Goal: Task Accomplishment & Management: Manage account settings

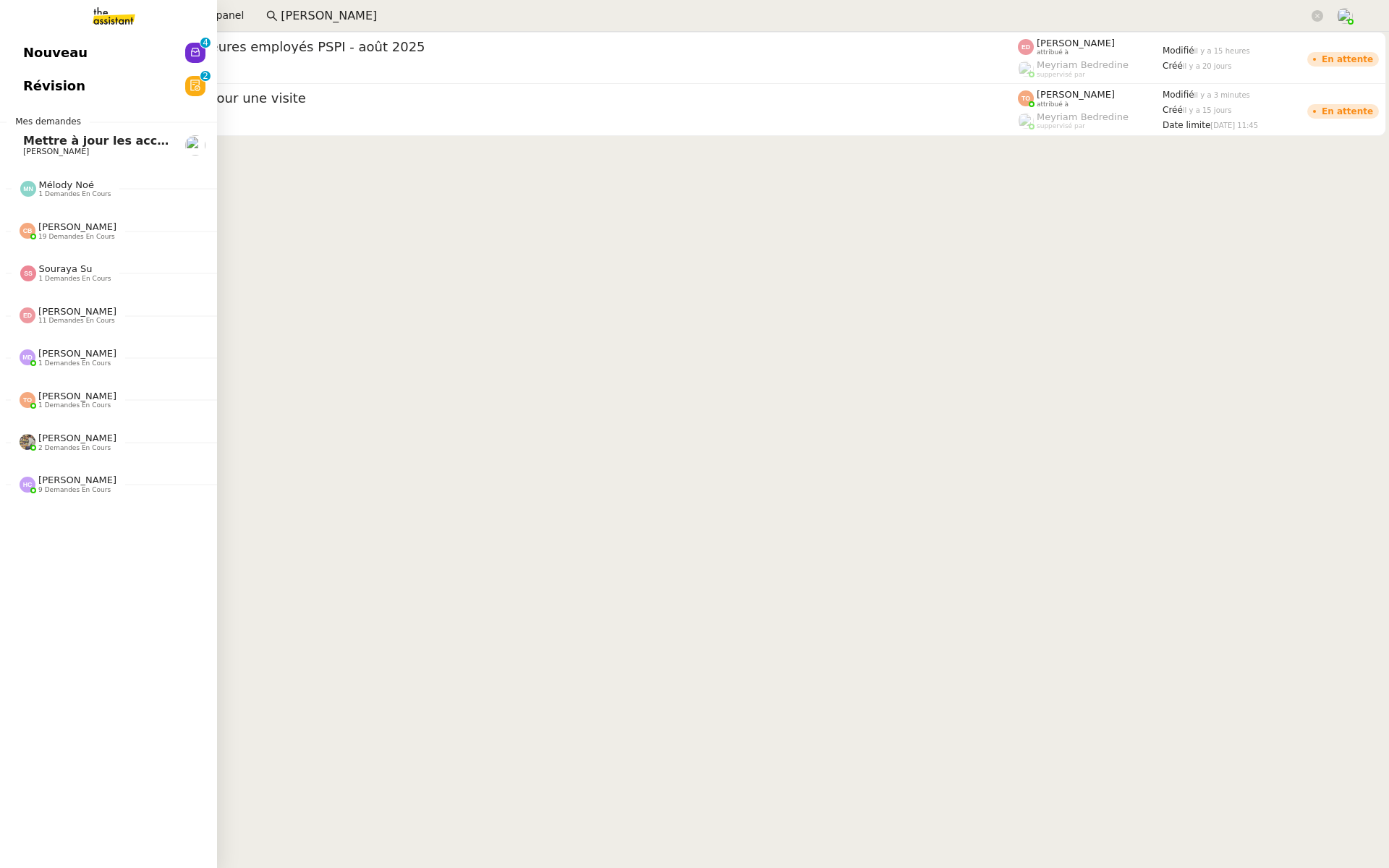
click at [25, 47] on span "Nouveau" at bounding box center [55, 53] width 64 height 22
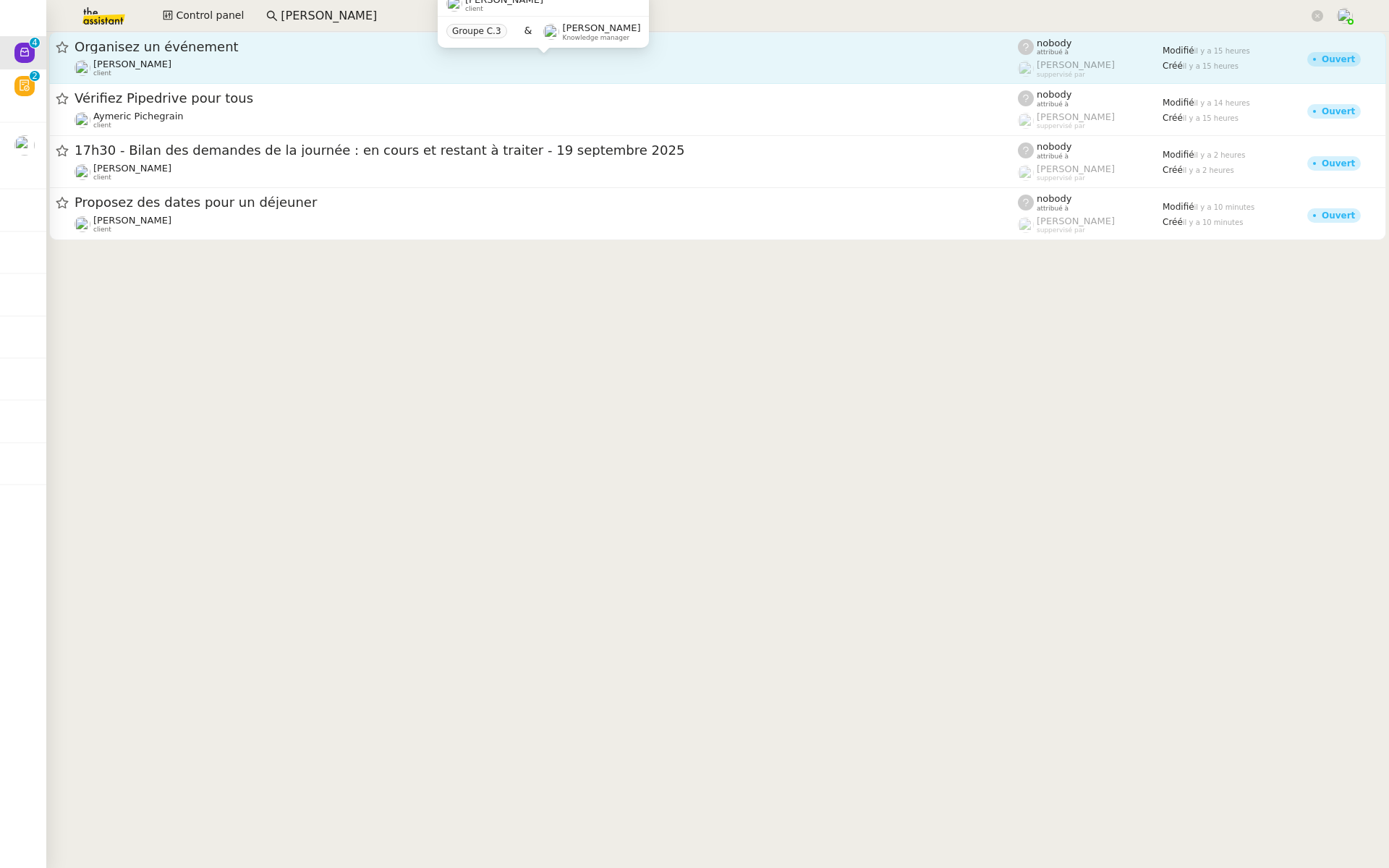
click at [175, 47] on span "Organisez un événement" at bounding box center [546, 47] width 943 height 13
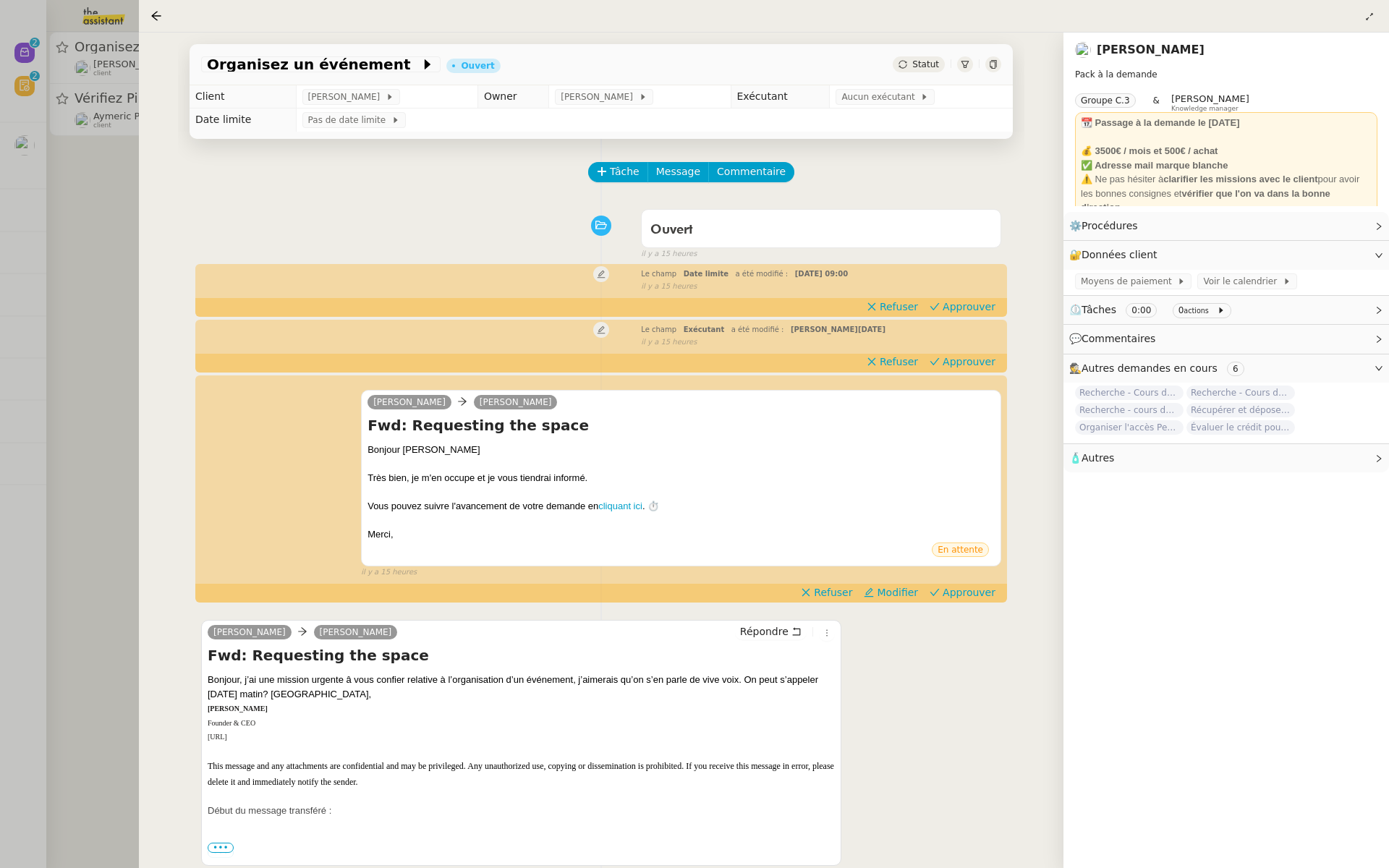
scroll to position [186, 0]
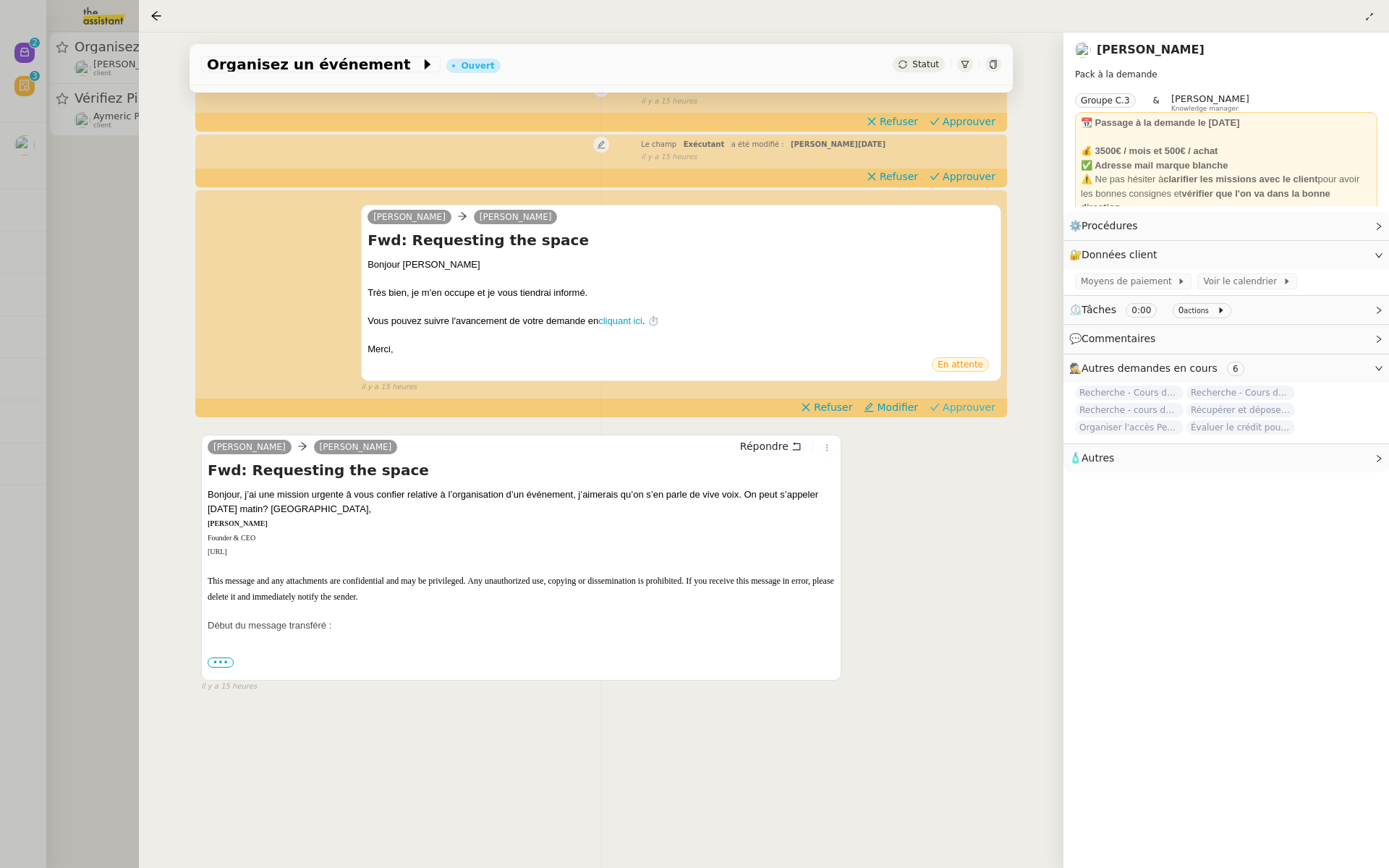
click at [963, 404] on span "Approuver" at bounding box center [969, 407] width 53 height 15
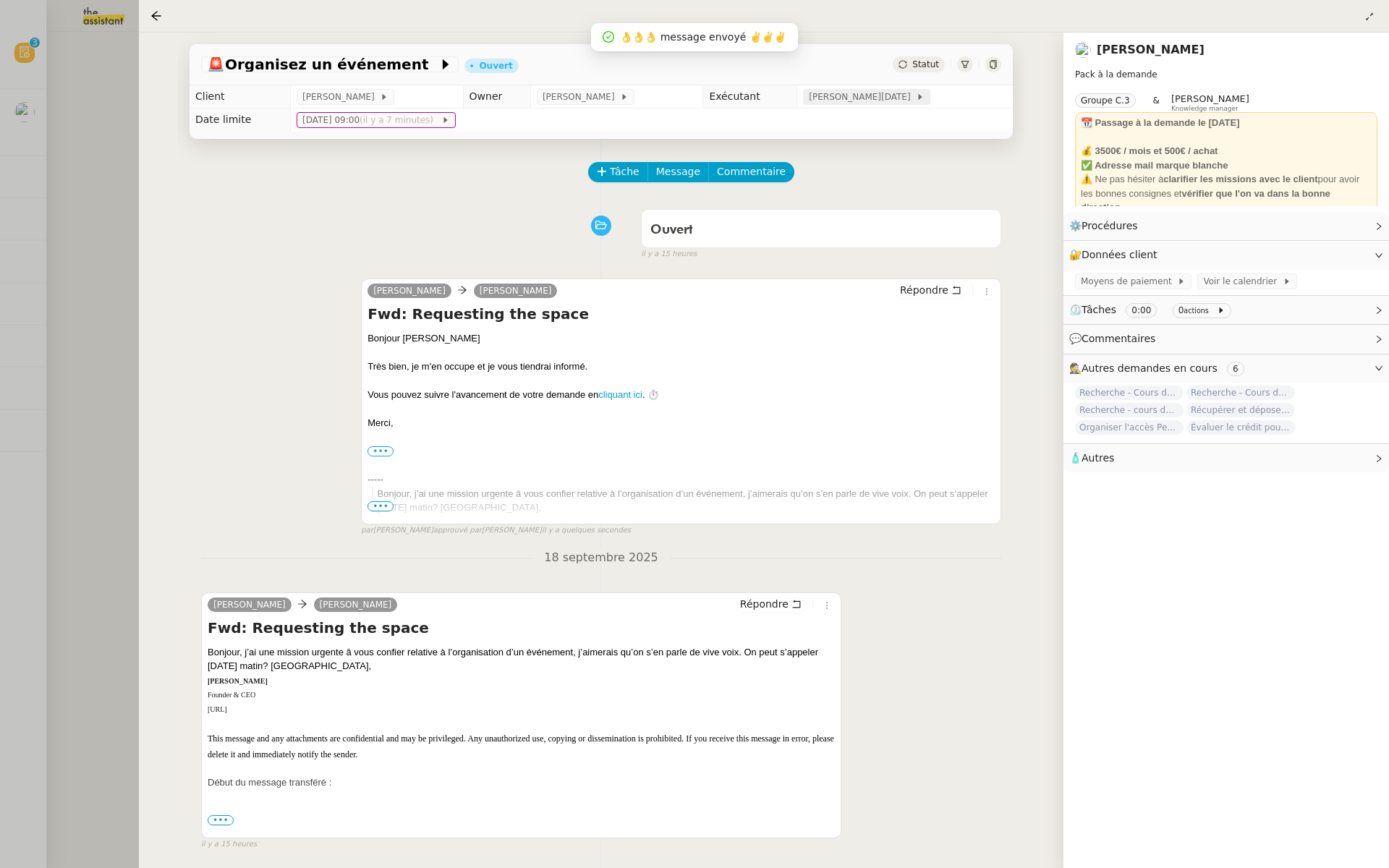
click at [899, 95] on span "[PERSON_NAME][DATE]" at bounding box center [863, 97] width 107 height 15
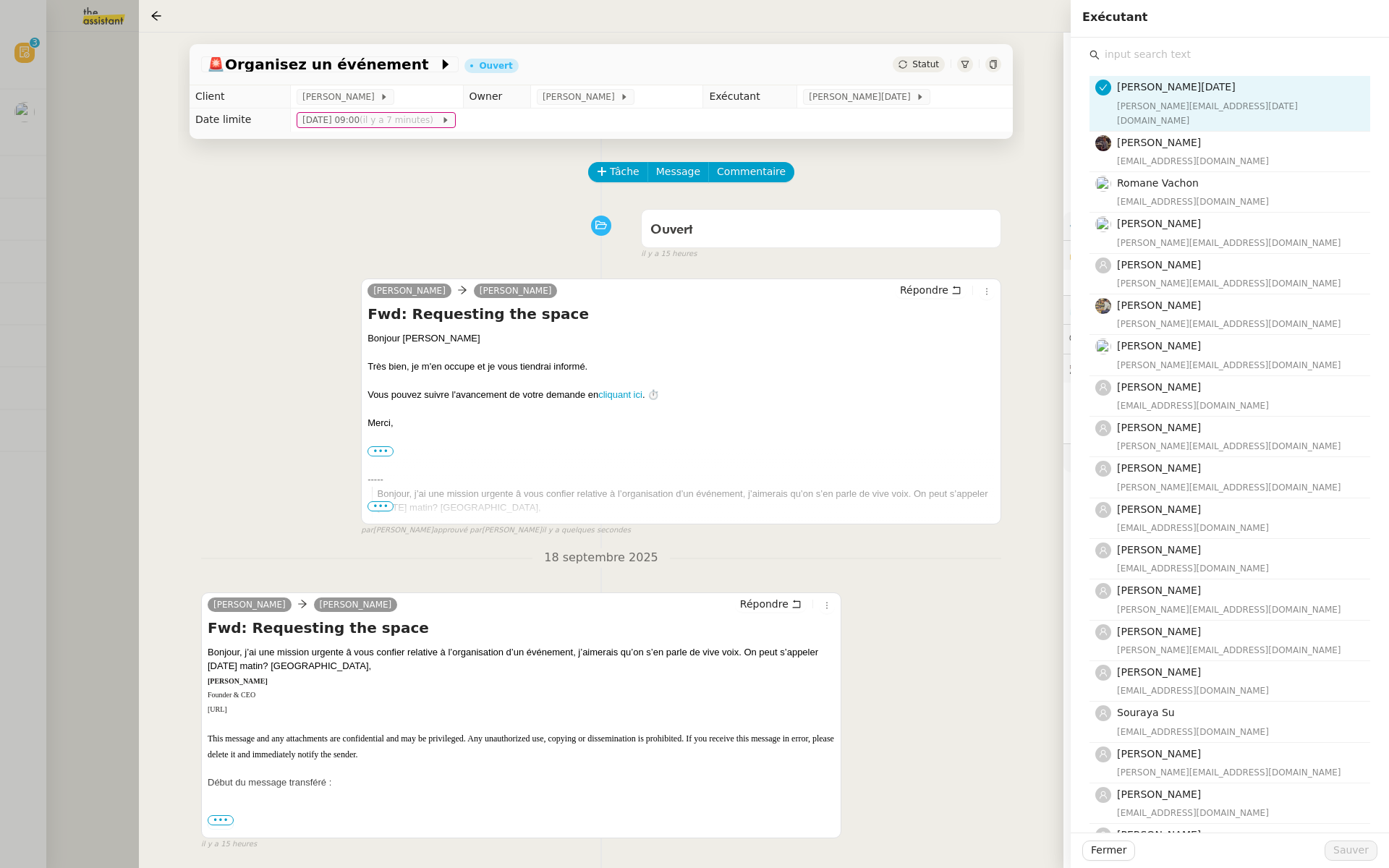
click at [1130, 52] on input "text" at bounding box center [1235, 54] width 271 height 19
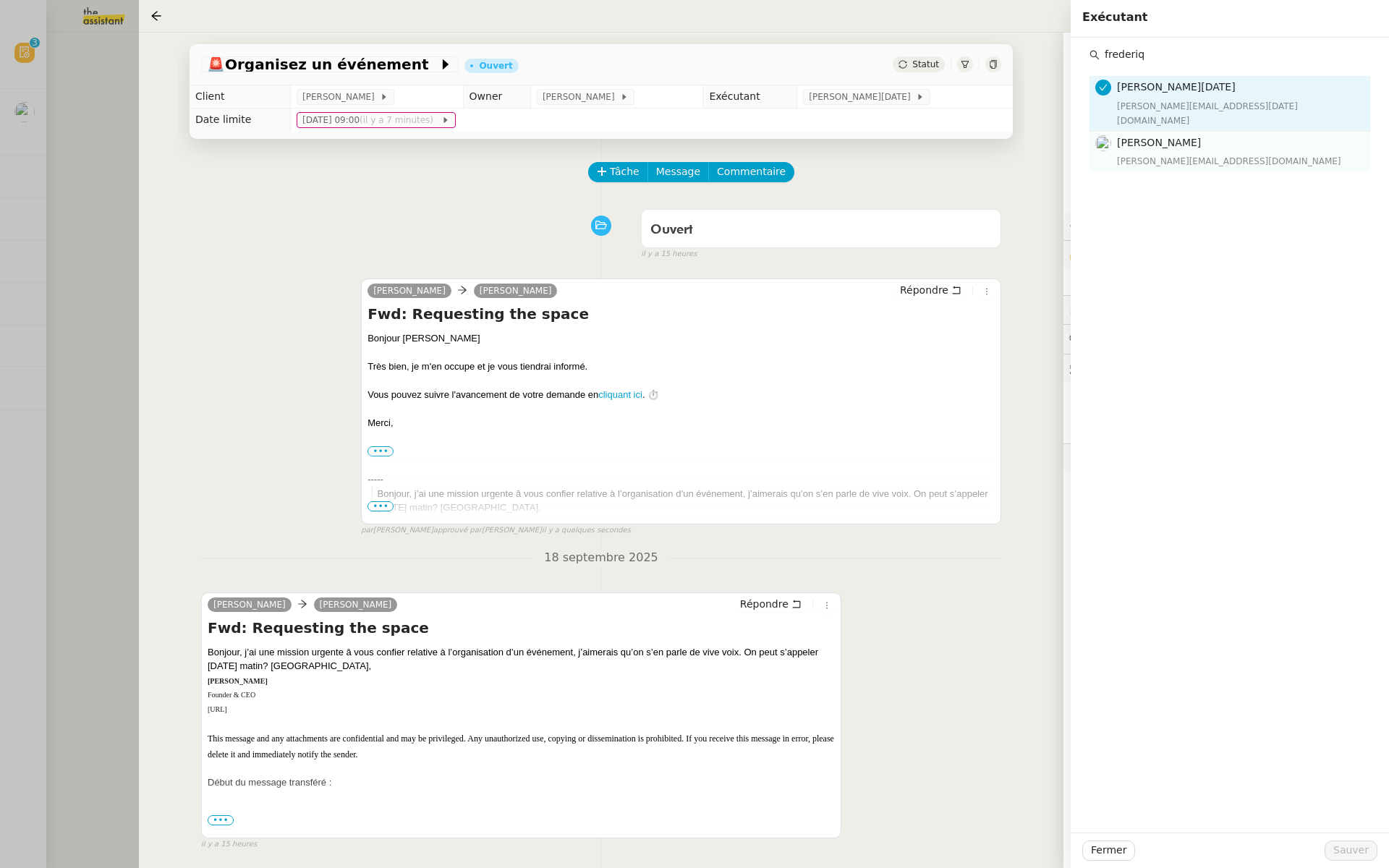
type input "frederiq"
click at [1135, 134] on h4 "[PERSON_NAME]" at bounding box center [1239, 142] width 245 height 16
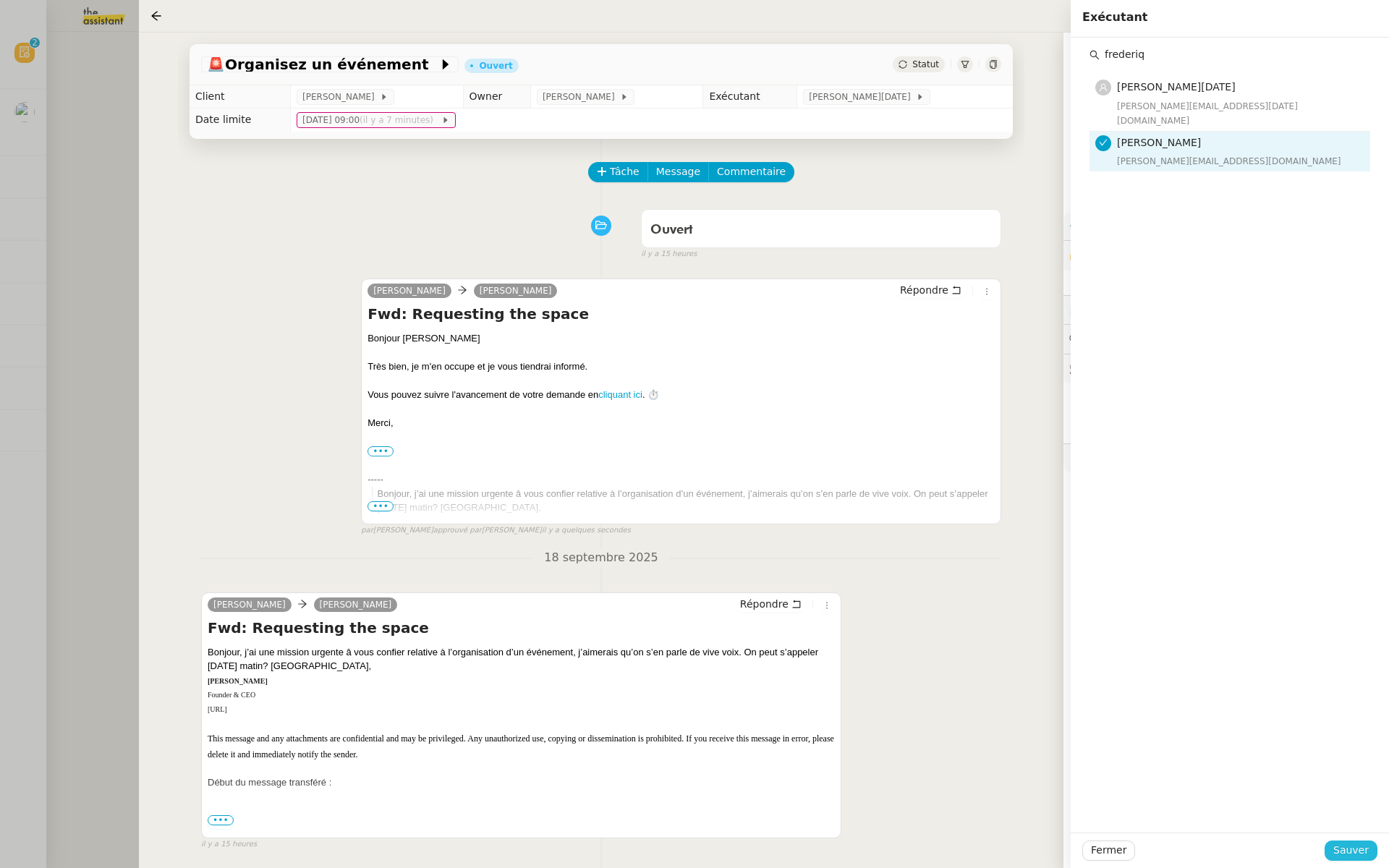
click at [1356, 852] on span "Sauver" at bounding box center [1352, 850] width 36 height 16
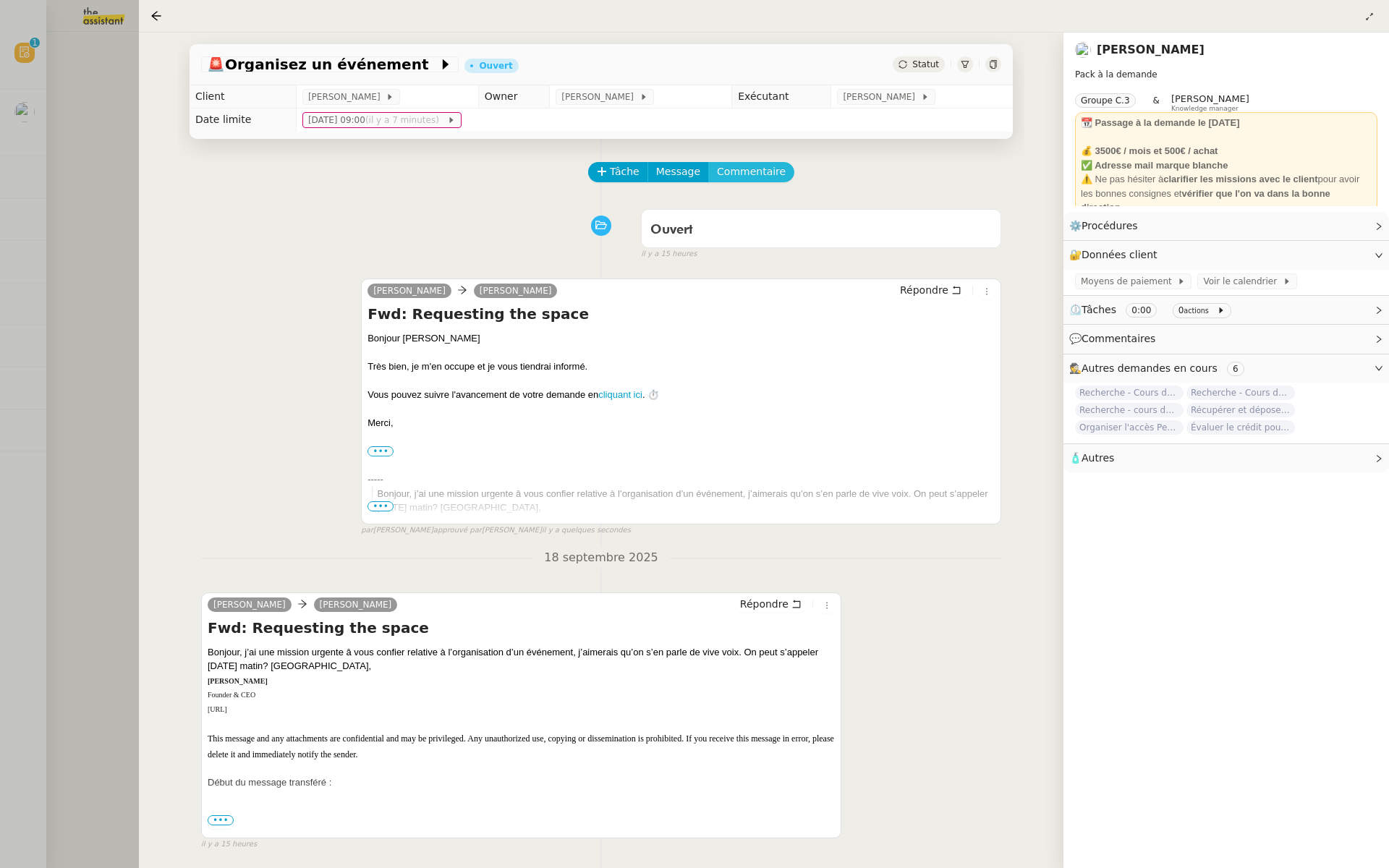
click at [744, 172] on span "Commentaire" at bounding box center [752, 172] width 69 height 16
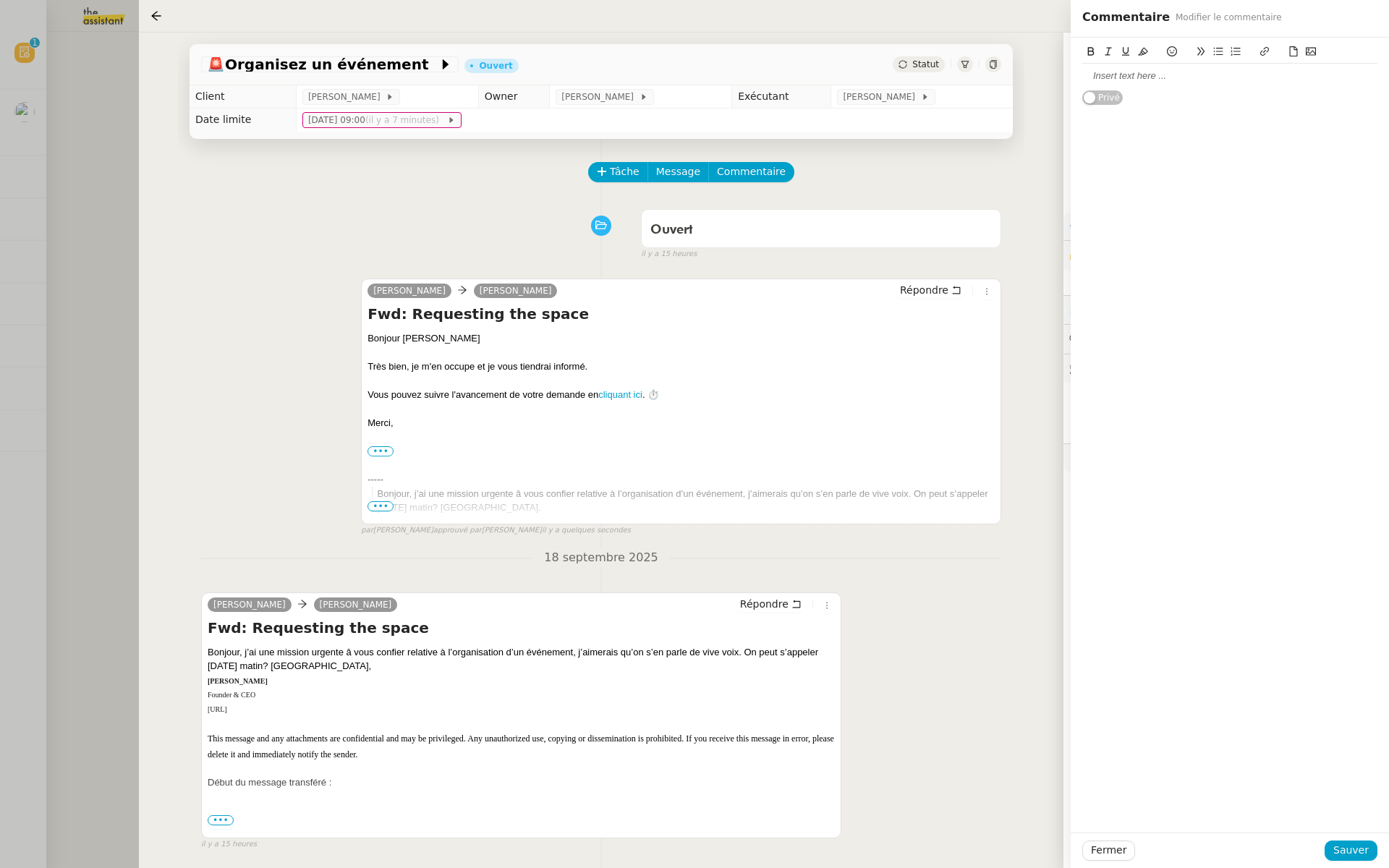
click at [1141, 76] on div at bounding box center [1230, 75] width 295 height 13
click at [1167, 76] on div "on fait appeler le parner ?" at bounding box center [1230, 75] width 295 height 13
click at [1339, 846] on span "Sauver" at bounding box center [1352, 850] width 36 height 16
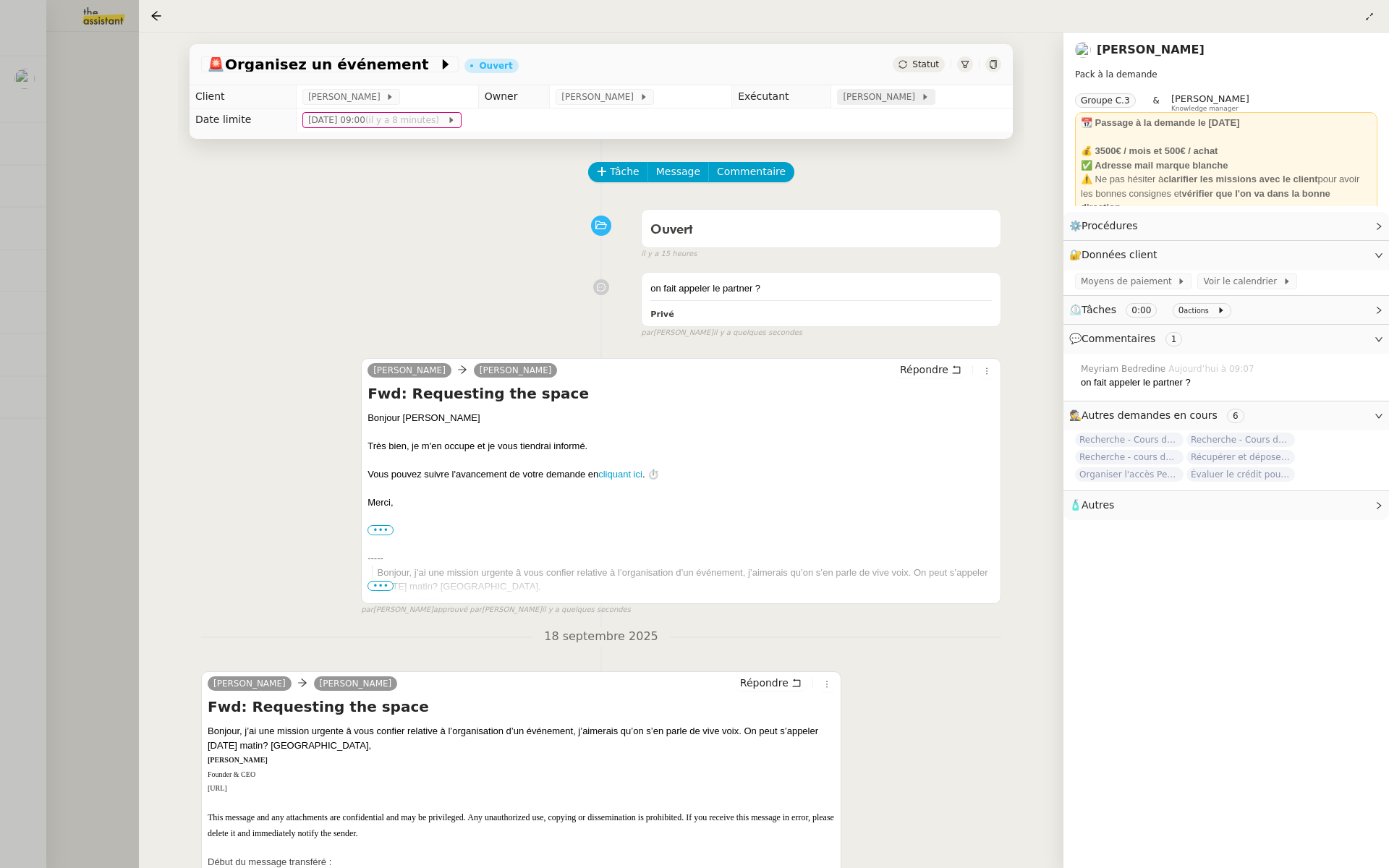
click at [855, 98] on span "[PERSON_NAME]" at bounding box center [882, 97] width 78 height 15
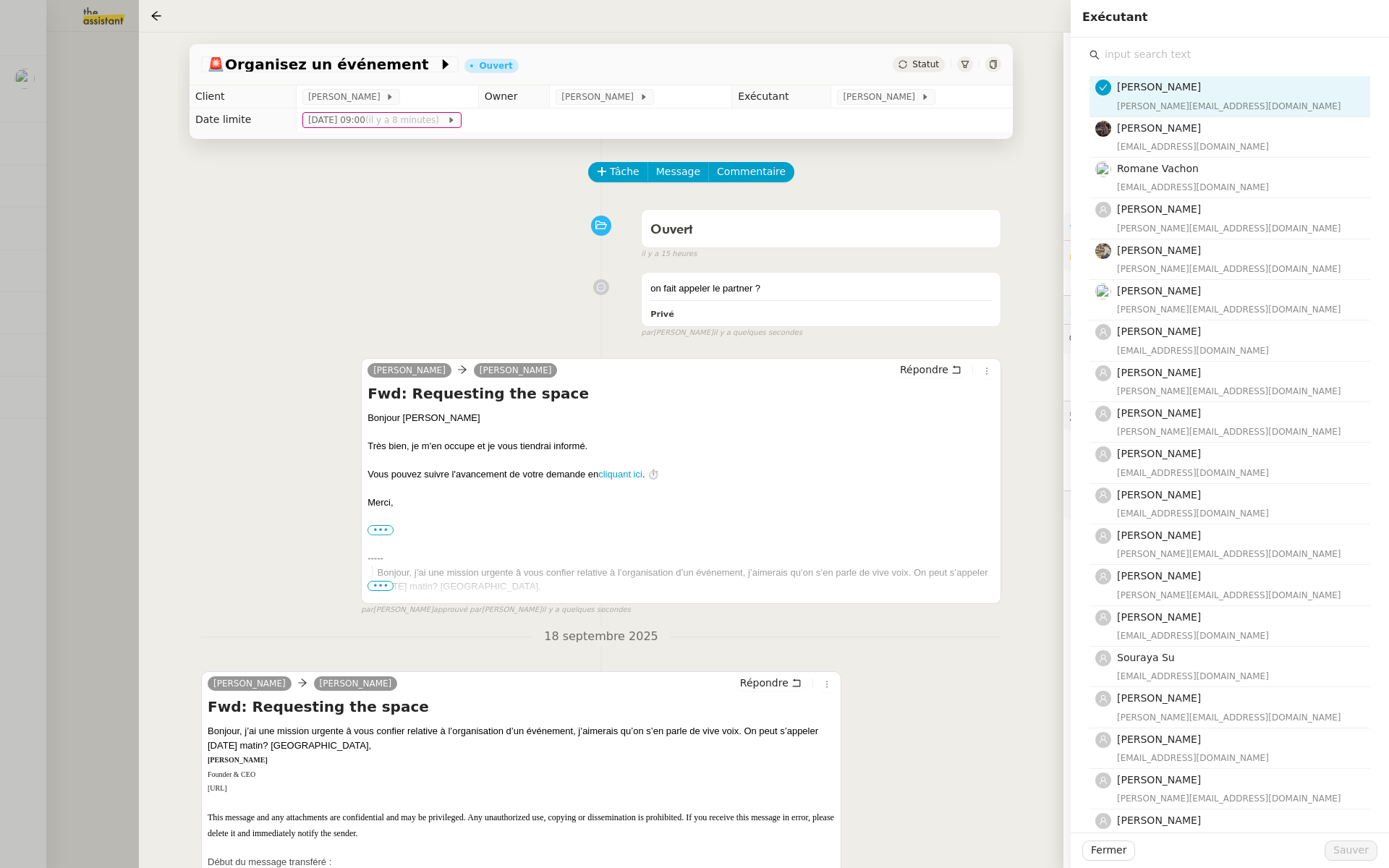
click at [1161, 52] on input "text" at bounding box center [1235, 54] width 271 height 19
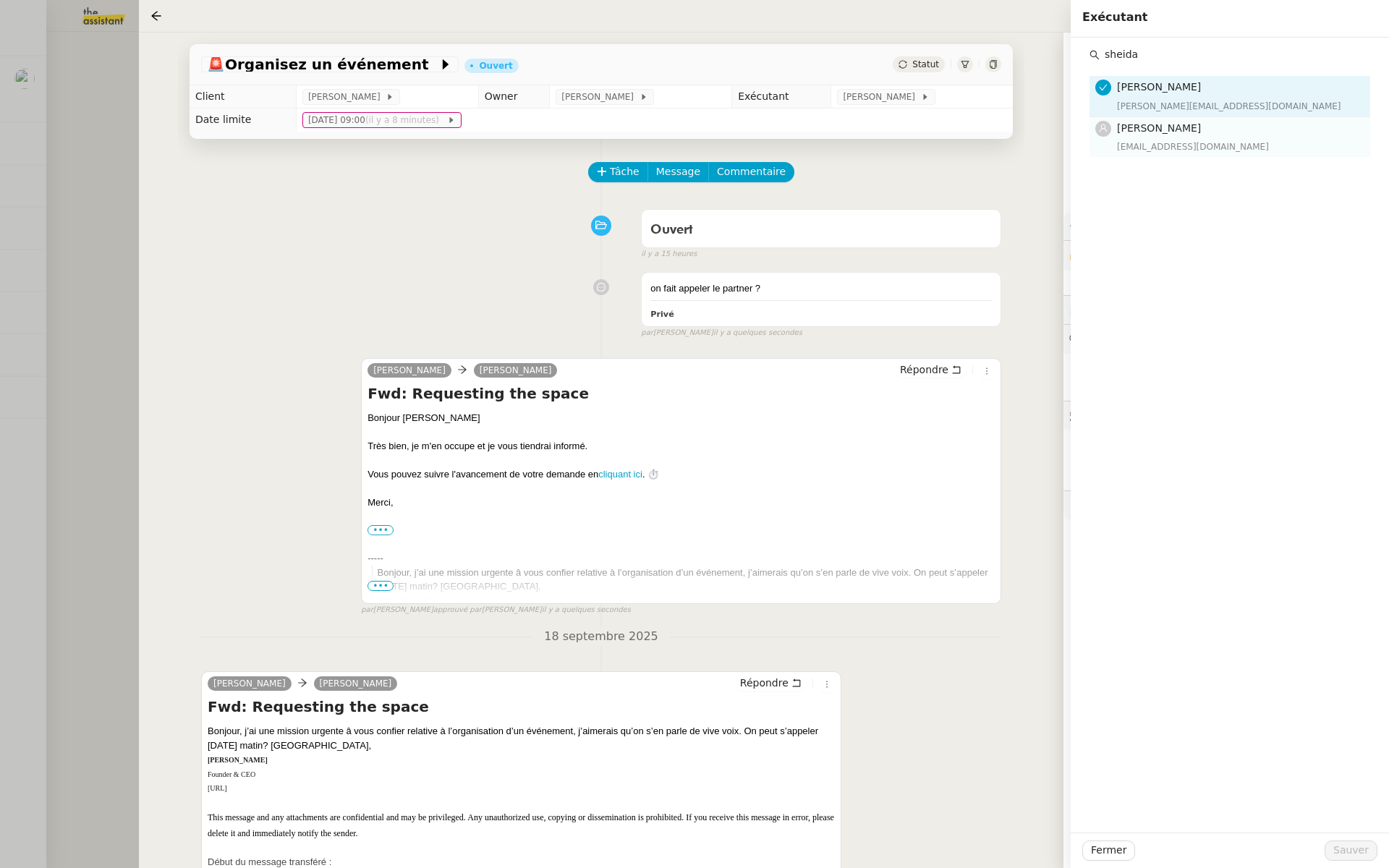
type input "sheida"
click at [1133, 140] on div "sheida@team.theassistant.com" at bounding box center [1239, 147] width 245 height 15
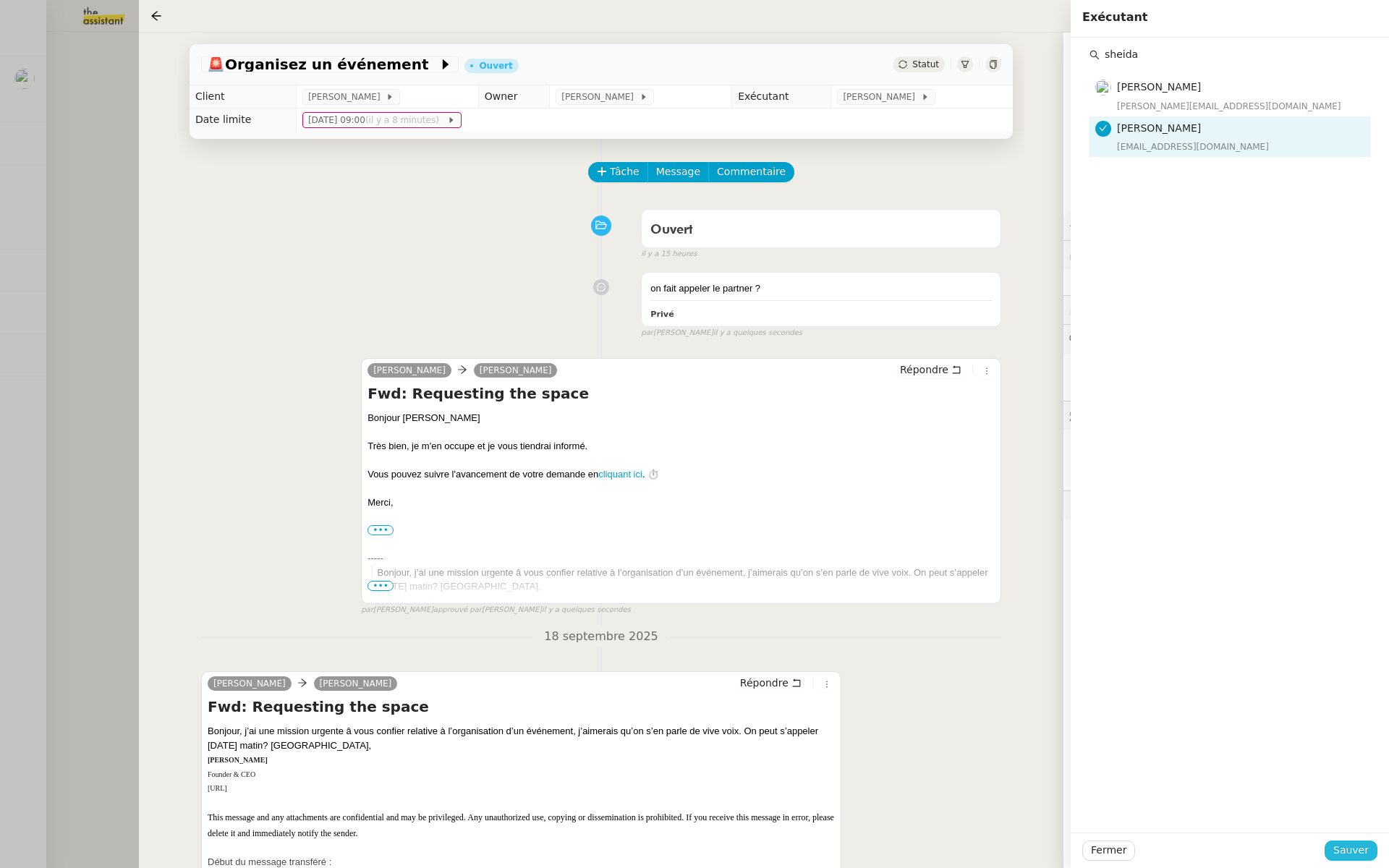
click at [1348, 851] on span "Sauver" at bounding box center [1352, 850] width 36 height 16
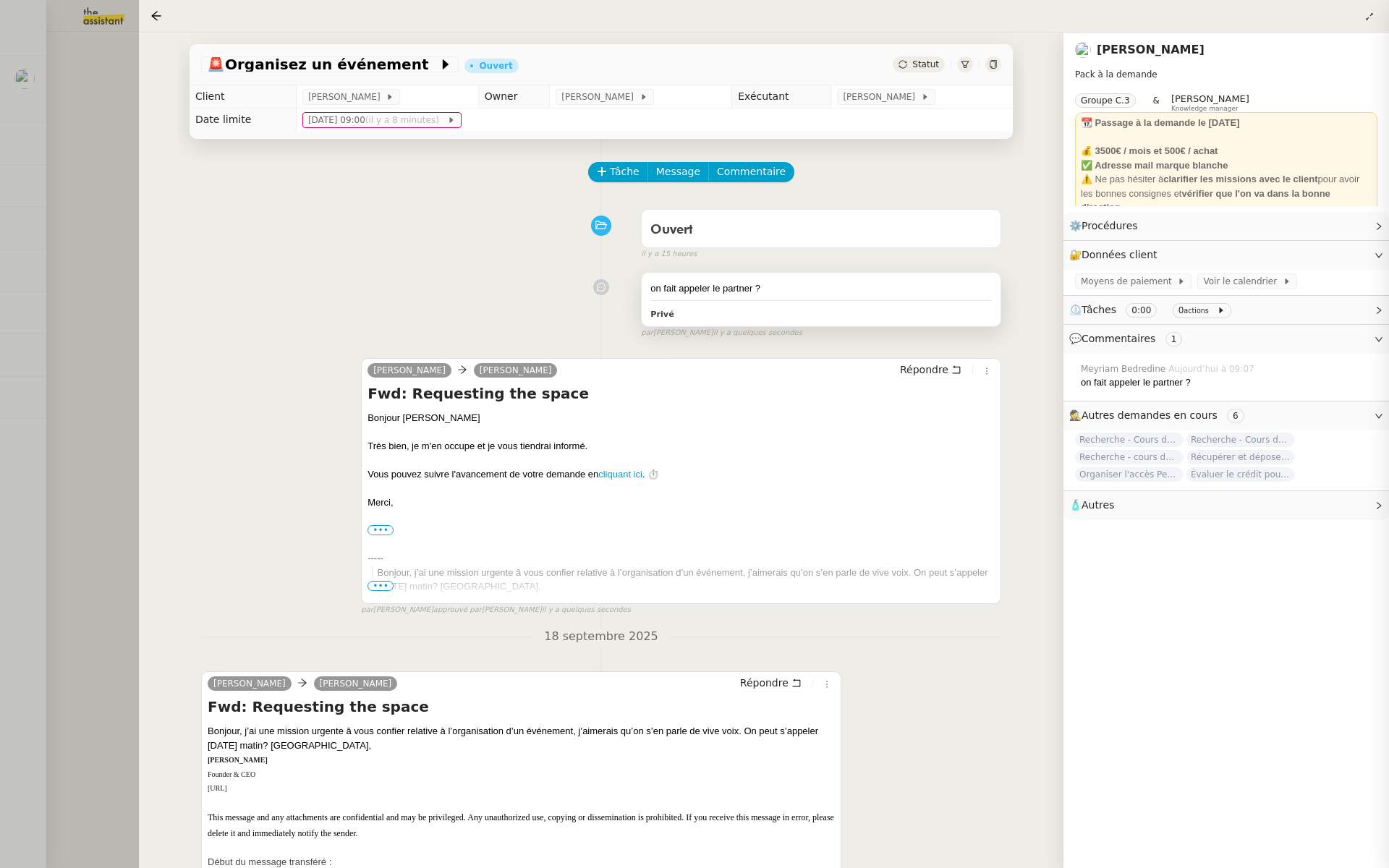
click at [768, 288] on div "on fait appeler le partner ?" at bounding box center [821, 289] width 342 height 15
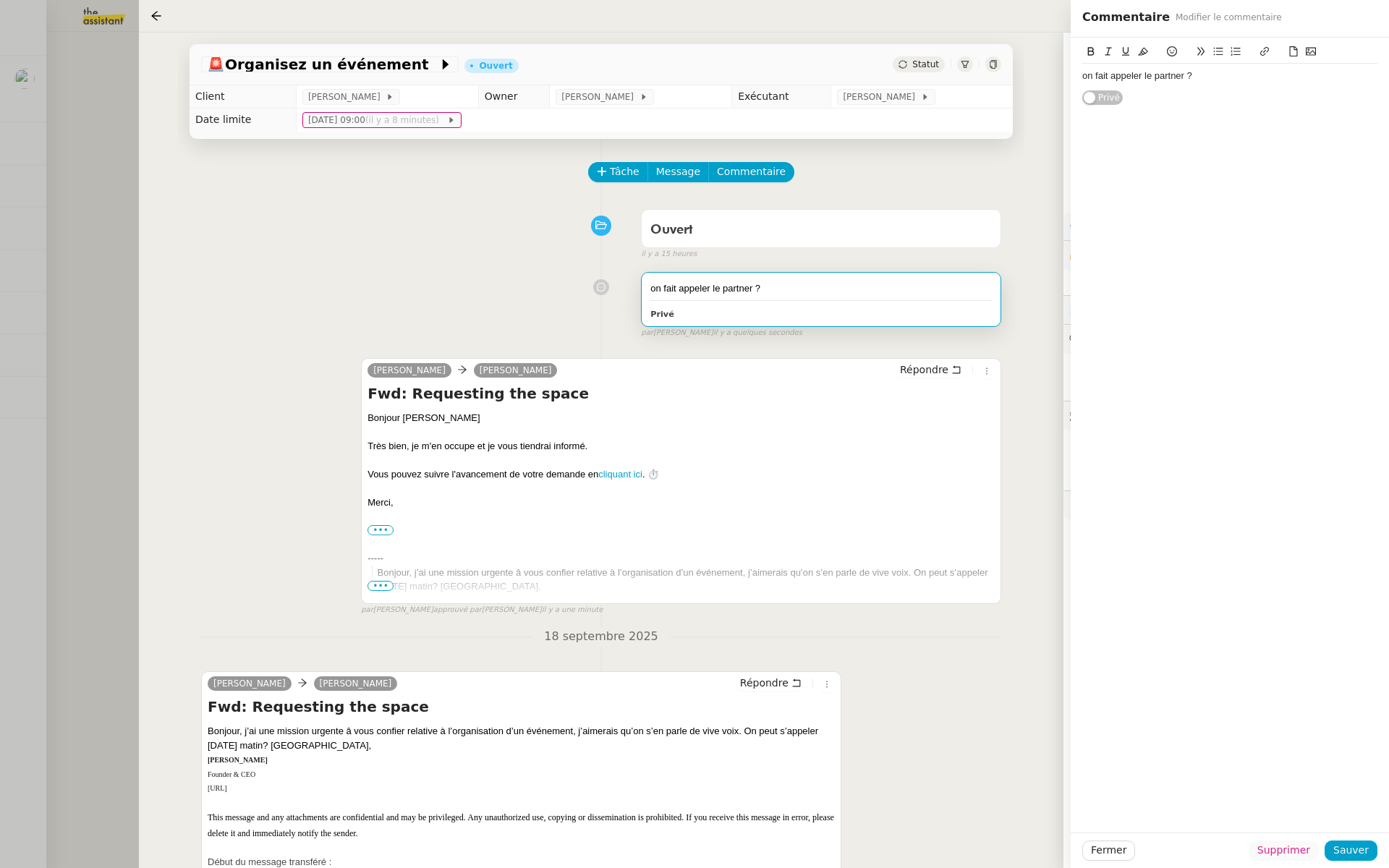
click at [1286, 852] on span "Supprimer" at bounding box center [1284, 850] width 53 height 16
click at [1318, 807] on span "Ok" at bounding box center [1324, 811] width 14 height 15
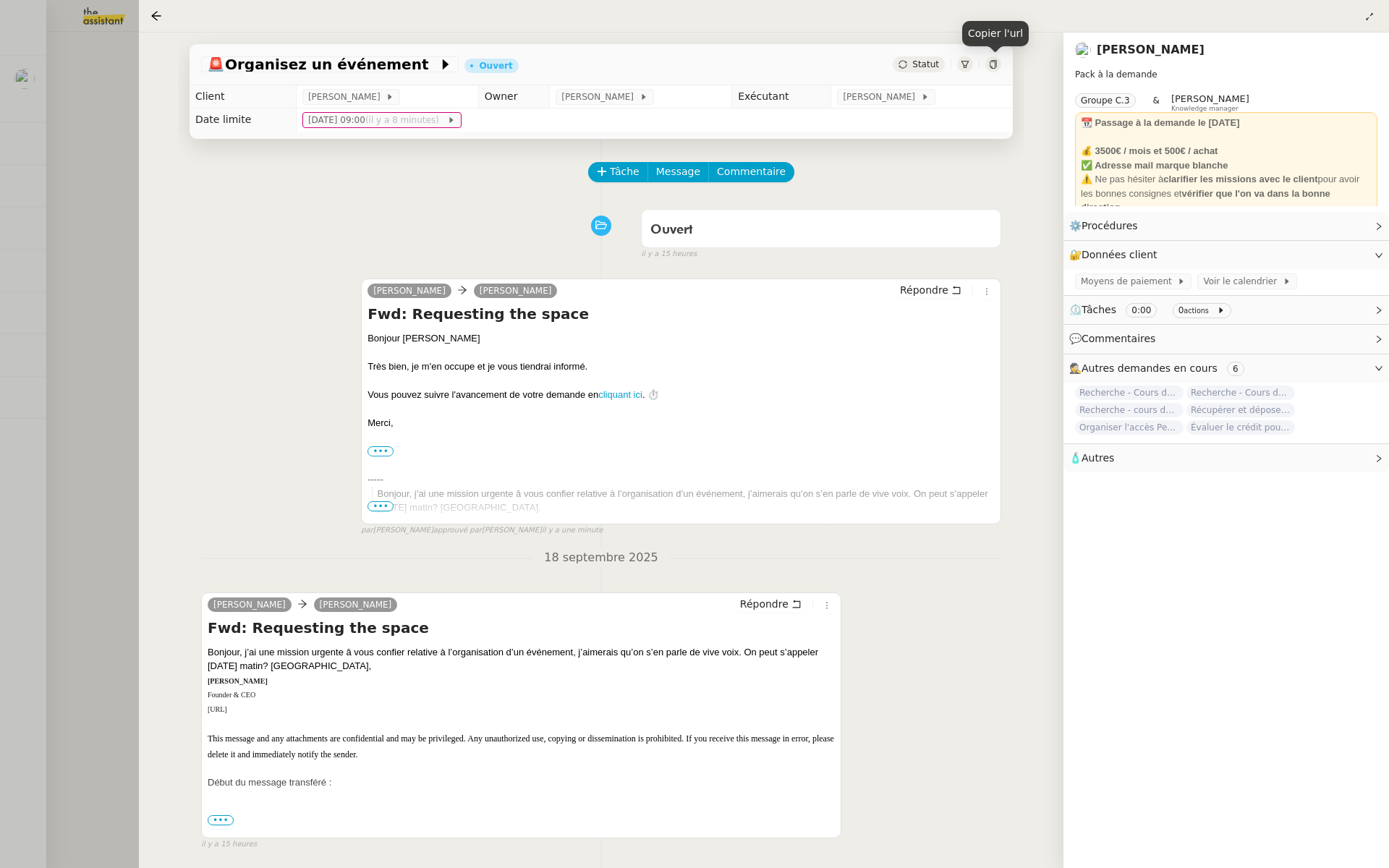
click at [992, 64] on icon at bounding box center [993, 64] width 9 height 9
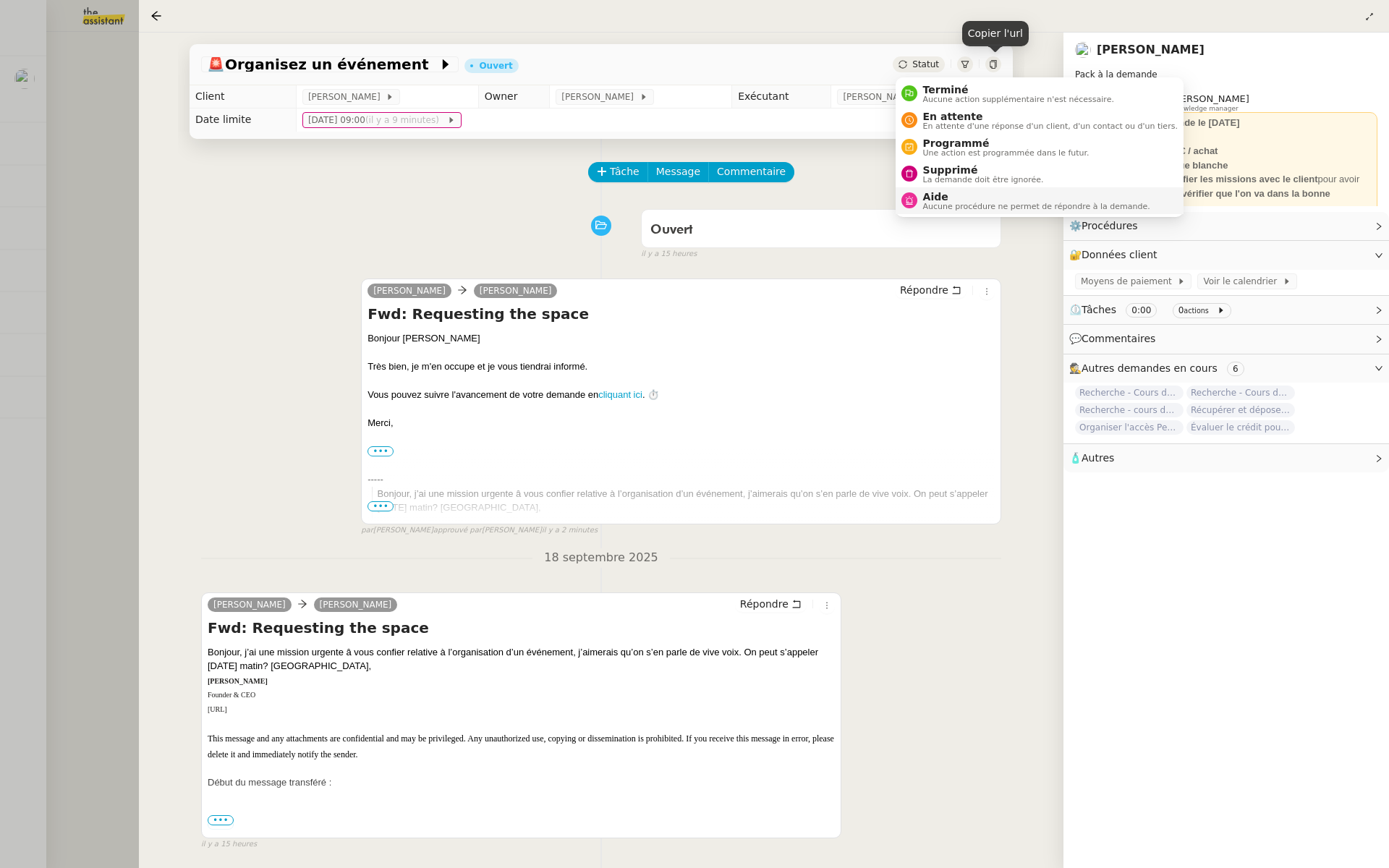
click at [924, 200] on span "Aide" at bounding box center [1037, 196] width 227 height 12
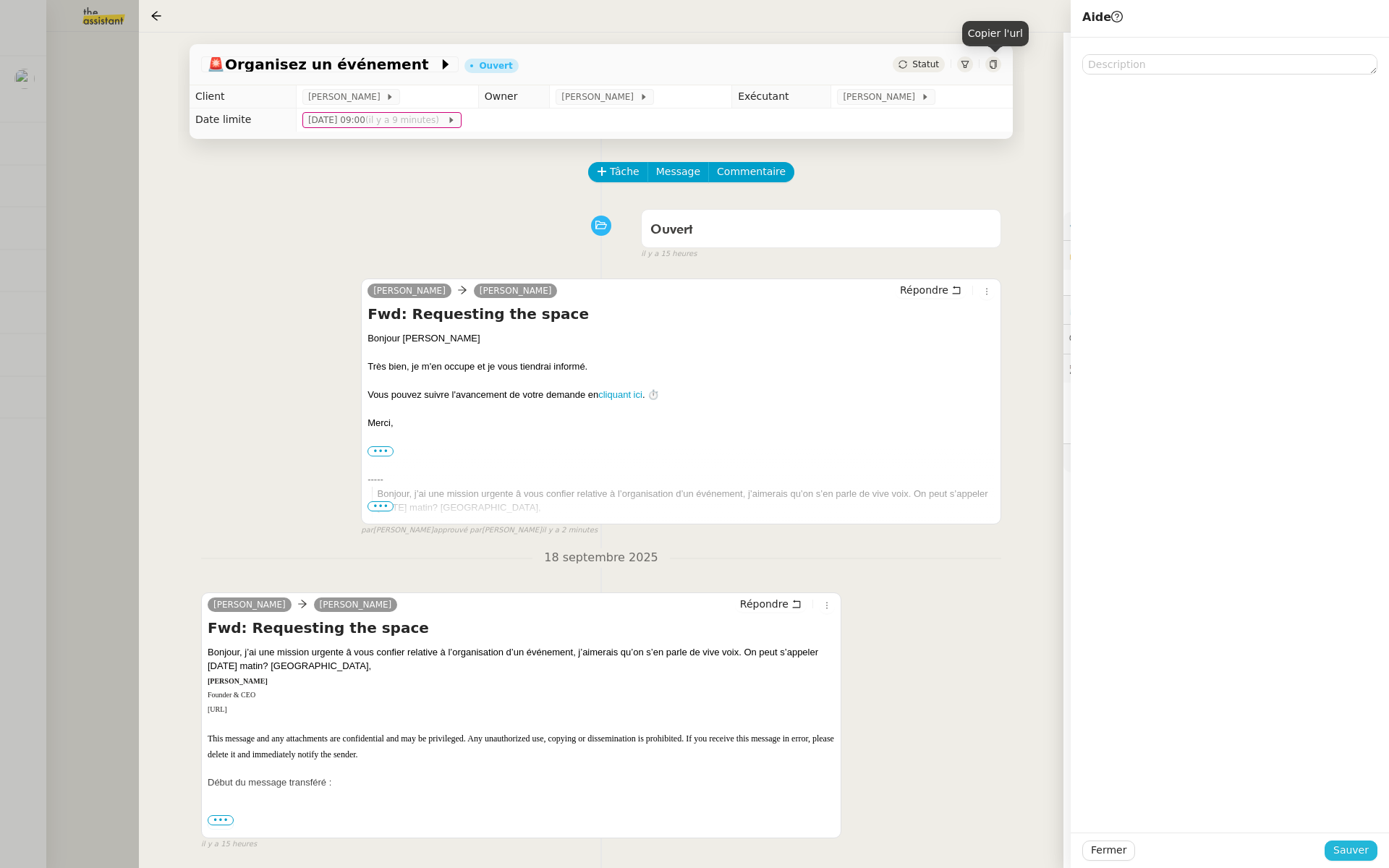
click at [1343, 848] on span "Sauver" at bounding box center [1352, 850] width 36 height 16
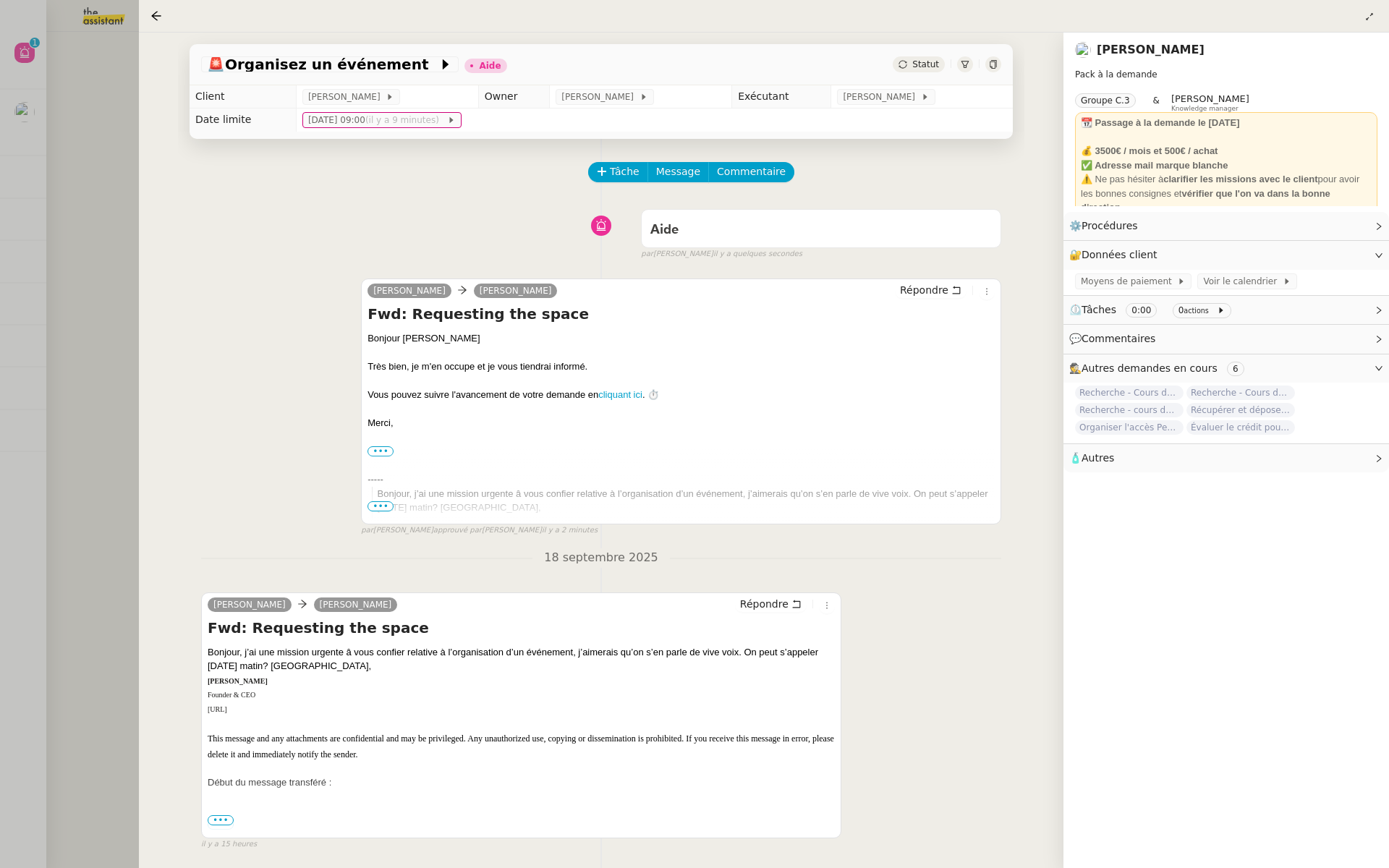
click at [117, 214] on div at bounding box center [694, 434] width 1389 height 868
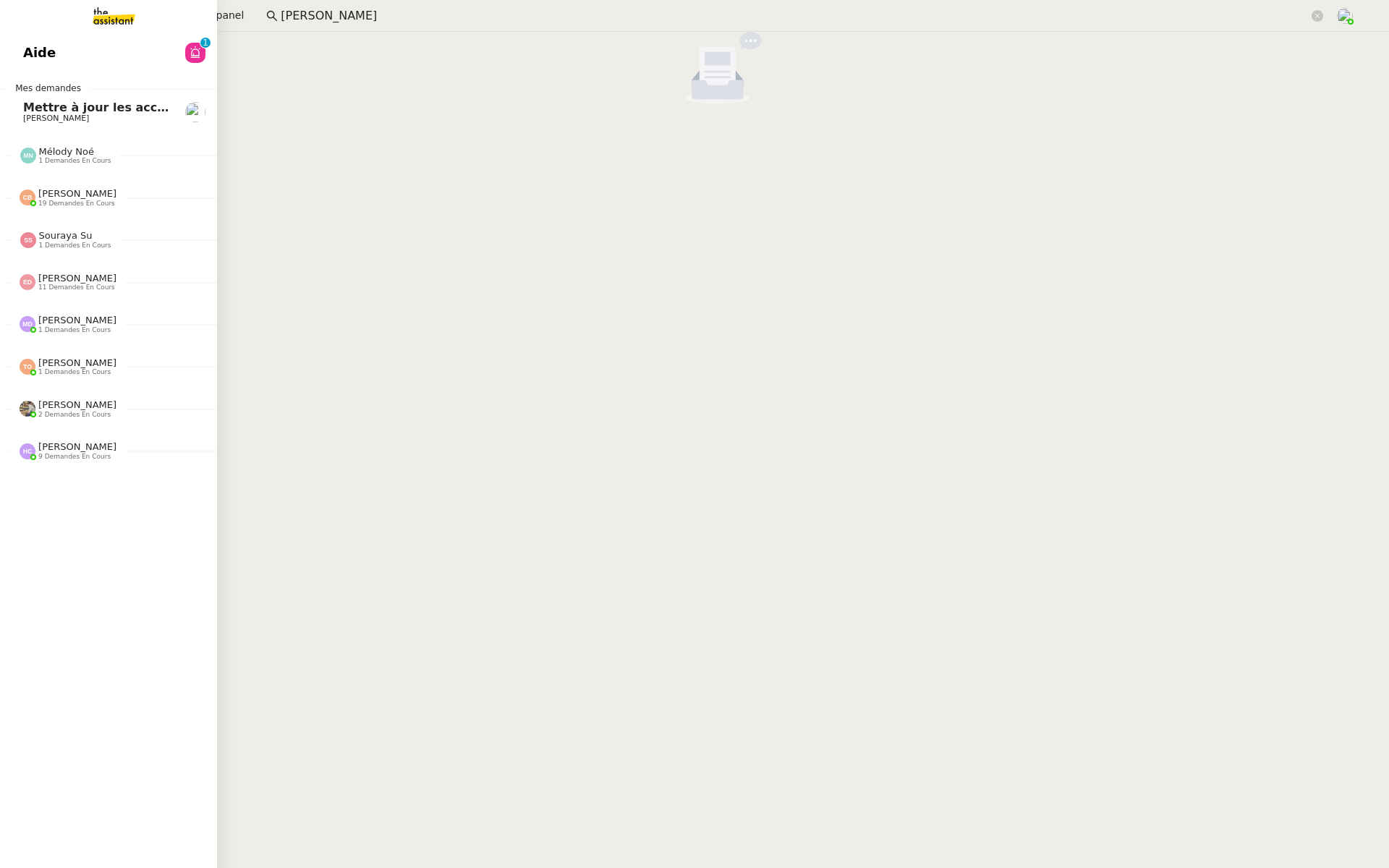
click at [36, 49] on span "Aide" at bounding box center [40, 53] width 33 height 22
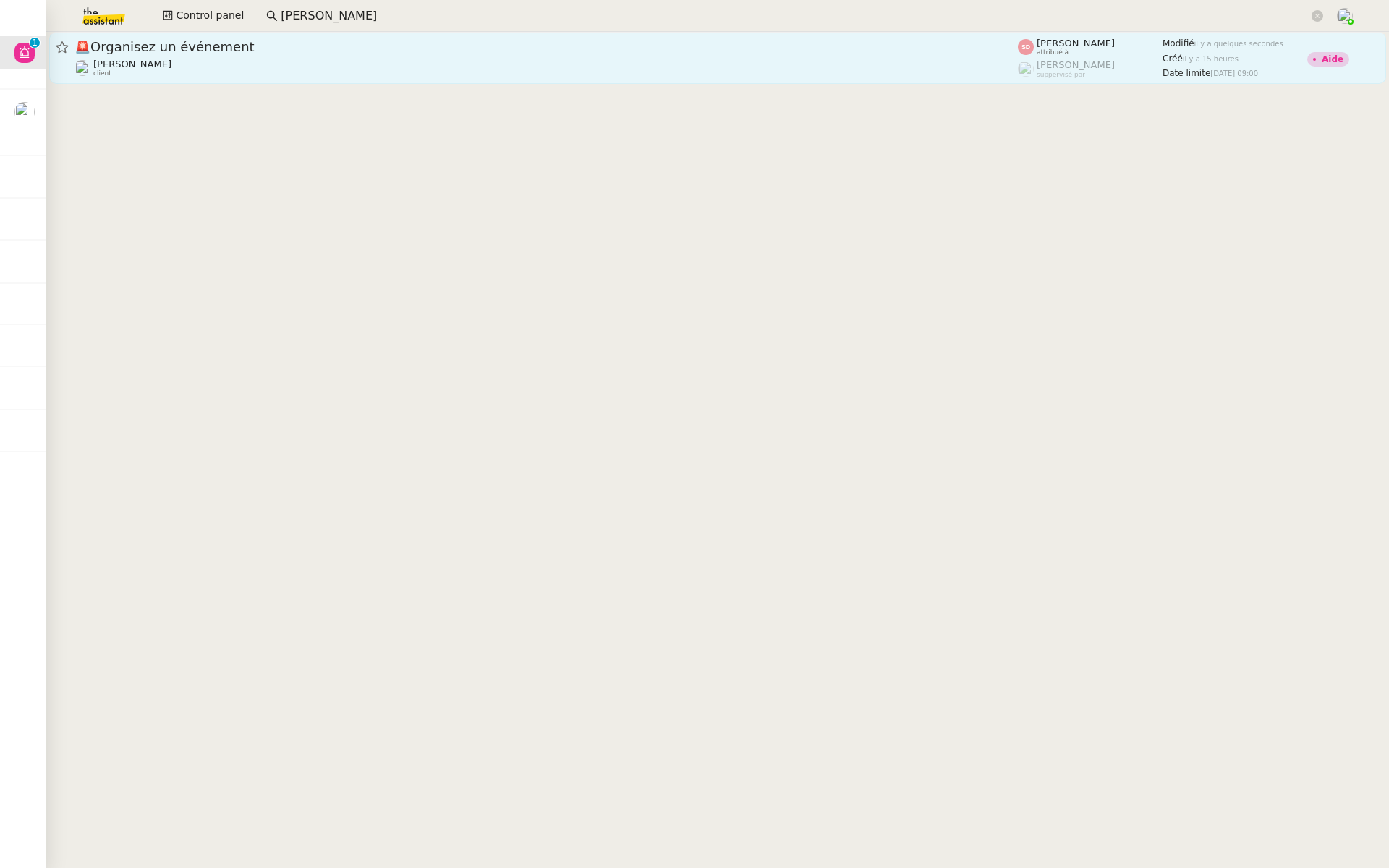
click at [264, 47] on span "🚨 Organisez un événement" at bounding box center [546, 47] width 943 height 13
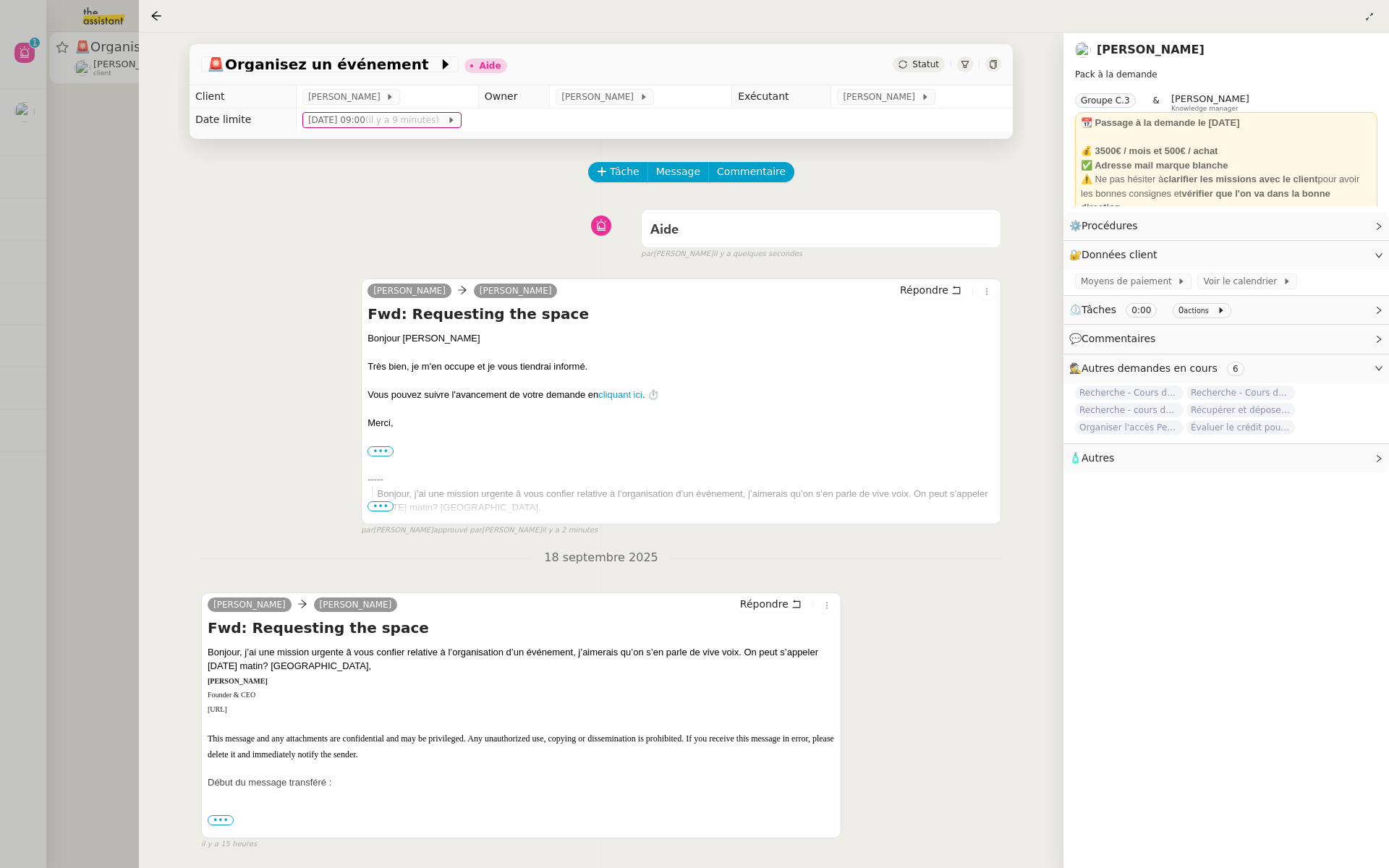
click at [65, 196] on div at bounding box center [694, 434] width 1389 height 868
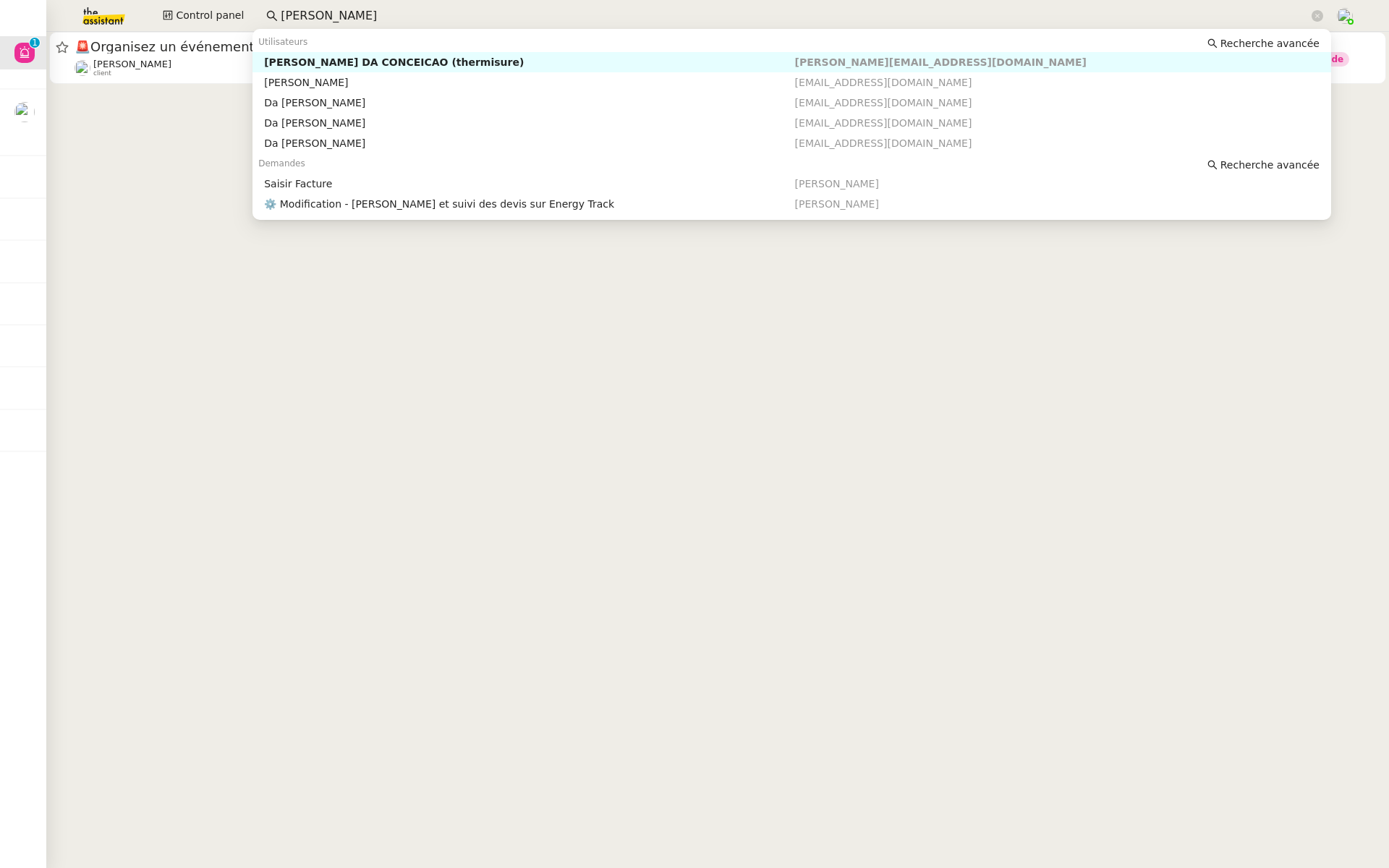
drag, startPoint x: 390, startPoint y: 18, endPoint x: 222, endPoint y: 26, distance: 168.2
click at [222, 26] on div "Control panel charles da" at bounding box center [695, 16] width 1317 height 32
type input "charles d"
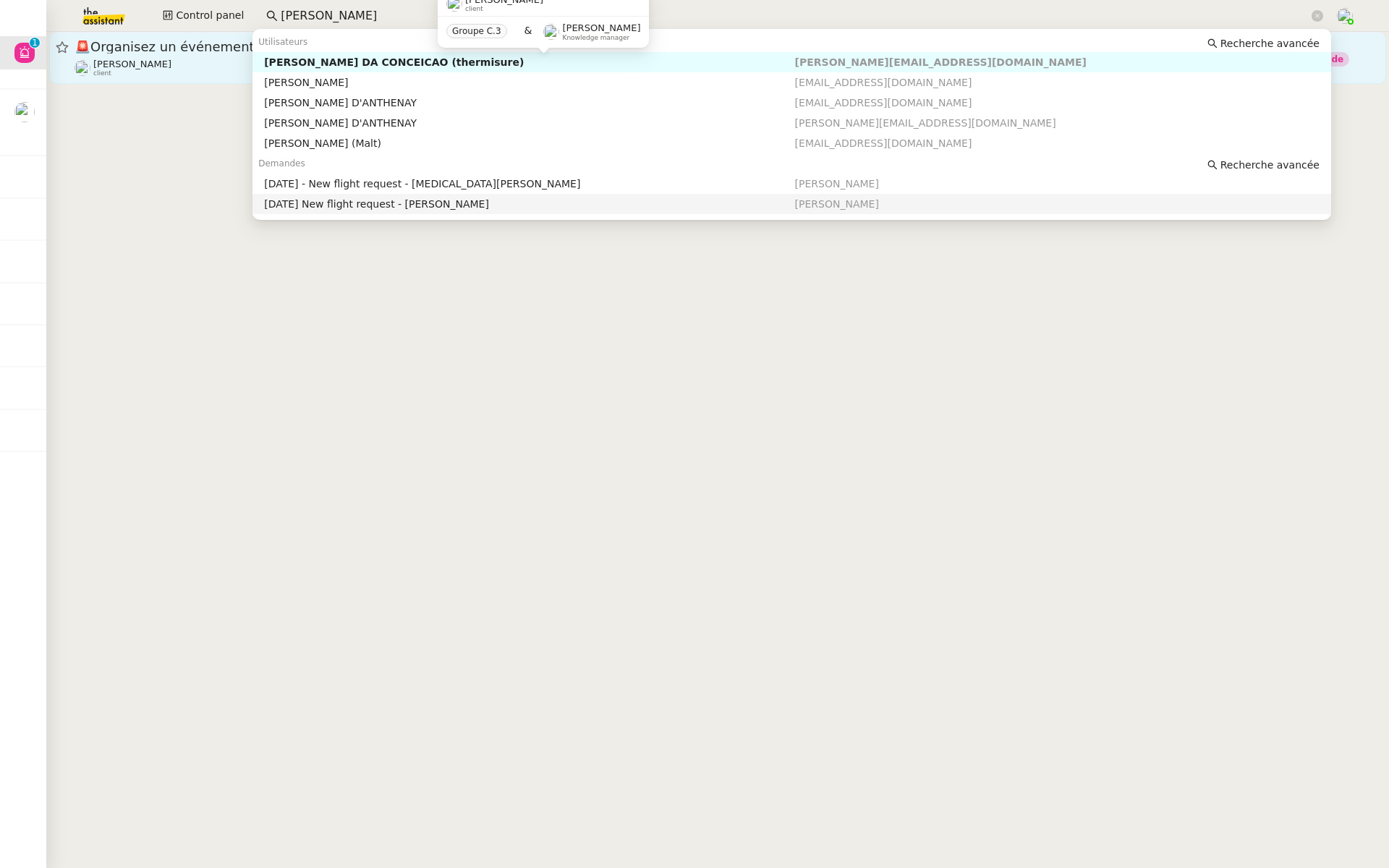
click at [136, 47] on span "🚨 Organisez un événement" at bounding box center [546, 47] width 943 height 13
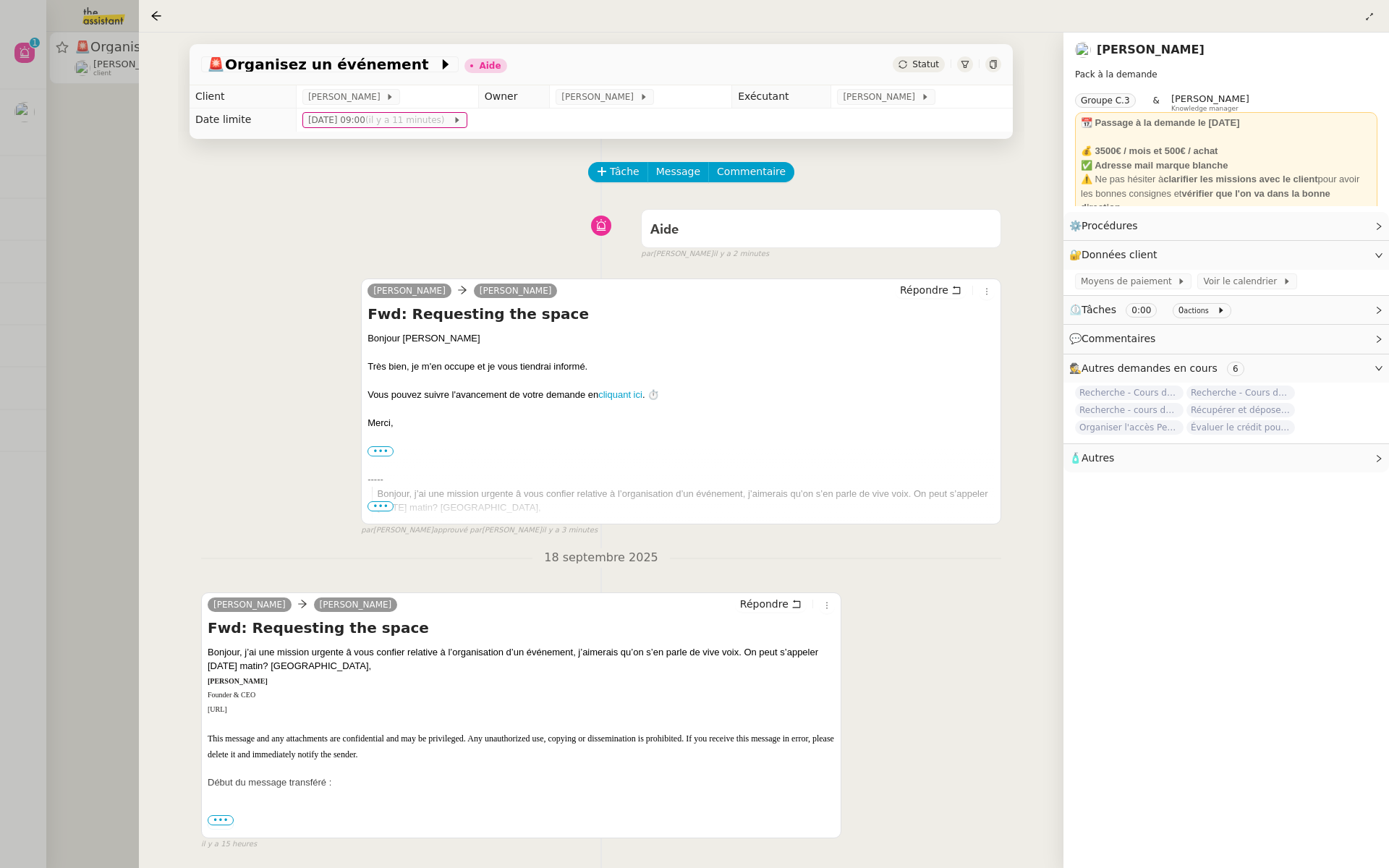
click at [31, 182] on div at bounding box center [694, 434] width 1389 height 868
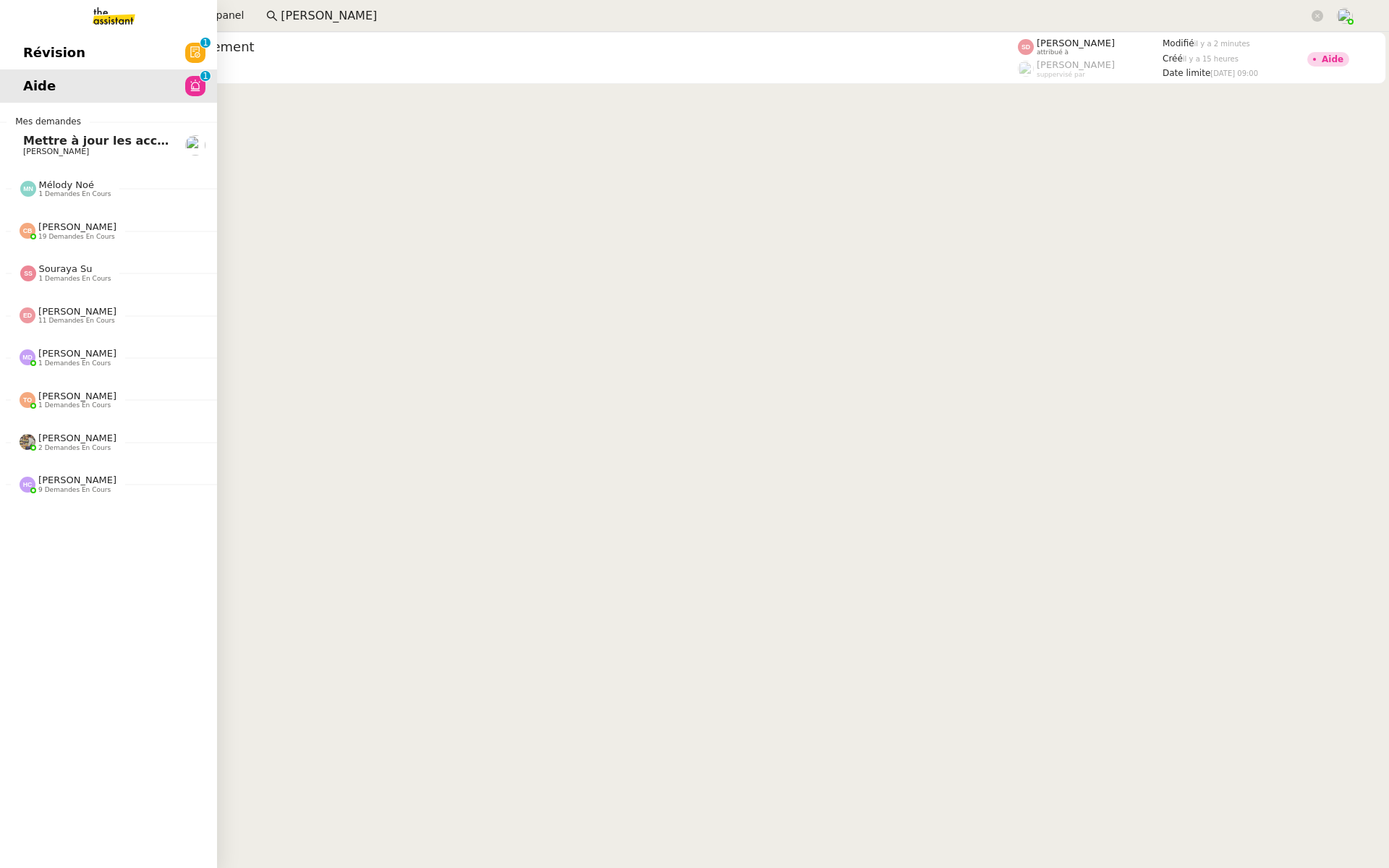
click at [26, 49] on span "Révision" at bounding box center [54, 53] width 62 height 22
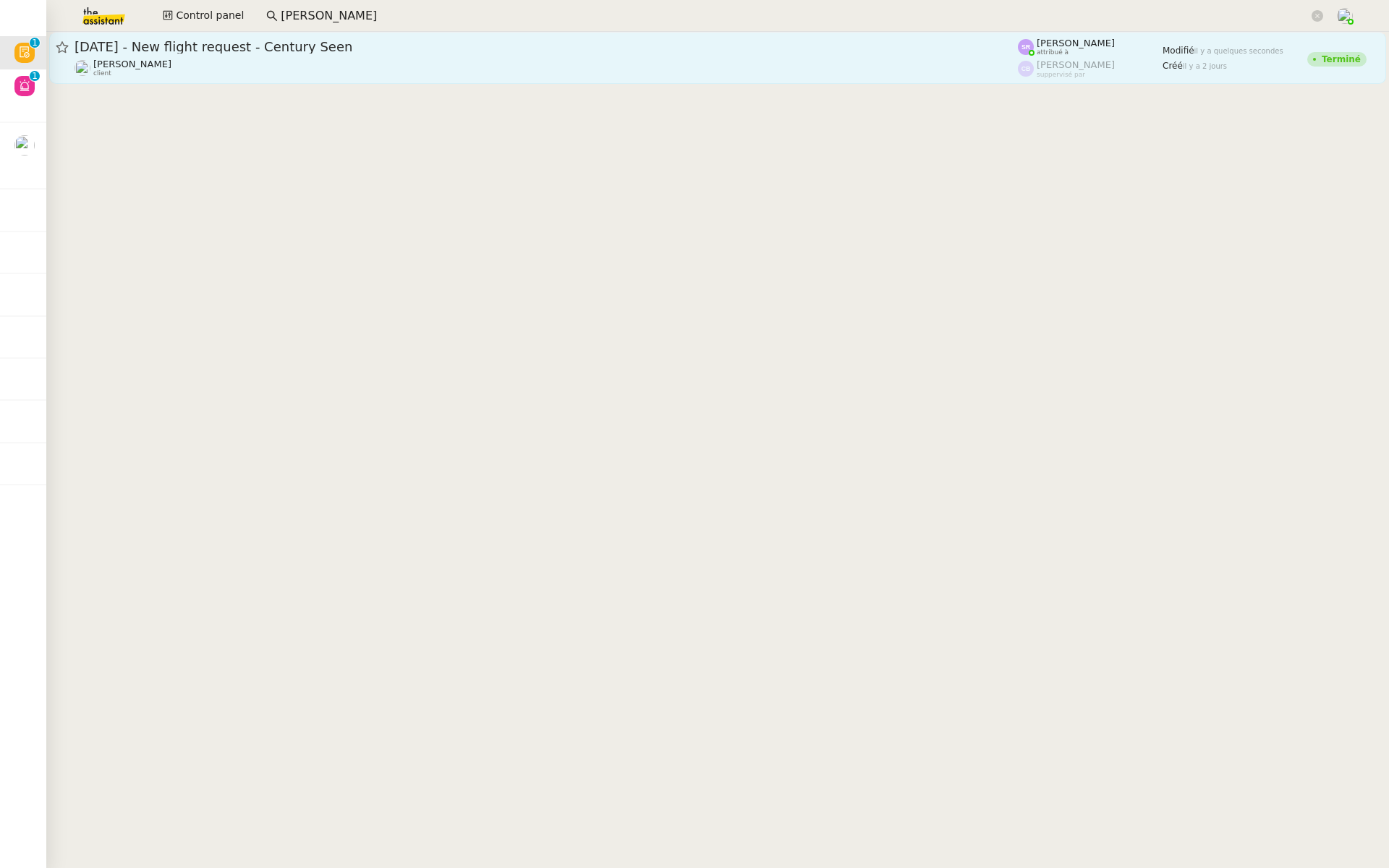
click at [304, 40] on span "23rd October 2025 - New flight request - Century Seen" at bounding box center [546, 47] width 943 height 13
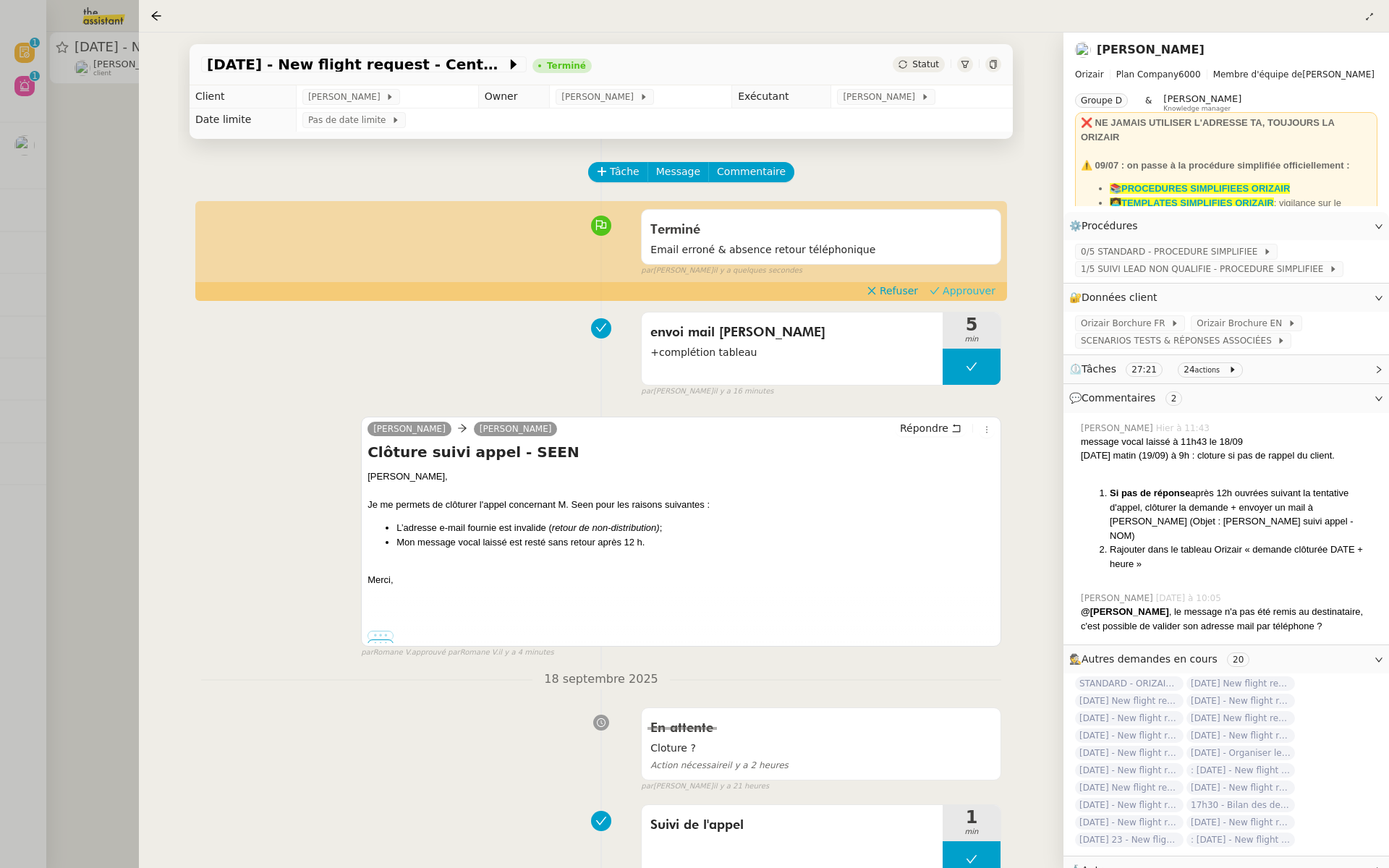
click at [956, 290] on span "Approuver" at bounding box center [969, 290] width 53 height 15
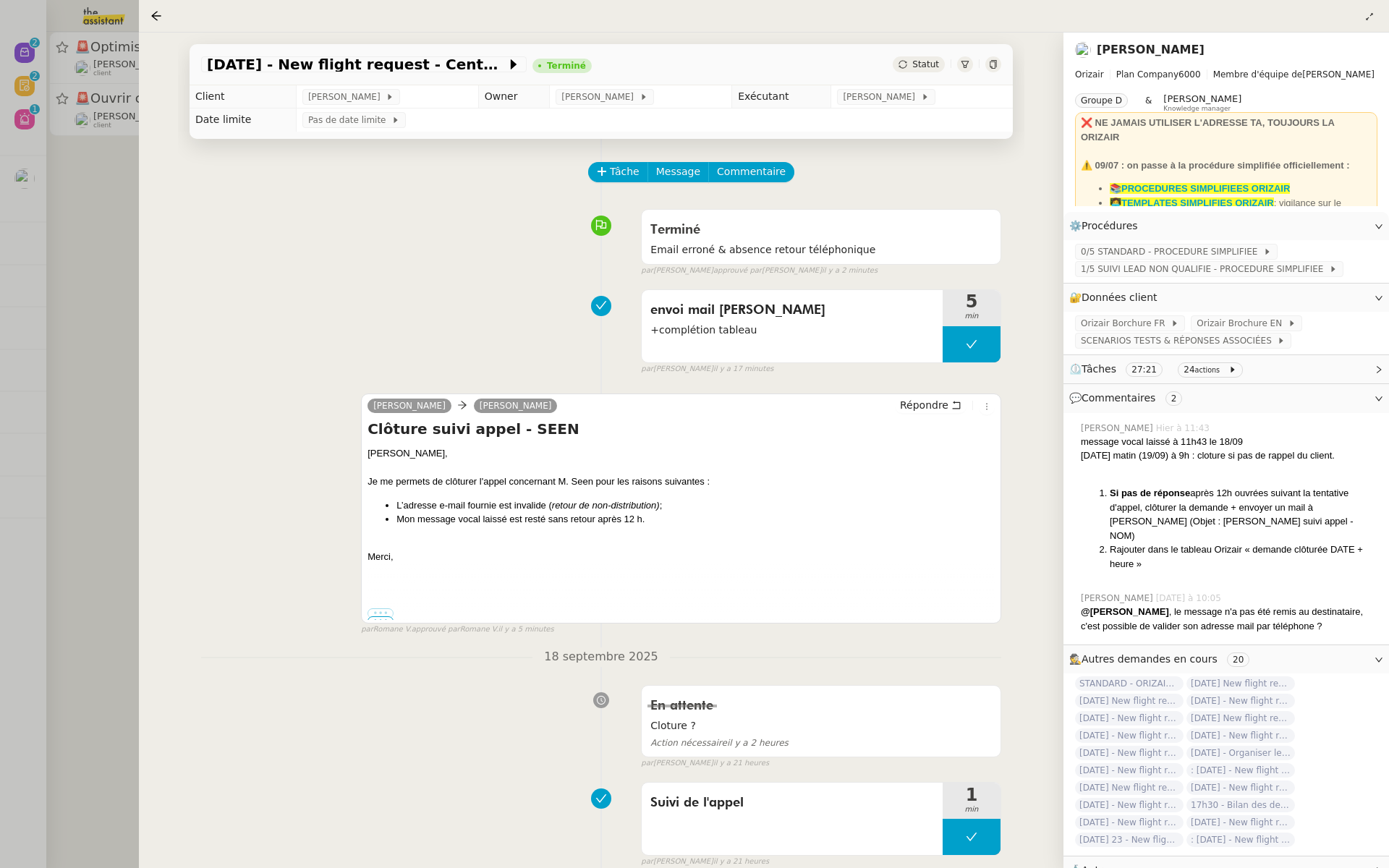
click at [4, 356] on div at bounding box center [694, 434] width 1389 height 868
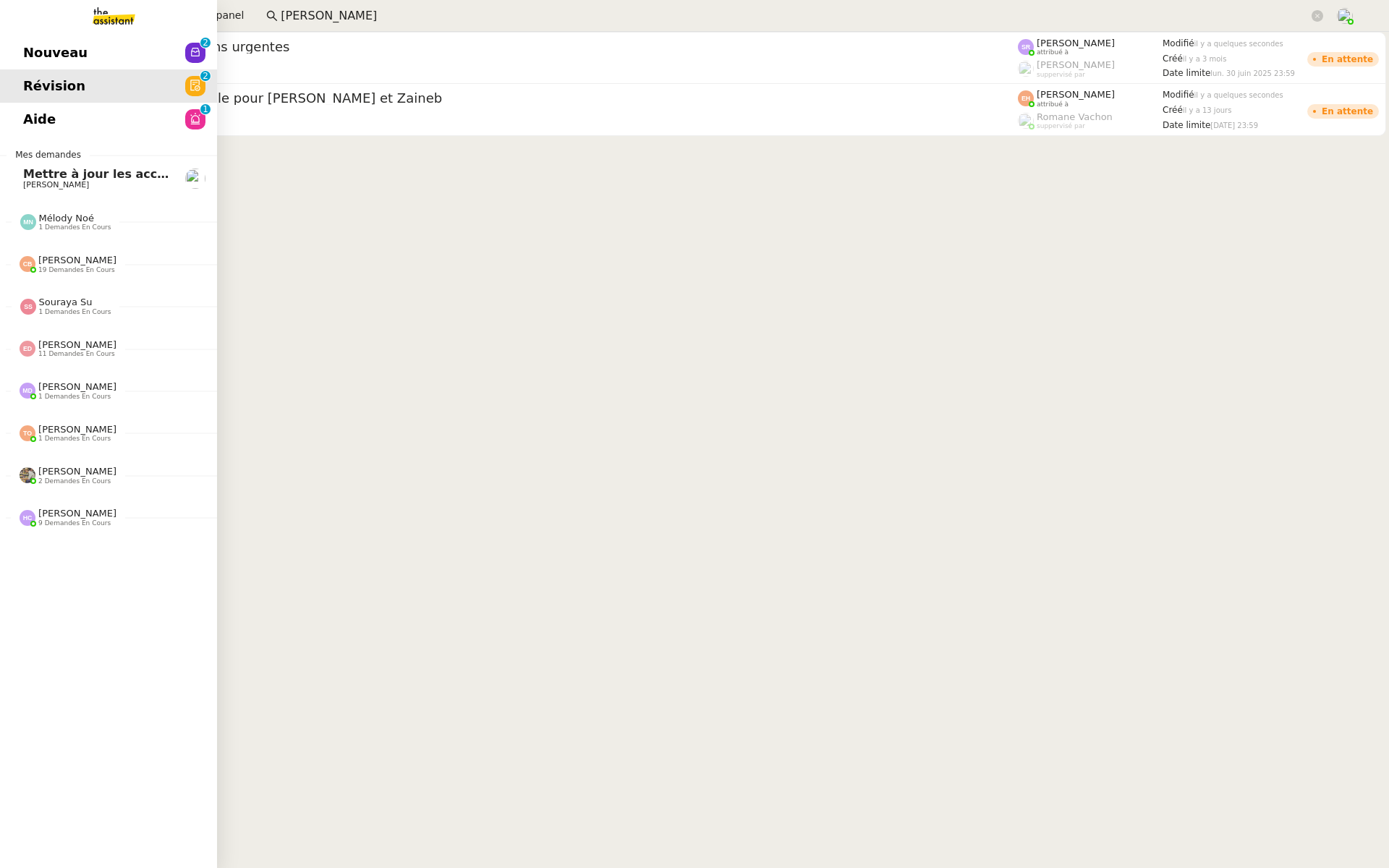
click at [50, 127] on span "Aide" at bounding box center [40, 120] width 33 height 22
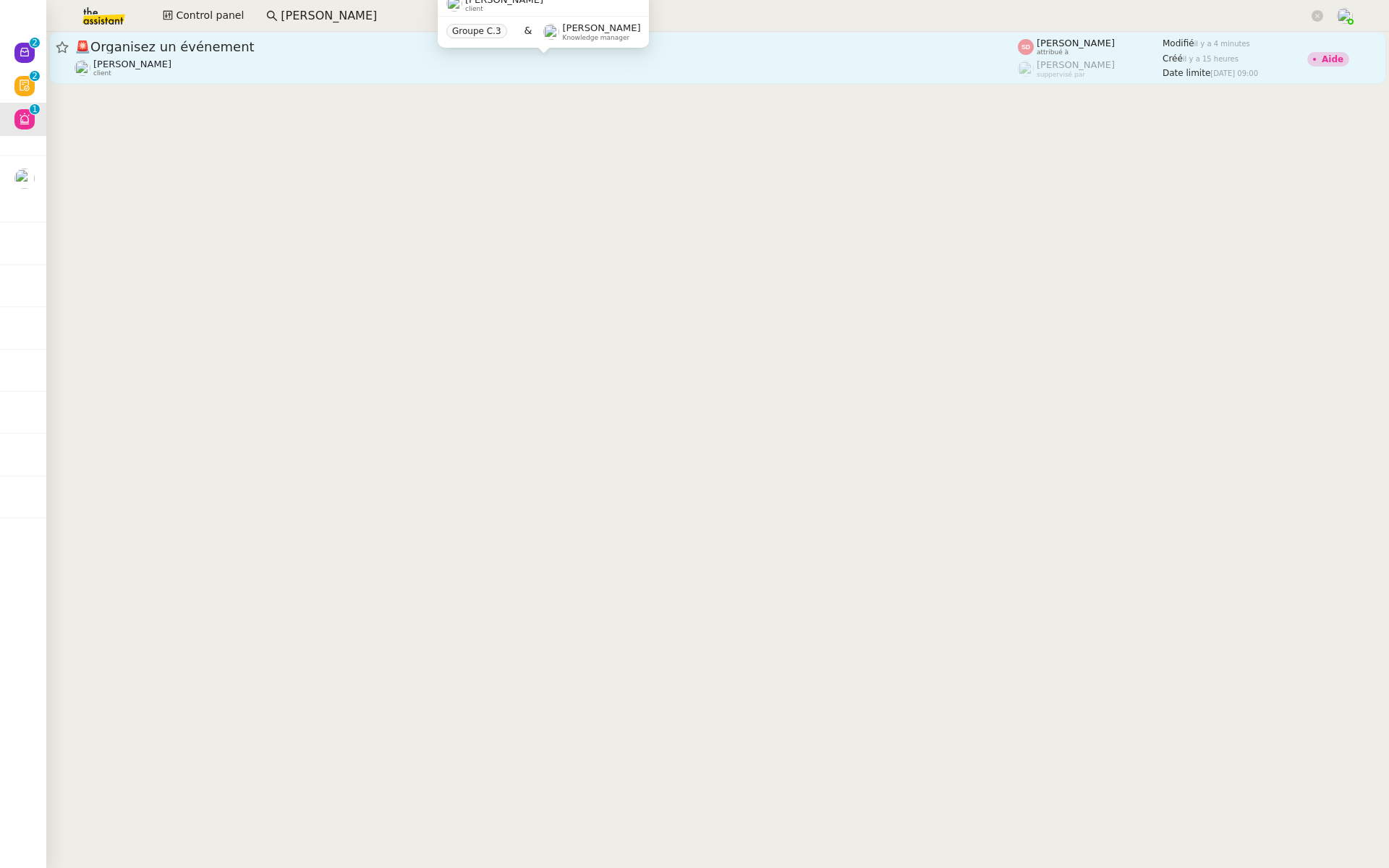
click at [332, 61] on div "Maurice N'Diaye client" at bounding box center [546, 68] width 943 height 19
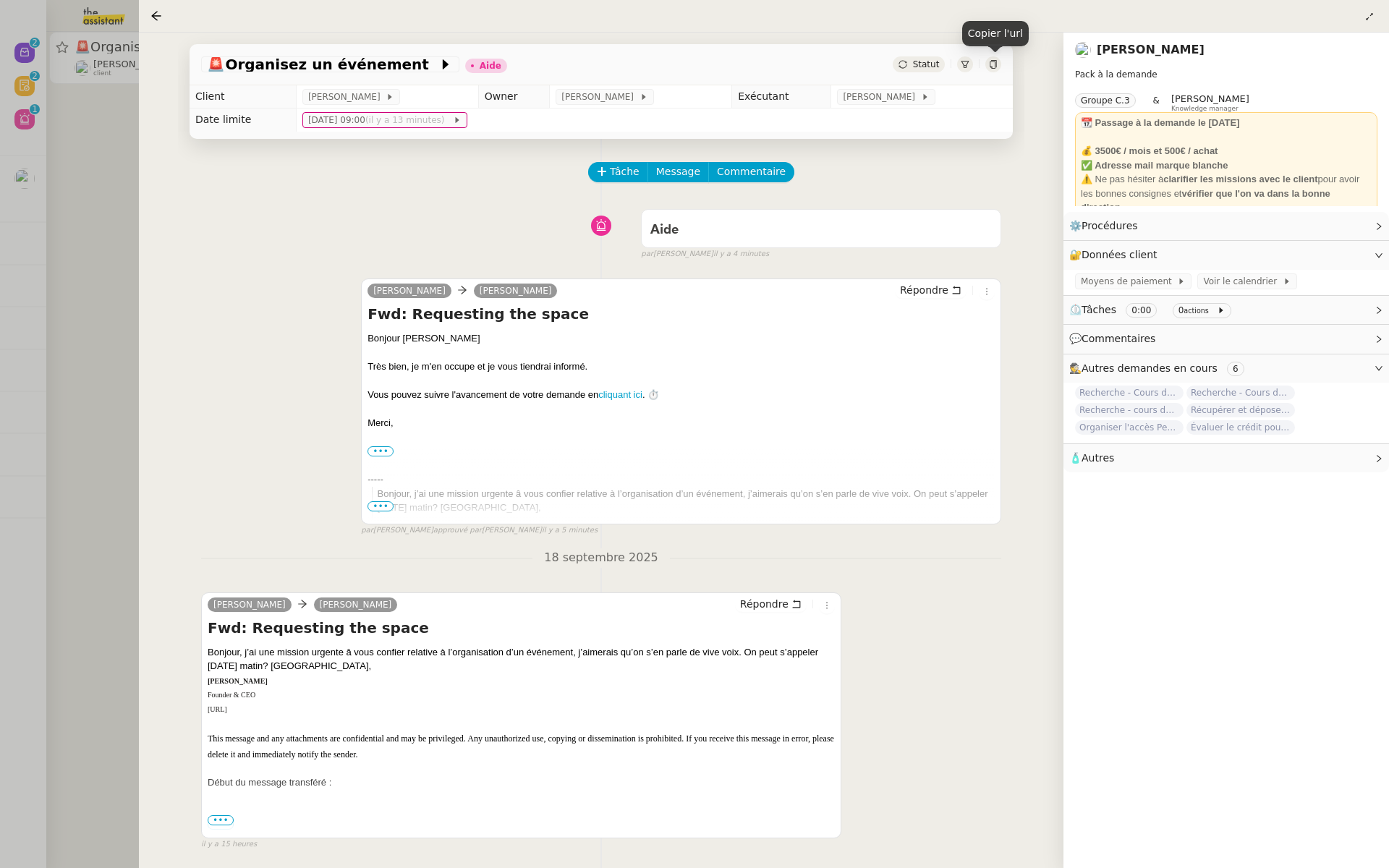
click at [995, 57] on div at bounding box center [993, 64] width 16 height 16
click at [83, 186] on div at bounding box center [694, 434] width 1389 height 868
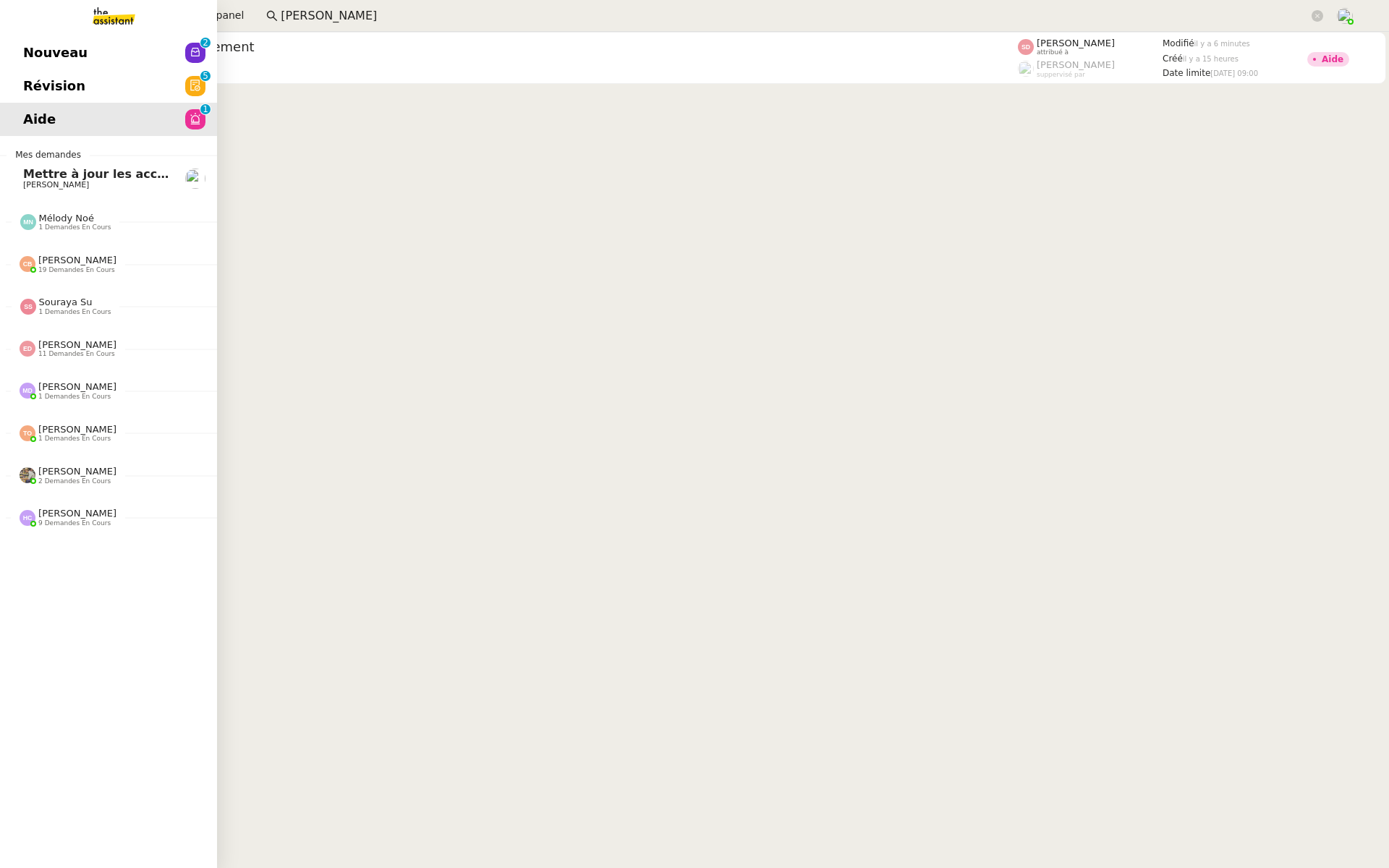
scroll to position [0, 1]
click at [36, 80] on span "Révision" at bounding box center [54, 86] width 62 height 22
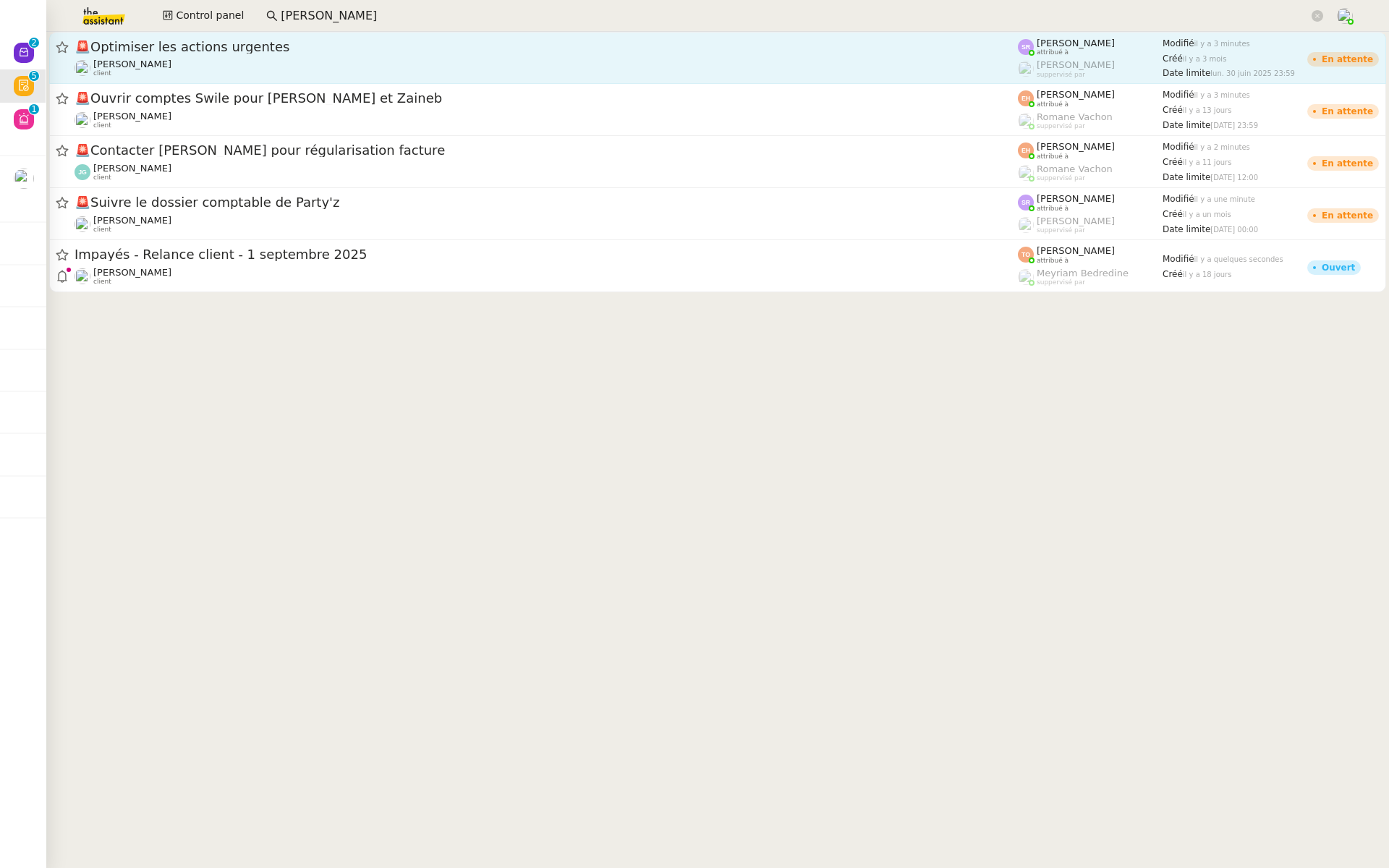
click at [293, 52] on span "🚨 Optimiser les actions urgentes" at bounding box center [546, 47] width 943 height 13
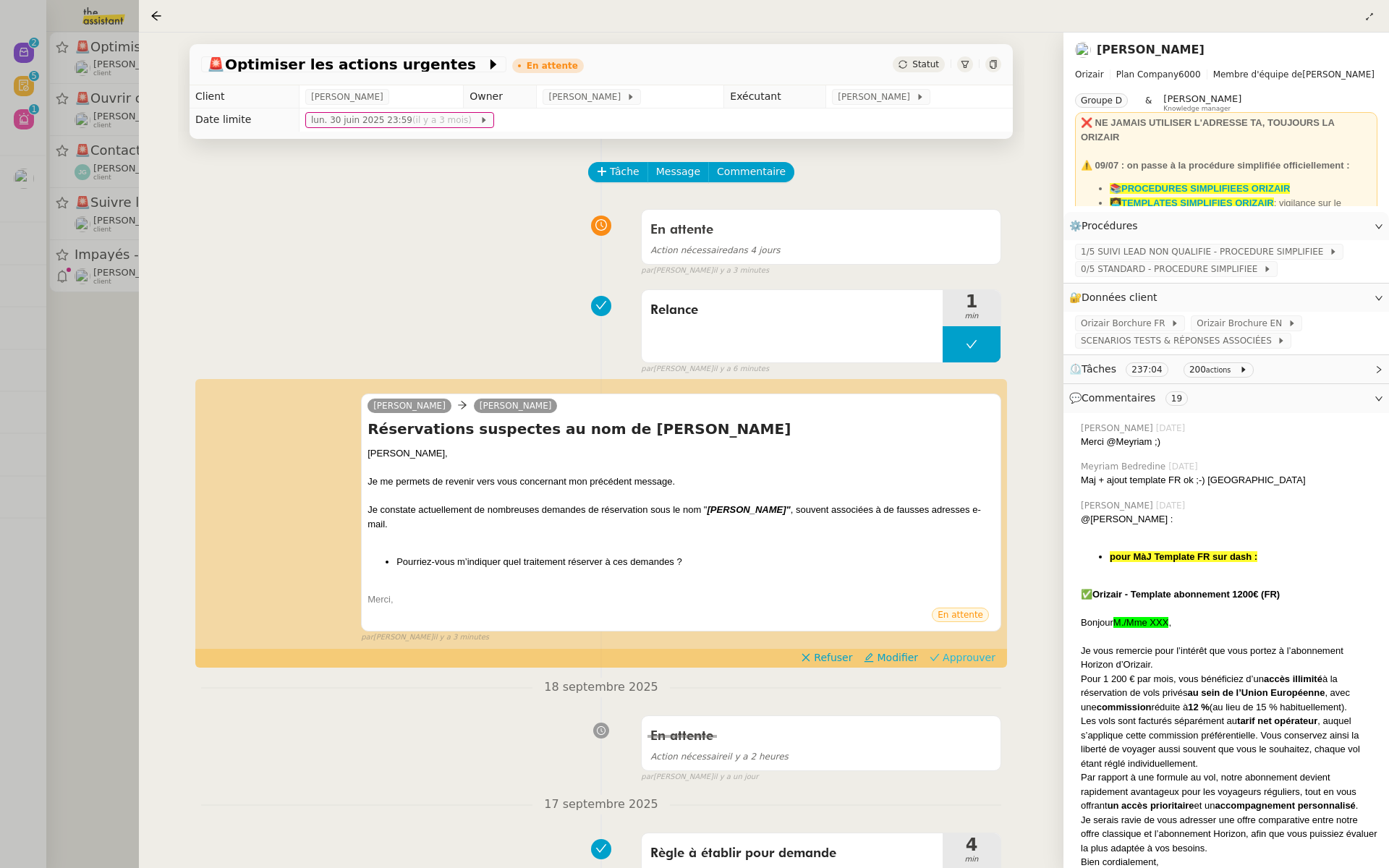
click at [974, 651] on span "Approuver" at bounding box center [969, 658] width 53 height 15
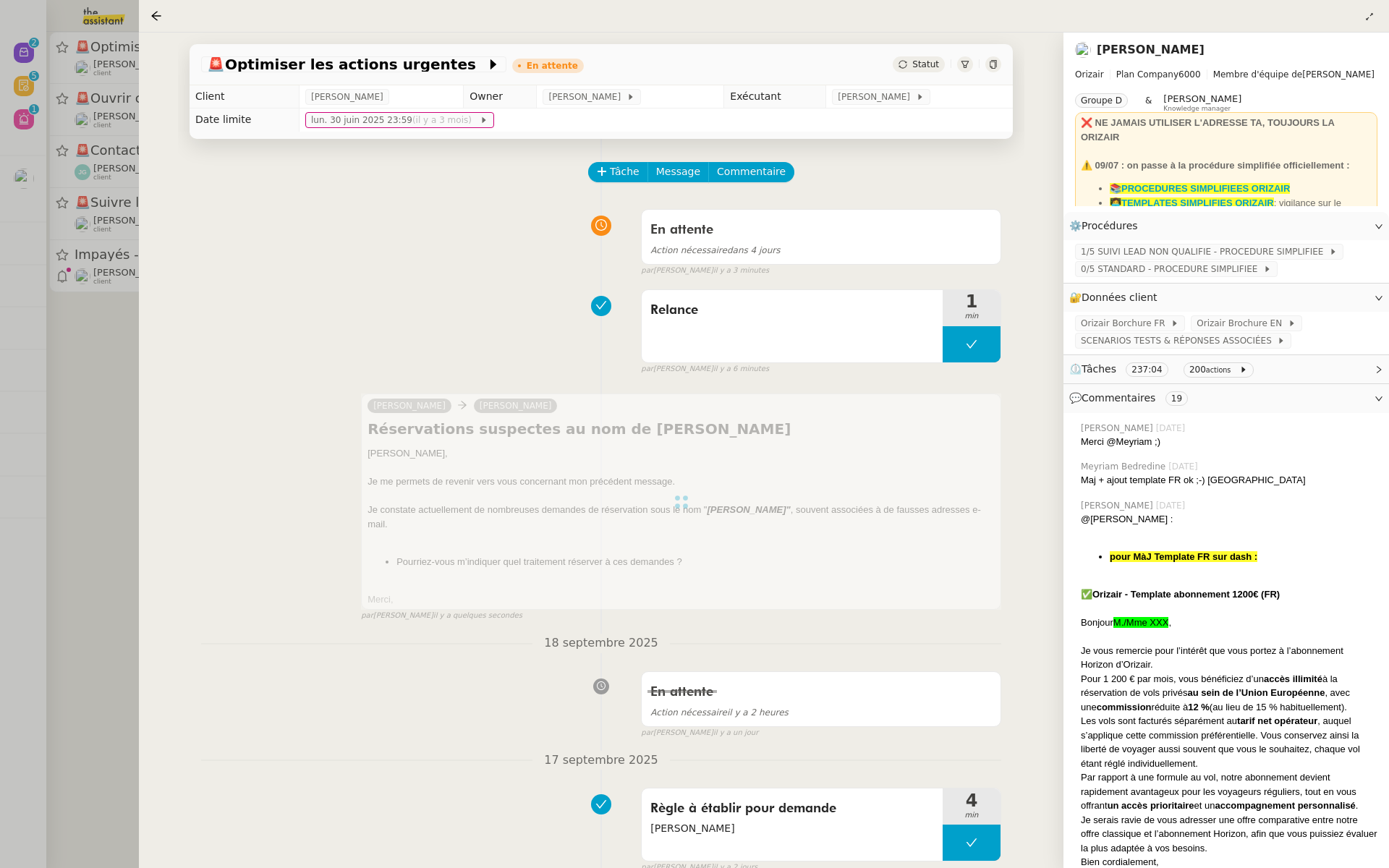
click at [26, 288] on div at bounding box center [694, 434] width 1389 height 868
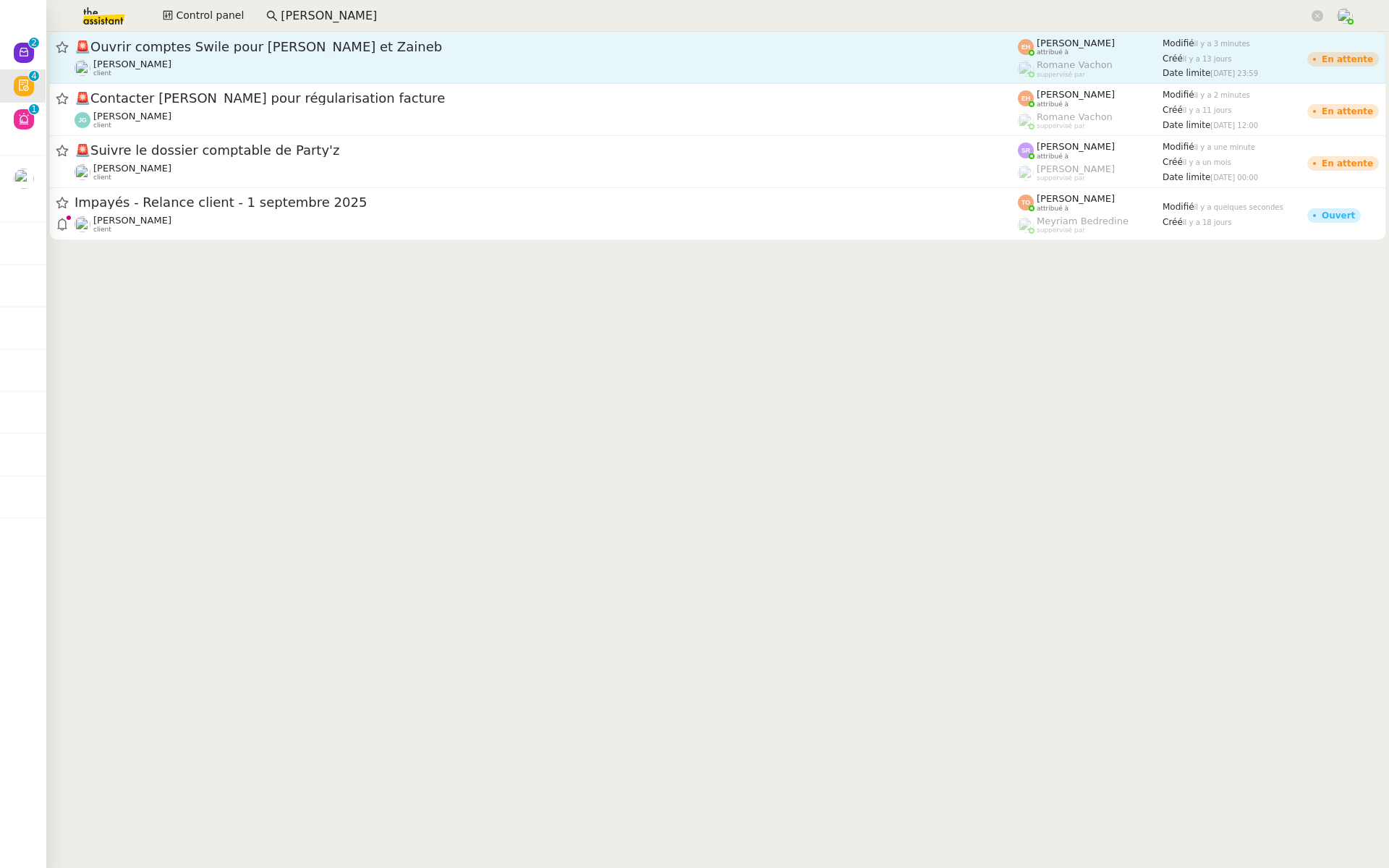
click at [165, 45] on span "🚨 Ouvrir comptes Swile pour Nassim et Zaineb" at bounding box center [546, 47] width 943 height 13
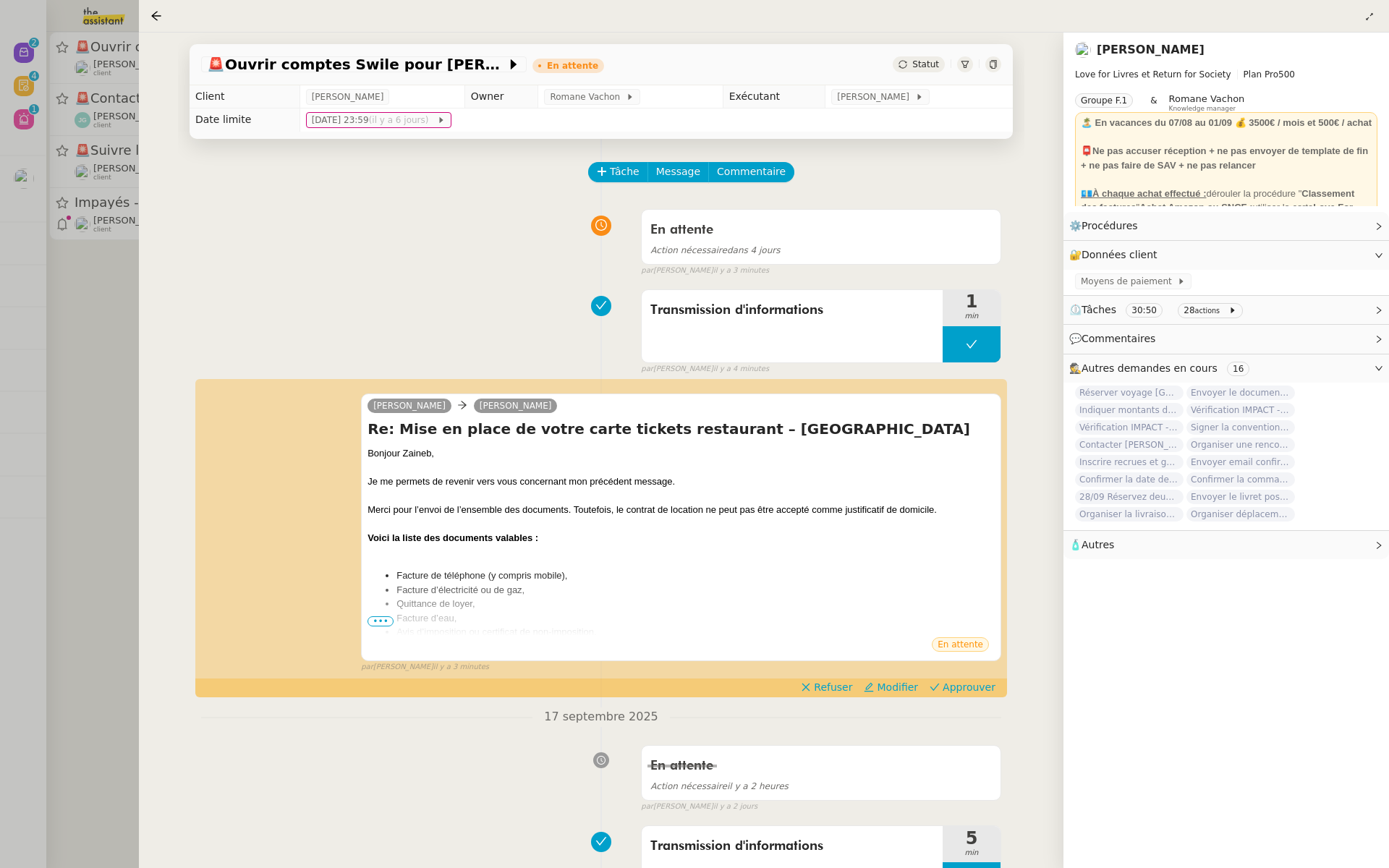
scroll to position [45, 0]
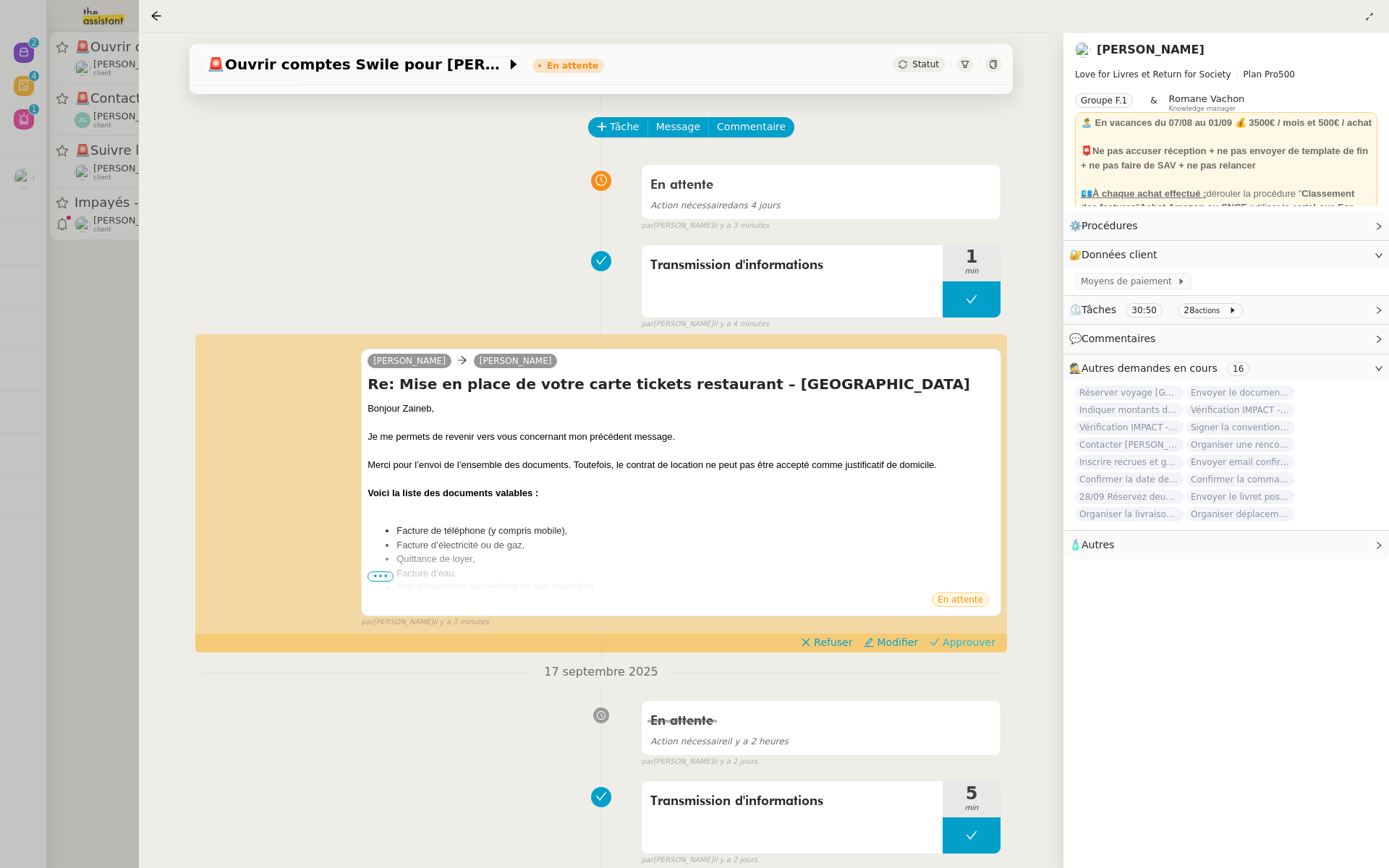
click at [977, 643] on span "Approuver" at bounding box center [969, 642] width 53 height 15
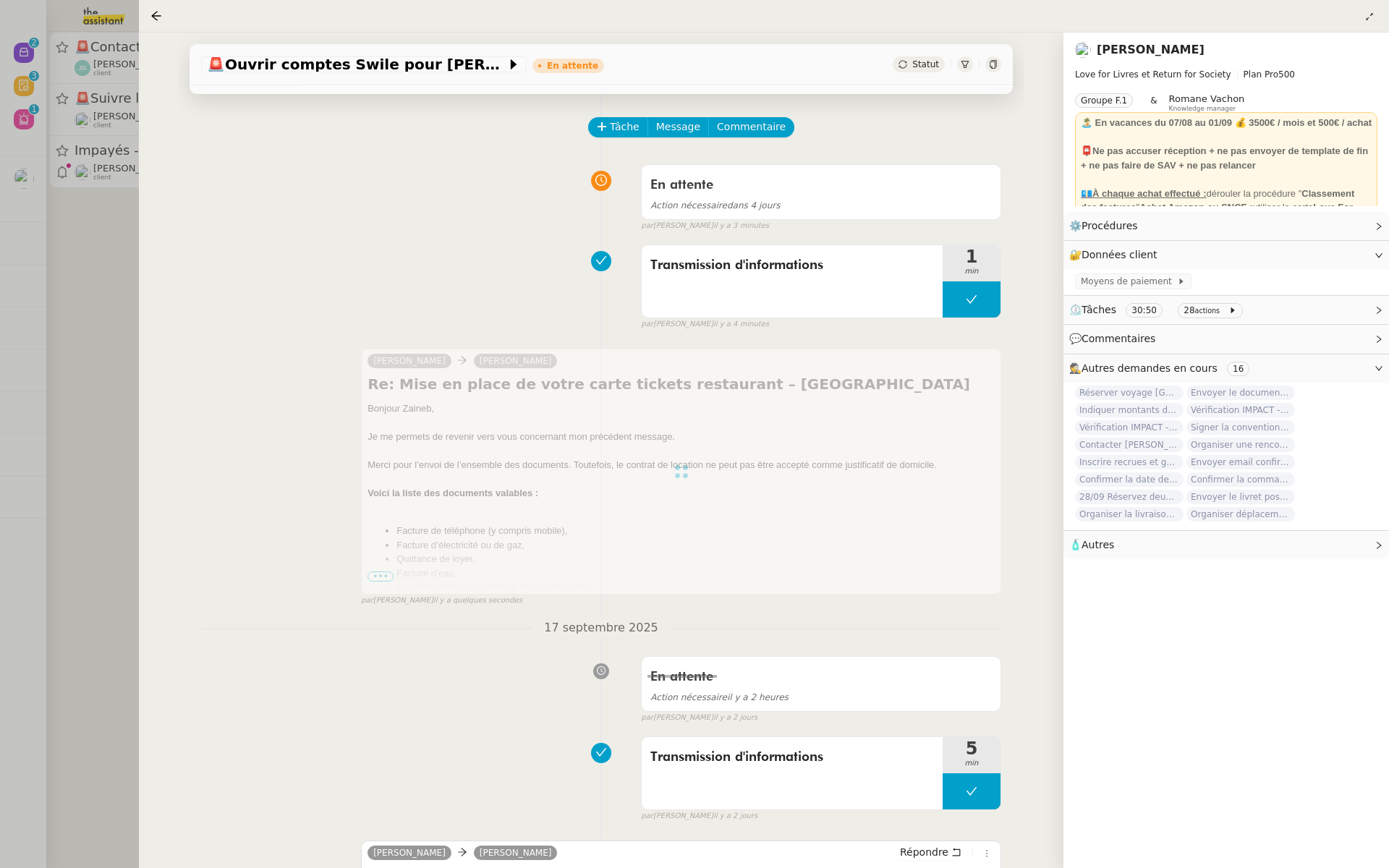
click at [37, 245] on div at bounding box center [694, 434] width 1389 height 868
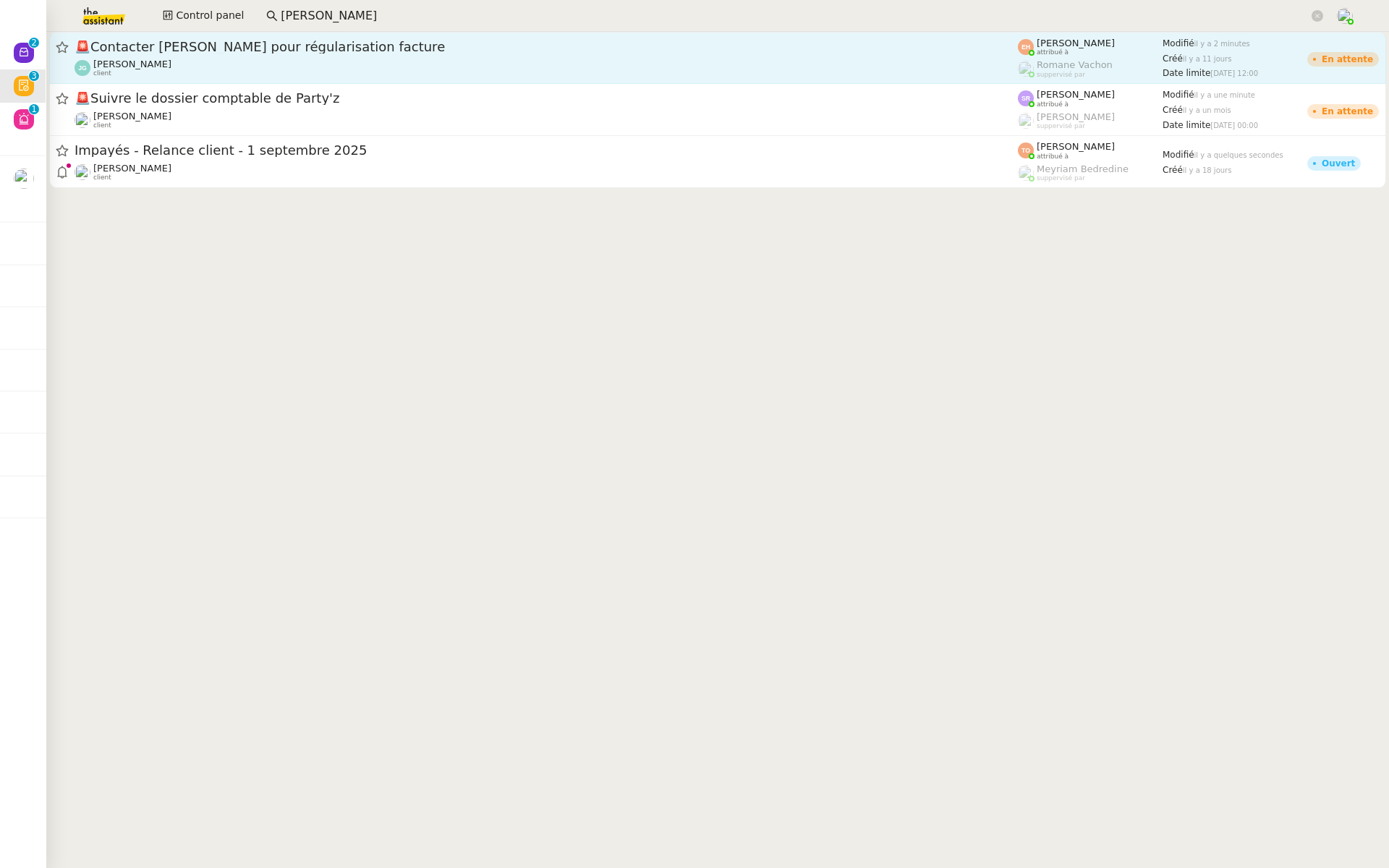
click at [307, 57] on div "🚨 Contacter Julien GELLY pour régularisation facture Jordan GUERDER client" at bounding box center [546, 57] width 943 height 39
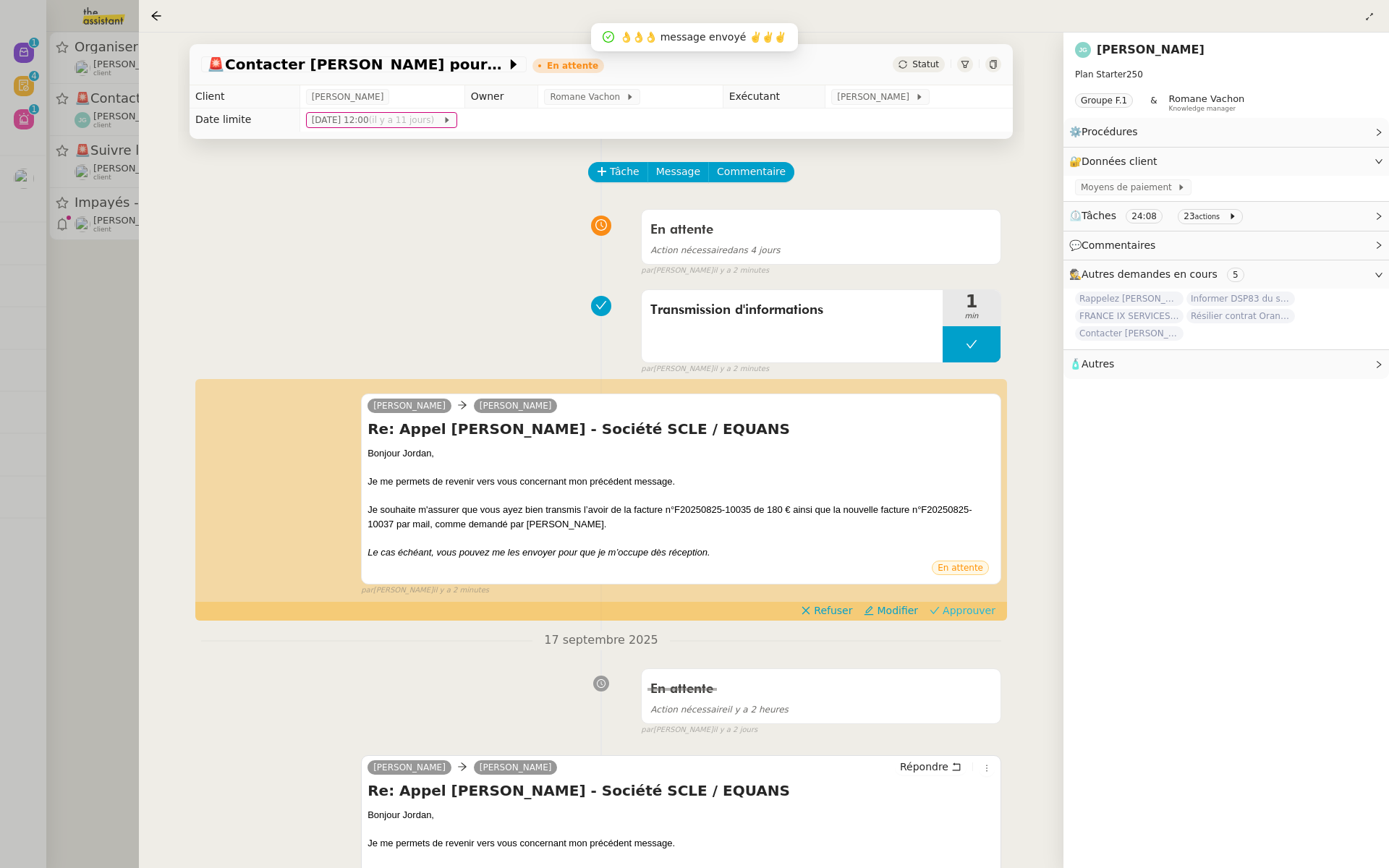
click at [970, 612] on span "Approuver" at bounding box center [969, 610] width 53 height 15
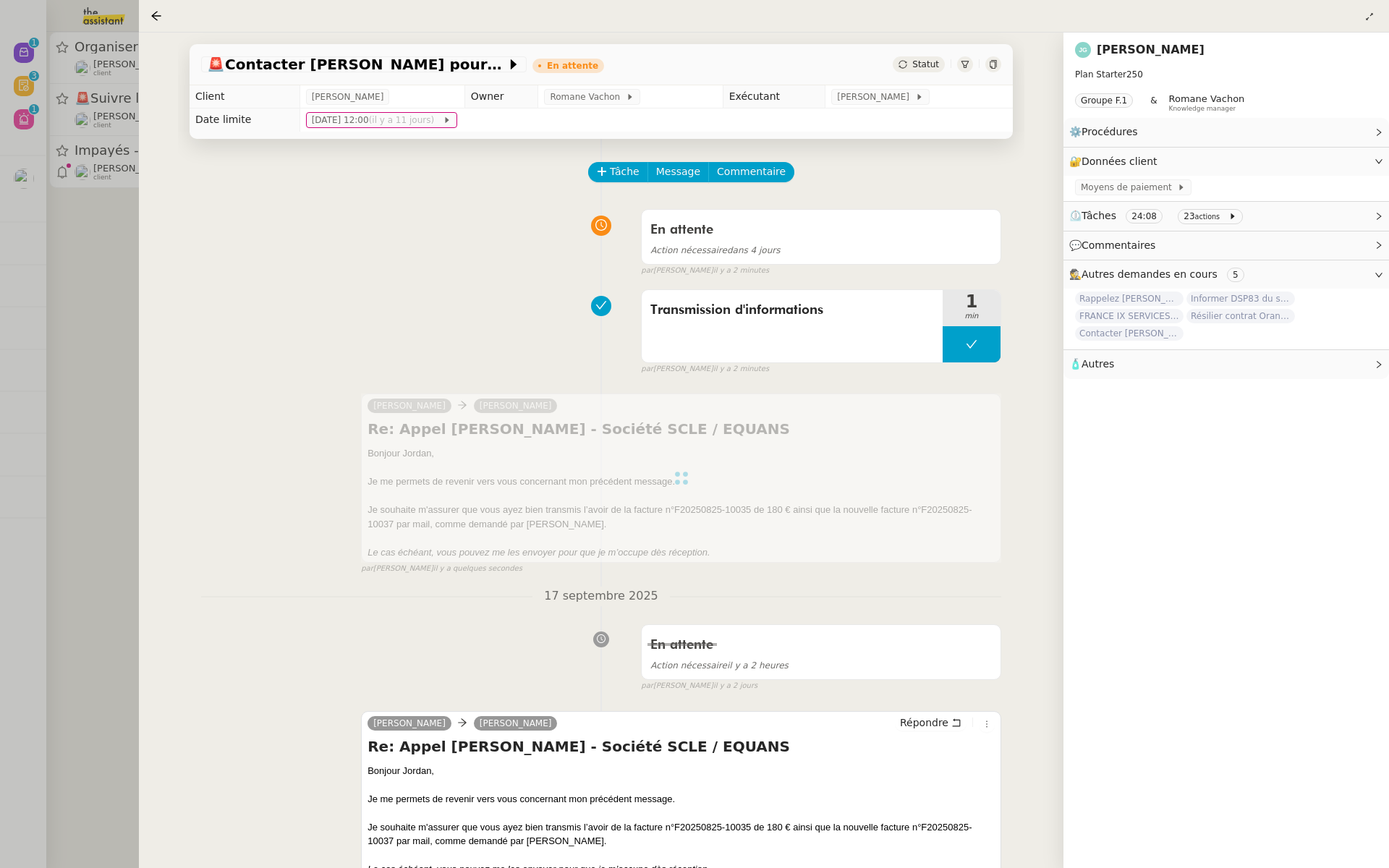
click at [77, 303] on div at bounding box center [694, 434] width 1389 height 868
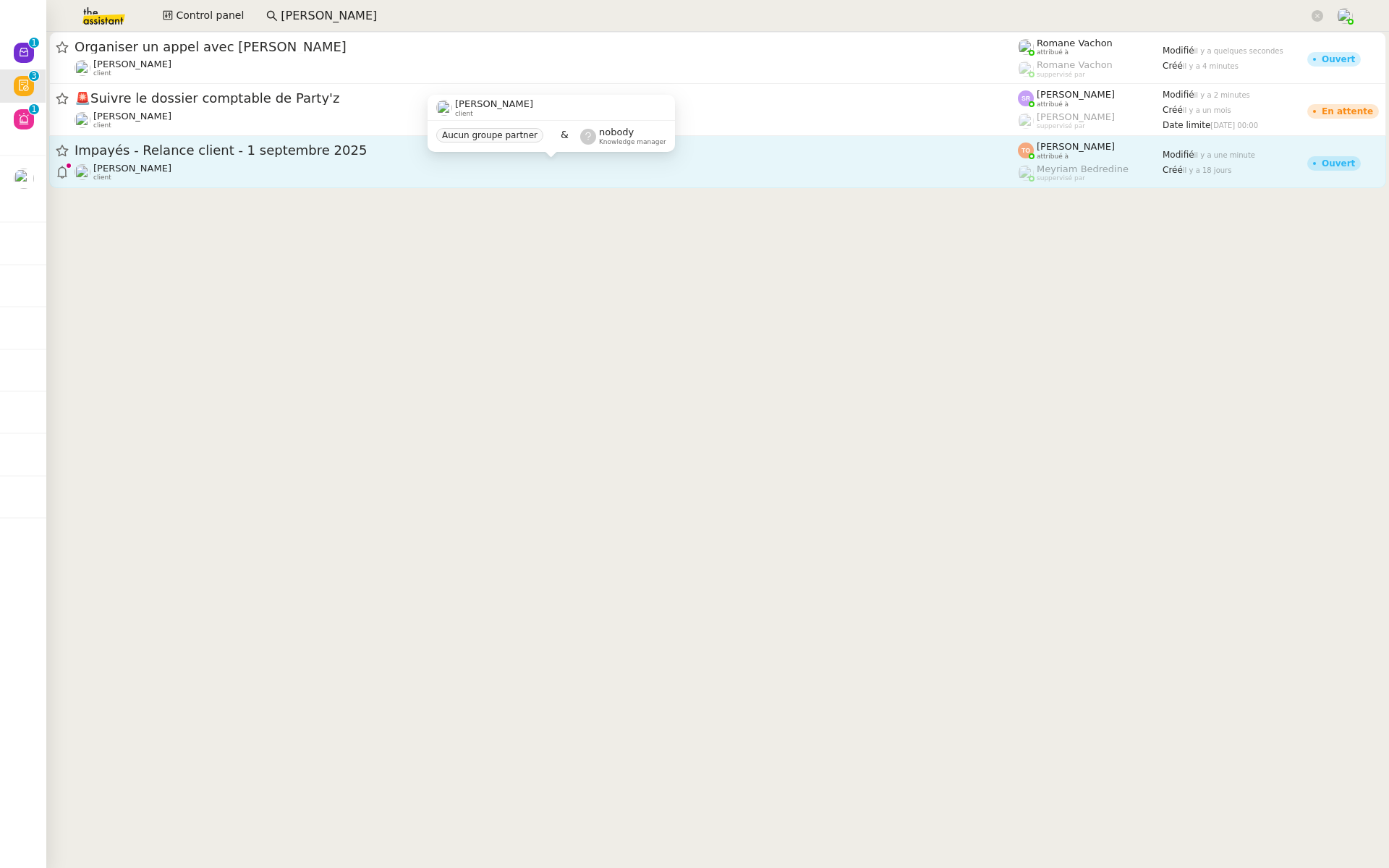
click at [246, 167] on div "Mathilde Borel client" at bounding box center [546, 172] width 943 height 19
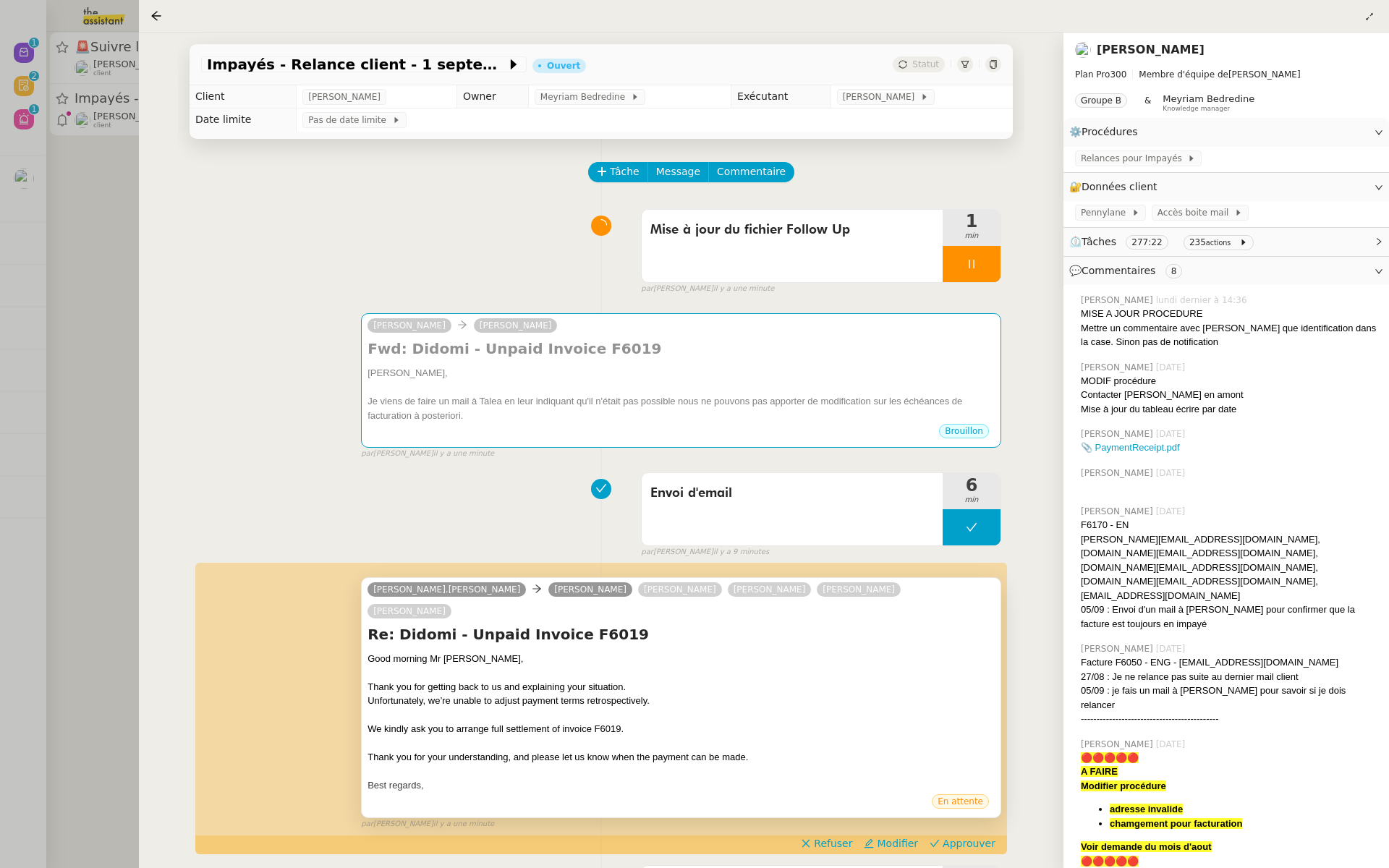
scroll to position [188, 0]
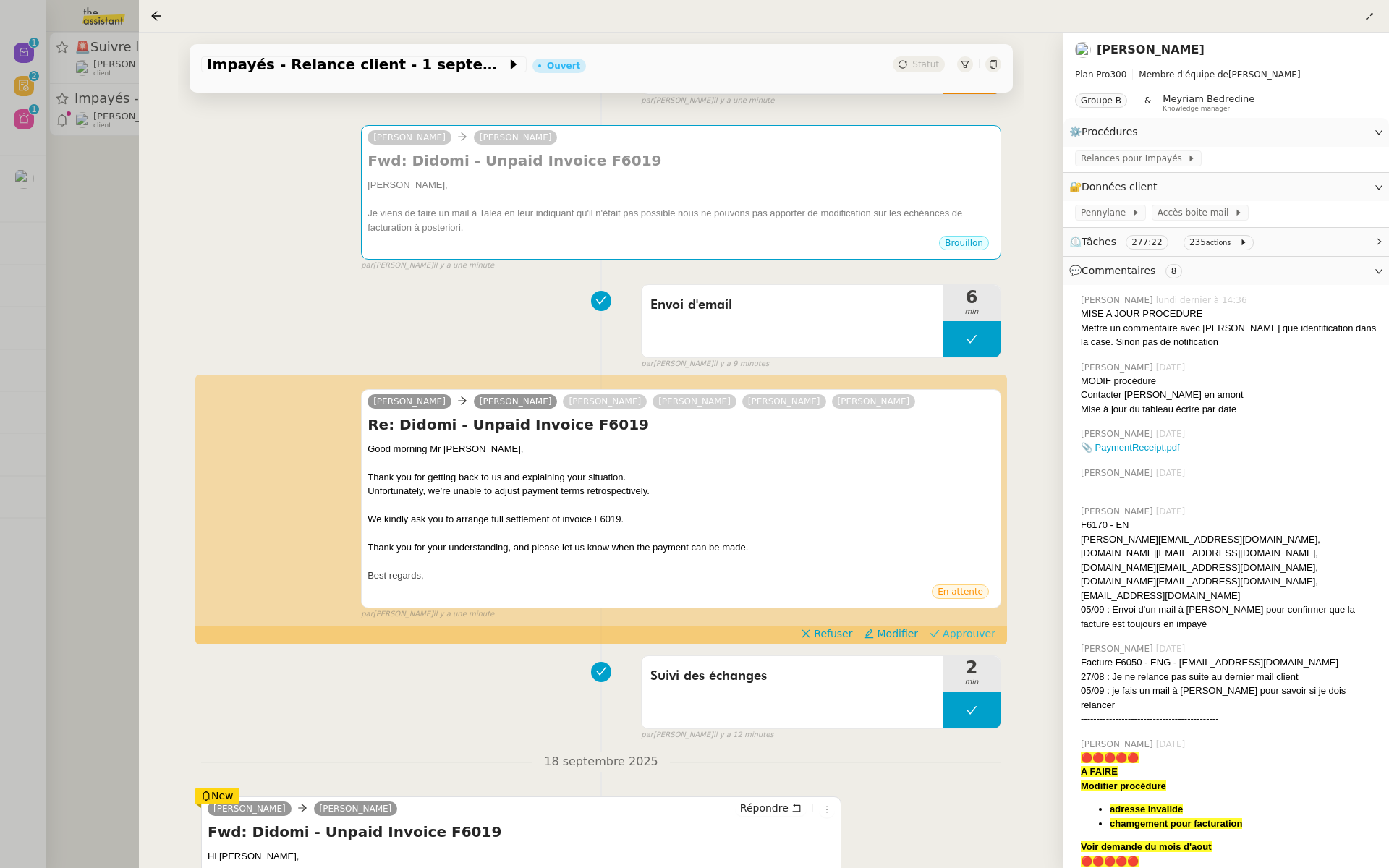
click at [982, 633] on span "Approuver" at bounding box center [969, 634] width 53 height 15
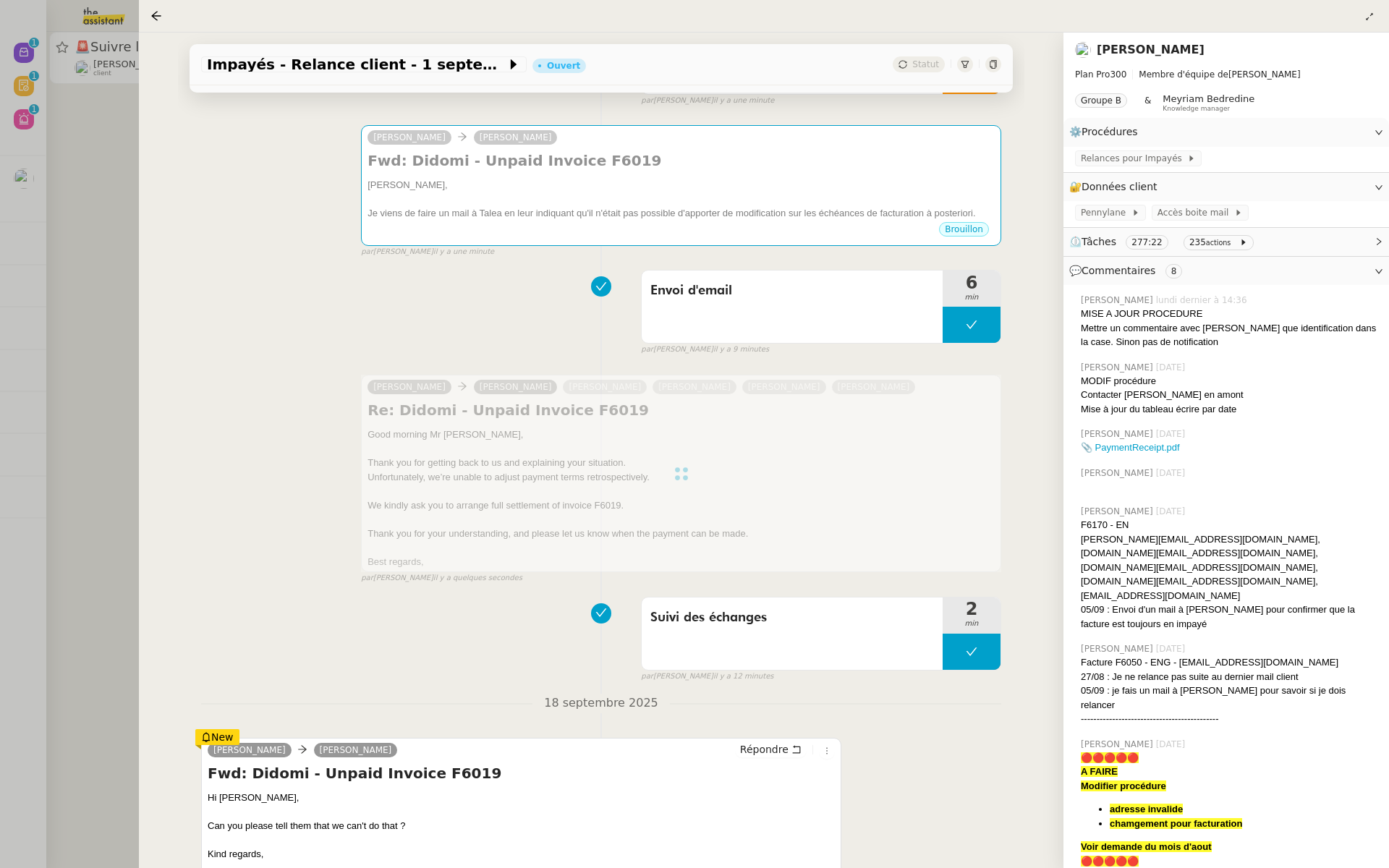
click at [36, 401] on div at bounding box center [694, 434] width 1389 height 868
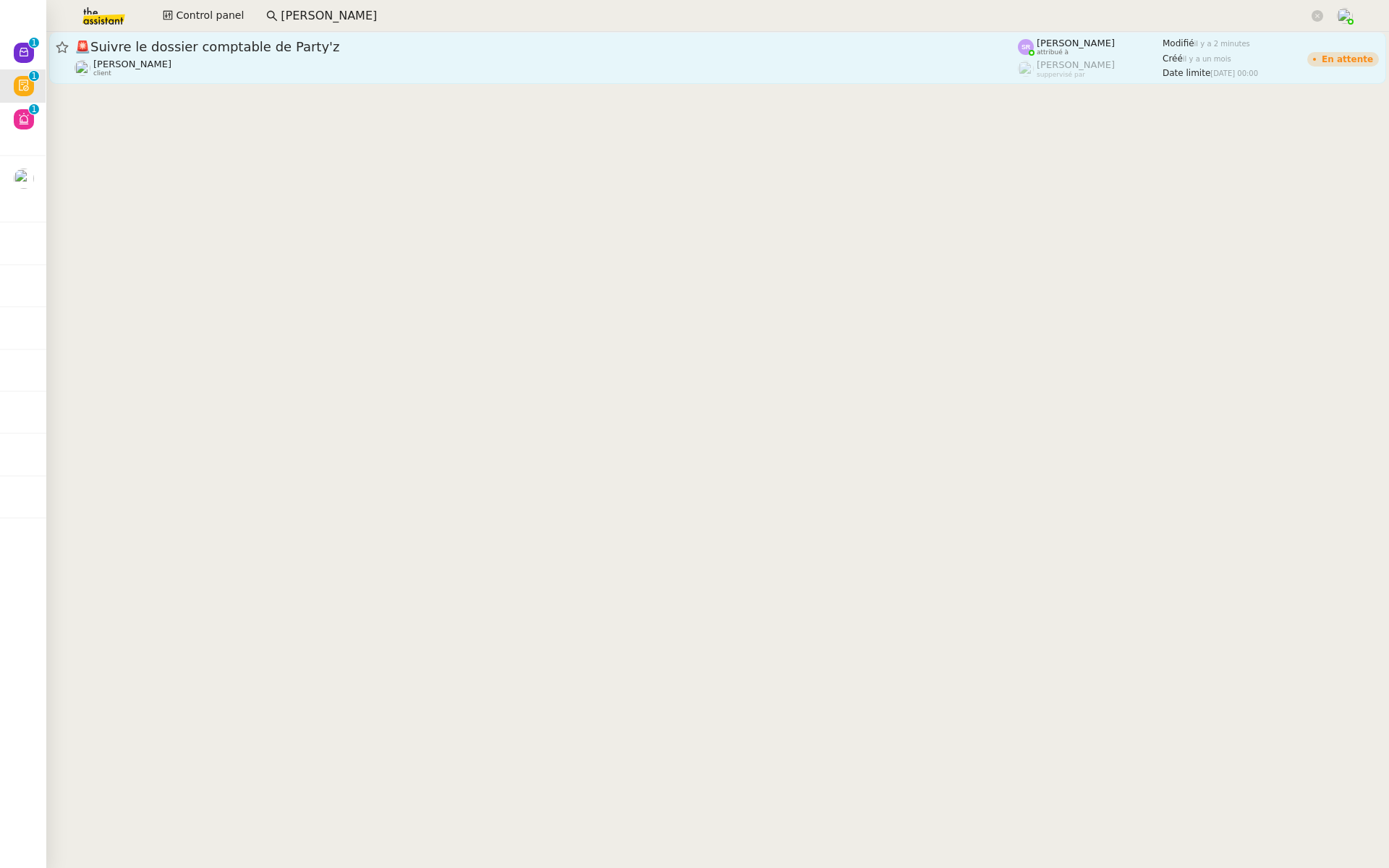
click at [303, 67] on div "Réma Ngaiboye client" at bounding box center [546, 68] width 943 height 19
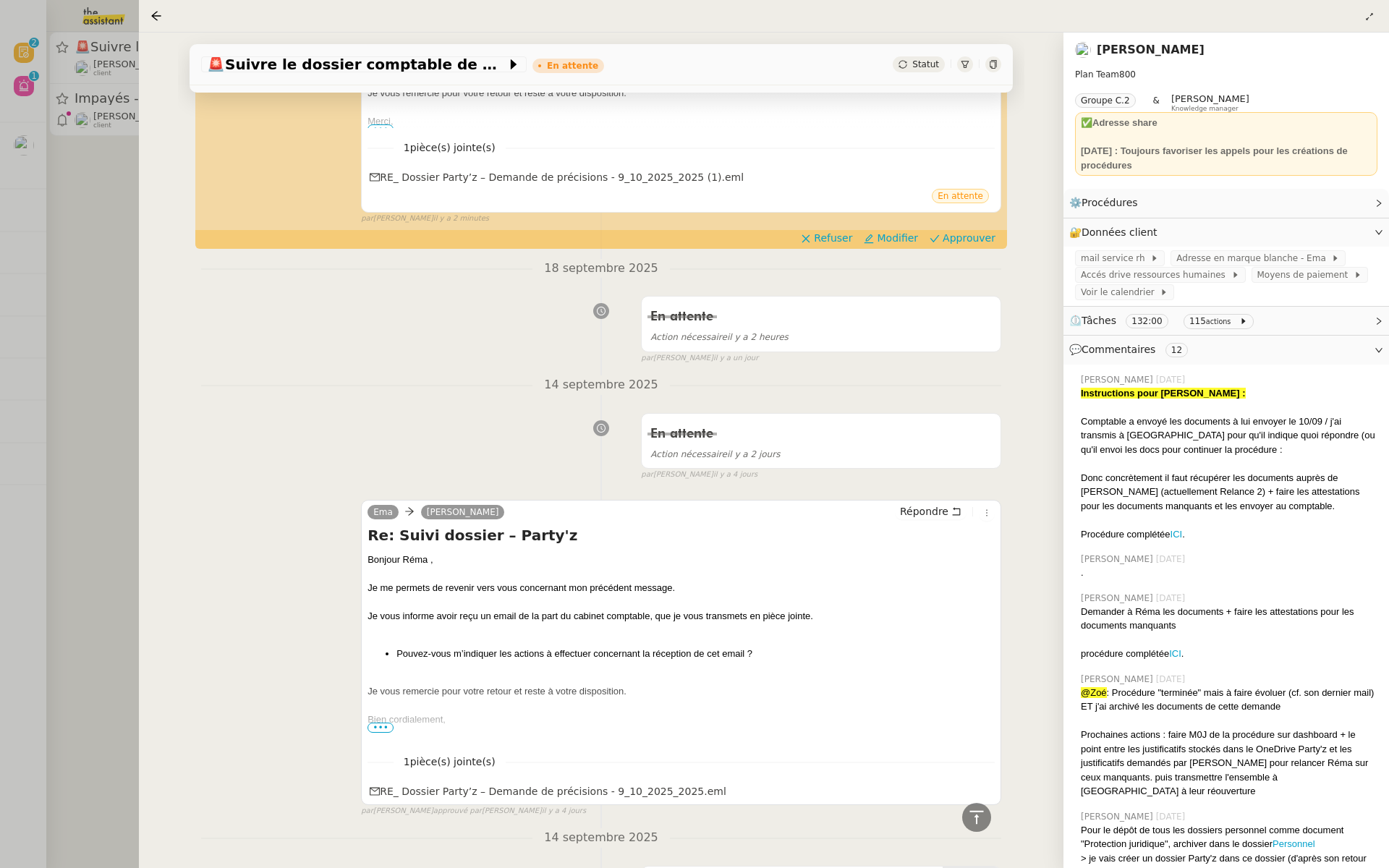
scroll to position [499, 0]
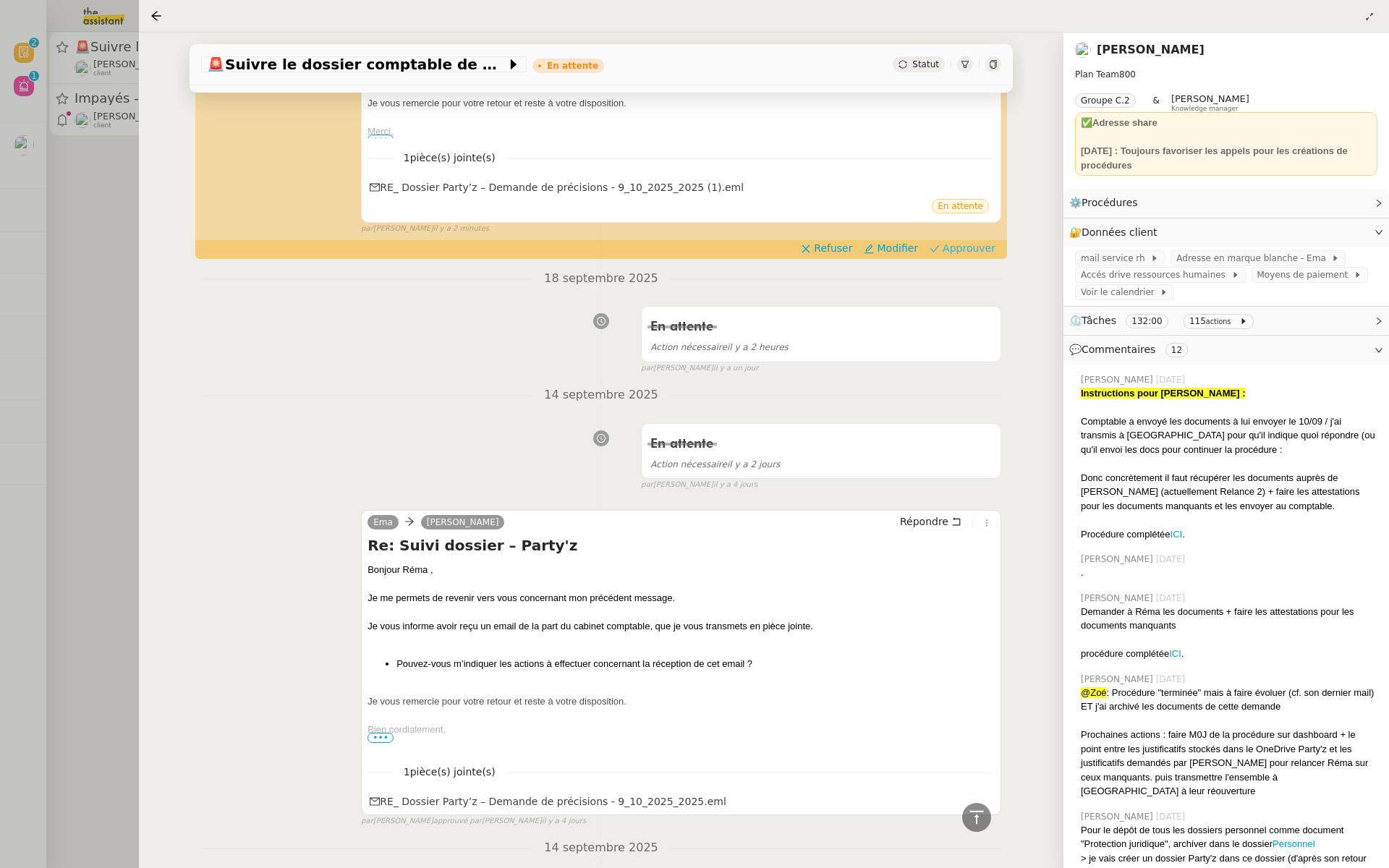
click at [983, 251] on span "Approuver" at bounding box center [969, 248] width 53 height 15
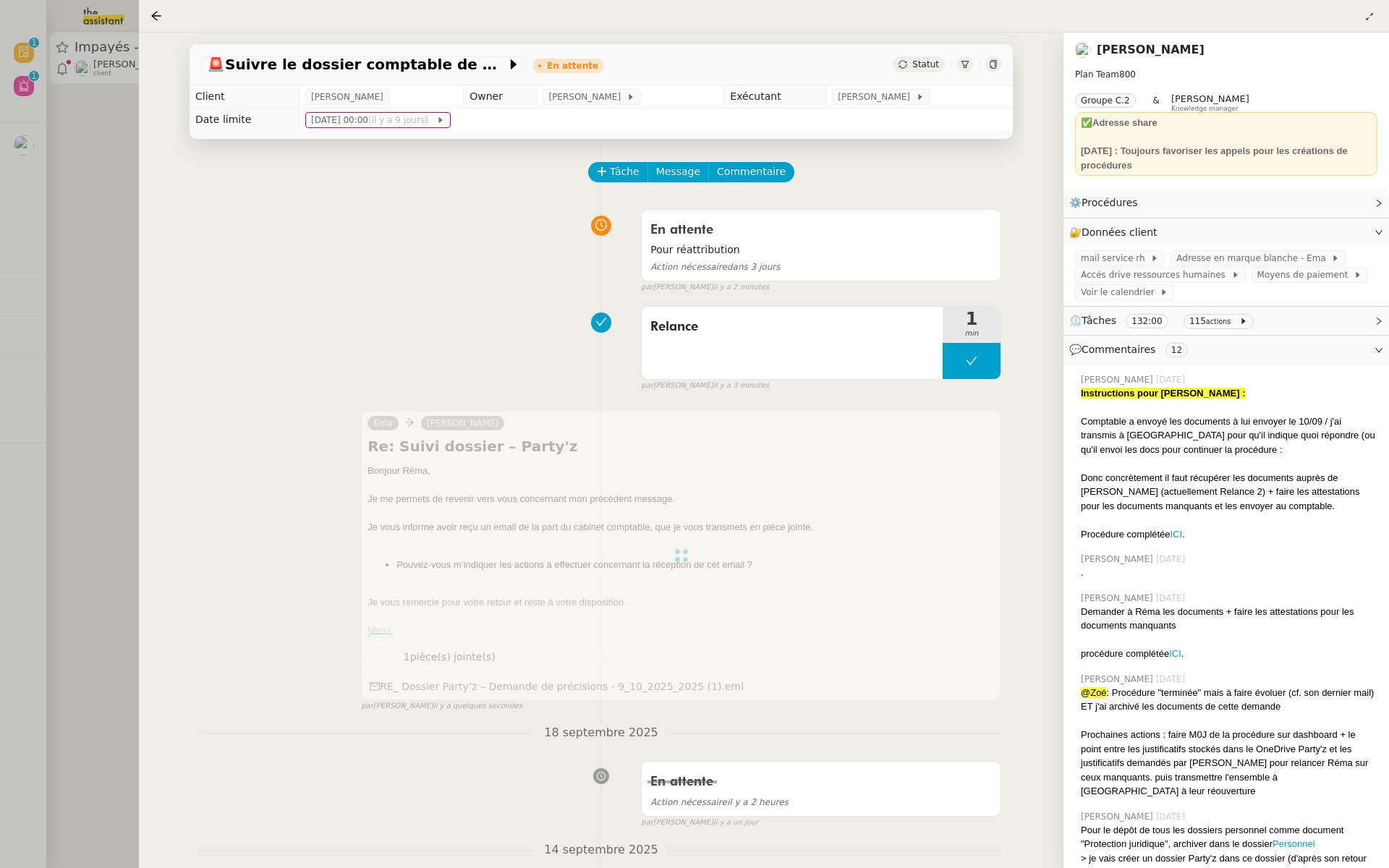
click at [60, 231] on div at bounding box center [694, 434] width 1389 height 868
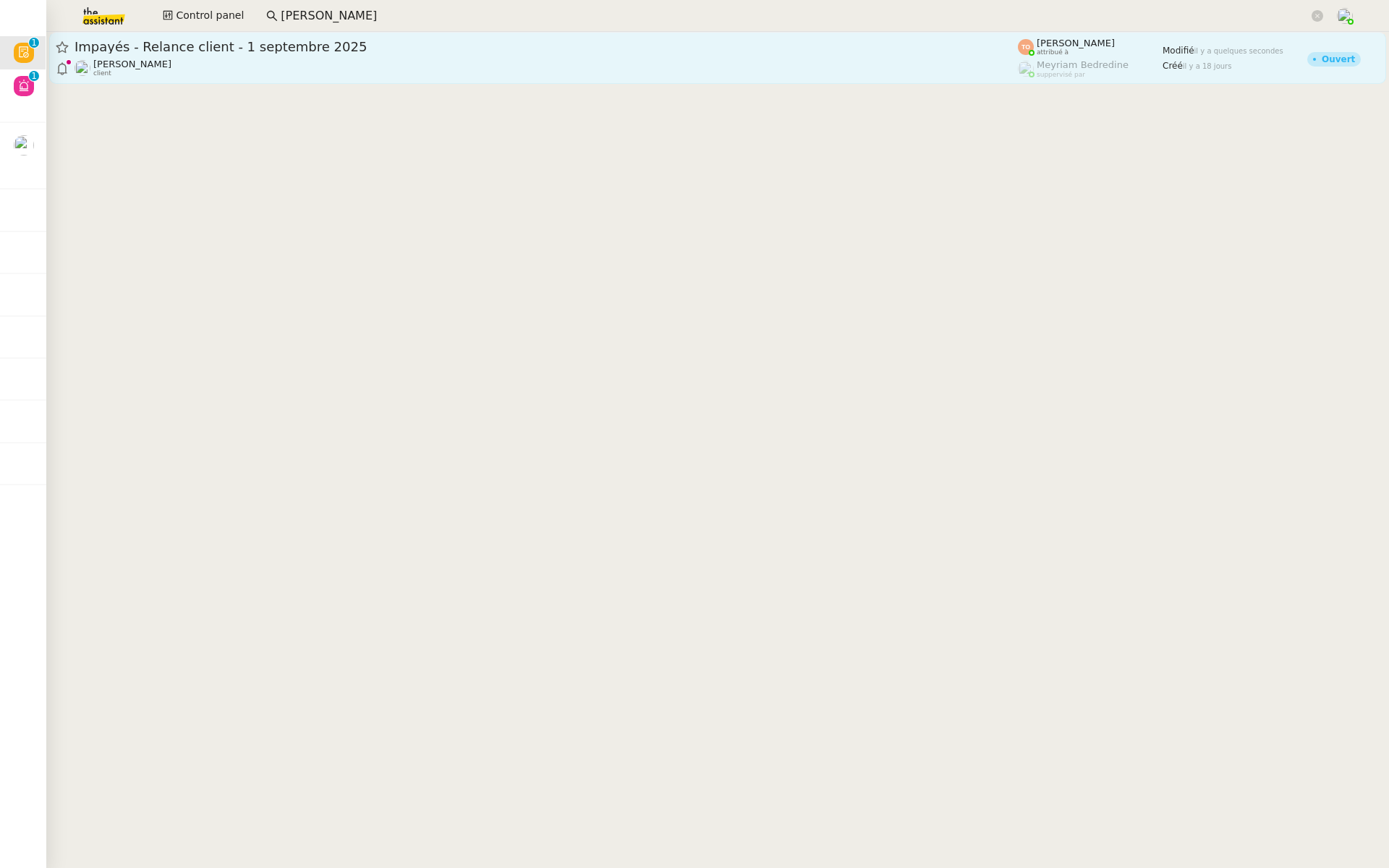
click at [153, 54] on div "Impayés - Relance client - 1 septembre 2025" at bounding box center [546, 47] width 943 height 17
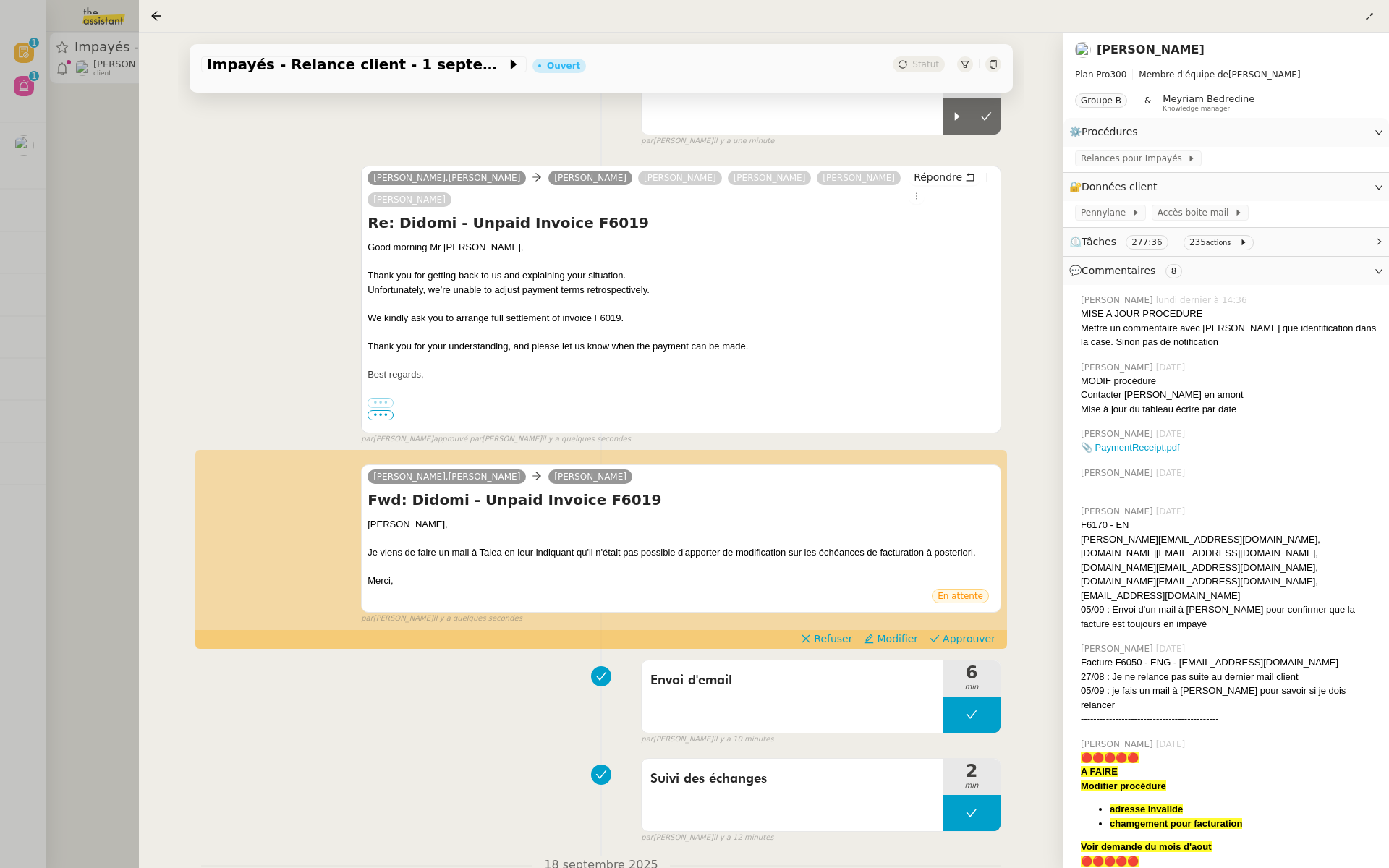
scroll to position [157, 0]
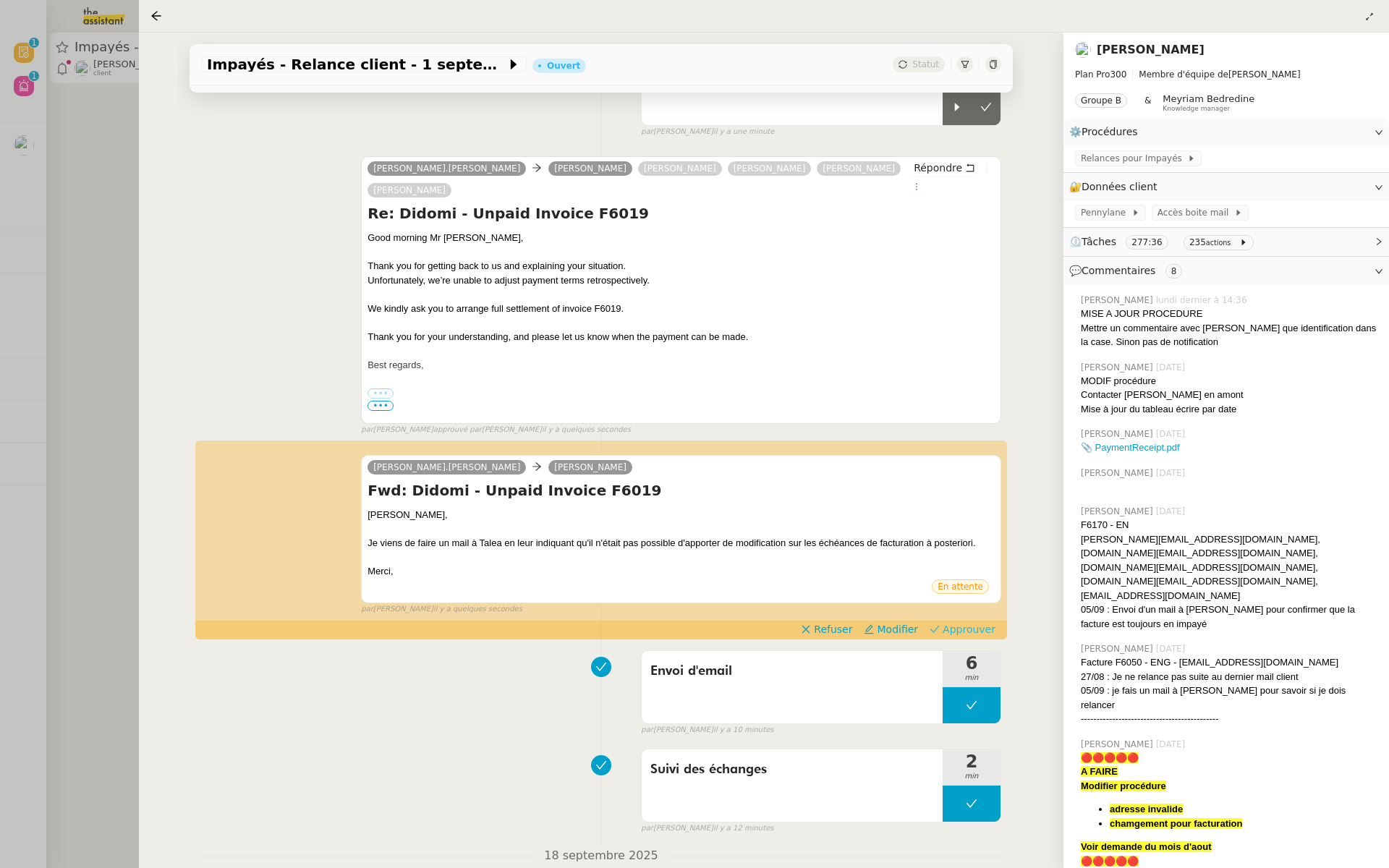
click at [971, 623] on span "Approuver" at bounding box center [969, 630] width 53 height 15
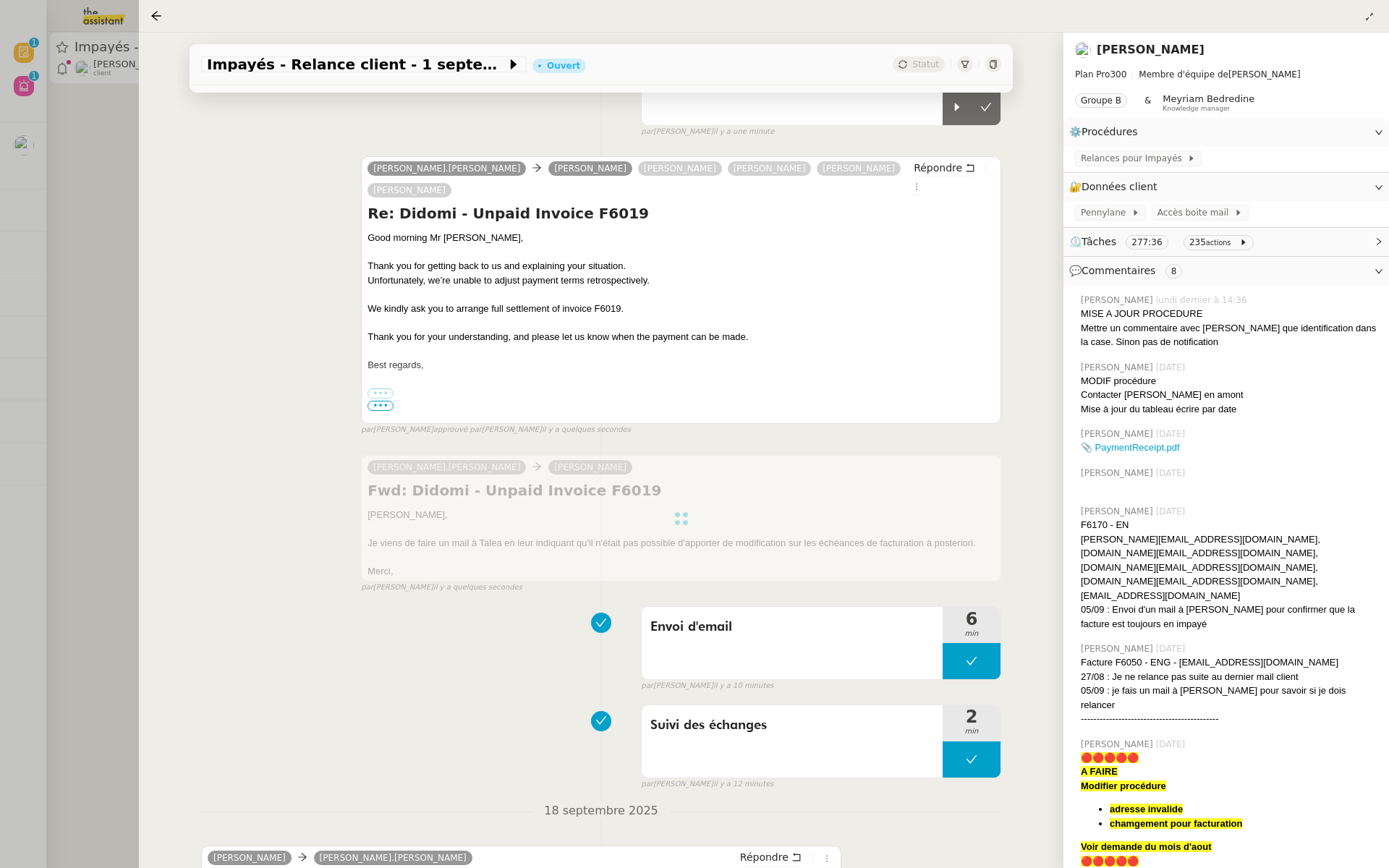
click at [54, 304] on div at bounding box center [694, 434] width 1389 height 868
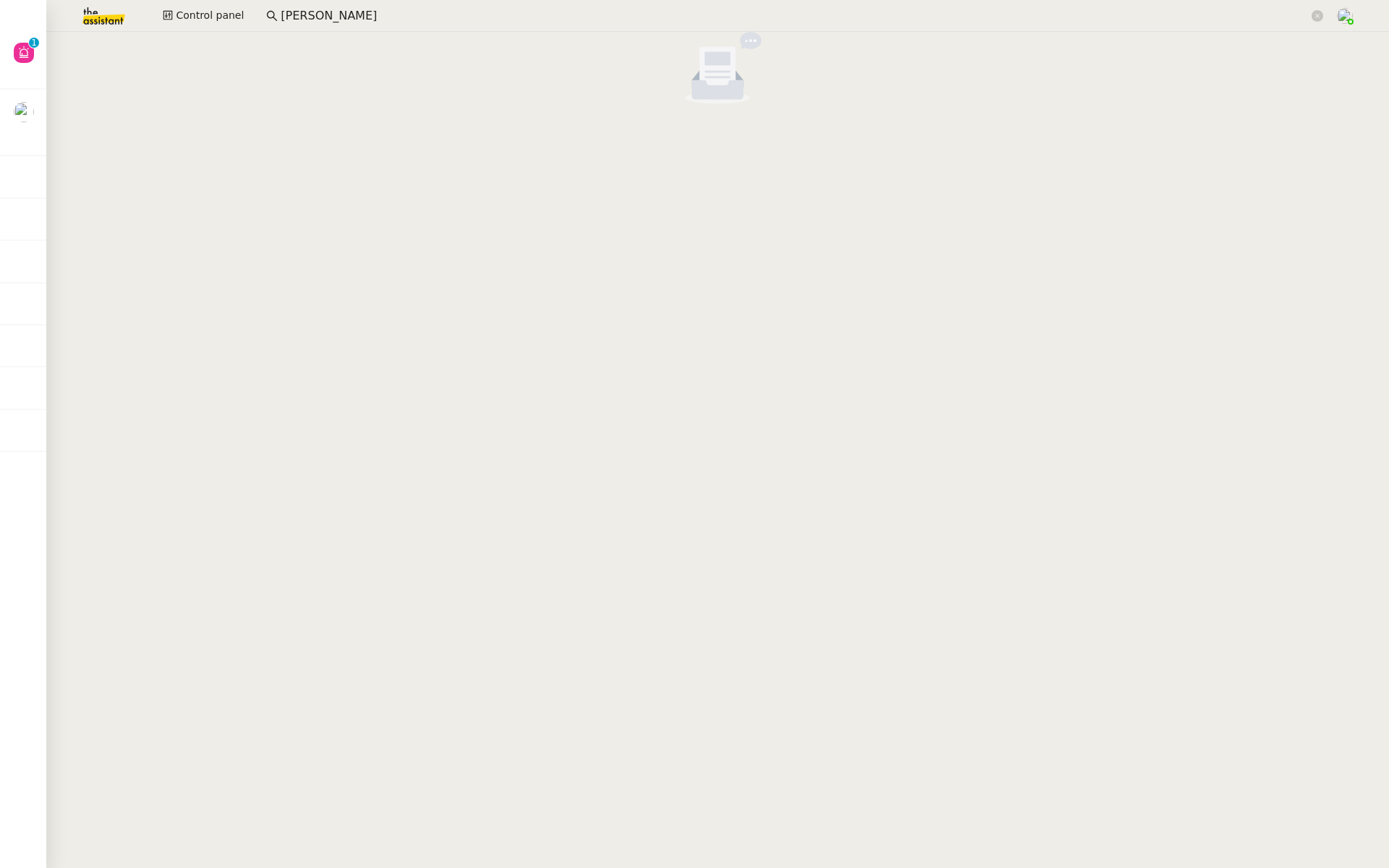
click at [341, 51] on nz-empty-default at bounding box center [717, 68] width 1332 height 72
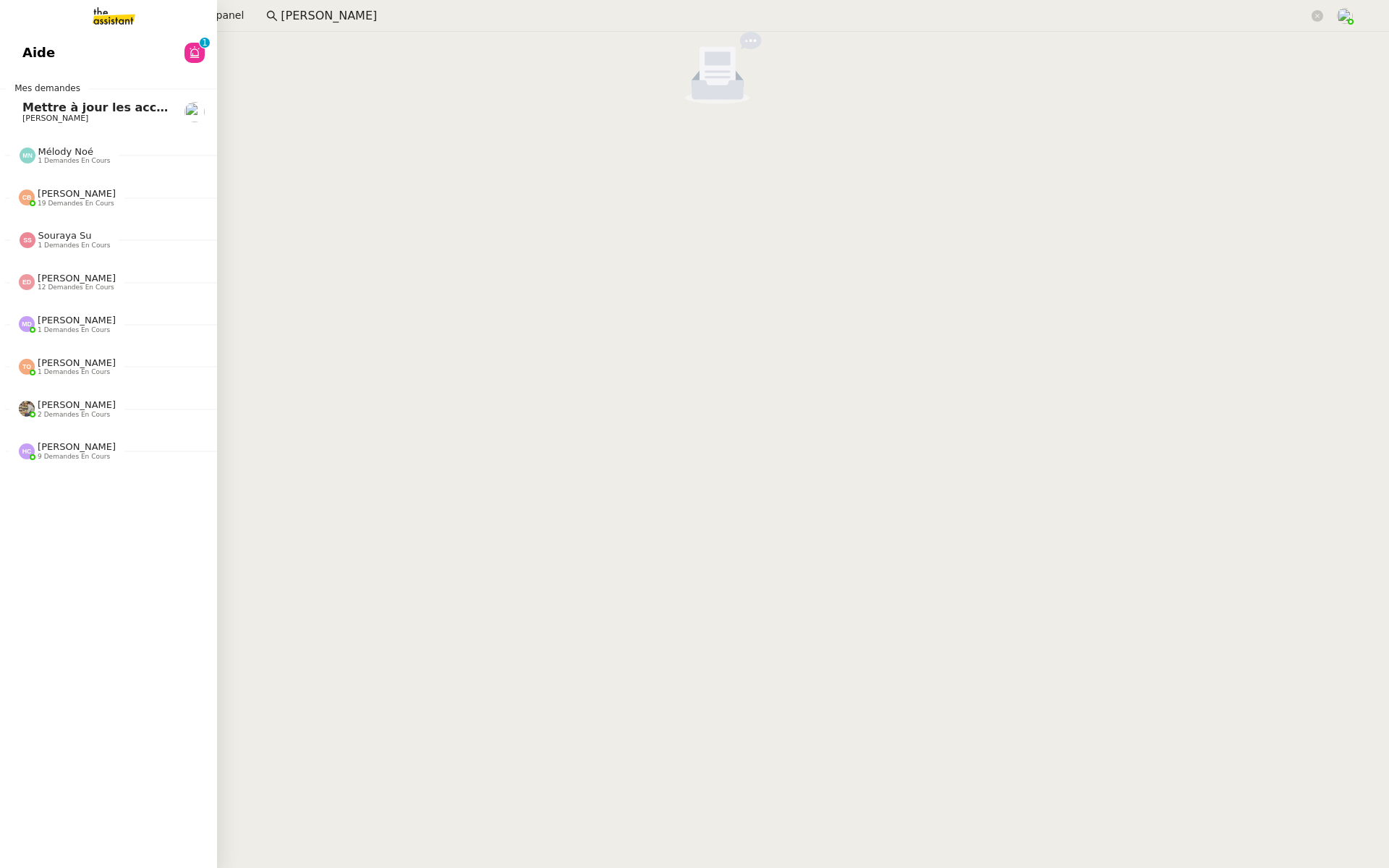
click at [37, 45] on span "Aide" at bounding box center [39, 53] width 33 height 22
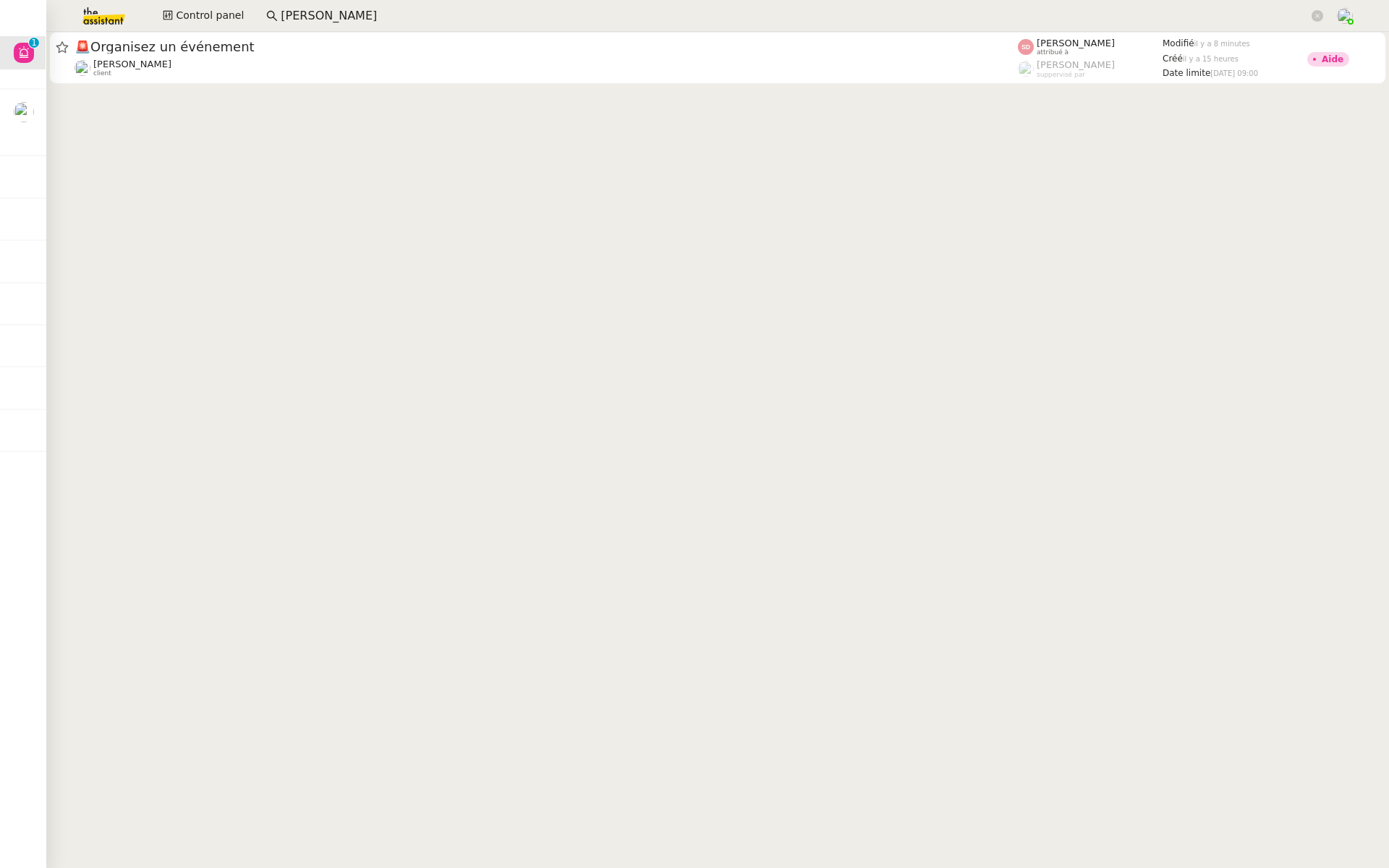
click at [96, 6] on img at bounding box center [92, 16] width 112 height 32
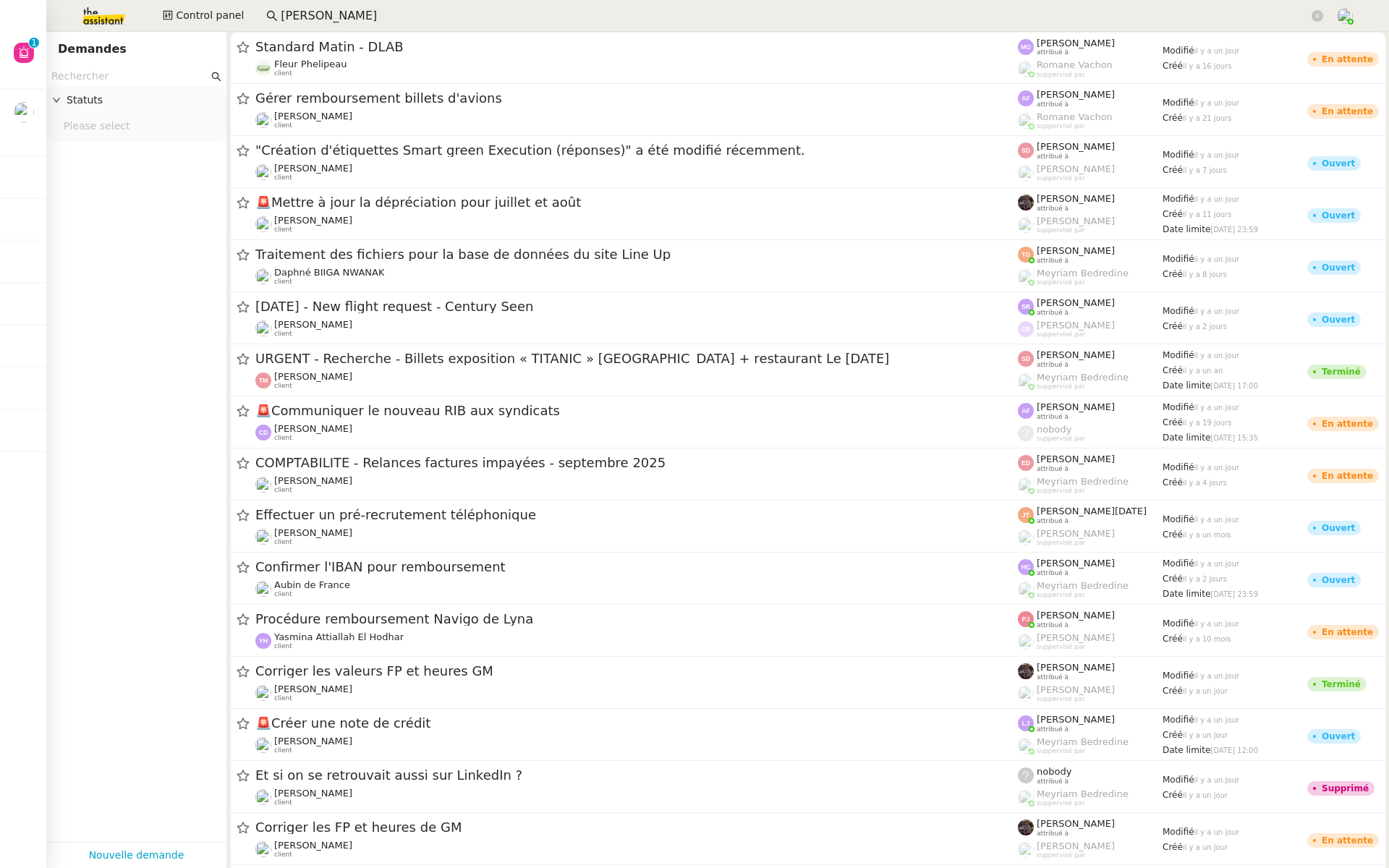
click at [99, 80] on input "text" at bounding box center [130, 76] width 157 height 16
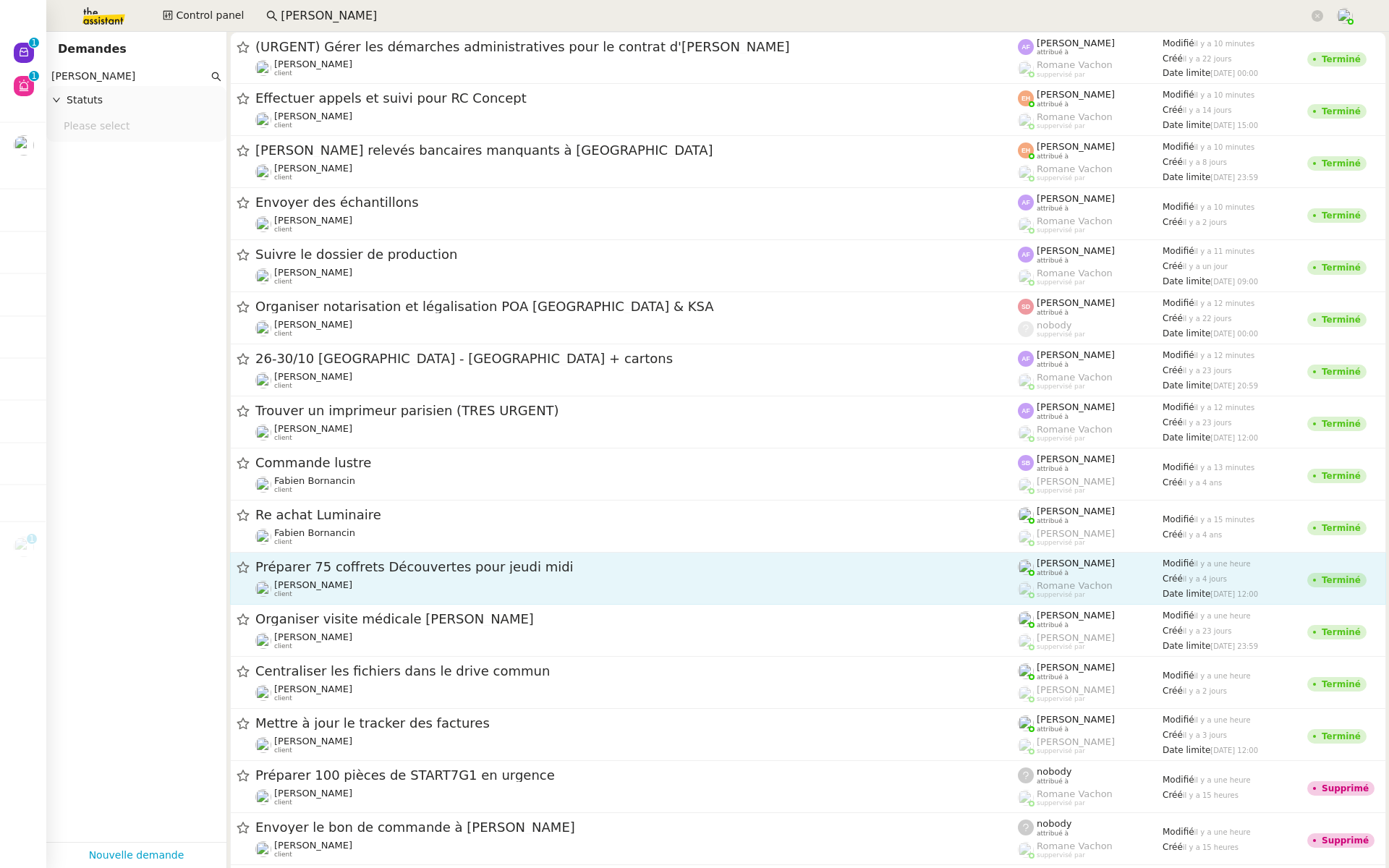
type input "pierre mer"
click at [495, 567] on span "Préparer 75 coffrets Découvertes pour jeudi midi" at bounding box center [637, 567] width 762 height 13
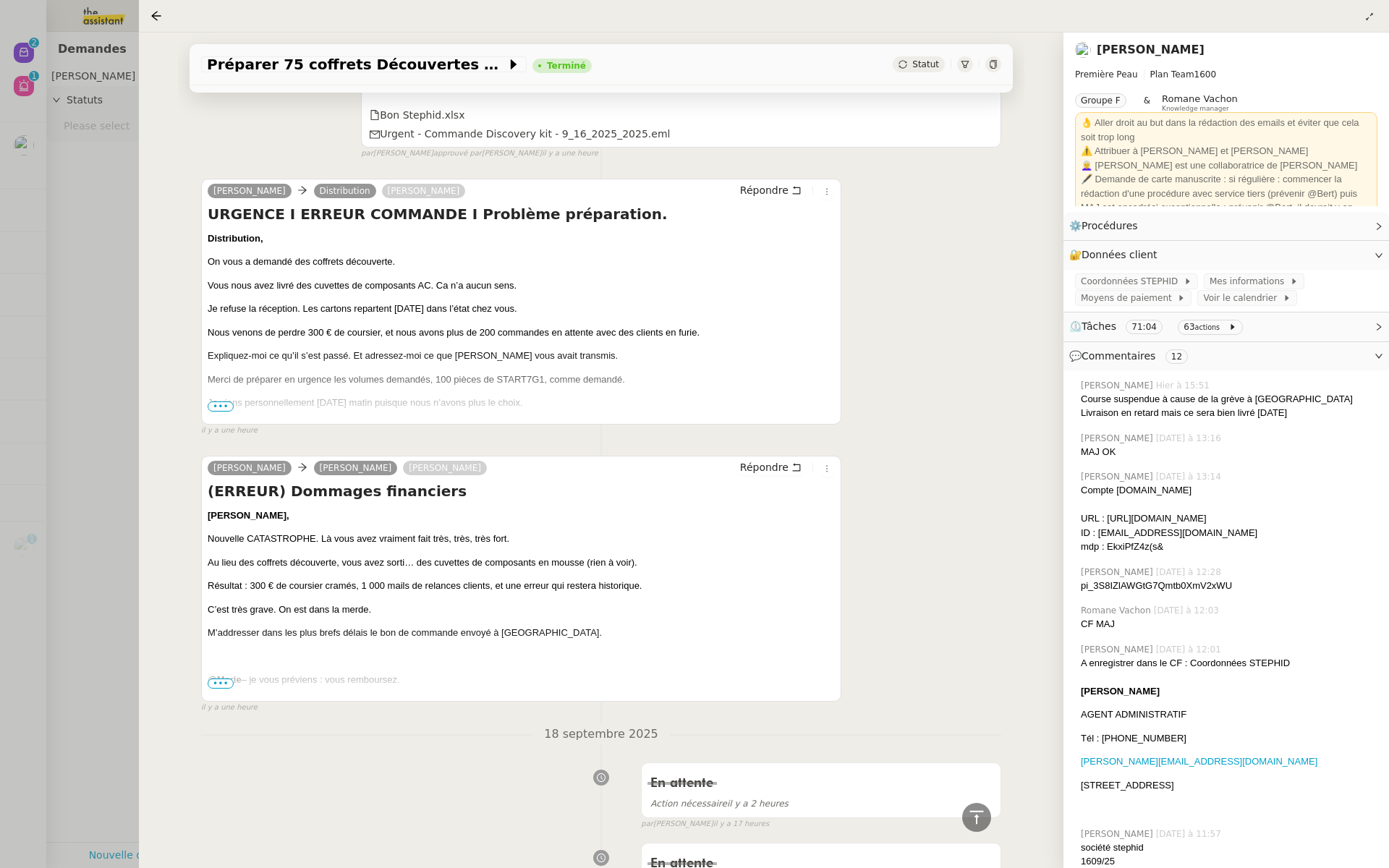
scroll to position [561, 0]
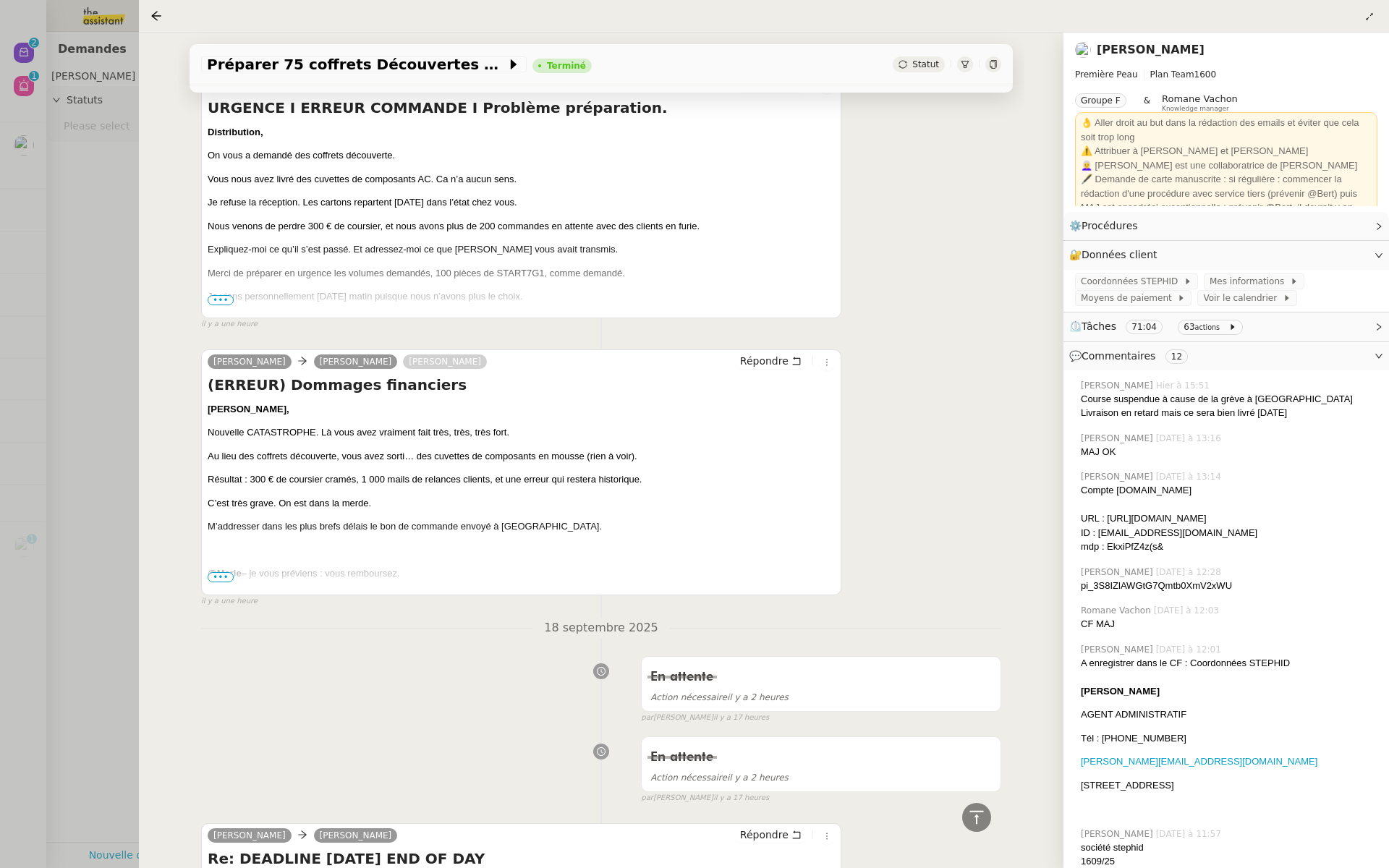
click at [224, 580] on div "Camille, Nouvelle CATASTROPHE. Là vous avez vraiment fait très, très, très fort…" at bounding box center [521, 609] width 627 height 414
click at [219, 573] on span "•••" at bounding box center [221, 577] width 26 height 10
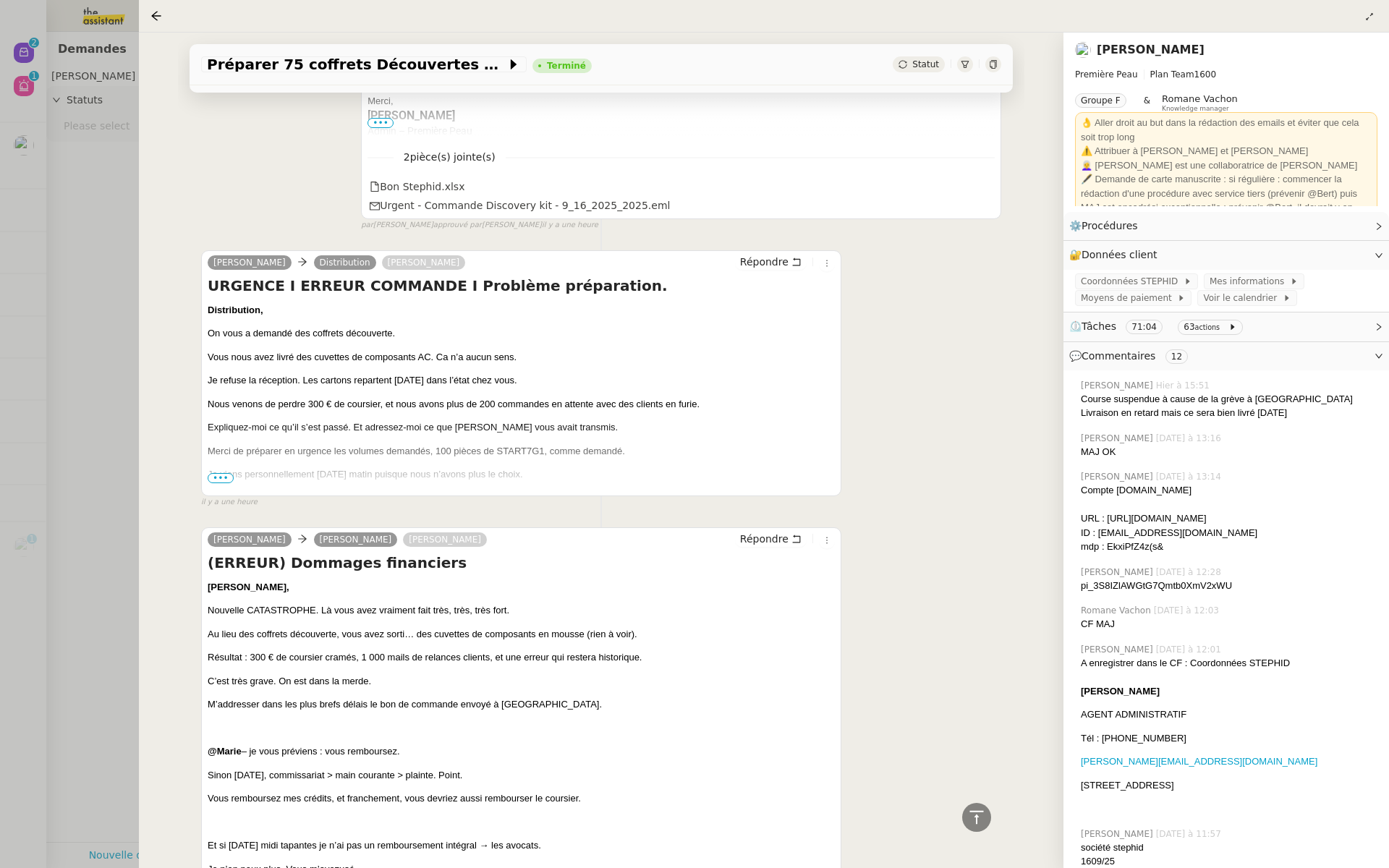
scroll to position [342, 0]
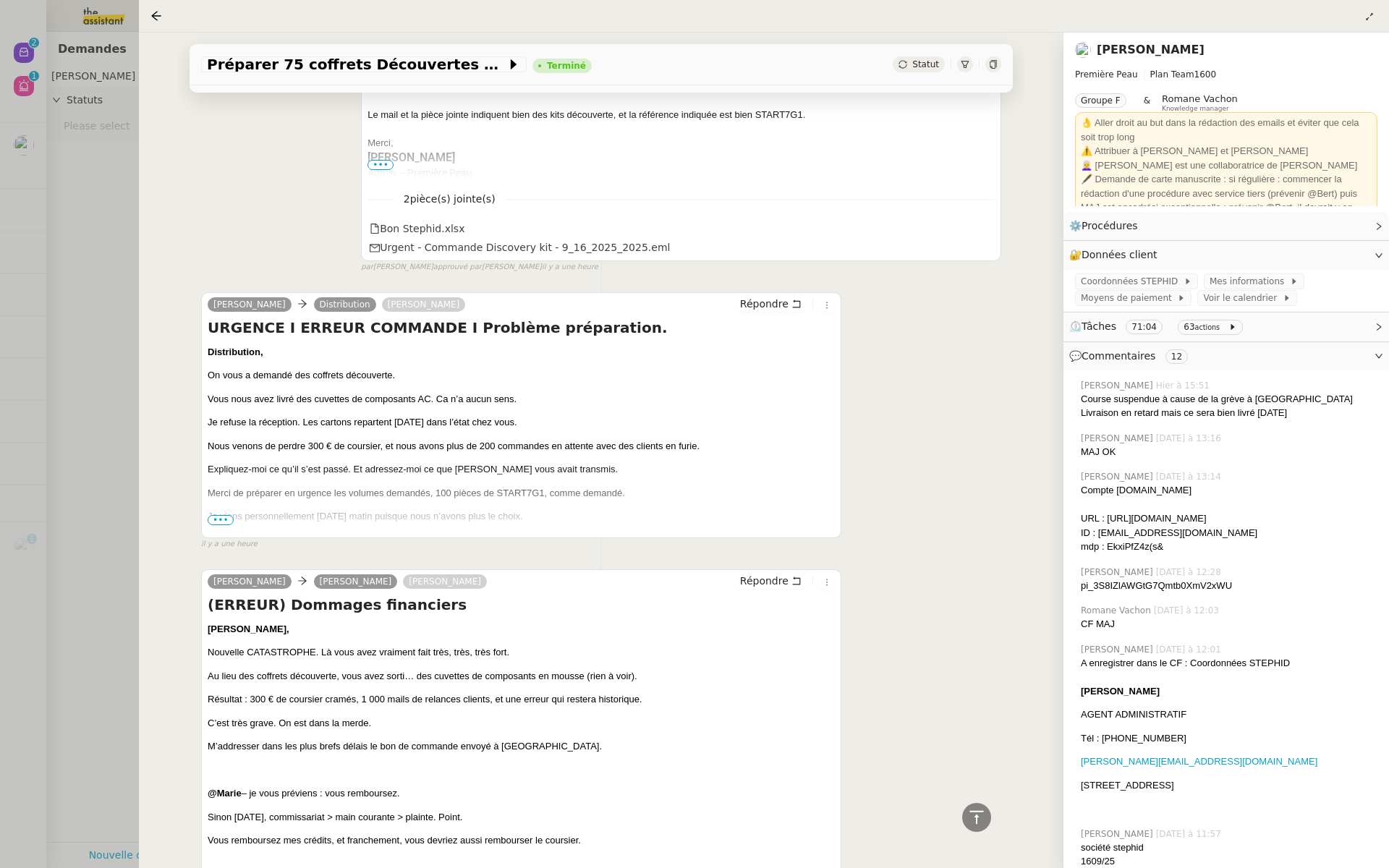
click at [216, 516] on span "•••" at bounding box center [221, 520] width 26 height 10
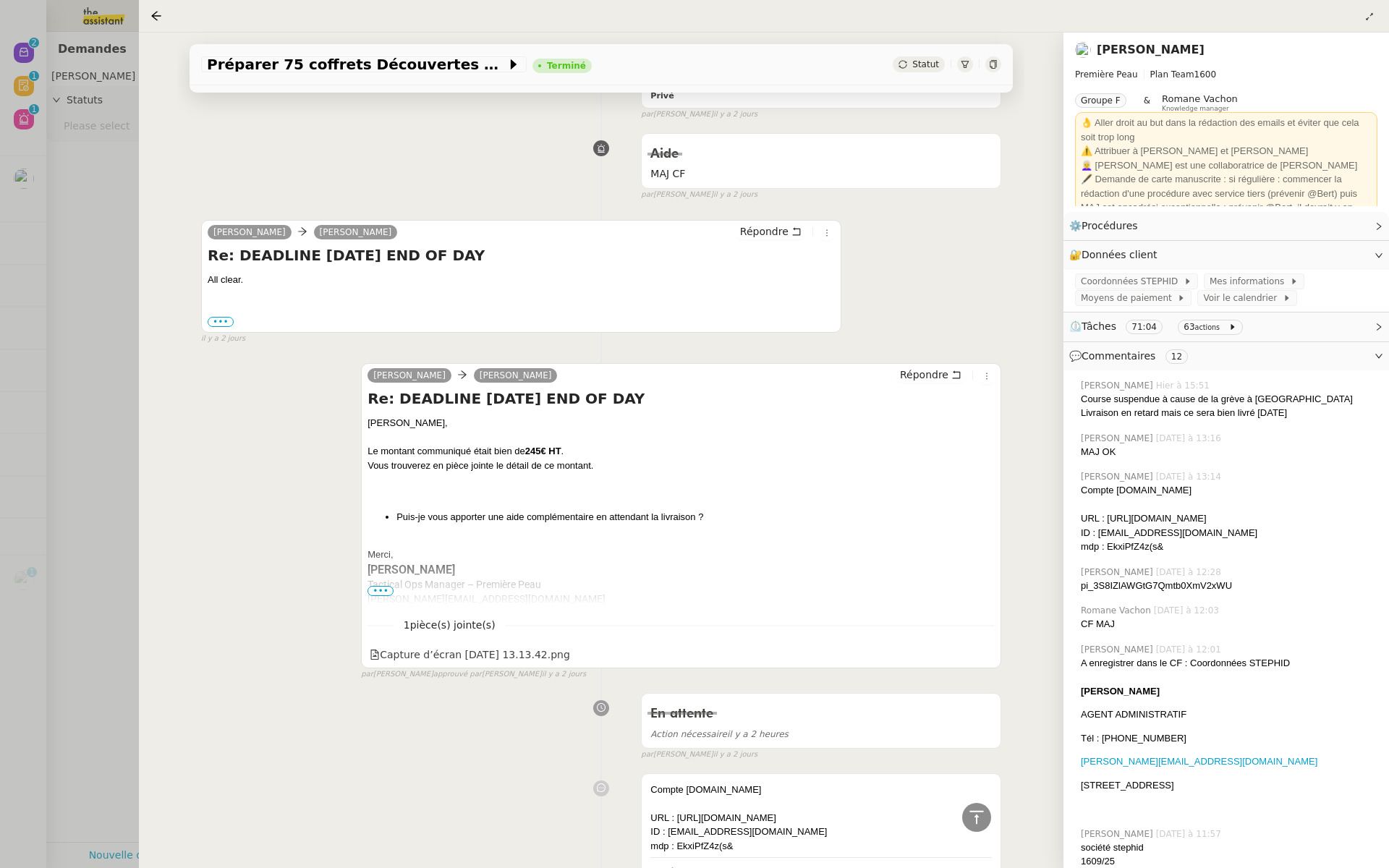
scroll to position [3222, 0]
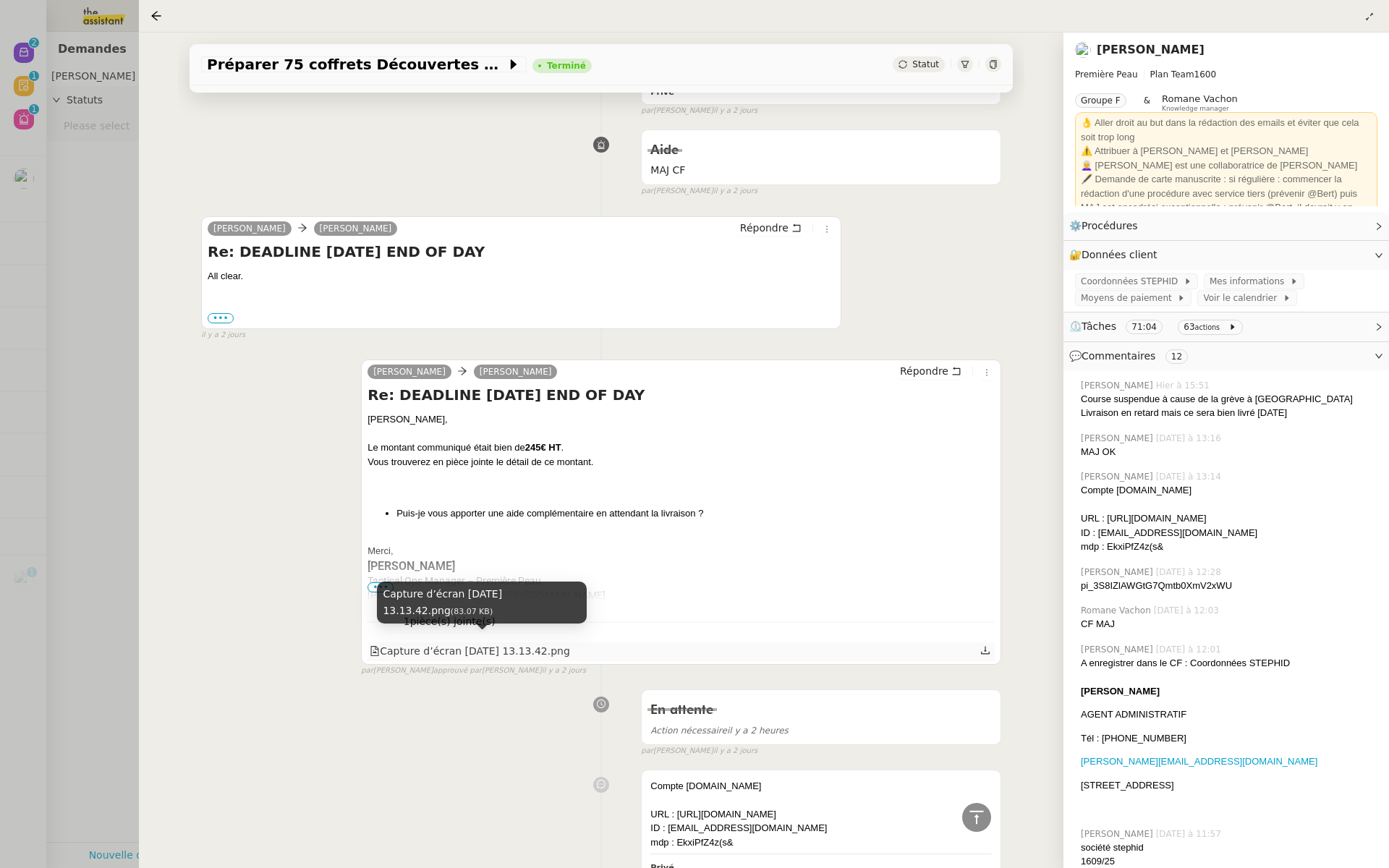
click at [431, 644] on div "Capture d’écran 2025-09-17 à 13.13.42.png" at bounding box center [470, 651] width 200 height 16
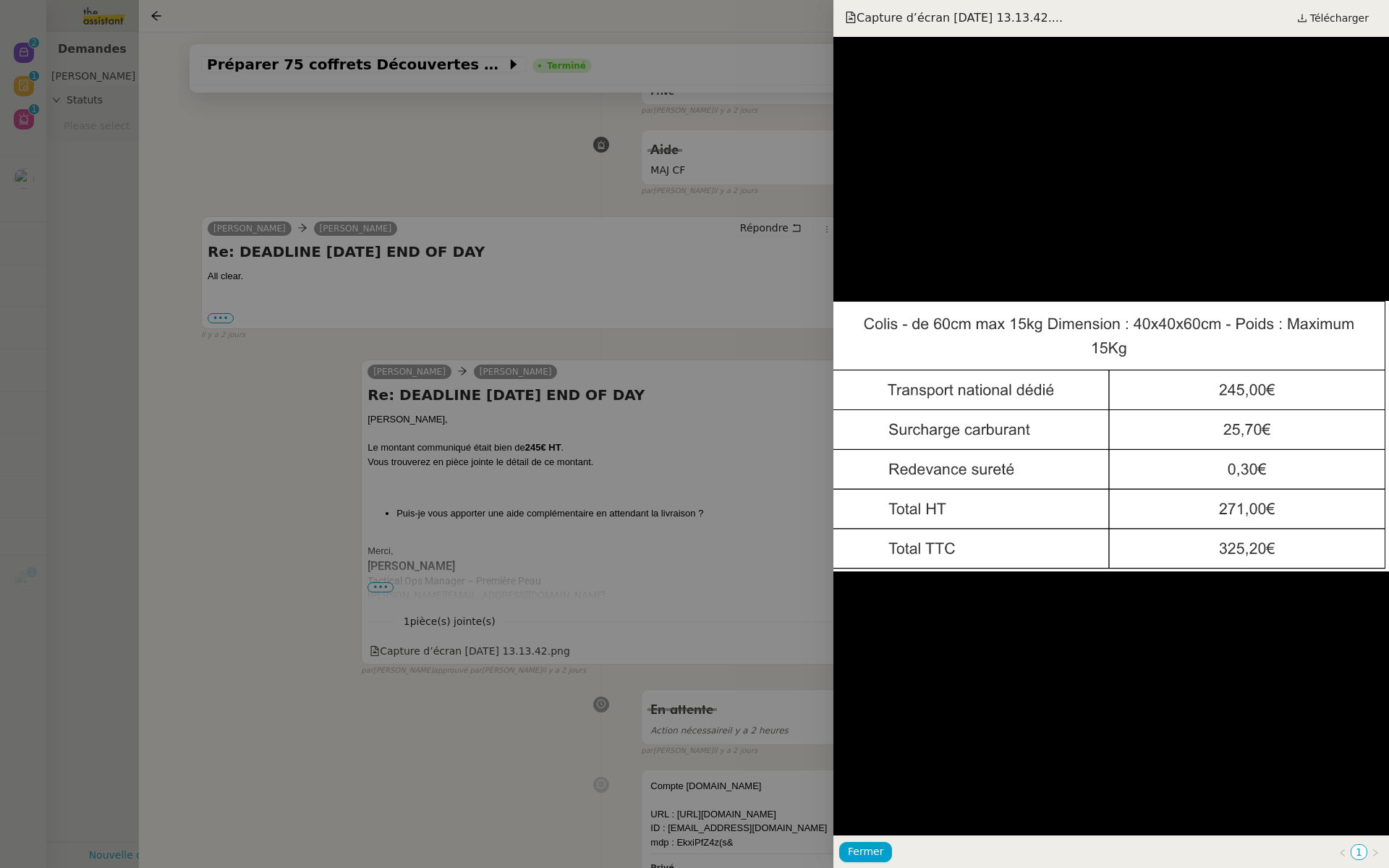
click at [665, 516] on div at bounding box center [694, 434] width 1389 height 868
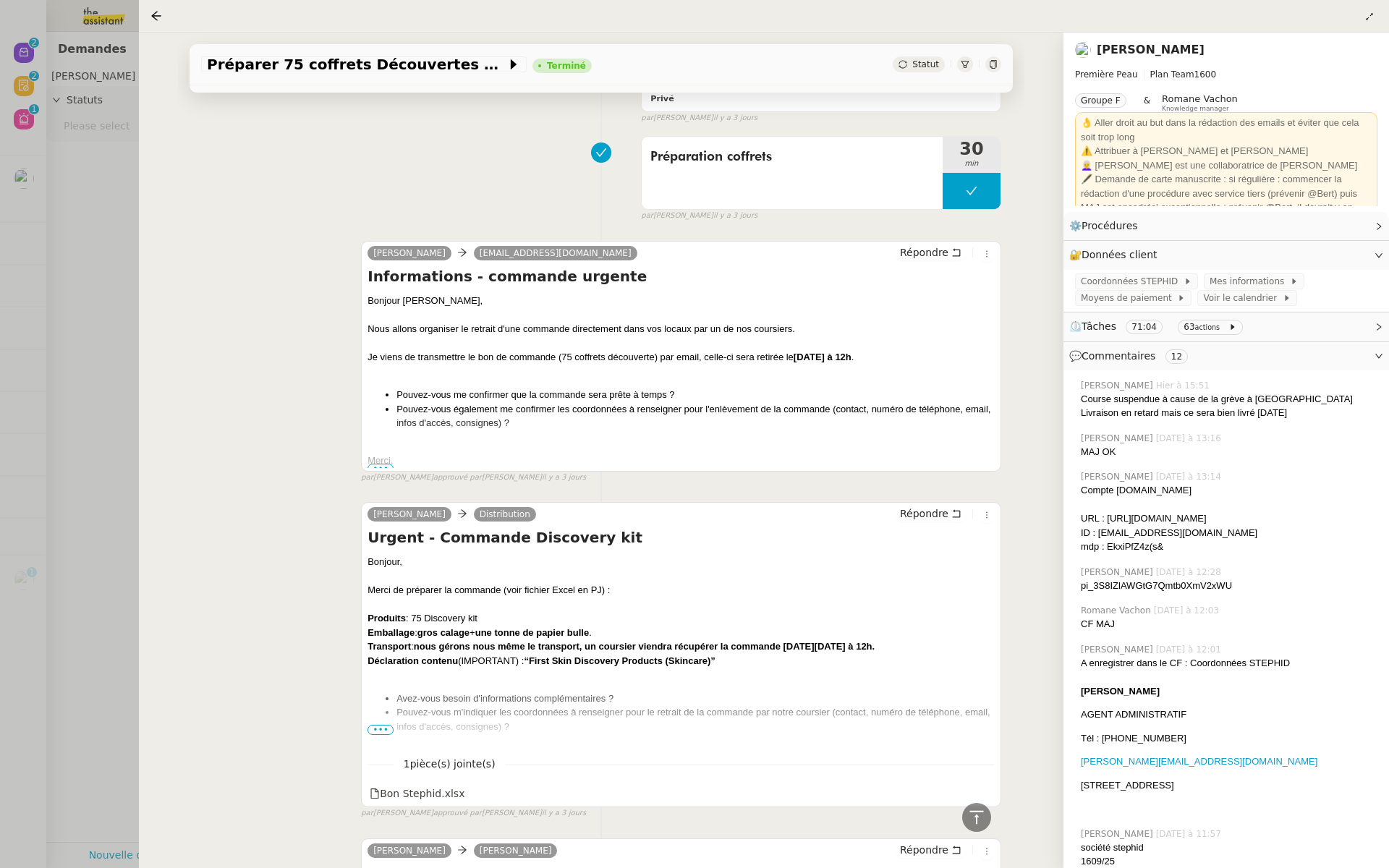
scroll to position [9723, 0]
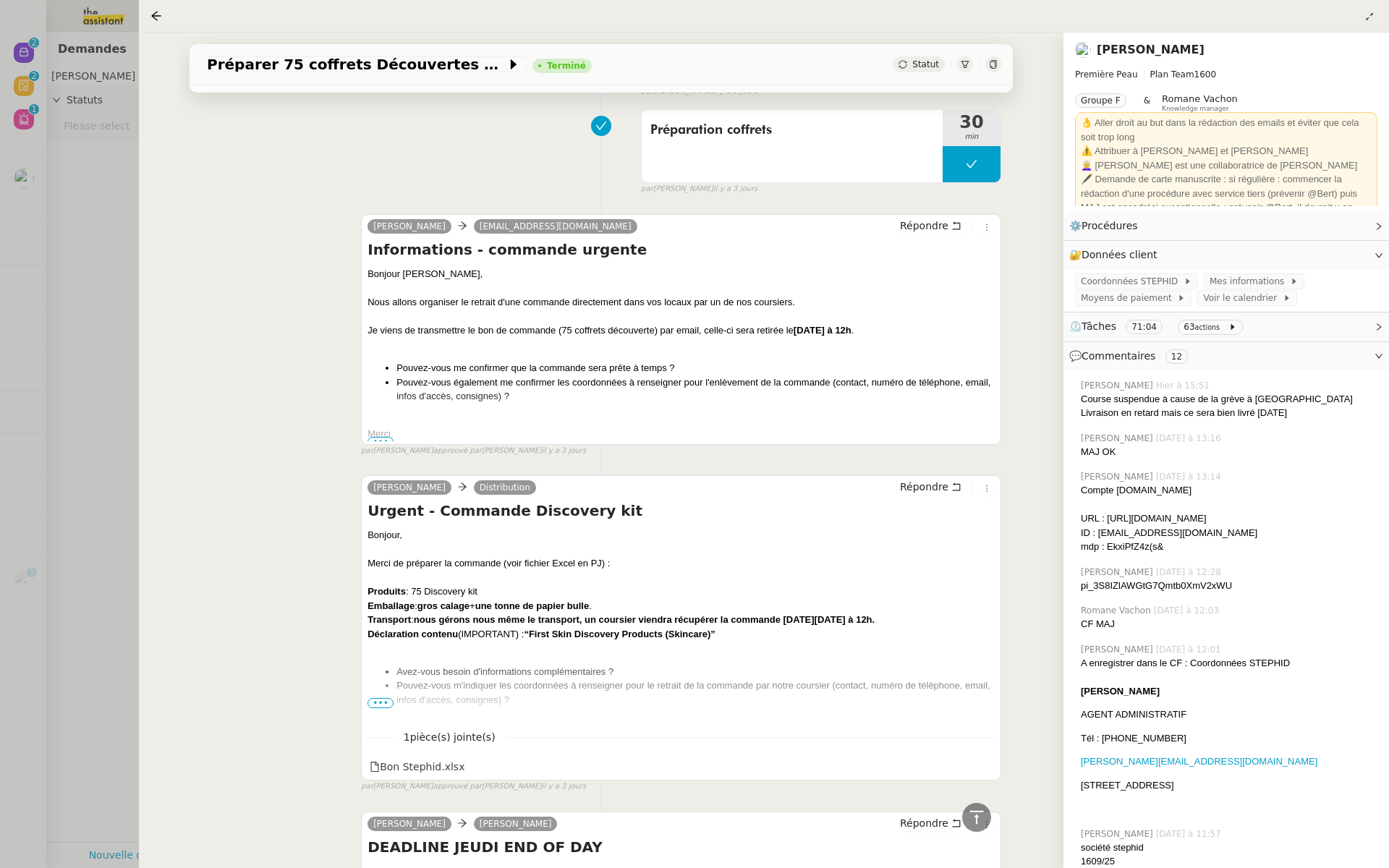
click at [377, 698] on span "•••" at bounding box center [380, 703] width 26 height 10
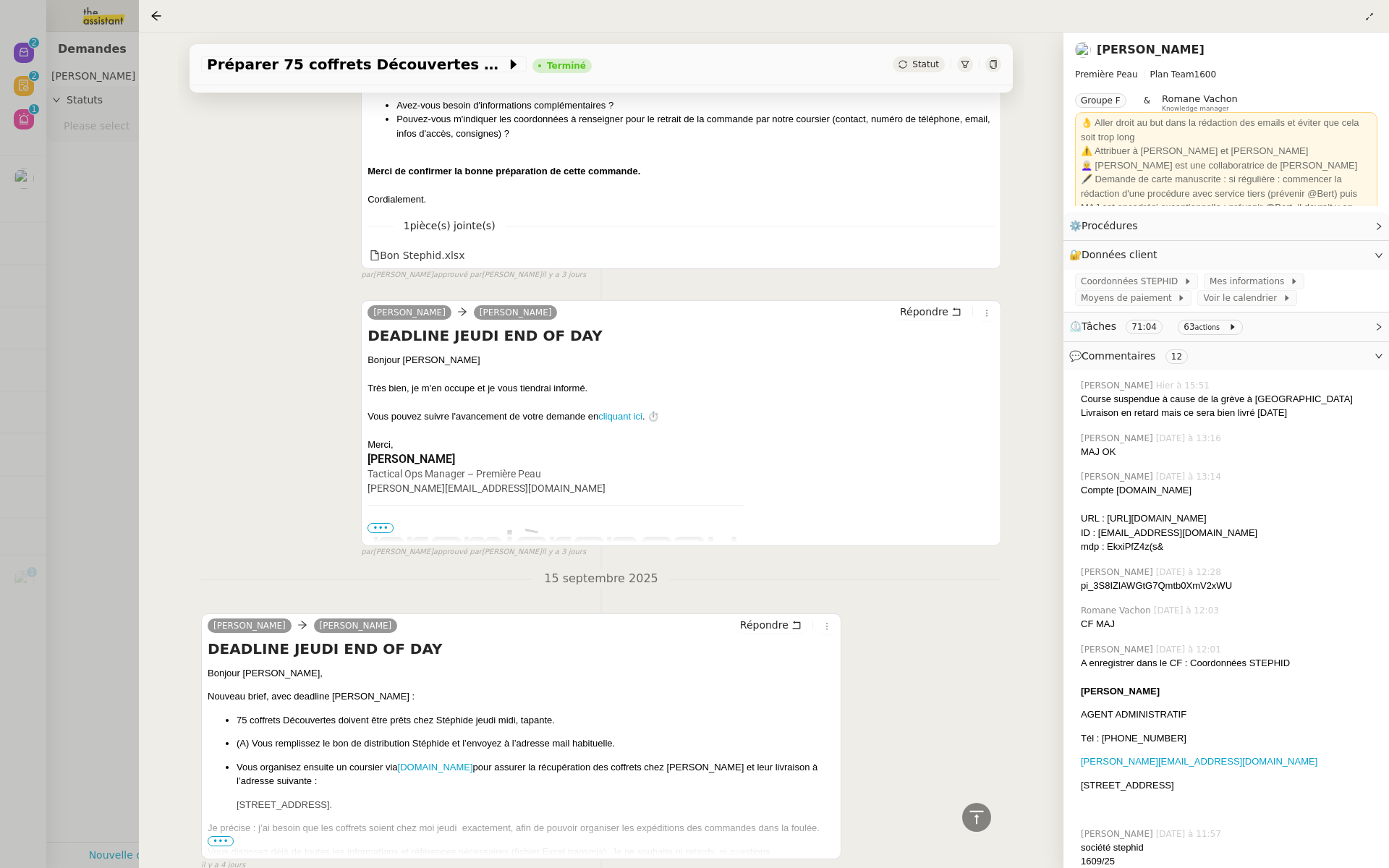
scroll to position [10318, 0]
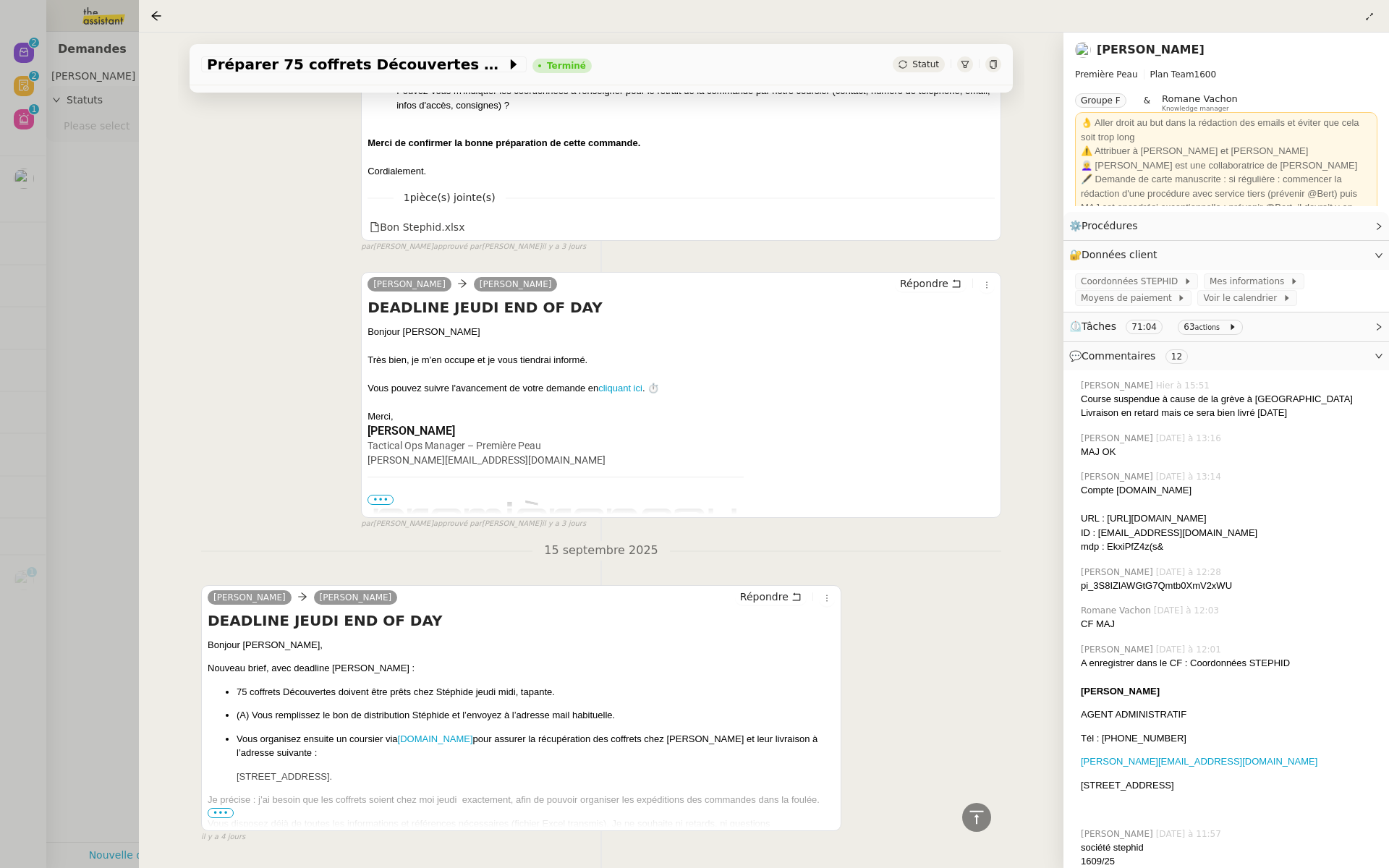
click at [98, 401] on div at bounding box center [694, 434] width 1389 height 868
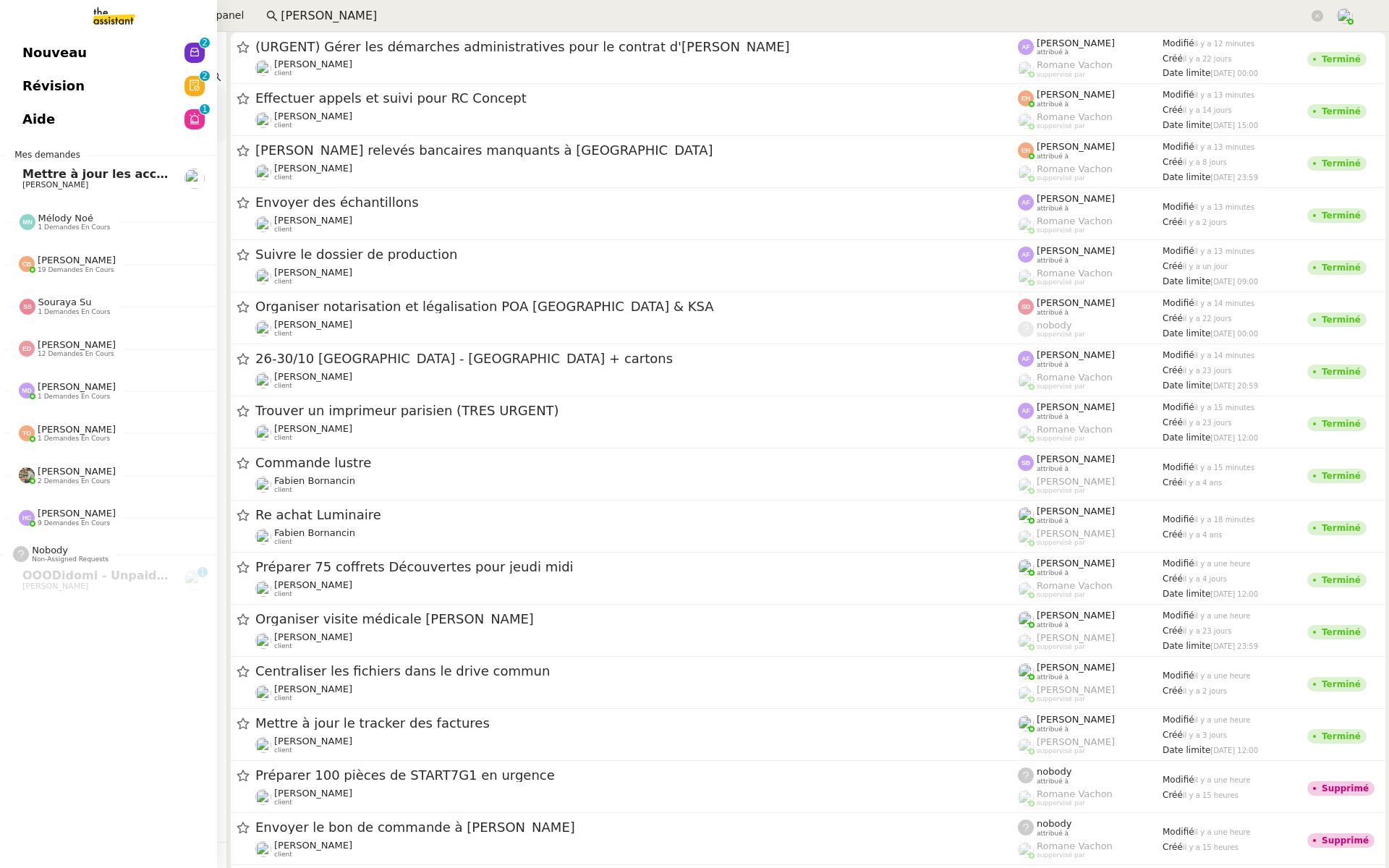
click at [26, 78] on span "Révision" at bounding box center [54, 86] width 62 height 22
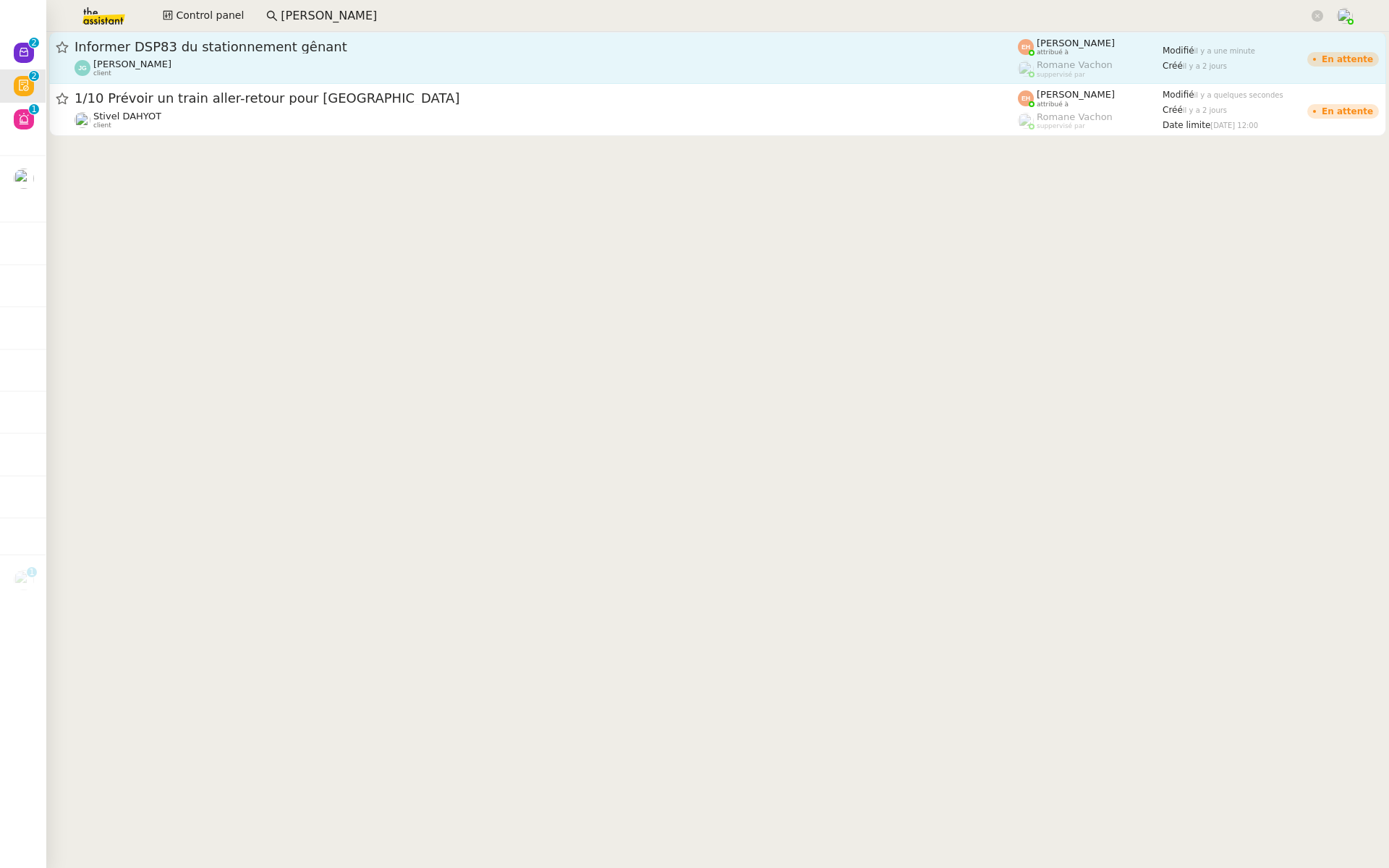
click at [245, 38] on div "Informer DSP83 du stationnement gênant" at bounding box center [546, 47] width 943 height 17
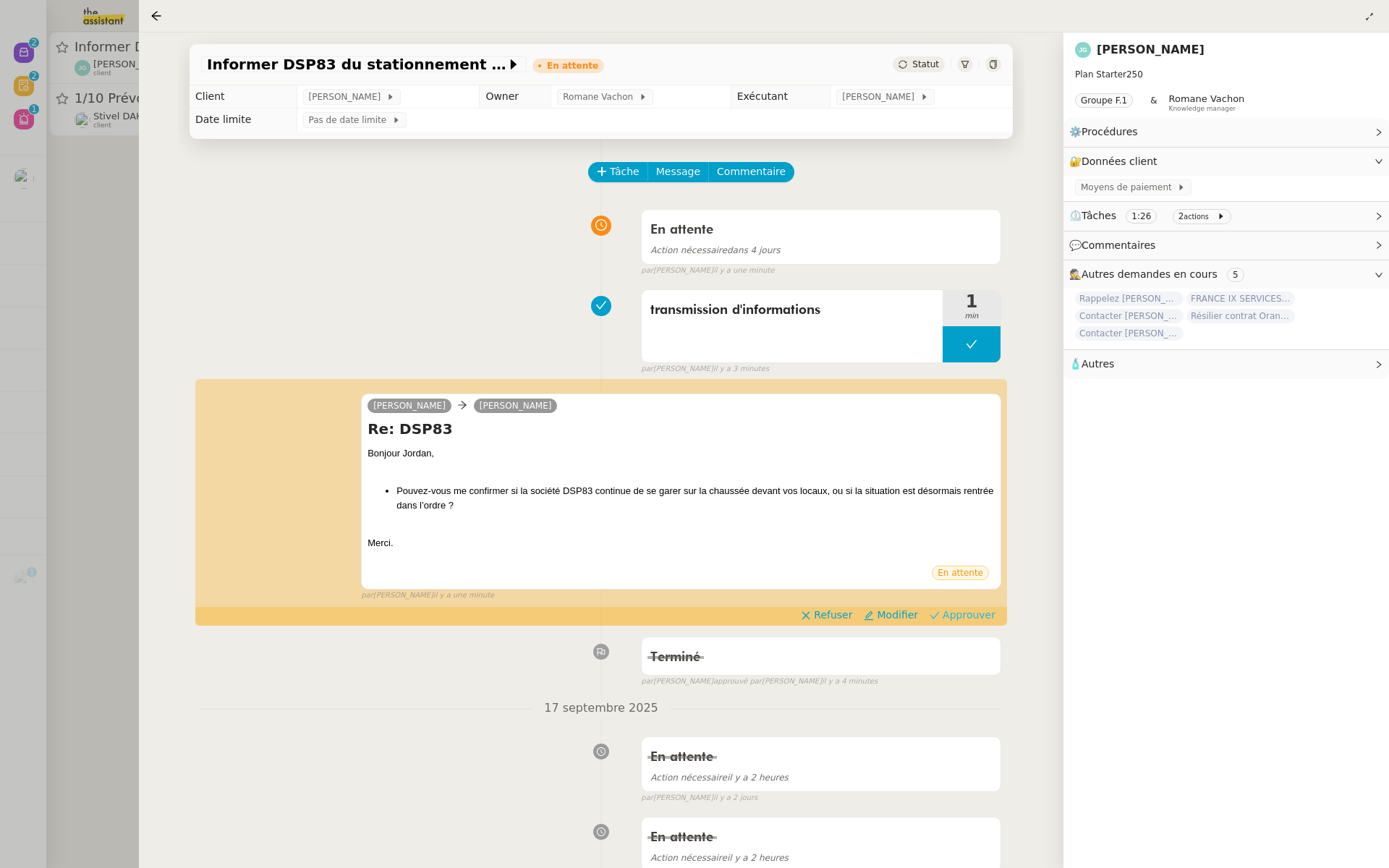
click at [963, 613] on span "Approuver" at bounding box center [969, 615] width 53 height 15
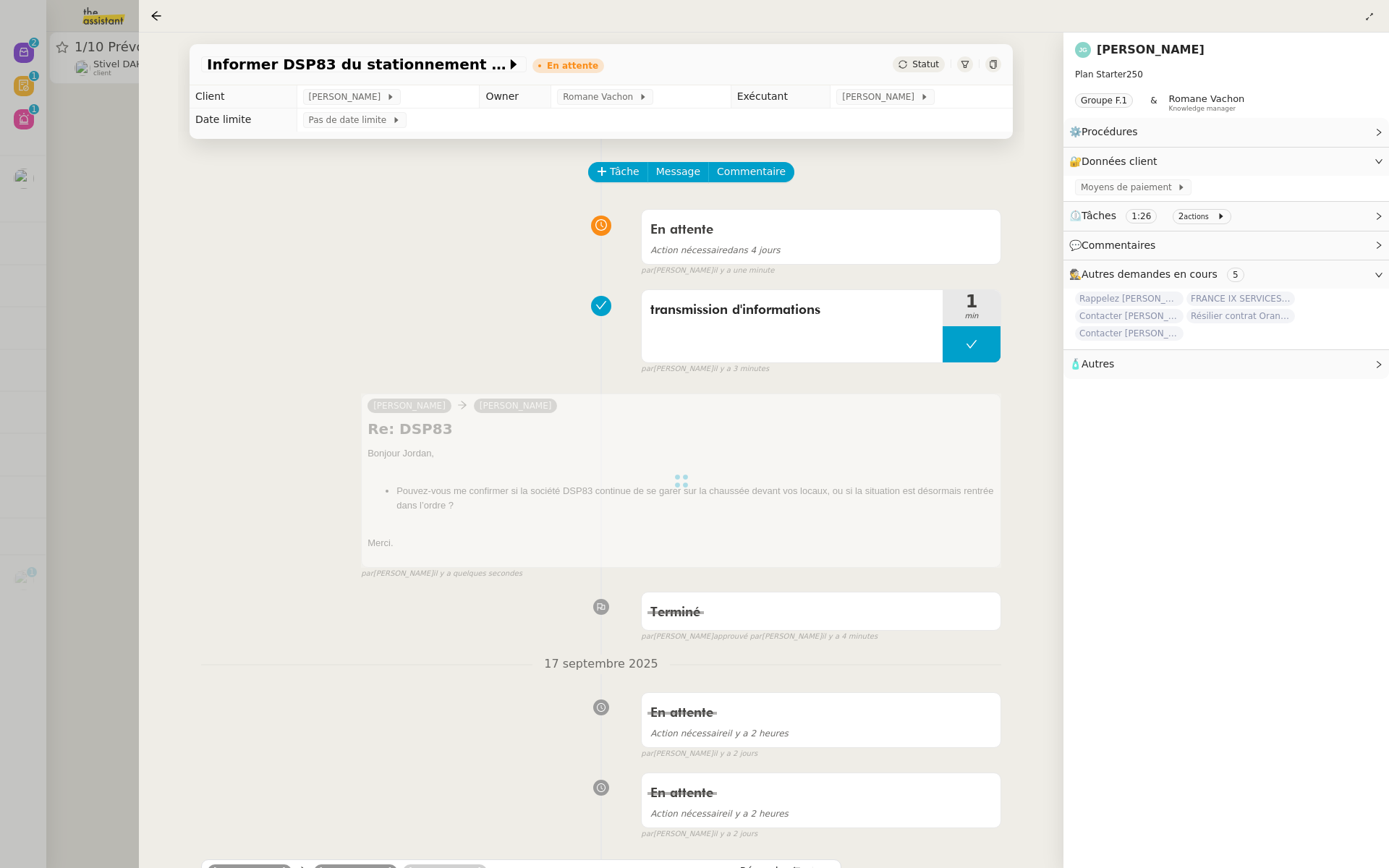
click at [0, 360] on div at bounding box center [694, 434] width 1389 height 868
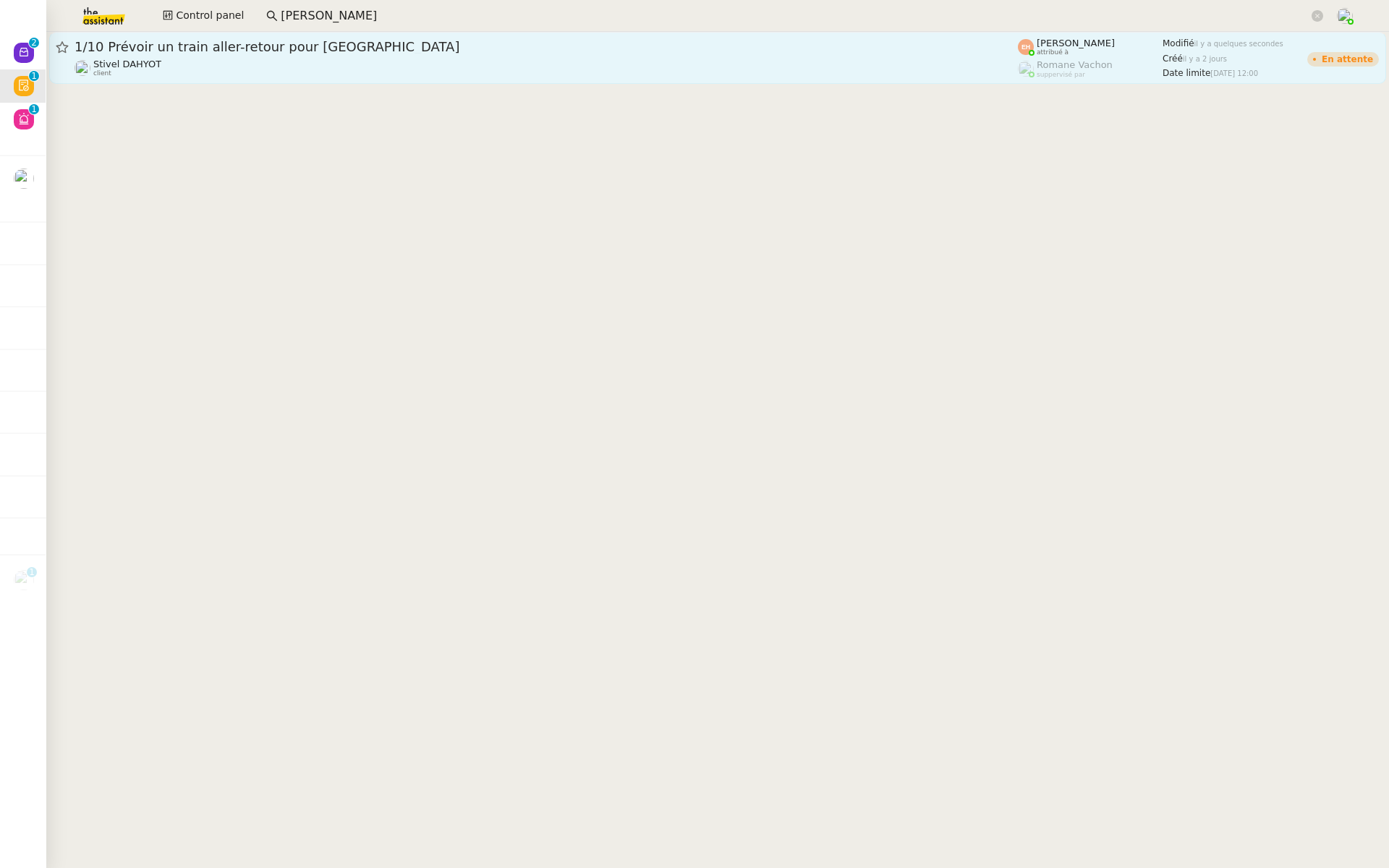
click at [234, 48] on span "1/10 Prévoir un train aller-retour pour Paris" at bounding box center [546, 47] width 943 height 13
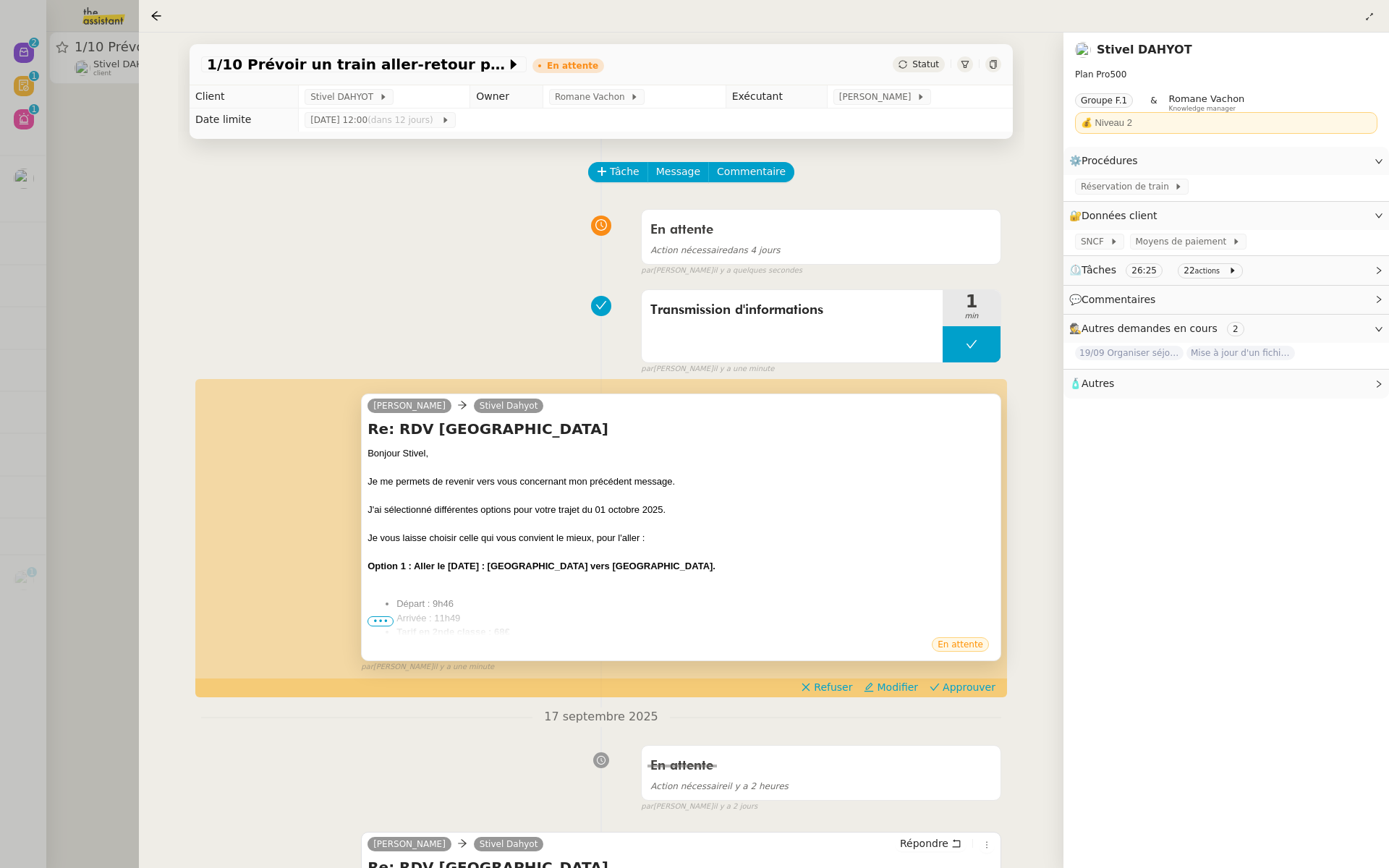
scroll to position [106, 0]
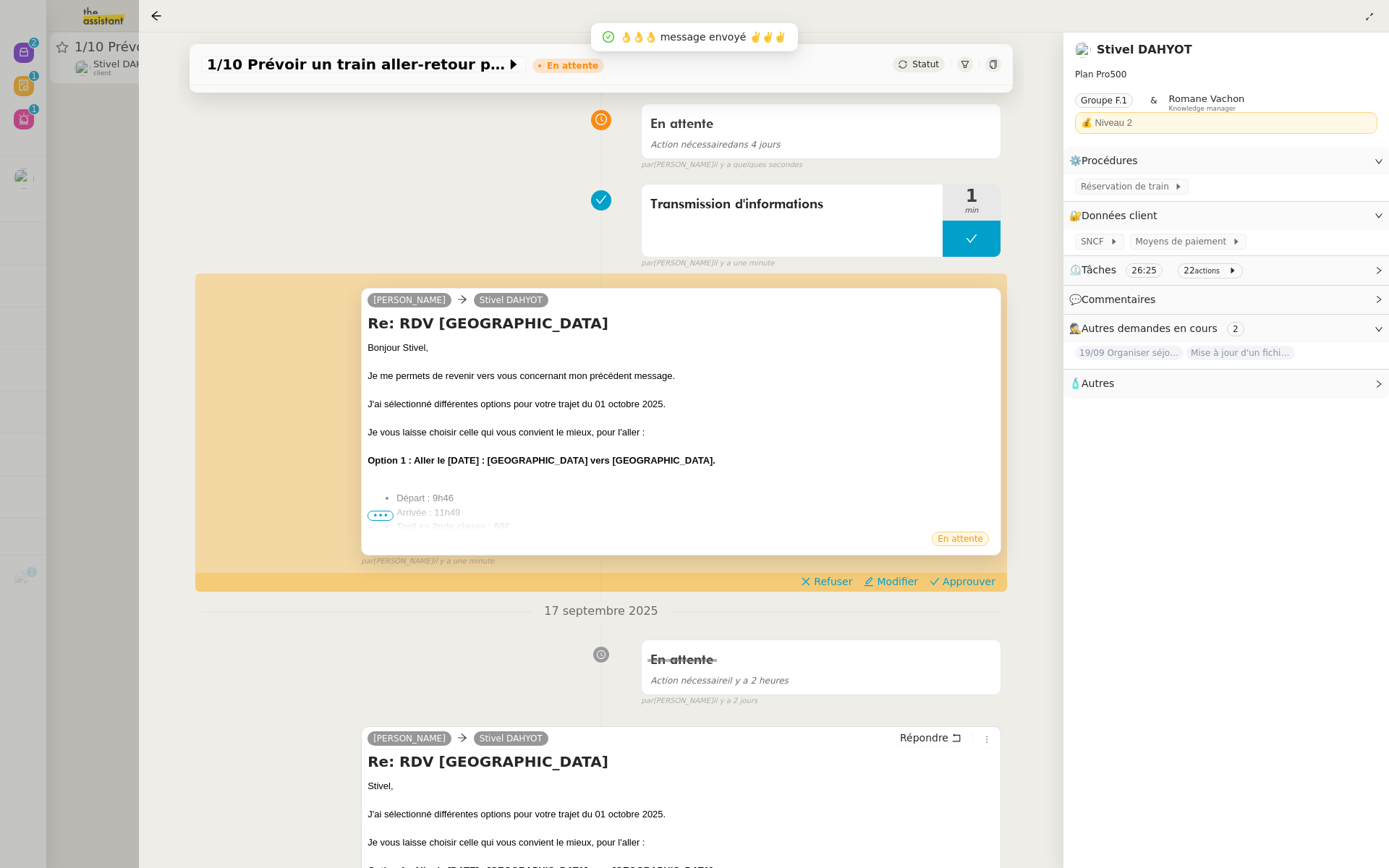
click at [378, 516] on span "•••" at bounding box center [380, 516] width 26 height 10
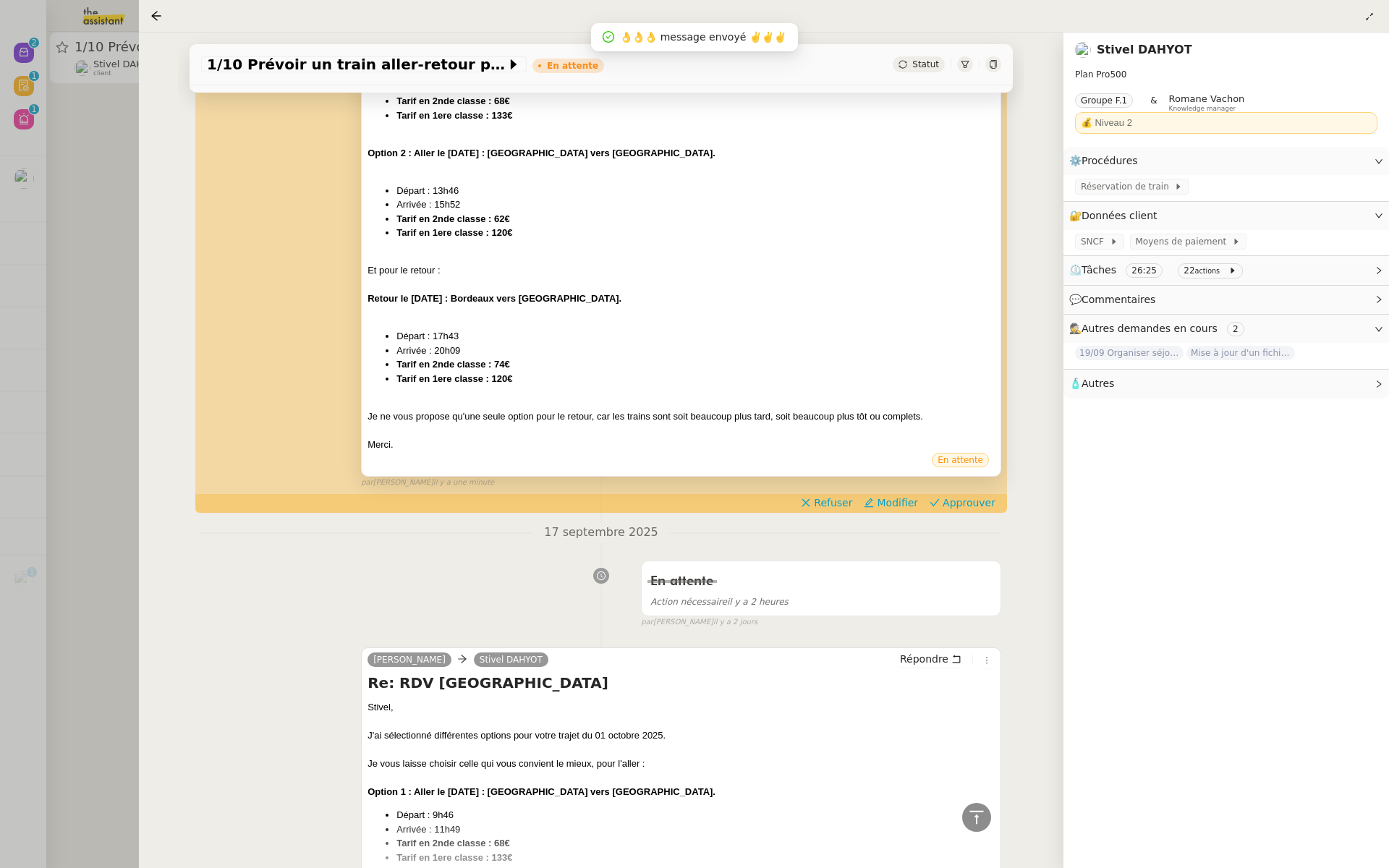
scroll to position [528, 0]
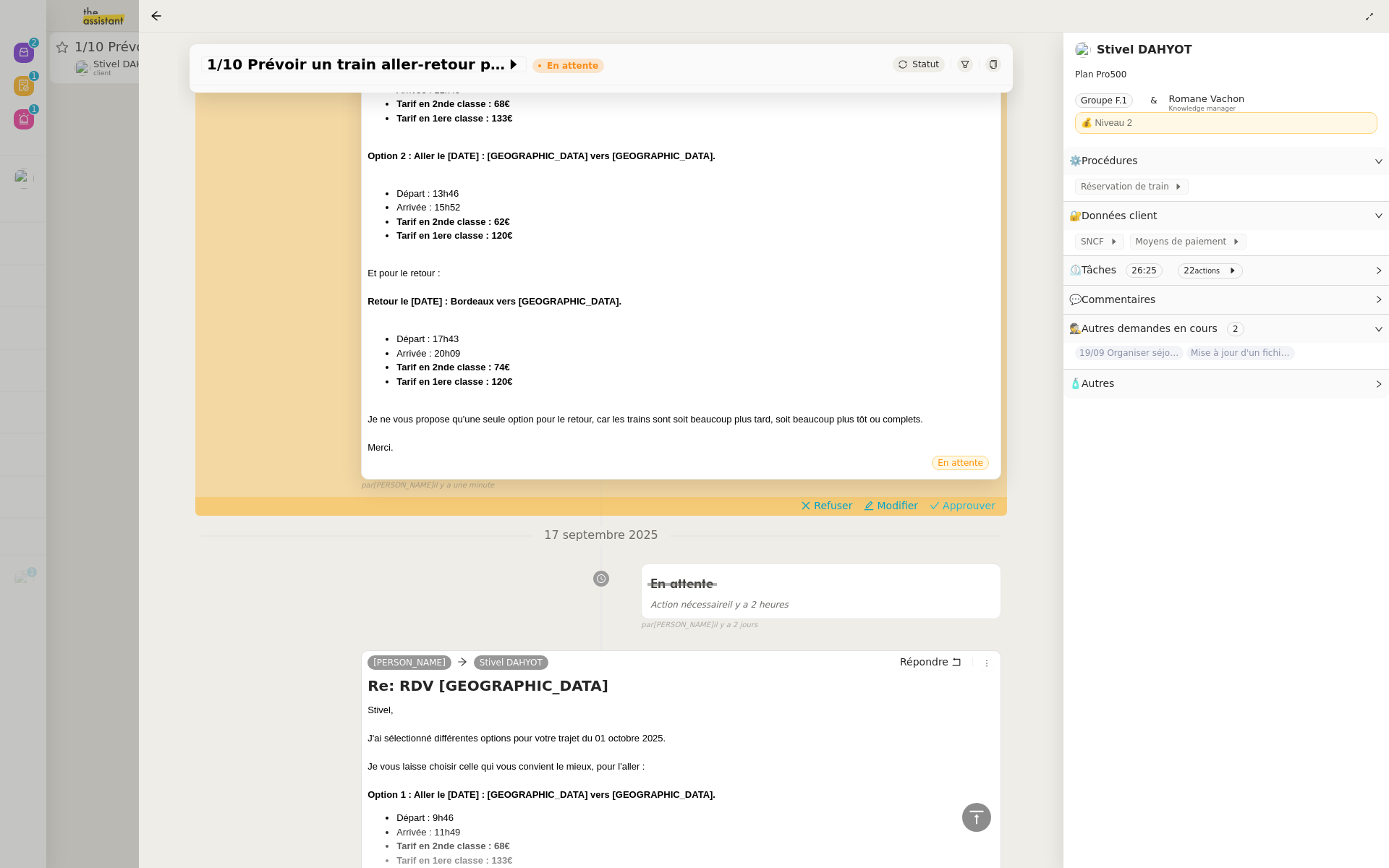
click at [981, 502] on span "Approuver" at bounding box center [969, 505] width 53 height 15
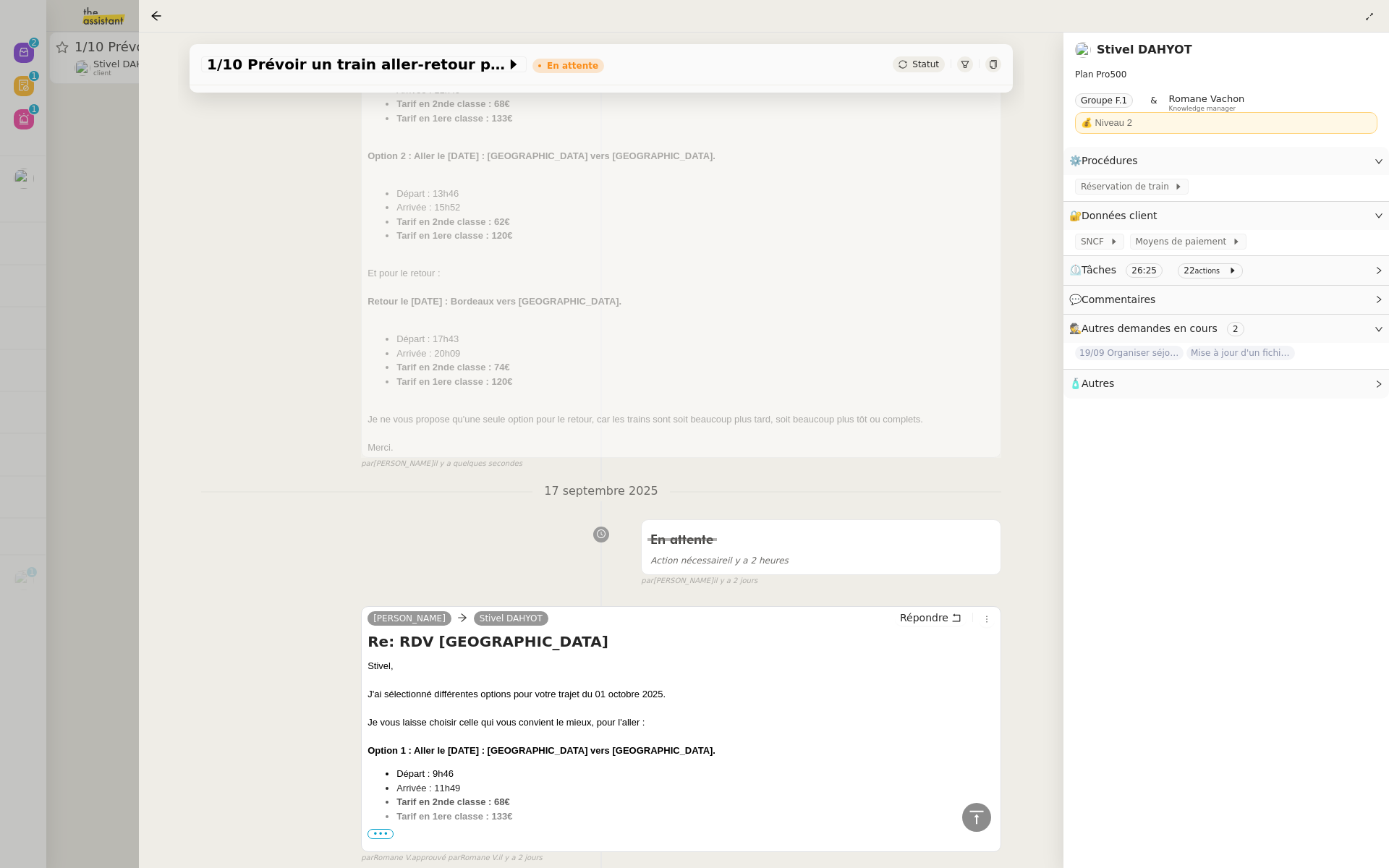
click at [132, 197] on div at bounding box center [694, 434] width 1389 height 868
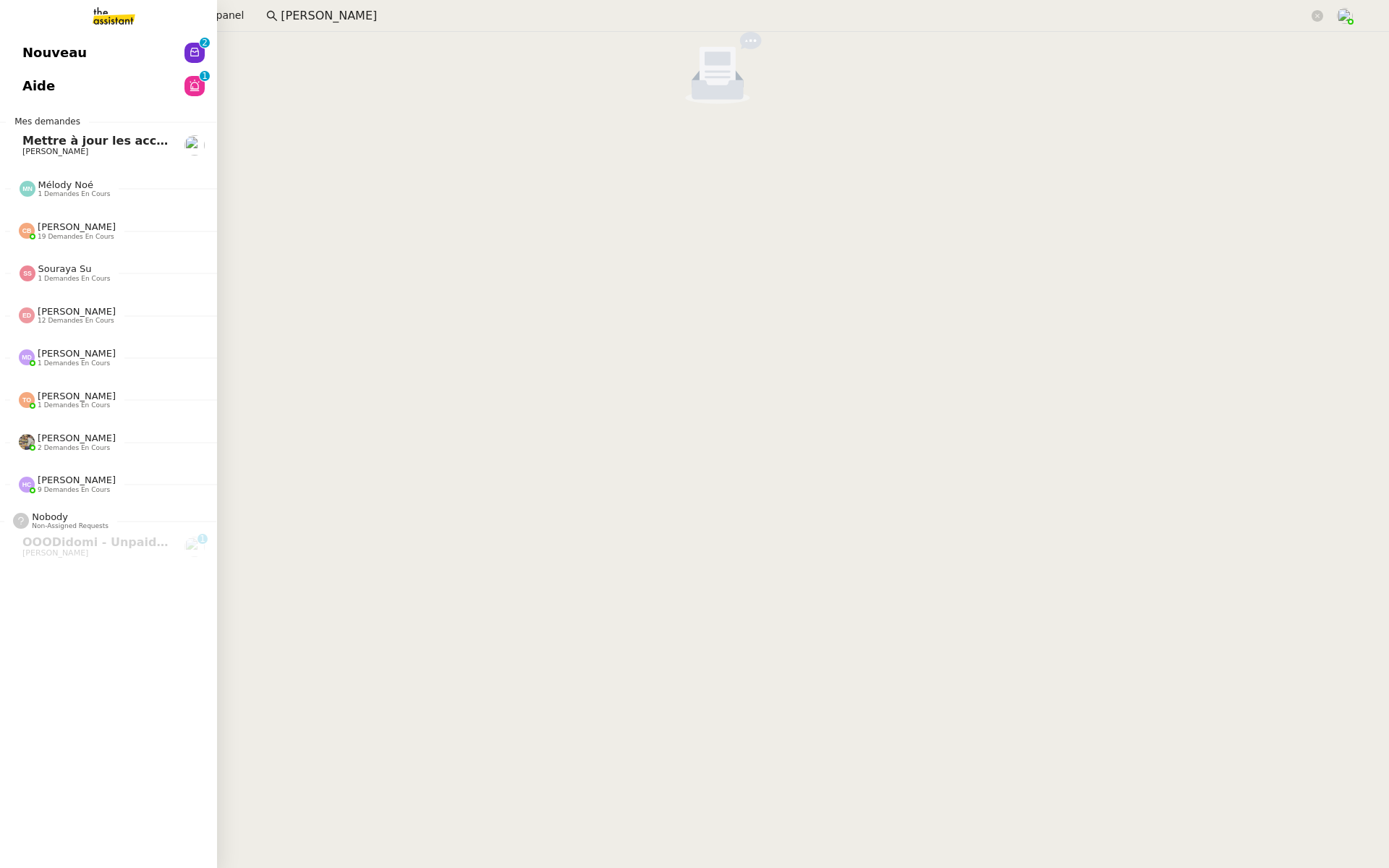
click at [34, 50] on span "Nouveau" at bounding box center [54, 53] width 64 height 22
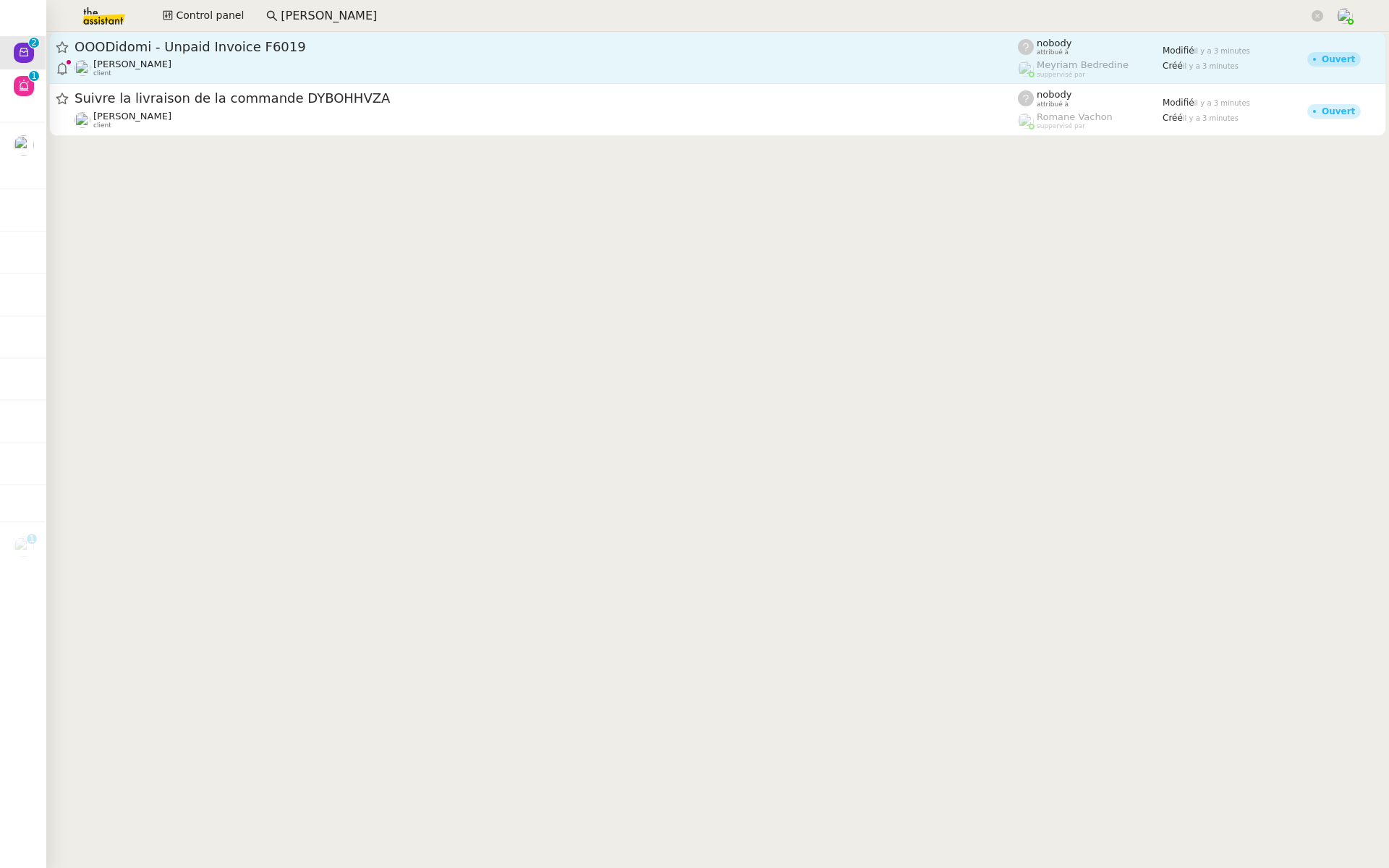
click at [297, 57] on div "OOODidomi - Unpaid Invoice F6019 Mathilde Borel client" at bounding box center [546, 57] width 943 height 39
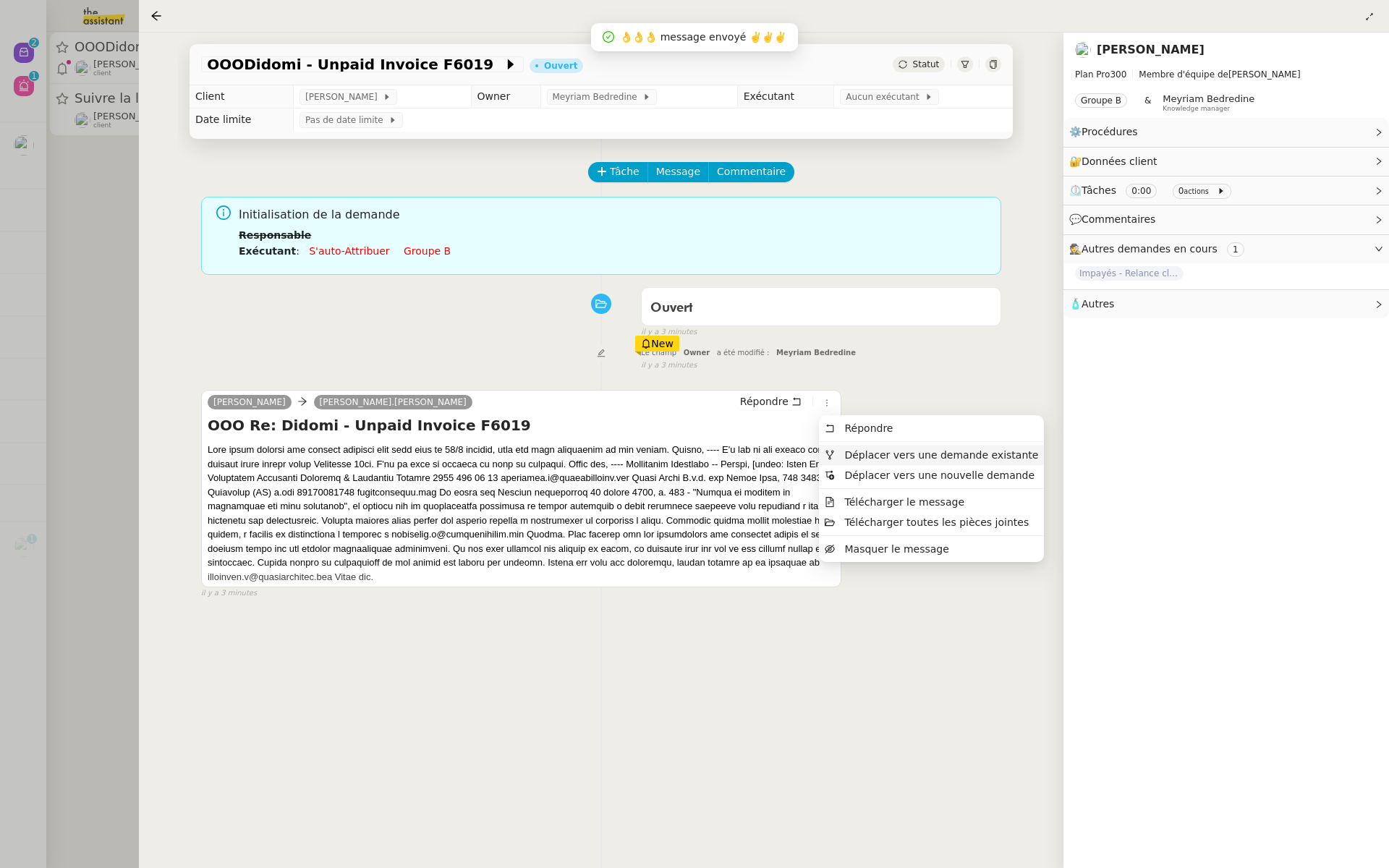
click at [840, 453] on span "Déplacer vers une demande existante" at bounding box center [931, 455] width 214 height 13
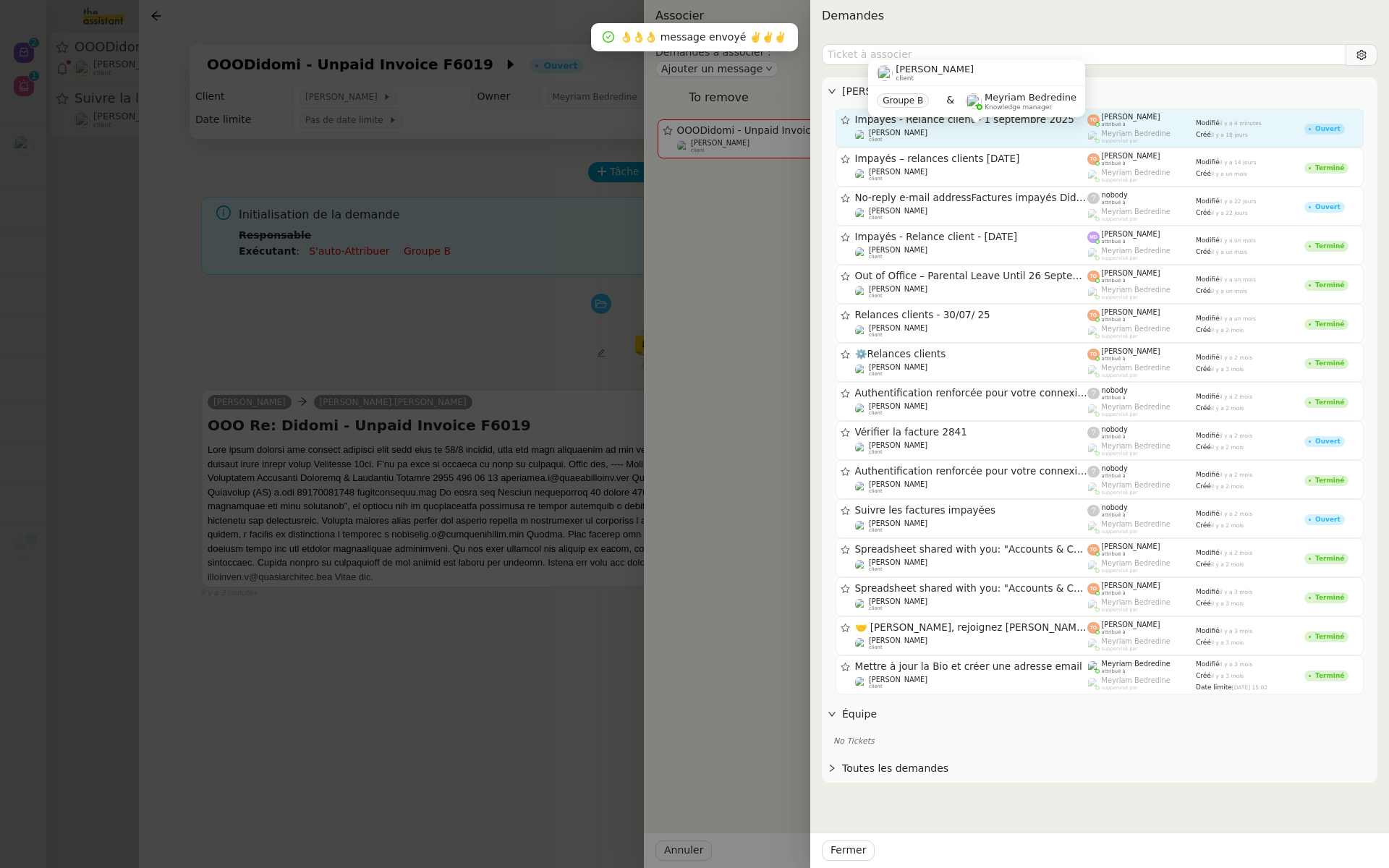
click at [942, 129] on div "Mathilde Borel client" at bounding box center [972, 136] width 233 height 15
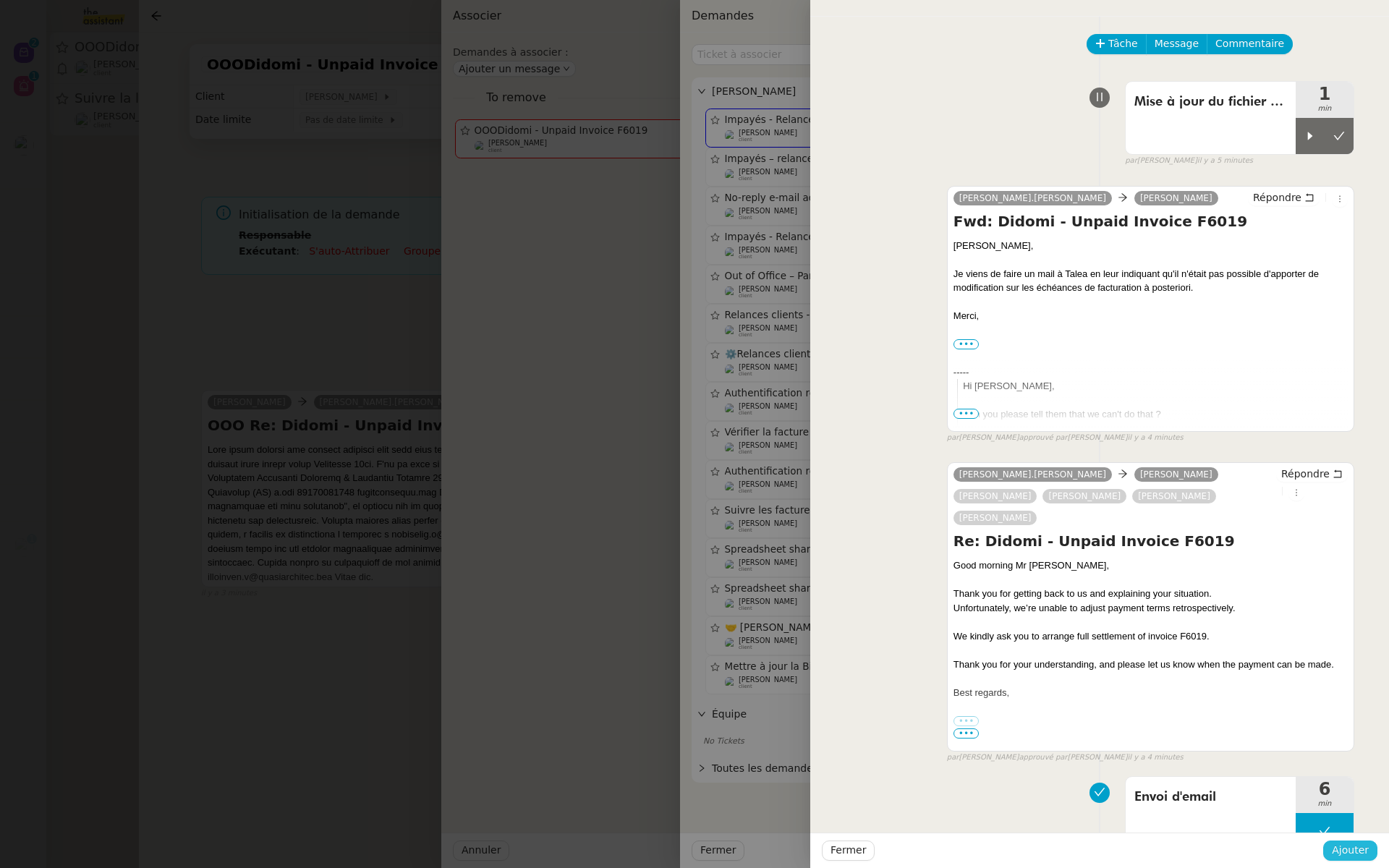
click at [1349, 846] on span "Ajouter" at bounding box center [1351, 850] width 37 height 16
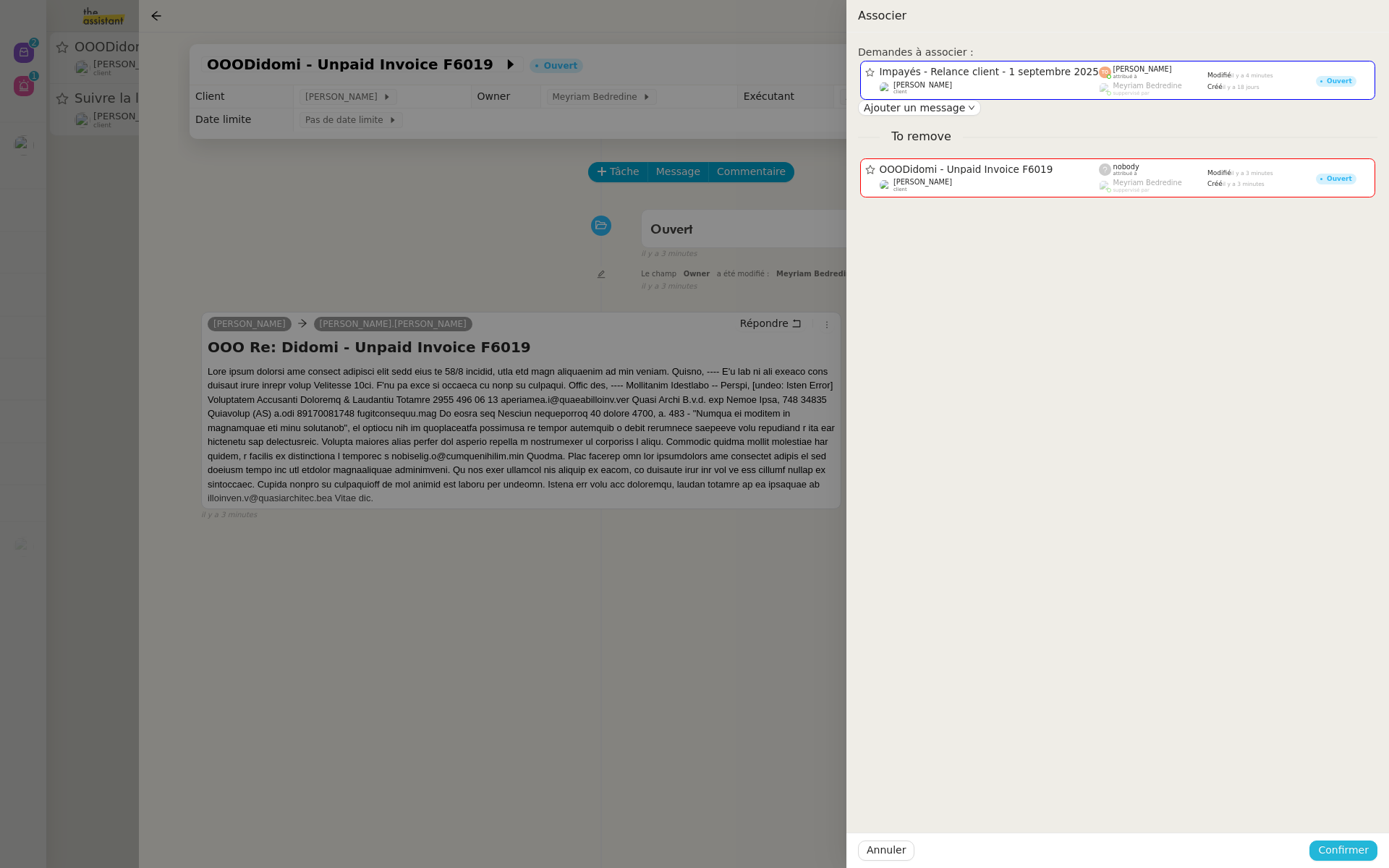
click at [1351, 852] on span "Confirmer" at bounding box center [1343, 850] width 50 height 16
click at [1345, 814] on span "Ajouter" at bounding box center [1345, 811] width 37 height 15
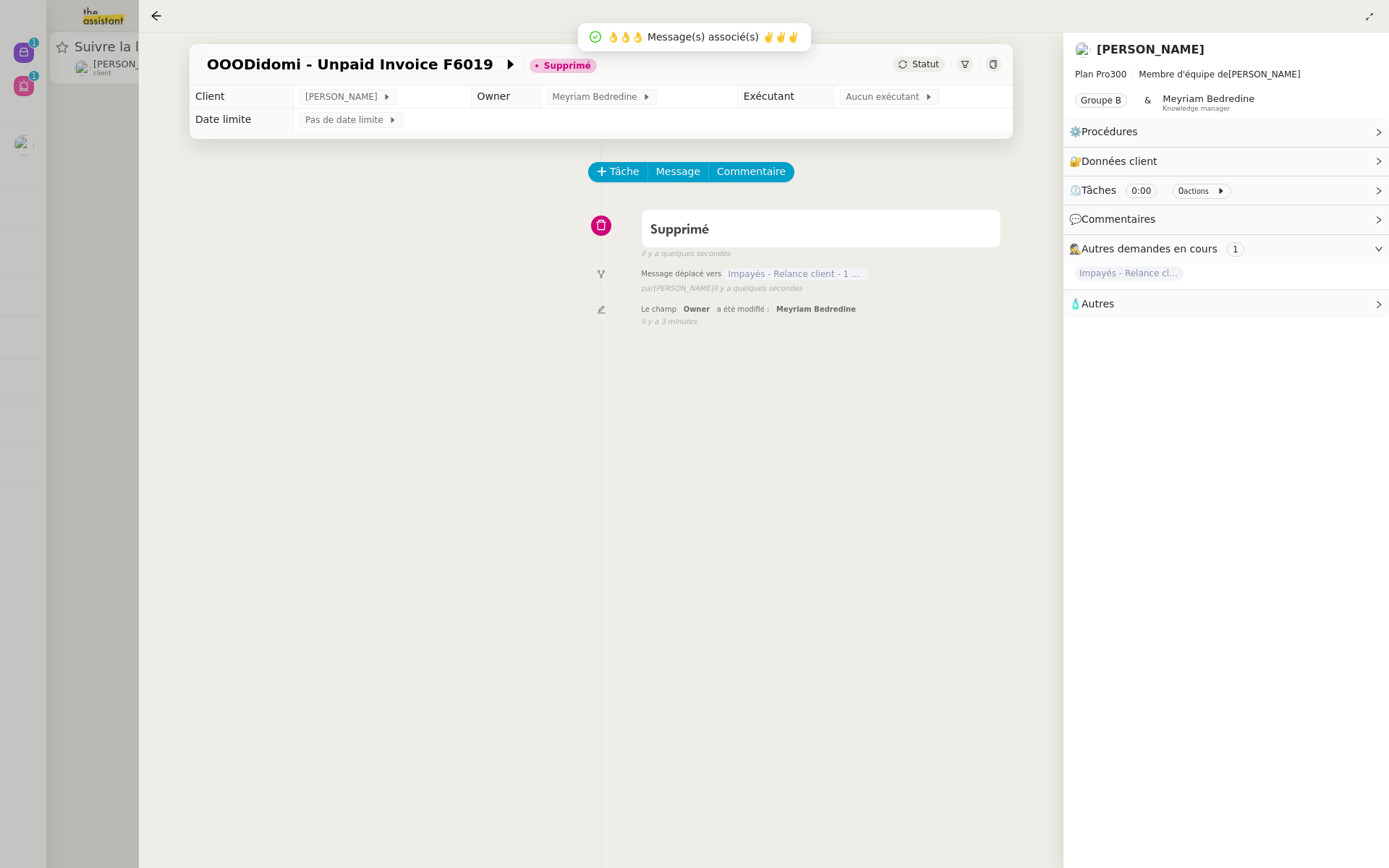
click at [40, 121] on div at bounding box center [694, 434] width 1389 height 868
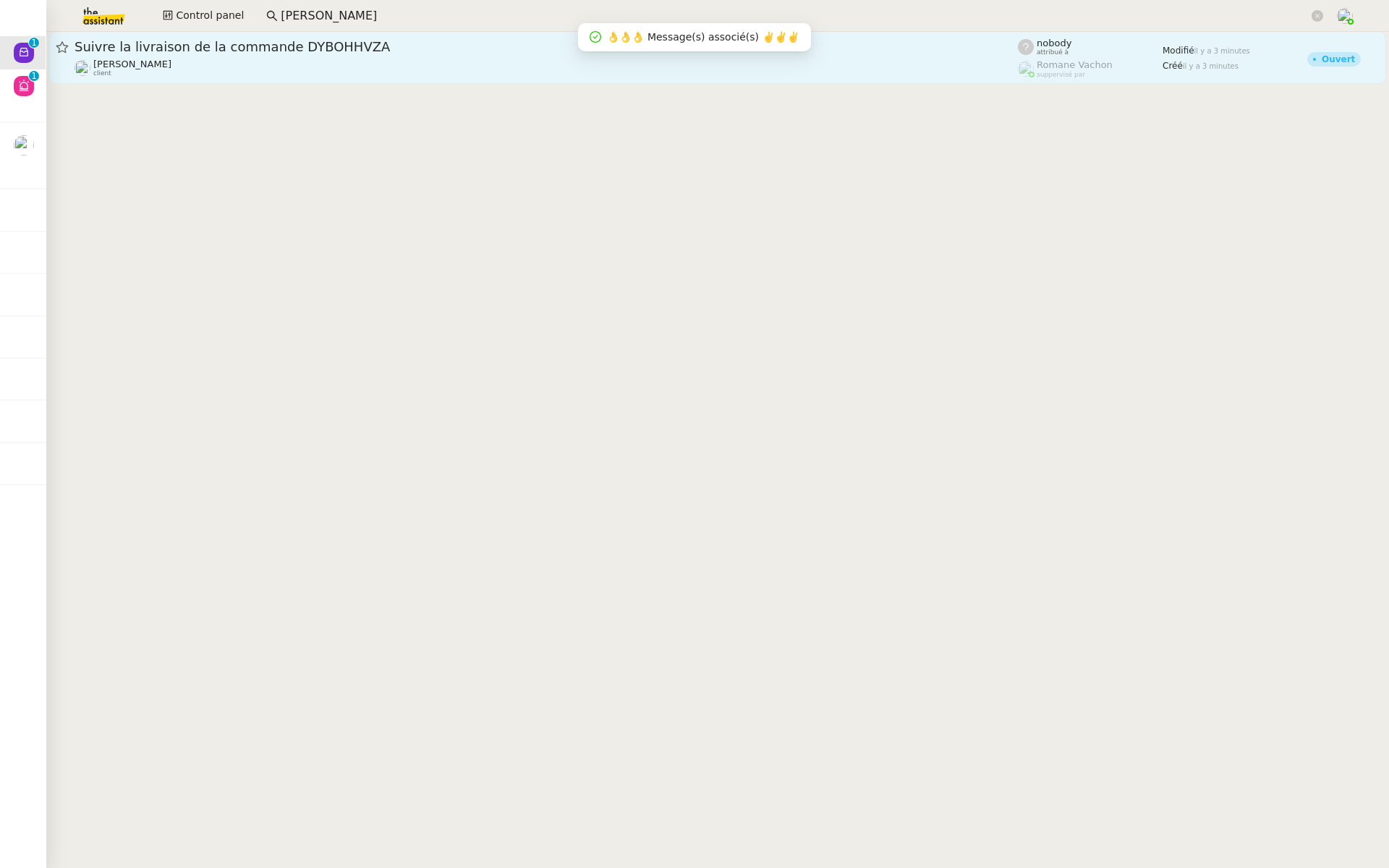
click at [256, 57] on div "Suivre la livraison de la commande DYBOHHVZA Gabrielle Tavernier client" at bounding box center [546, 57] width 943 height 39
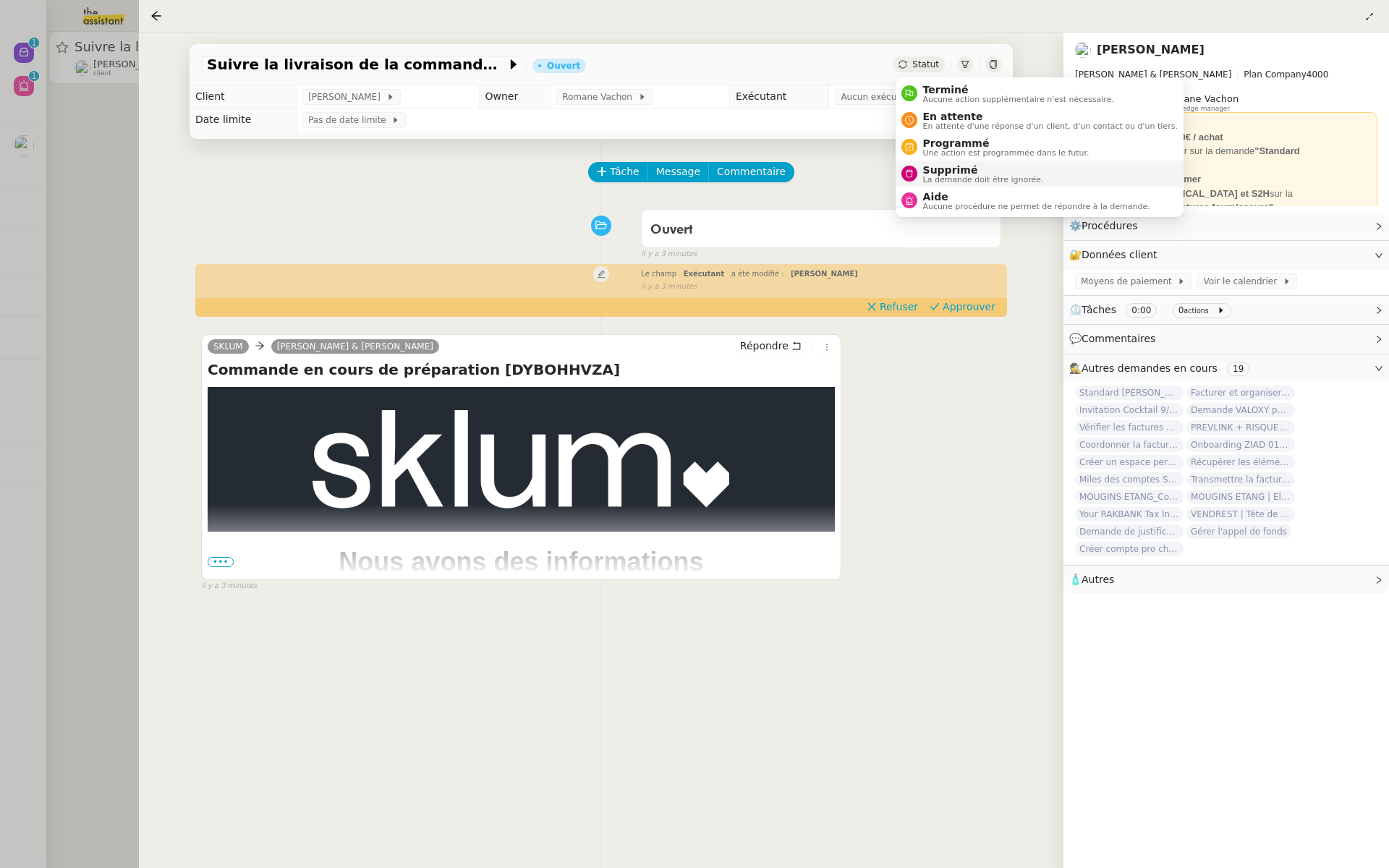
click at [921, 171] on div "Supprimé La demande doit être ignorée." at bounding box center [981, 174] width 127 height 19
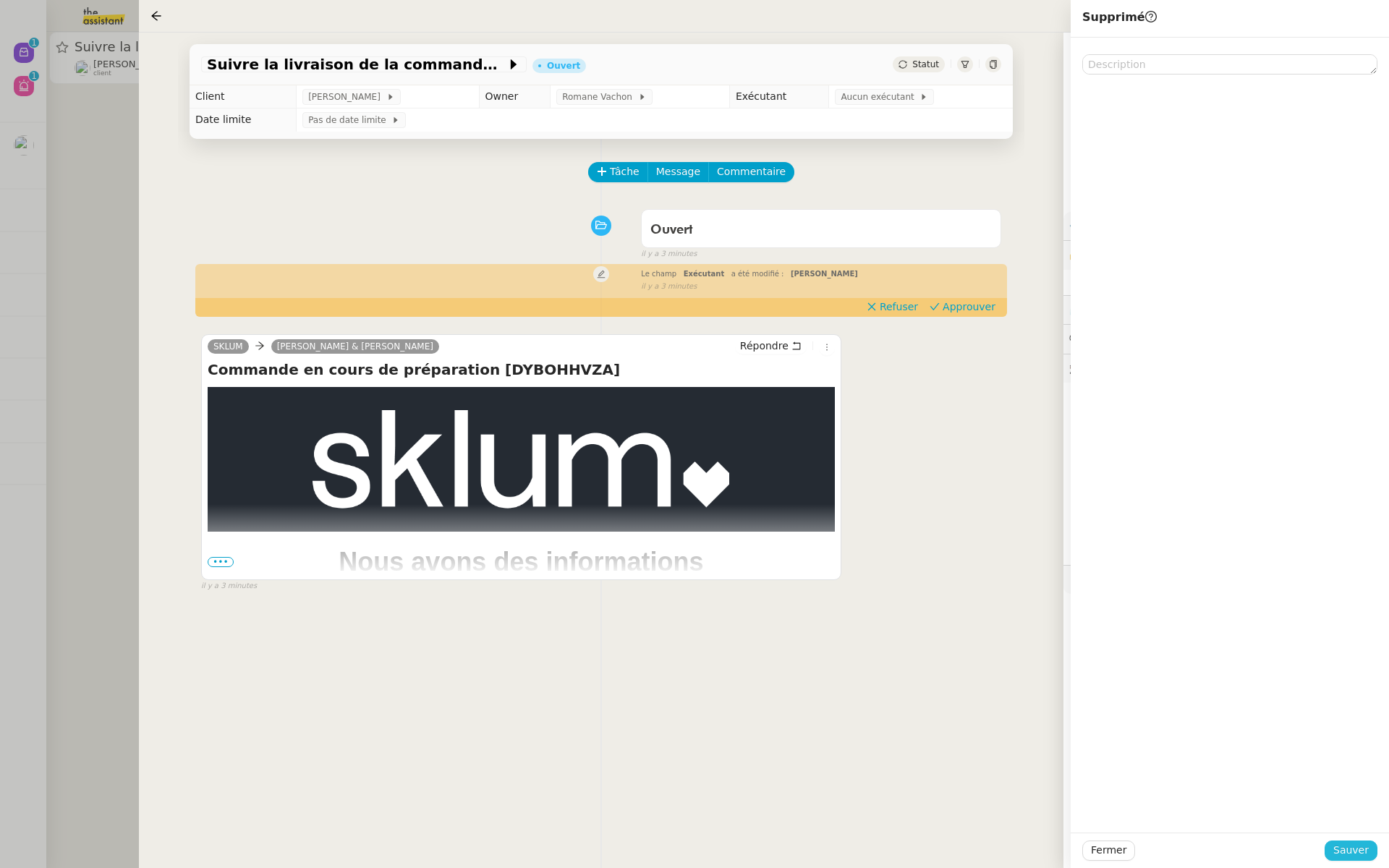
click at [1350, 853] on span "Sauver" at bounding box center [1352, 850] width 36 height 16
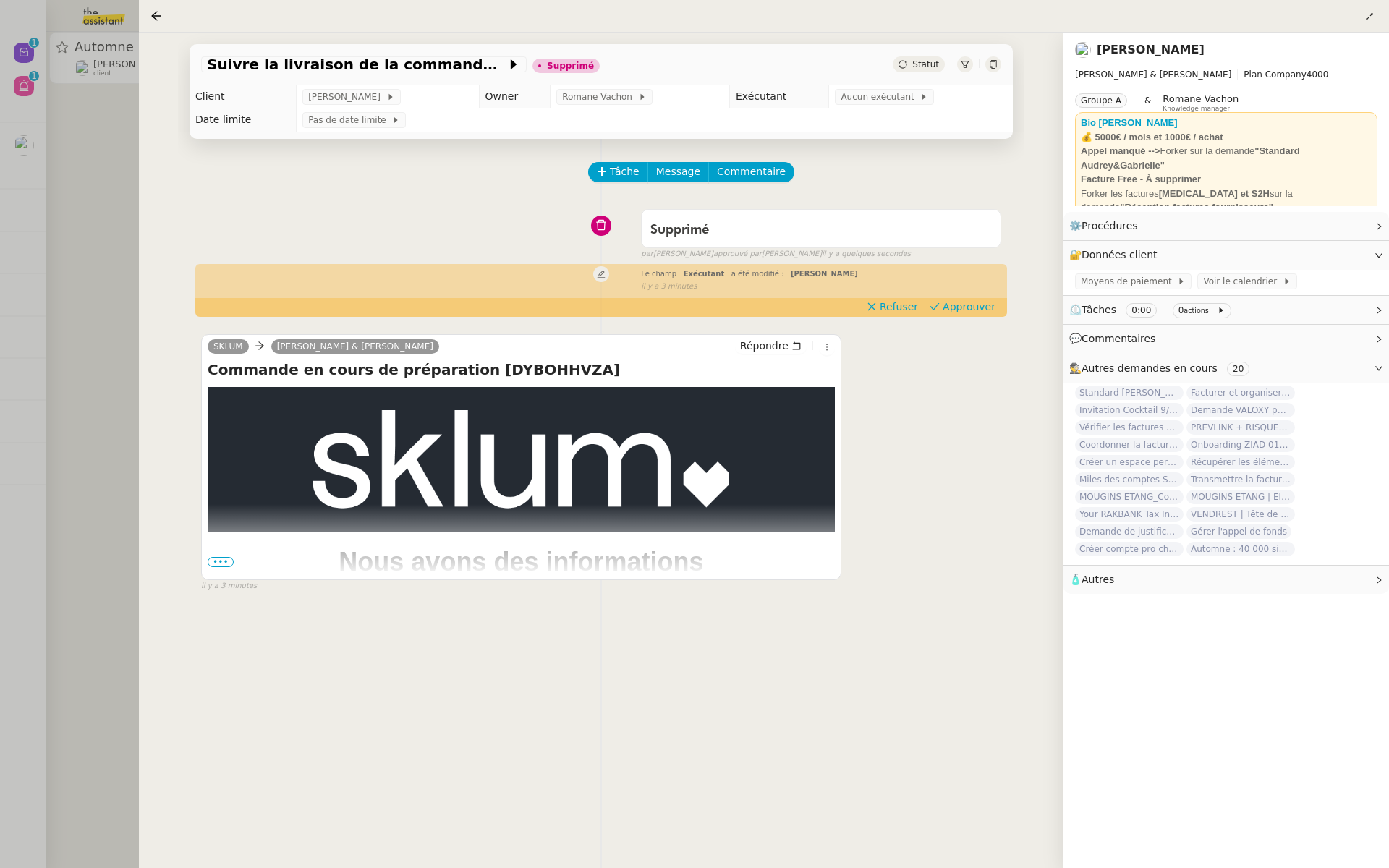
click at [66, 197] on div at bounding box center [694, 434] width 1389 height 868
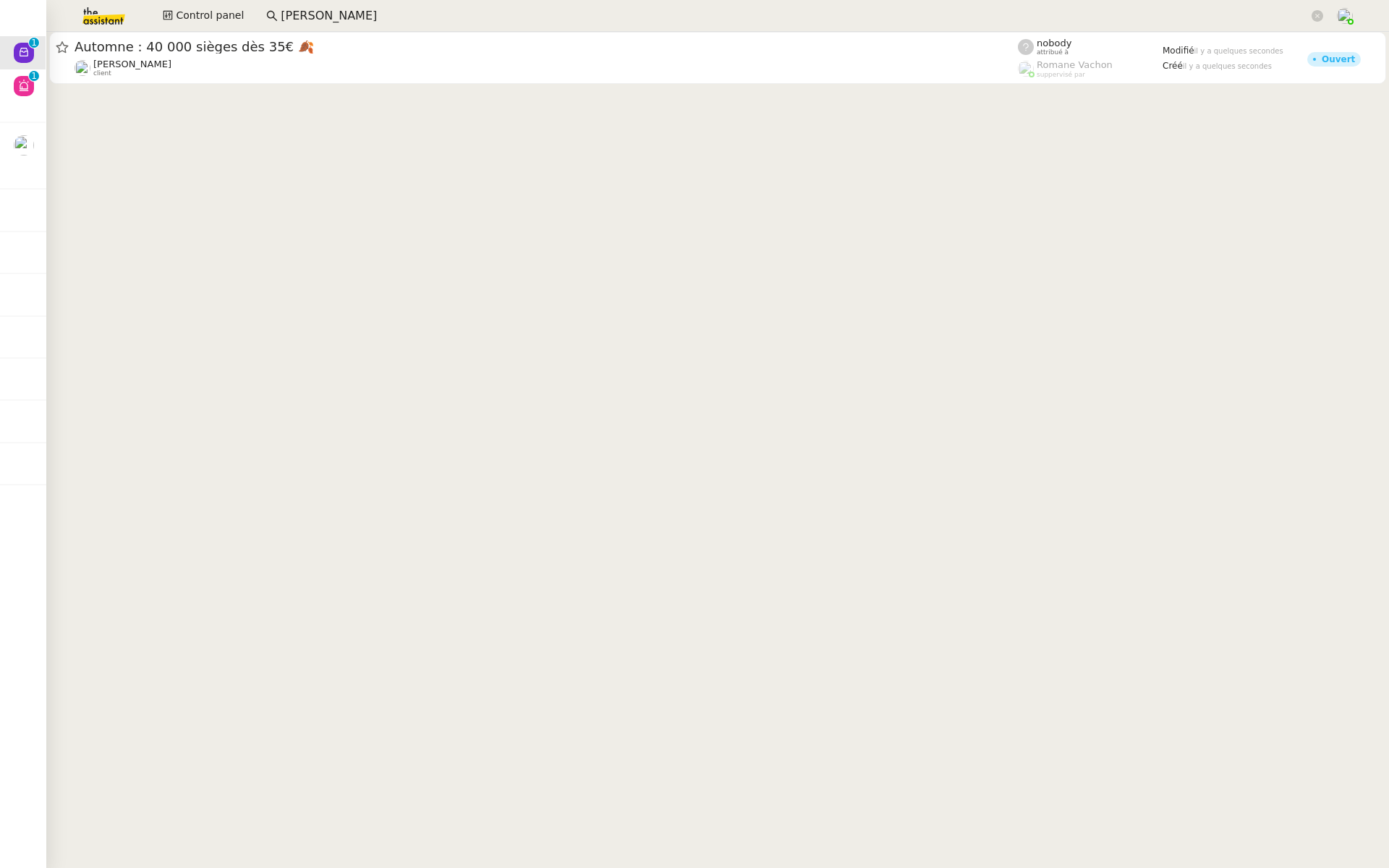
click at [290, 76] on div "Gabrielle Tavernier client" at bounding box center [546, 68] width 943 height 19
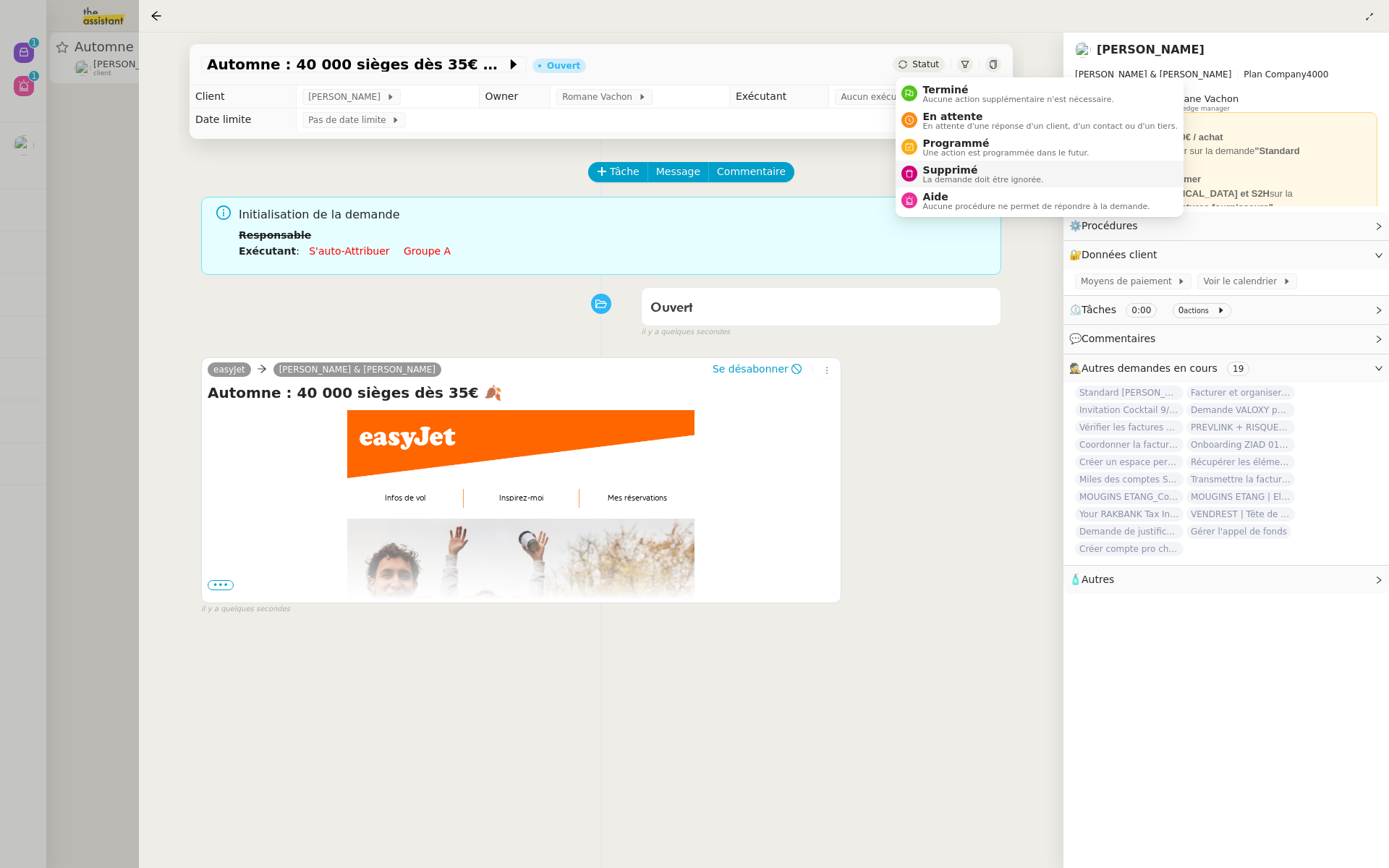
click at [921, 179] on div "Supprimé La demande doit être ignorée." at bounding box center [981, 174] width 127 height 19
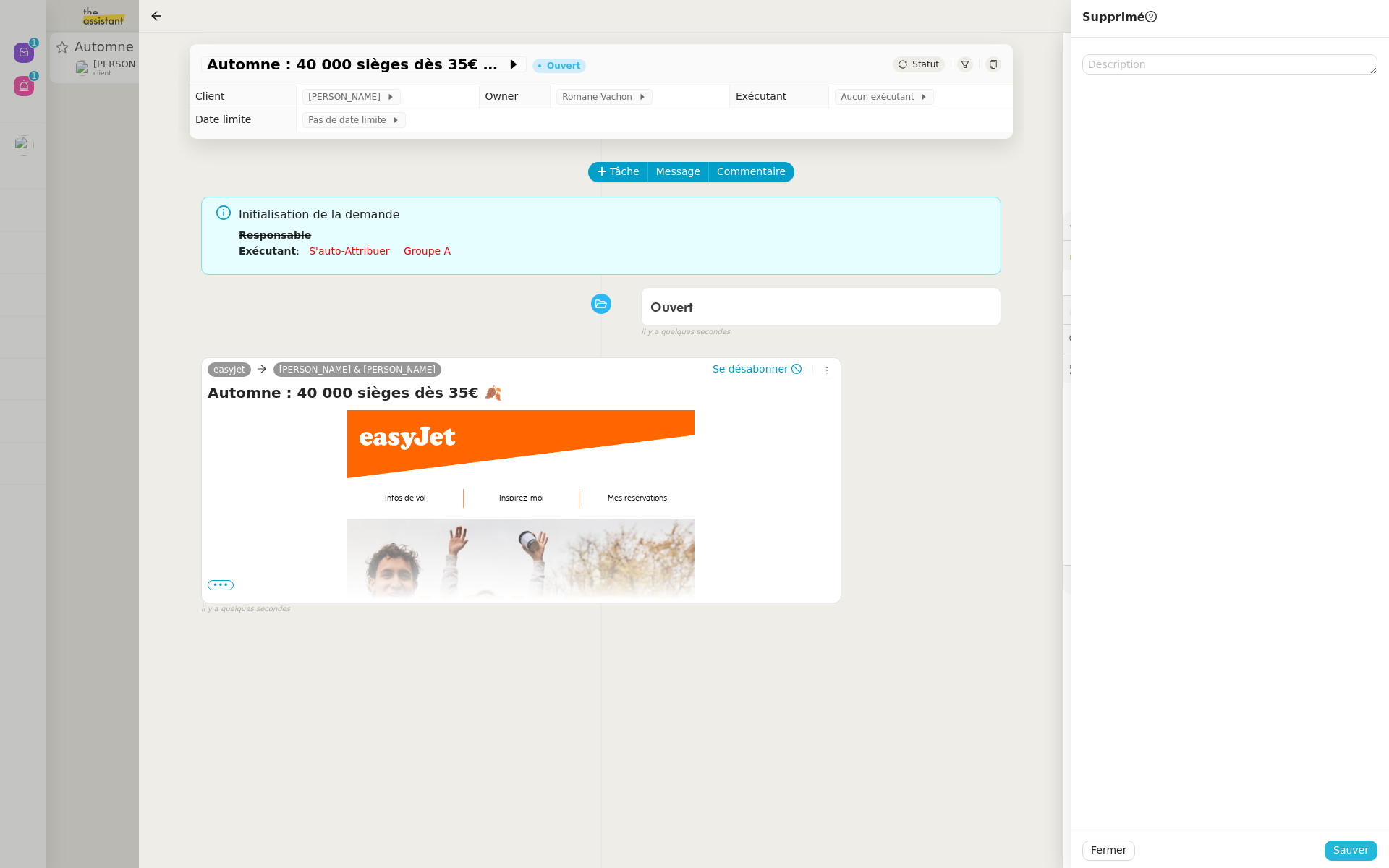
click at [1359, 849] on span "Sauver" at bounding box center [1352, 850] width 36 height 16
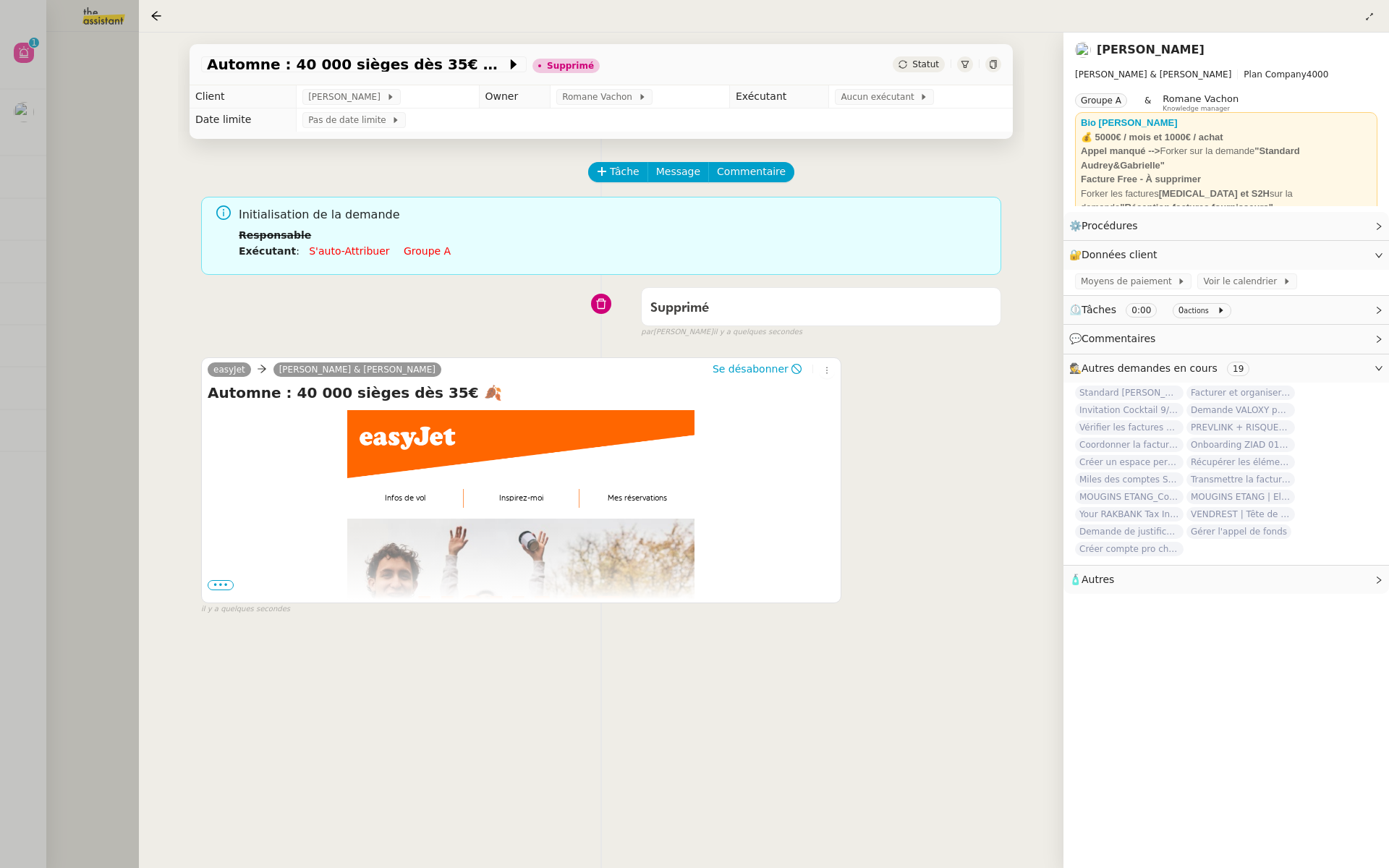
click at [24, 215] on div at bounding box center [694, 434] width 1389 height 868
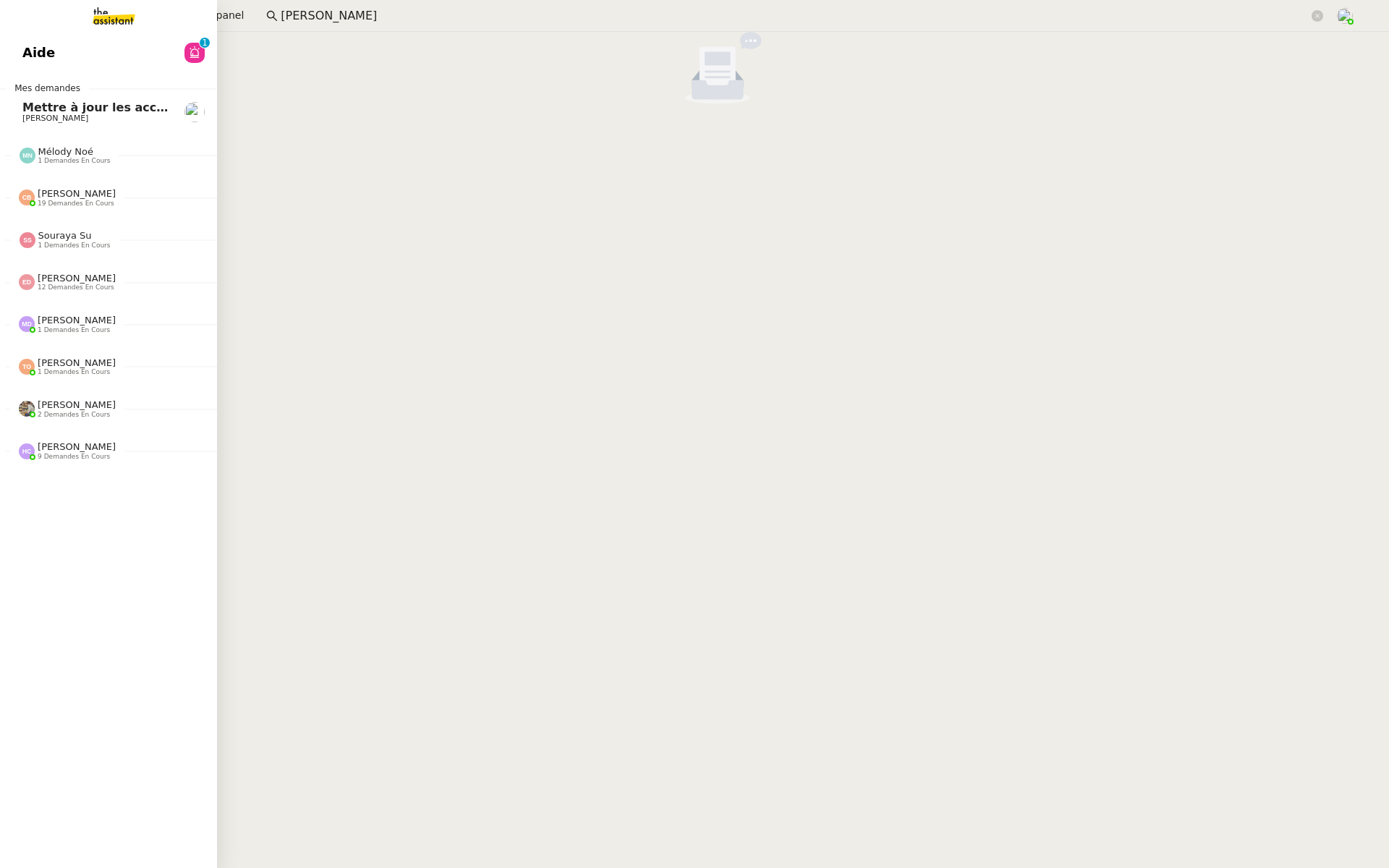
click at [30, 51] on span "Aide" at bounding box center [39, 53] width 33 height 22
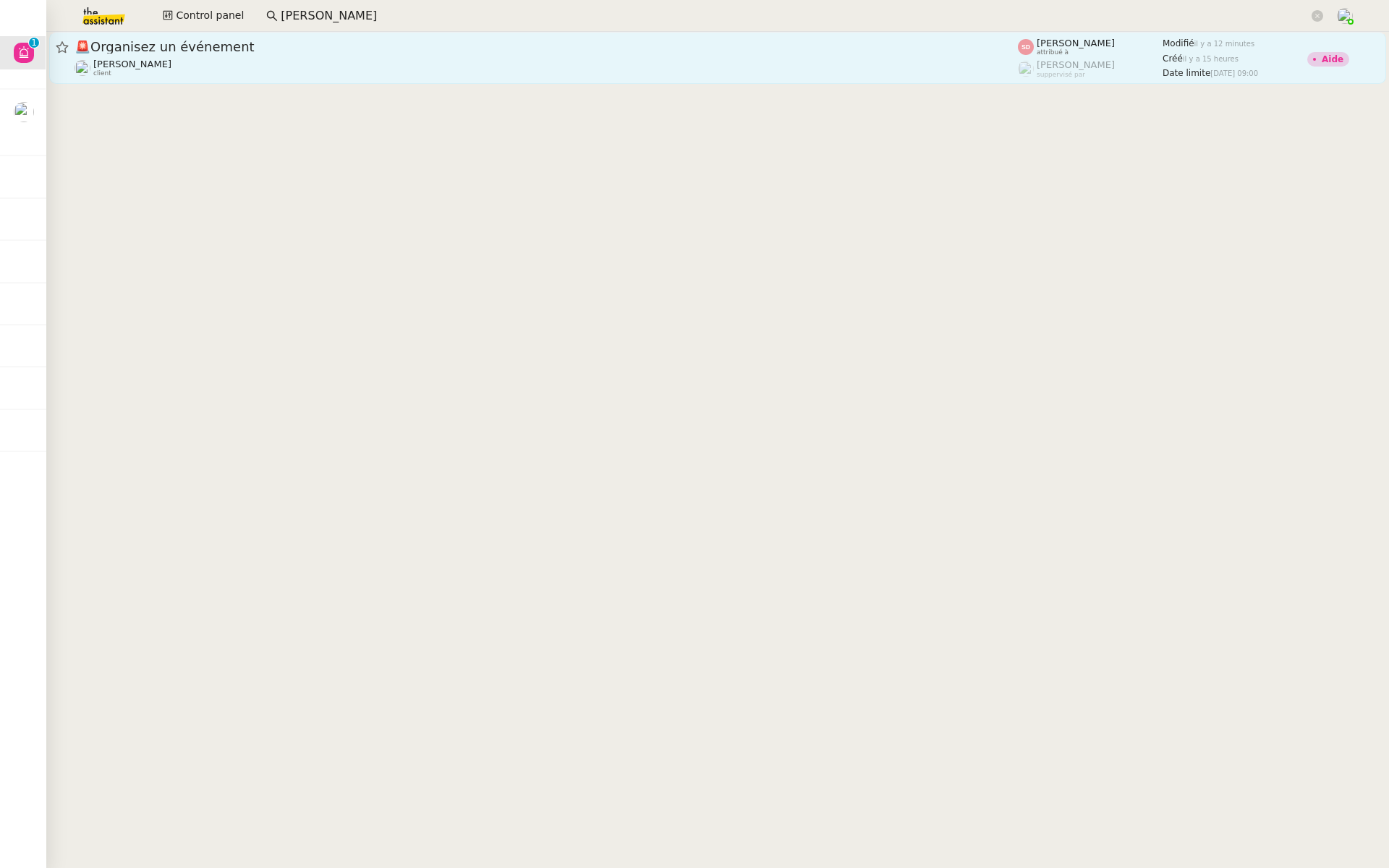
click at [92, 49] on span "🚨 Organisez un événement" at bounding box center [546, 47] width 943 height 13
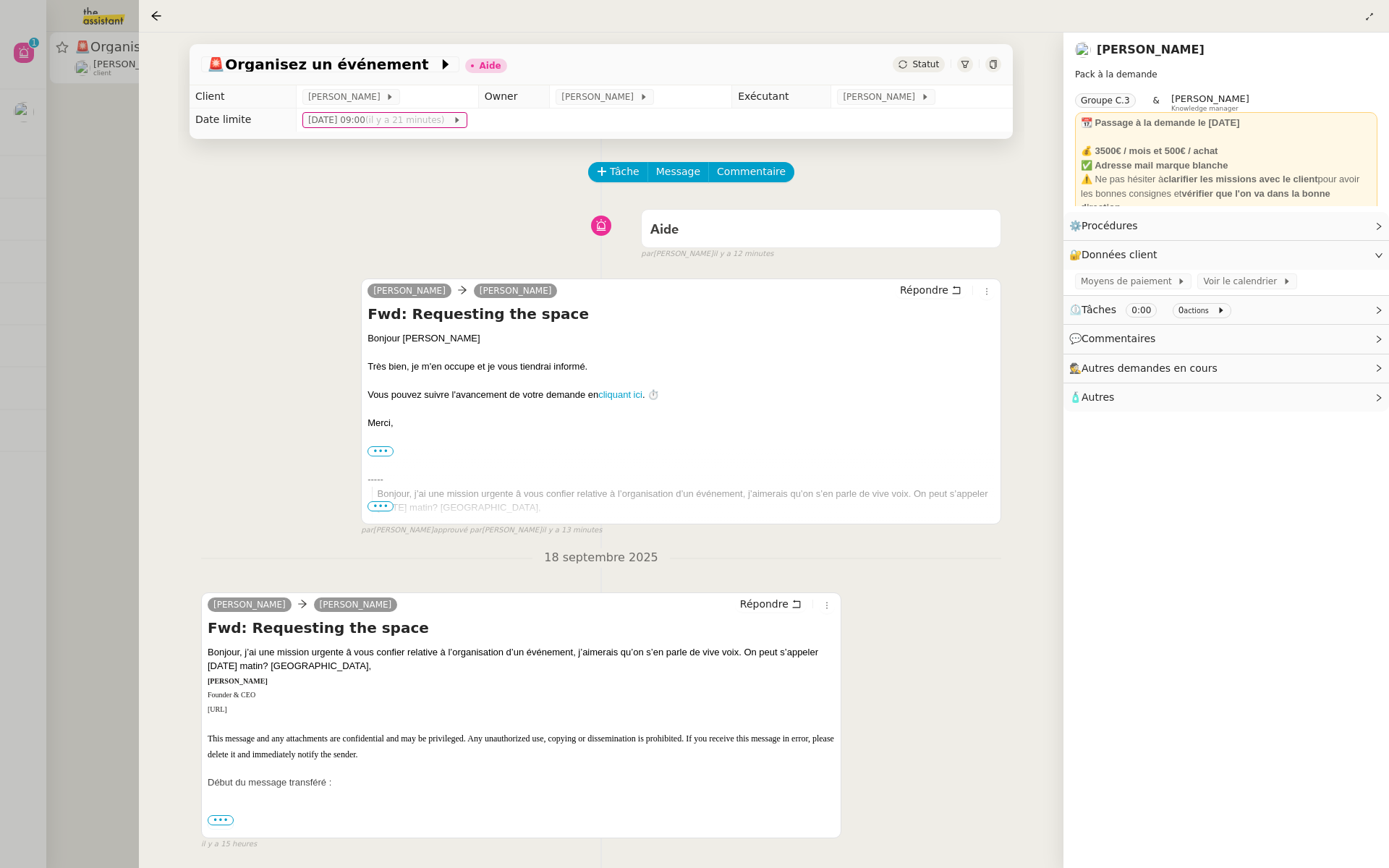
click at [62, 211] on div at bounding box center [694, 434] width 1389 height 868
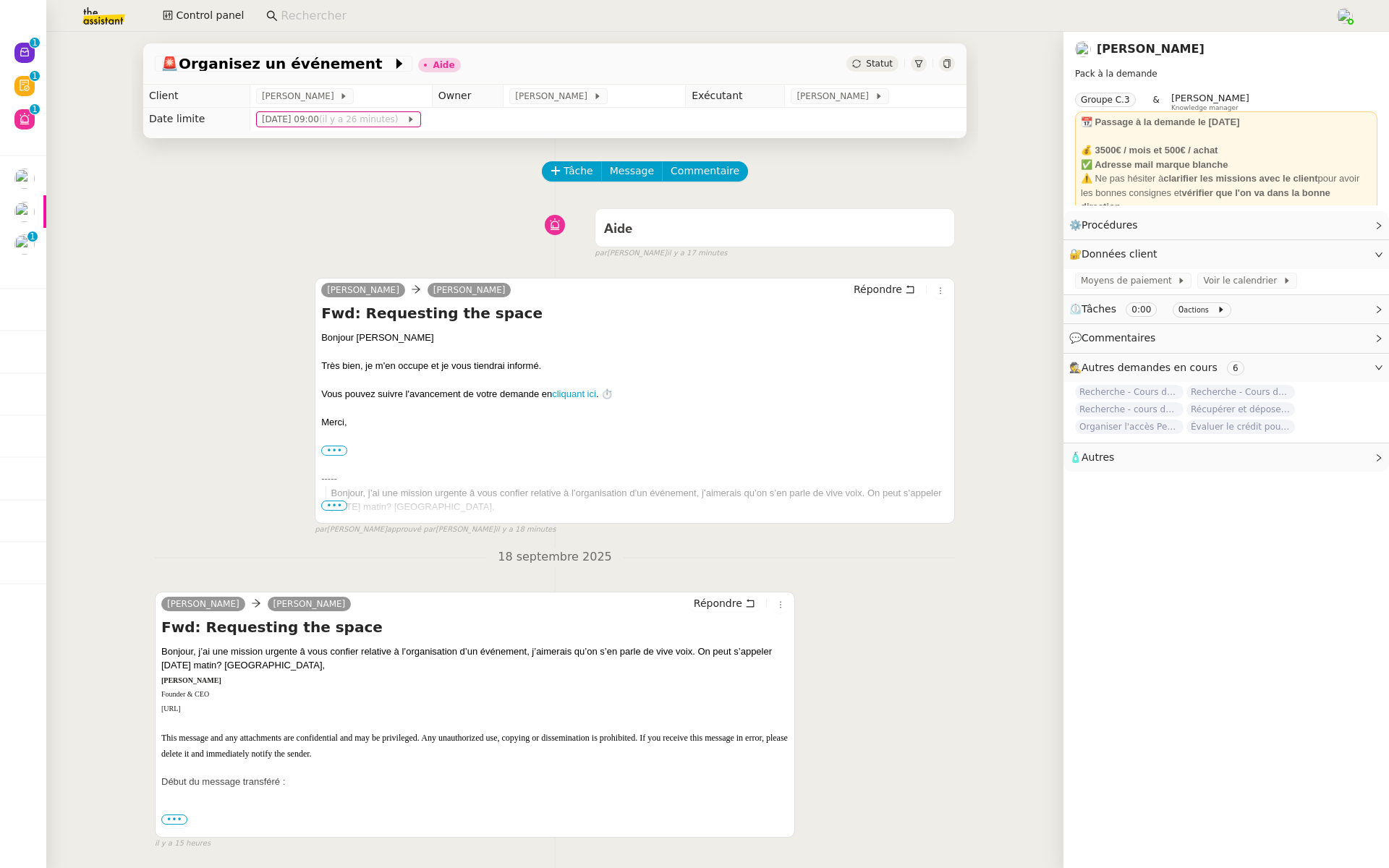
click at [953, 56] on div "Statut" at bounding box center [901, 64] width 109 height 16
click at [946, 63] on icon at bounding box center [946, 63] width 9 height 9
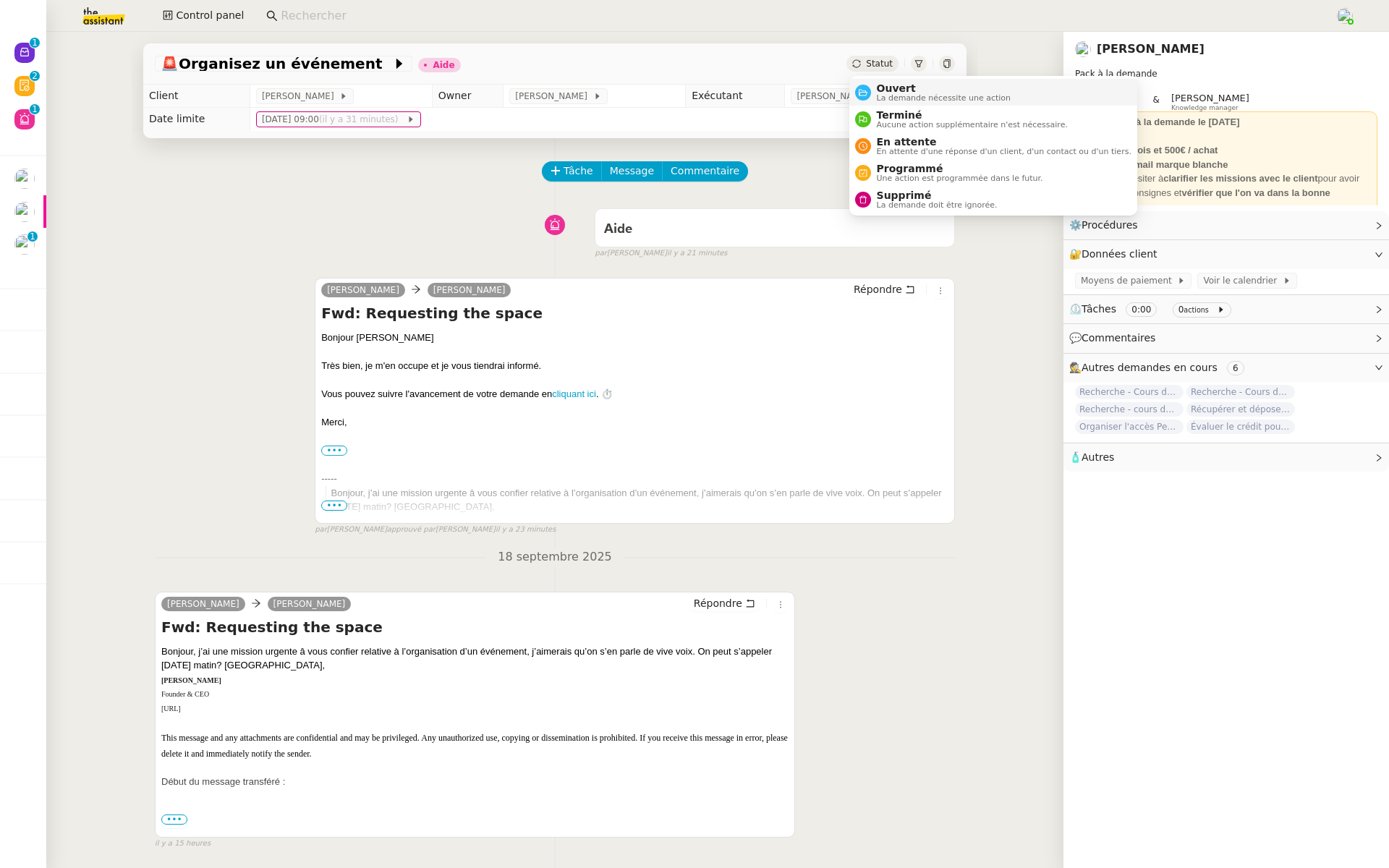
click at [879, 90] on span "Ouvert" at bounding box center [944, 88] width 134 height 12
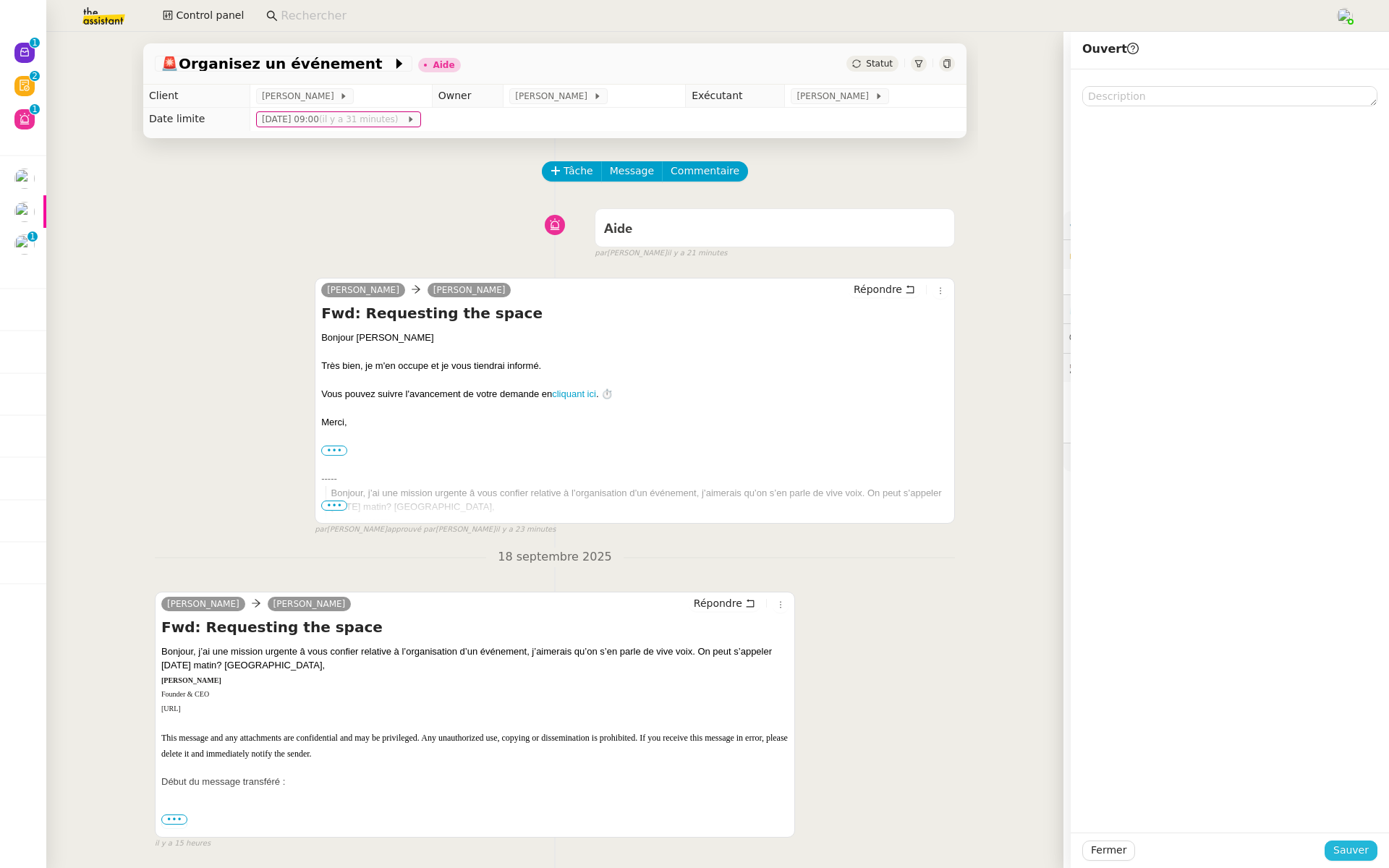
click at [1346, 848] on span "Sauver" at bounding box center [1352, 850] width 36 height 16
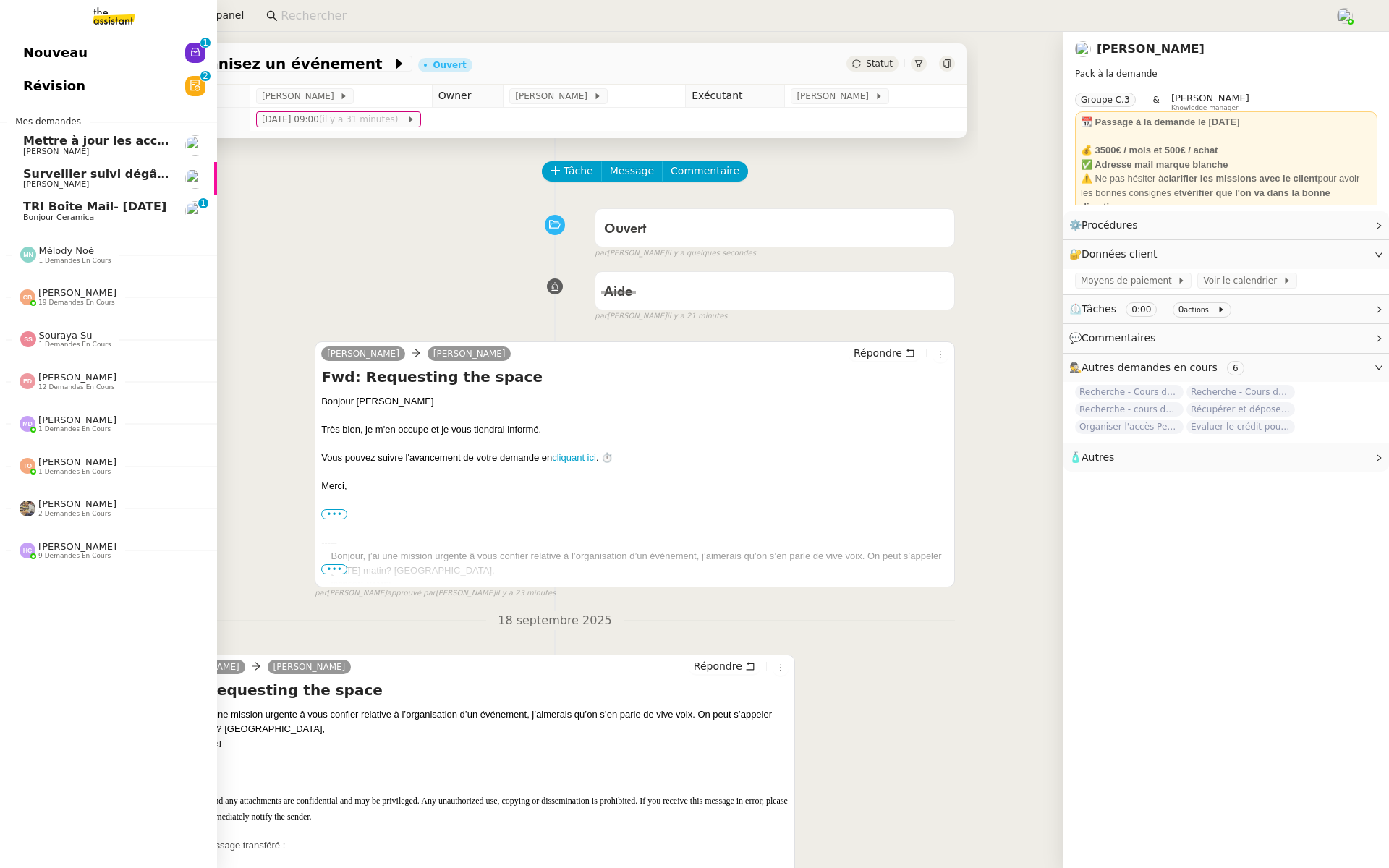
click at [33, 78] on span "Révision" at bounding box center [54, 86] width 62 height 22
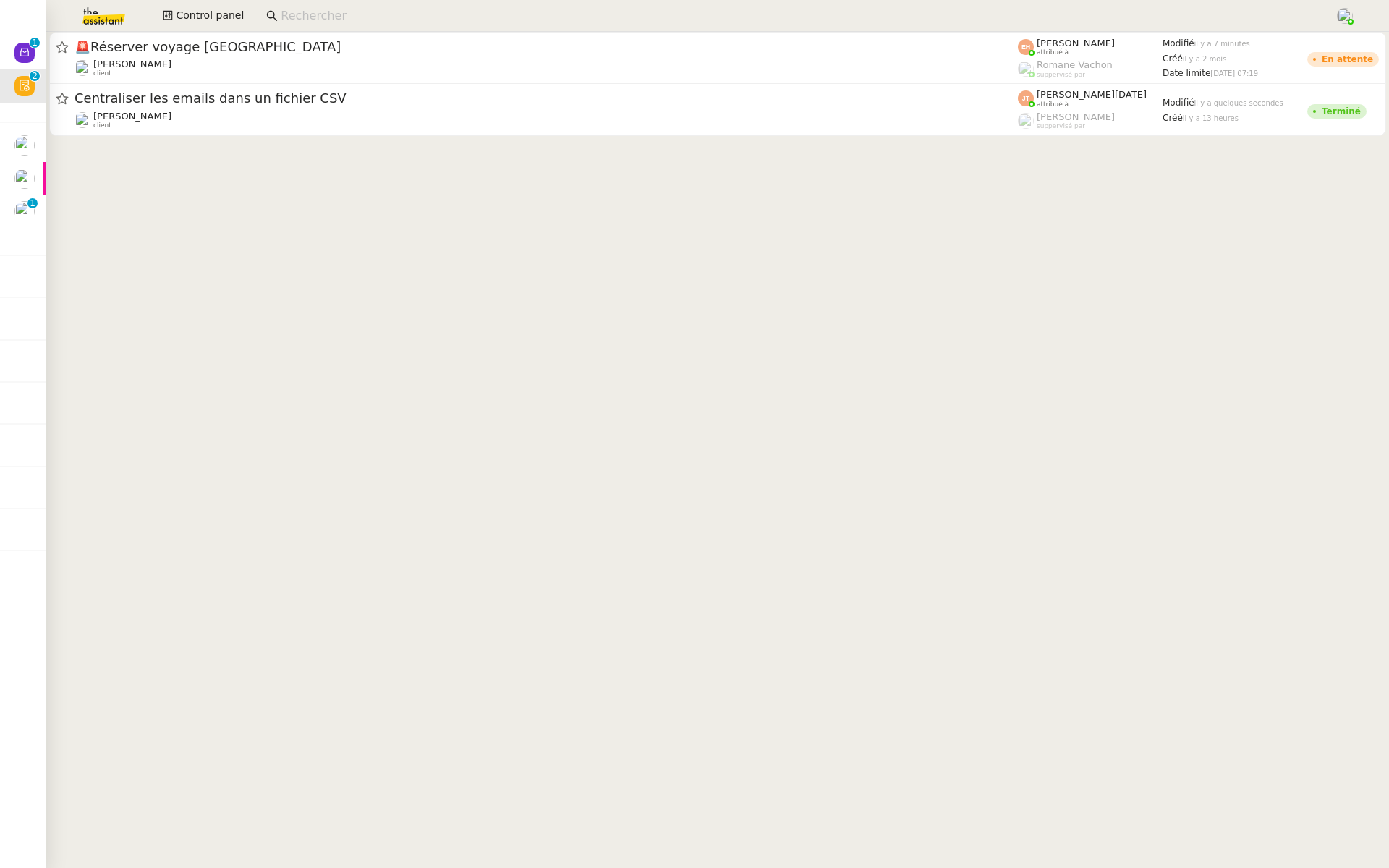
click at [286, 60] on div "Céline MAS client" at bounding box center [546, 68] width 943 height 19
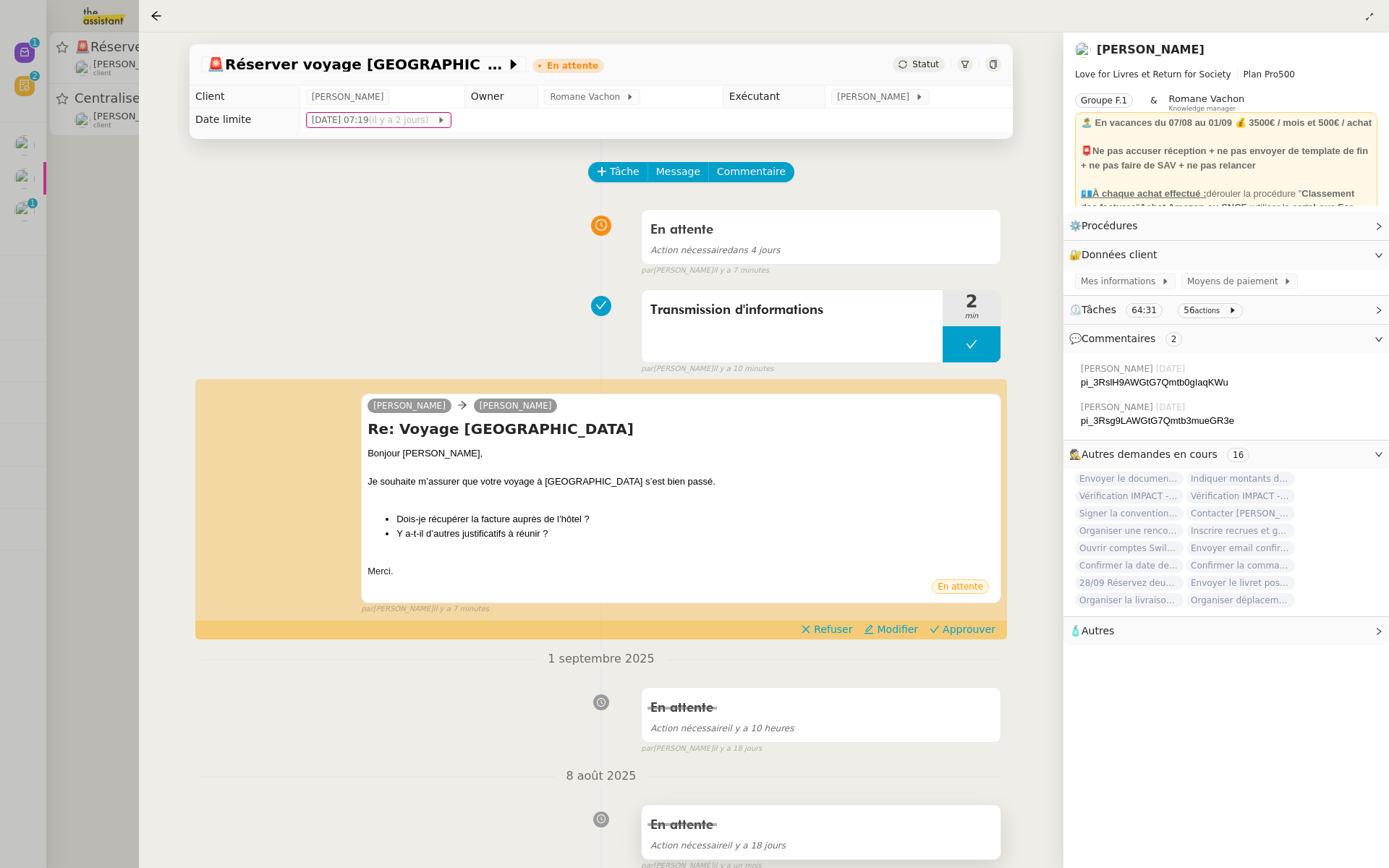
scroll to position [12, 0]
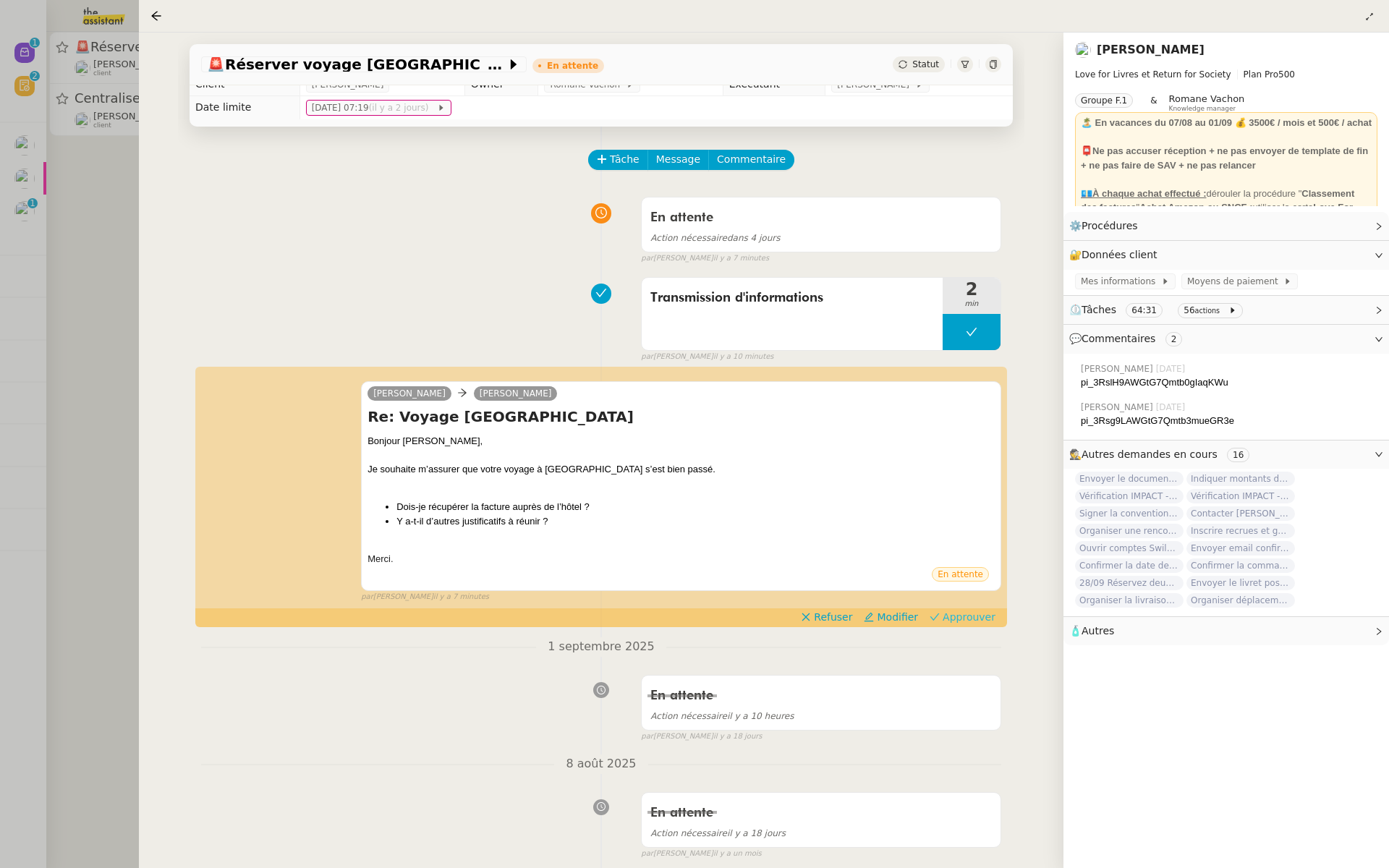
click at [984, 611] on span "Approuver" at bounding box center [969, 617] width 53 height 15
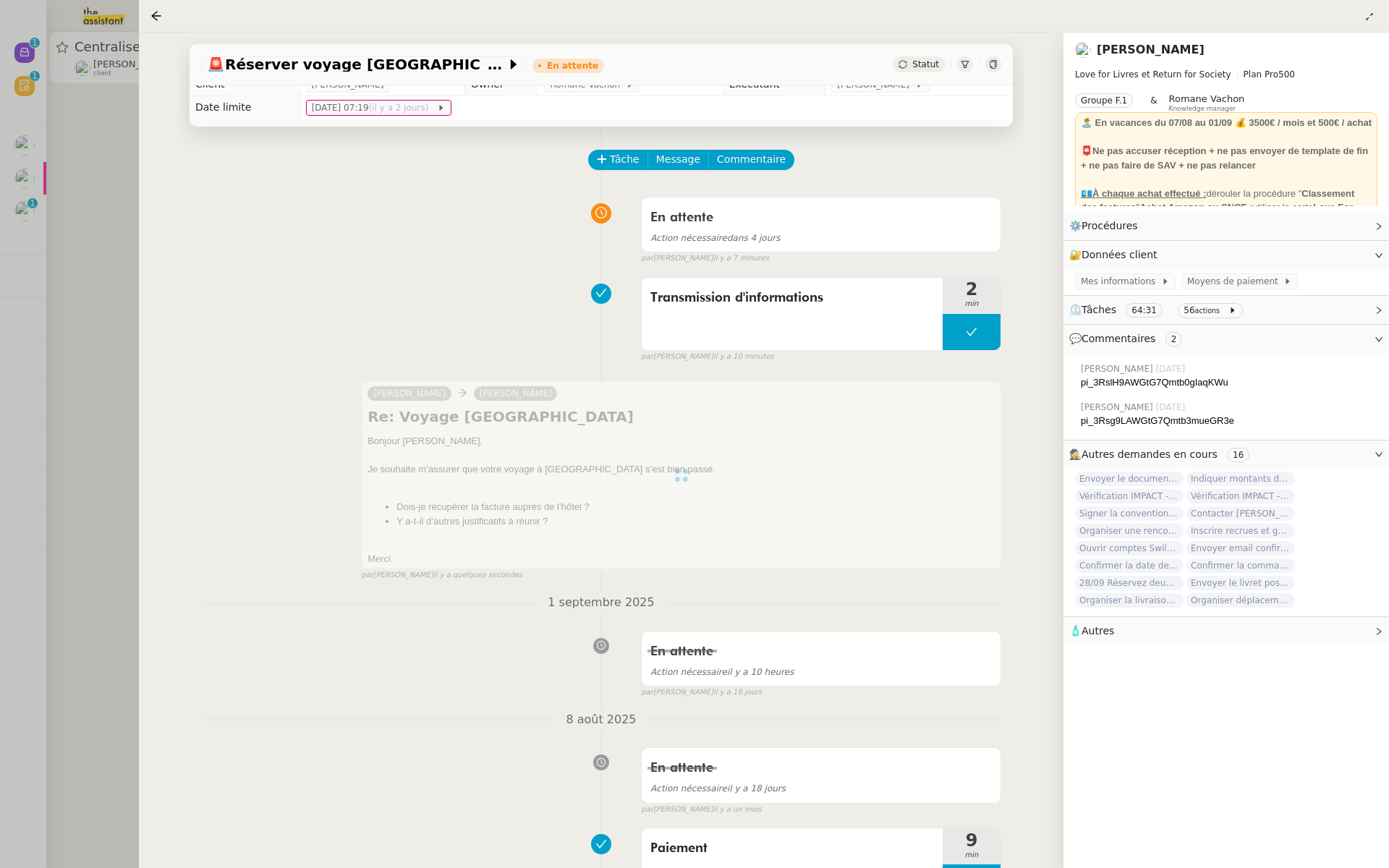
click at [12, 309] on div at bounding box center [694, 434] width 1389 height 868
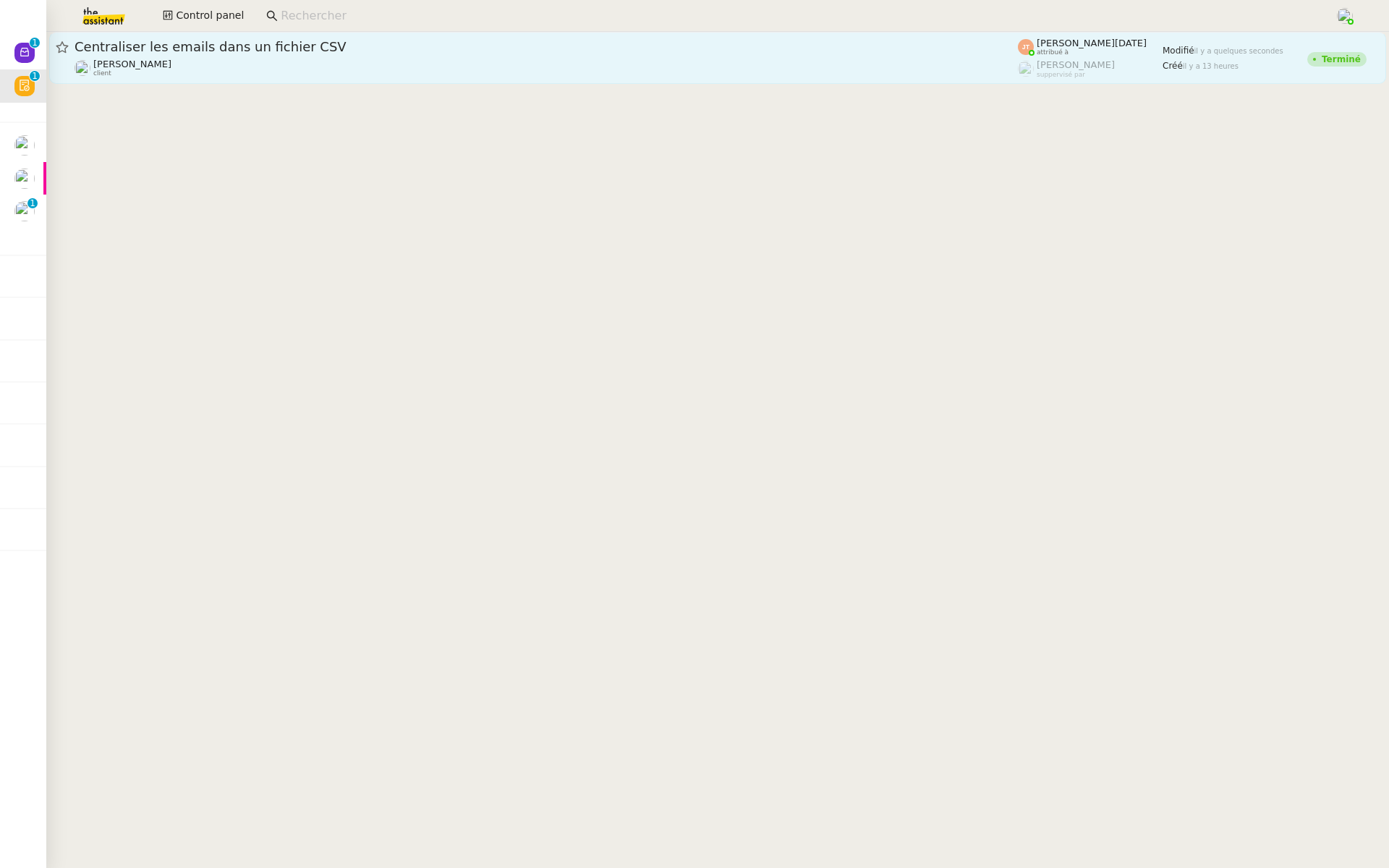
click at [248, 48] on span "Centraliser les emails dans un fichier CSV" at bounding box center [546, 47] width 943 height 13
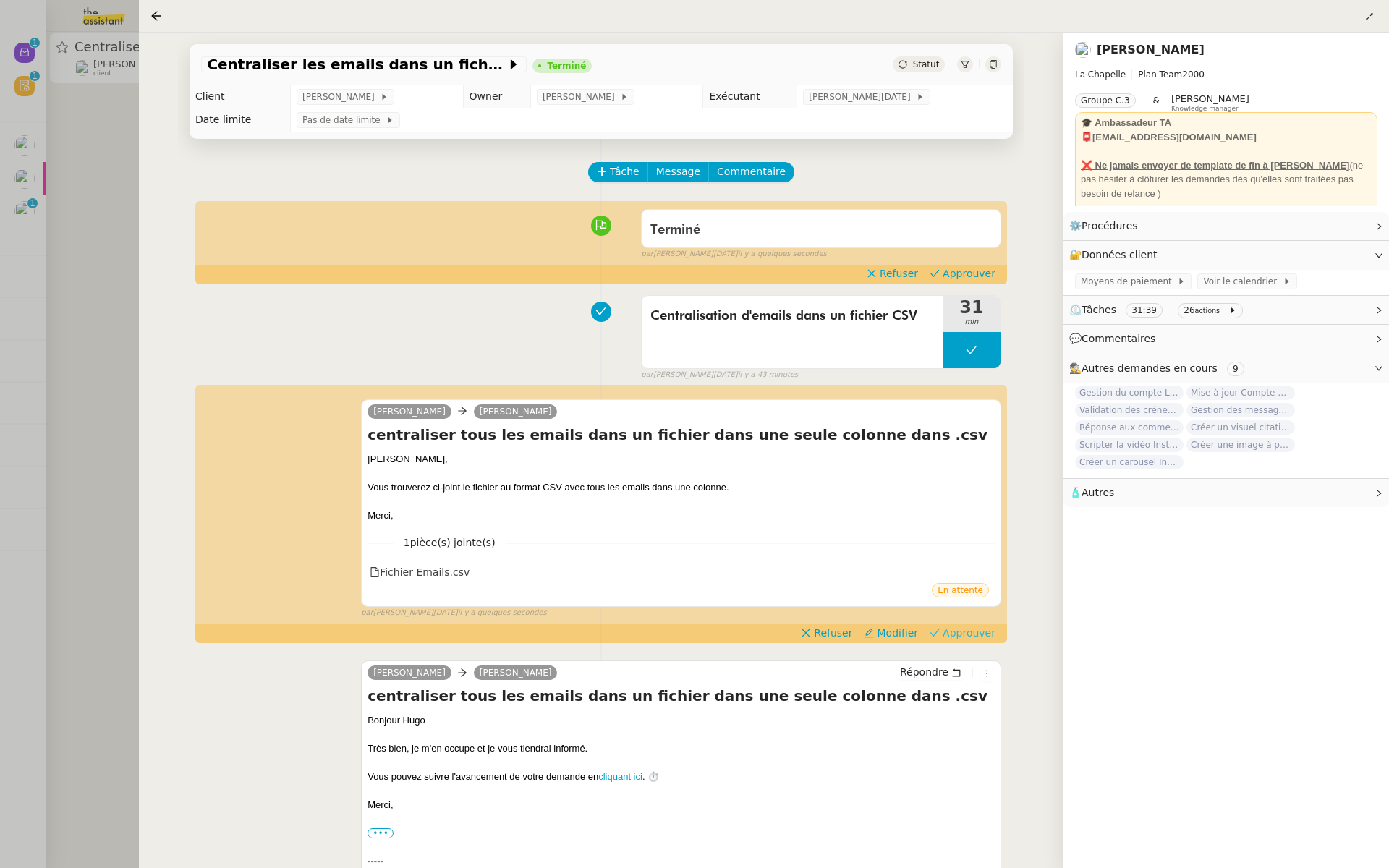
click at [975, 634] on span "Approuver" at bounding box center [969, 633] width 53 height 15
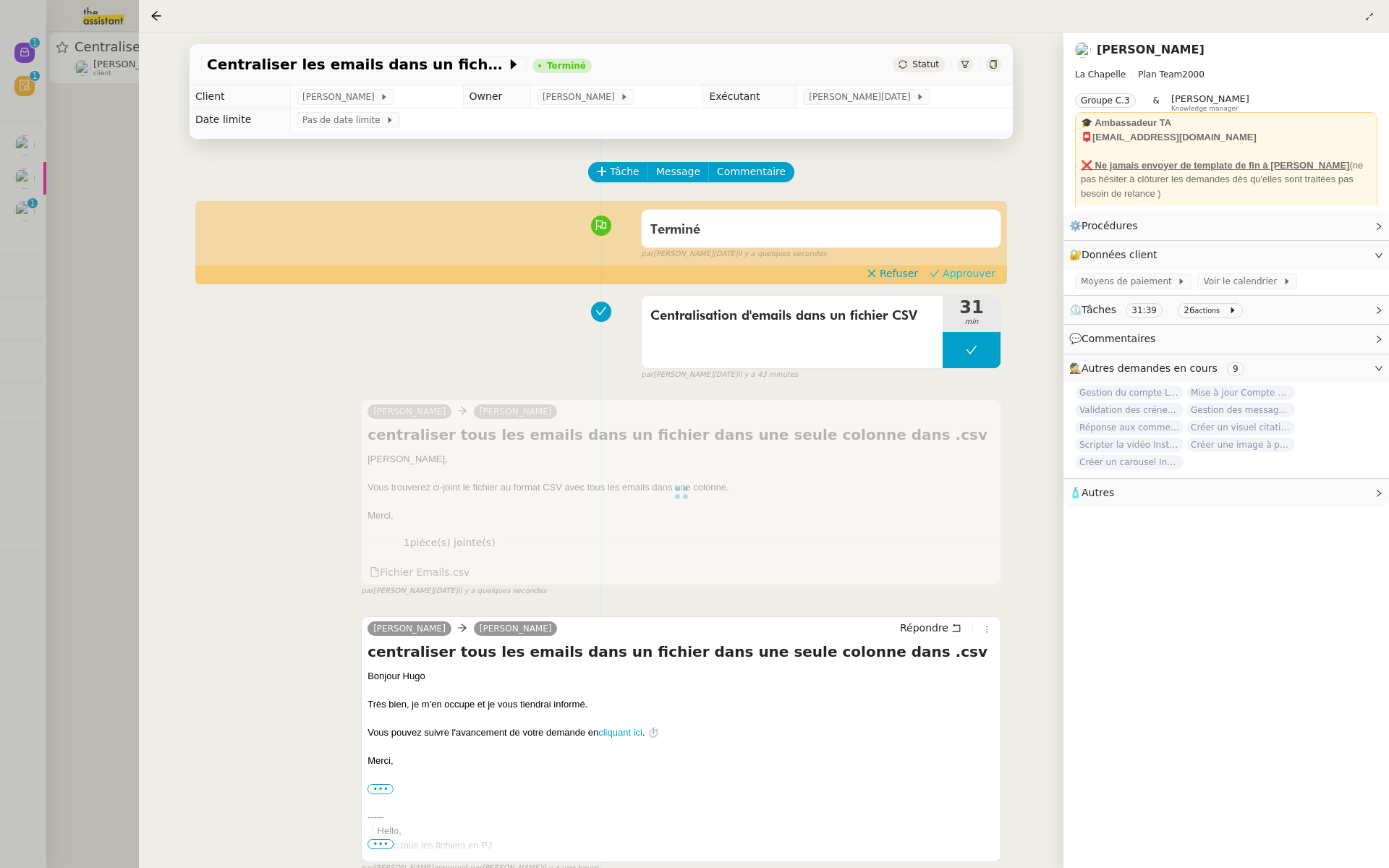
click at [981, 270] on span "Approuver" at bounding box center [969, 273] width 53 height 15
click at [119, 207] on div at bounding box center [694, 434] width 1389 height 868
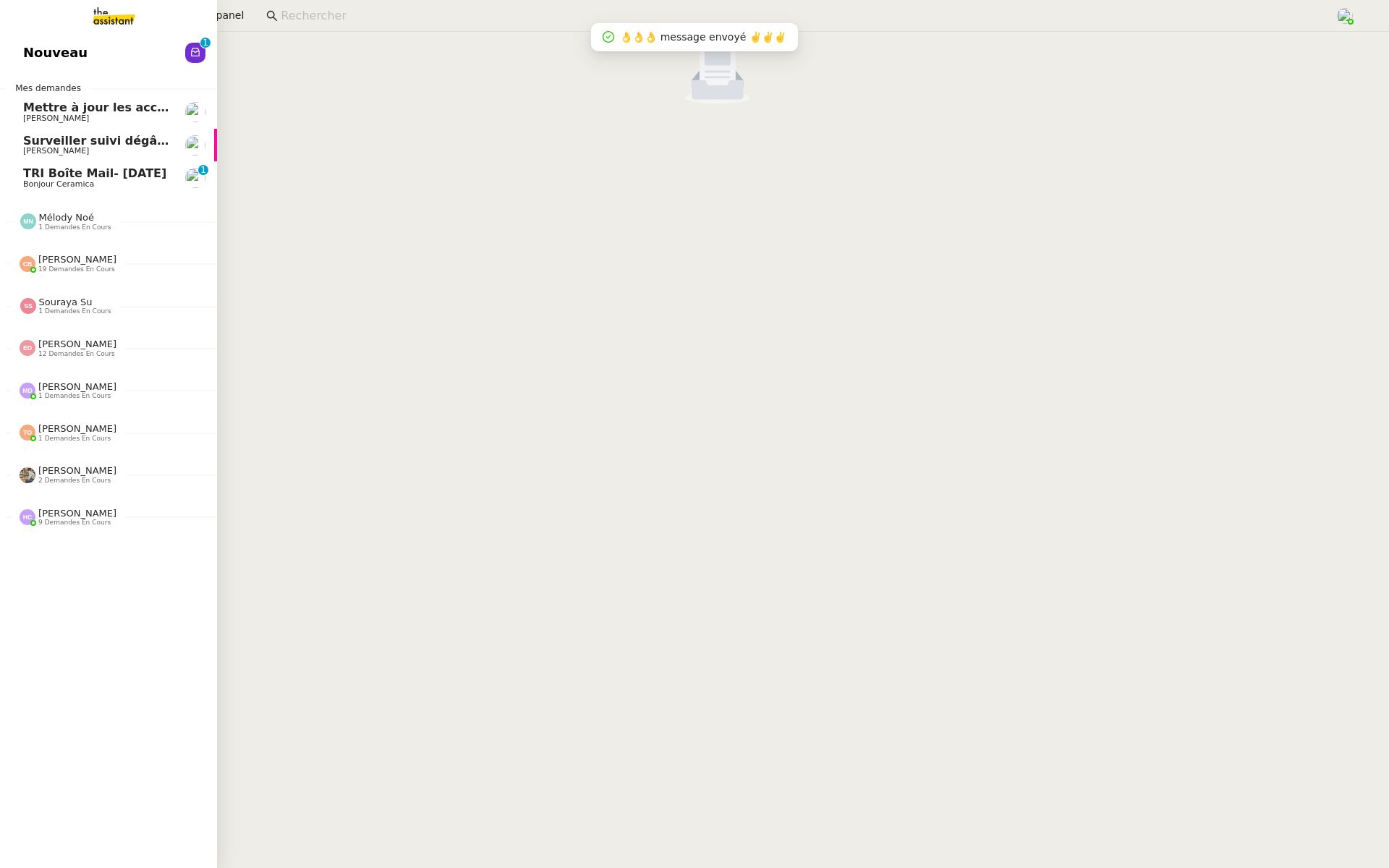
click at [20, 46] on link "Nouveau 0 1 2 3 4 5 6 7 8 9" at bounding box center [109, 53] width 217 height 33
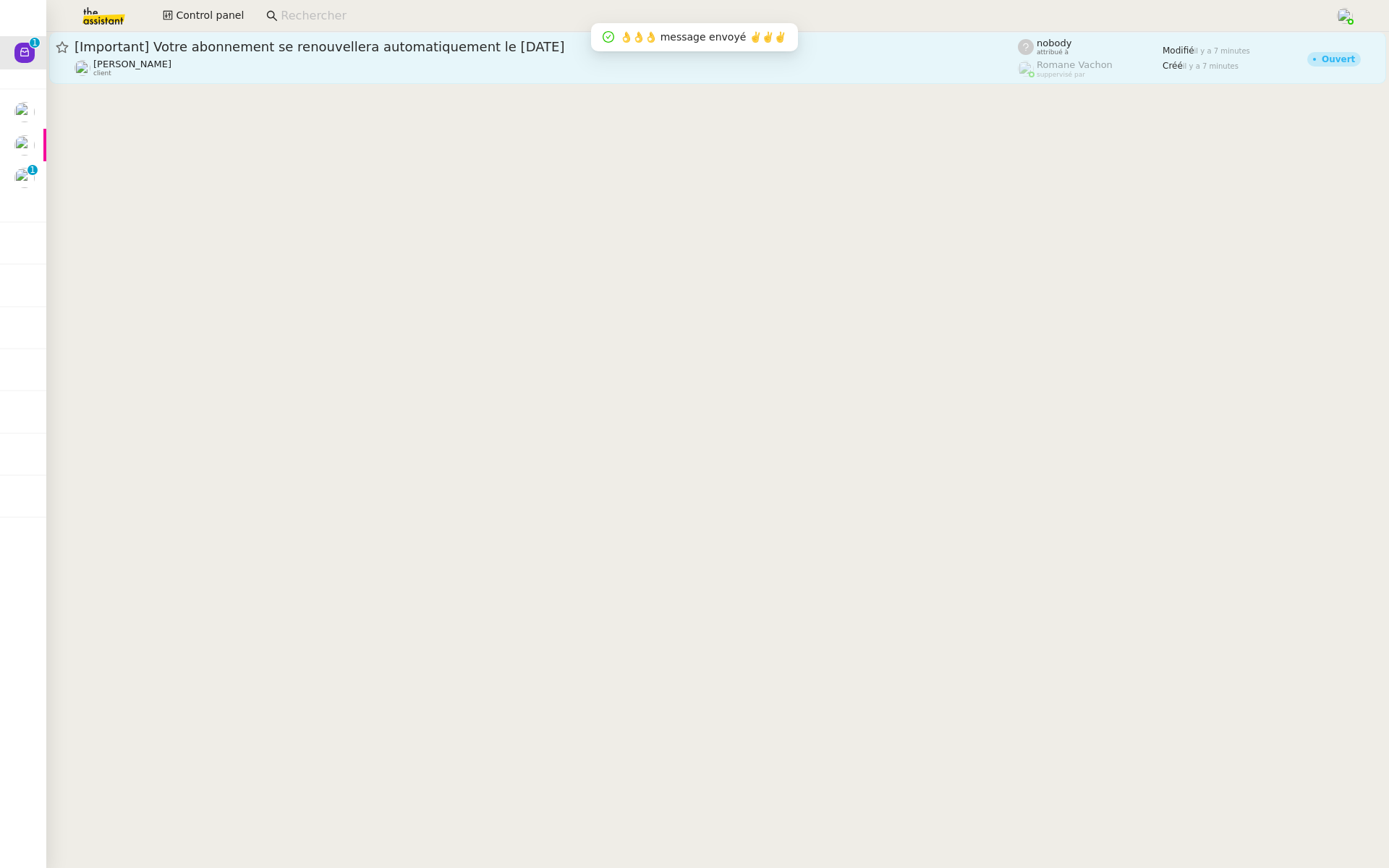
click at [214, 58] on div "Edwige Giron-Fleckinger client" at bounding box center [546, 68] width 943 height 19
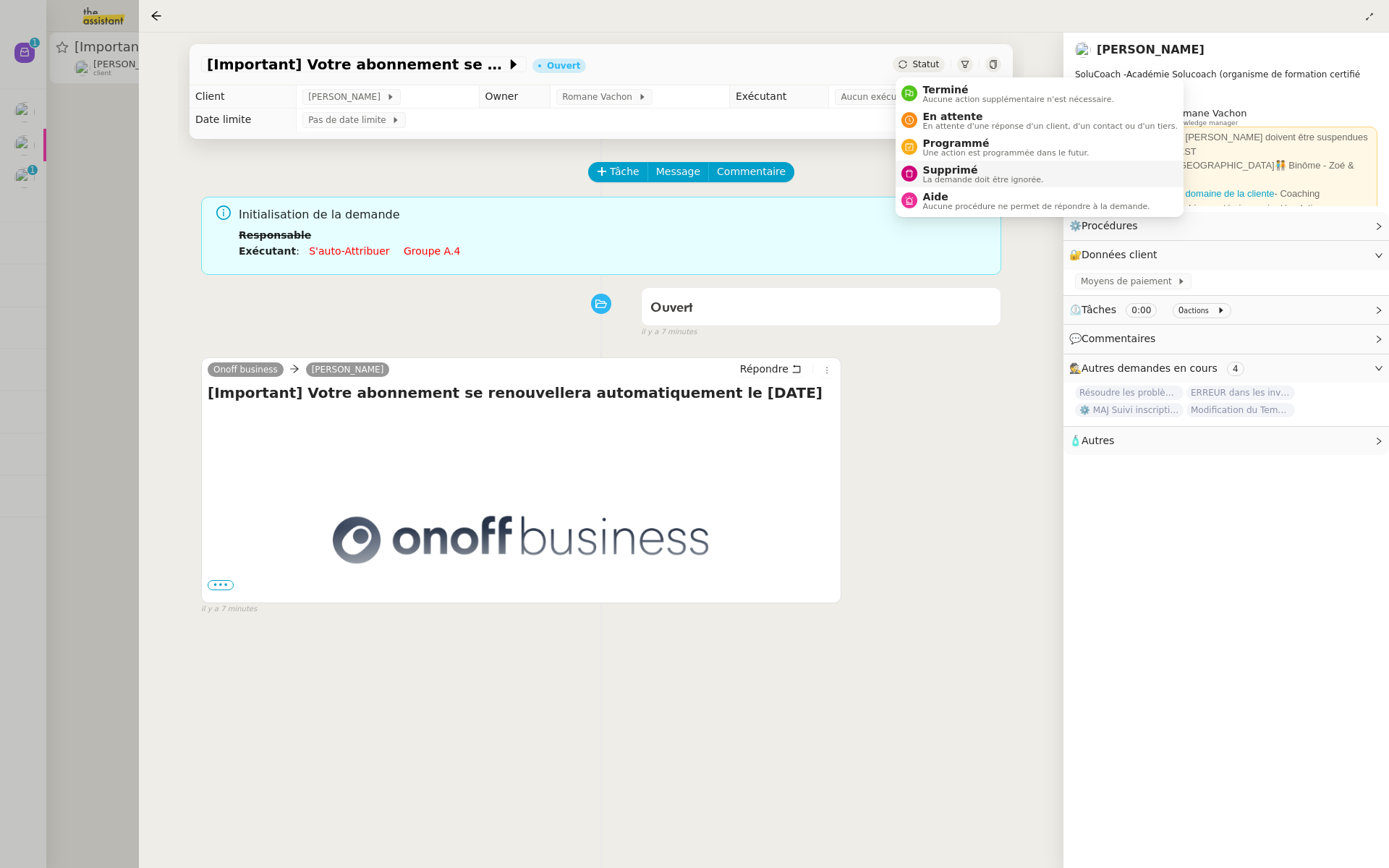
click at [923, 172] on span "Supprimé" at bounding box center [984, 170] width 121 height 12
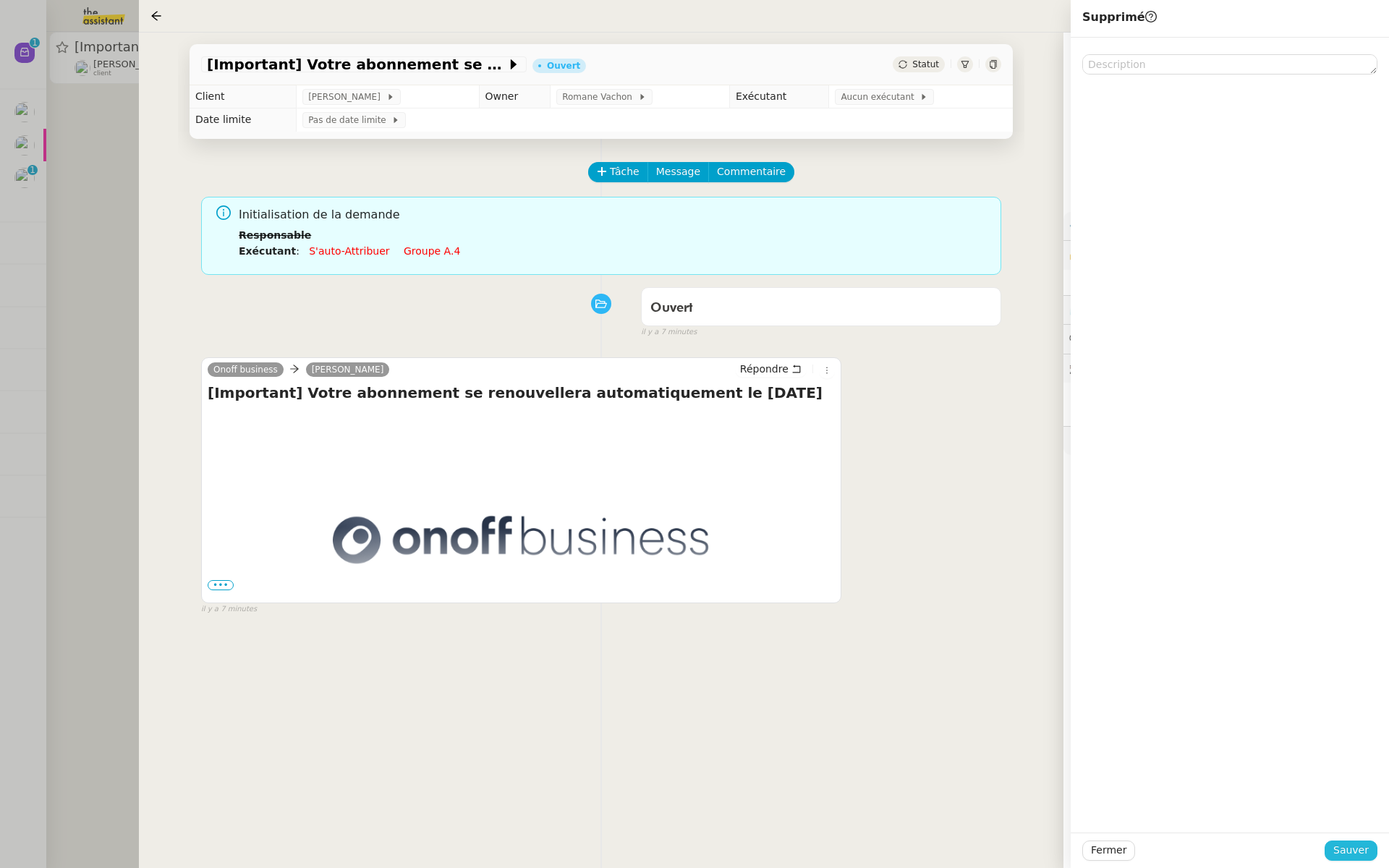
click at [1344, 851] on span "Sauver" at bounding box center [1352, 850] width 36 height 16
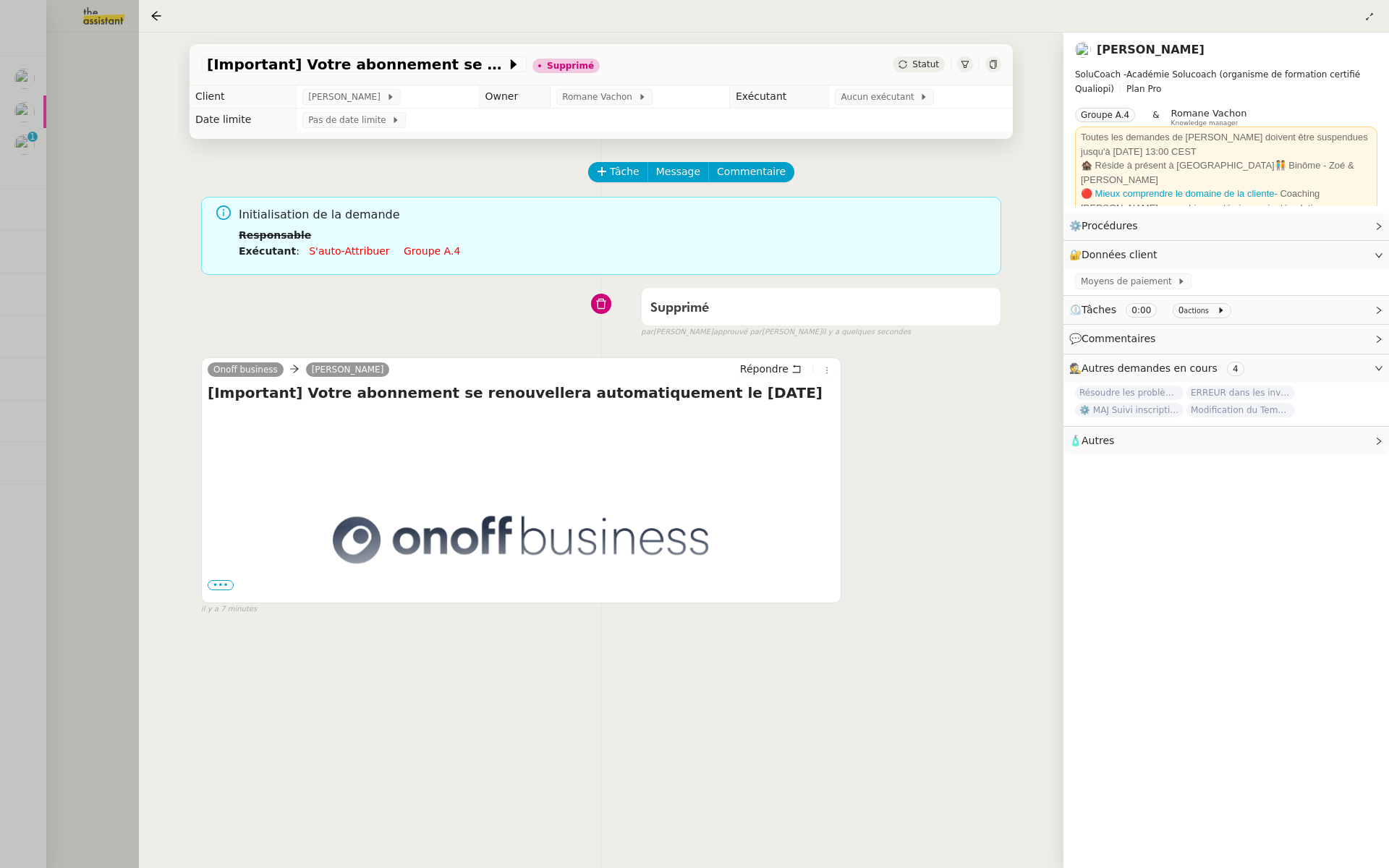
click at [3, 264] on div at bounding box center [694, 434] width 1389 height 868
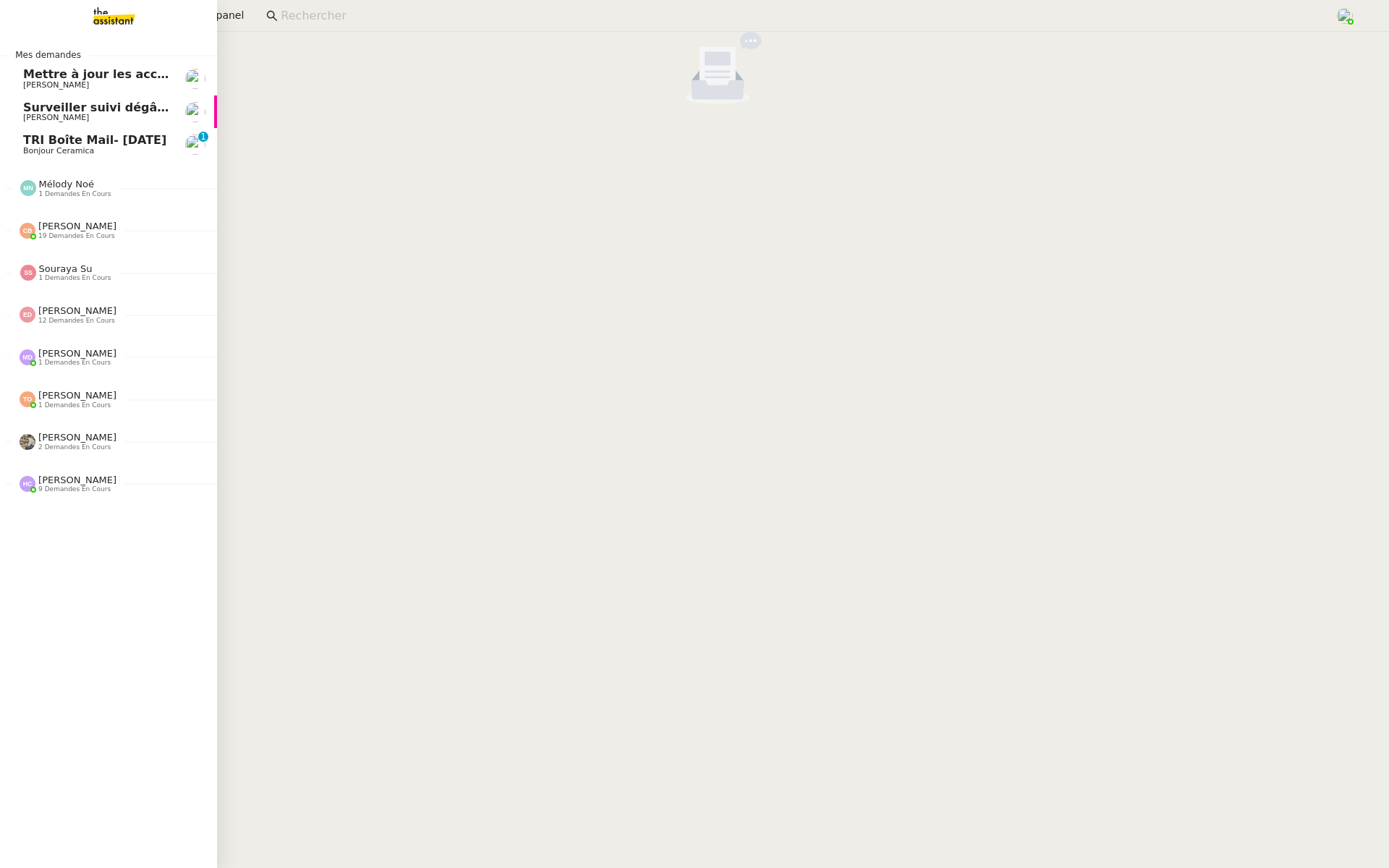
click at [63, 109] on span "Surveiller suivi dégât des eaux cabinet" at bounding box center [151, 108] width 255 height 14
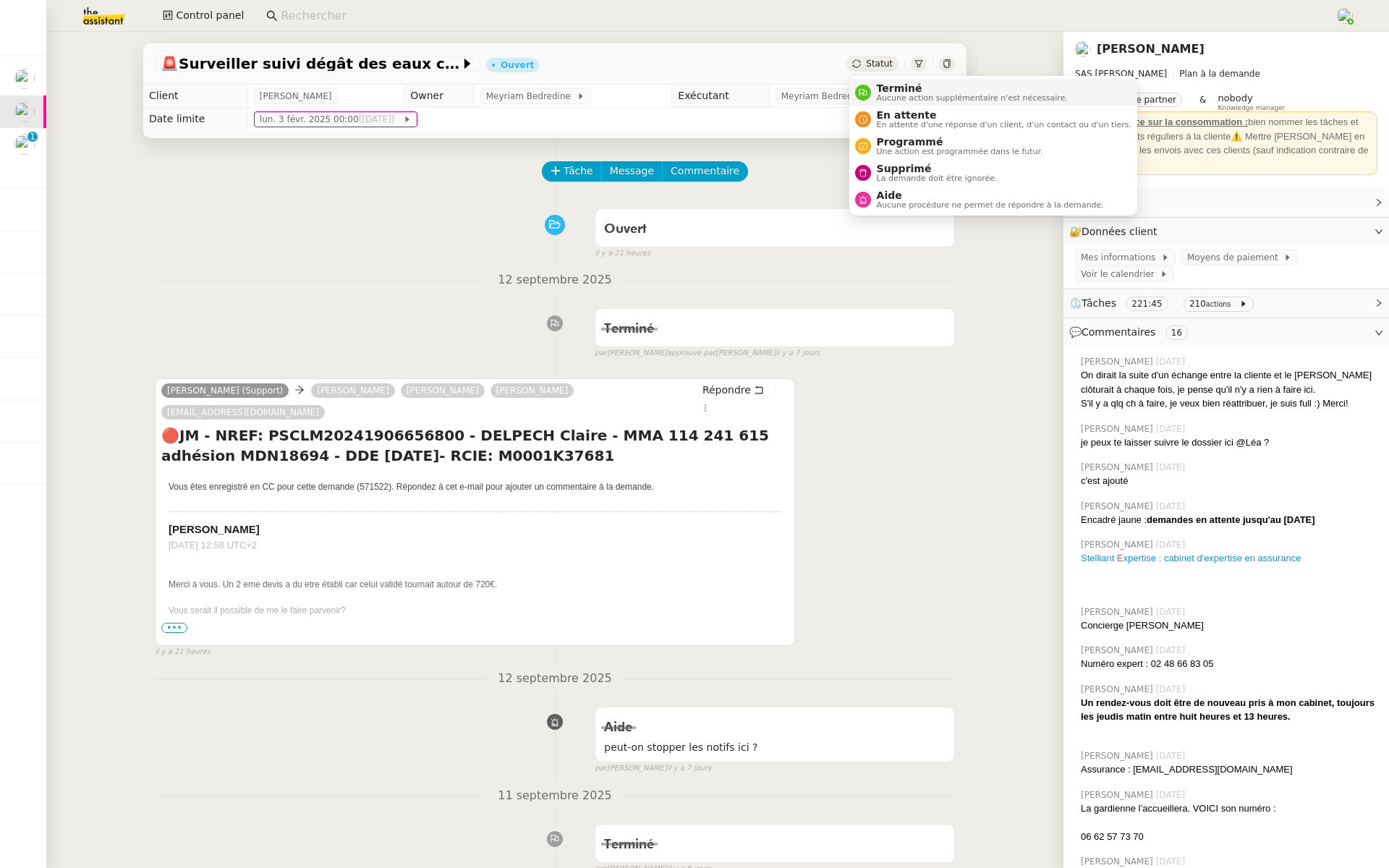
click at [873, 90] on div "Terminé Aucune action supplémentaire n'est nécessaire." at bounding box center [970, 92] width 197 height 19
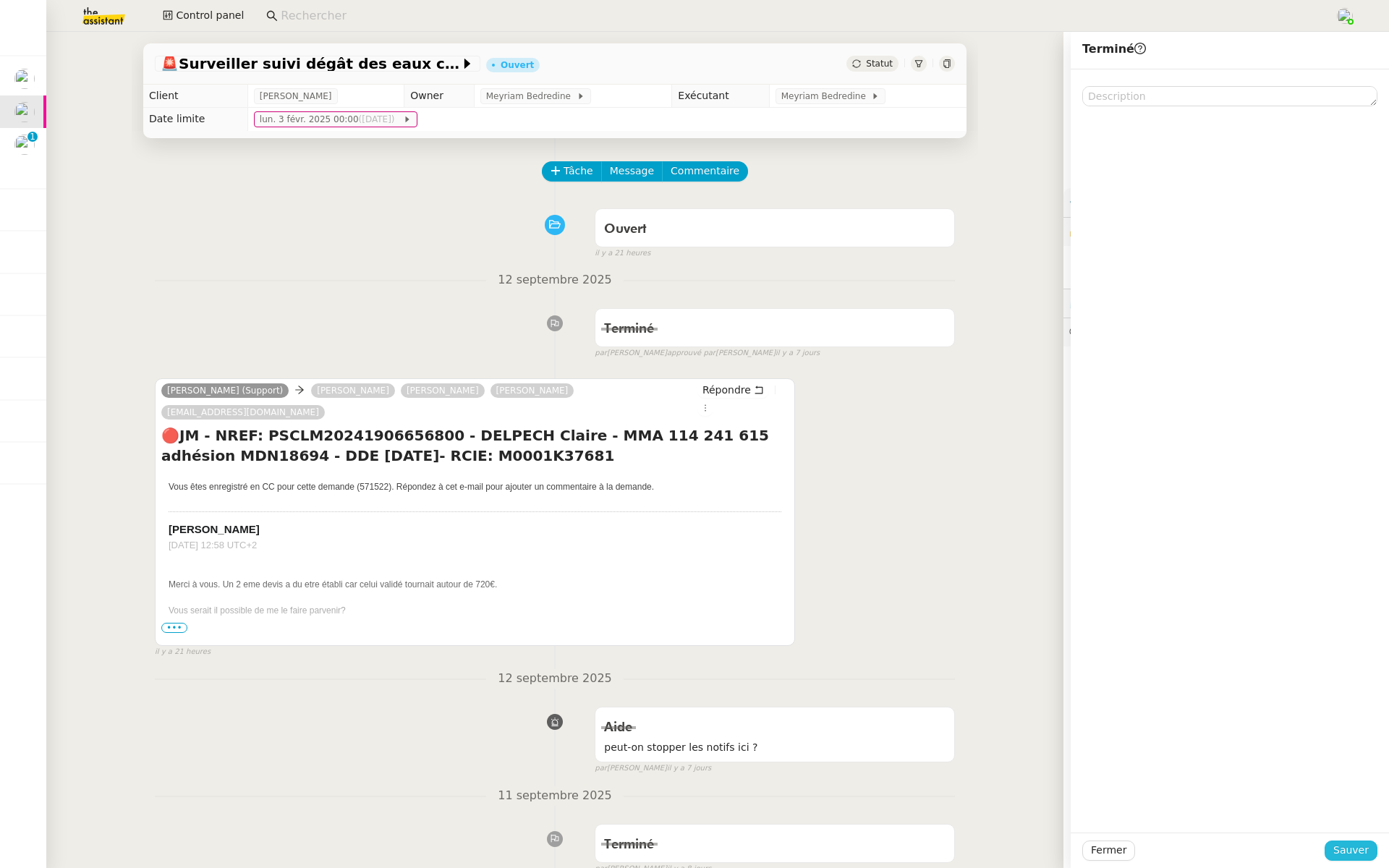
click at [1356, 847] on span "Sauver" at bounding box center [1352, 850] width 36 height 16
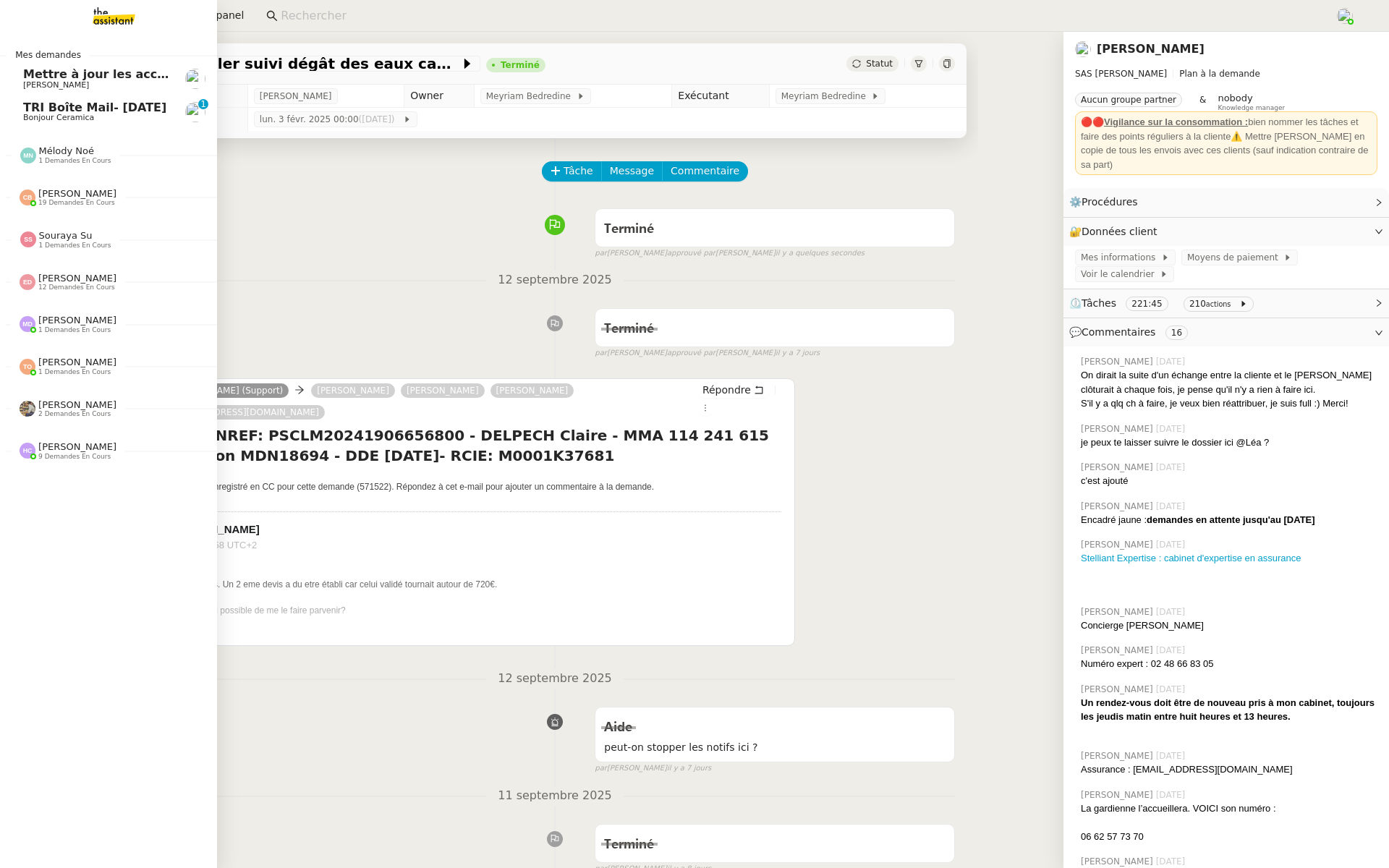
click at [20, 101] on link "TRI Boîte Mail- Décembre 2023 Bonjour Ceramica 0 1 2 3 4 5 6 7 8 9" at bounding box center [109, 112] width 217 height 33
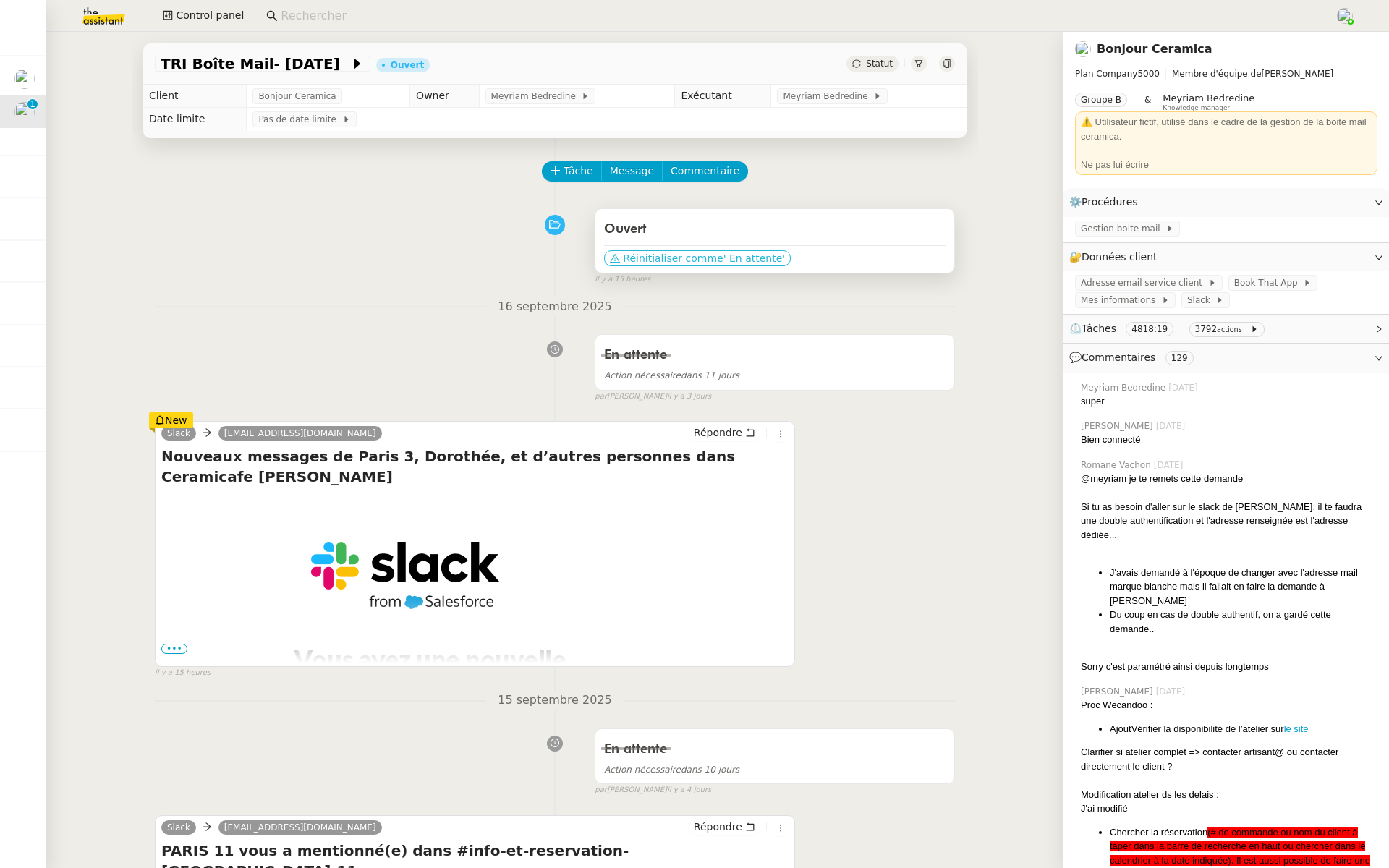
click at [707, 252] on span "Réinitialiser comme" at bounding box center [672, 258] width 100 height 15
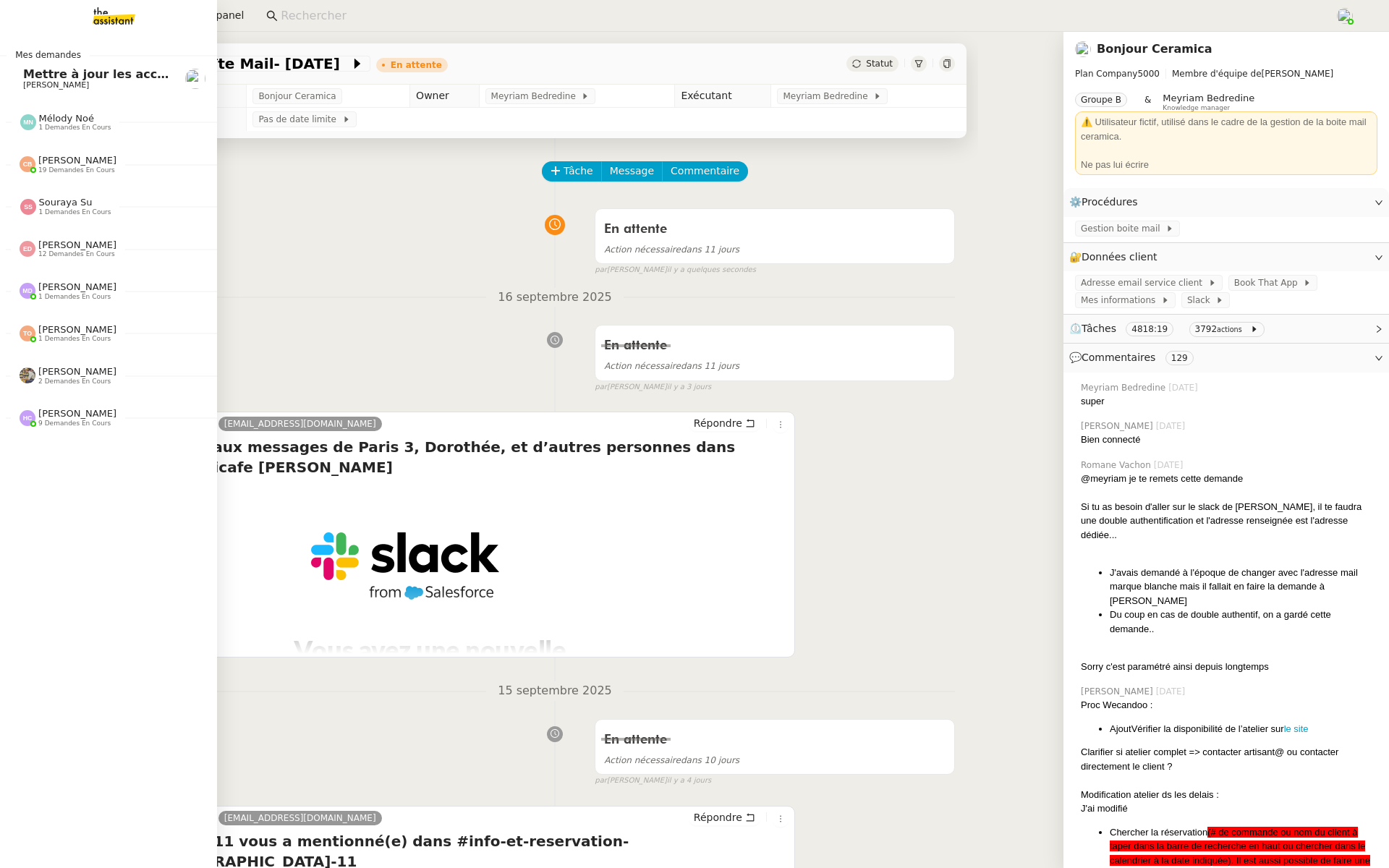
click at [12, 71] on link "Mettre à jour les accès internet Genevieve Landsmann" at bounding box center [109, 78] width 217 height 33
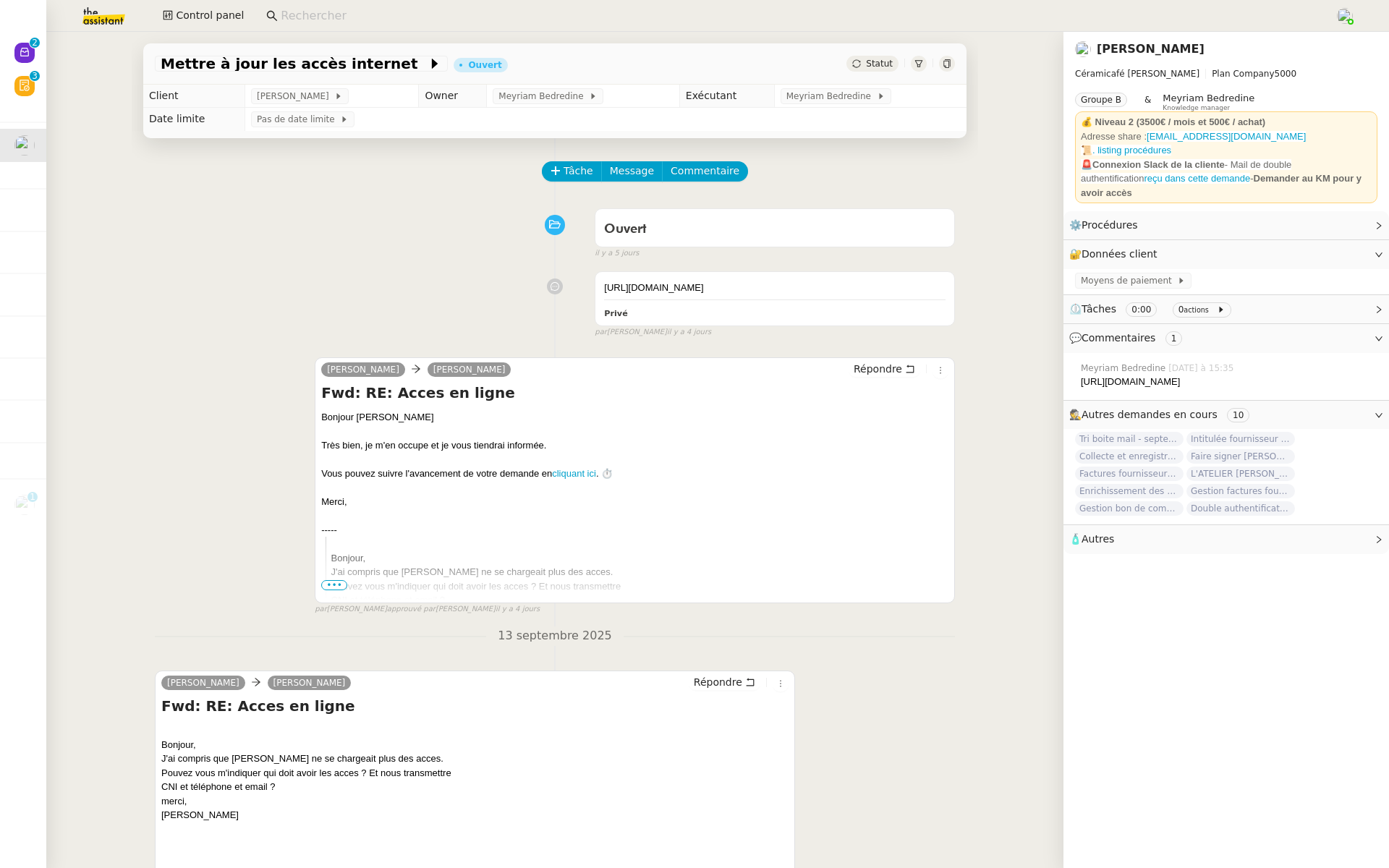
click at [188, 345] on div "Charlie Genevieve Landsmann Répondre Fwd: RE: Acces en ligne Bonjour Geneviève …" at bounding box center [554, 481] width 800 height 272
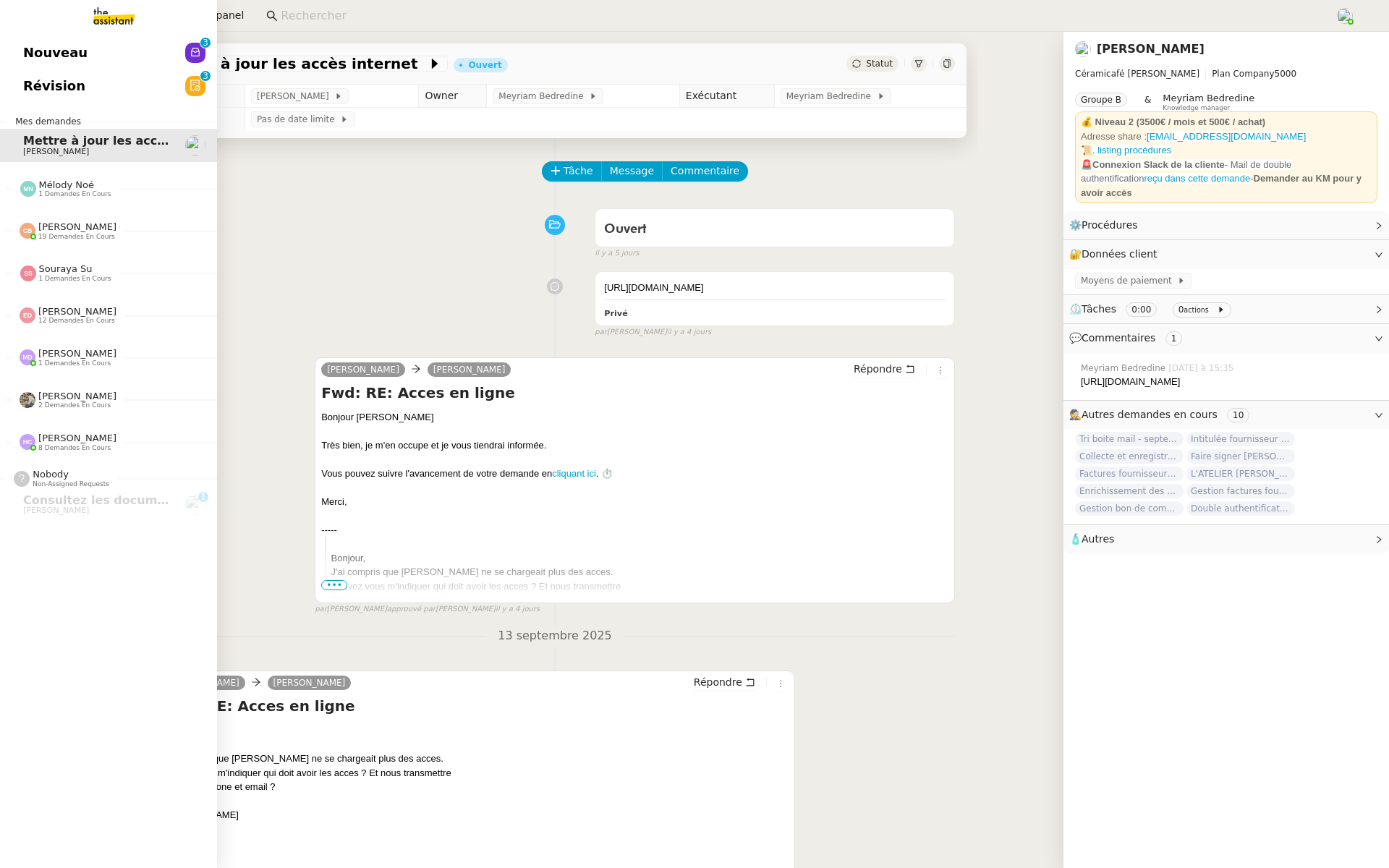
click at [23, 82] on span "Révision" at bounding box center [54, 86] width 62 height 22
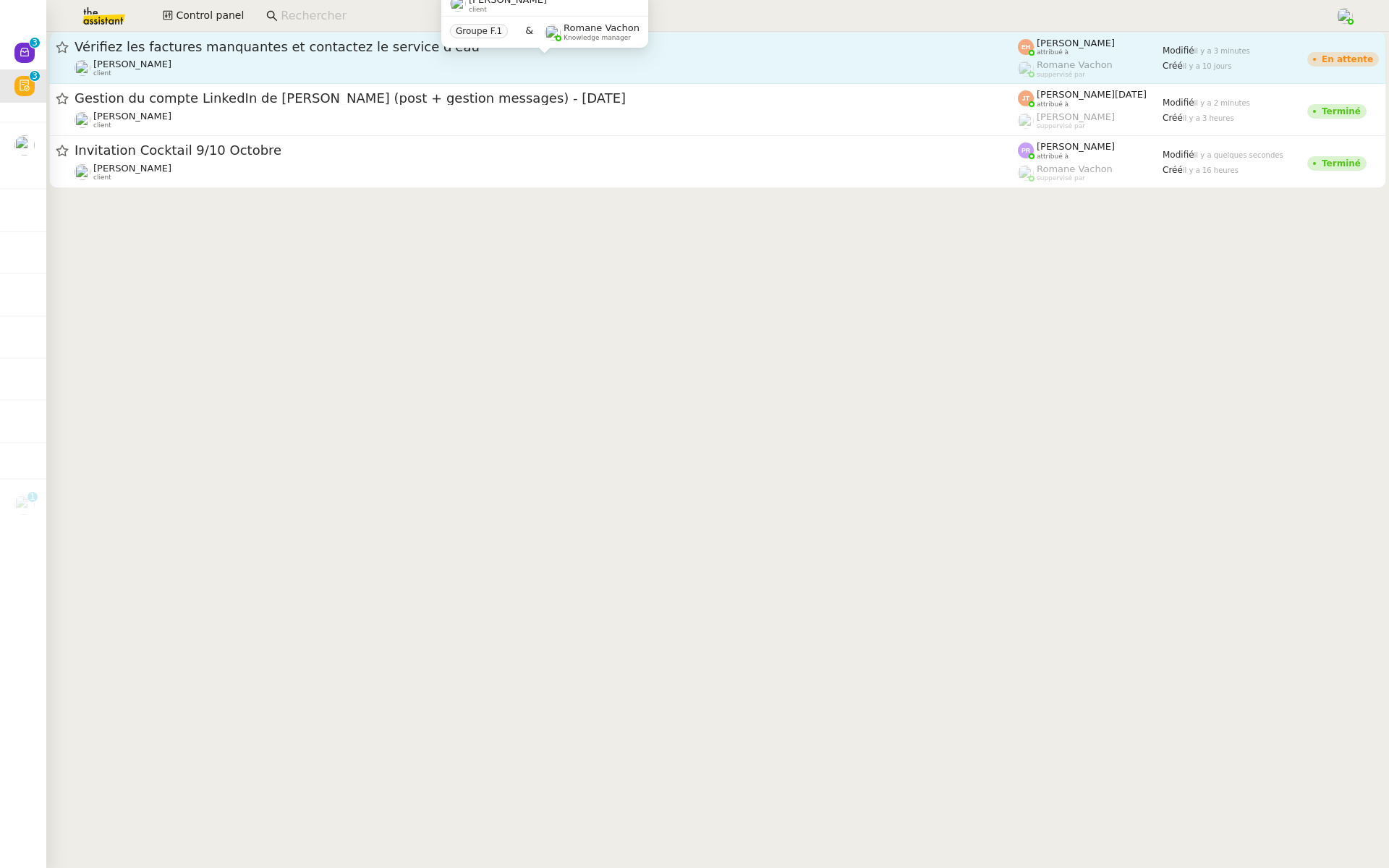
click at [271, 59] on div "Quang Tam NGUYEN client" at bounding box center [546, 68] width 943 height 19
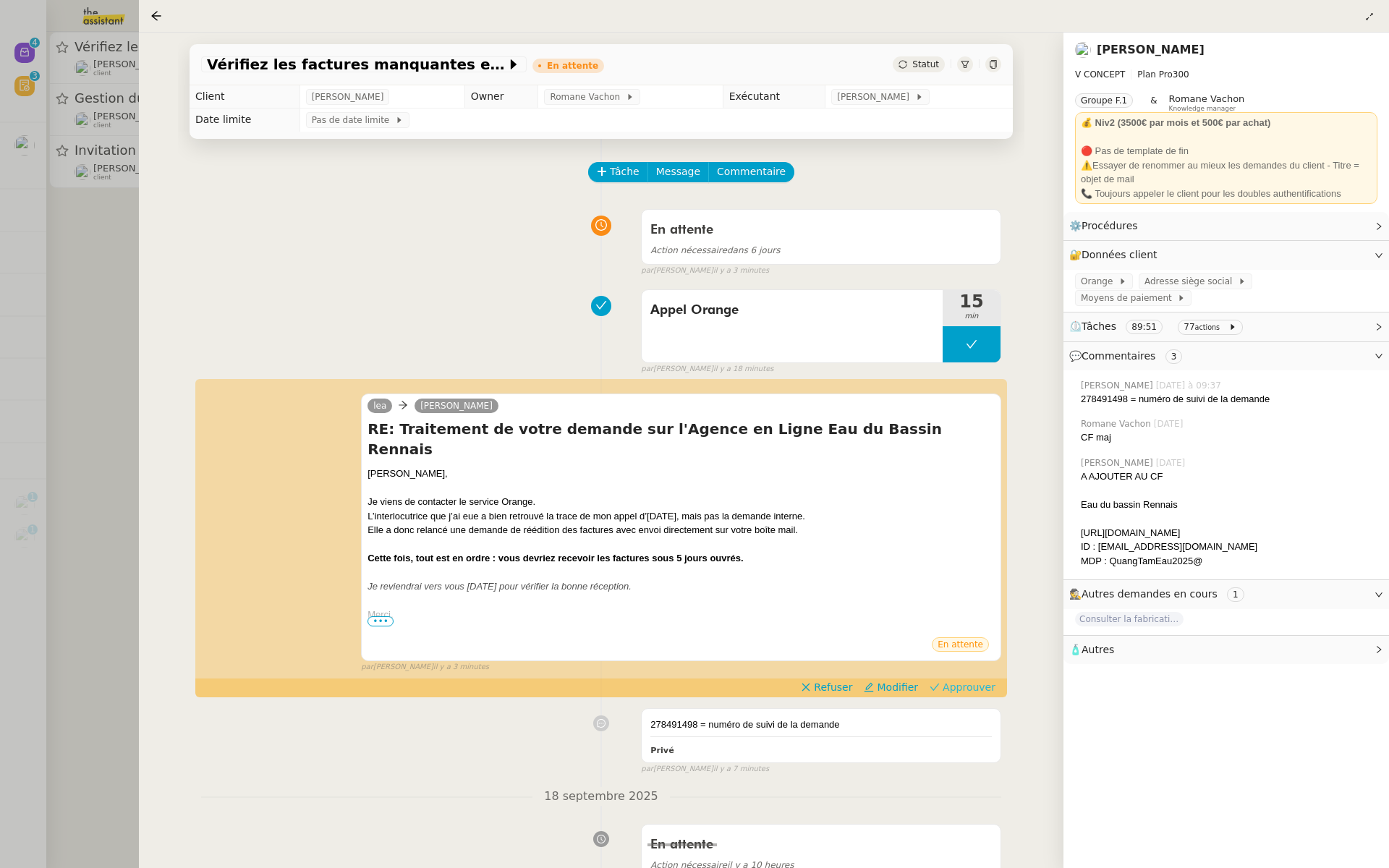
click at [982, 680] on span "Approuver" at bounding box center [969, 687] width 53 height 15
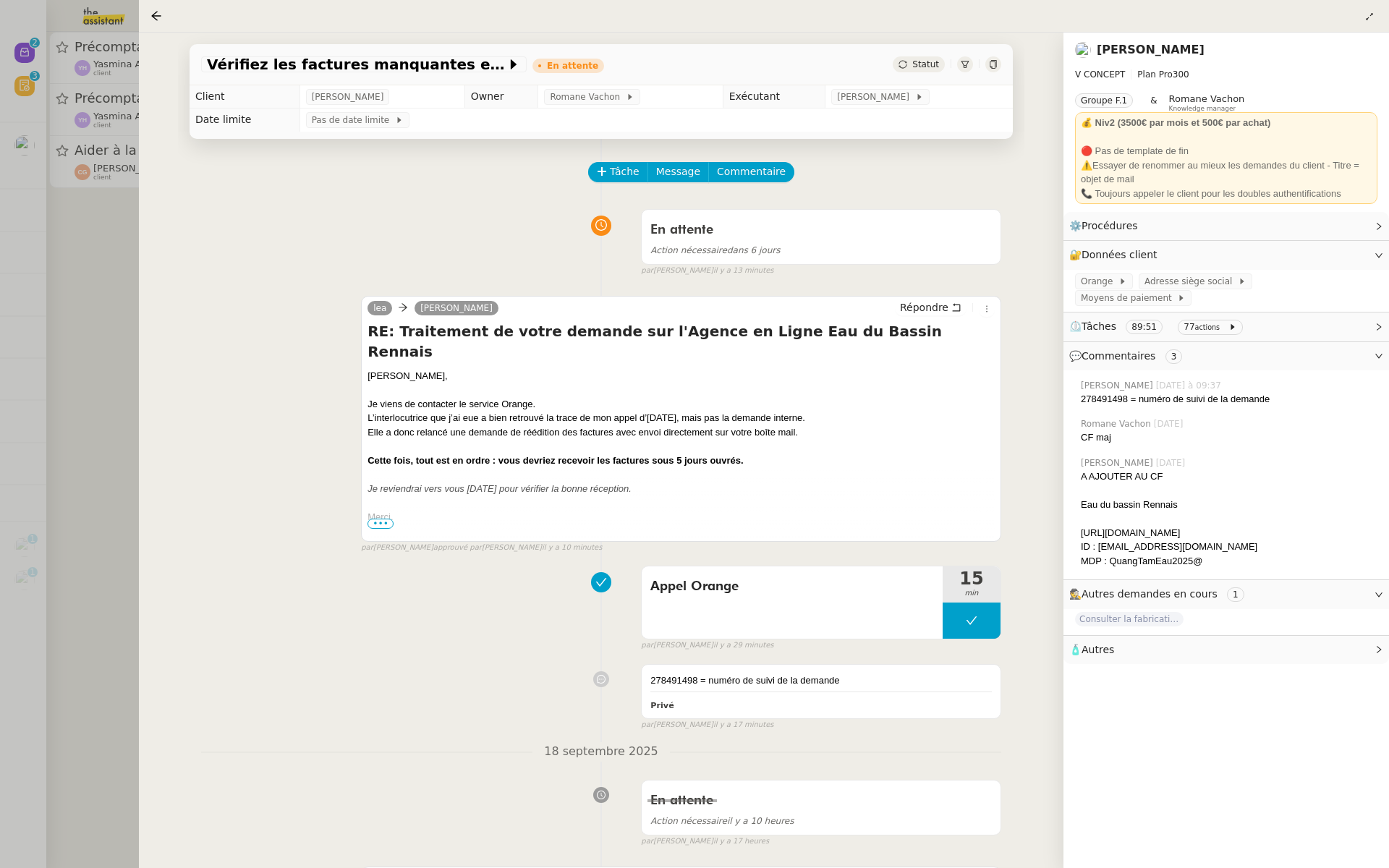
click at [62, 271] on div at bounding box center [694, 434] width 1389 height 868
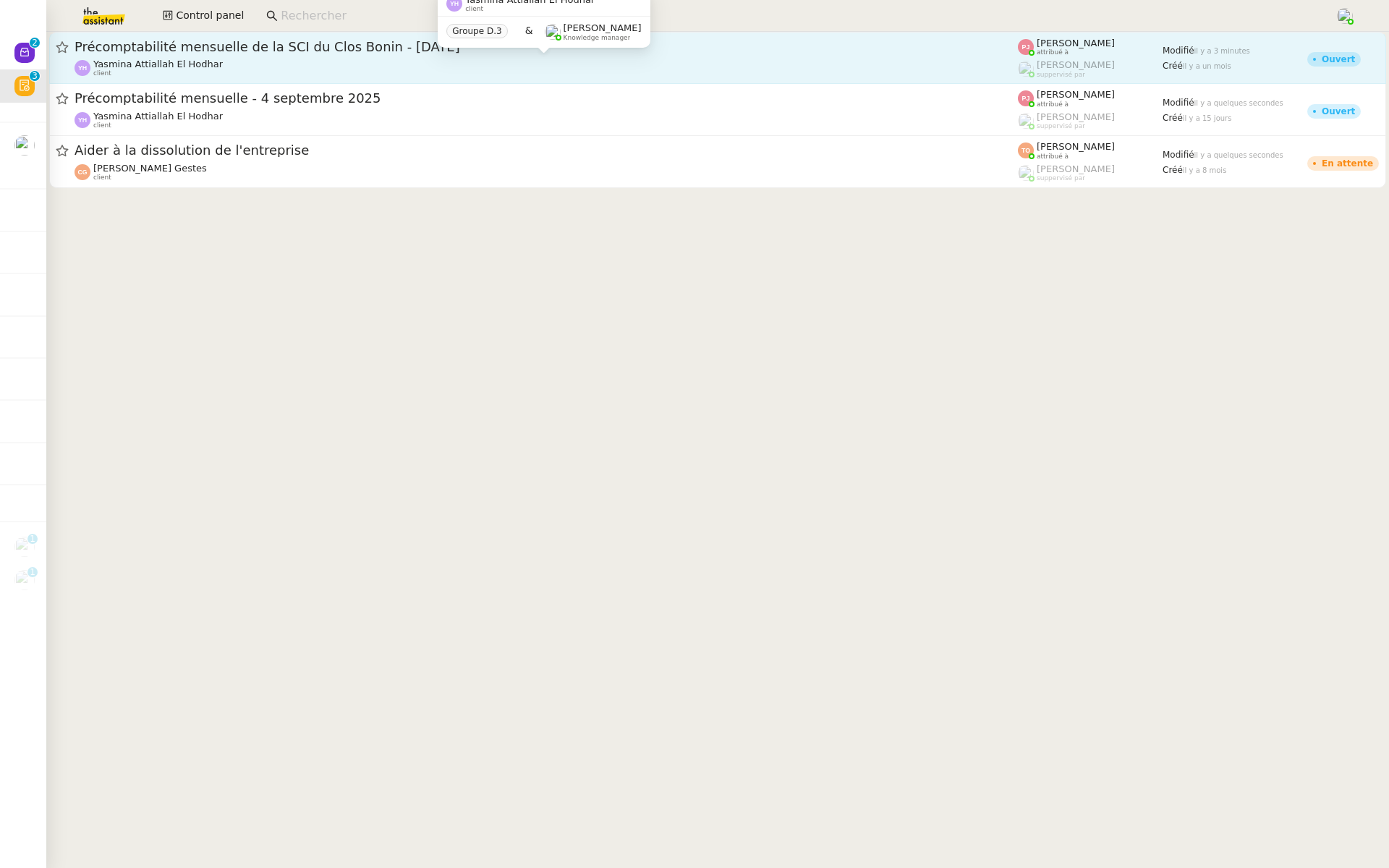
click at [214, 69] on div "Yasmina Attiallah El Hodhar client" at bounding box center [546, 68] width 943 height 19
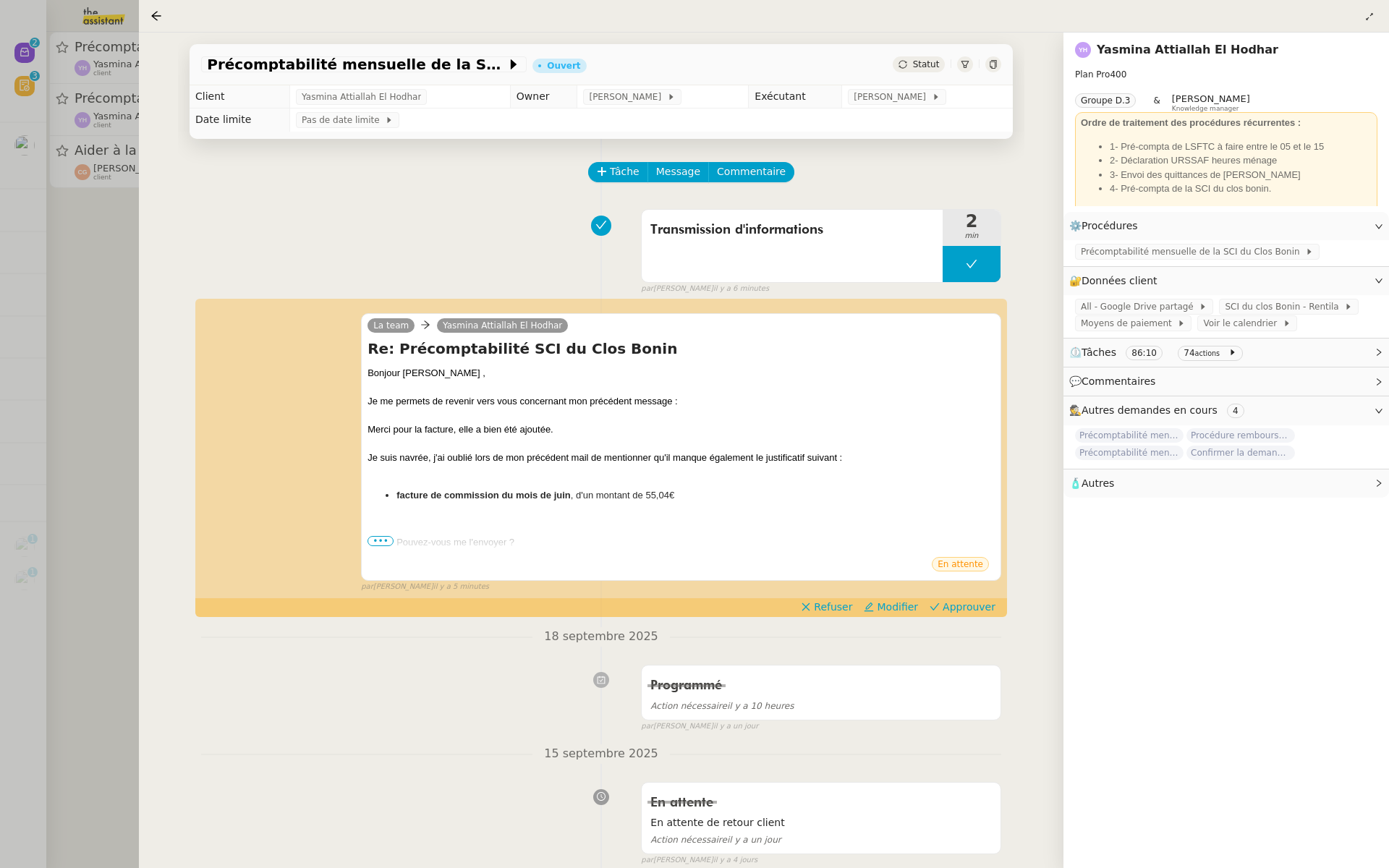
scroll to position [38, 0]
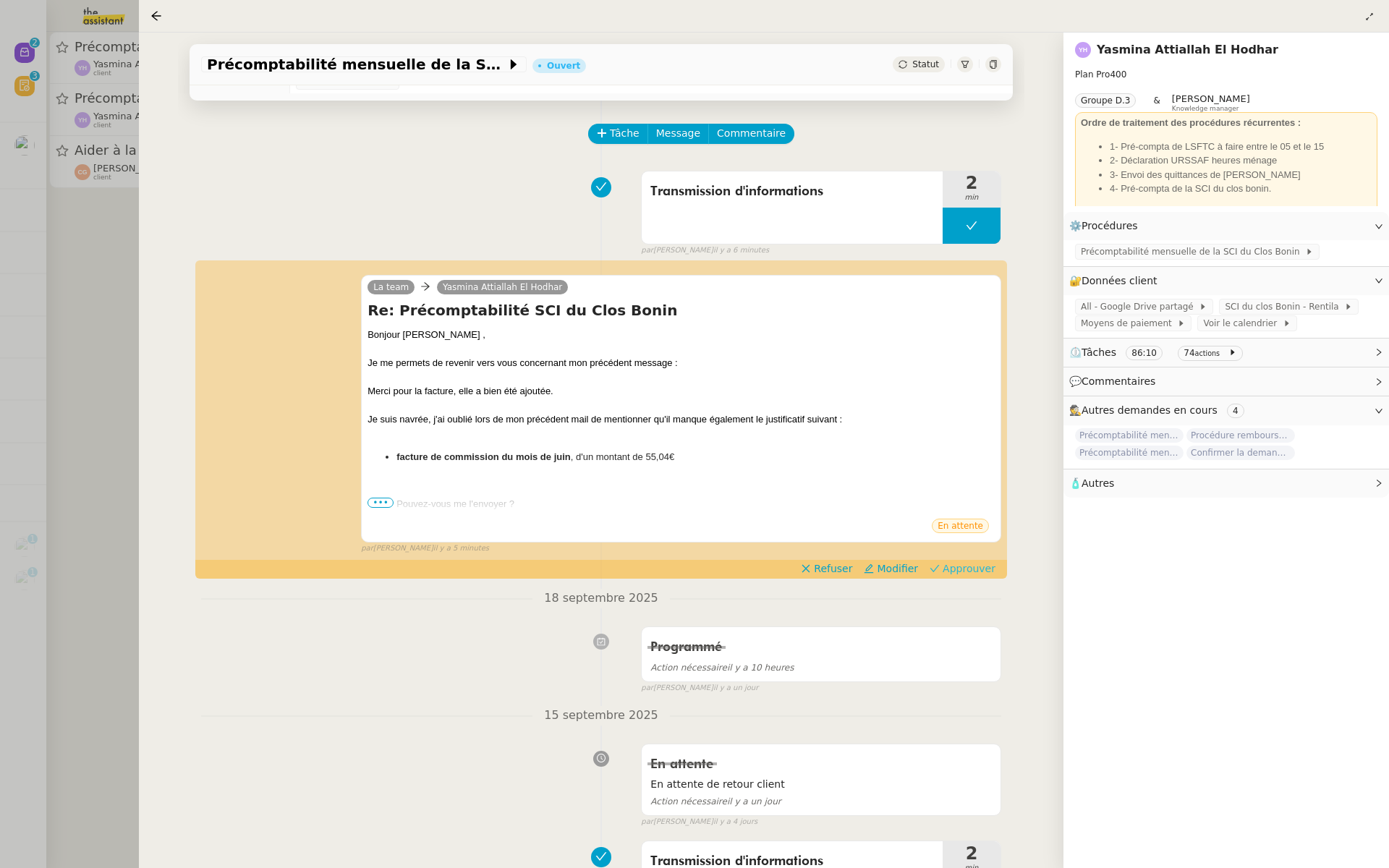
click at [984, 566] on span "Approuver" at bounding box center [969, 568] width 53 height 15
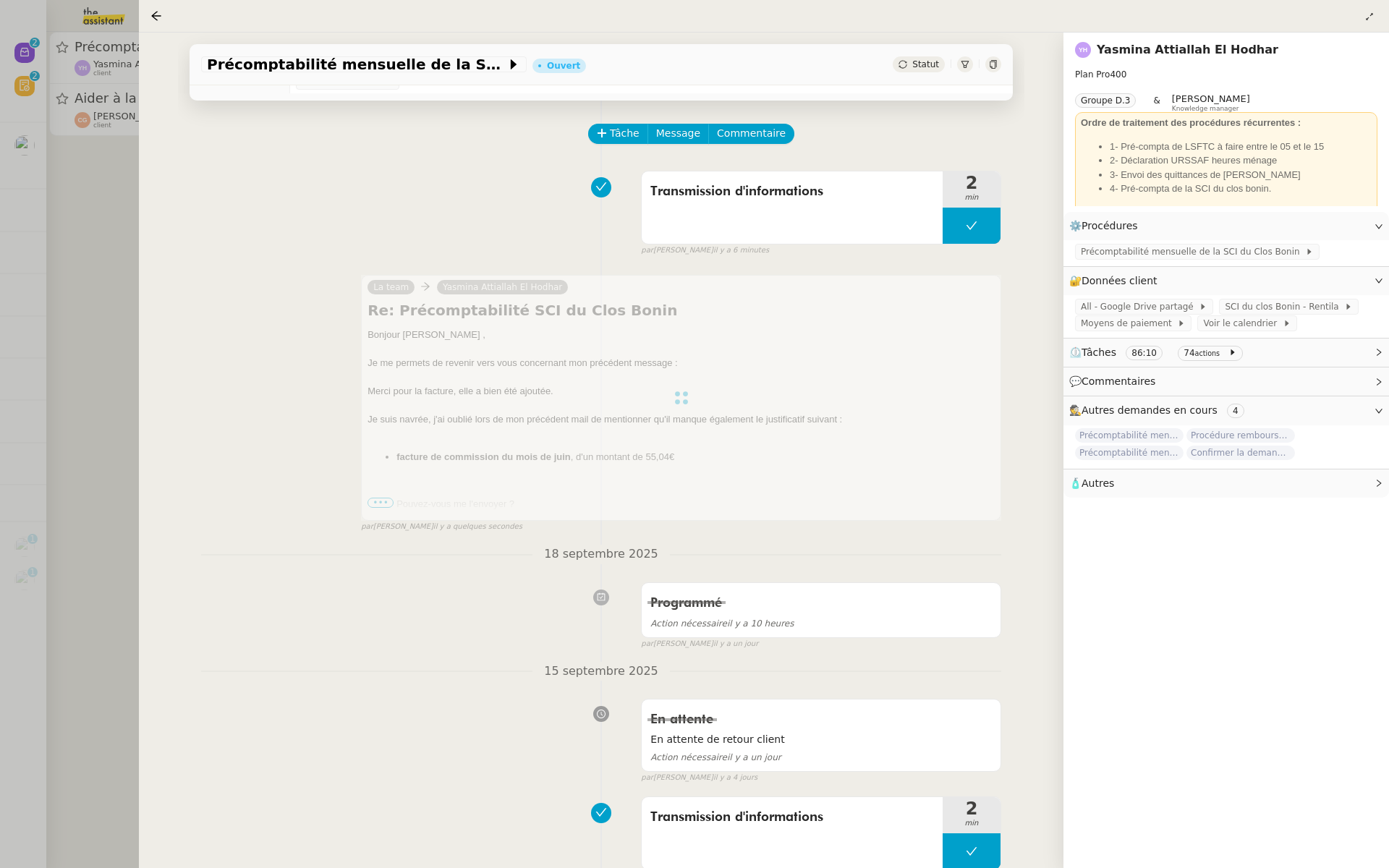
click at [0, 264] on div at bounding box center [694, 434] width 1389 height 868
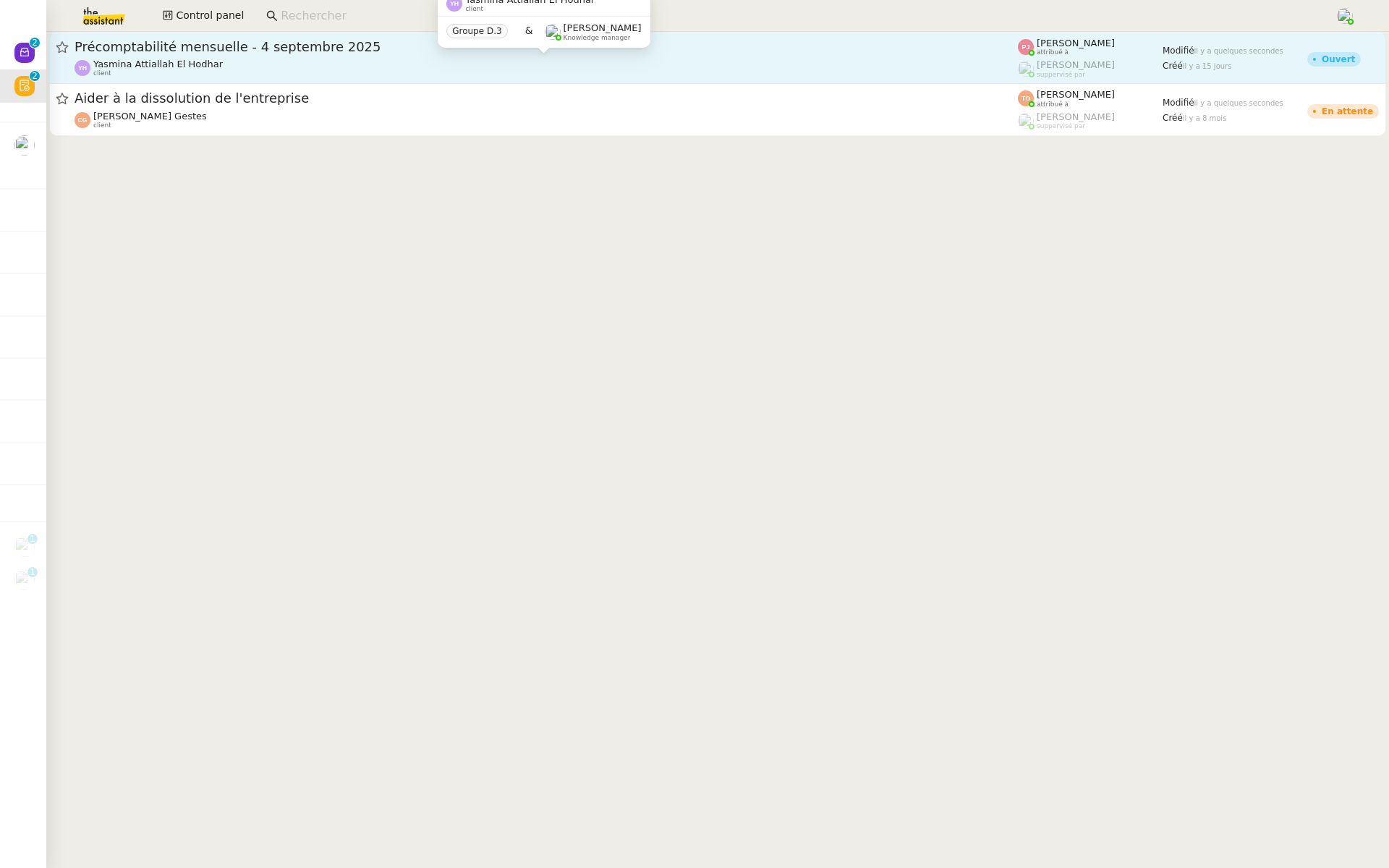
click at [255, 61] on div "Yasmina Attiallah El Hodhar client" at bounding box center [546, 68] width 943 height 19
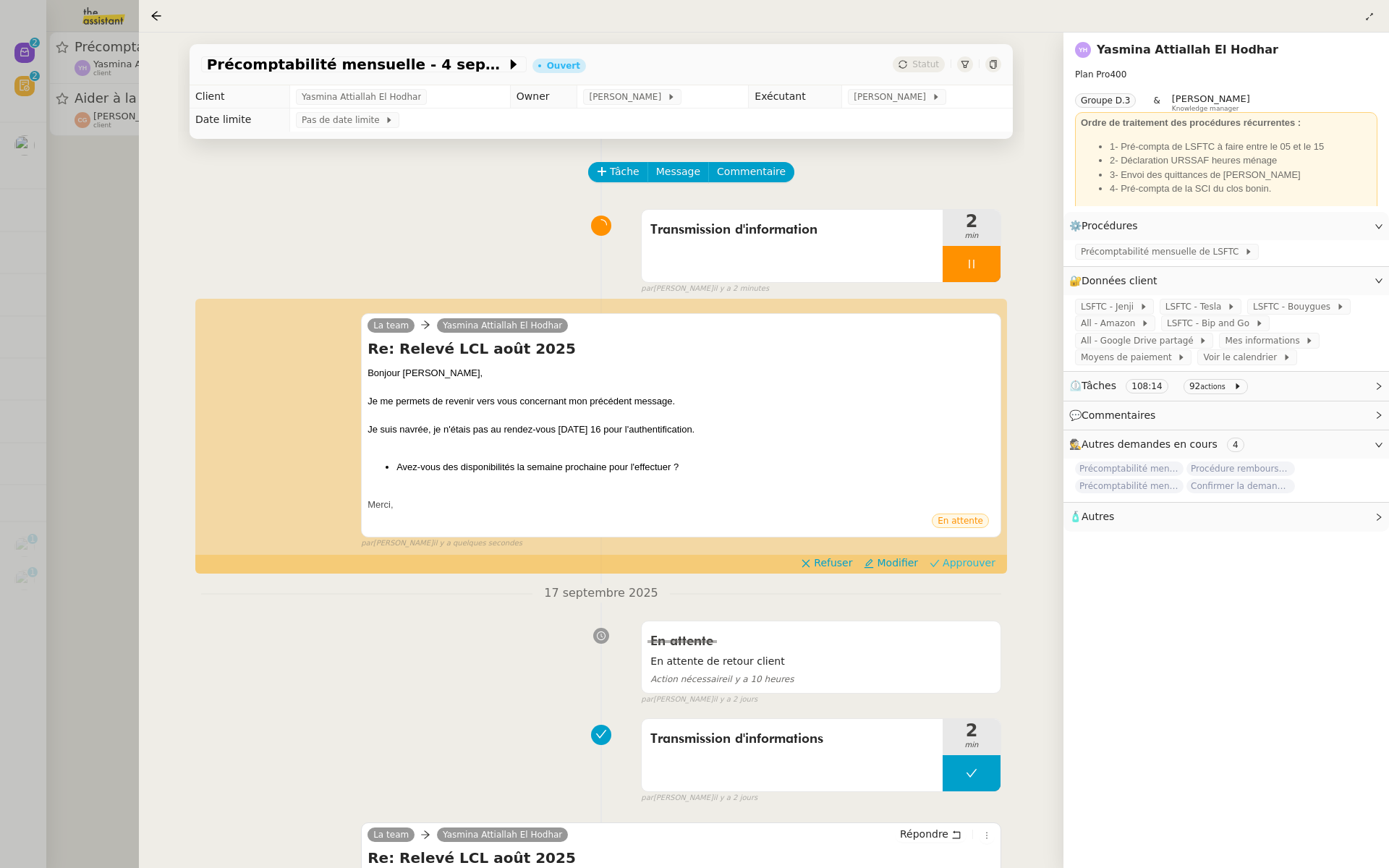
click at [978, 561] on span "Approuver" at bounding box center [969, 563] width 53 height 15
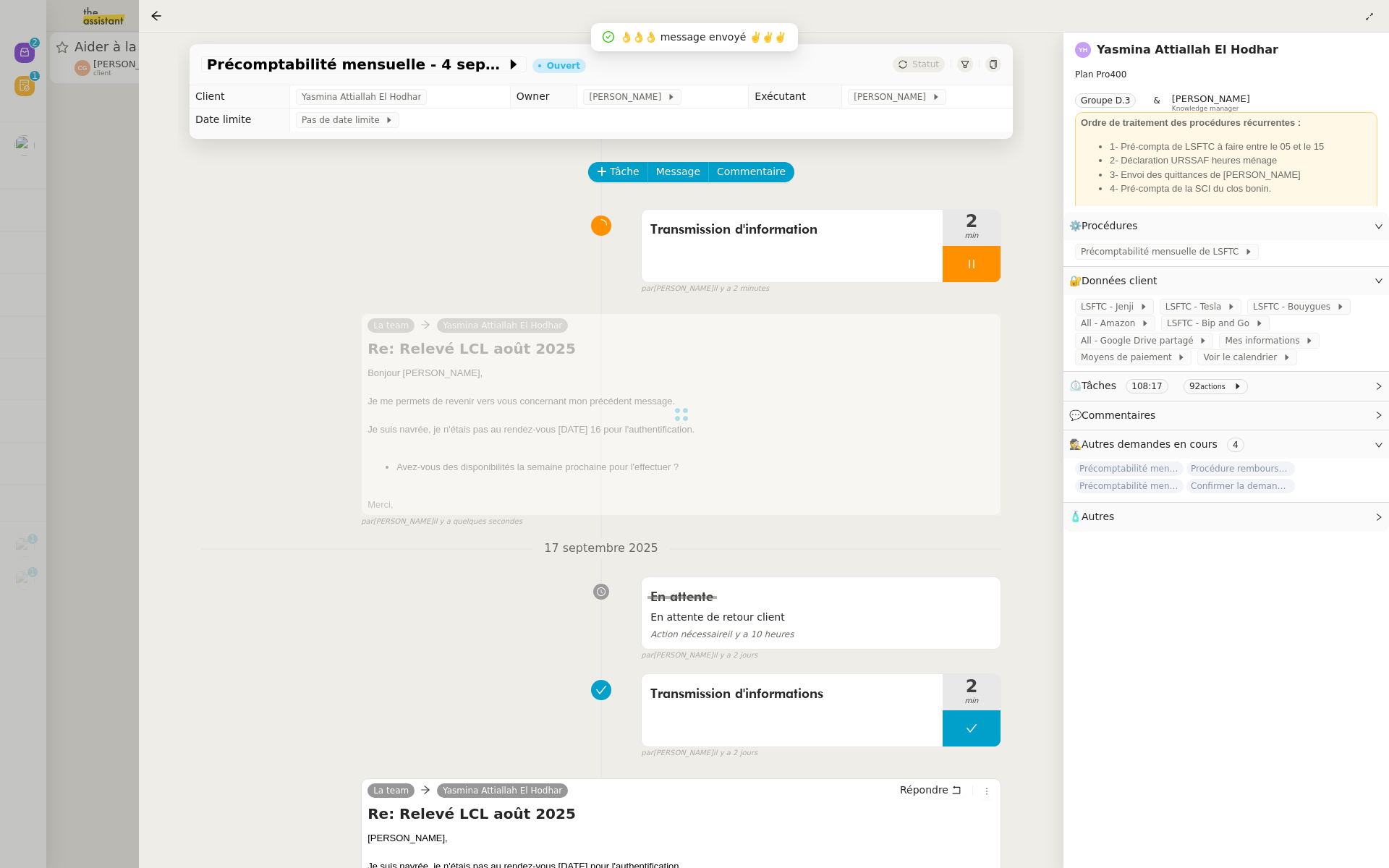
click at [74, 175] on div at bounding box center [694, 434] width 1389 height 868
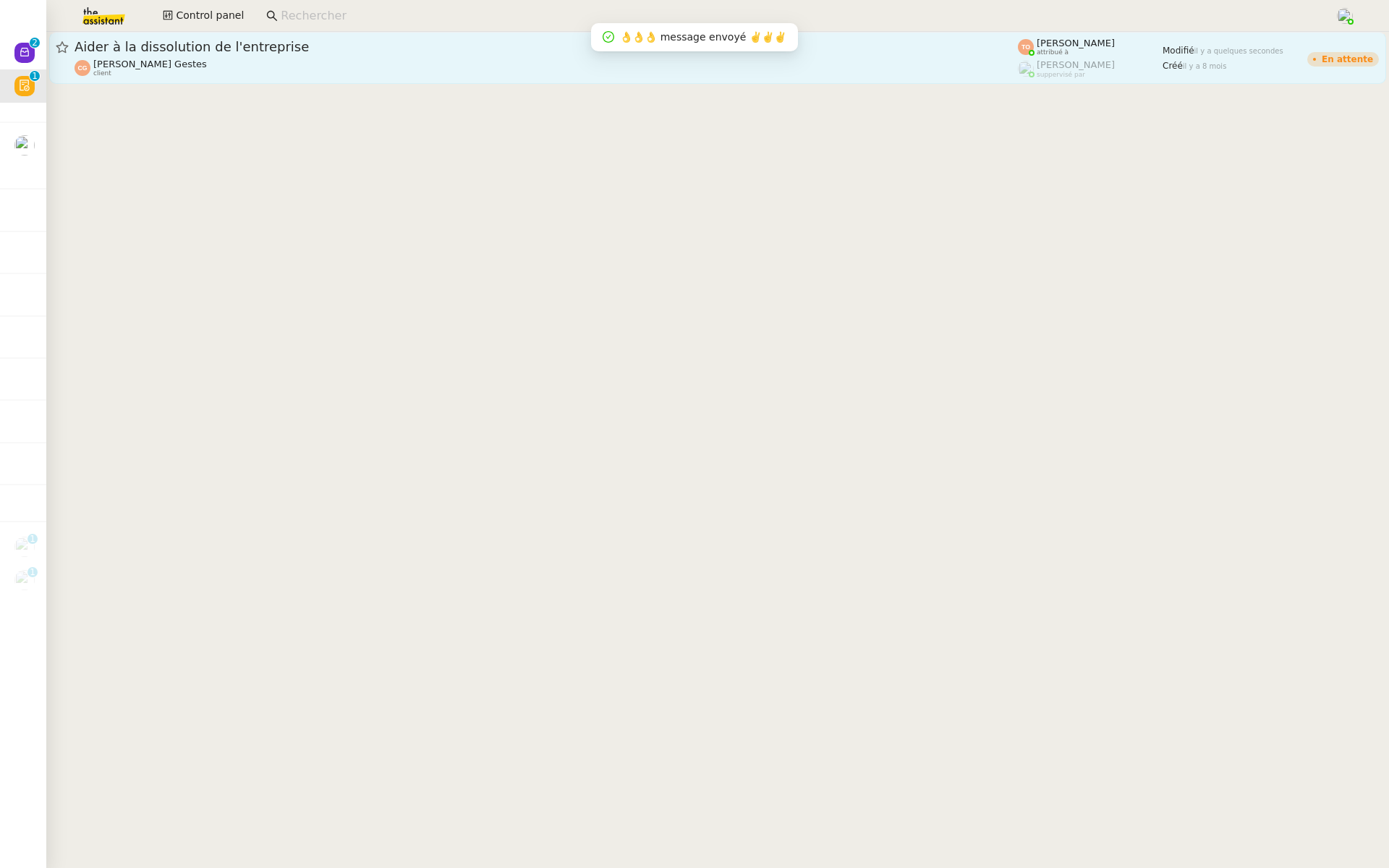
click at [259, 51] on span "Aider à la dissolution de l'entreprise" at bounding box center [546, 47] width 943 height 13
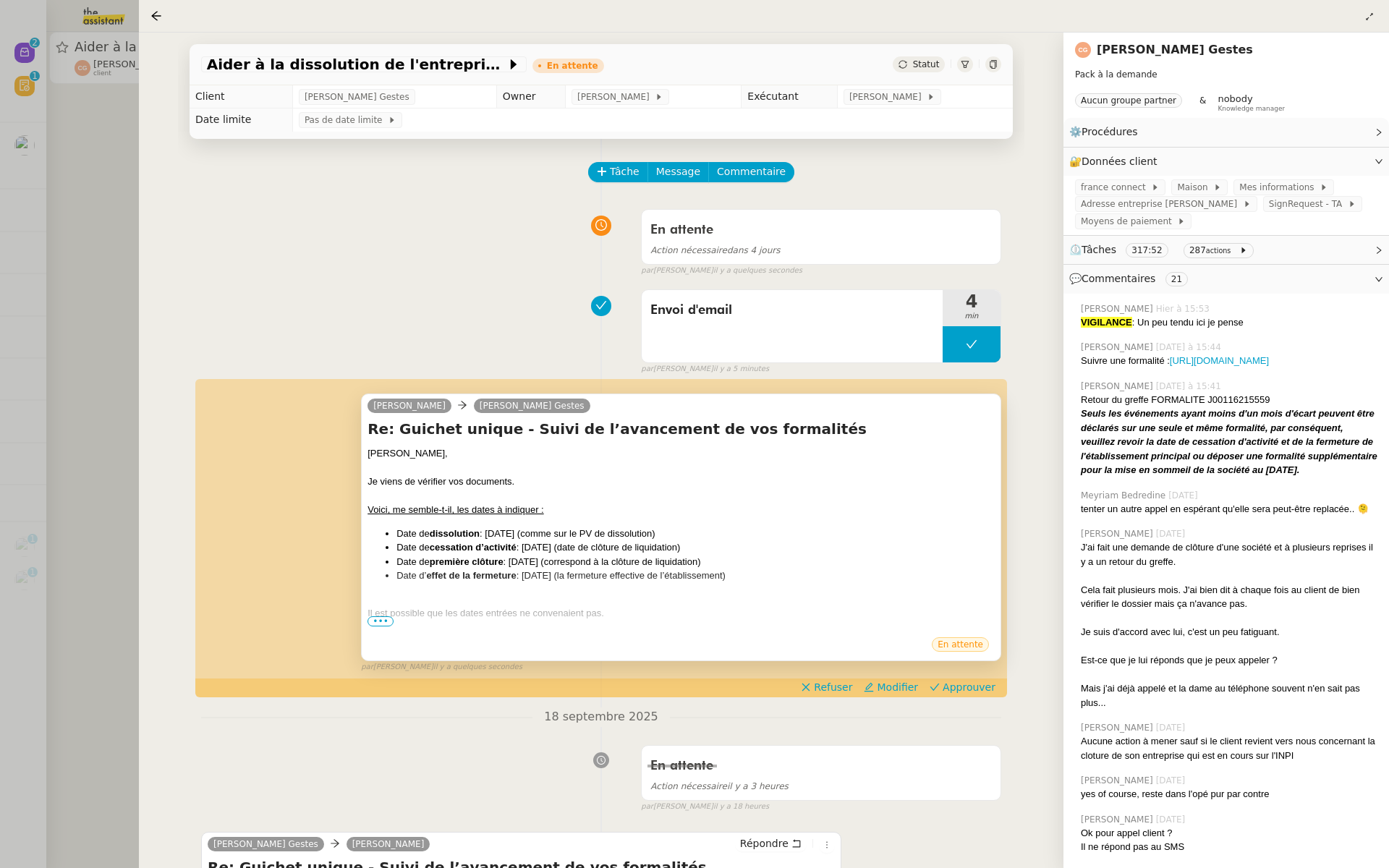
scroll to position [85, 0]
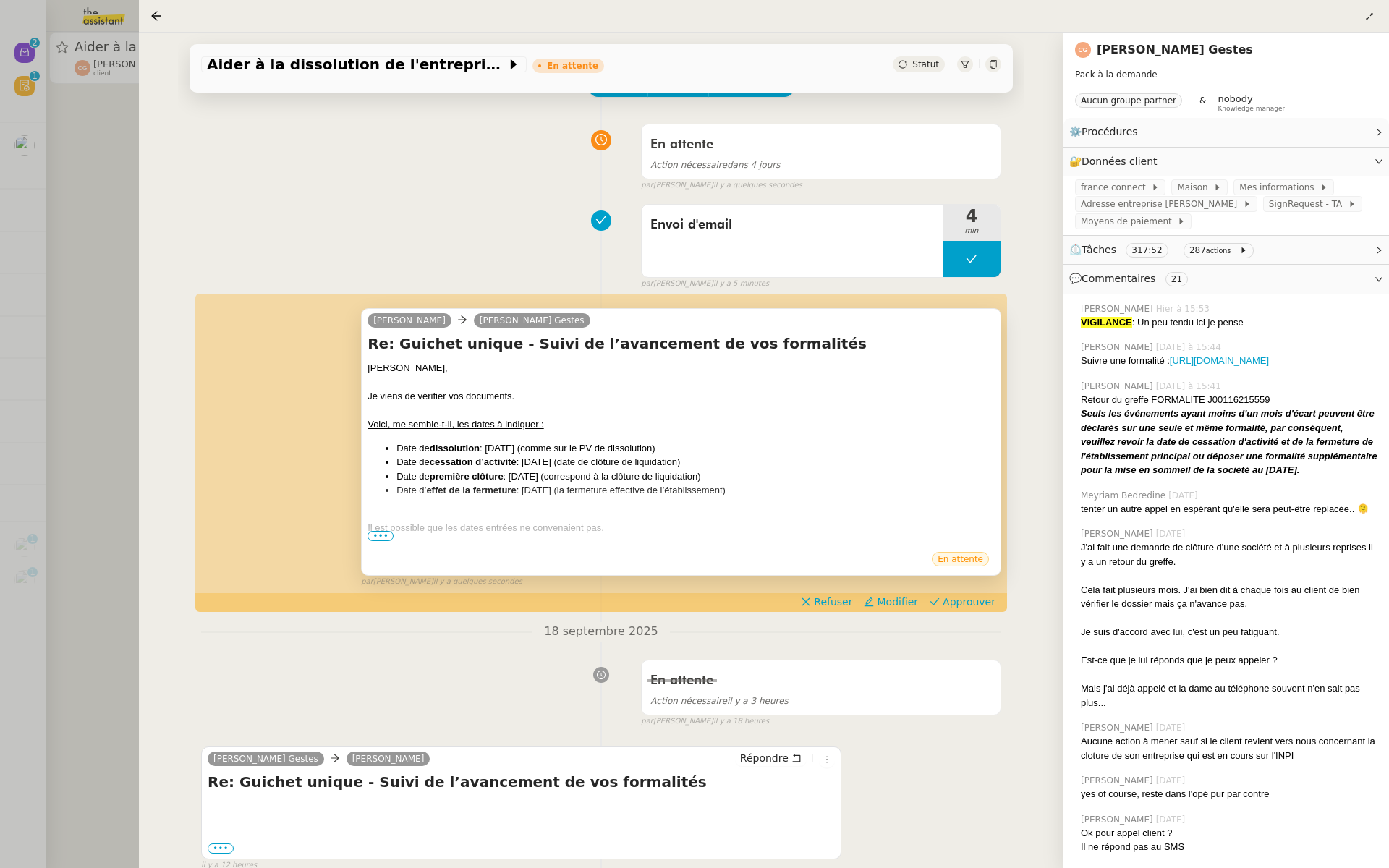
click at [378, 532] on span "•••" at bounding box center [380, 536] width 26 height 10
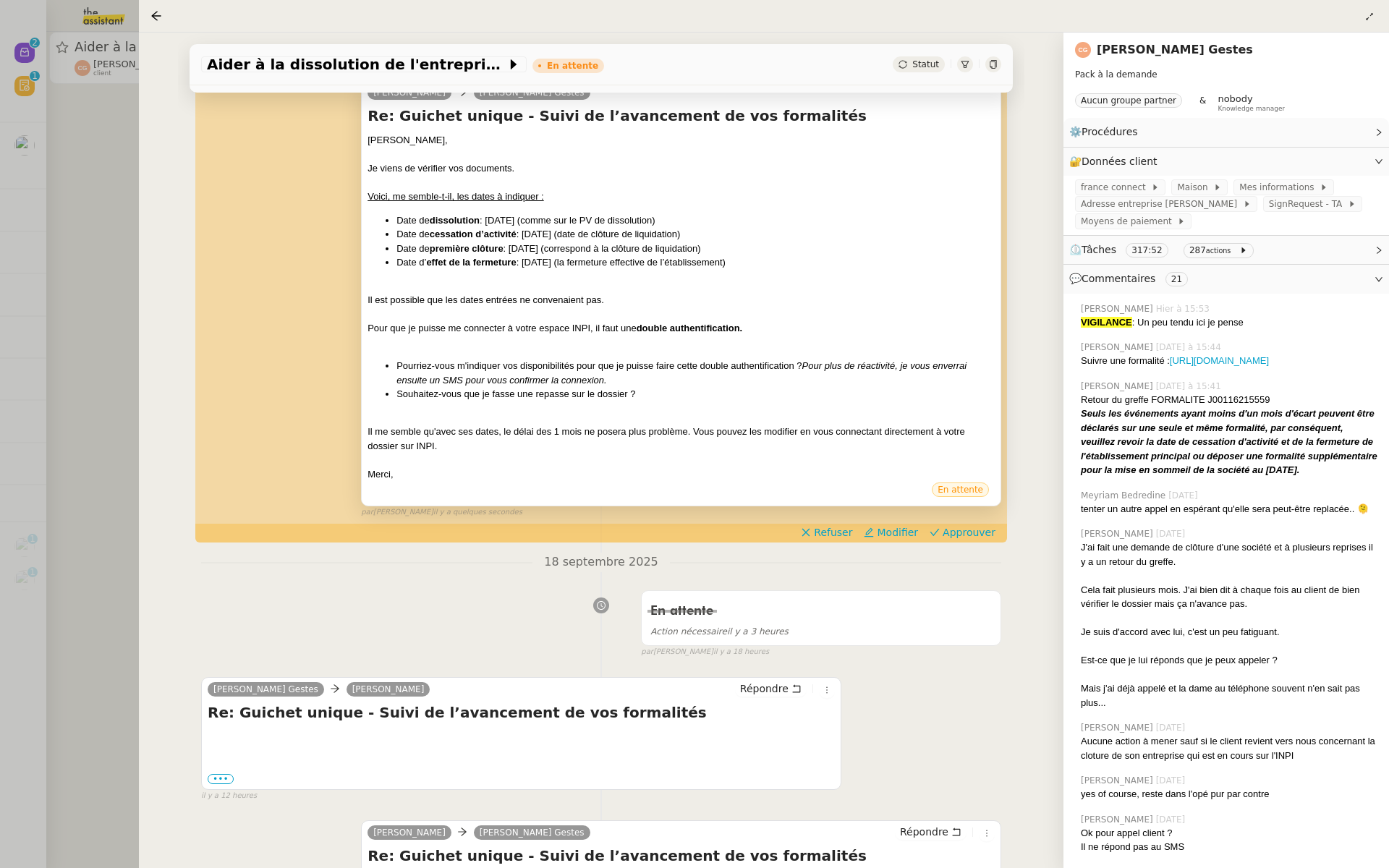
scroll to position [342, 0]
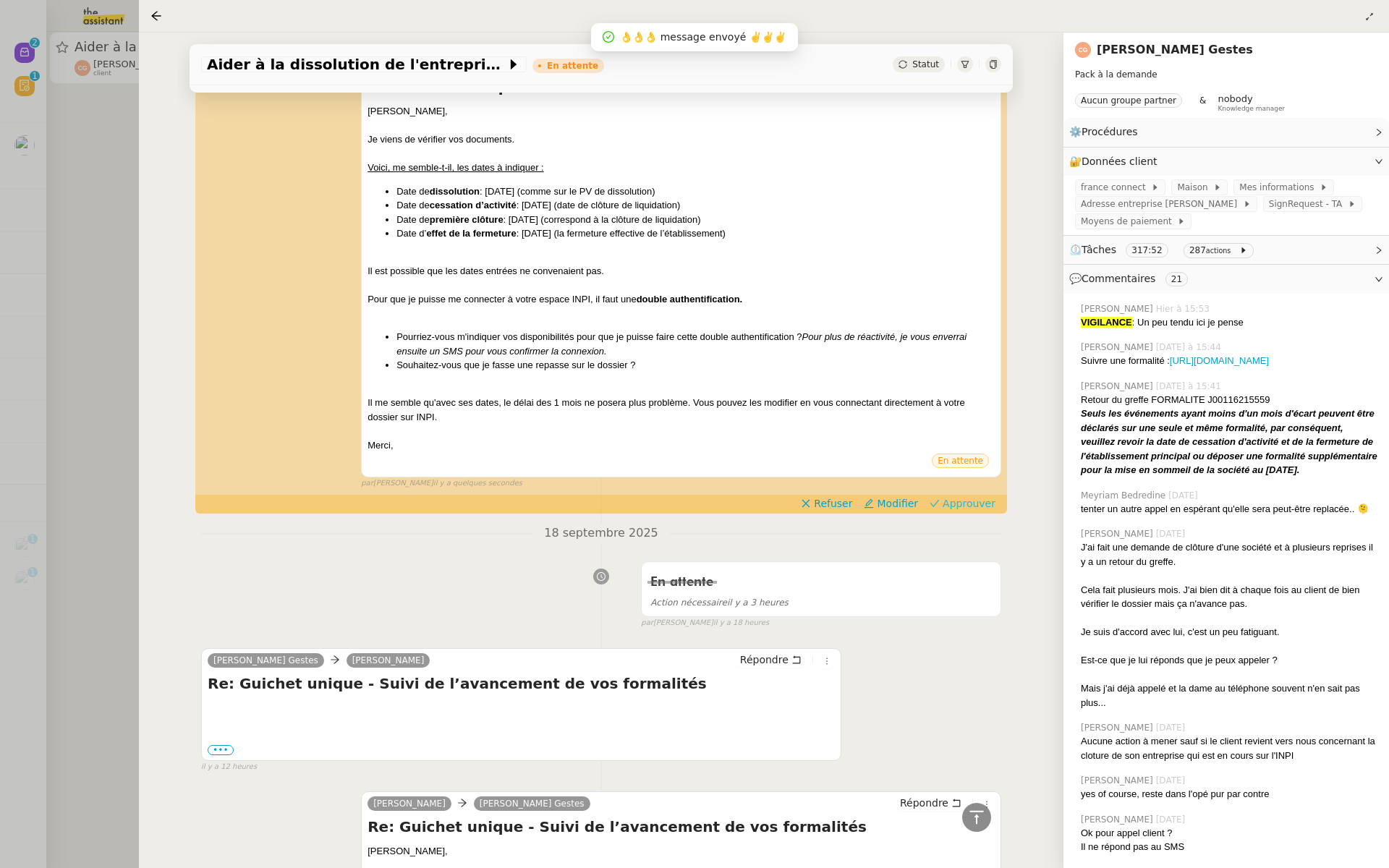
click at [974, 505] on span "Approuver" at bounding box center [969, 503] width 53 height 15
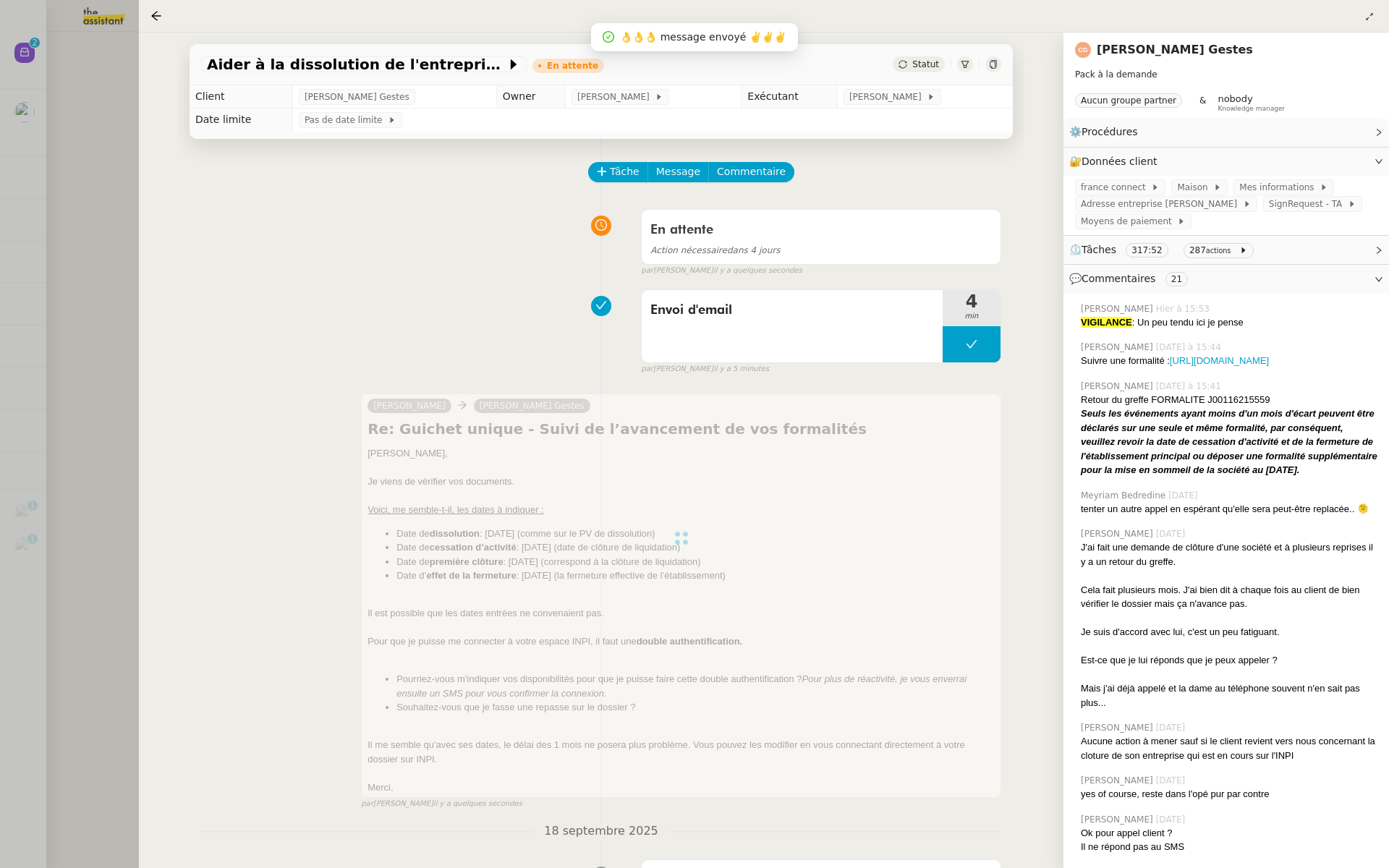
click at [71, 227] on div at bounding box center [694, 434] width 1389 height 868
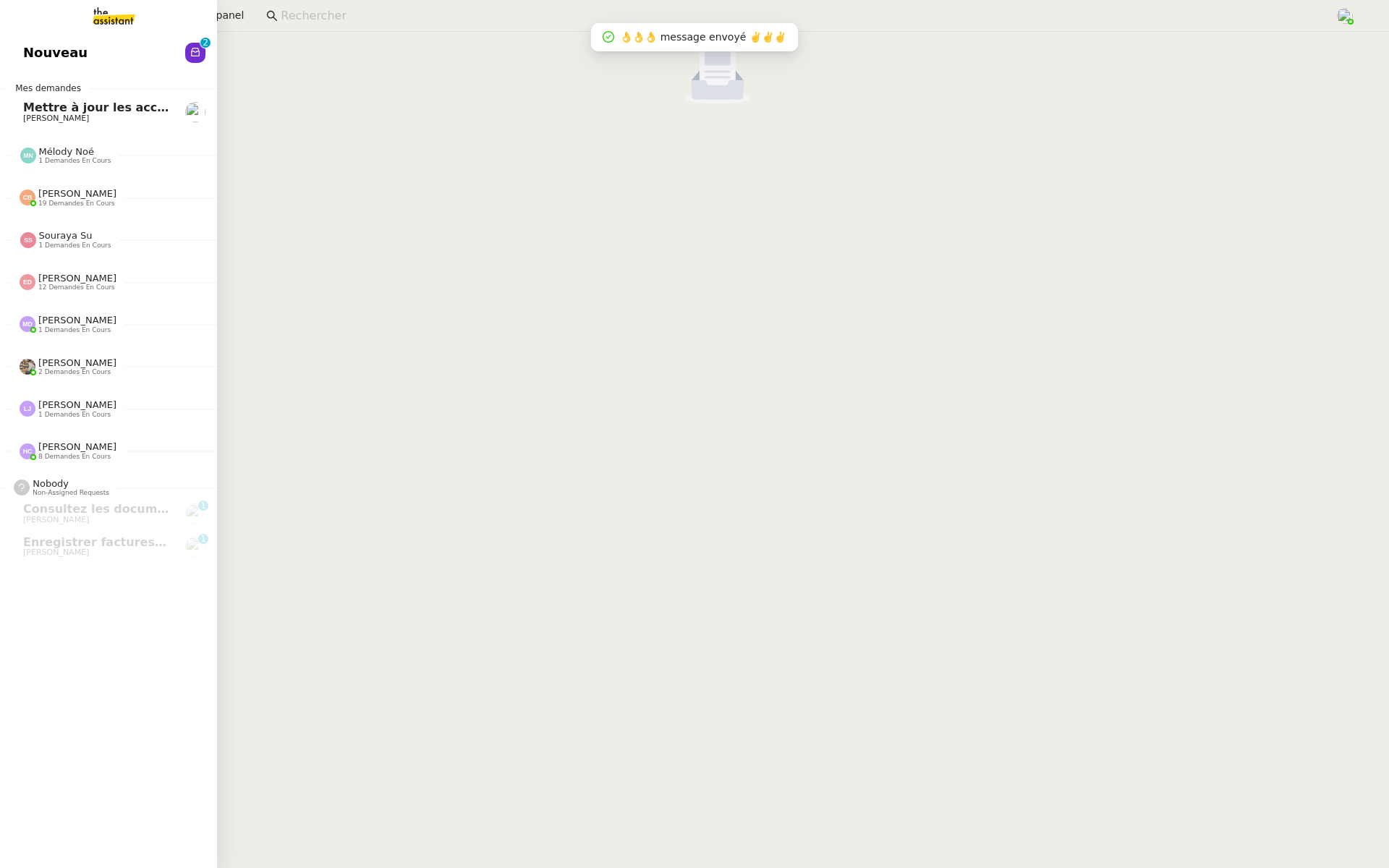
click at [15, 54] on link "Nouveau 0 1 2 3 4 5 6 7 8 9" at bounding box center [109, 53] width 217 height 33
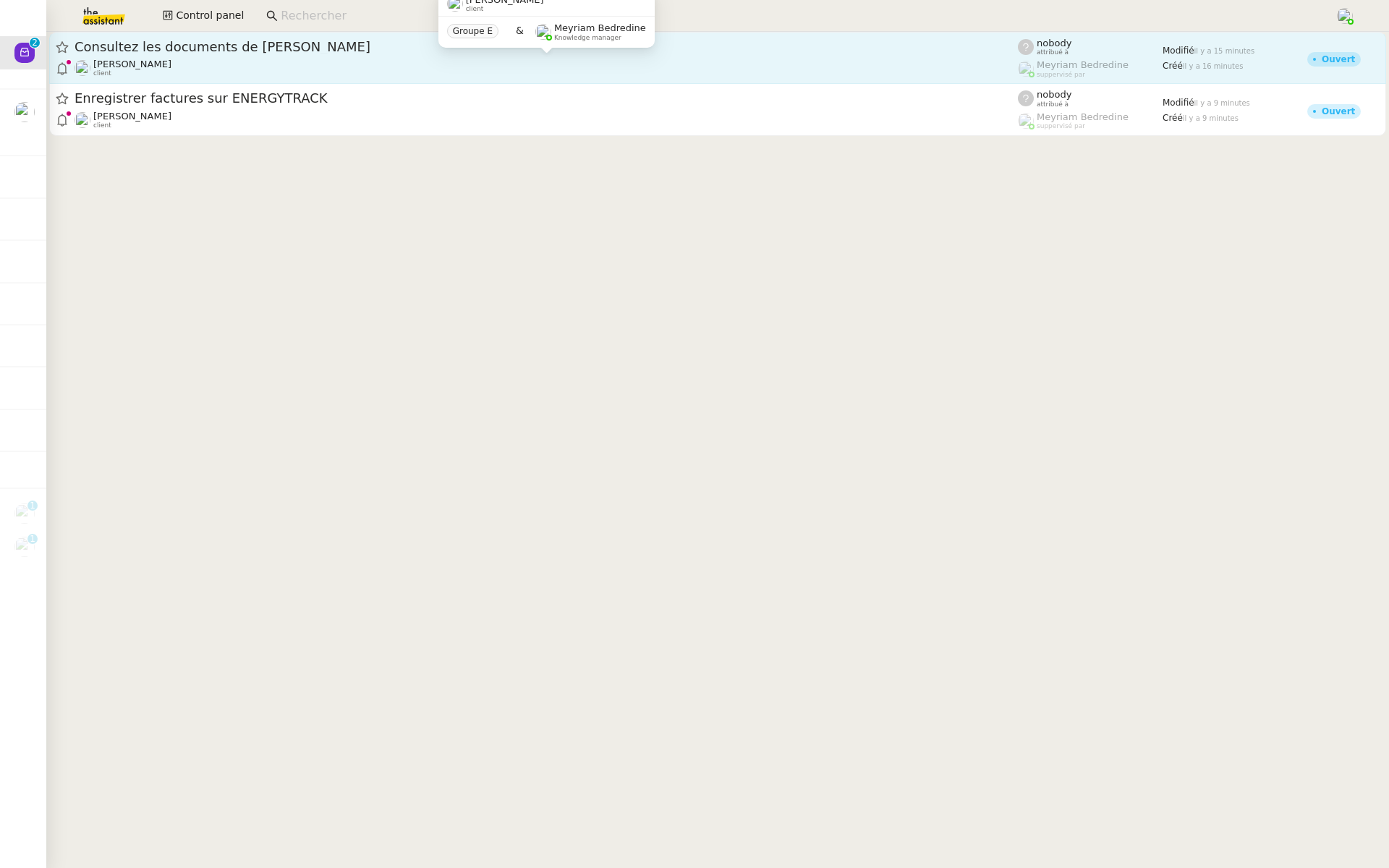
click at [222, 75] on div "Fanny Eyraud client" at bounding box center [546, 68] width 943 height 19
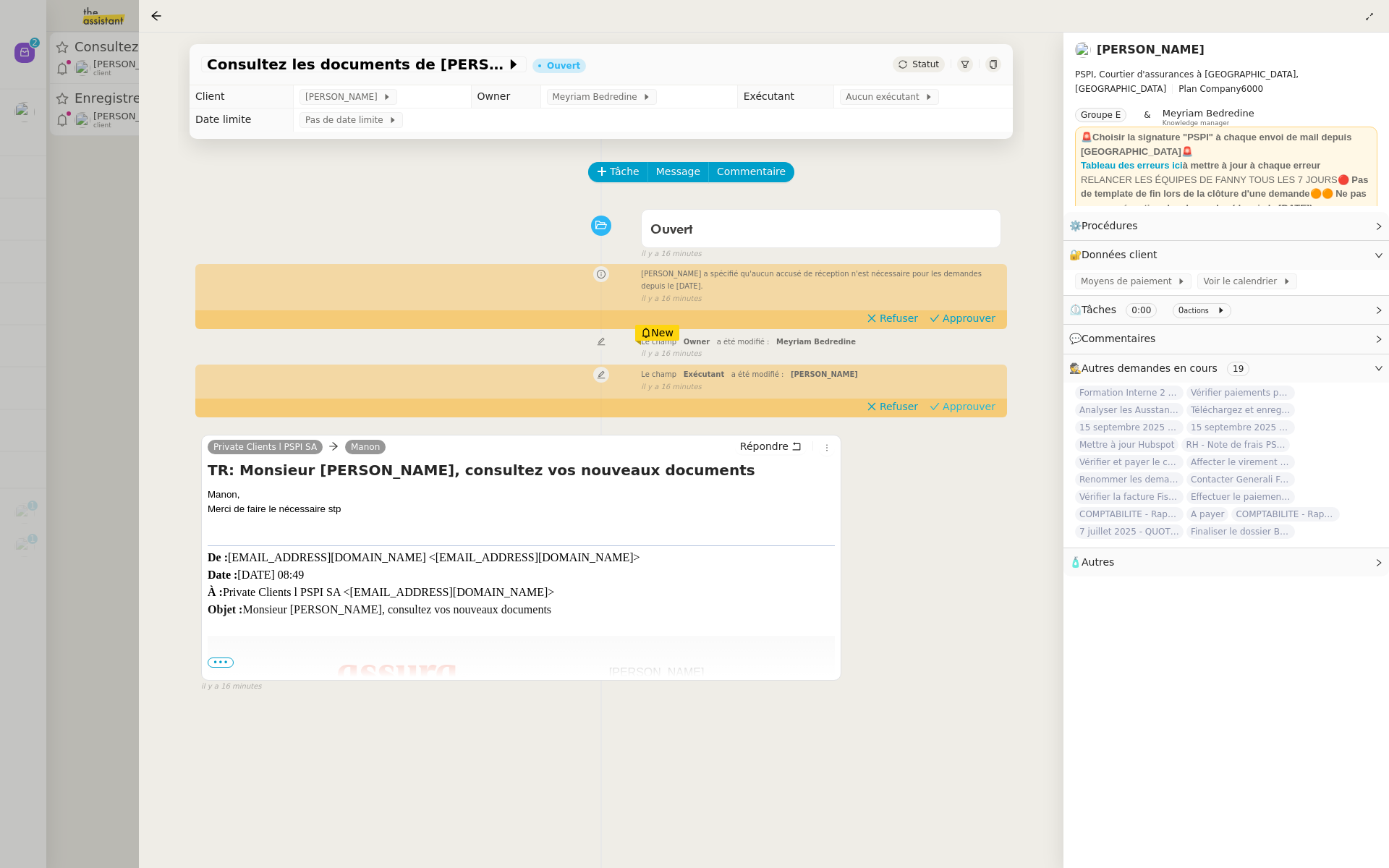
click at [985, 410] on span "Approuver" at bounding box center [969, 406] width 53 height 15
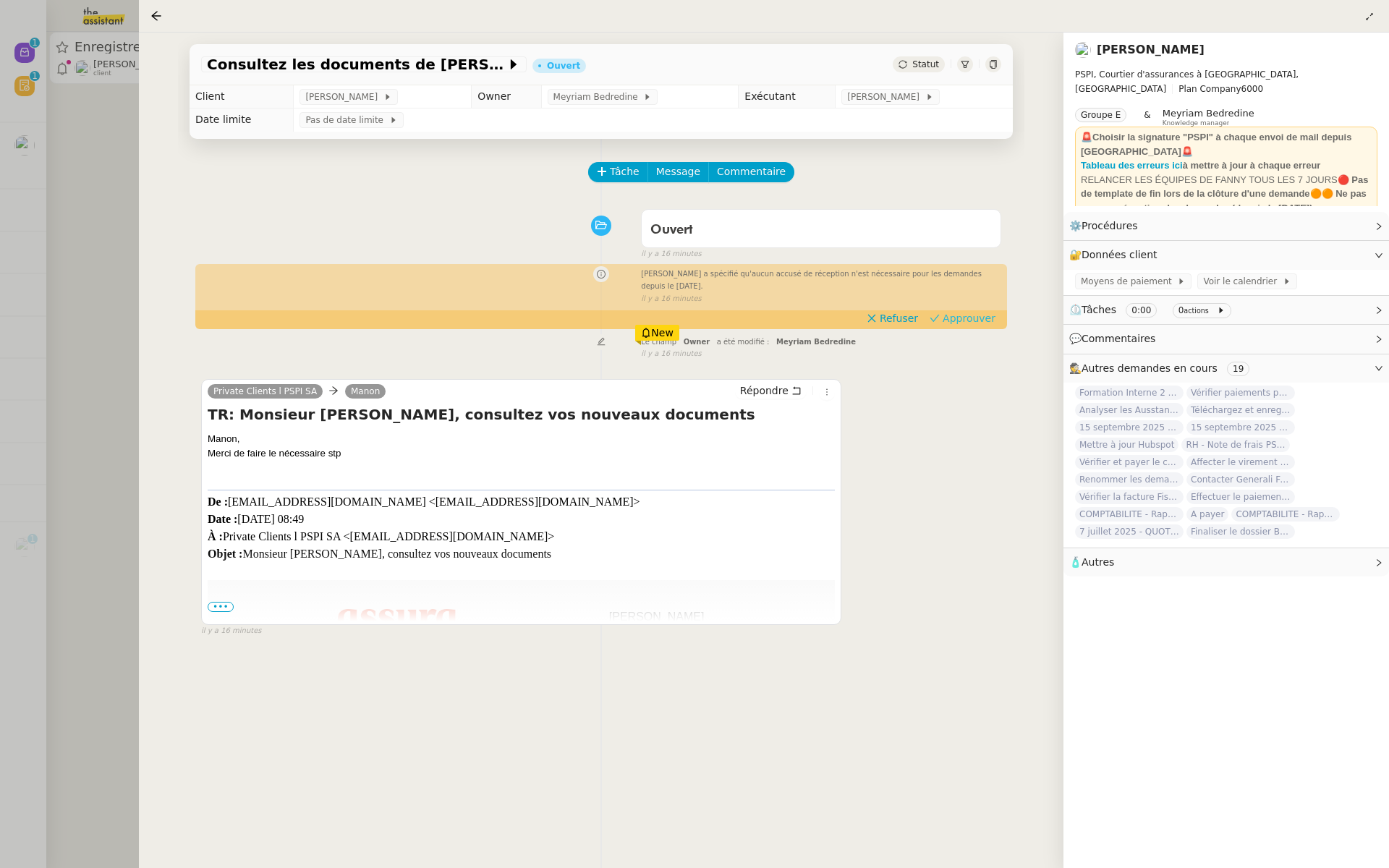
click at [981, 315] on span "Approuver" at bounding box center [969, 318] width 53 height 15
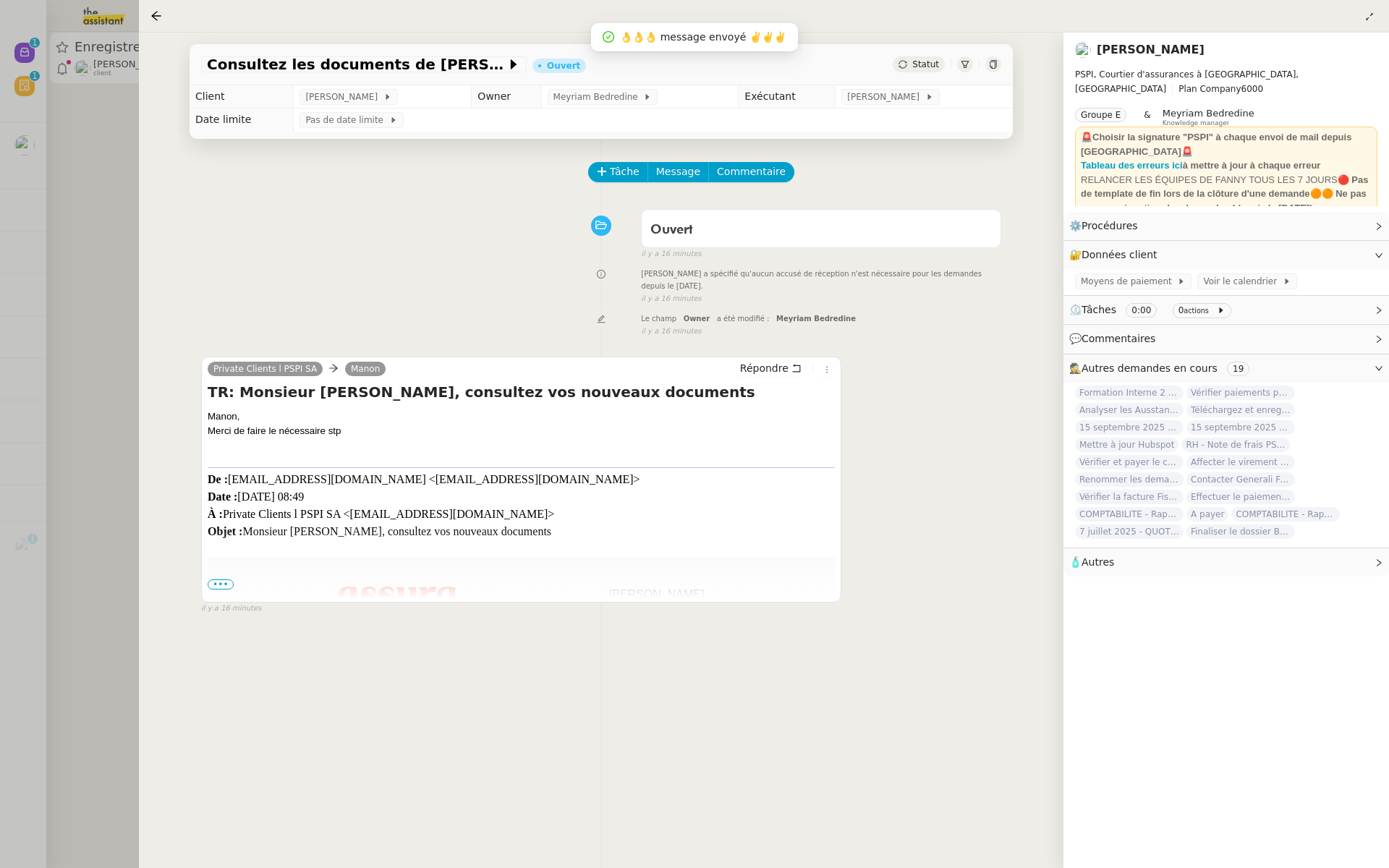
click at [19, 116] on div at bounding box center [694, 434] width 1389 height 868
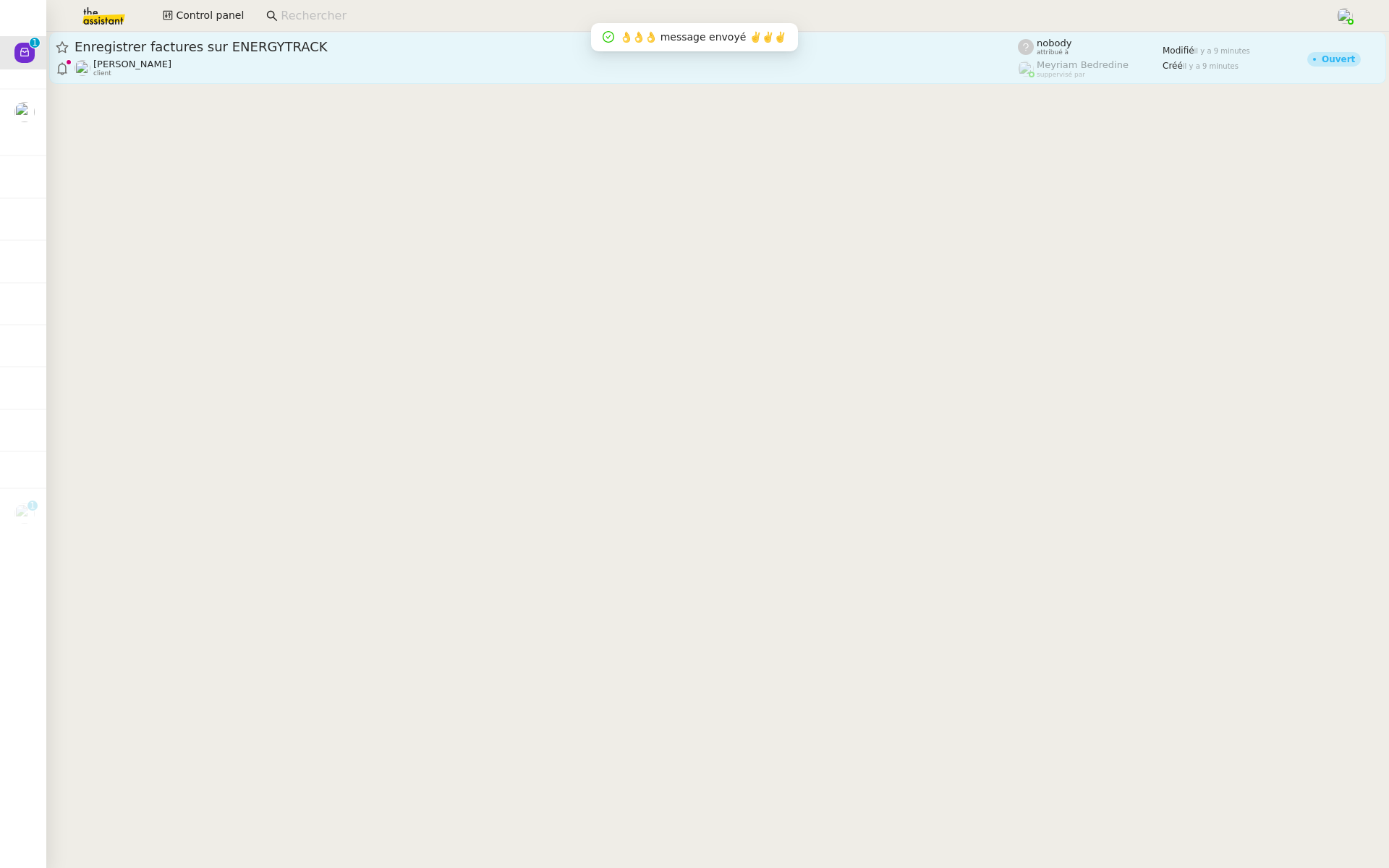
click at [215, 46] on span "Enregistrer factures sur ENERGYTRACK" at bounding box center [546, 47] width 943 height 13
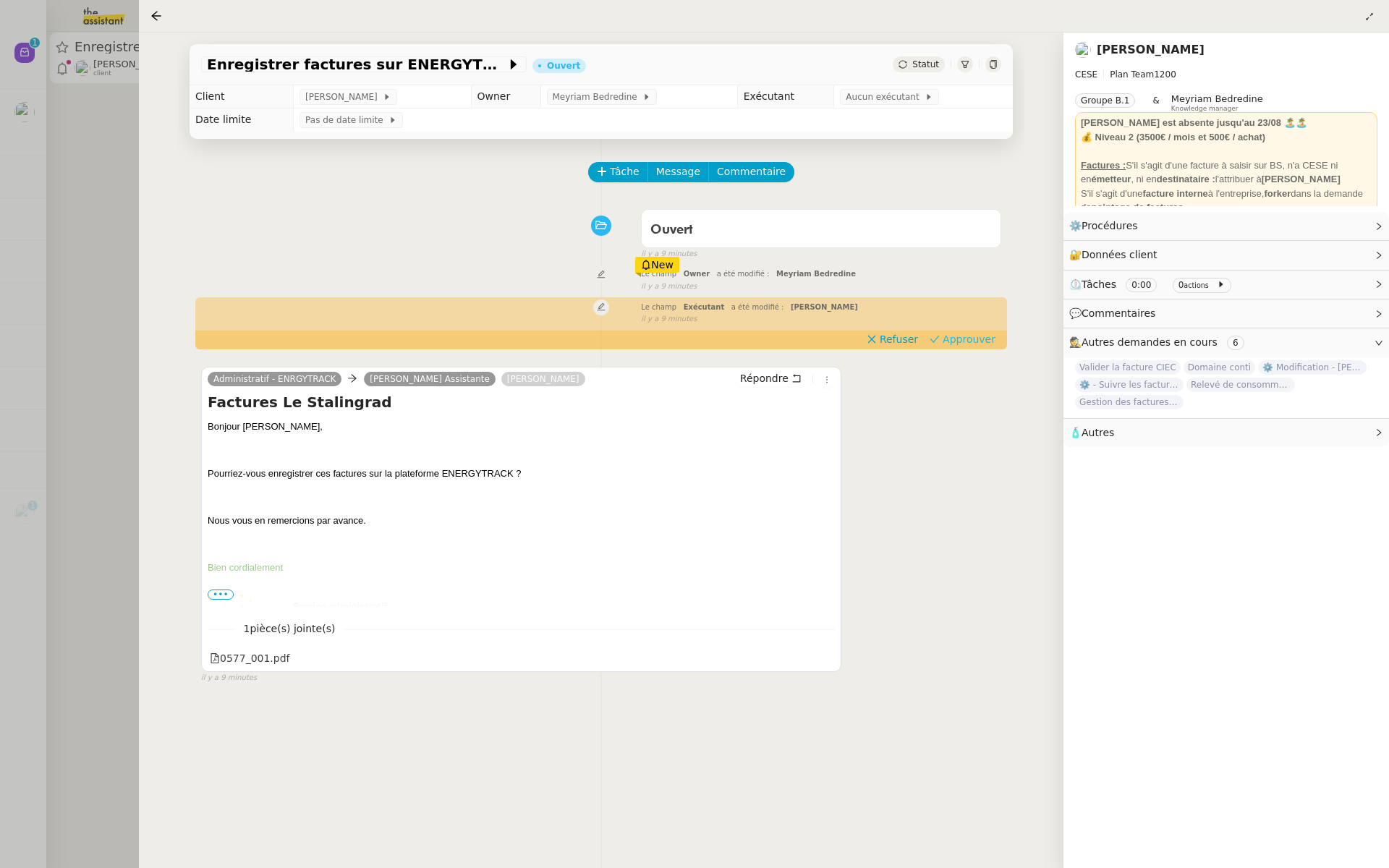
click at [977, 343] on span "Approuver" at bounding box center [969, 339] width 53 height 15
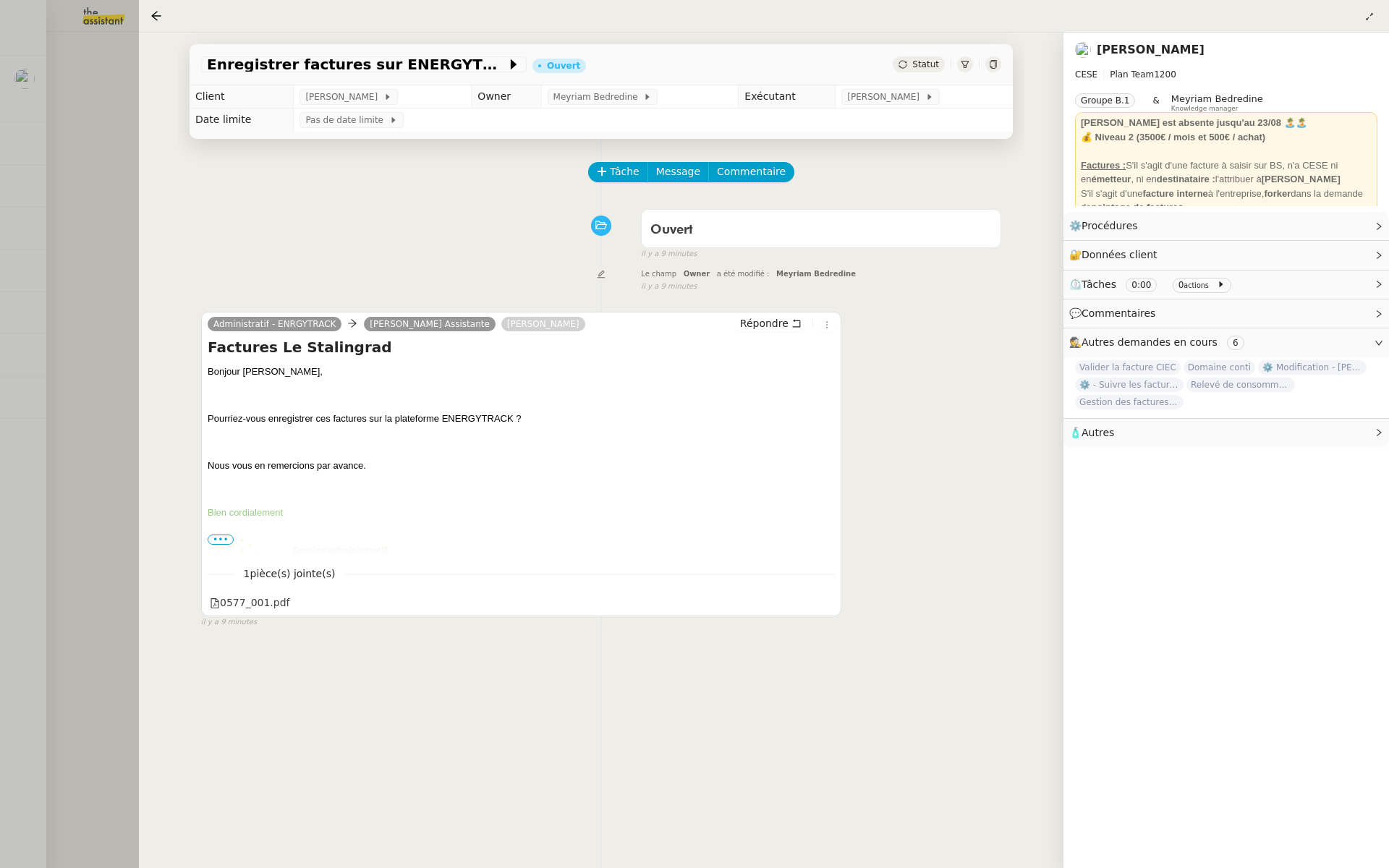
click at [68, 199] on div at bounding box center [694, 434] width 1389 height 868
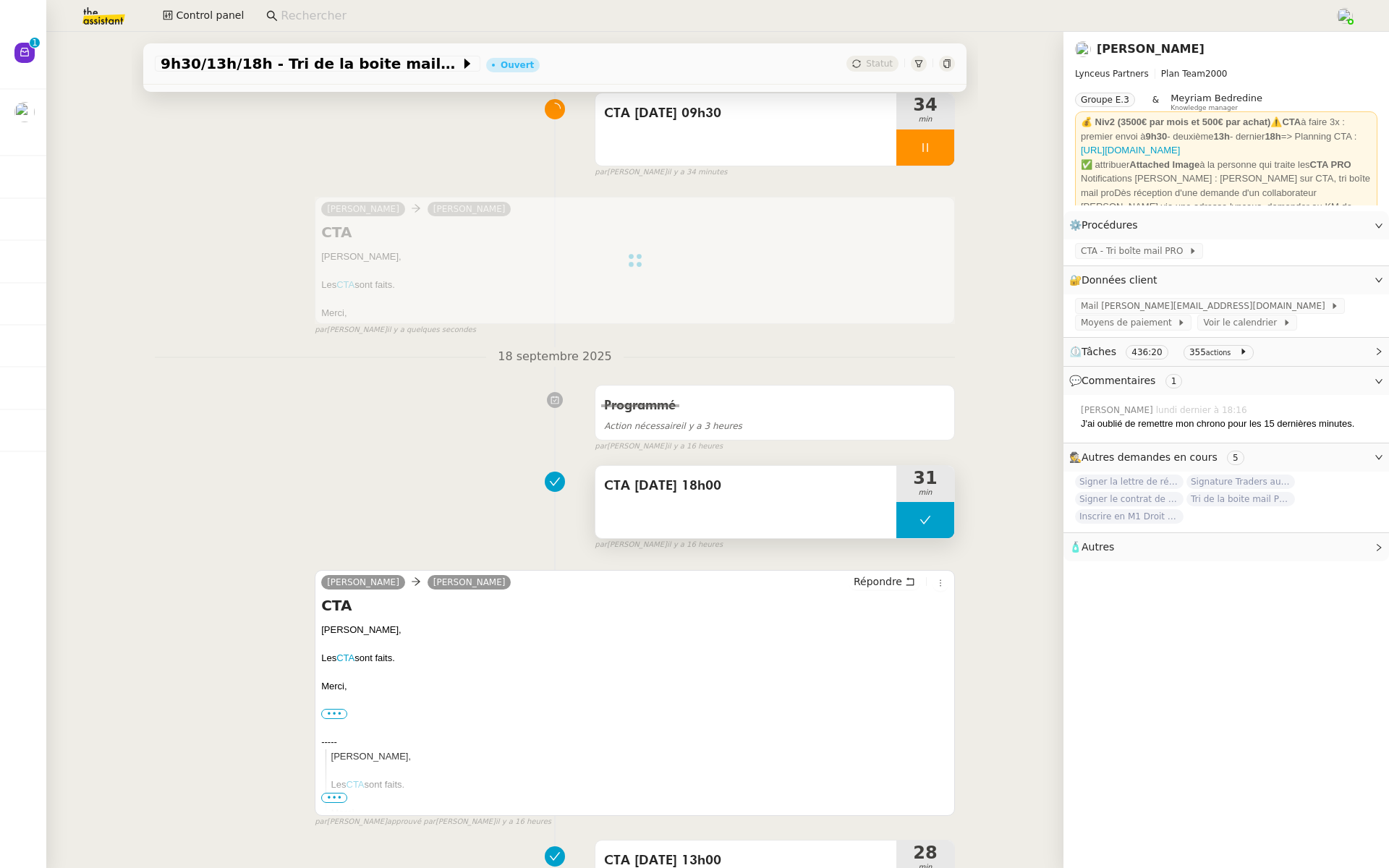
scroll to position [117, 0]
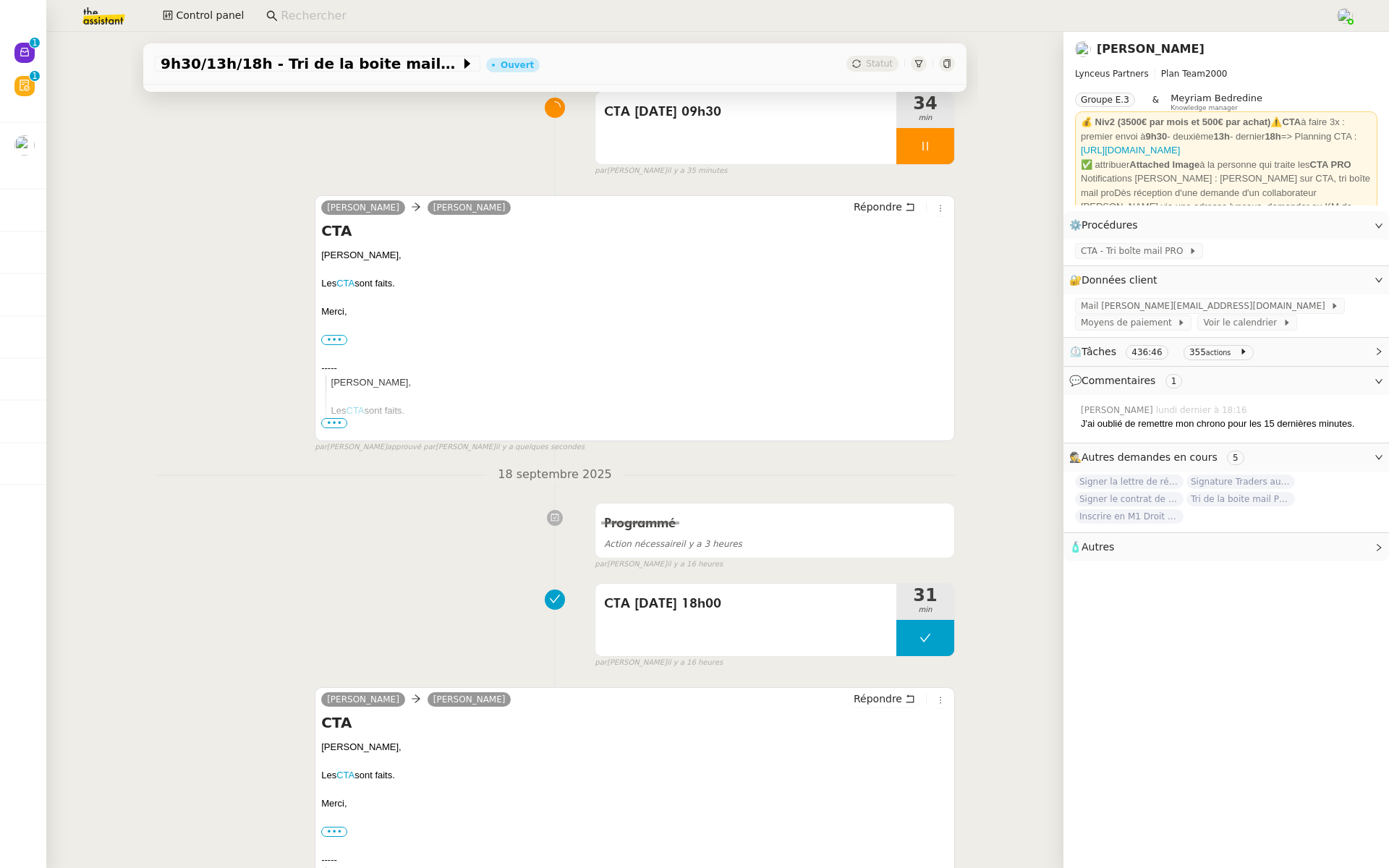
click at [197, 347] on div "[PERSON_NAME] [PERSON_NAME] Répondre CTA [PERSON_NAME], Les CTA sont faits. [GE…" at bounding box center [554, 318] width 800 height 272
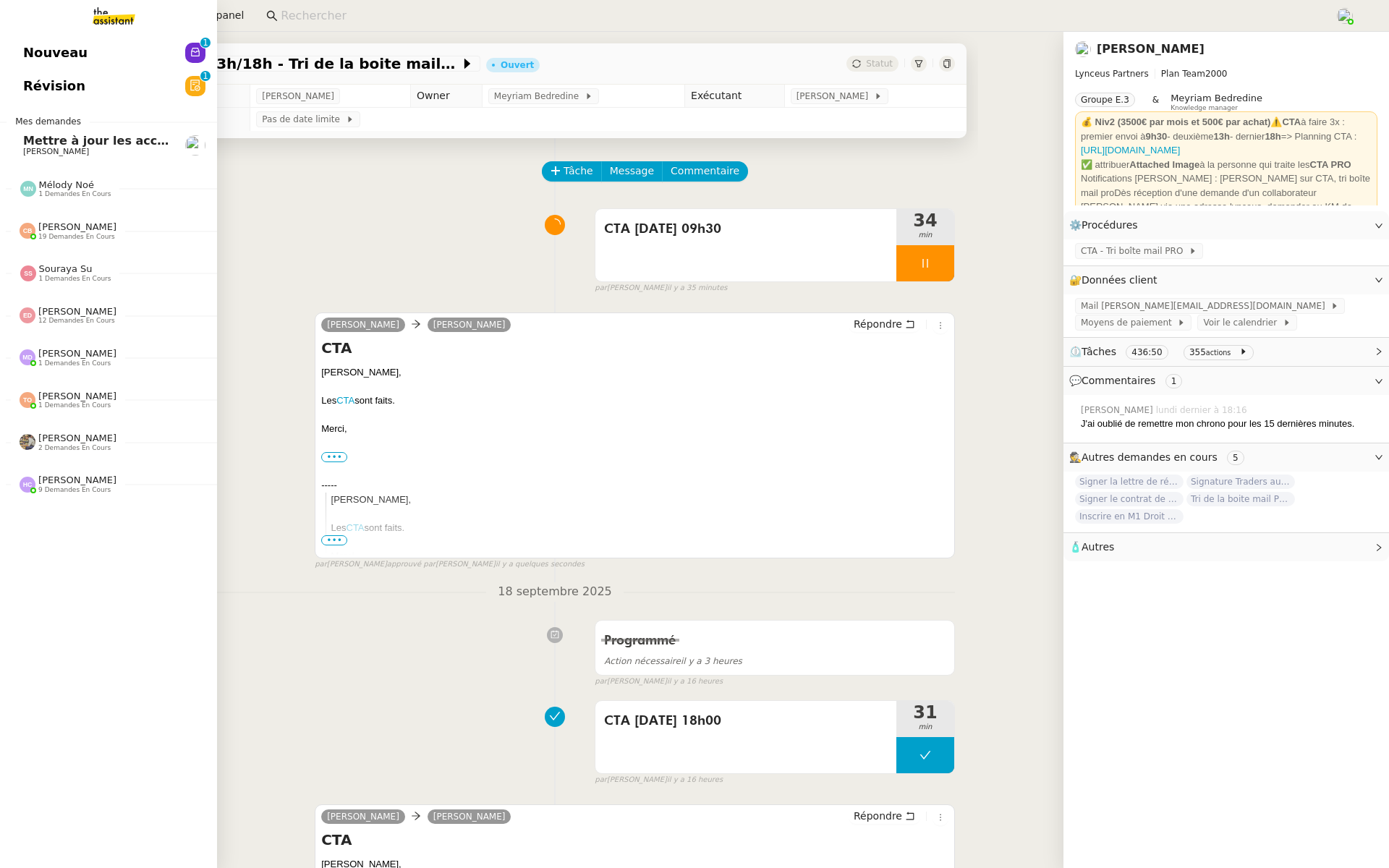
click at [23, 89] on span "Révision" at bounding box center [54, 86] width 62 height 22
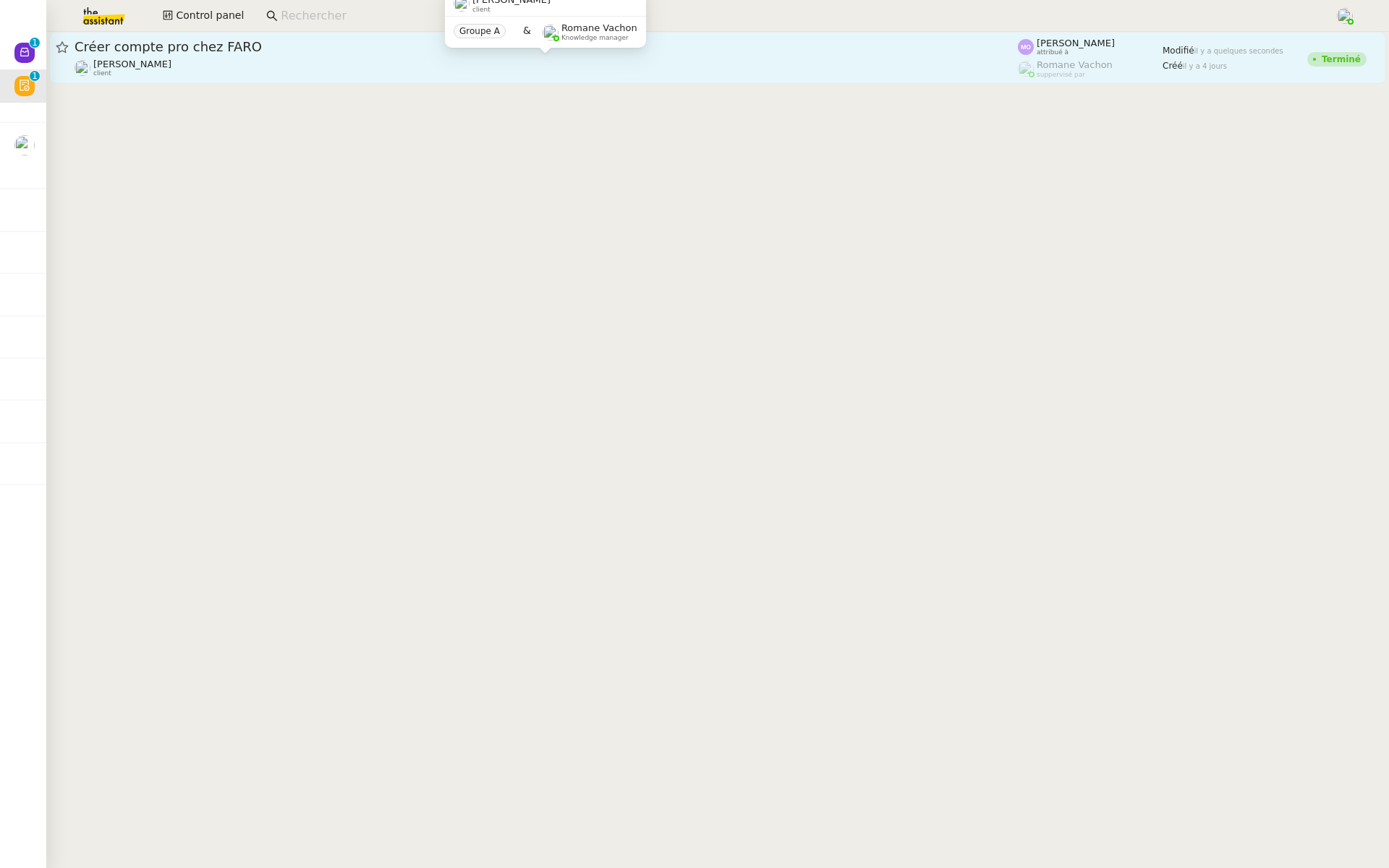
click at [365, 62] on div "[PERSON_NAME] client" at bounding box center [546, 68] width 943 height 19
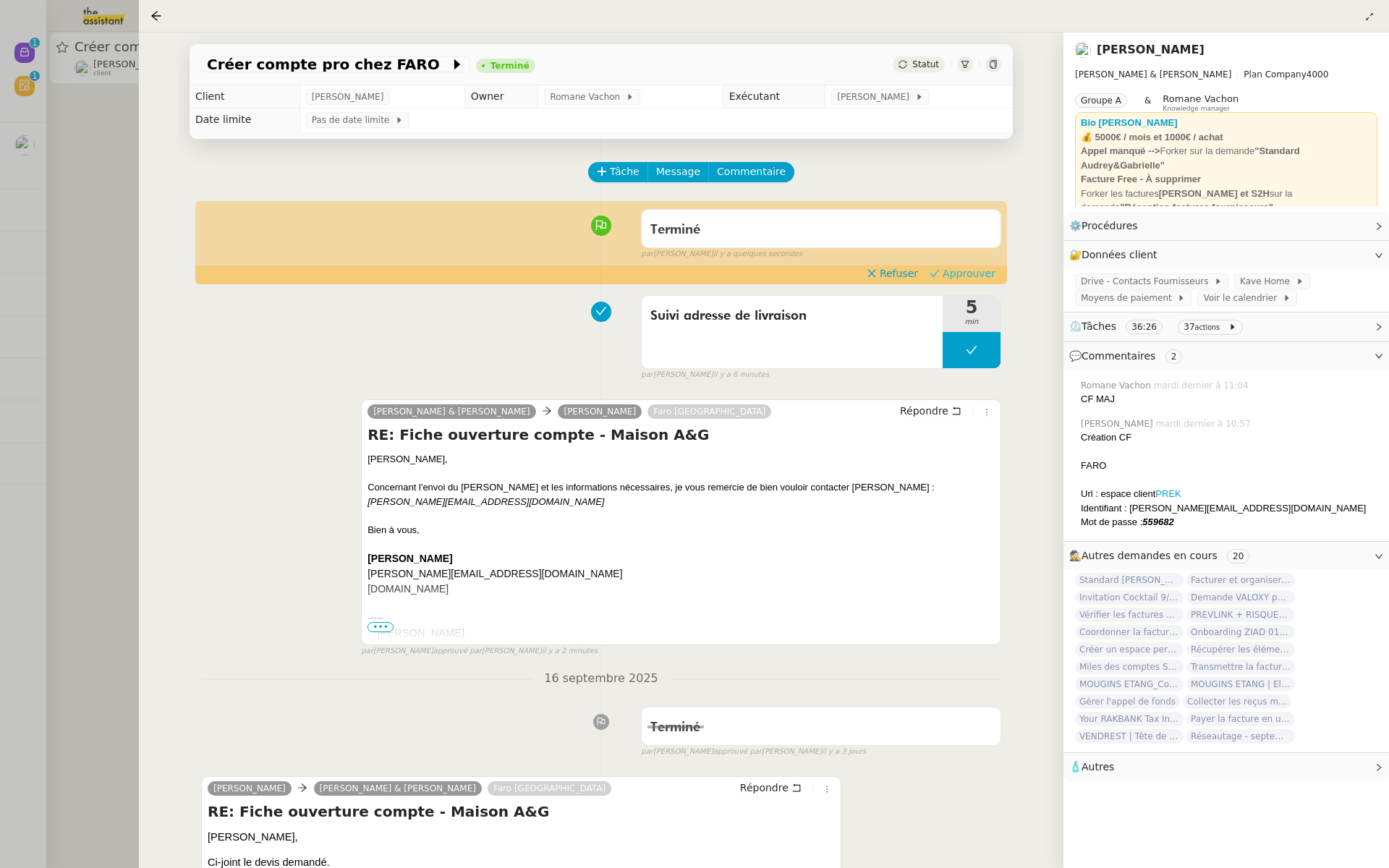
click at [981, 269] on span "Approuver" at bounding box center [969, 273] width 53 height 15
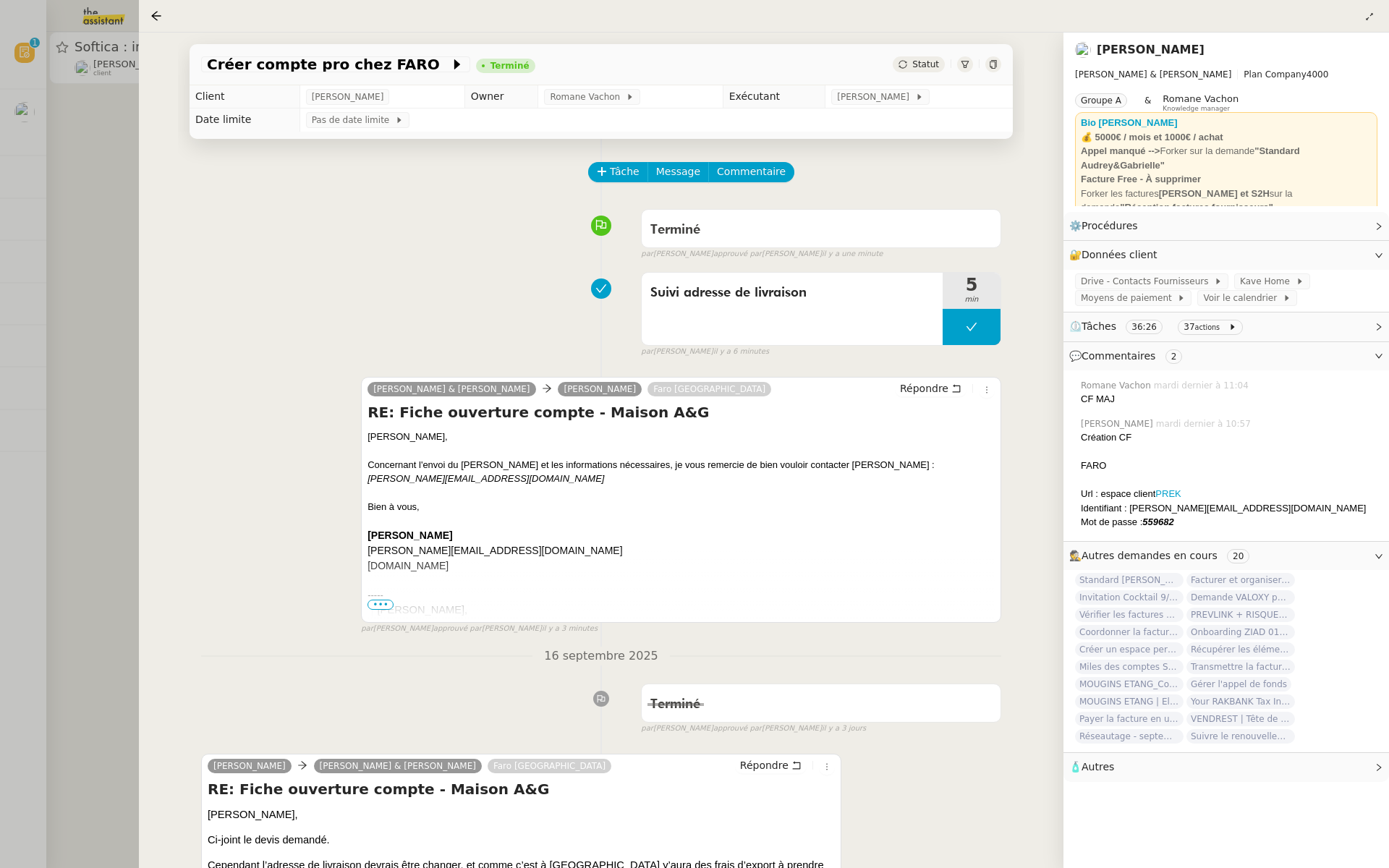
click at [89, 313] on div at bounding box center [694, 434] width 1389 height 868
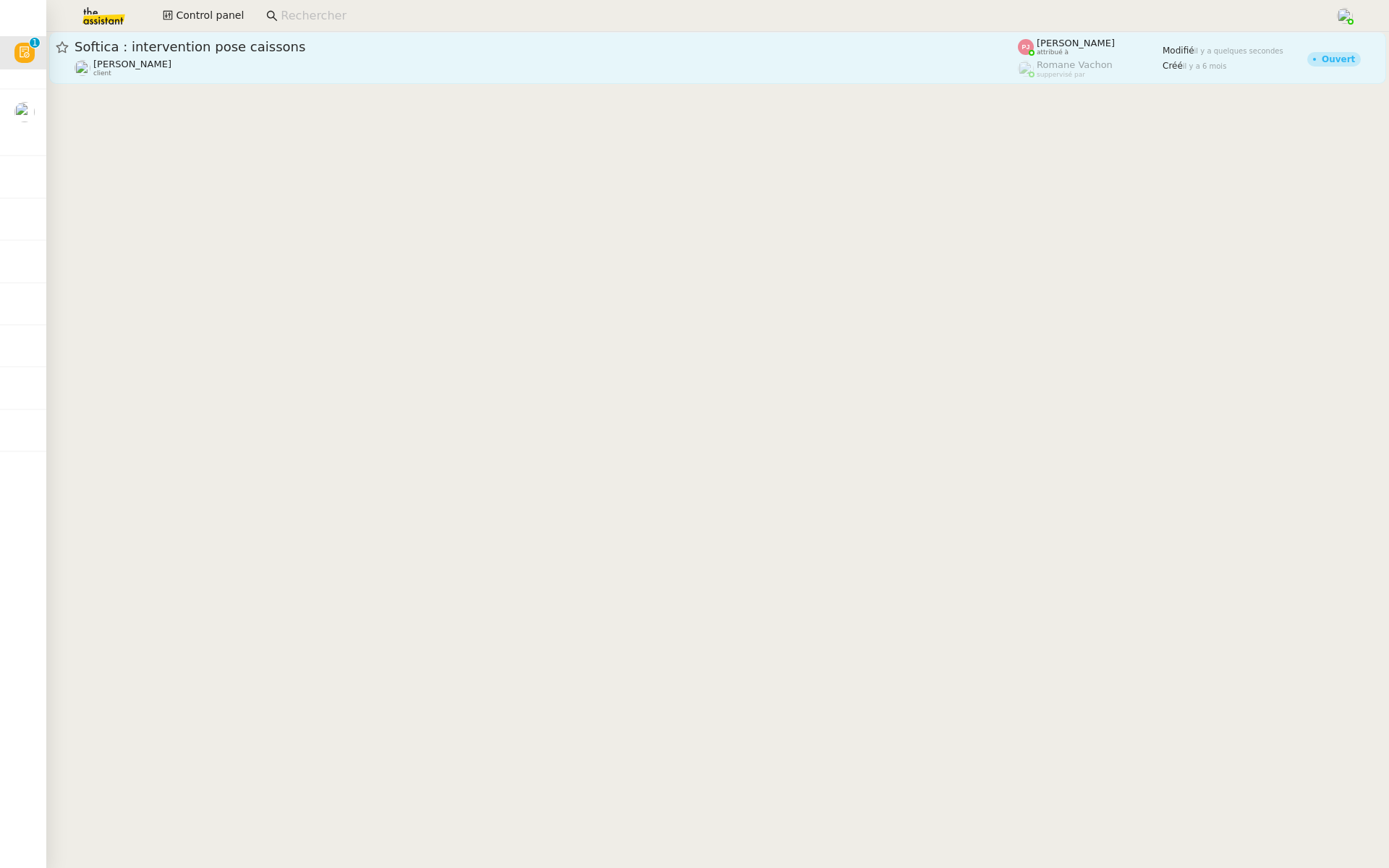
click at [293, 40] on span "Softica : intervention pose caissons" at bounding box center [546, 47] width 943 height 13
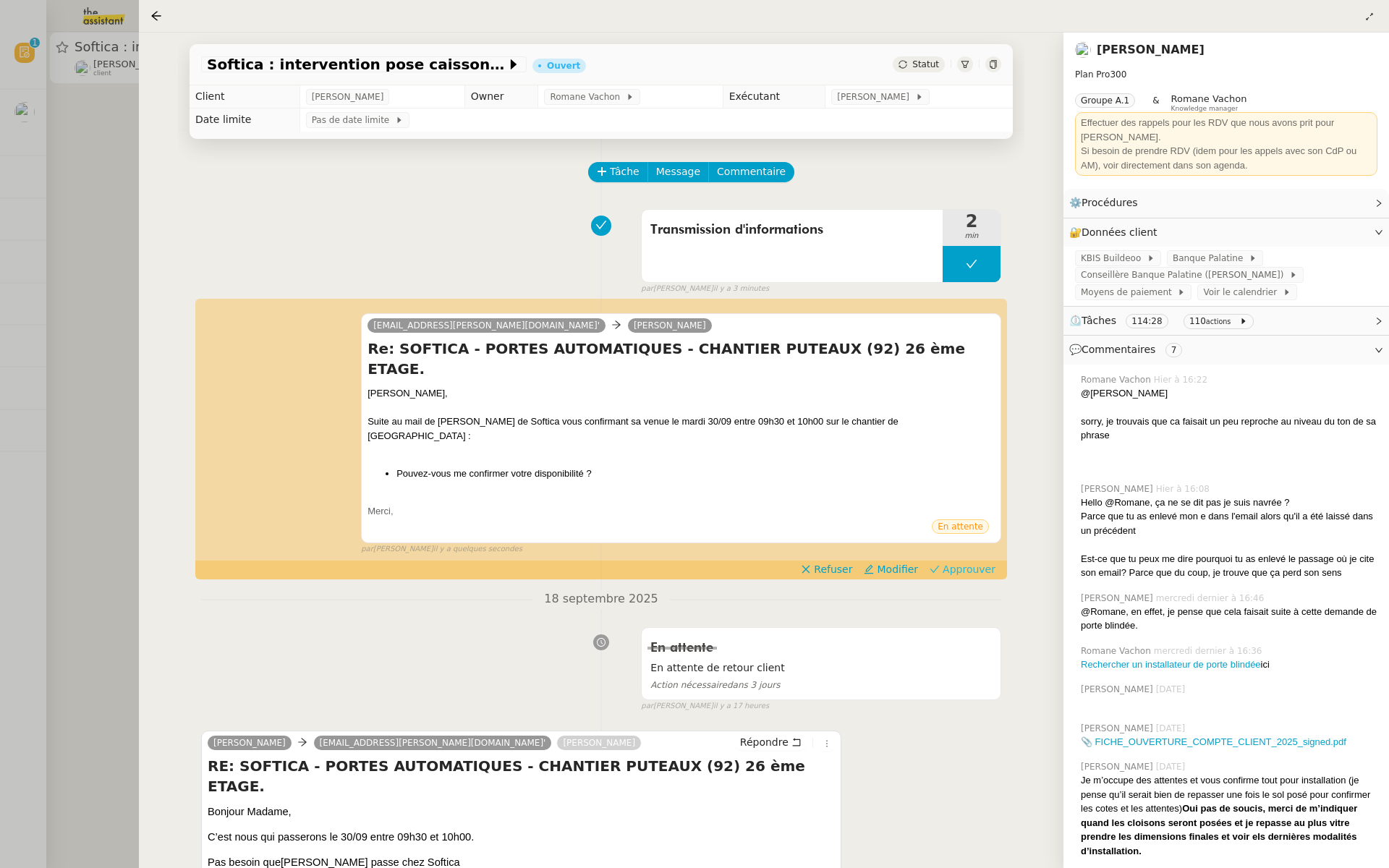
click at [975, 562] on span "Approuver" at bounding box center [969, 569] width 53 height 15
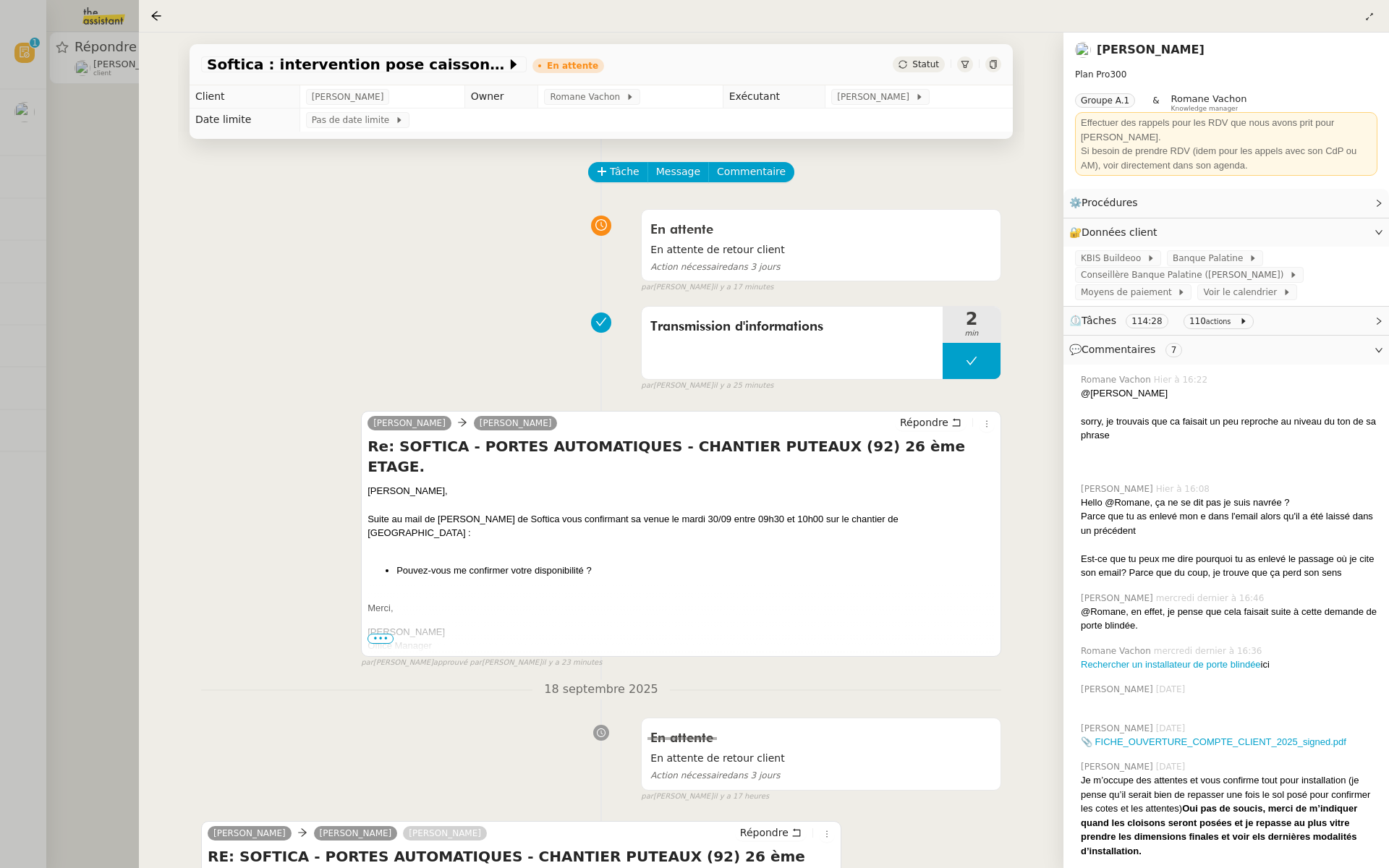
click at [97, 268] on div at bounding box center [694, 434] width 1389 height 868
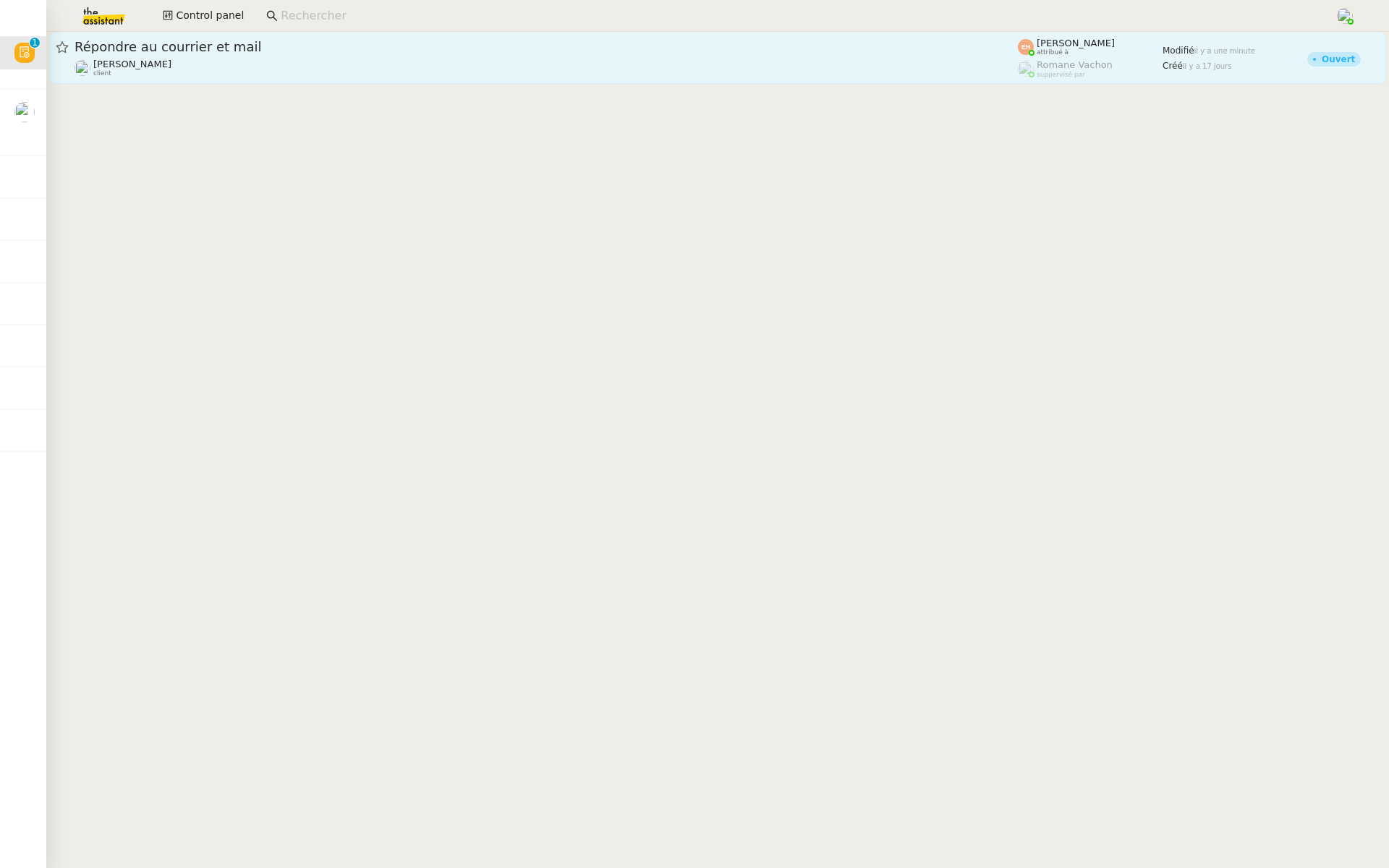
click at [304, 58] on div "Vitor Alvites client" at bounding box center [546, 68] width 943 height 19
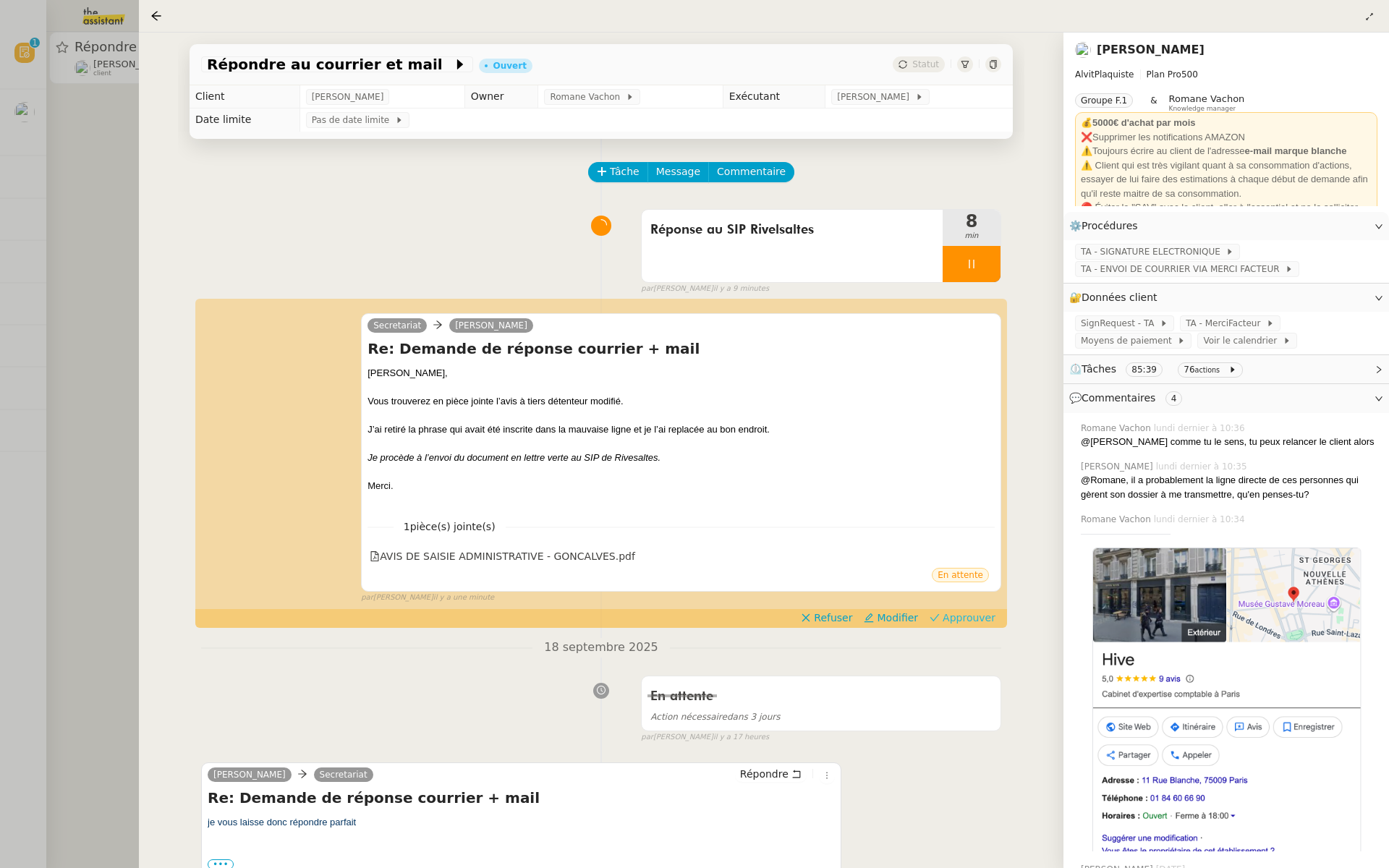
click at [986, 615] on span "Approuver" at bounding box center [969, 618] width 53 height 15
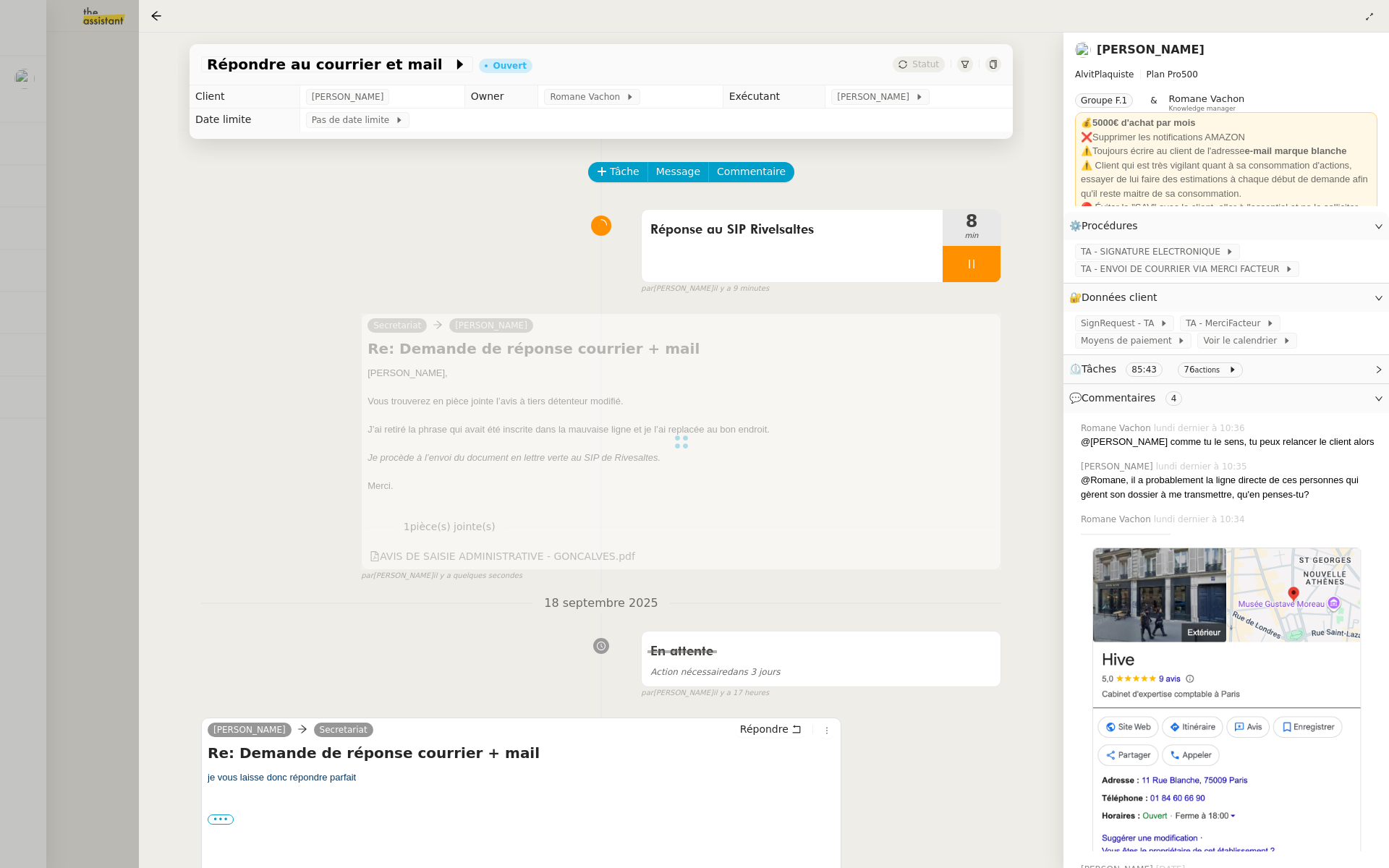
click at [0, 195] on div at bounding box center [694, 434] width 1389 height 868
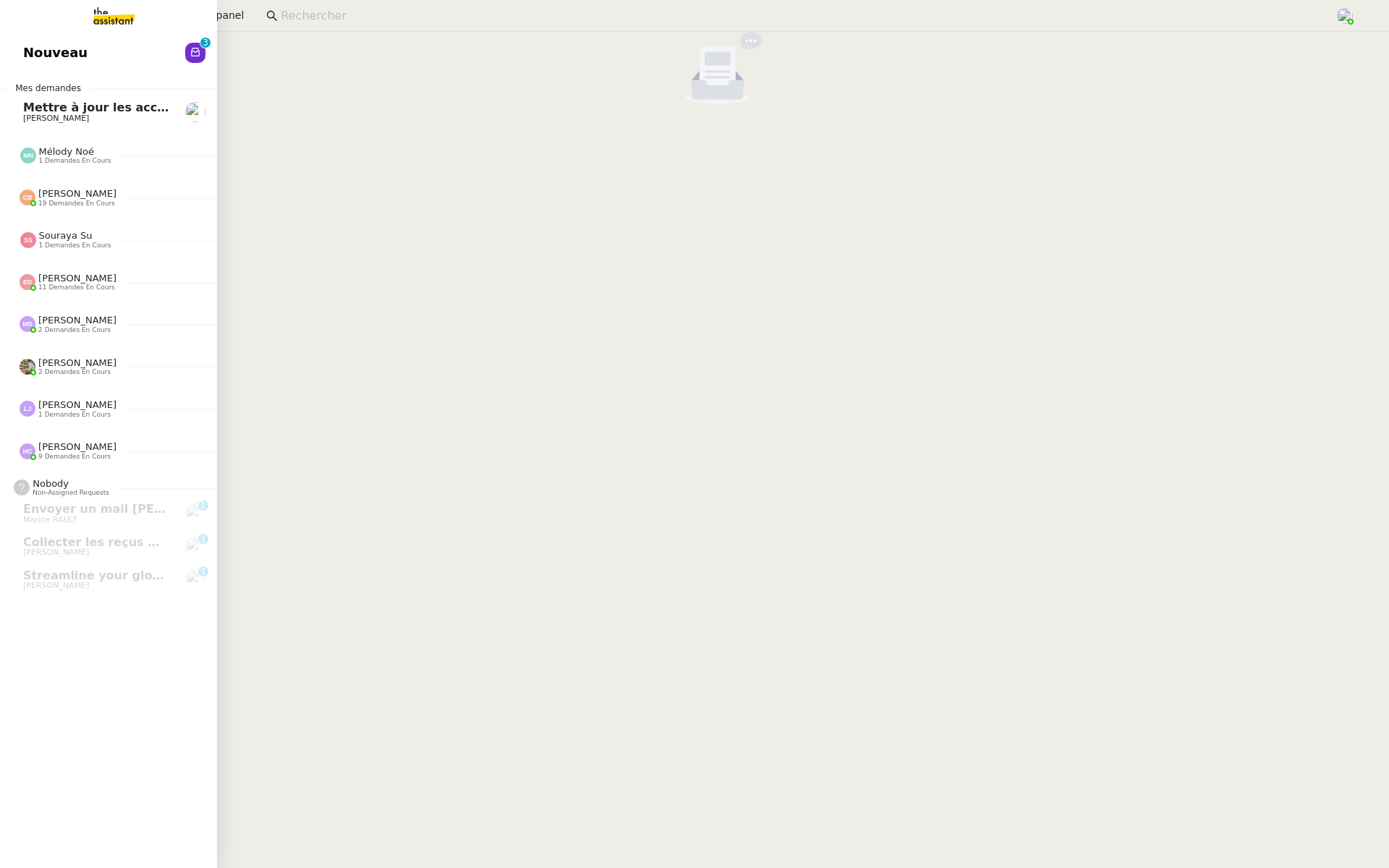
click at [26, 48] on span "Nouveau" at bounding box center [55, 53] width 64 height 22
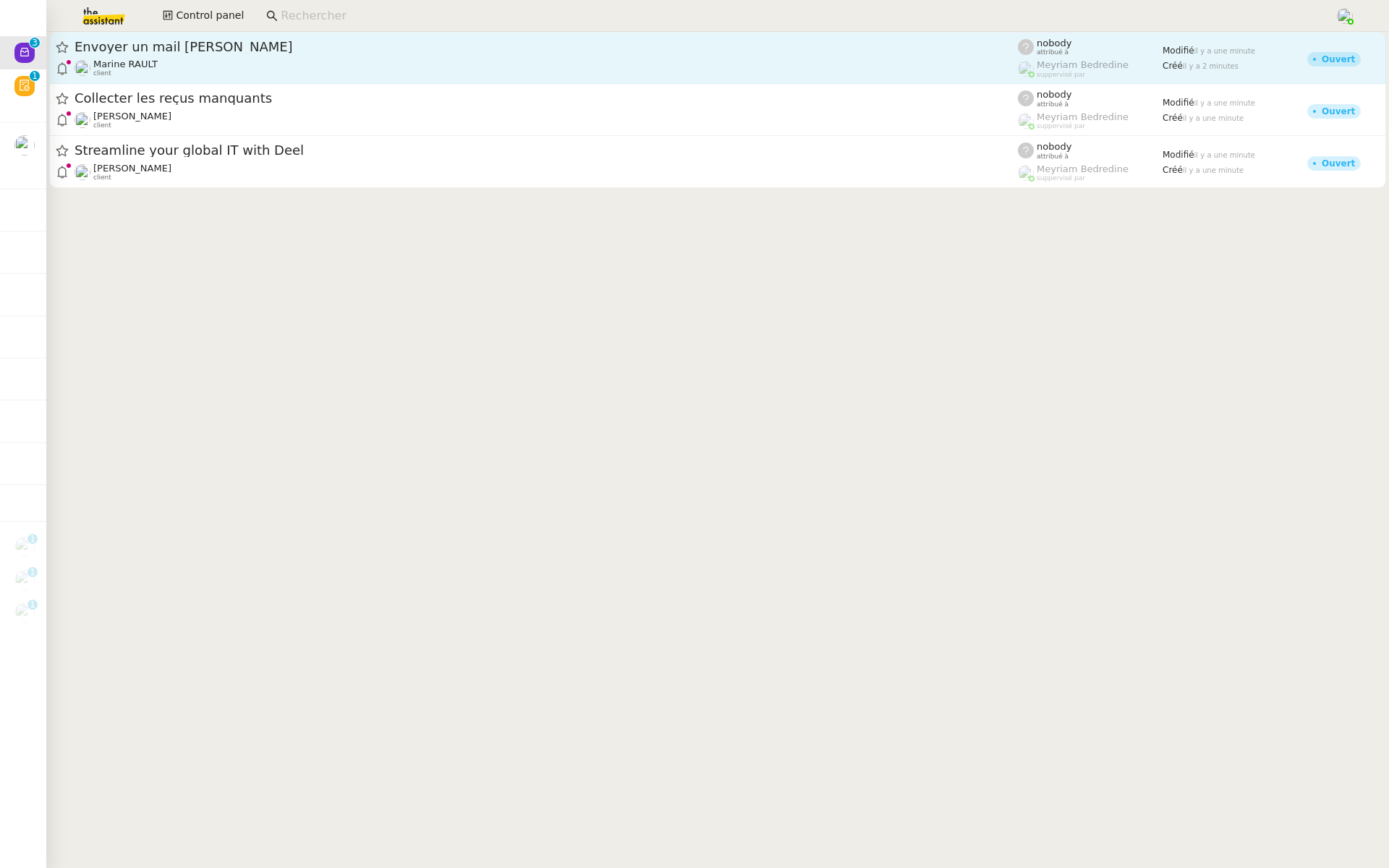
click at [165, 54] on div "Envoyer un mail à [PERSON_NAME]" at bounding box center [546, 47] width 943 height 17
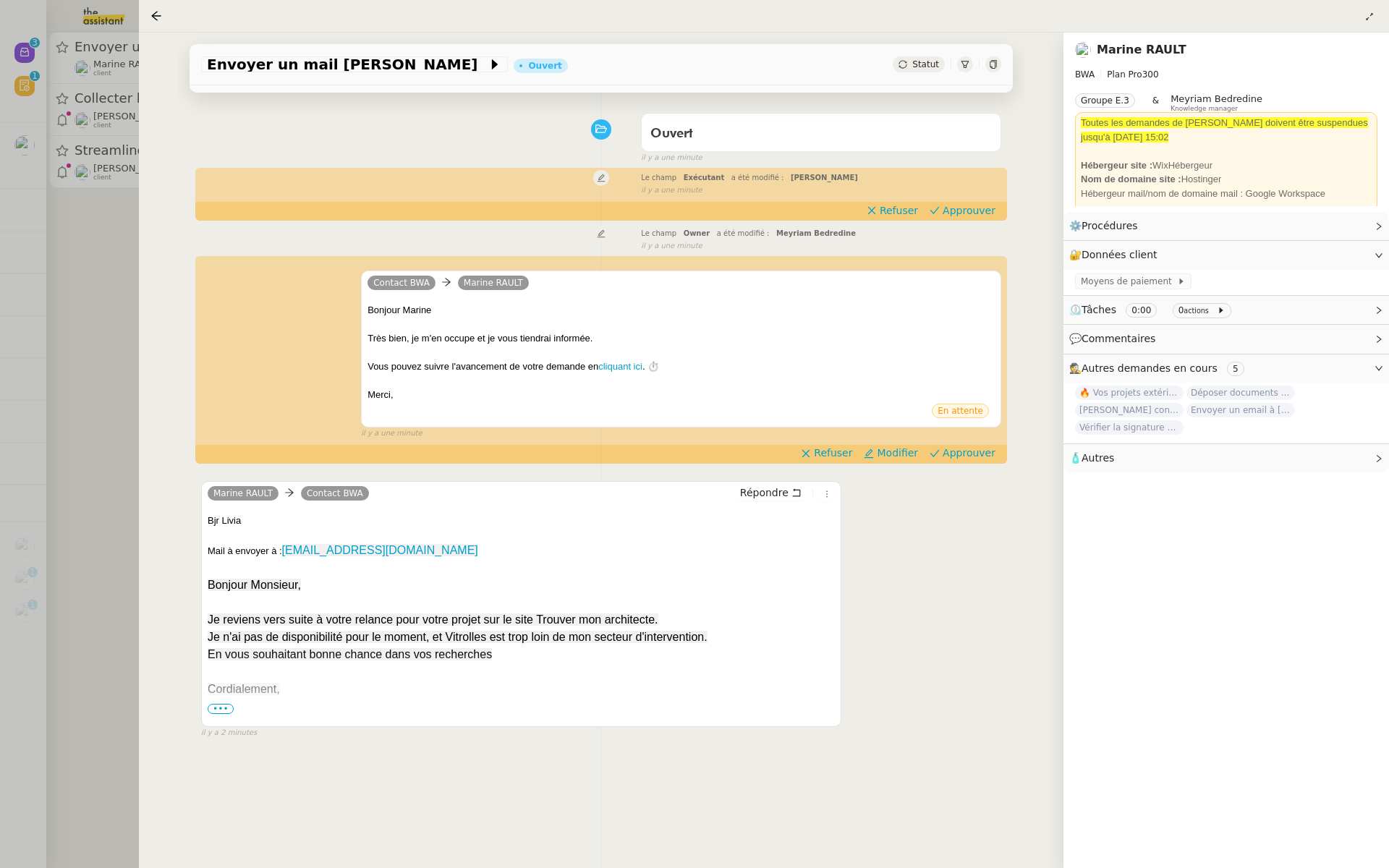
scroll to position [116, 0]
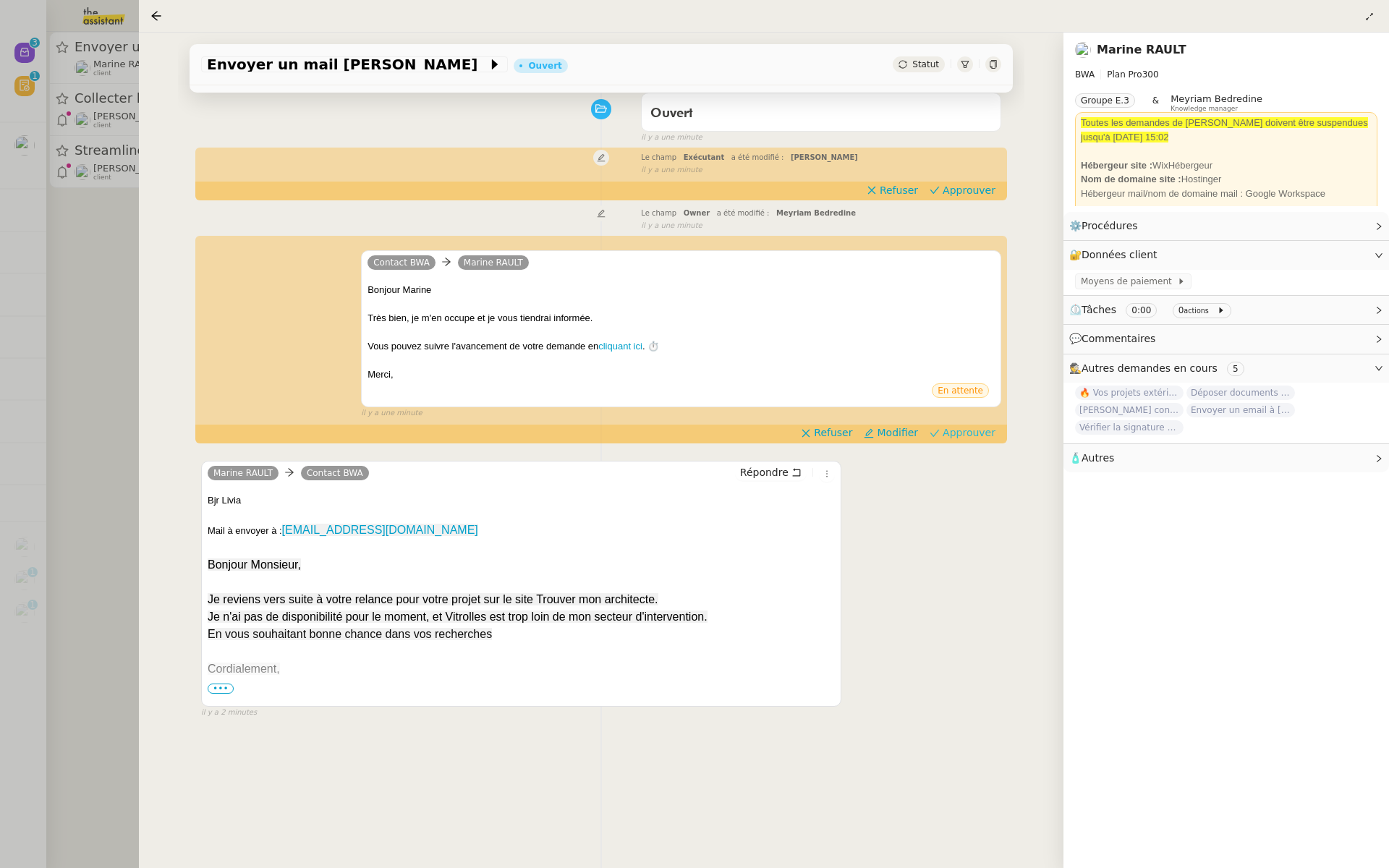
click at [974, 428] on span "Approuver" at bounding box center [969, 432] width 53 height 15
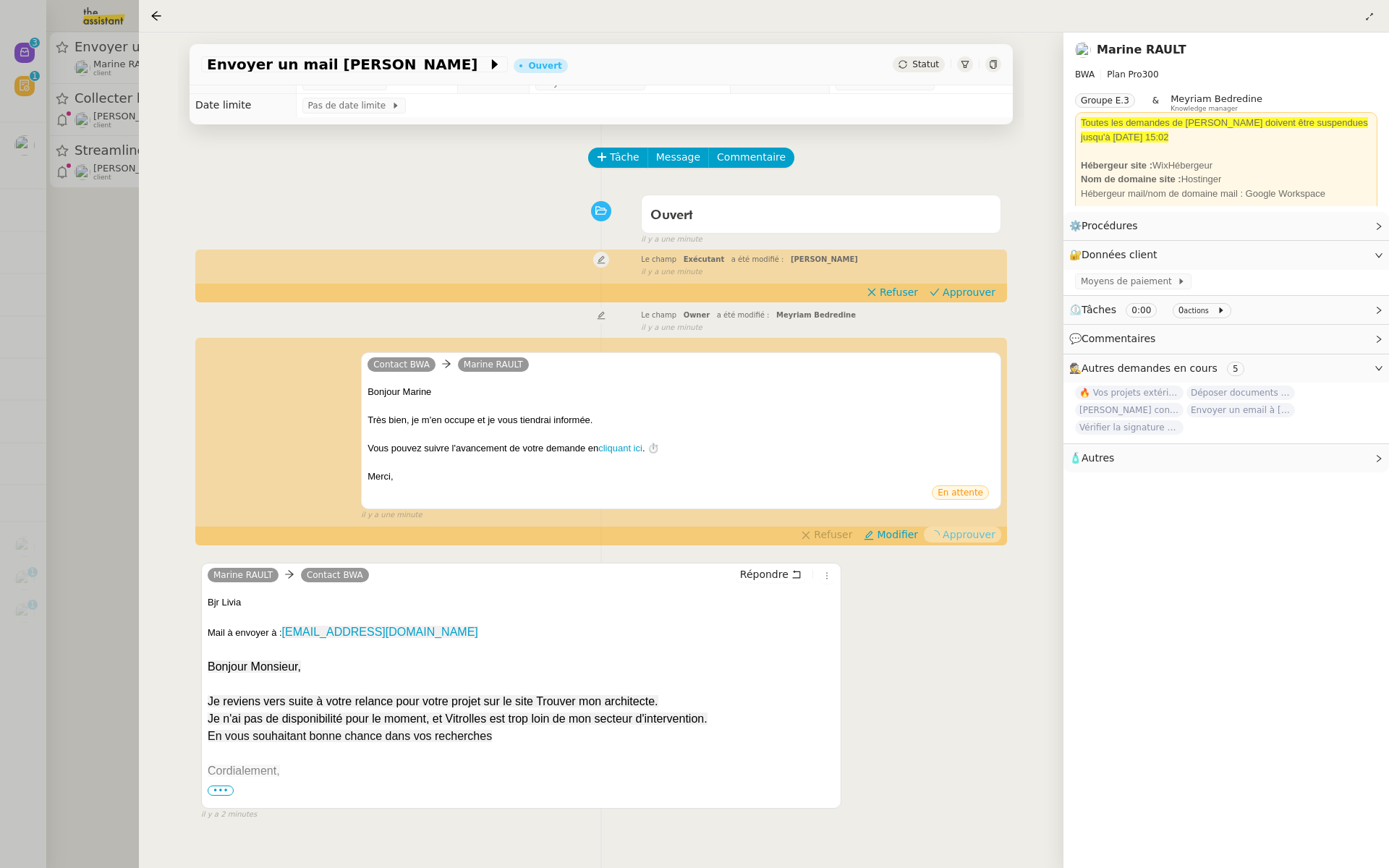
scroll to position [0, 0]
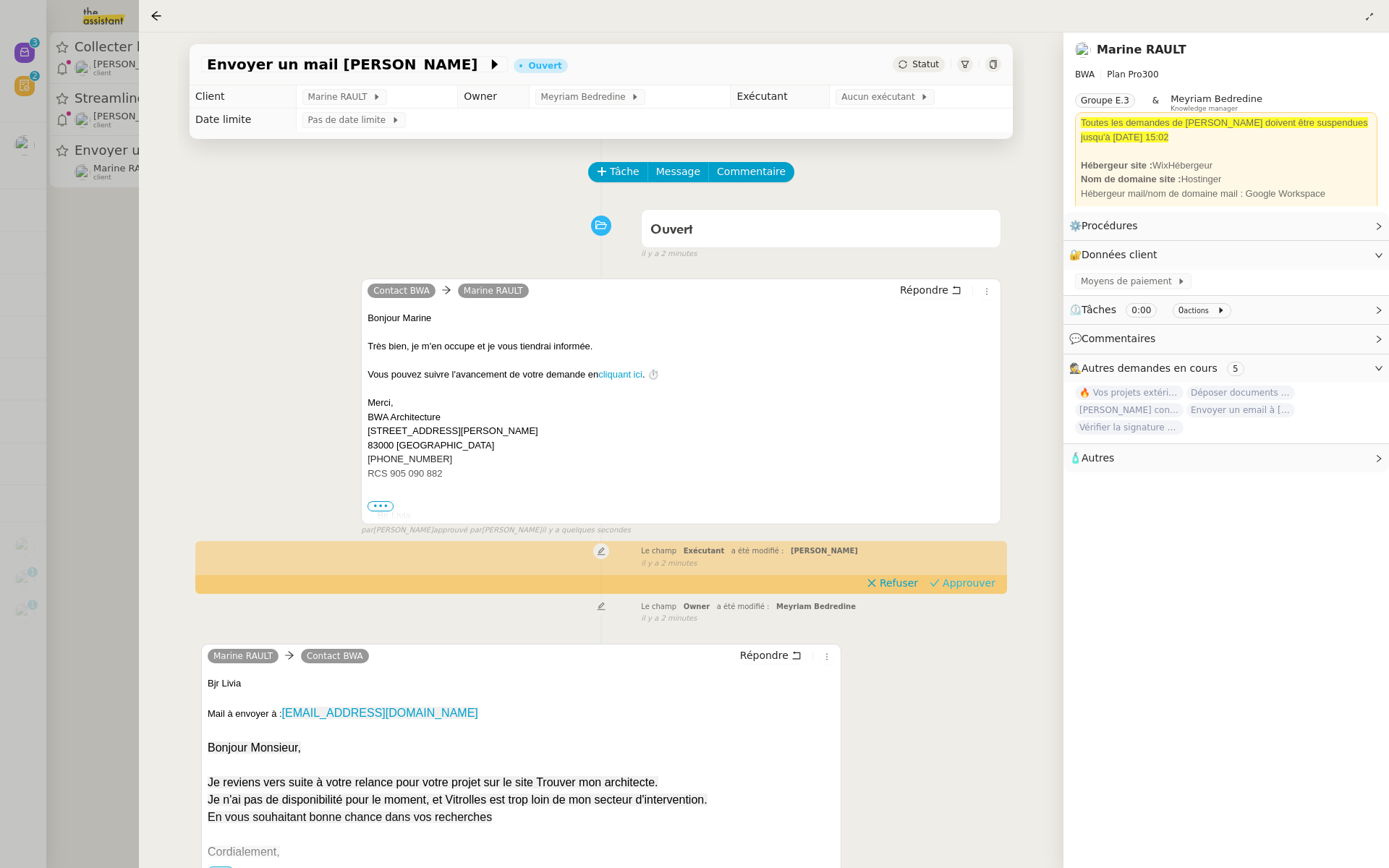
click at [984, 585] on span "Approuver" at bounding box center [969, 583] width 53 height 15
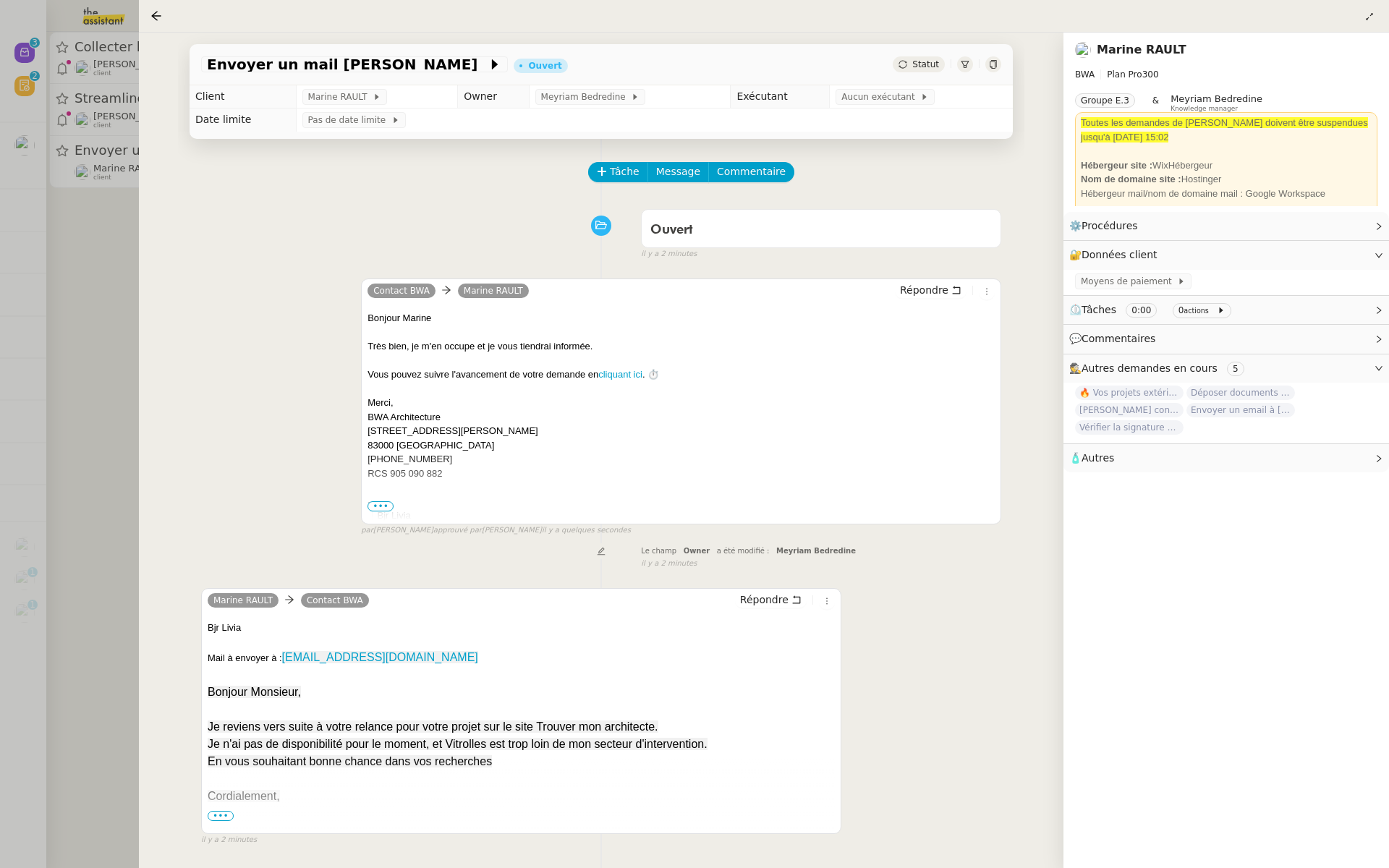
click at [52, 227] on div at bounding box center [694, 434] width 1389 height 868
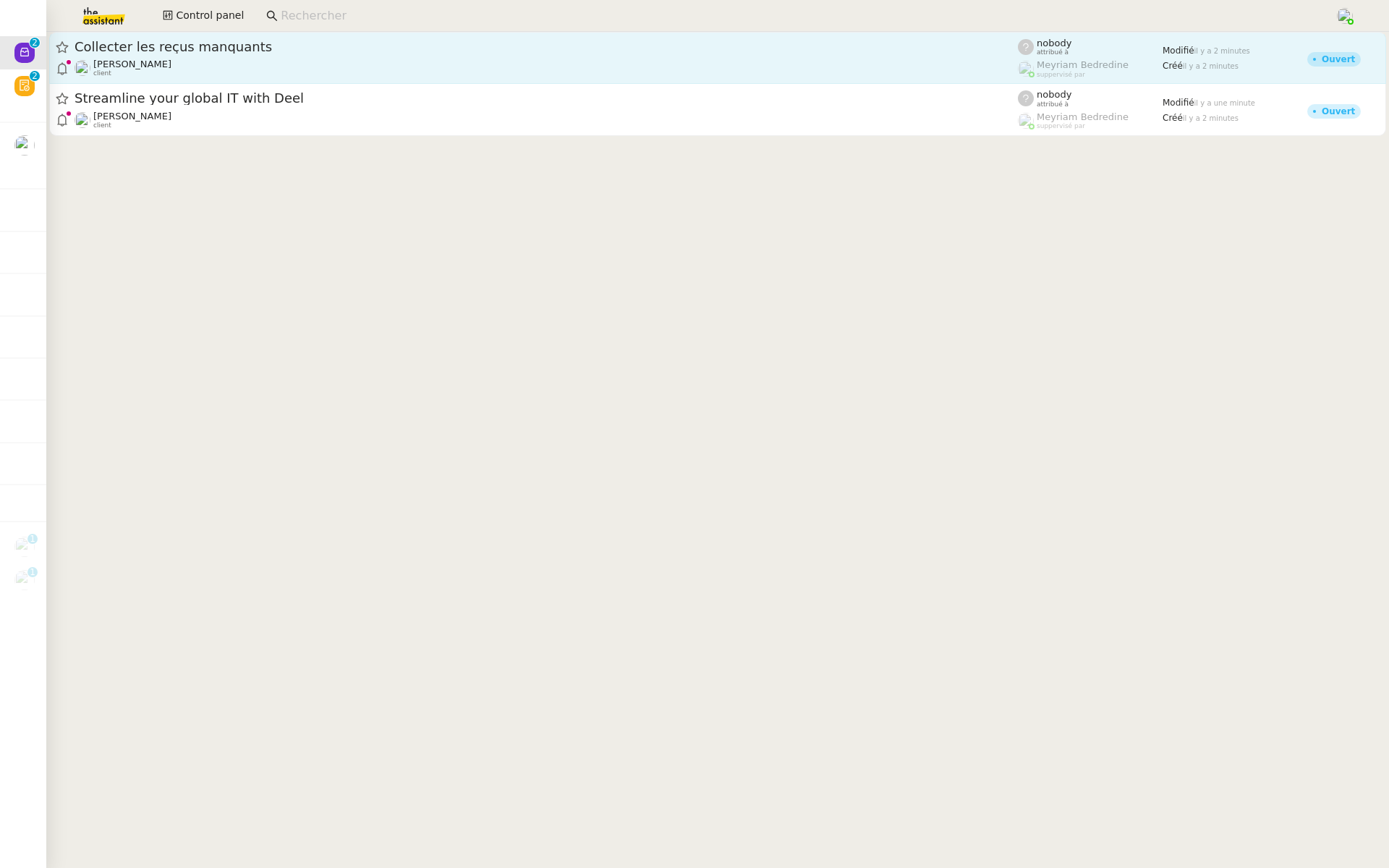
click at [214, 68] on div "Gabriel CIAN client" at bounding box center [546, 68] width 943 height 19
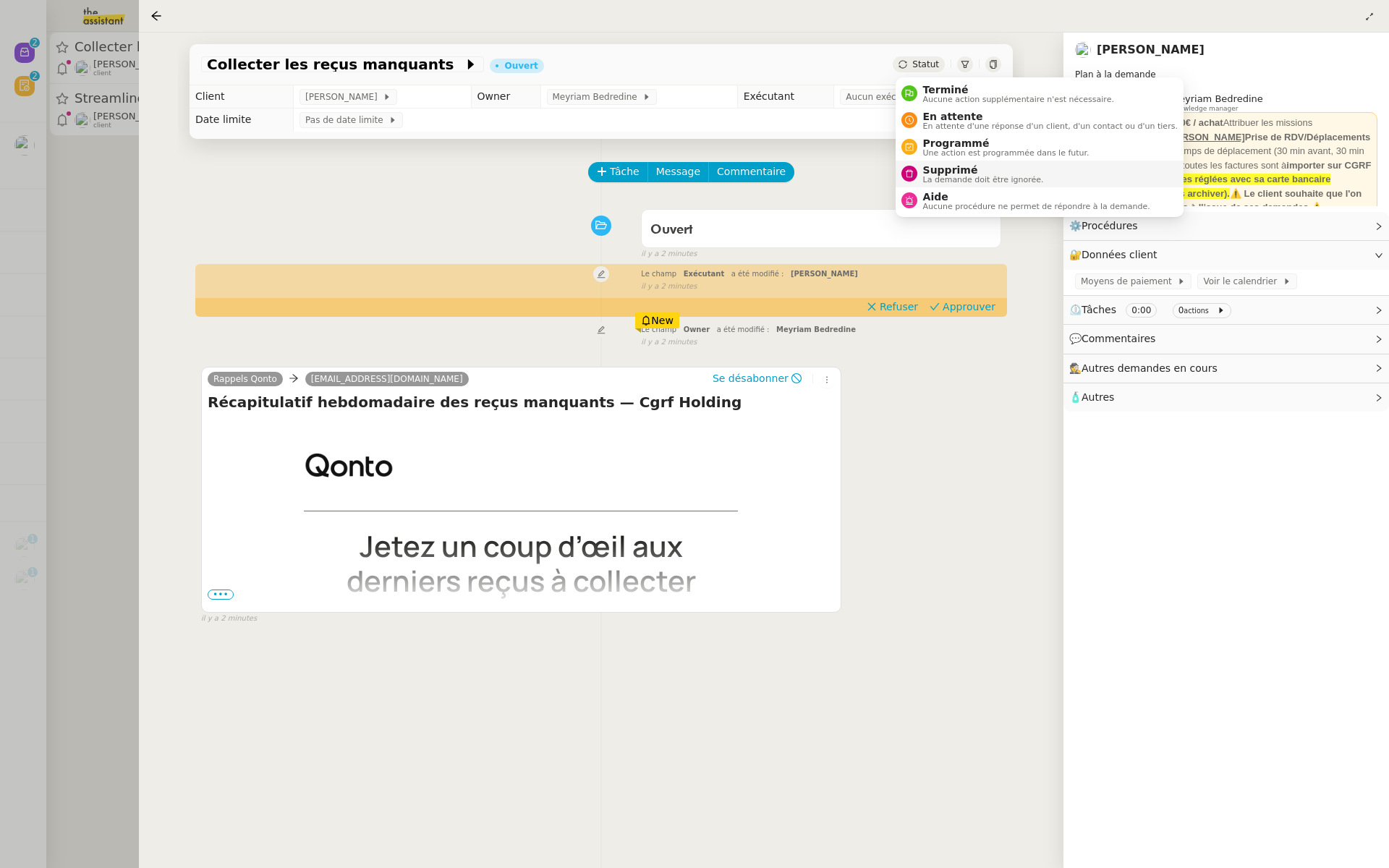
click at [933, 169] on span "Supprimé" at bounding box center [984, 170] width 121 height 12
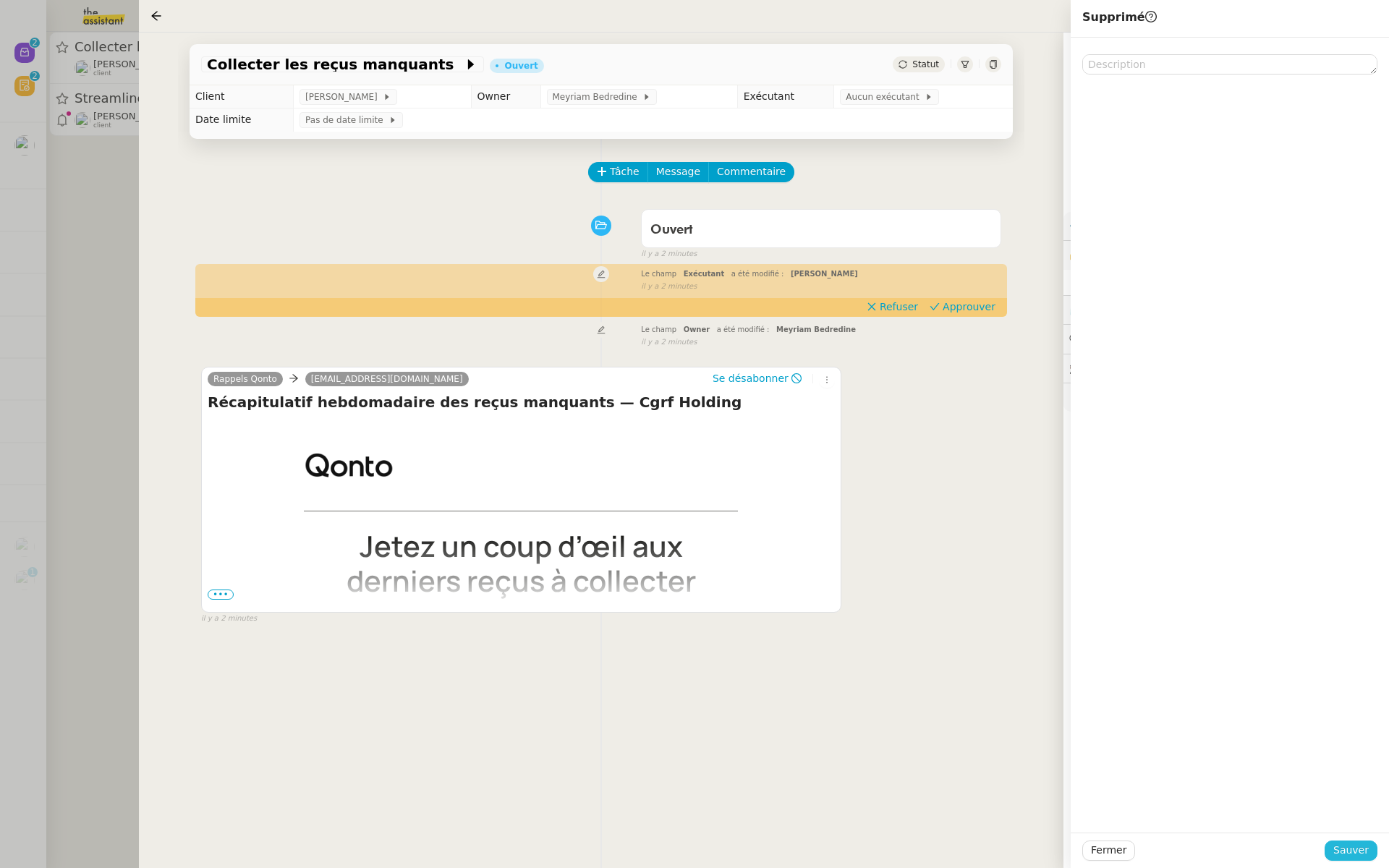
click at [1339, 848] on span "Sauver" at bounding box center [1352, 850] width 36 height 16
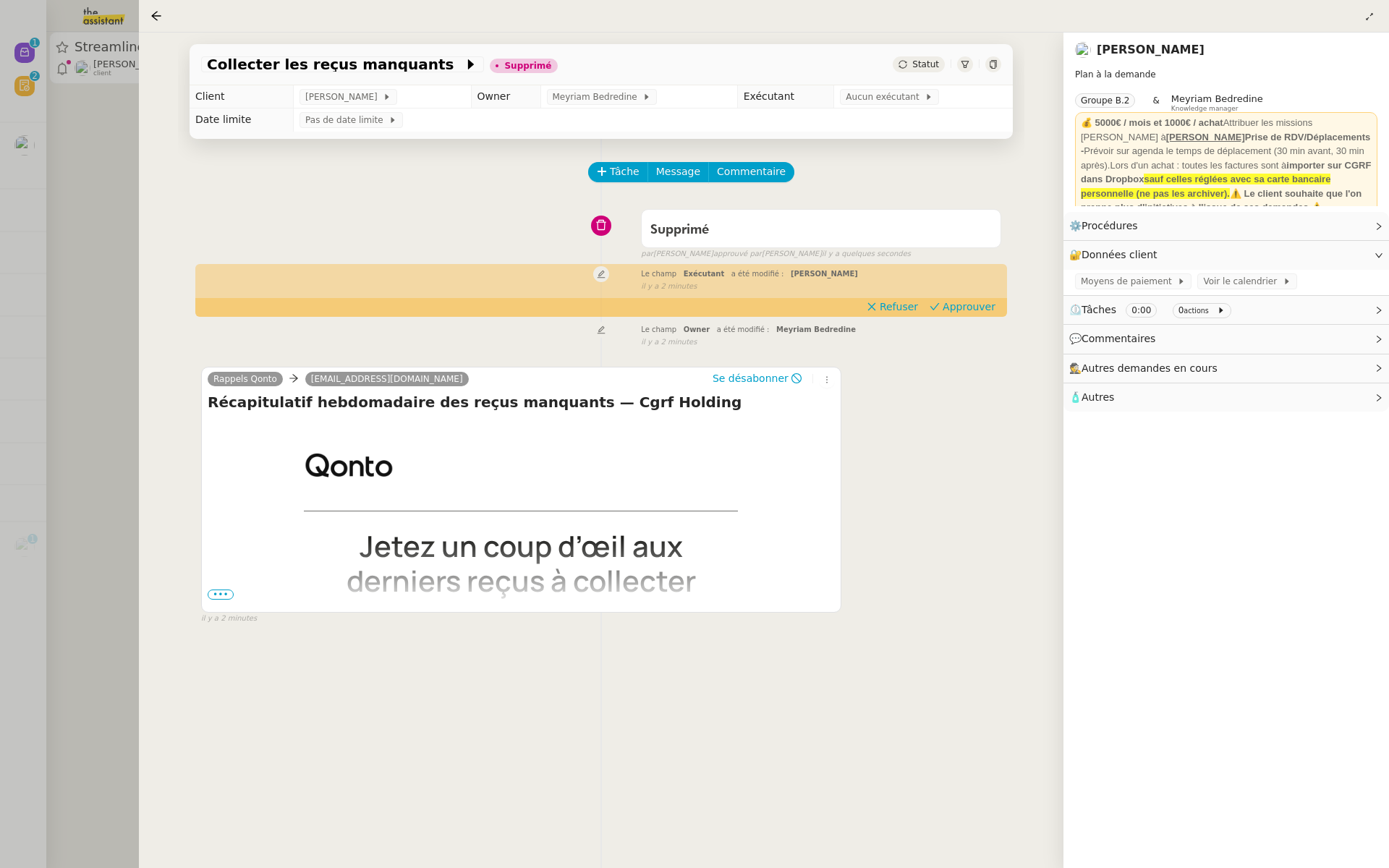
click at [5, 227] on div at bounding box center [694, 434] width 1389 height 868
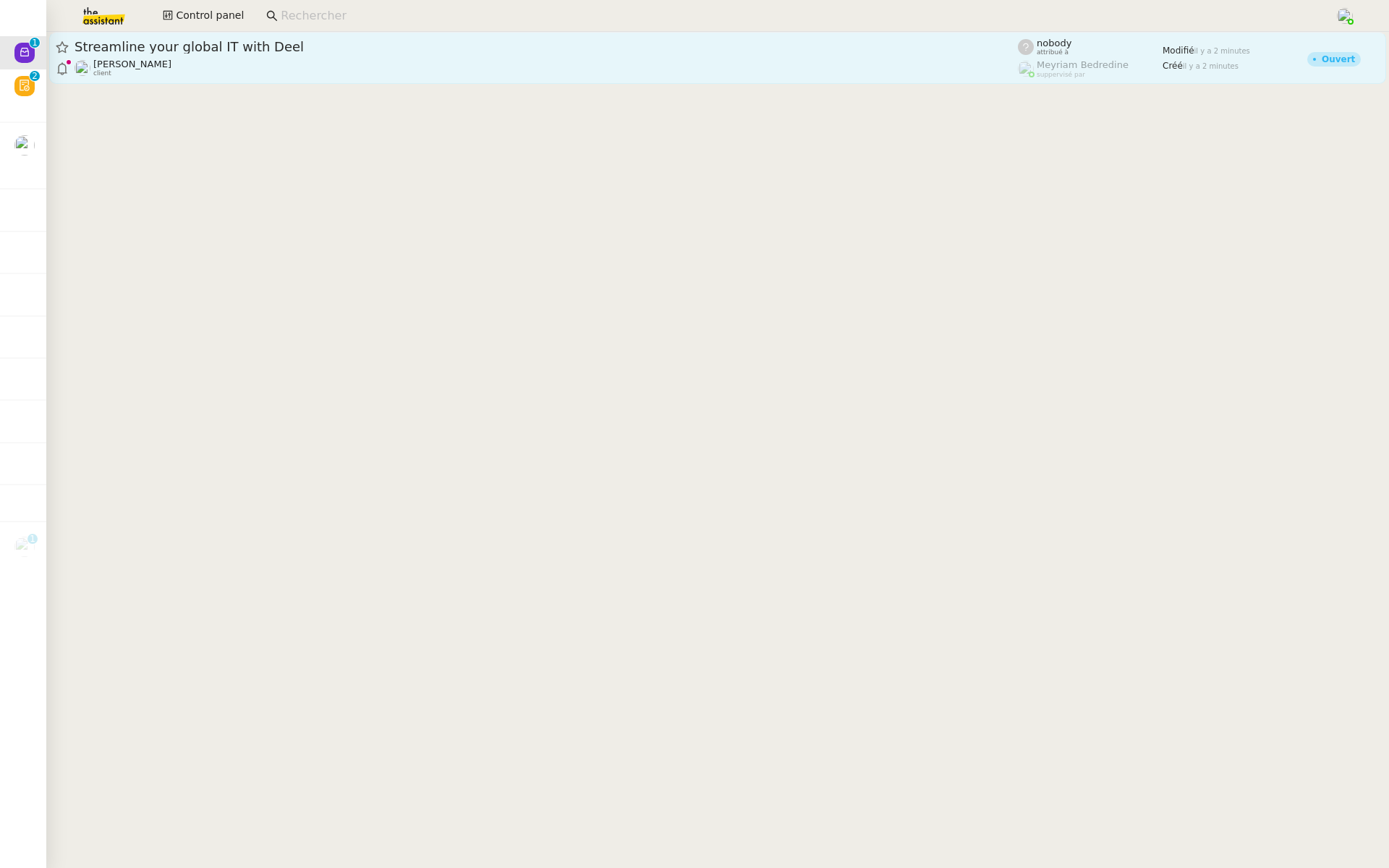
click at [138, 50] on span "Streamline your global IT with Deel" at bounding box center [546, 47] width 943 height 13
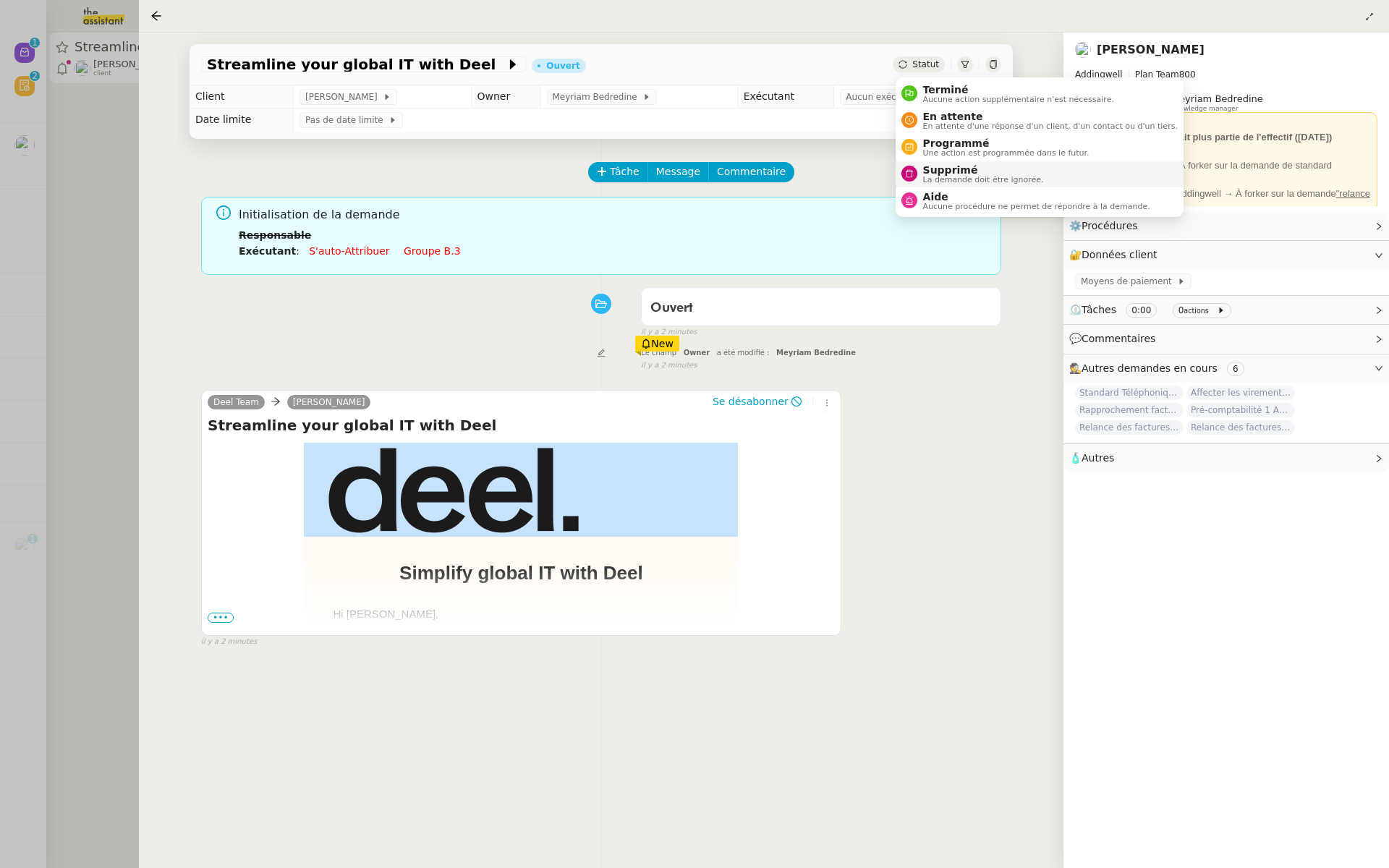
click at [918, 175] on div "Supprimé La demande doit être ignorée." at bounding box center [981, 174] width 127 height 19
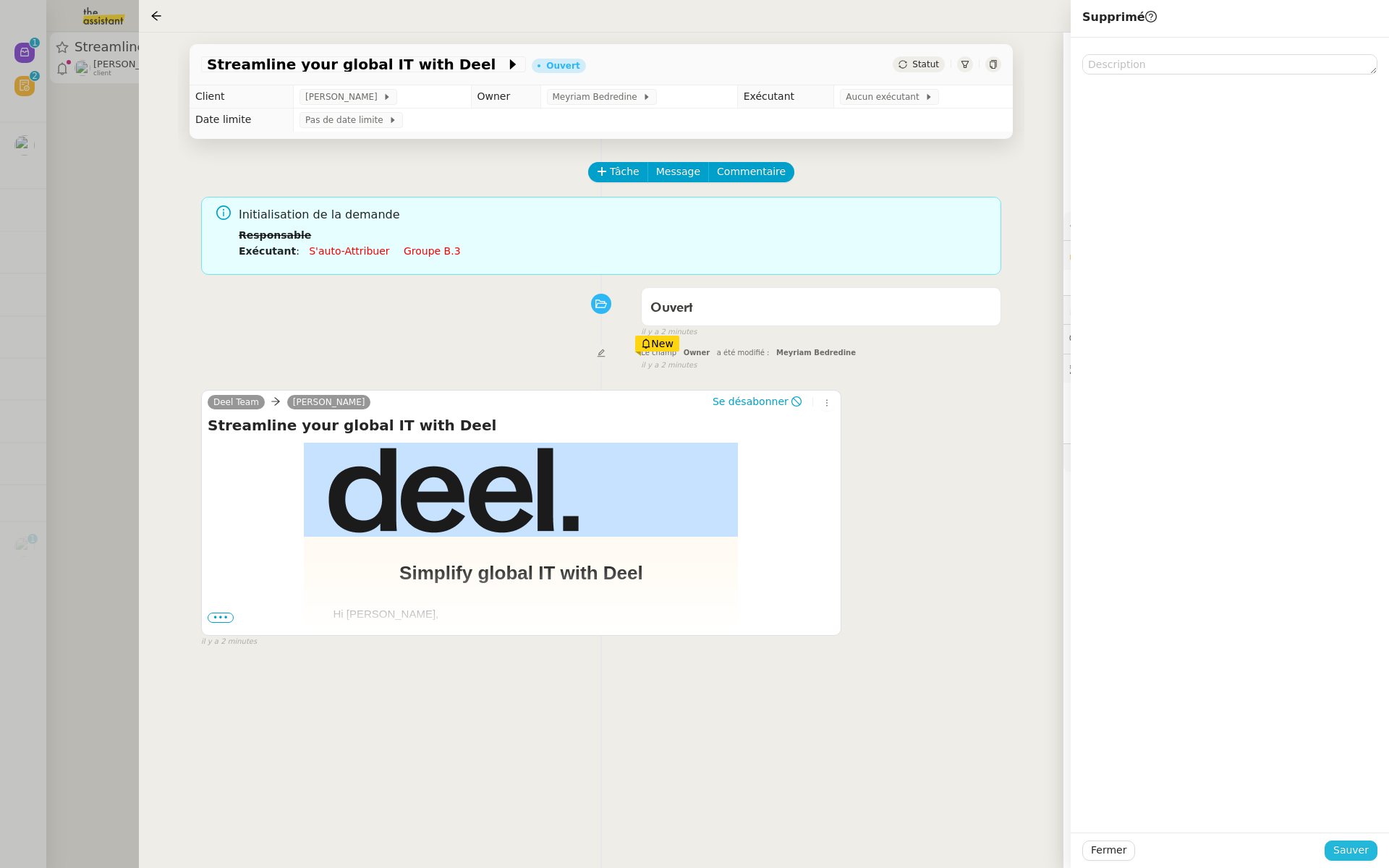
click at [1346, 850] on span "Sauver" at bounding box center [1352, 850] width 36 height 16
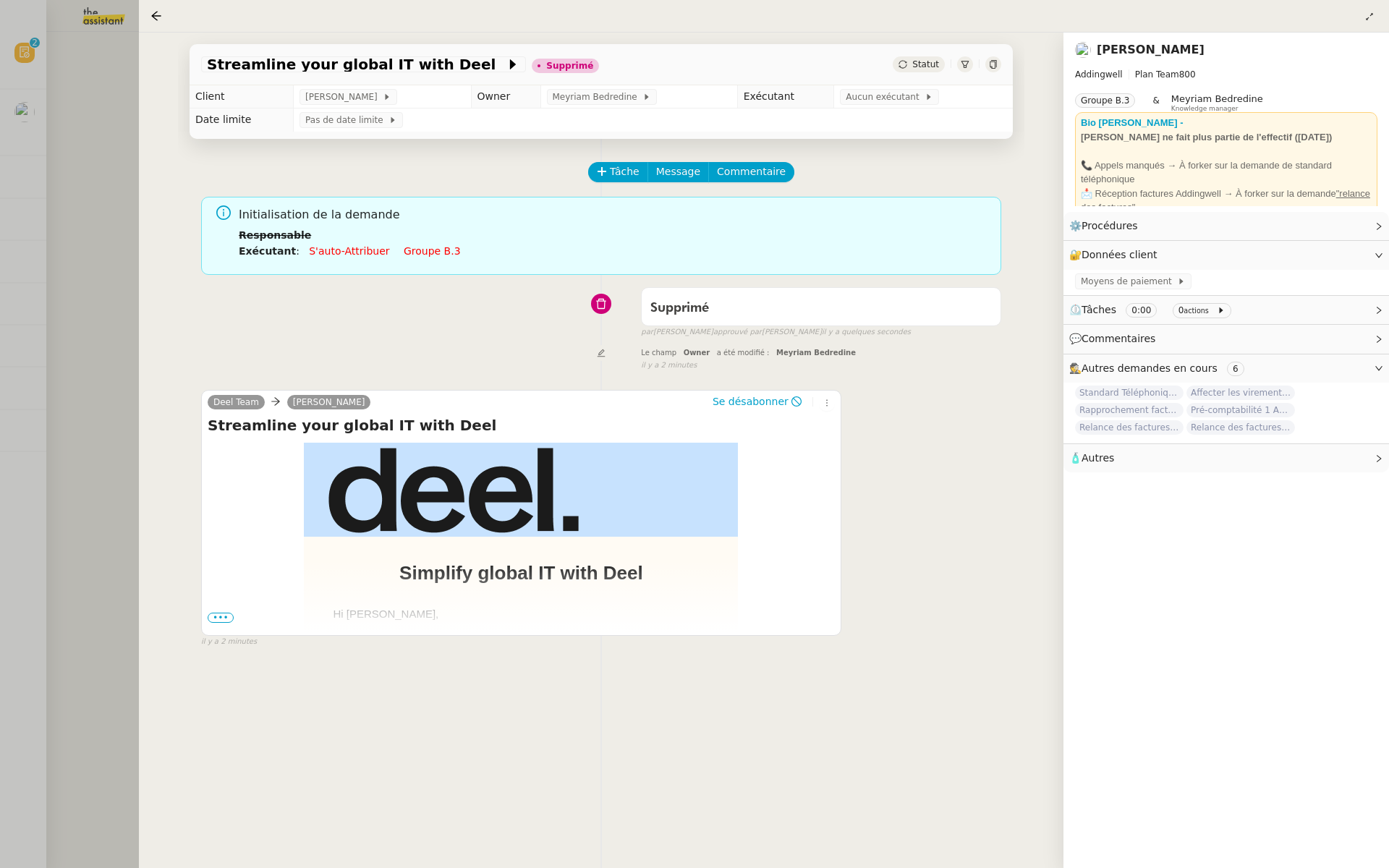
click at [48, 186] on div at bounding box center [694, 434] width 1389 height 868
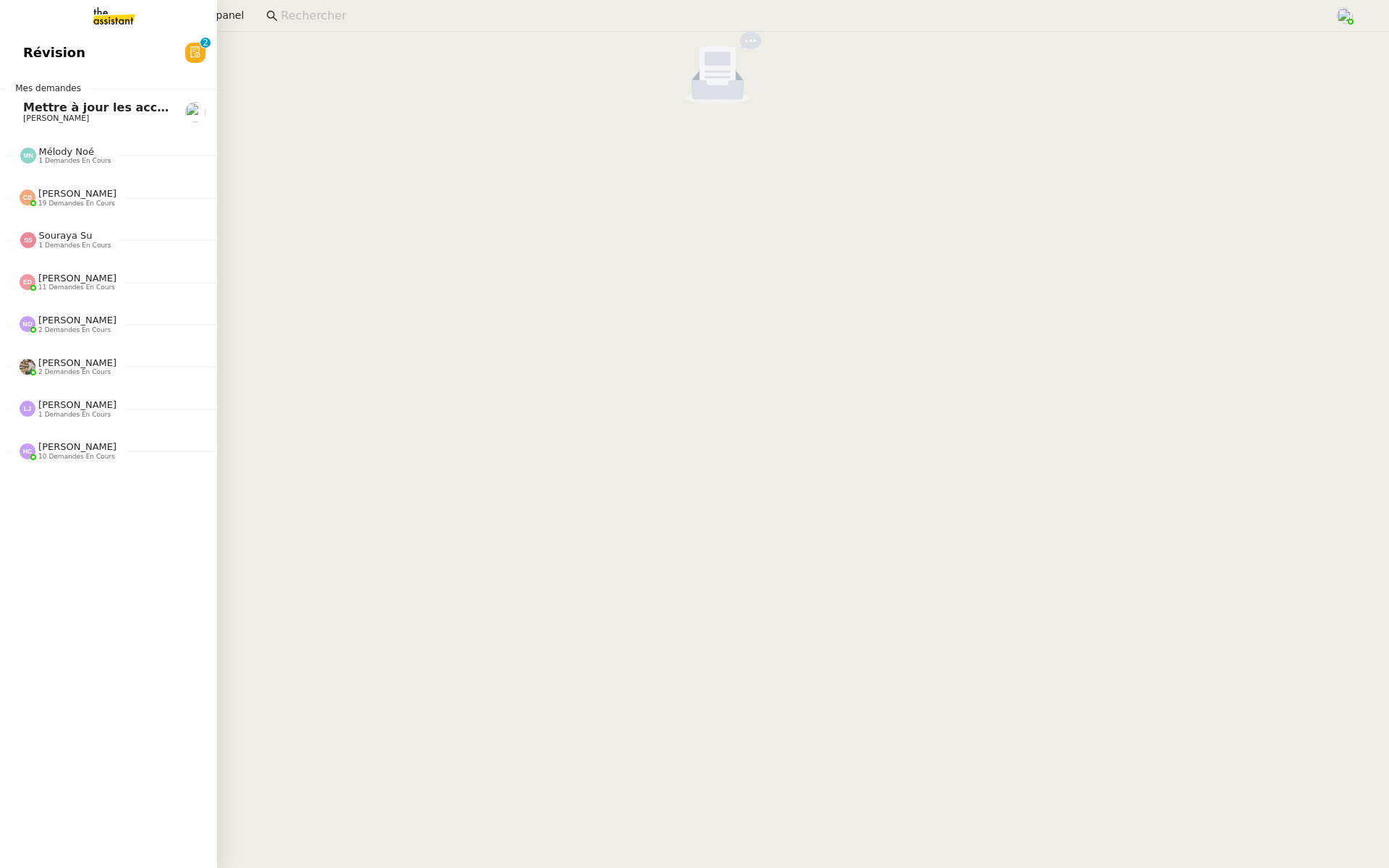
click at [9, 35] on div "Révision 0 1 2 3 4 5 6 7 8 9 Mes demandes Mettre à jour les accès internet Gene…" at bounding box center [109, 450] width 217 height 836
click at [5, 55] on link "Révision 0 1 2 3 4 5 6 7 8 9" at bounding box center [109, 53] width 217 height 33
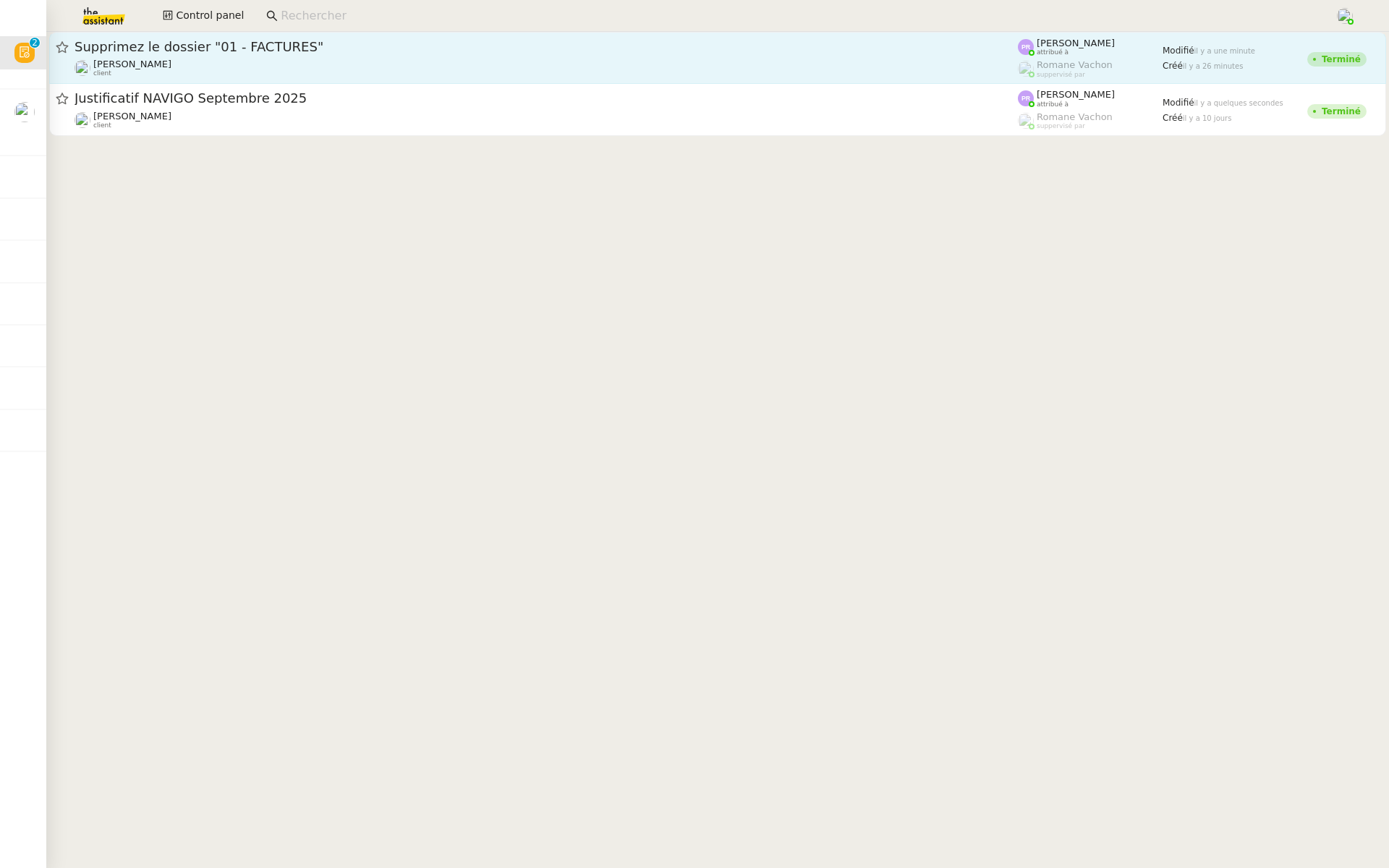
click at [193, 48] on span "Supprimez le dossier "01 - FACTURES"" at bounding box center [546, 47] width 943 height 13
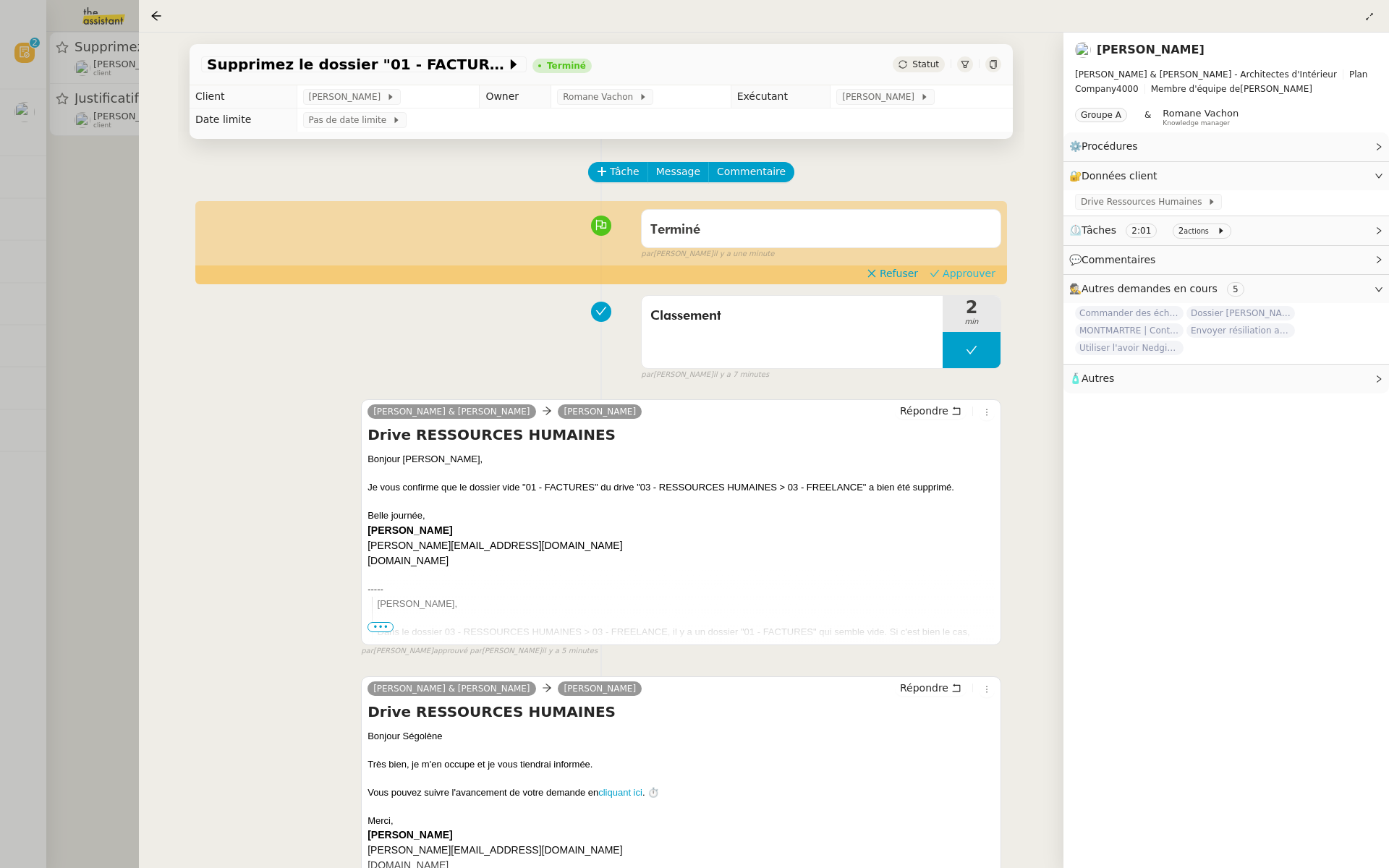
click at [971, 274] on span "Approuver" at bounding box center [969, 273] width 53 height 15
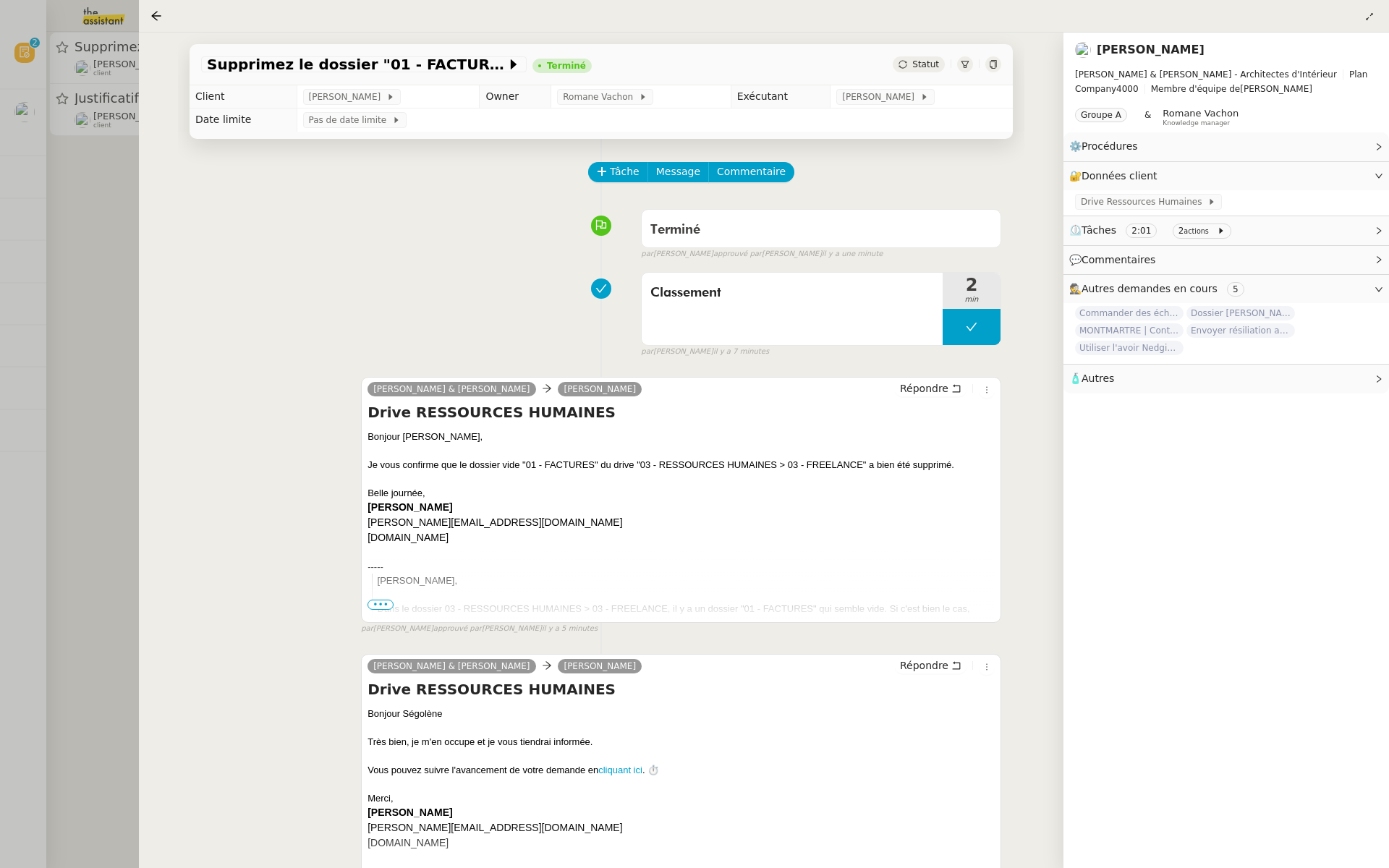
click at [106, 189] on div at bounding box center [694, 434] width 1389 height 868
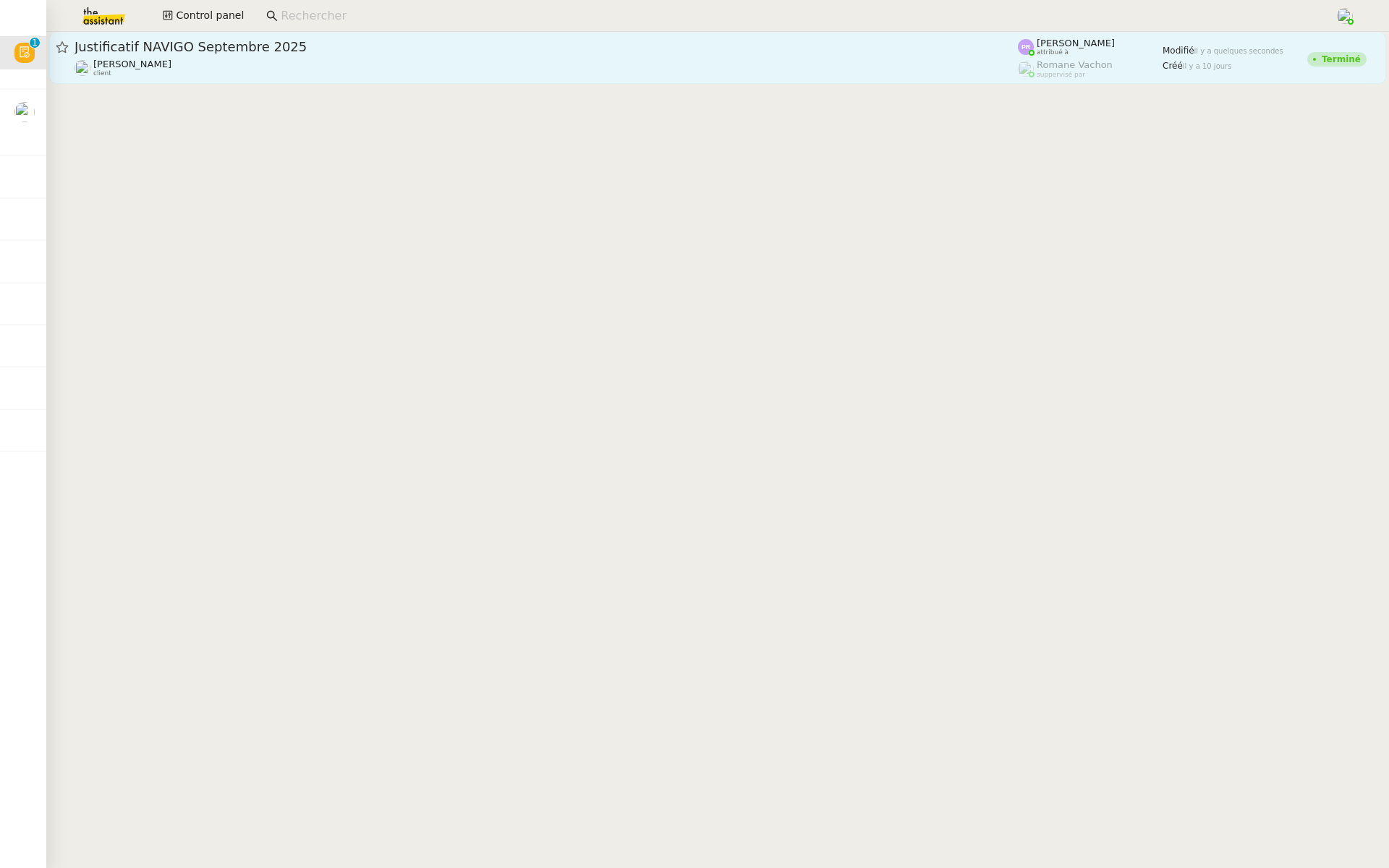
click at [250, 58] on div "Segolène Labinsky client" at bounding box center [546, 68] width 943 height 19
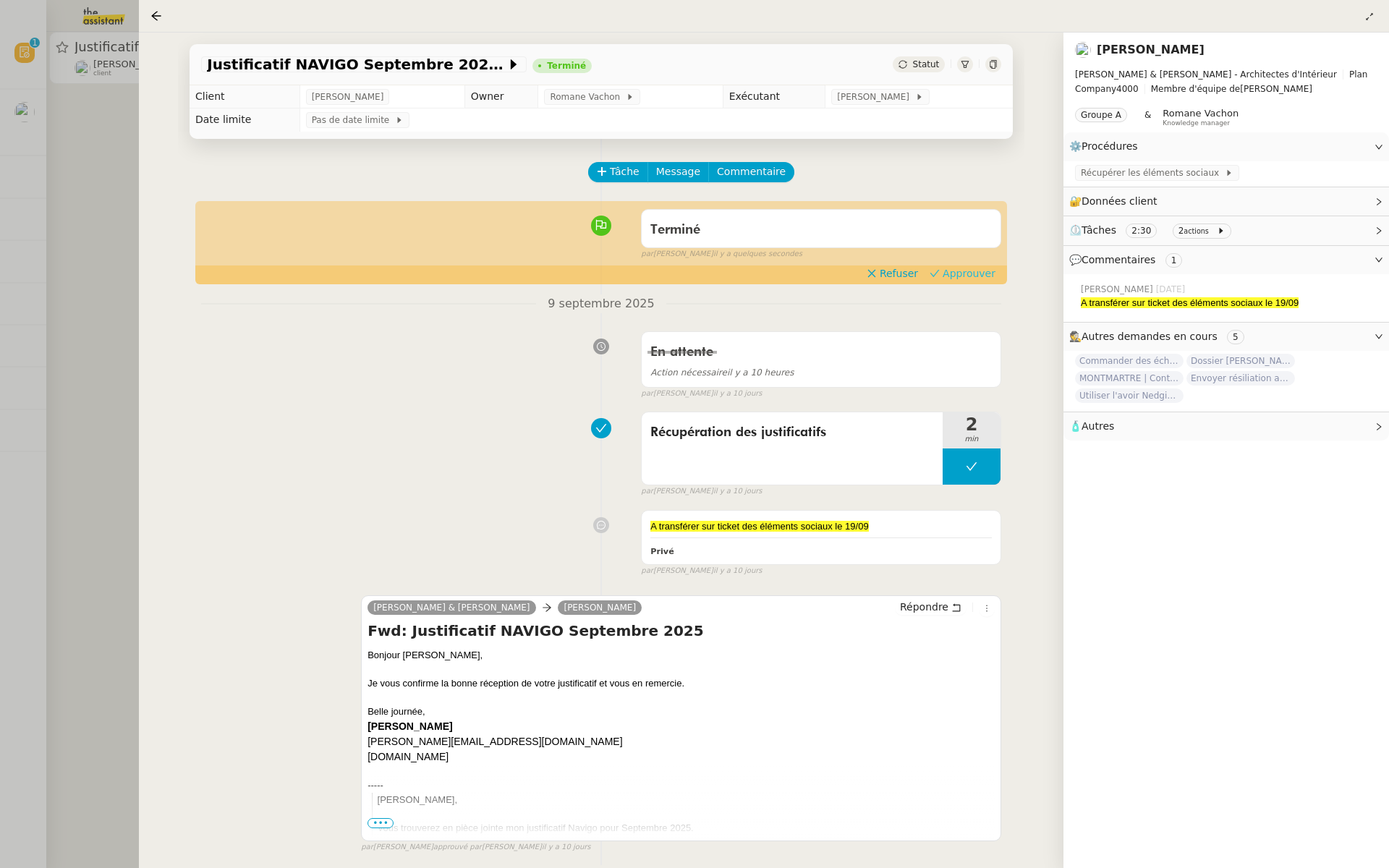
click at [978, 274] on span "Approuver" at bounding box center [969, 273] width 53 height 15
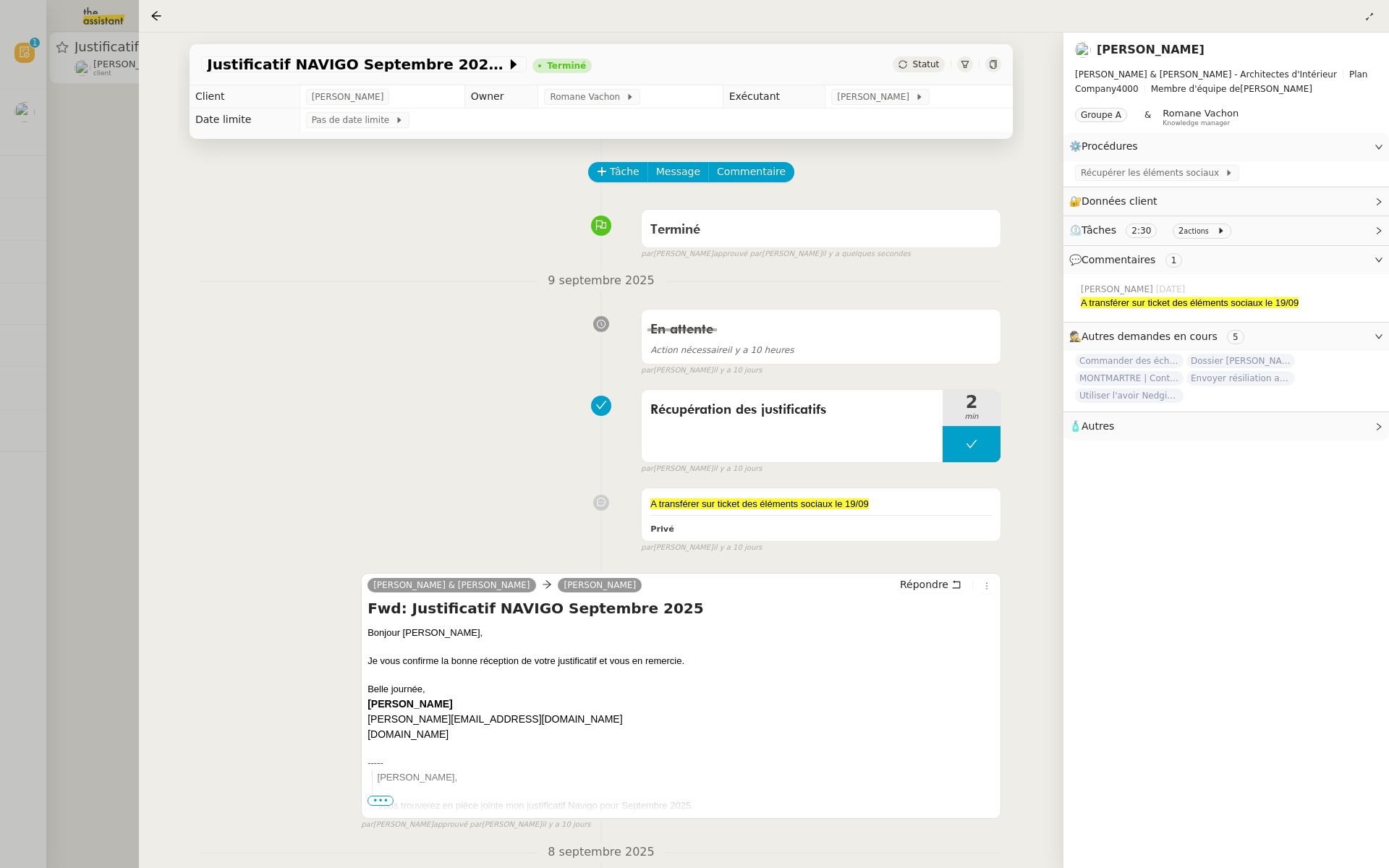
click at [0, 114] on div at bounding box center [694, 434] width 1389 height 868
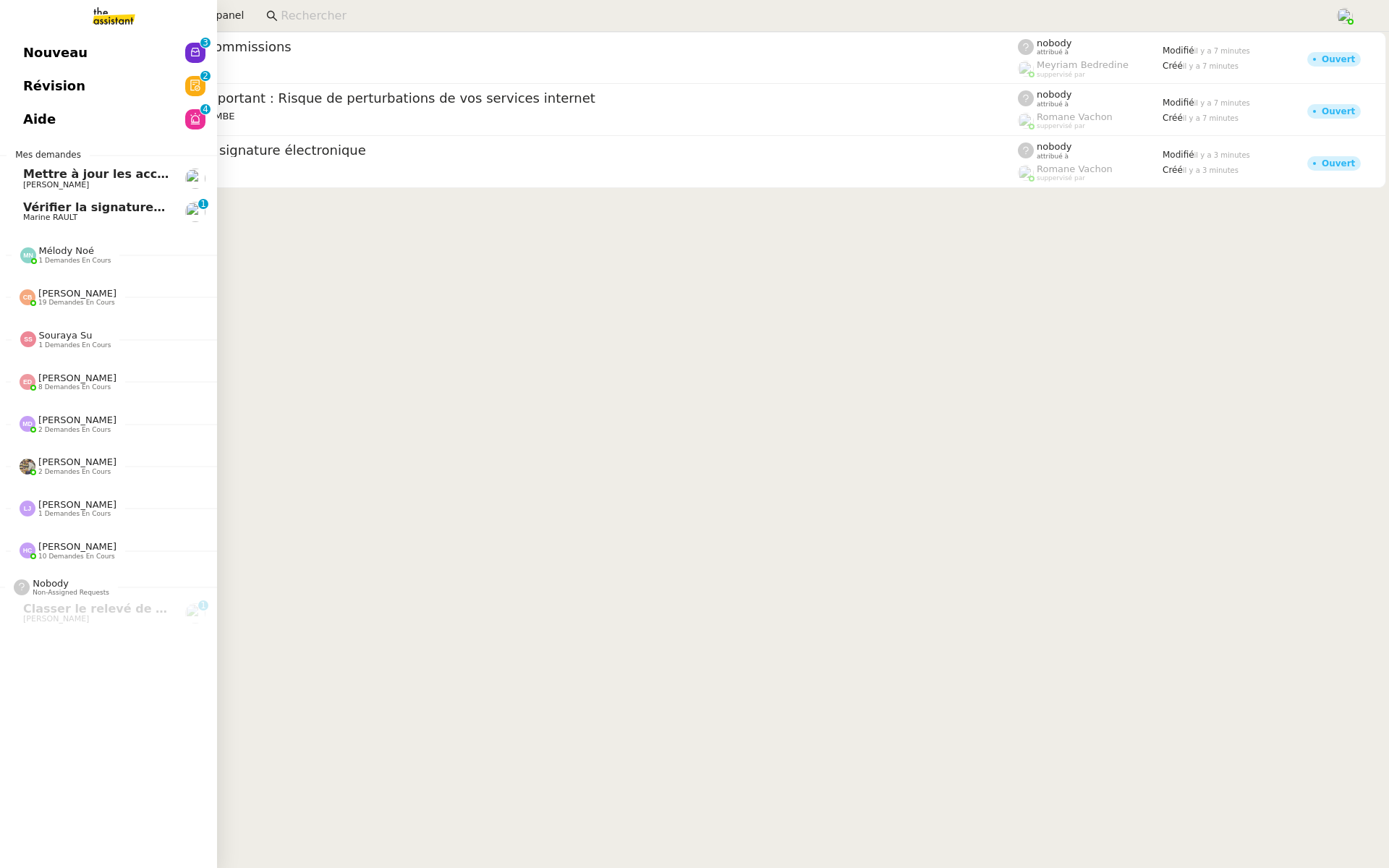
click at [26, 89] on span "Révision" at bounding box center [54, 86] width 62 height 22
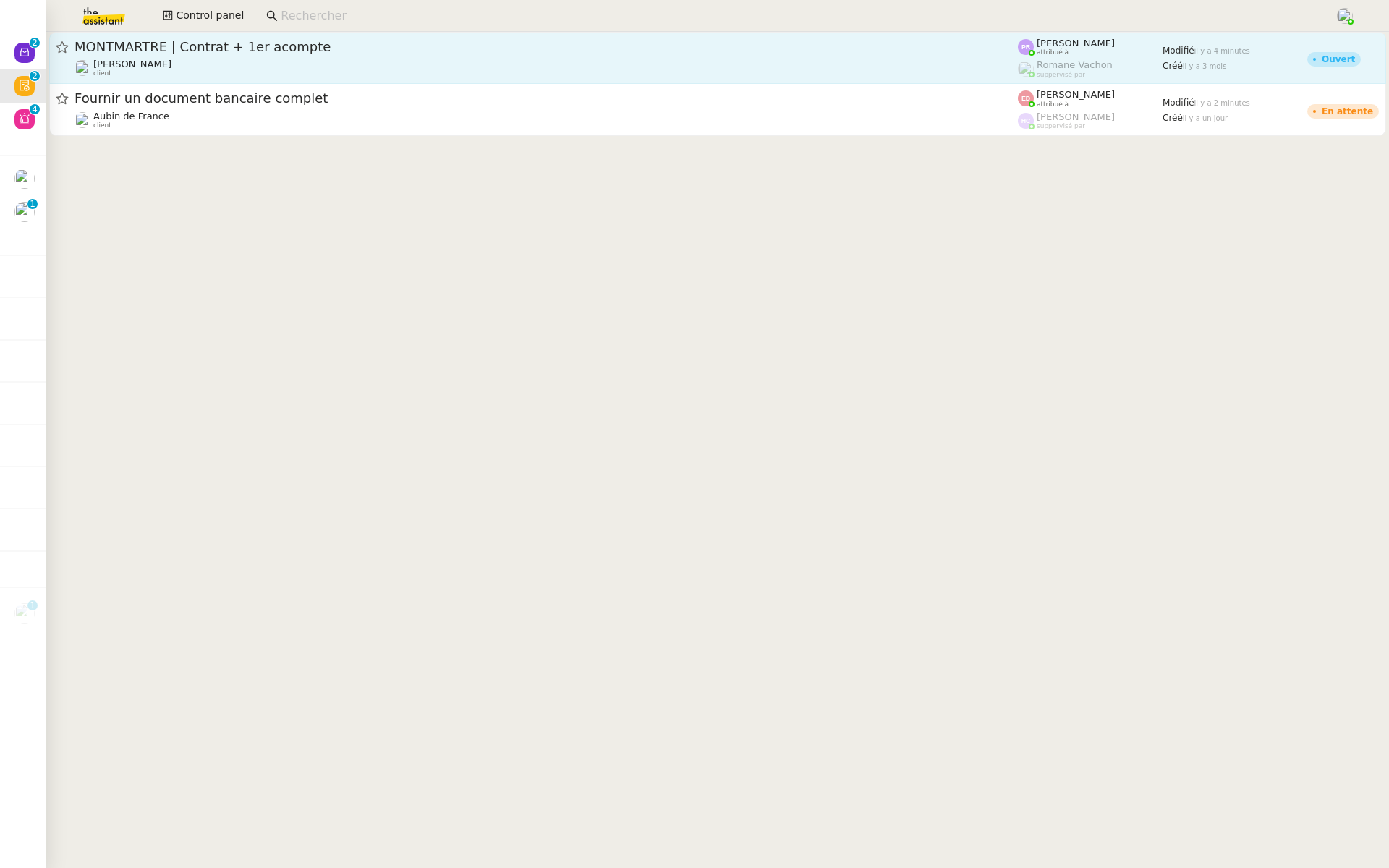
click at [250, 57] on div "MONTMARTRE | Contrat + 1er acompte Segolène Labinsky client" at bounding box center [546, 57] width 943 height 39
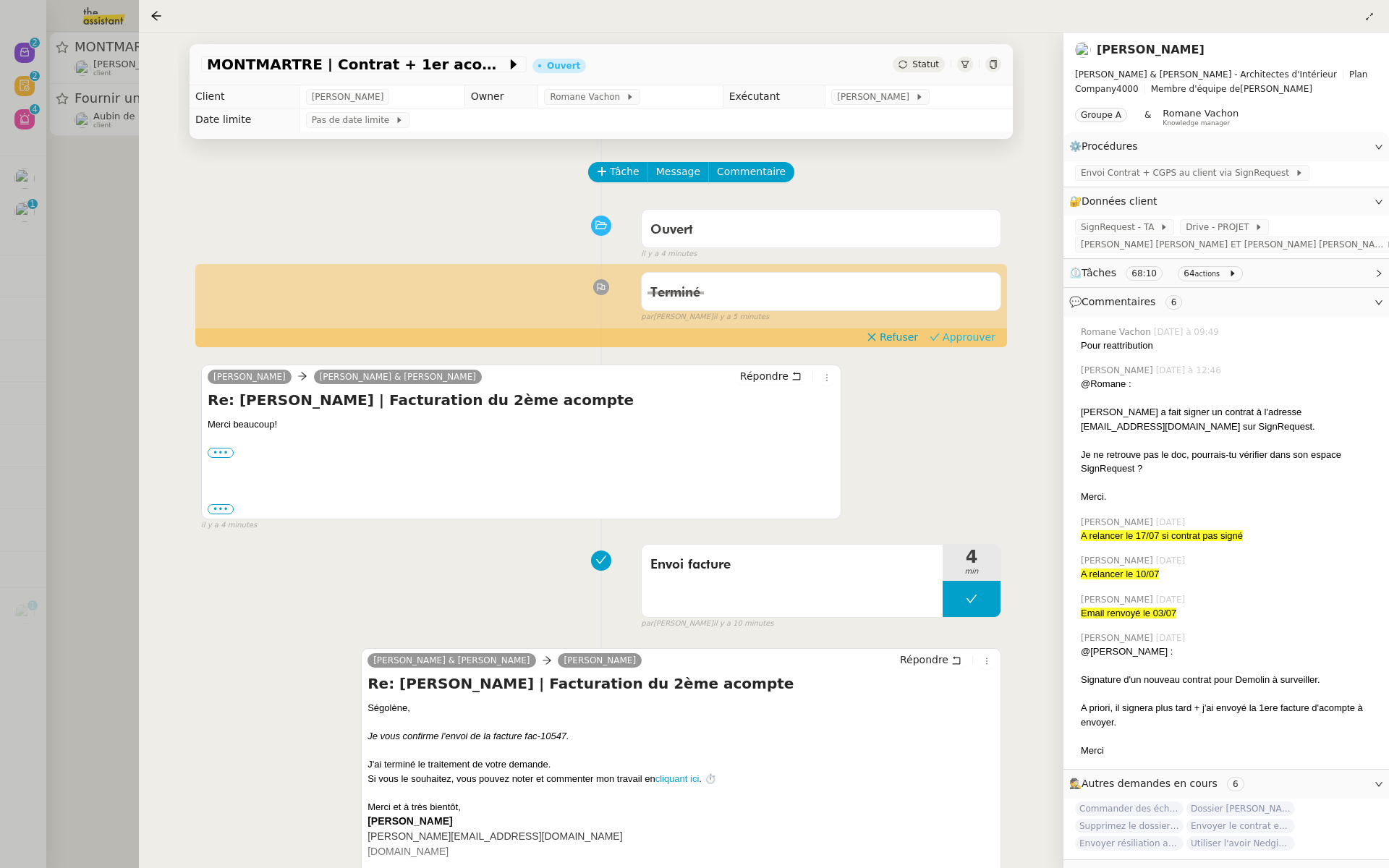
click at [978, 335] on span "Approuver" at bounding box center [969, 337] width 53 height 15
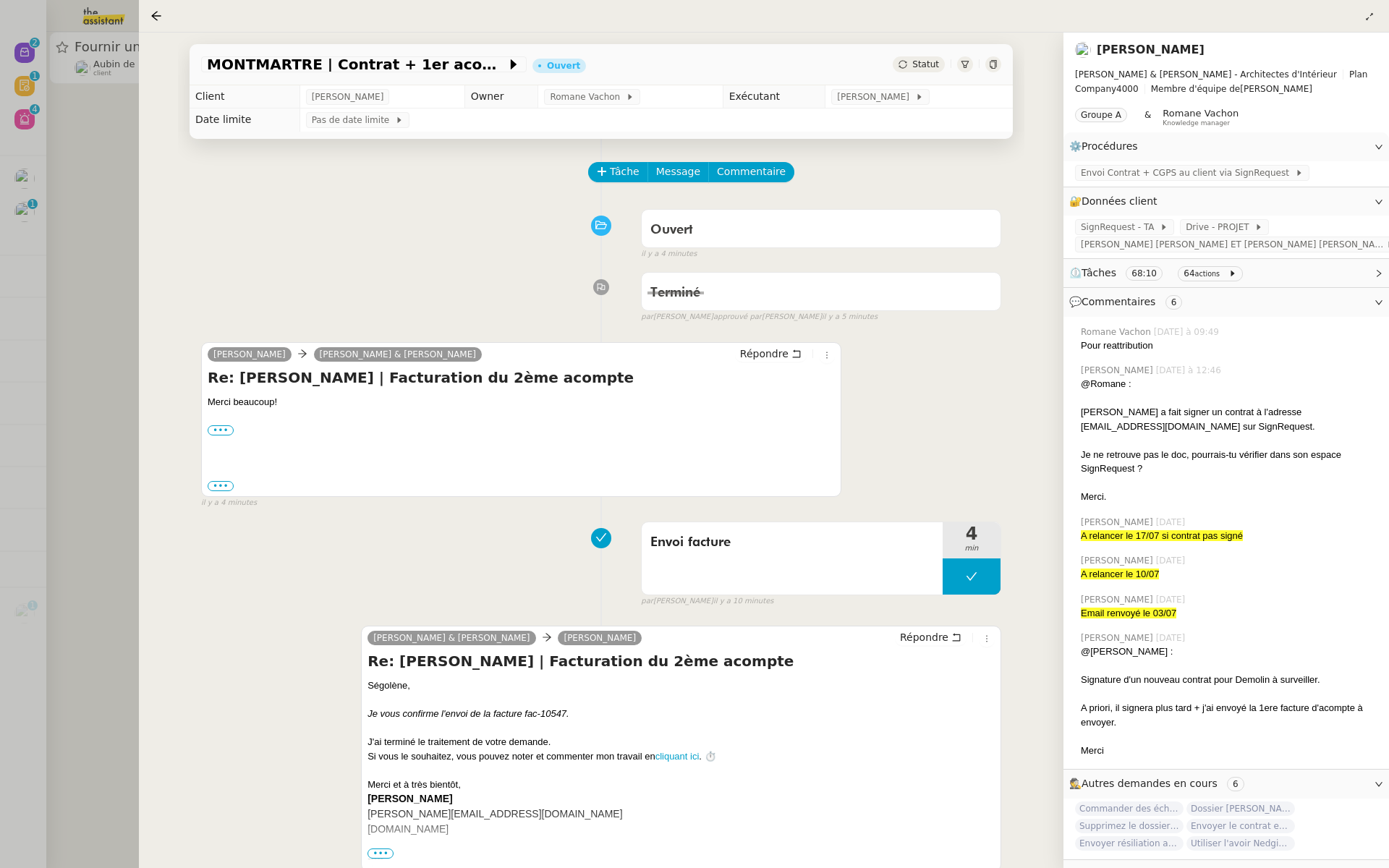
click at [28, 186] on div at bounding box center [694, 434] width 1389 height 868
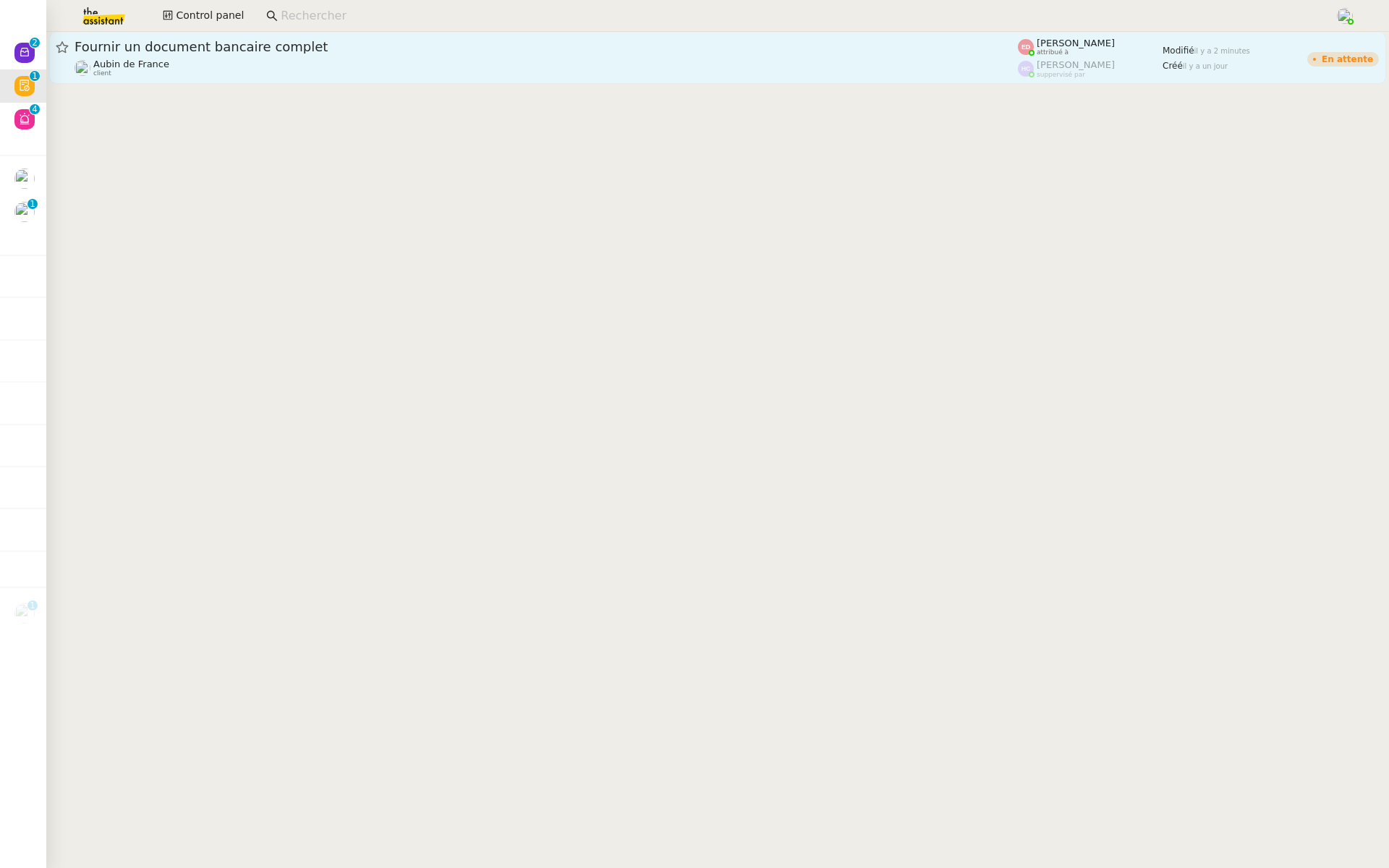
click at [183, 61] on div "Aubin de France client" at bounding box center [546, 68] width 943 height 19
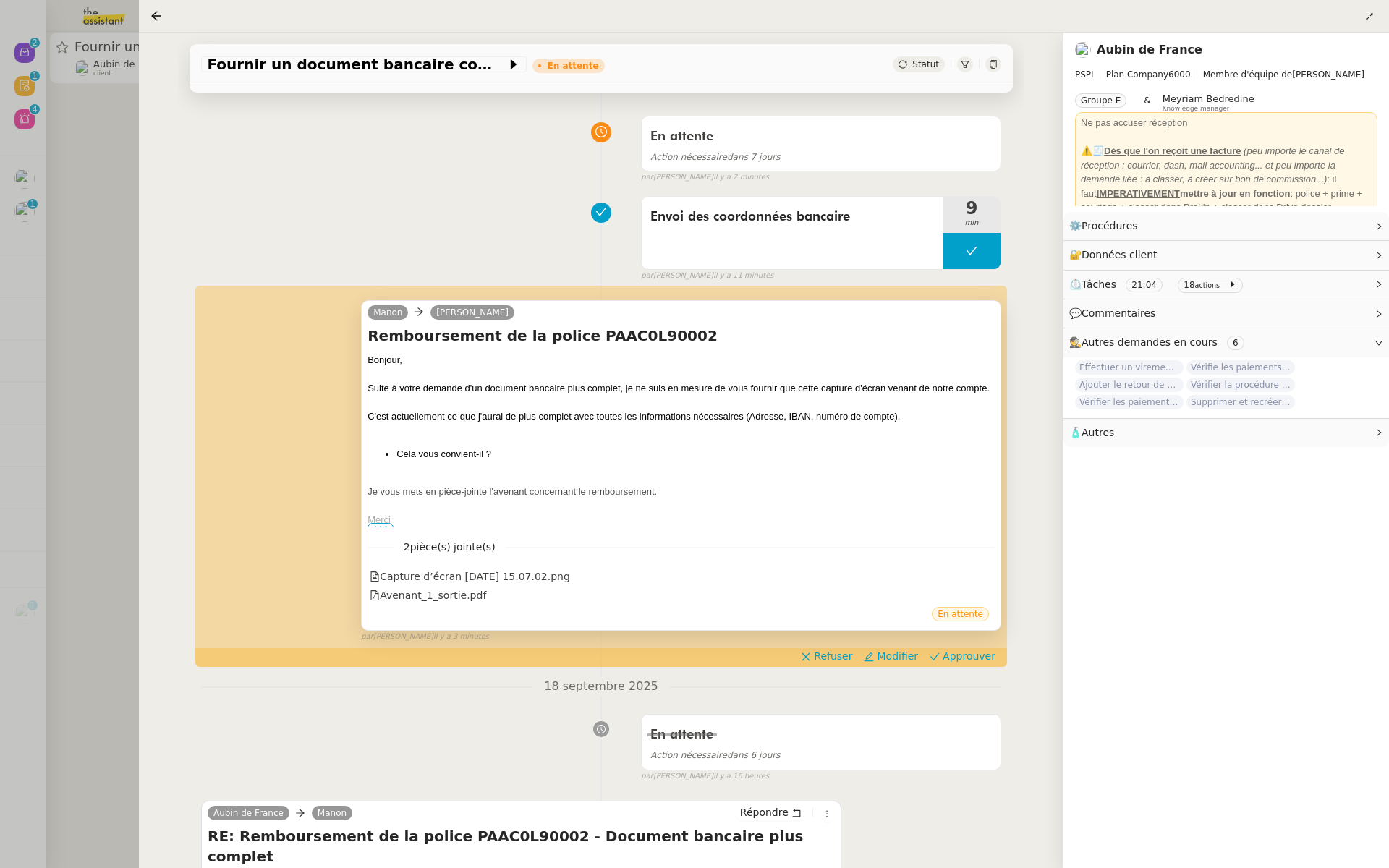
scroll to position [157, 0]
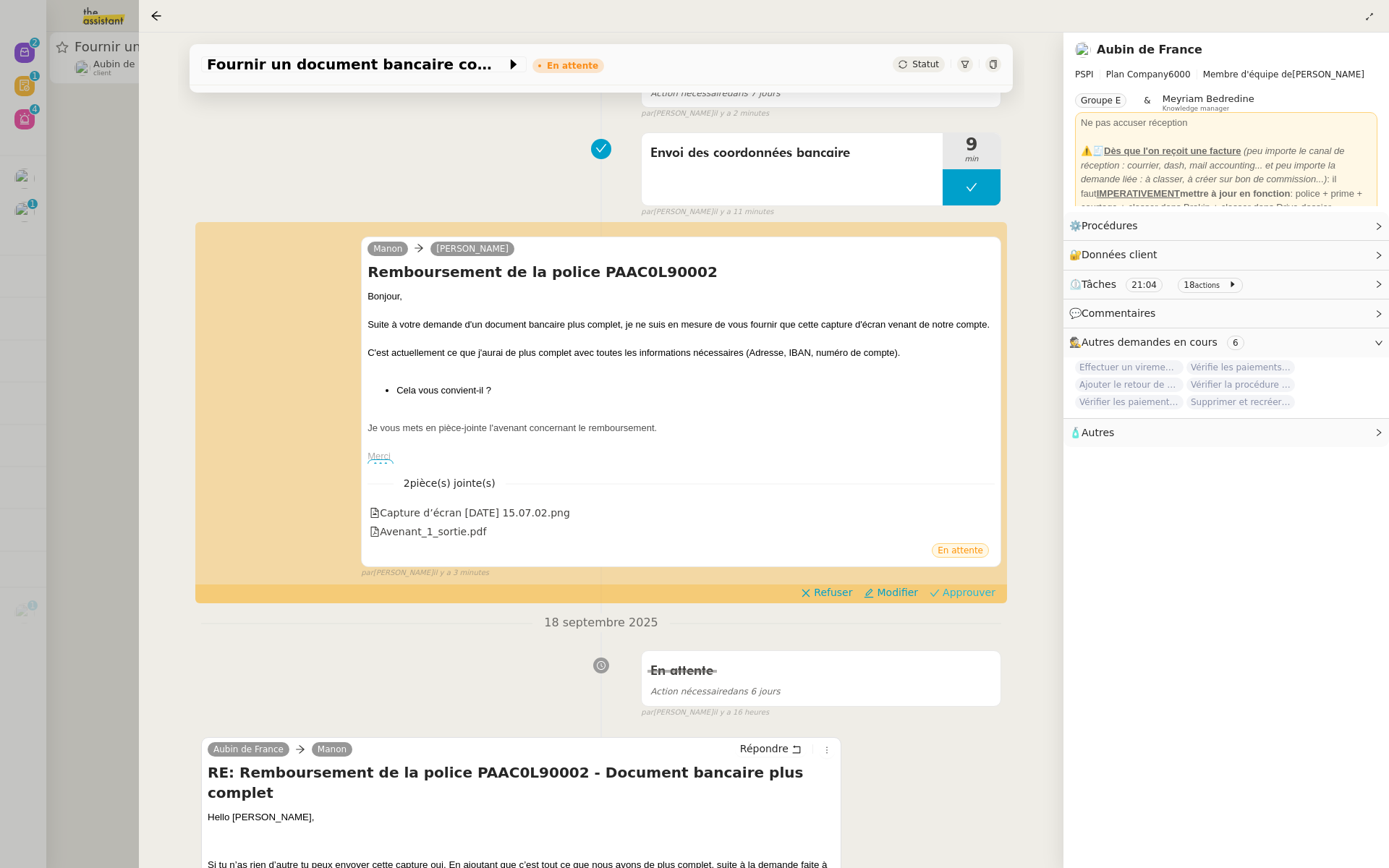
click at [969, 591] on span "Approuver" at bounding box center [969, 592] width 53 height 15
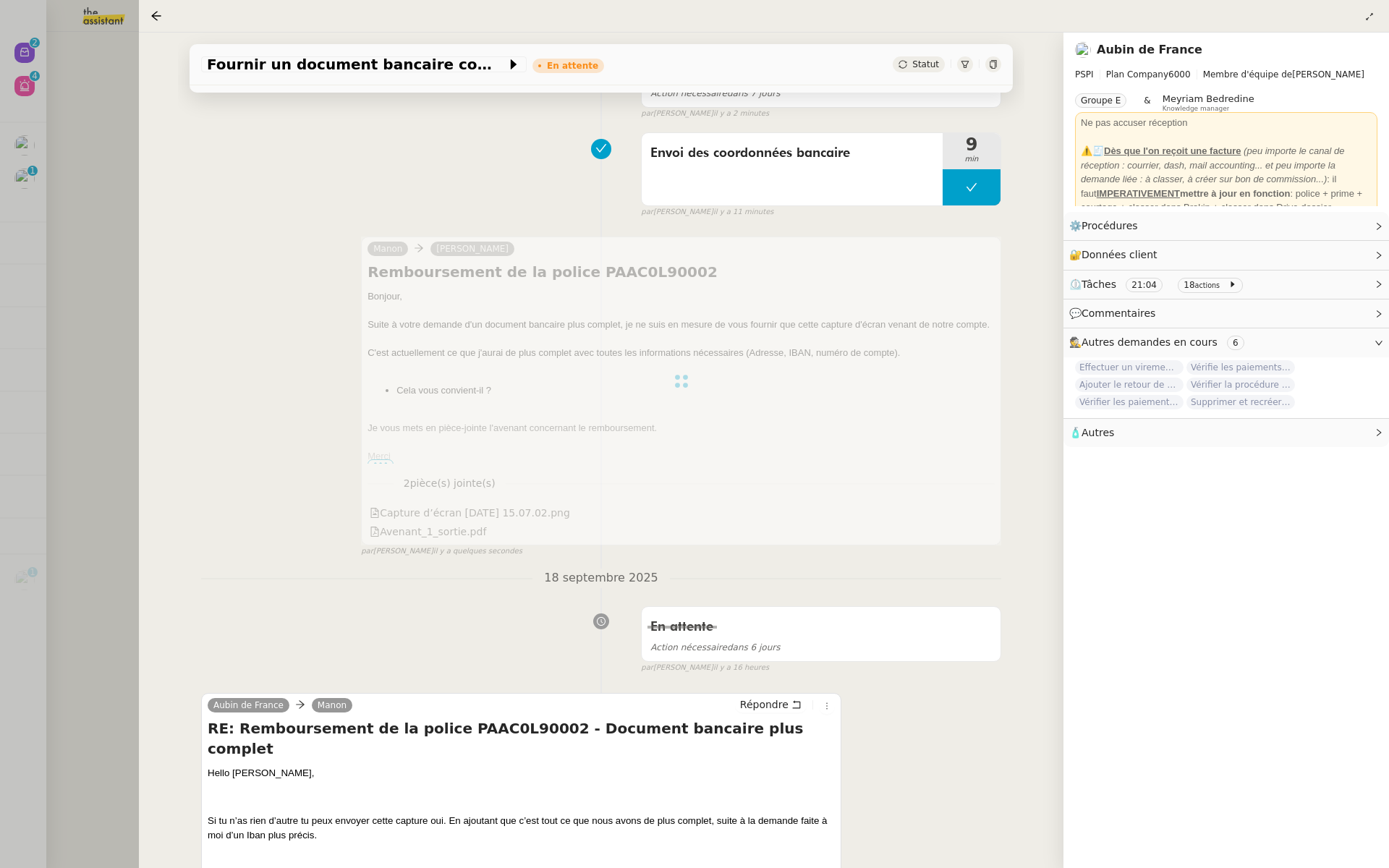
click at [53, 254] on div at bounding box center [694, 434] width 1389 height 868
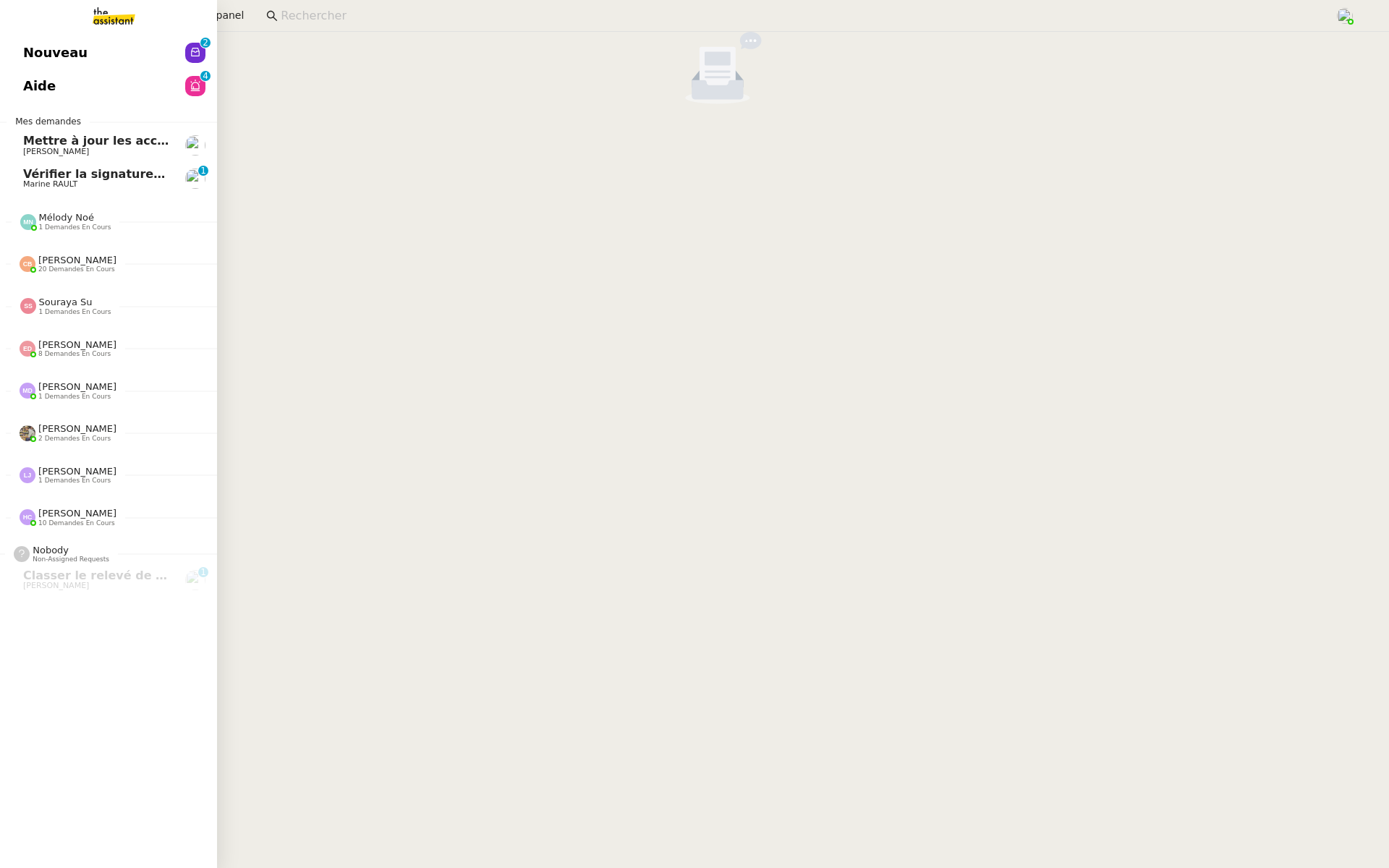
click at [49, 56] on span "Nouveau" at bounding box center [55, 53] width 64 height 22
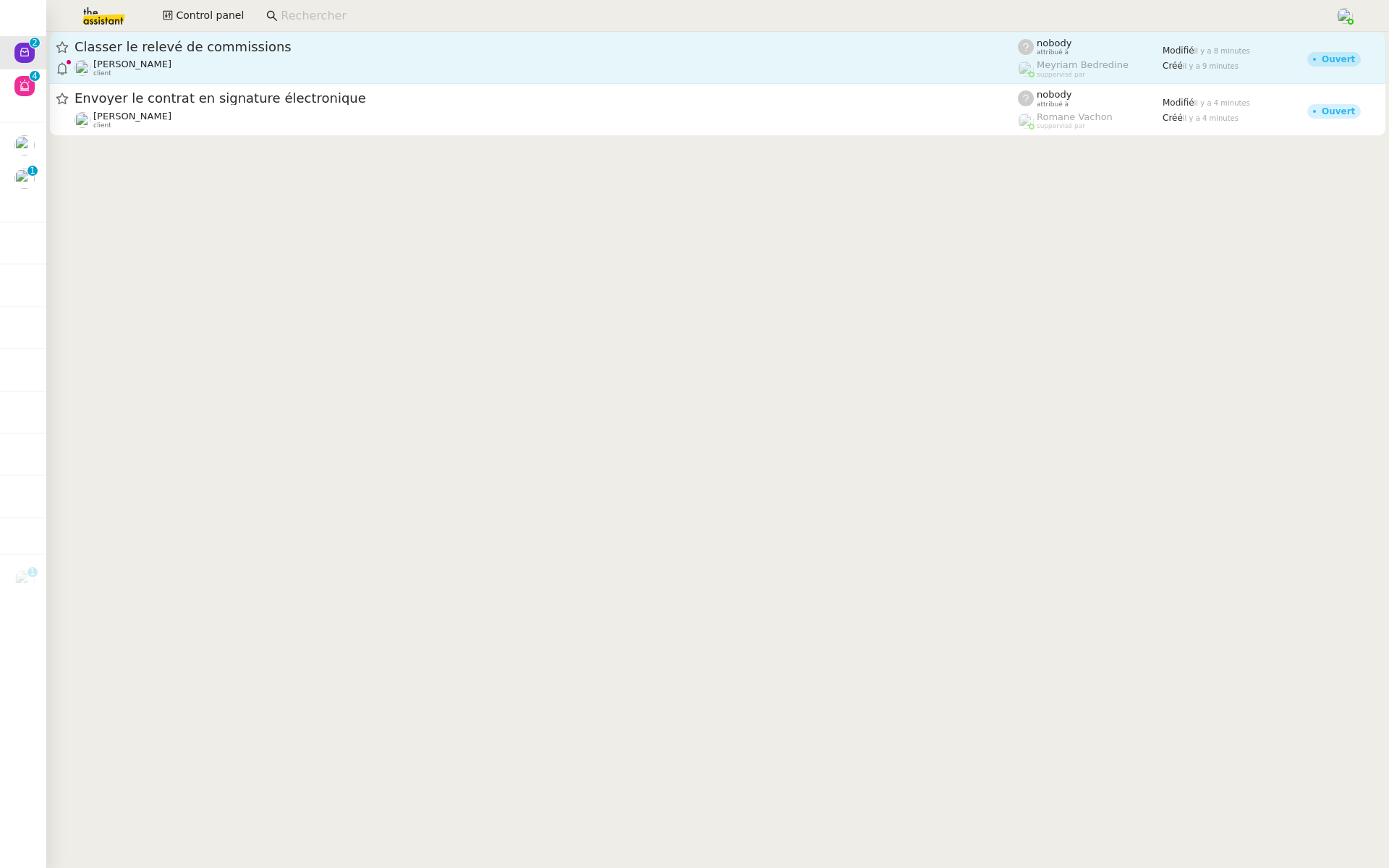
click at [219, 52] on span "Classer le relevé de commissions" at bounding box center [546, 47] width 943 height 13
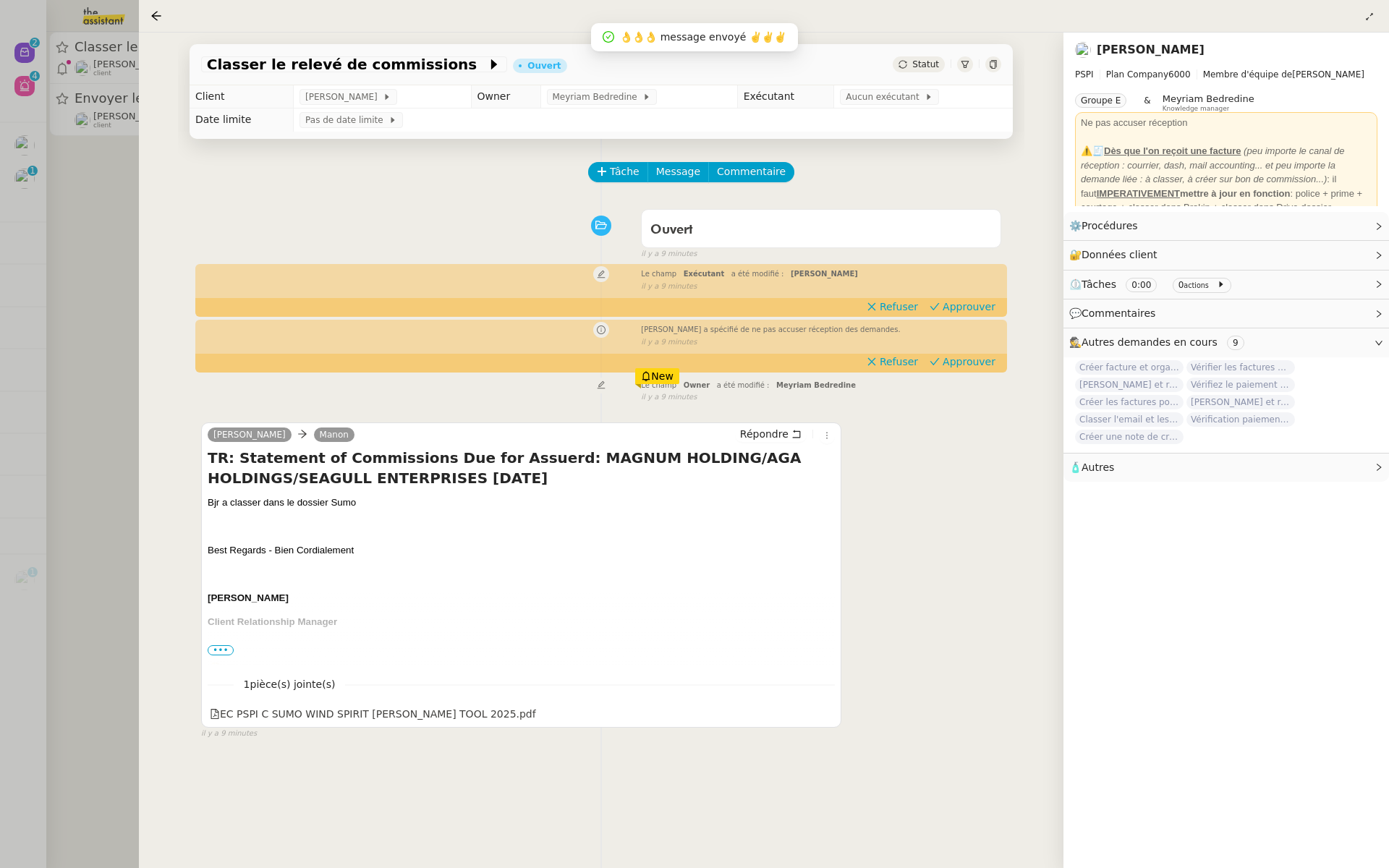
click at [957, 374] on div "Tâche Message Commentaire Veuillez patienter une erreur s'est produite 👌👌👌 mess…" at bounding box center [601, 573] width 846 height 868
click at [969, 361] on span "Approuver" at bounding box center [969, 362] width 53 height 15
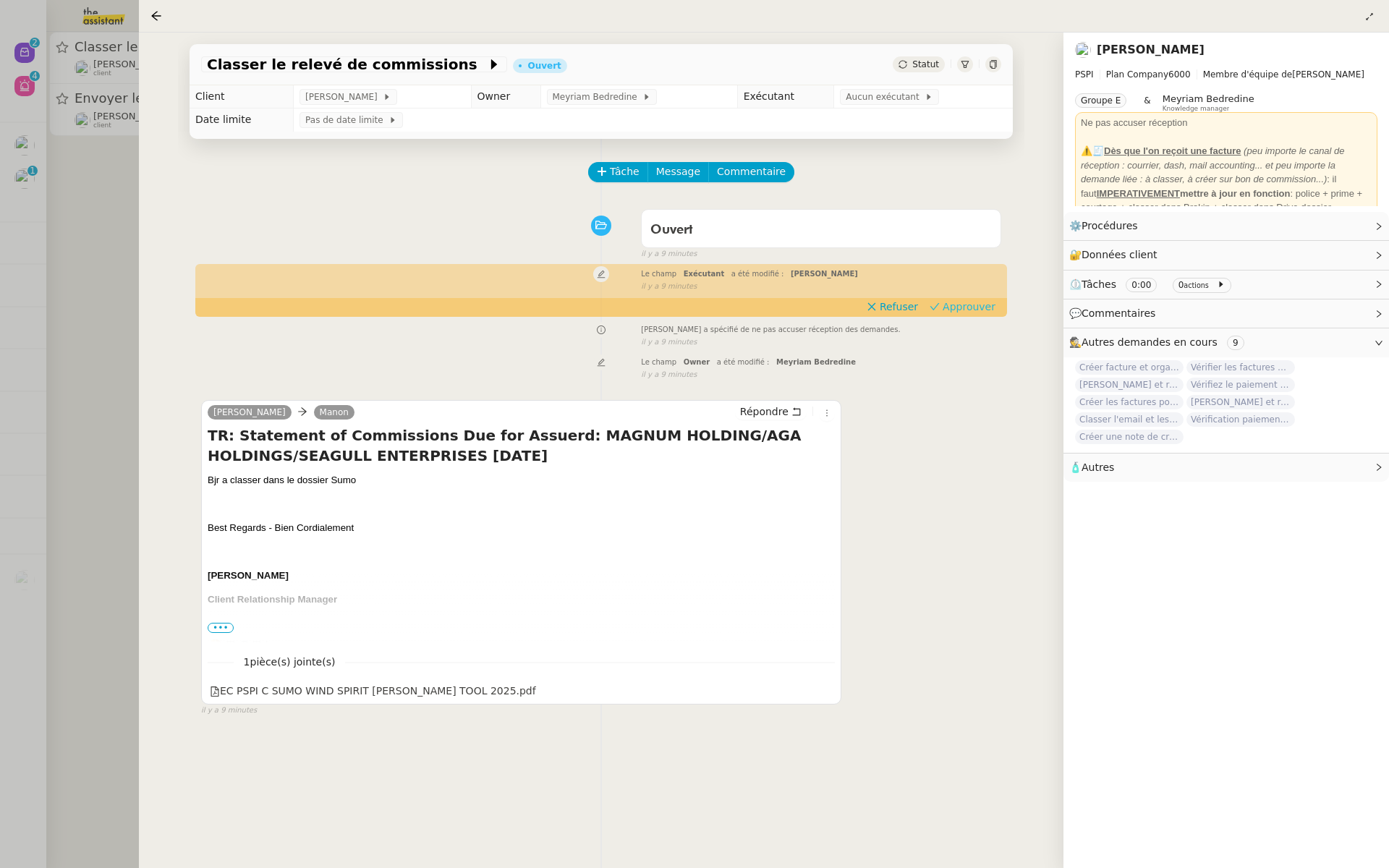
click at [973, 311] on span "Approuver" at bounding box center [969, 307] width 53 height 15
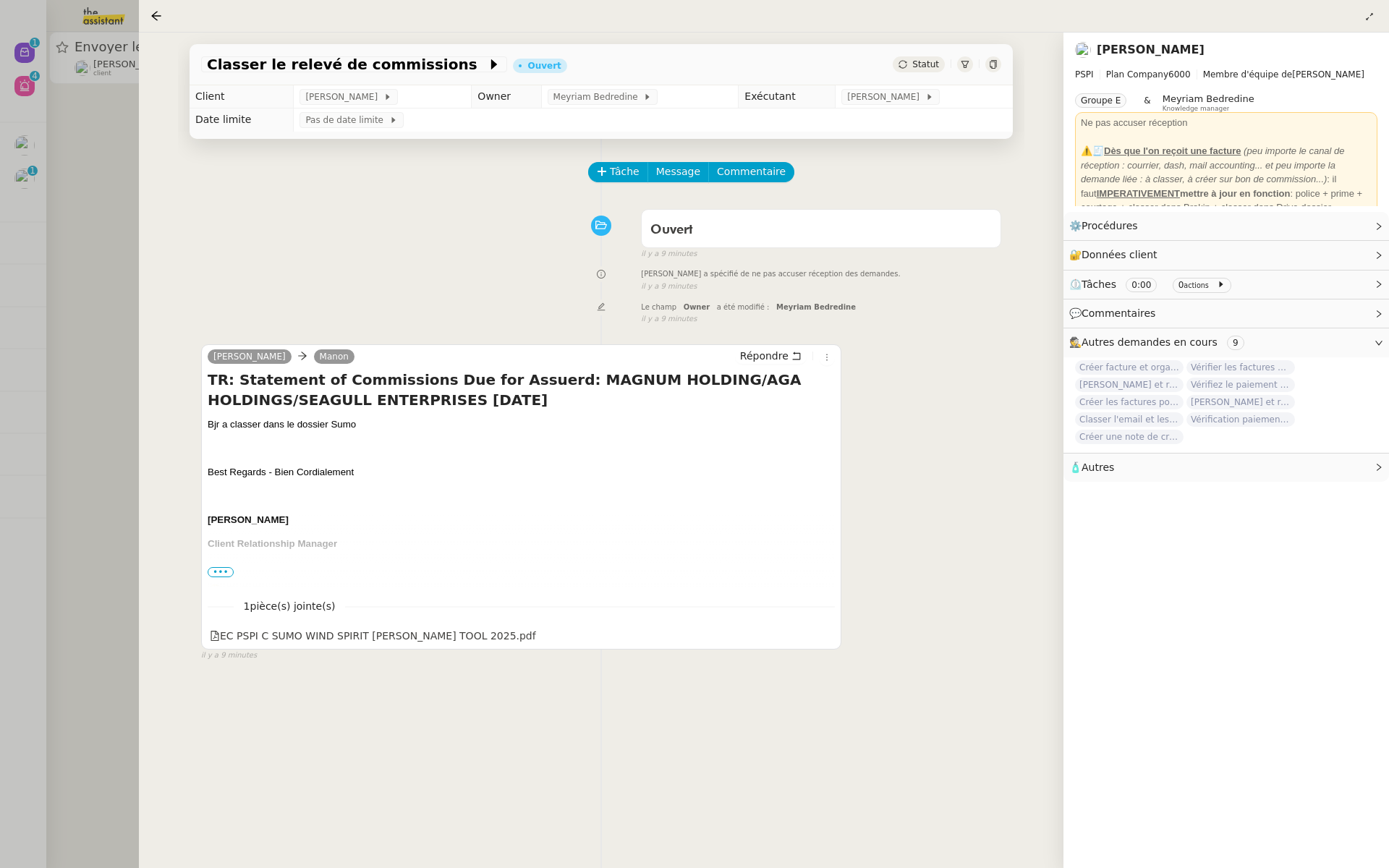
click at [59, 279] on div at bounding box center [694, 434] width 1389 height 868
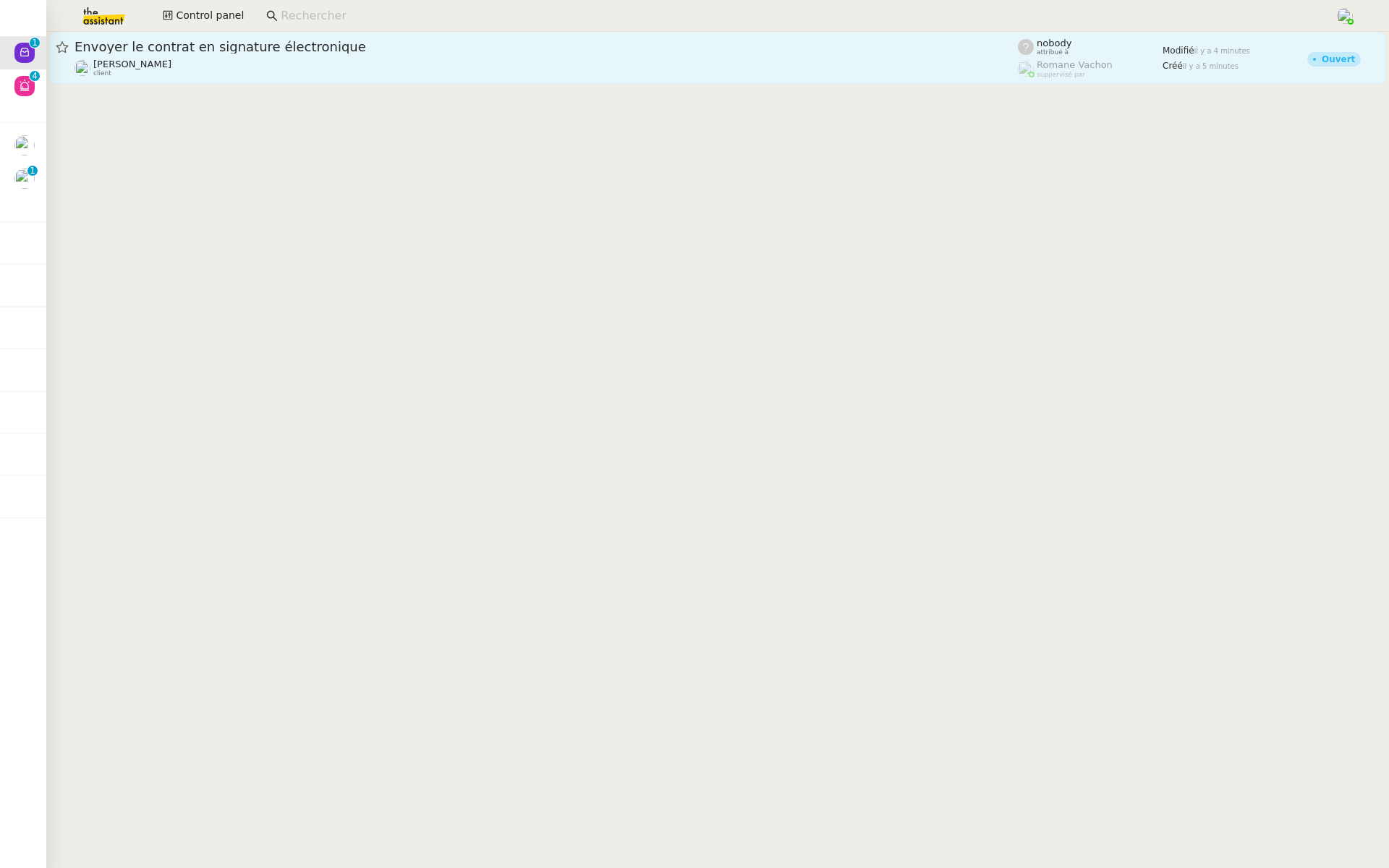
click at [221, 45] on span "Envoyer le contrat en signature électronique" at bounding box center [546, 47] width 943 height 13
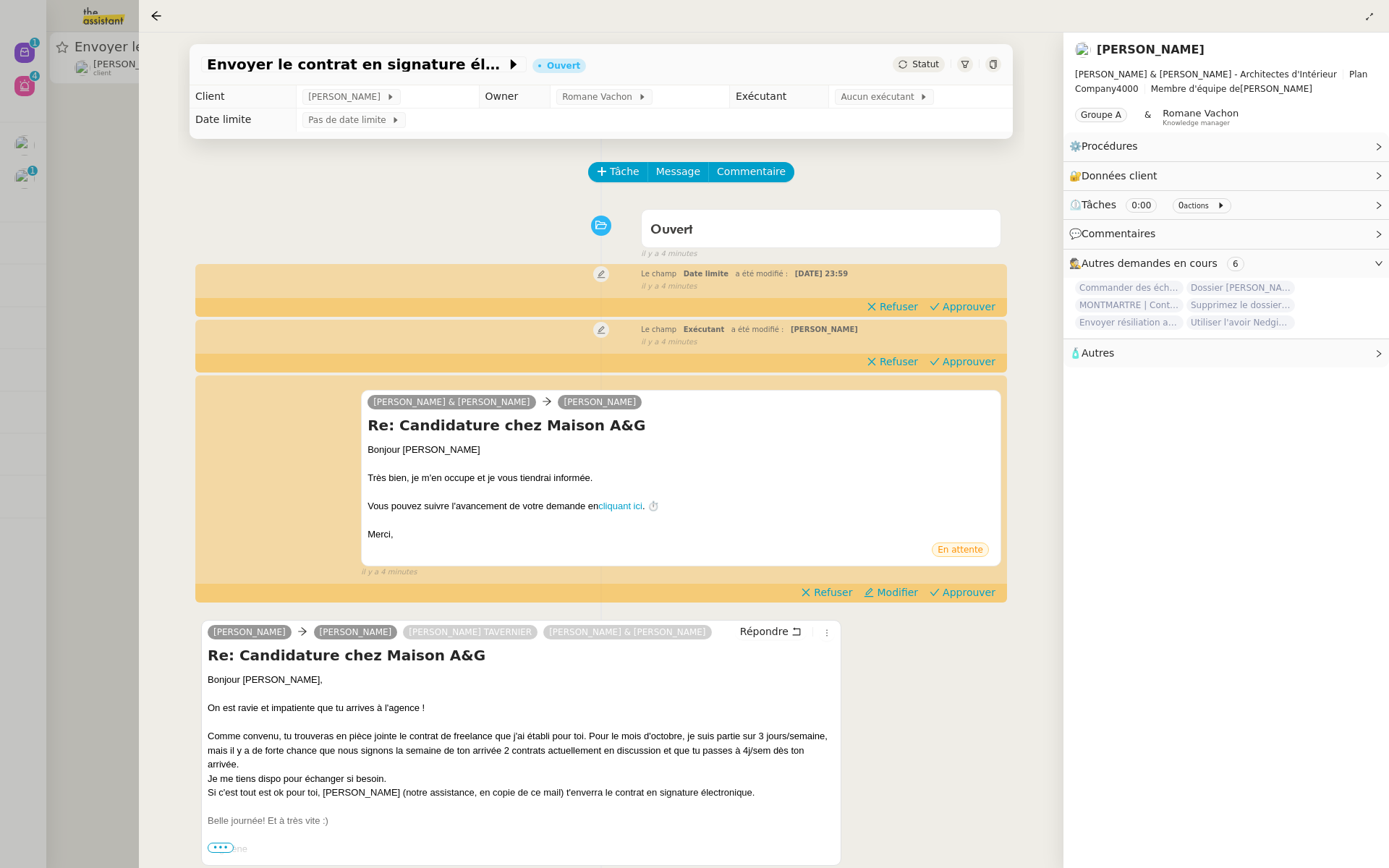
scroll to position [50, 0]
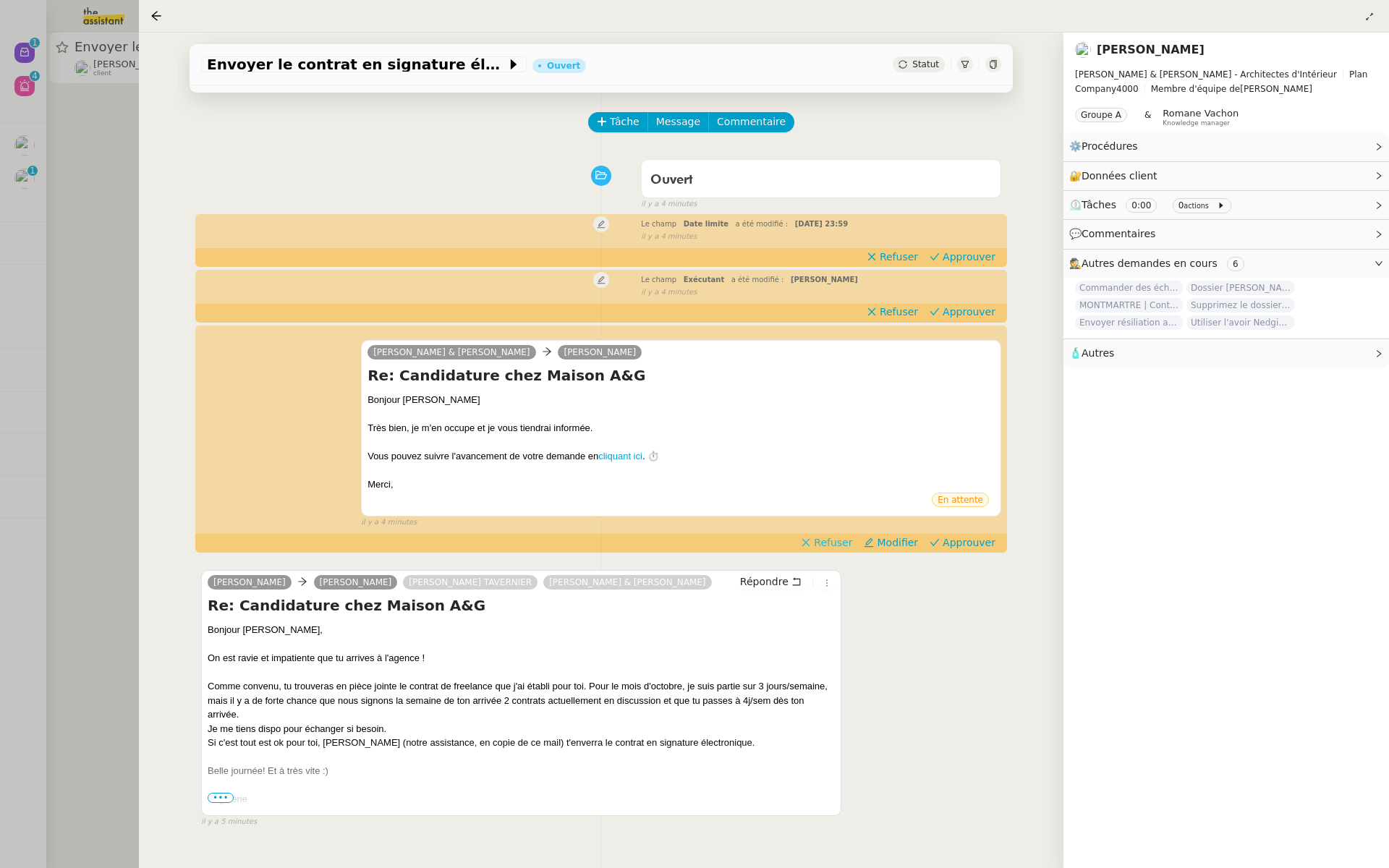
click at [832, 542] on span "Refuser" at bounding box center [833, 543] width 38 height 15
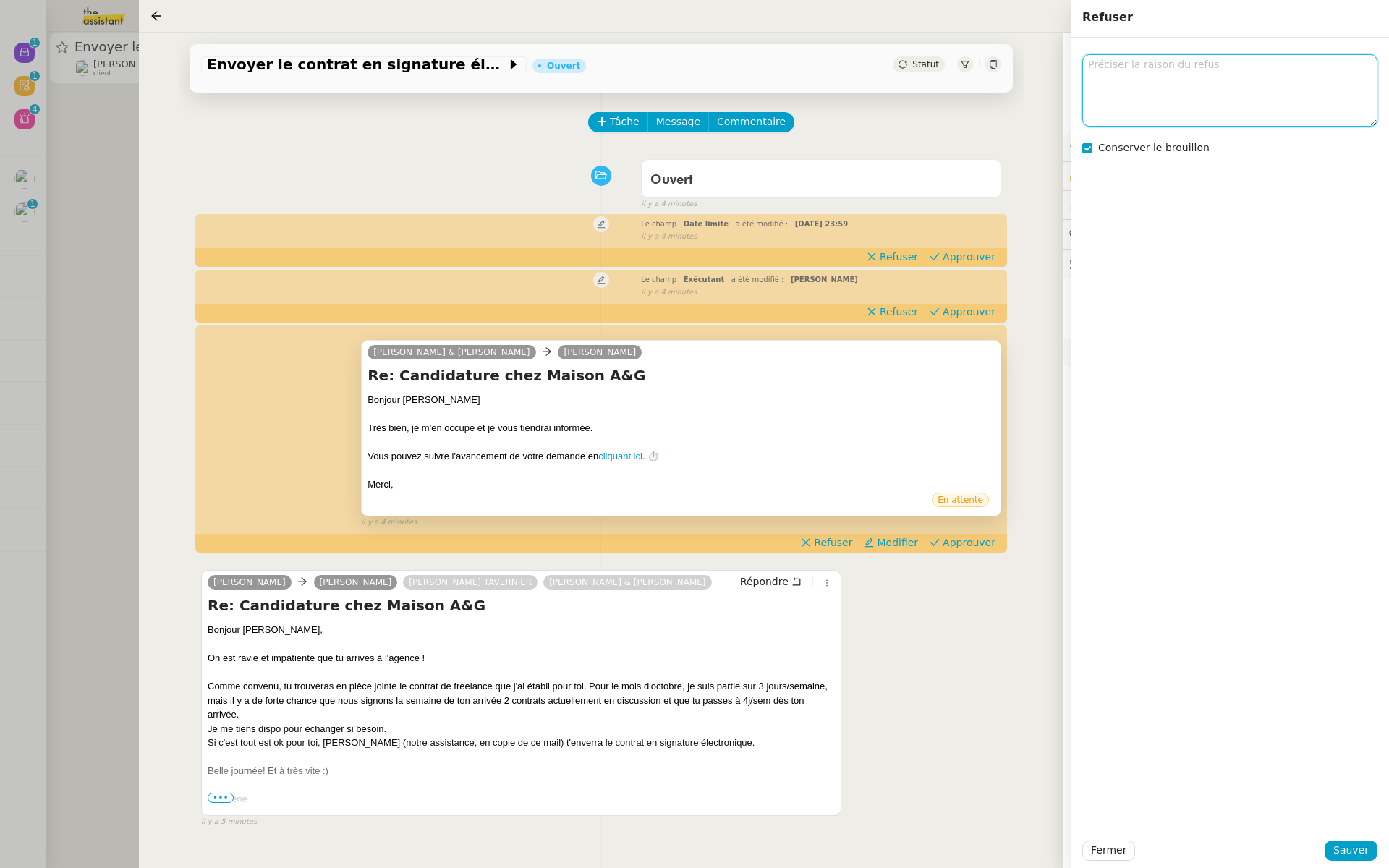
click at [1175, 89] on textarea at bounding box center [1230, 90] width 295 height 71
type textarea "ini ?"
click at [1352, 850] on span "Sauver" at bounding box center [1352, 850] width 36 height 16
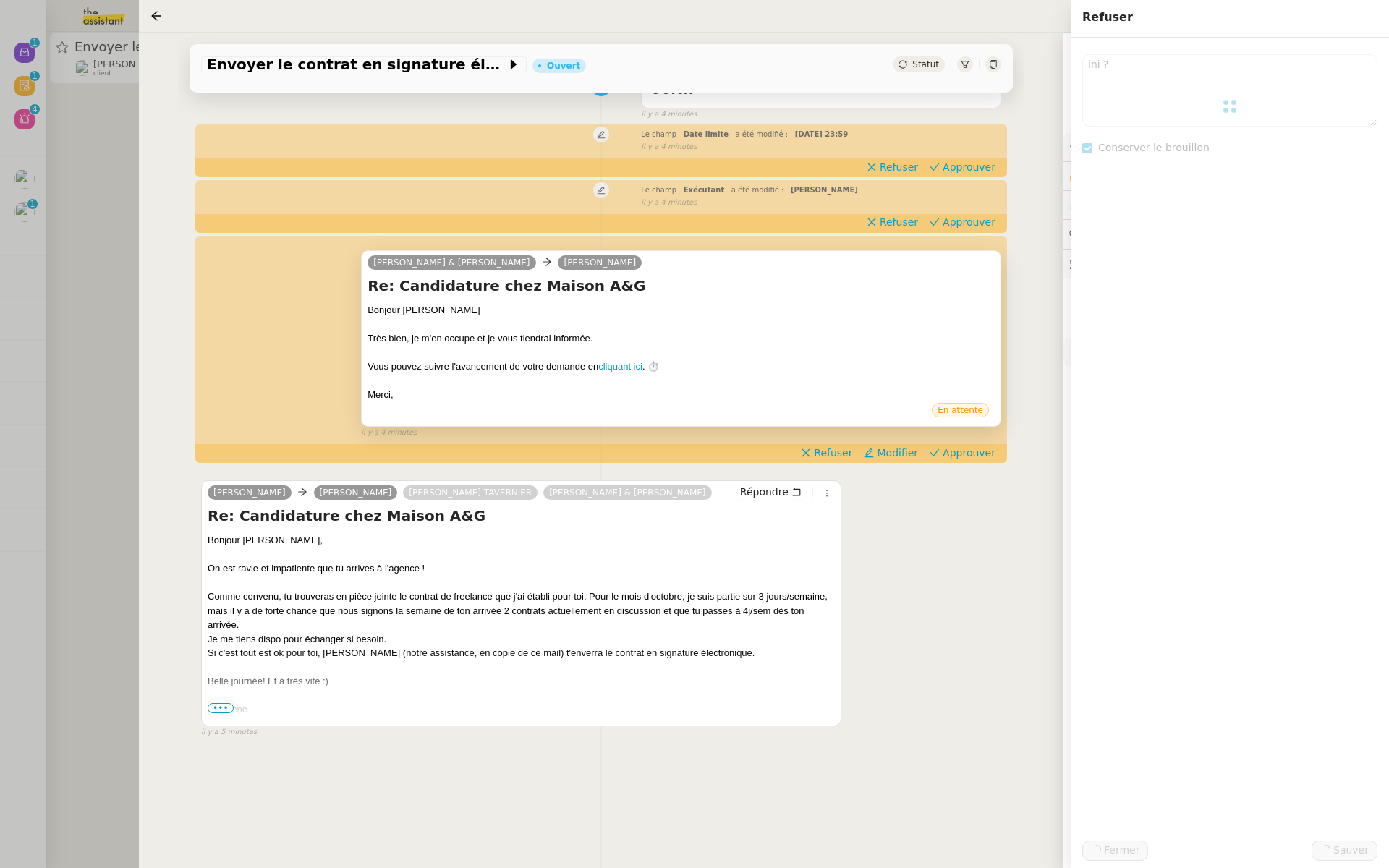
scroll to position [186, 0]
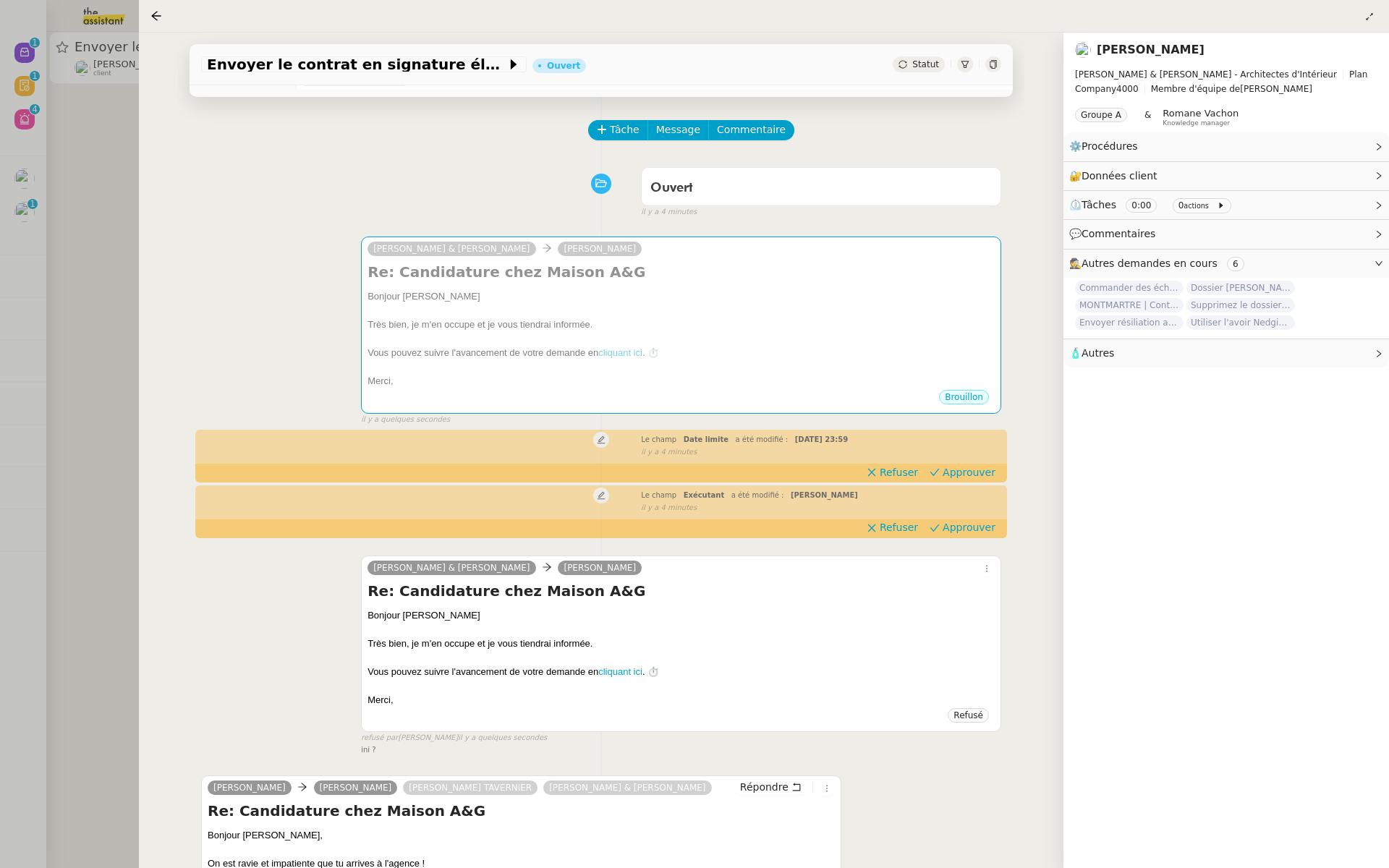
scroll to position [12, 0]
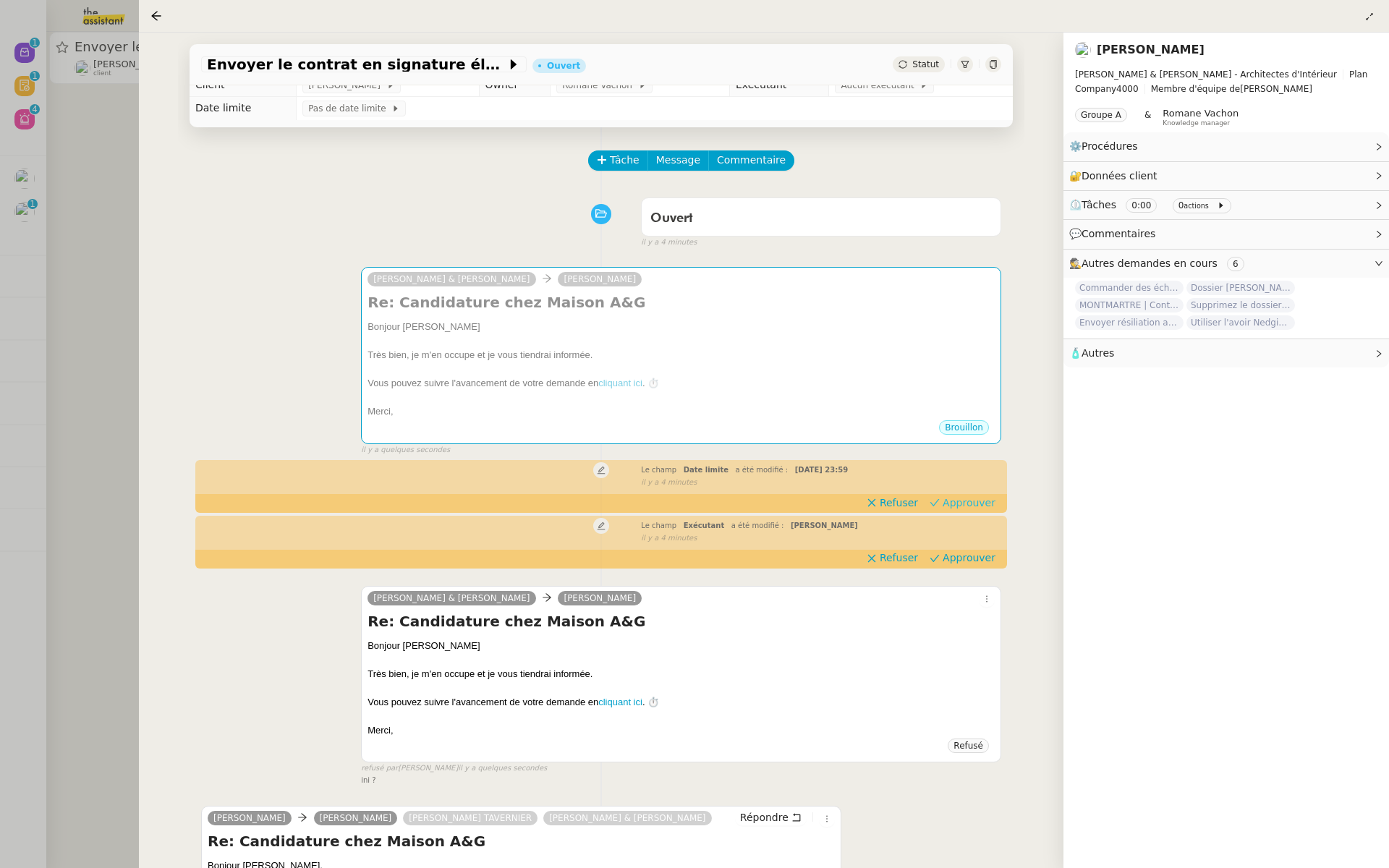
click at [960, 502] on span "Approuver" at bounding box center [969, 502] width 53 height 15
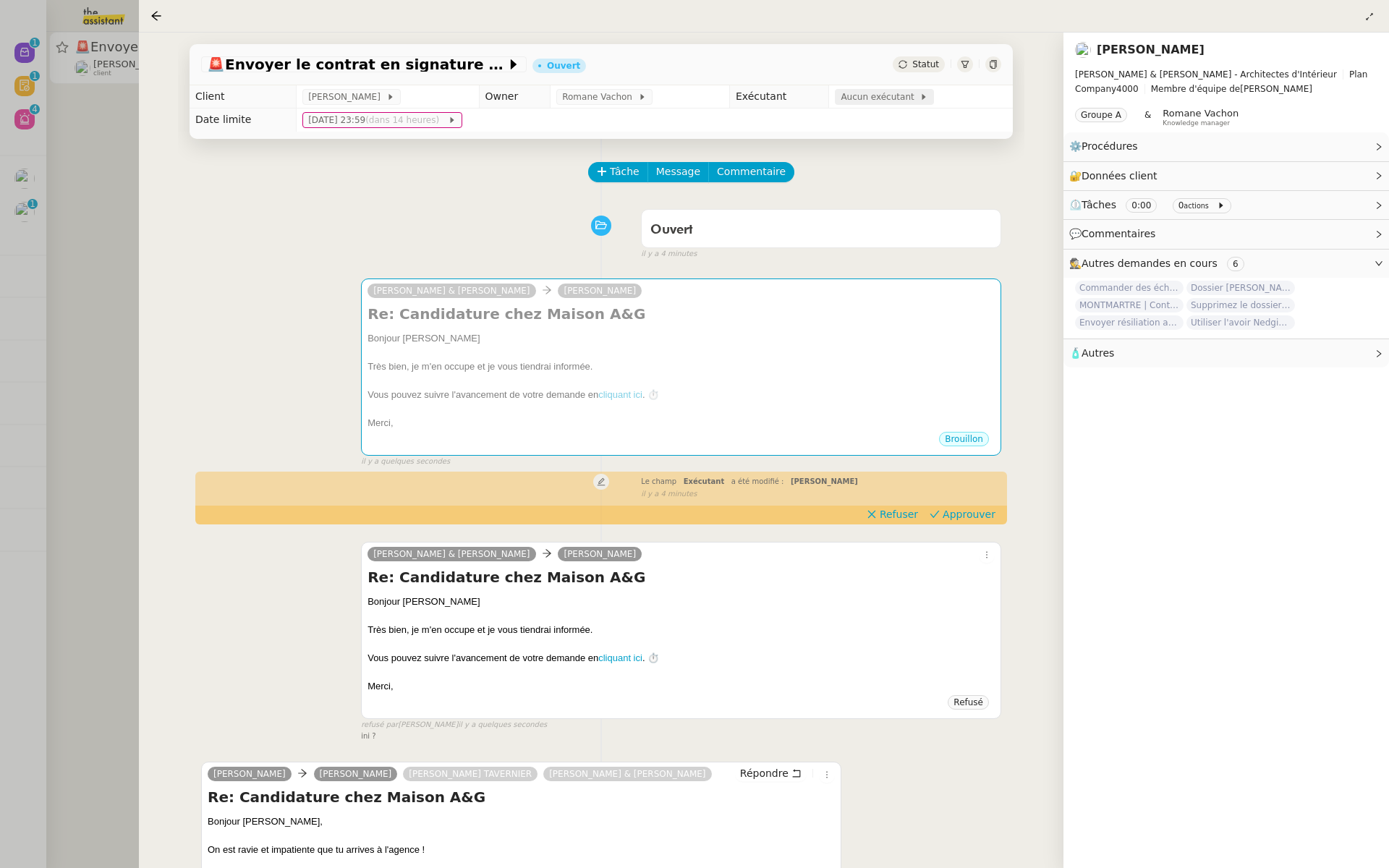
click at [873, 91] on span "Aucun exécutant" at bounding box center [880, 97] width 79 height 15
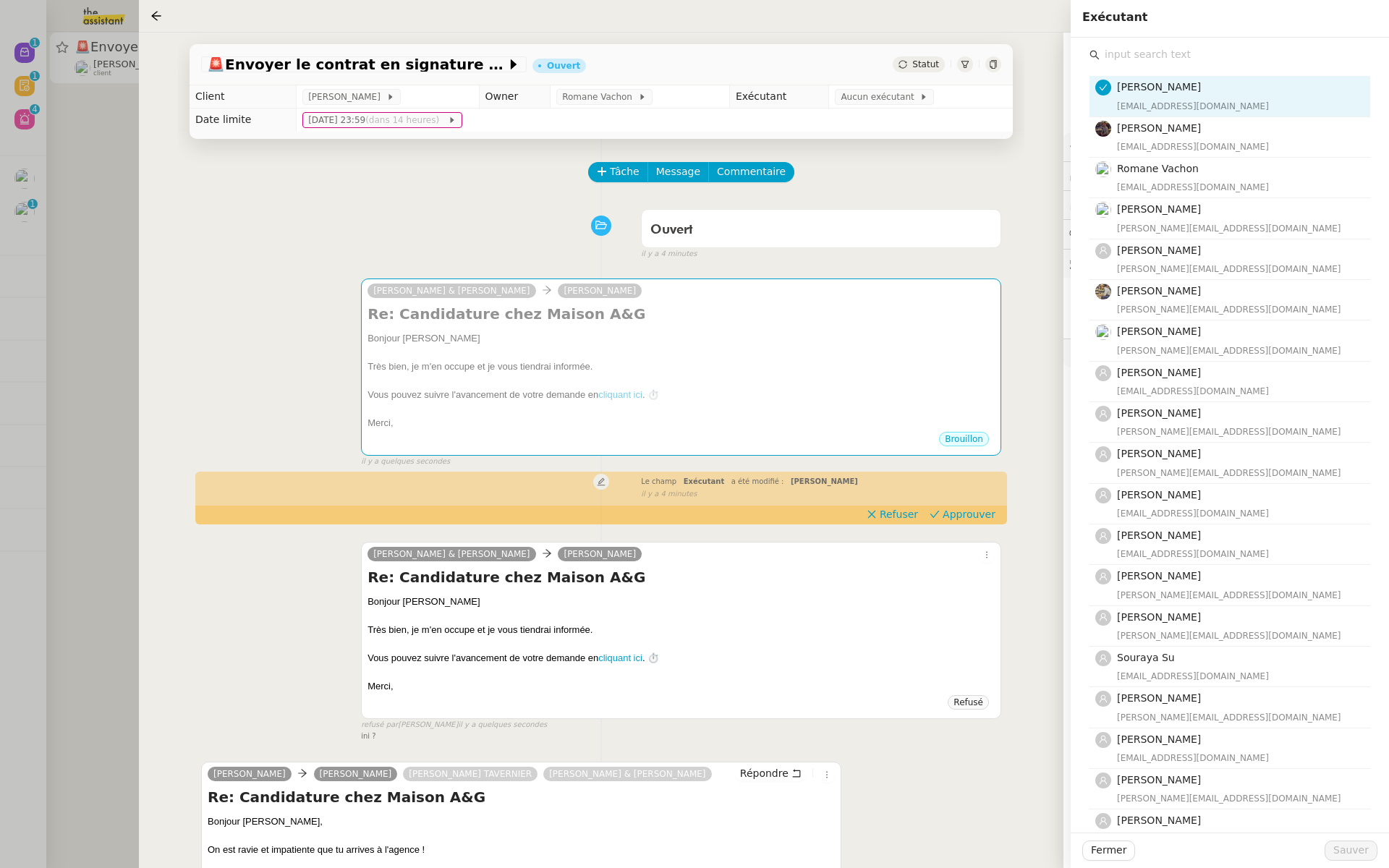
click at [1165, 54] on input "text" at bounding box center [1235, 54] width 271 height 19
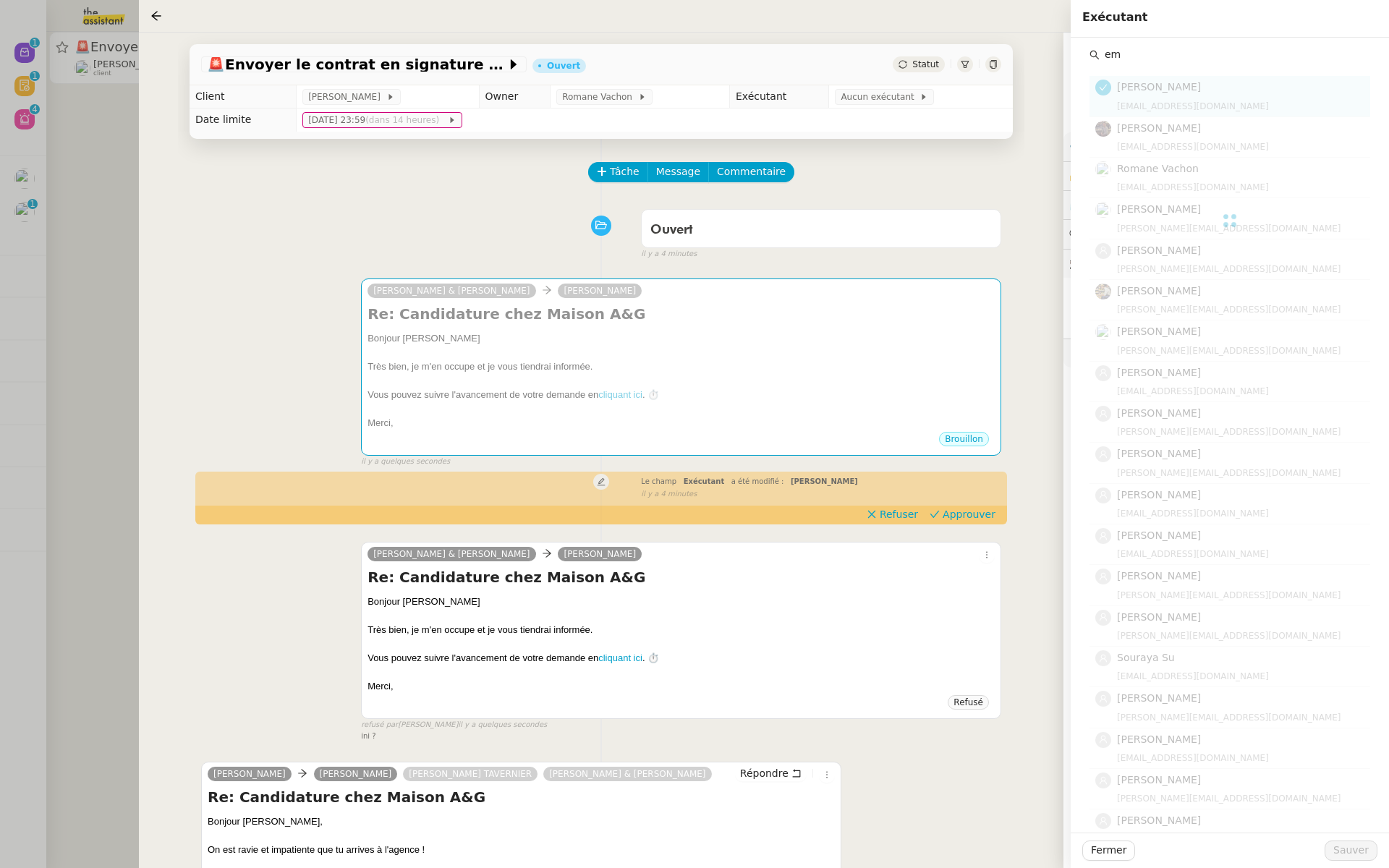
type input "e"
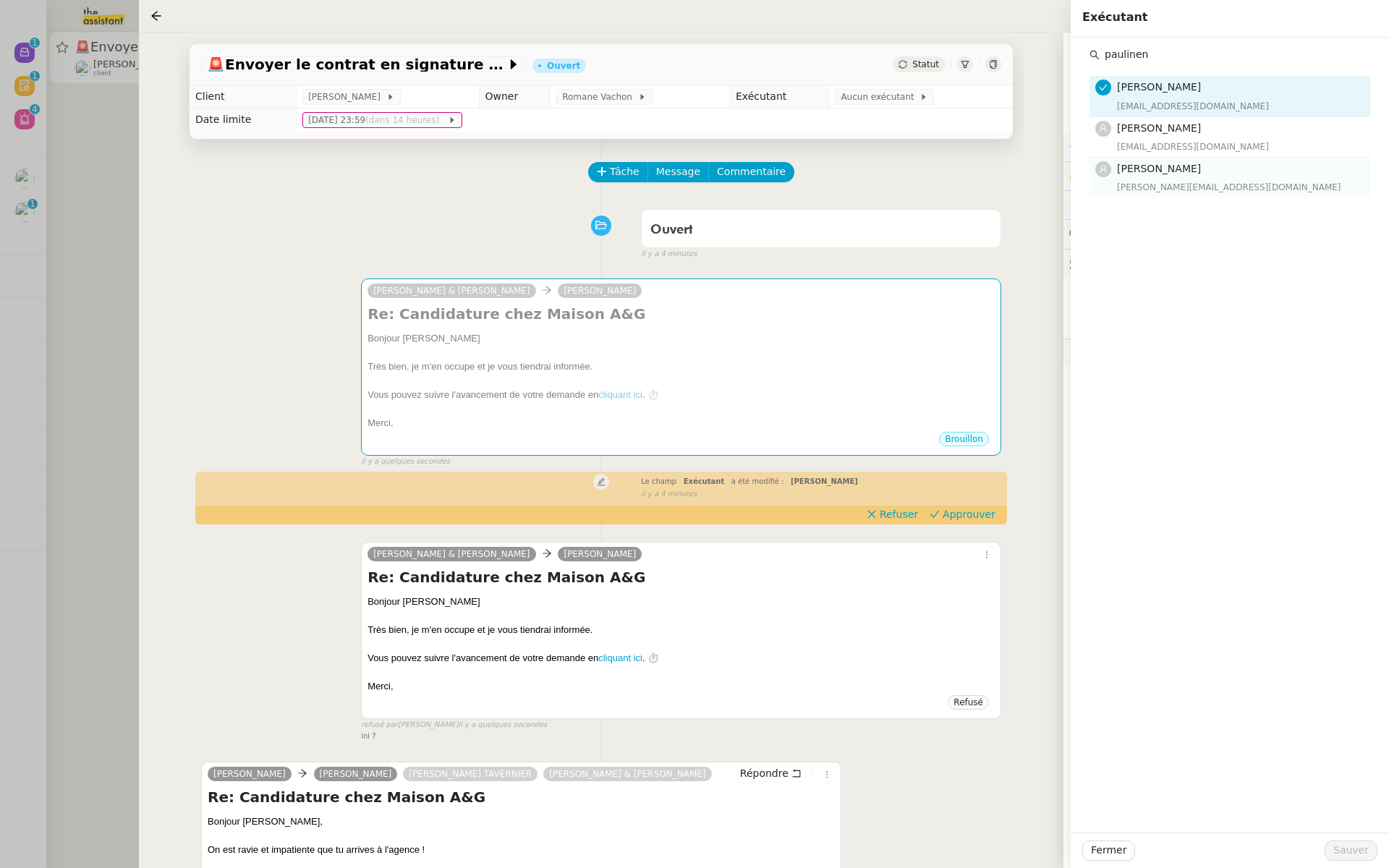
type input "paulinen"
click at [1141, 165] on span "[PERSON_NAME]" at bounding box center [1159, 168] width 84 height 12
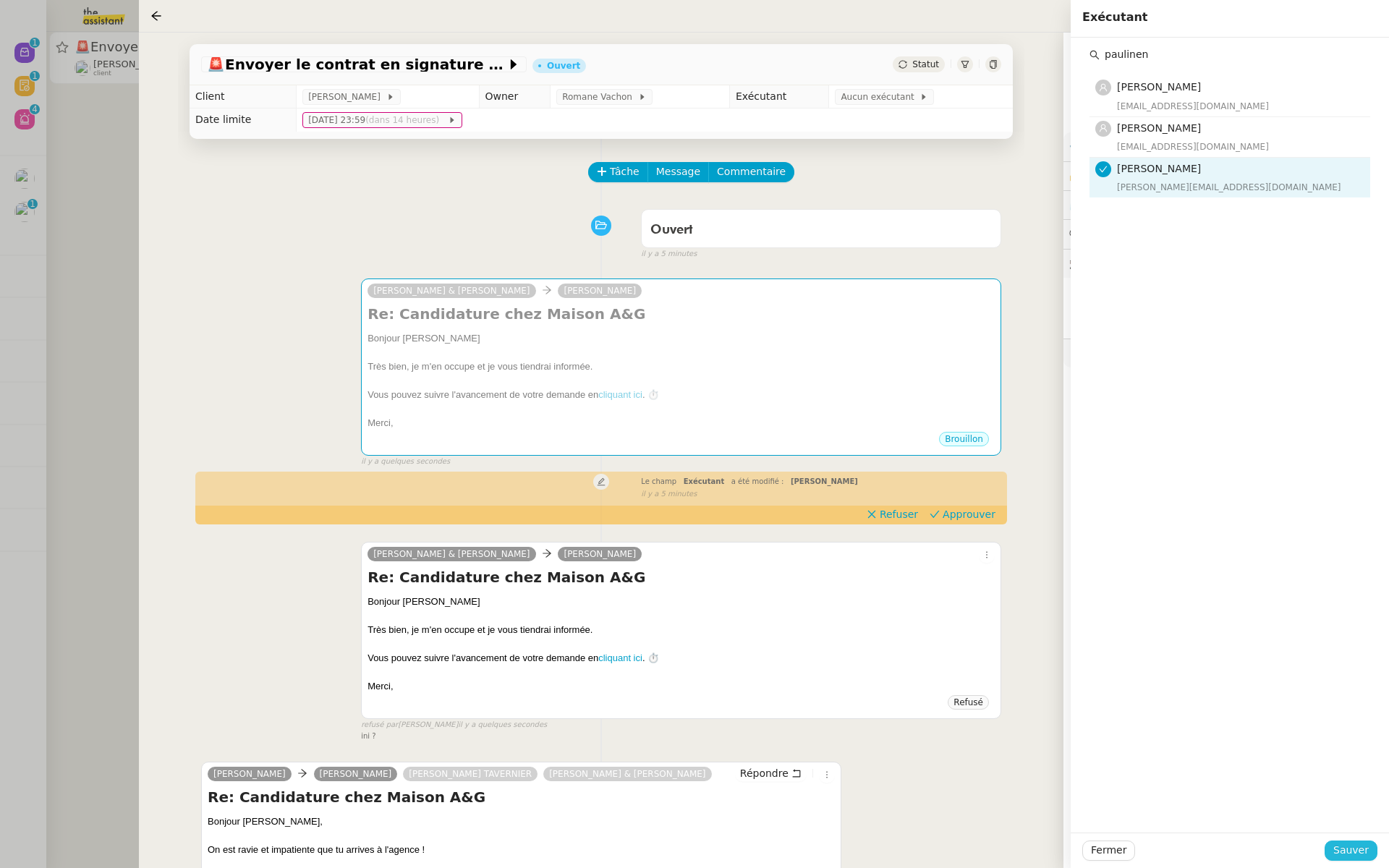
click at [1348, 850] on span "Sauver" at bounding box center [1352, 850] width 36 height 16
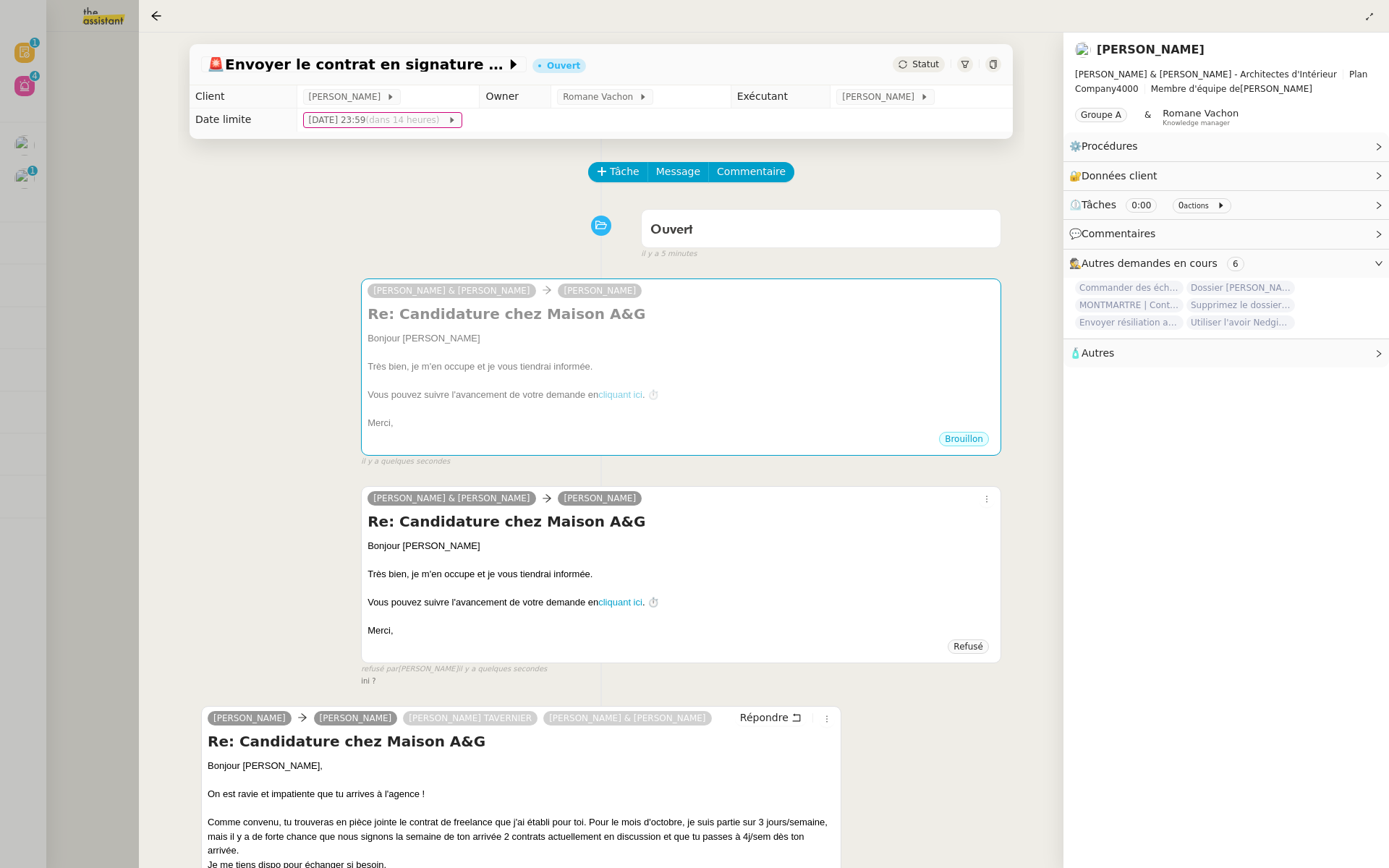
click at [76, 92] on div at bounding box center [694, 434] width 1389 height 868
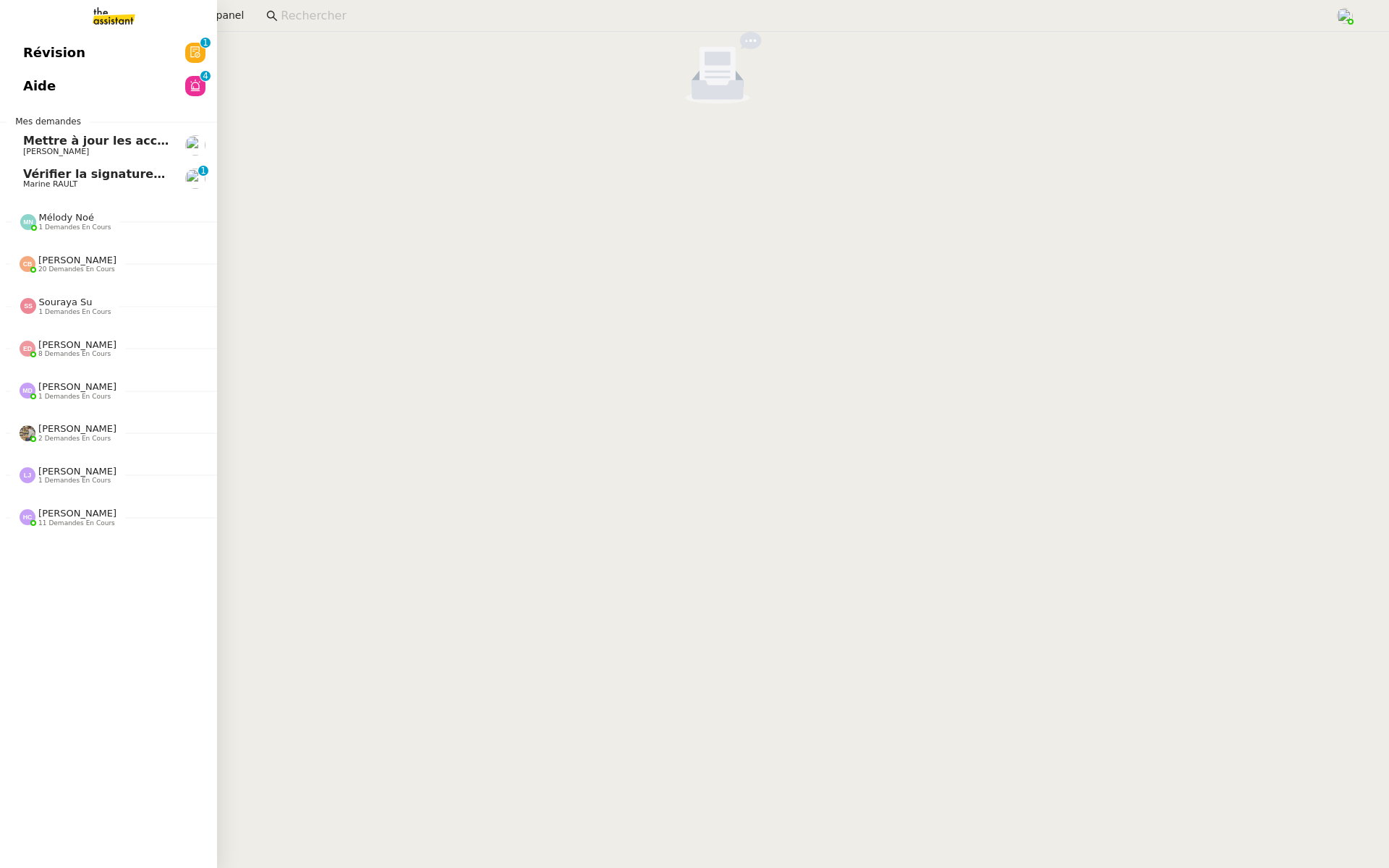
click at [33, 47] on span "Révision" at bounding box center [54, 53] width 62 height 22
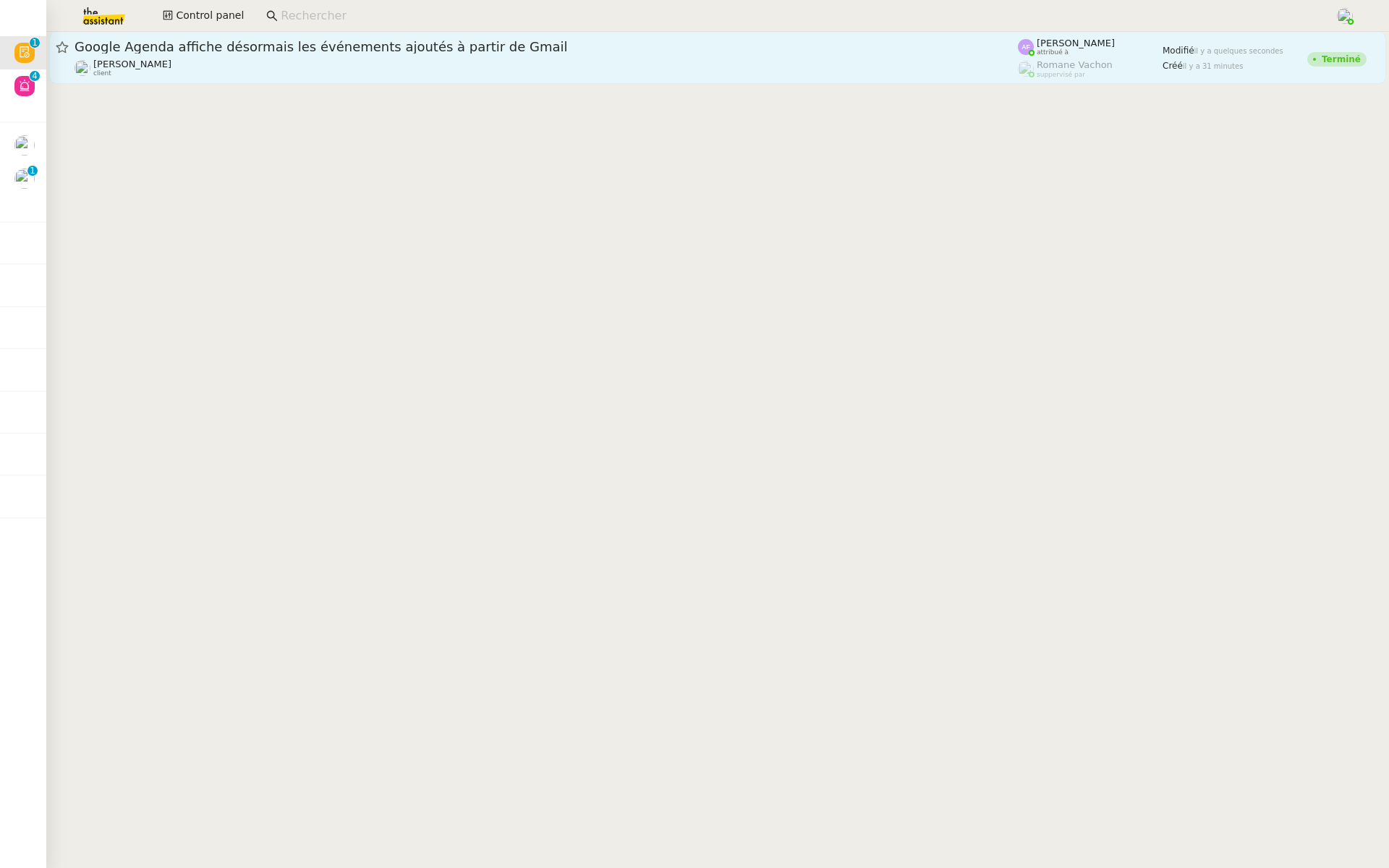
click at [186, 54] on div "Google Agenda affiche désormais les événements ajoutés à partir de Gmail" at bounding box center [546, 47] width 943 height 17
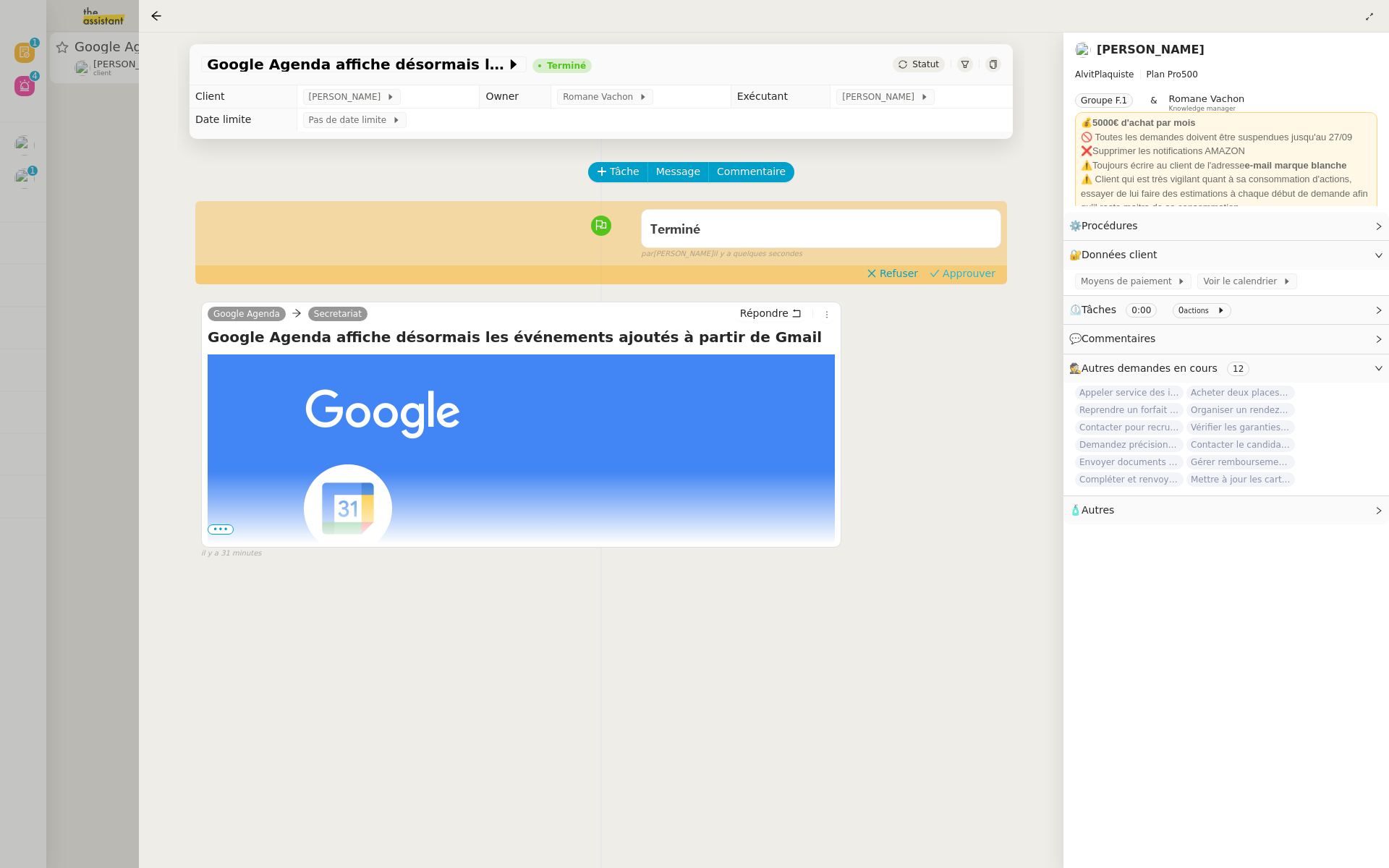
click at [984, 270] on span "Approuver" at bounding box center [969, 273] width 53 height 15
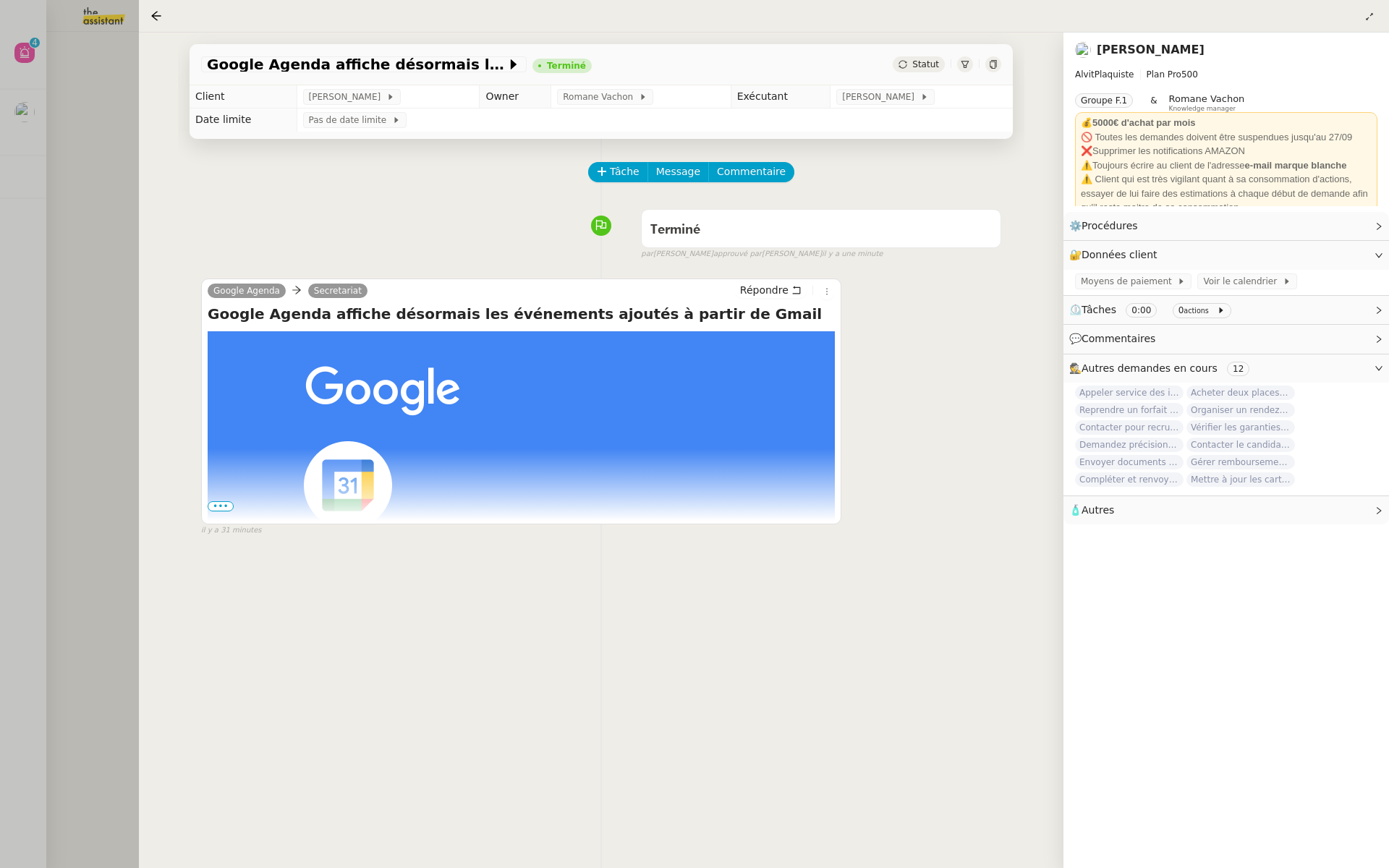
click at [134, 130] on div at bounding box center [694, 434] width 1389 height 868
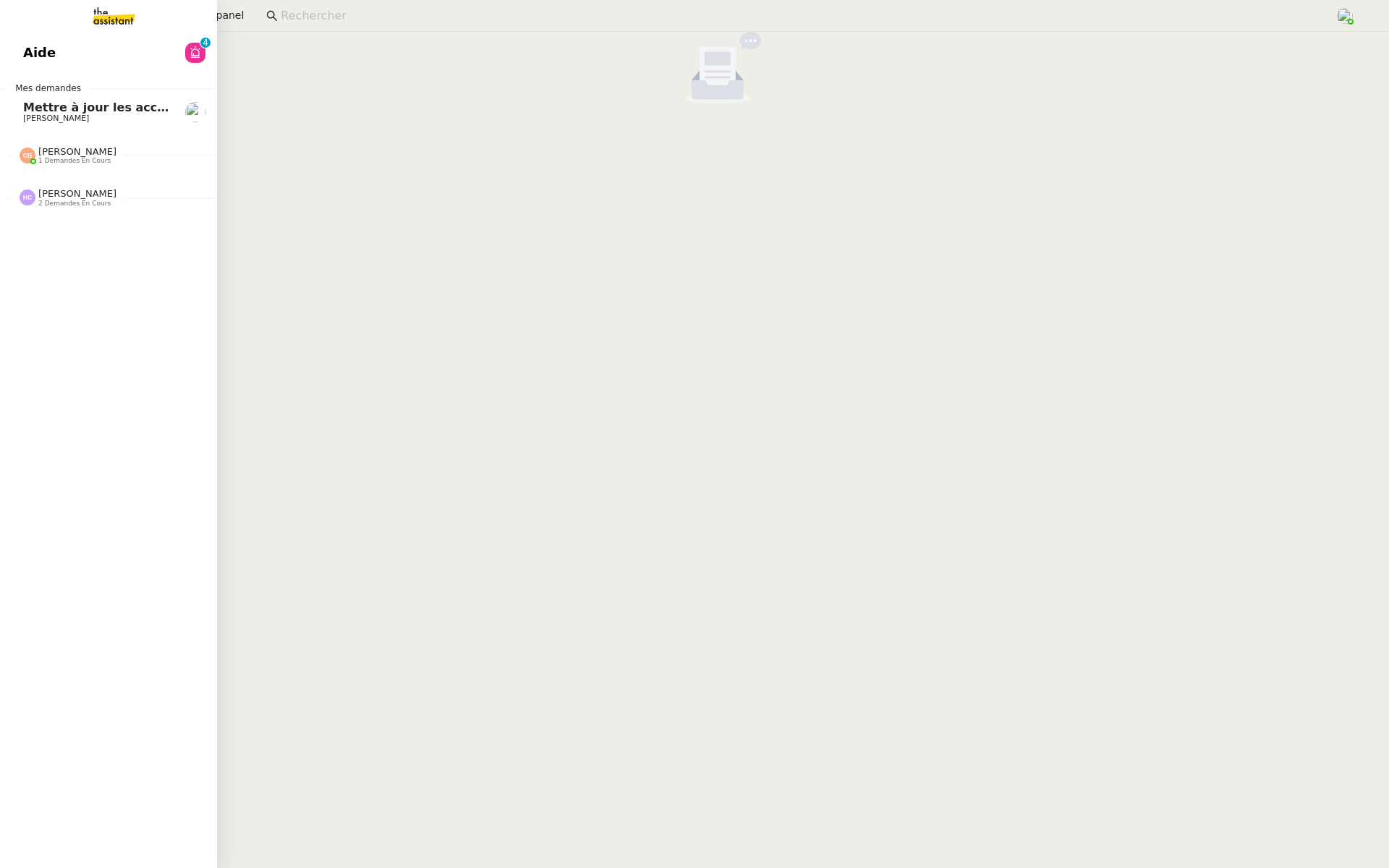
click at [32, 42] on span "Aide" at bounding box center [40, 53] width 33 height 22
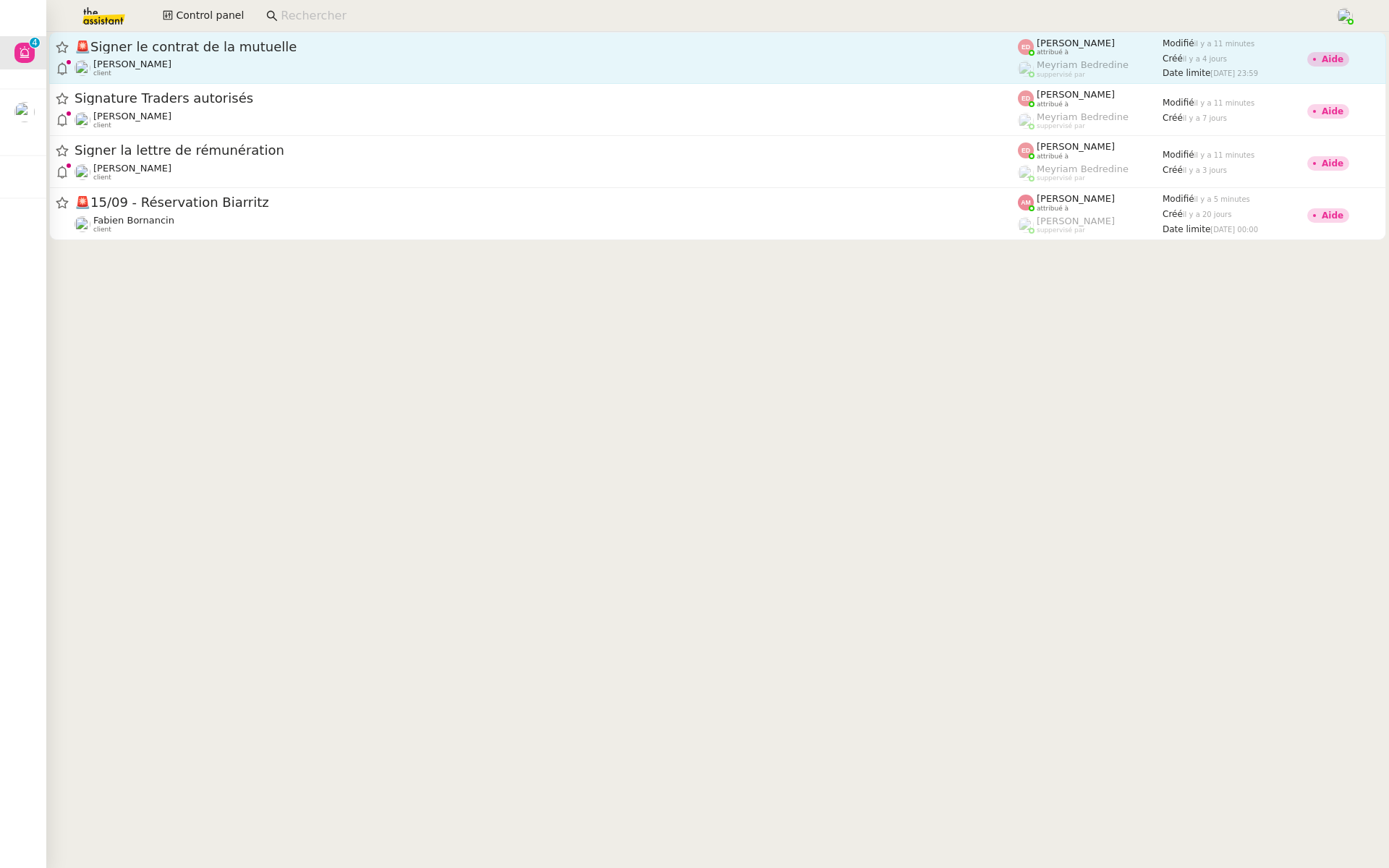
click at [181, 54] on div "🚨 Signer le contrat de la mutuelle" at bounding box center [546, 47] width 943 height 17
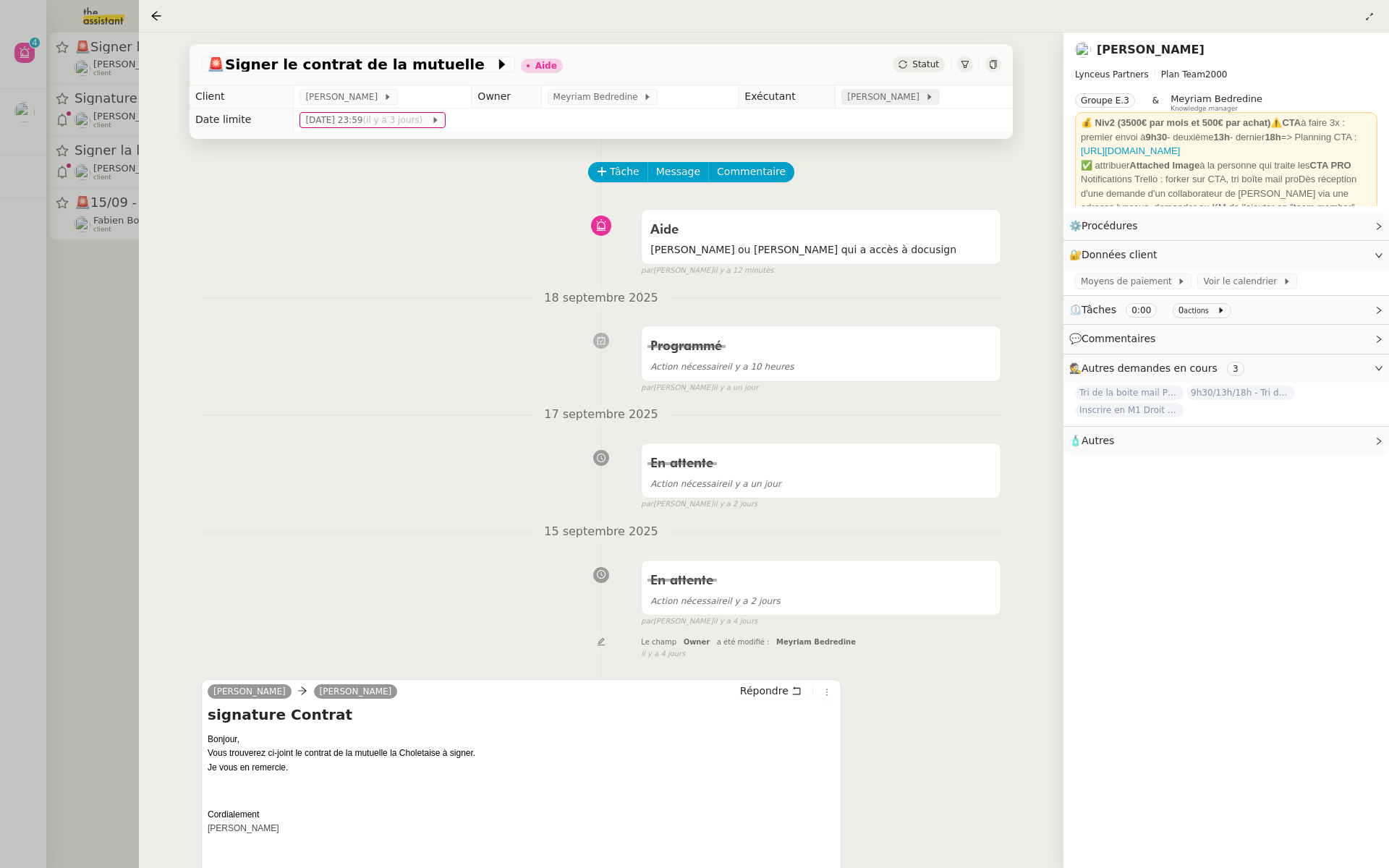
click at [887, 94] on span "[PERSON_NAME]" at bounding box center [886, 97] width 78 height 15
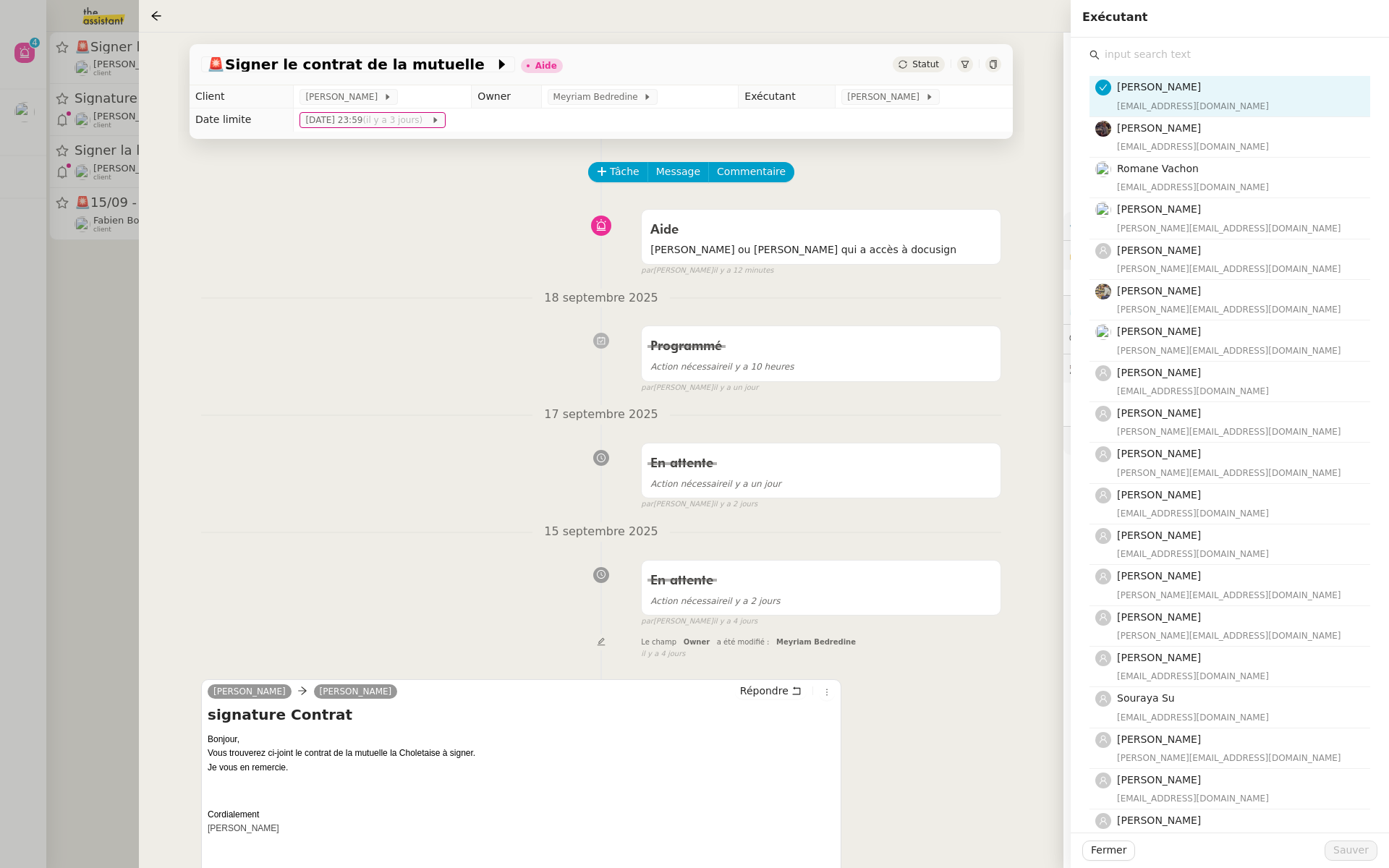
click at [1106, 66] on div "Eva Dubois eva@theassistant.team Bert Canavaggio bert.canavaggio@gmail.com Roma…" at bounding box center [1231, 498] width 281 height 867
click at [1126, 55] on input "text" at bounding box center [1235, 54] width 271 height 19
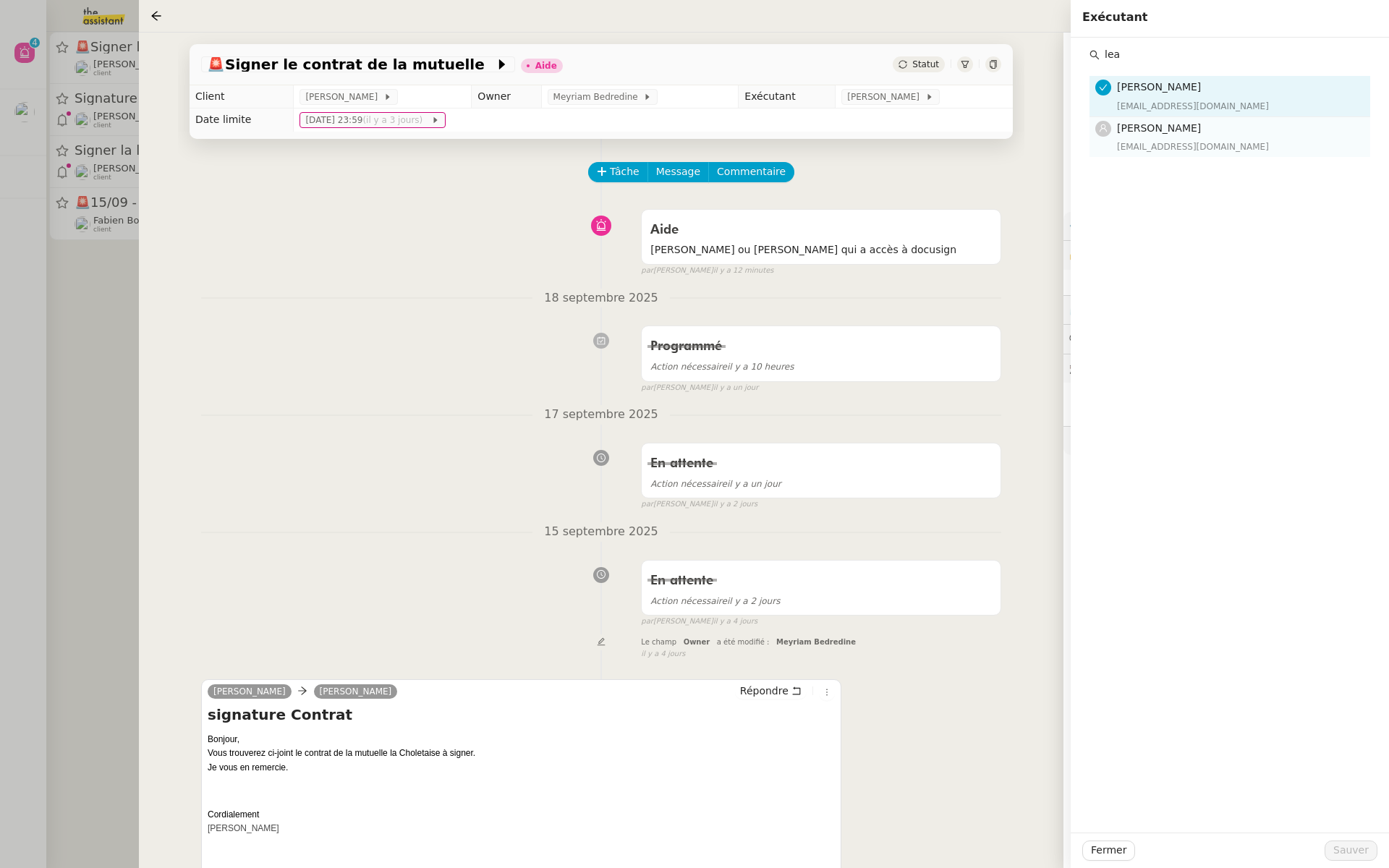
type input "lea"
click at [1177, 142] on div "lea@theassistant.team" at bounding box center [1239, 147] width 245 height 15
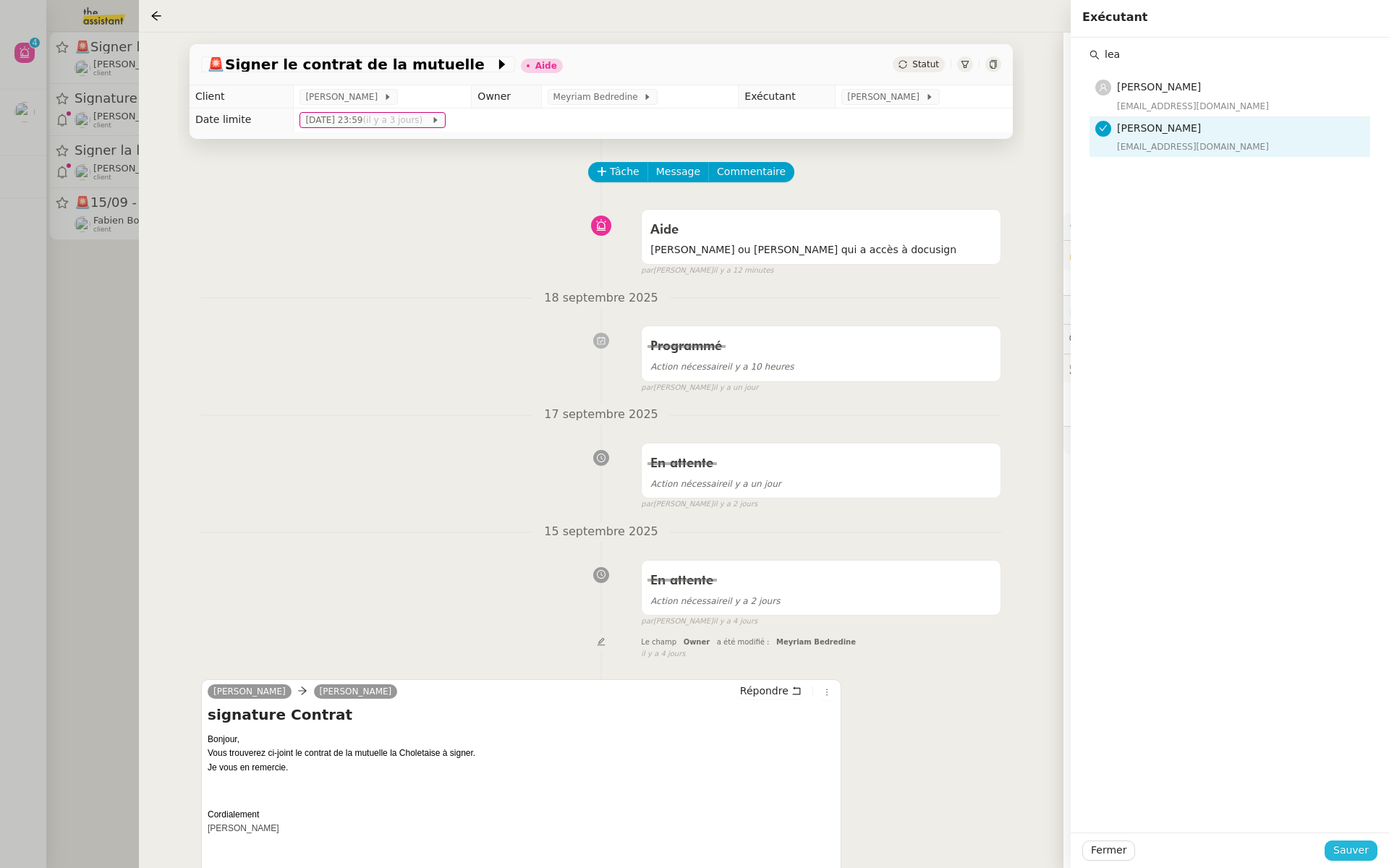
click at [1347, 851] on span "Sauver" at bounding box center [1352, 850] width 36 height 16
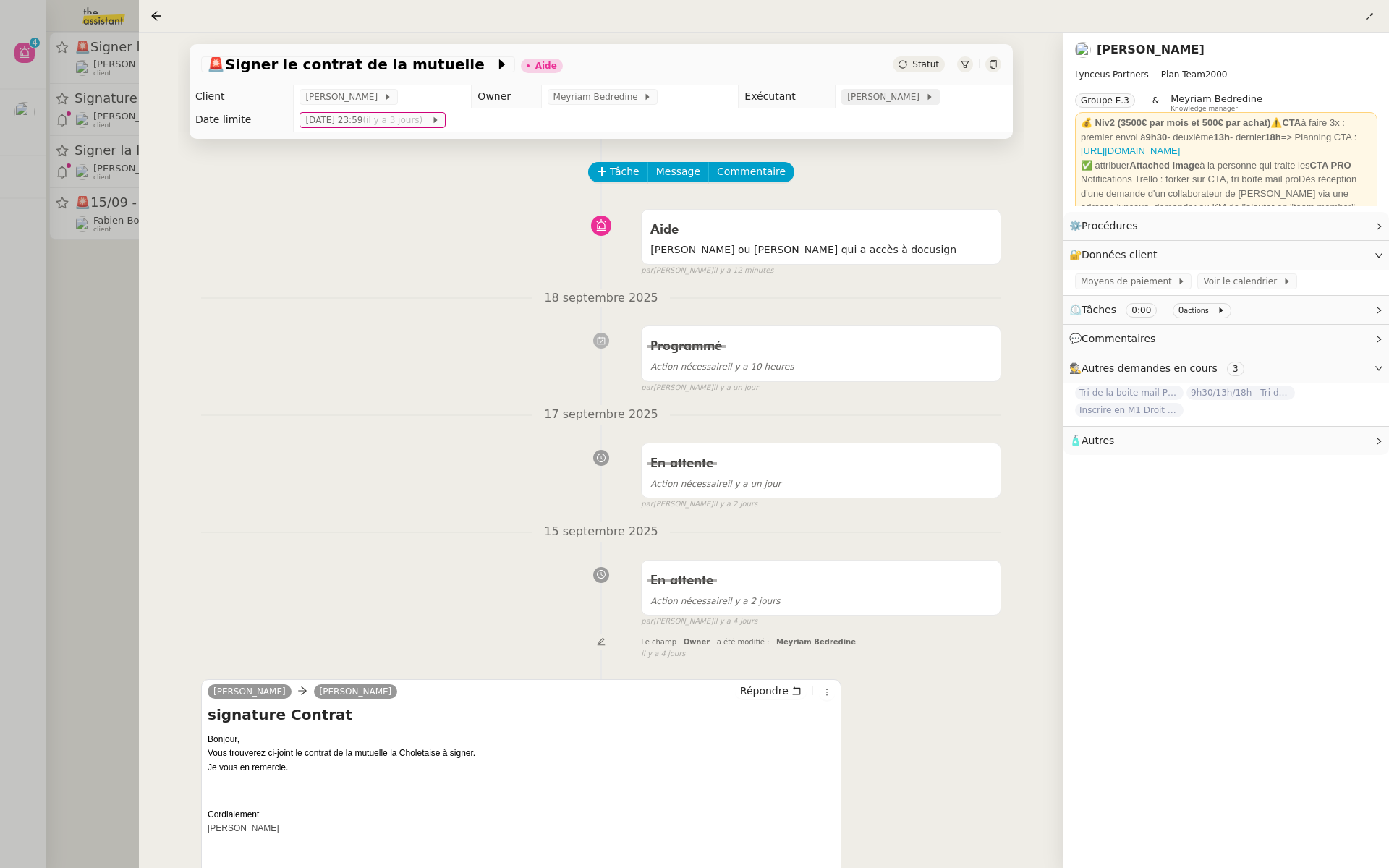
click at [883, 96] on span "[PERSON_NAME]" at bounding box center [886, 97] width 78 height 15
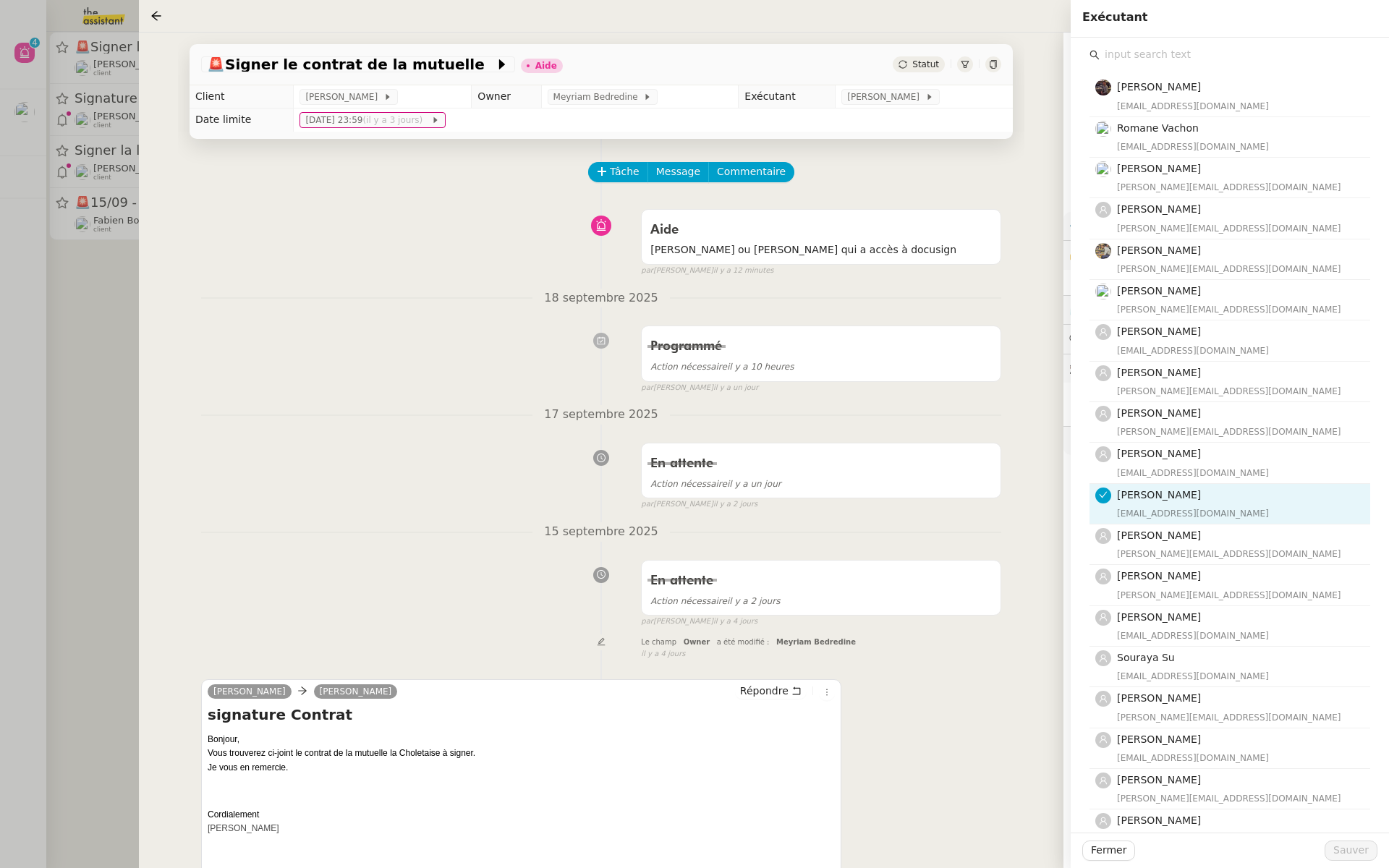
click at [1191, 53] on input "text" at bounding box center [1235, 54] width 271 height 19
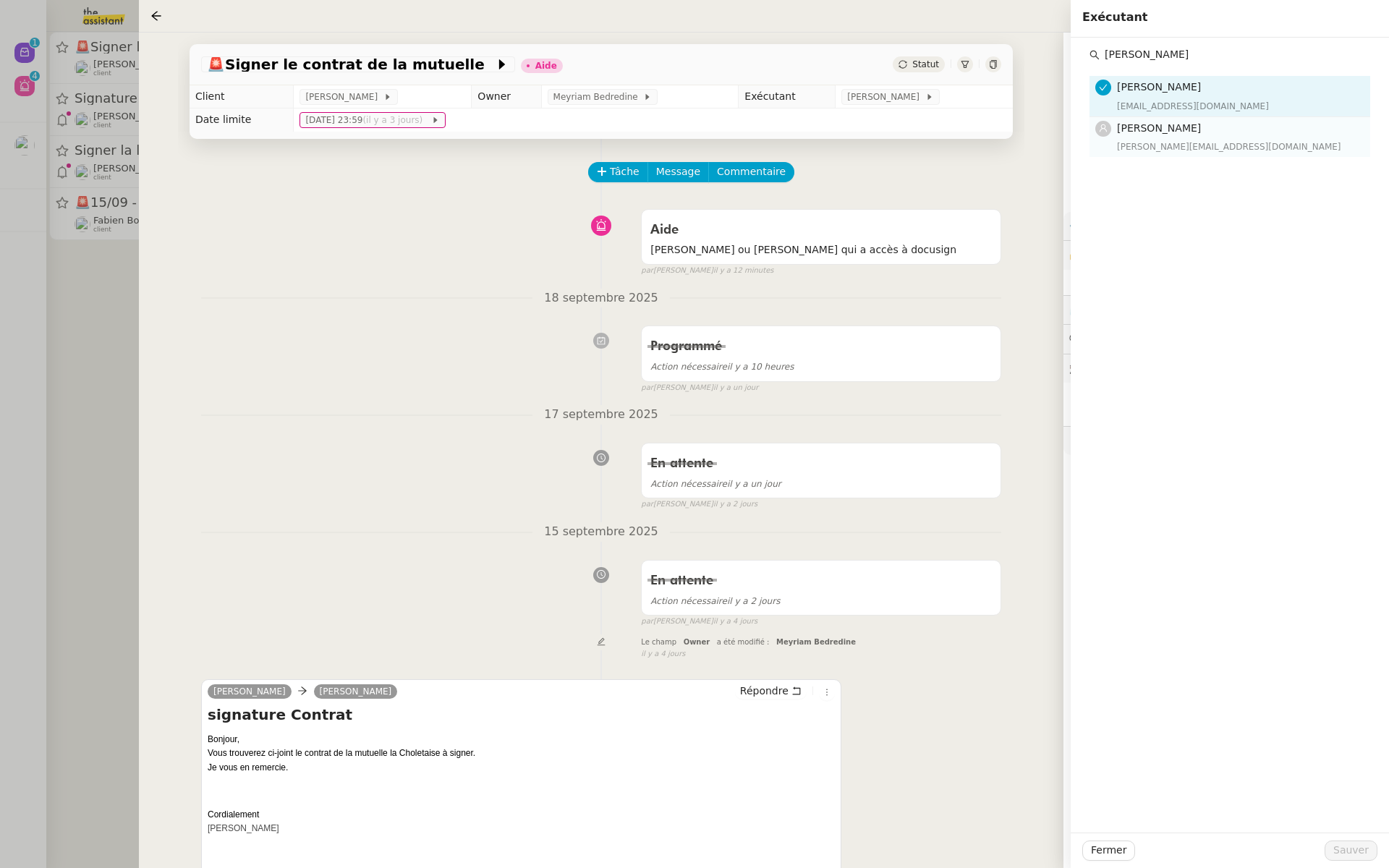
type input "hannah"
click at [1168, 120] on h4 "[PERSON_NAME]" at bounding box center [1239, 128] width 245 height 16
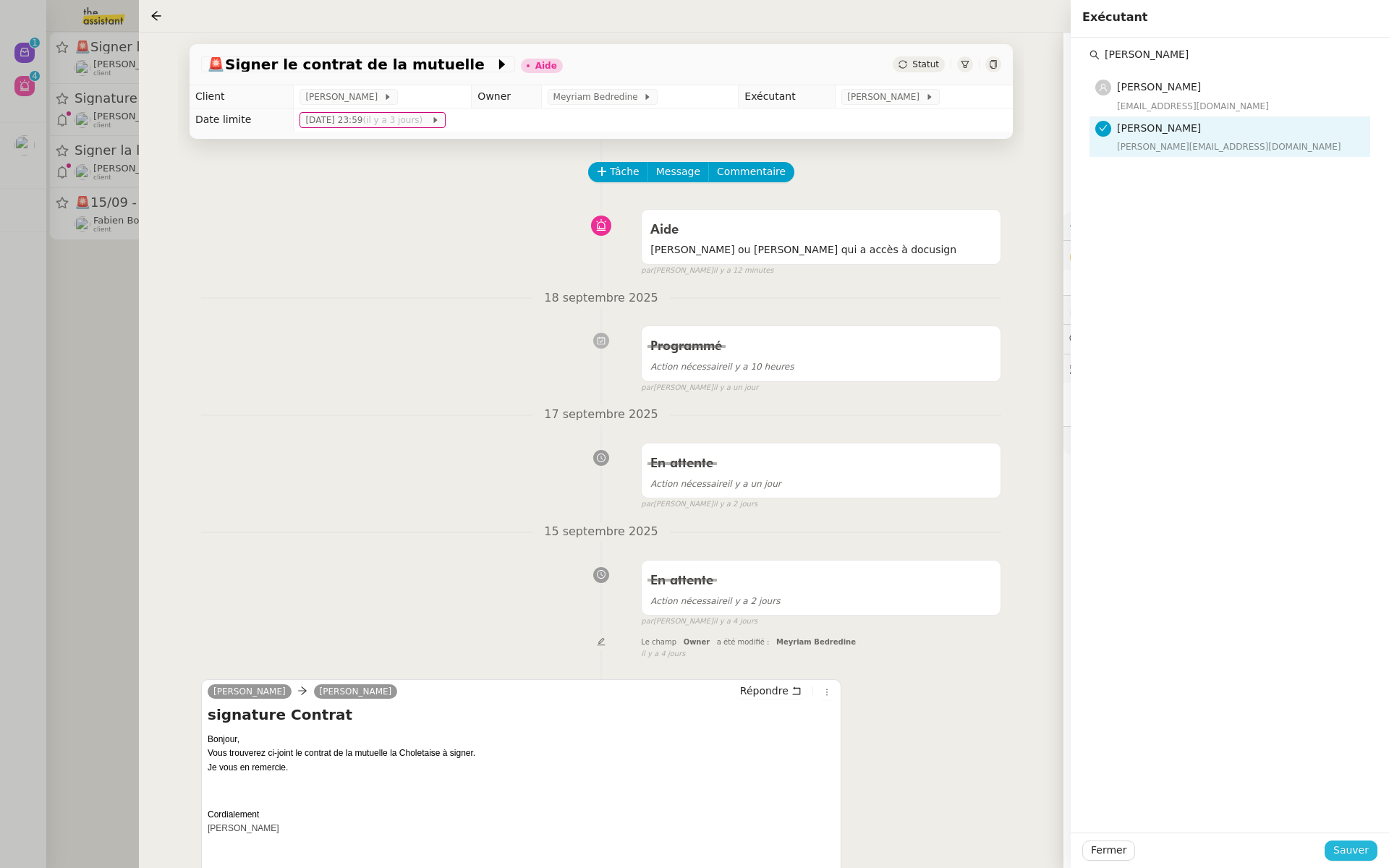
click at [1346, 843] on span "Sauver" at bounding box center [1352, 850] width 36 height 16
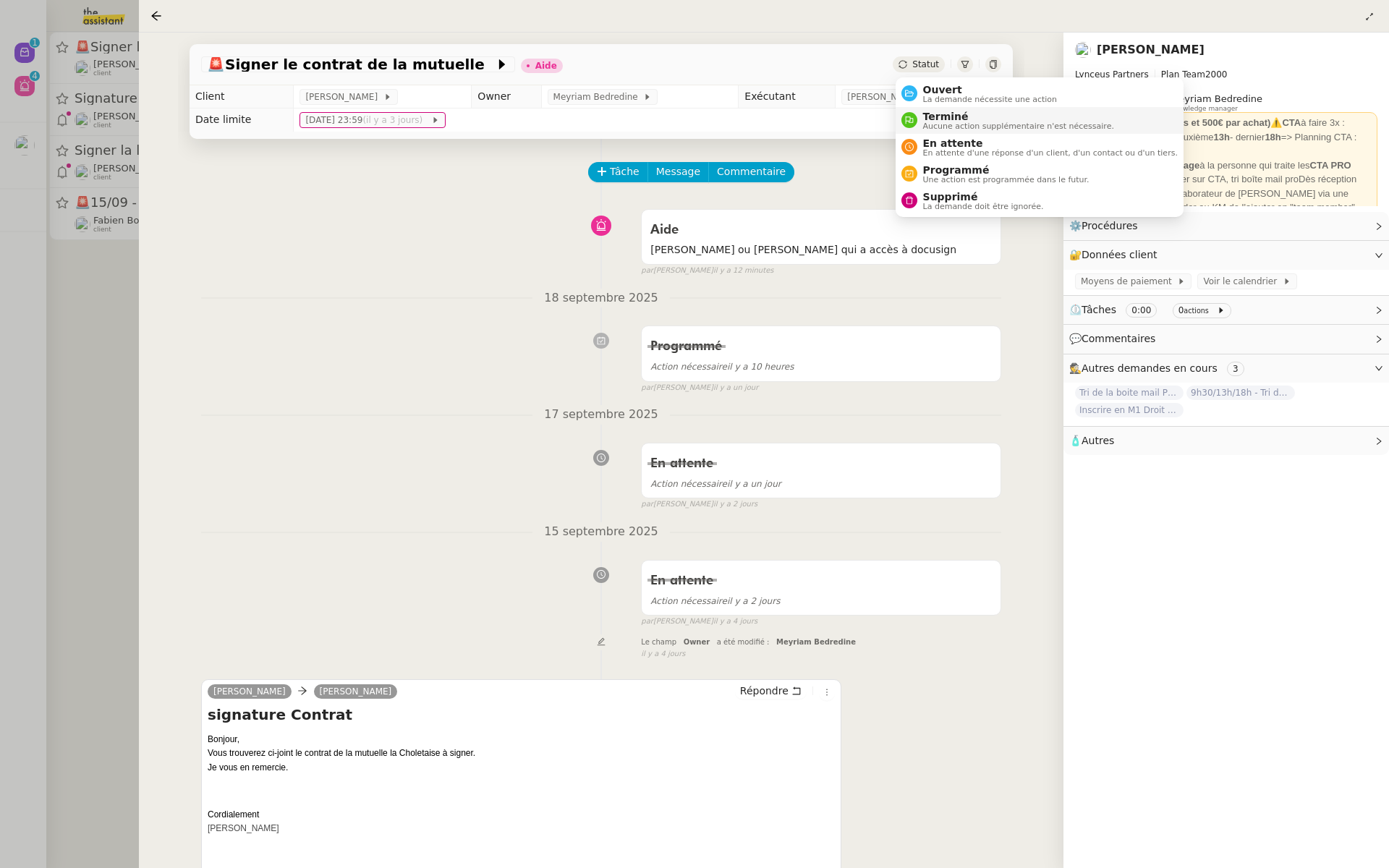
click at [929, 109] on li "Terminé Aucune action supplémentaire n'est nécessaire." at bounding box center [1040, 120] width 288 height 26
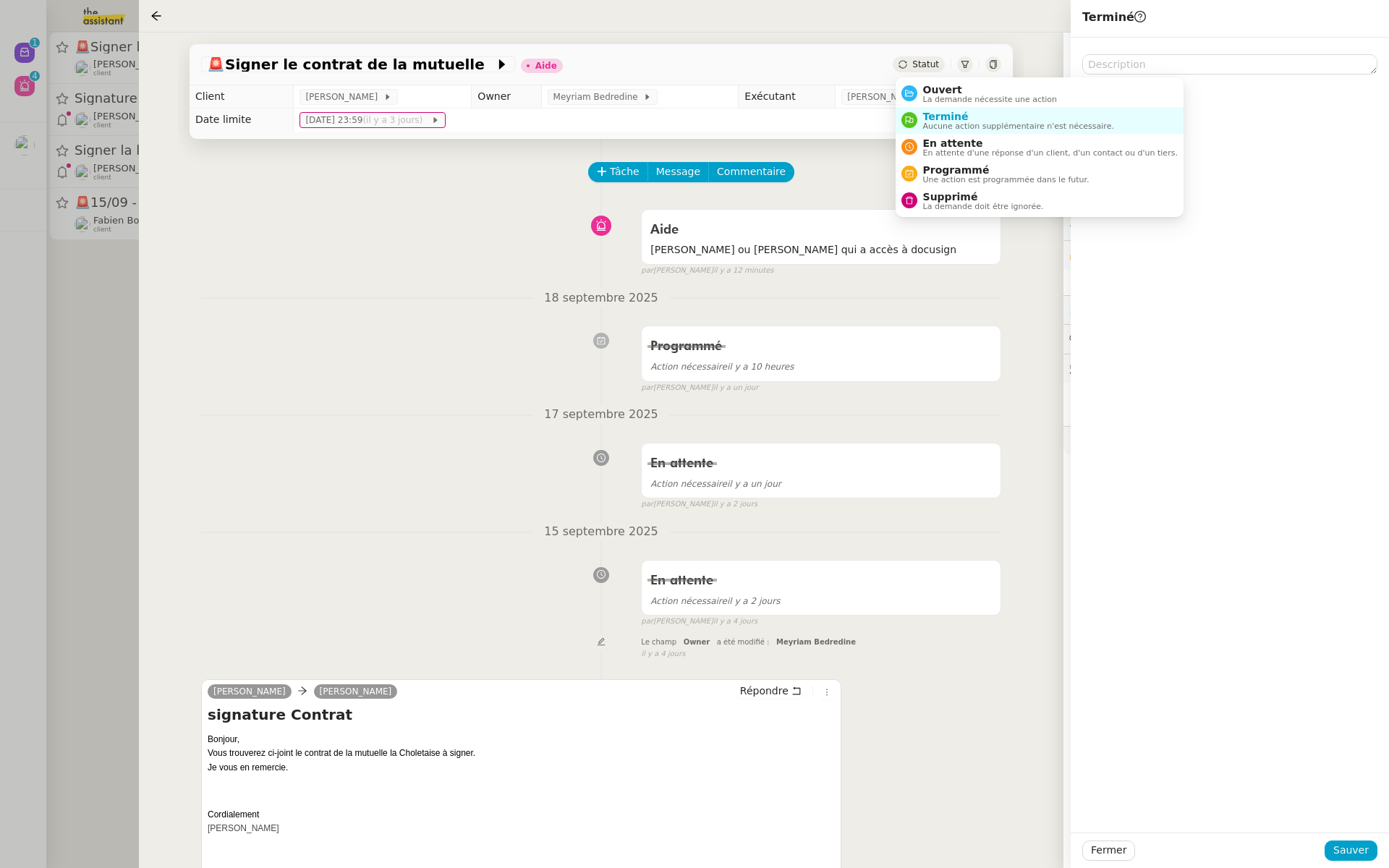
click at [924, 68] on span "Statut" at bounding box center [925, 64] width 26 height 10
click at [927, 95] on span "La demande nécessite une action" at bounding box center [990, 99] width 134 height 8
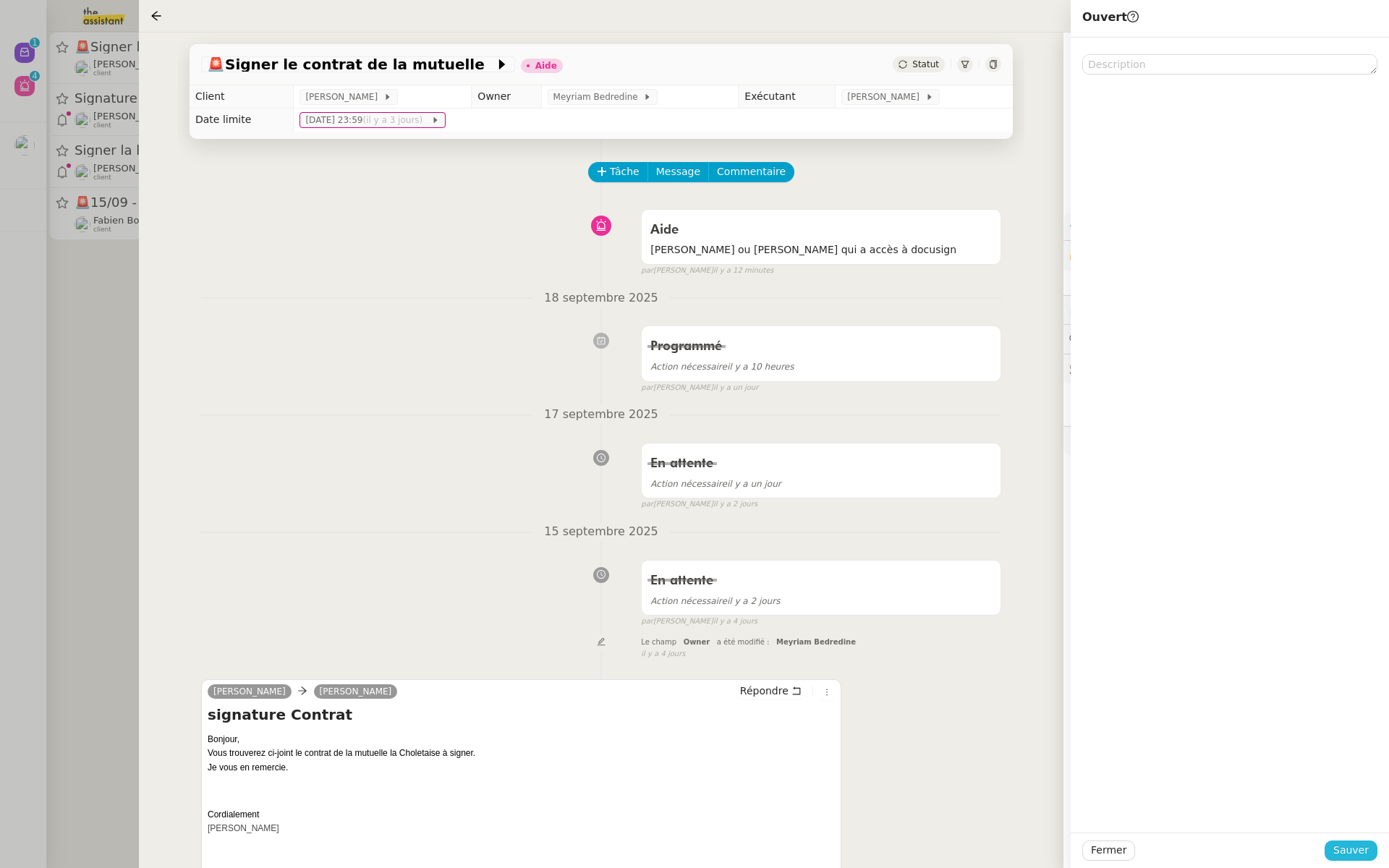
click at [1353, 847] on span "Sauver" at bounding box center [1352, 850] width 36 height 16
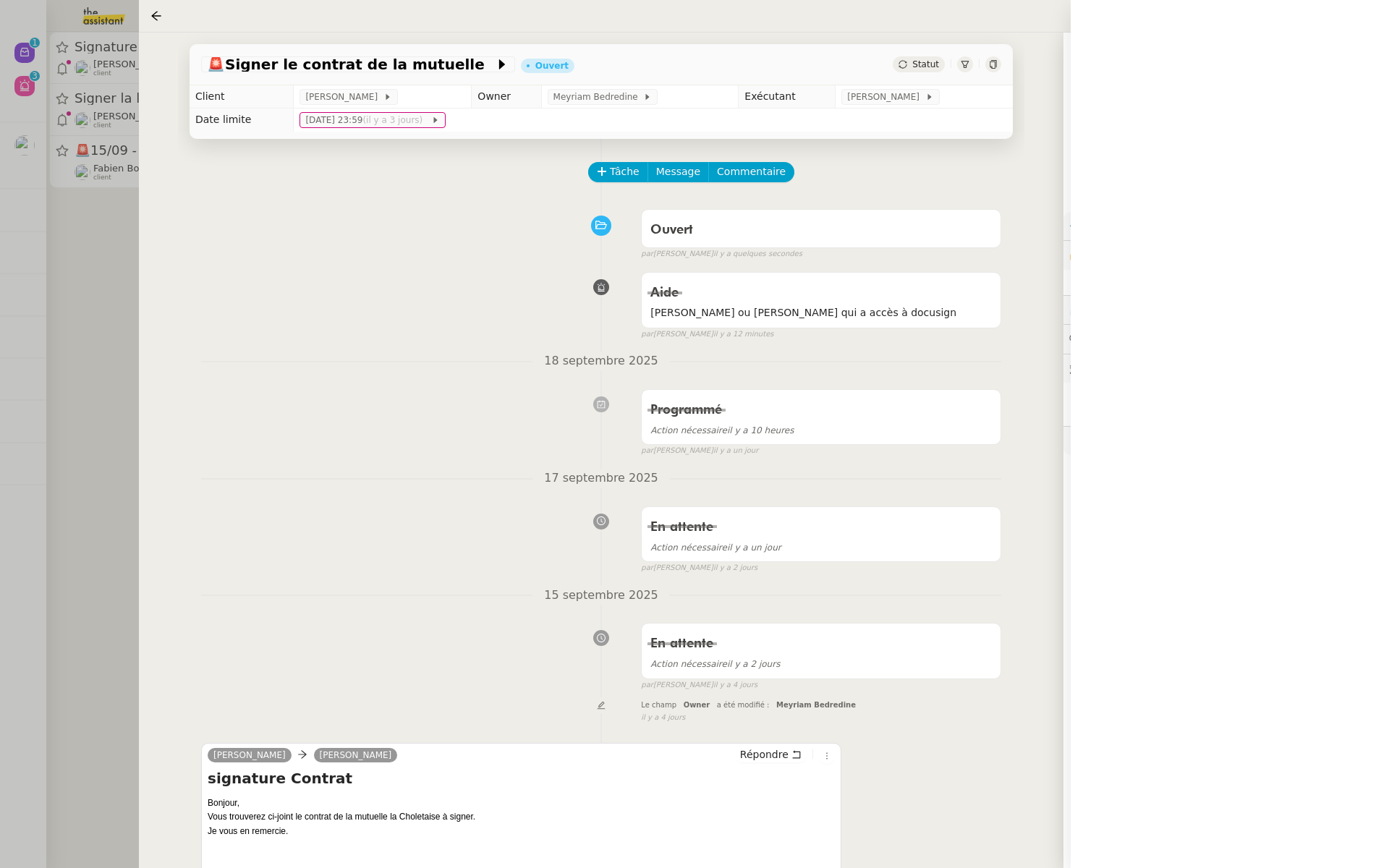
click at [5, 259] on div at bounding box center [694, 434] width 1389 height 868
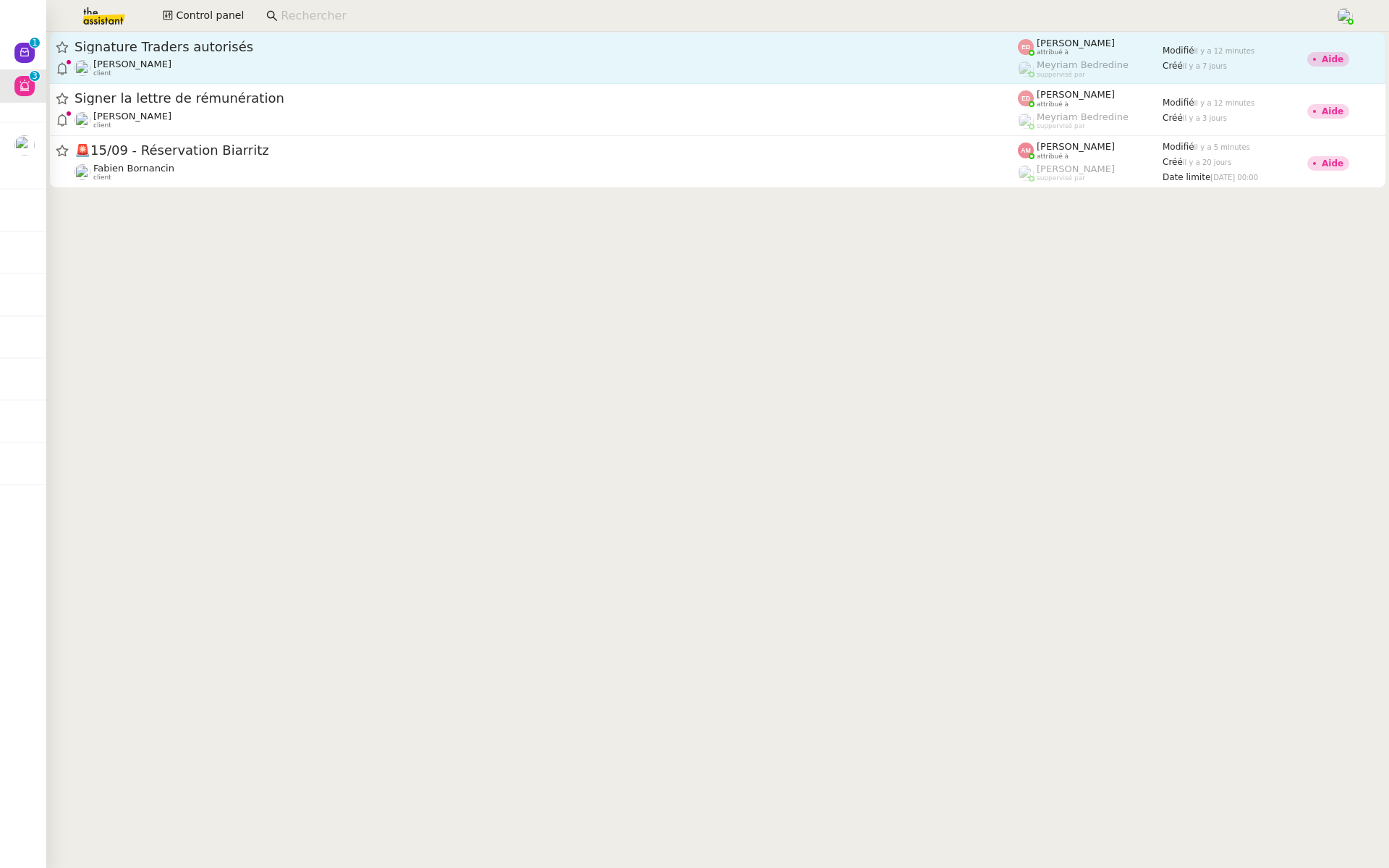
click at [210, 52] on span "Signature Traders autorisés" at bounding box center [546, 47] width 943 height 13
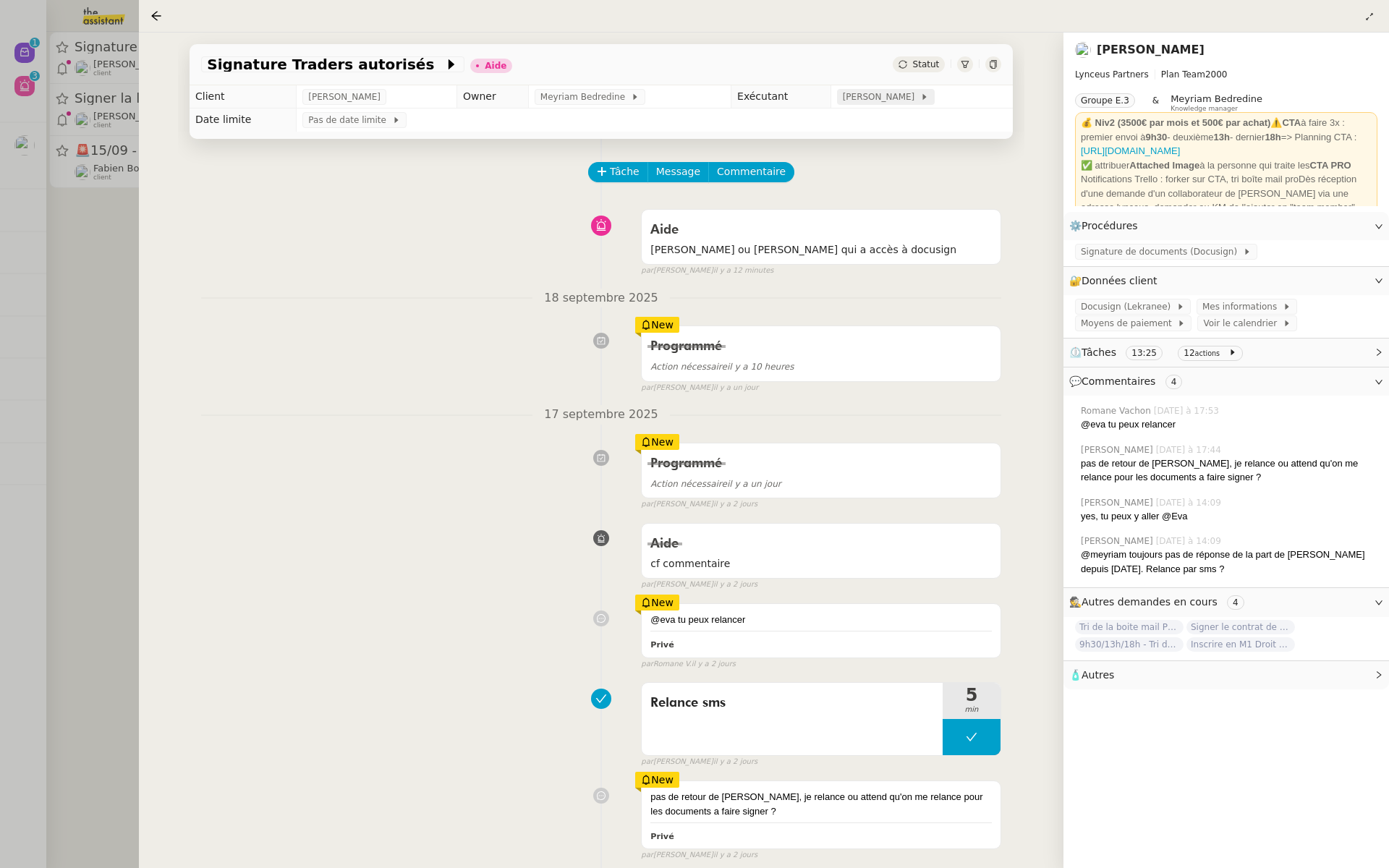
click at [882, 96] on span "[PERSON_NAME]" at bounding box center [882, 97] width 78 height 15
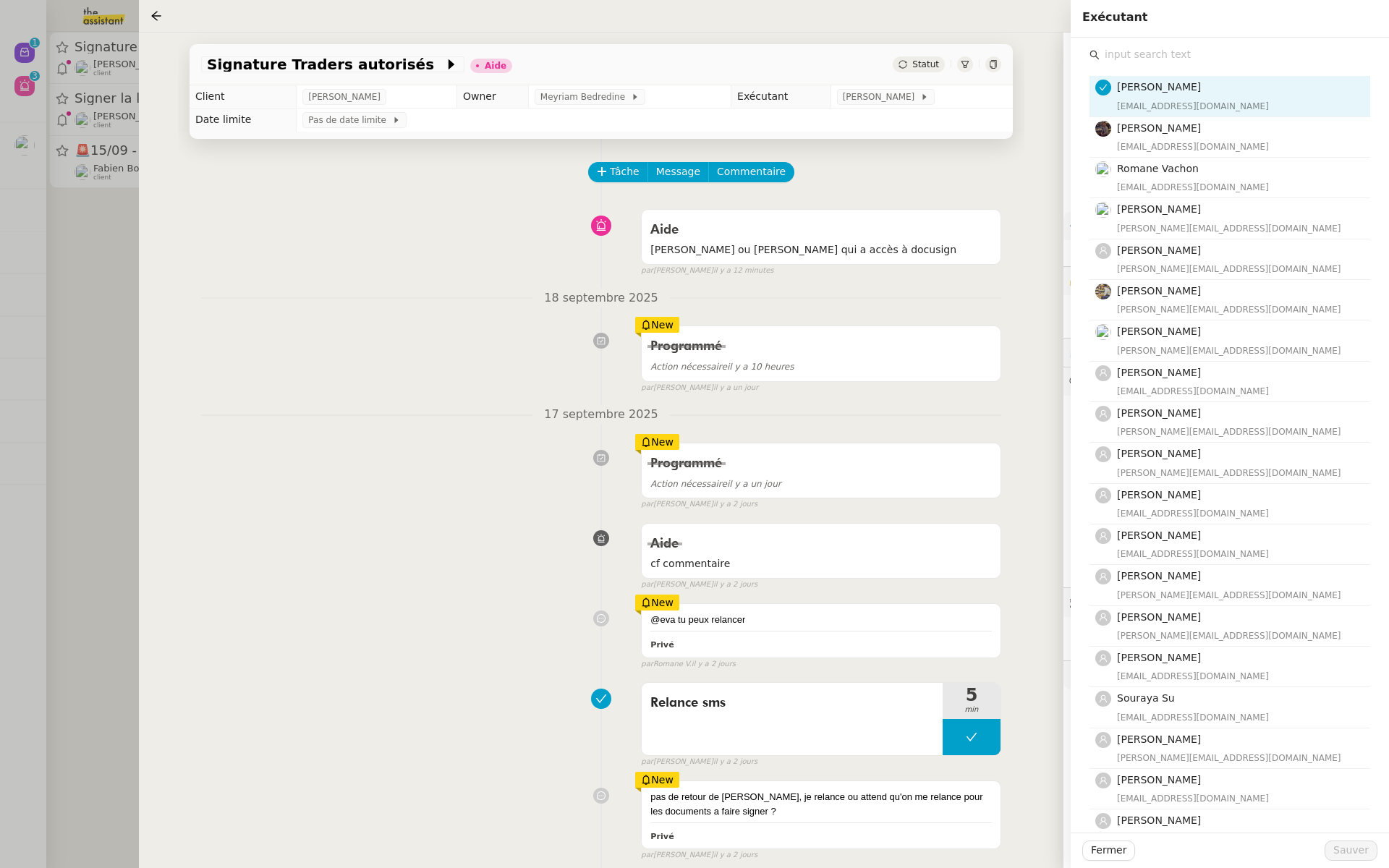
click at [1133, 53] on input "text" at bounding box center [1235, 54] width 271 height 19
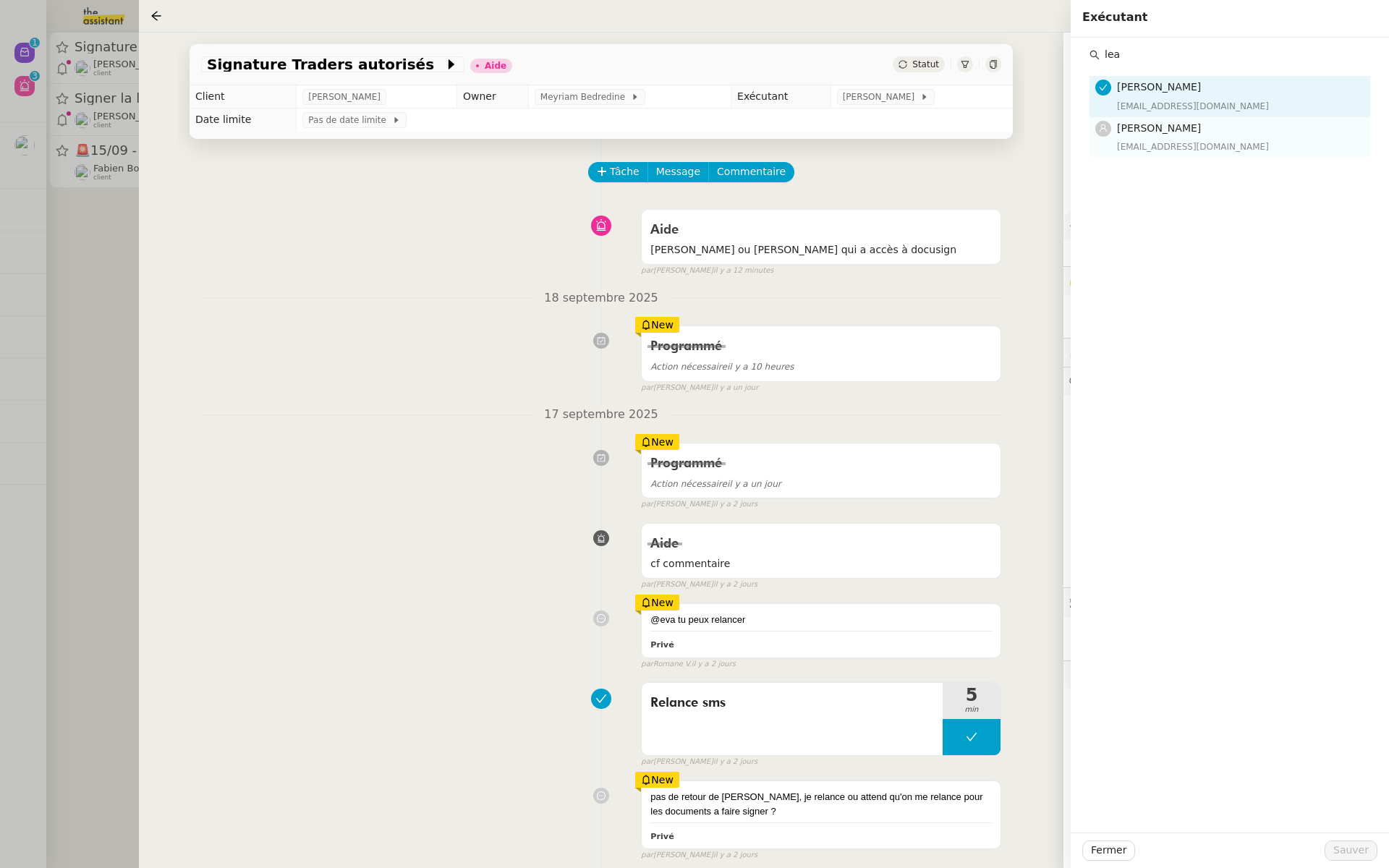
type input "lea"
click at [1139, 129] on span "[PERSON_NAME]" at bounding box center [1159, 128] width 84 height 12
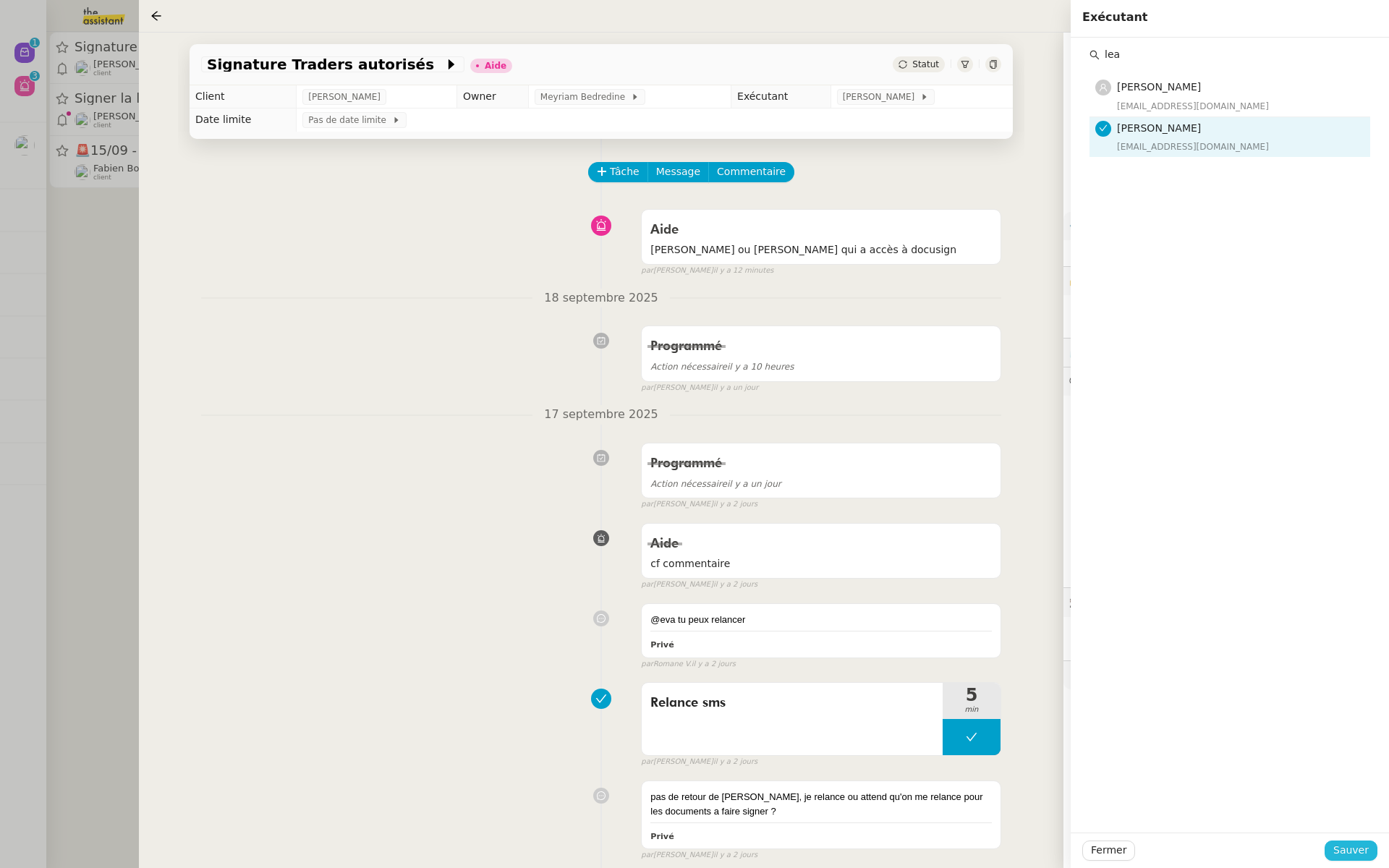
click at [1351, 851] on span "Sauver" at bounding box center [1352, 850] width 36 height 16
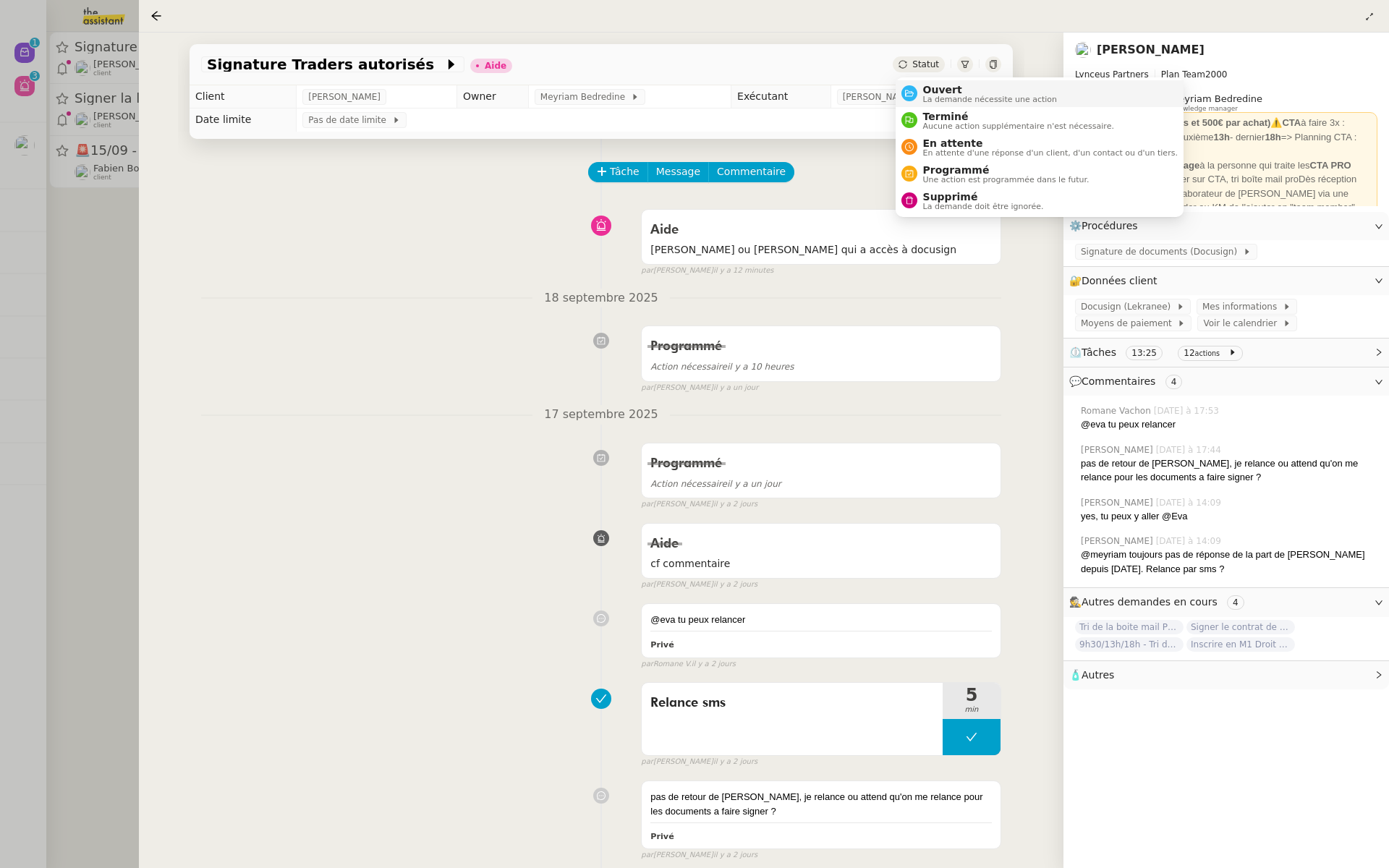
click at [923, 92] on span "Ouvert" at bounding box center [990, 89] width 134 height 12
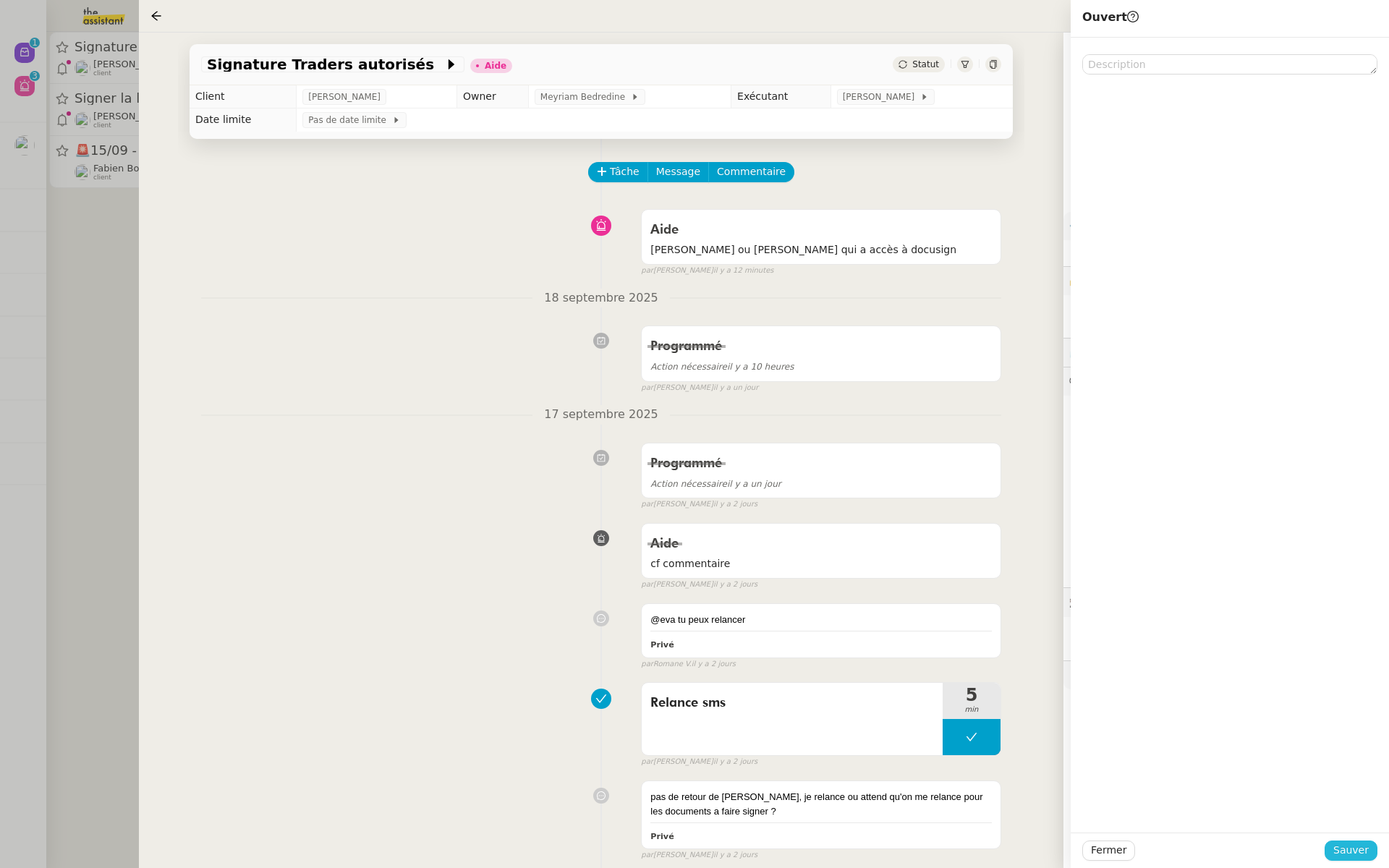
click at [1356, 844] on span "Sauver" at bounding box center [1352, 850] width 36 height 16
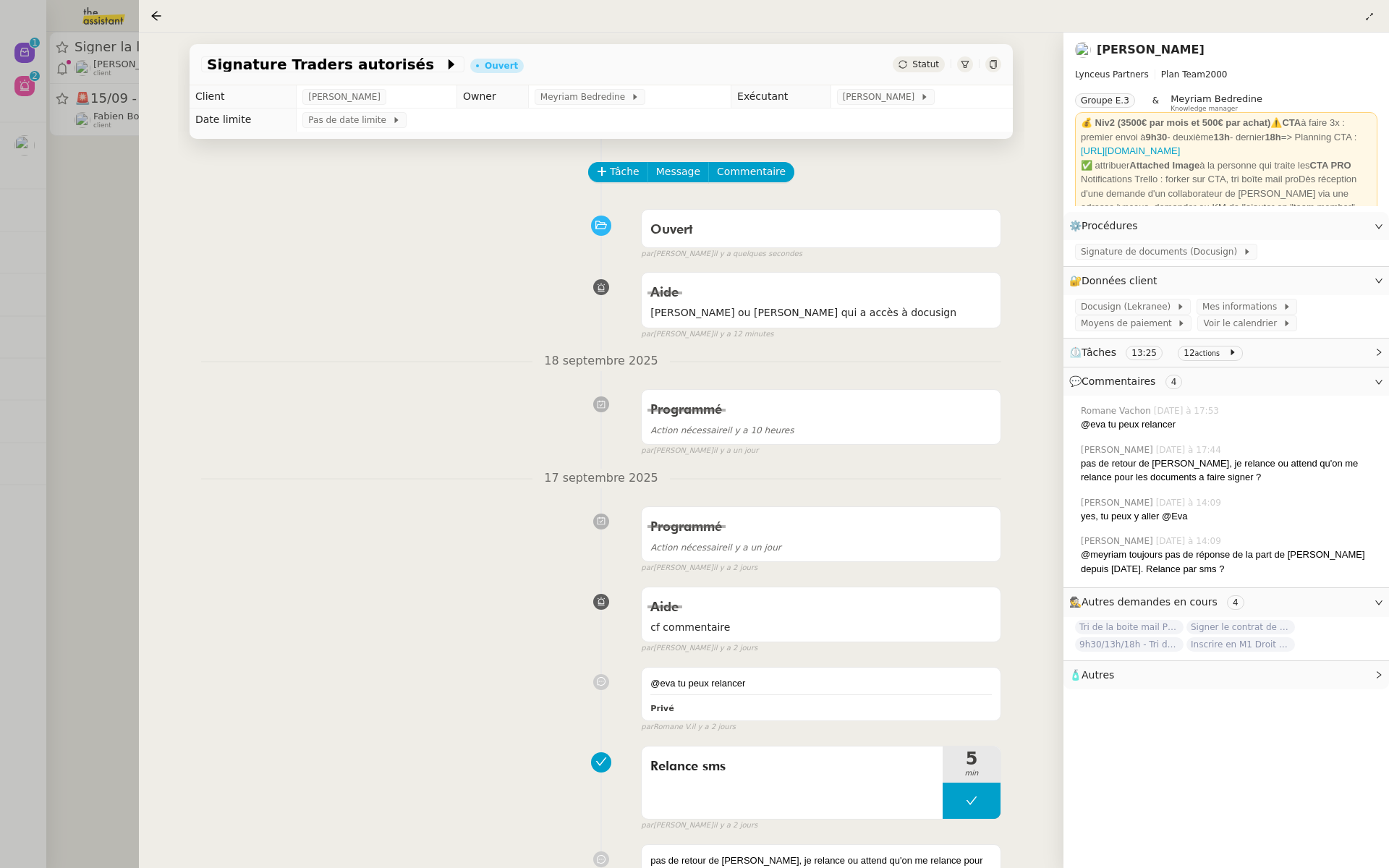
click at [33, 196] on div at bounding box center [694, 434] width 1389 height 868
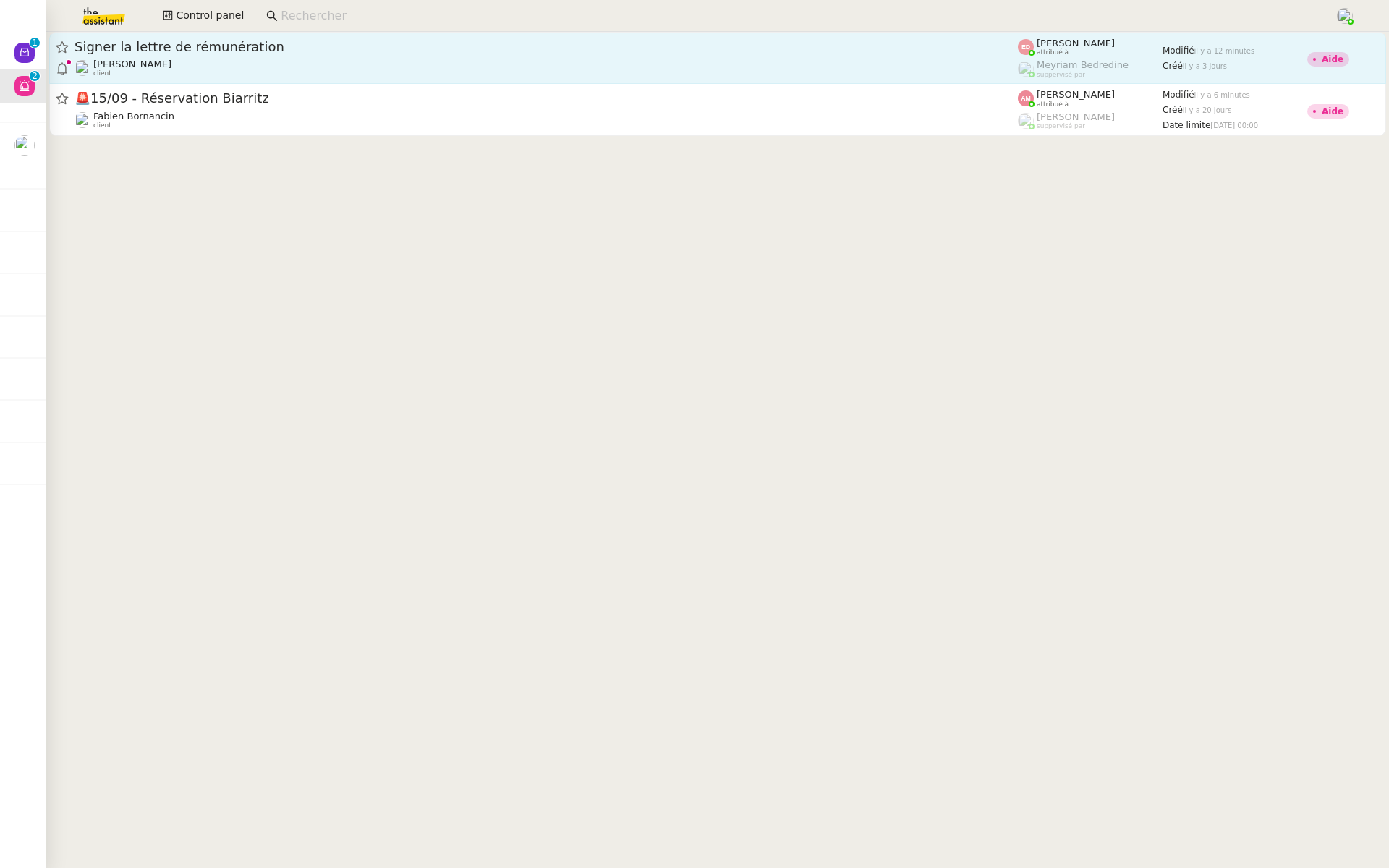
click at [186, 46] on span "Signer la lettre de rémunération" at bounding box center [546, 47] width 943 height 13
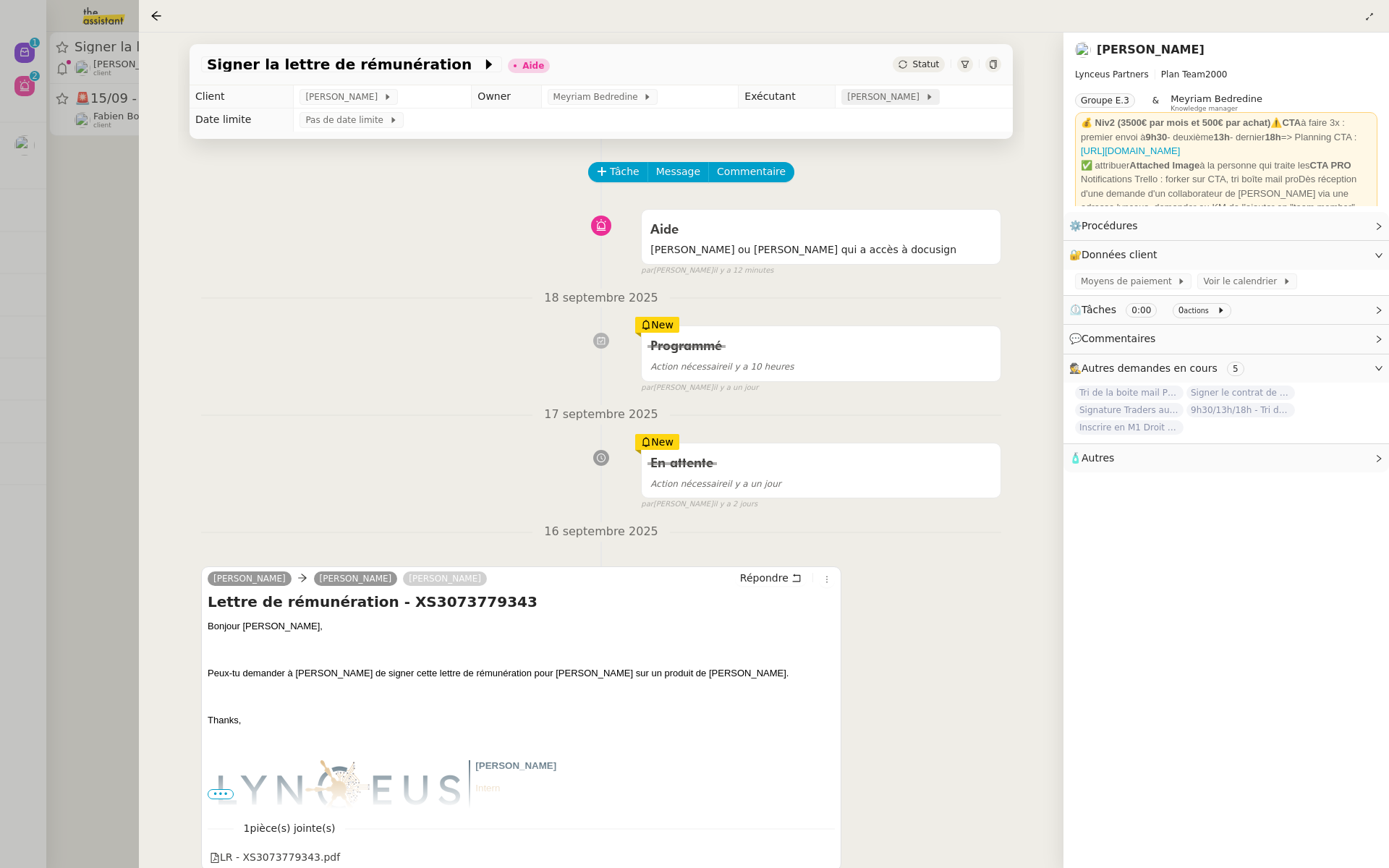
click at [917, 95] on span "[PERSON_NAME]" at bounding box center [886, 97] width 78 height 15
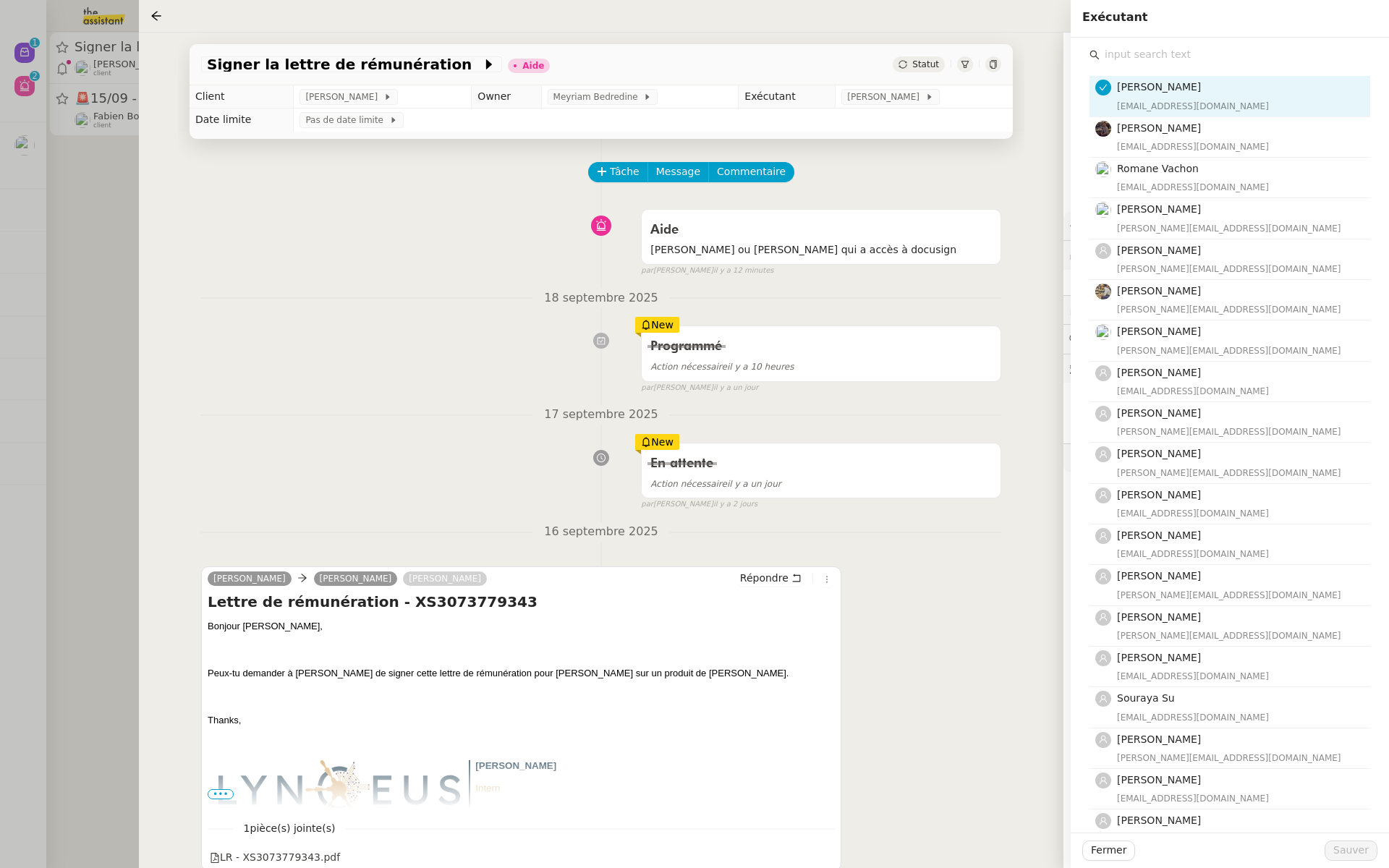
click at [1134, 50] on input "text" at bounding box center [1235, 54] width 271 height 19
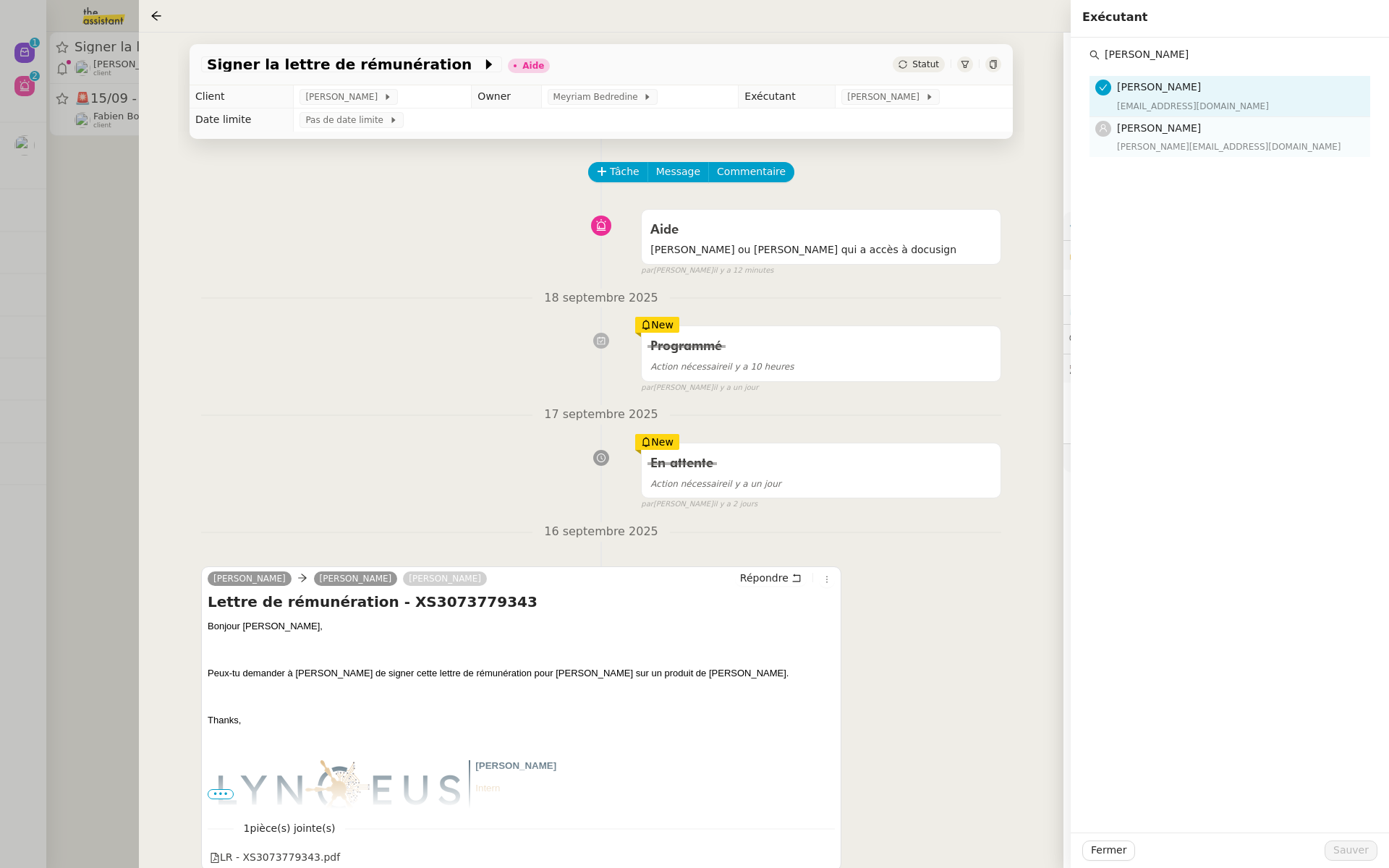
type input "hannah"
click at [1170, 128] on span "[PERSON_NAME]" at bounding box center [1159, 128] width 84 height 12
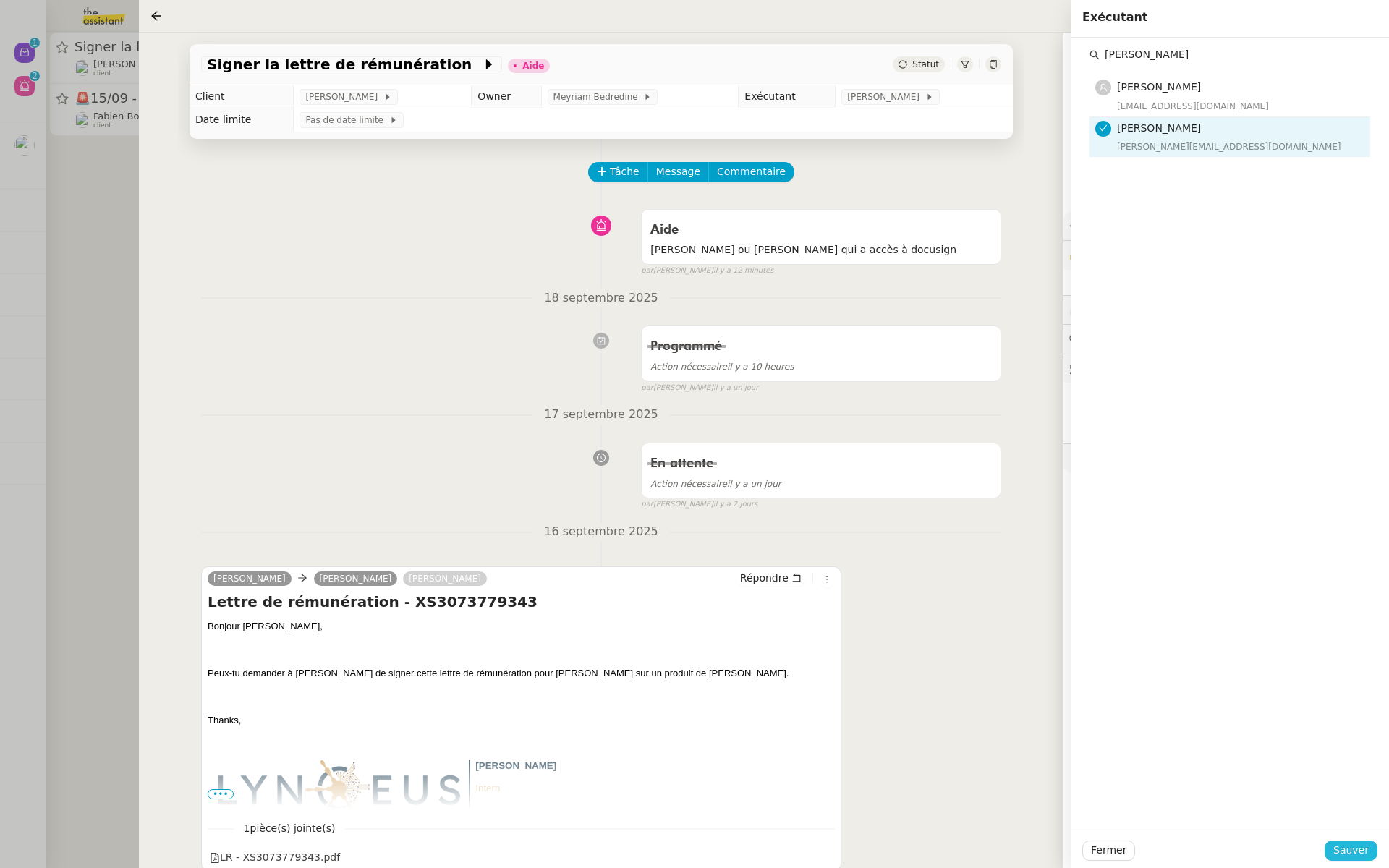
click at [1354, 846] on span "Sauver" at bounding box center [1352, 850] width 36 height 16
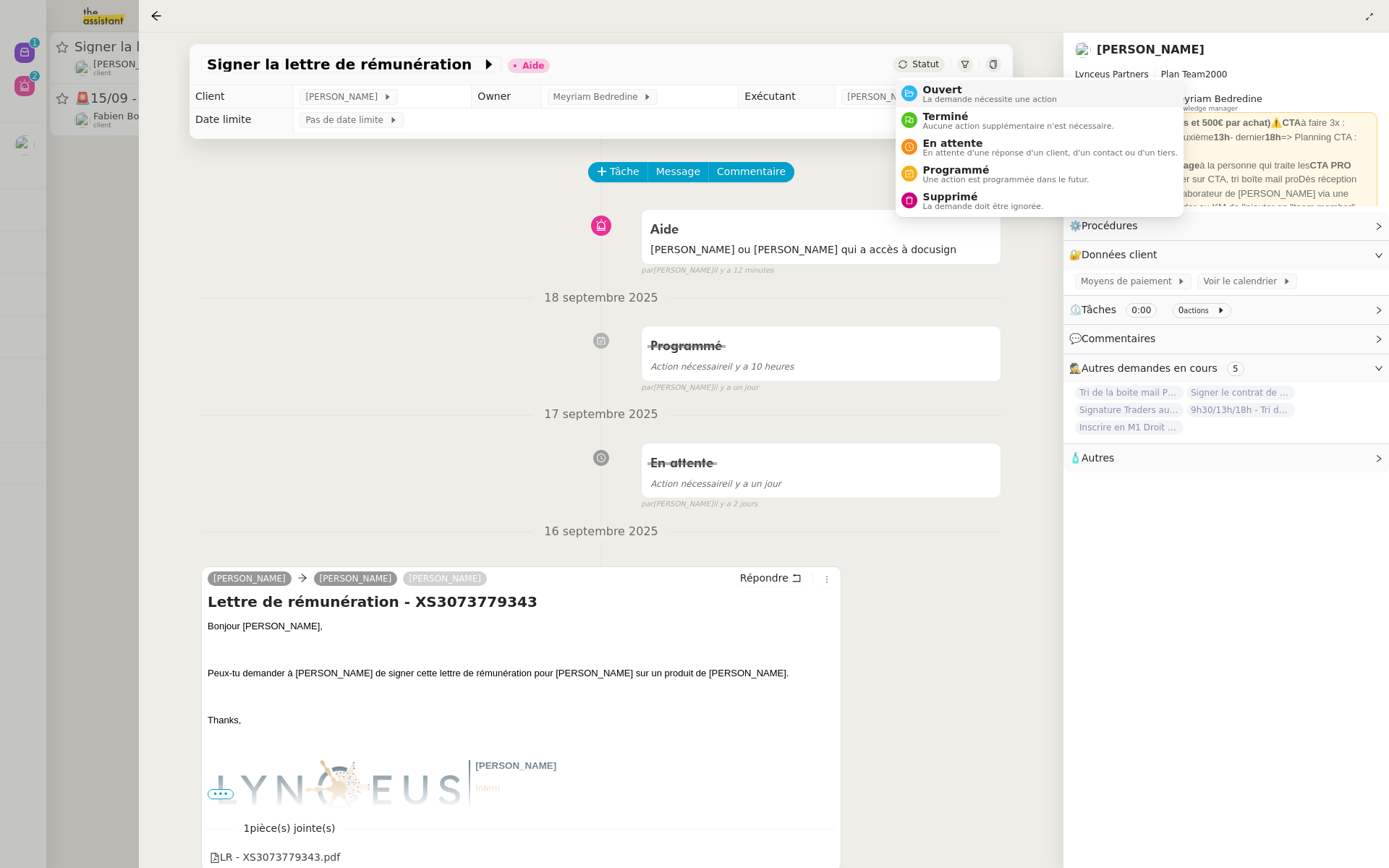
click at [929, 91] on span "Ouvert" at bounding box center [990, 89] width 134 height 12
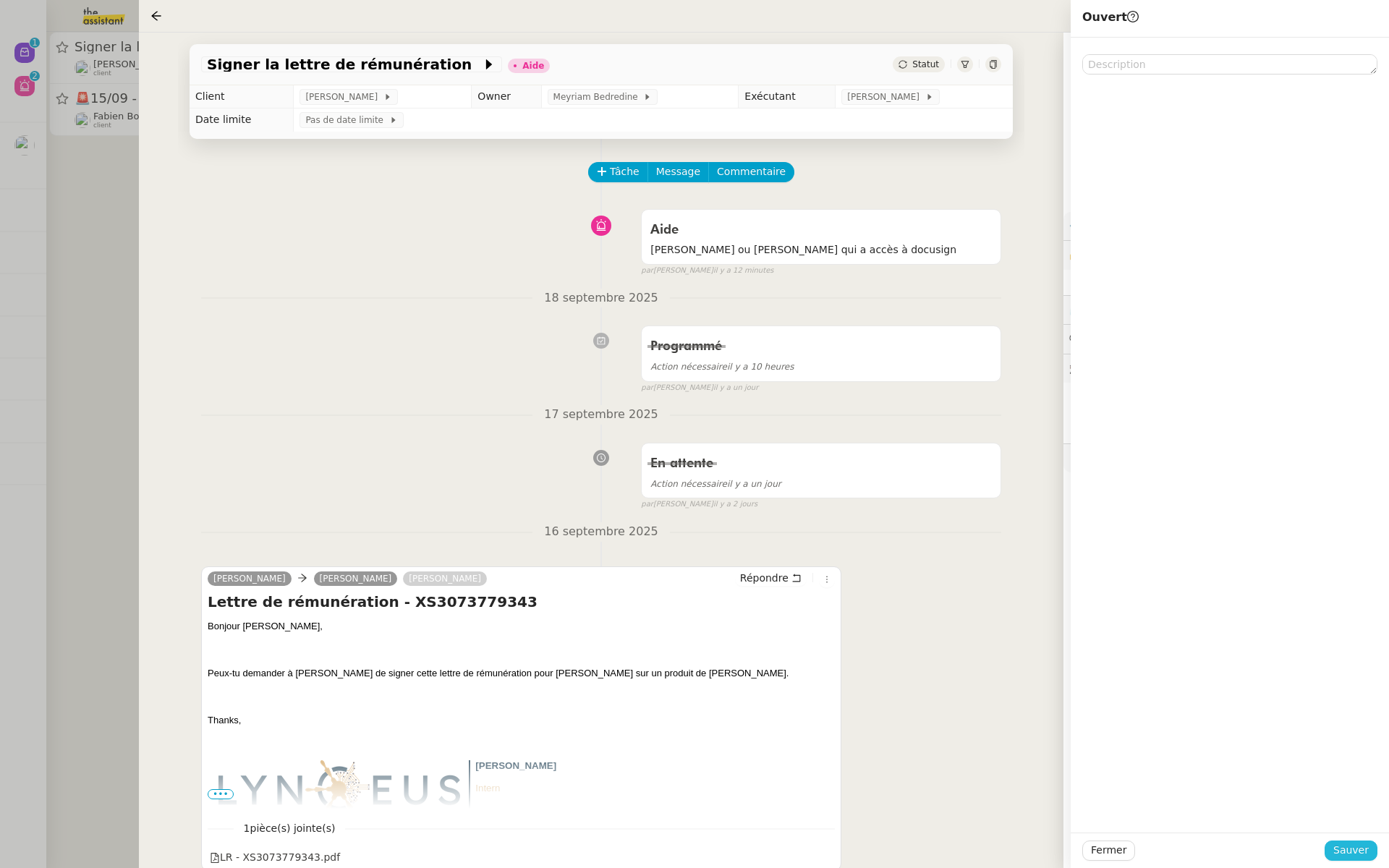
click at [1359, 848] on span "Sauver" at bounding box center [1352, 850] width 36 height 16
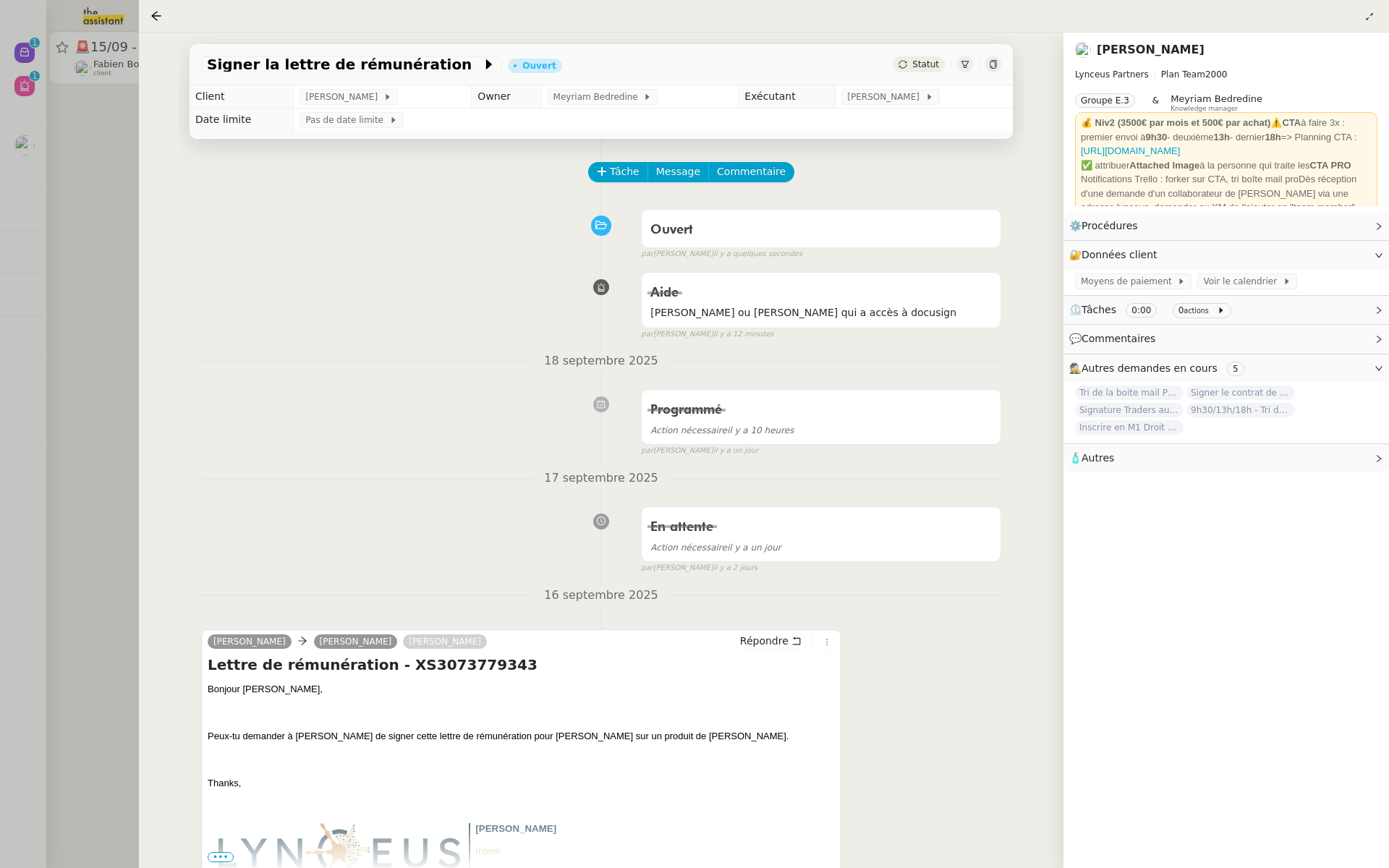
click at [55, 149] on div at bounding box center [694, 434] width 1389 height 868
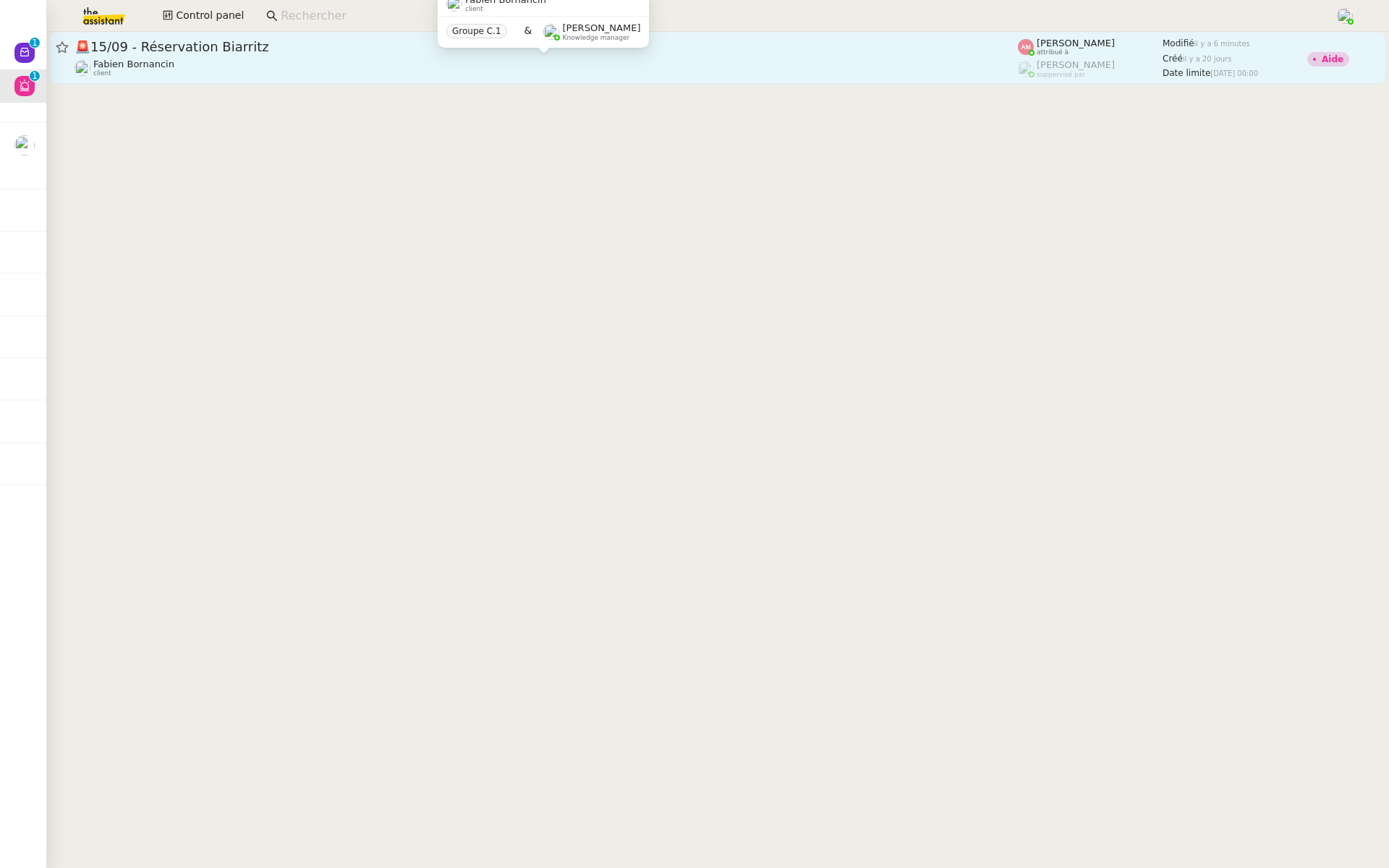
click at [250, 69] on div "Fabien Bornancin client" at bounding box center [546, 68] width 943 height 19
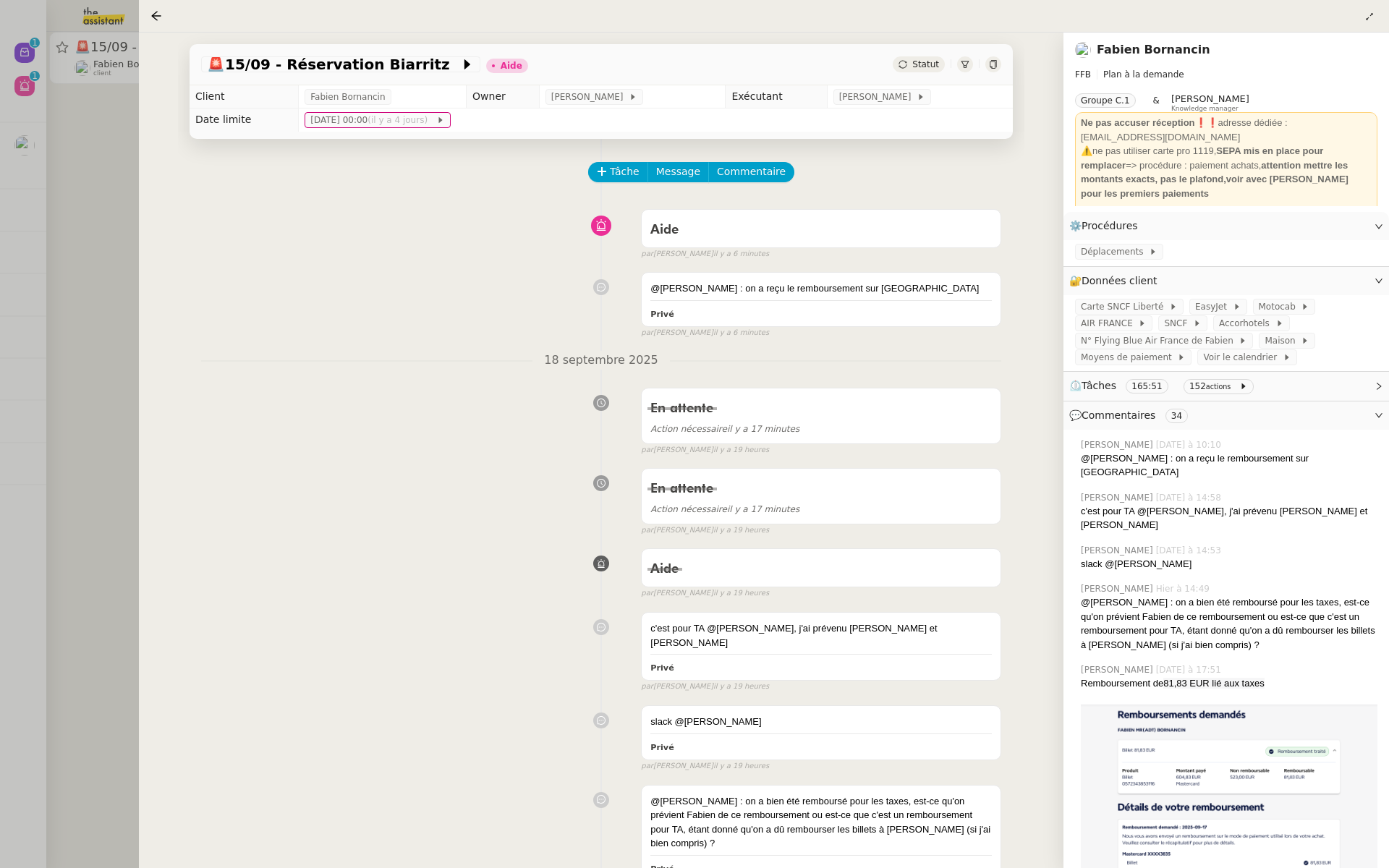
click at [34, 186] on div at bounding box center [694, 434] width 1389 height 868
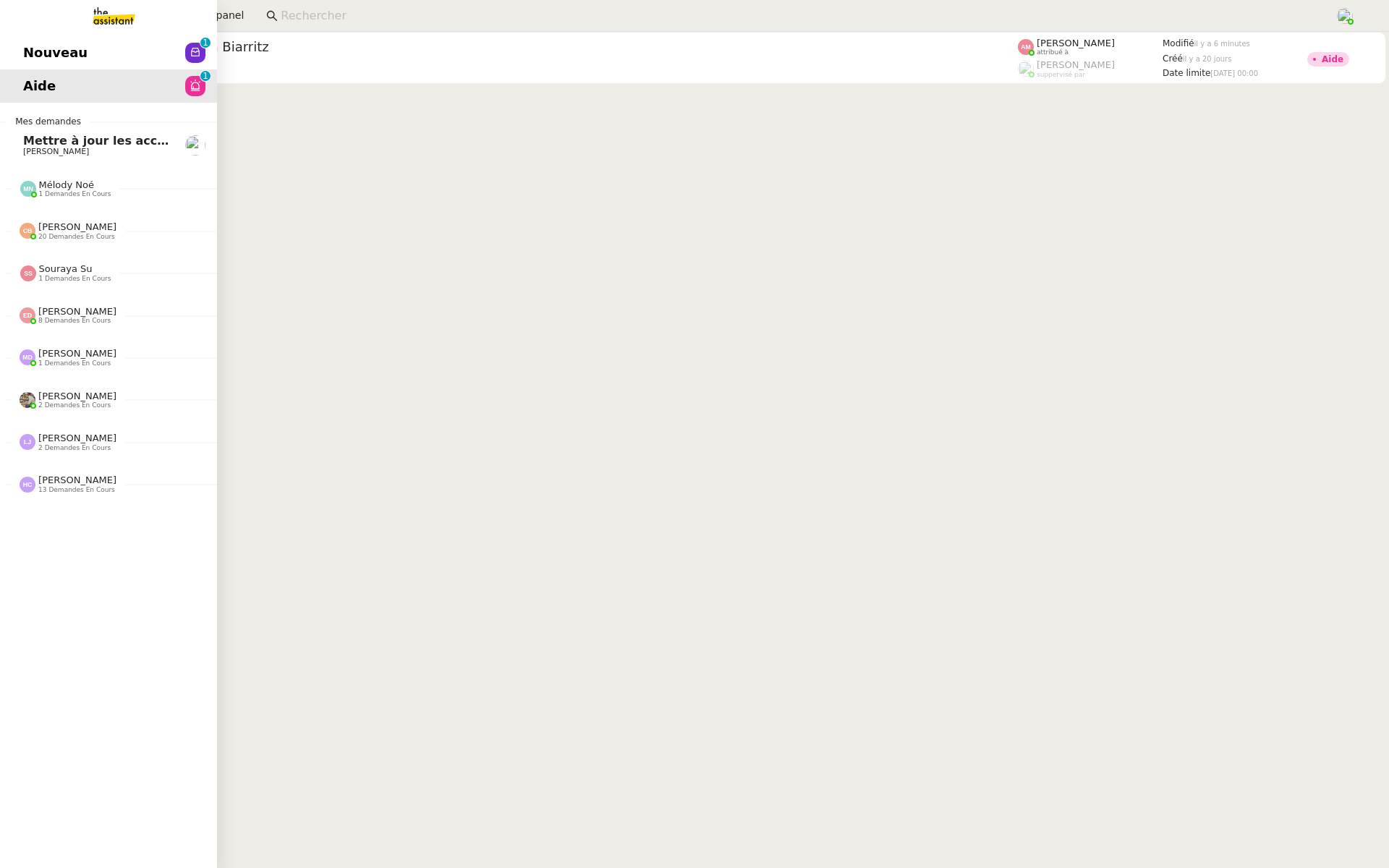
click at [19, 51] on link "Nouveau 0 1 2 3 4 5 6 7 8 9" at bounding box center [109, 53] width 217 height 33
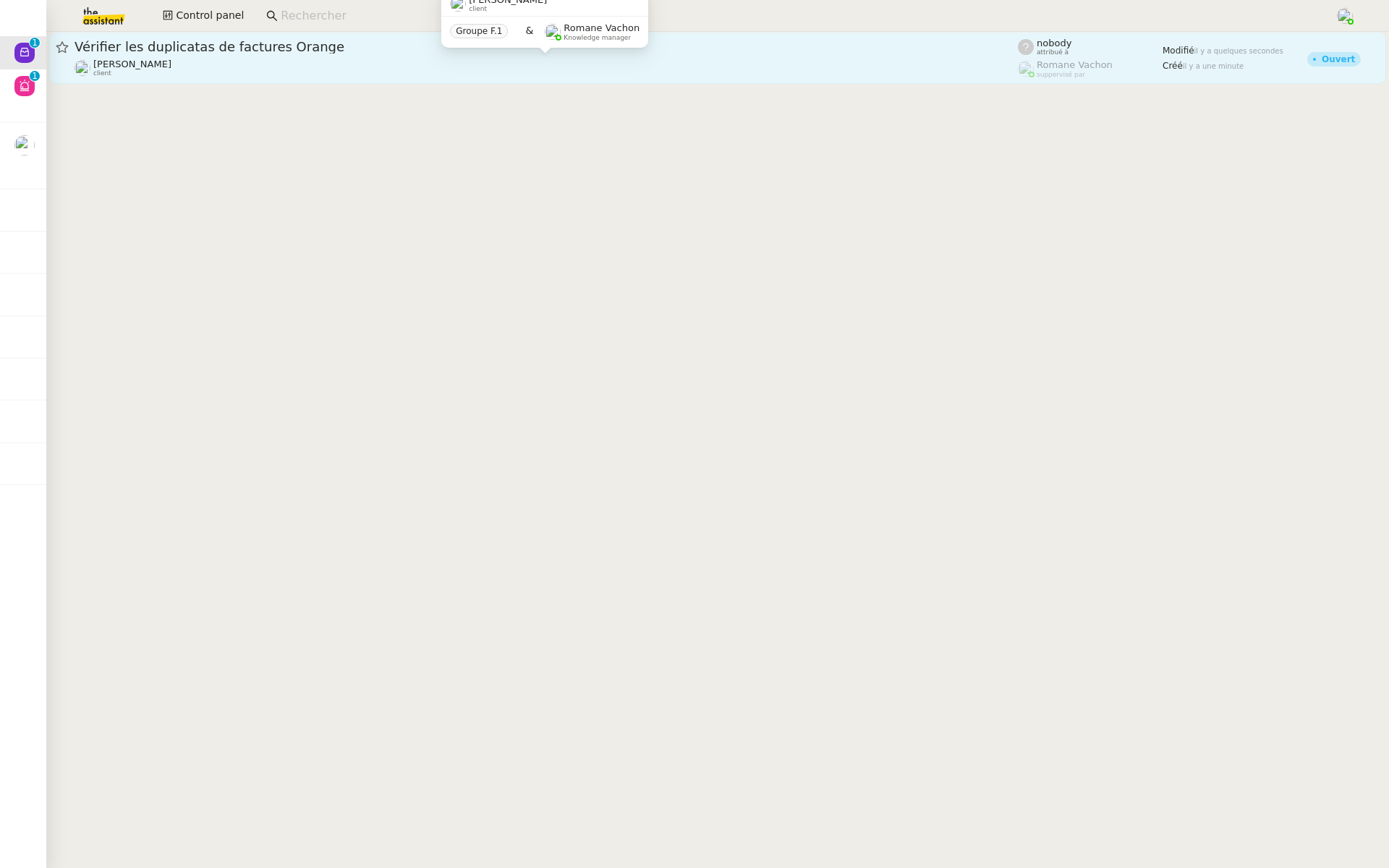
click at [233, 66] on div "Quang Tam NGUYEN client" at bounding box center [546, 68] width 943 height 19
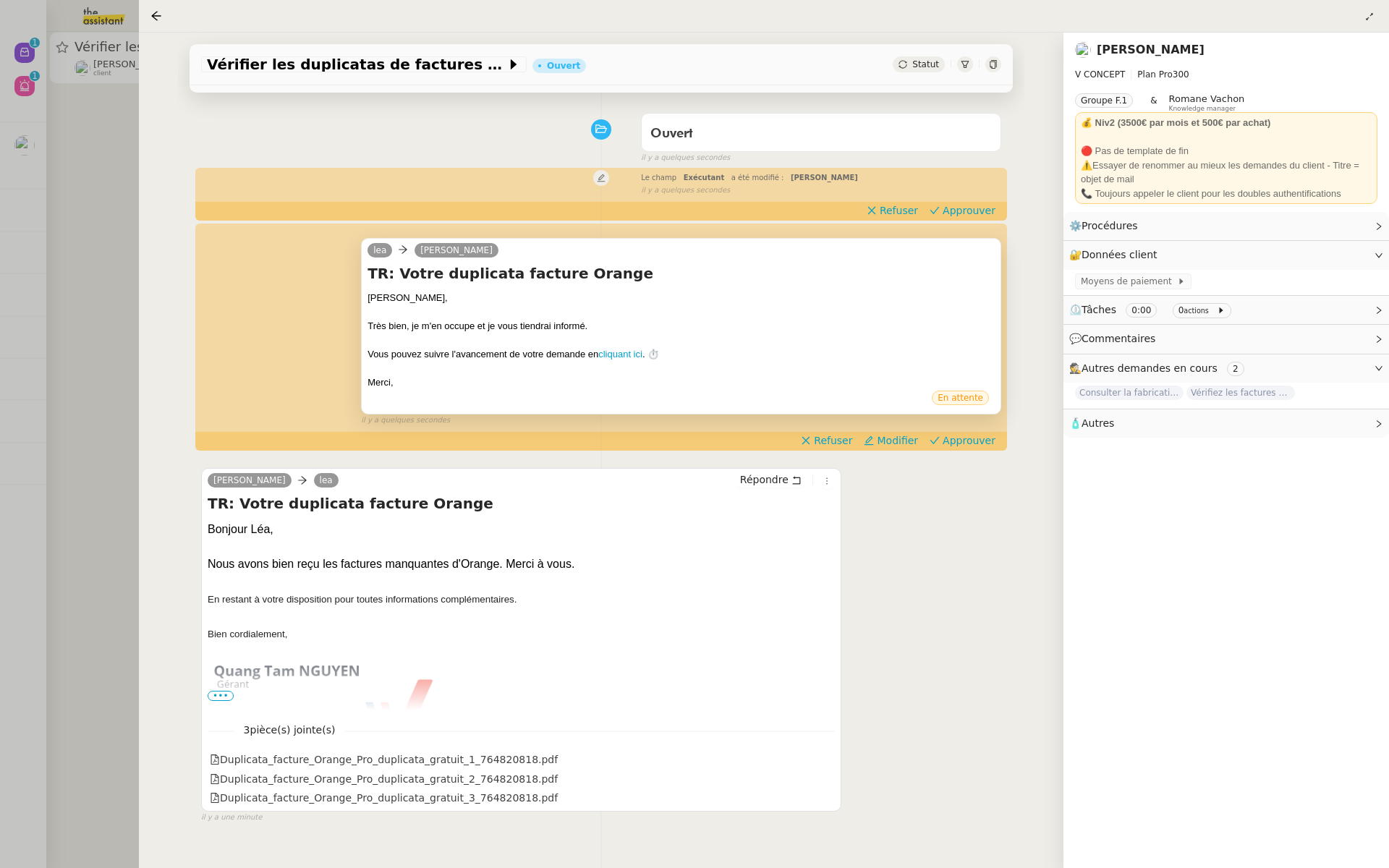
scroll to position [101, 0]
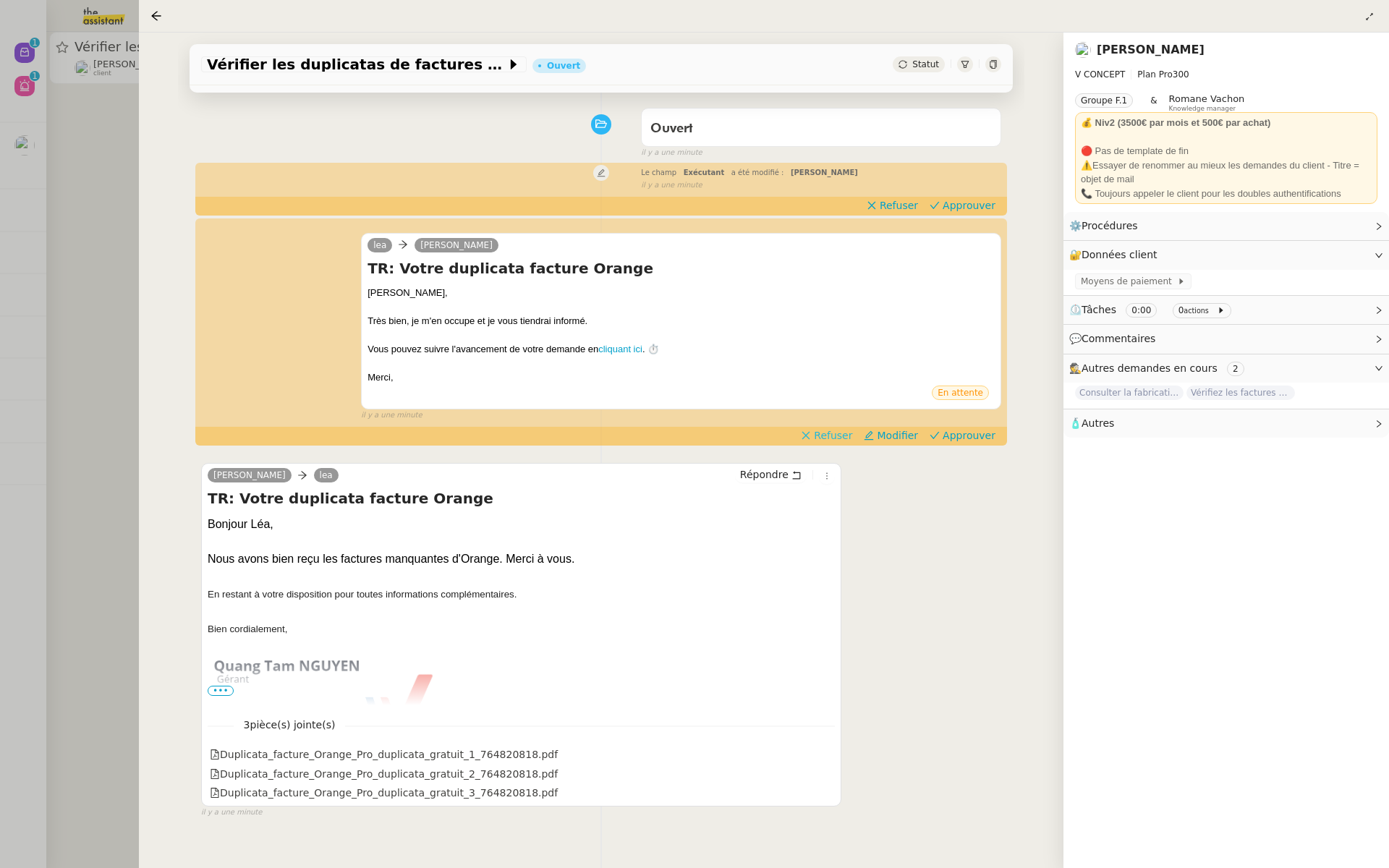
click at [846, 436] on span "Refuser" at bounding box center [833, 436] width 38 height 15
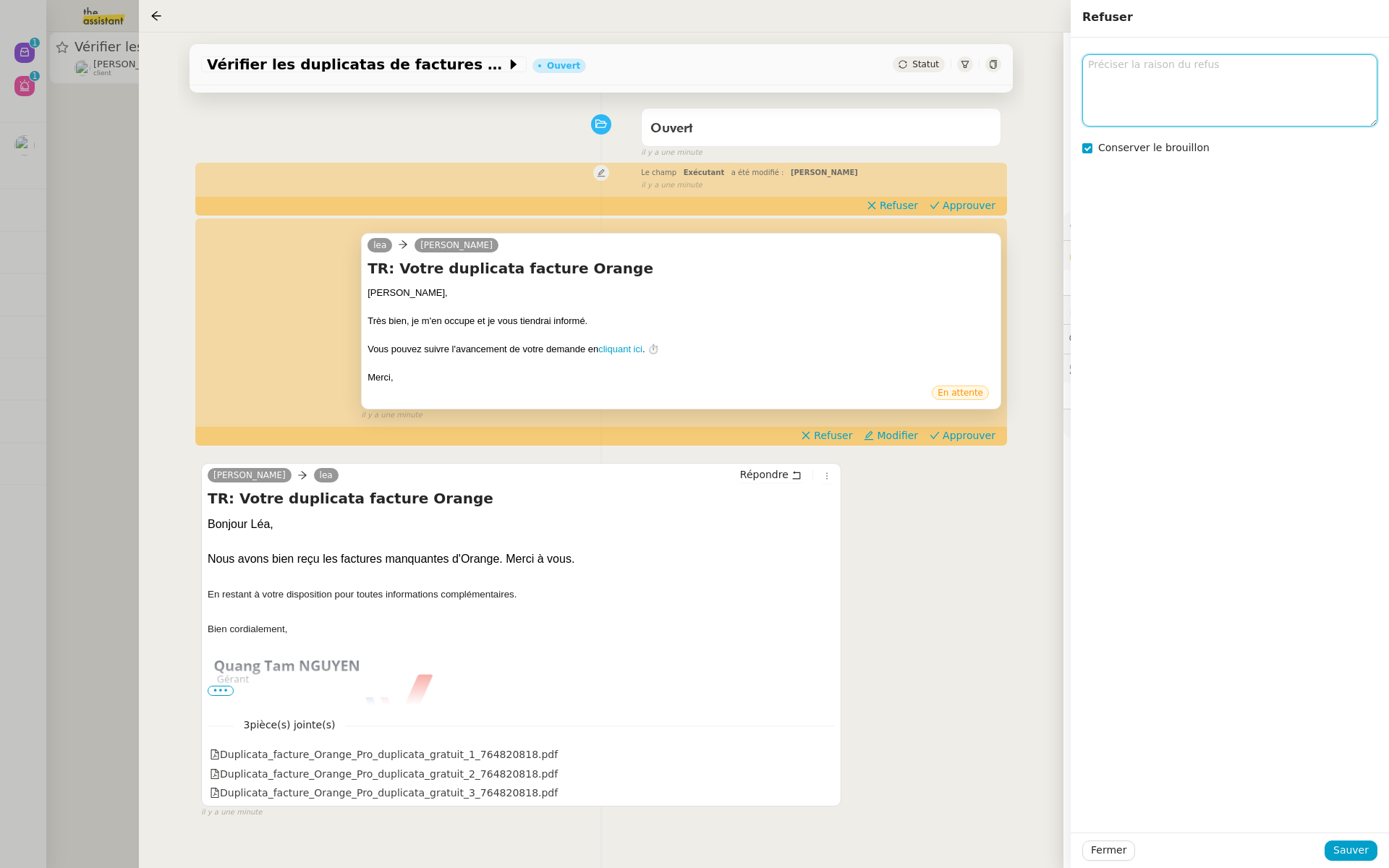
click at [1184, 106] on textarea at bounding box center [1230, 90] width 295 height 71
type textarea "demande pas un Ar juste une info"
click at [1349, 849] on span "Sauver" at bounding box center [1352, 850] width 36 height 16
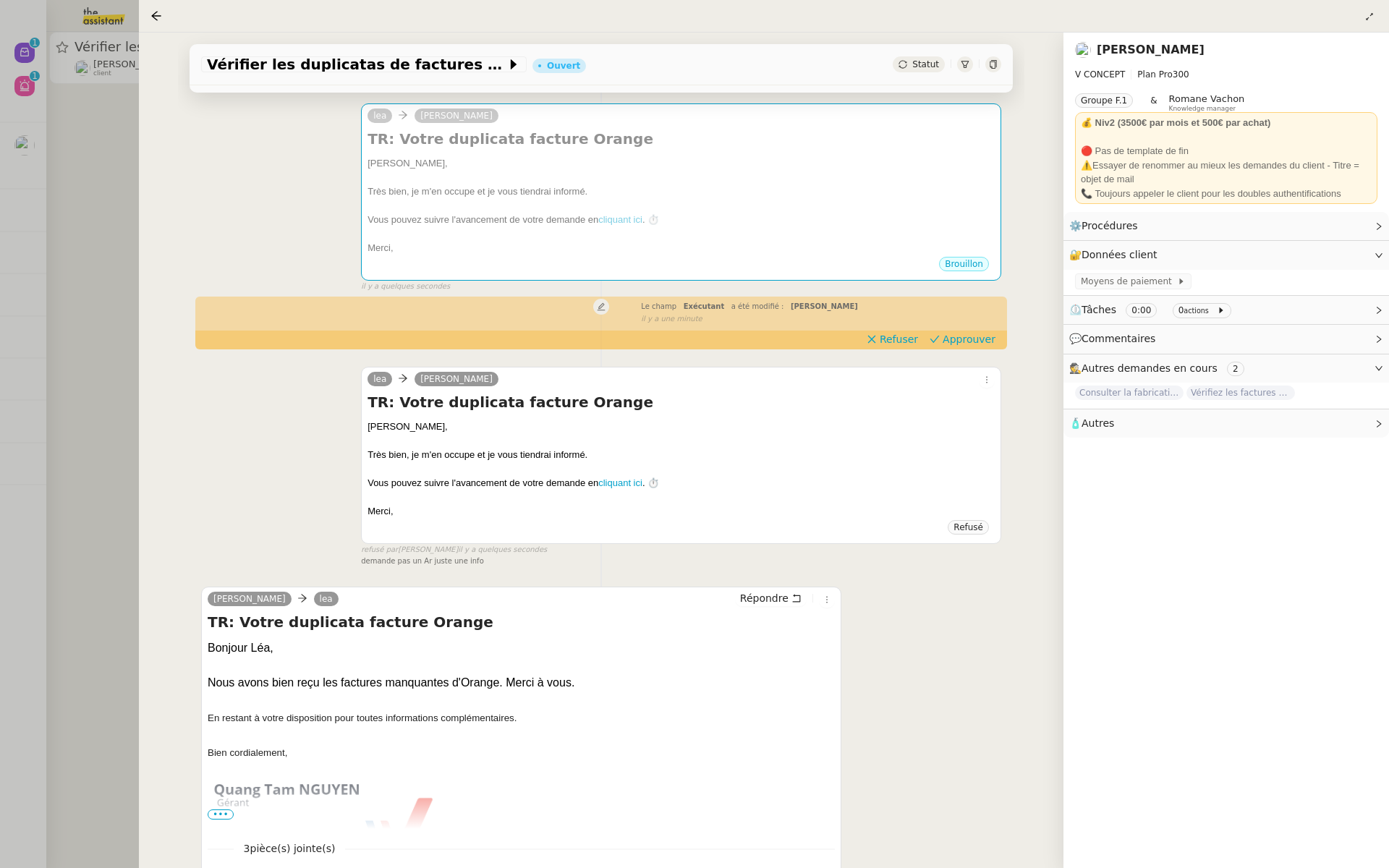
scroll to position [203, 0]
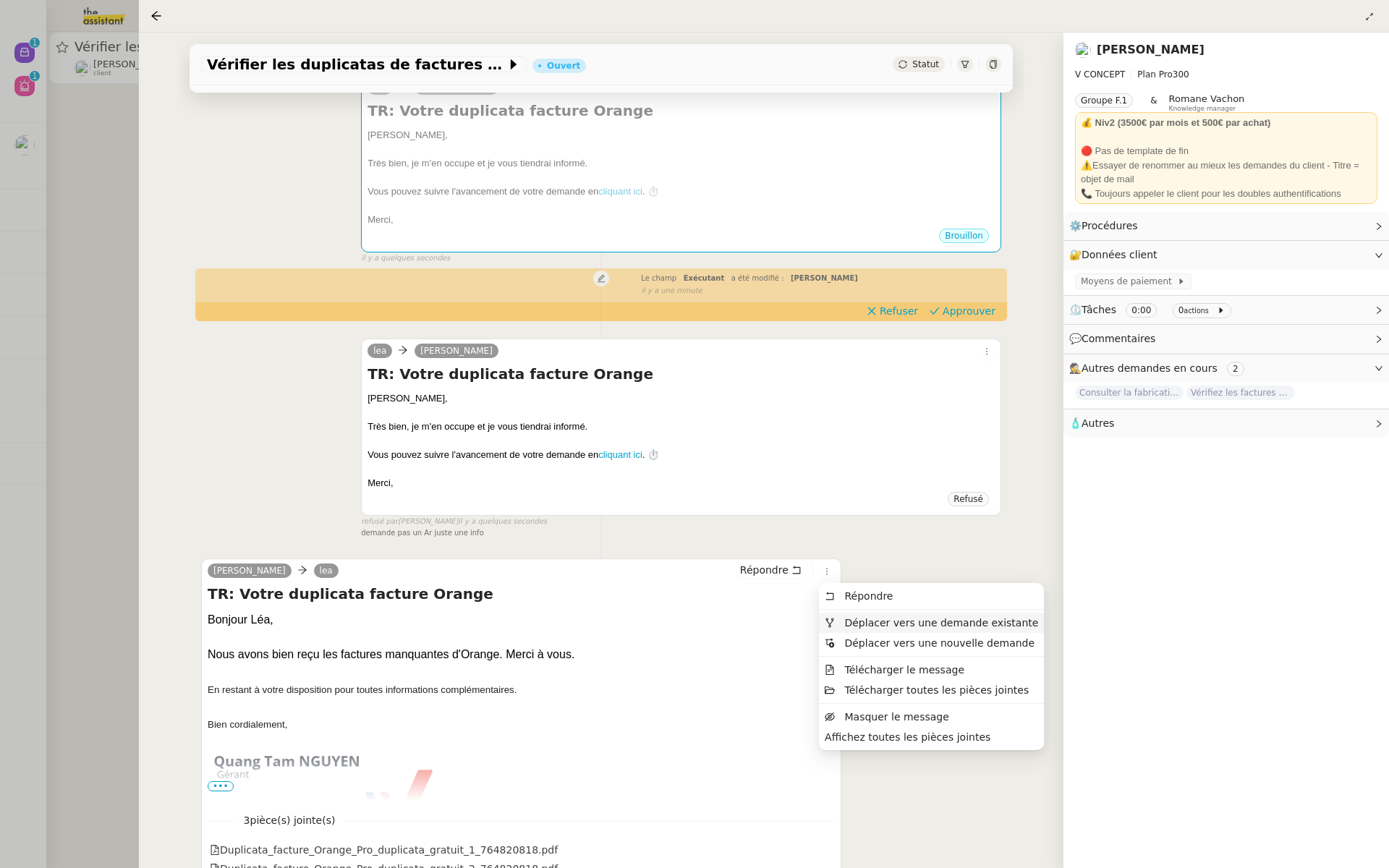
click at [859, 620] on span "Déplacer vers une demande existante" at bounding box center [942, 623] width 194 height 12
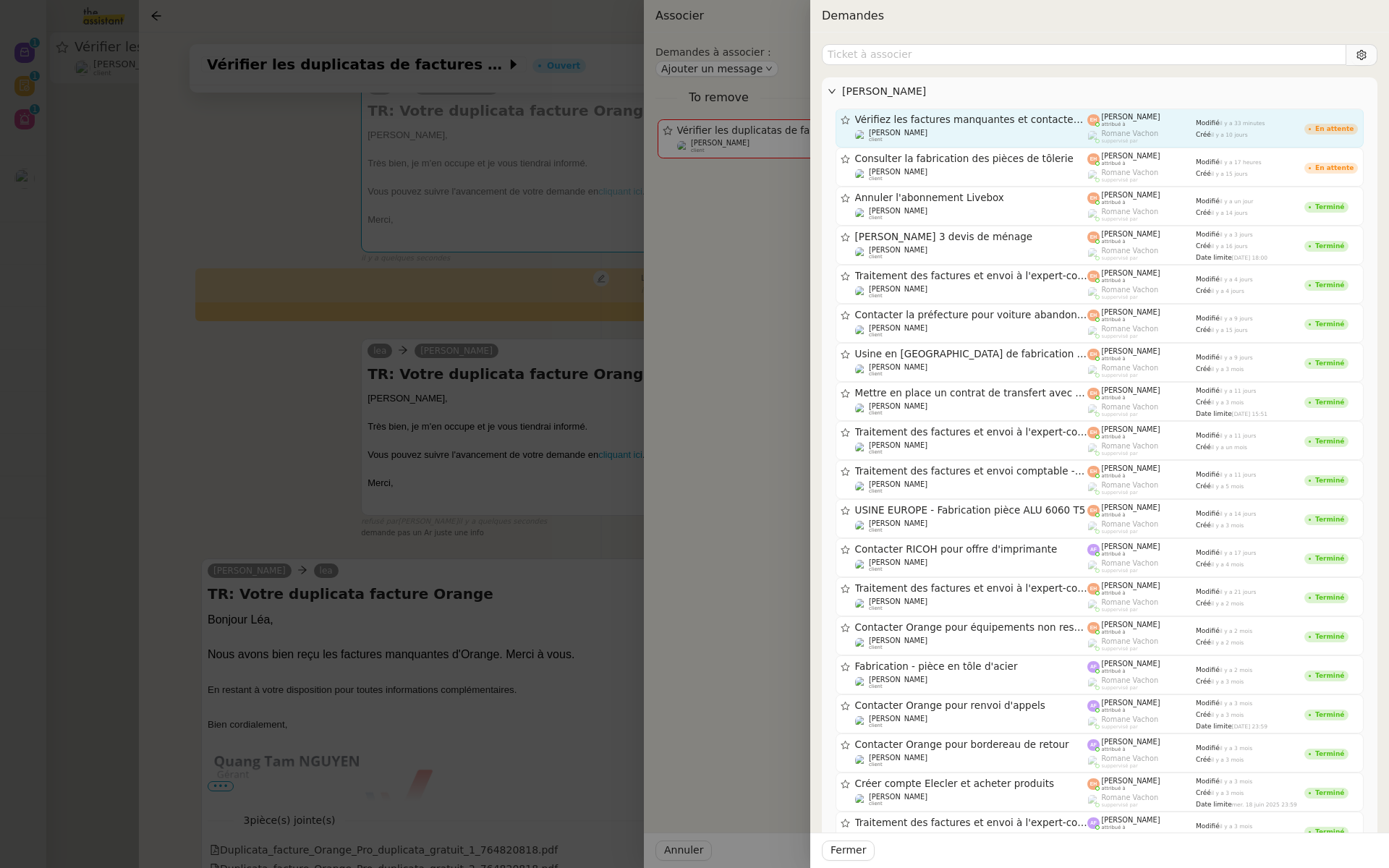
click at [1093, 116] on img at bounding box center [1094, 120] width 12 height 12
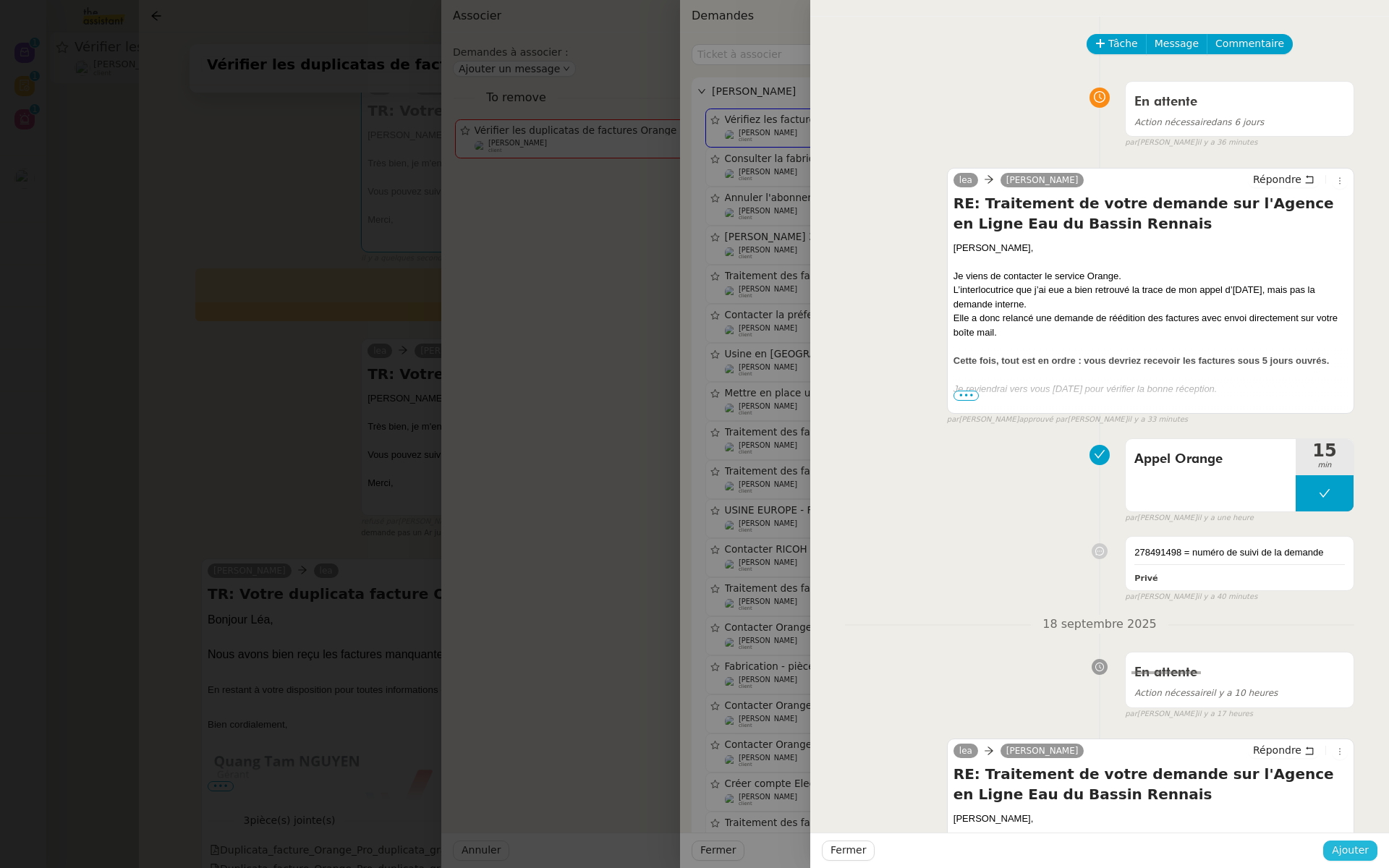
click at [1343, 851] on span "Ajouter" at bounding box center [1351, 850] width 37 height 16
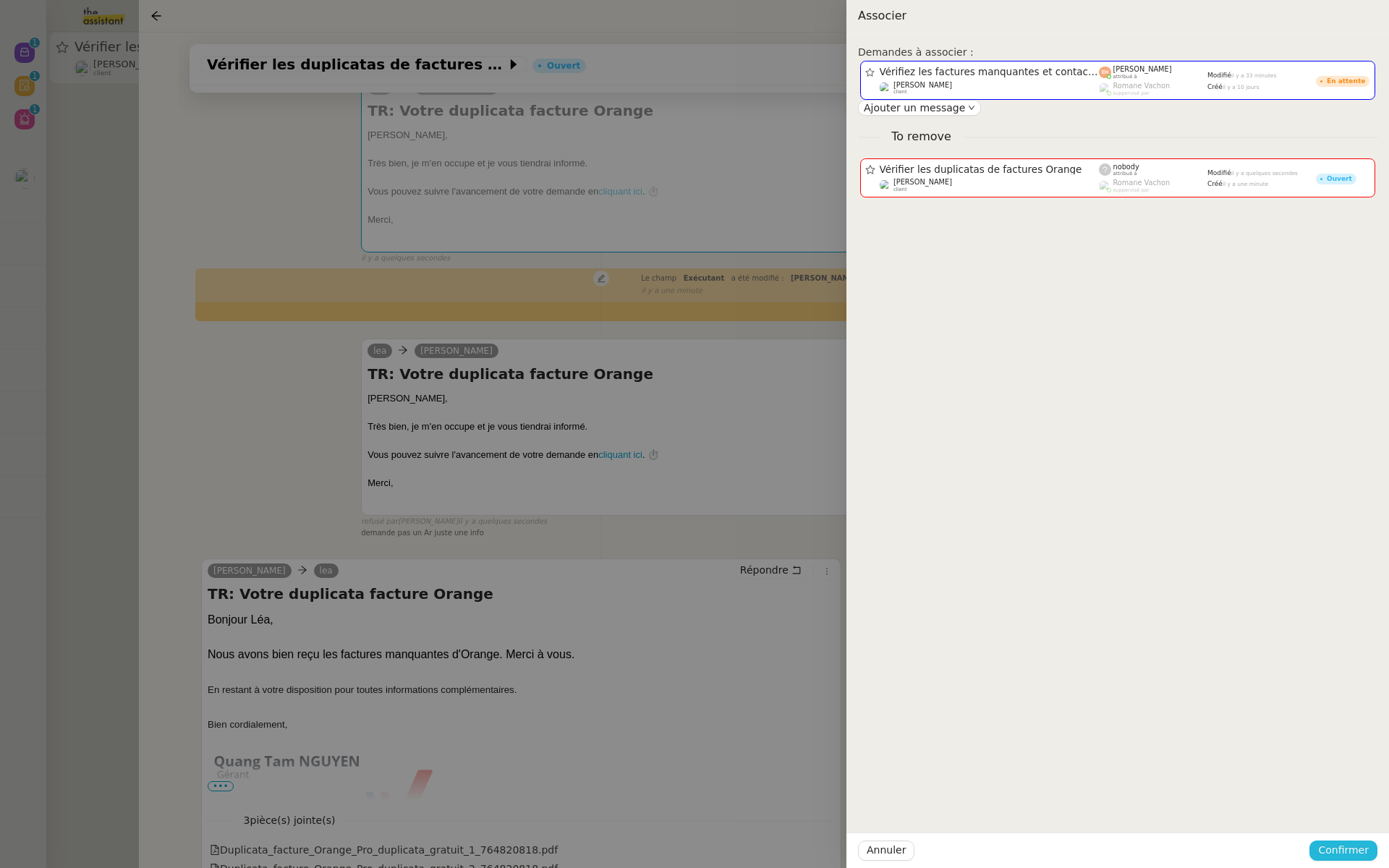
click at [1343, 851] on span "Confirmer" at bounding box center [1343, 850] width 50 height 16
click at [1352, 811] on span "Ajouter" at bounding box center [1345, 811] width 37 height 15
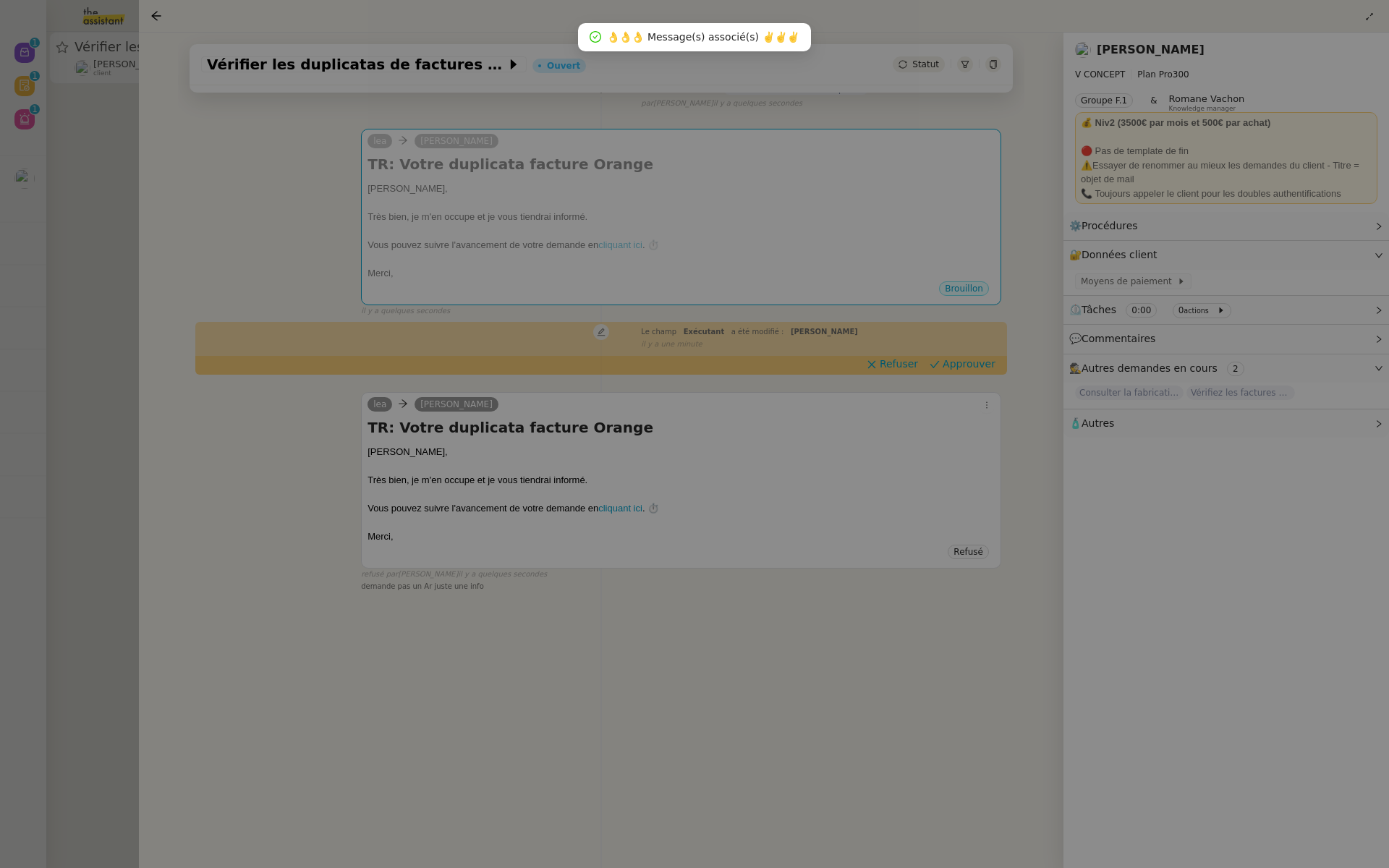
scroll to position [186, 0]
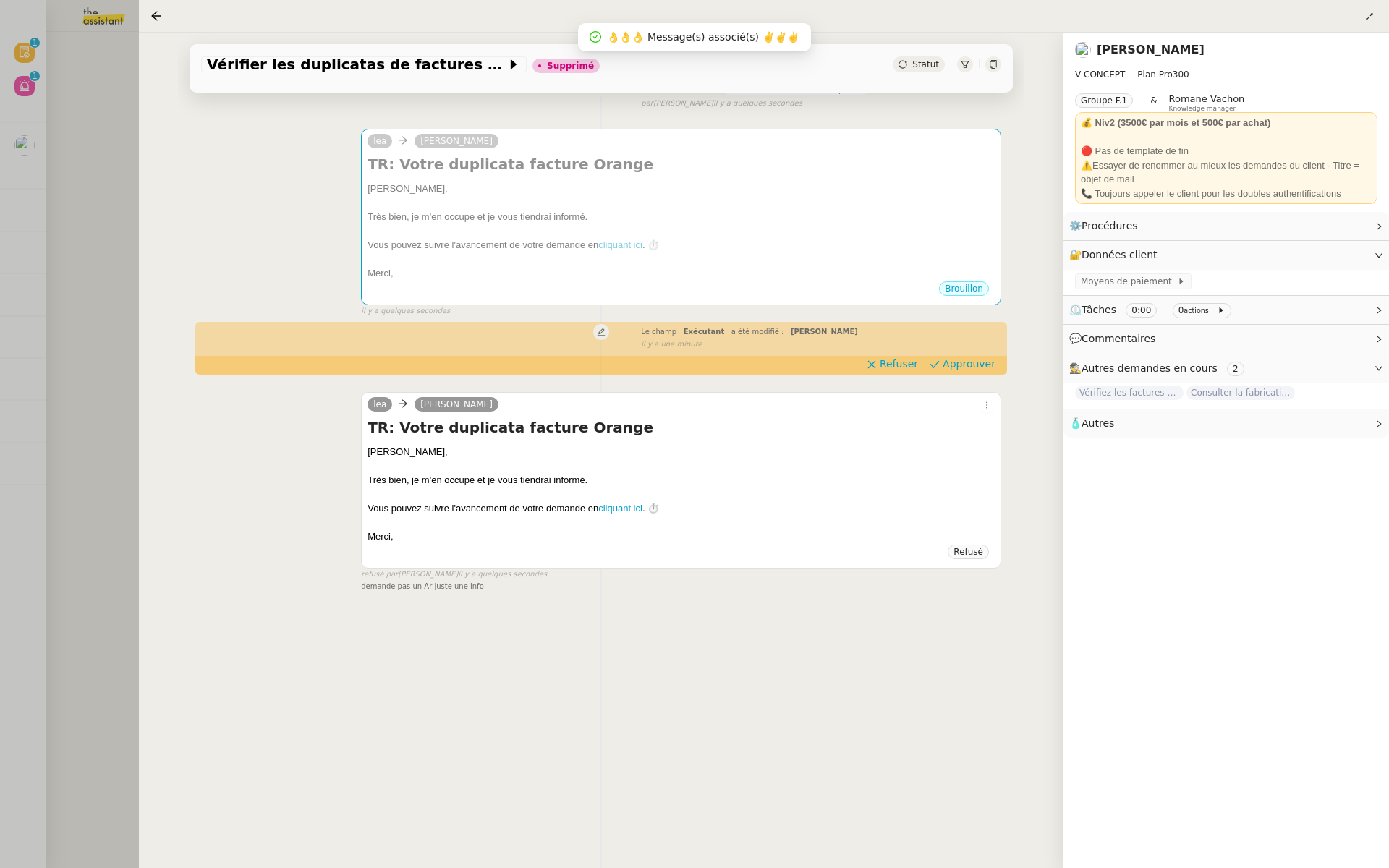
click at [26, 109] on div at bounding box center [694, 434] width 1389 height 868
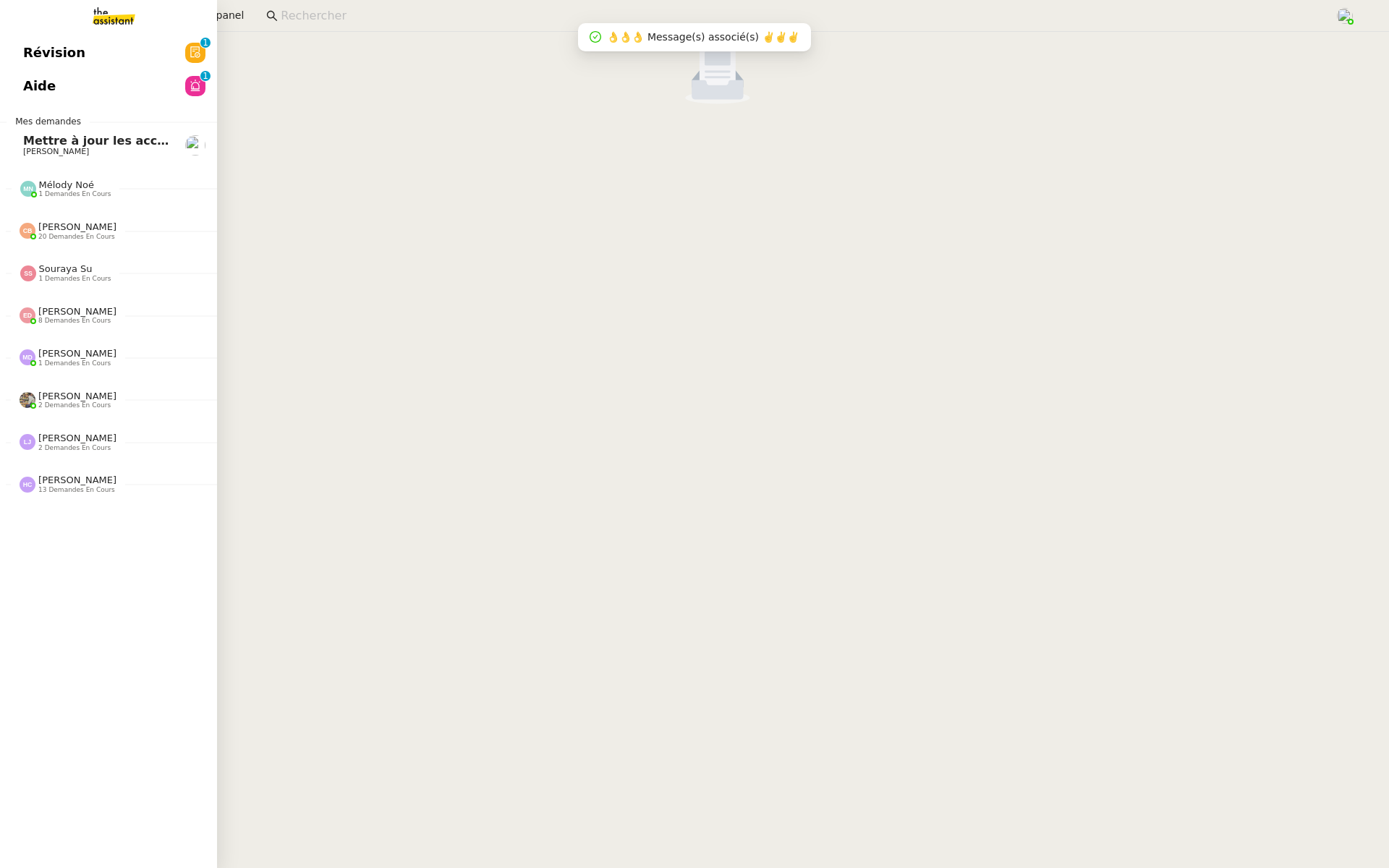
click at [26, 49] on span "Révision" at bounding box center [54, 53] width 62 height 22
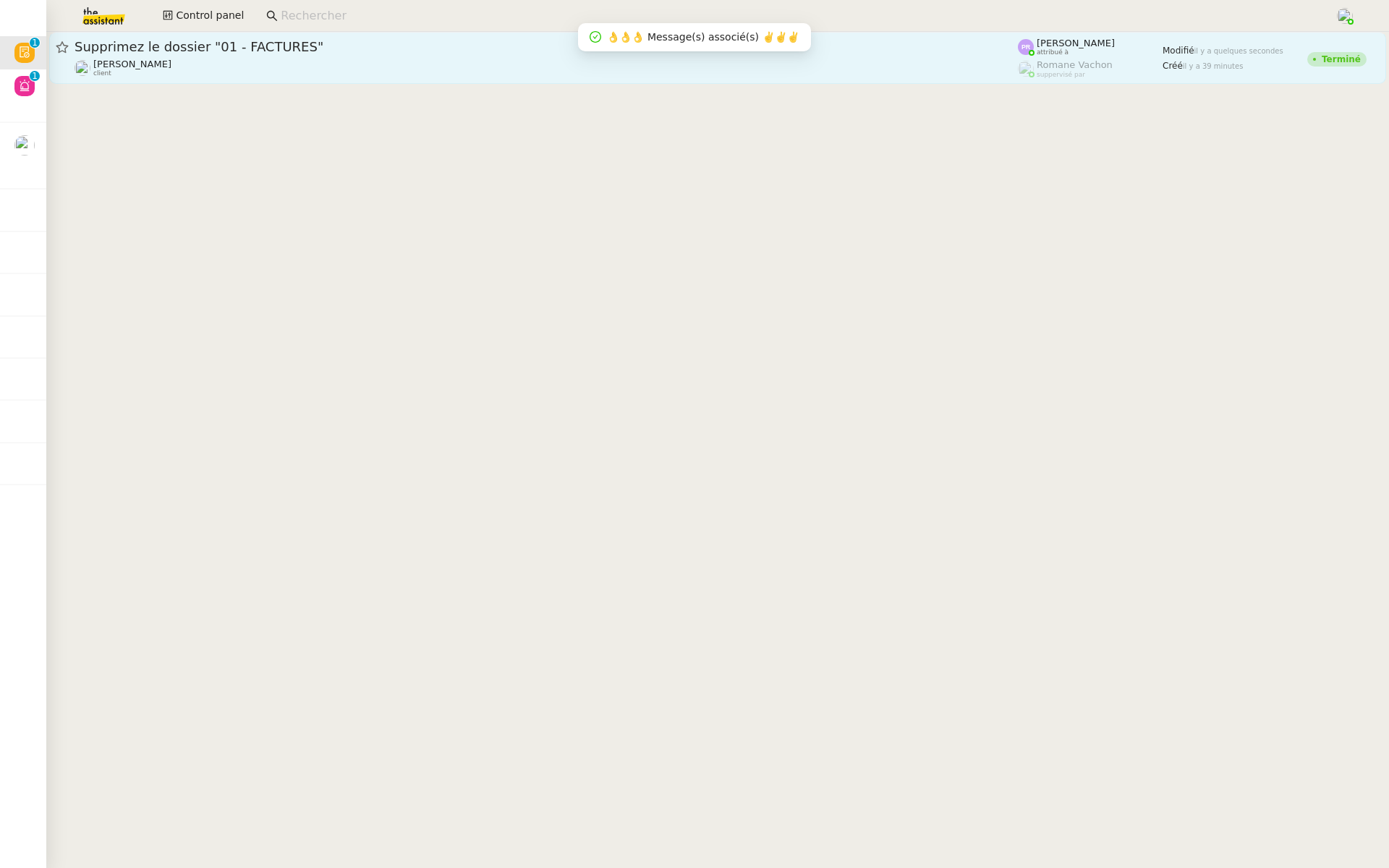
click at [233, 73] on div "[PERSON_NAME] client" at bounding box center [546, 68] width 943 height 19
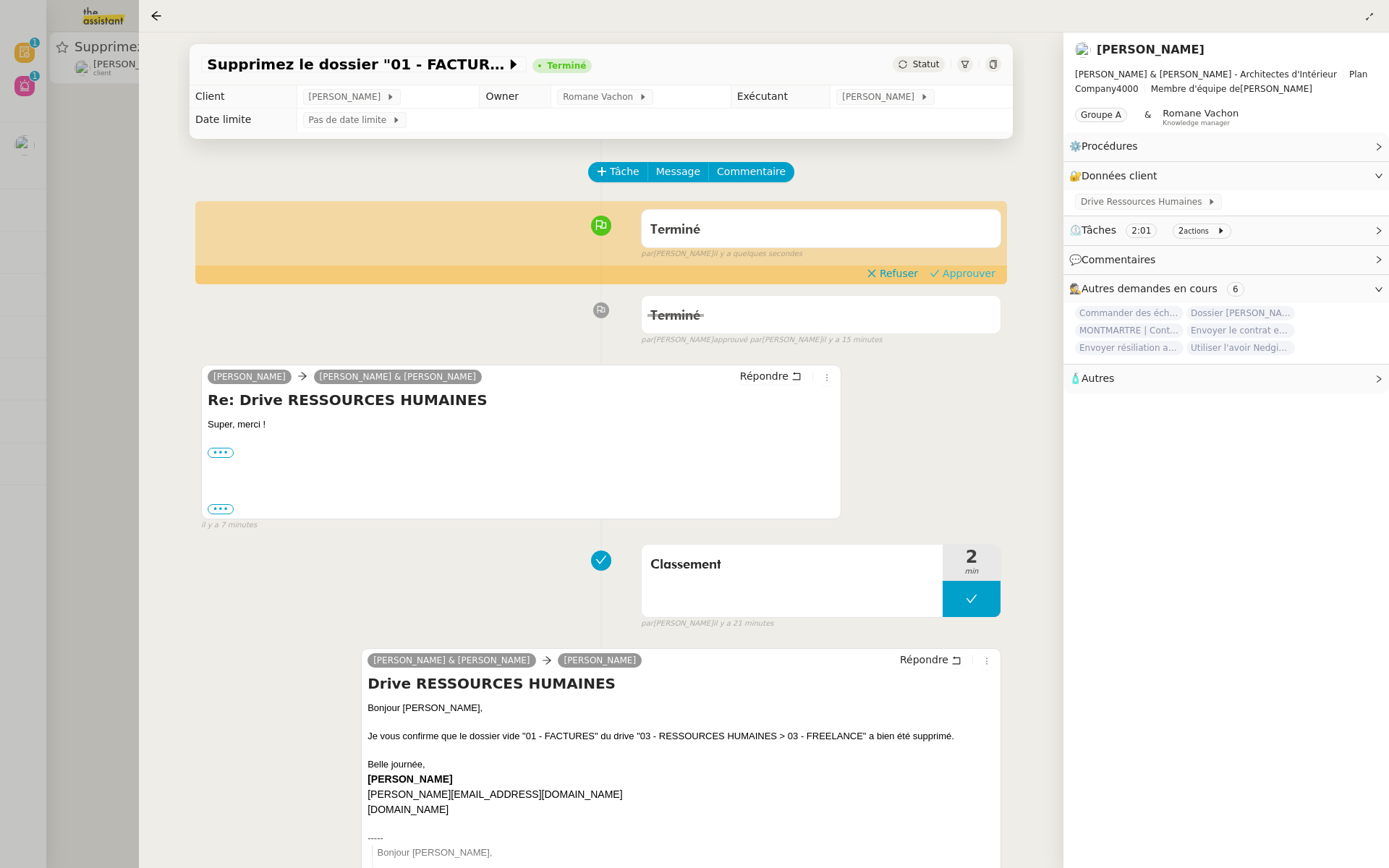
click at [975, 272] on span "Approuver" at bounding box center [969, 273] width 53 height 15
click at [0, 282] on div at bounding box center [694, 434] width 1389 height 868
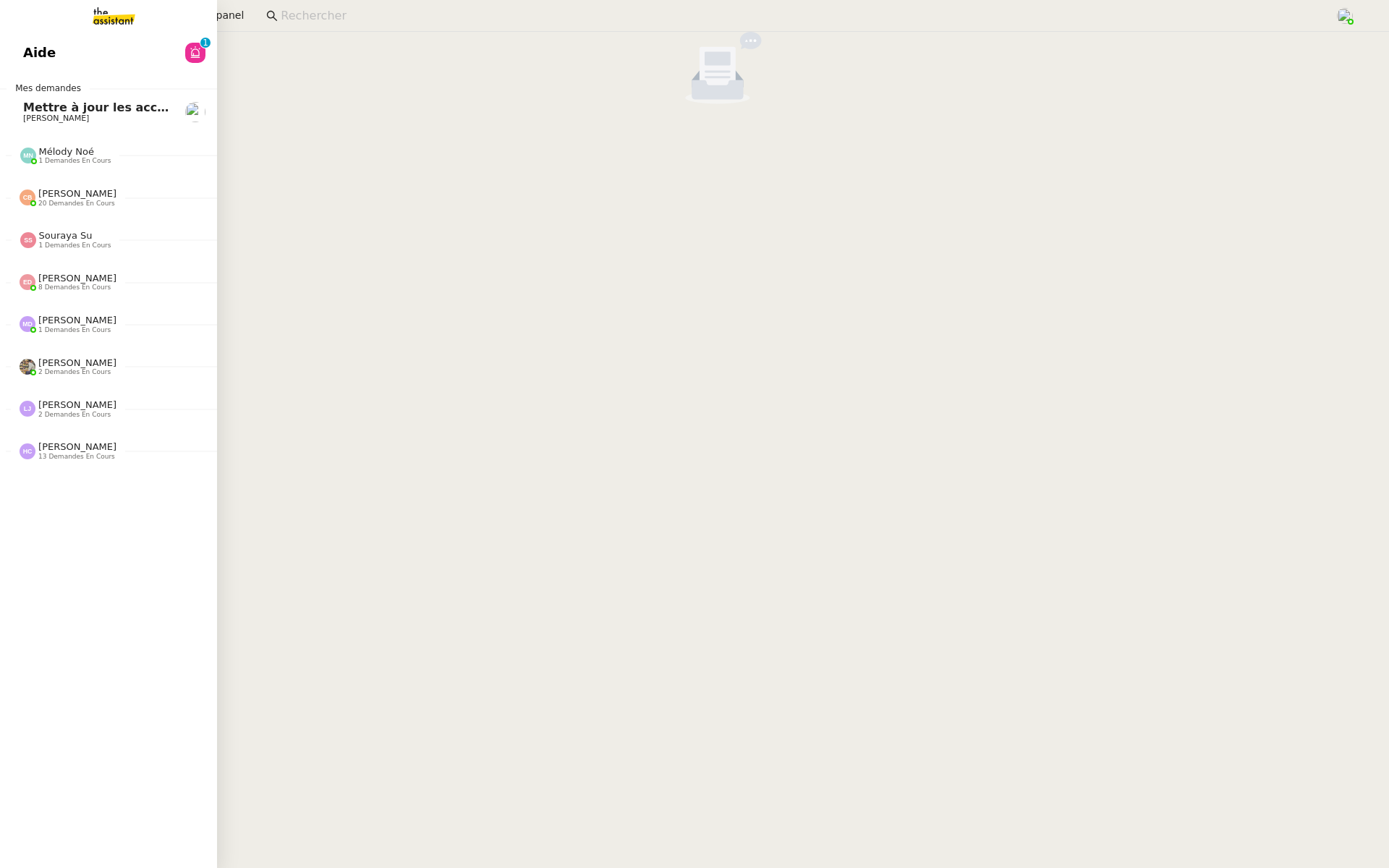
click at [26, 56] on span "Aide" at bounding box center [40, 53] width 33 height 22
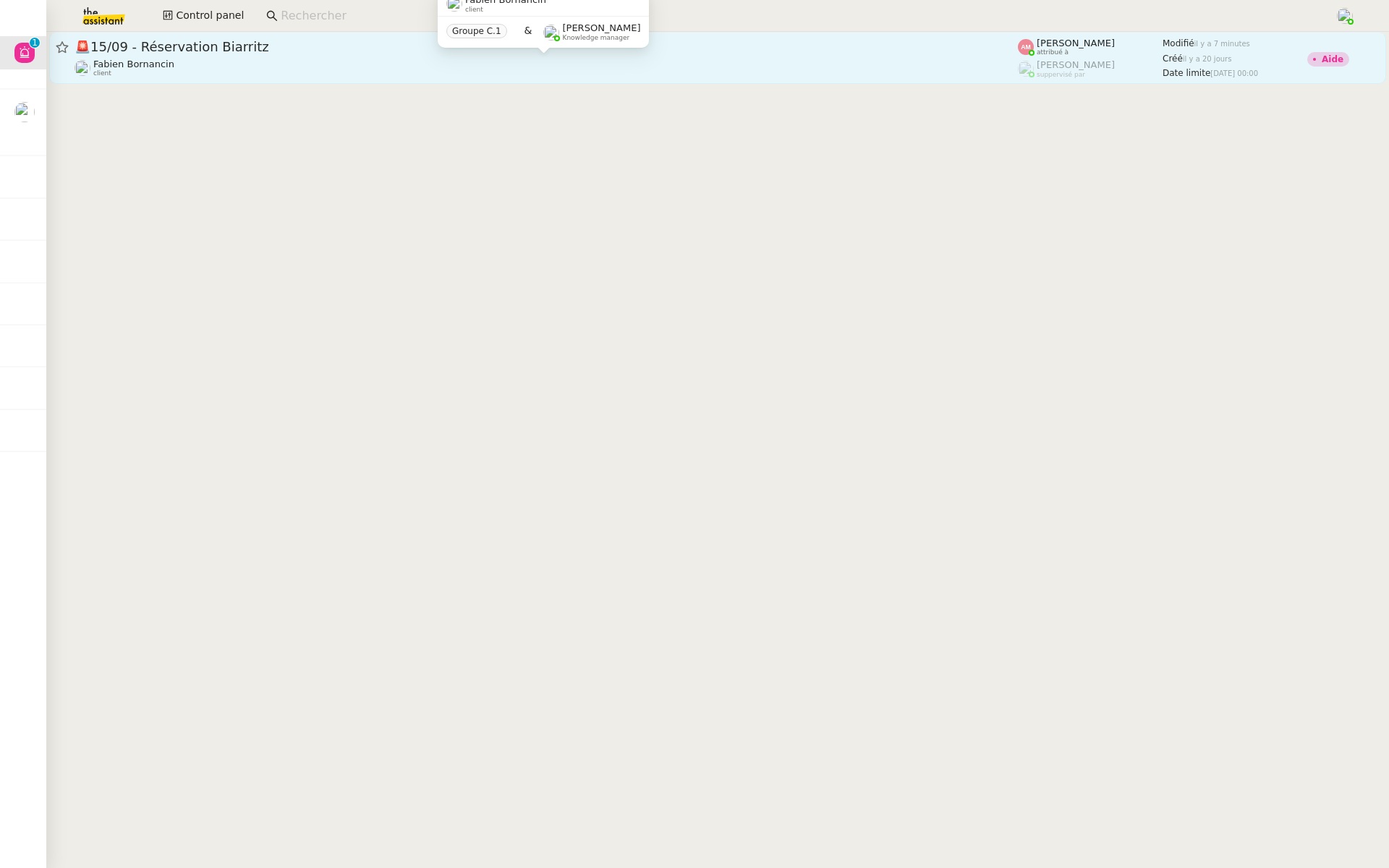
click at [367, 68] on div "Fabien Bornancin client" at bounding box center [546, 68] width 943 height 19
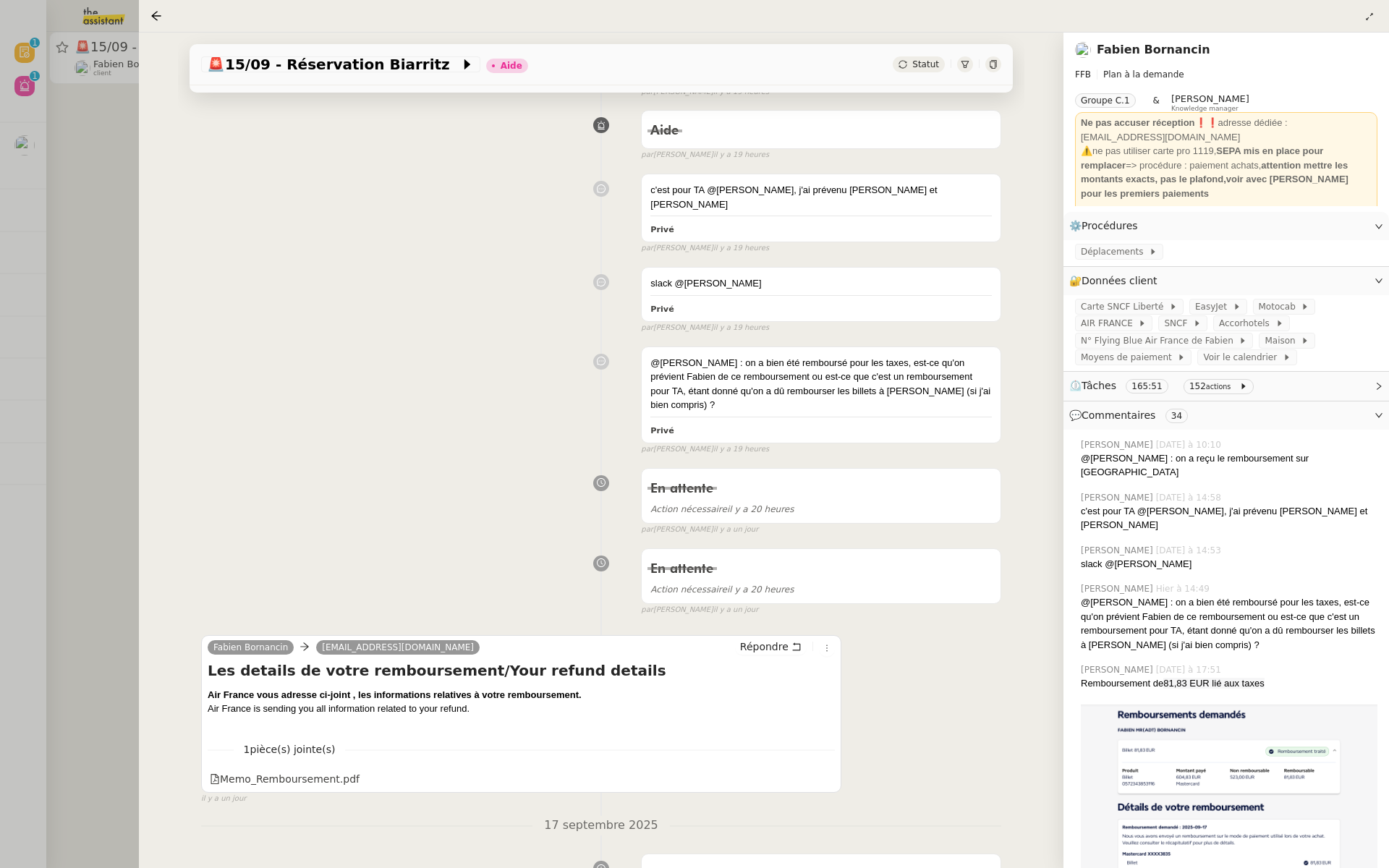
scroll to position [21, 0]
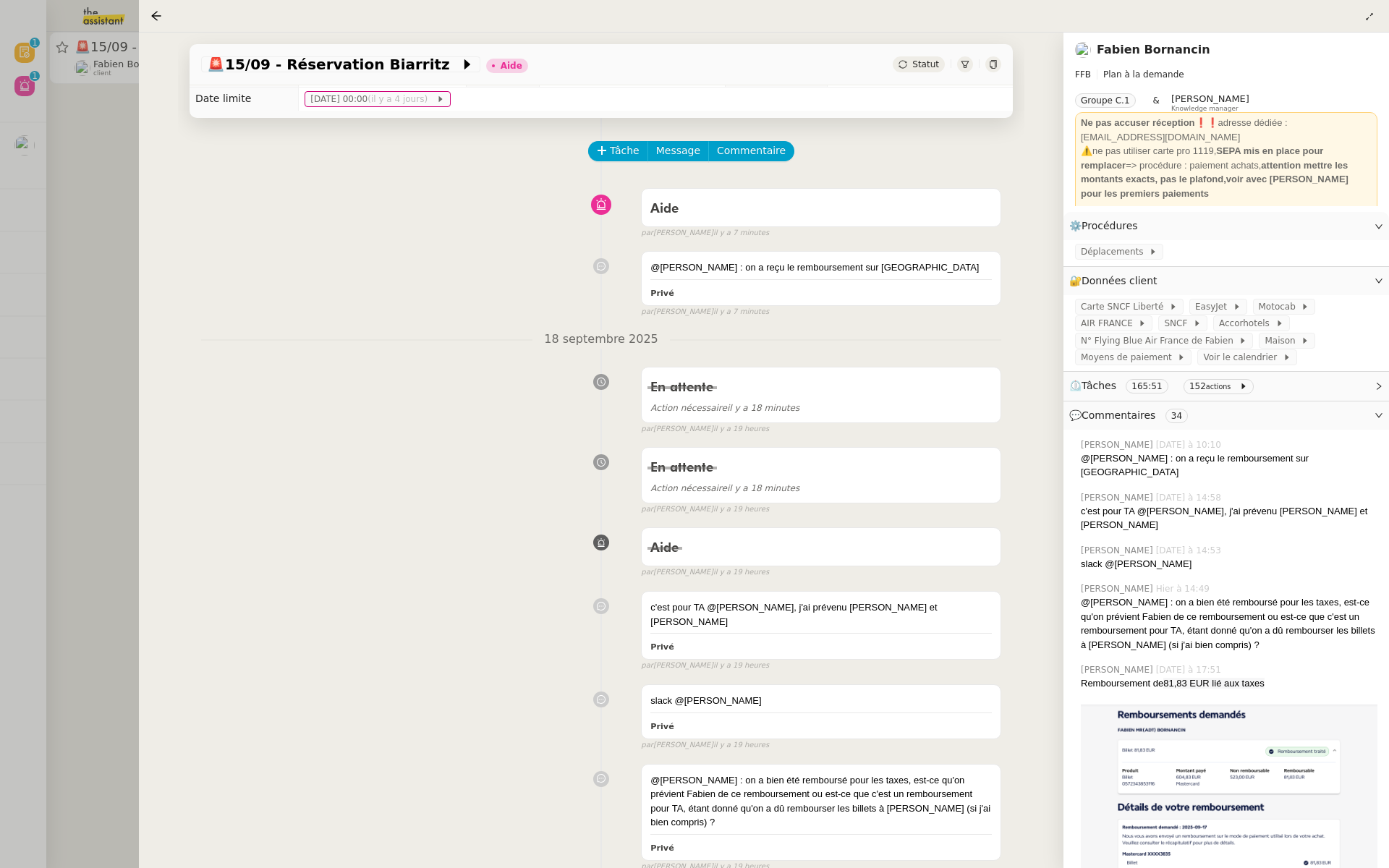
click at [85, 399] on div at bounding box center [694, 434] width 1389 height 868
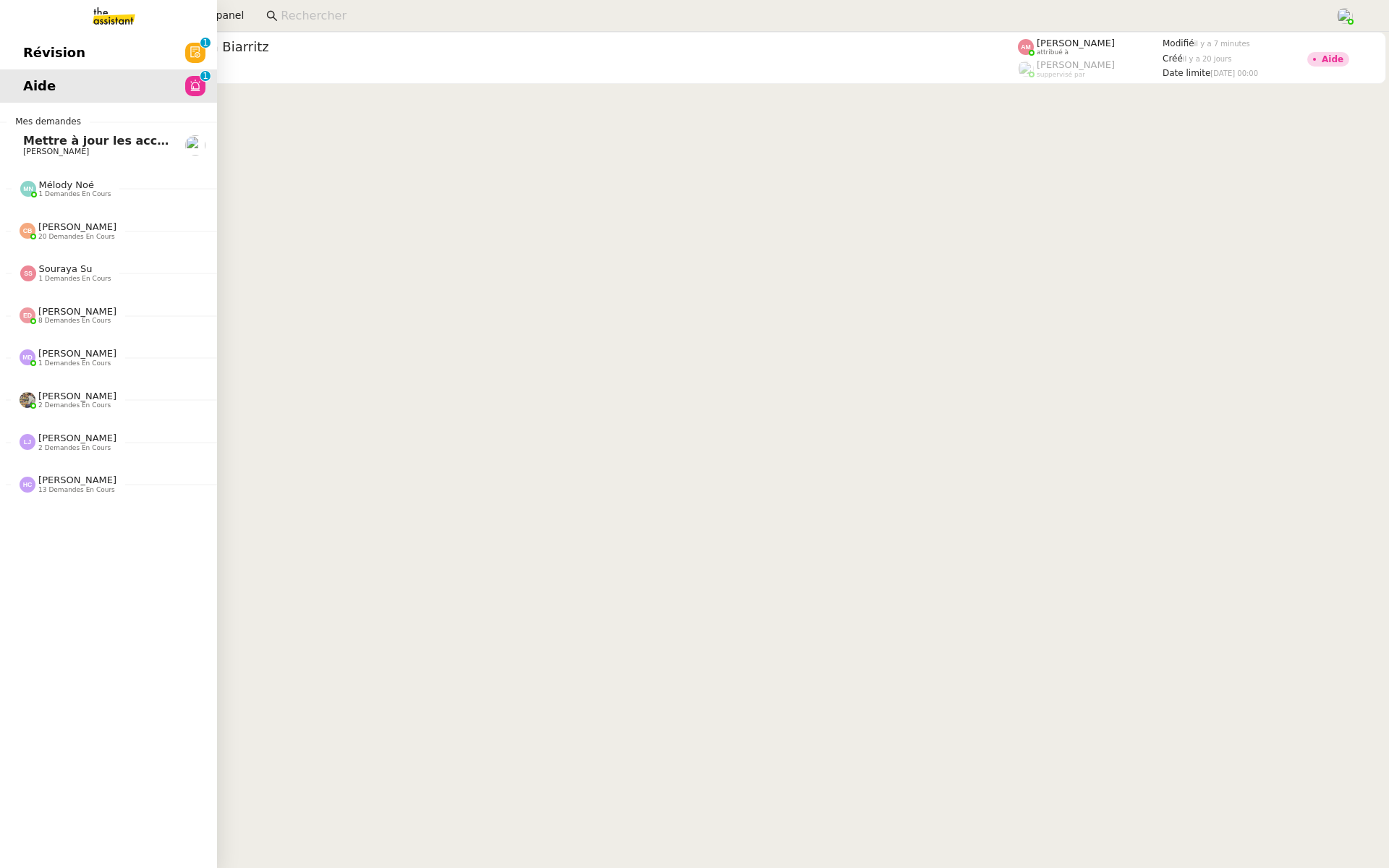
click at [16, 47] on link "Révision 0 1 2 3 4 5 6 7 8 9" at bounding box center [109, 53] width 217 height 33
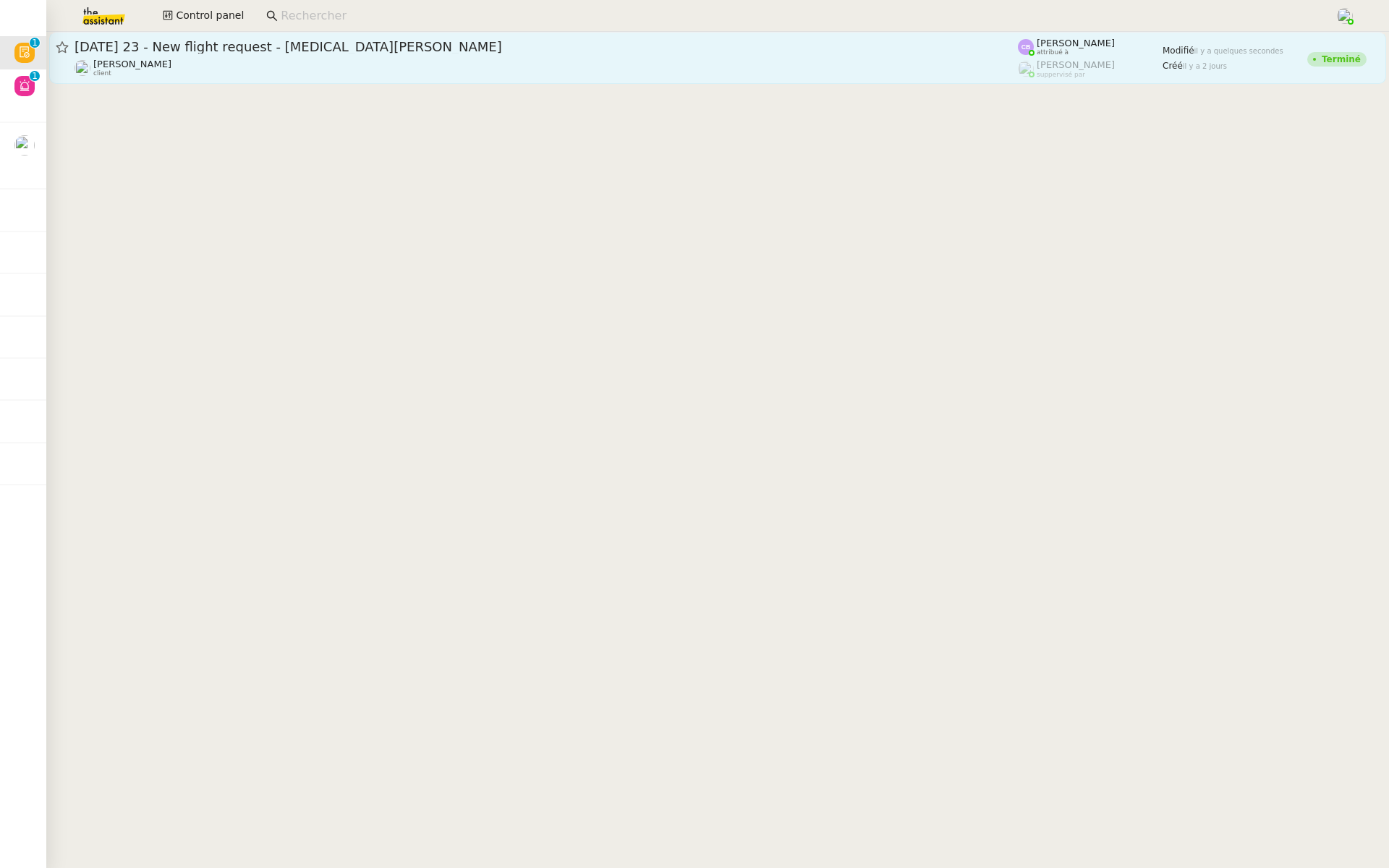
click at [241, 48] on span "2nd October 2025 23 - New flight request - Tobi Gege" at bounding box center [546, 47] width 943 height 13
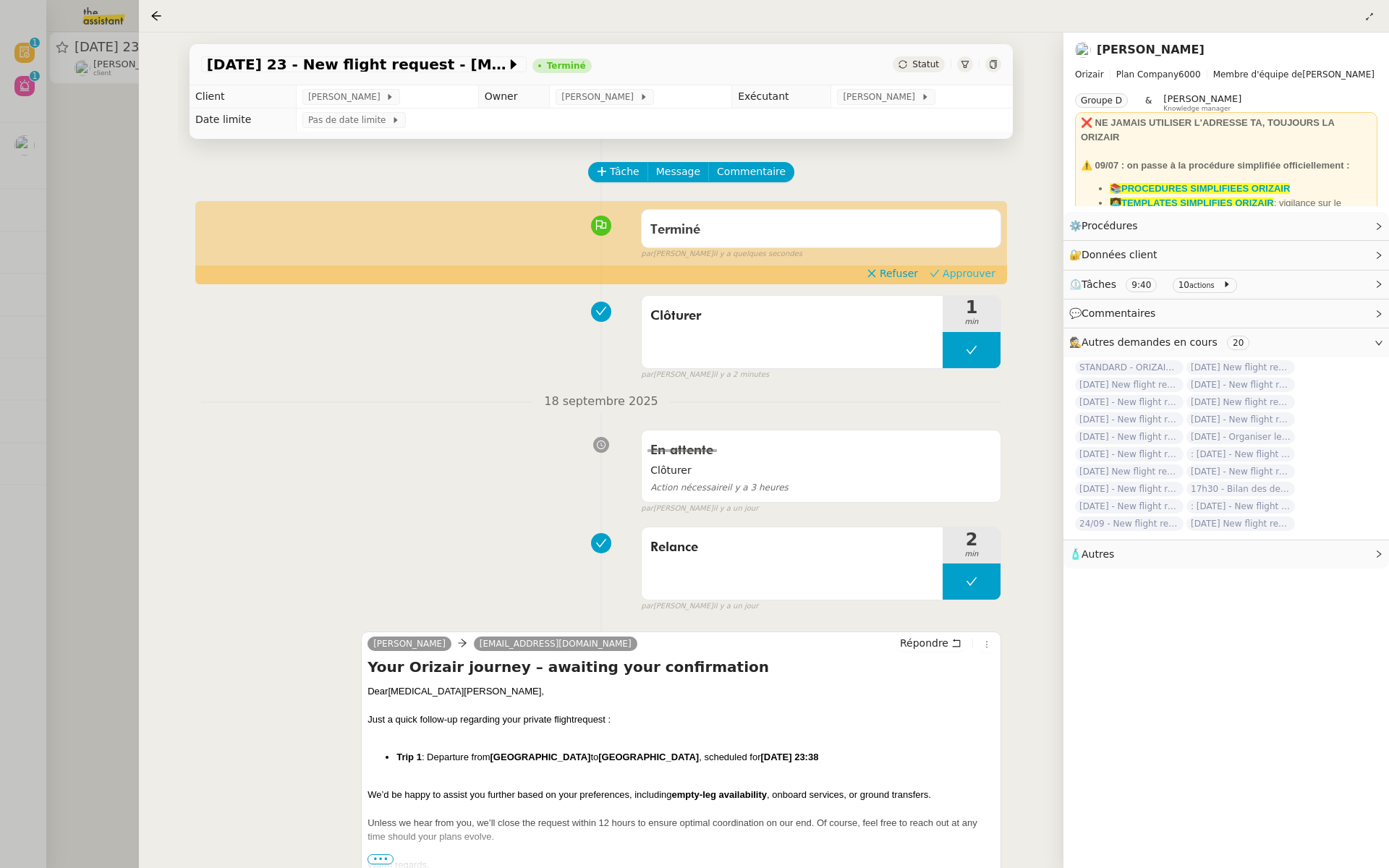
click at [962, 269] on span "Approuver" at bounding box center [969, 273] width 53 height 15
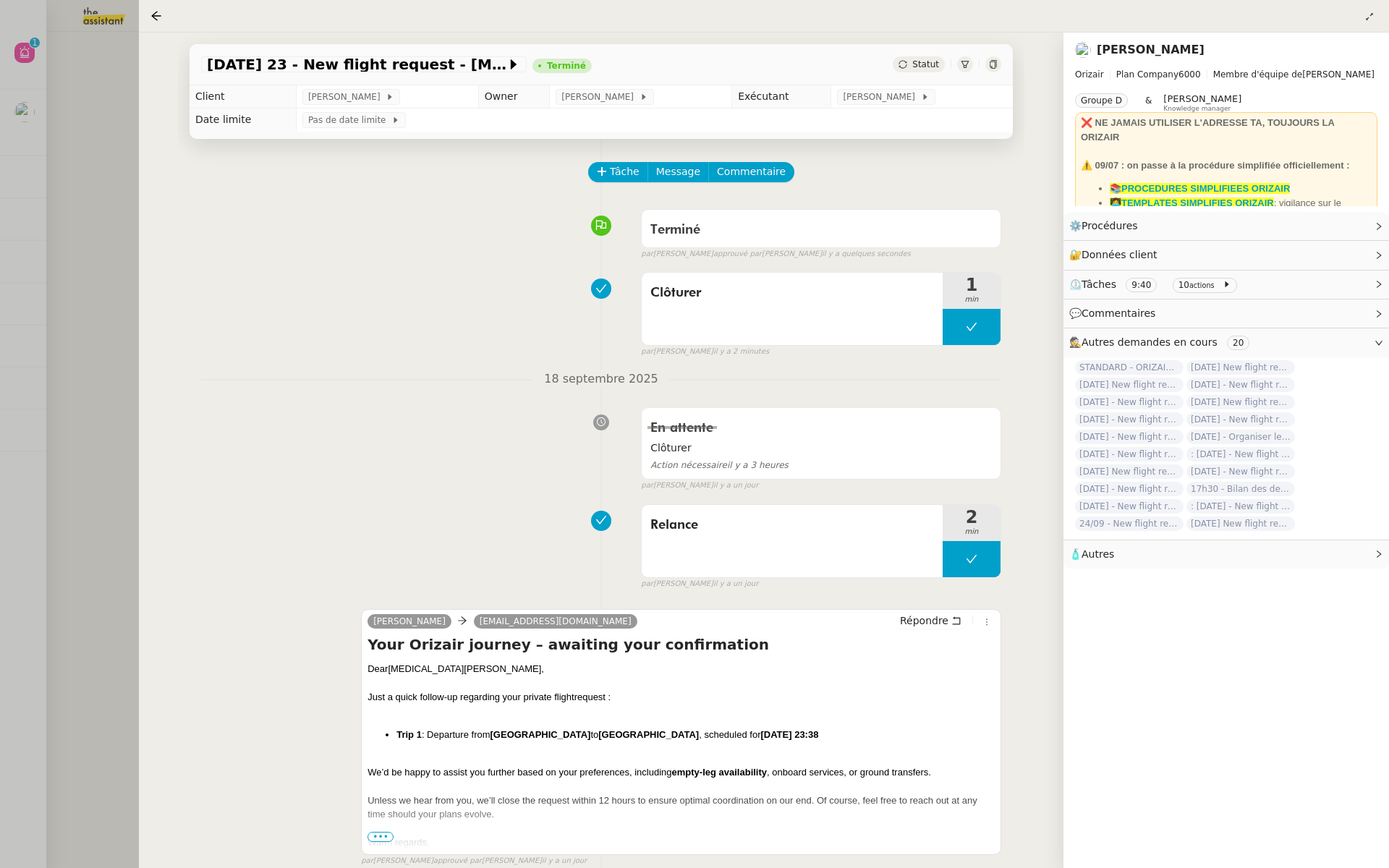
click at [64, 190] on div at bounding box center [694, 434] width 1389 height 868
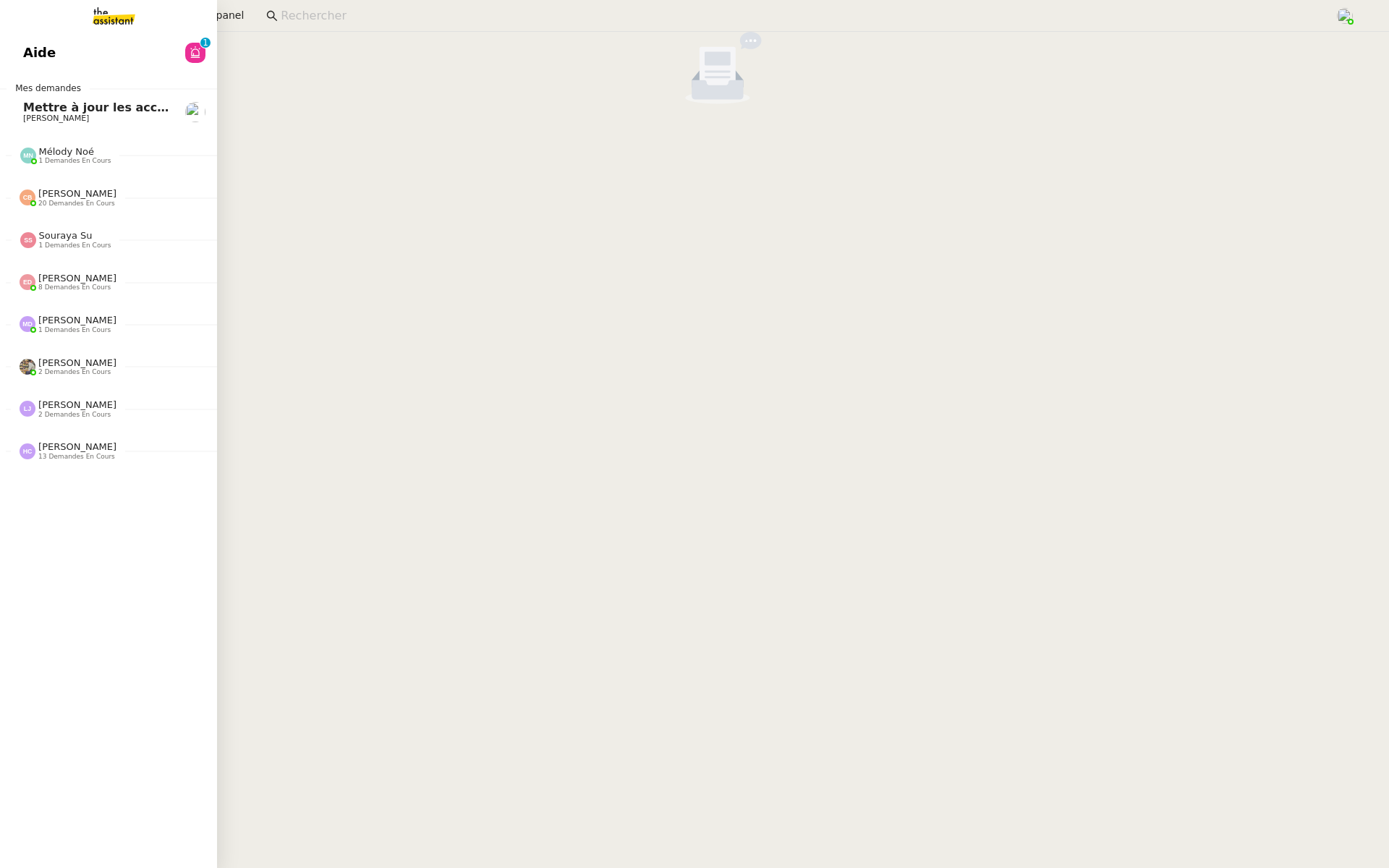
click at [29, 42] on span "Aide" at bounding box center [40, 53] width 33 height 22
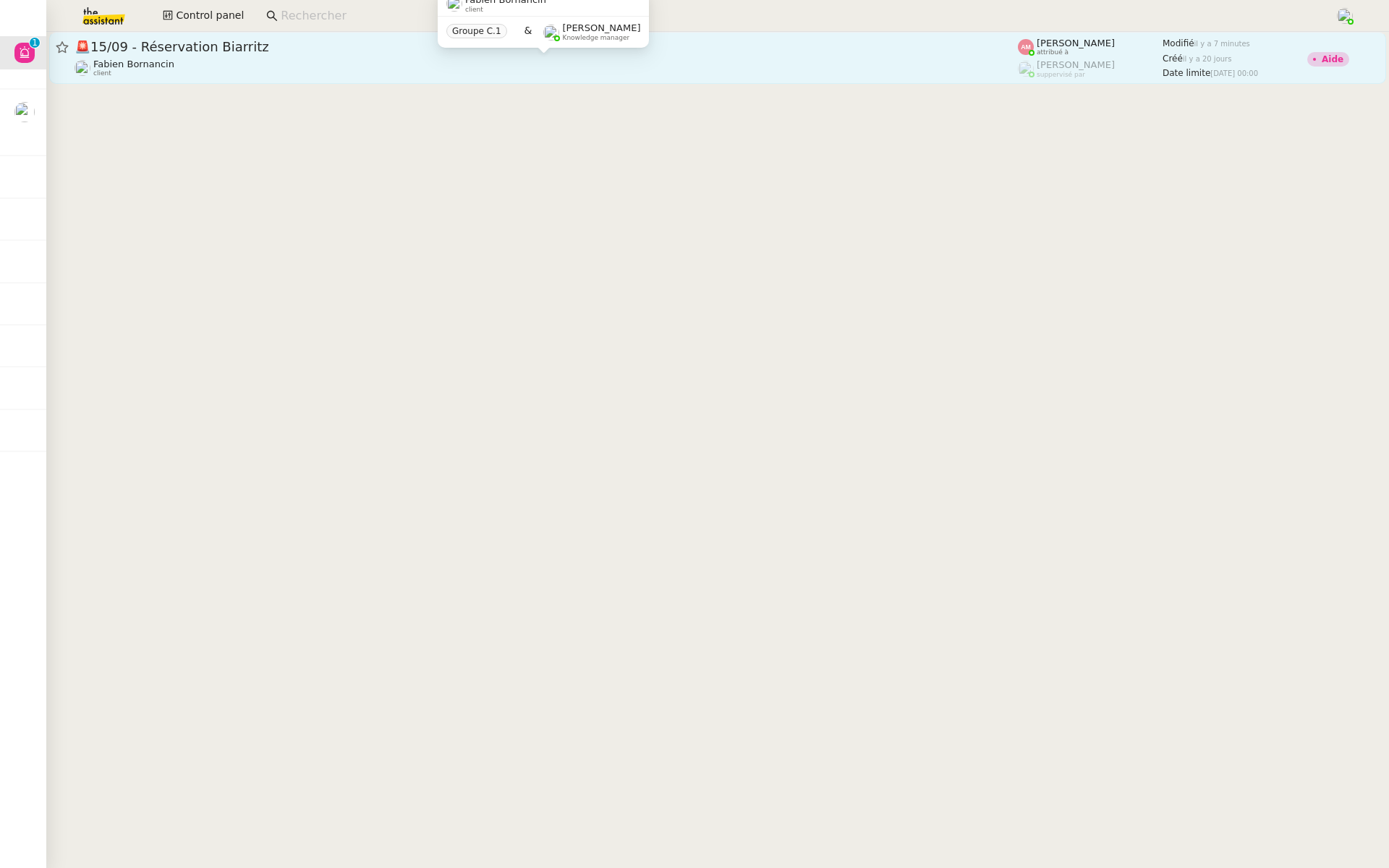
click at [543, 69] on div "Fabien Bornancin client" at bounding box center [546, 68] width 943 height 19
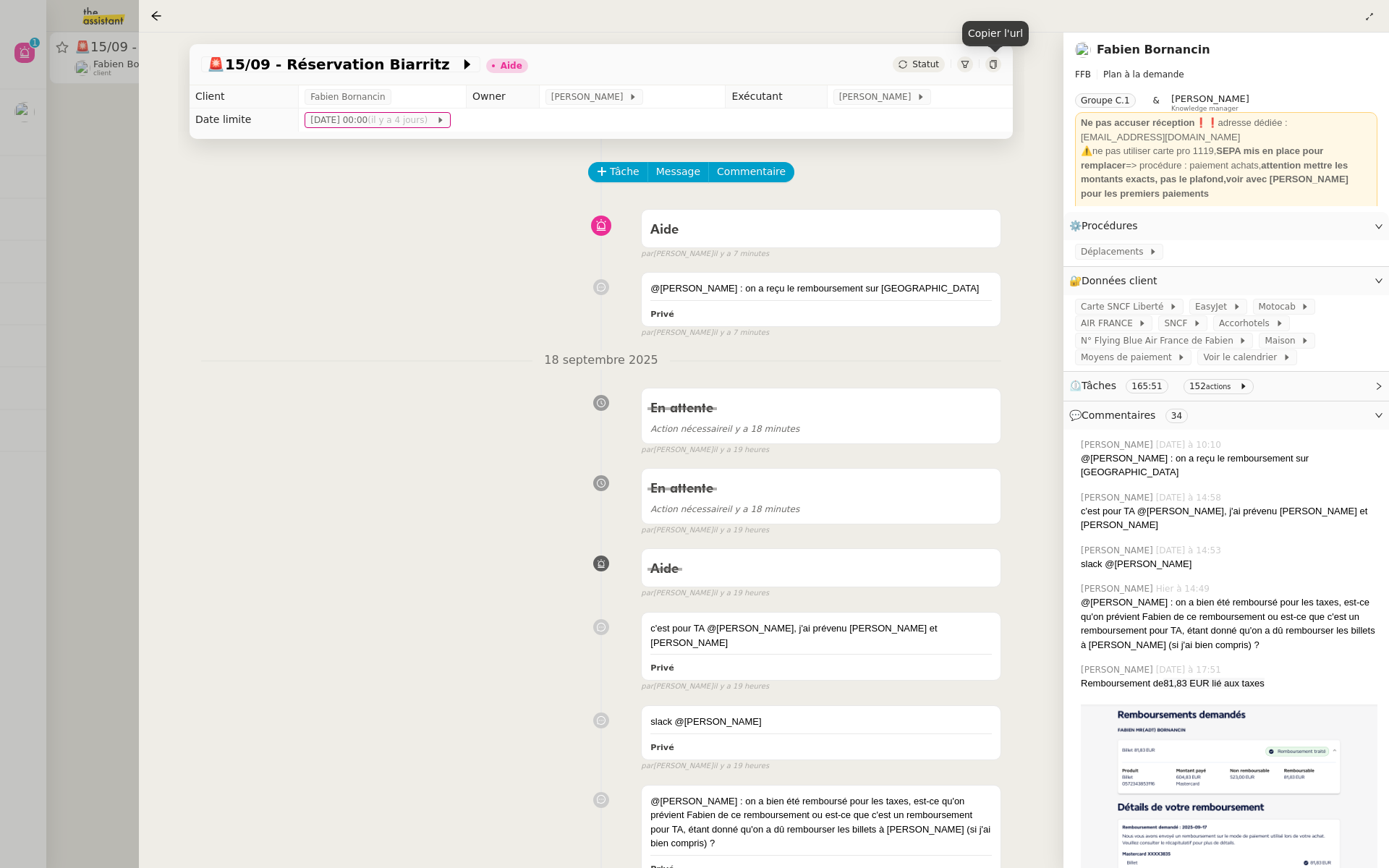
click at [996, 64] on icon at bounding box center [993, 64] width 9 height 9
click at [70, 214] on div at bounding box center [694, 434] width 1389 height 868
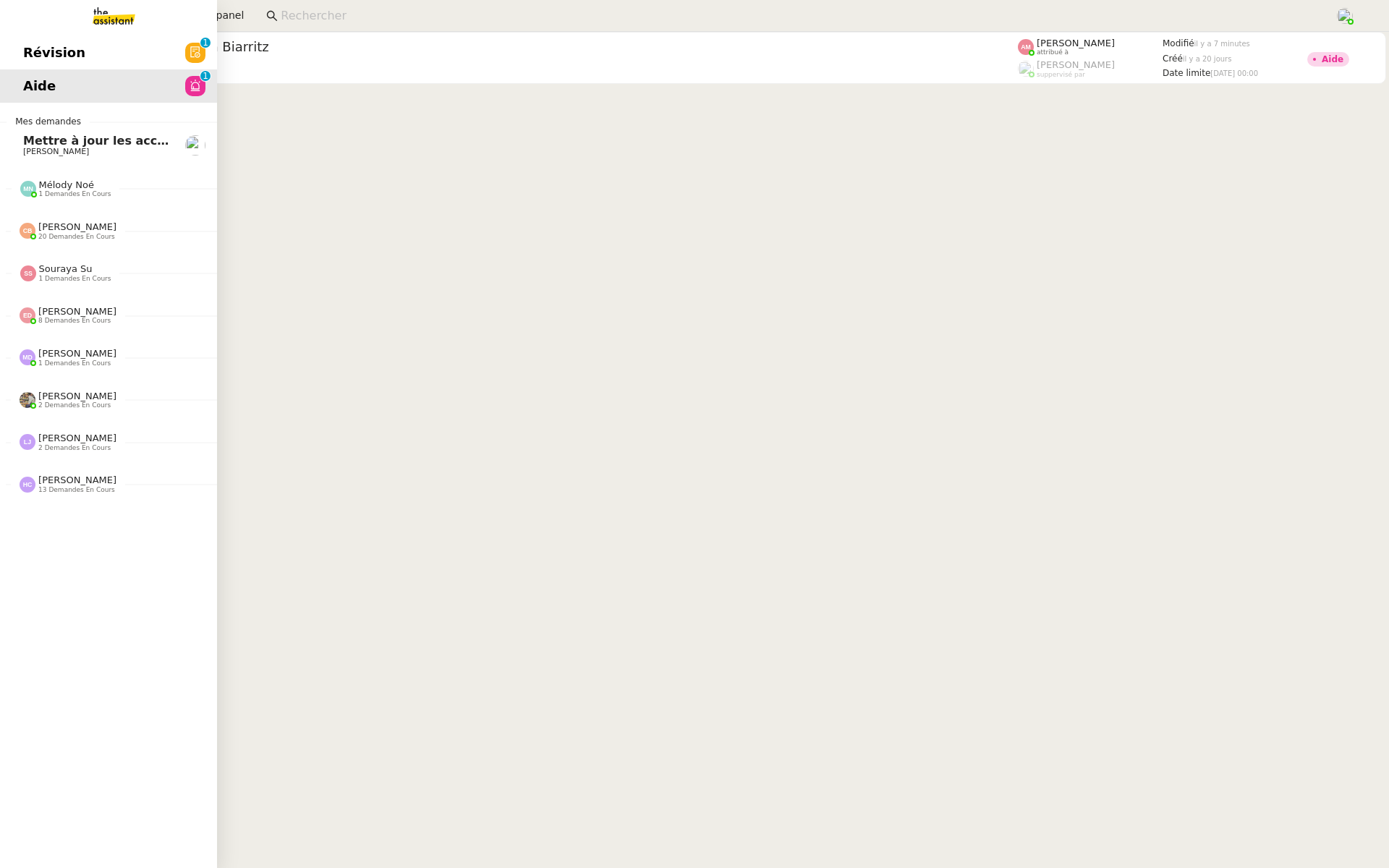
click at [33, 46] on span "Révision" at bounding box center [54, 53] width 62 height 22
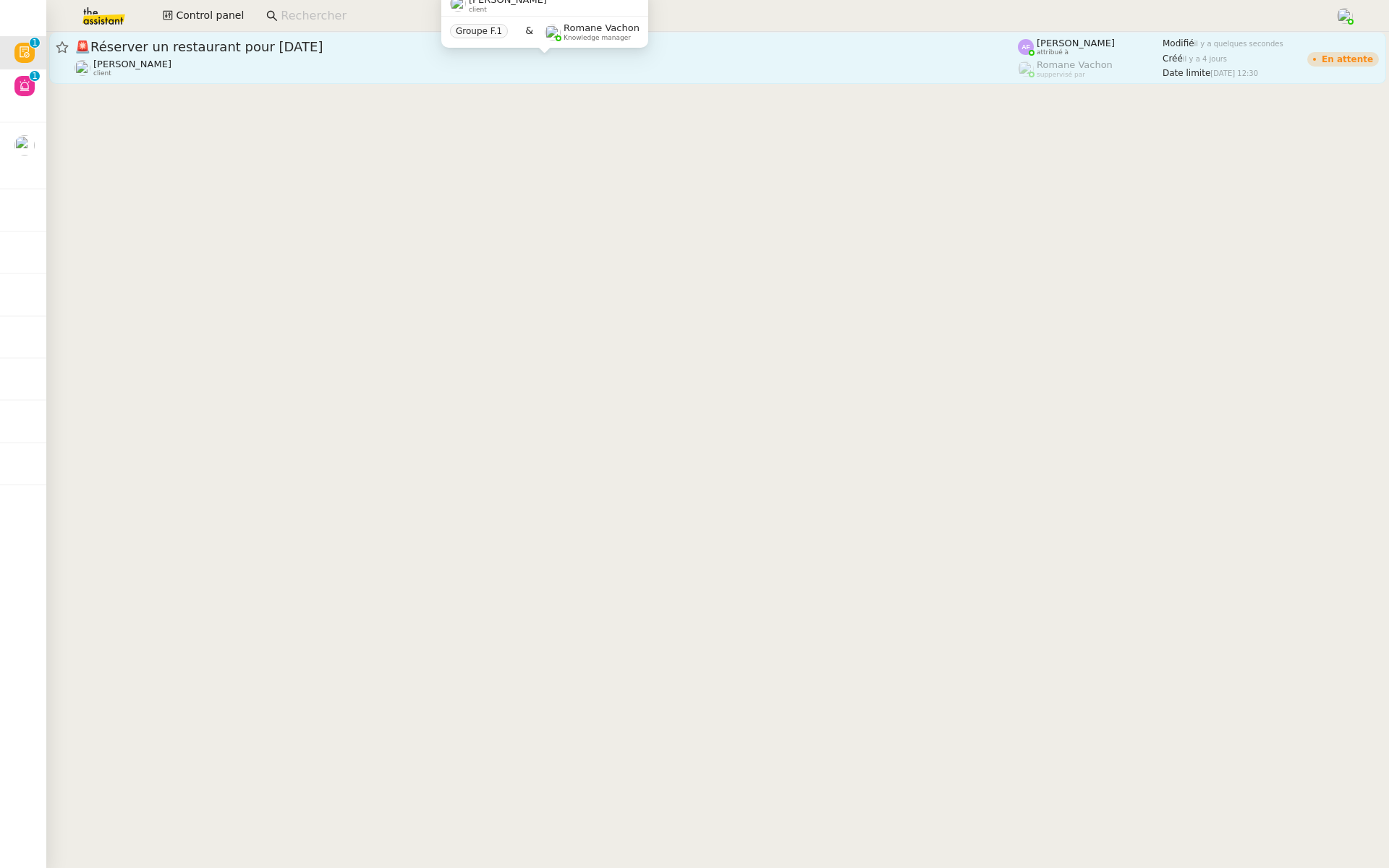
click at [241, 58] on div "Jerome Proust client" at bounding box center [546, 68] width 943 height 19
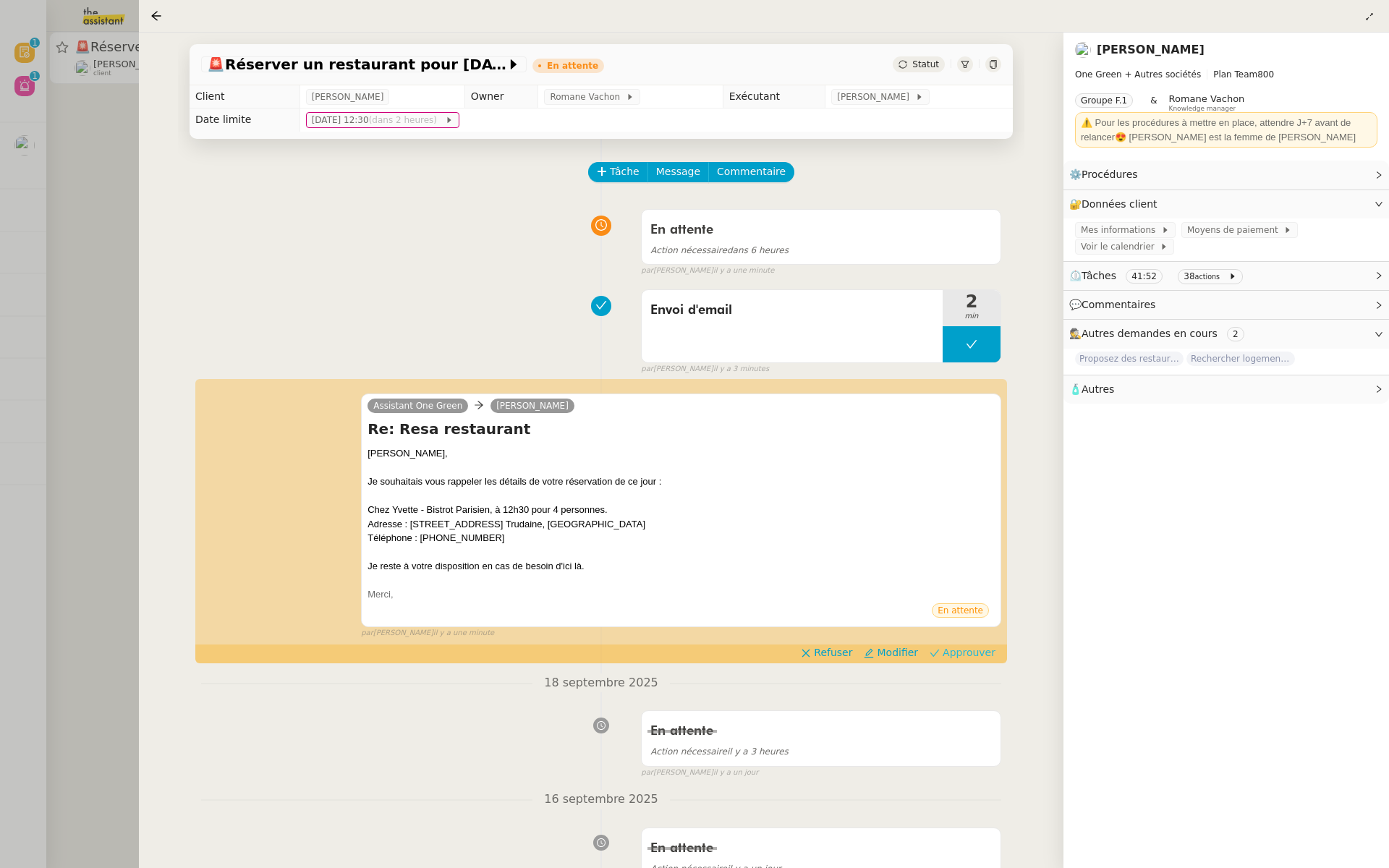
click at [972, 655] on span "Approuver" at bounding box center [969, 652] width 53 height 15
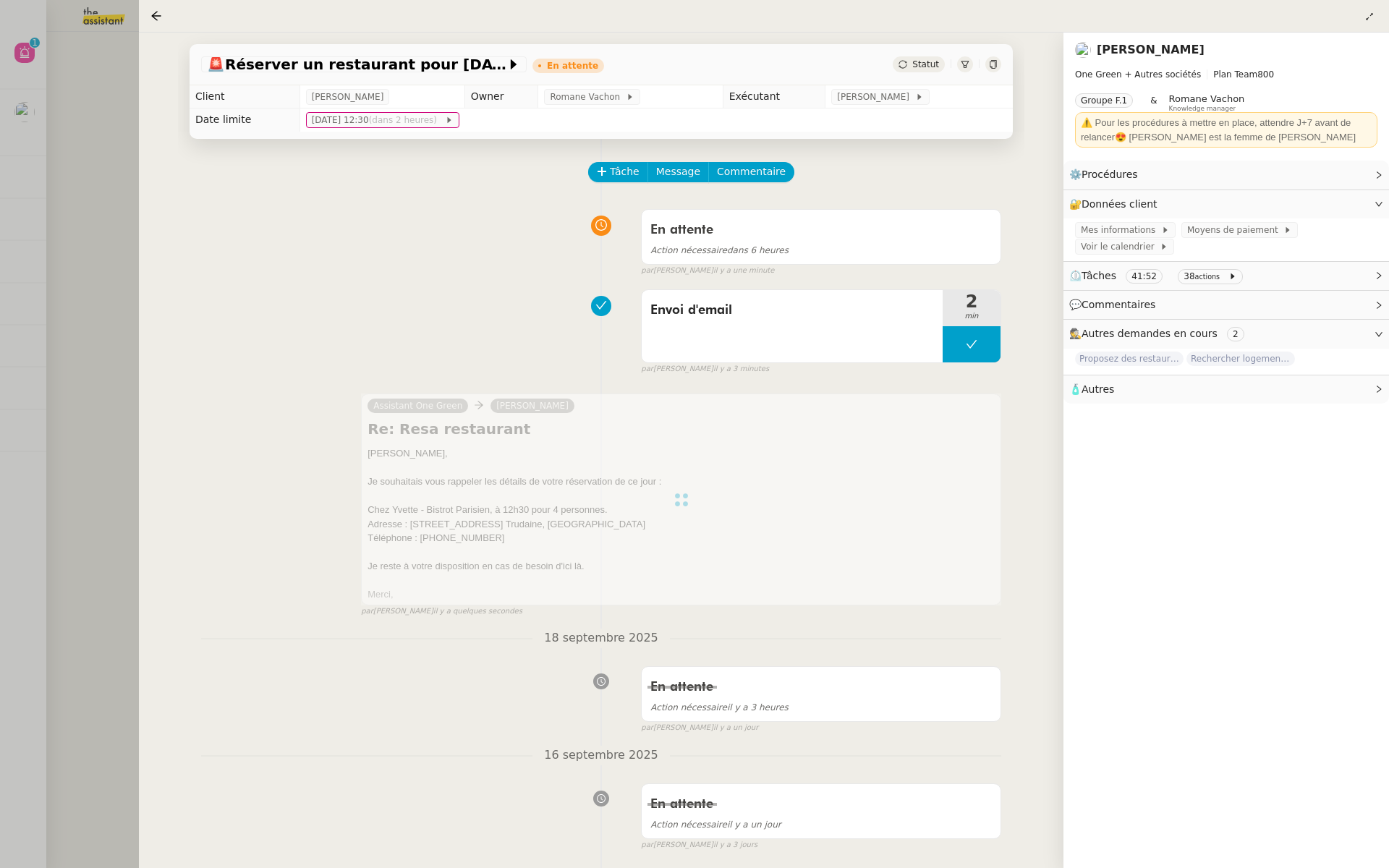
click at [0, 311] on div at bounding box center [694, 434] width 1389 height 868
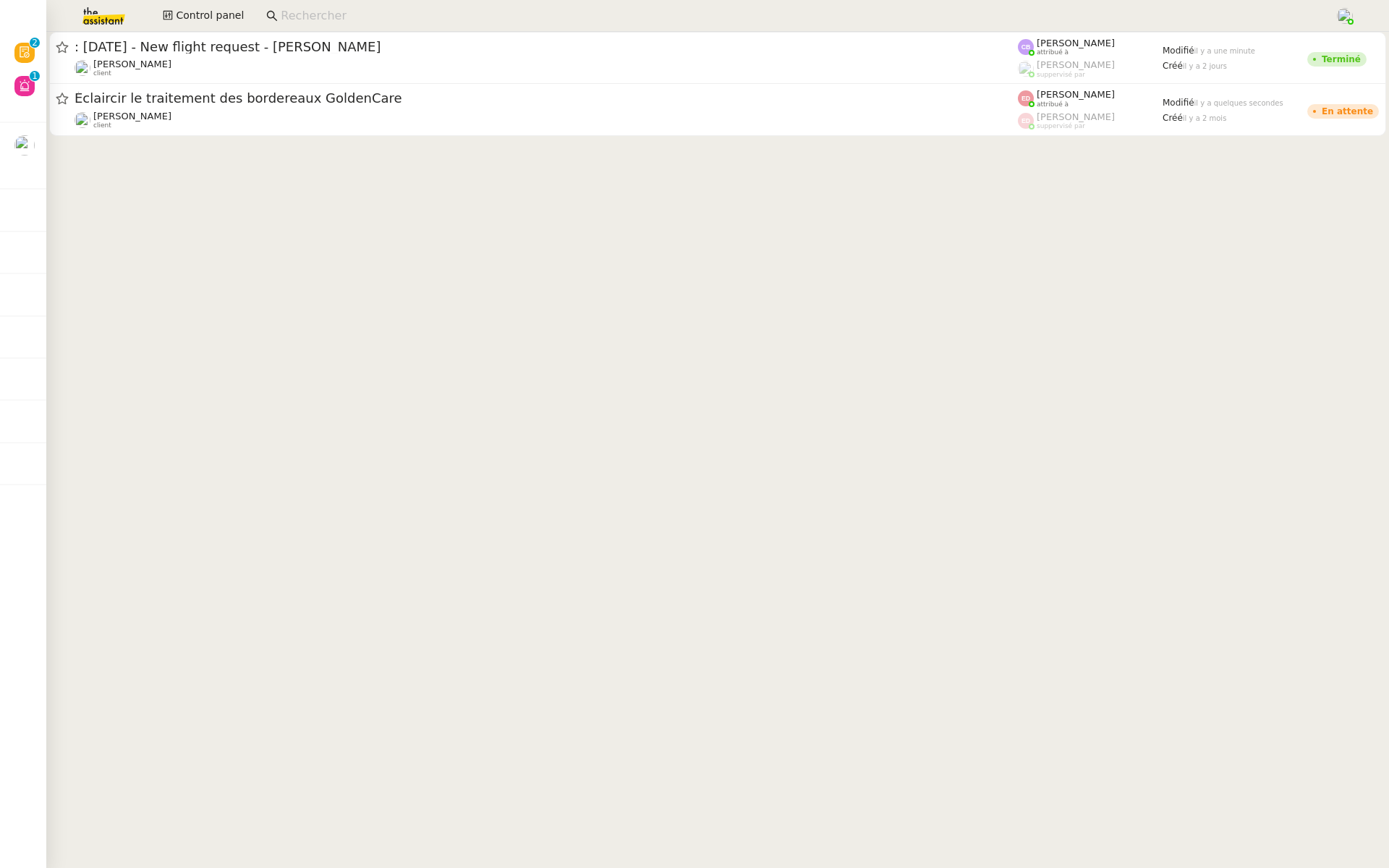
click at [335, 21] on input at bounding box center [800, 16] width 1040 height 19
type input "b"
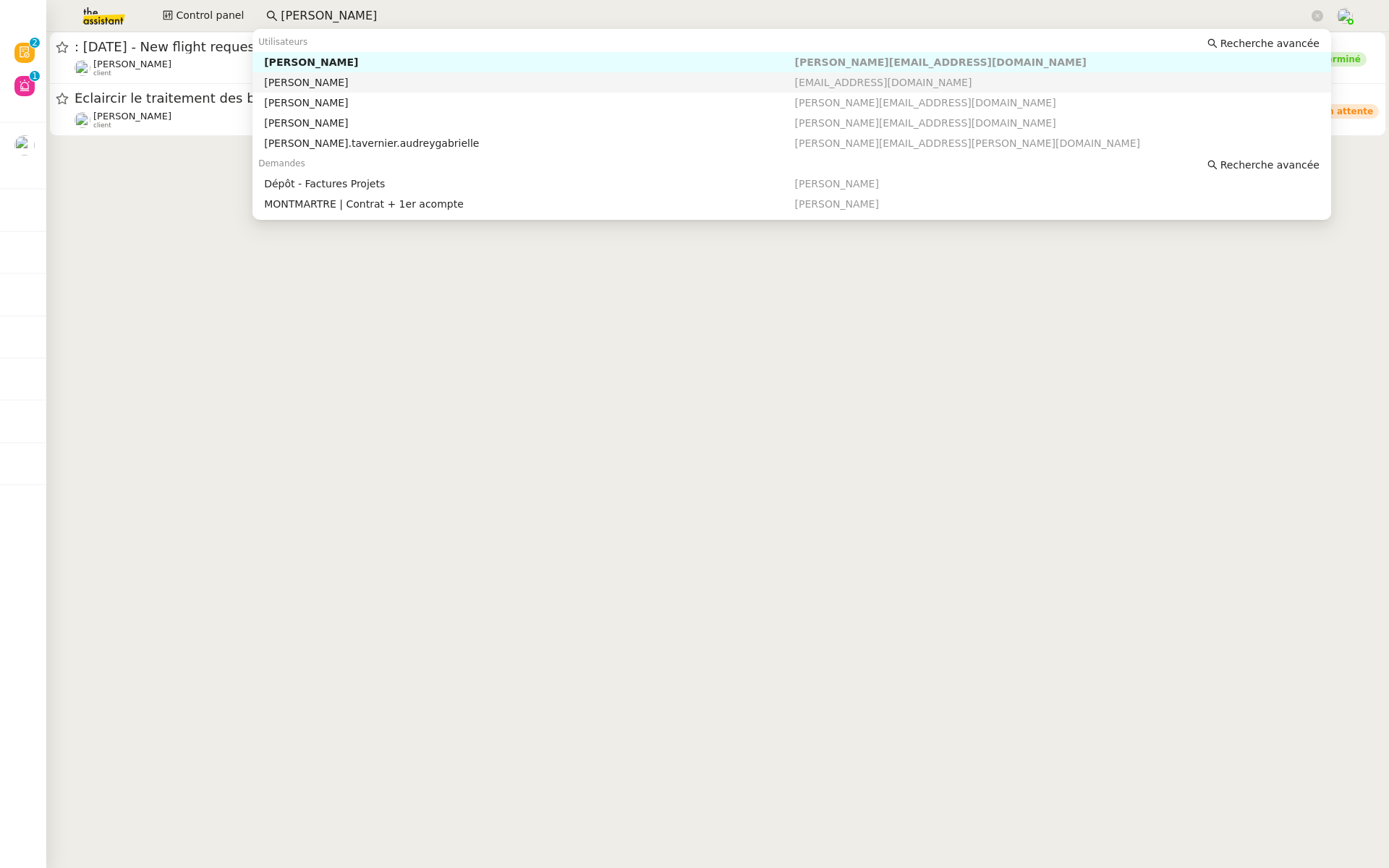
click at [378, 73] on nz-auto-option "[PERSON_NAME] [EMAIL_ADDRESS][DOMAIN_NAME]" at bounding box center [792, 82] width 1079 height 20
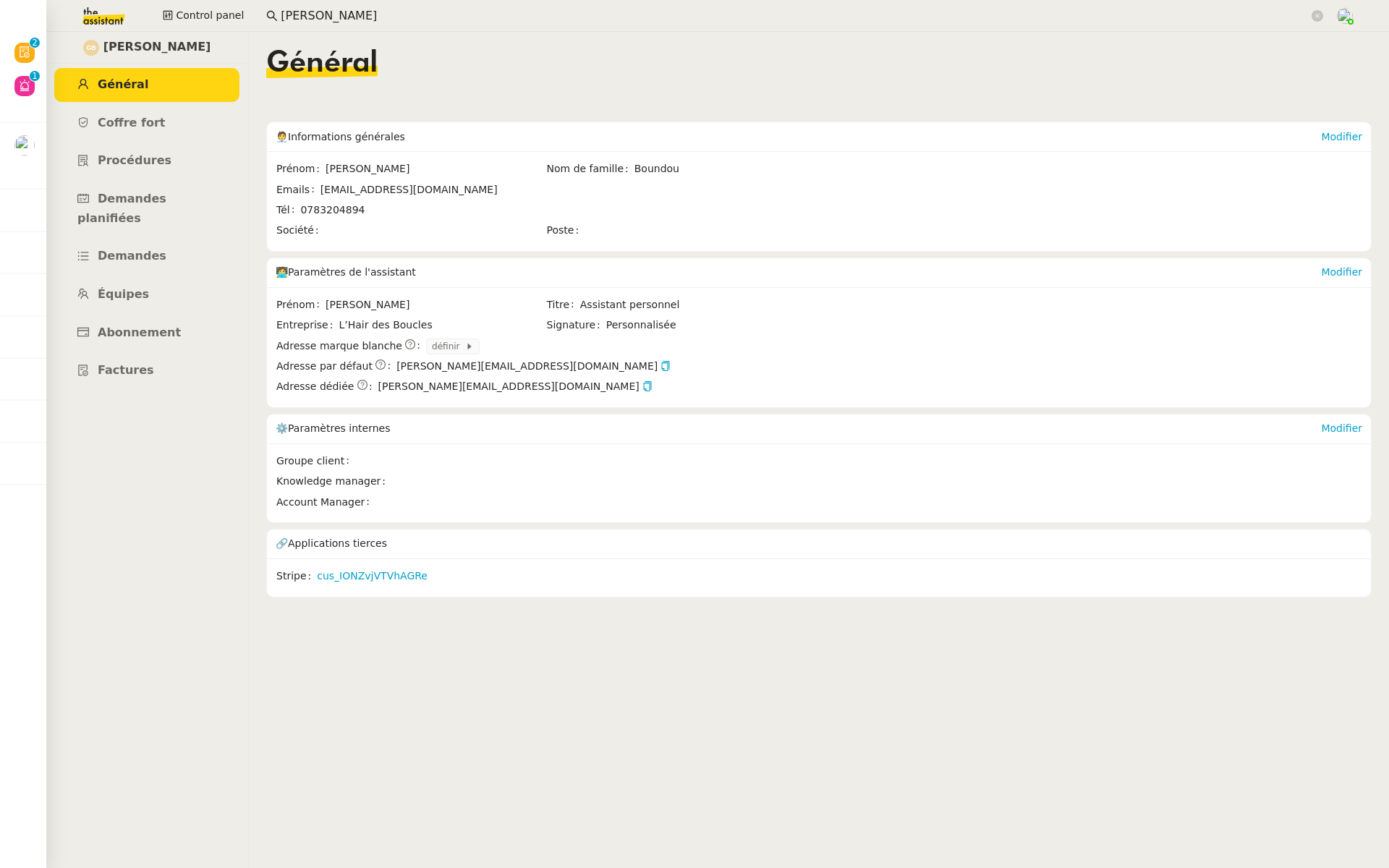
click at [346, 25] on nz-input-group "[PERSON_NAME]" at bounding box center [795, 16] width 1073 height 22
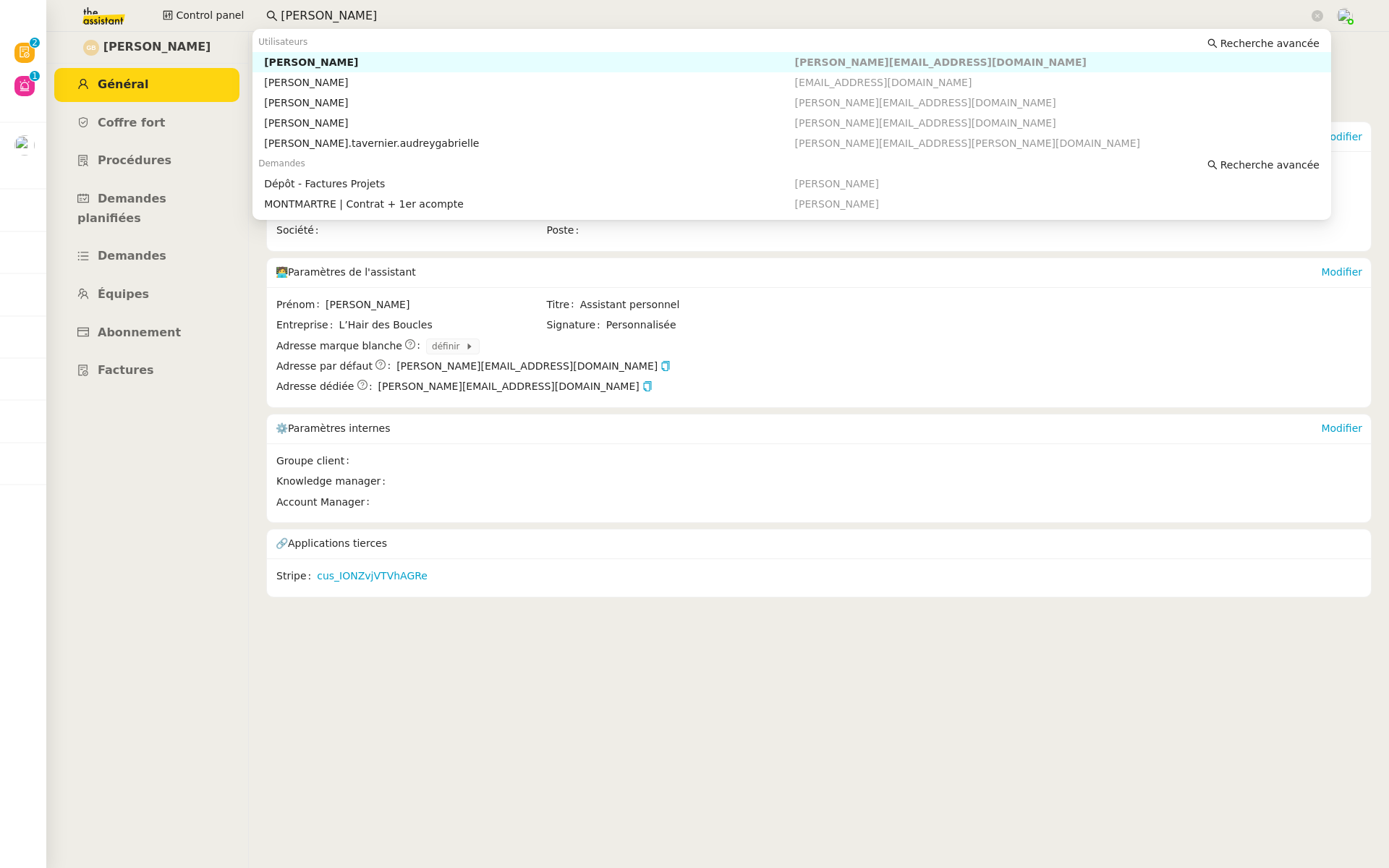
click at [342, 12] on input "[PERSON_NAME]" at bounding box center [795, 16] width 1028 height 19
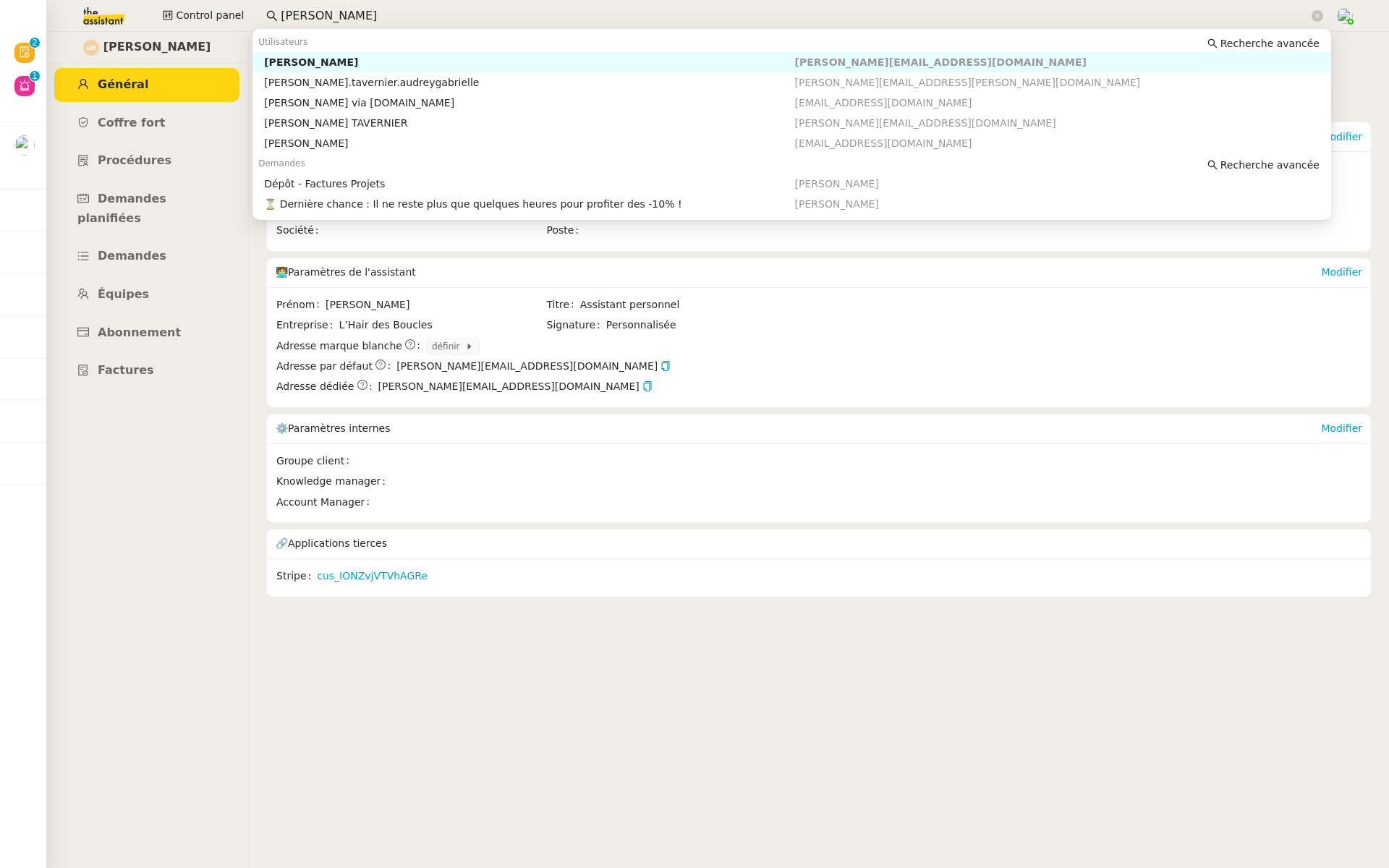
click at [353, 71] on nz-auto-option "[PERSON_NAME] [PERSON_NAME][EMAIL_ADDRESS][DOMAIN_NAME]" at bounding box center [792, 62] width 1079 height 20
type input "[PERSON_NAME]"
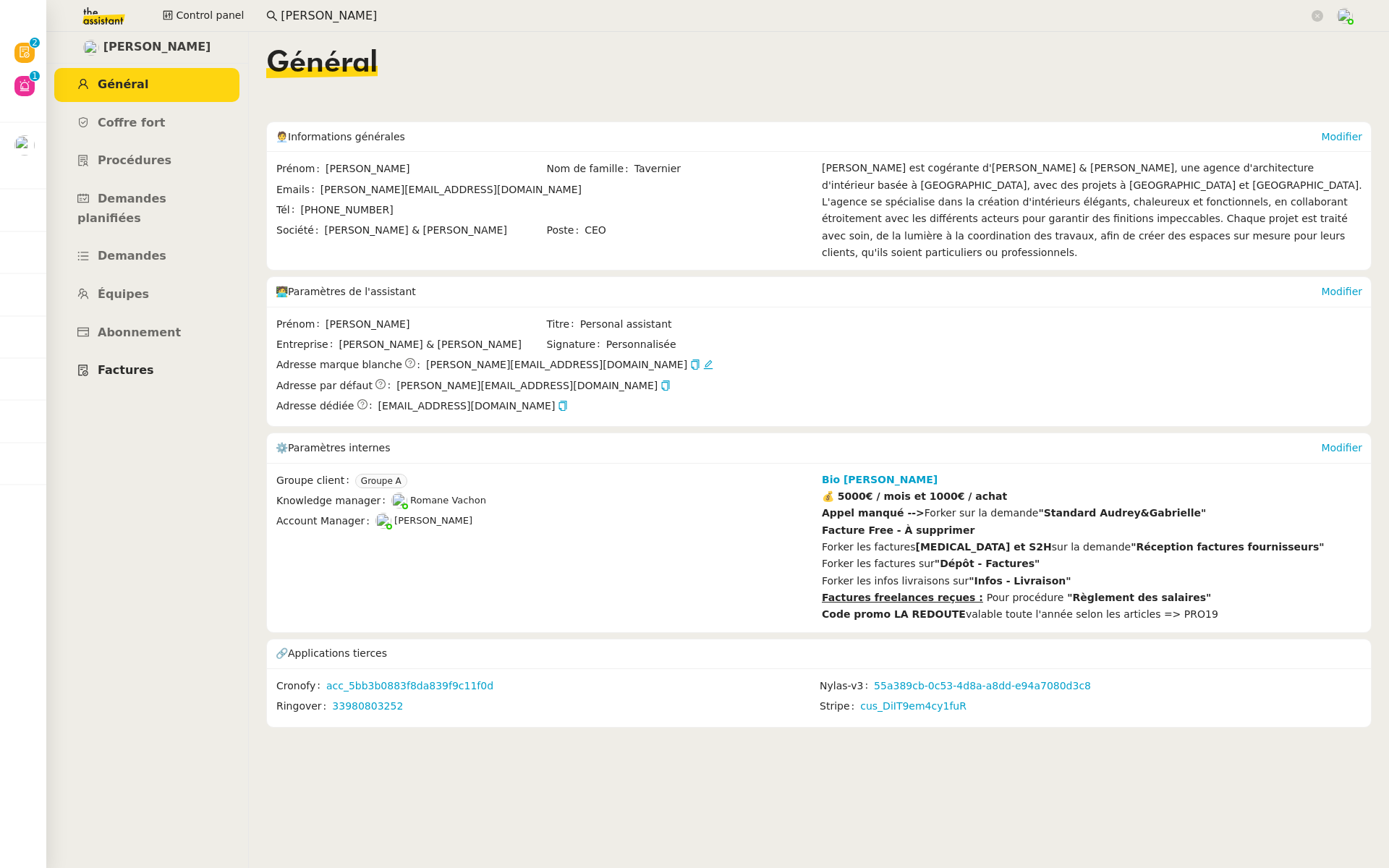
click at [114, 363] on span "Factures" at bounding box center [126, 370] width 57 height 14
click at [130, 363] on span "Factures" at bounding box center [126, 370] width 57 height 14
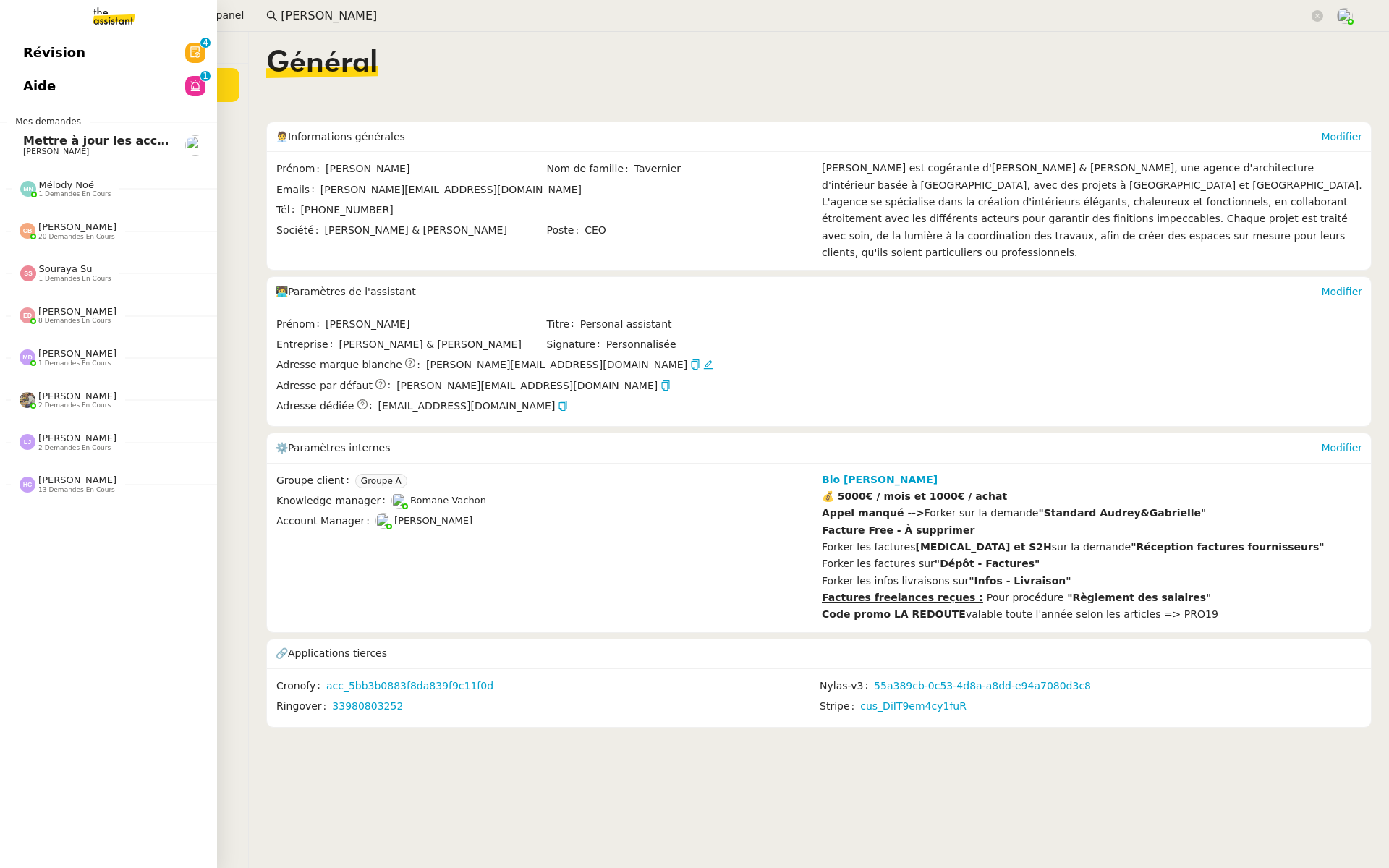
click at [28, 82] on span "Aide" at bounding box center [40, 86] width 33 height 22
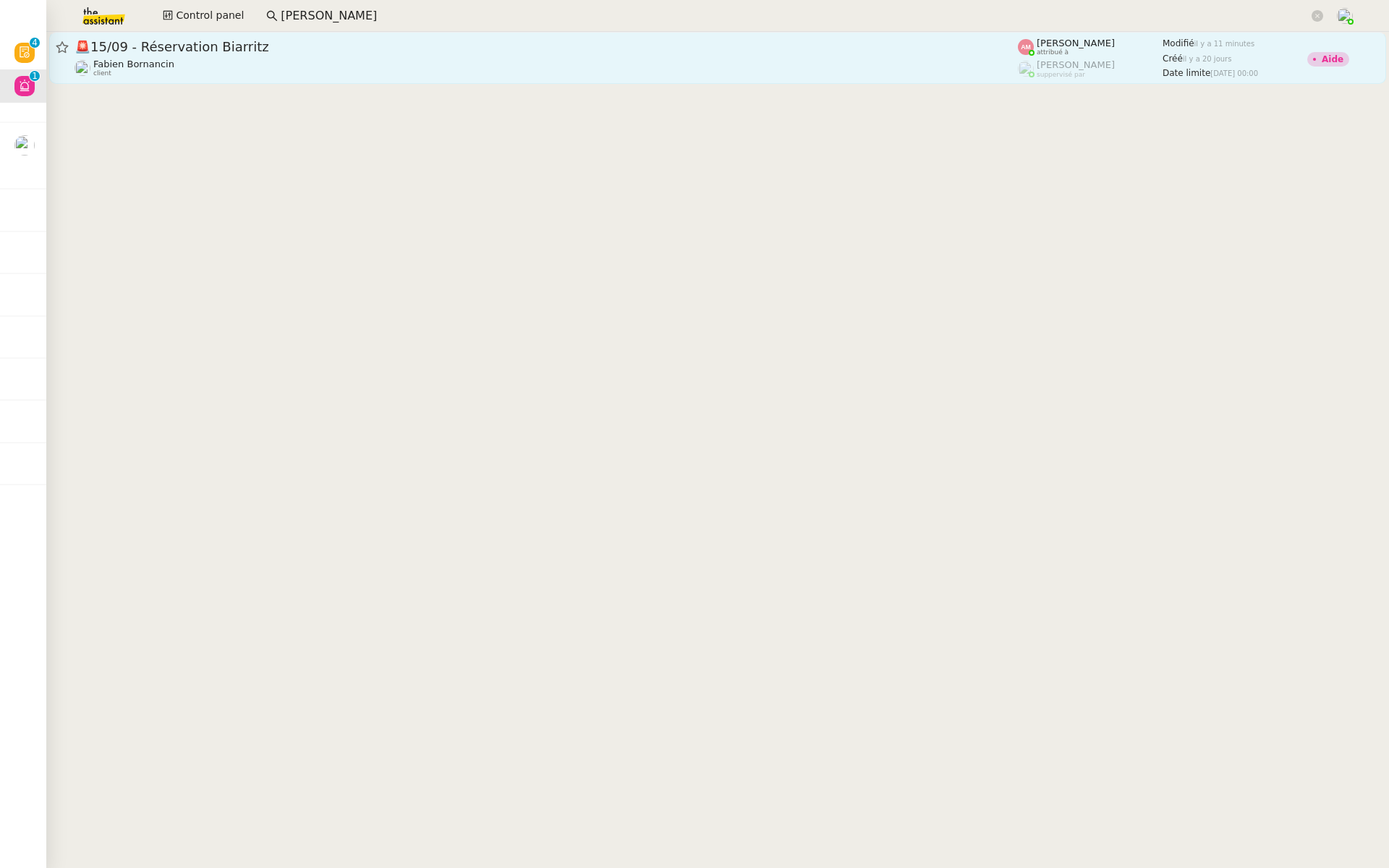
click at [229, 47] on span "🚨 15/09 - Réservation Biarritz" at bounding box center [546, 47] width 943 height 13
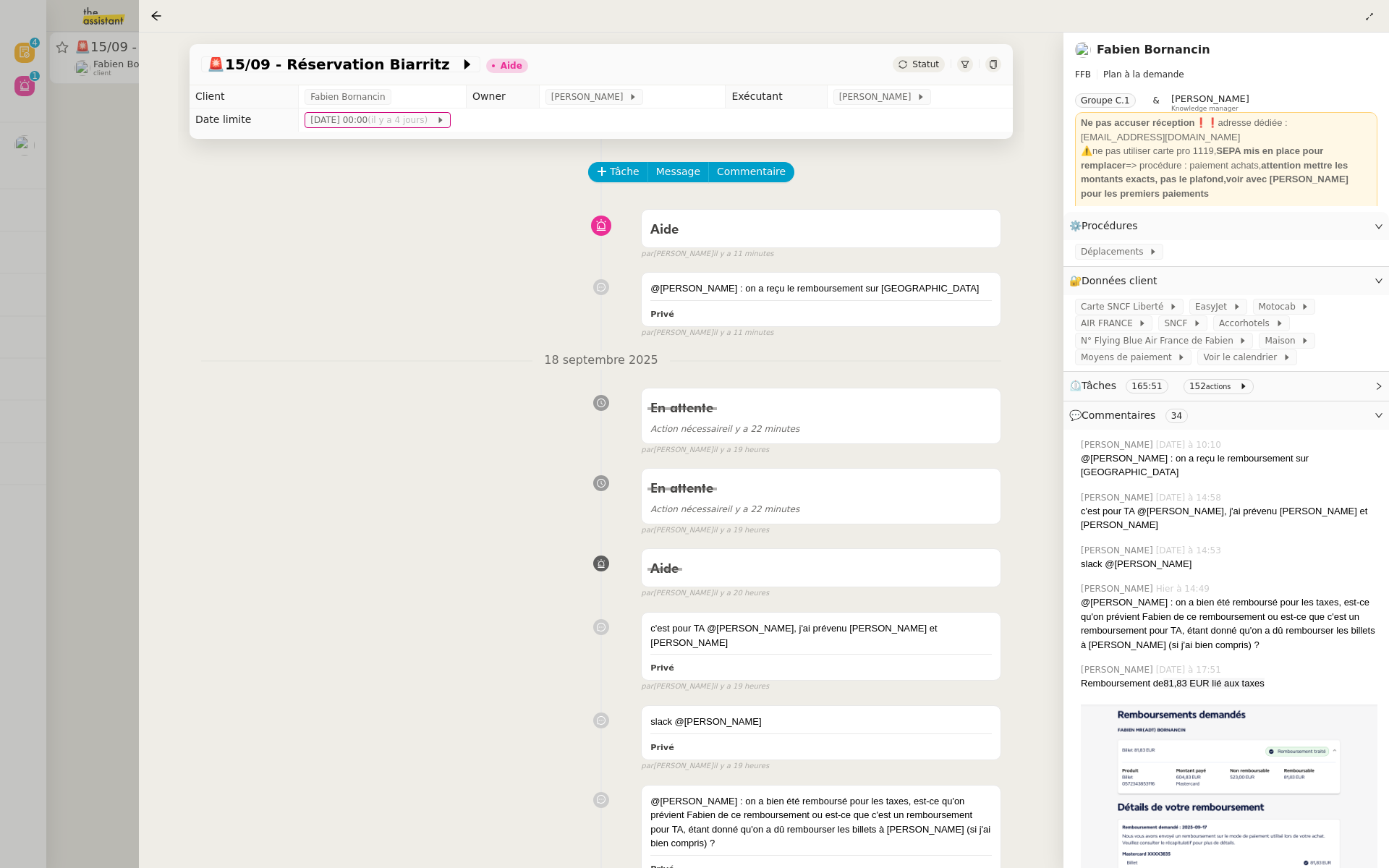
click at [1135, 50] on link "Fabien Bornancin" at bounding box center [1154, 50] width 113 height 14
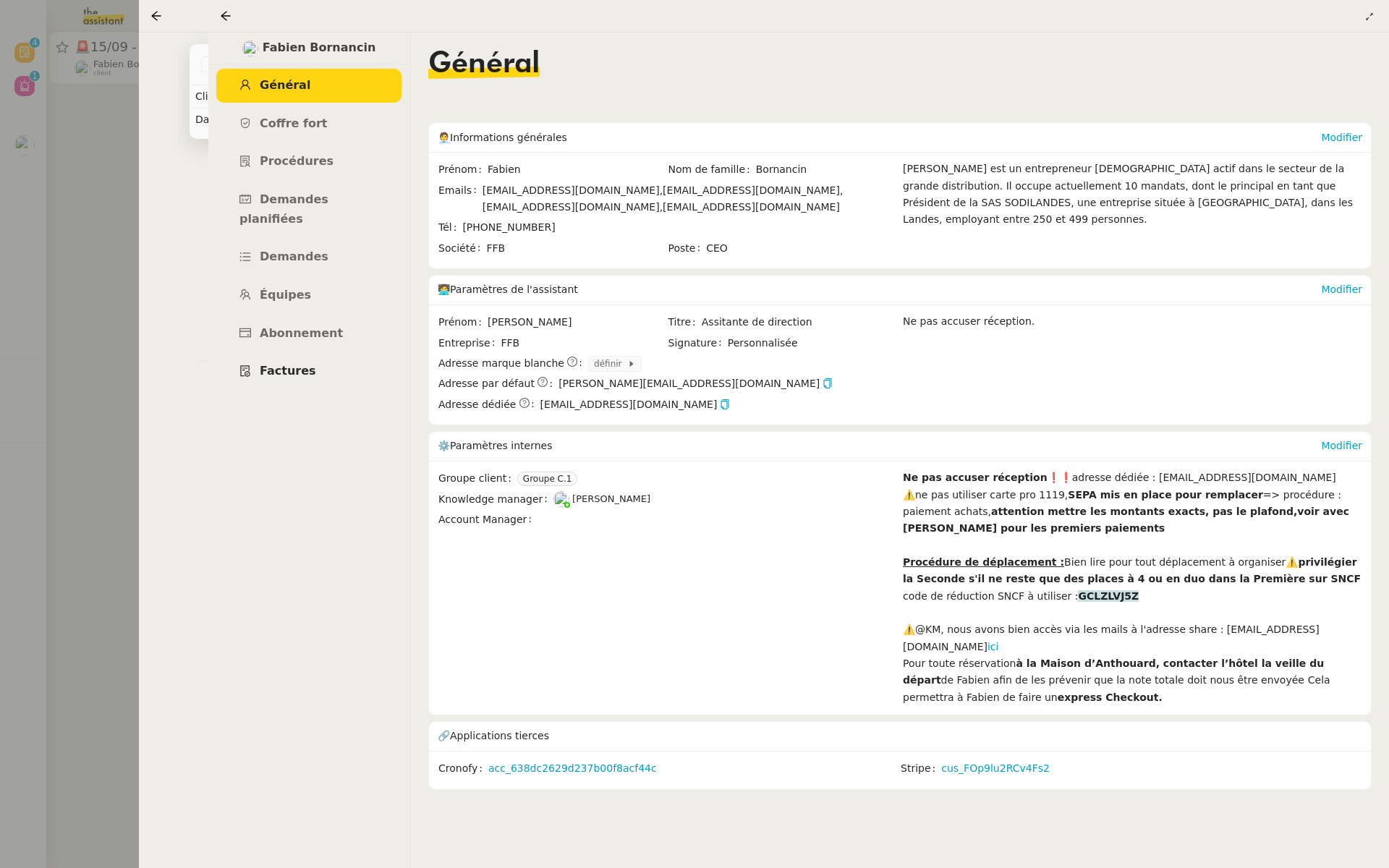
click at [283, 364] on span "Factures" at bounding box center [288, 371] width 57 height 14
click at [23, 335] on div at bounding box center [694, 434] width 1389 height 868
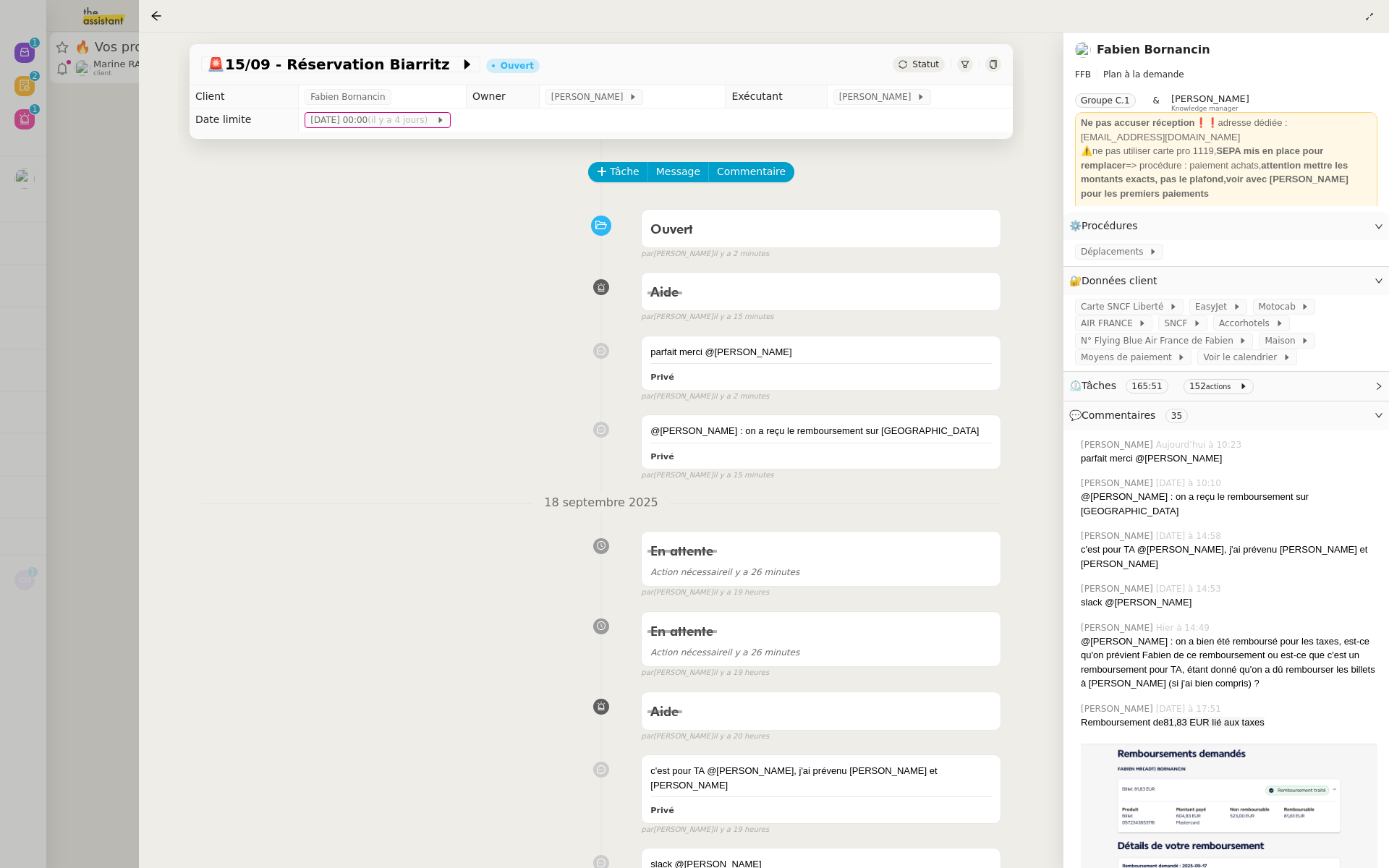
click at [106, 223] on div at bounding box center [694, 434] width 1389 height 868
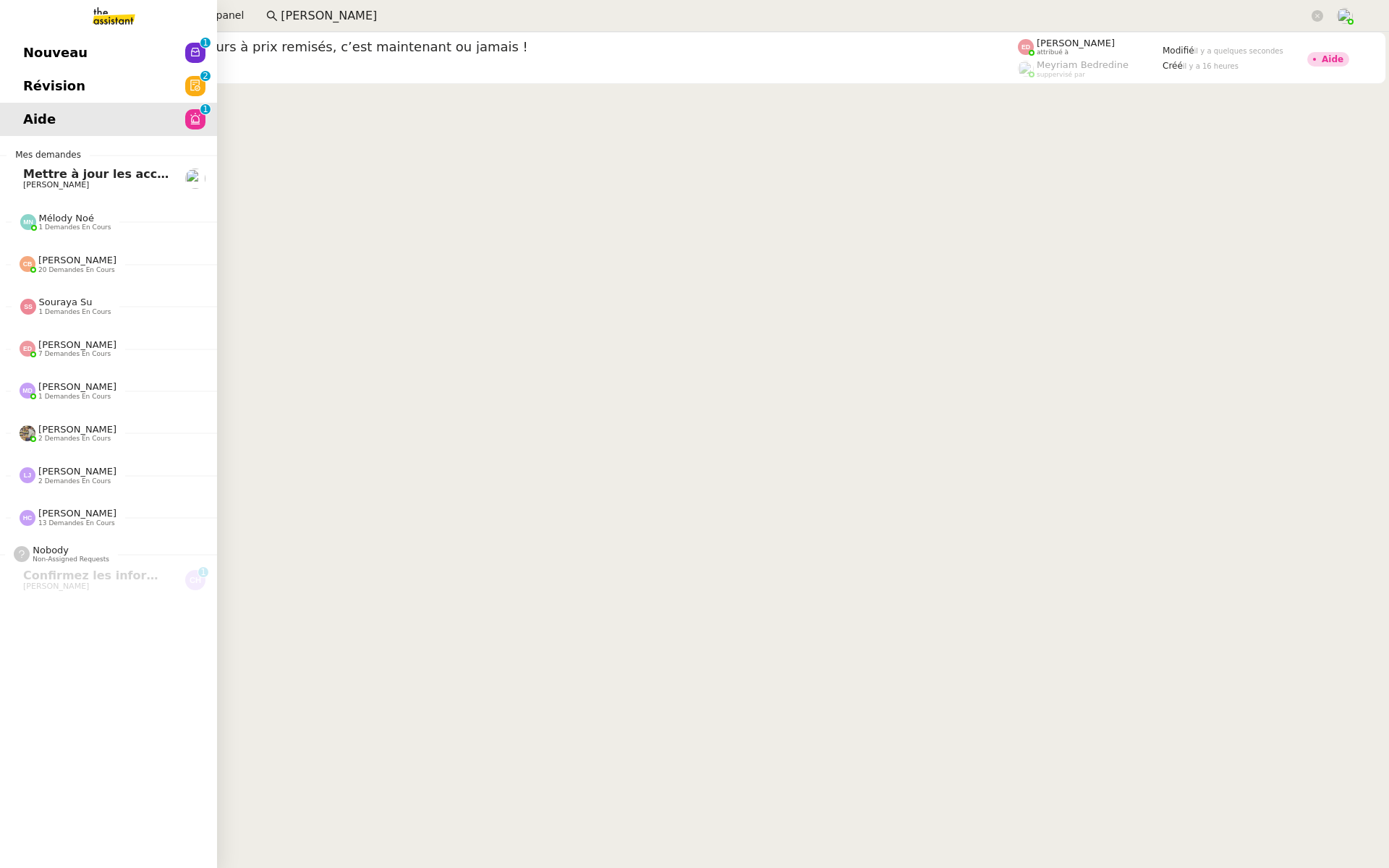
click at [99, 71] on link "Révision 0 1 2 3 4 5 6 7 8 9" at bounding box center [109, 85] width 217 height 33
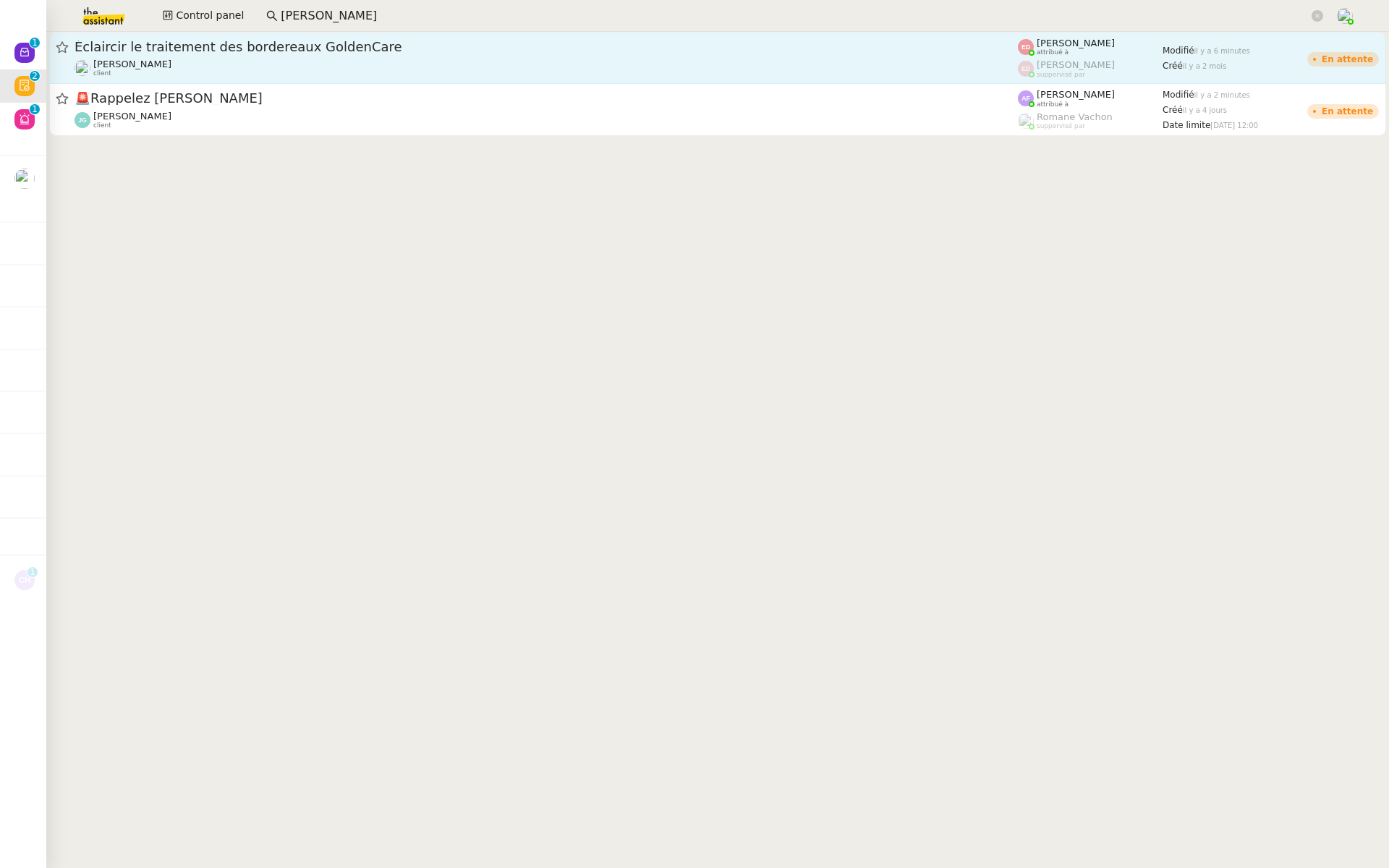
click at [279, 44] on span "Éclaircir le traitement des bordereaux GoldenCare" at bounding box center [546, 47] width 943 height 13
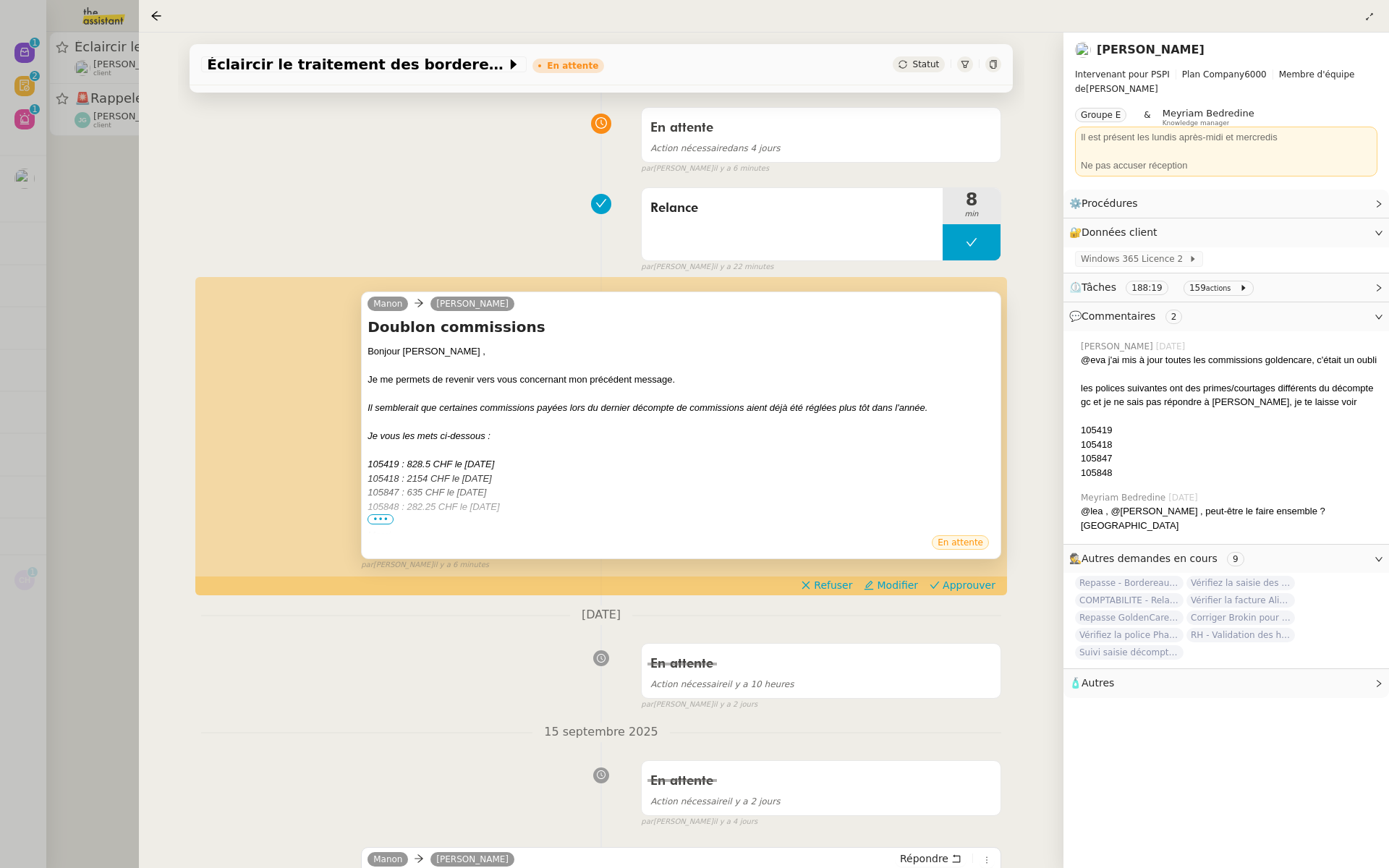
scroll to position [141, 0]
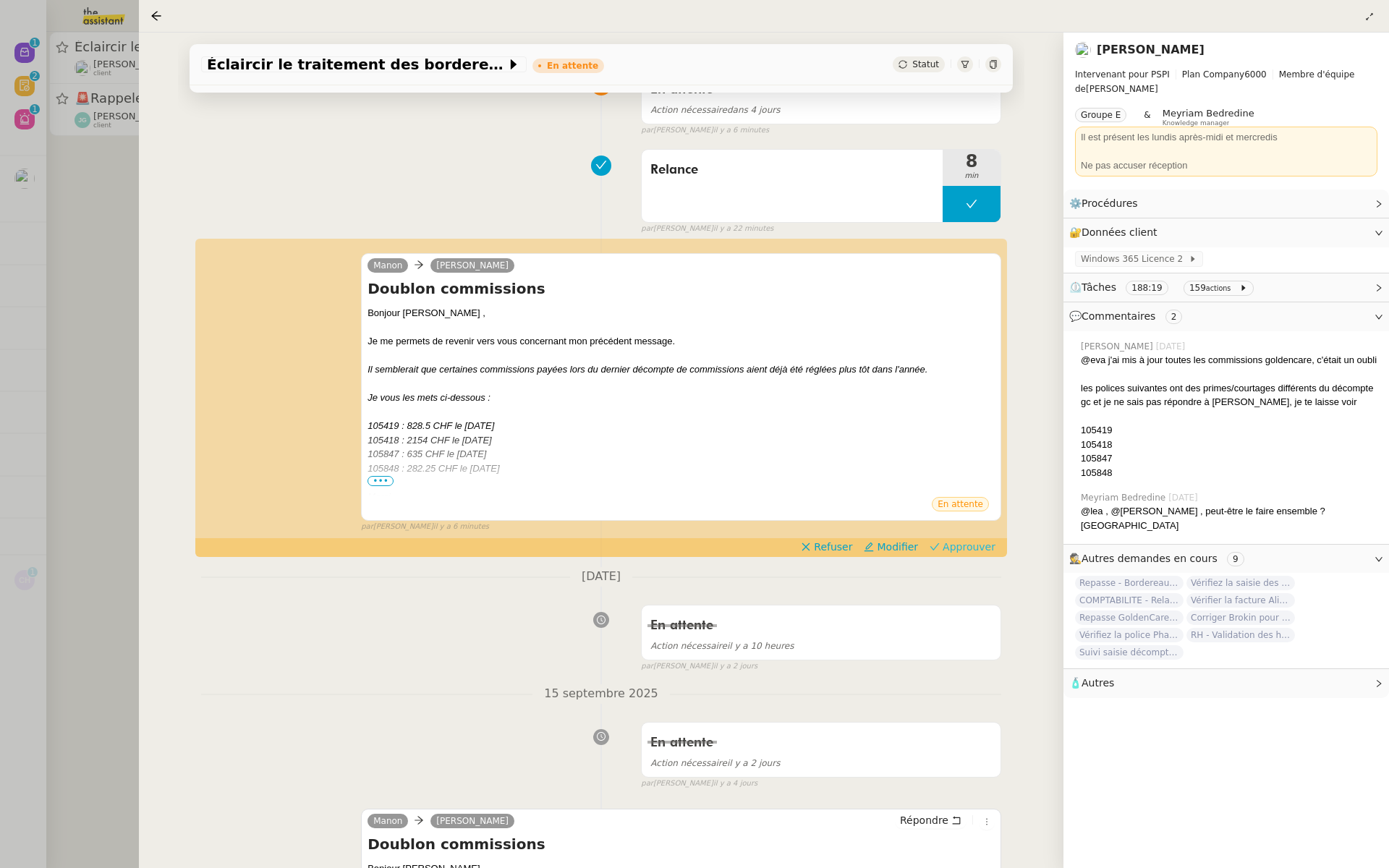
click at [970, 541] on span "Approuver" at bounding box center [969, 547] width 53 height 15
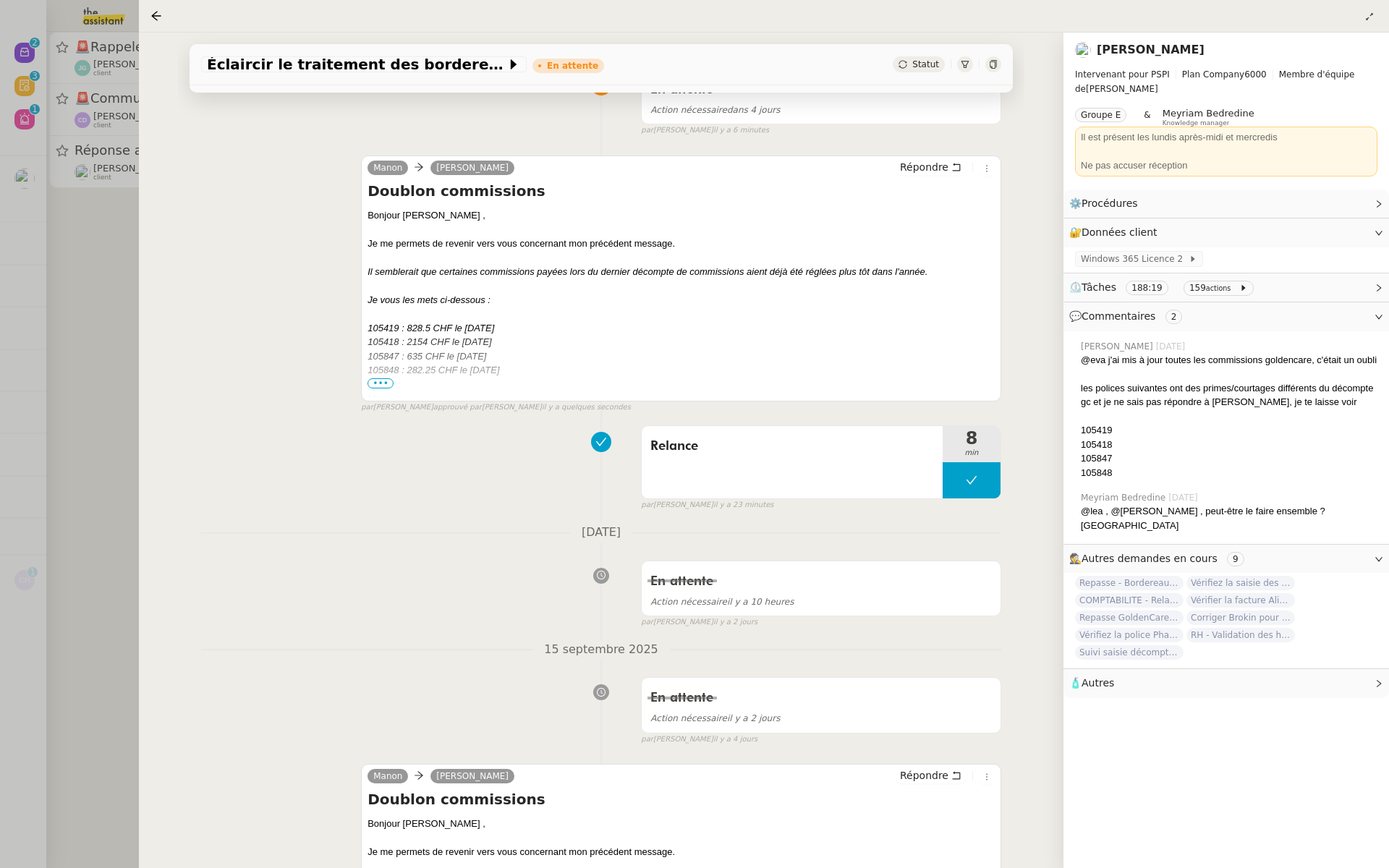
click at [10, 314] on div at bounding box center [694, 434] width 1389 height 868
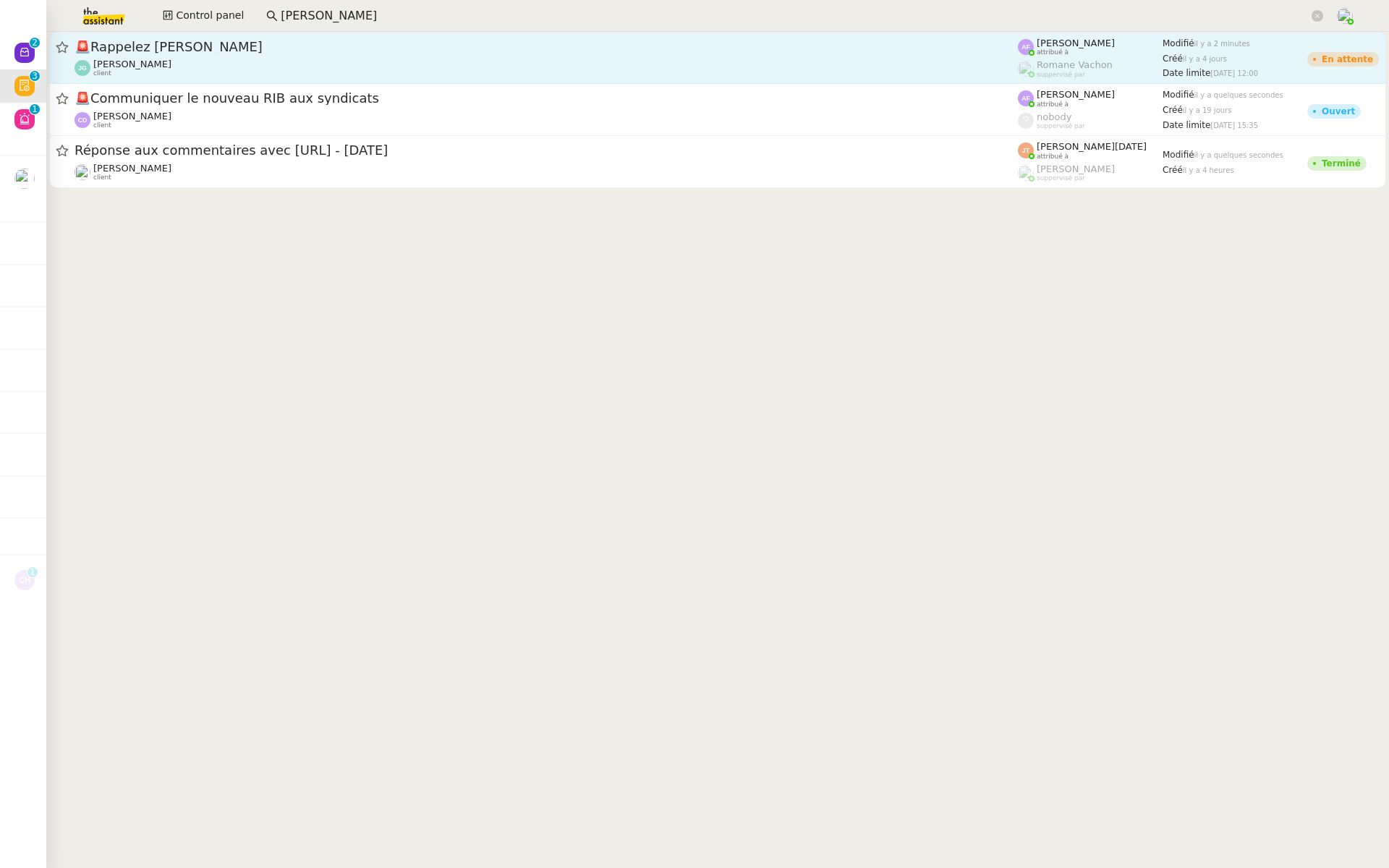
click at [186, 57] on div "🚨 Rappelez Mr CEBRON DE LISLE Jordan GUERDER client" at bounding box center [546, 57] width 943 height 39
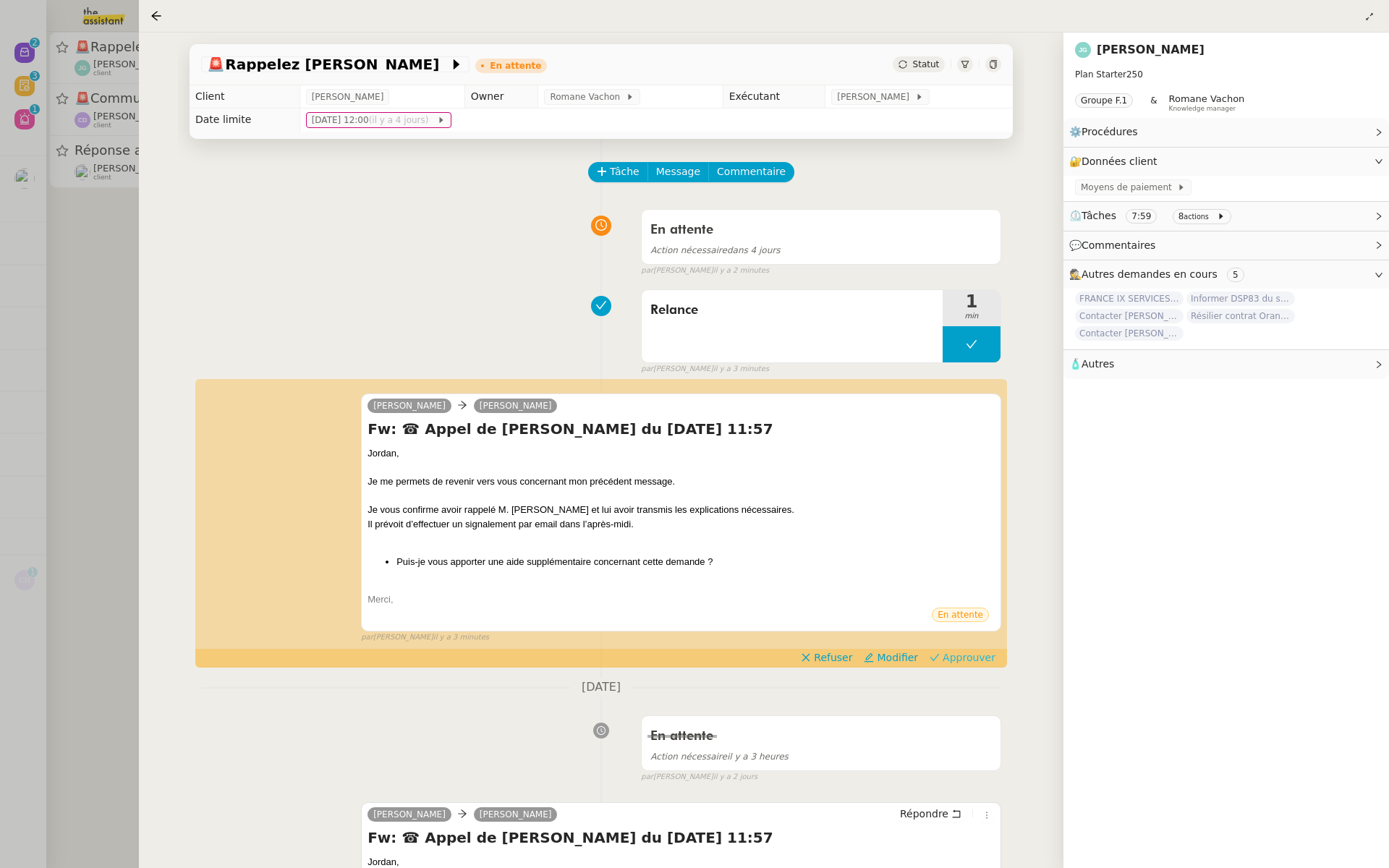
click at [970, 655] on span "Approuver" at bounding box center [969, 658] width 53 height 15
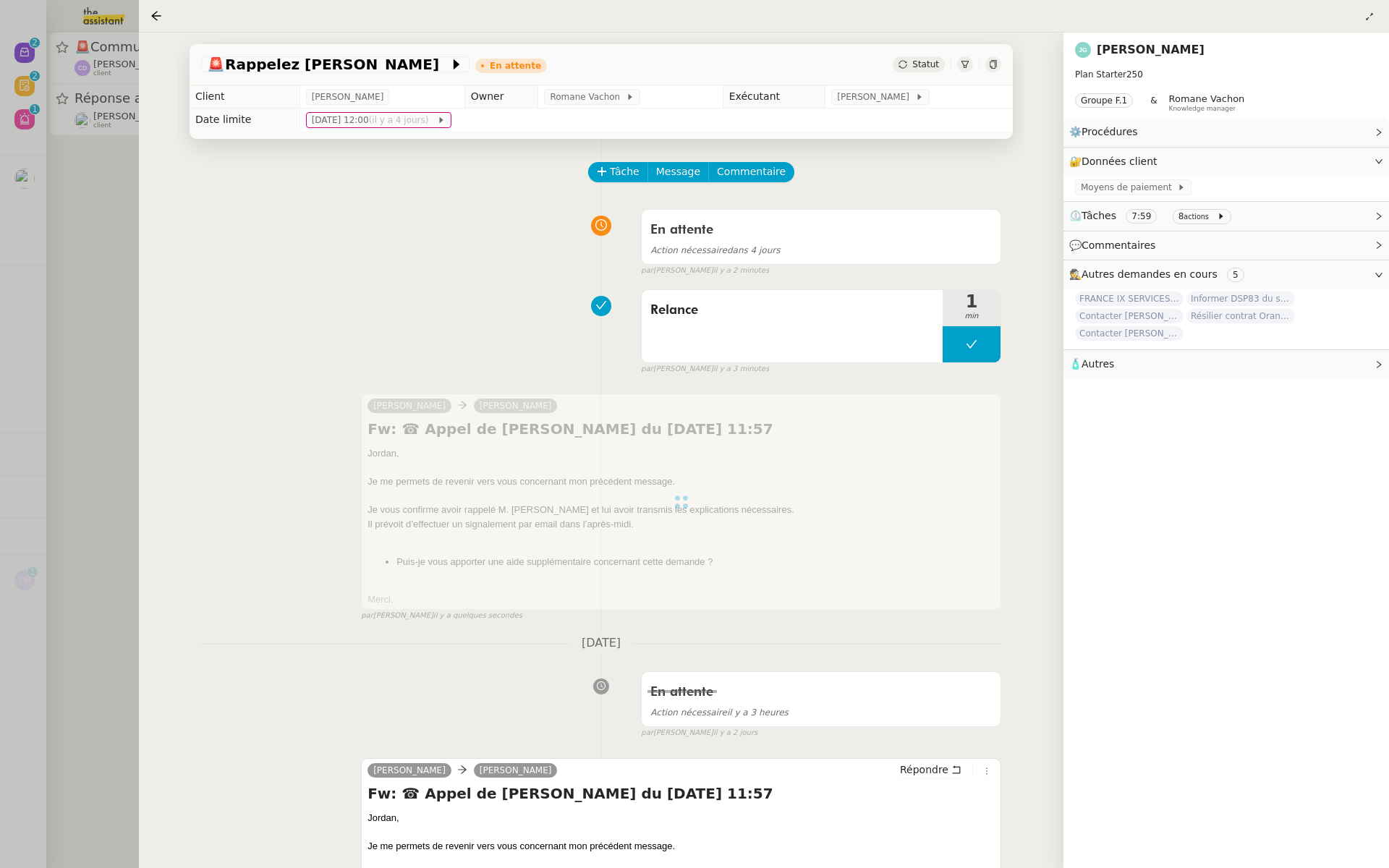
click at [0, 397] on div at bounding box center [694, 434] width 1389 height 868
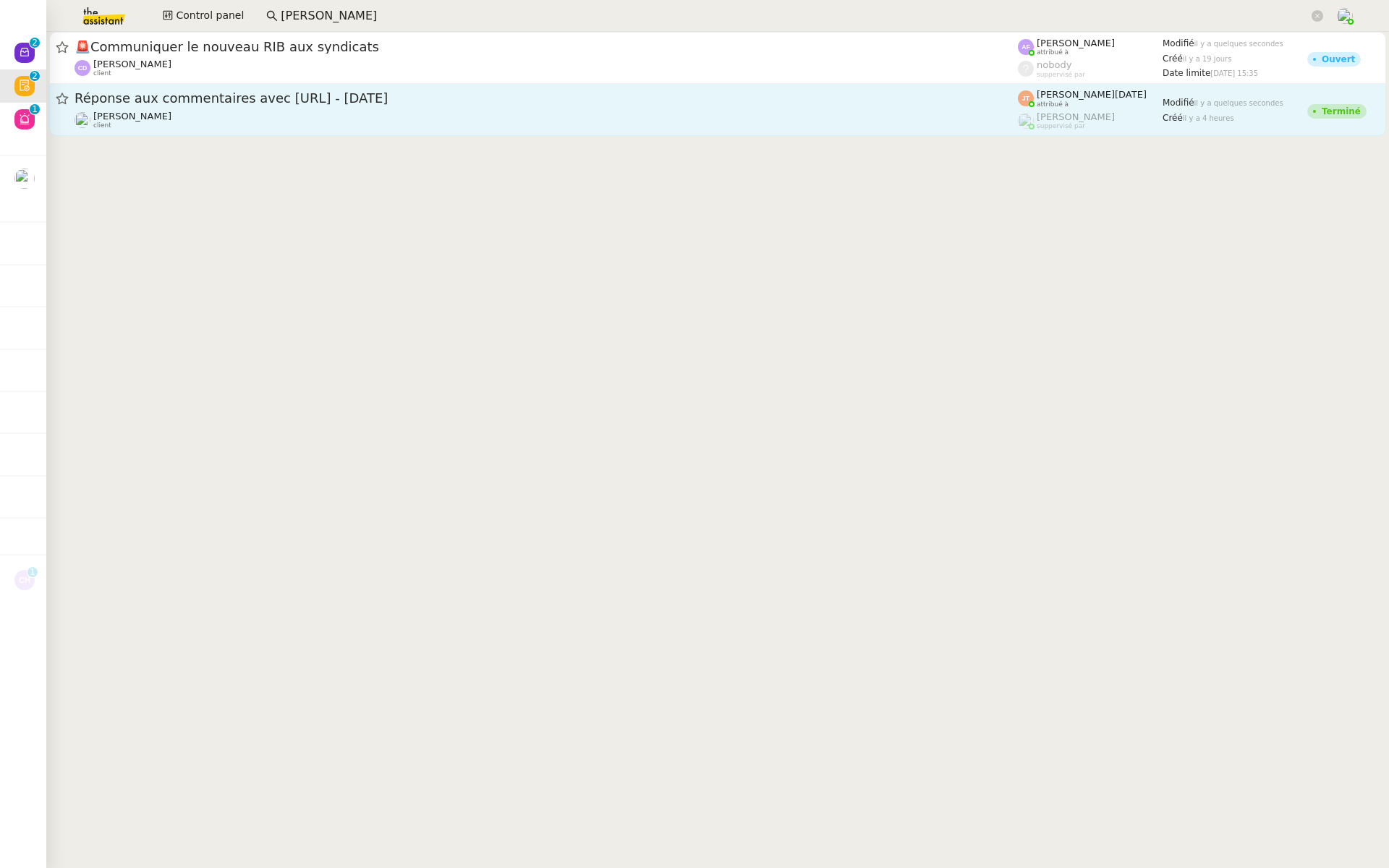
click at [216, 94] on span "Réponse aux commentaires avec blabla.ai - 19 septembre 2025" at bounding box center [546, 98] width 943 height 13
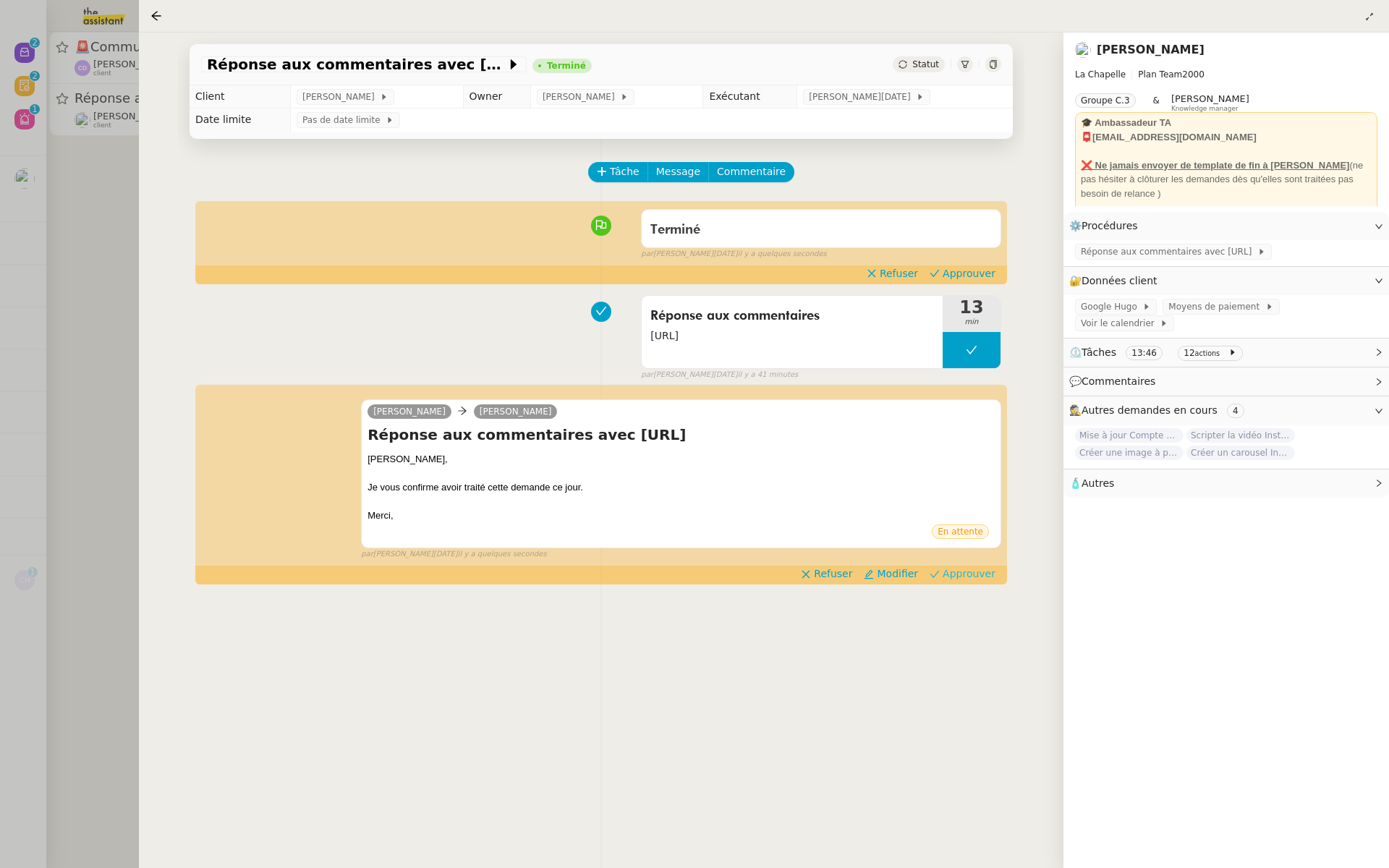
click at [966, 577] on span "Approuver" at bounding box center [969, 574] width 53 height 15
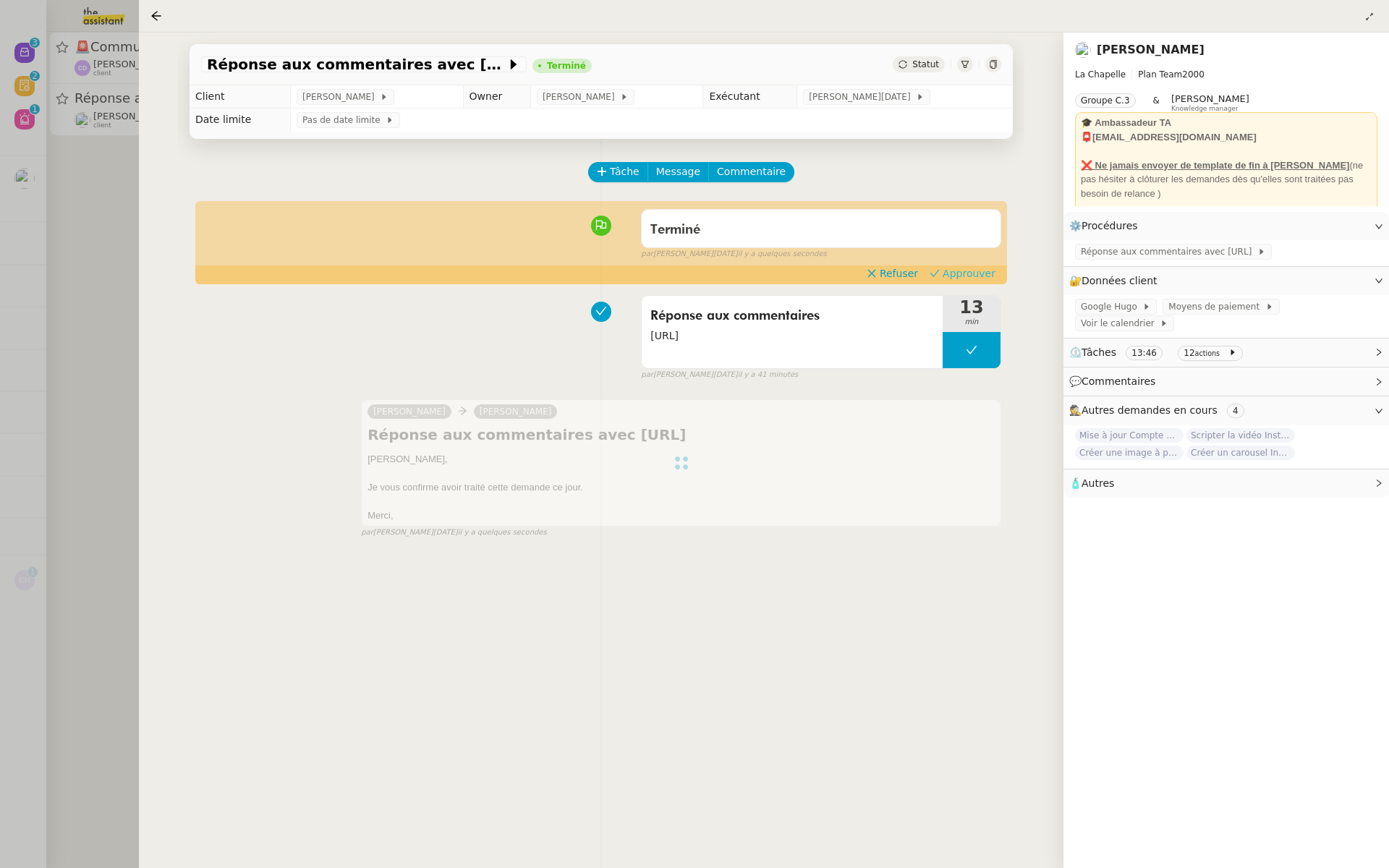
click at [966, 273] on span "Approuver" at bounding box center [969, 273] width 53 height 15
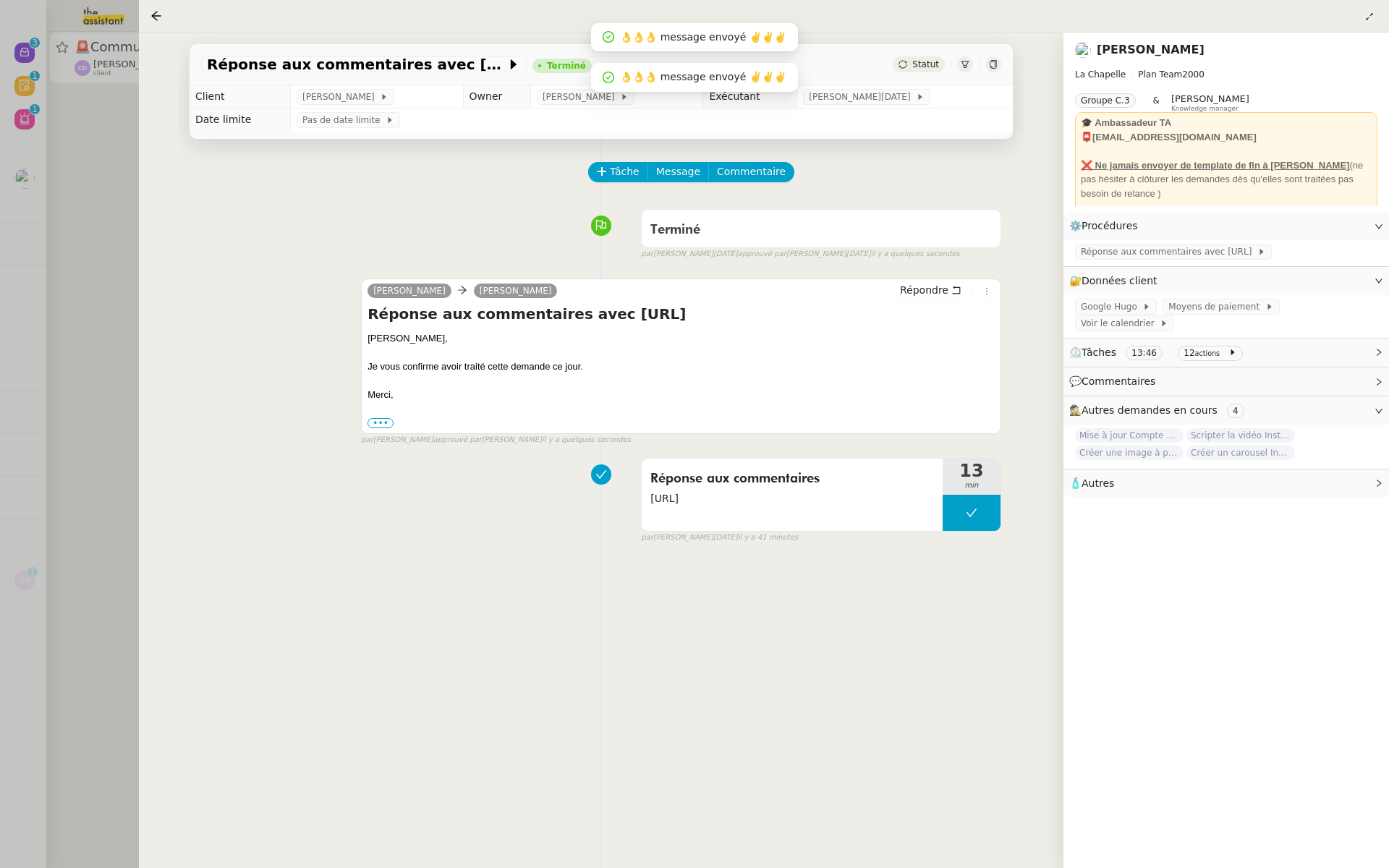
click at [104, 207] on div at bounding box center [694, 434] width 1389 height 868
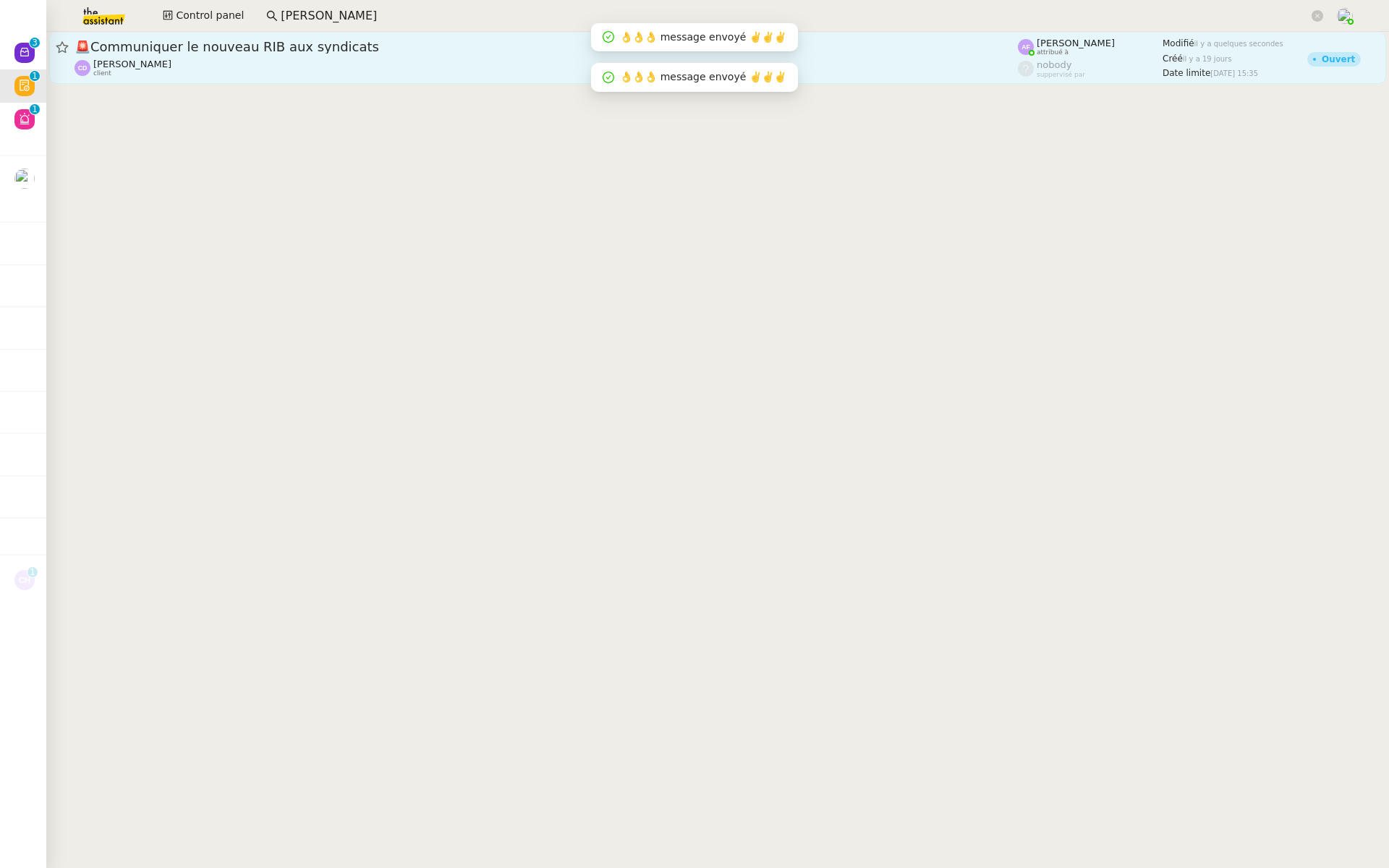
click at [241, 54] on div "🚨 Communiquer le nouveau RIB aux syndicats" at bounding box center [546, 47] width 943 height 17
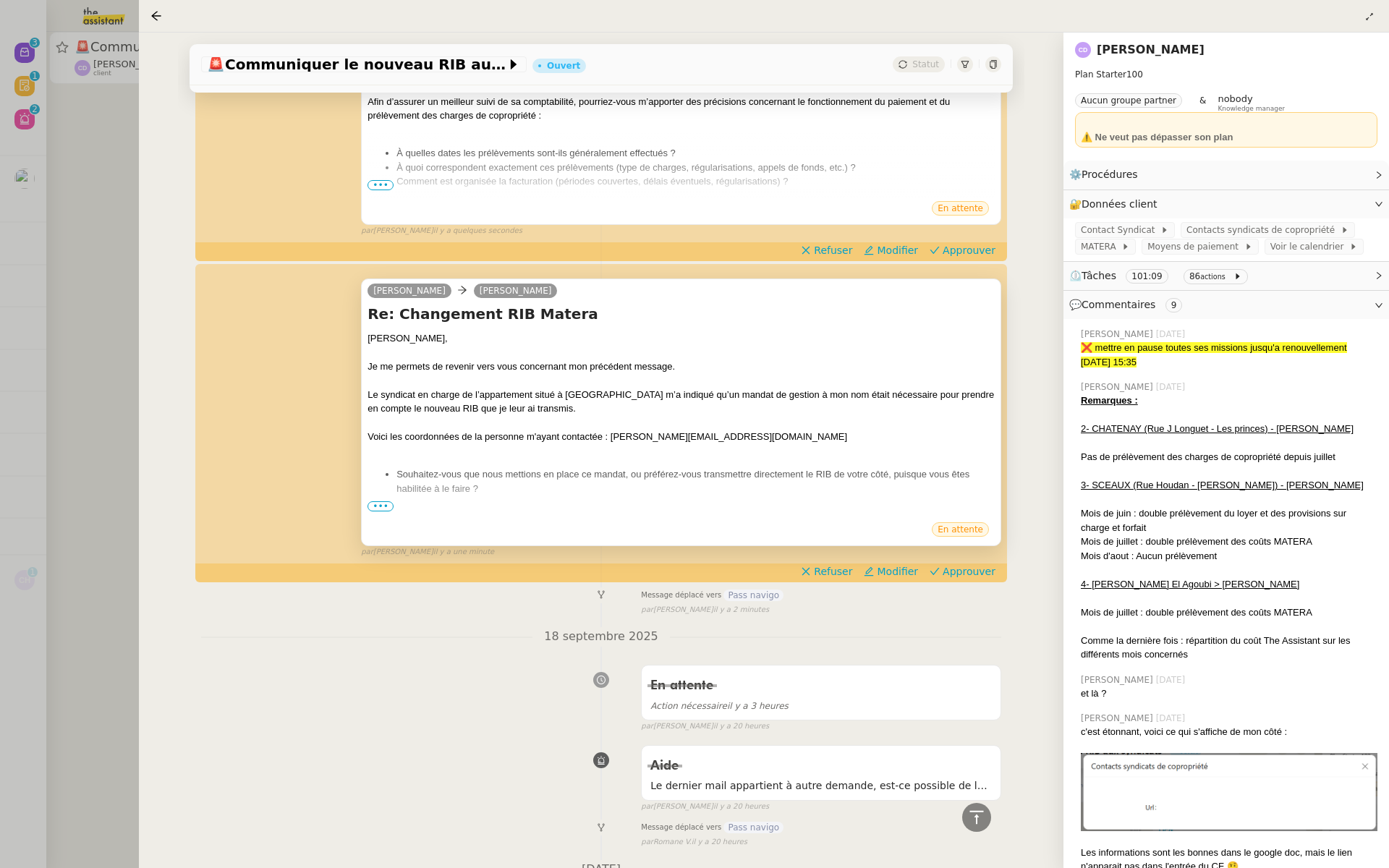
scroll to position [623, 0]
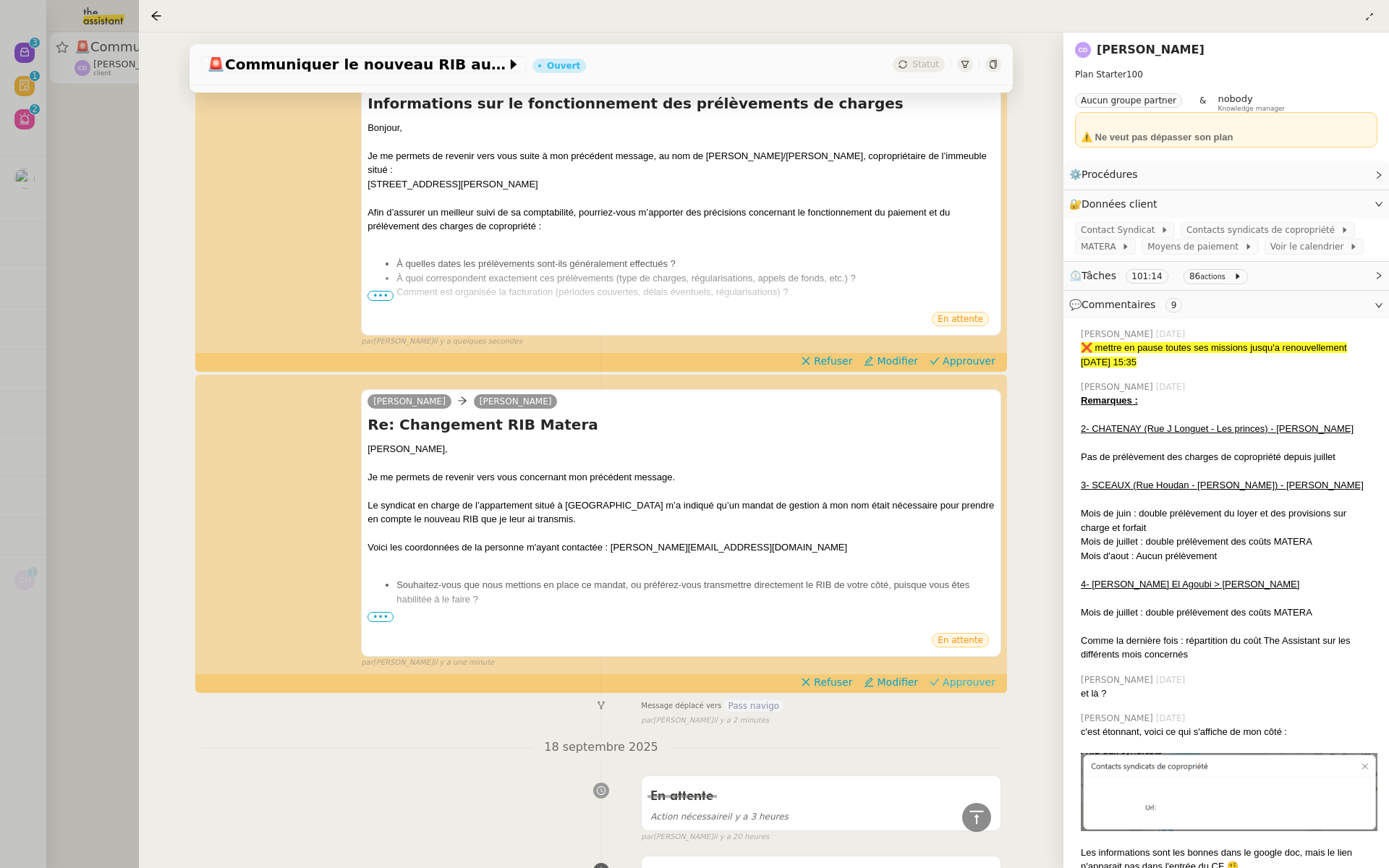
click at [964, 677] on span "Approuver" at bounding box center [969, 682] width 53 height 15
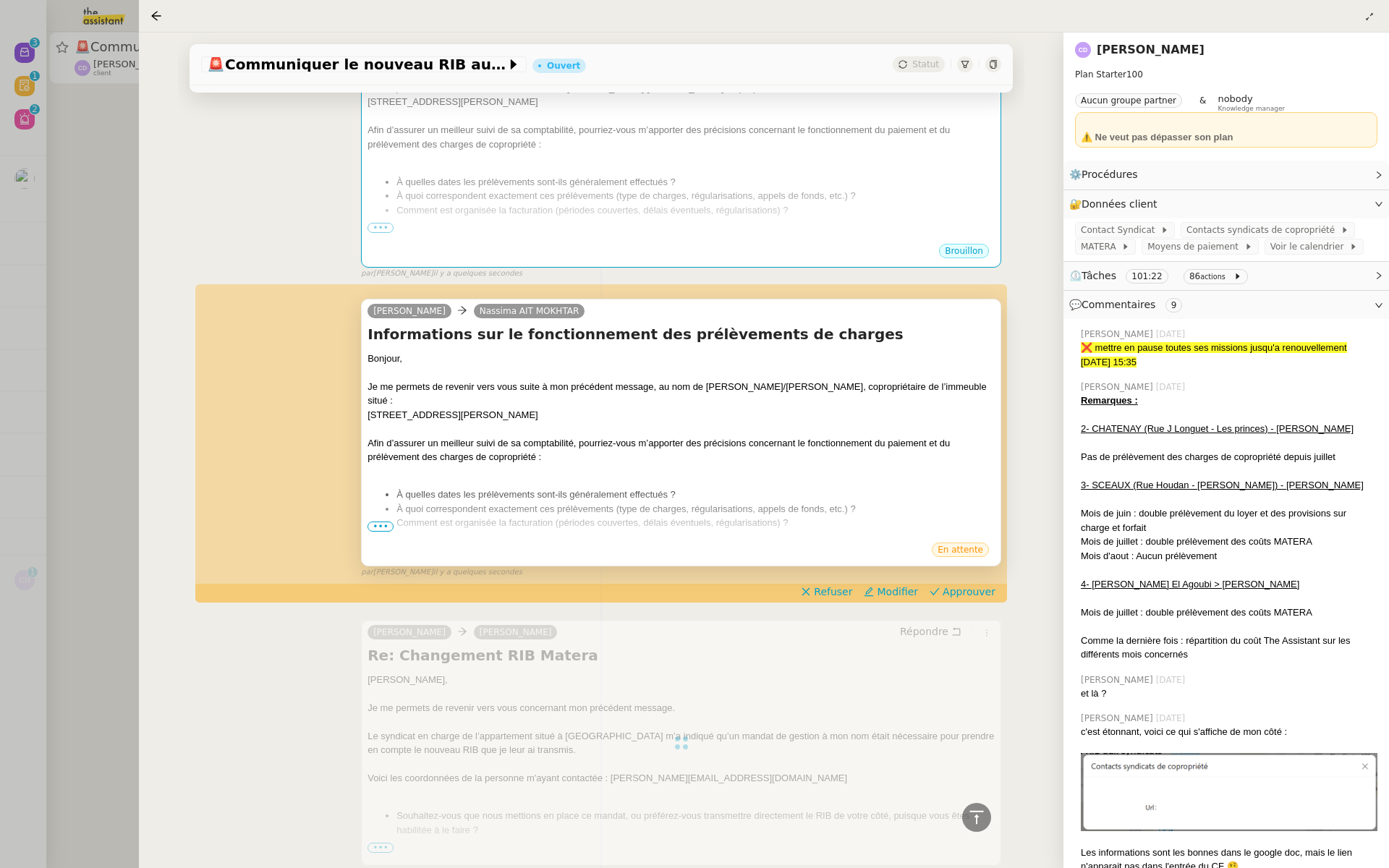
scroll to position [668, 0]
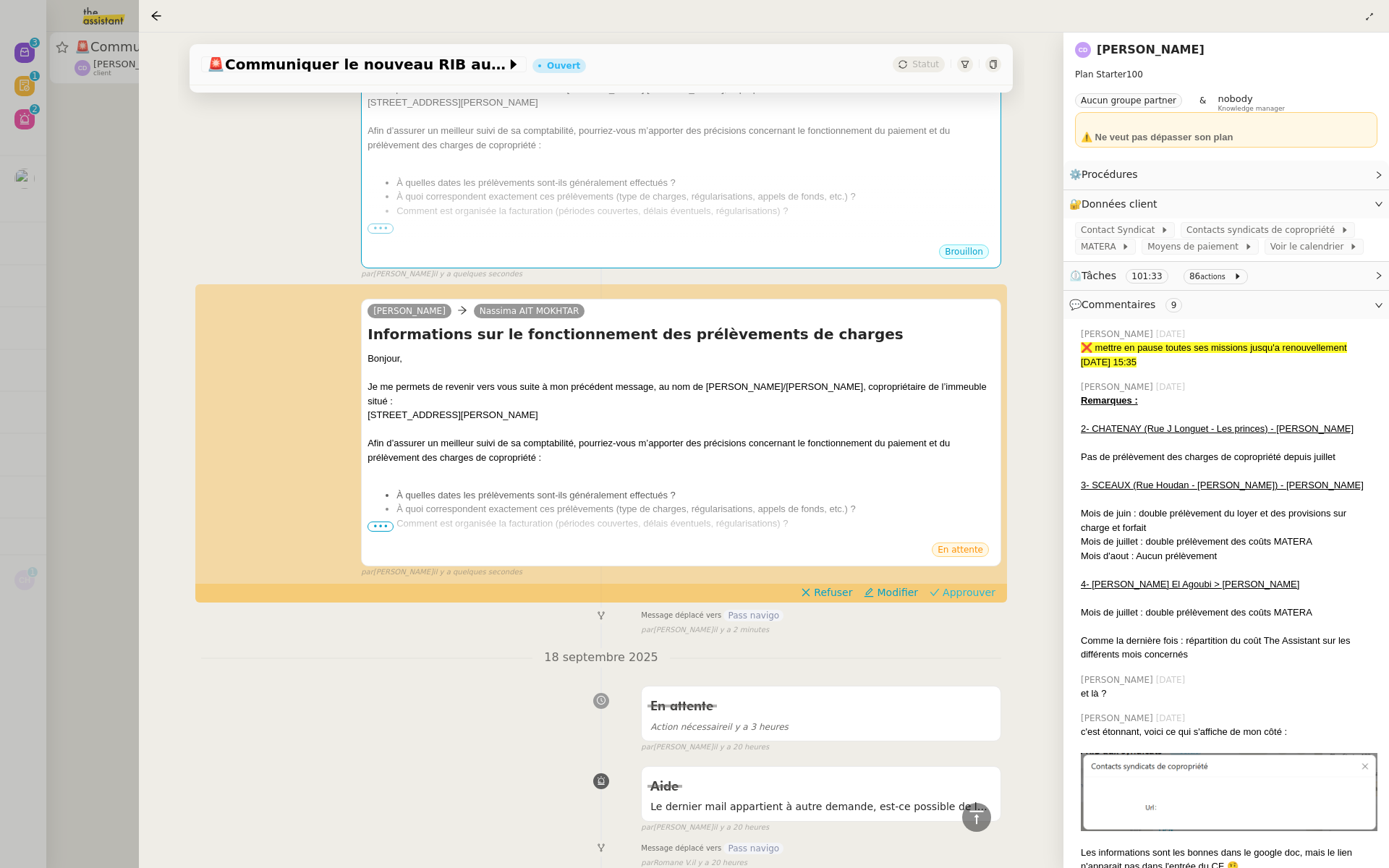
click at [974, 588] on span "Approuver" at bounding box center [969, 592] width 53 height 15
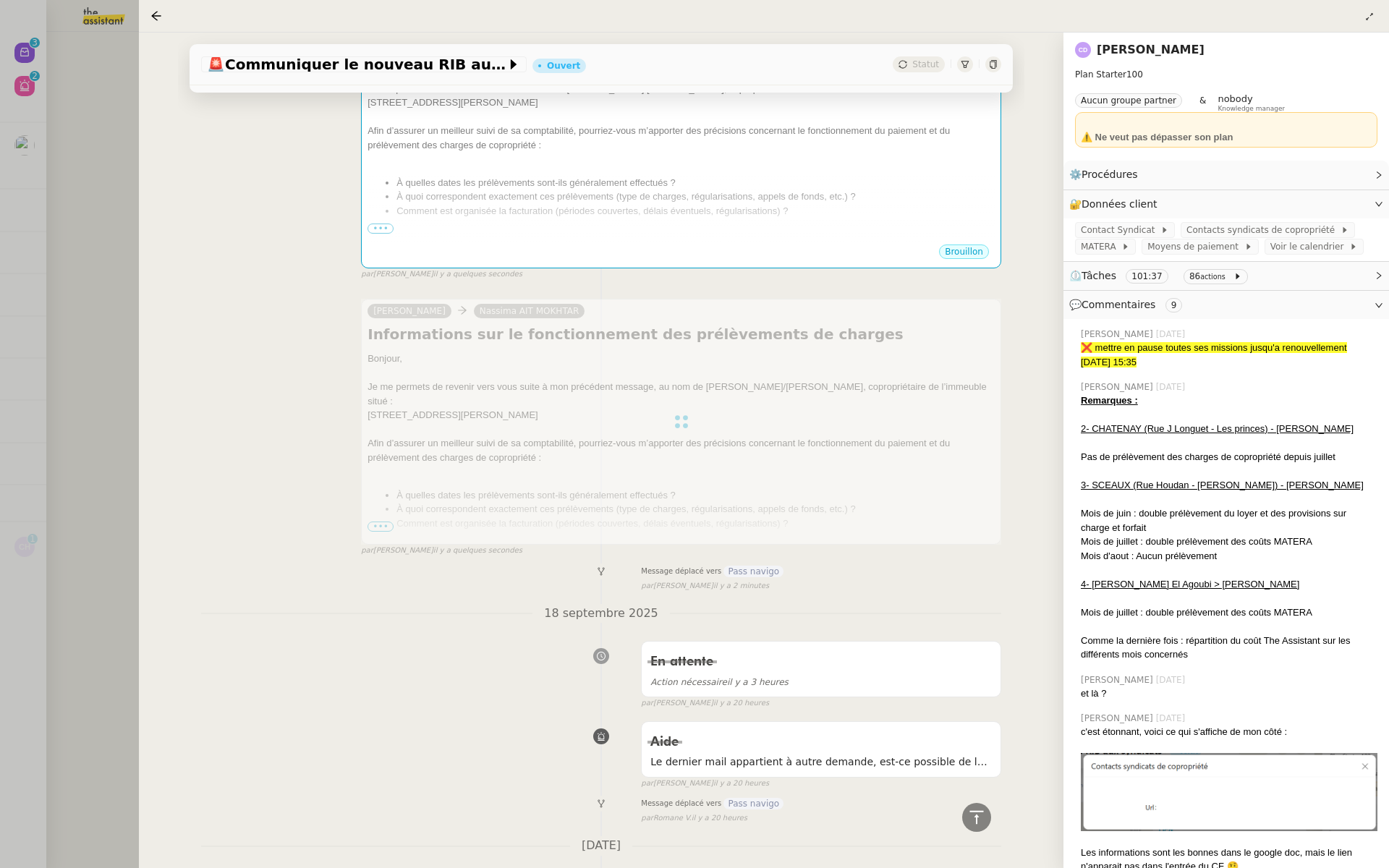
click at [134, 235] on div at bounding box center [694, 434] width 1389 height 868
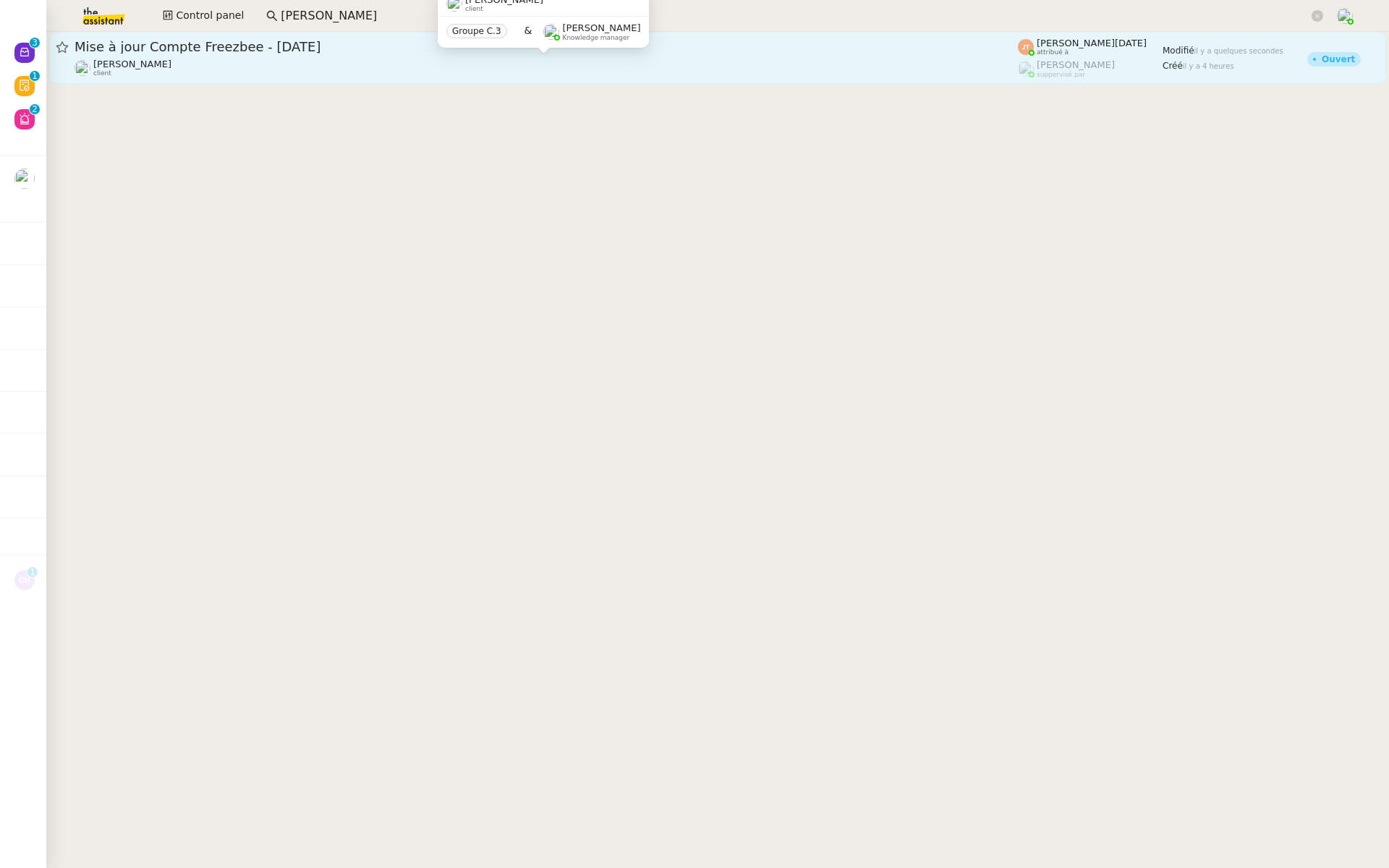
click at [204, 63] on div "Hugo Bentz client" at bounding box center [546, 68] width 943 height 19
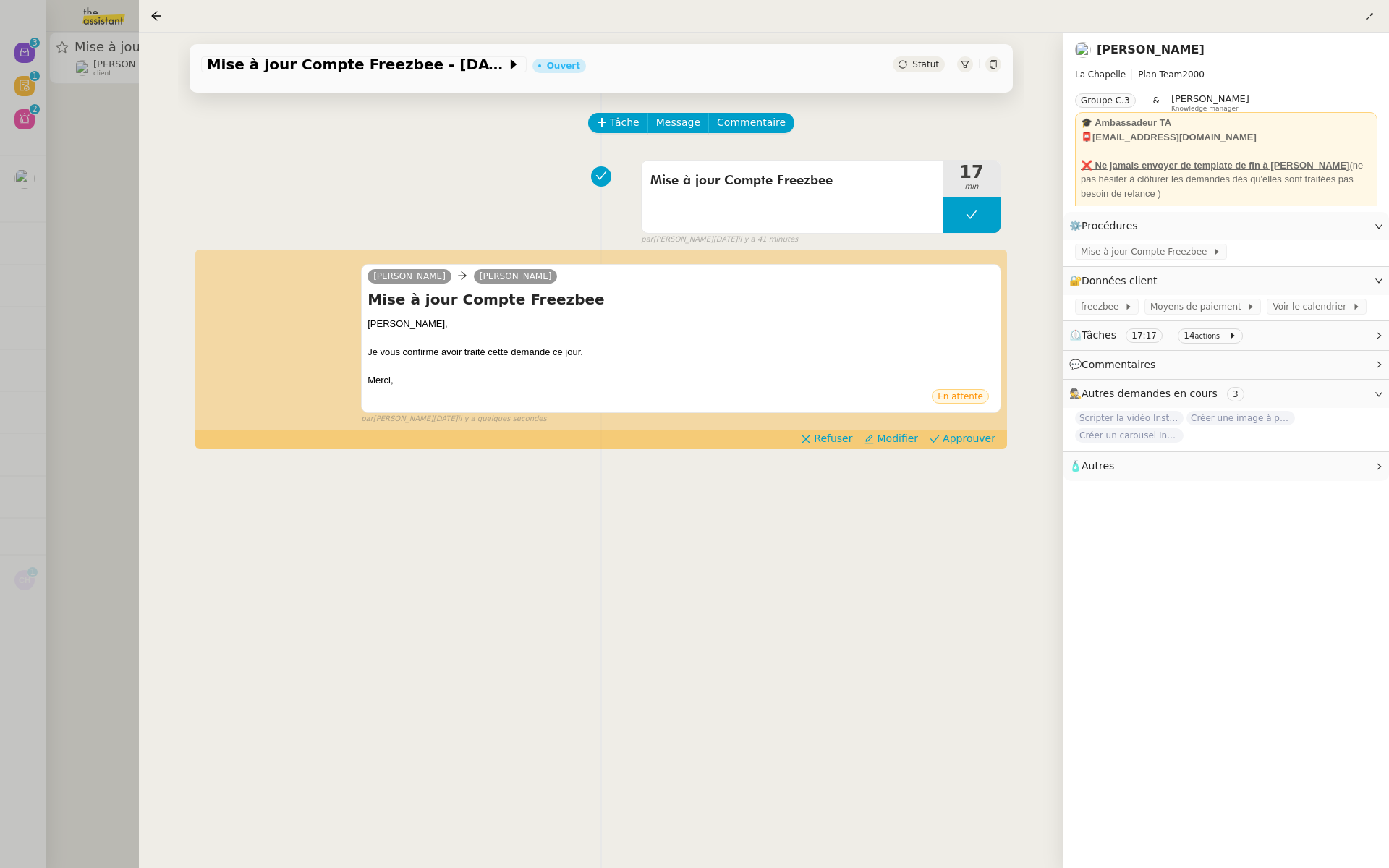
scroll to position [58, 0]
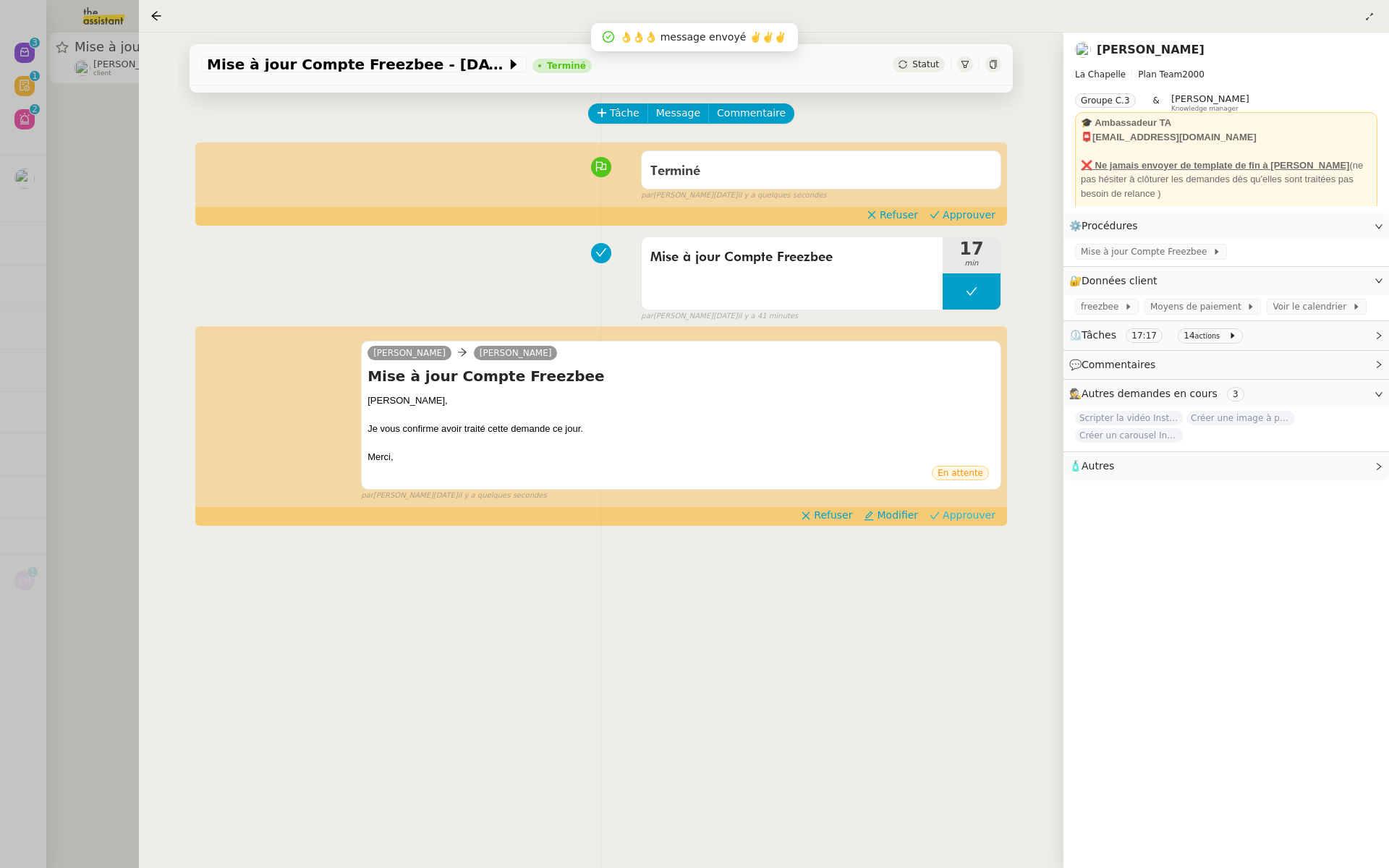
click at [975, 511] on span "Approuver" at bounding box center [969, 515] width 53 height 15
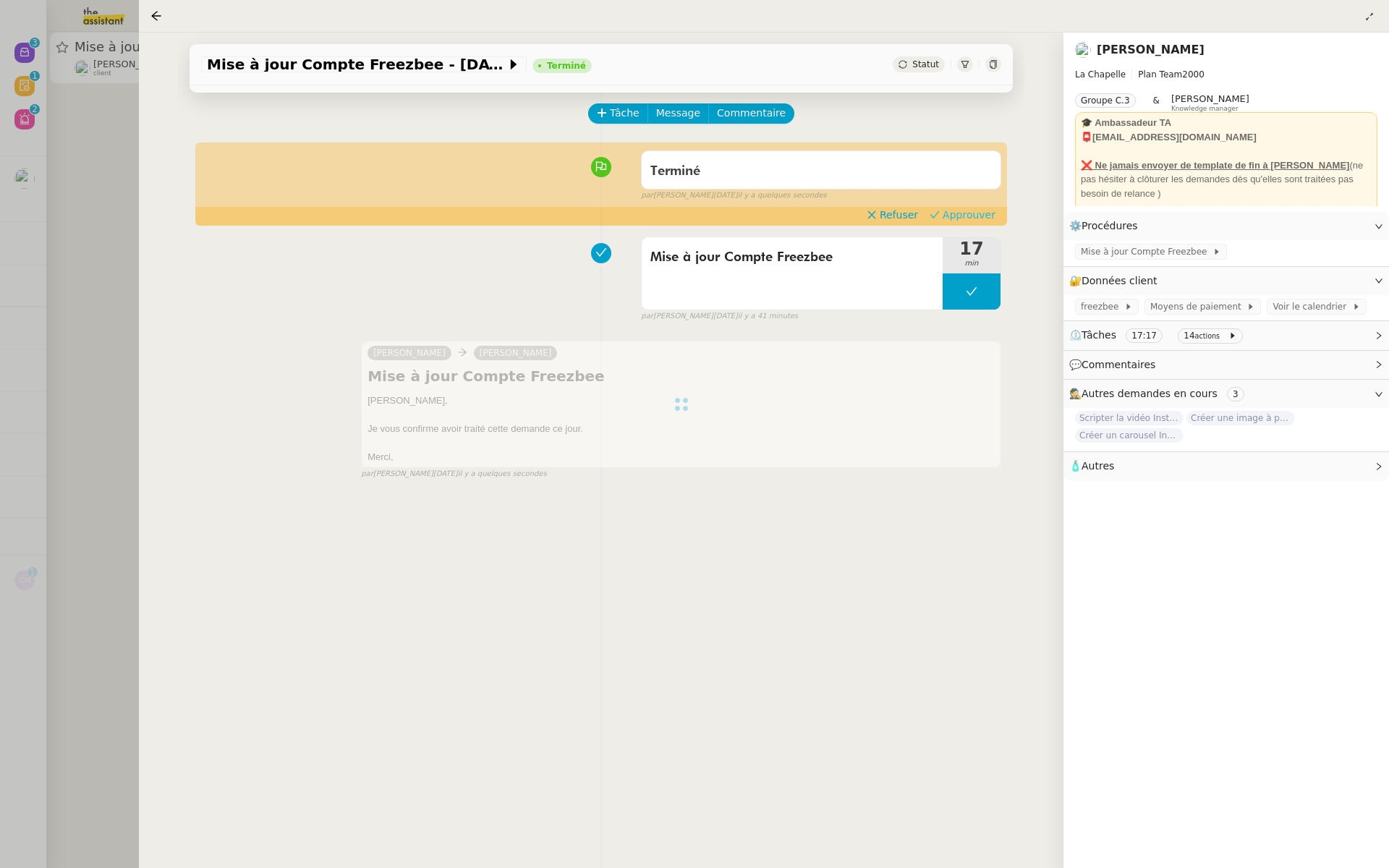
click at [984, 218] on span "Approuver" at bounding box center [969, 214] width 53 height 15
click at [1, 225] on div at bounding box center [694, 434] width 1389 height 868
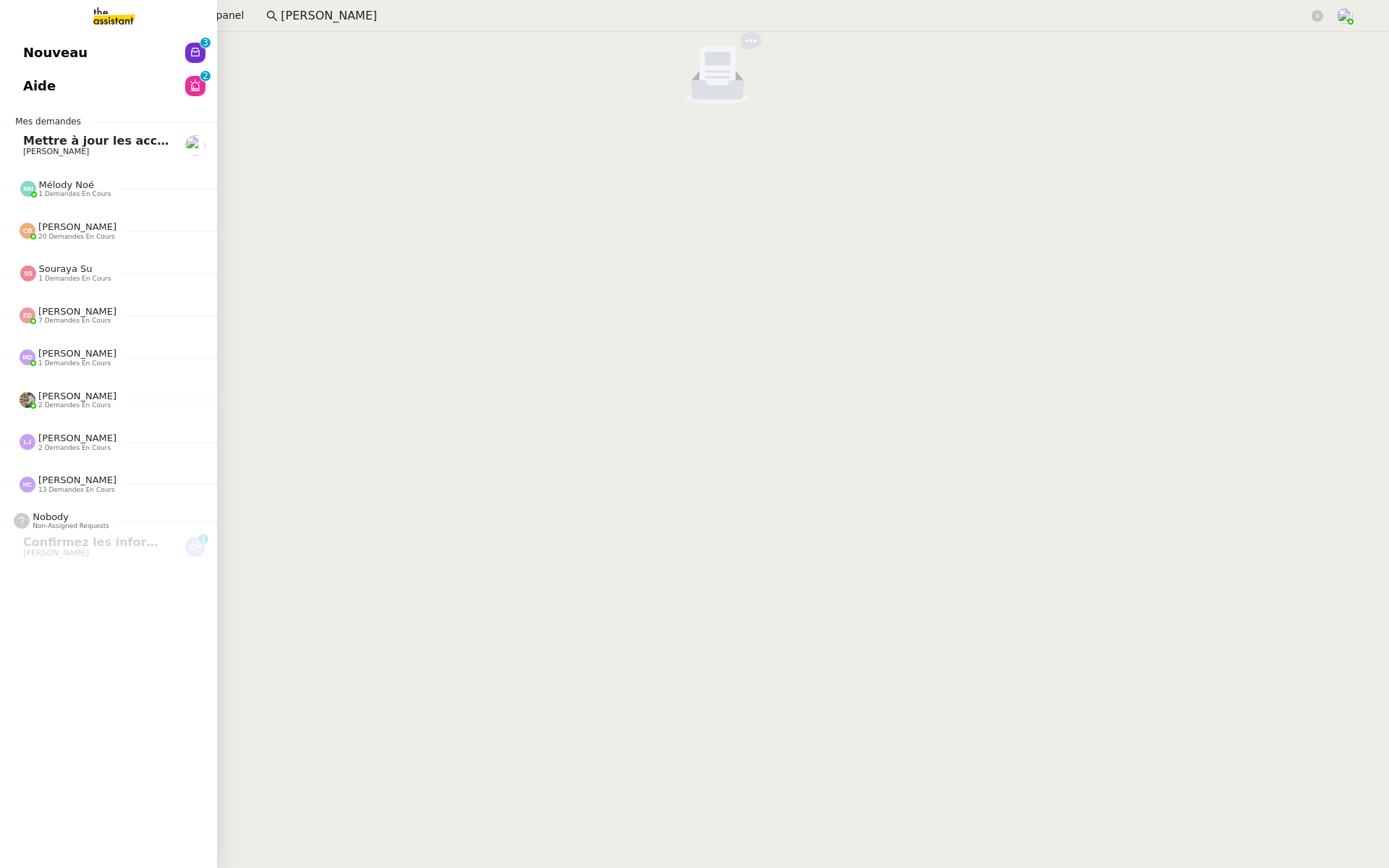
click at [13, 43] on link "Nouveau 0 1 2 3 4 5 6 7 8 9" at bounding box center [109, 53] width 217 height 33
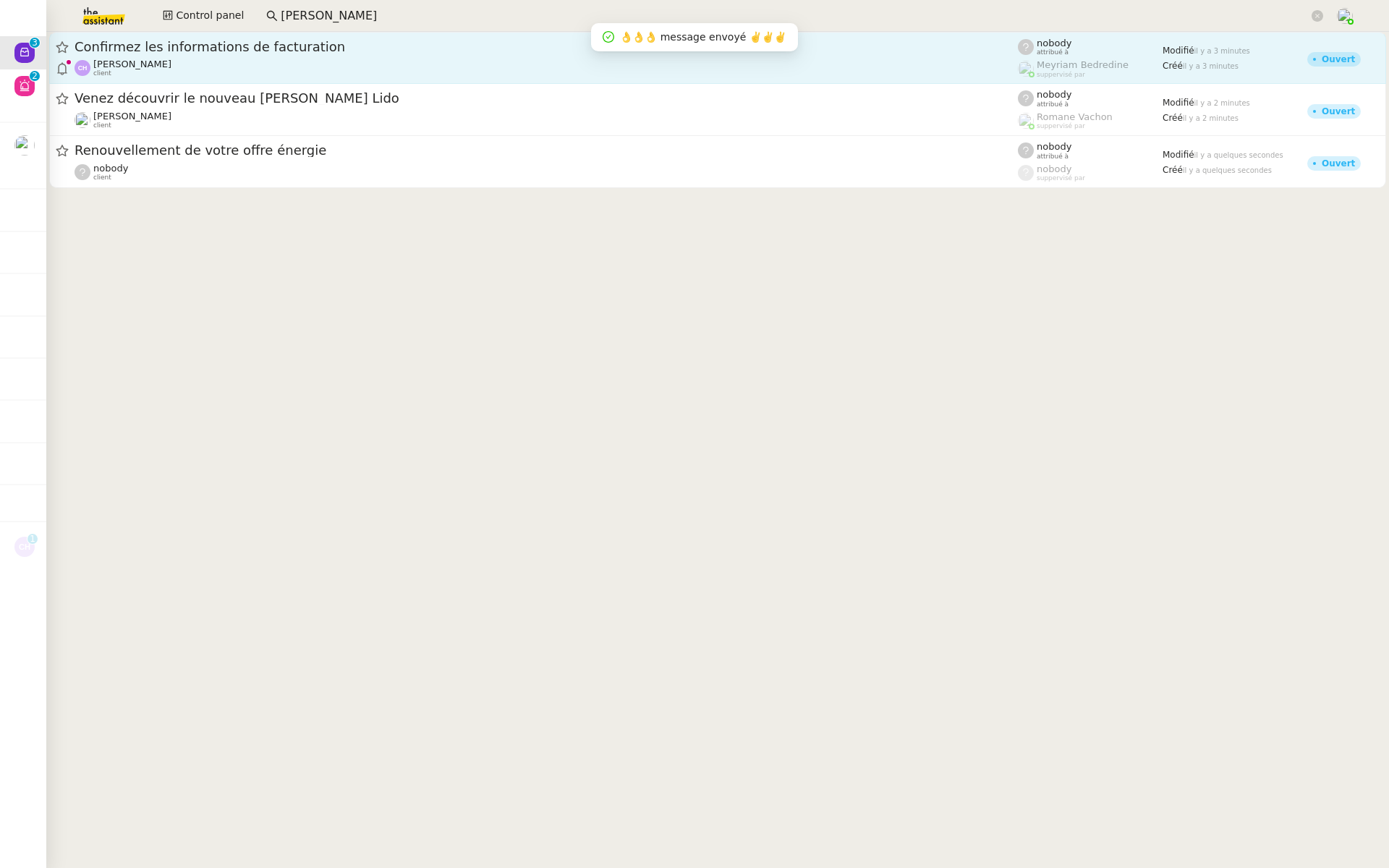
click at [227, 48] on span "Confirmez les informations de facturation" at bounding box center [546, 47] width 943 height 13
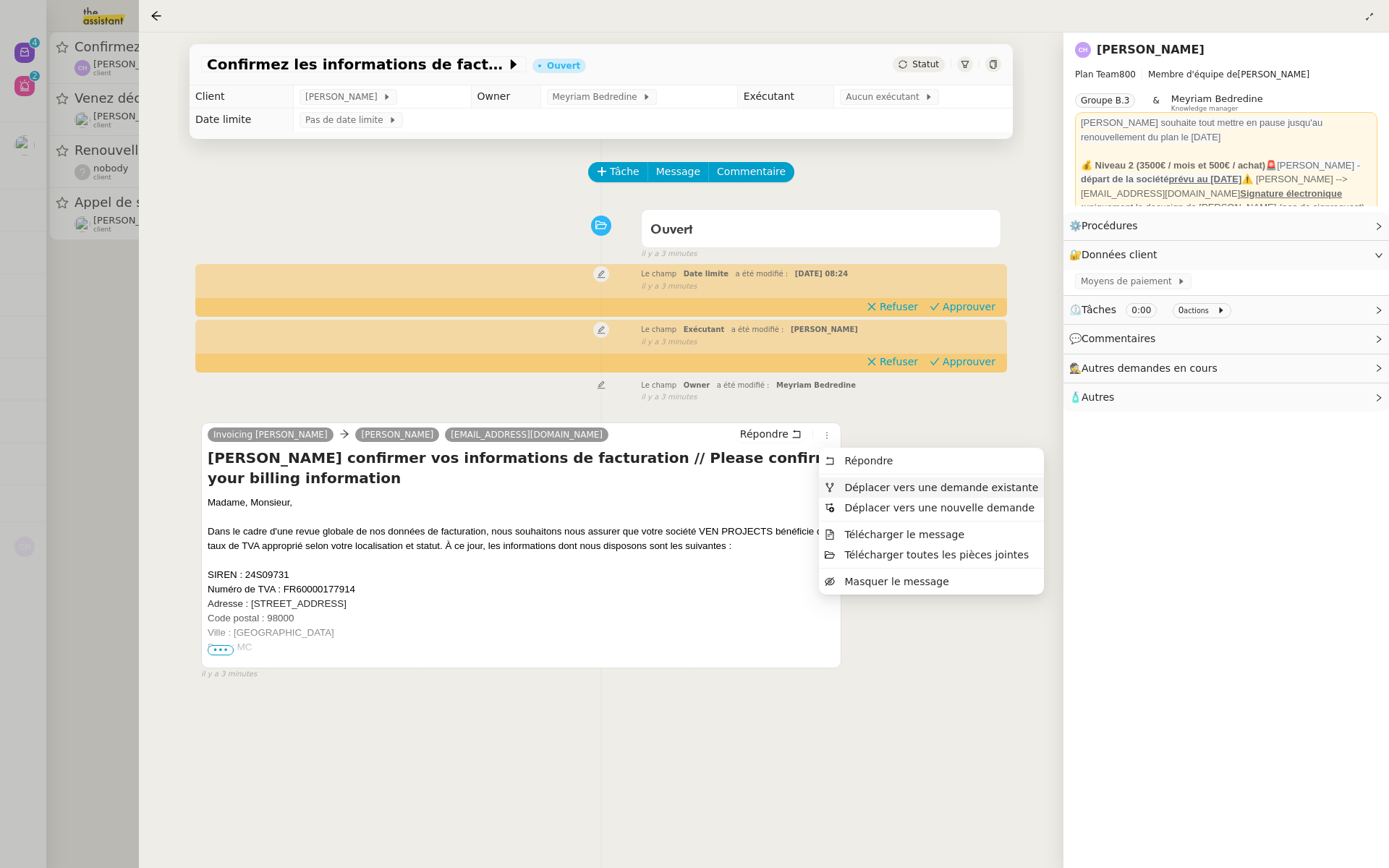
click at [846, 491] on span "Déplacer vers une demande existante" at bounding box center [942, 488] width 194 height 12
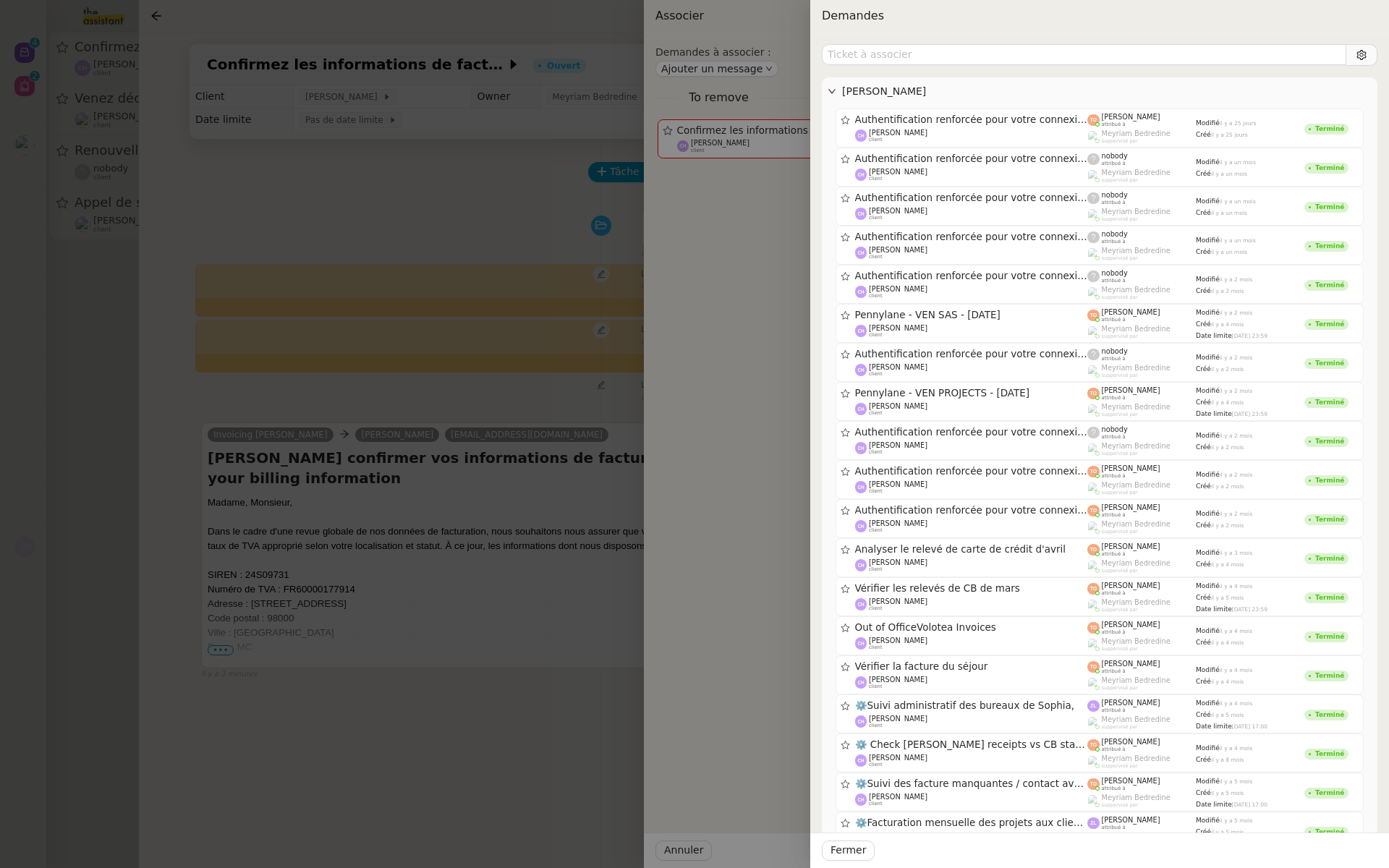
click at [498, 302] on div at bounding box center [694, 434] width 1389 height 868
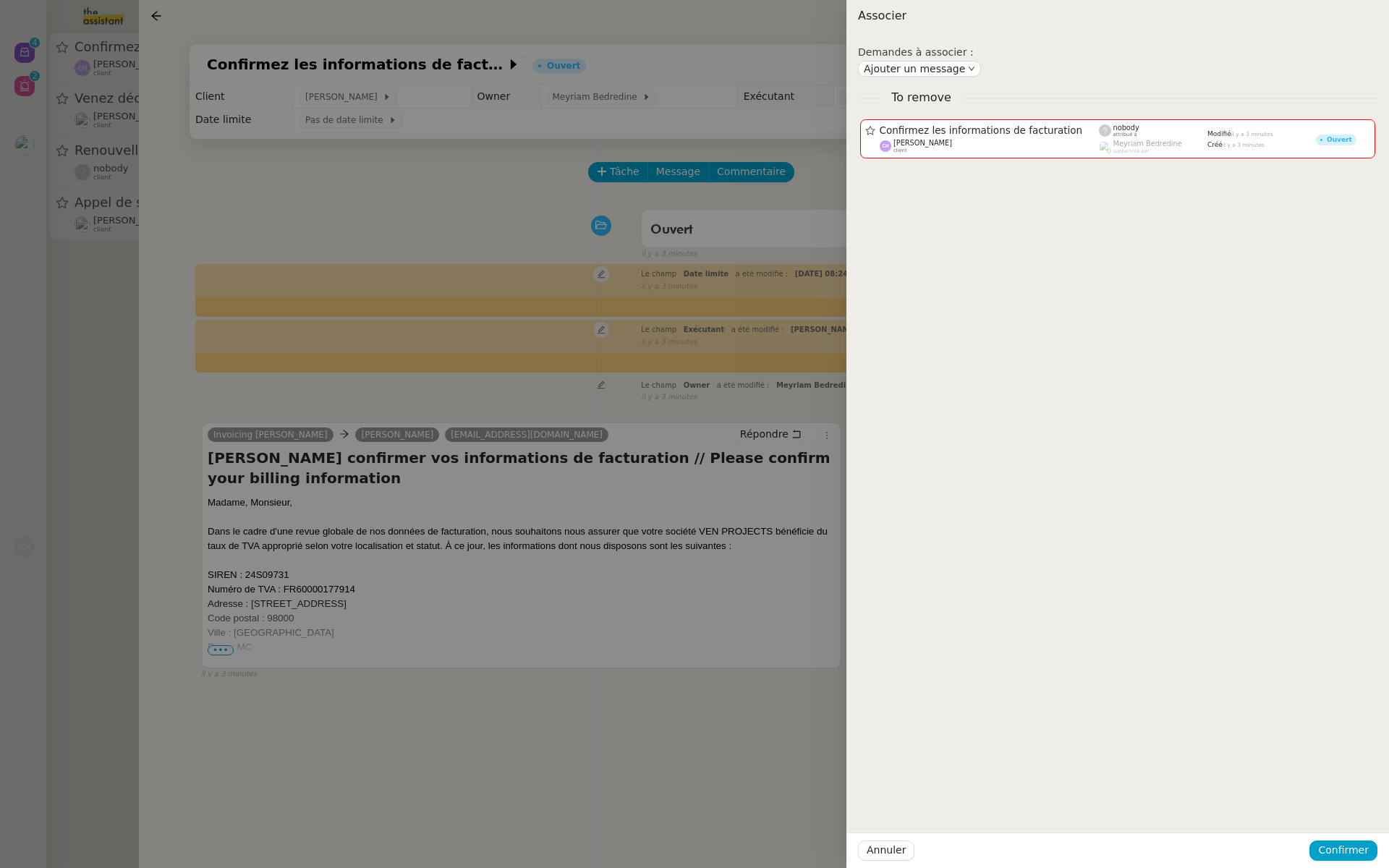
click at [679, 338] on div at bounding box center [694, 434] width 1389 height 868
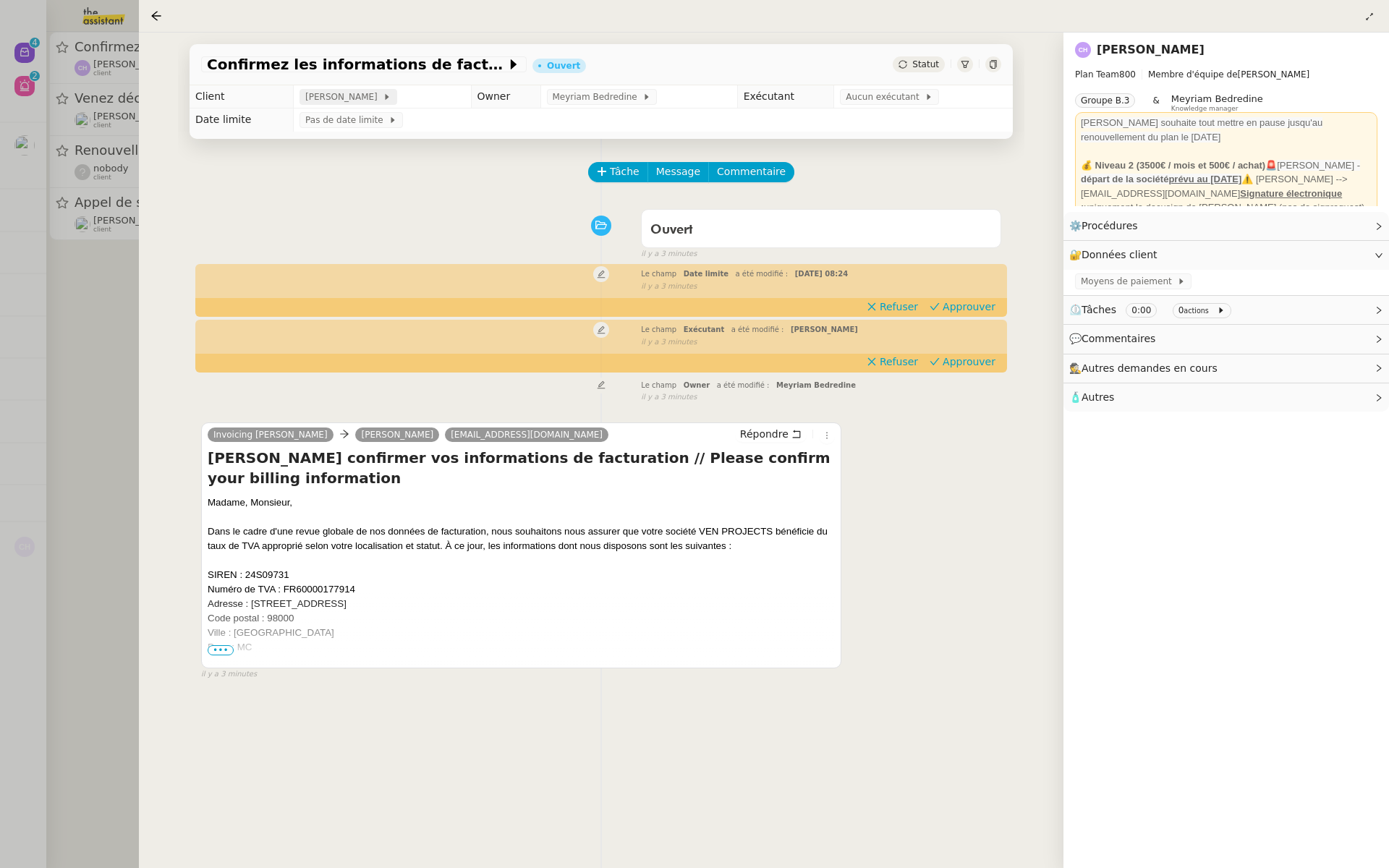
click at [341, 99] on span "[PERSON_NAME]" at bounding box center [344, 97] width 78 height 15
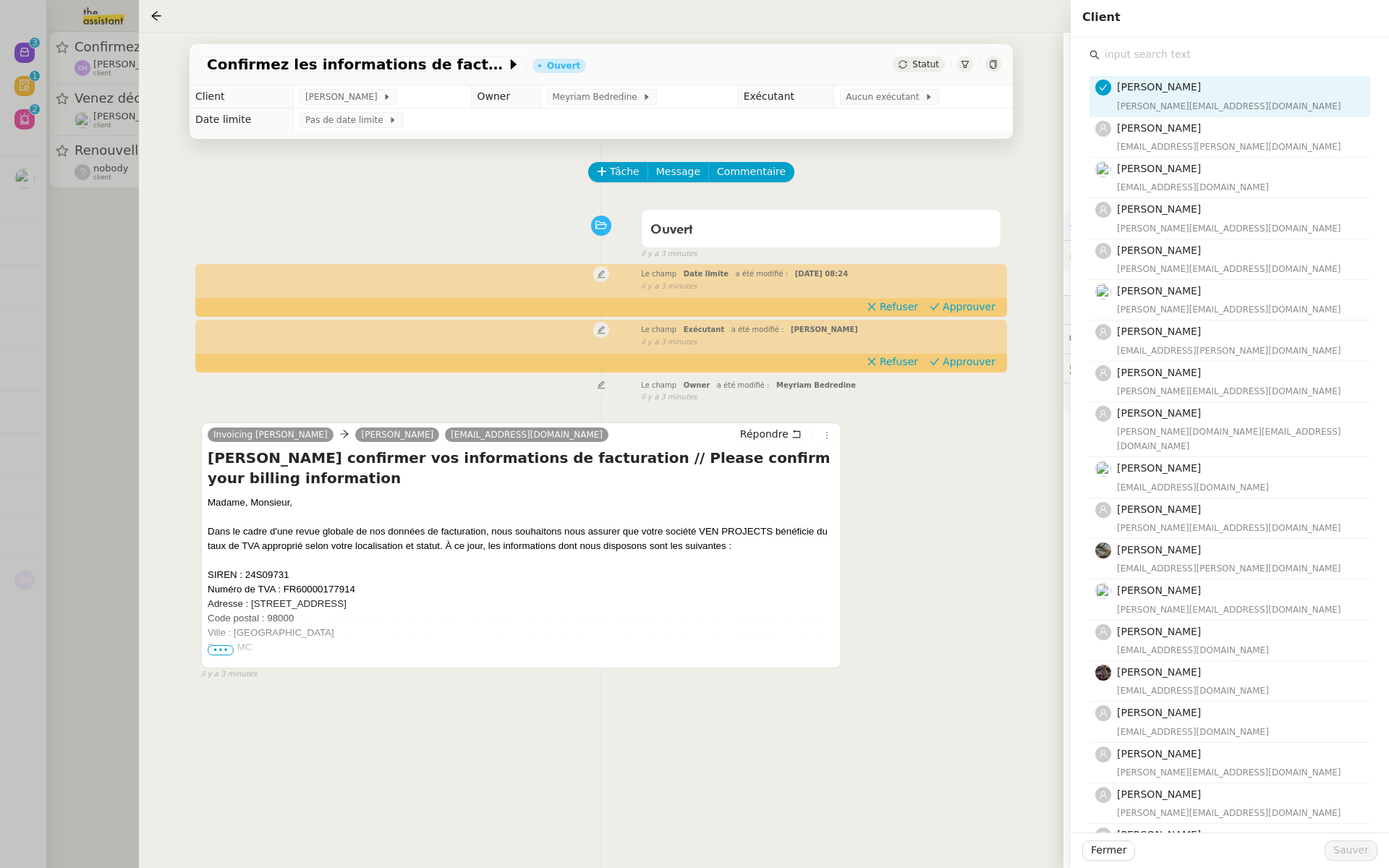
click at [1121, 58] on input "text" at bounding box center [1235, 54] width 271 height 19
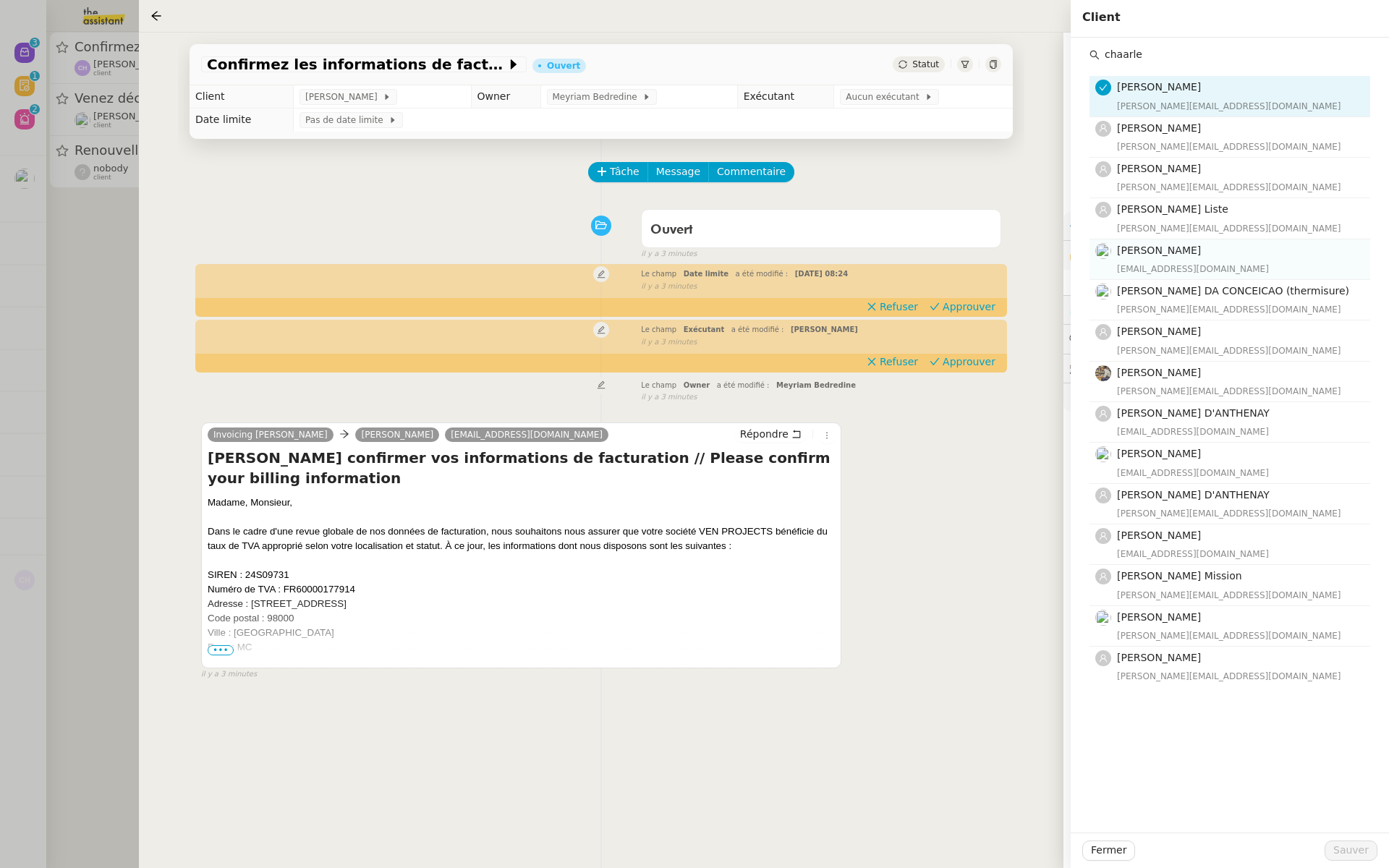
type input "chaarle"
click at [1153, 255] on h4 "[PERSON_NAME]" at bounding box center [1239, 250] width 245 height 16
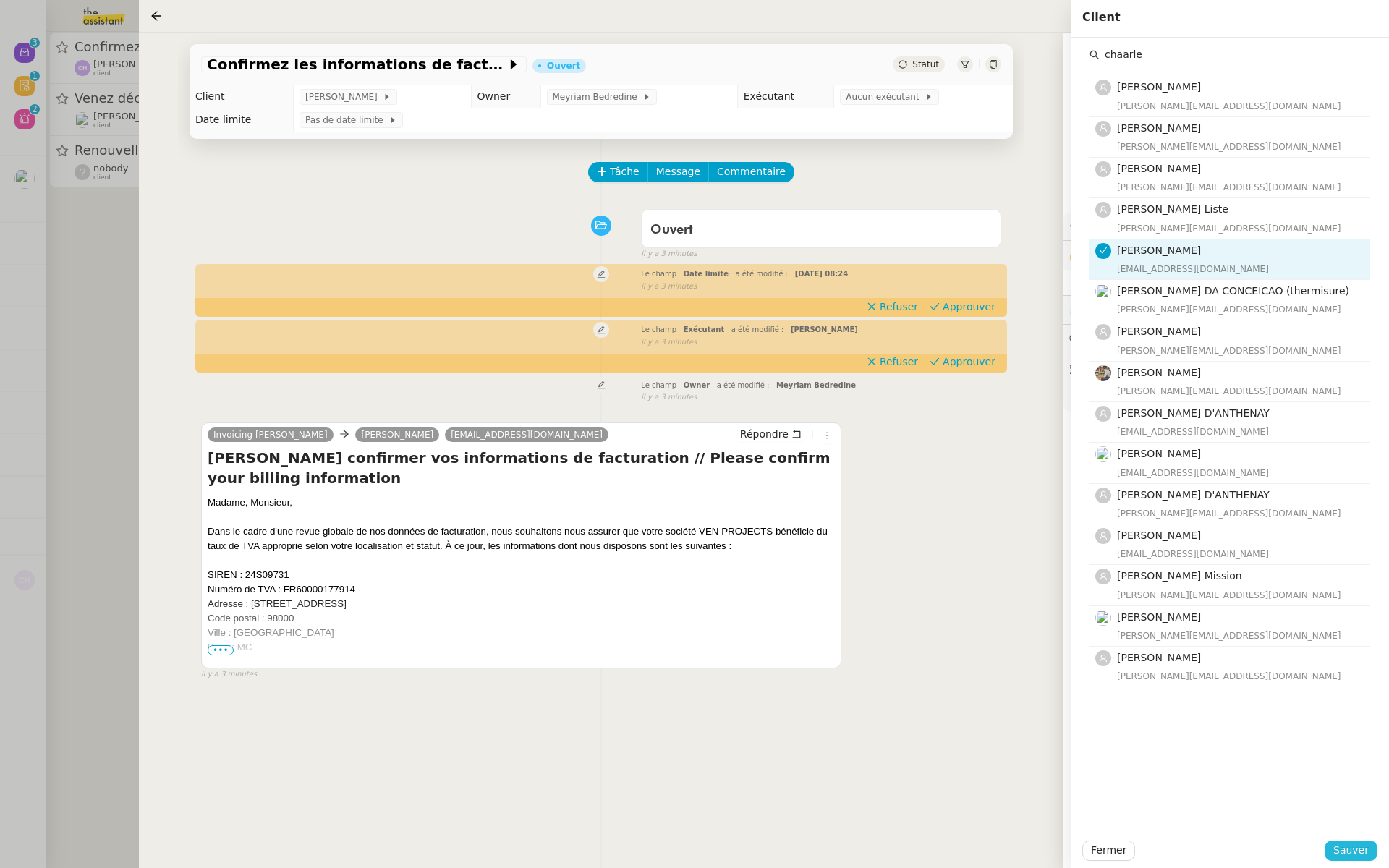
click at [1345, 847] on span "Sauver" at bounding box center [1352, 850] width 36 height 16
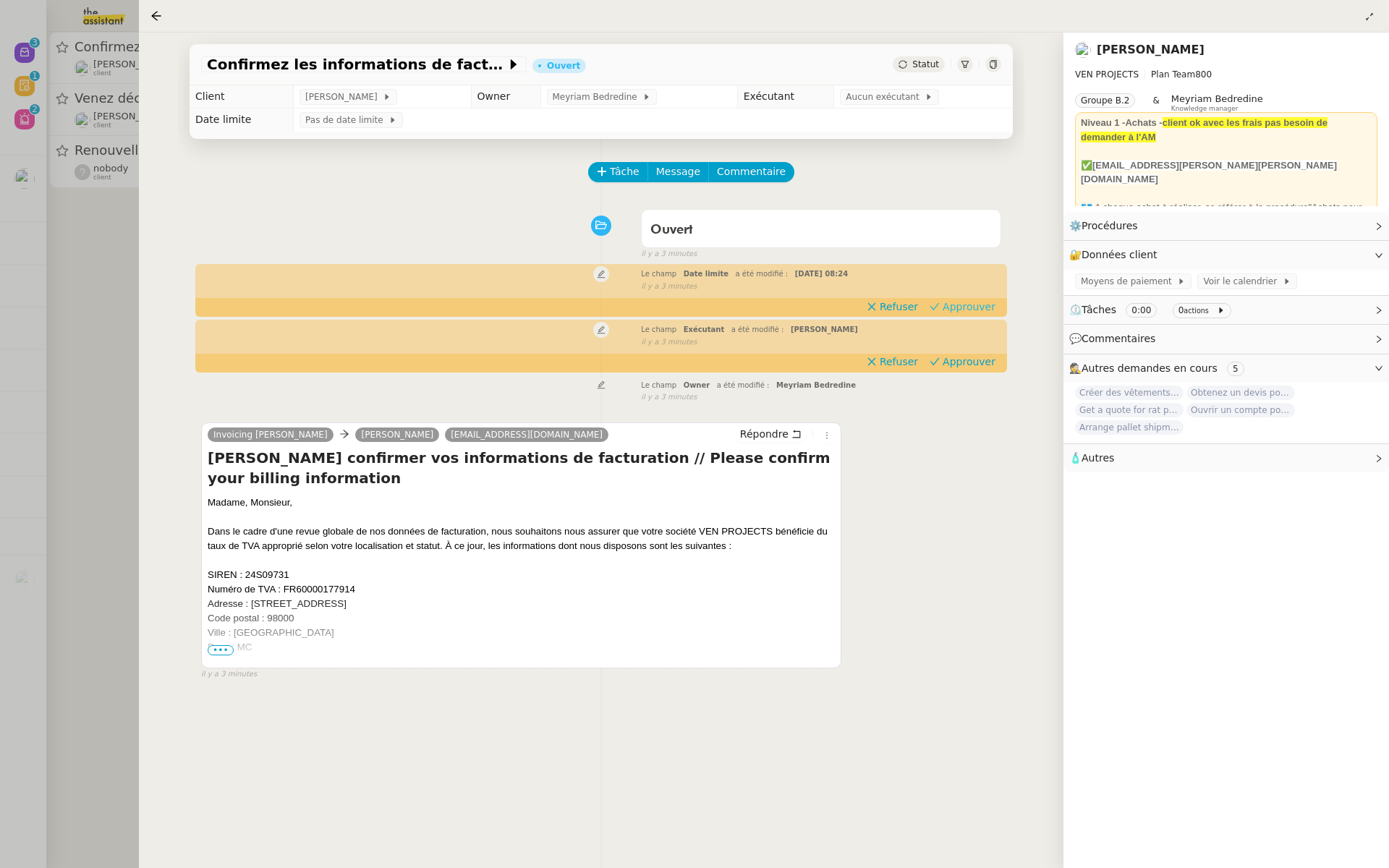
click at [978, 303] on span "Approuver" at bounding box center [969, 307] width 53 height 15
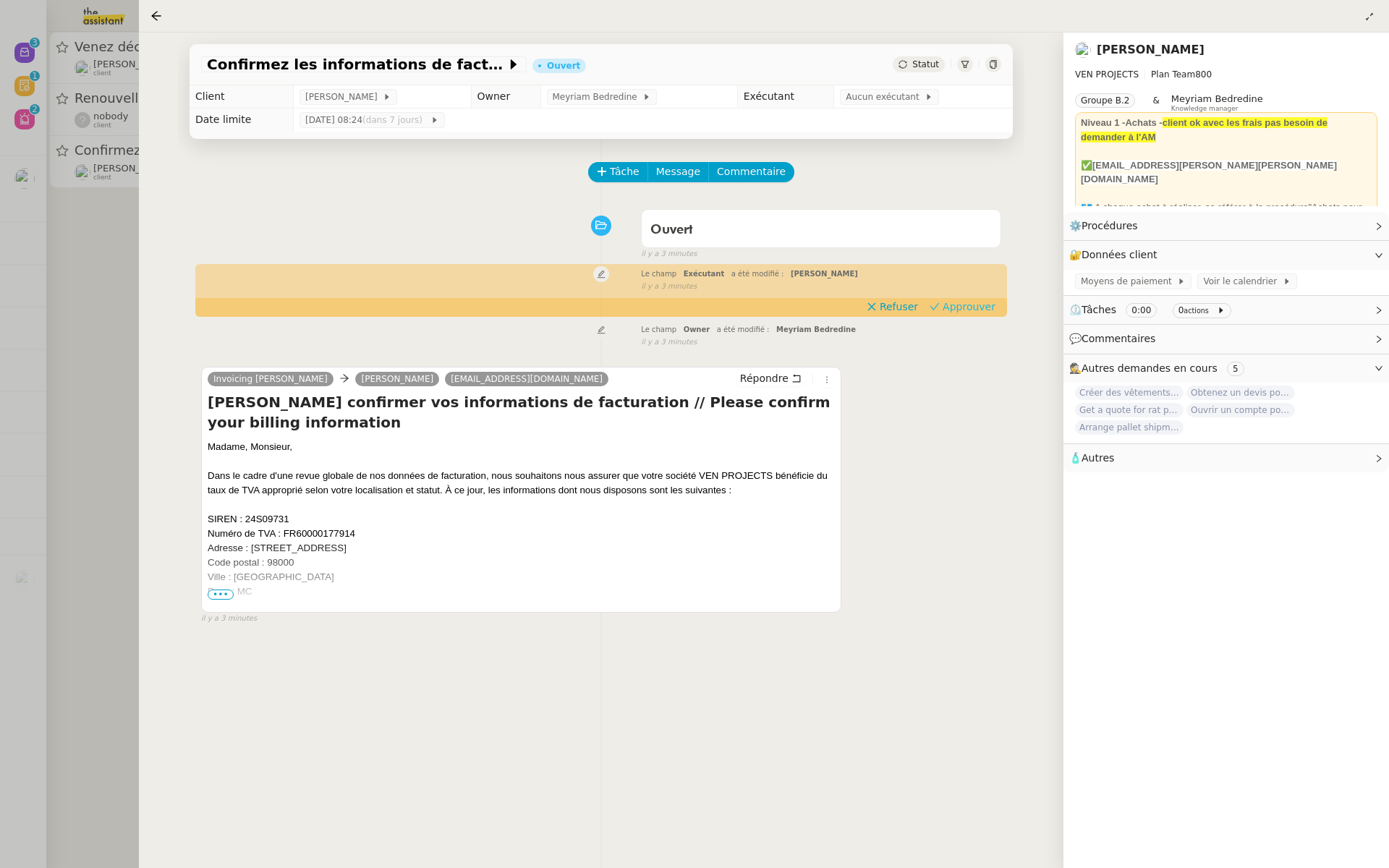
click at [988, 301] on span "Approuver" at bounding box center [969, 307] width 53 height 15
click at [80, 189] on div at bounding box center [694, 434] width 1389 height 868
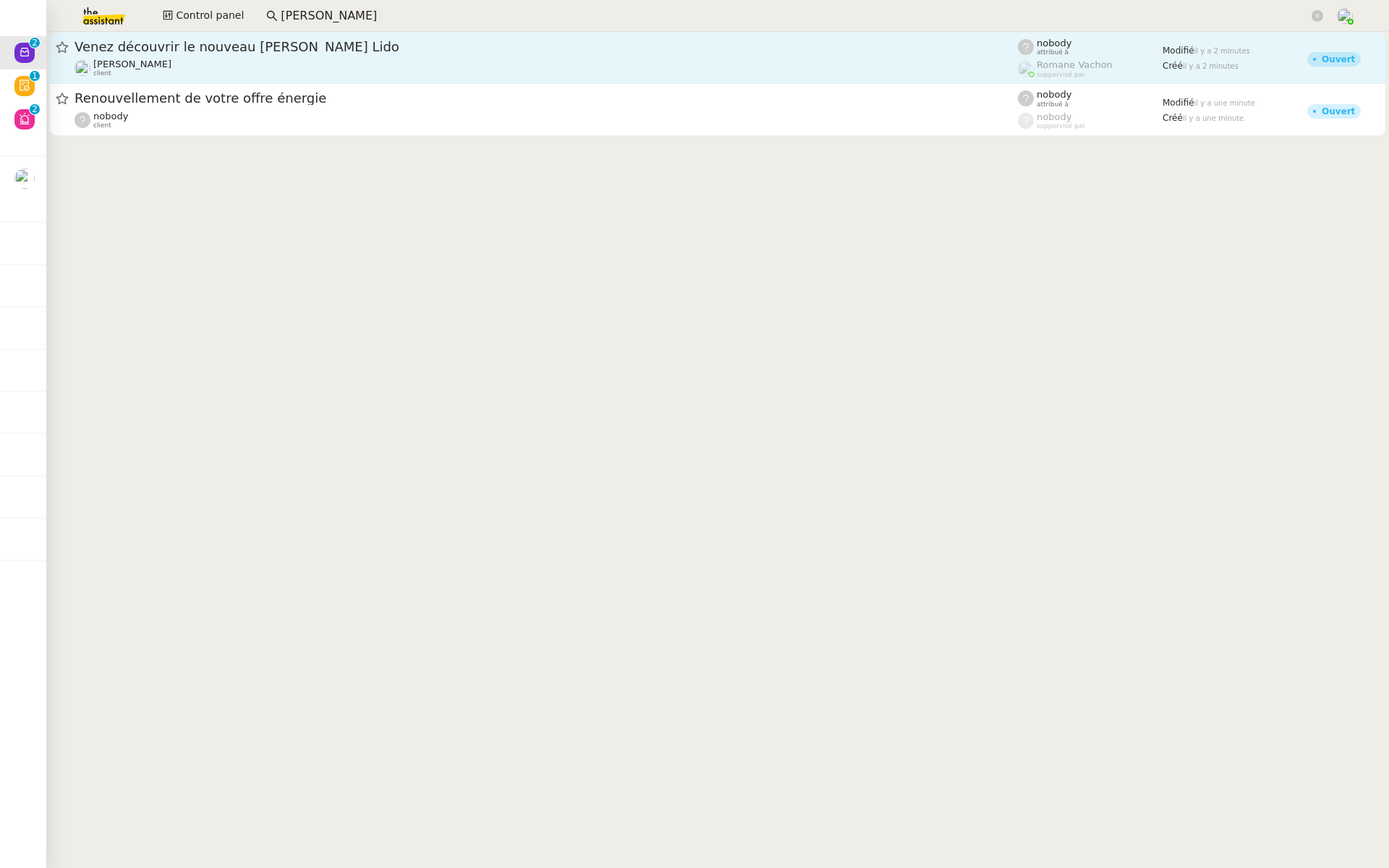
click at [239, 43] on span "Venez découvrir le nouveau Meliá Venezia Lido" at bounding box center [546, 47] width 943 height 13
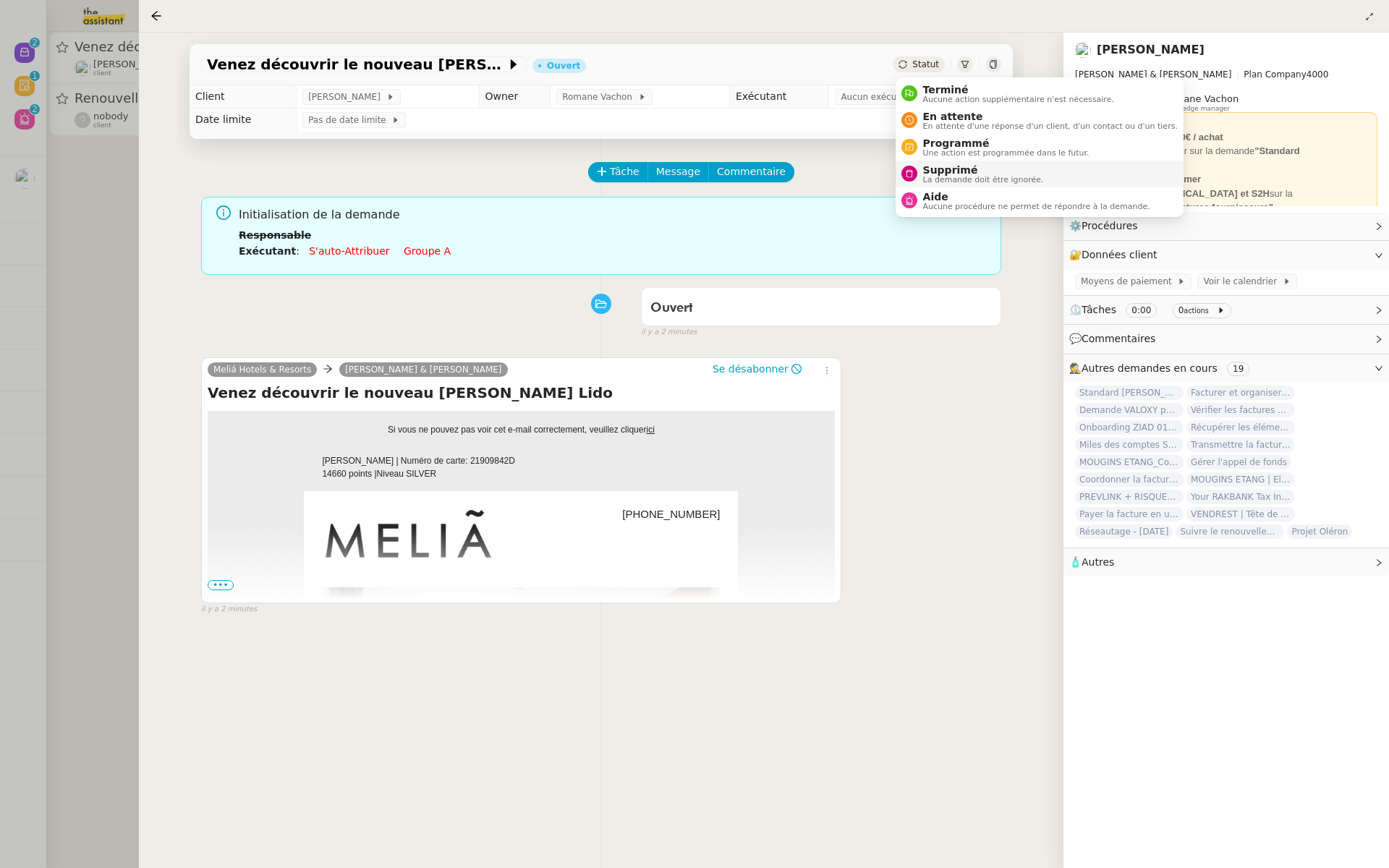
click at [926, 175] on span "La demande doit être ignorée." at bounding box center [984, 179] width 121 height 8
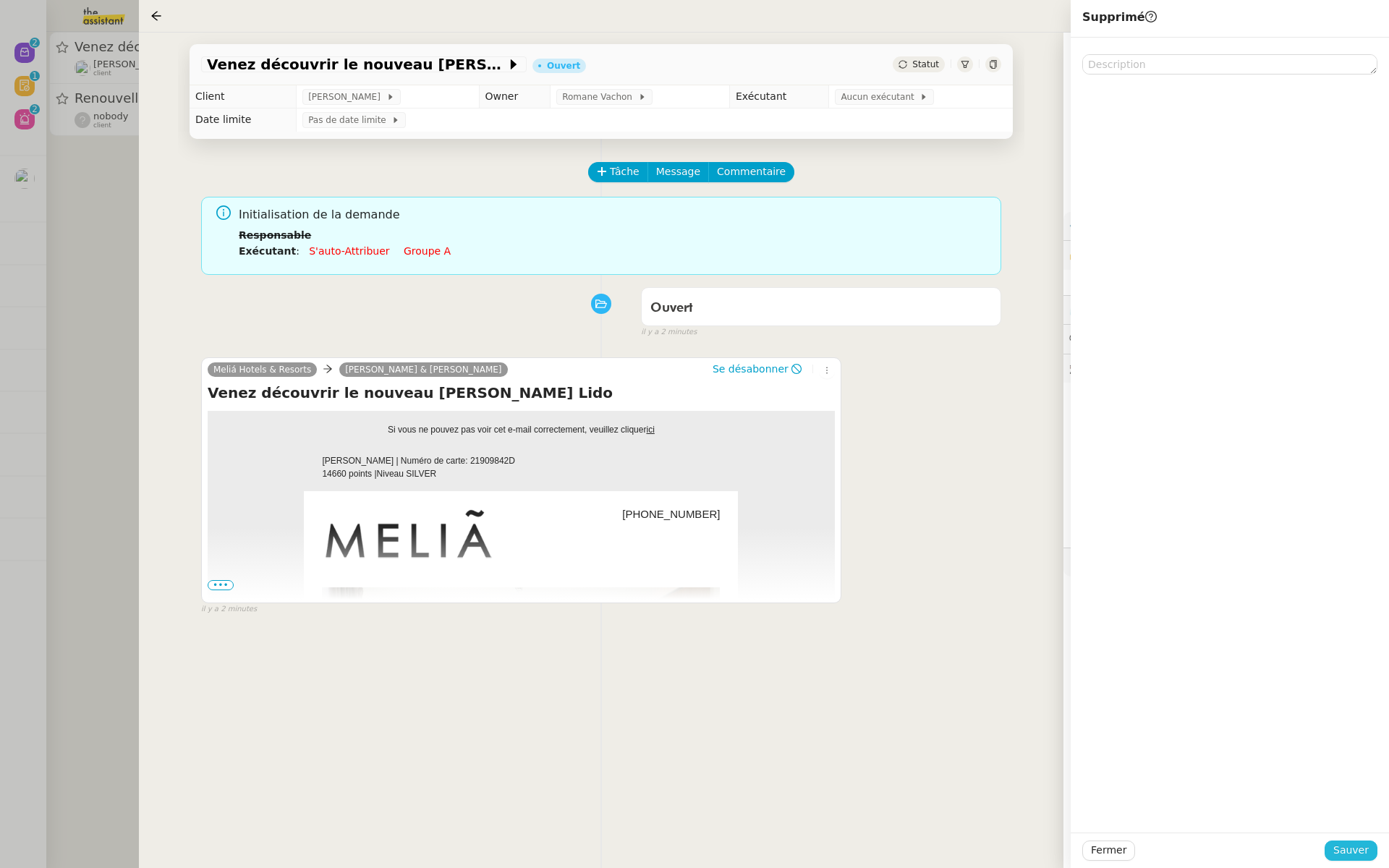
click at [1355, 845] on span "Sauver" at bounding box center [1352, 850] width 36 height 16
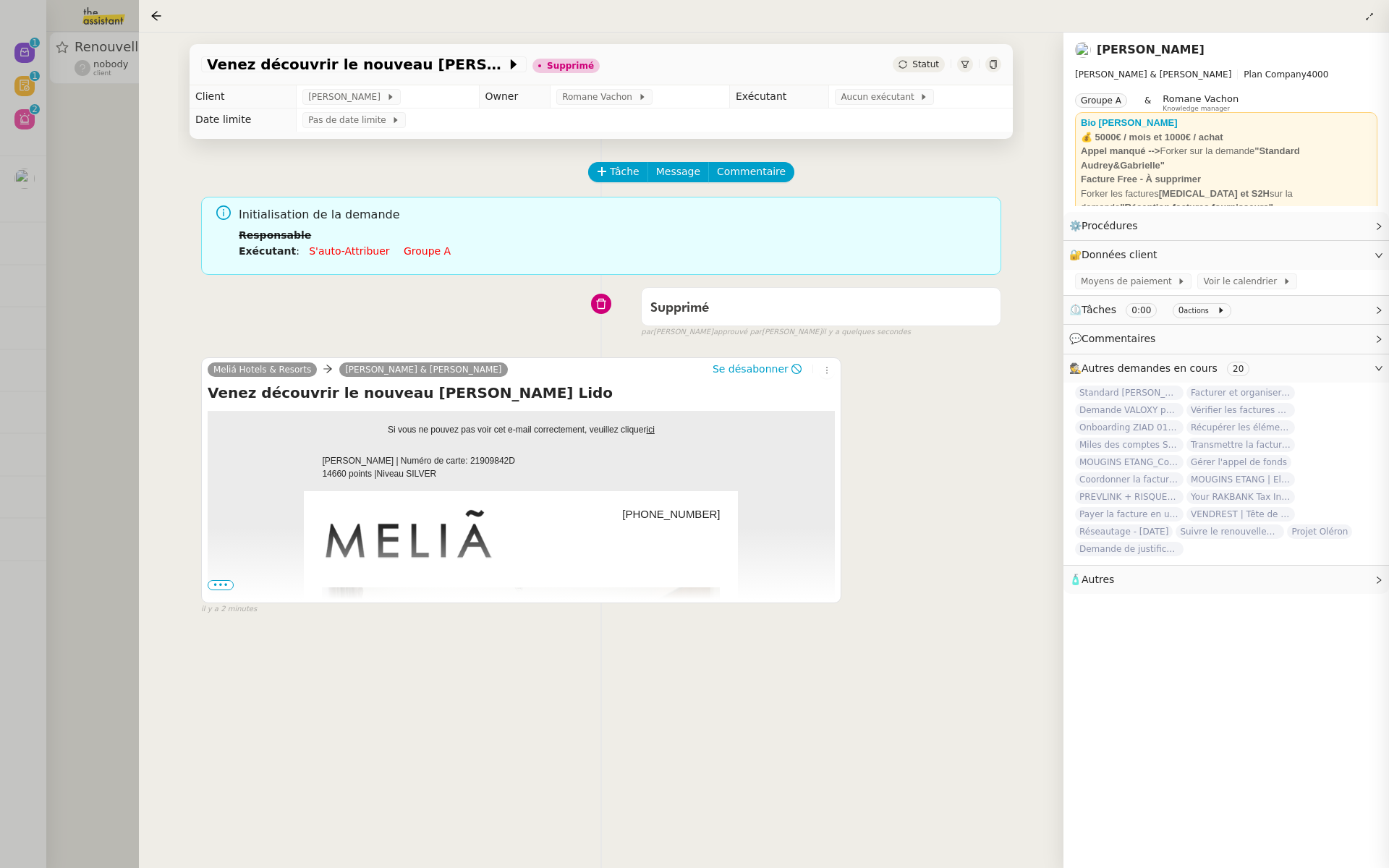
click at [51, 293] on div at bounding box center [694, 434] width 1389 height 868
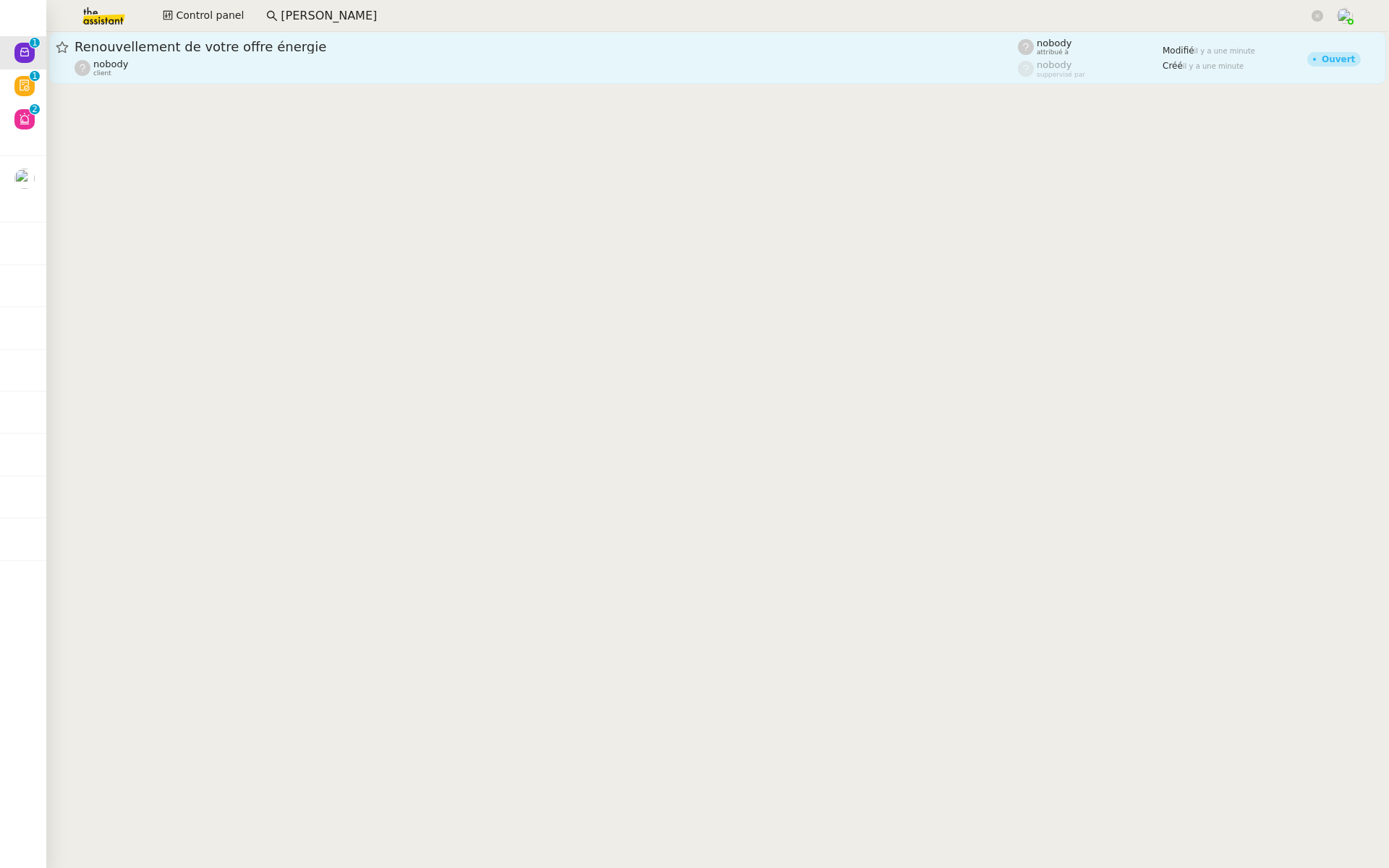
click at [258, 61] on div "nobody client" at bounding box center [546, 68] width 943 height 19
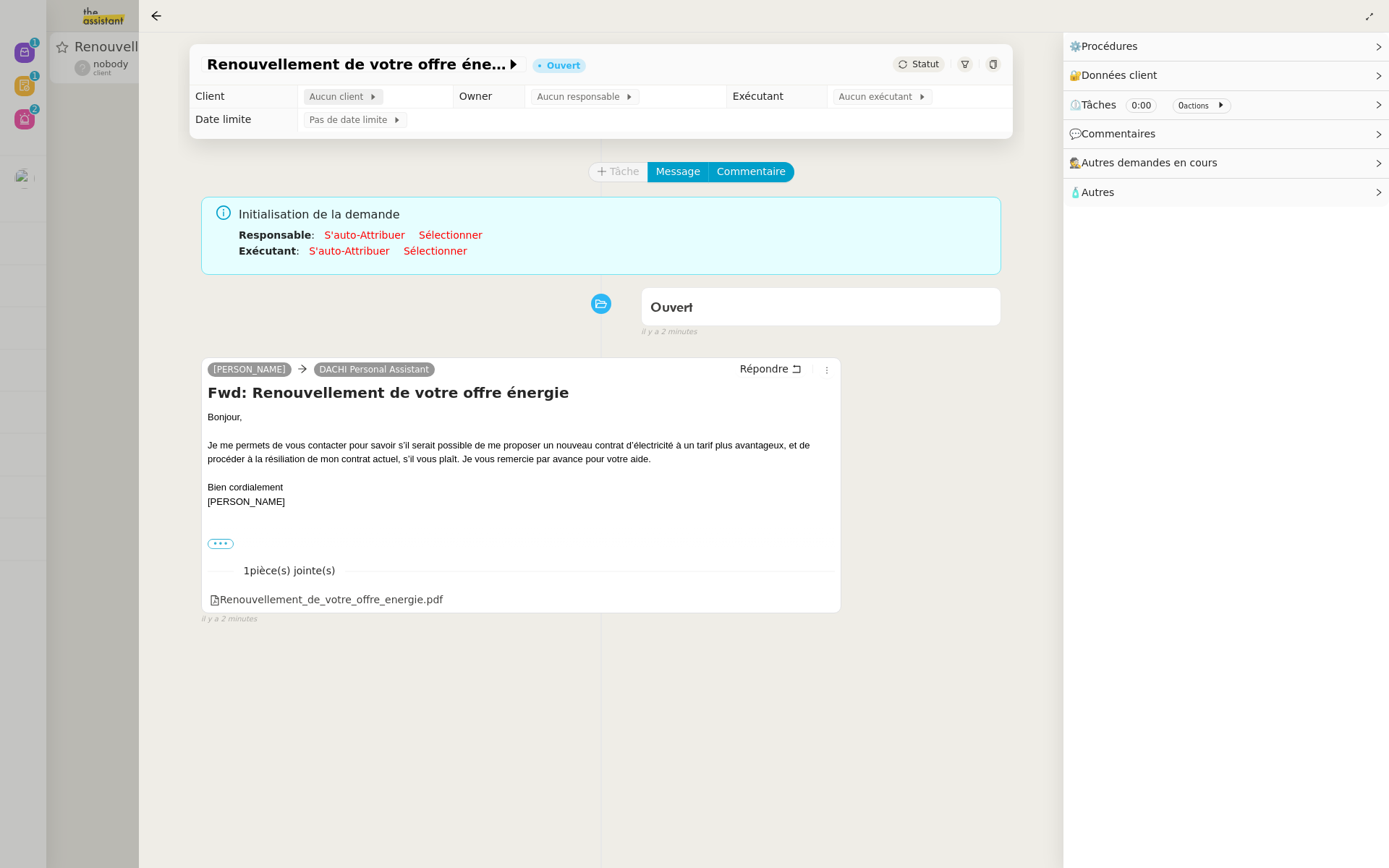
click at [339, 95] on span "Aucun client" at bounding box center [339, 97] width 59 height 15
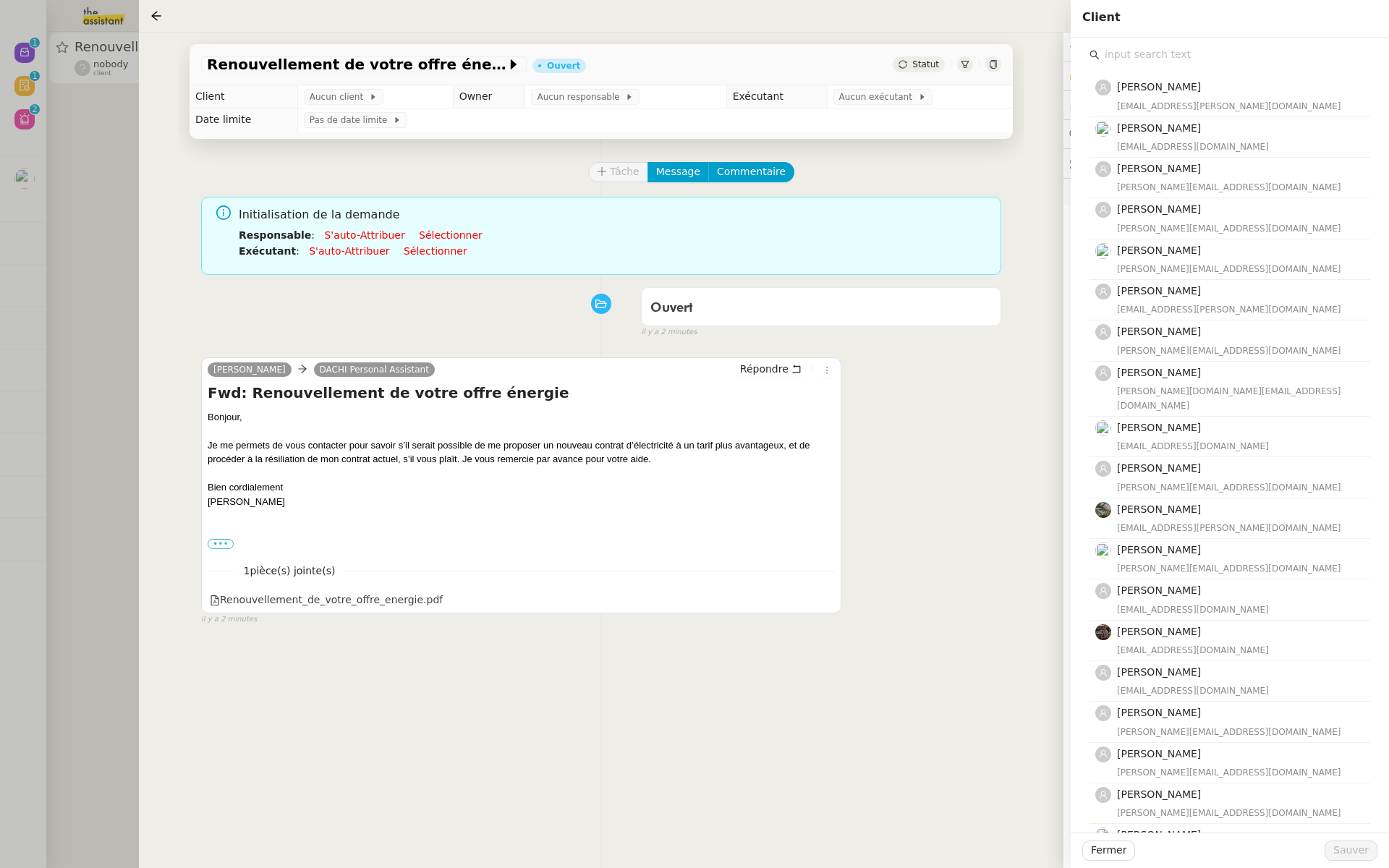
click at [1137, 53] on input "text" at bounding box center [1235, 54] width 271 height 19
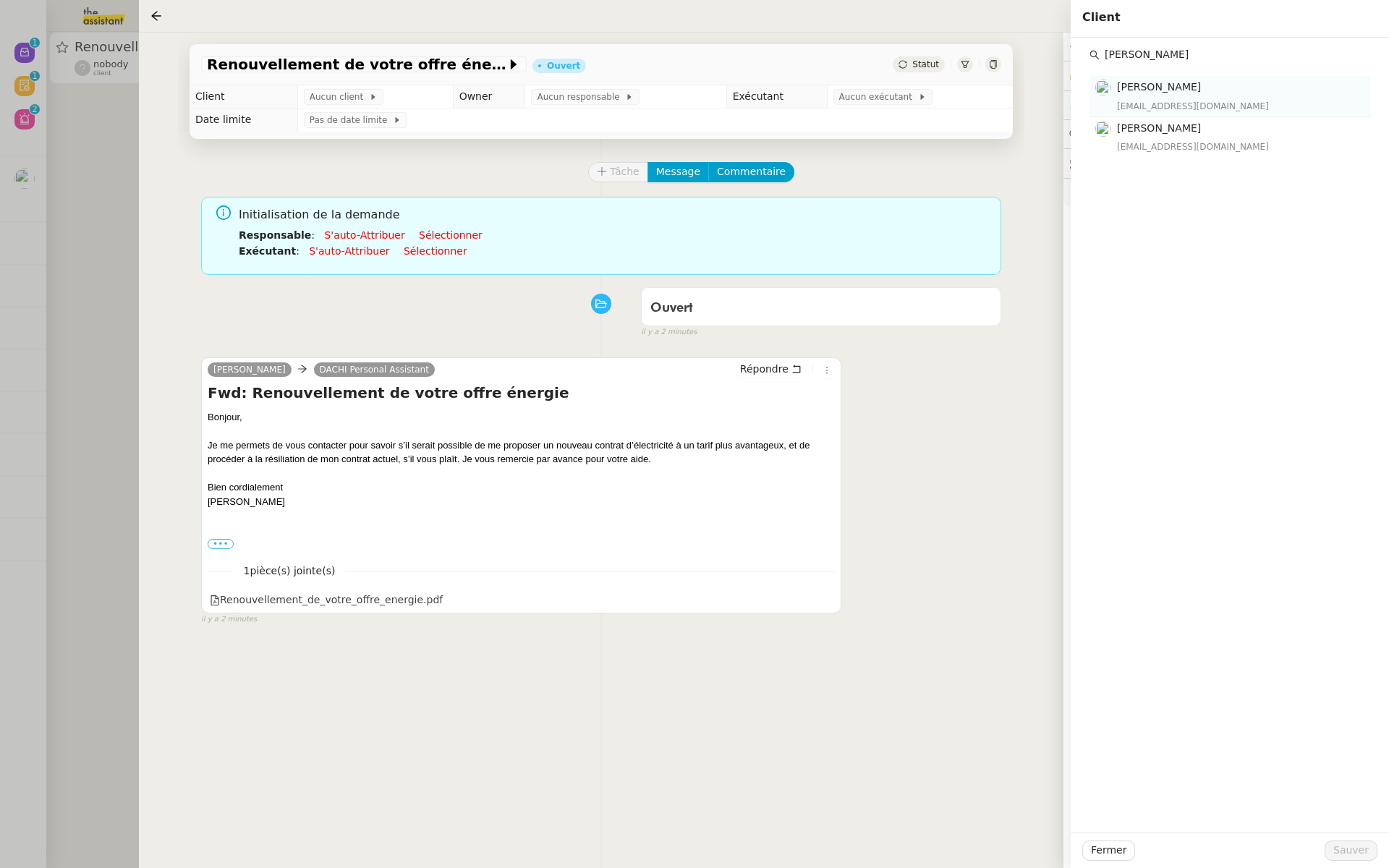
type input "tina k"
click at [1197, 92] on h4 "Tina KHAMVENE" at bounding box center [1239, 87] width 245 height 16
click at [1353, 858] on span "Sauver" at bounding box center [1352, 850] width 36 height 16
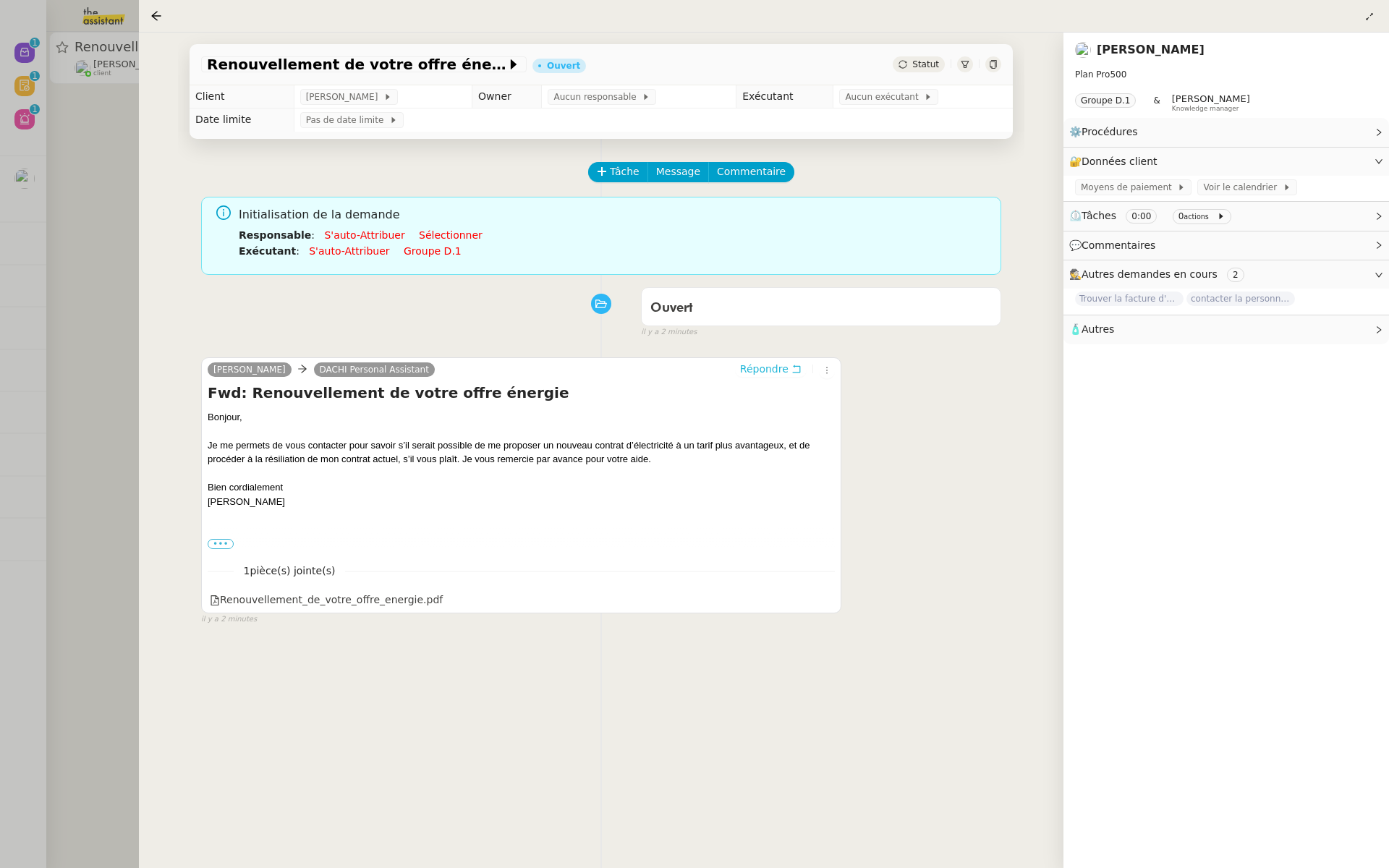
click at [767, 366] on span "Répondre" at bounding box center [764, 369] width 48 height 15
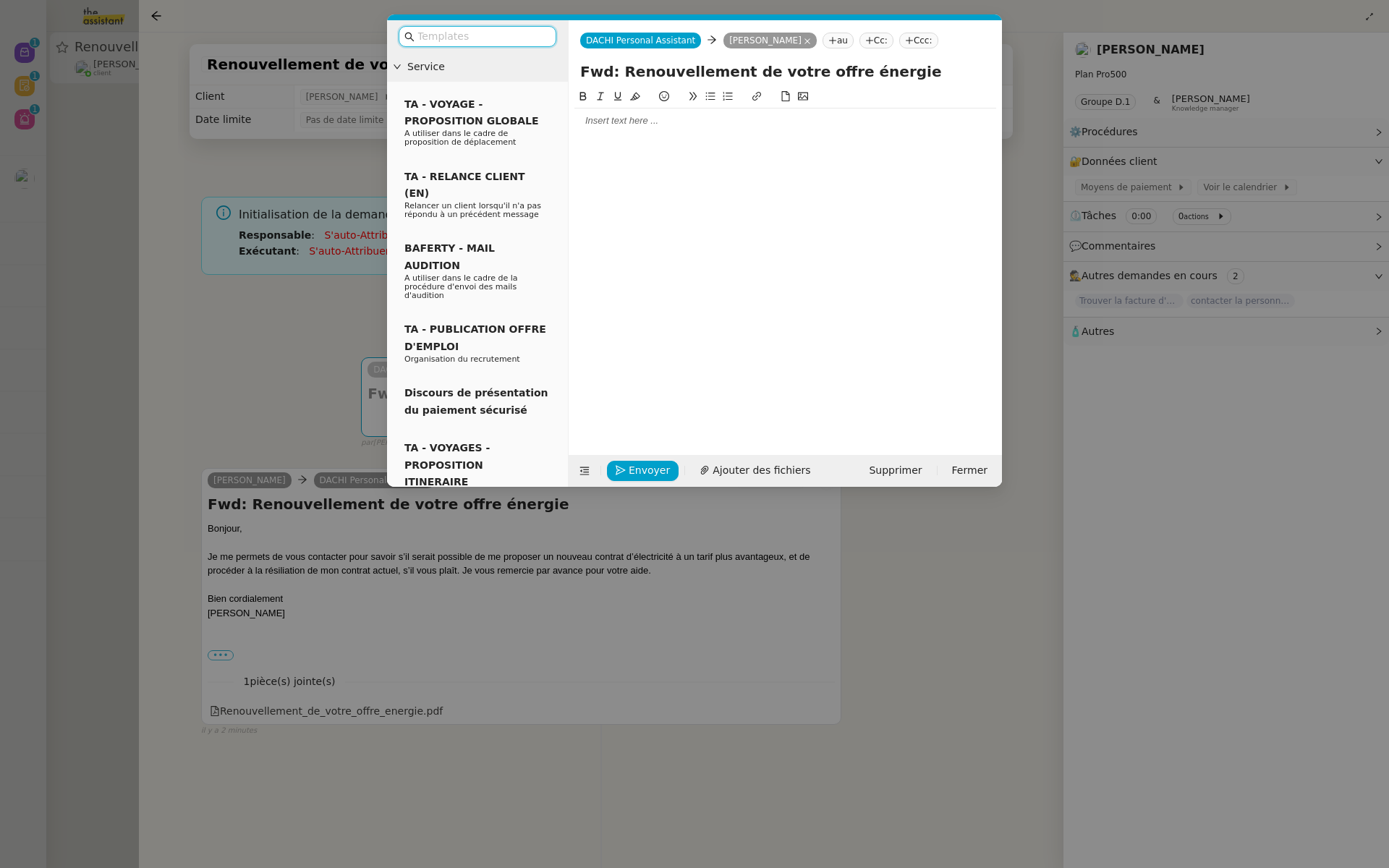
click at [481, 37] on input "text" at bounding box center [483, 36] width 130 height 16
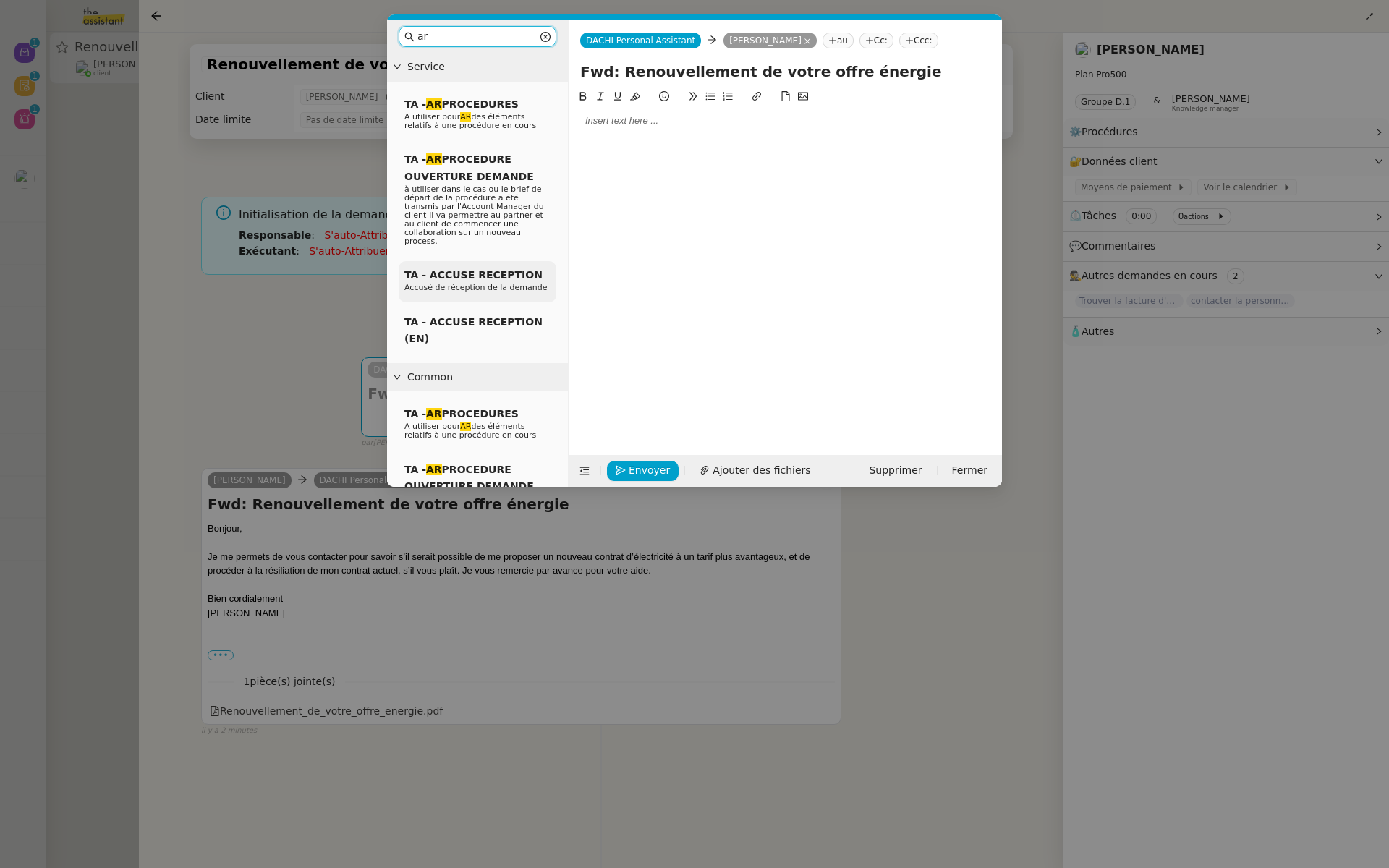
type input "ar"
click at [459, 270] on span "TA - ACCUSE RECEPTION" at bounding box center [474, 275] width 138 height 12
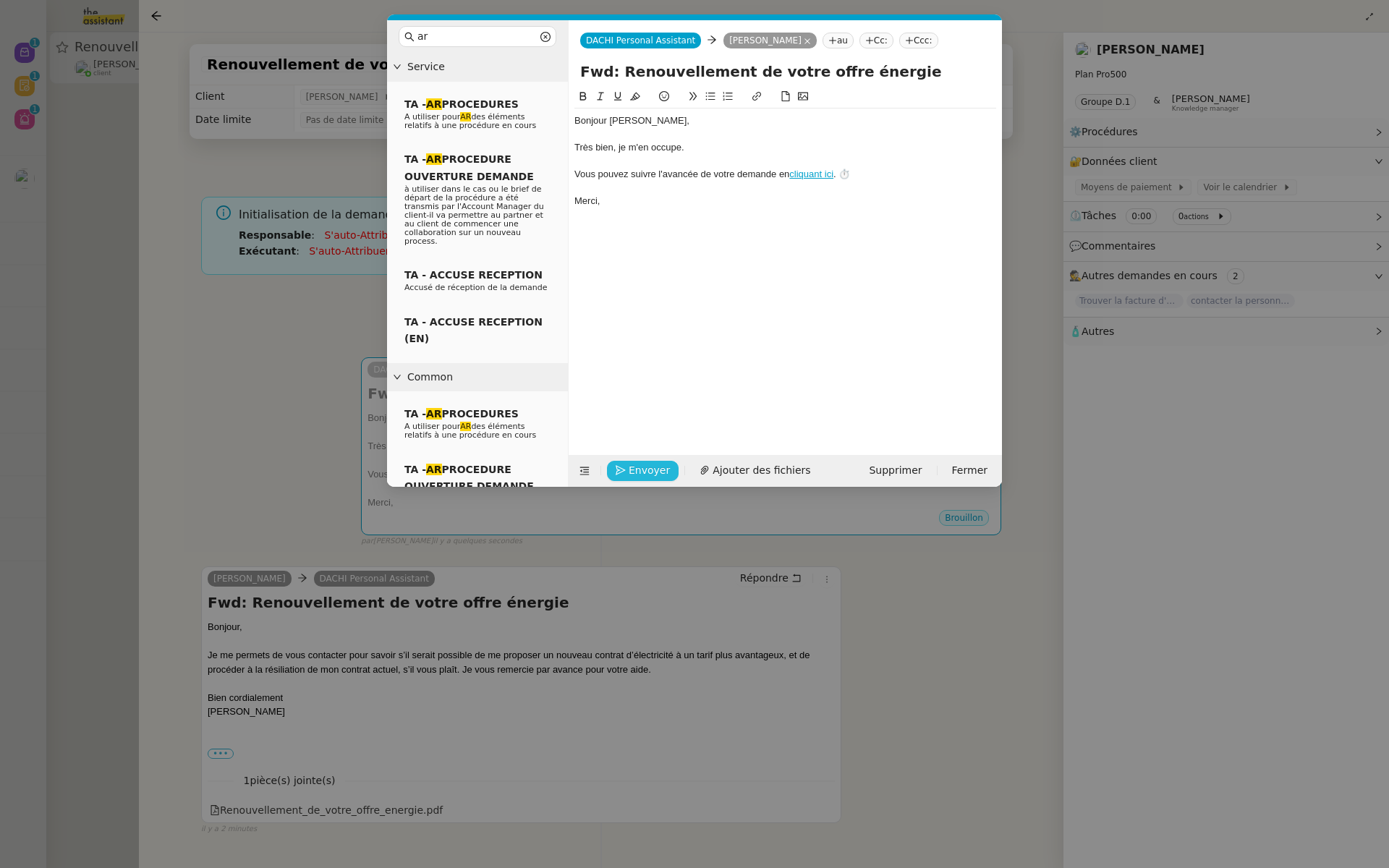
click at [633, 471] on span "Envoyer" at bounding box center [649, 470] width 41 height 16
click at [633, 459] on span "Confirmer l'envoi" at bounding box center [672, 450] width 87 height 16
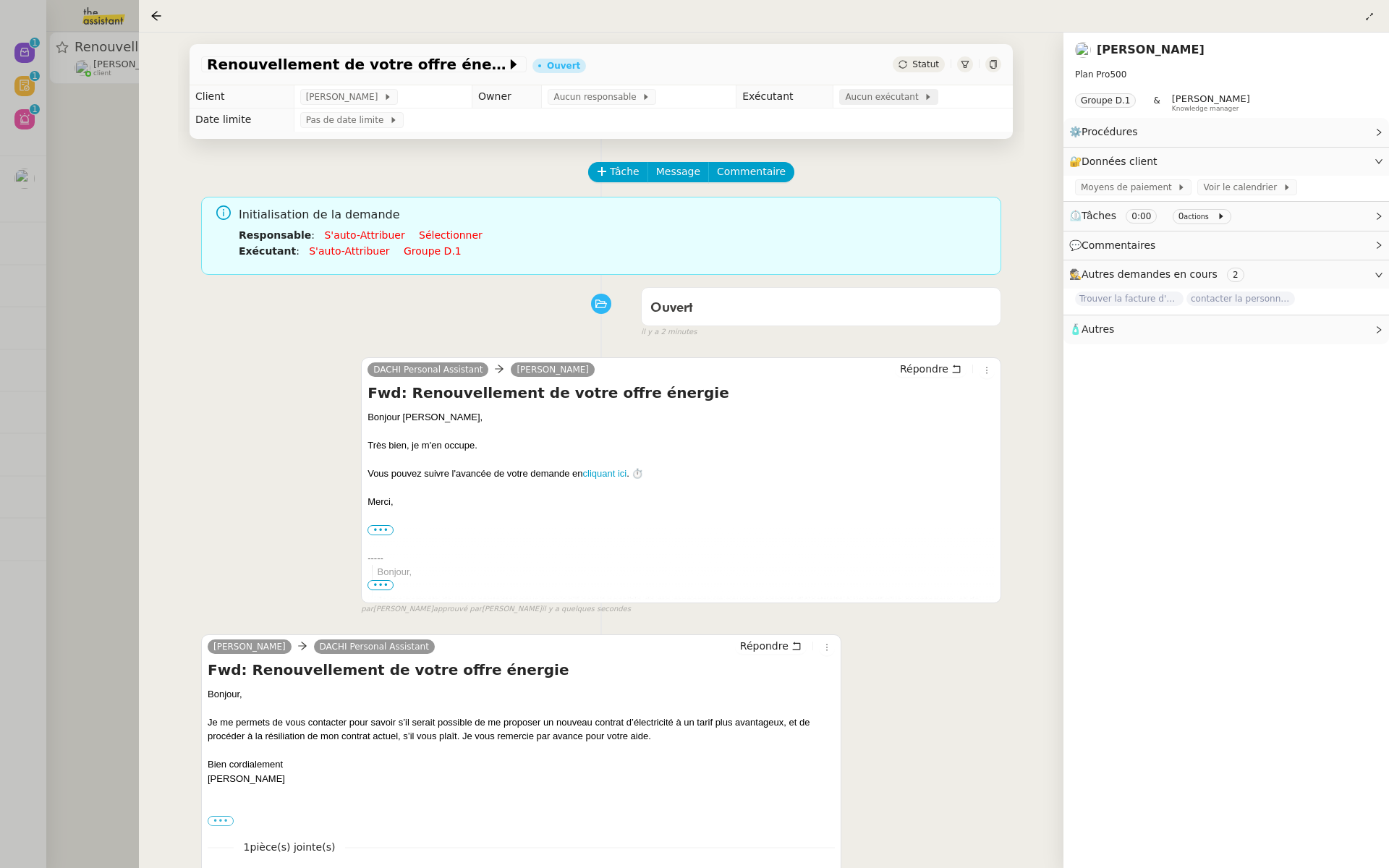
click at [875, 99] on span "Aucun exécutant" at bounding box center [885, 97] width 79 height 15
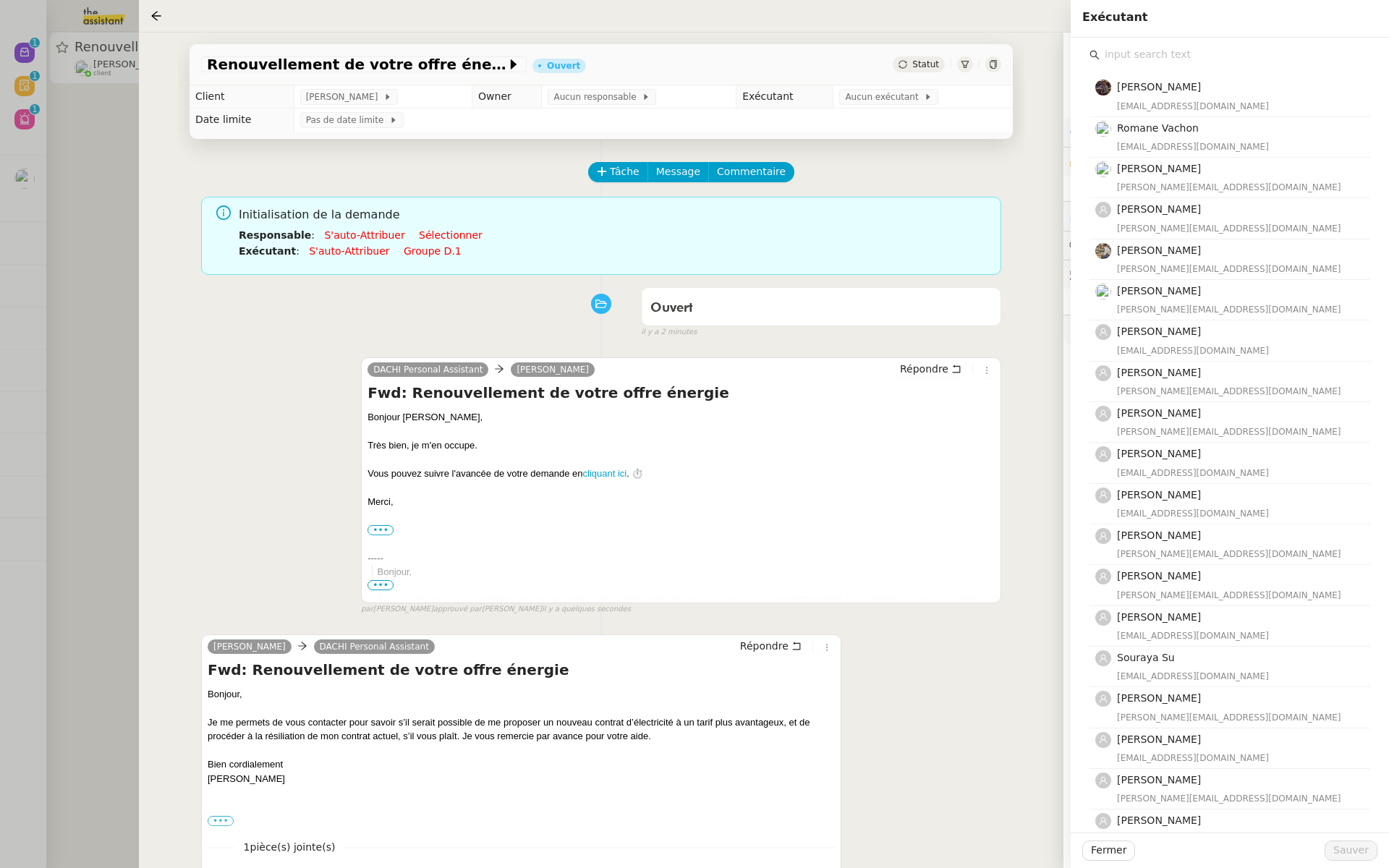
click at [1158, 48] on input "text" at bounding box center [1235, 54] width 271 height 19
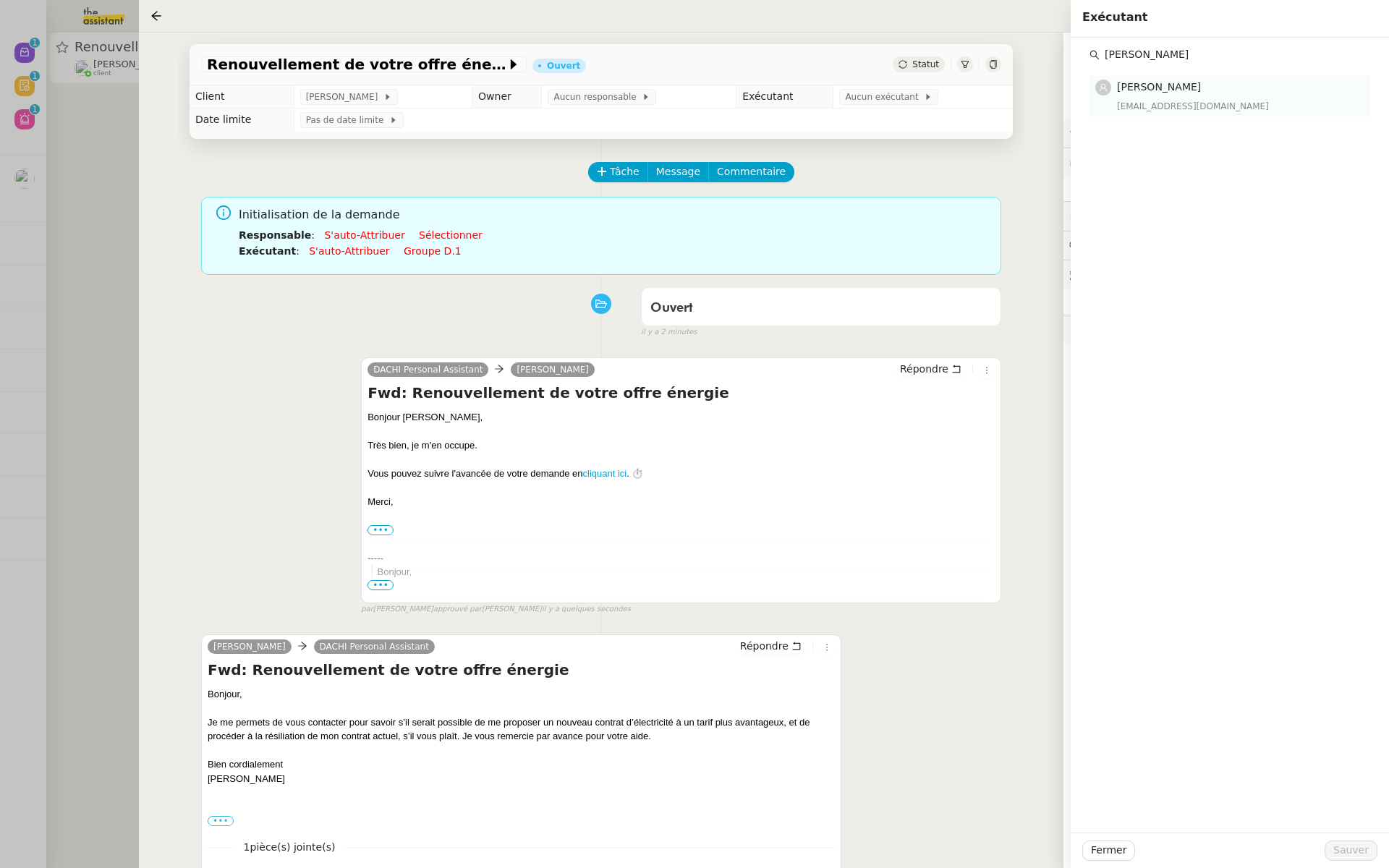
type input "pauline j"
click at [1158, 96] on div "Pauline Jennah paulinej@team.theassistant.com" at bounding box center [1239, 96] width 245 height 34
click at [1346, 851] on span "Sauver" at bounding box center [1352, 850] width 36 height 16
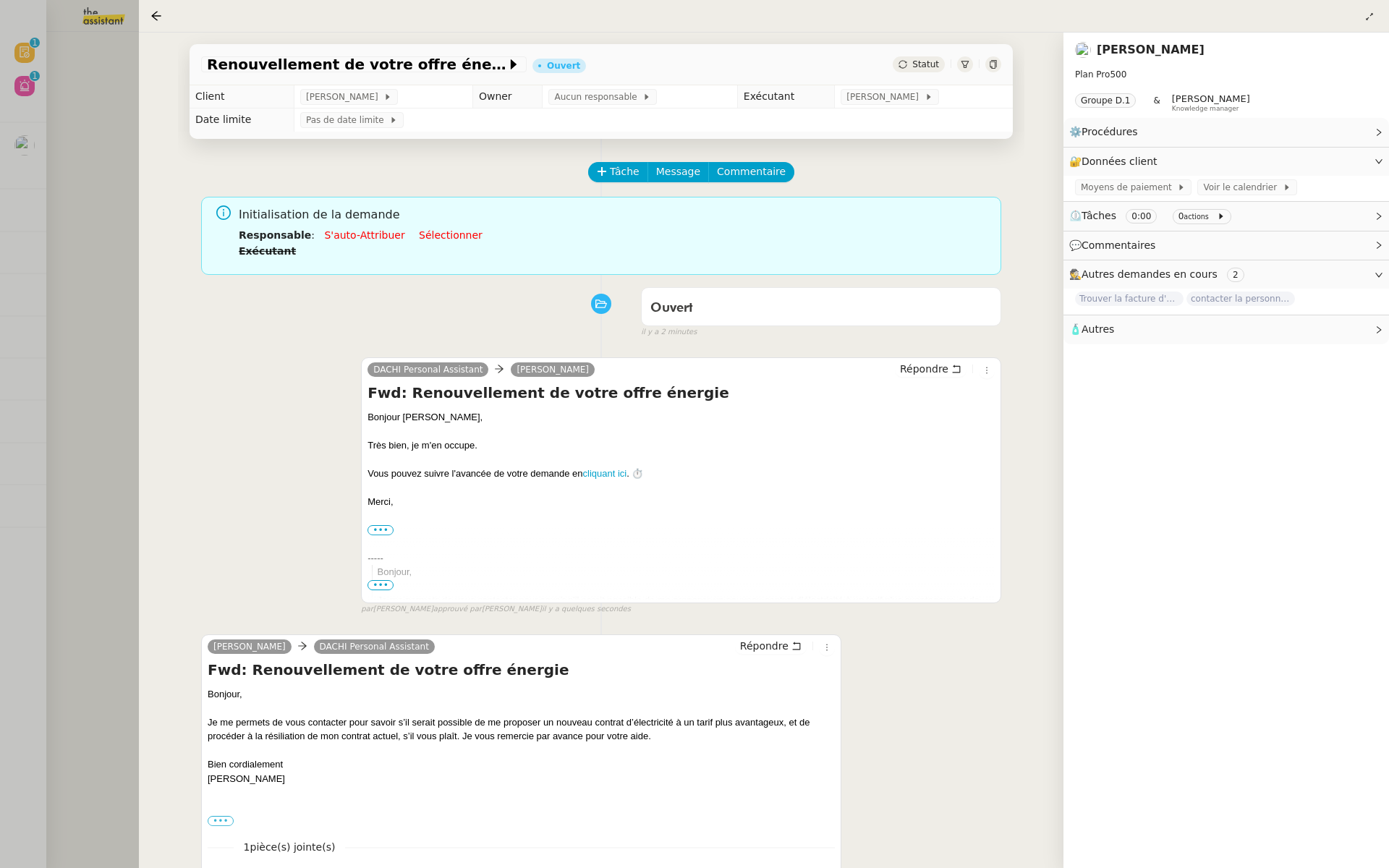
click at [0, 172] on div at bounding box center [694, 434] width 1389 height 868
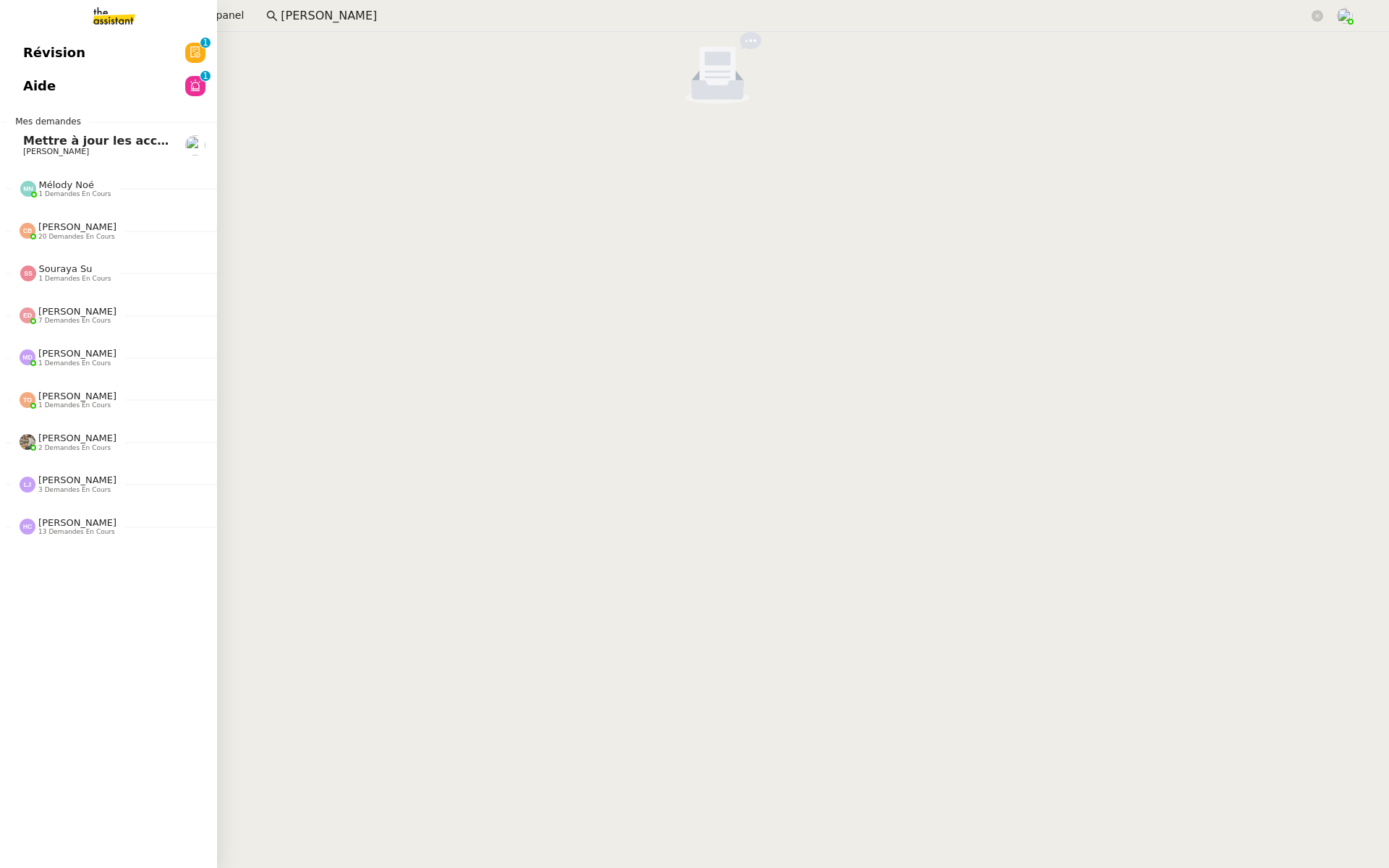
click at [23, 45] on link "Révision 0 1 2 3 4 5 6 7 8 9" at bounding box center [109, 53] width 217 height 33
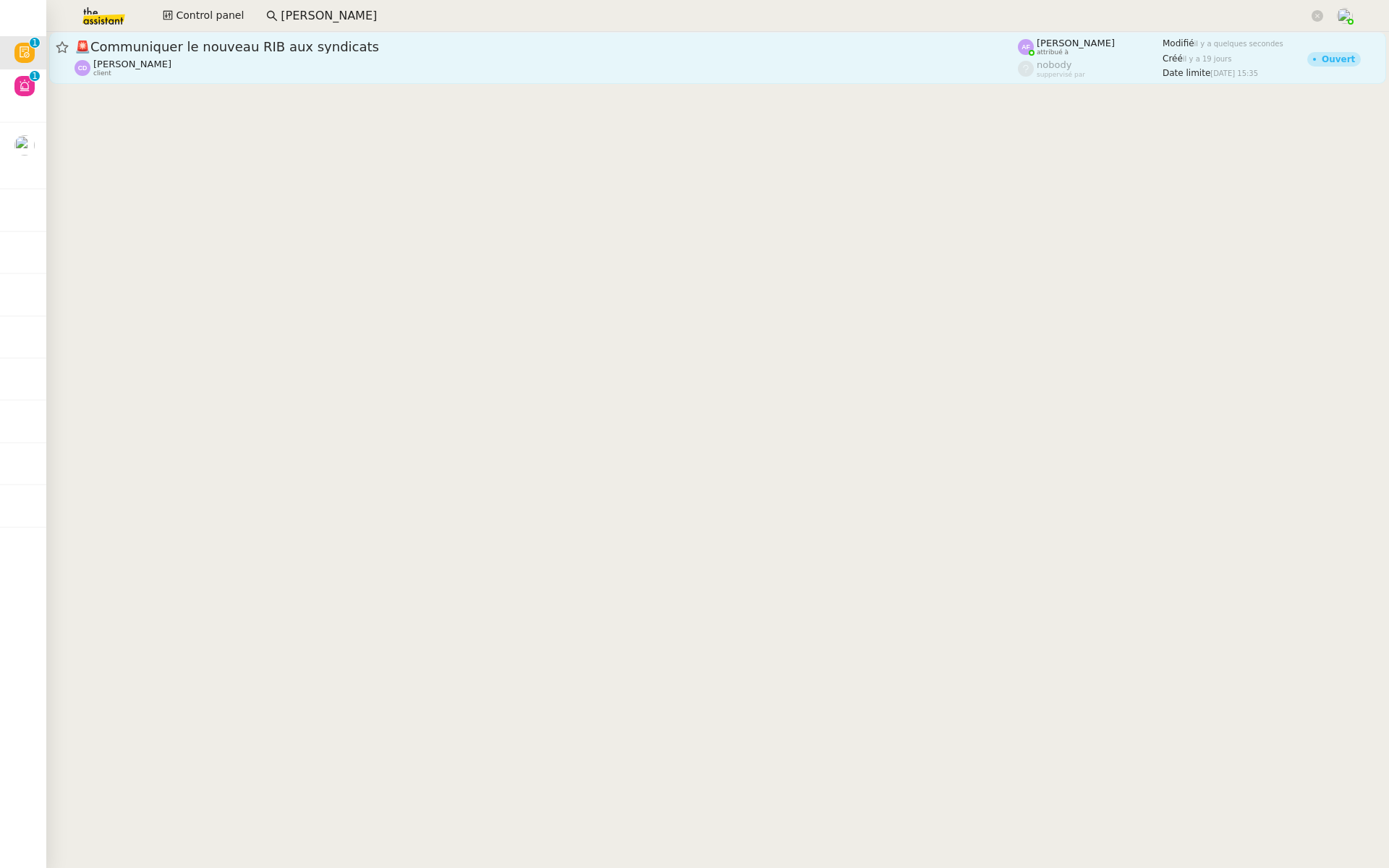
click at [342, 49] on span "🚨 Communiquer le nouveau RIB aux syndicats" at bounding box center [546, 47] width 943 height 13
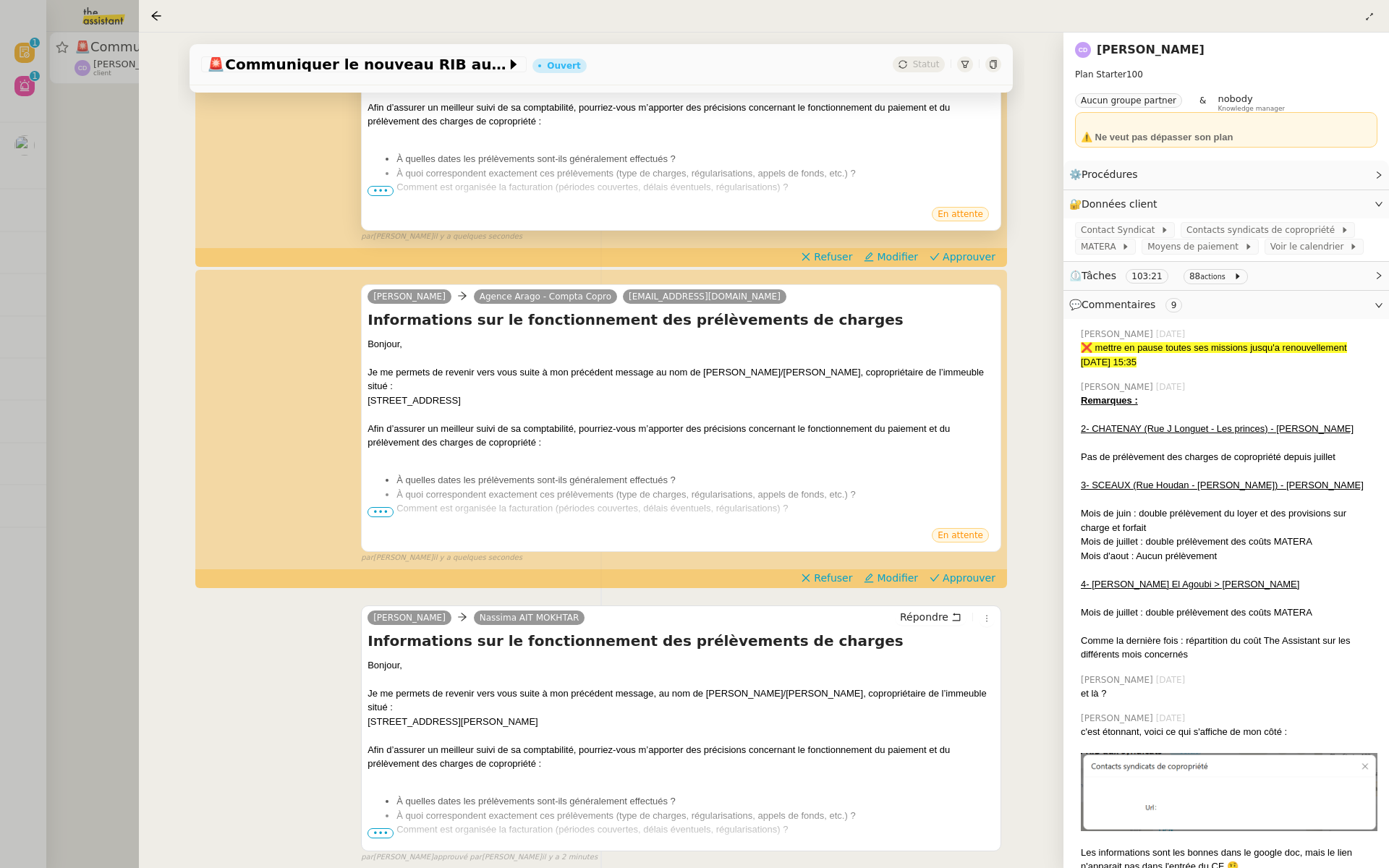
scroll to position [498, 0]
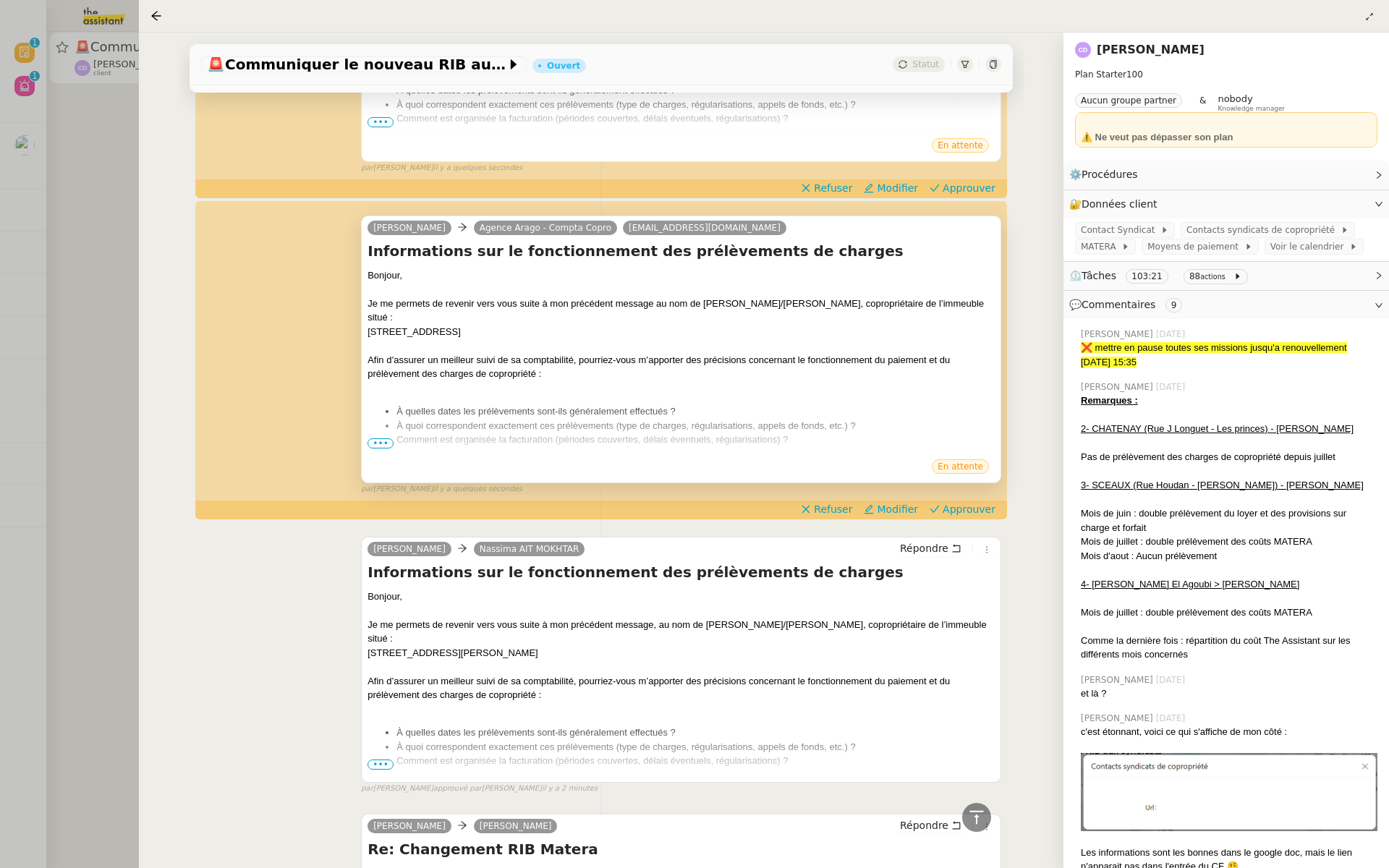
click at [379, 443] on span "•••" at bounding box center [380, 443] width 26 height 10
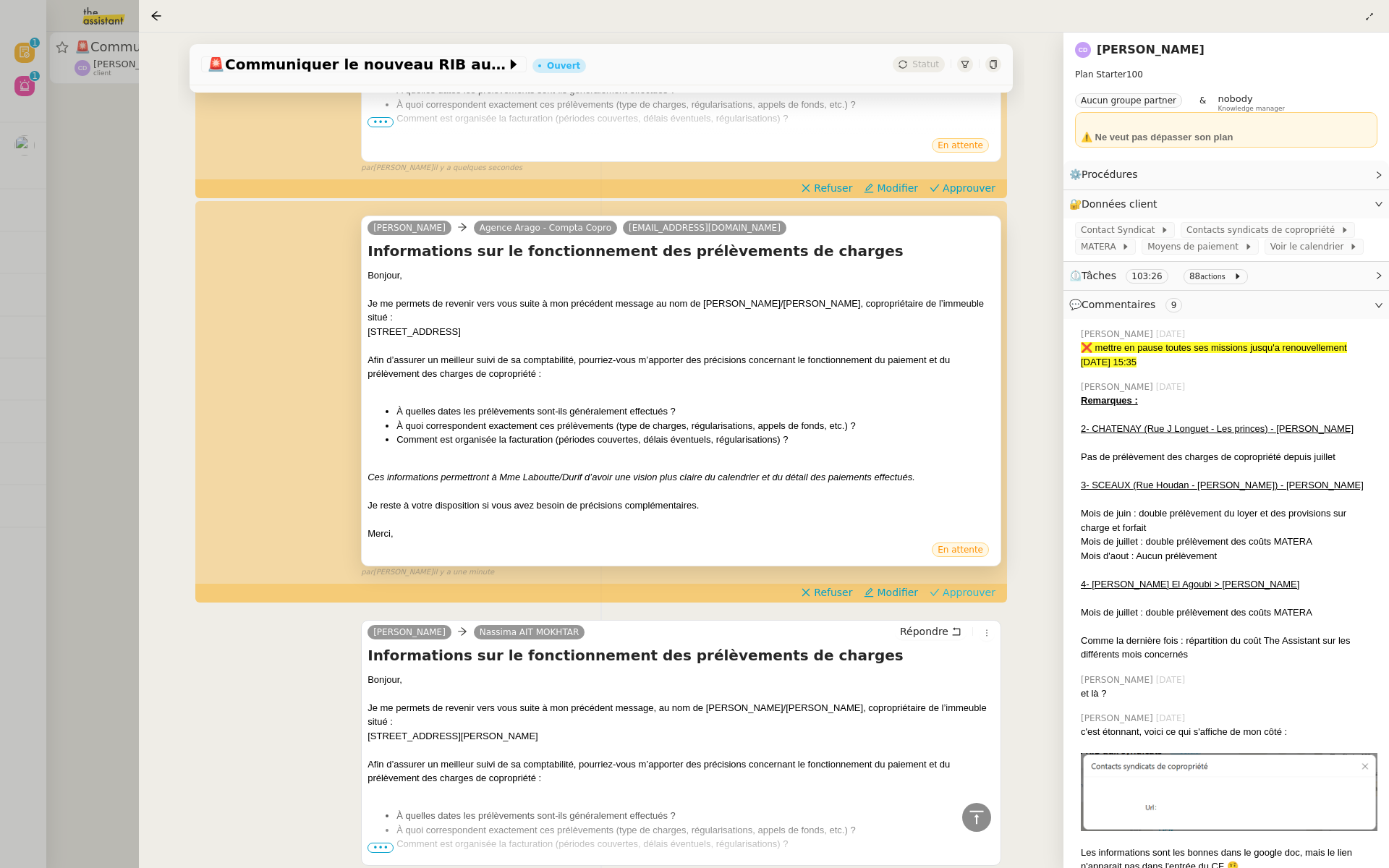
click at [974, 585] on span "Approuver" at bounding box center [969, 592] width 53 height 15
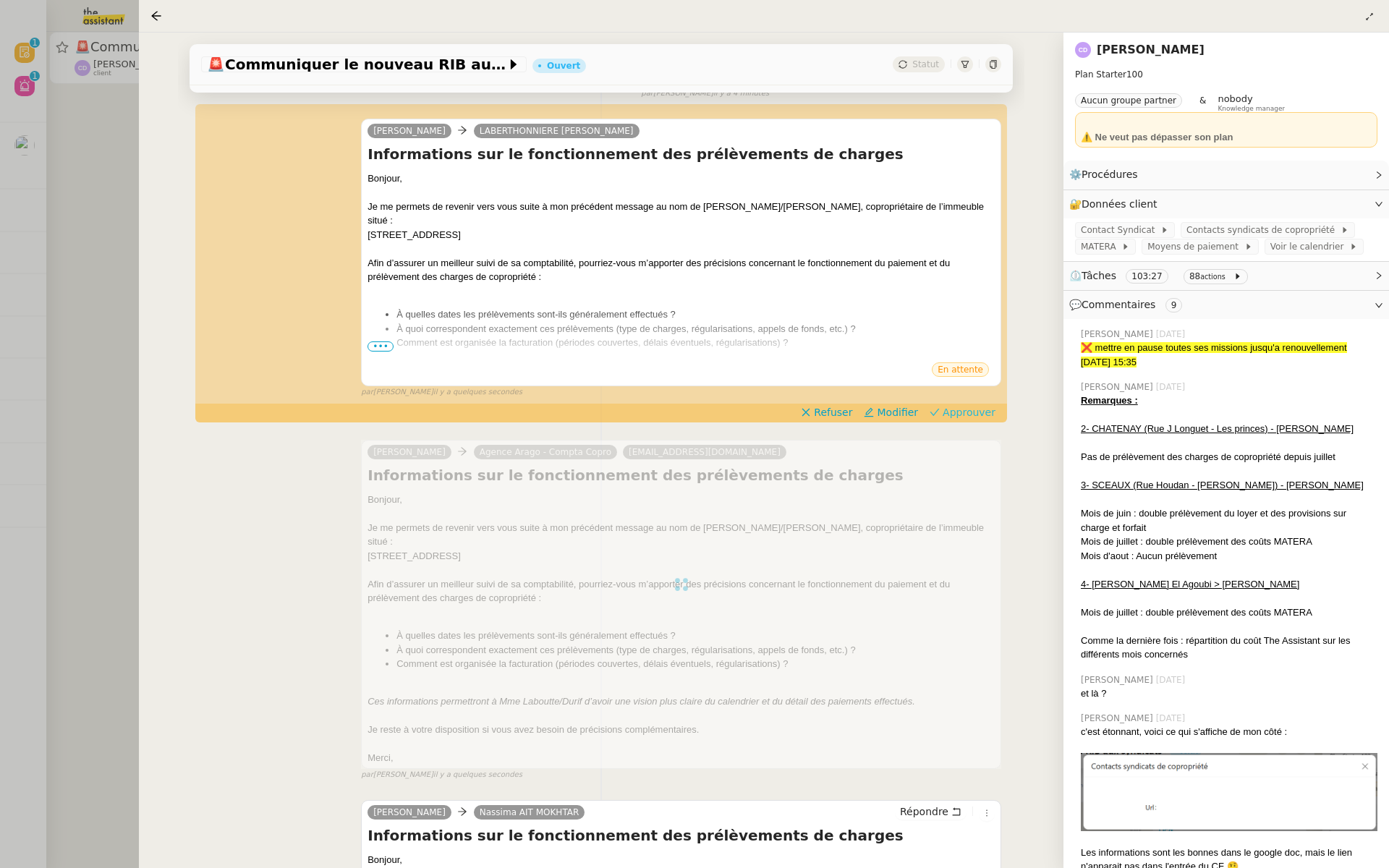
click at [973, 411] on span "Approuver" at bounding box center [969, 412] width 53 height 15
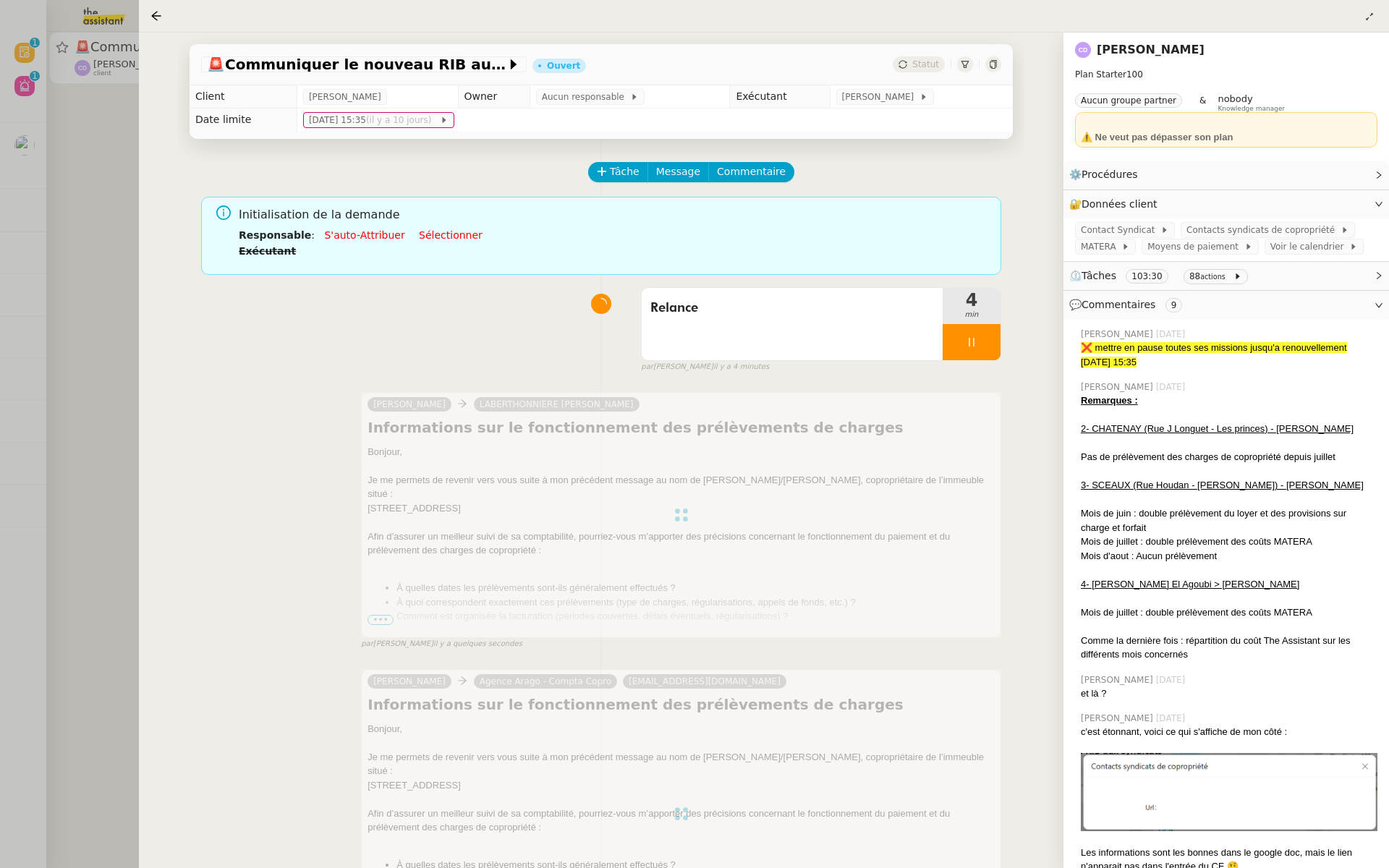
click at [16, 248] on div at bounding box center [694, 434] width 1389 height 868
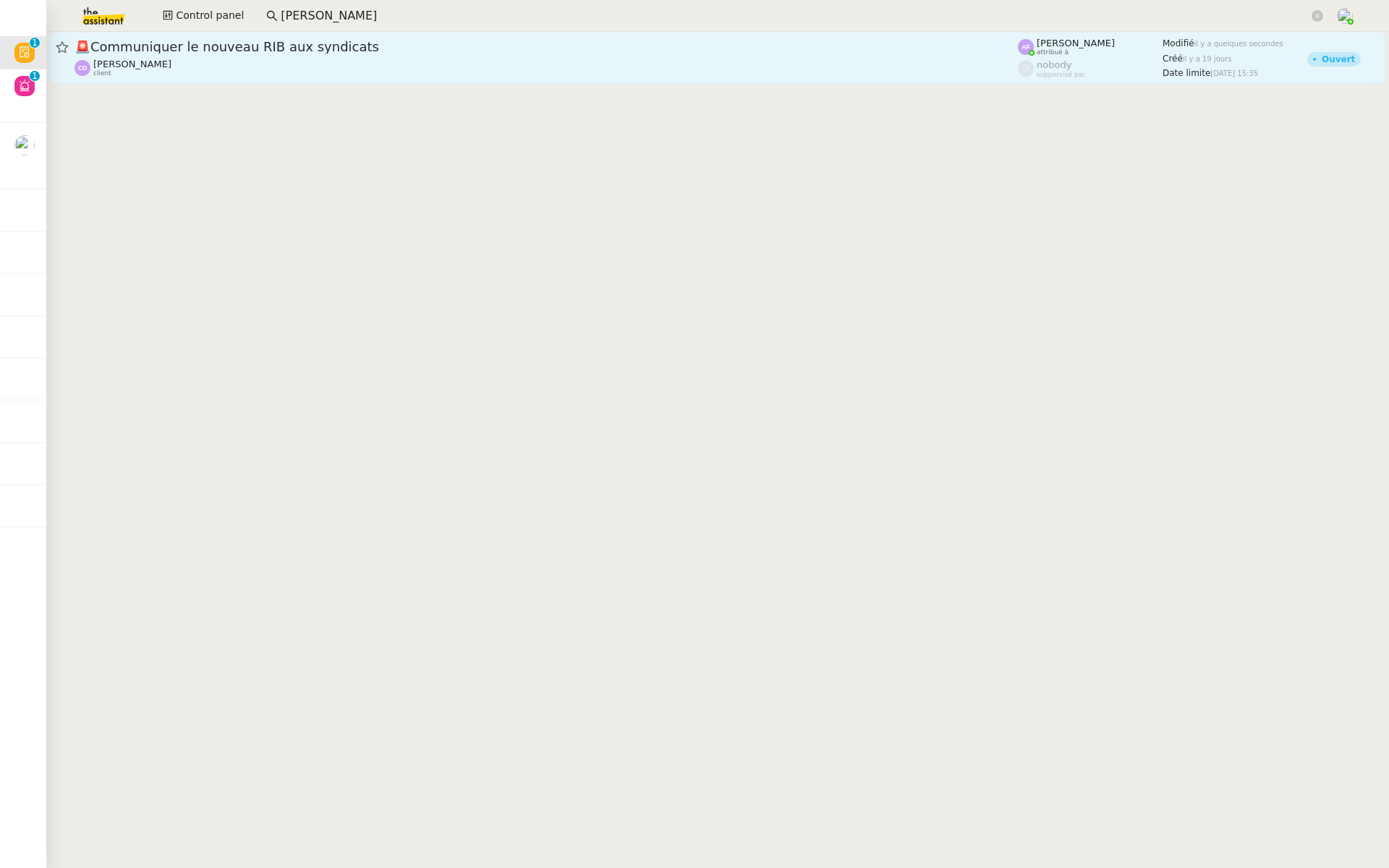
click at [149, 56] on div "🚨 Communiquer le nouveau RIB aux syndicats Carole DURIF client" at bounding box center [546, 57] width 943 height 39
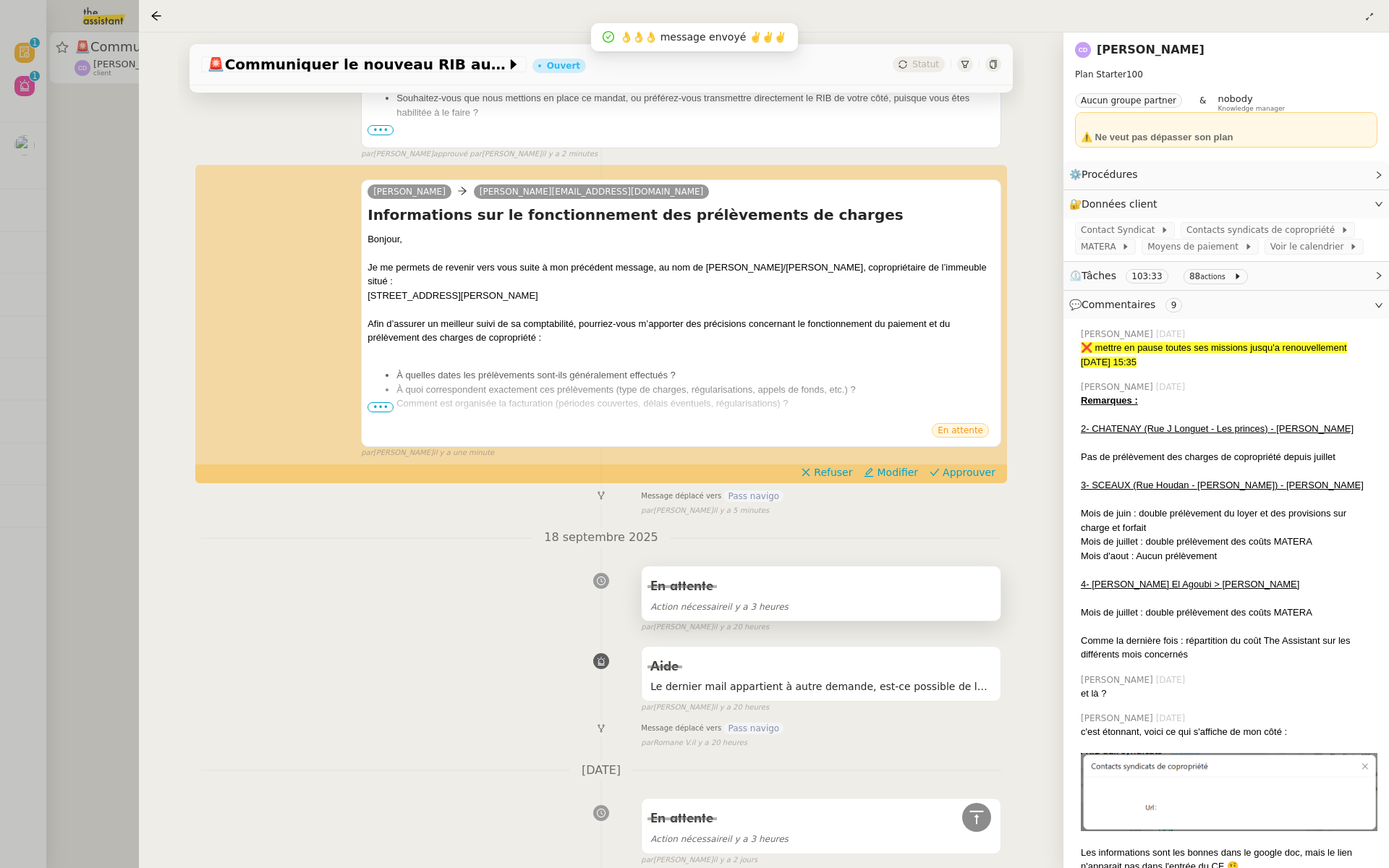
scroll to position [1283, 0]
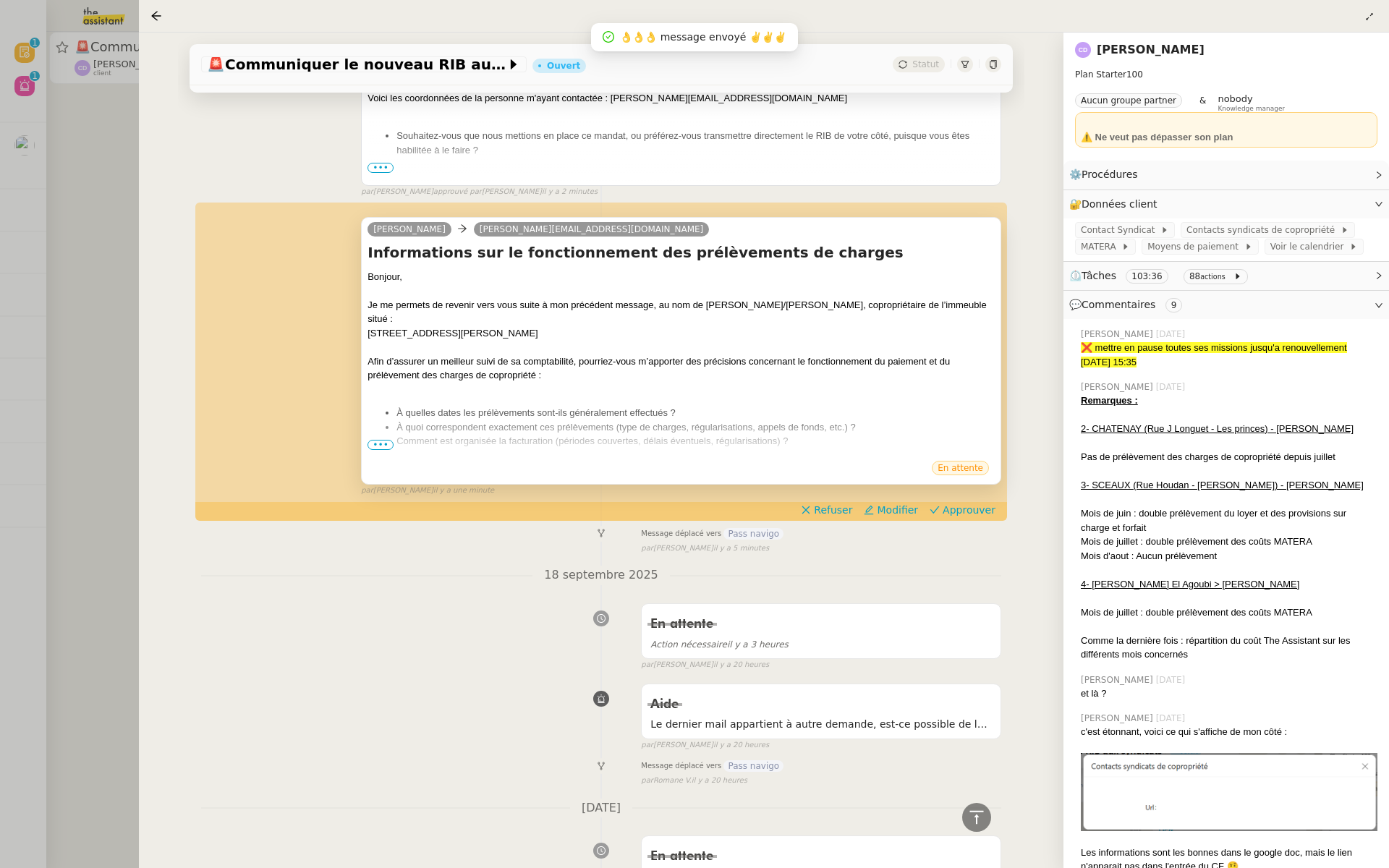
click at [373, 446] on span "•••" at bounding box center [380, 445] width 26 height 10
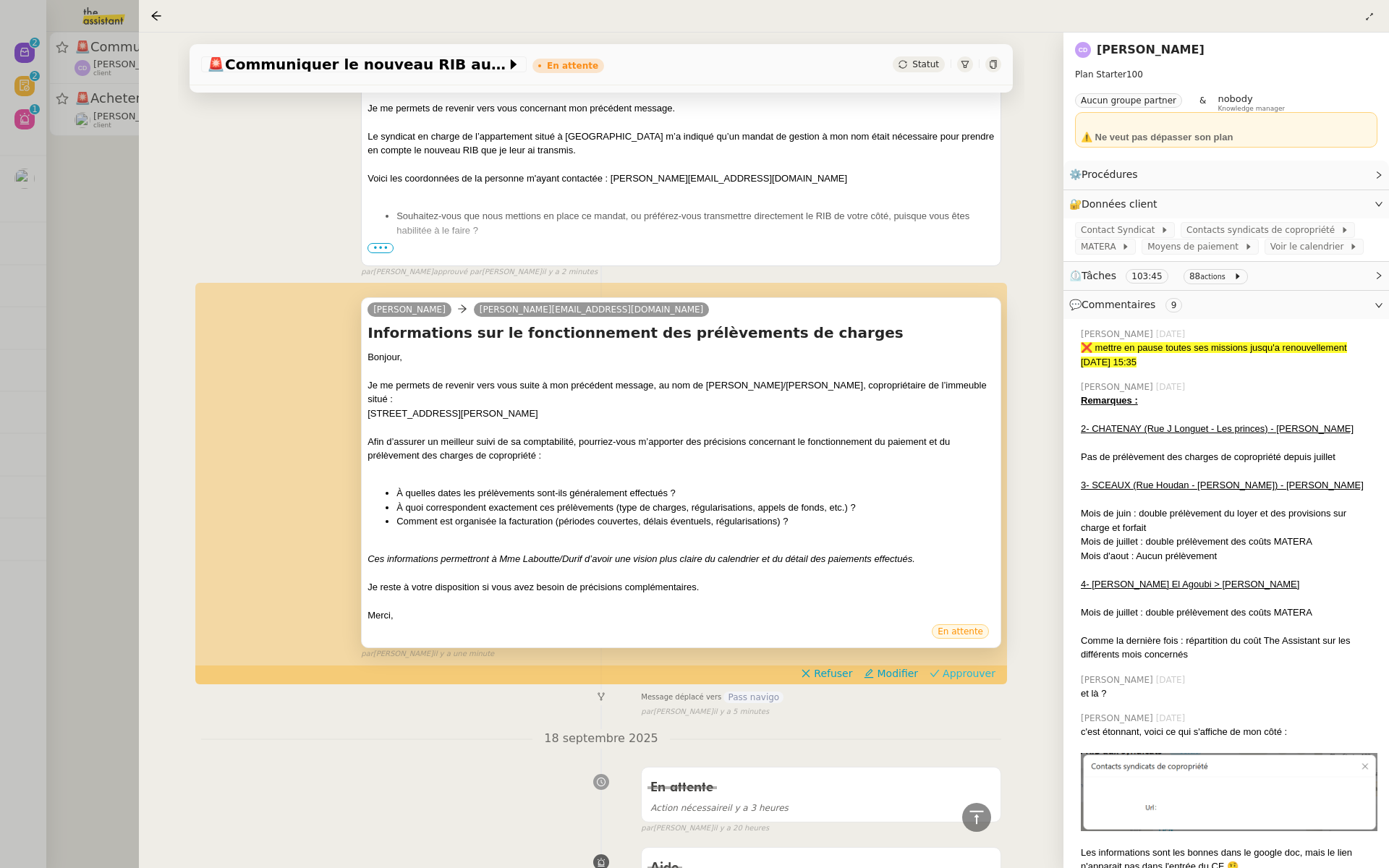
scroll to position [1363, 0]
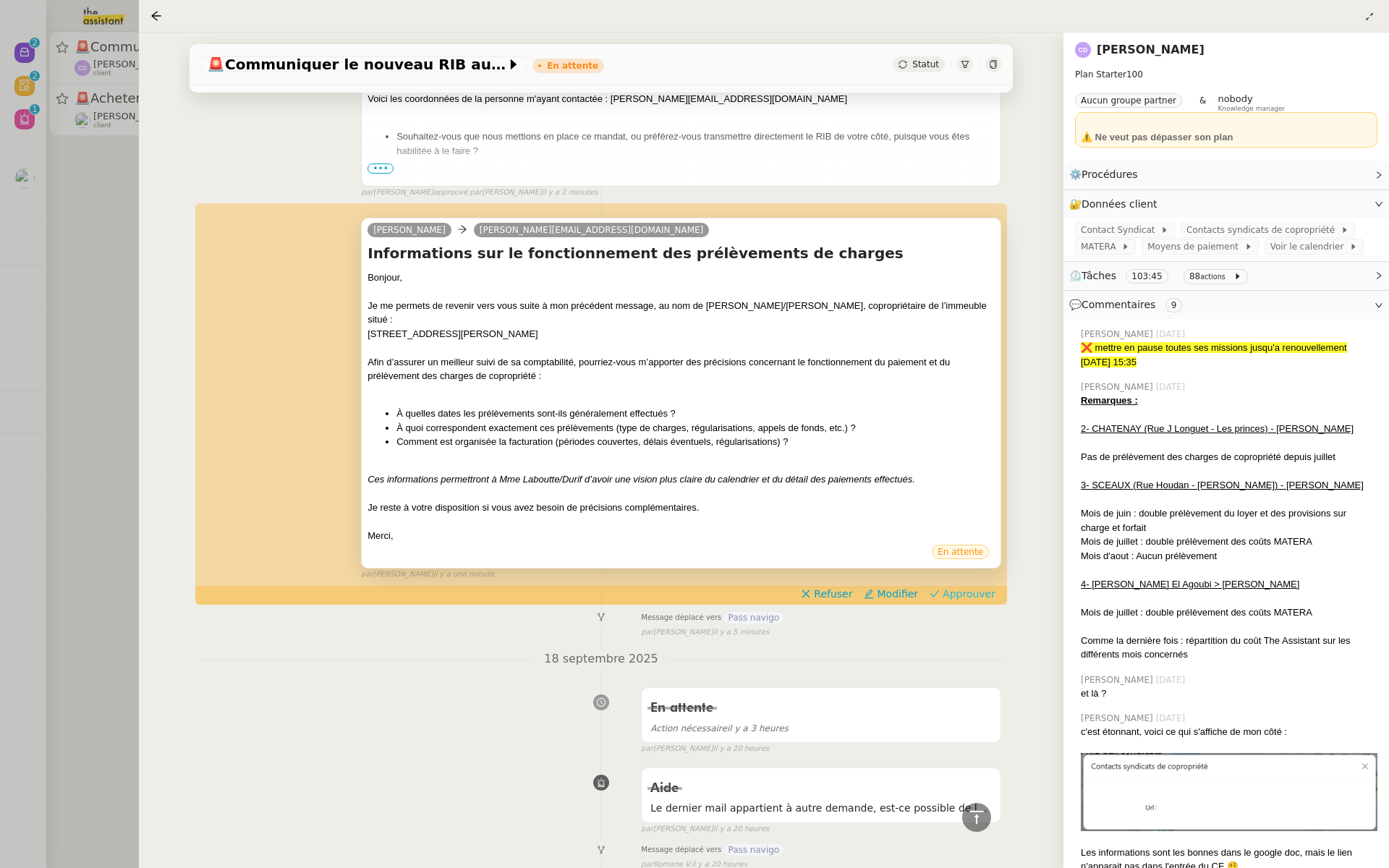
click at [978, 587] on span "Approuver" at bounding box center [969, 594] width 53 height 15
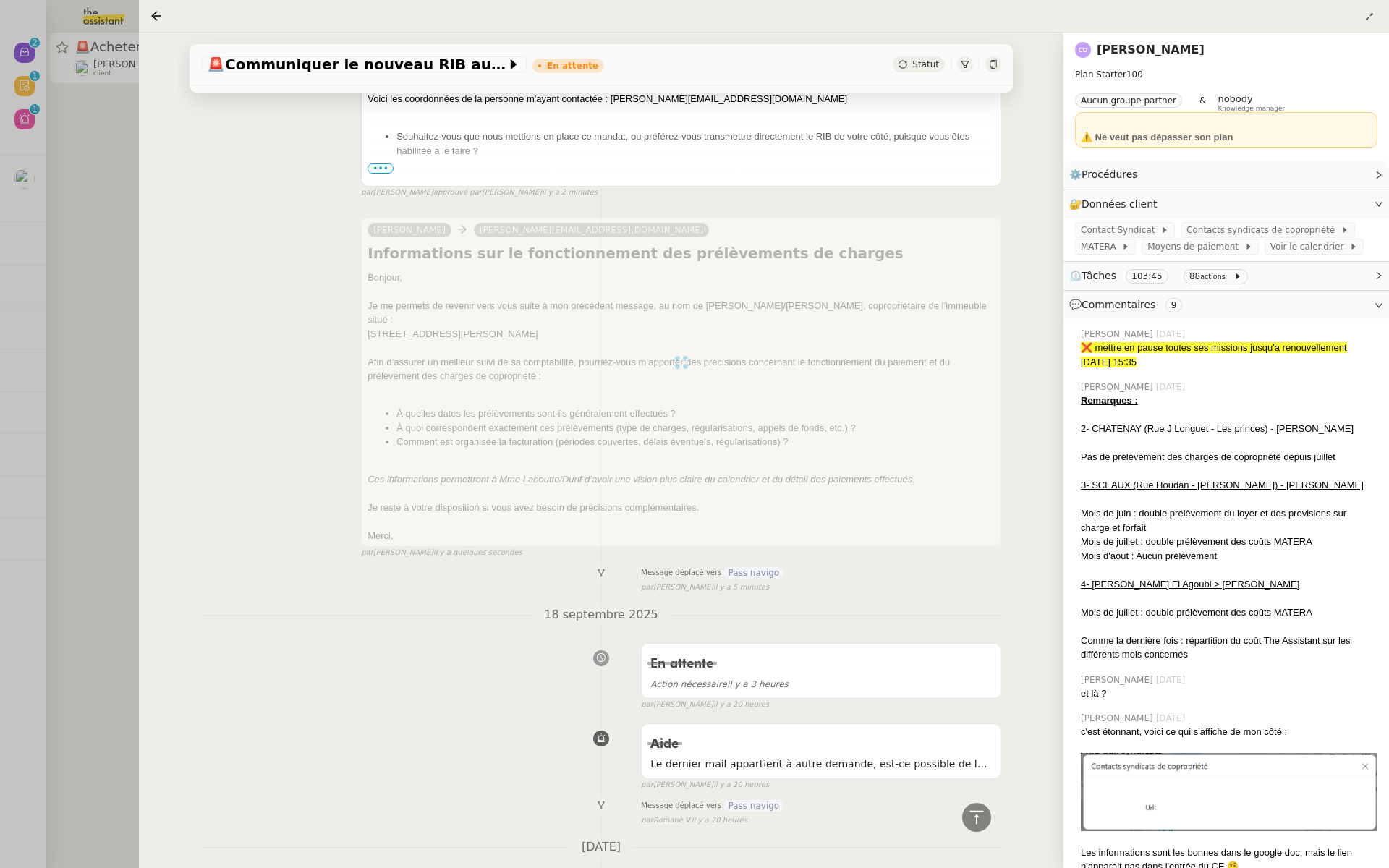
click at [54, 281] on div at bounding box center [694, 434] width 1389 height 868
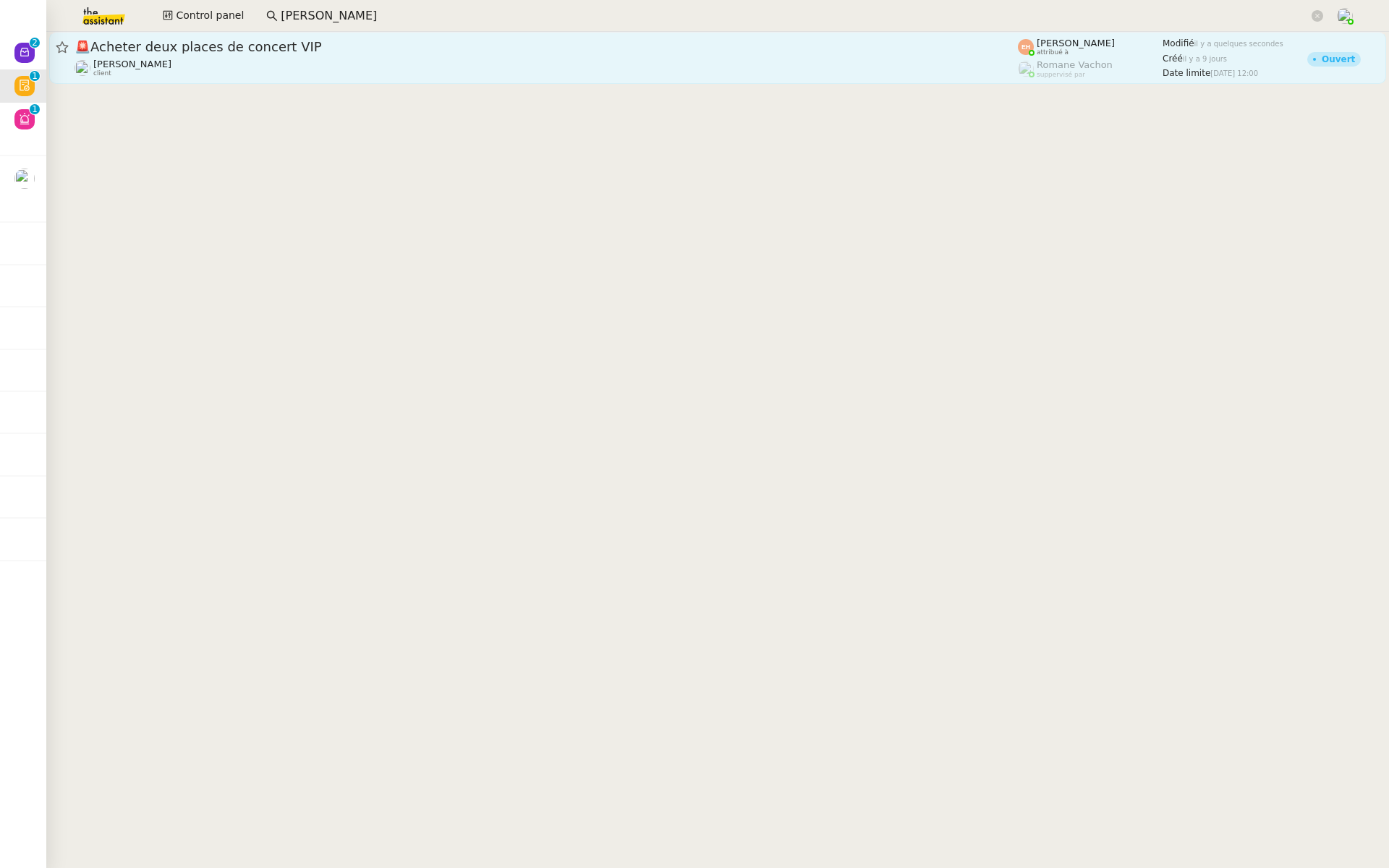
click at [214, 68] on div "Vitor Alvites client" at bounding box center [546, 68] width 943 height 19
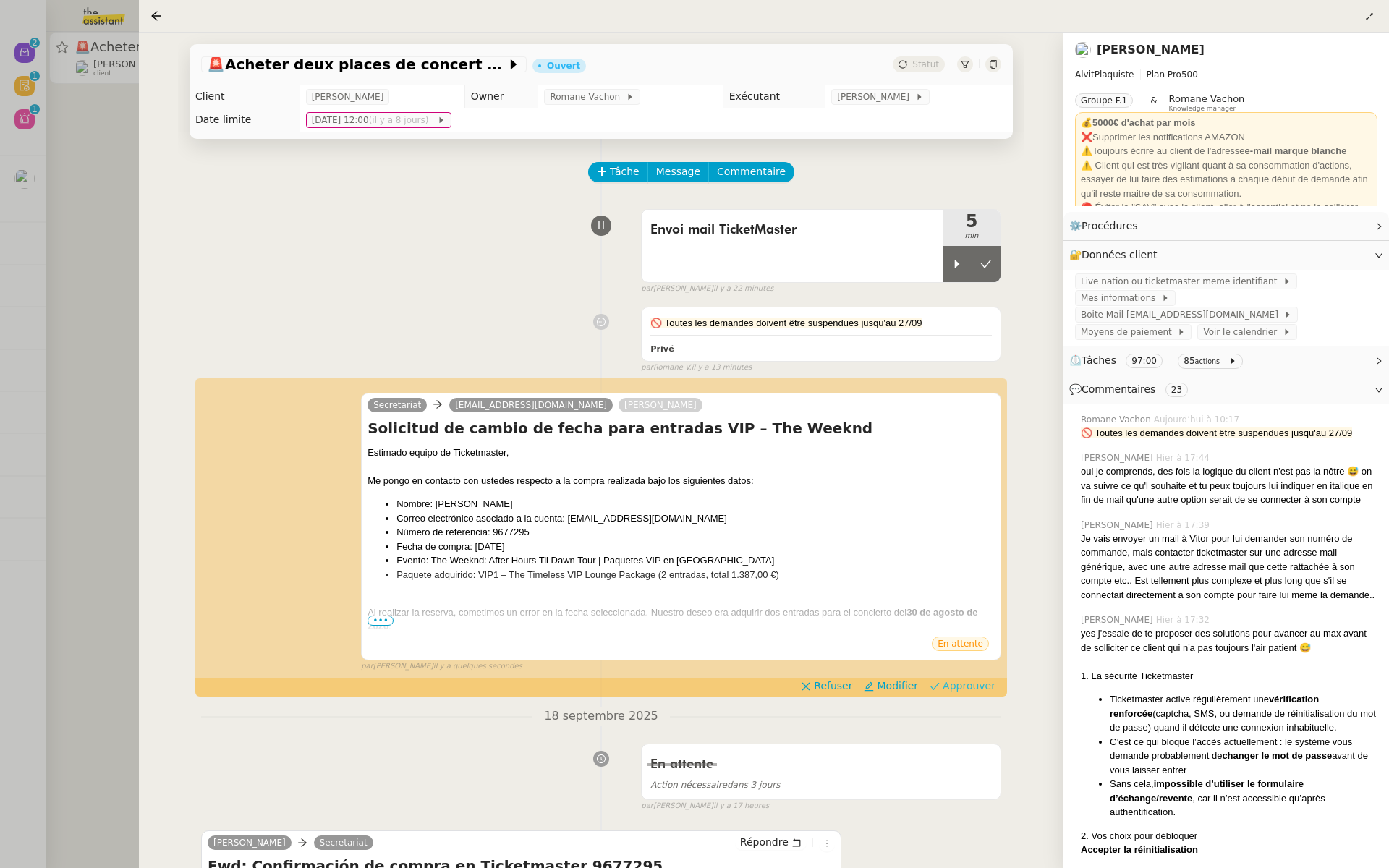
click at [982, 685] on span "Approuver" at bounding box center [969, 686] width 53 height 15
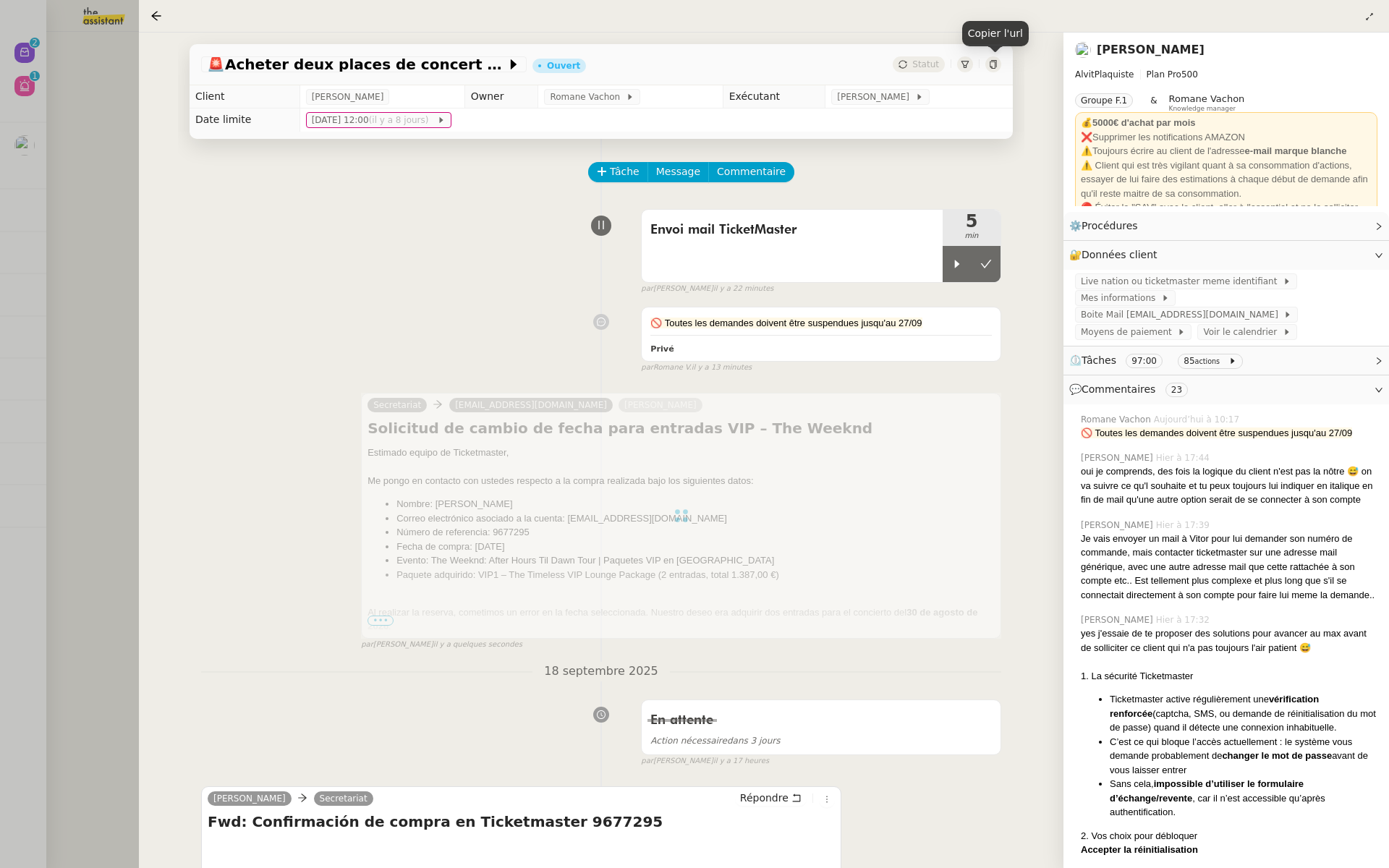
click at [995, 63] on icon at bounding box center [993, 64] width 9 height 9
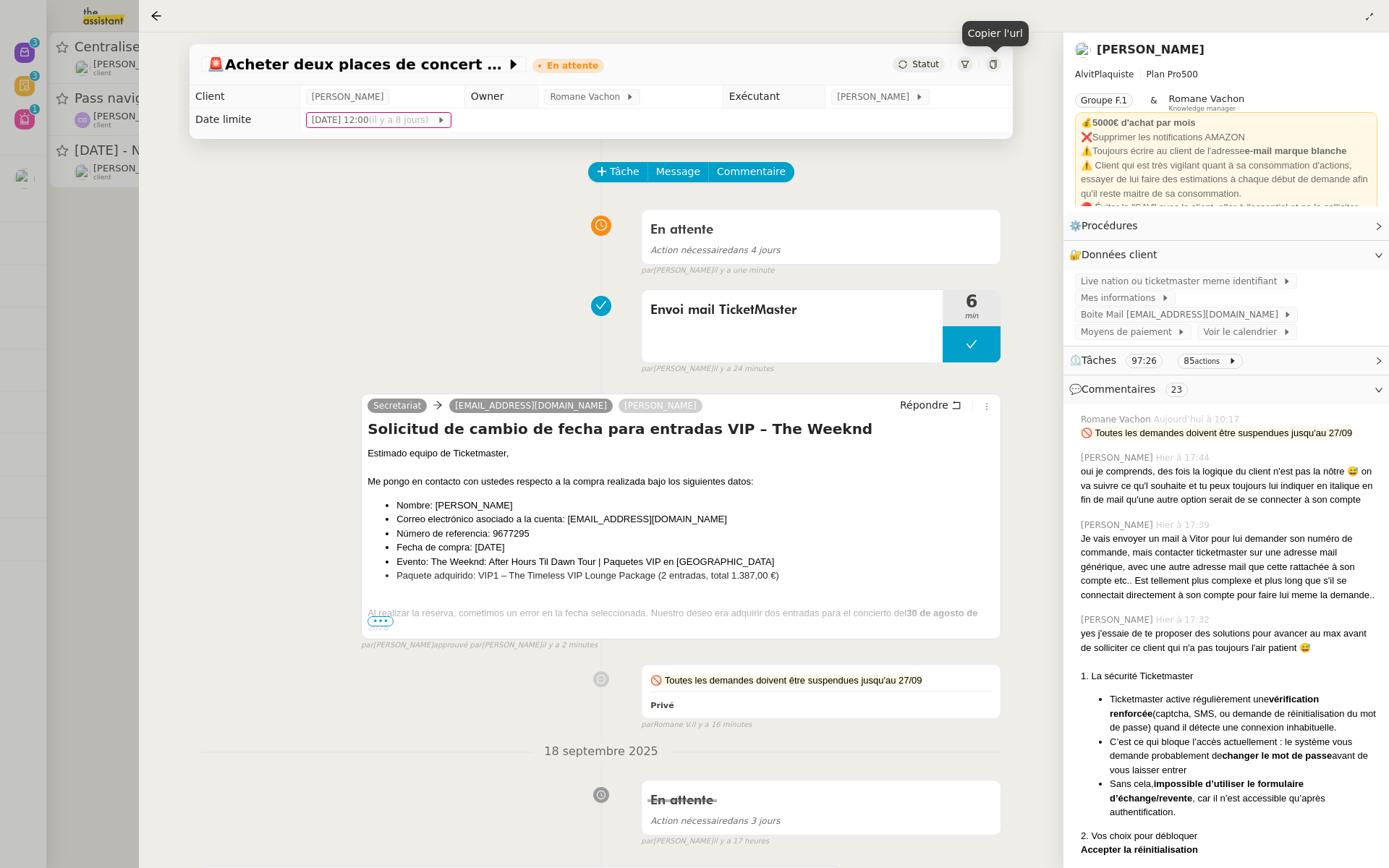
click at [97, 274] on div at bounding box center [694, 434] width 1389 height 868
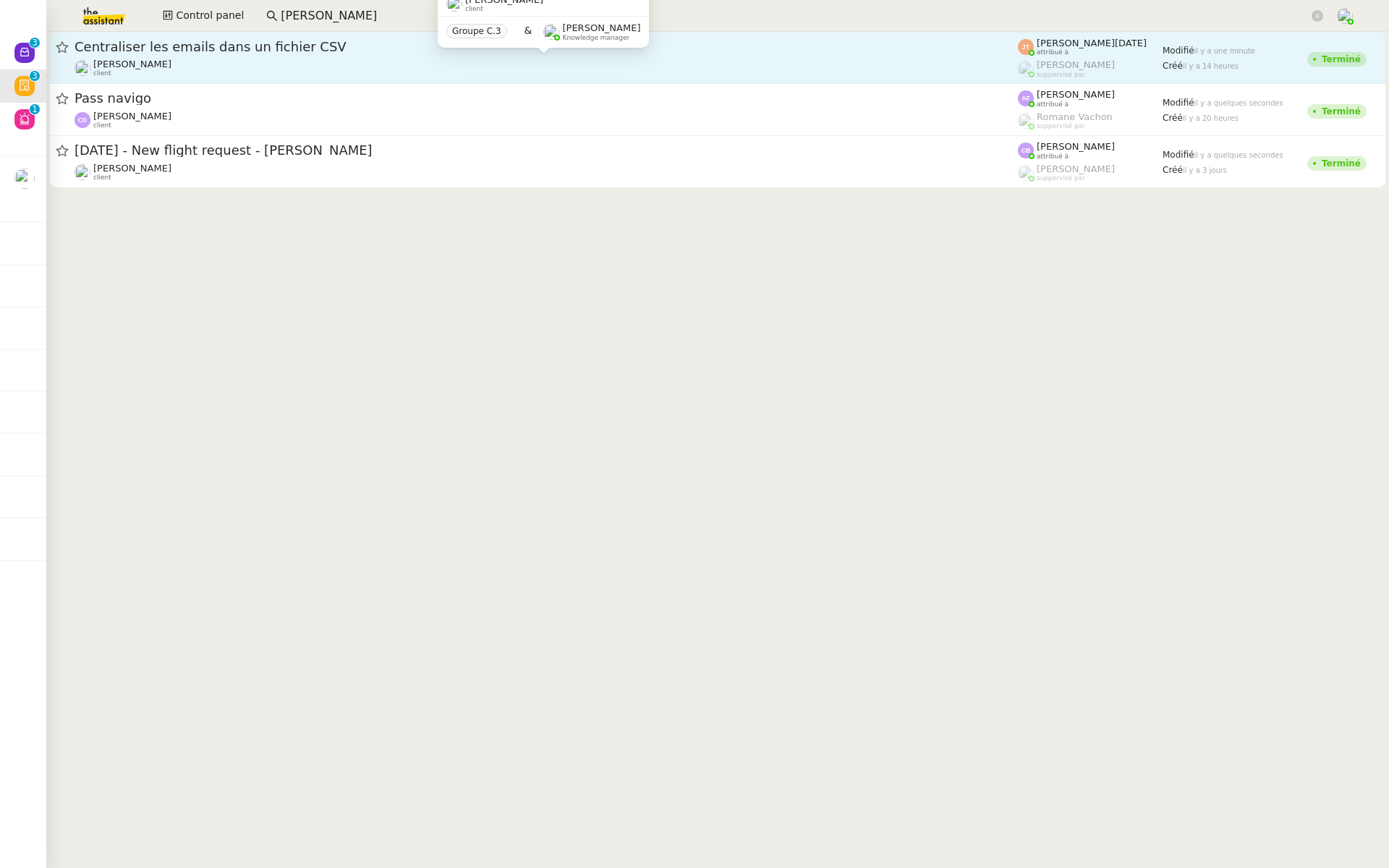
click at [280, 64] on div "Hugo Bentz client" at bounding box center [546, 68] width 943 height 19
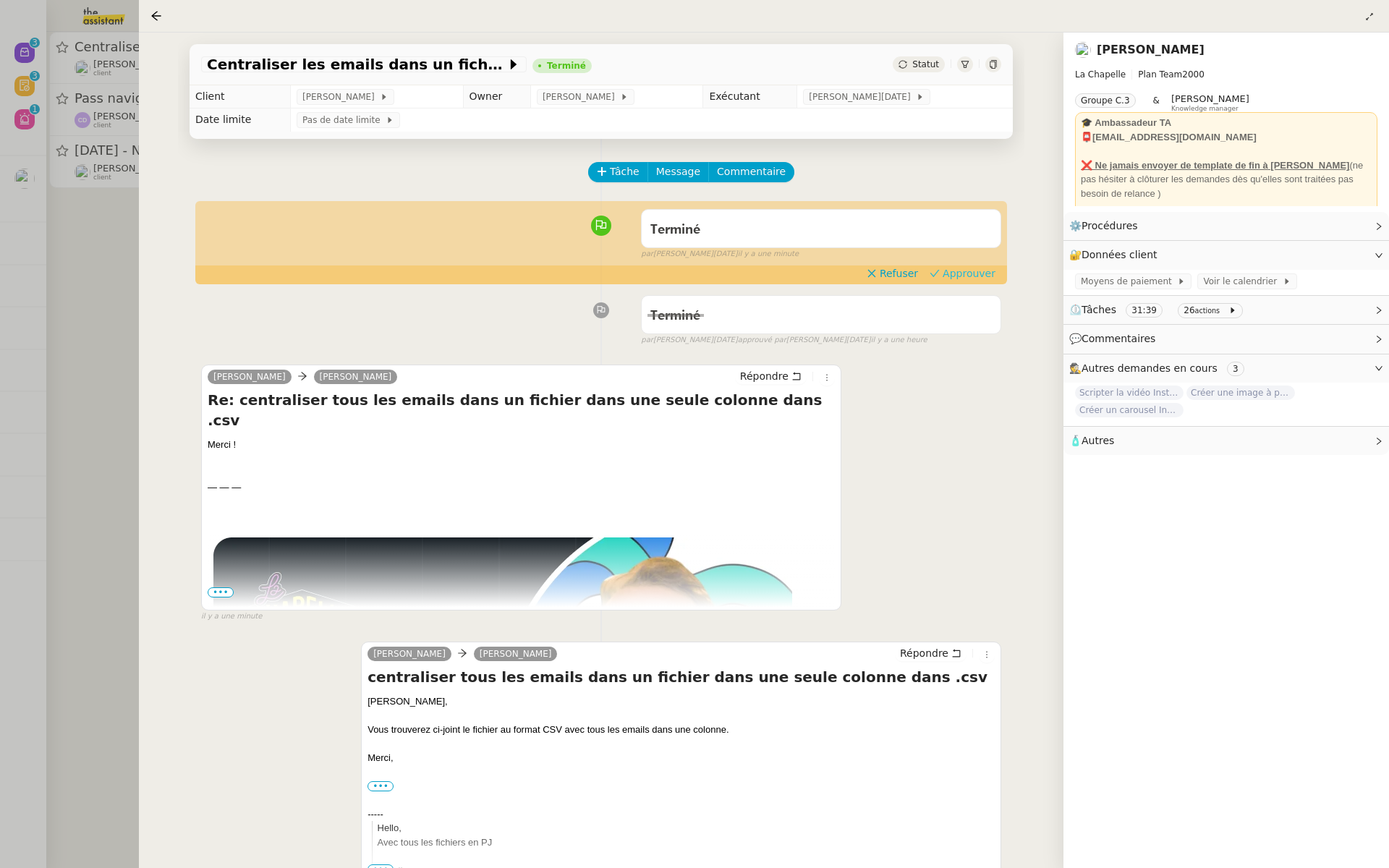
click at [970, 280] on span "Approuver" at bounding box center [969, 273] width 53 height 15
click at [37, 322] on div at bounding box center [694, 434] width 1389 height 868
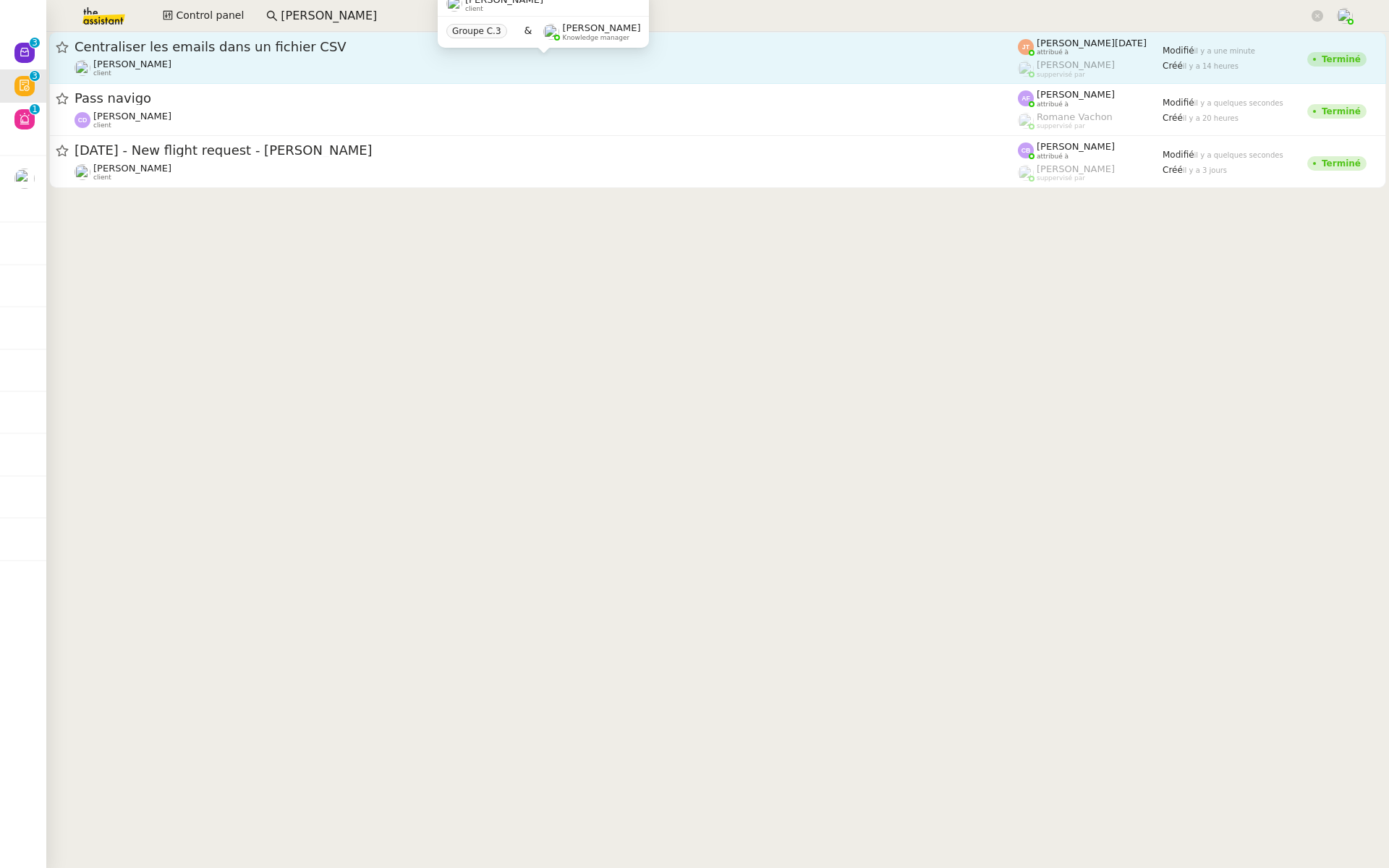
click at [366, 60] on div "Hugo Bentz client" at bounding box center [546, 68] width 943 height 19
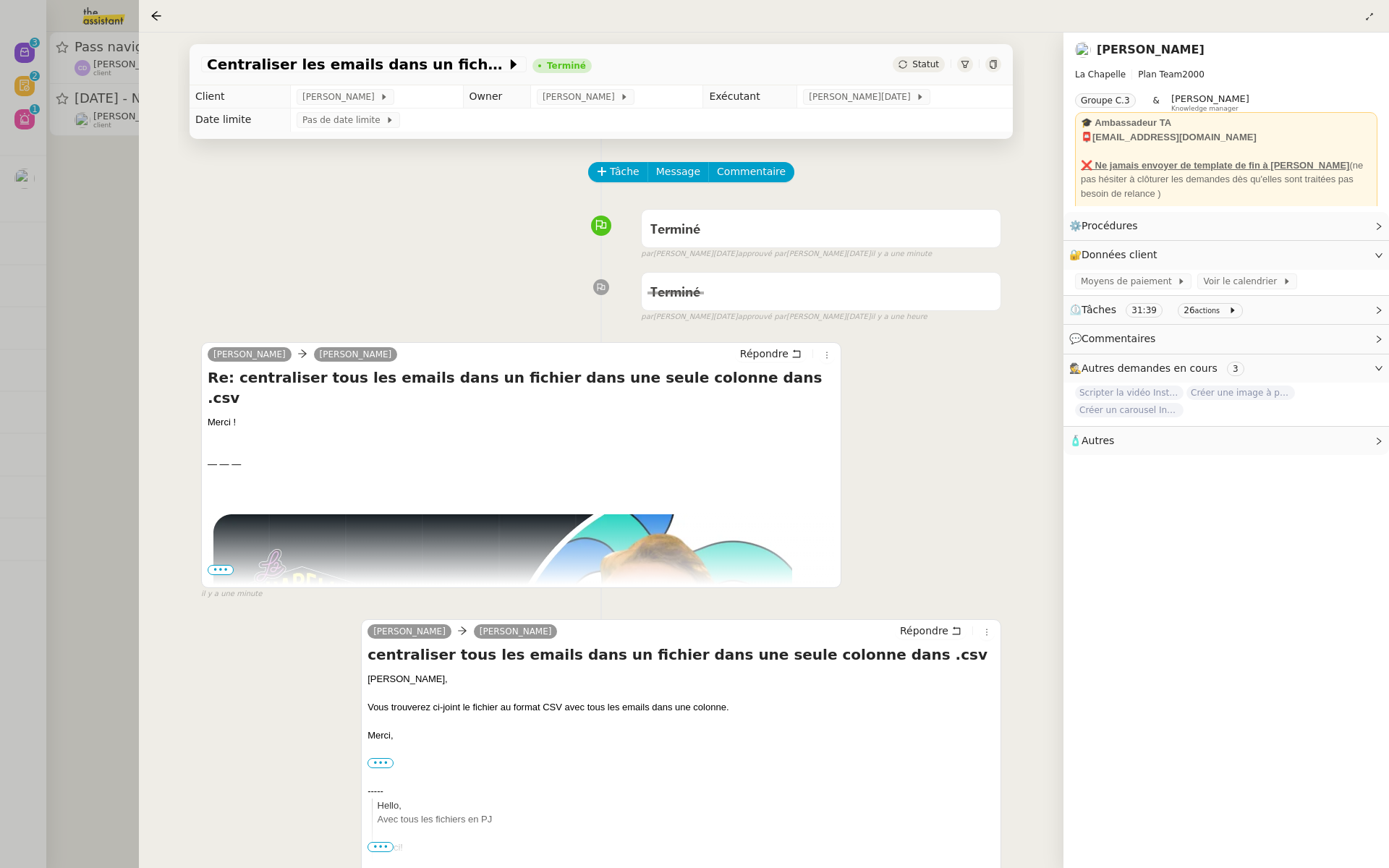
click at [46, 256] on div at bounding box center [694, 434] width 1389 height 868
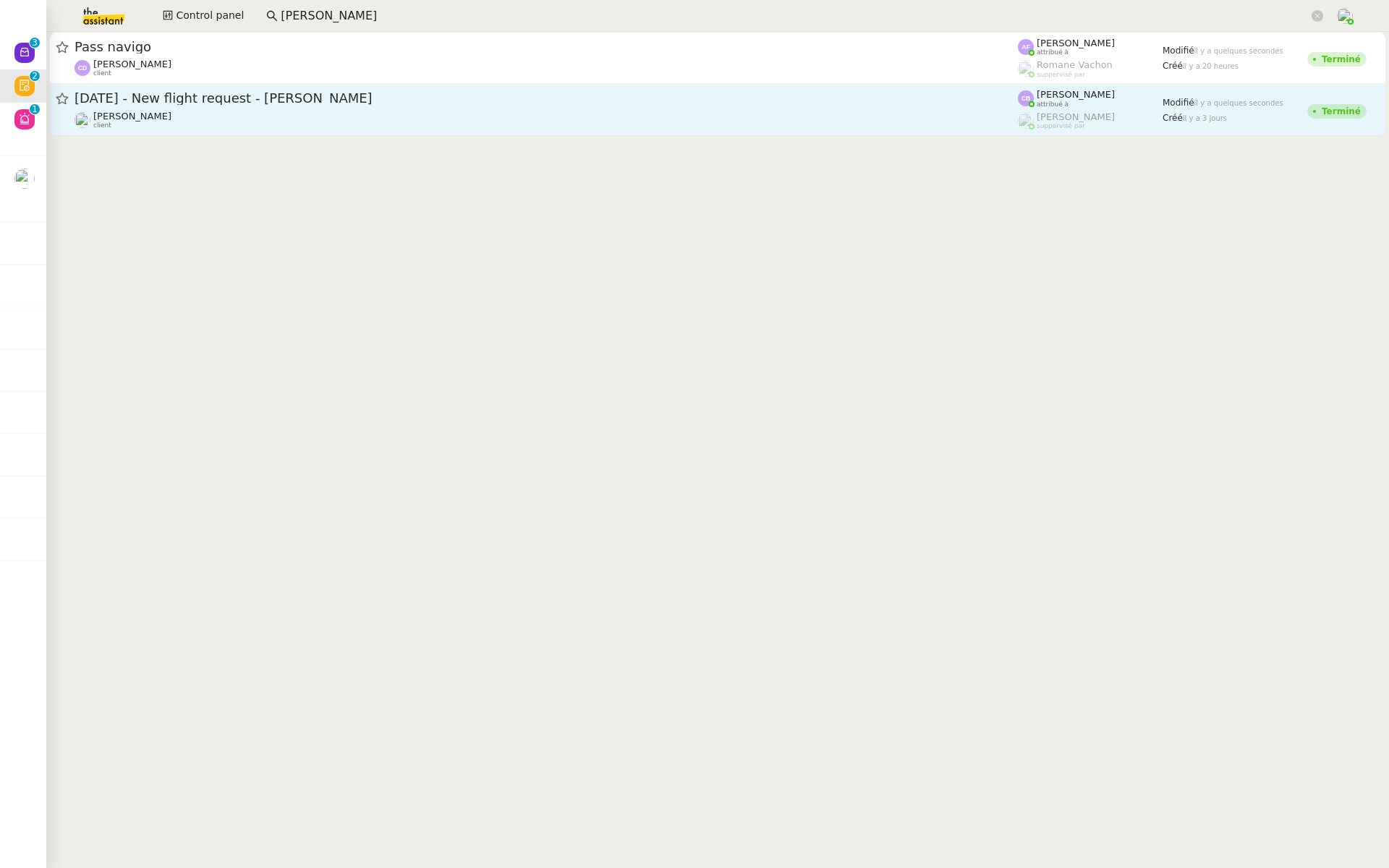
click at [264, 109] on div "27th September 2025 - New flight request - John Smith Louis Frei client" at bounding box center [546, 109] width 943 height 40
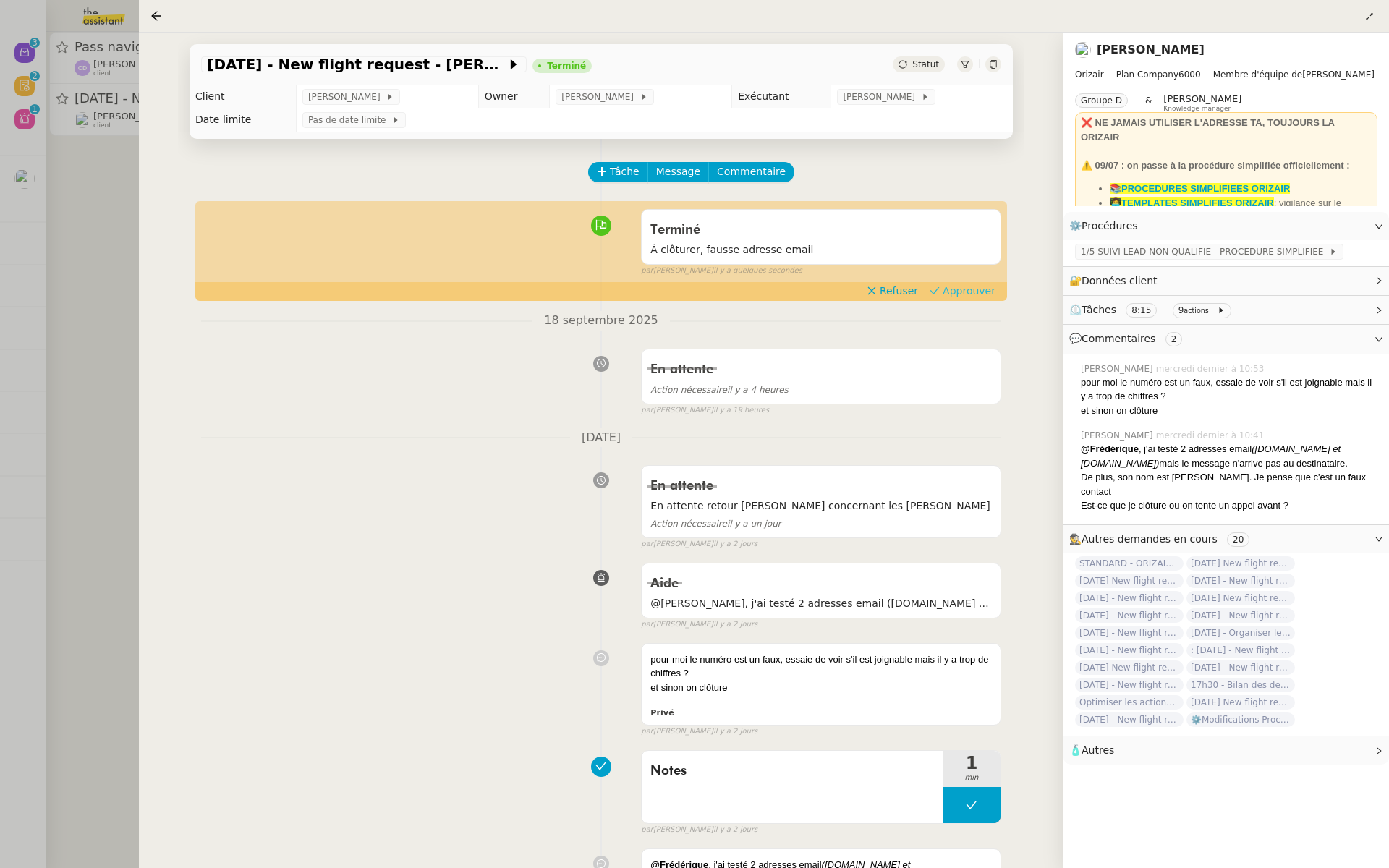
click at [974, 283] on button "Approuver" at bounding box center [963, 290] width 78 height 16
click at [2, 122] on div at bounding box center [694, 434] width 1389 height 868
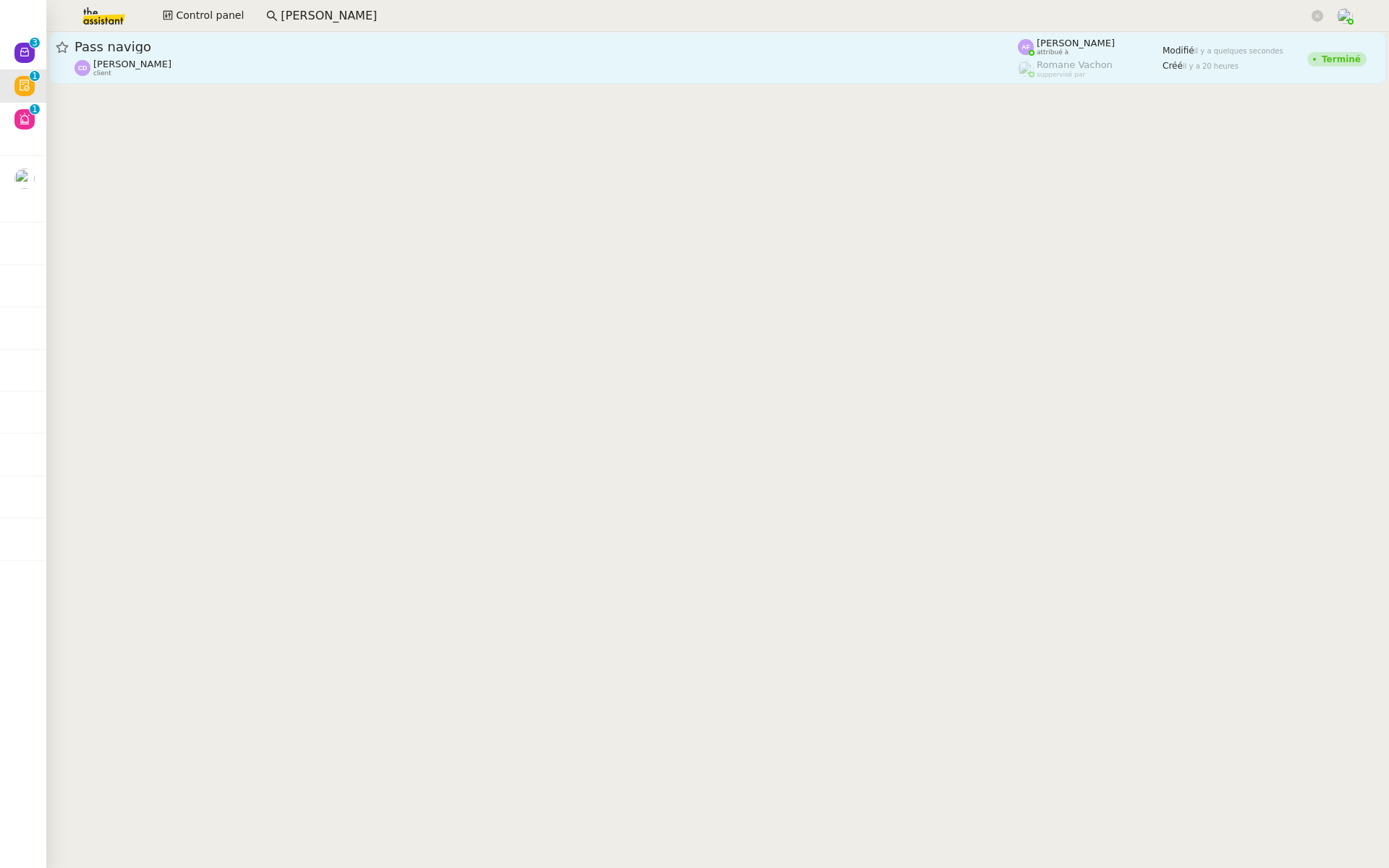
click at [216, 50] on span "Pass navigo" at bounding box center [546, 47] width 943 height 13
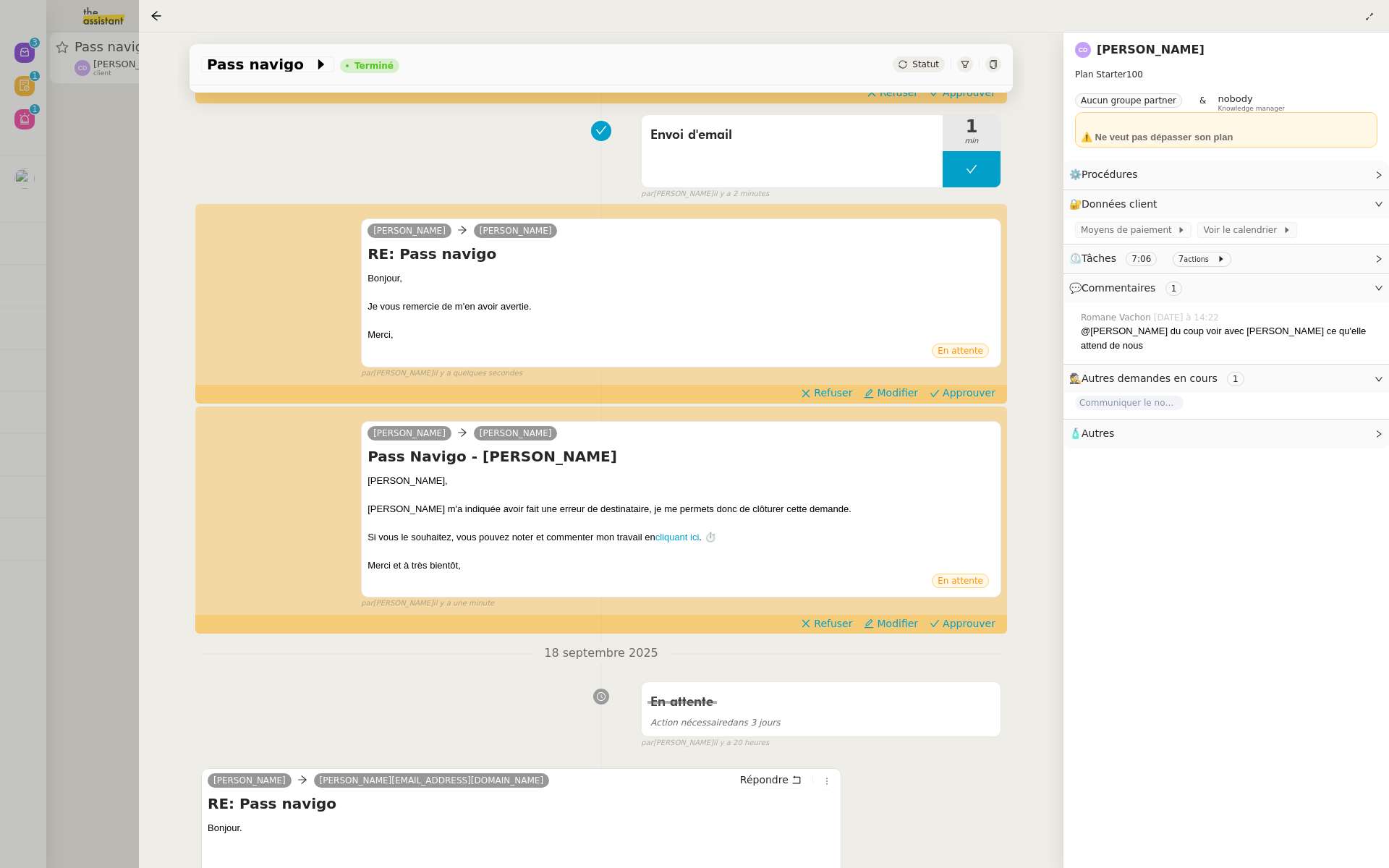
scroll to position [201, 0]
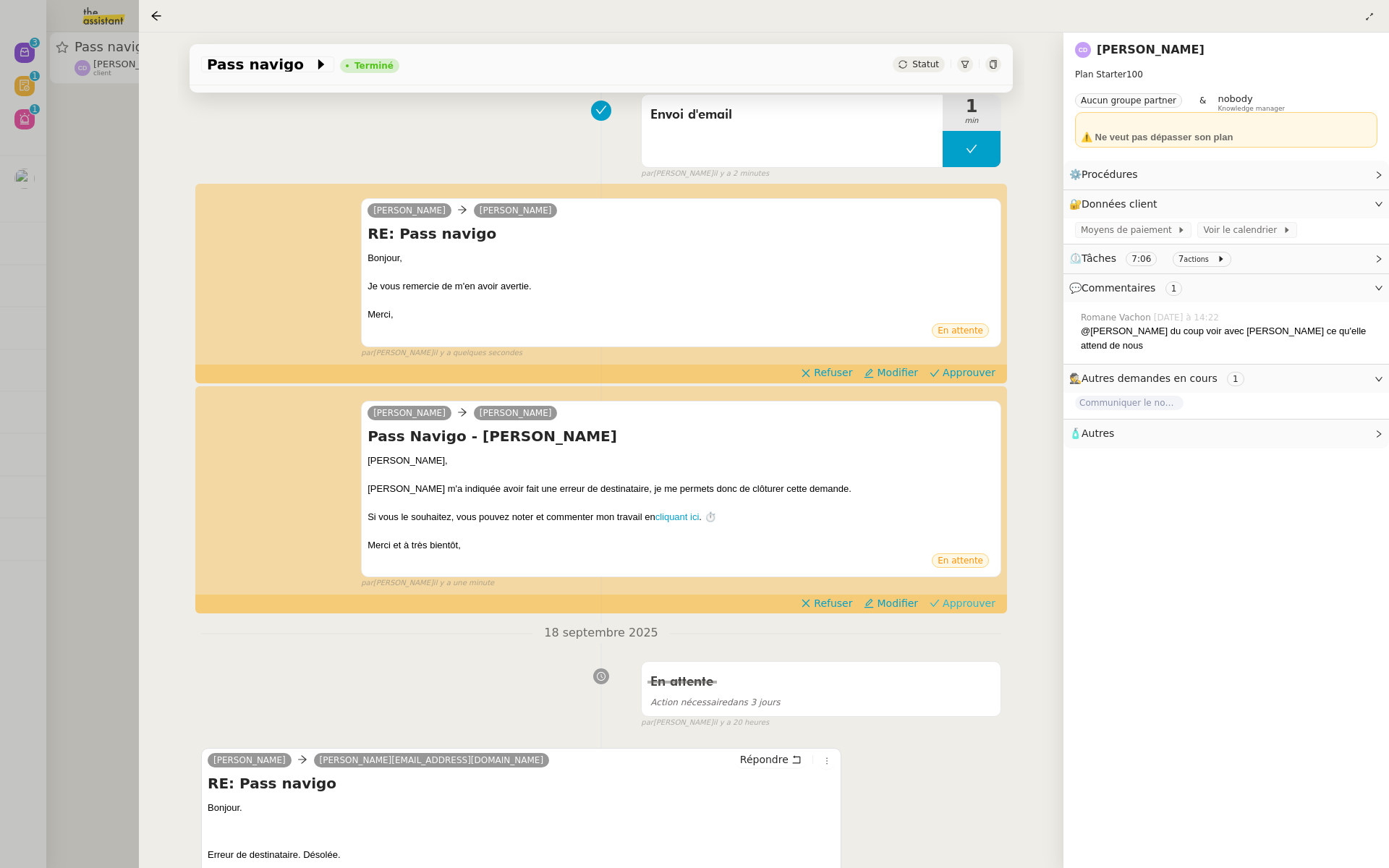
click at [974, 599] on span "Approuver" at bounding box center [969, 603] width 53 height 15
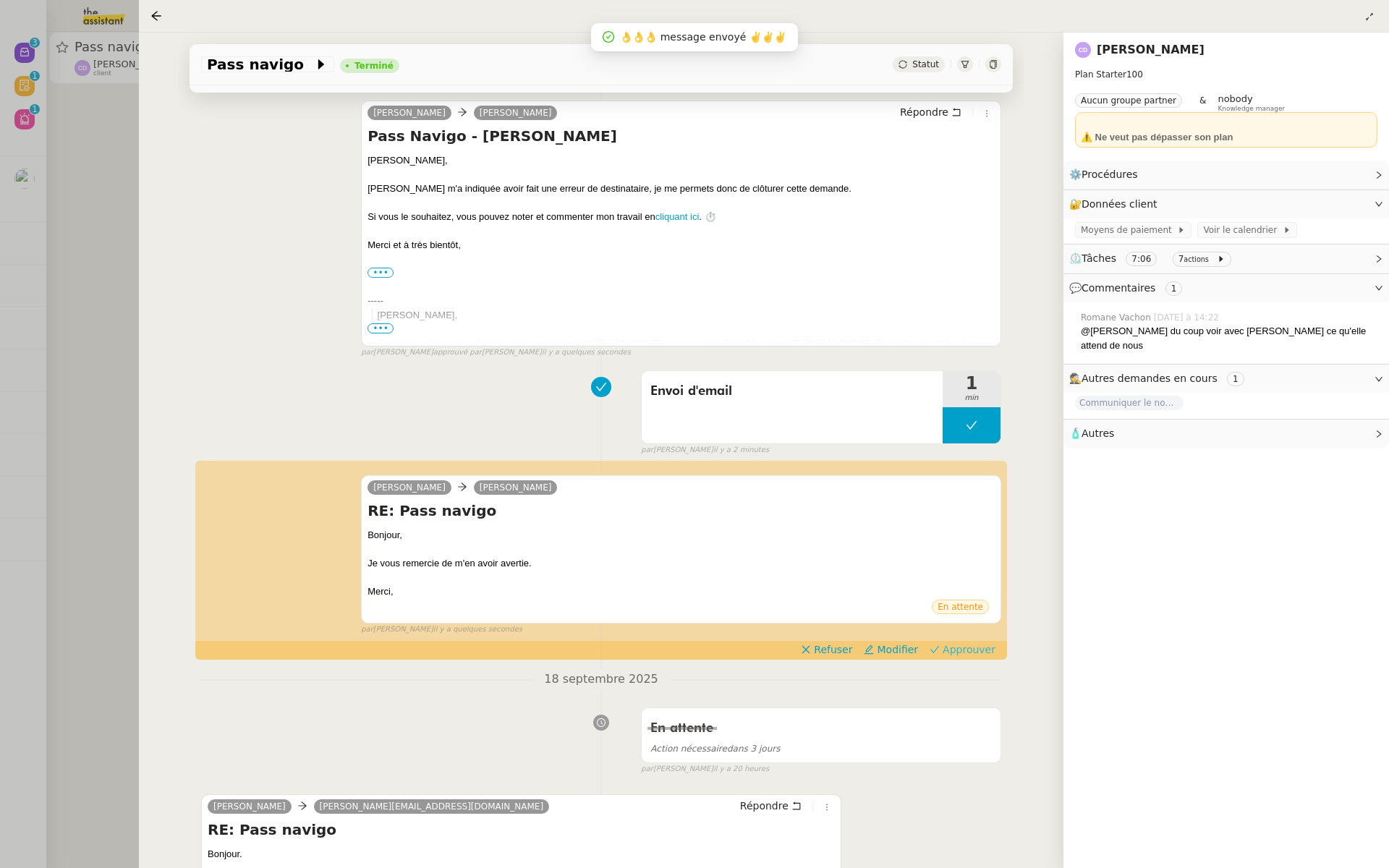
click at [981, 648] on span "Approuver" at bounding box center [969, 650] width 53 height 15
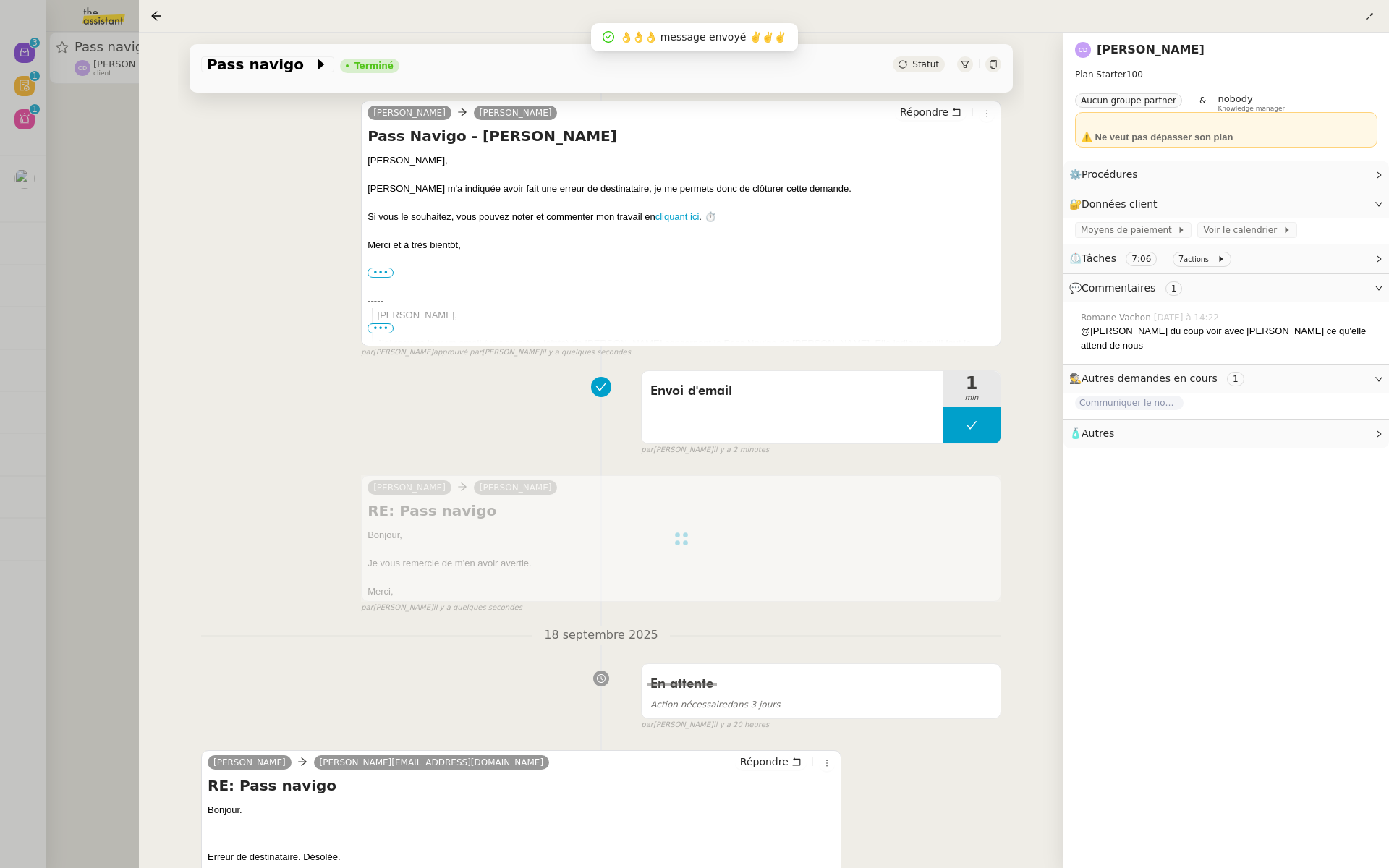
click at [8, 239] on div at bounding box center [694, 434] width 1389 height 868
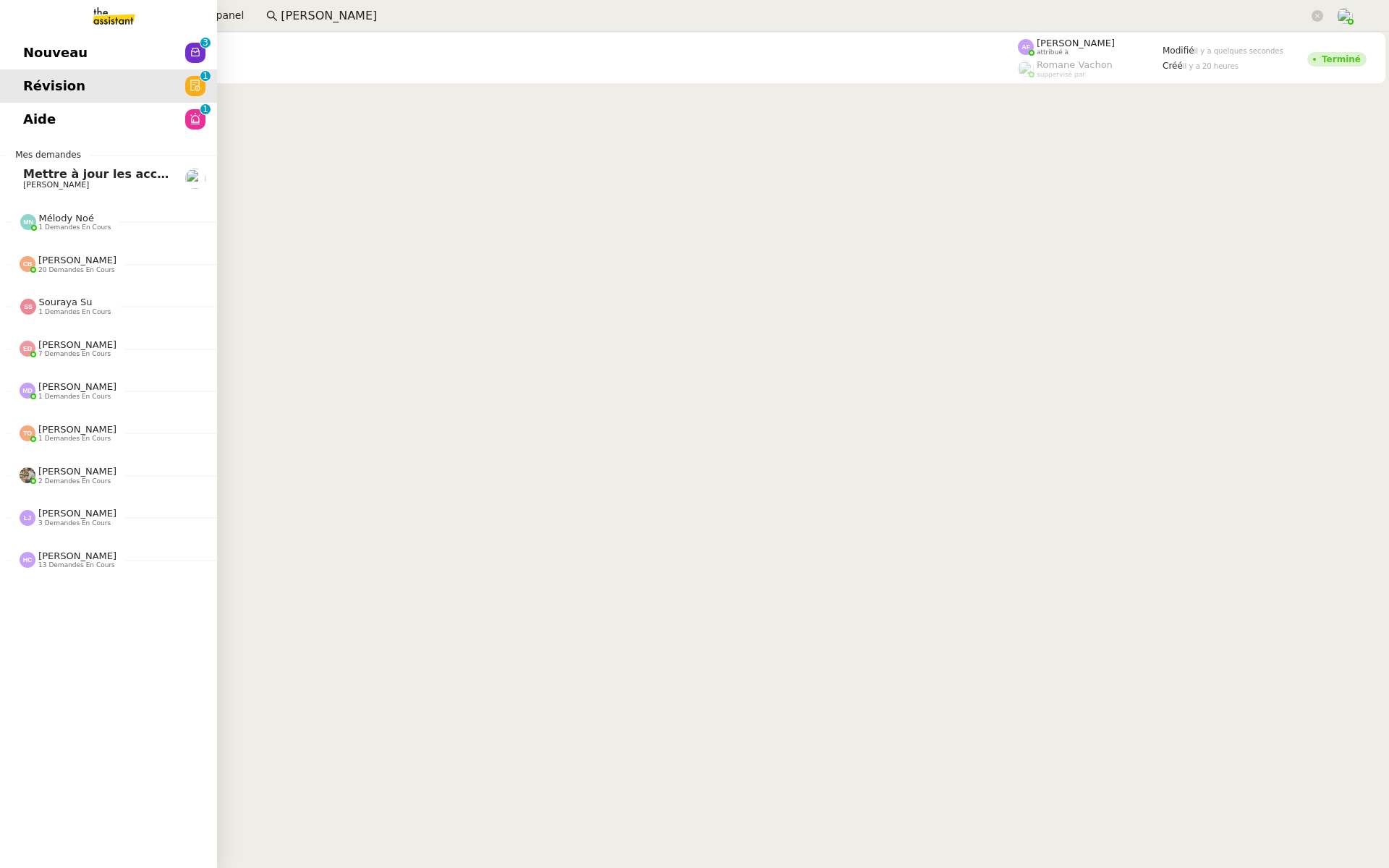
click at [56, 35] on div "Nouveau 0 1 2 3 4 5 6 7 8 9 Révision 0 1 2 3 4 5 6 7 8 9 Aide 0 1 2 3 4 5 6 7 8…" at bounding box center [109, 450] width 217 height 836
click at [16, 49] on link "Nouveau 0 1 2 3 4 5 6 7 8 9" at bounding box center [109, 53] width 217 height 33
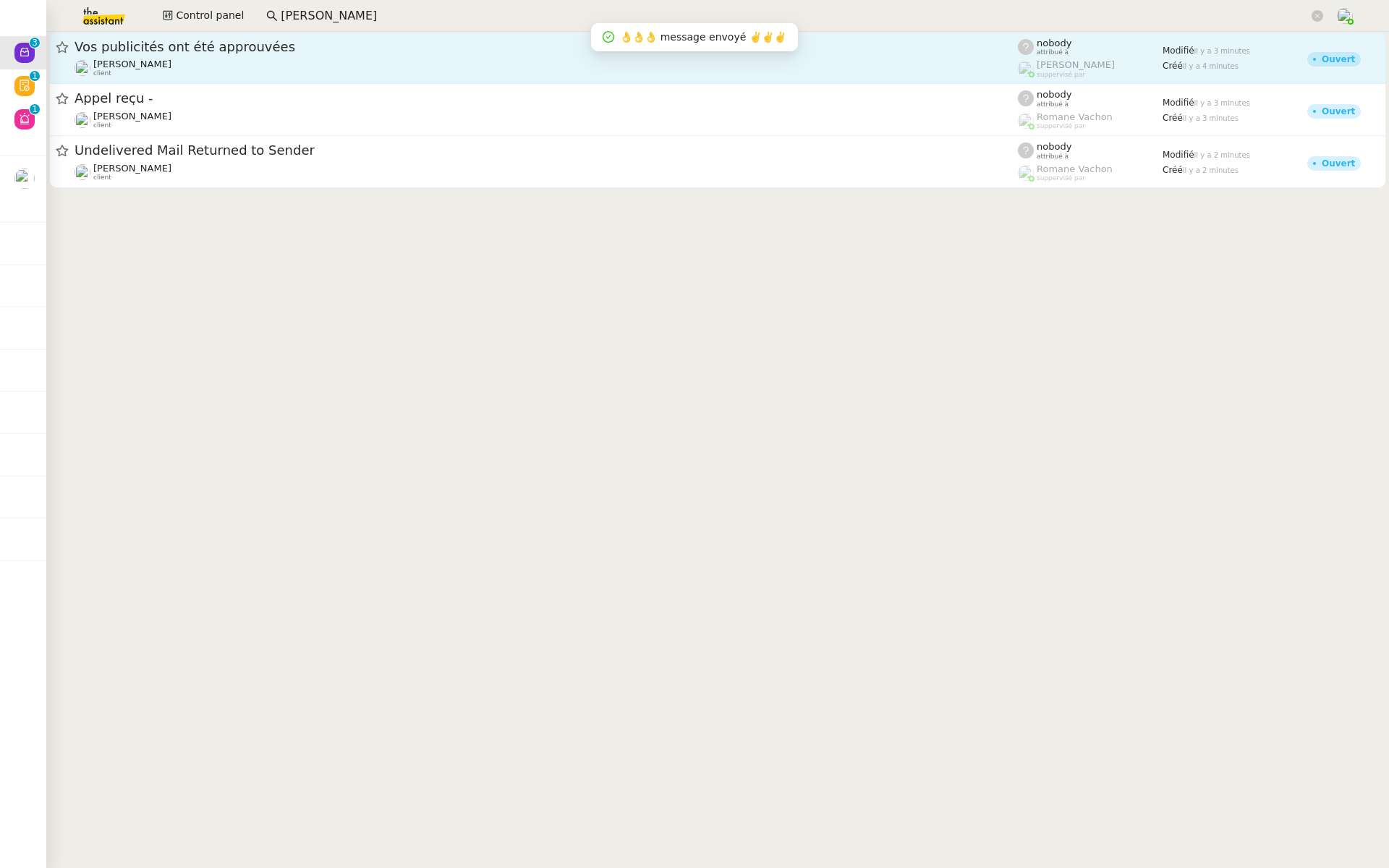
click at [248, 43] on span "Vos publicités ont été approuvées" at bounding box center [546, 47] width 943 height 13
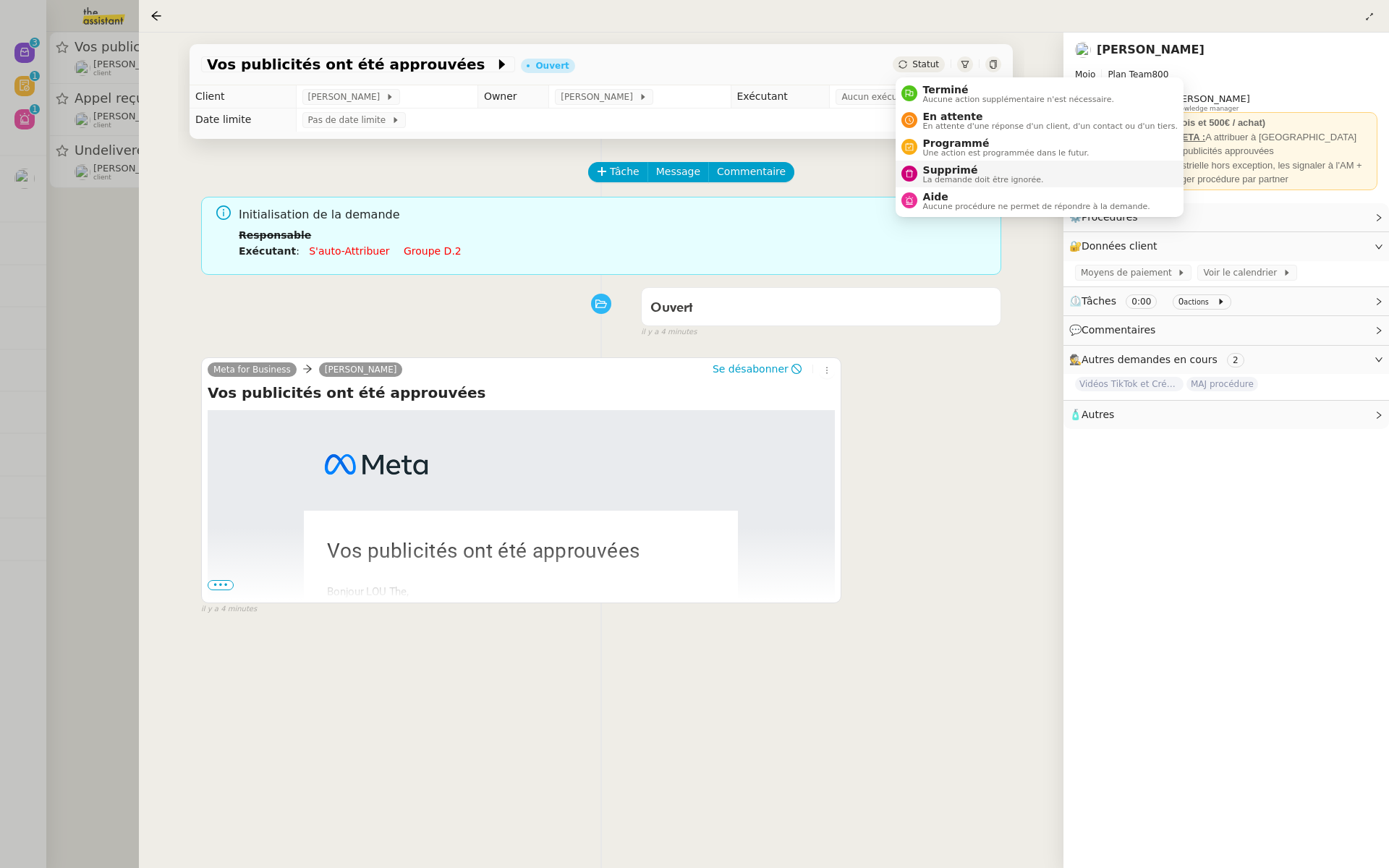
click at [924, 174] on span "Supprimé" at bounding box center [984, 170] width 121 height 12
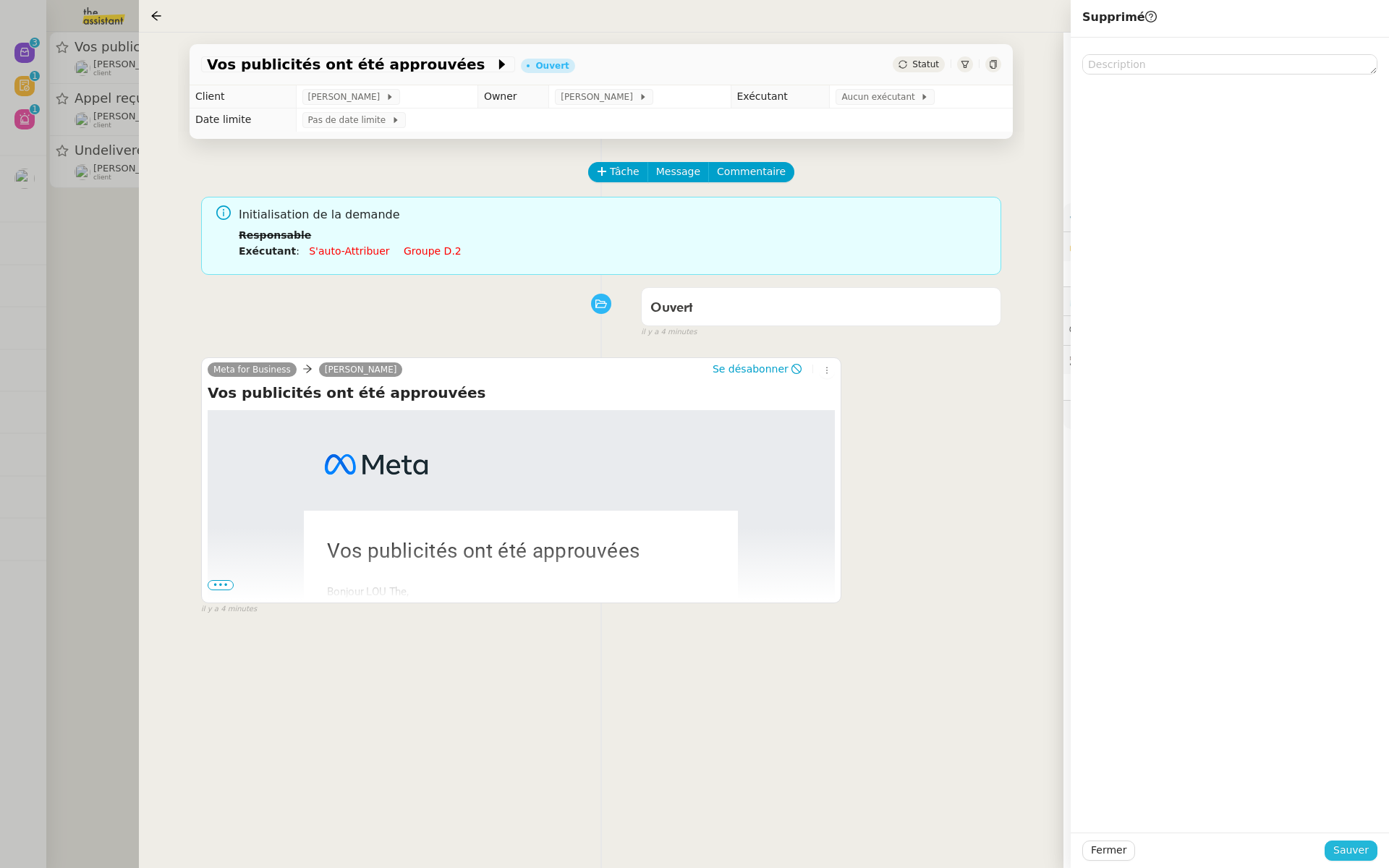
click at [1350, 852] on span "Sauver" at bounding box center [1352, 850] width 36 height 16
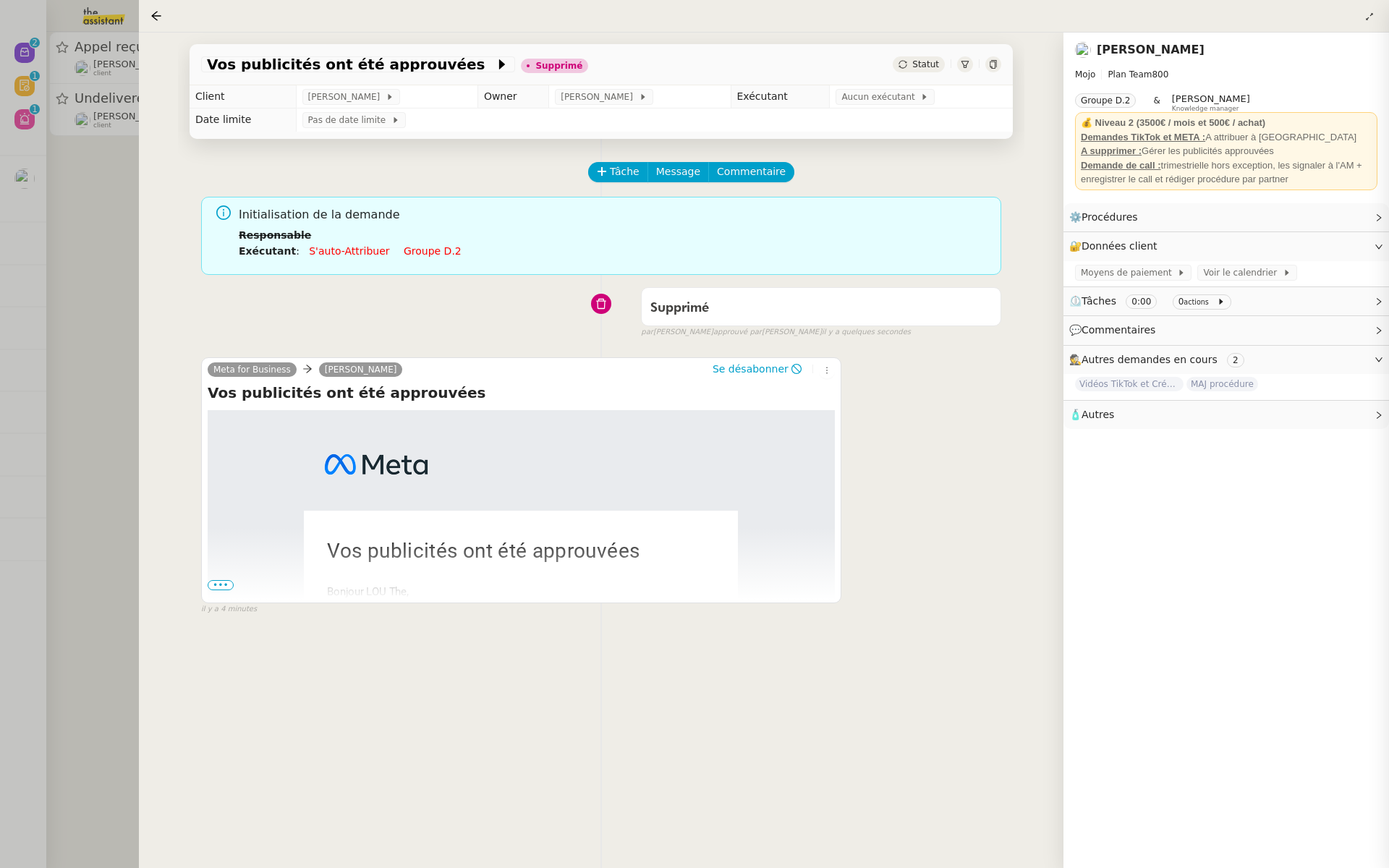
click at [35, 154] on div at bounding box center [694, 434] width 1389 height 868
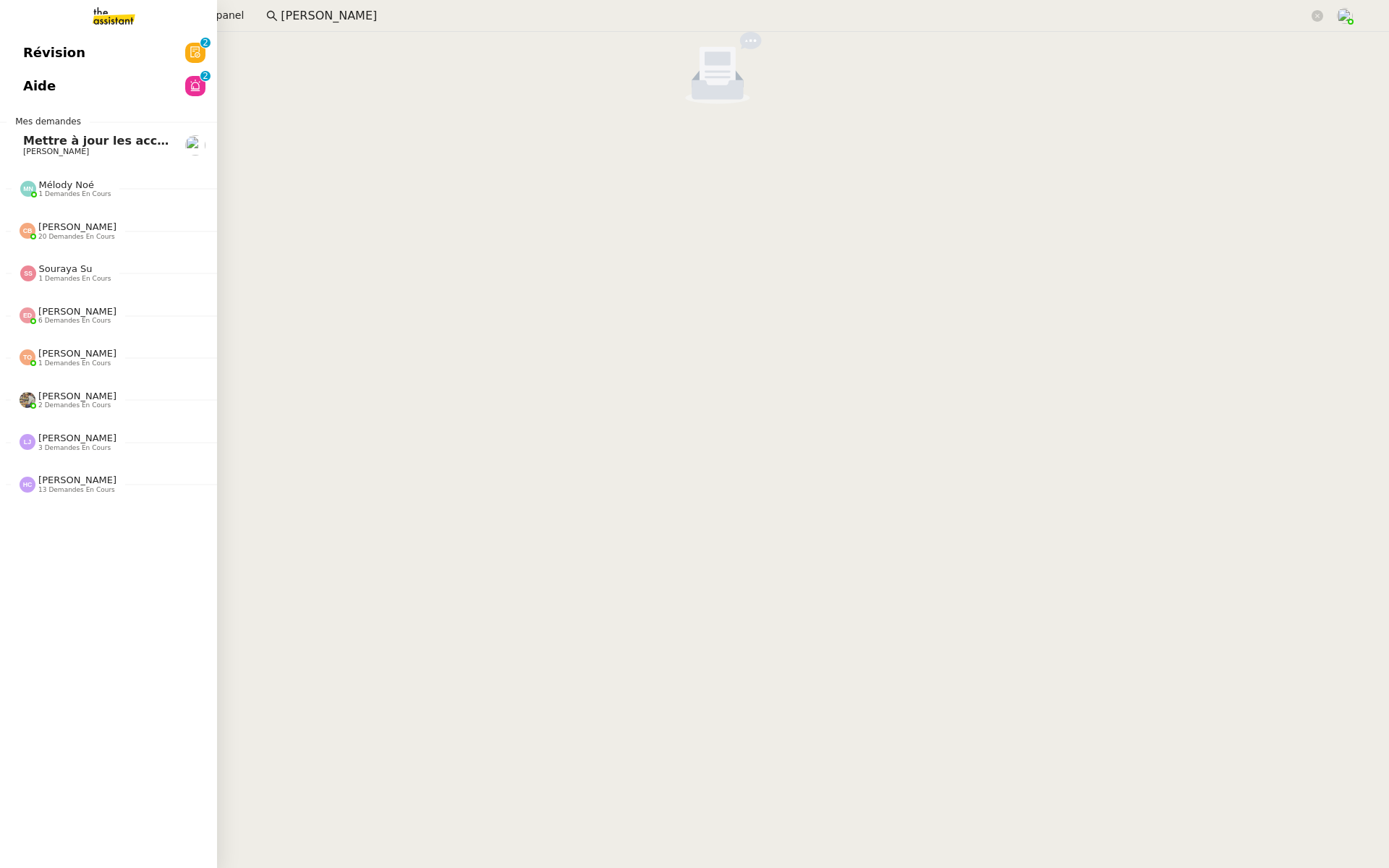
click at [30, 50] on span "Révision" at bounding box center [54, 53] width 62 height 22
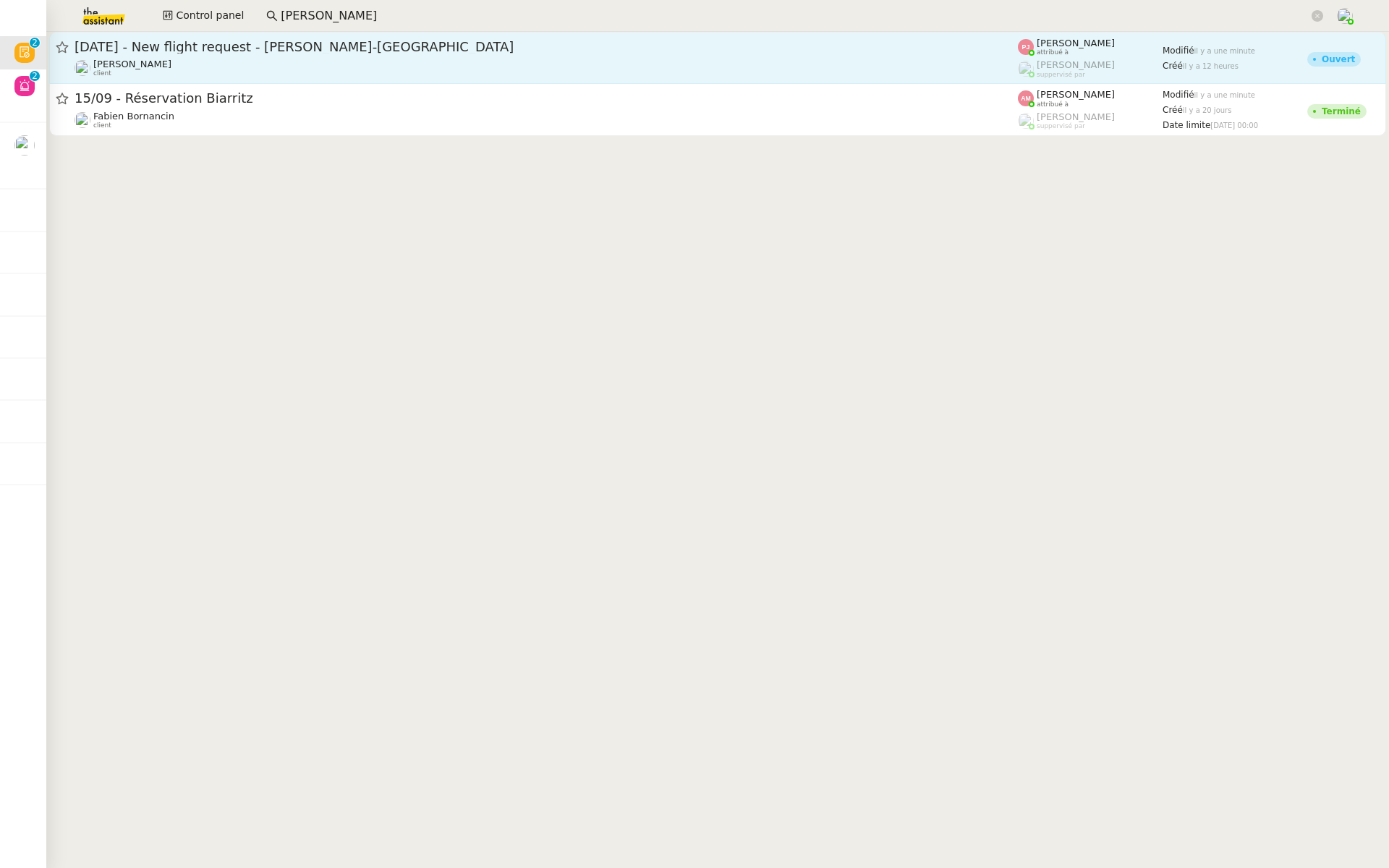
click at [302, 54] on div "[DATE] - New flight request - [PERSON_NAME]-[GEOGRAPHIC_DATA]" at bounding box center [546, 47] width 943 height 17
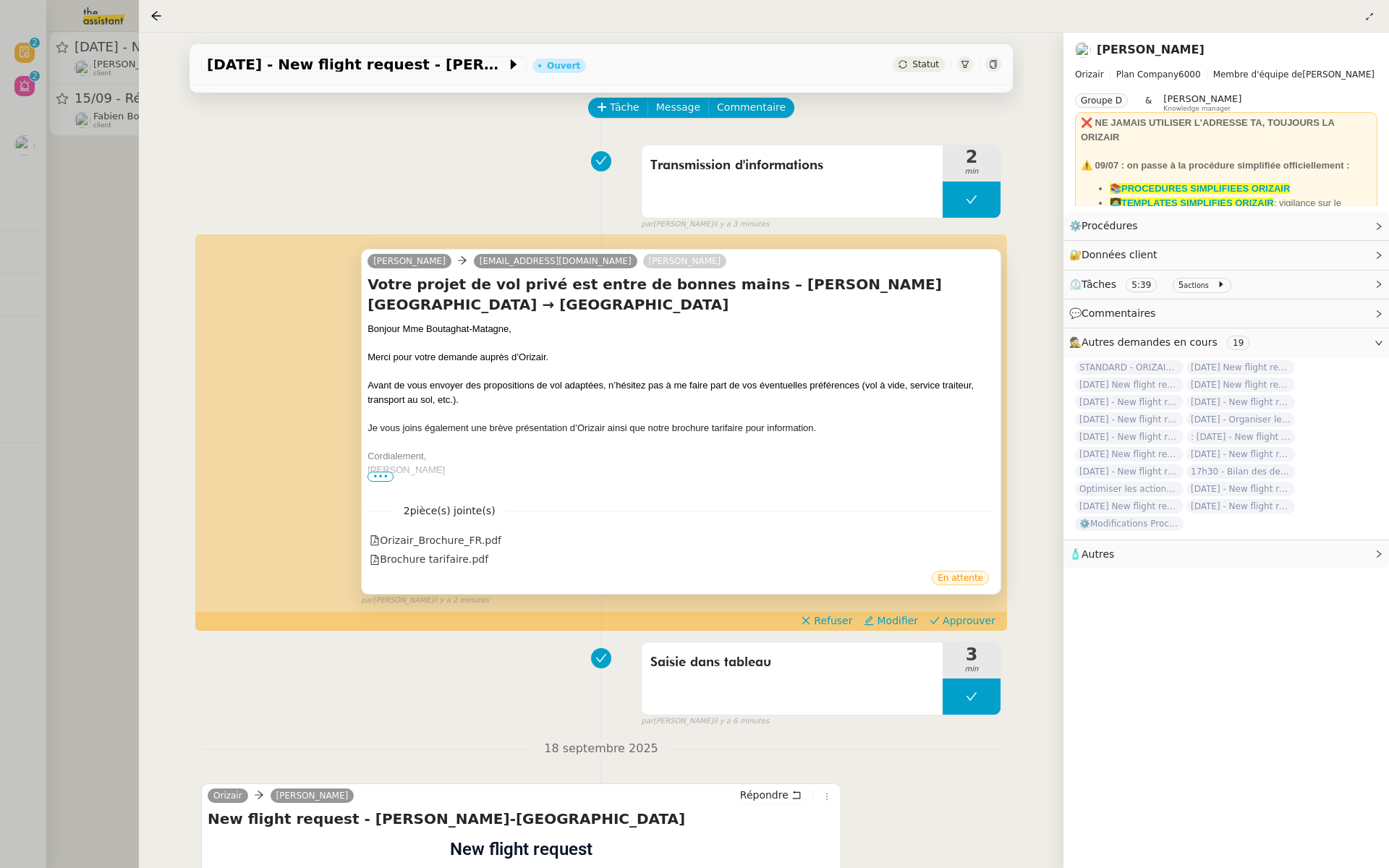
scroll to position [113, 0]
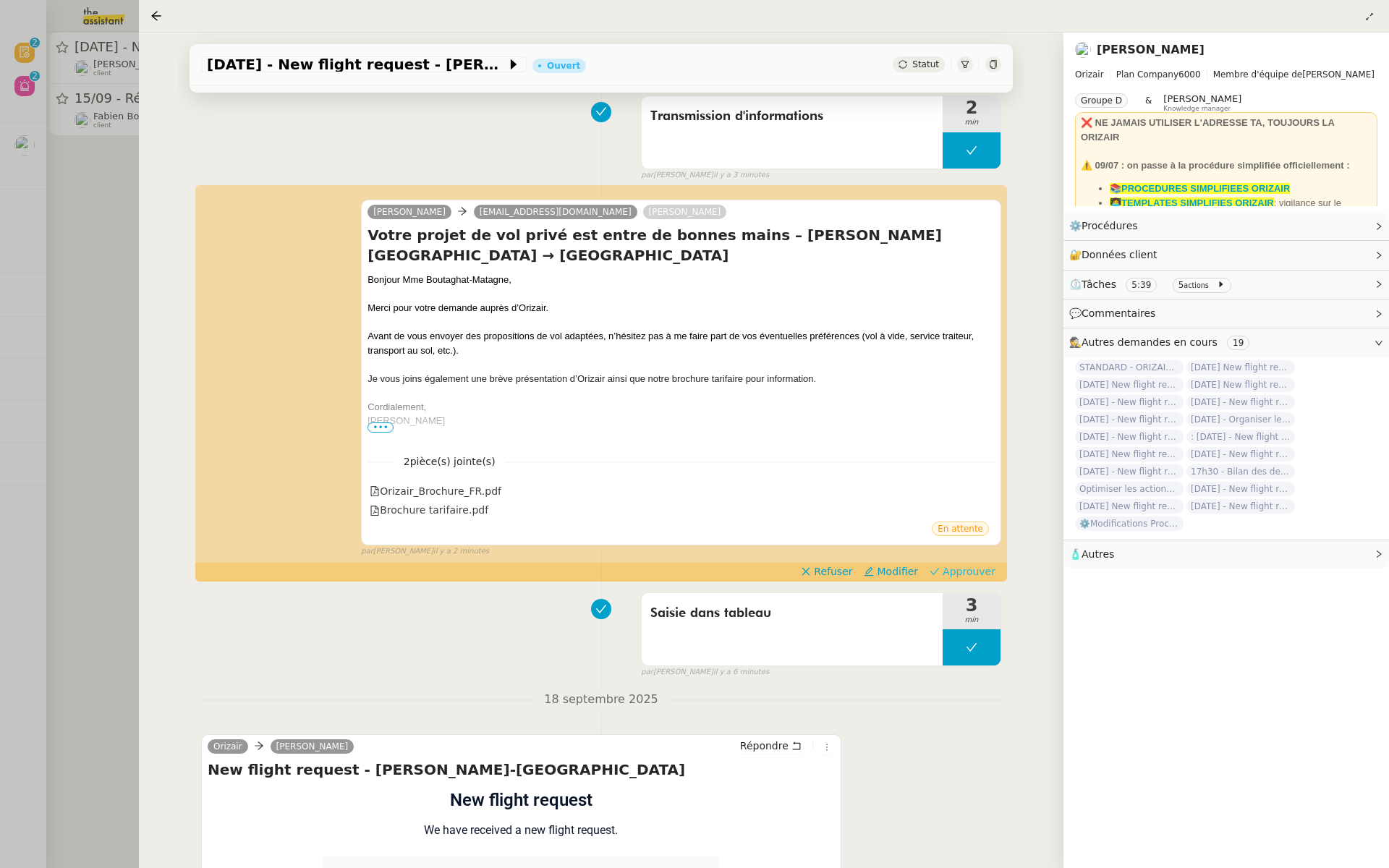
click at [968, 571] on span "Approuver" at bounding box center [969, 571] width 53 height 15
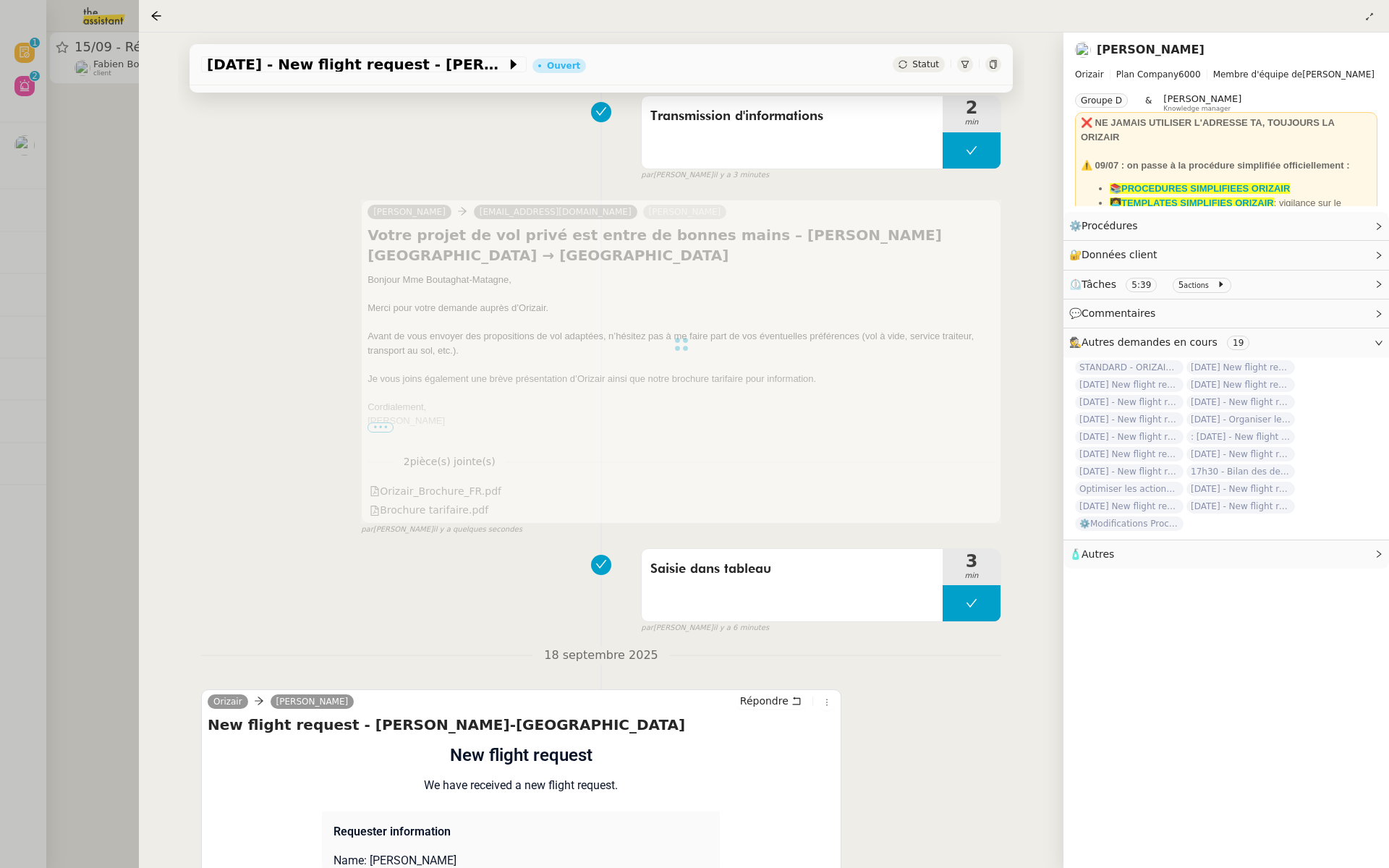
click at [46, 314] on div at bounding box center [694, 434] width 1389 height 868
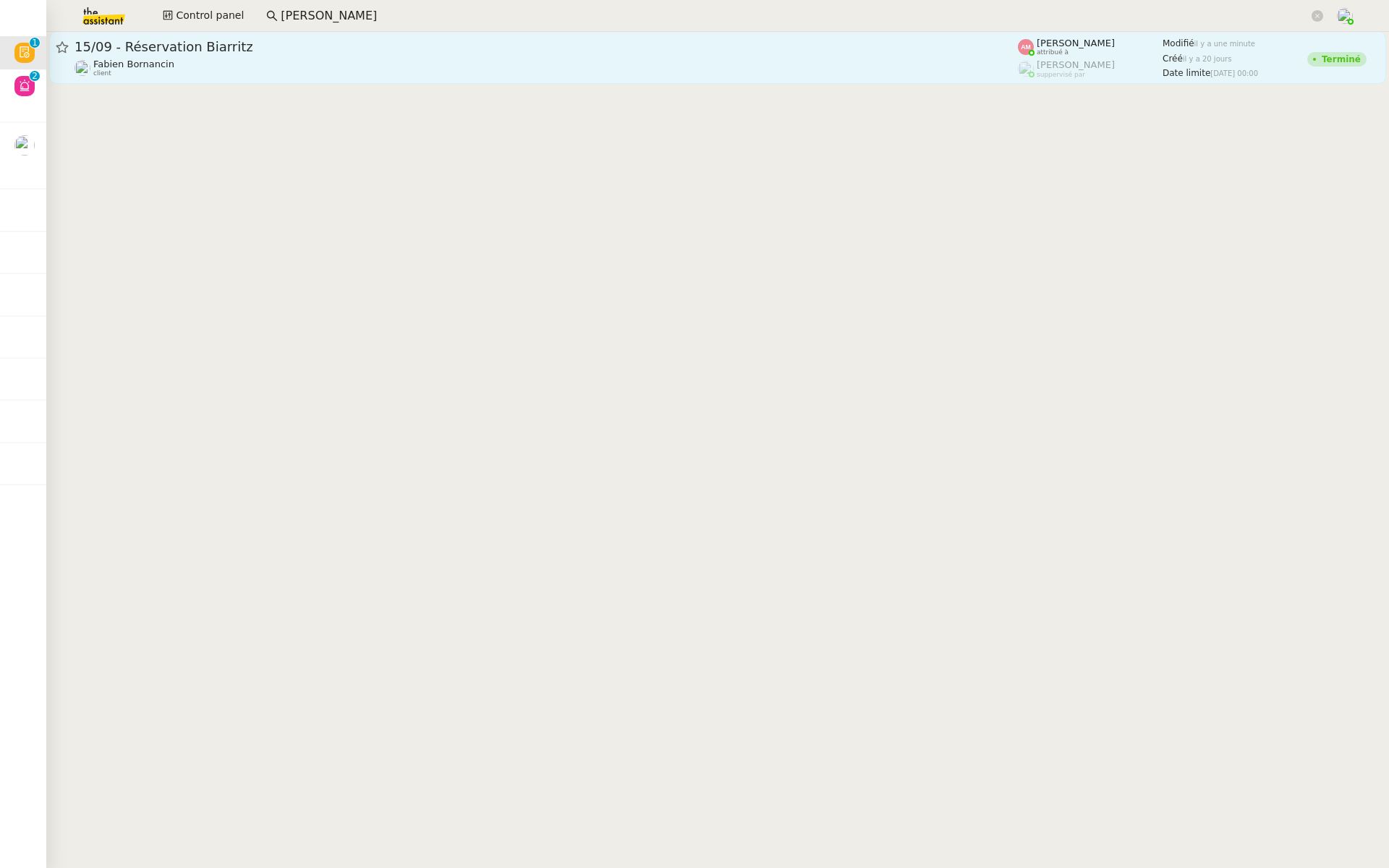
click at [259, 43] on span "15/09 - Réservation Biarritz" at bounding box center [546, 47] width 943 height 13
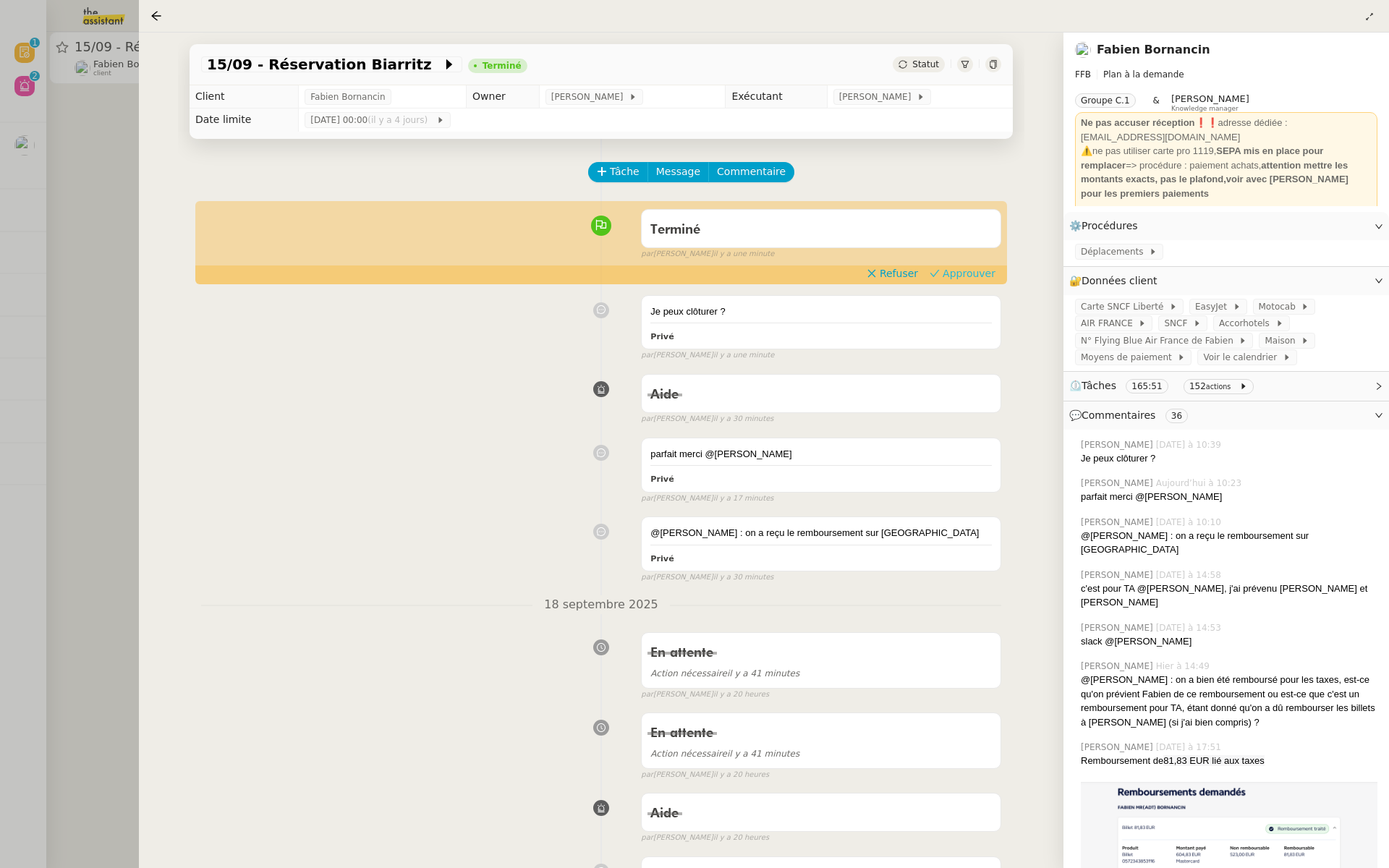
click at [979, 276] on span "Approuver" at bounding box center [969, 273] width 53 height 15
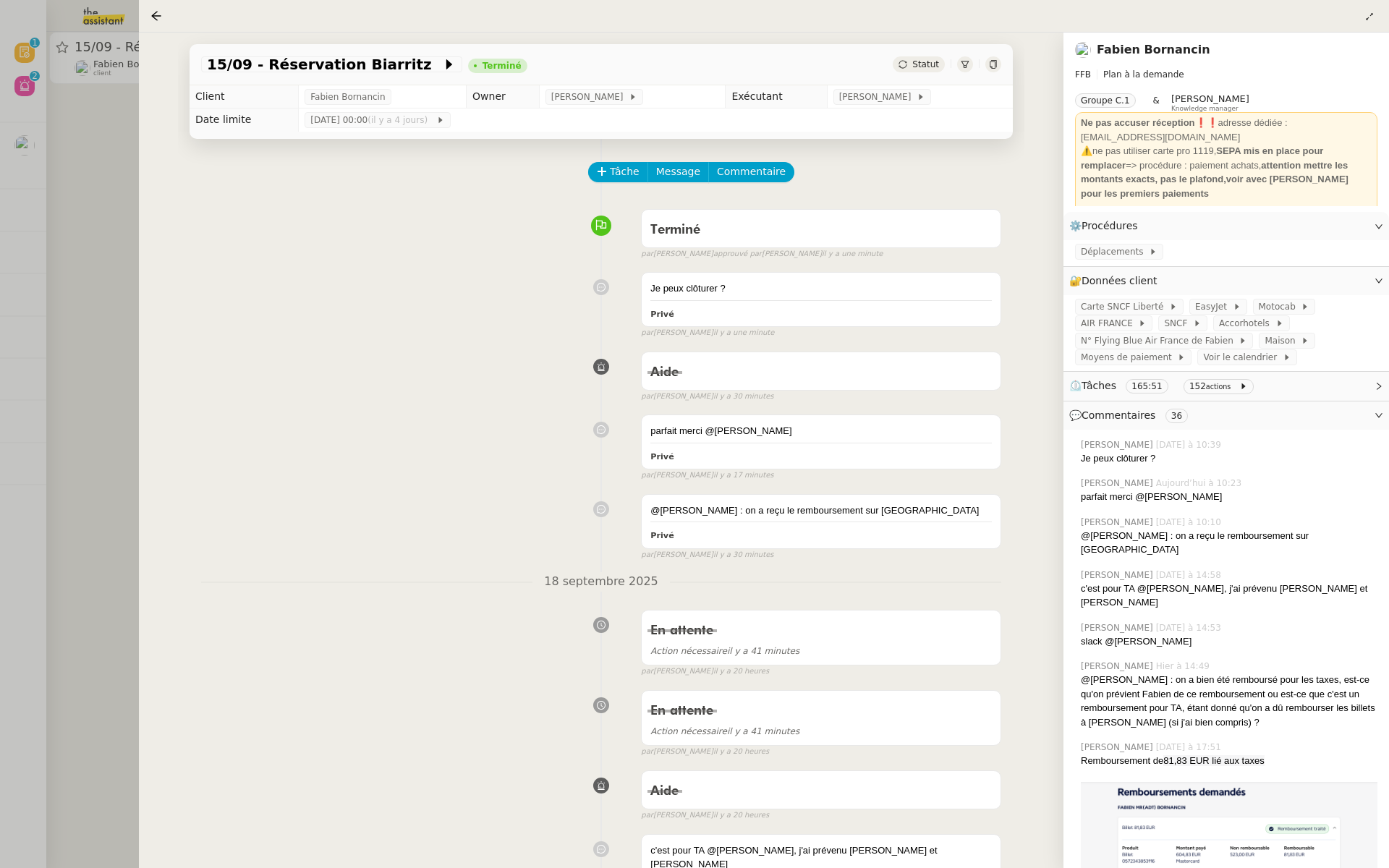
click at [104, 155] on div at bounding box center [694, 434] width 1389 height 868
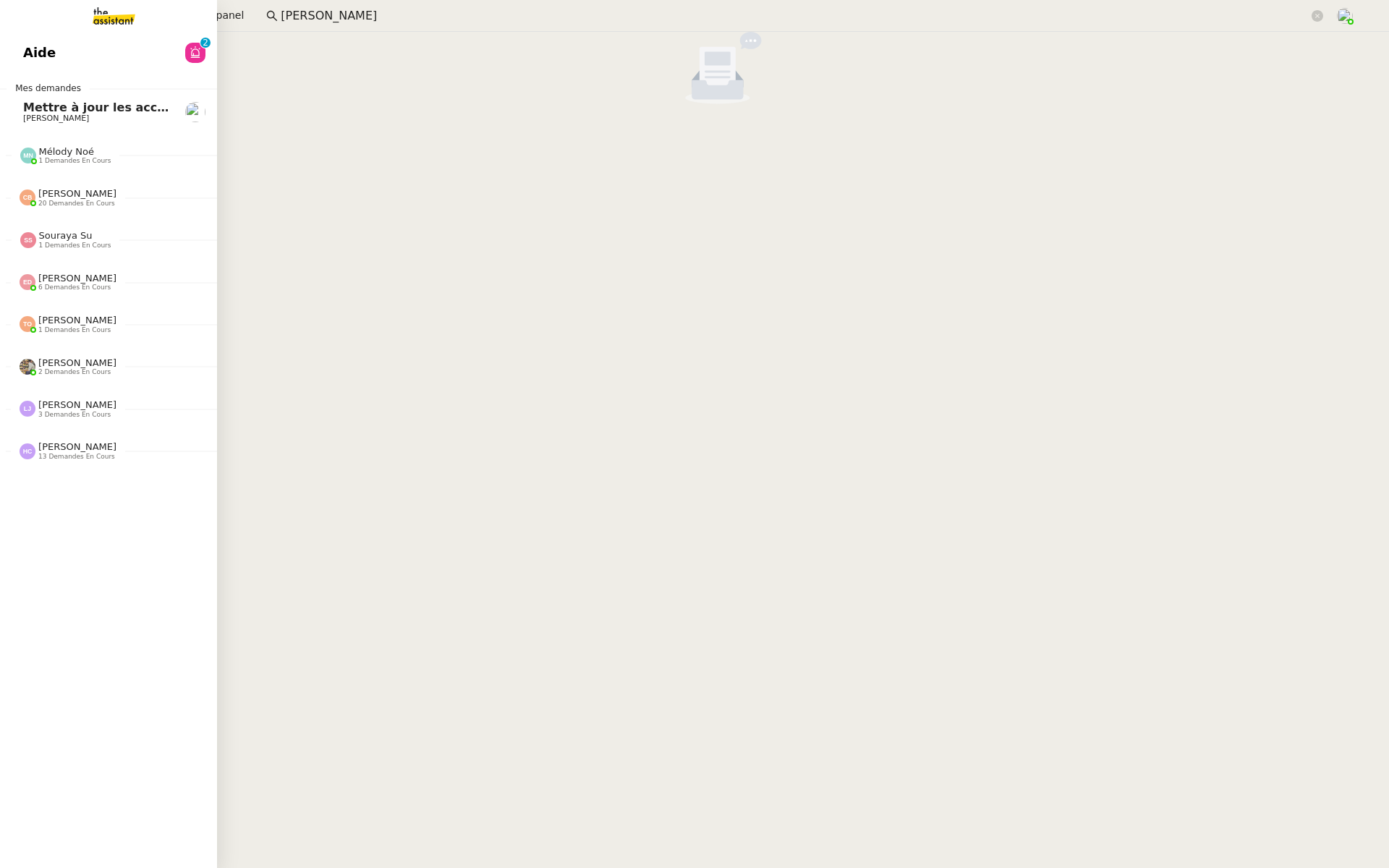
click at [9, 61] on link "Aide 0 1 2 3 4 5 6 7 8 9" at bounding box center [109, 53] width 217 height 33
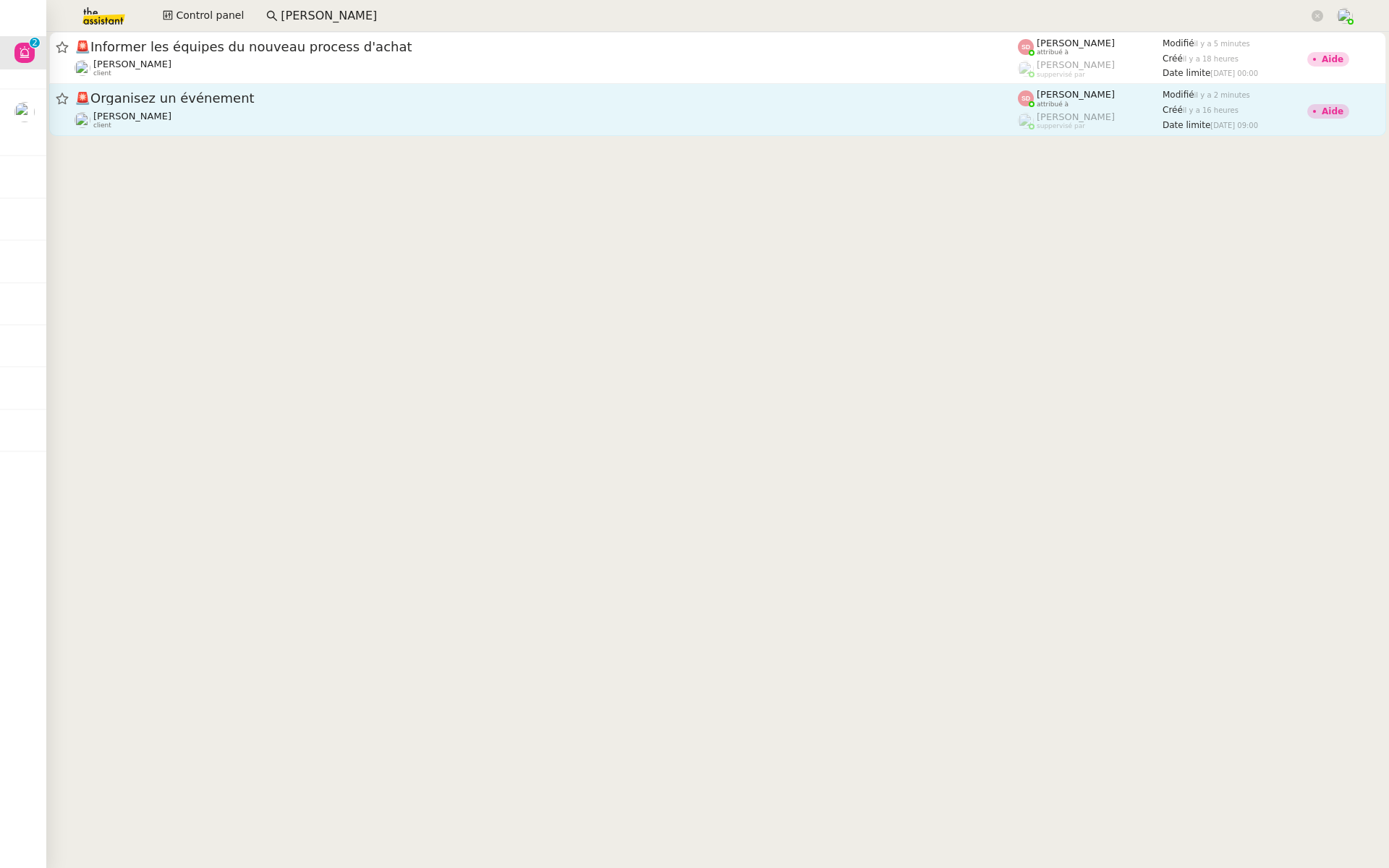
click at [181, 113] on div "Maurice N'Diaye client" at bounding box center [546, 120] width 943 height 19
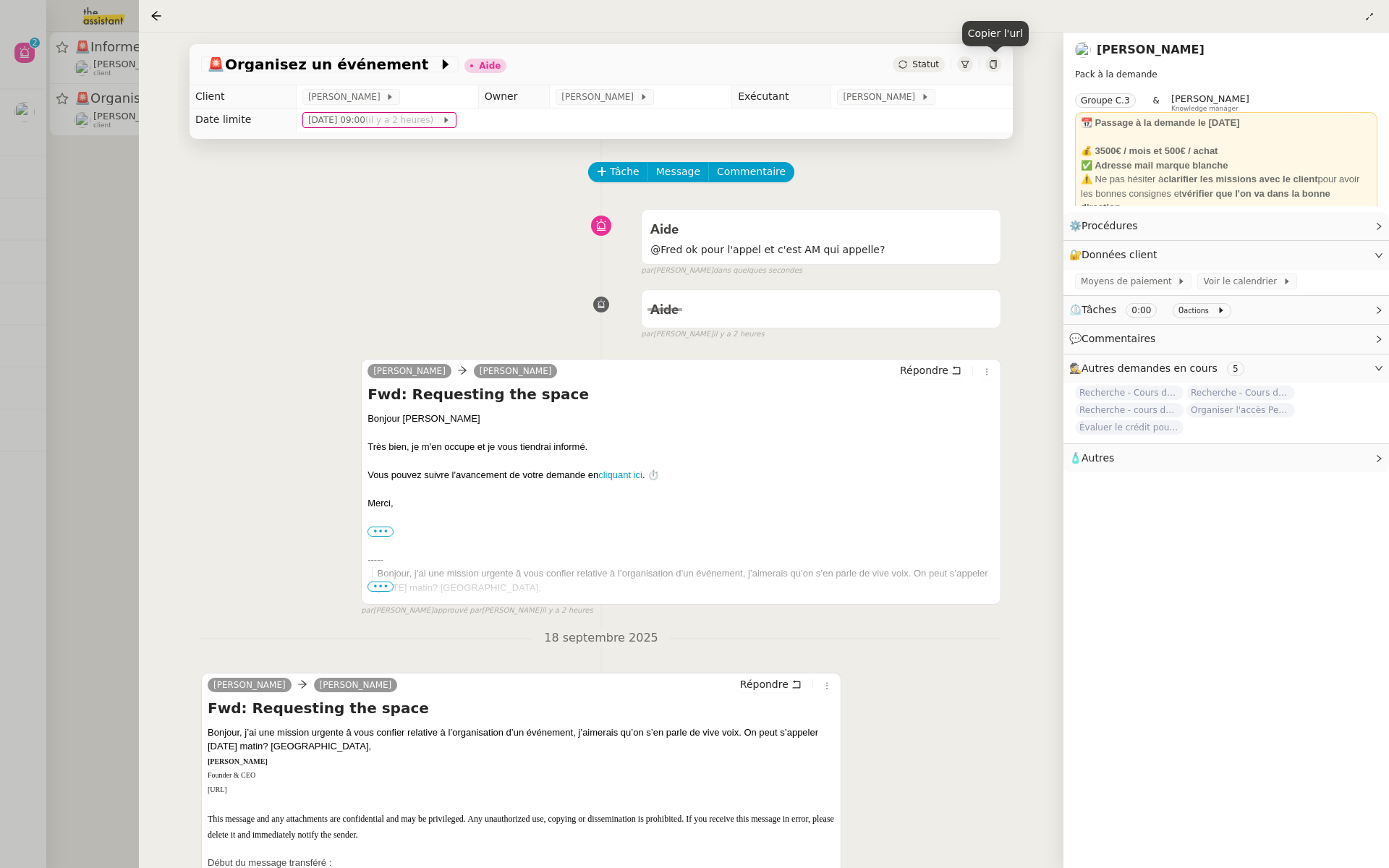
click at [995, 64] on icon at bounding box center [993, 64] width 9 height 9
click at [753, 168] on span "Commentaire" at bounding box center [752, 172] width 69 height 16
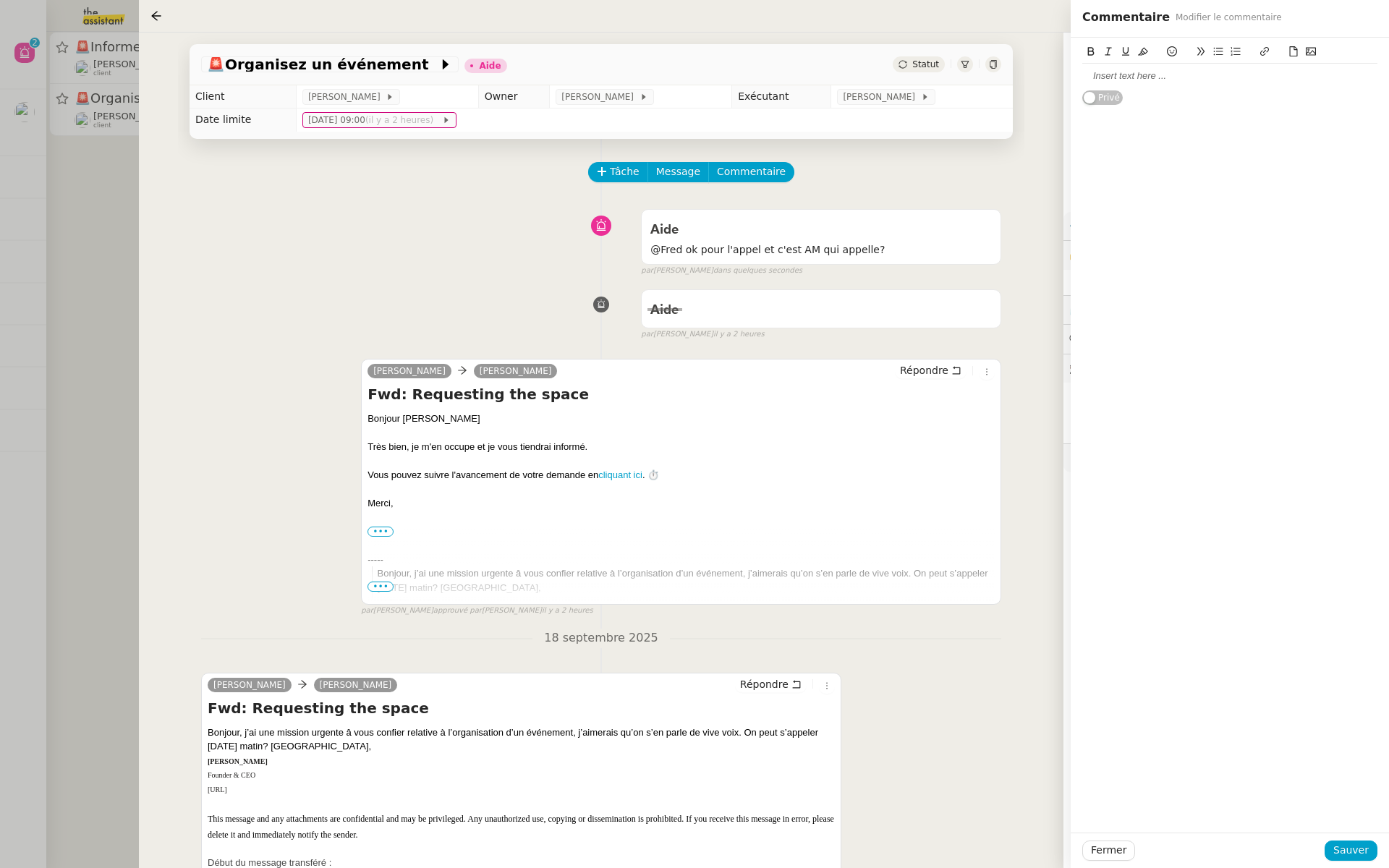
click at [474, 239] on div "Aide @Fred ok pour l'appel et c'est AM qui appelle? false par Sheida D. dans qu…" at bounding box center [601, 240] width 800 height 75
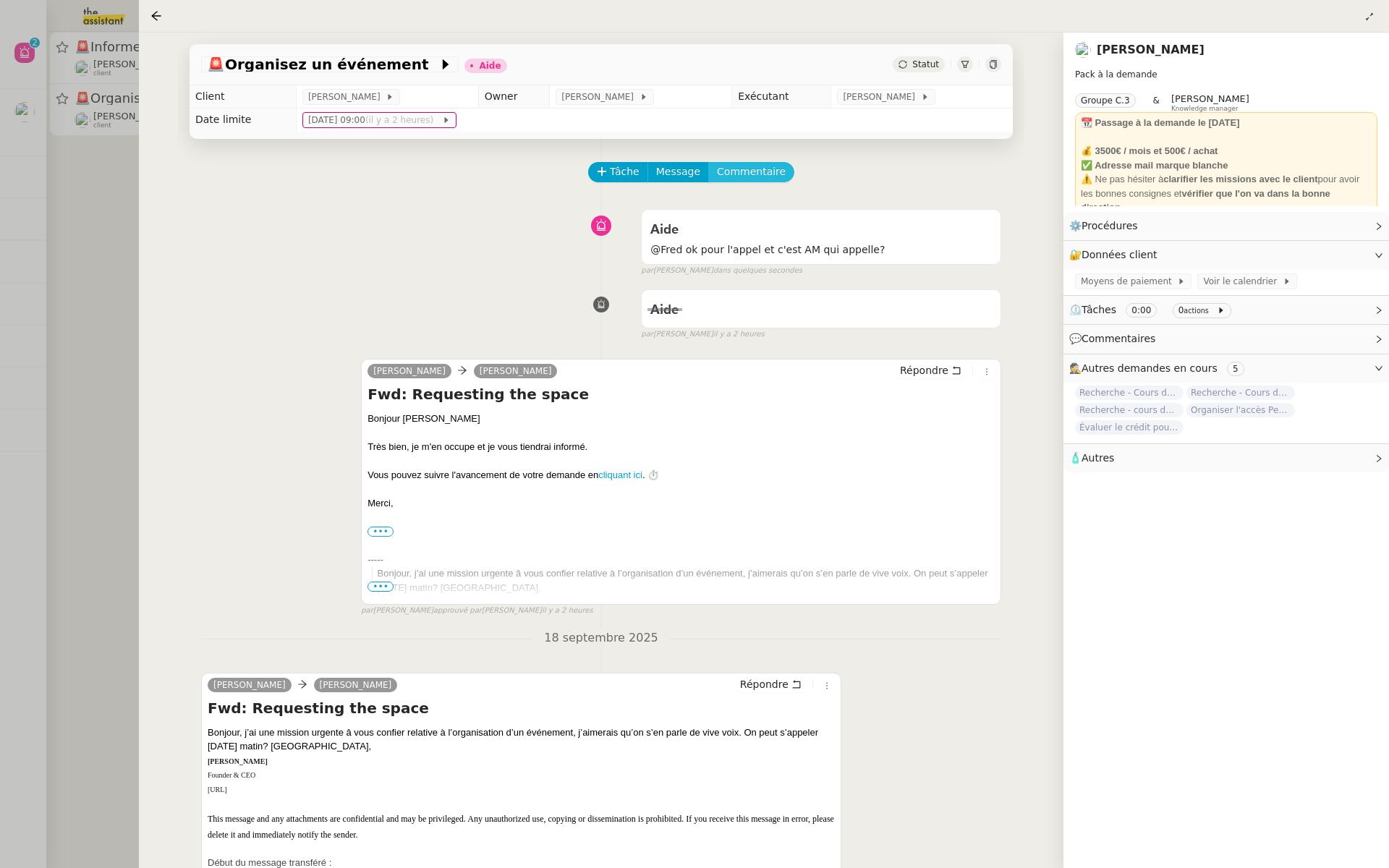
click at [752, 169] on span "Commentaire" at bounding box center [752, 172] width 69 height 16
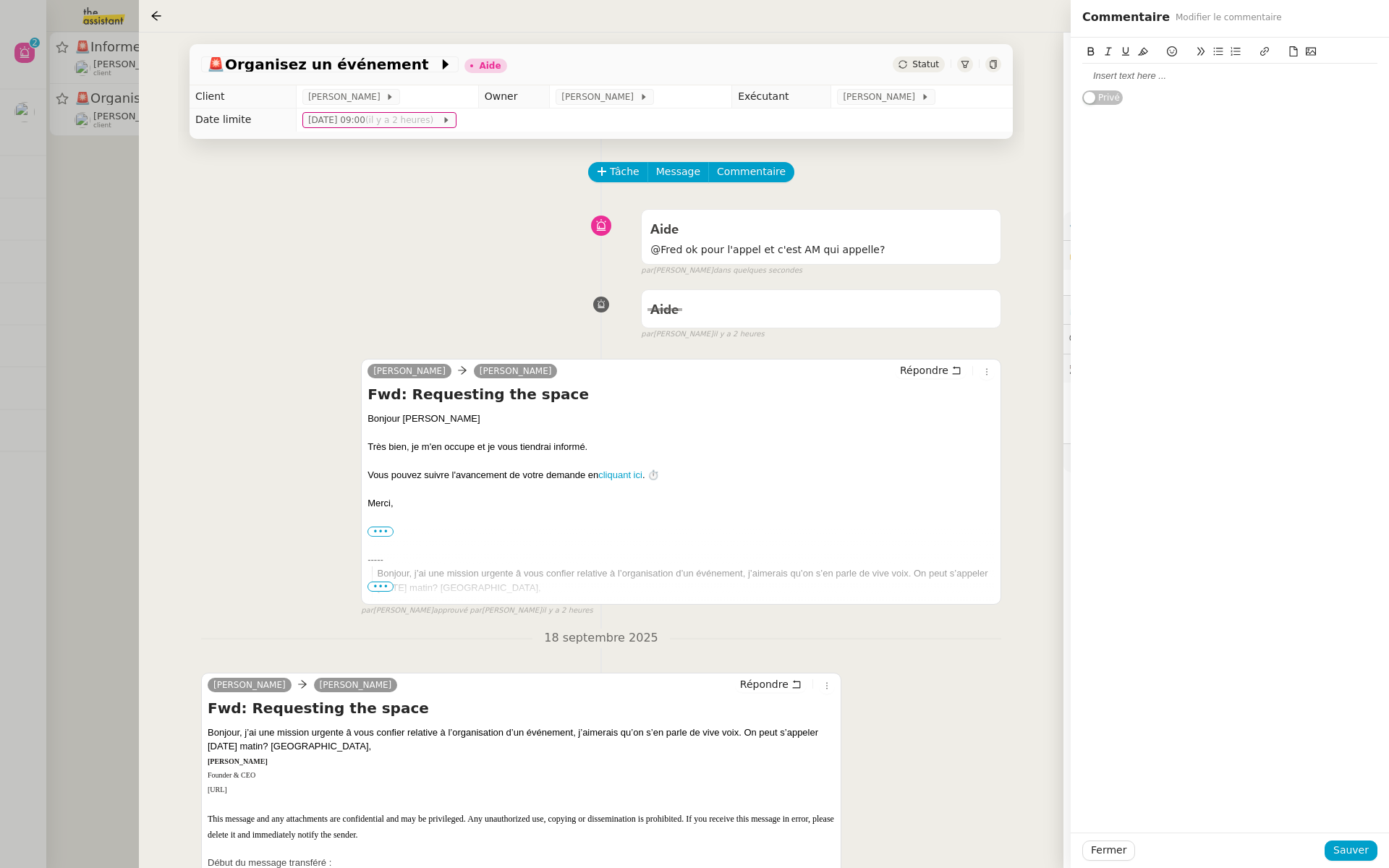
click at [1122, 75] on div at bounding box center [1230, 75] width 295 height 13
click at [1346, 863] on div "Fermer Sauver" at bounding box center [1230, 851] width 318 height 36
click at [1342, 848] on span "Sauver" at bounding box center [1352, 850] width 36 height 16
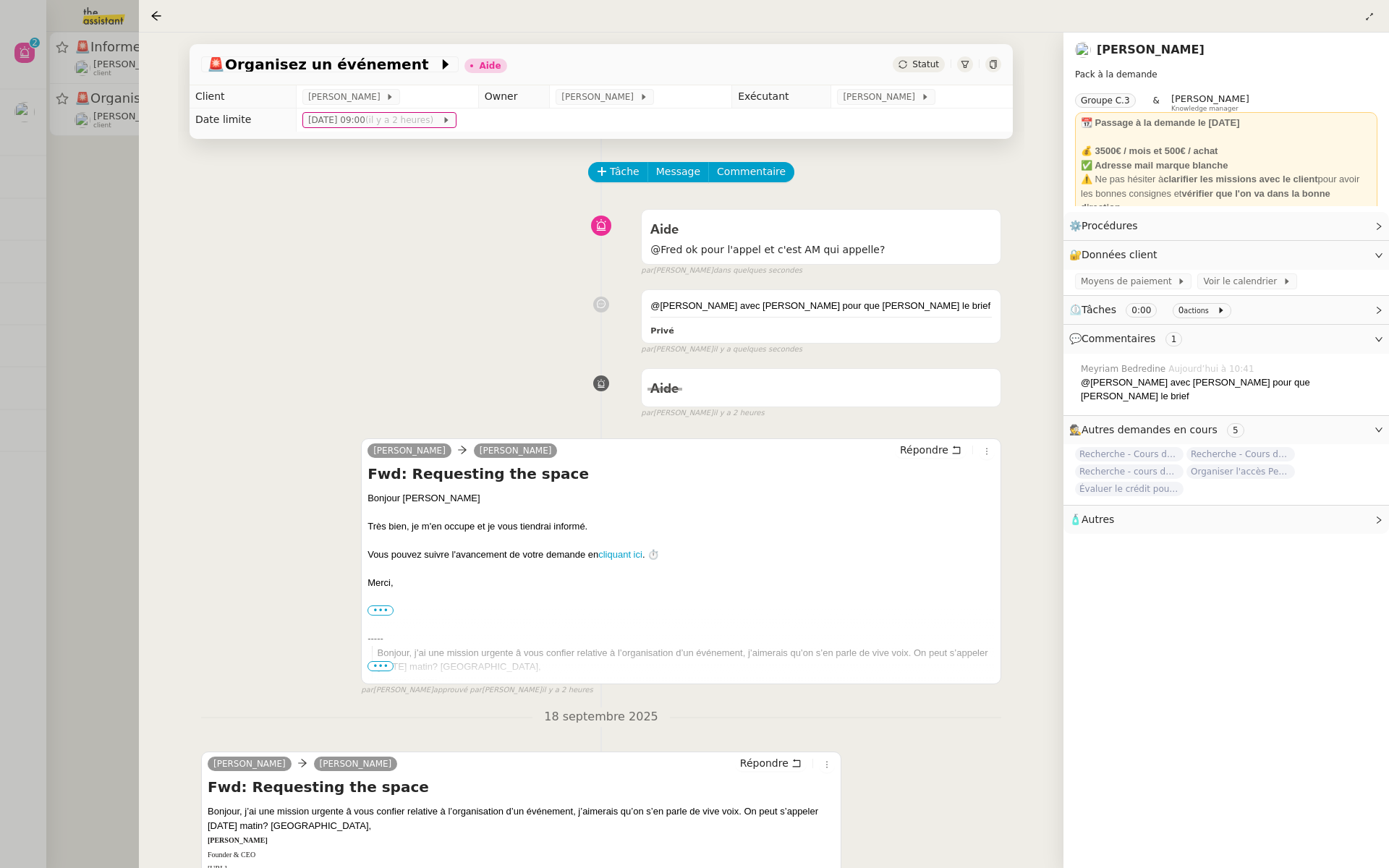
click at [80, 316] on div at bounding box center [694, 434] width 1389 height 868
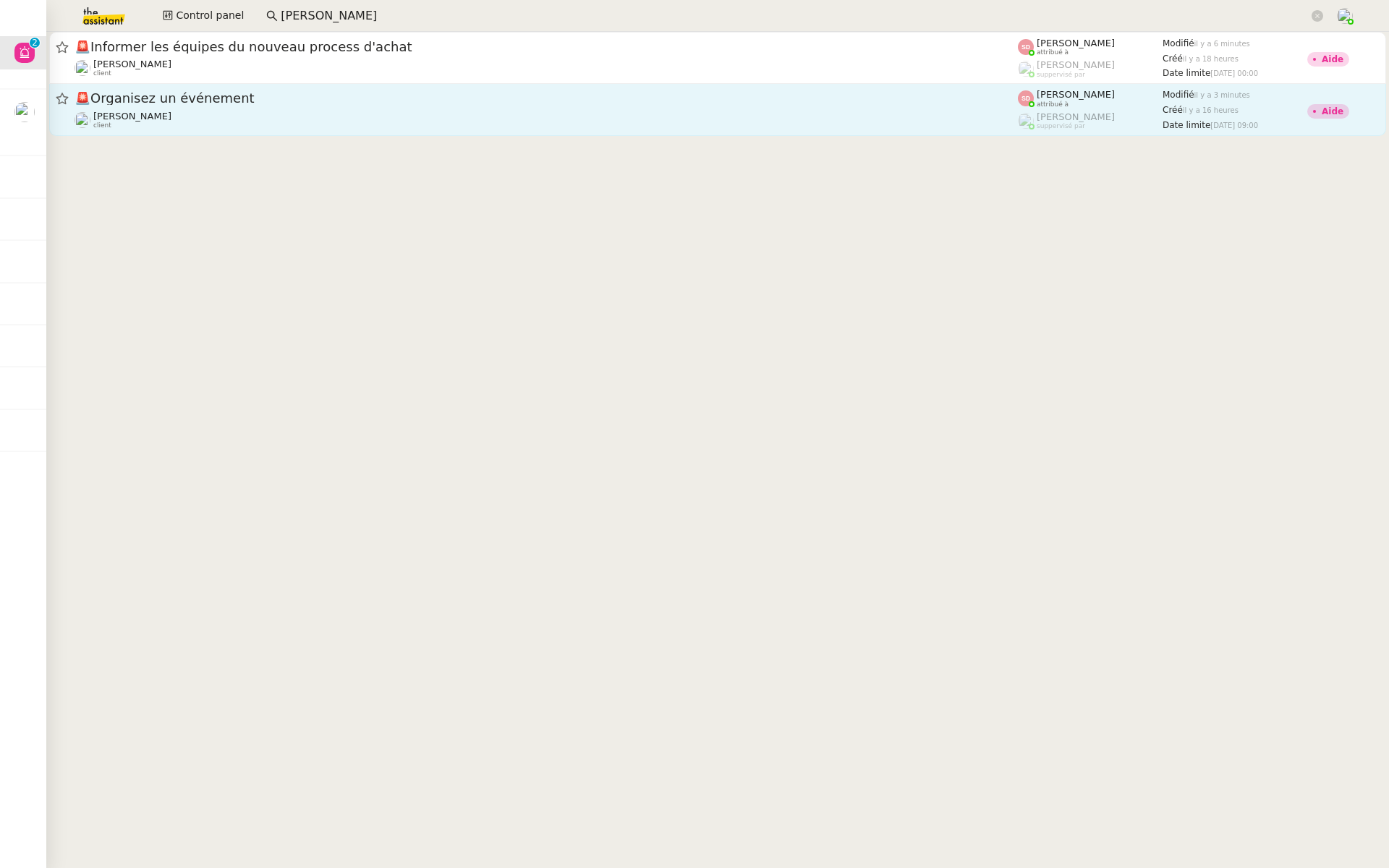
click at [156, 108] on div "🚨 Organisez un événement Maurice N'Diaye client" at bounding box center [546, 109] width 943 height 40
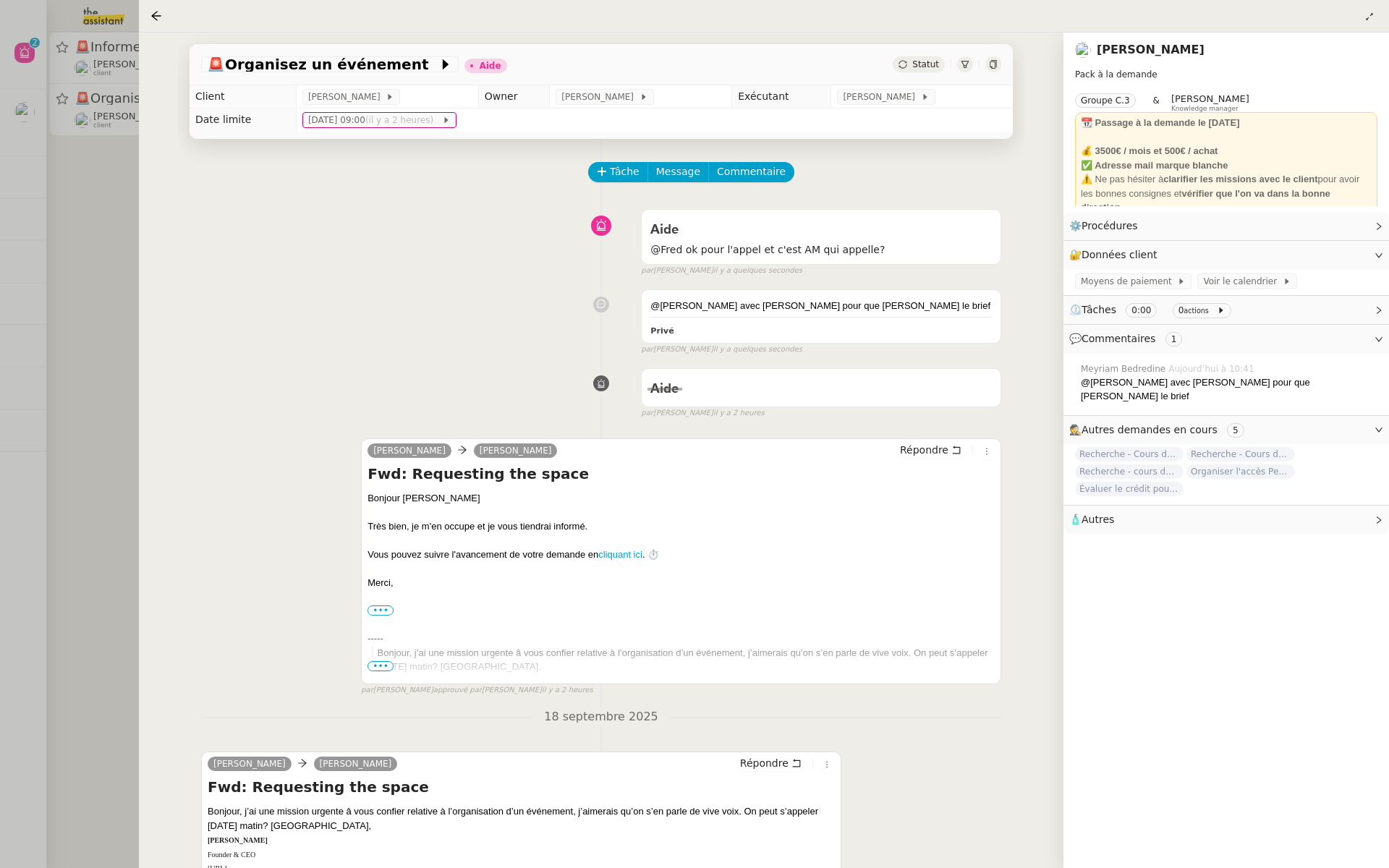
click at [75, 284] on div at bounding box center [694, 434] width 1389 height 868
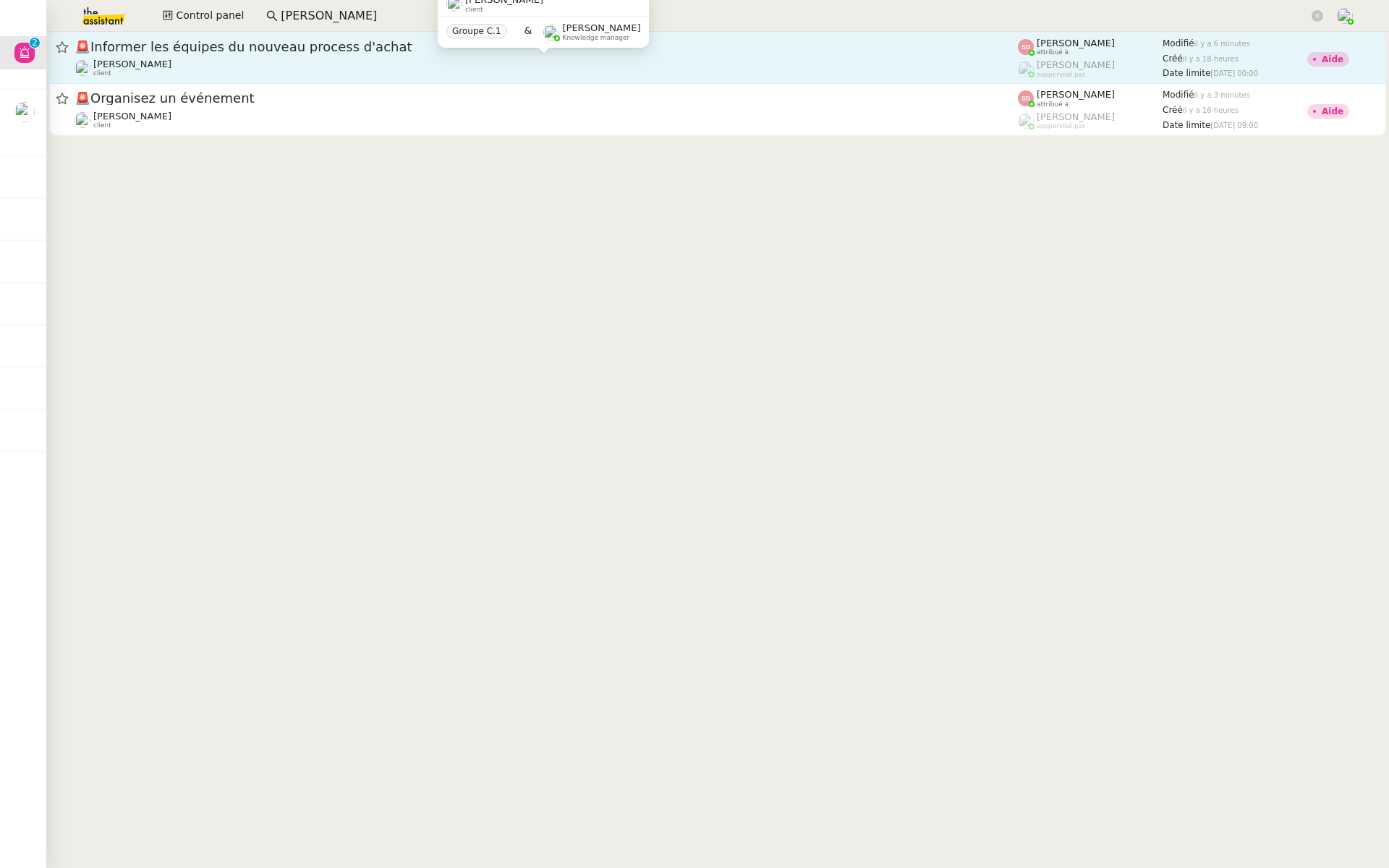
click at [362, 62] on div "David Berrebi client" at bounding box center [546, 68] width 943 height 19
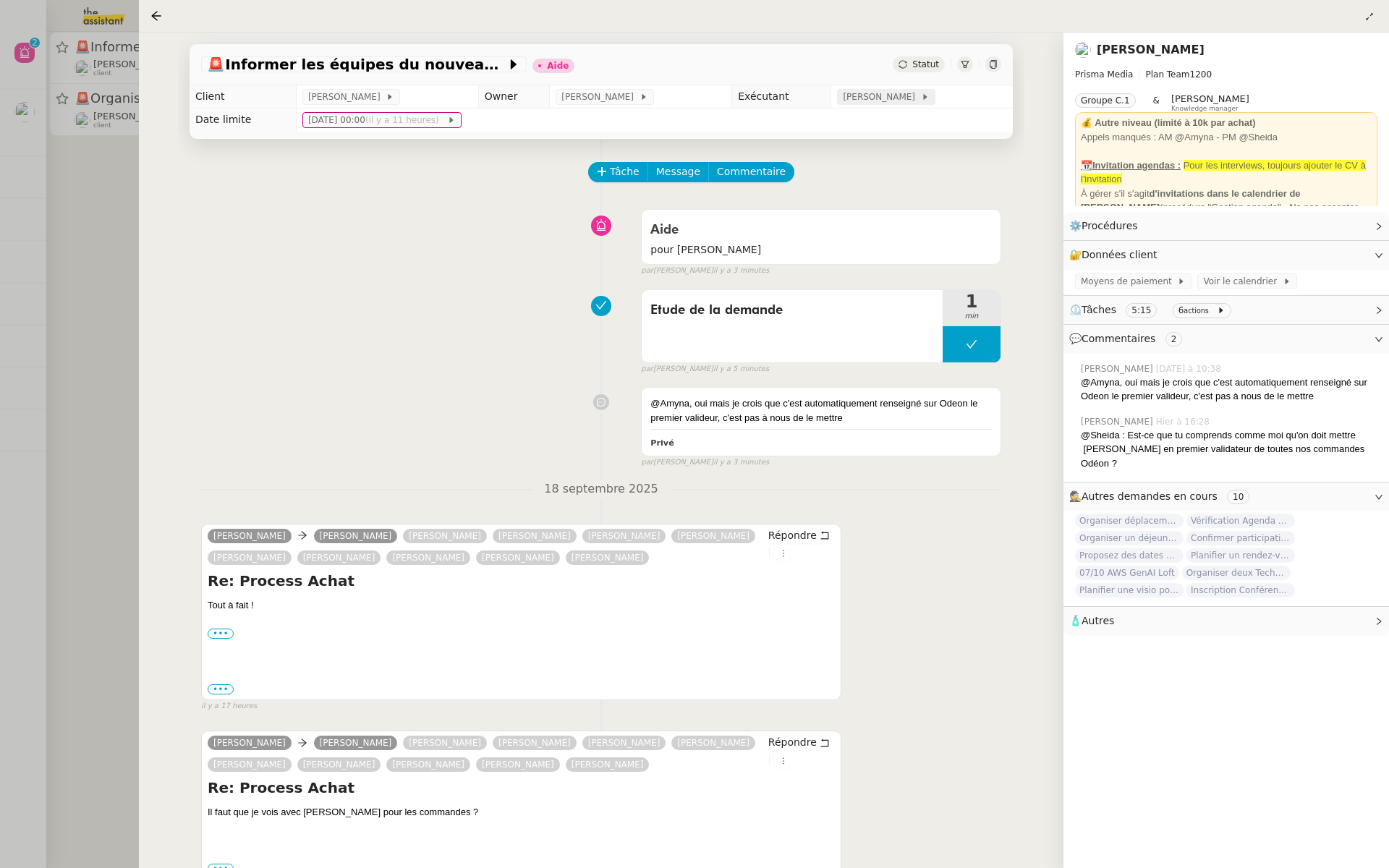
click at [879, 99] on span "[PERSON_NAME]" at bounding box center [882, 97] width 78 height 15
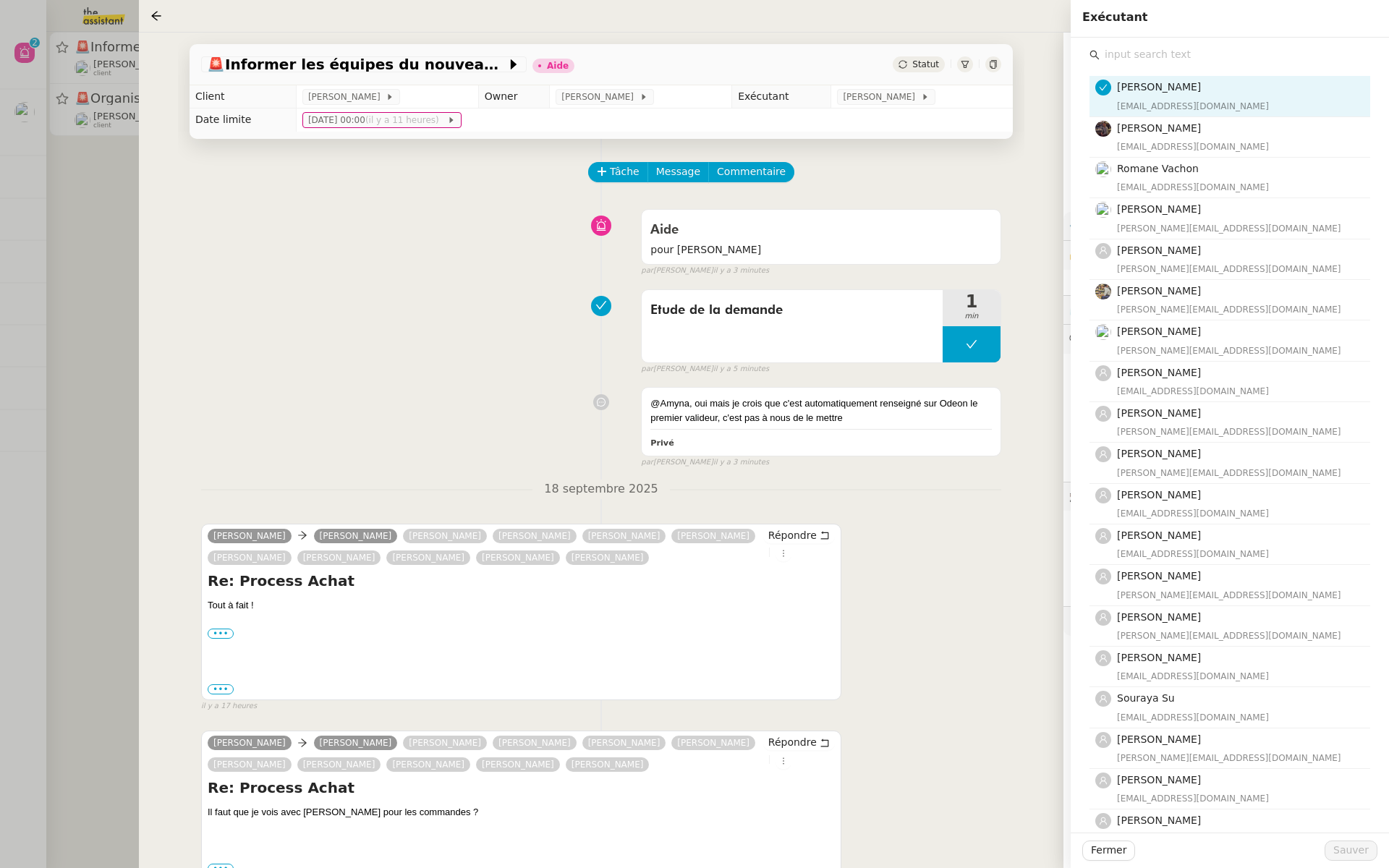
click at [1124, 57] on input "text" at bounding box center [1235, 54] width 271 height 19
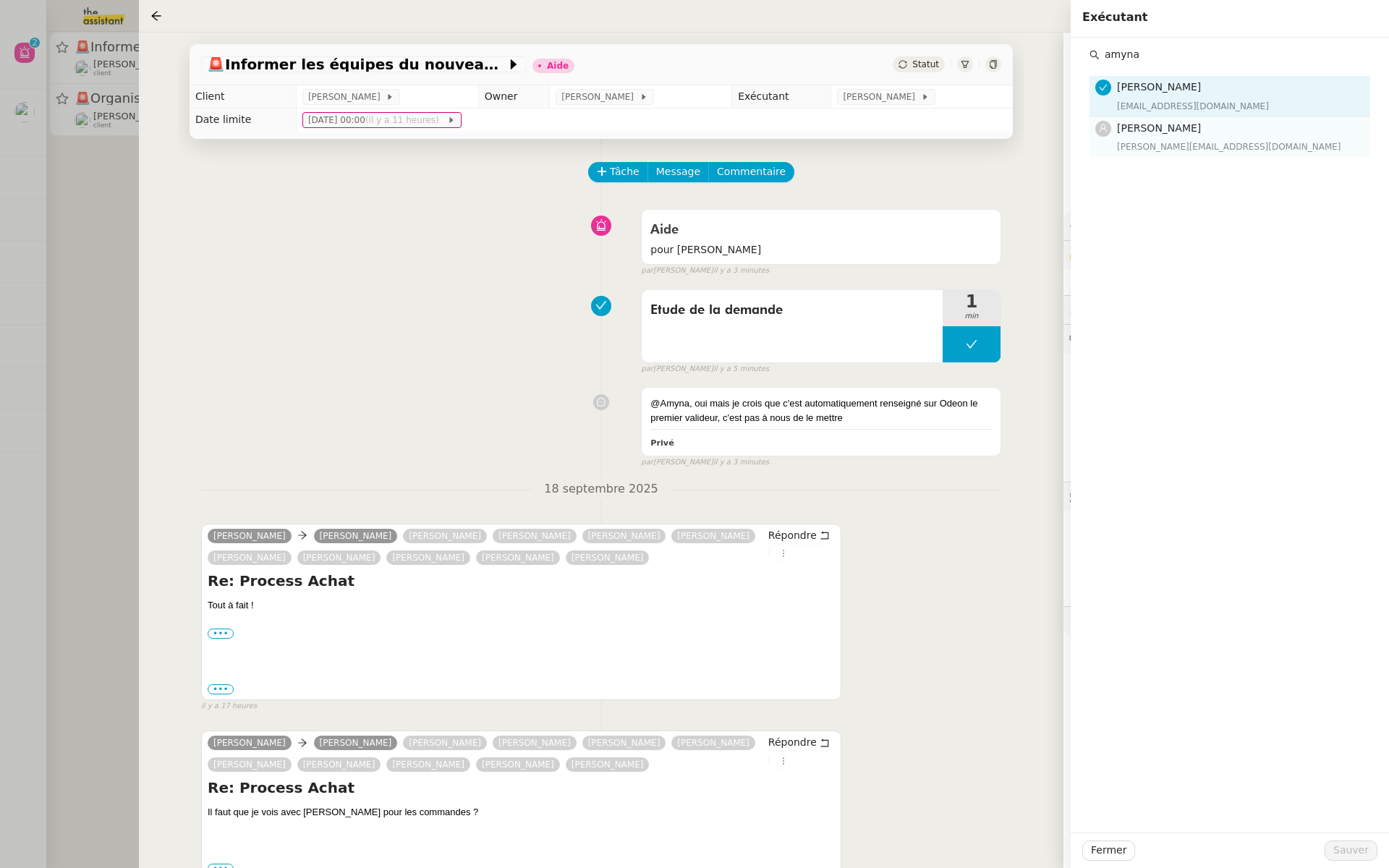
type input "amyna"
click at [1153, 135] on h4 "[PERSON_NAME]" at bounding box center [1239, 128] width 245 height 16
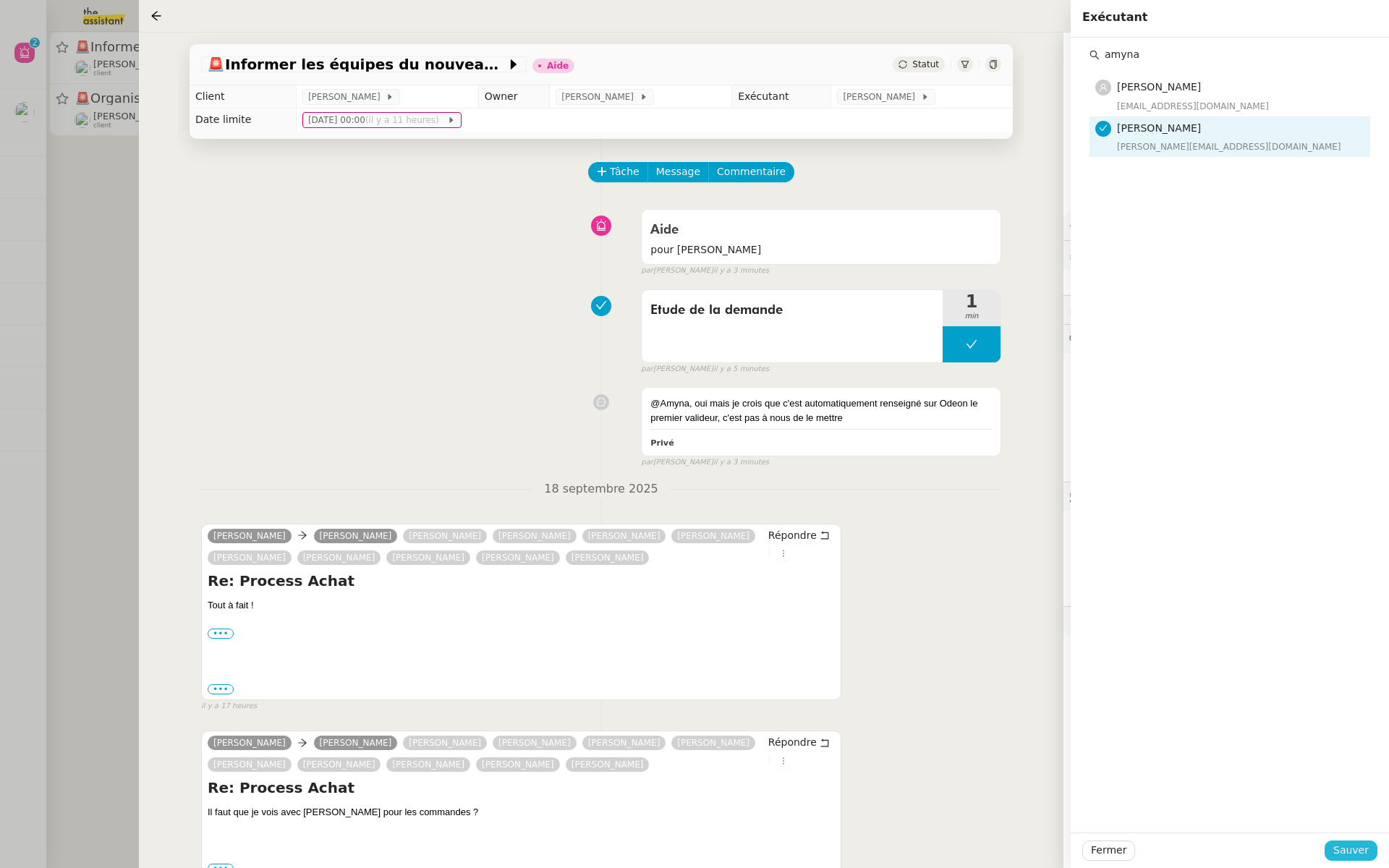
click at [1353, 850] on span "Sauver" at bounding box center [1352, 850] width 36 height 16
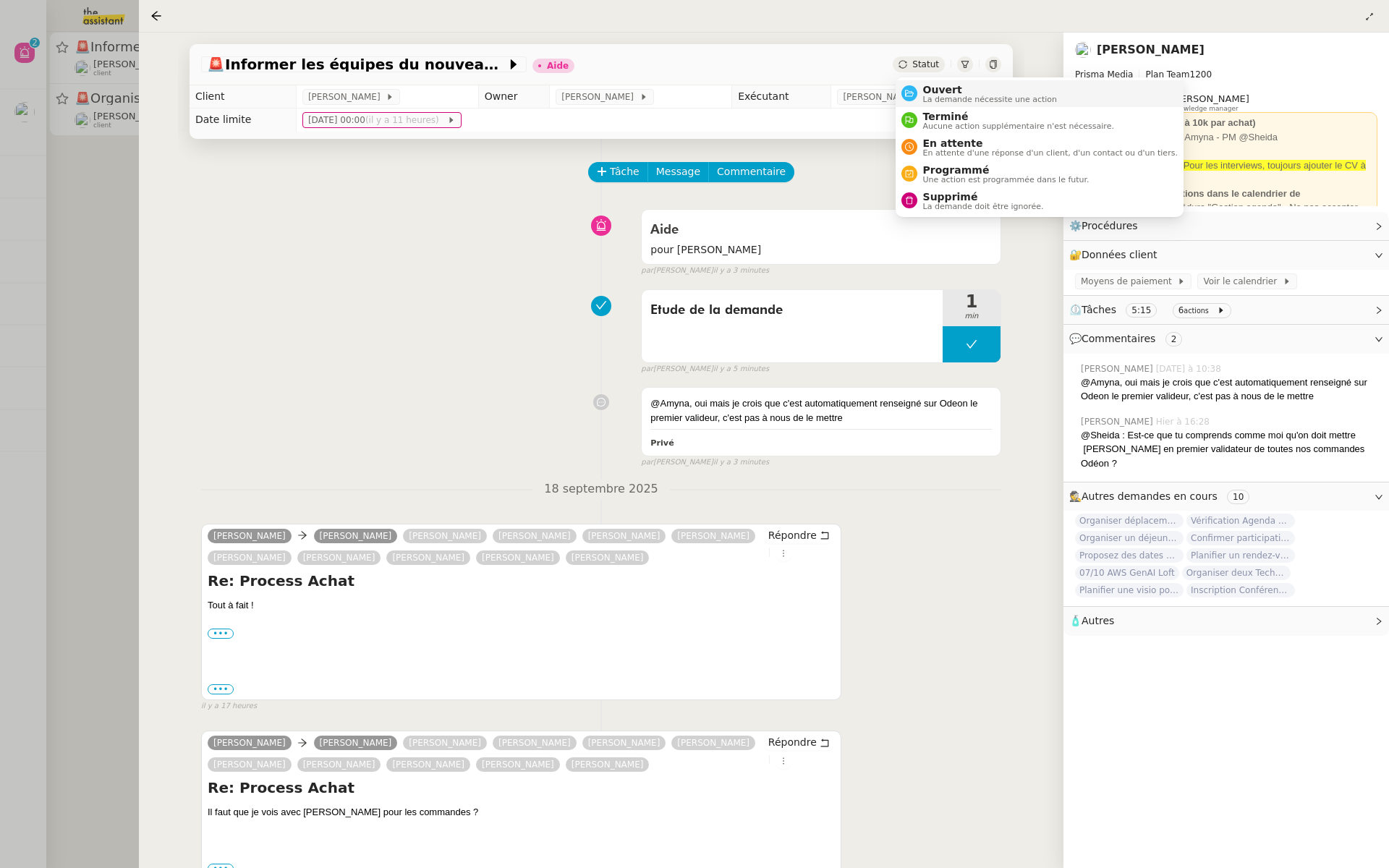
click at [923, 95] on span "La demande nécessite une action" at bounding box center [990, 99] width 134 height 8
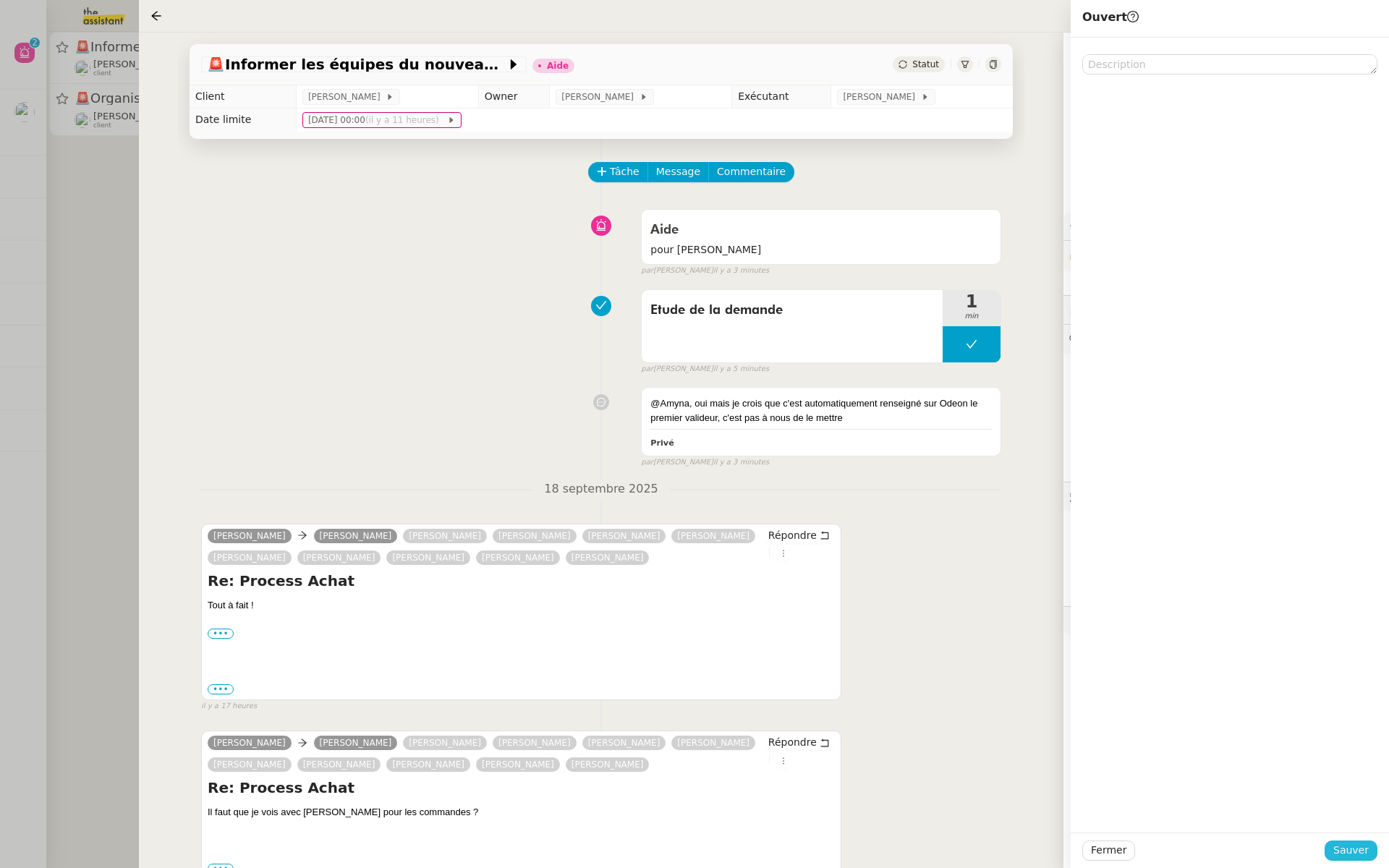
click at [1347, 850] on span "Sauver" at bounding box center [1352, 850] width 36 height 16
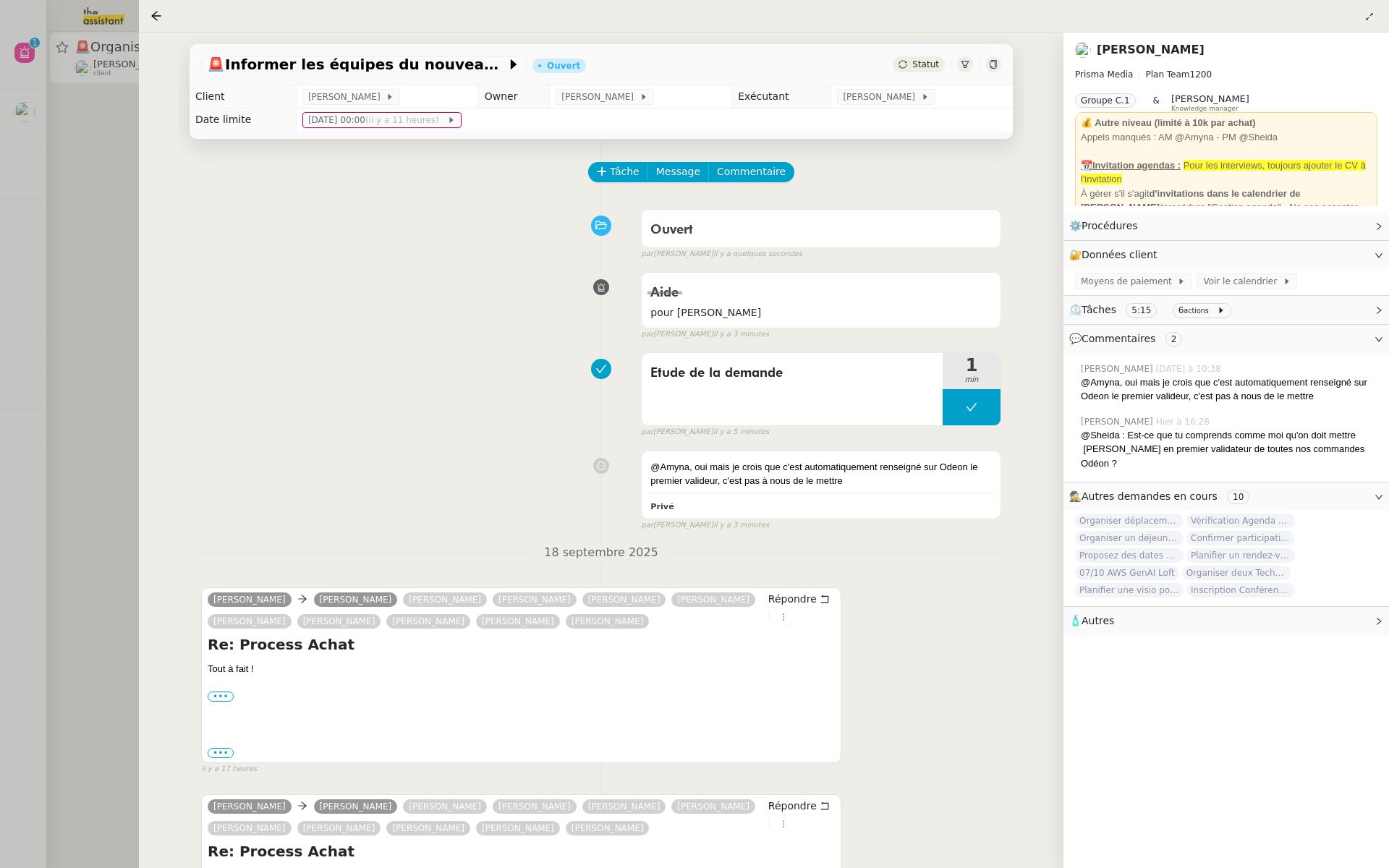
click at [99, 203] on div at bounding box center [694, 434] width 1389 height 868
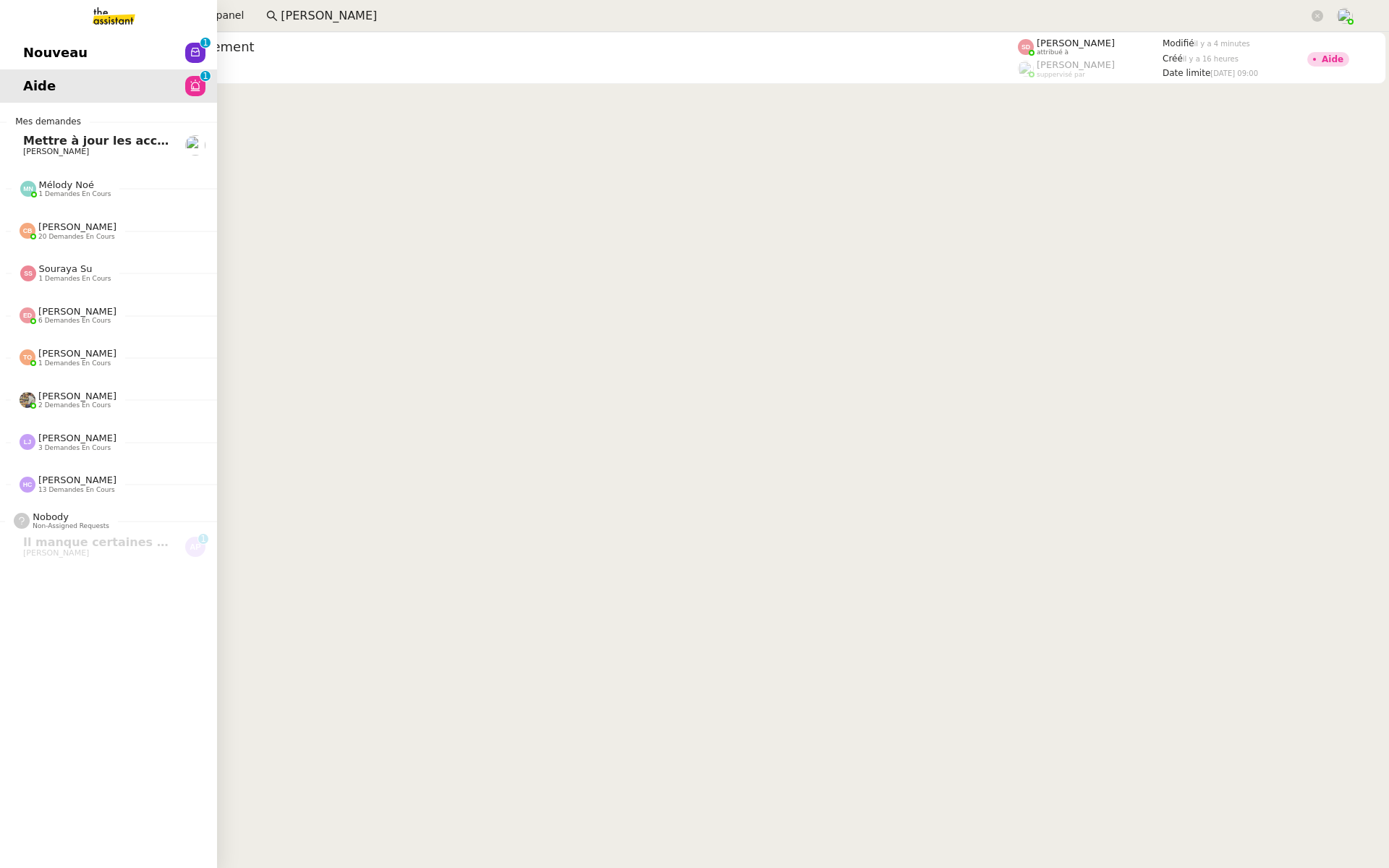
click at [58, 50] on span "Nouveau" at bounding box center [55, 53] width 64 height 22
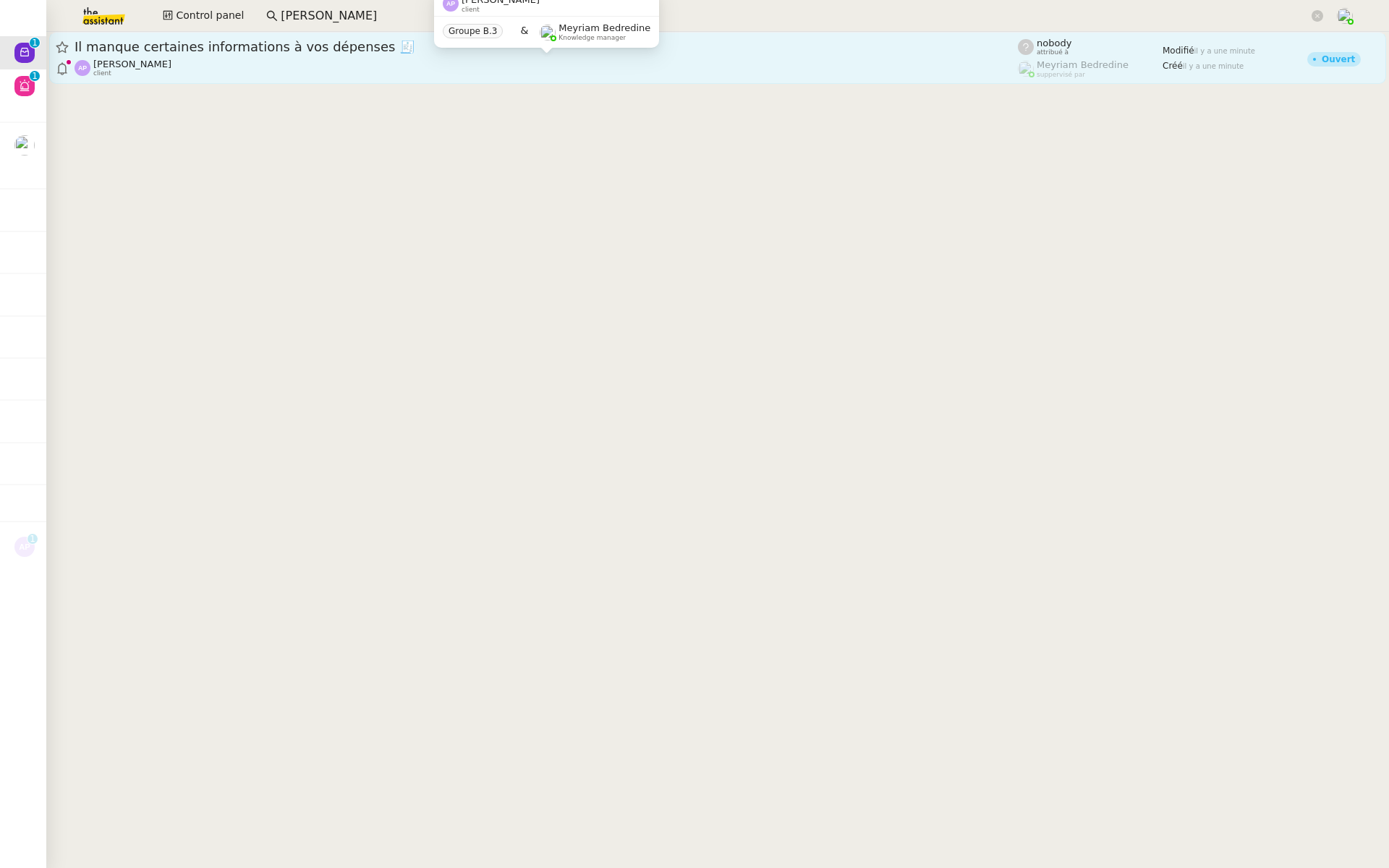
click at [245, 60] on div "Ashley Poniatowski client" at bounding box center [546, 68] width 943 height 19
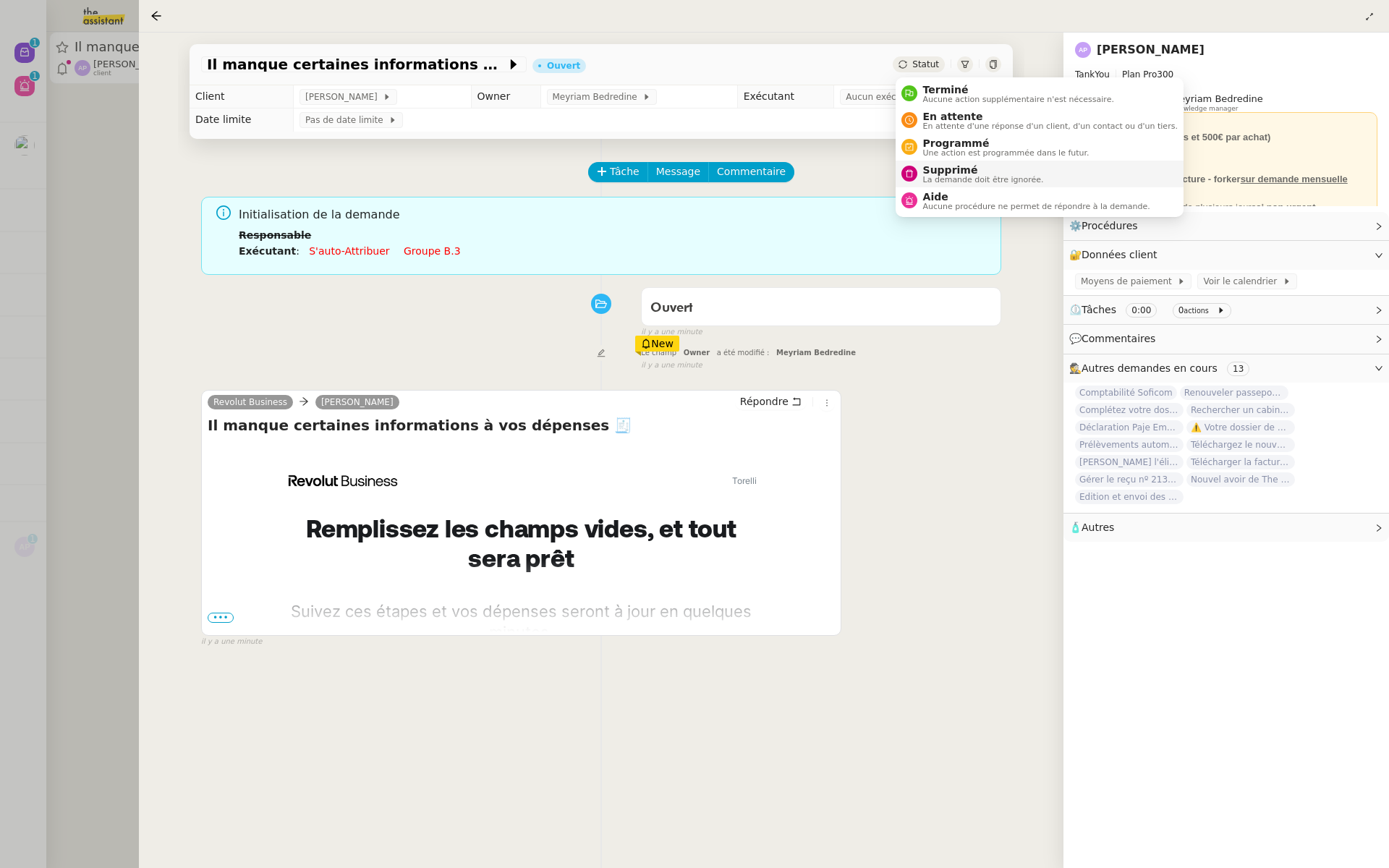
click at [937, 170] on span "Supprimé" at bounding box center [984, 170] width 121 height 12
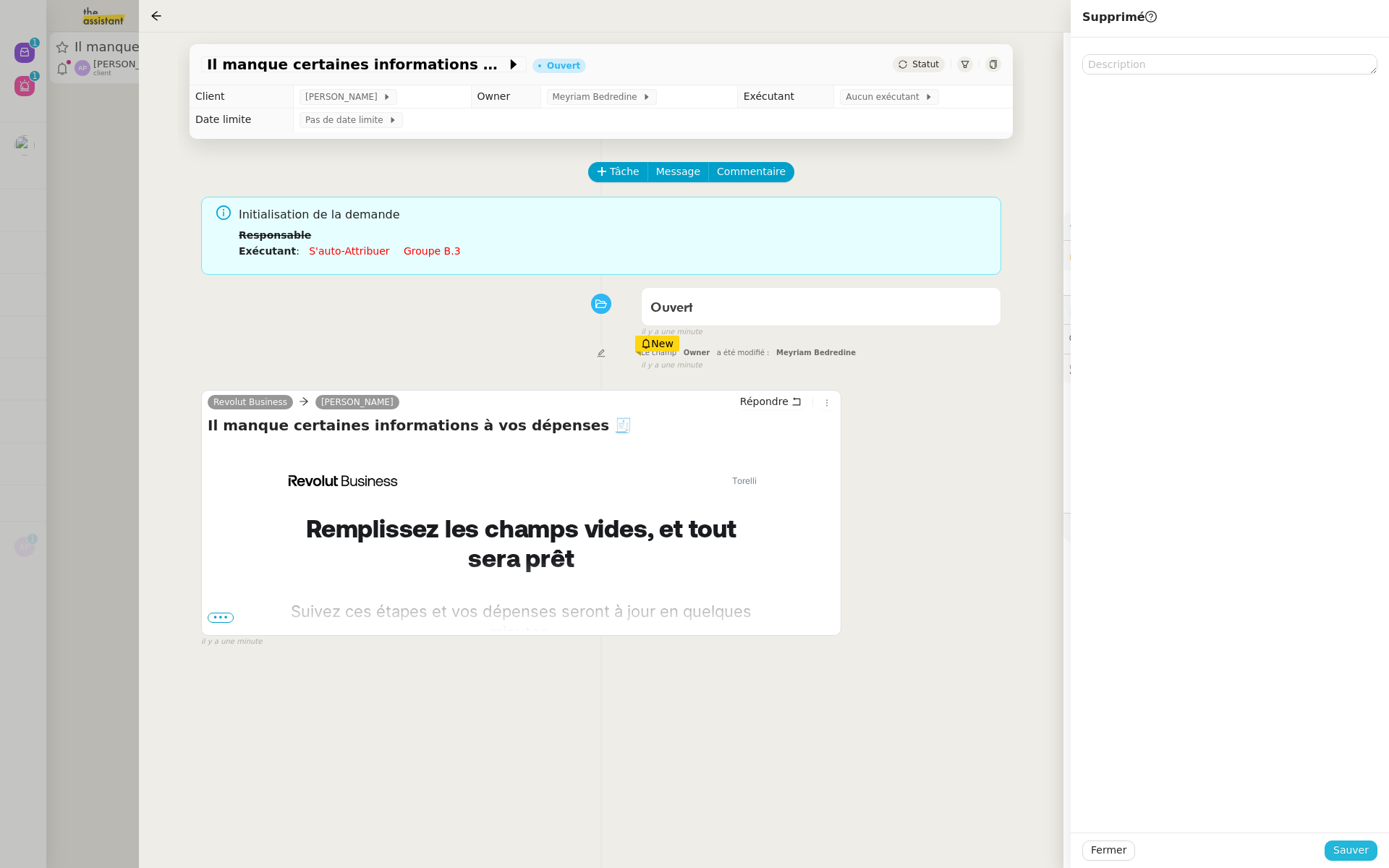
click at [1355, 850] on span "Sauver" at bounding box center [1352, 850] width 36 height 16
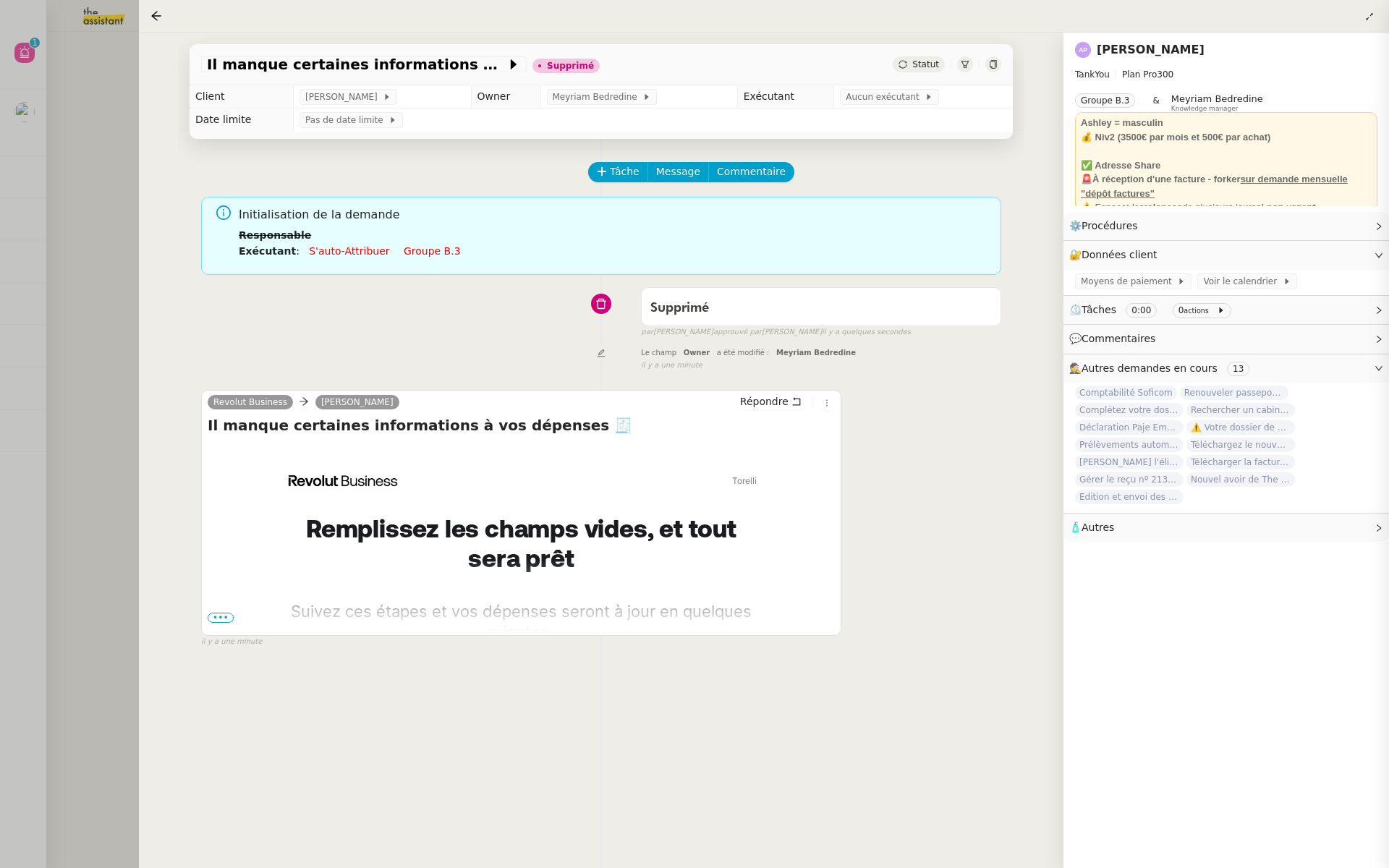
click at [16, 239] on div at bounding box center [694, 434] width 1389 height 868
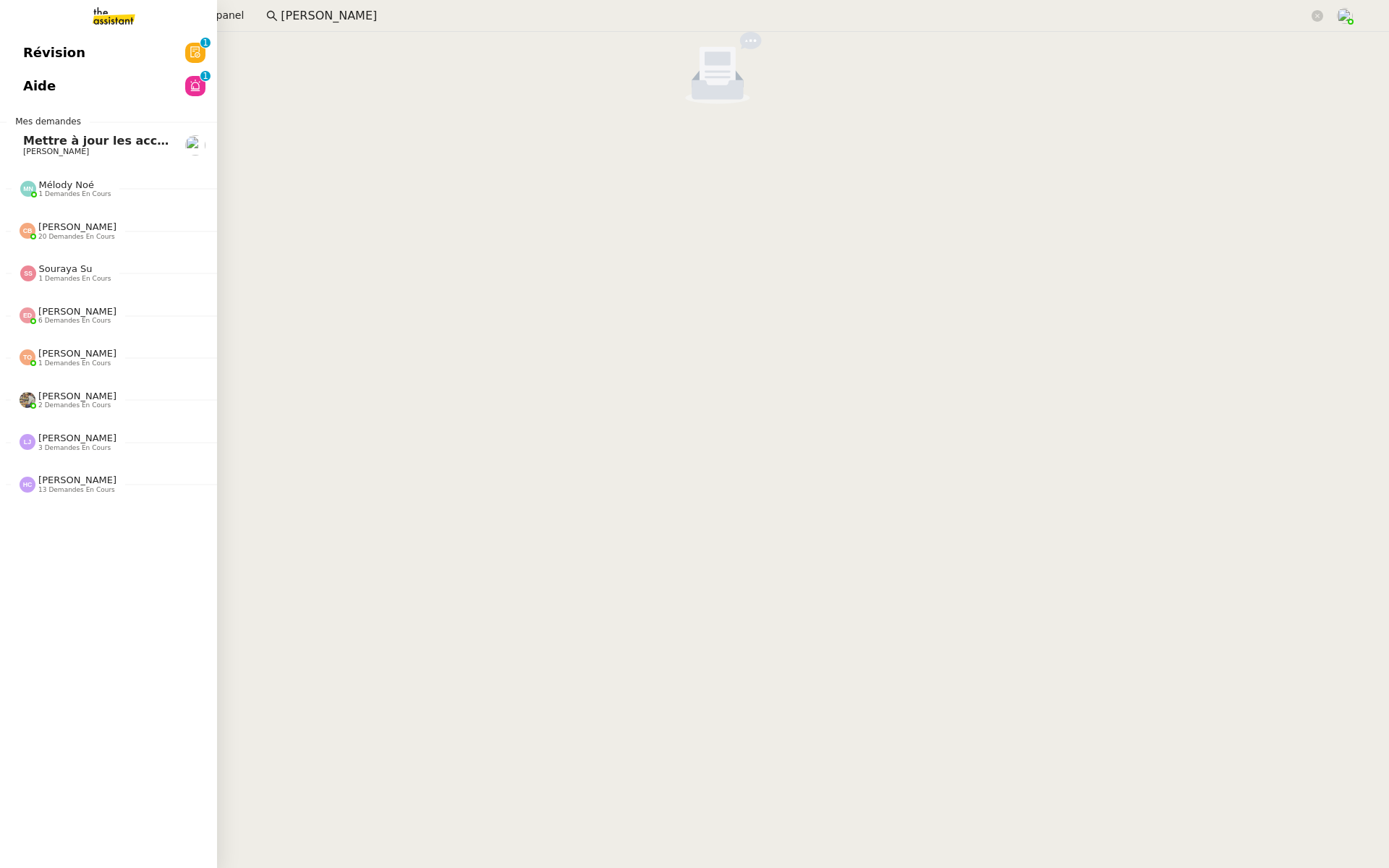
click at [29, 50] on span "Révision" at bounding box center [54, 53] width 62 height 22
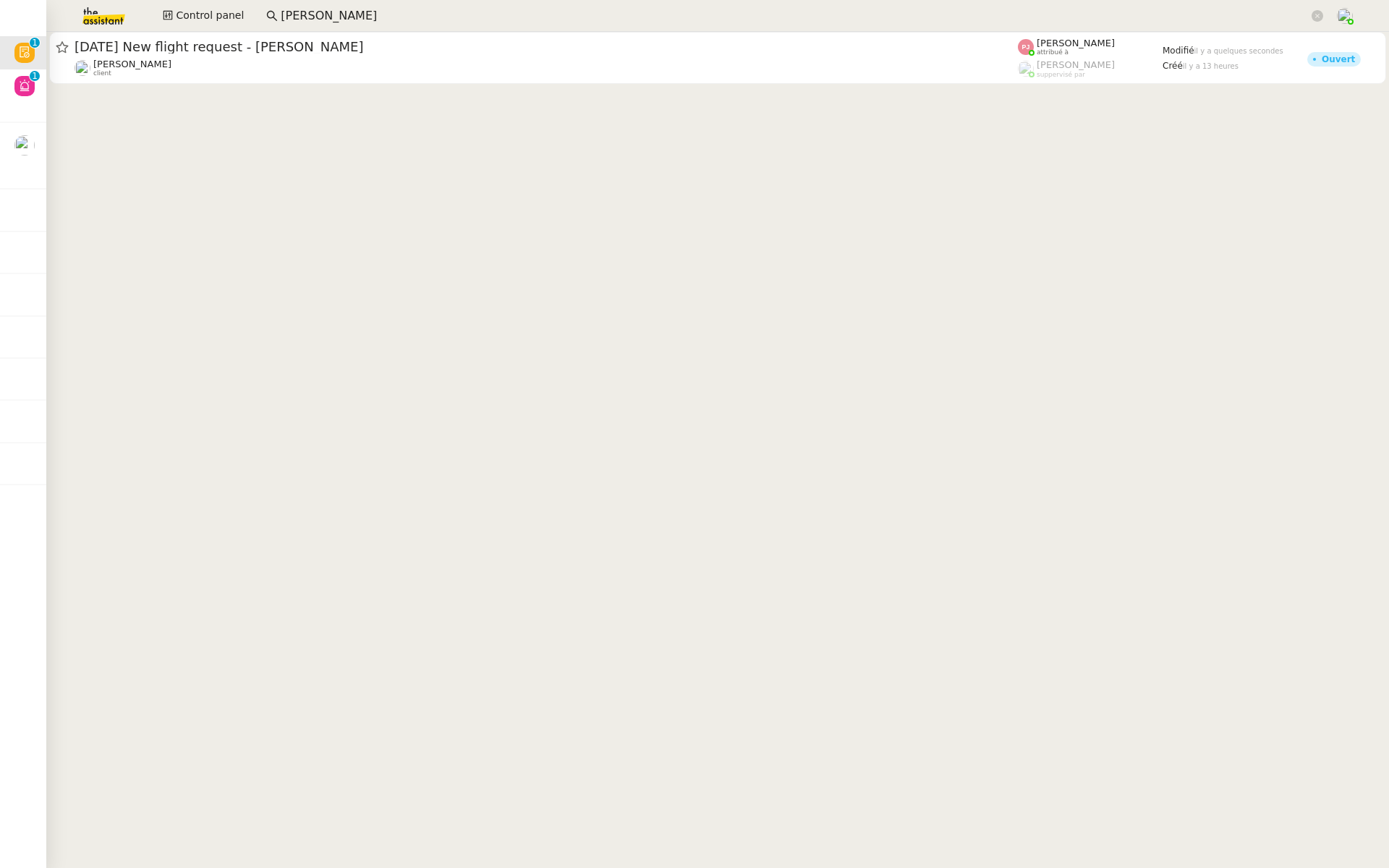
click at [331, 85] on div at bounding box center [718, 59] width 1343 height 55
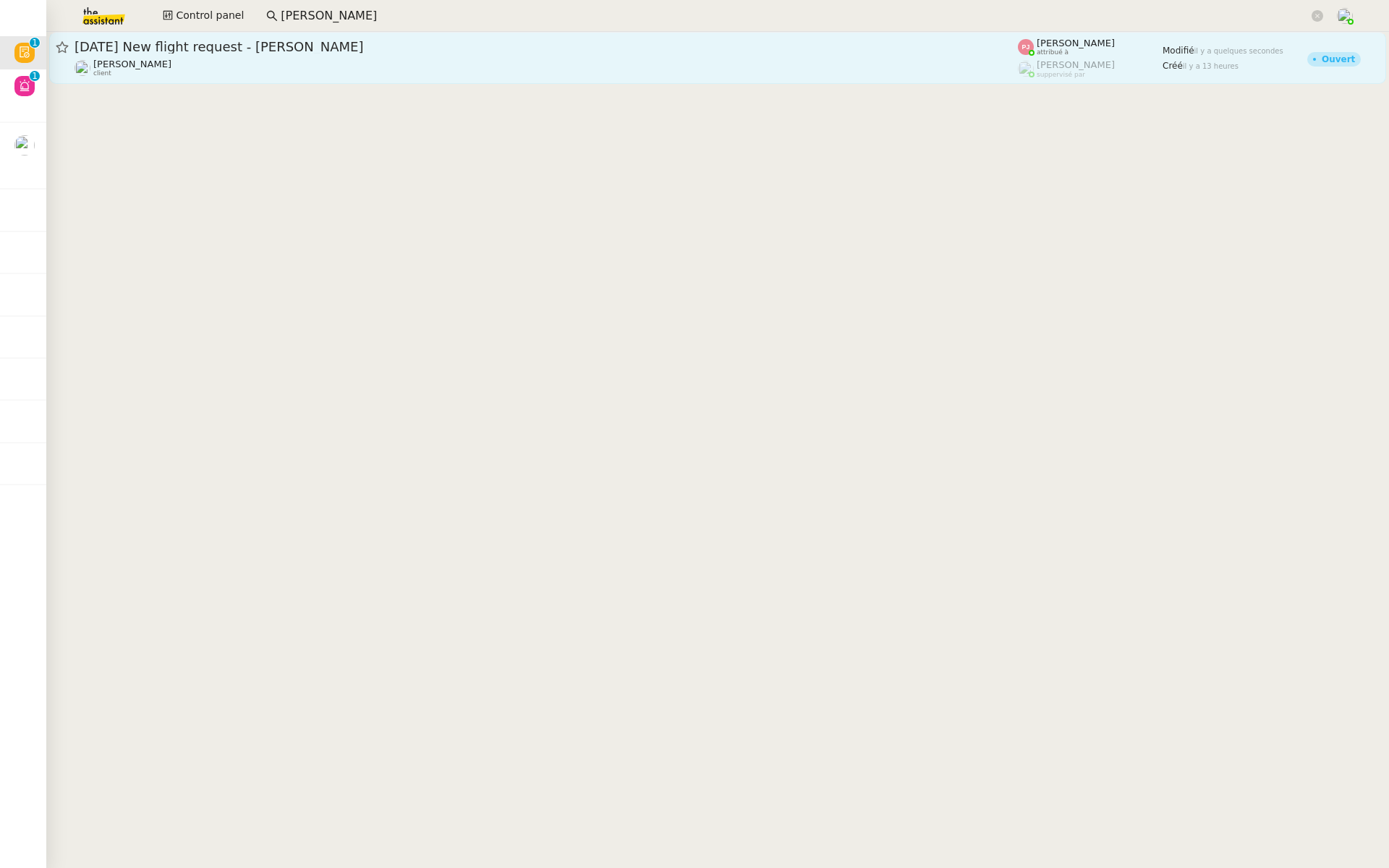
click at [349, 48] on span "[DATE] New flight request - [PERSON_NAME]" at bounding box center [546, 47] width 943 height 13
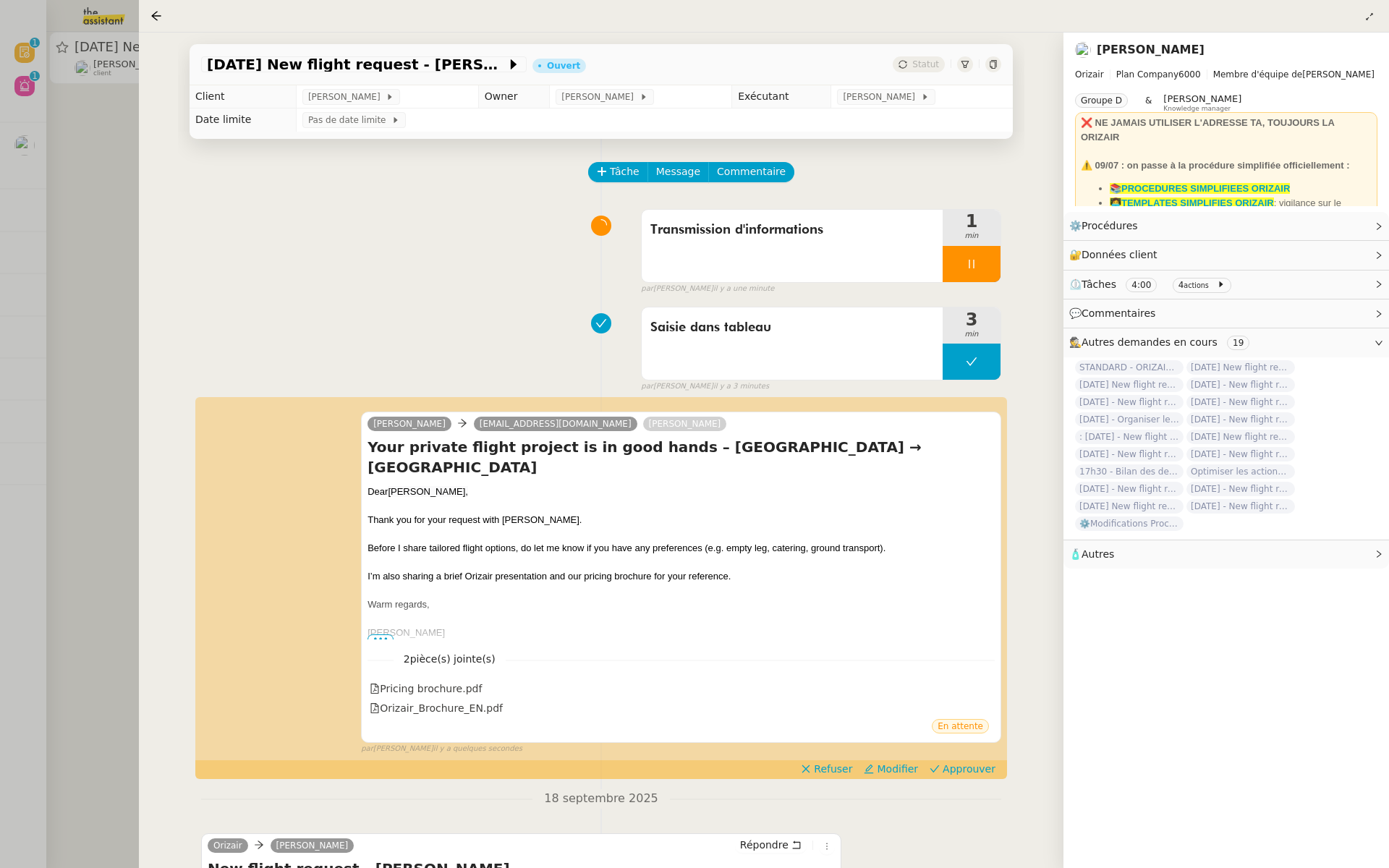
scroll to position [217, 0]
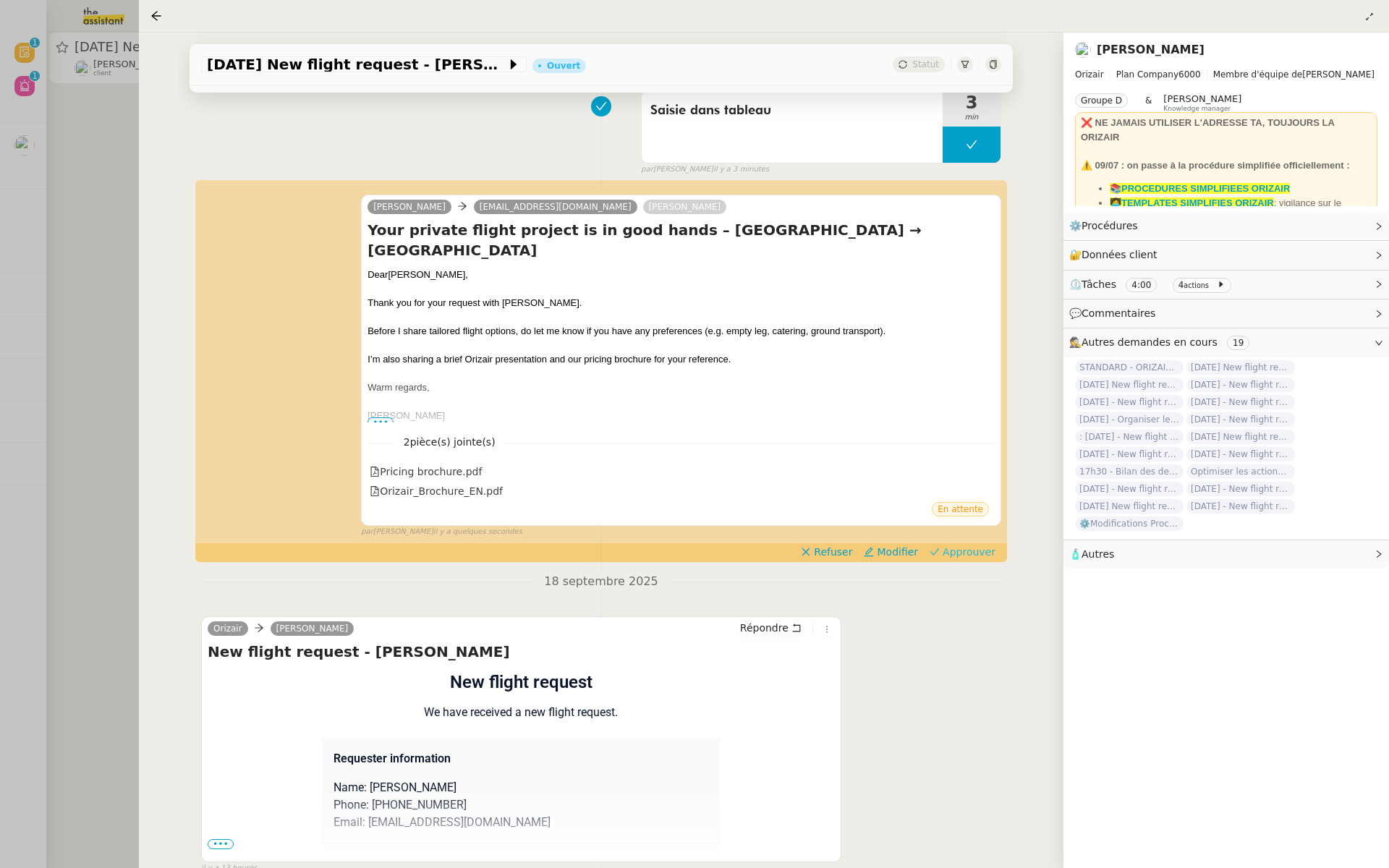
click at [973, 554] on span "Approuver" at bounding box center [969, 552] width 53 height 15
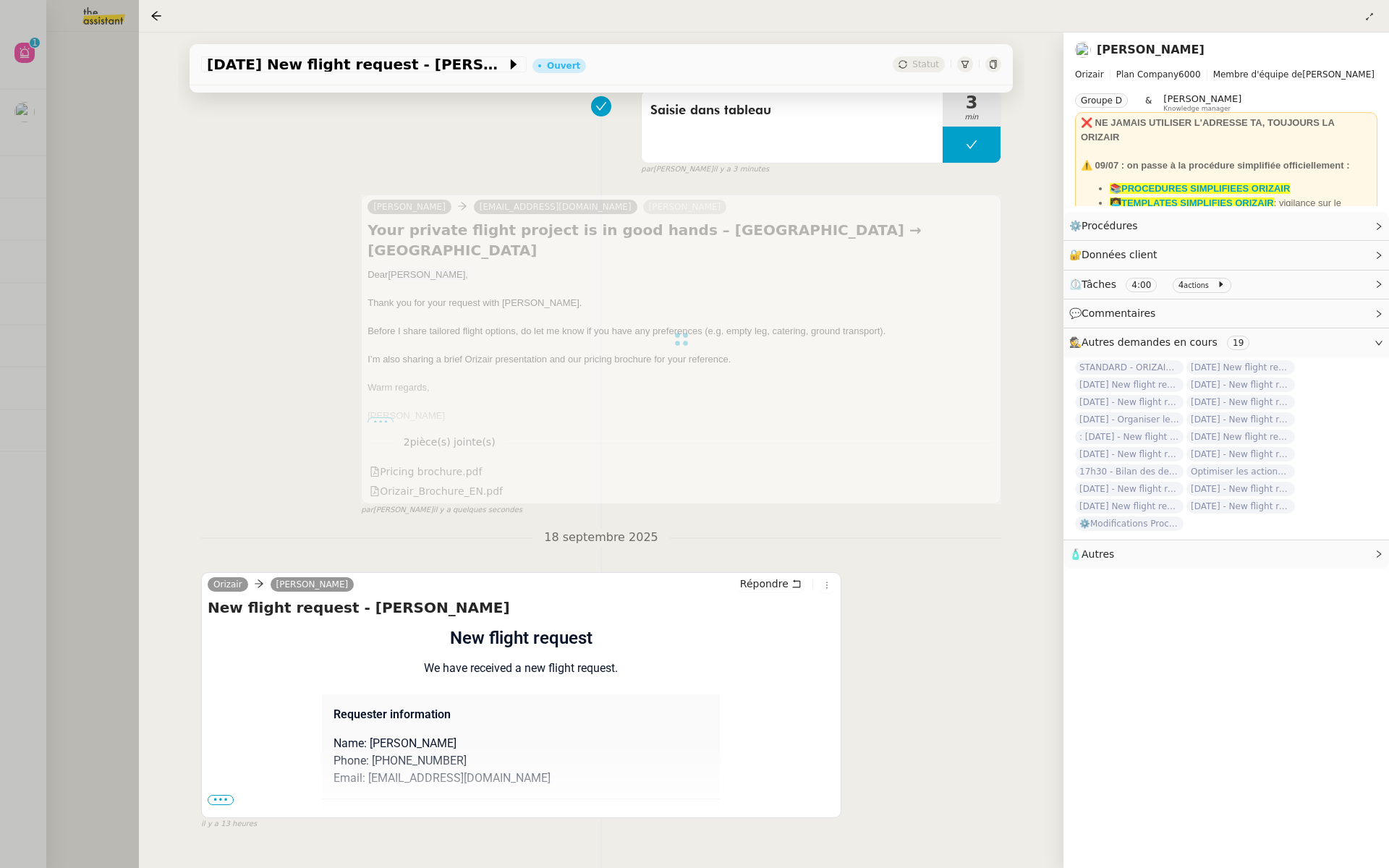
click at [40, 219] on div at bounding box center [694, 434] width 1389 height 868
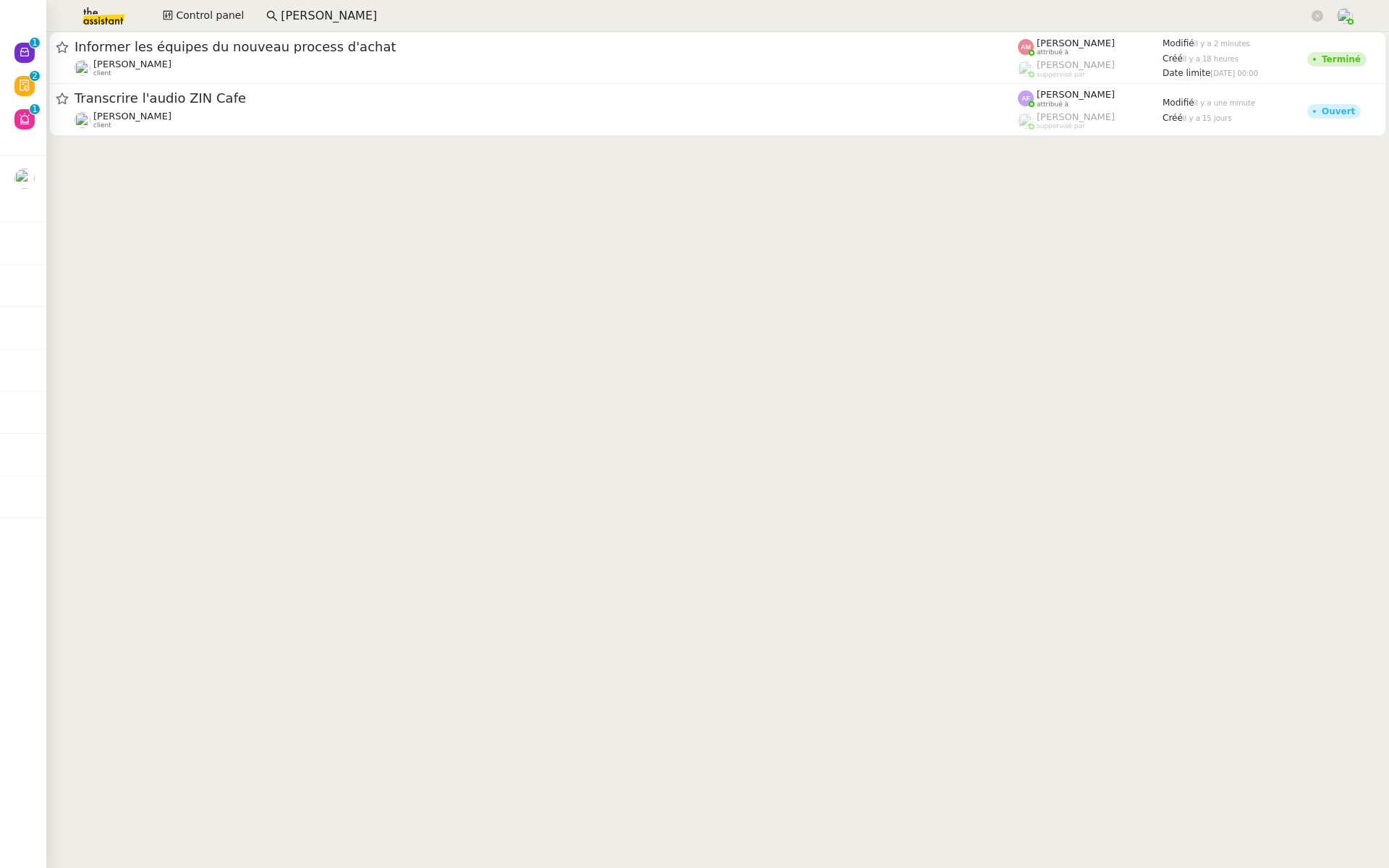
click at [86, 13] on img at bounding box center [92, 16] width 112 height 32
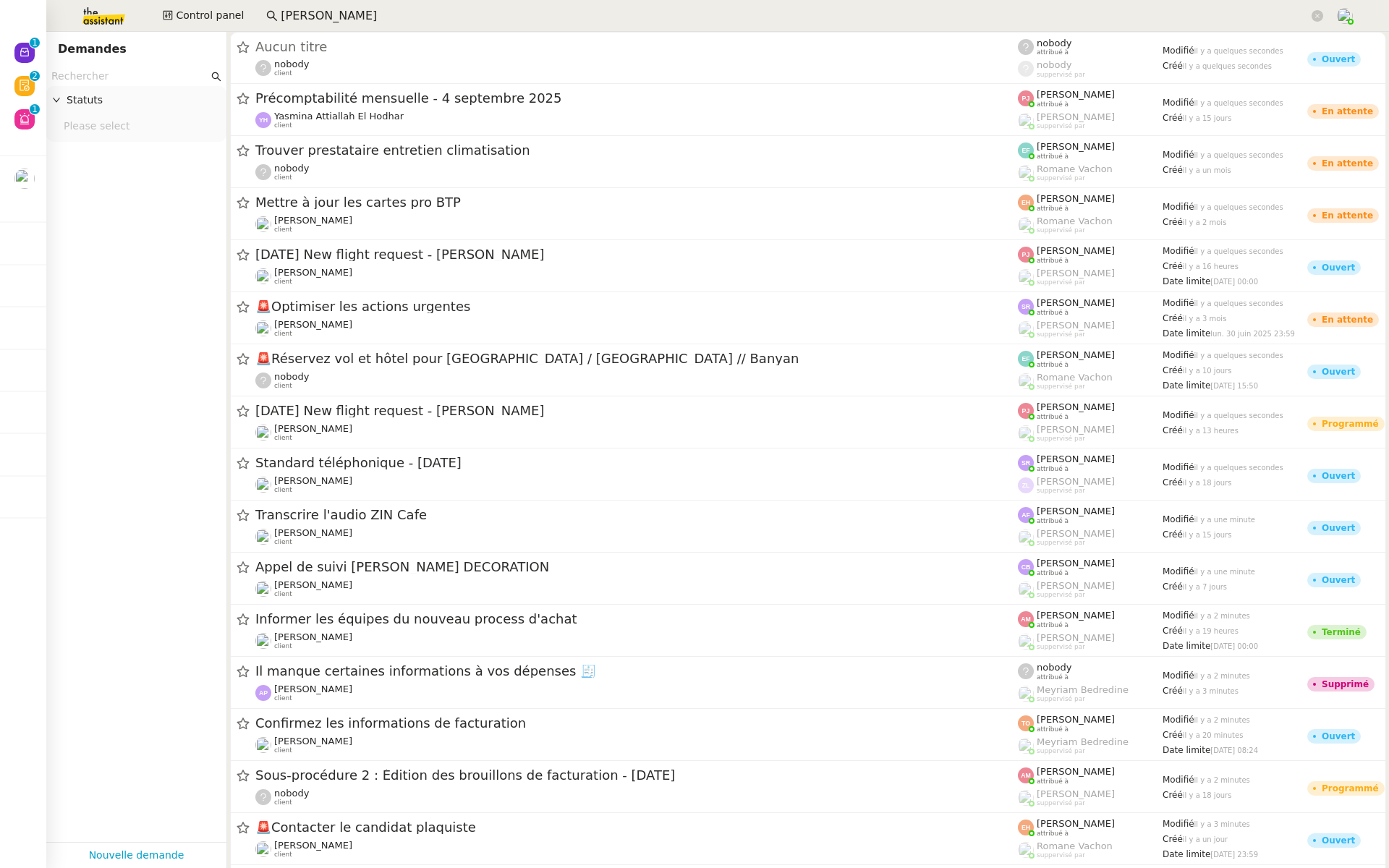
click at [88, 76] on input "text" at bounding box center [130, 76] width 157 height 16
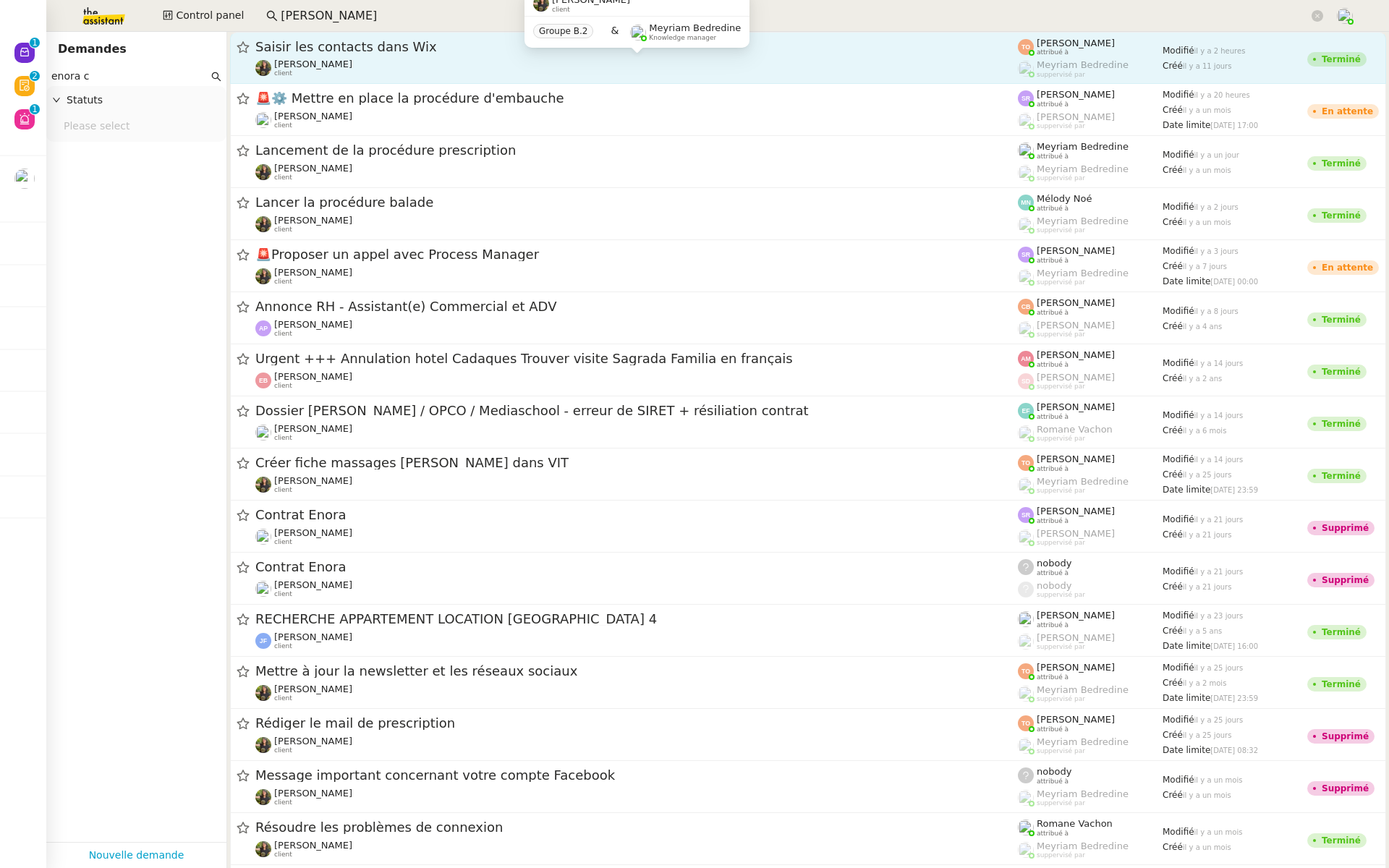
type input "enora c"
click at [410, 71] on div "[PERSON_NAME] client" at bounding box center [637, 68] width 762 height 19
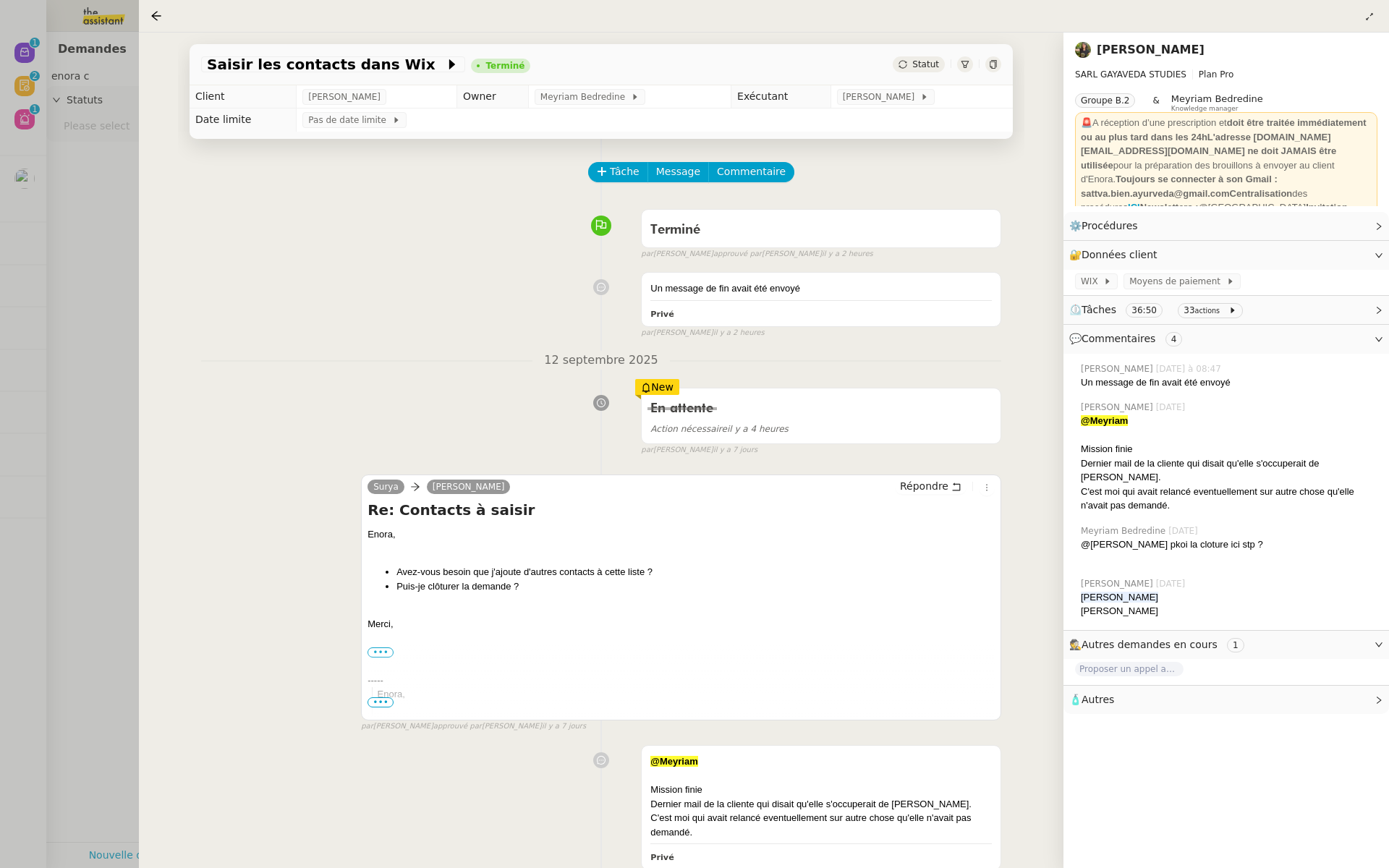
click at [104, 291] on div at bounding box center [694, 434] width 1389 height 868
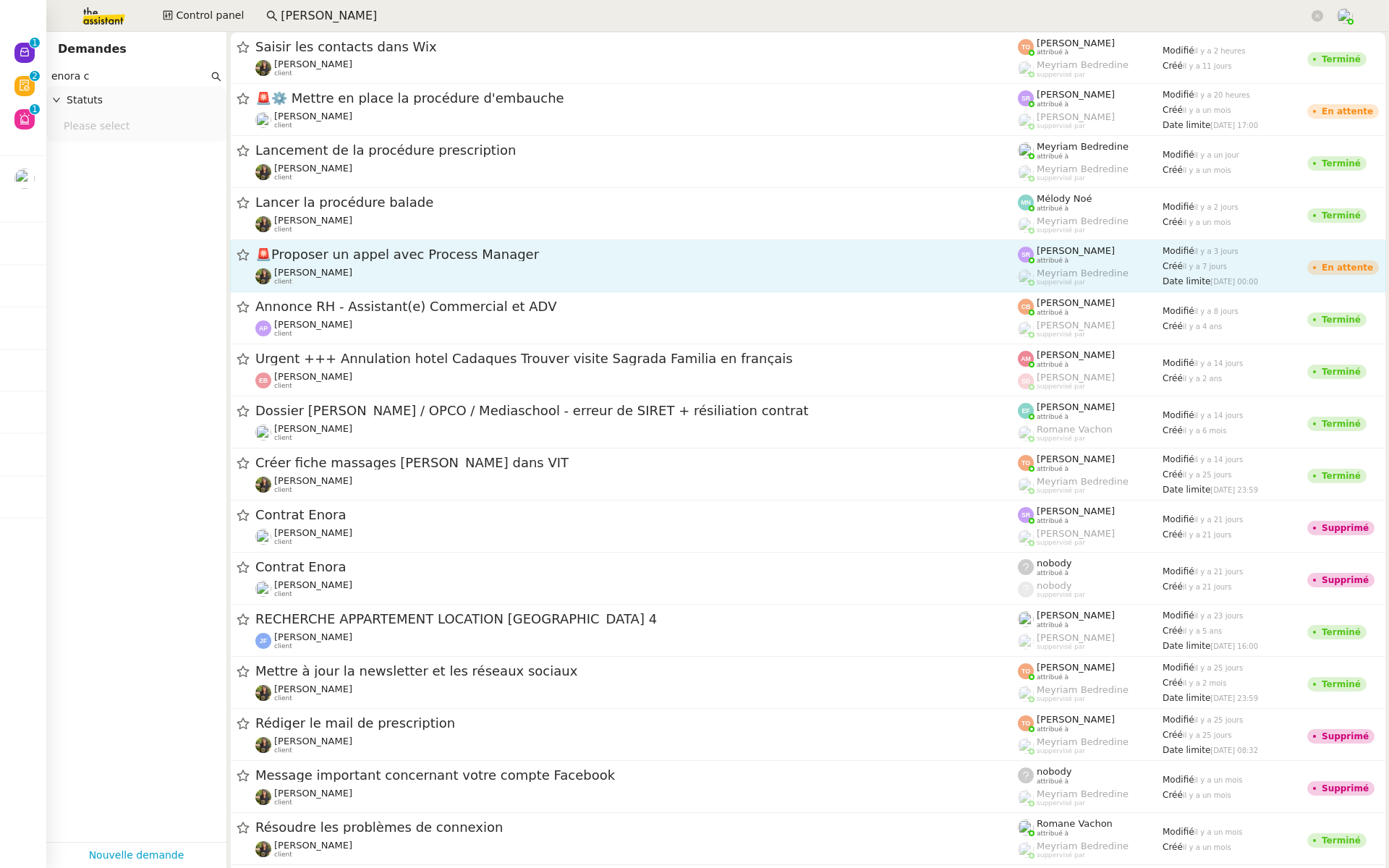
click at [413, 261] on span "🚨 Proposer un appel avec Process Manager" at bounding box center [637, 255] width 762 height 13
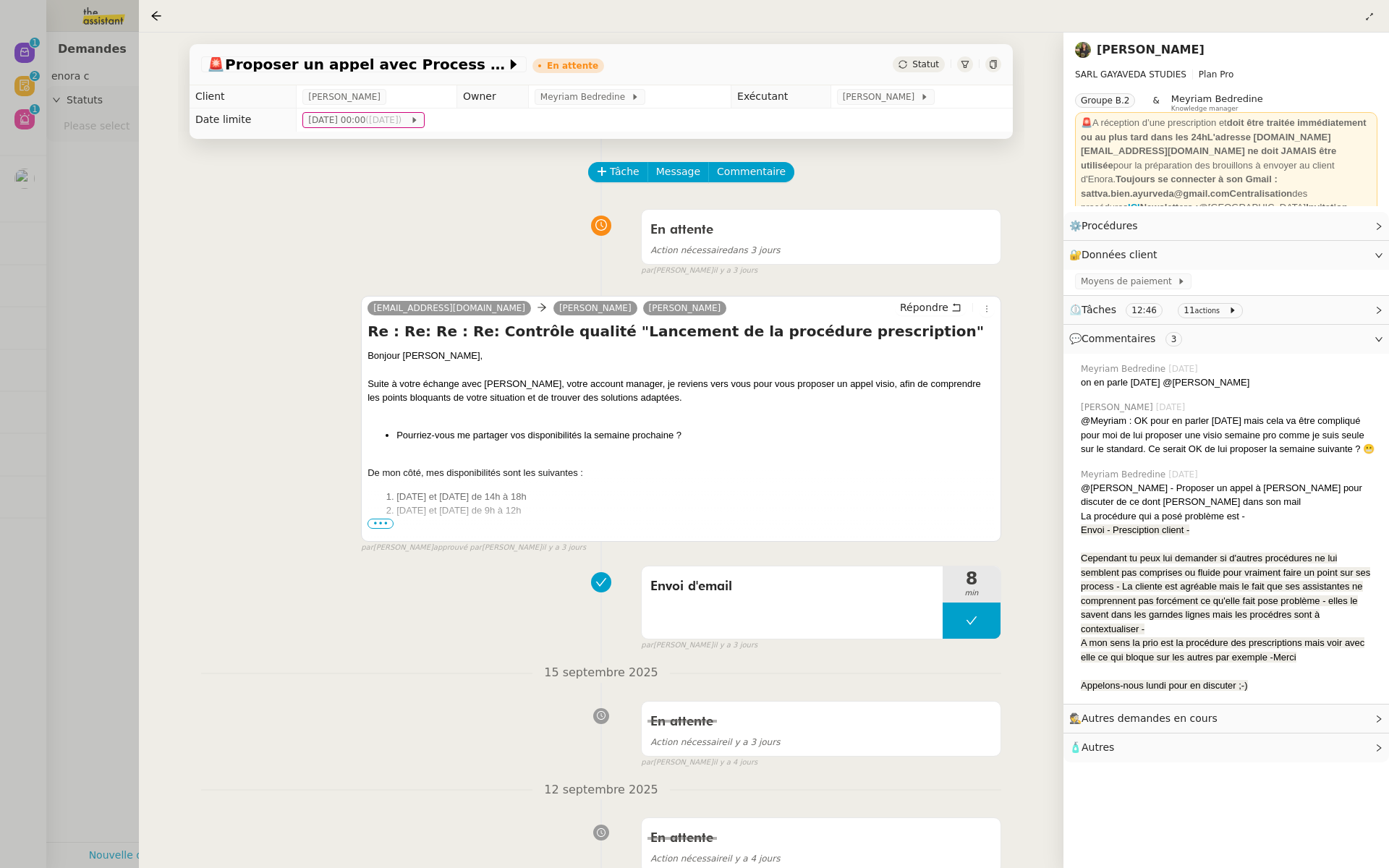
click at [379, 526] on span "•••" at bounding box center [380, 523] width 26 height 10
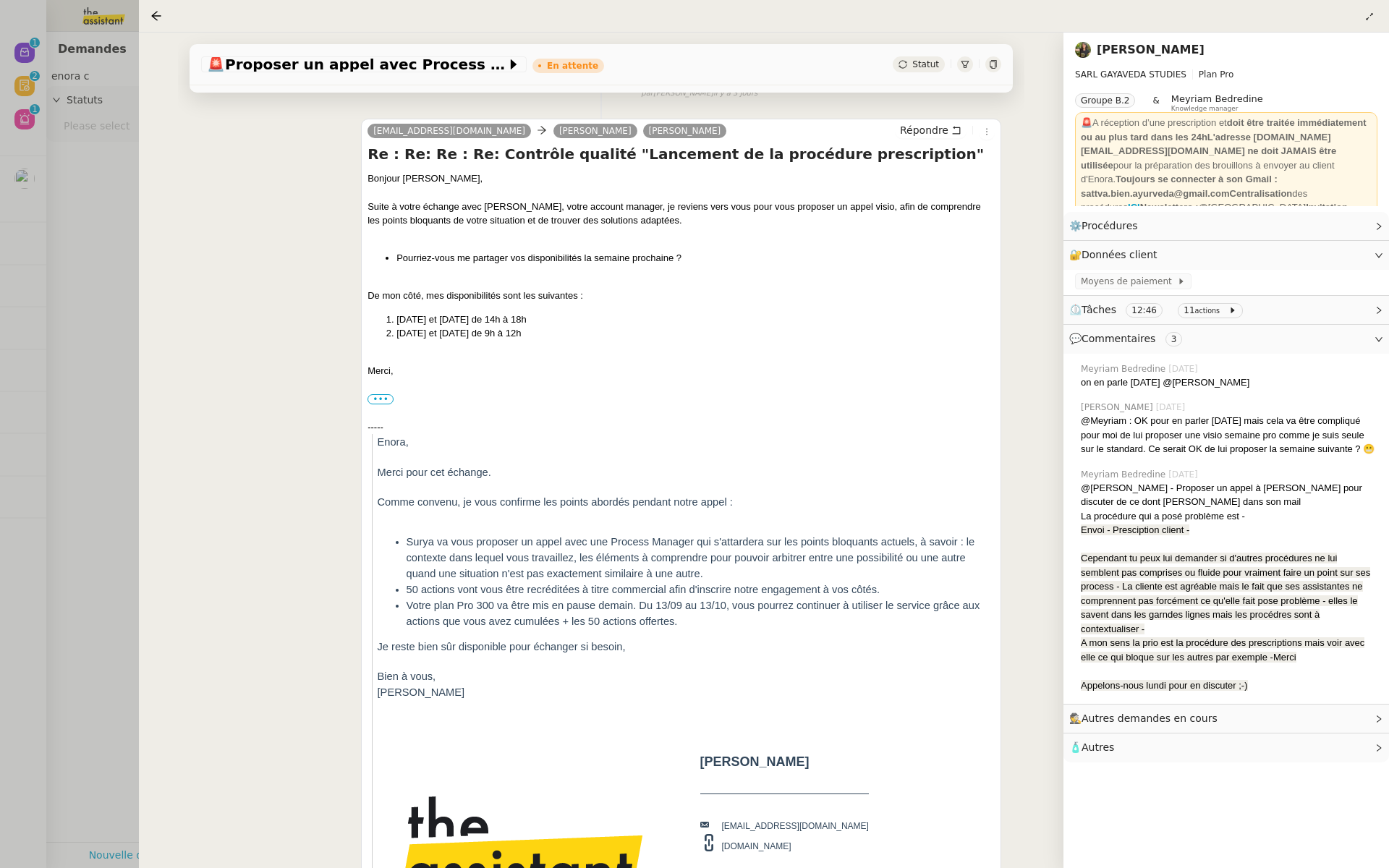
scroll to position [209, 0]
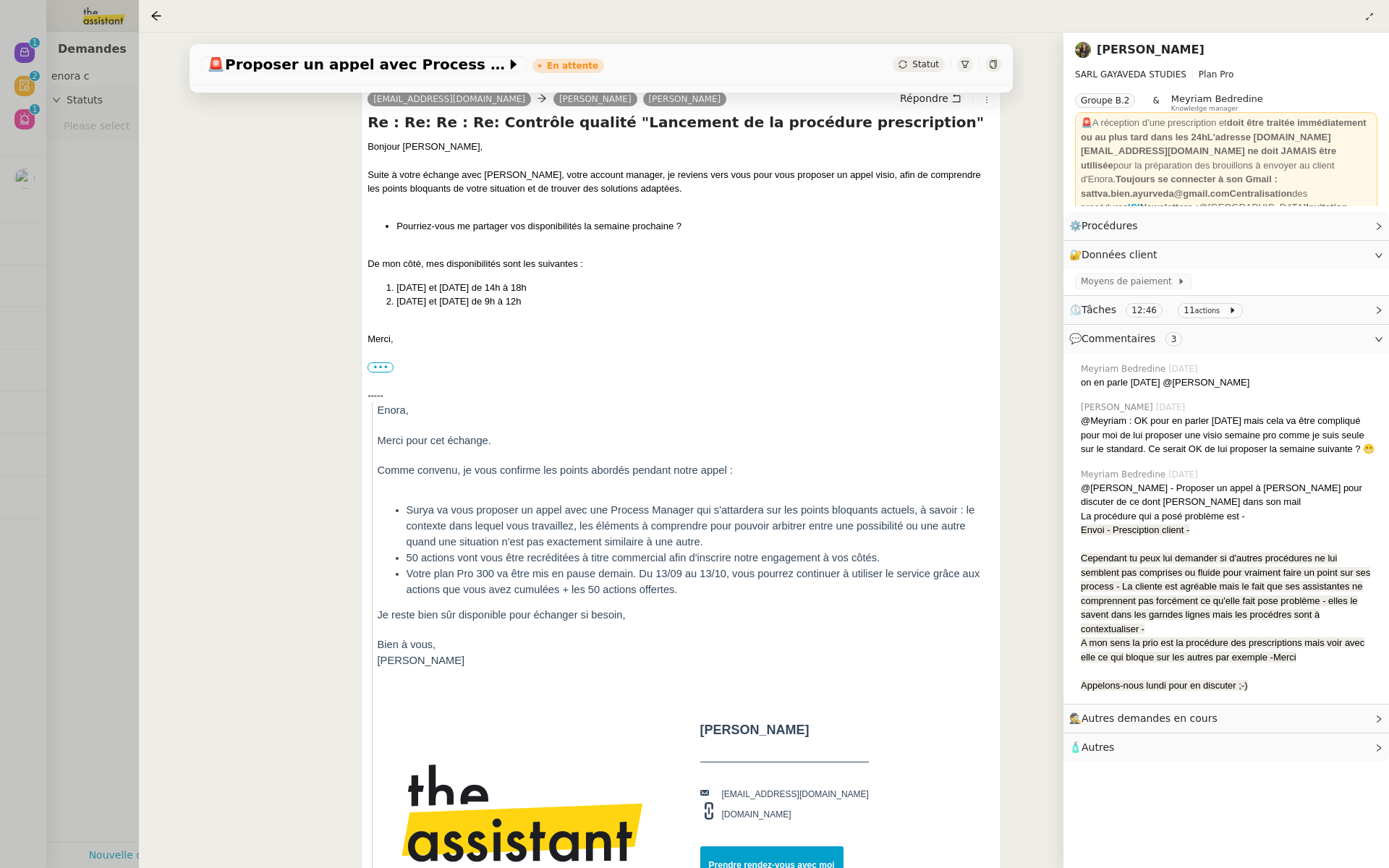
click at [68, 324] on div at bounding box center [694, 434] width 1389 height 868
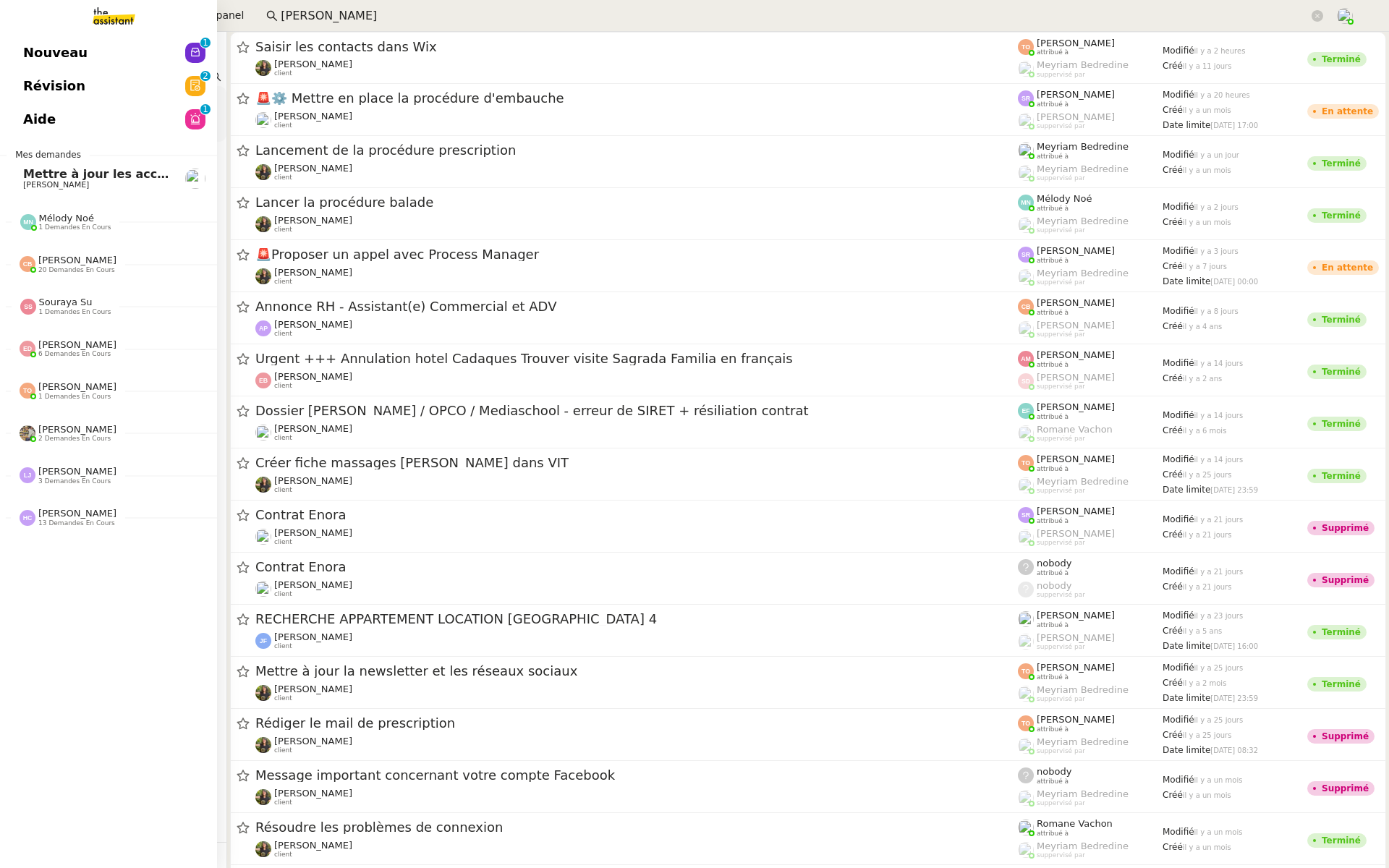
click at [28, 103] on link "Aide 0 1 2 3 4 5 6 7 8 9" at bounding box center [109, 119] width 217 height 33
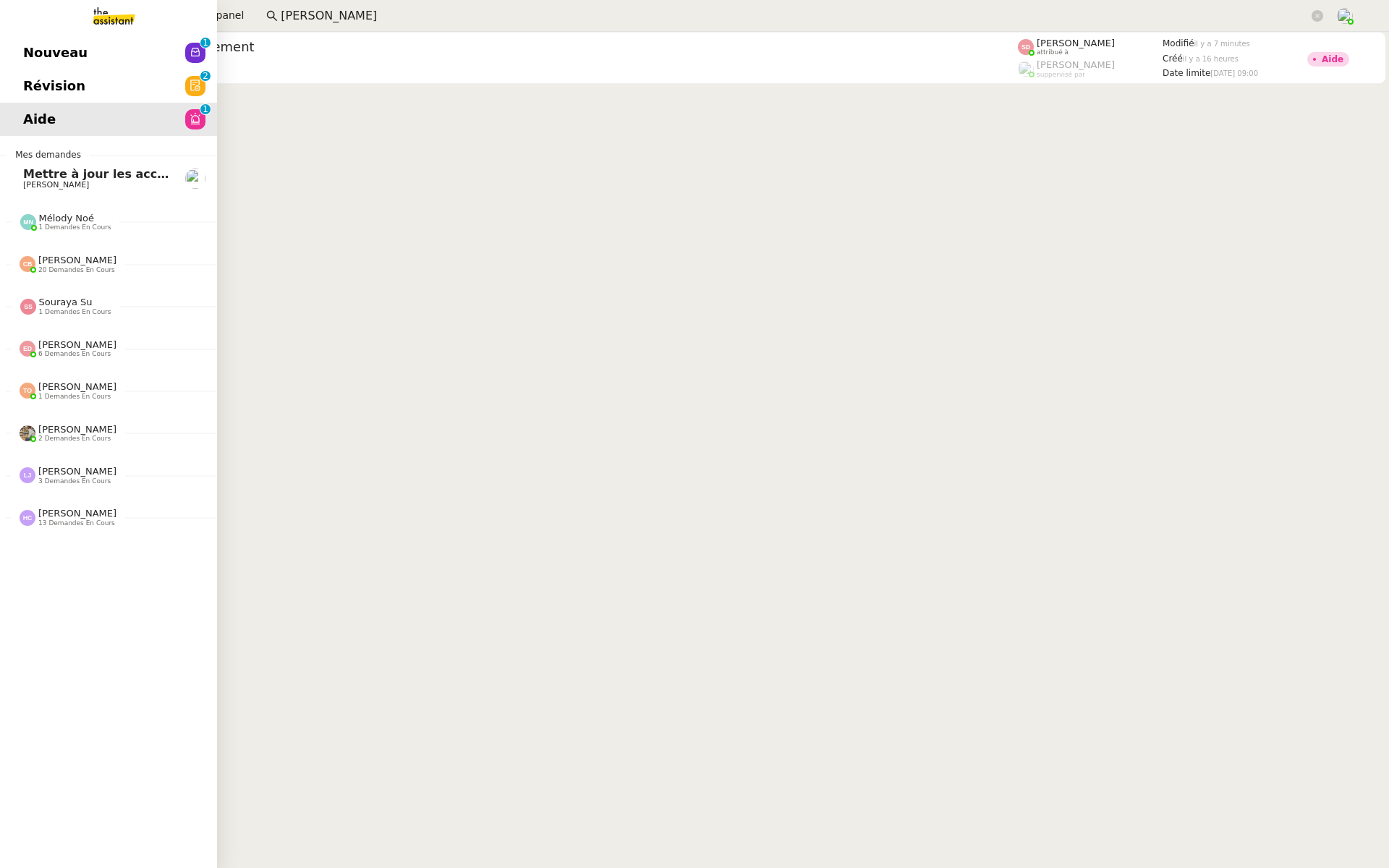
click at [32, 85] on span "Révision" at bounding box center [54, 86] width 62 height 22
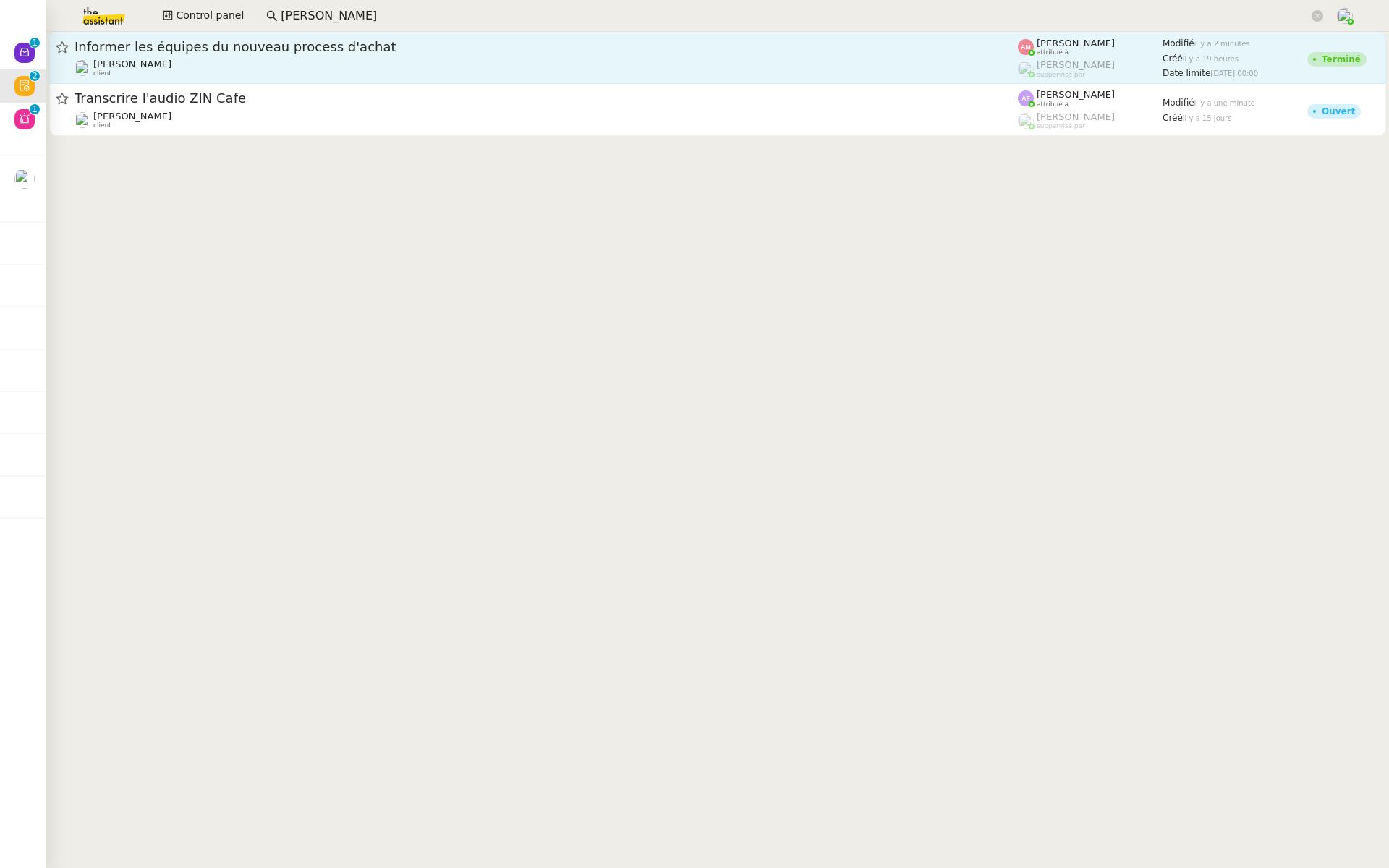
click at [281, 50] on span "Informer les équipes du nouveau process d'achat" at bounding box center [546, 47] width 943 height 13
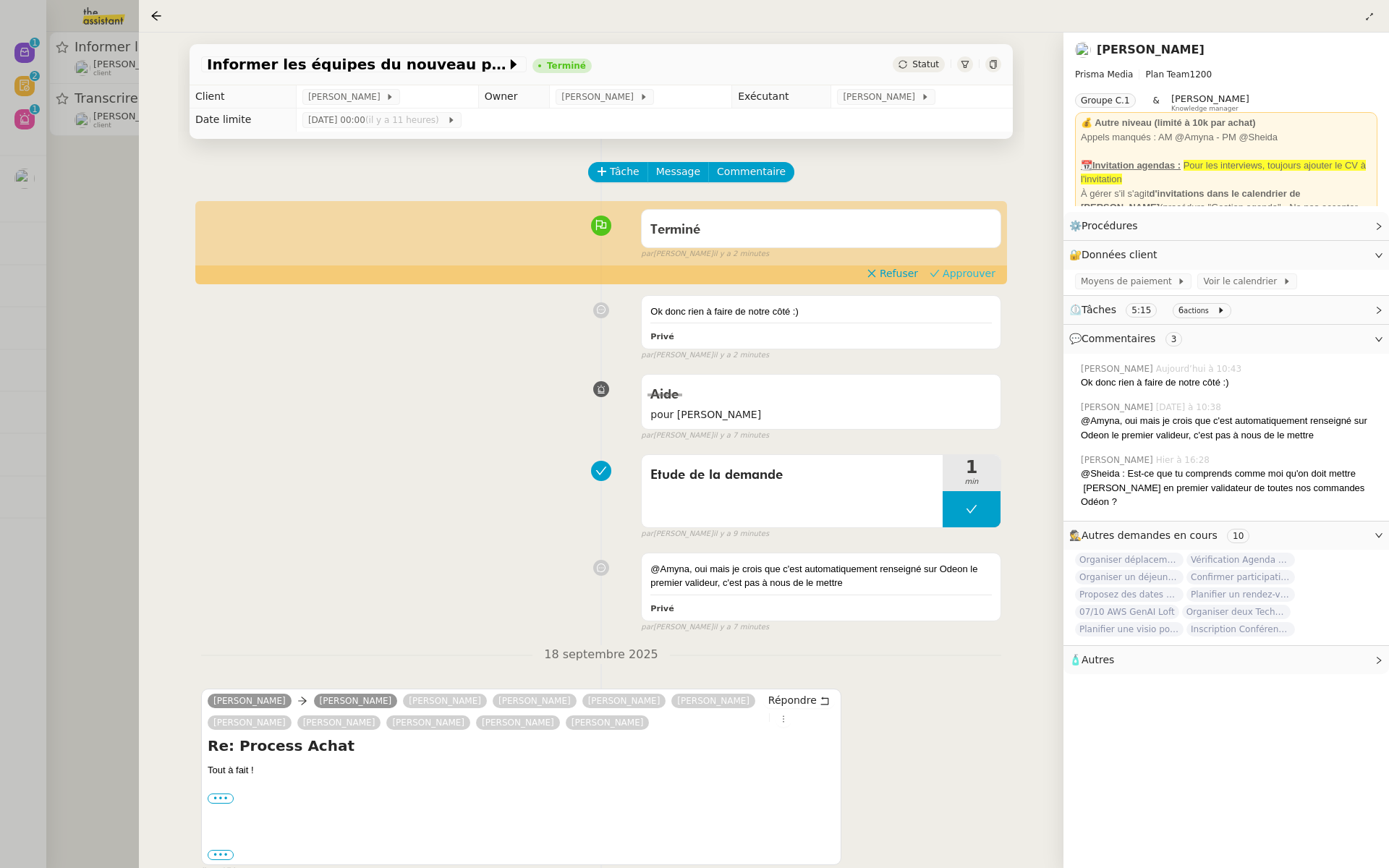
click at [974, 280] on span "Approuver" at bounding box center [969, 273] width 53 height 15
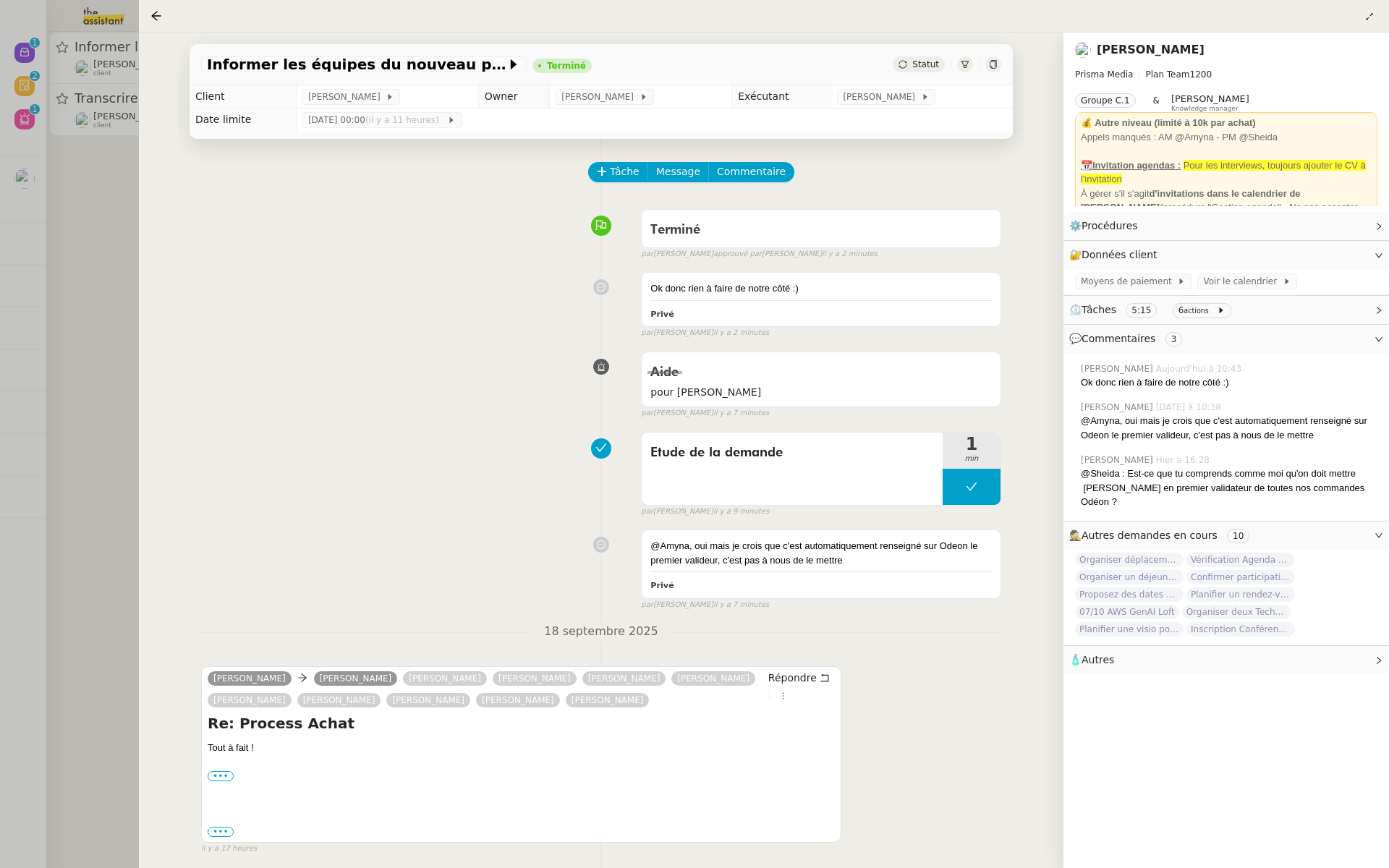
click at [81, 239] on div at bounding box center [694, 434] width 1389 height 868
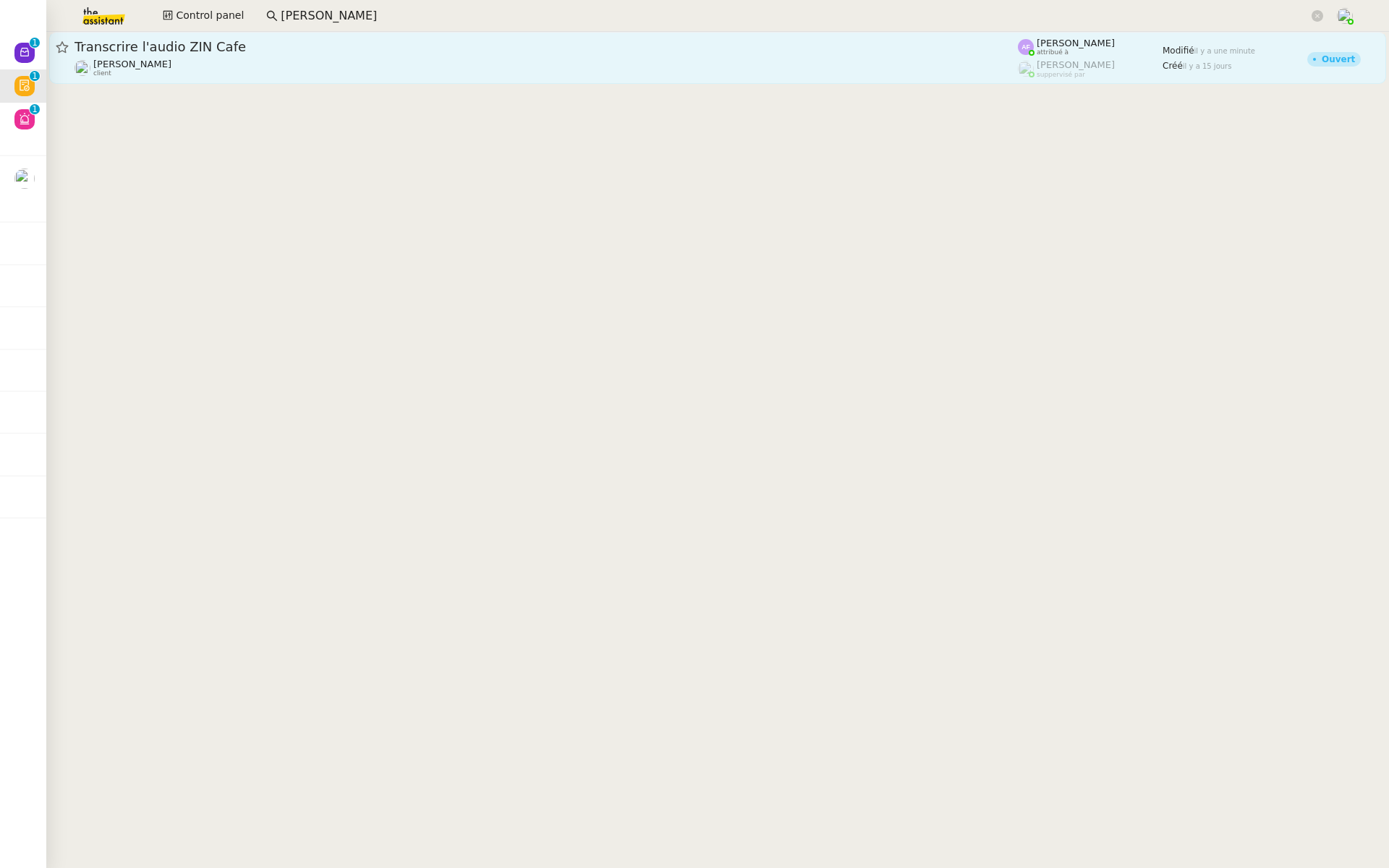
click at [304, 54] on div "Transcrire l'audio ZIN Cafe" at bounding box center [546, 47] width 943 height 17
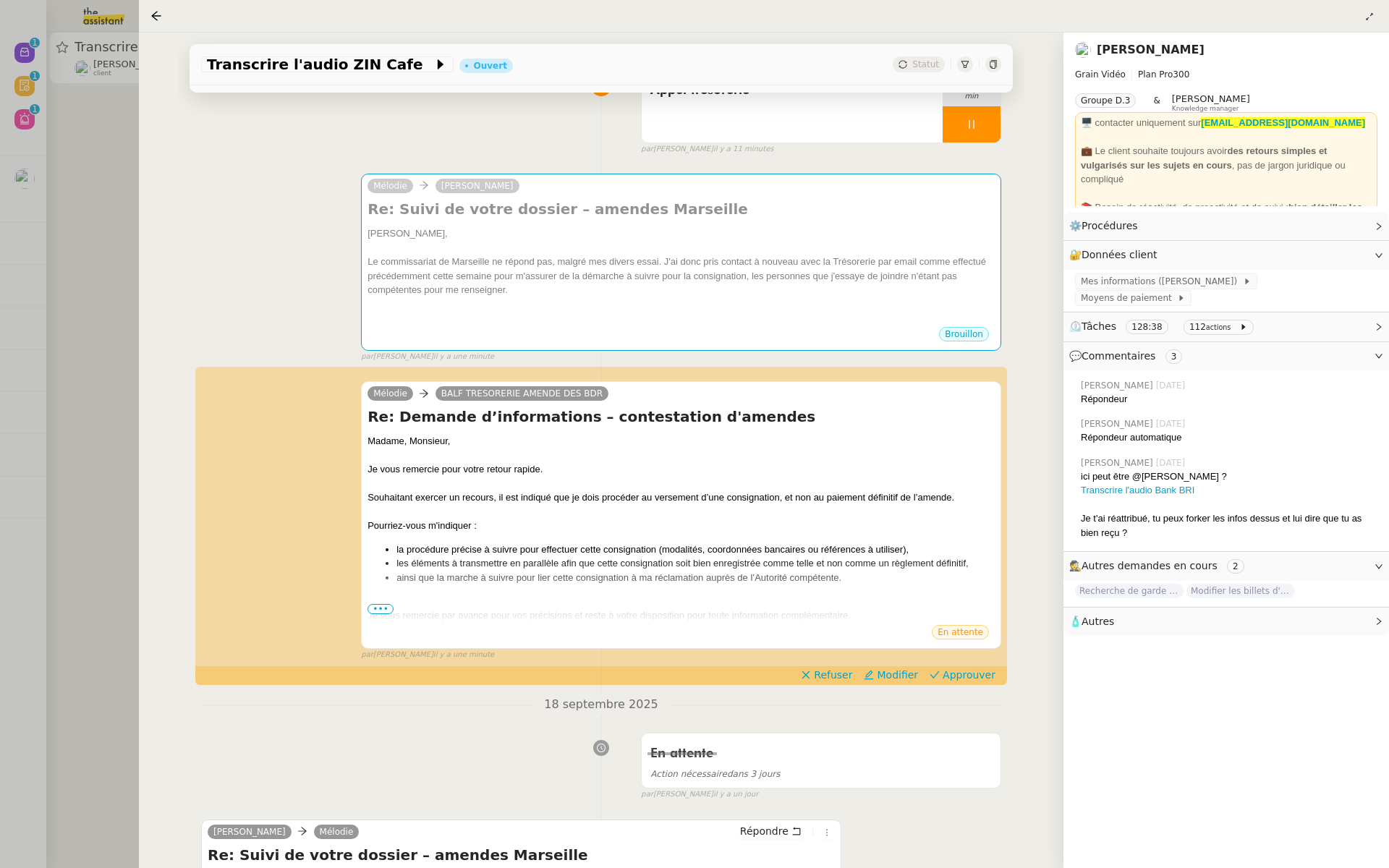
scroll to position [353, 0]
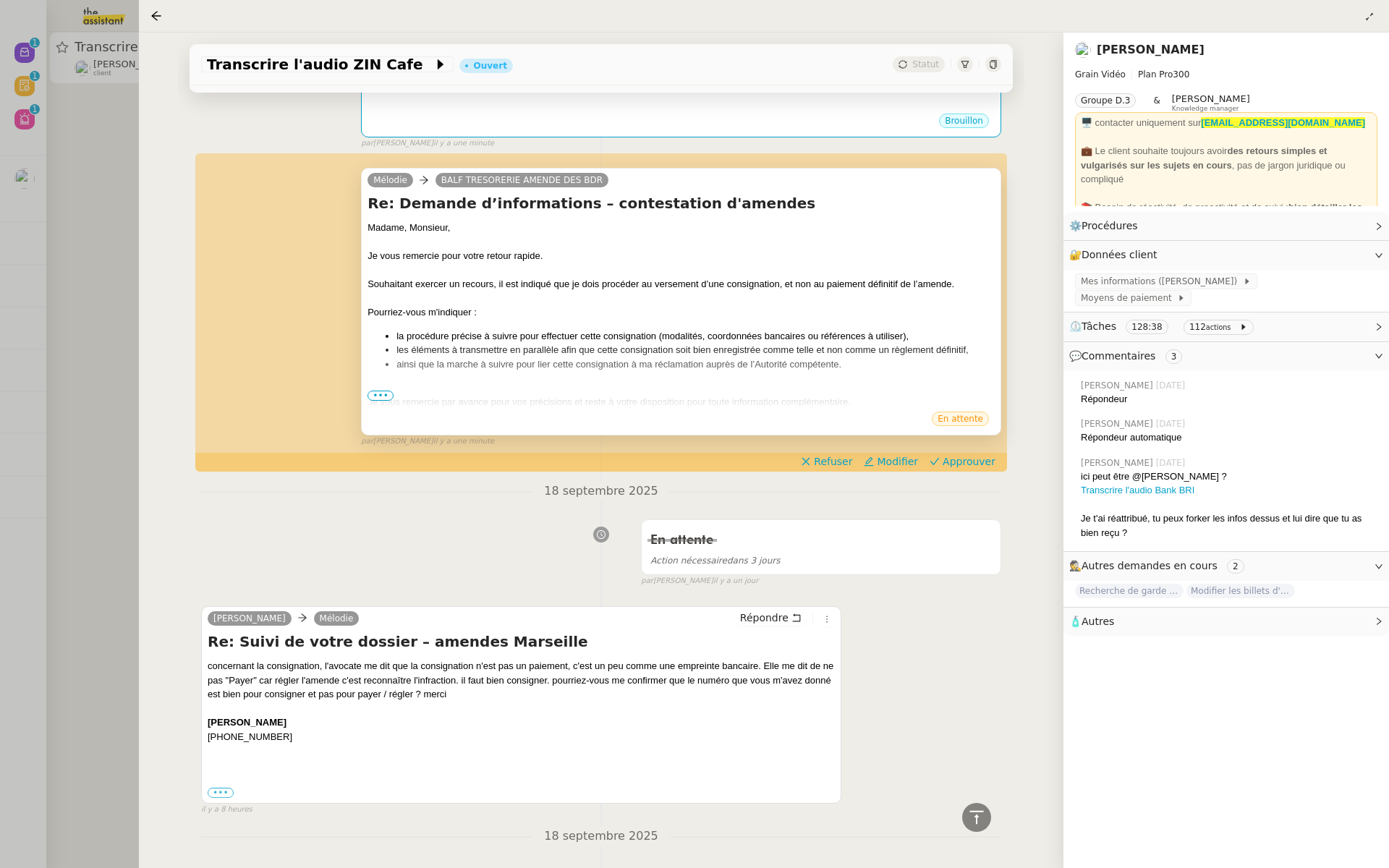
click at [377, 398] on span "•••" at bounding box center [380, 395] width 26 height 10
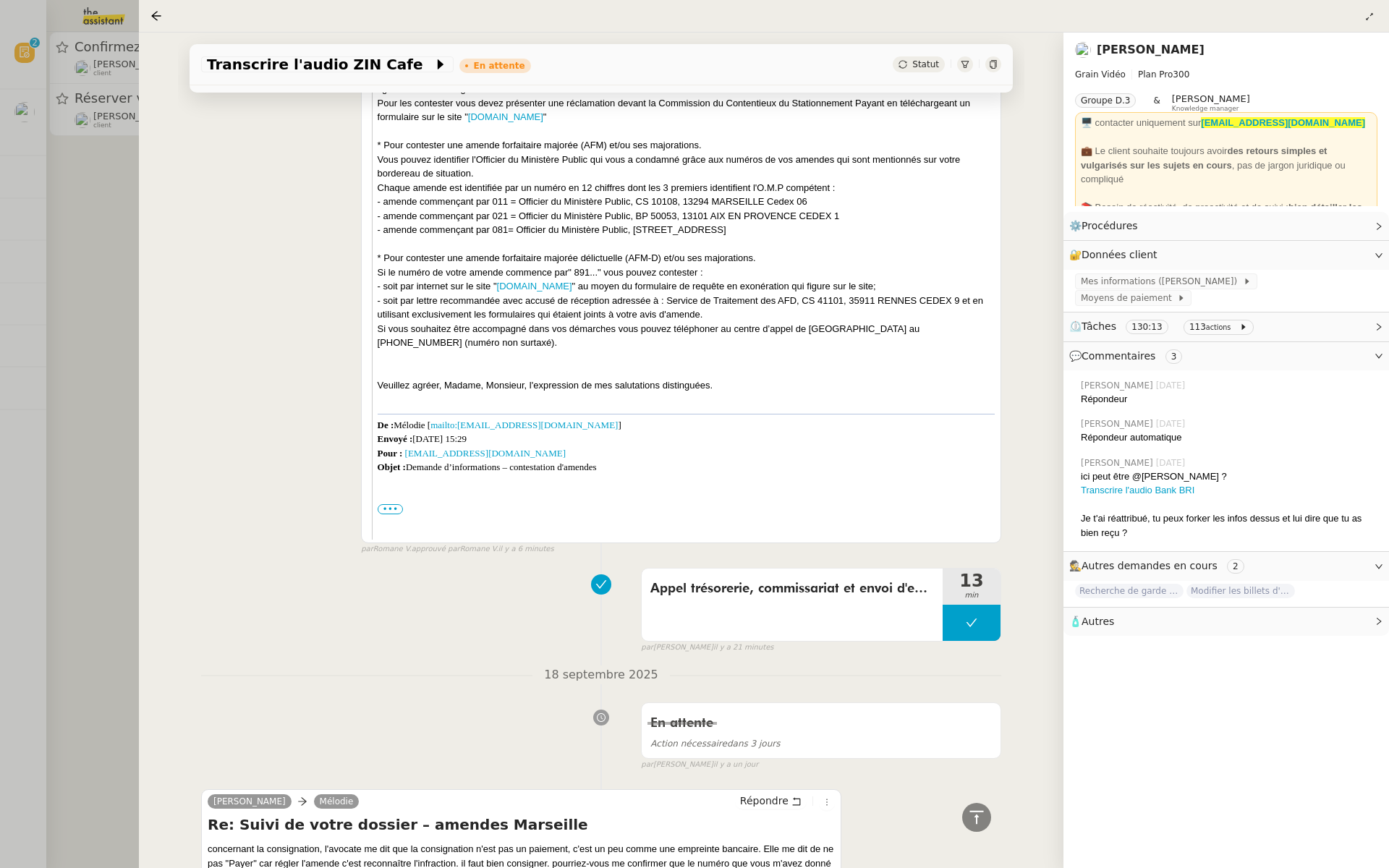
scroll to position [1193, 0]
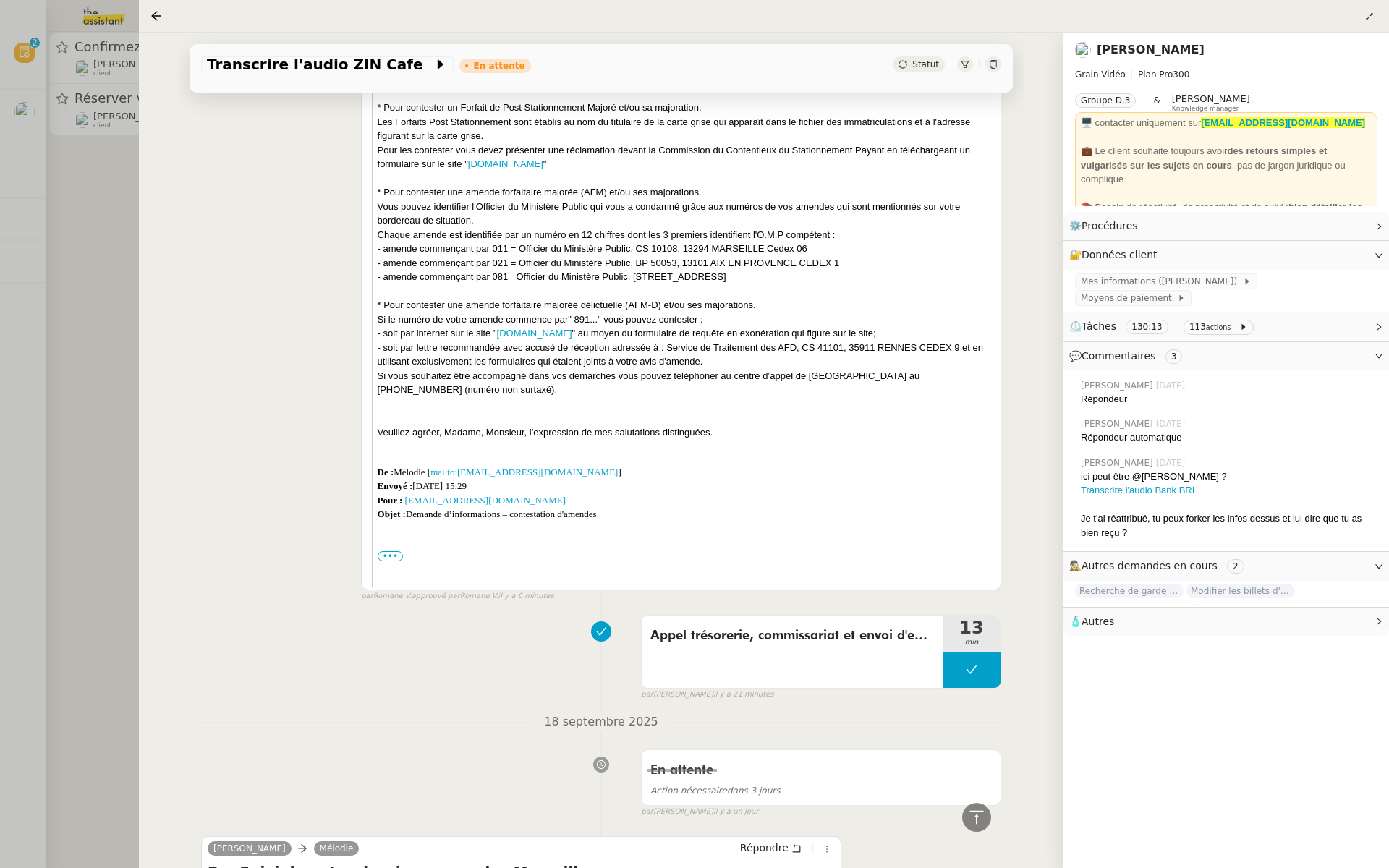
click at [39, 207] on div at bounding box center [694, 434] width 1389 height 868
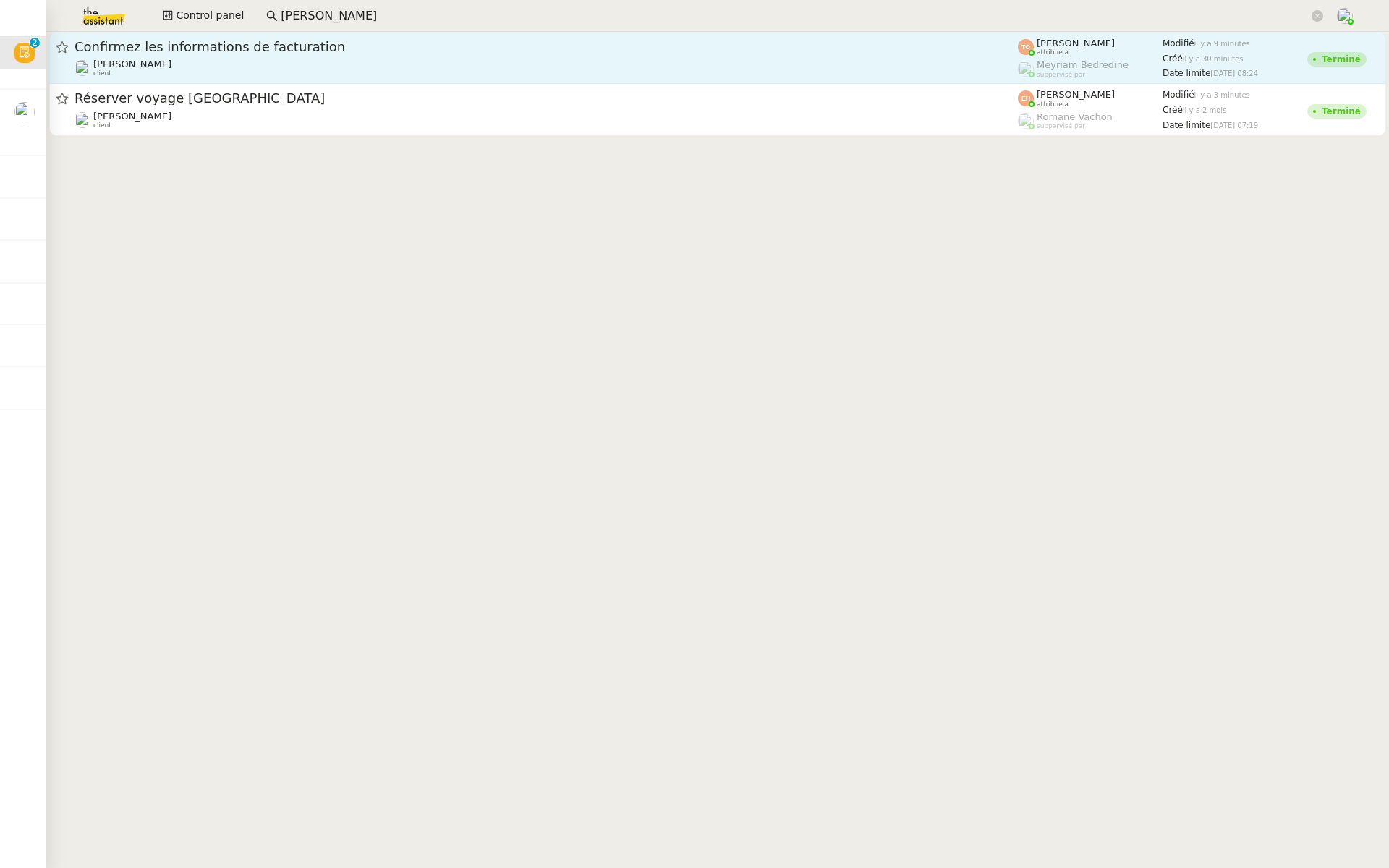
click at [240, 40] on span "Confirmez les informations de facturation" at bounding box center [546, 47] width 943 height 13
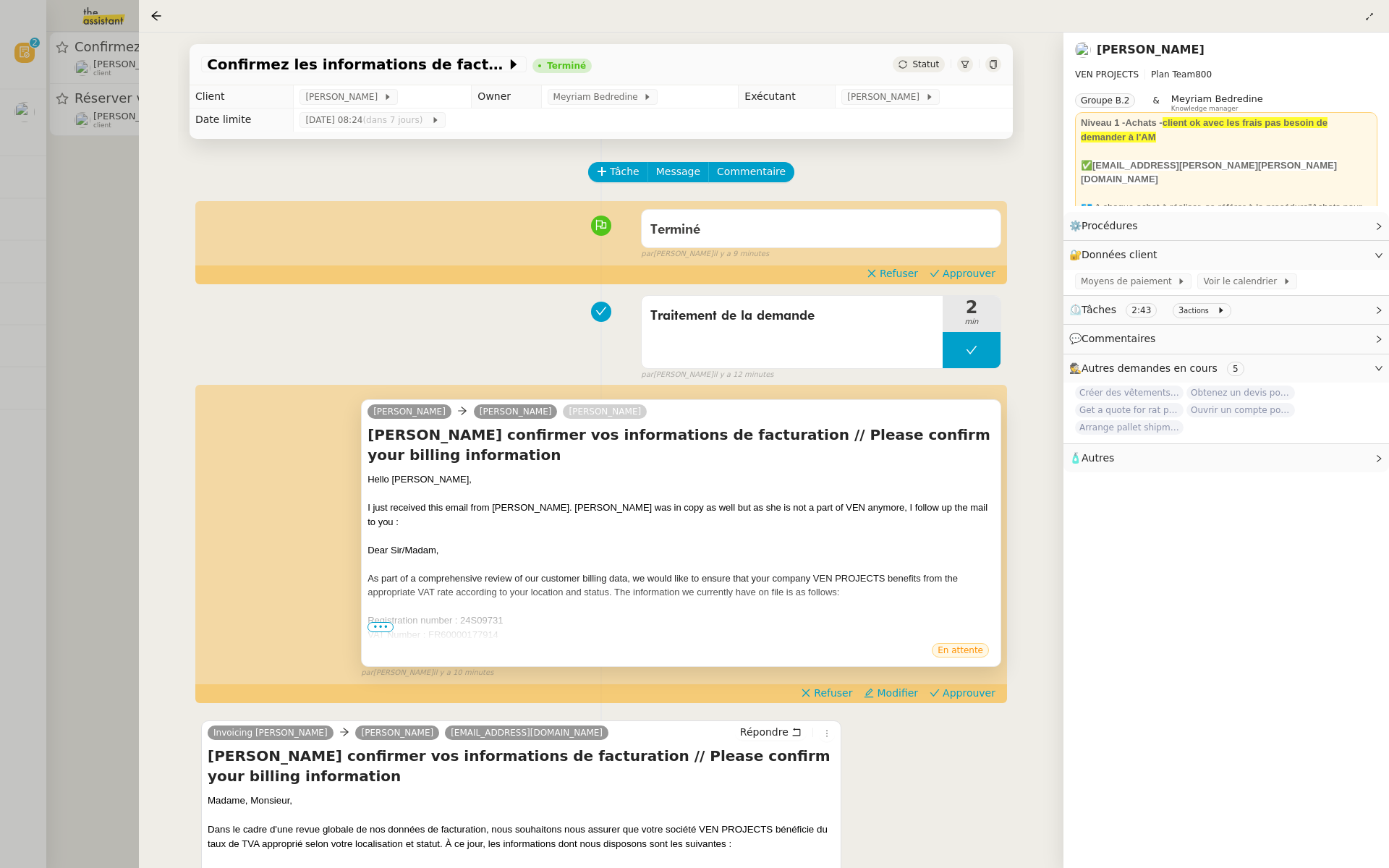
scroll to position [119, 0]
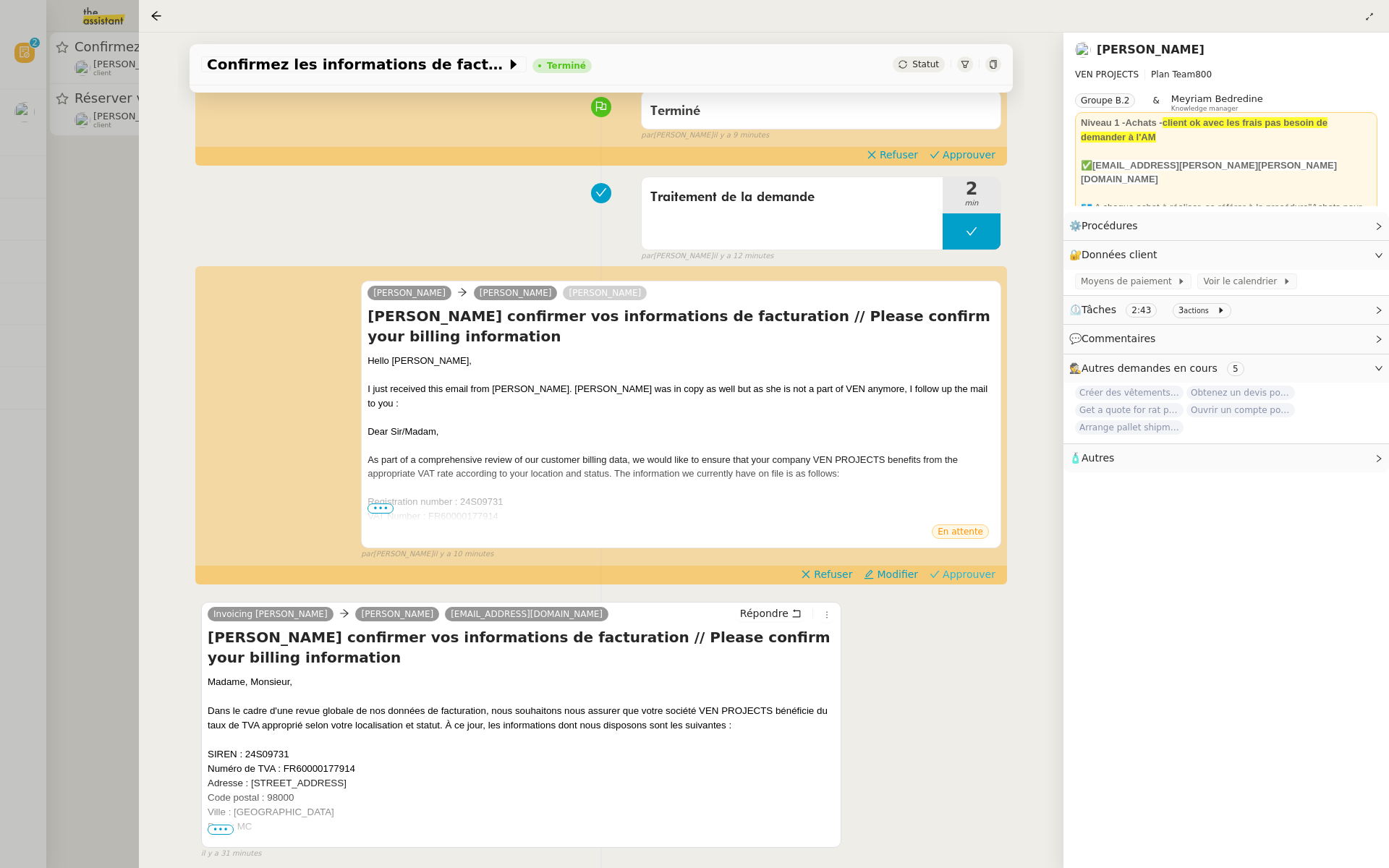
click at [975, 574] on span "Approuver" at bounding box center [969, 575] width 53 height 15
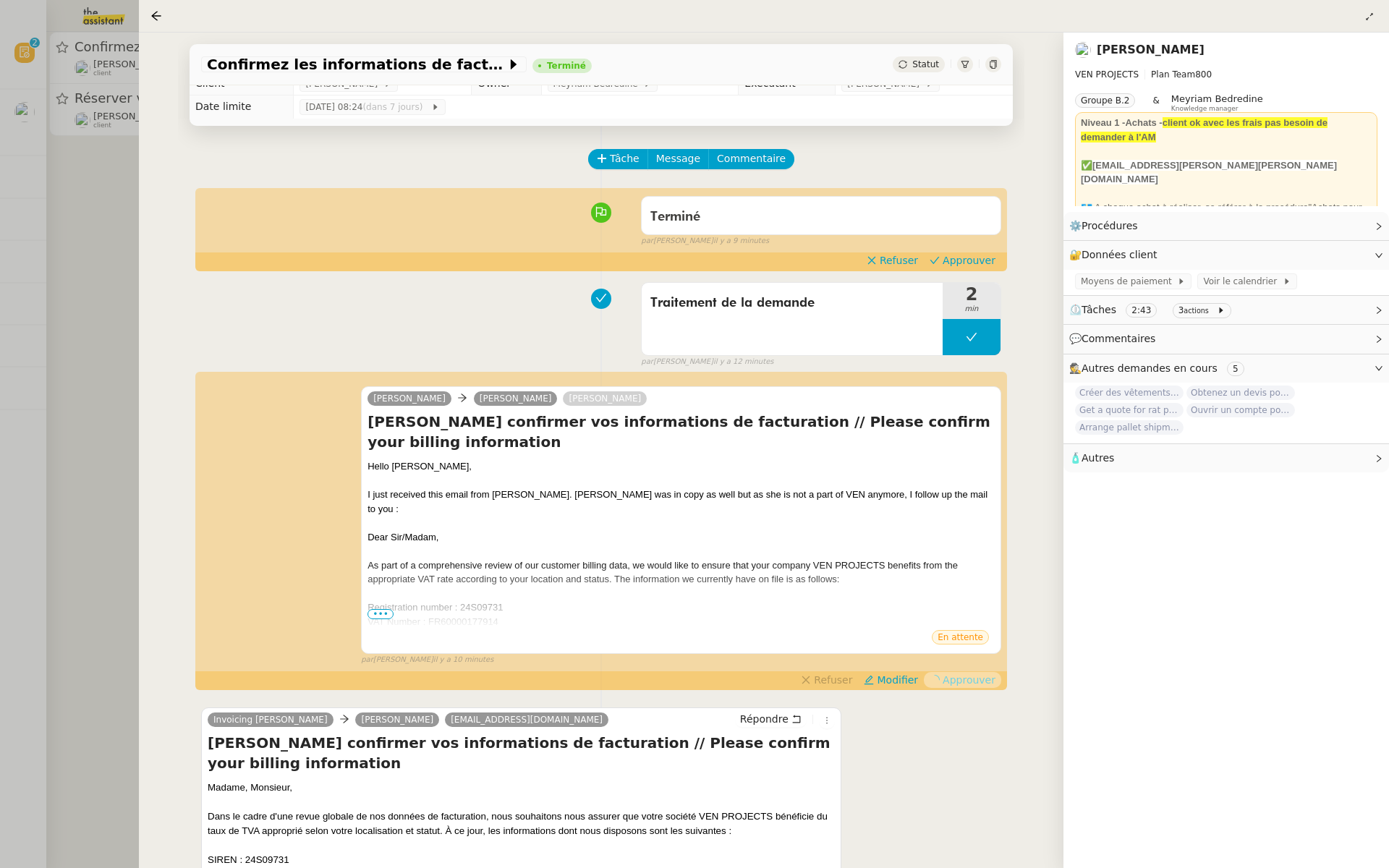
scroll to position [0, 0]
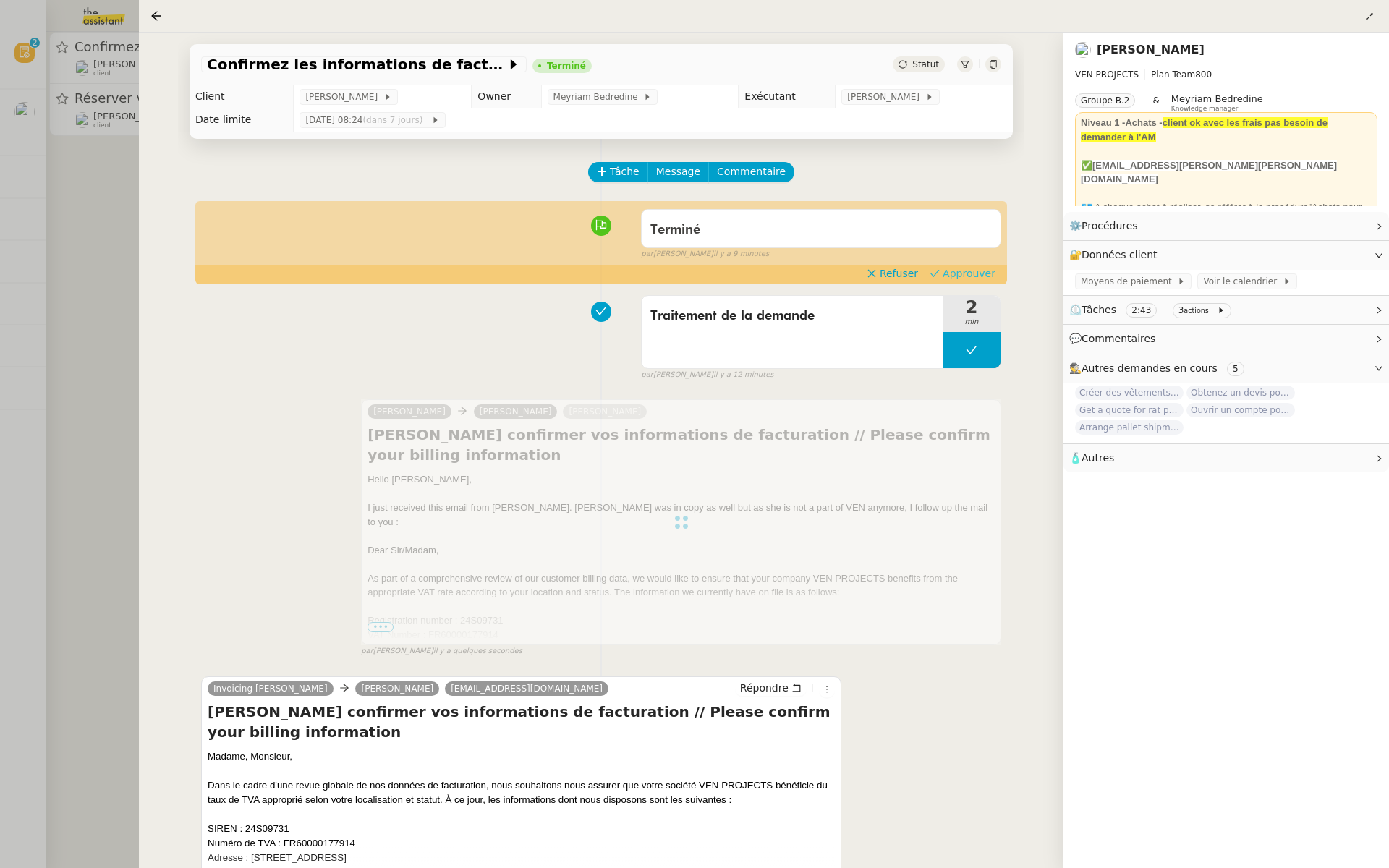
click at [953, 279] on span "Approuver" at bounding box center [969, 273] width 53 height 15
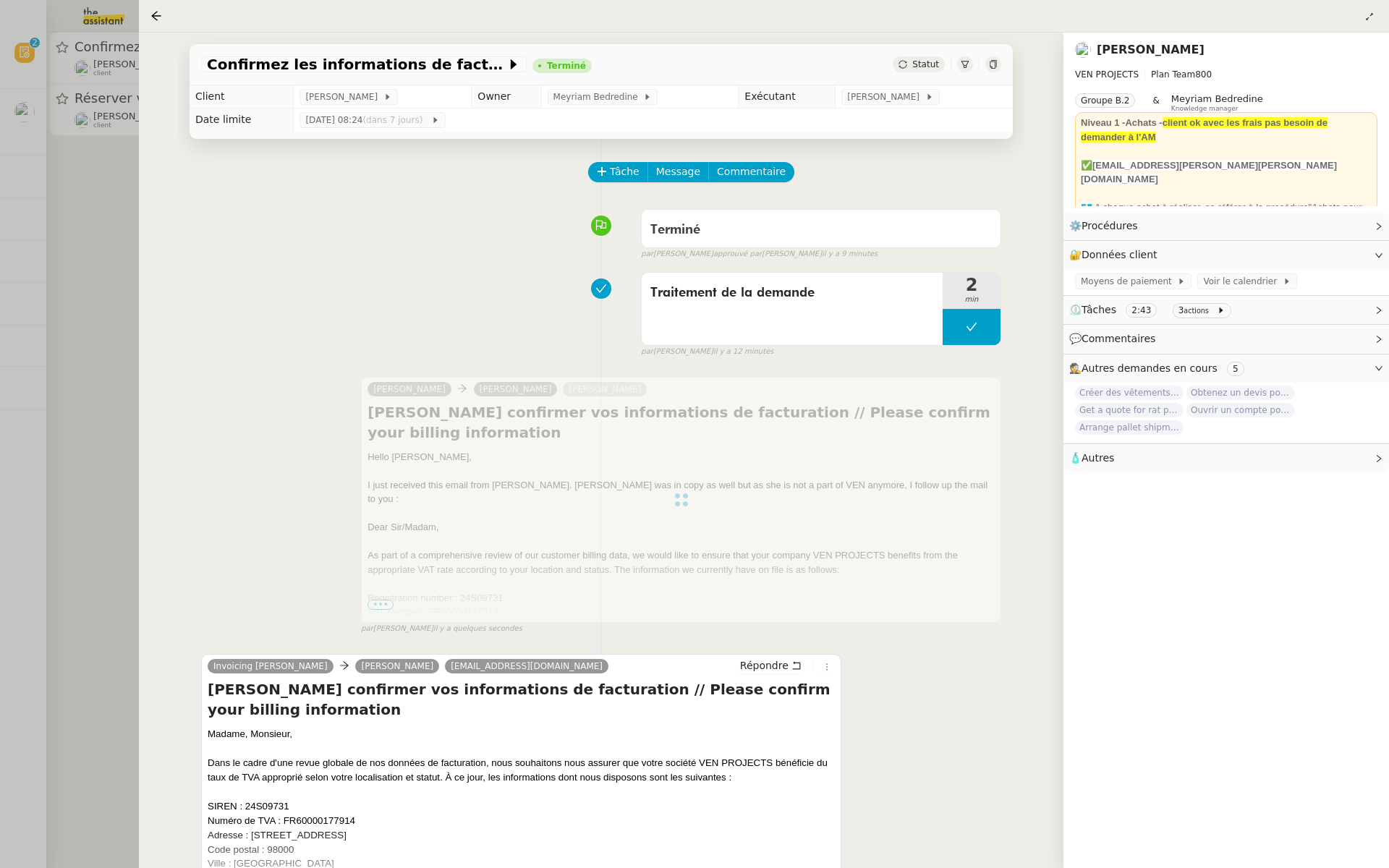
click at [102, 200] on div at bounding box center [694, 434] width 1389 height 868
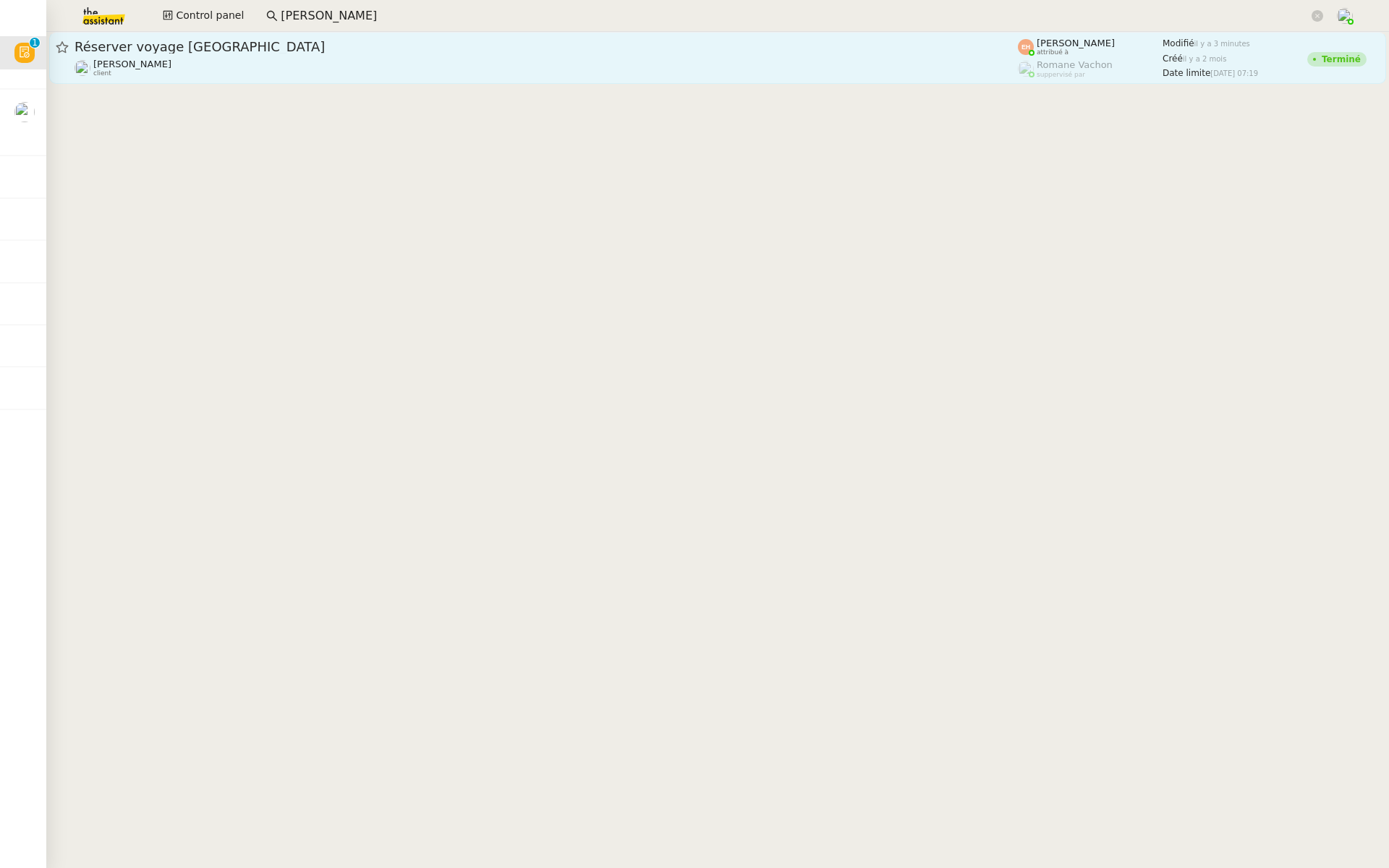
click at [260, 45] on span "Réserver voyage [GEOGRAPHIC_DATA]" at bounding box center [546, 47] width 943 height 13
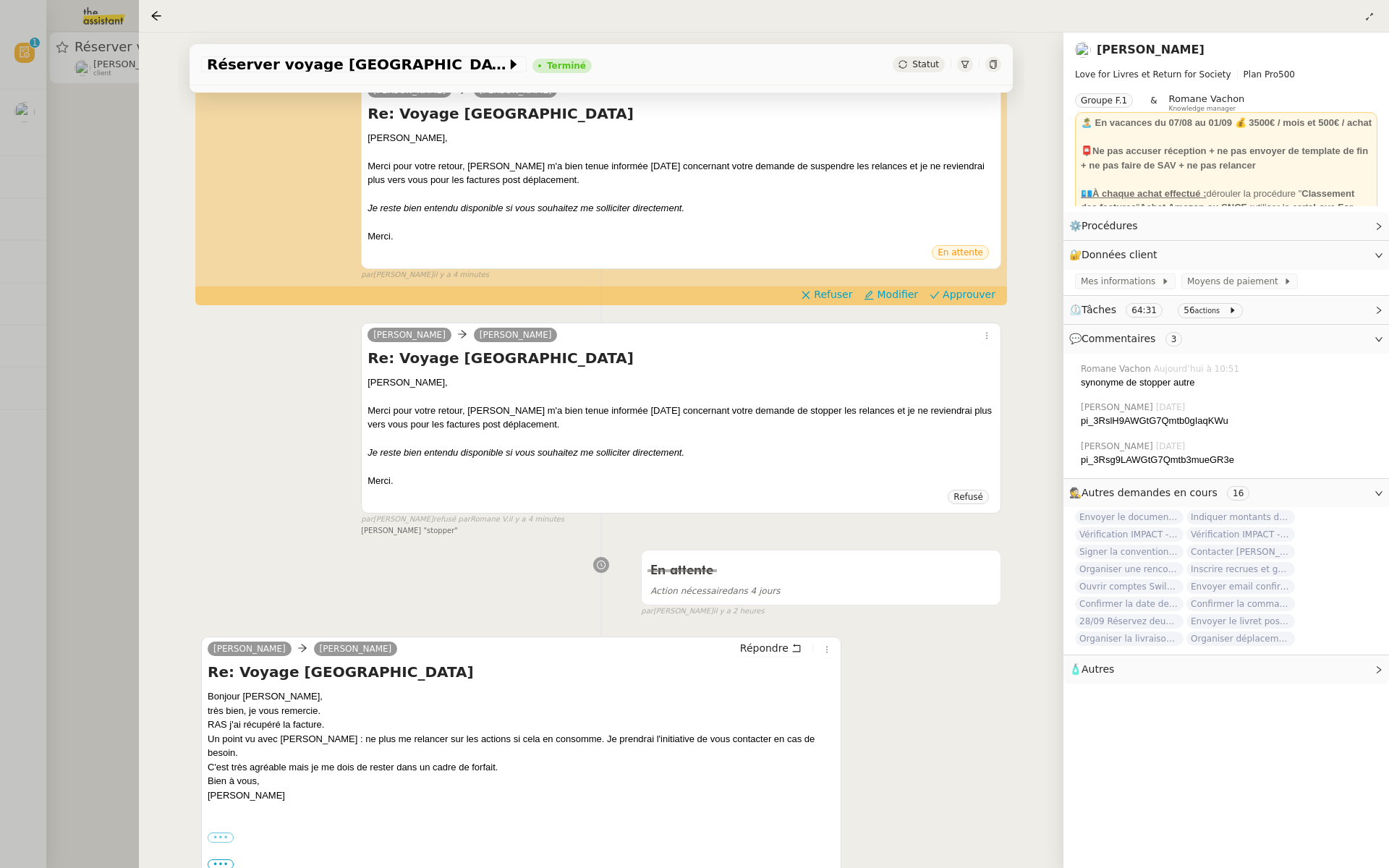
scroll to position [271, 0]
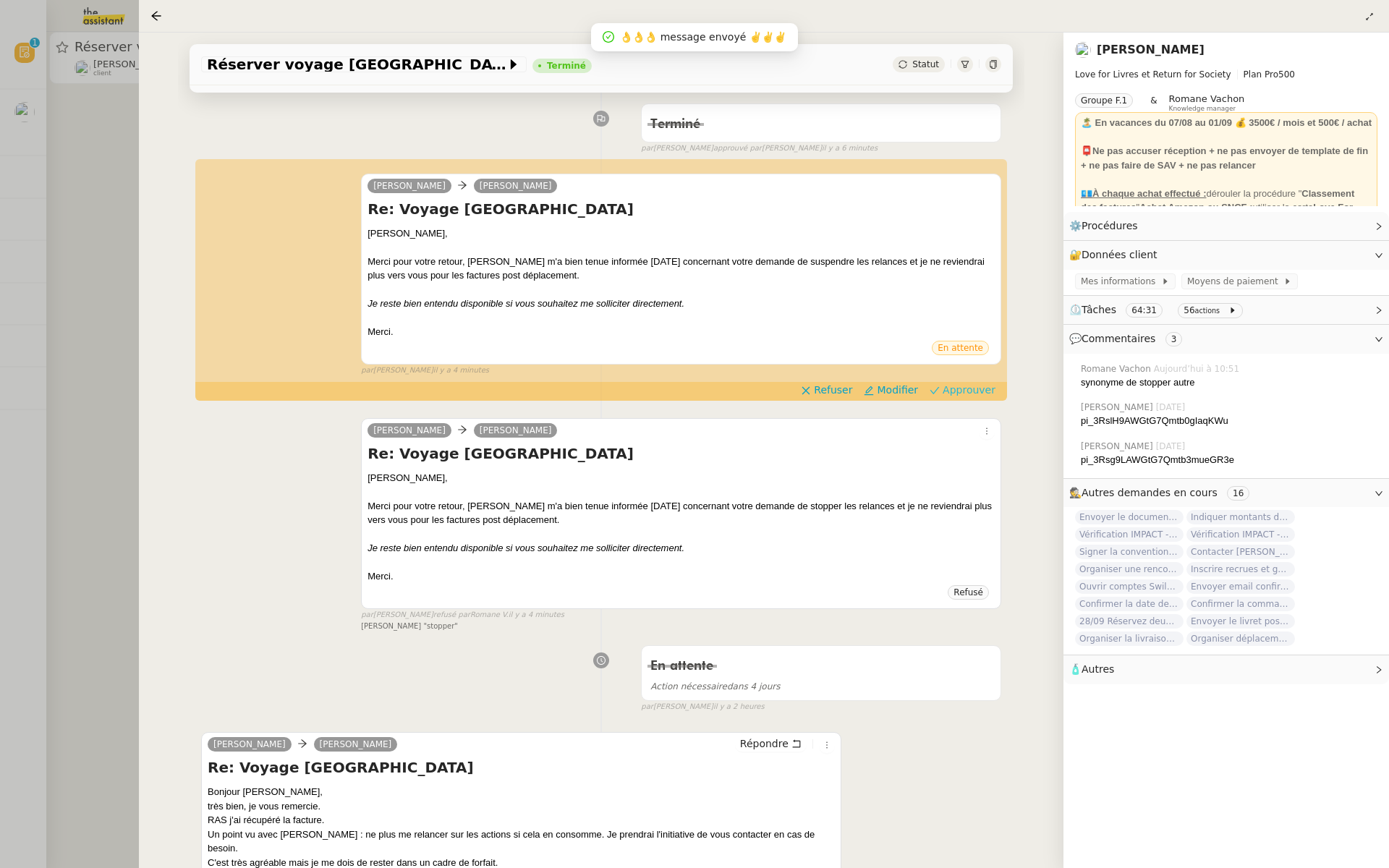
click at [973, 385] on span "Approuver" at bounding box center [969, 390] width 53 height 15
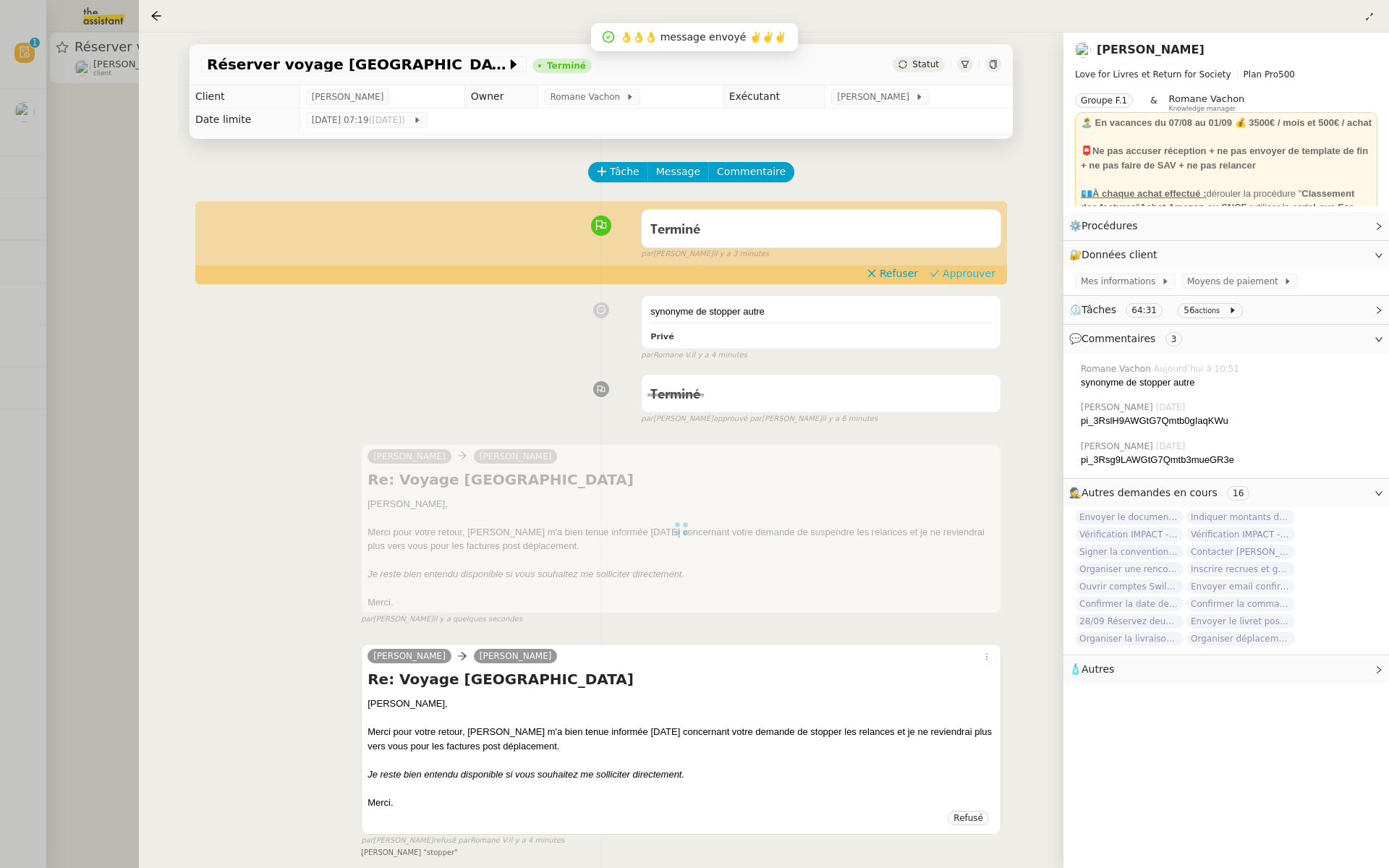
click at [971, 270] on span "Approuver" at bounding box center [969, 273] width 53 height 15
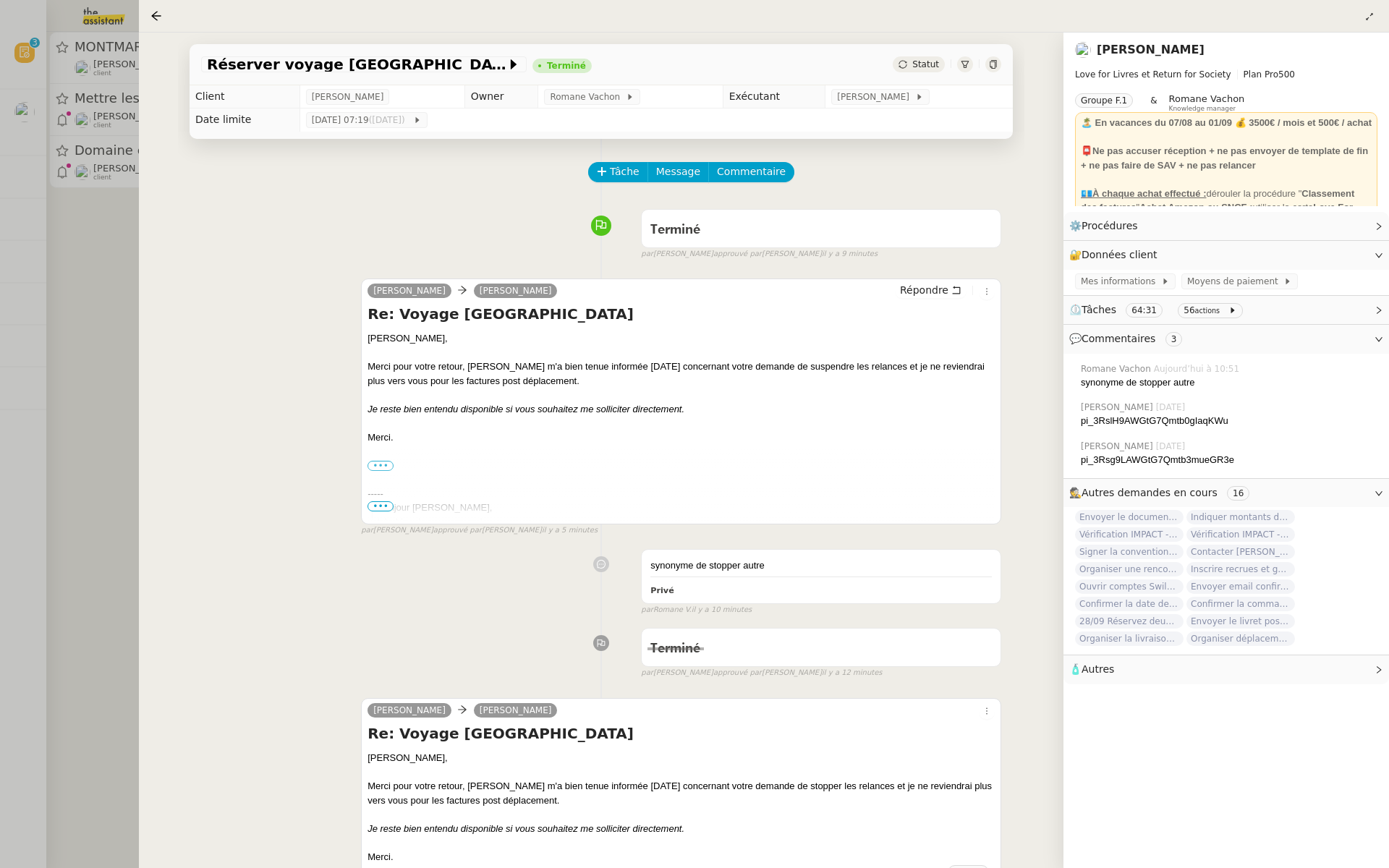
click at [124, 297] on div at bounding box center [694, 434] width 1389 height 868
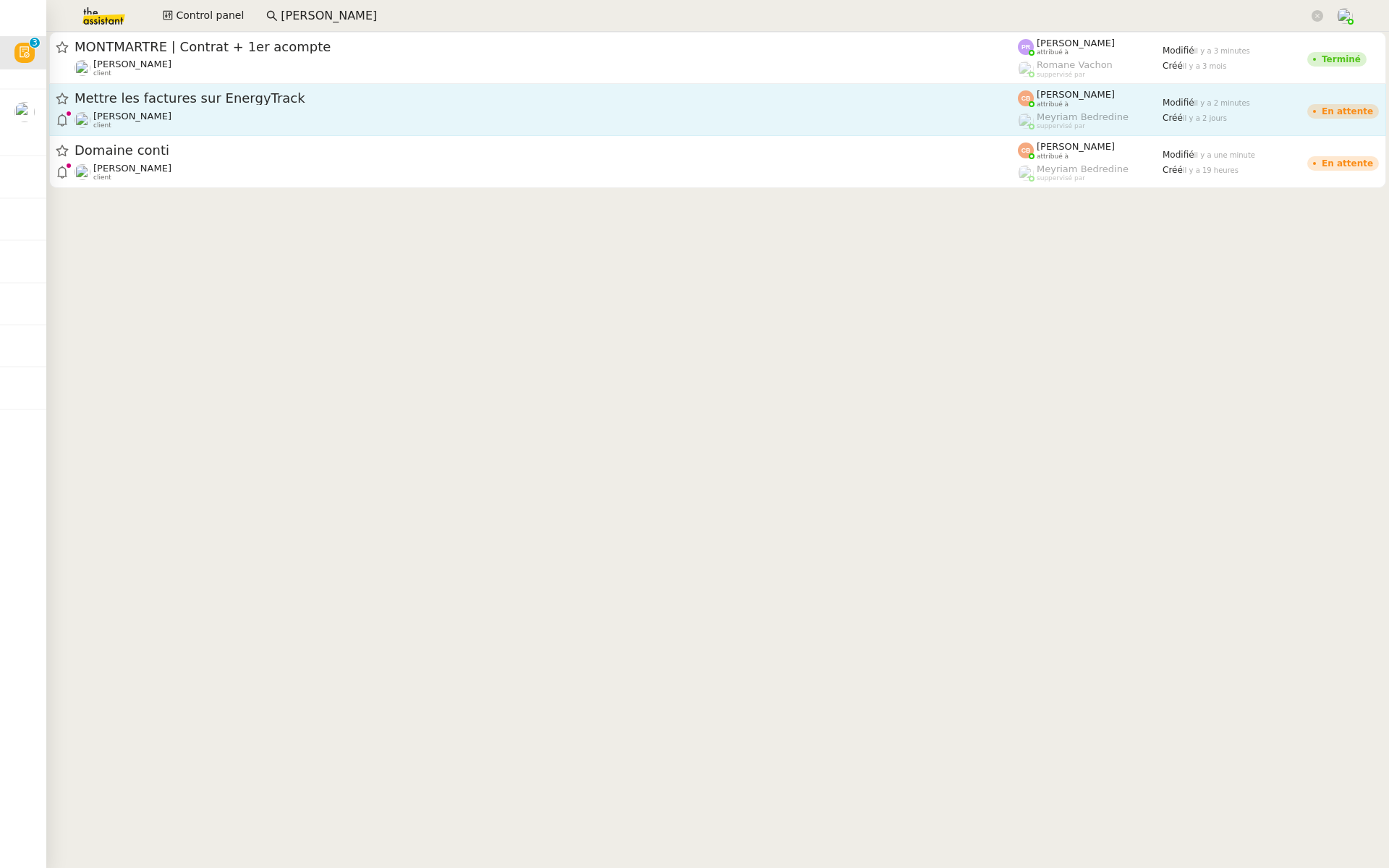
click at [221, 105] on div "Mettre les factures sur EnergyTrack" at bounding box center [546, 99] width 943 height 18
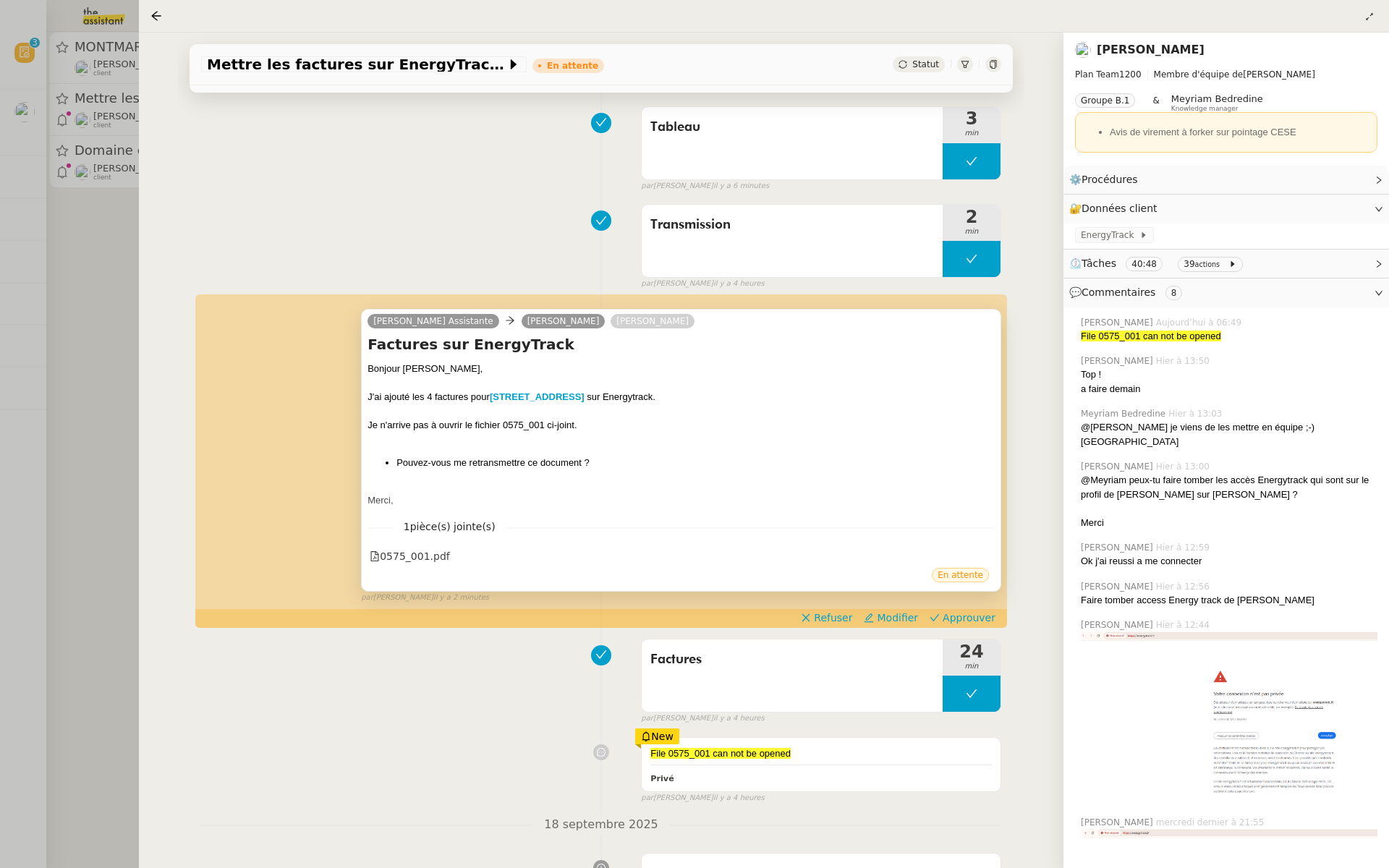
scroll to position [220, 0]
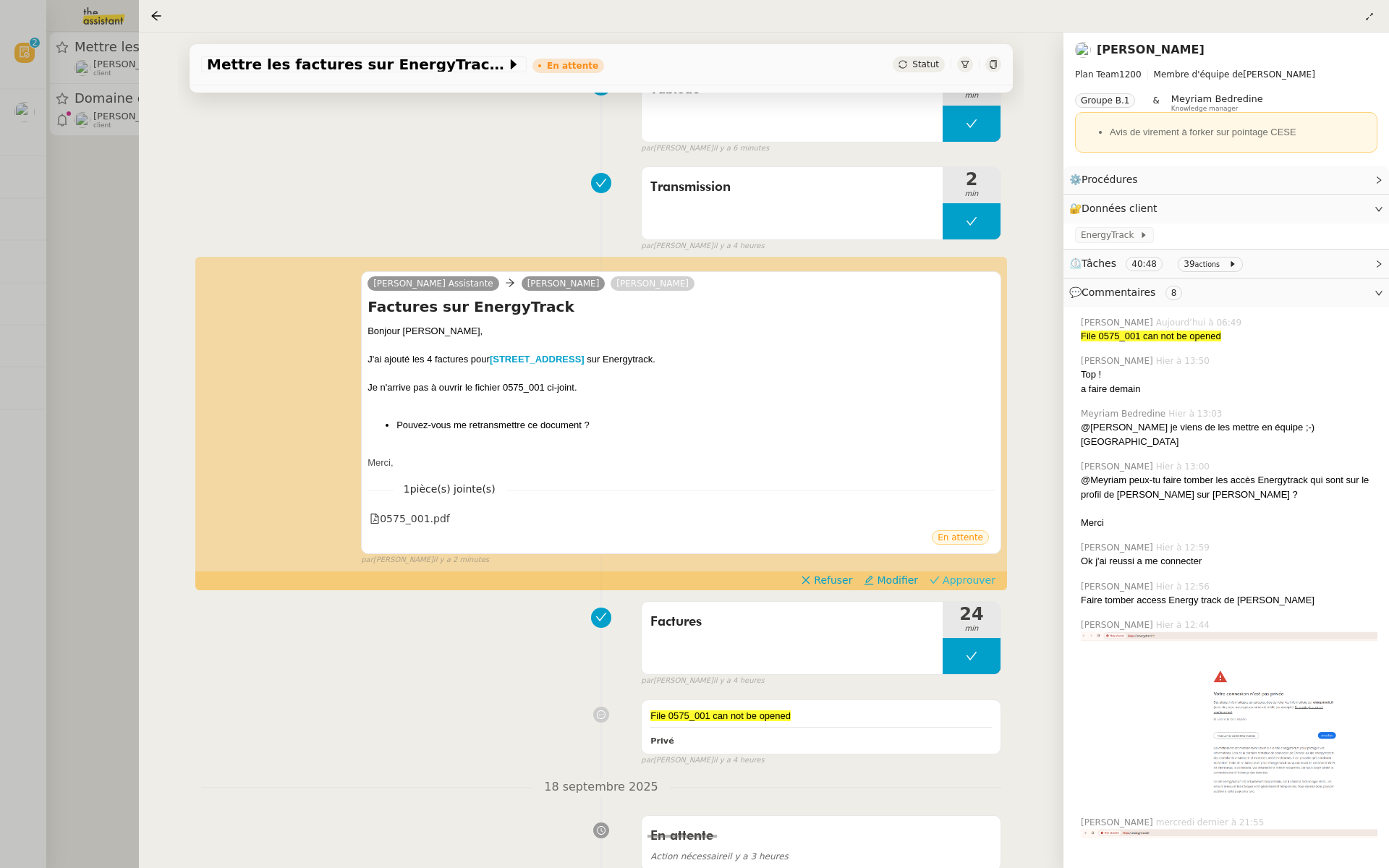
click at [981, 578] on span "Approuver" at bounding box center [969, 580] width 53 height 15
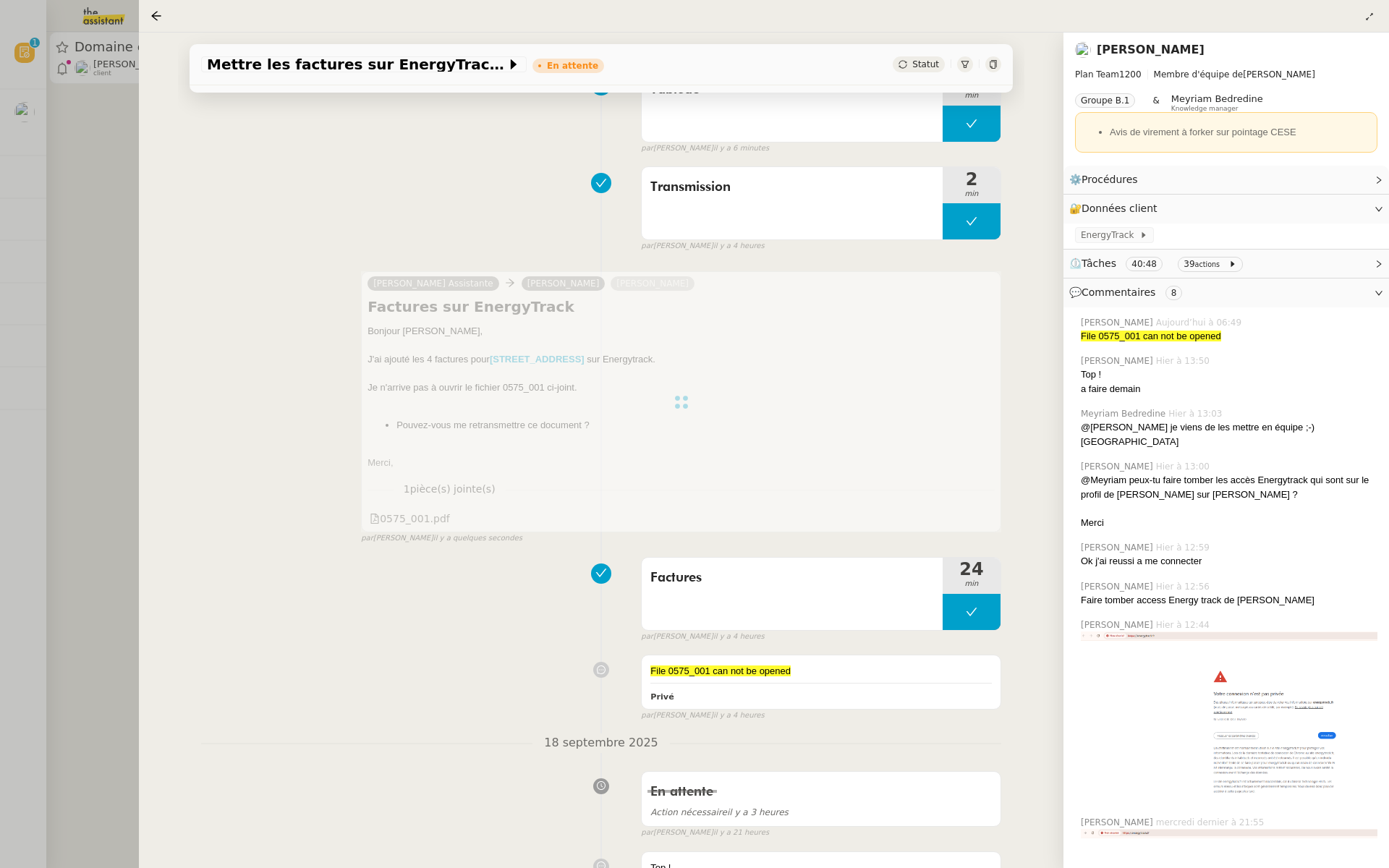
click at [102, 288] on div at bounding box center [694, 434] width 1389 height 868
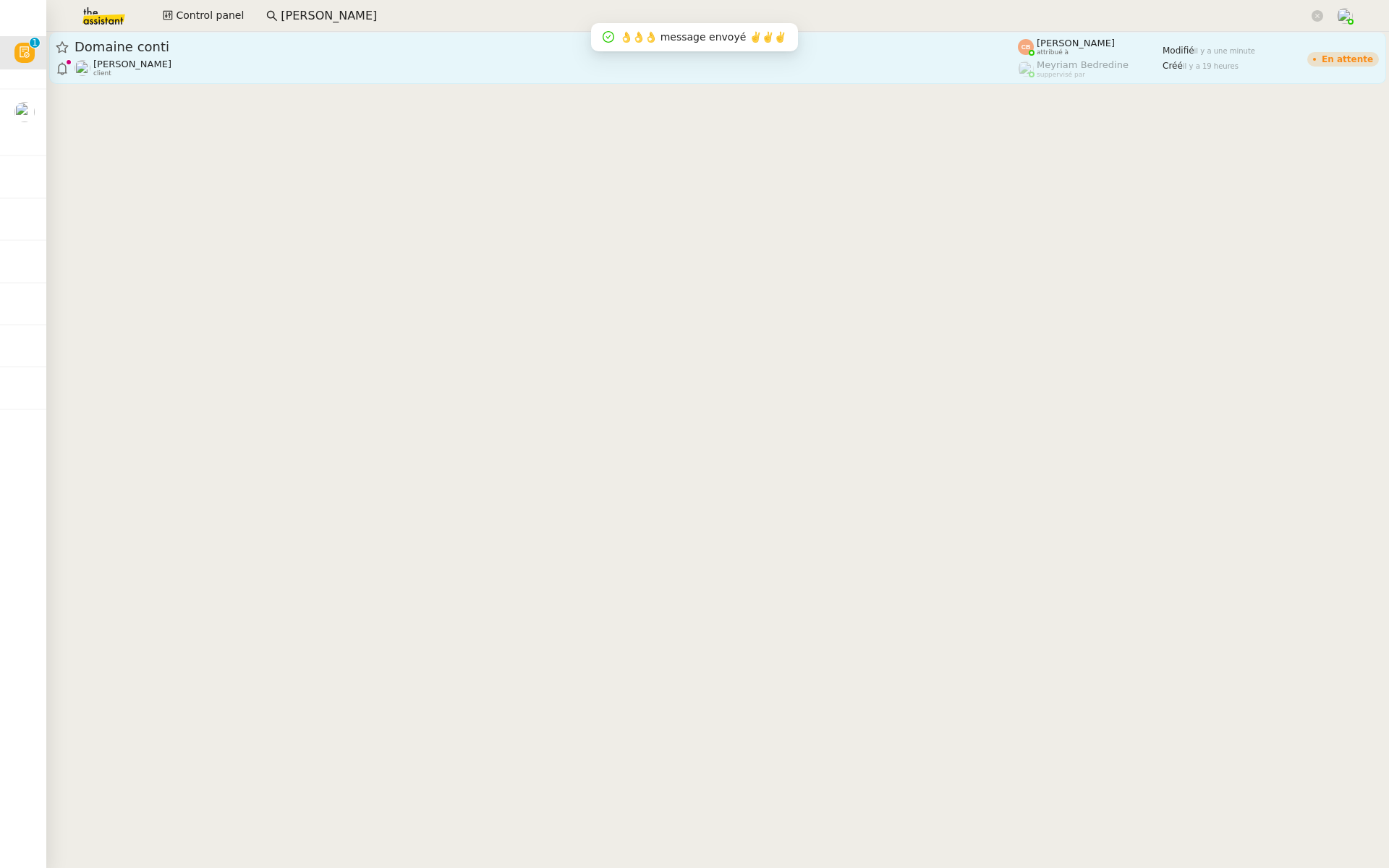
click at [248, 50] on span "Domaine conti" at bounding box center [546, 47] width 943 height 13
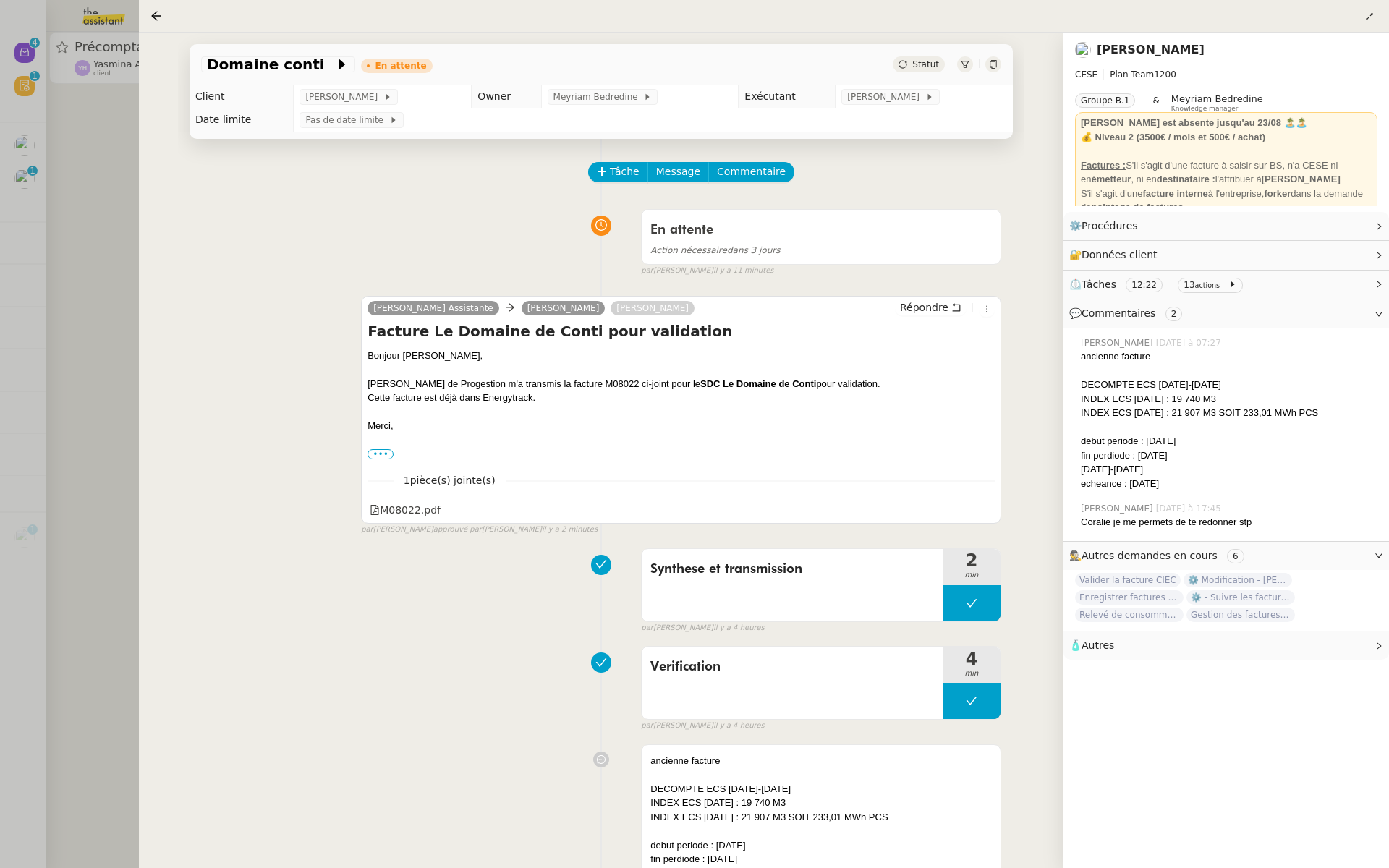
click at [0, 324] on div at bounding box center [694, 434] width 1389 height 868
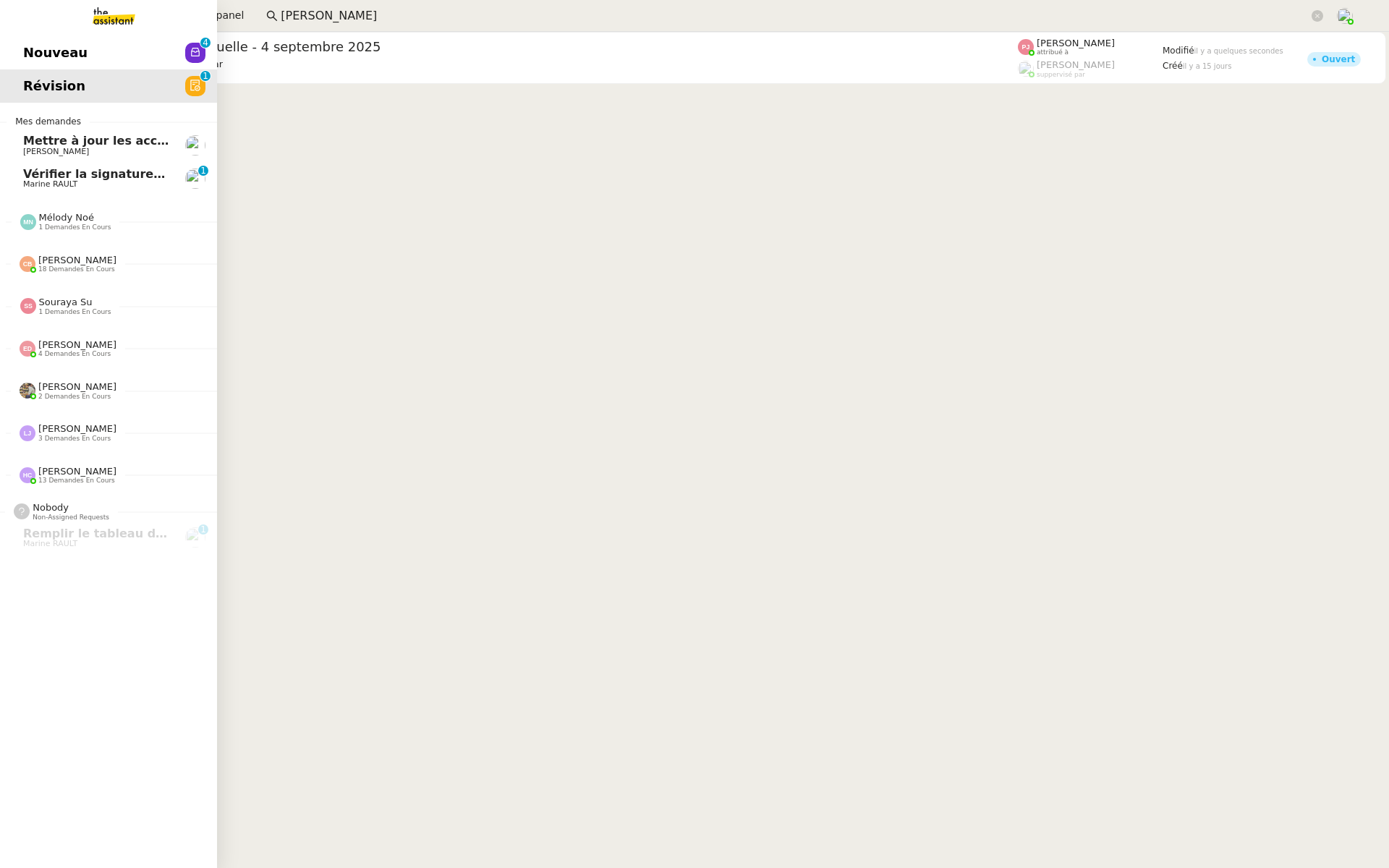
click at [30, 75] on span "Révision" at bounding box center [54, 86] width 62 height 22
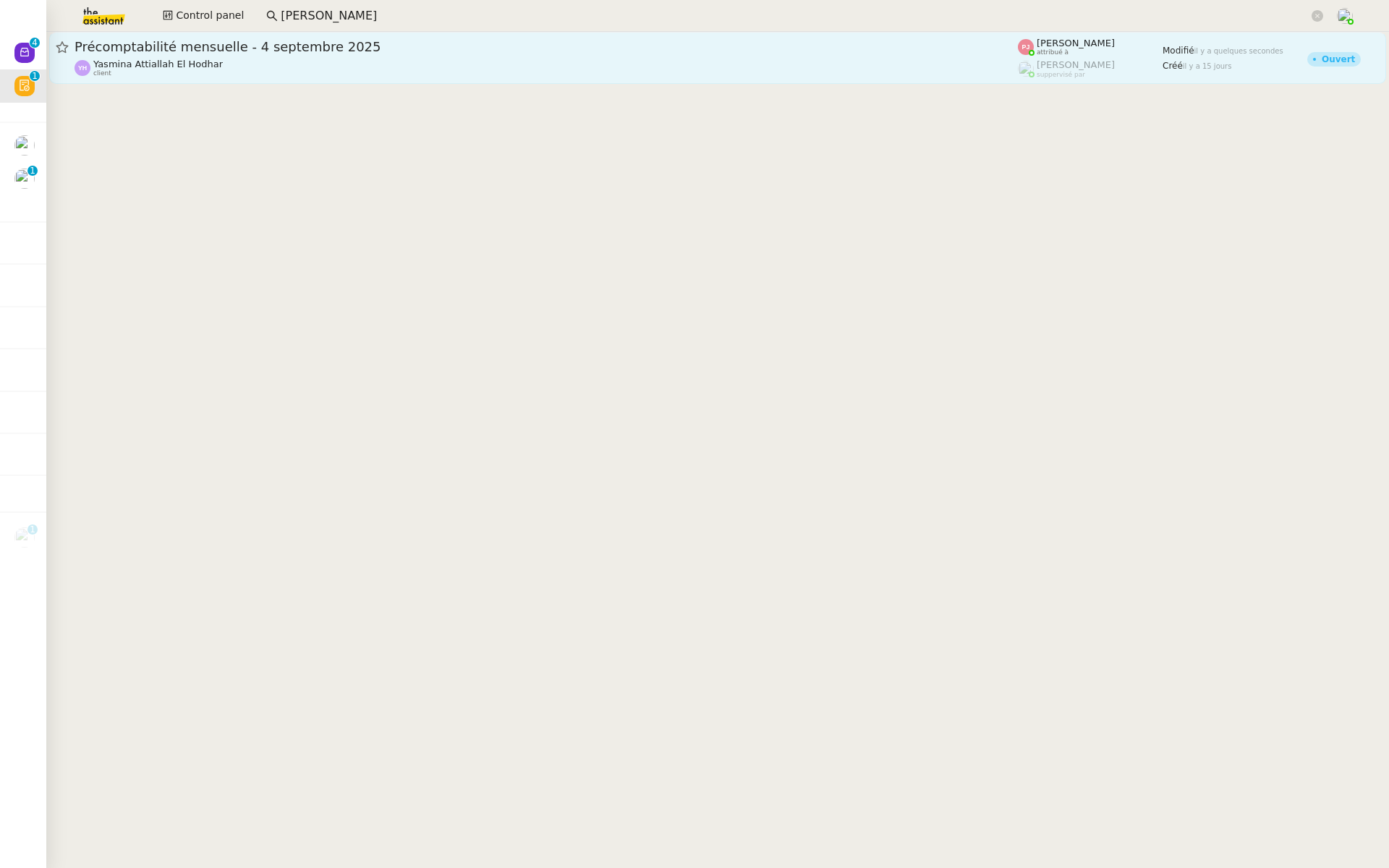
click at [252, 41] on span "Précomptabilité mensuelle - 4 septembre 2025" at bounding box center [546, 47] width 943 height 13
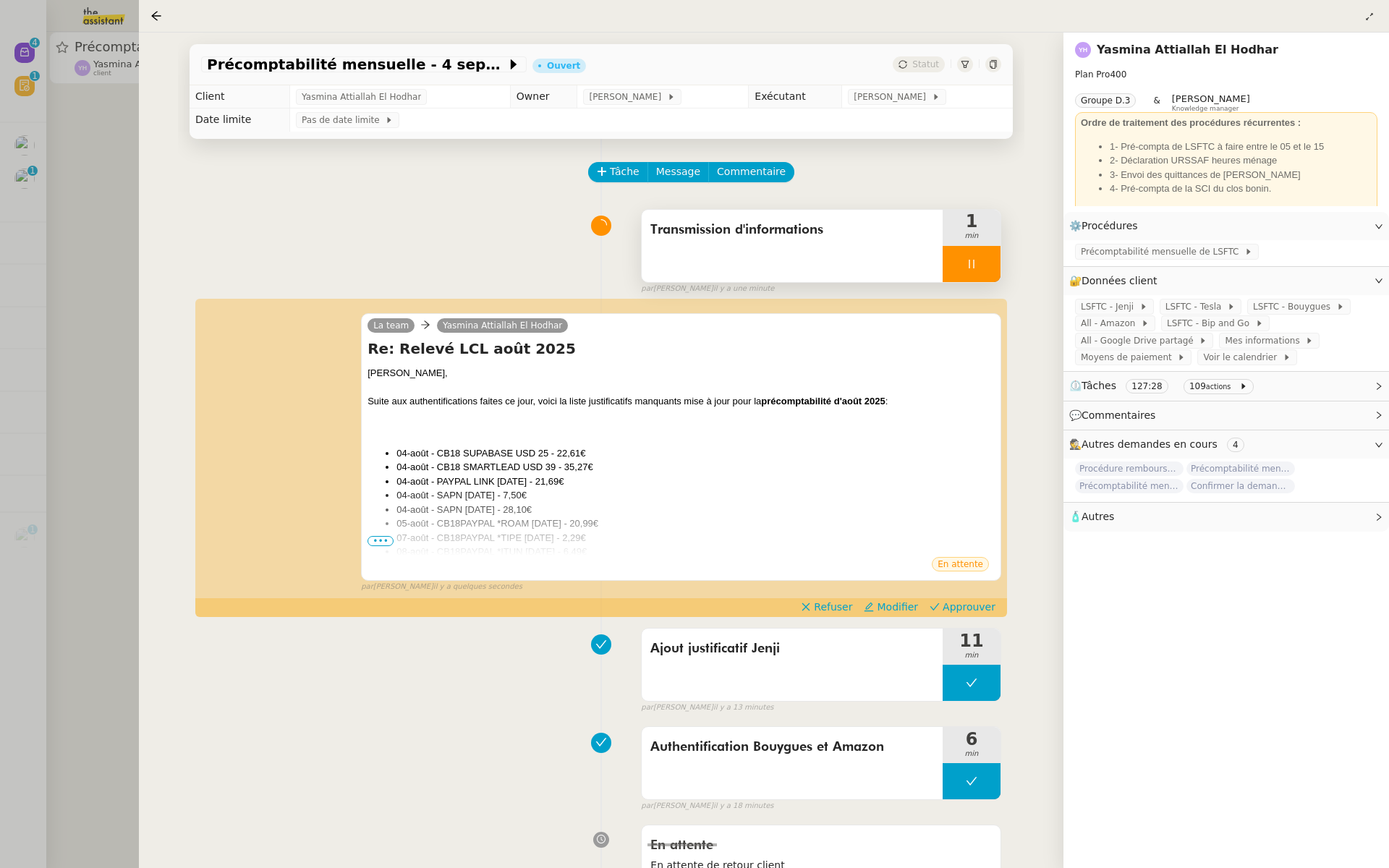
scroll to position [123, 0]
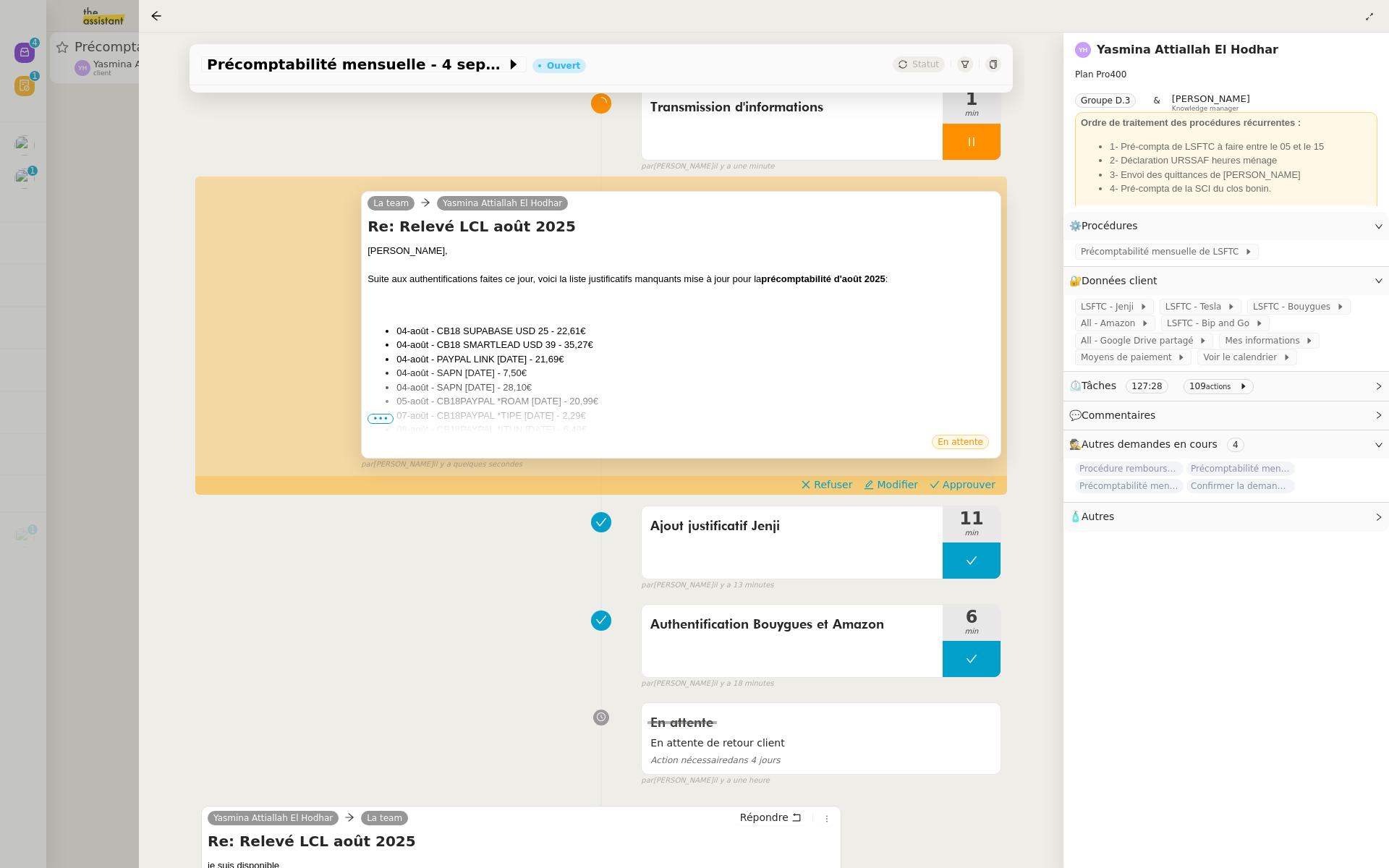
click at [374, 419] on span "•••" at bounding box center [380, 418] width 26 height 10
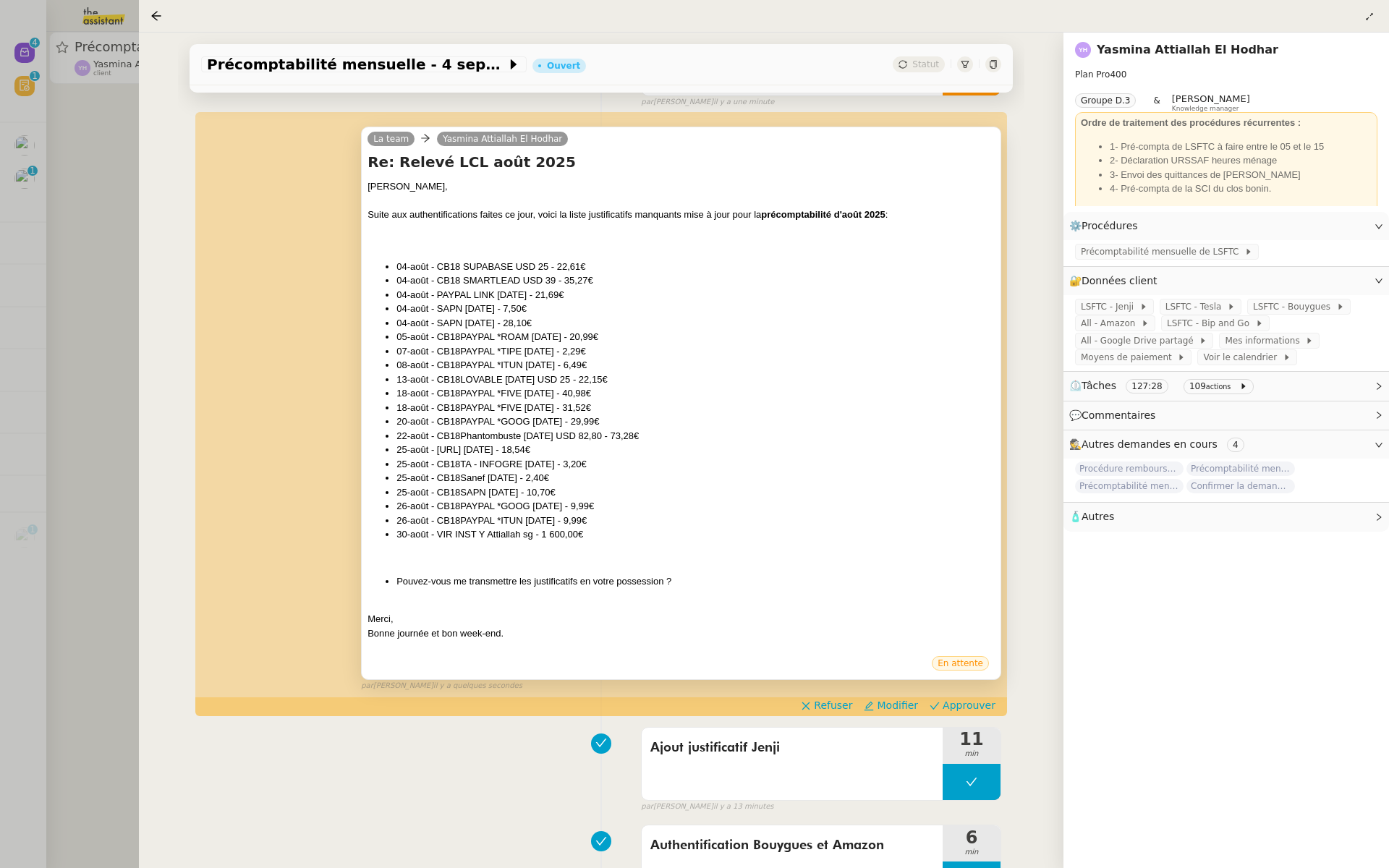
scroll to position [250, 0]
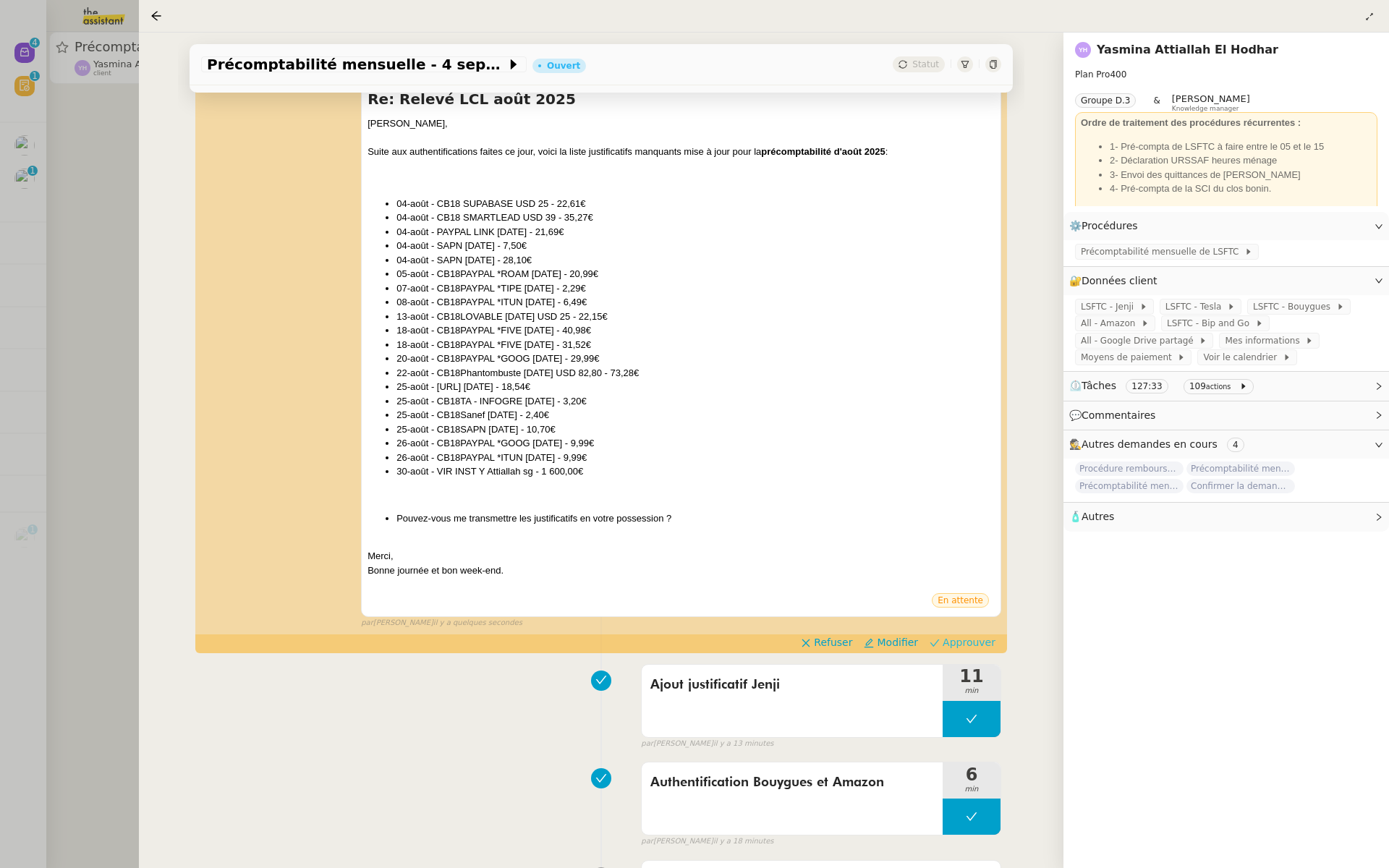
click at [978, 647] on span "Approuver" at bounding box center [969, 642] width 53 height 15
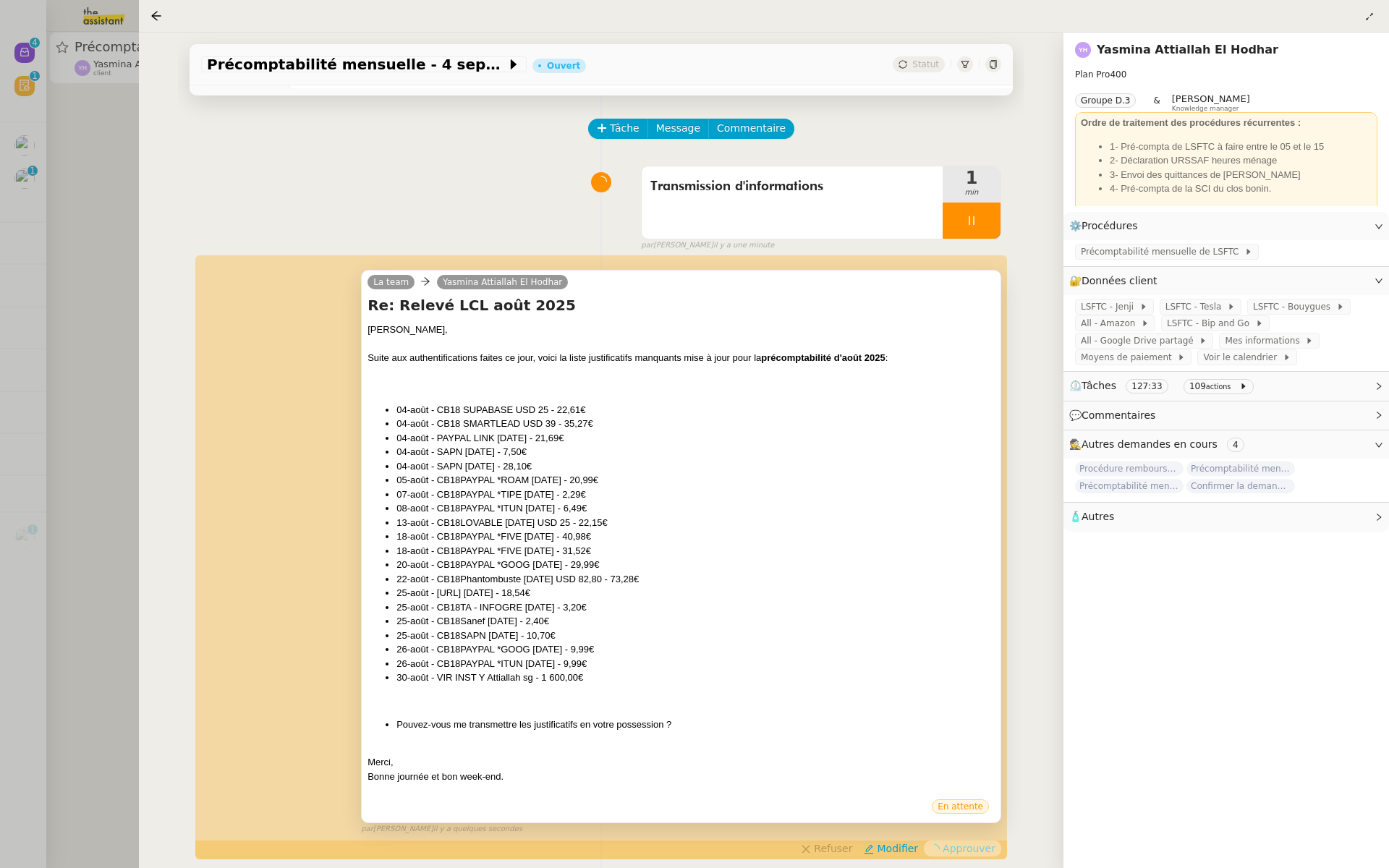
scroll to position [0, 0]
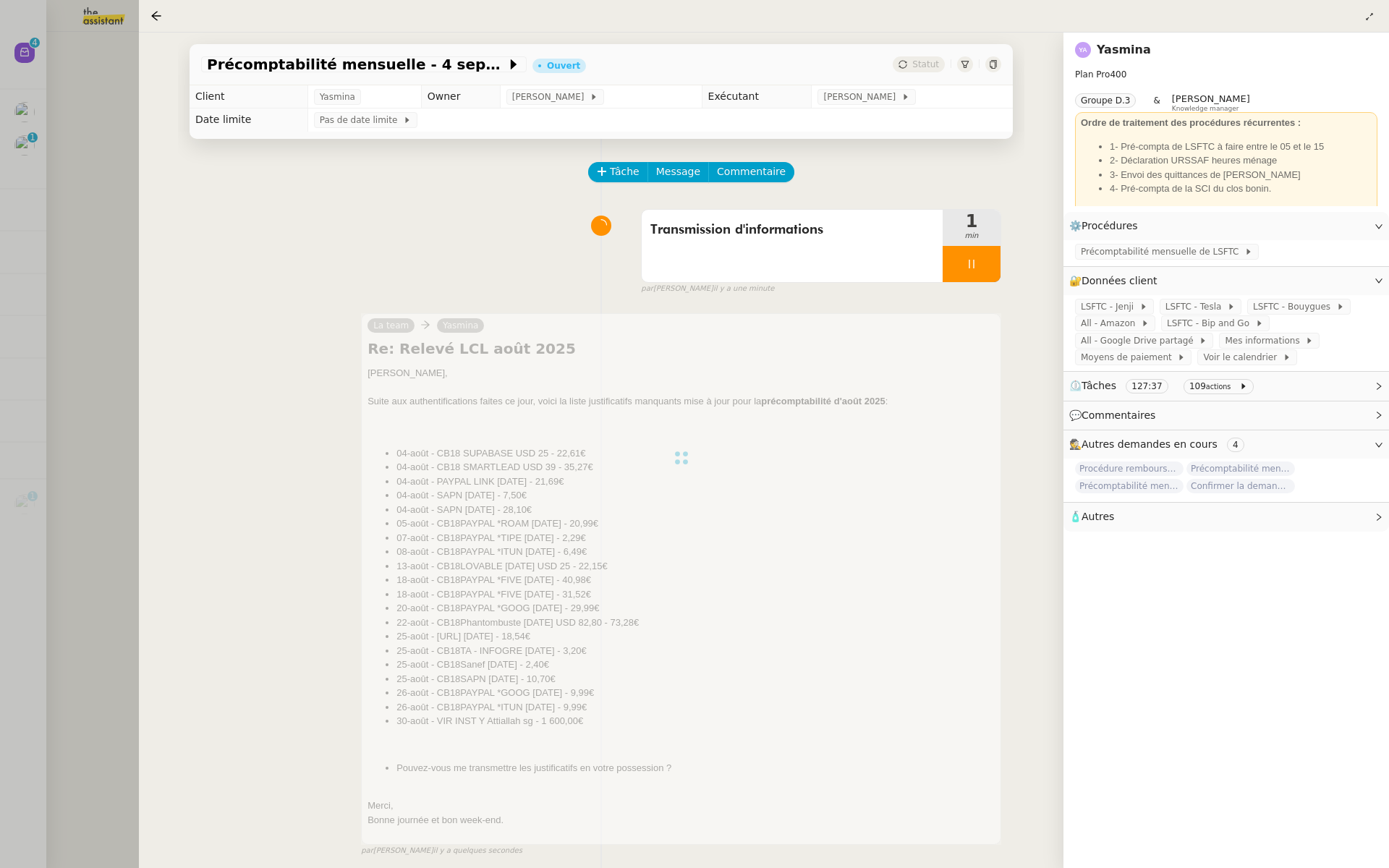
click at [54, 234] on div at bounding box center [694, 434] width 1389 height 868
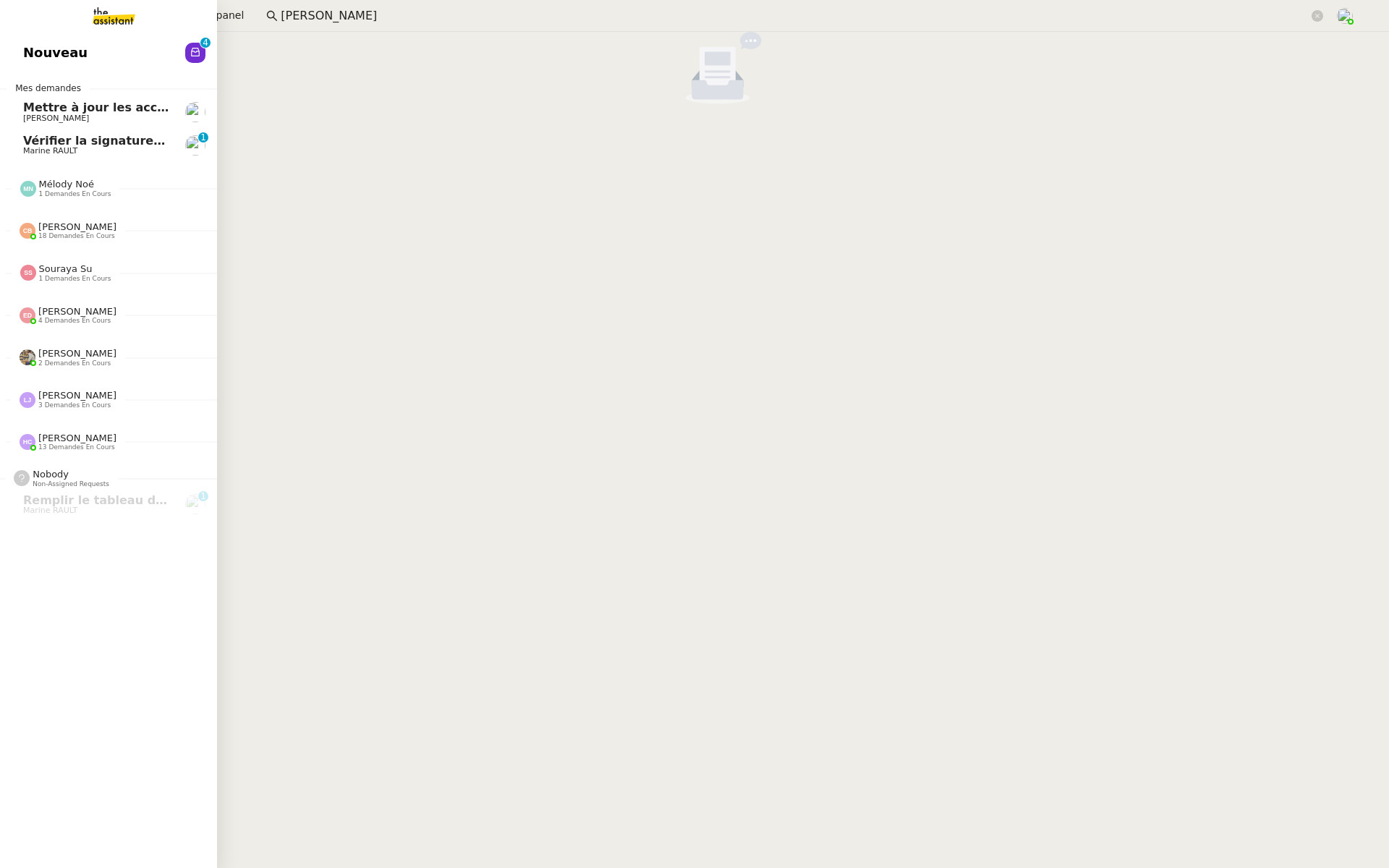
click at [23, 43] on span "Nouveau" at bounding box center [55, 53] width 64 height 22
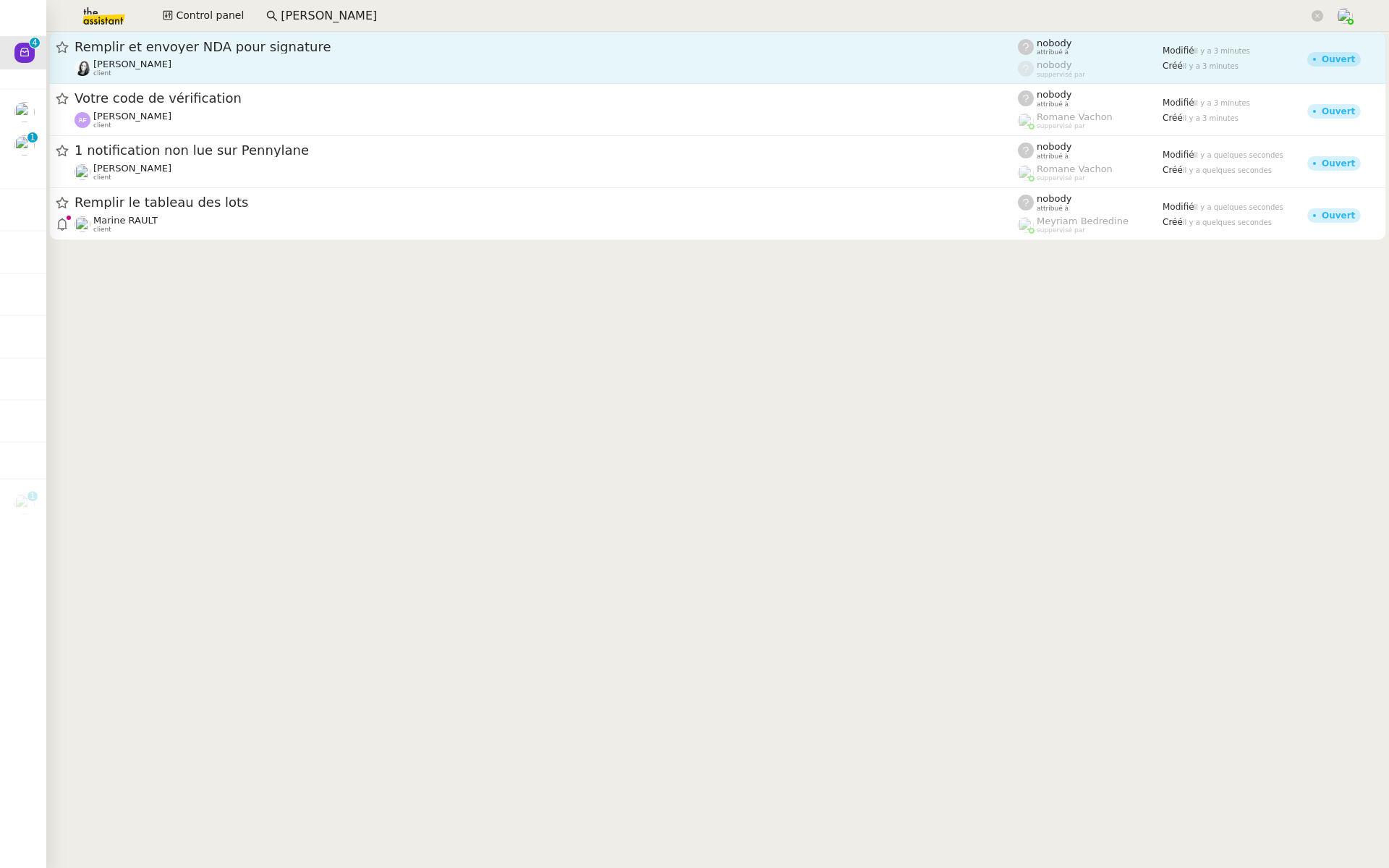
click at [226, 53] on span "Remplir et envoyer NDA pour signature" at bounding box center [546, 47] width 943 height 13
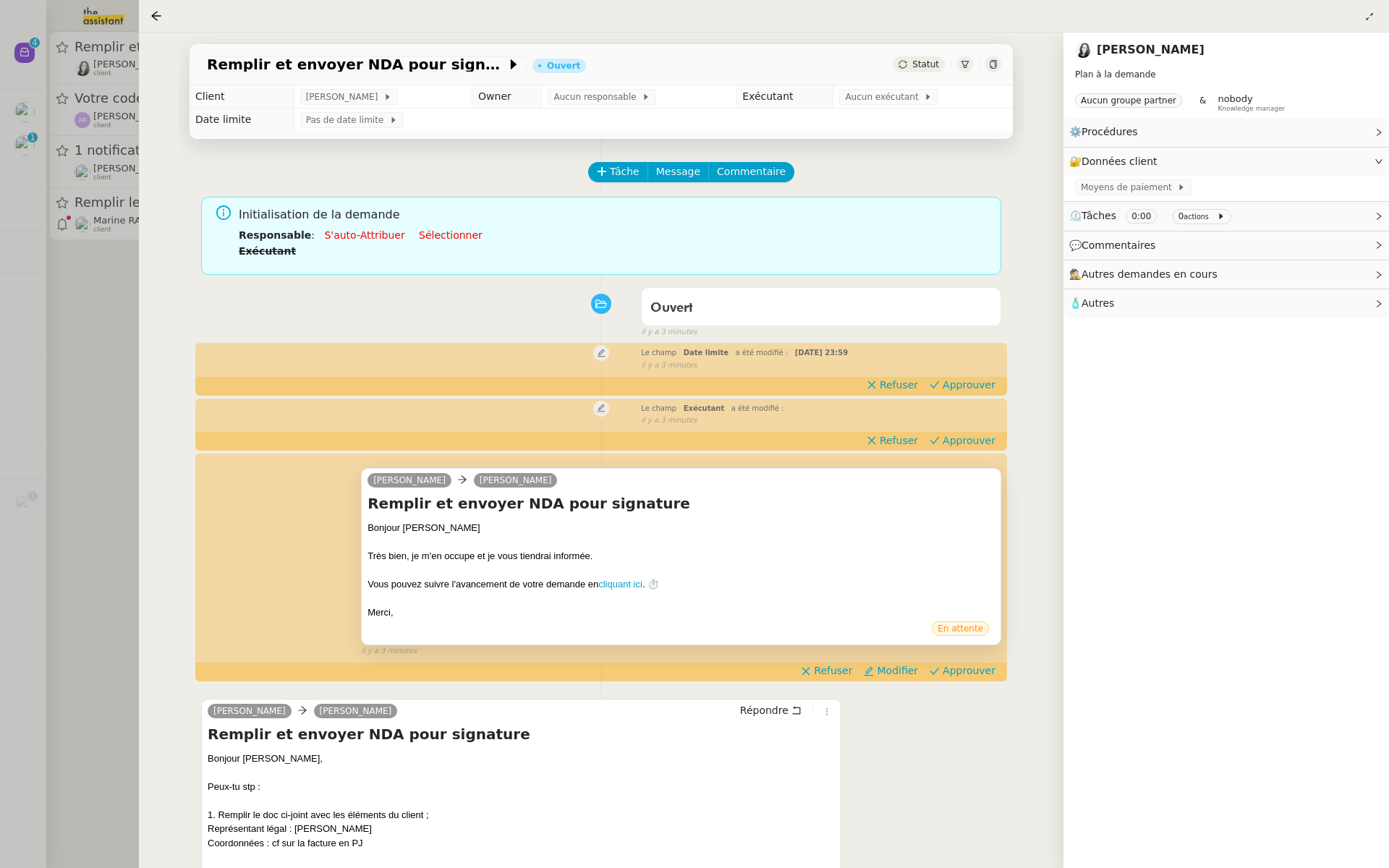
scroll to position [234, 0]
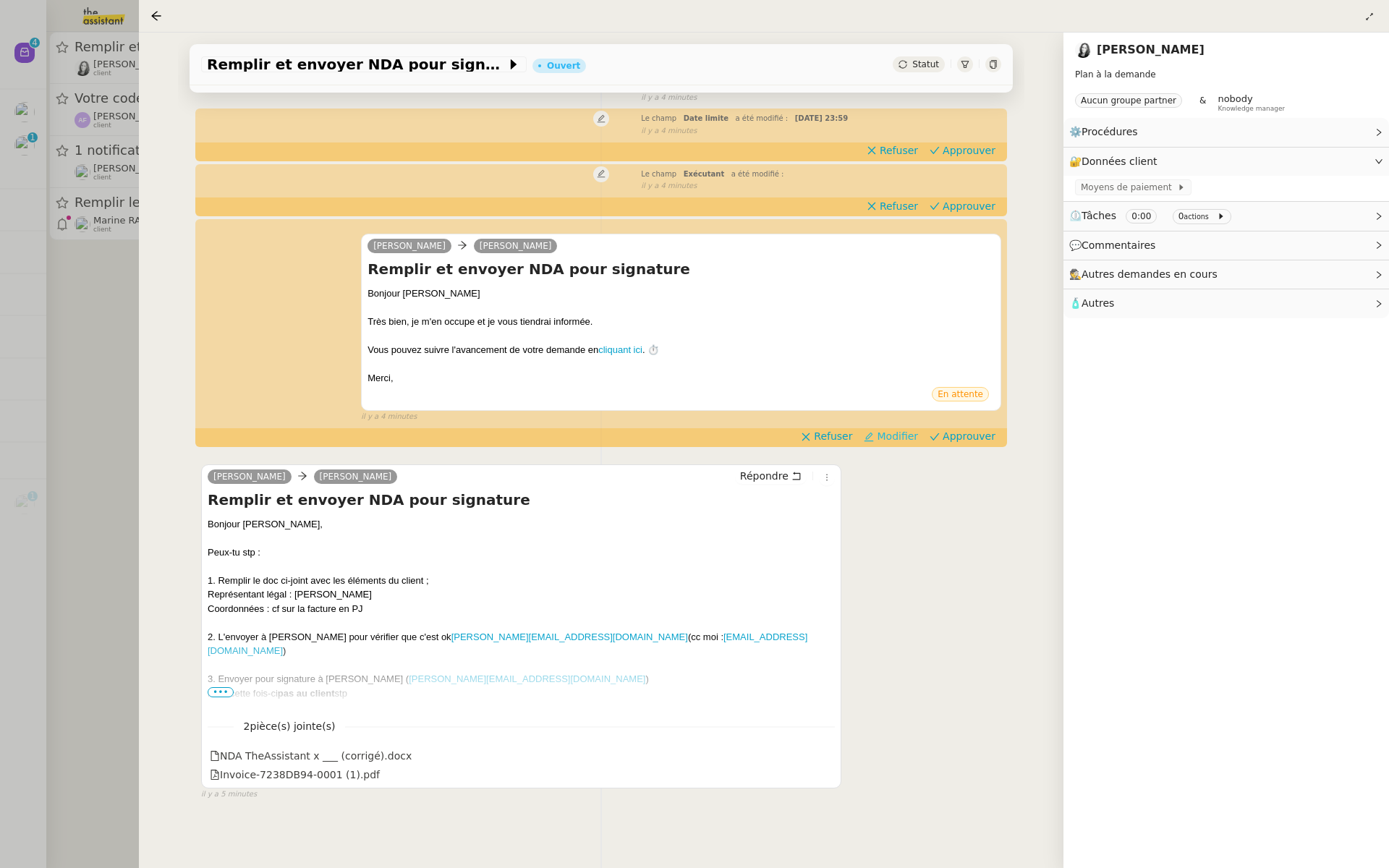
click at [898, 433] on span "Modifier" at bounding box center [898, 436] width 41 height 15
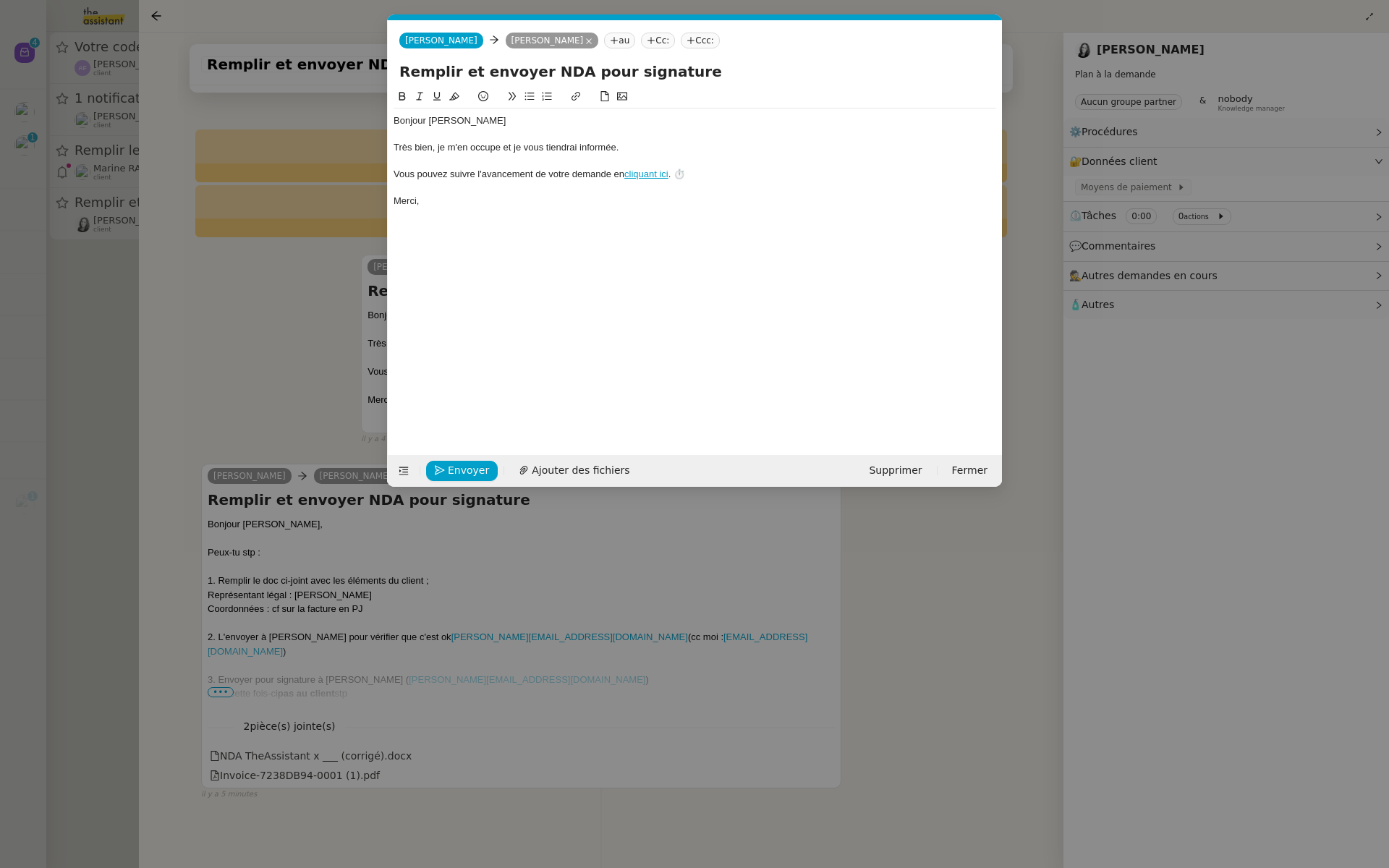
scroll to position [0, 30]
click at [755, 587] on nz-modal-container "Service TA - VOYAGE - PROPOSITION GLOBALE A utiliser dans le cadre de propositi…" at bounding box center [694, 434] width 1389 height 868
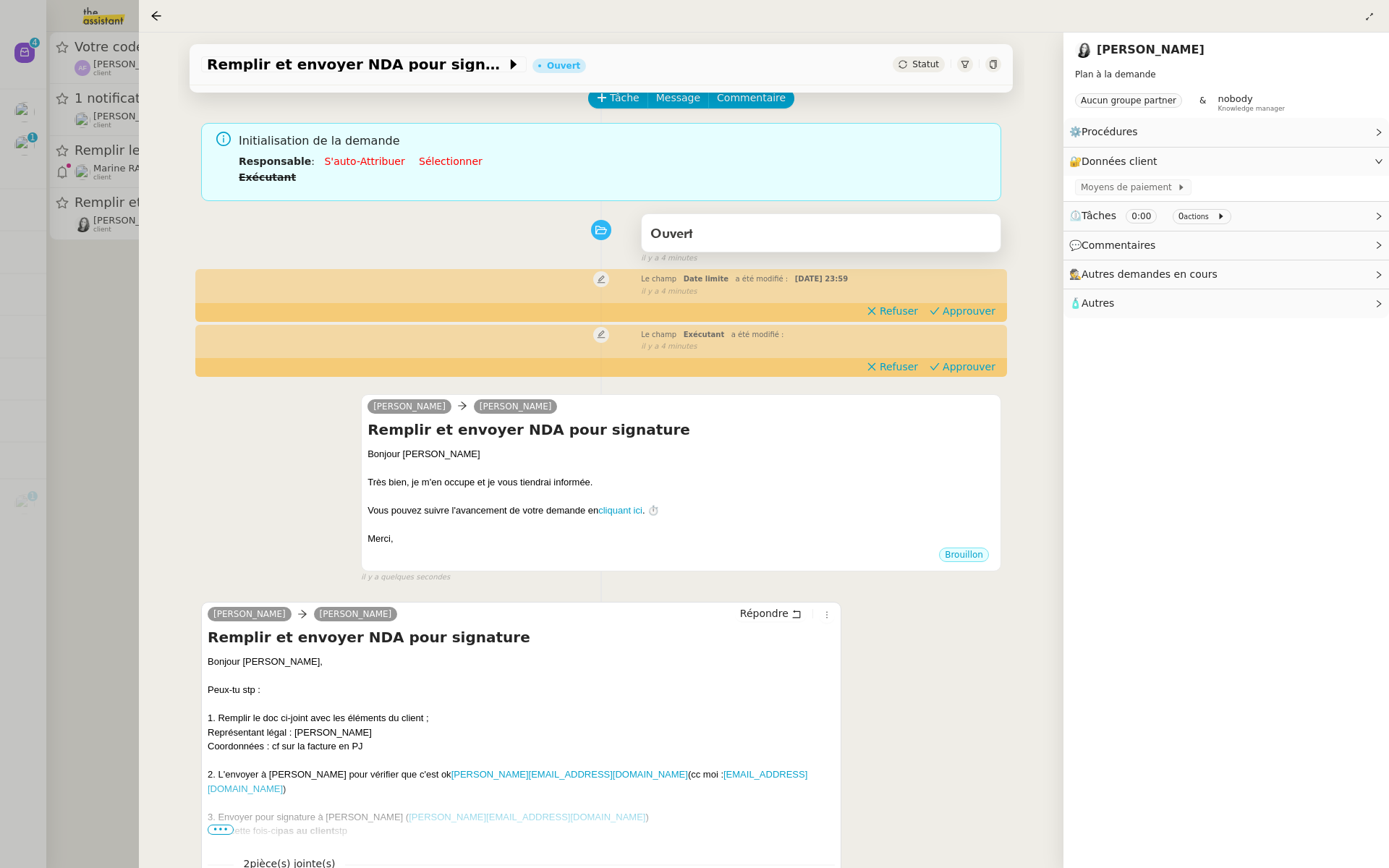
scroll to position [0, 0]
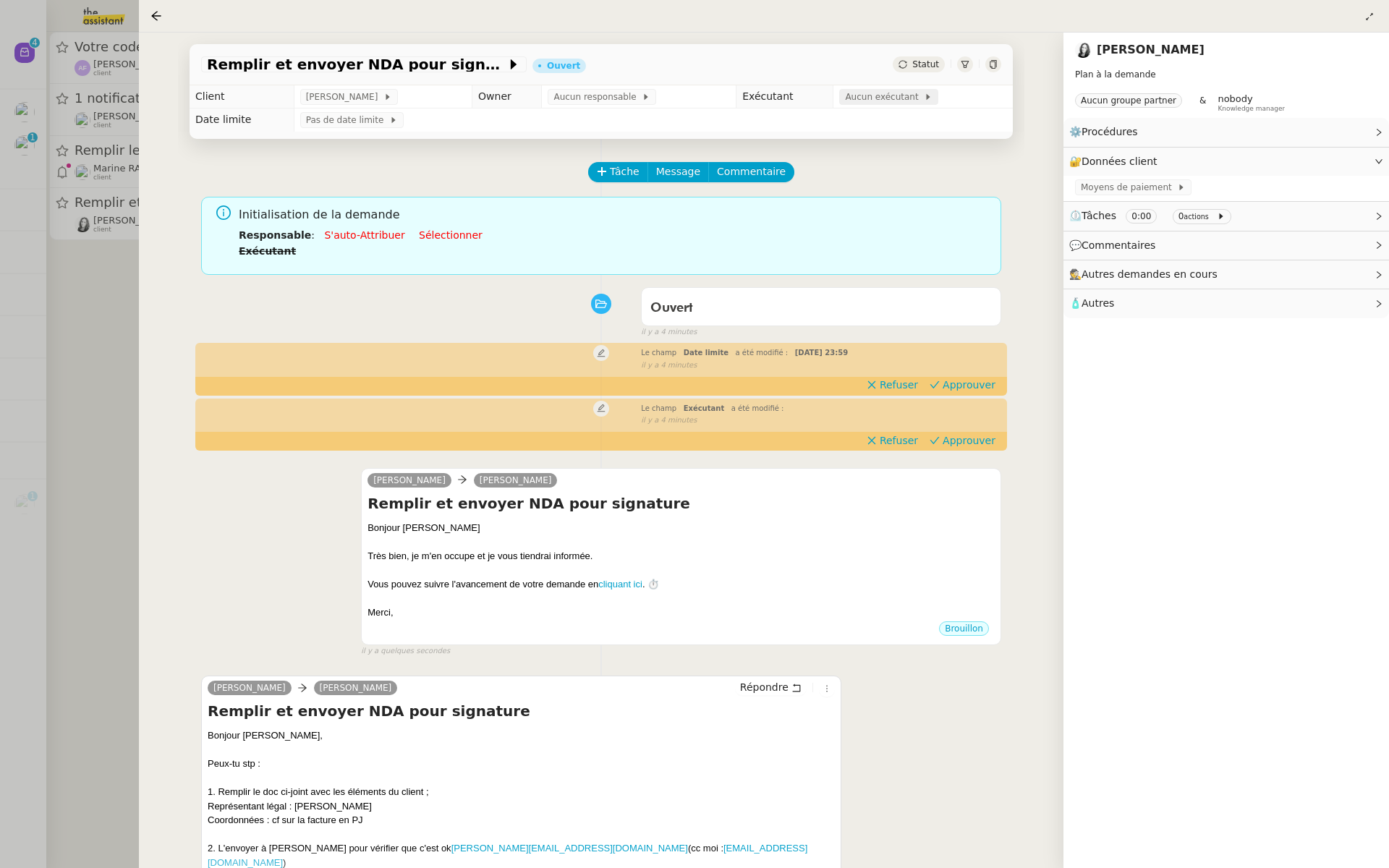
click at [883, 98] on span "Aucun exécutant" at bounding box center [885, 97] width 79 height 15
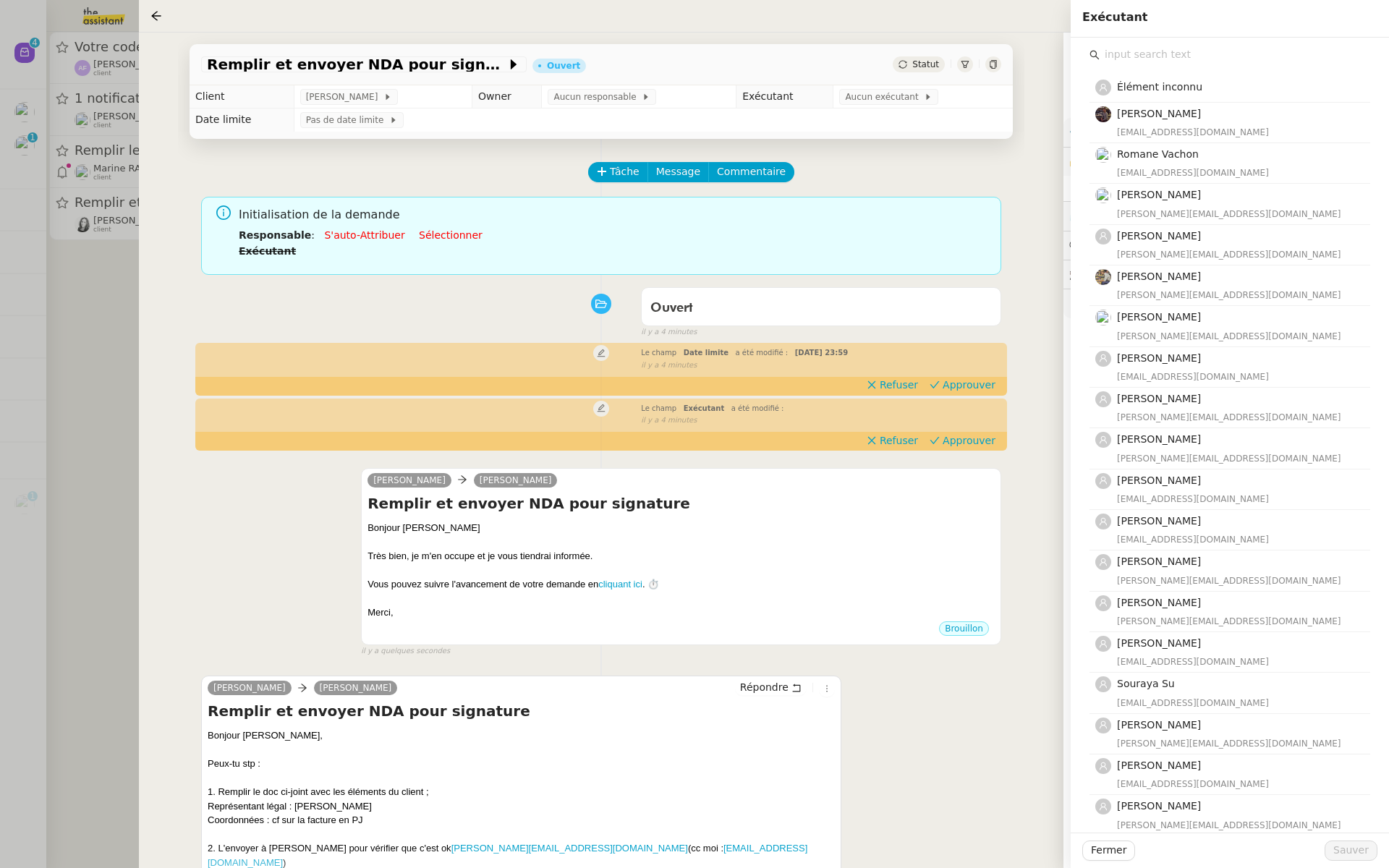
click at [1157, 54] on input "text" at bounding box center [1235, 54] width 271 height 19
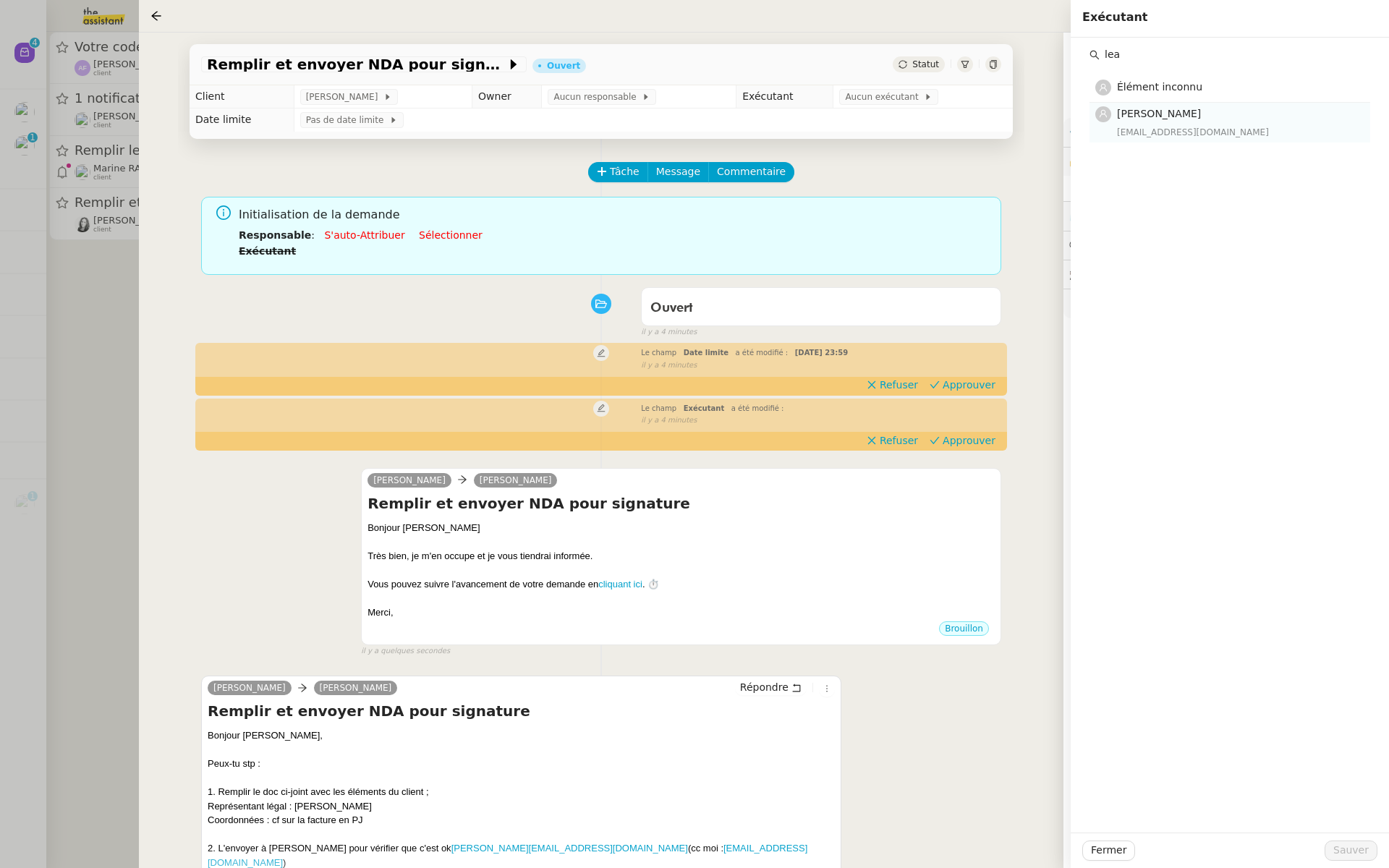
type input "lea"
click at [1143, 128] on div "[EMAIL_ADDRESS][DOMAIN_NAME]" at bounding box center [1239, 132] width 245 height 15
click at [1357, 854] on span "Sauver" at bounding box center [1352, 850] width 36 height 16
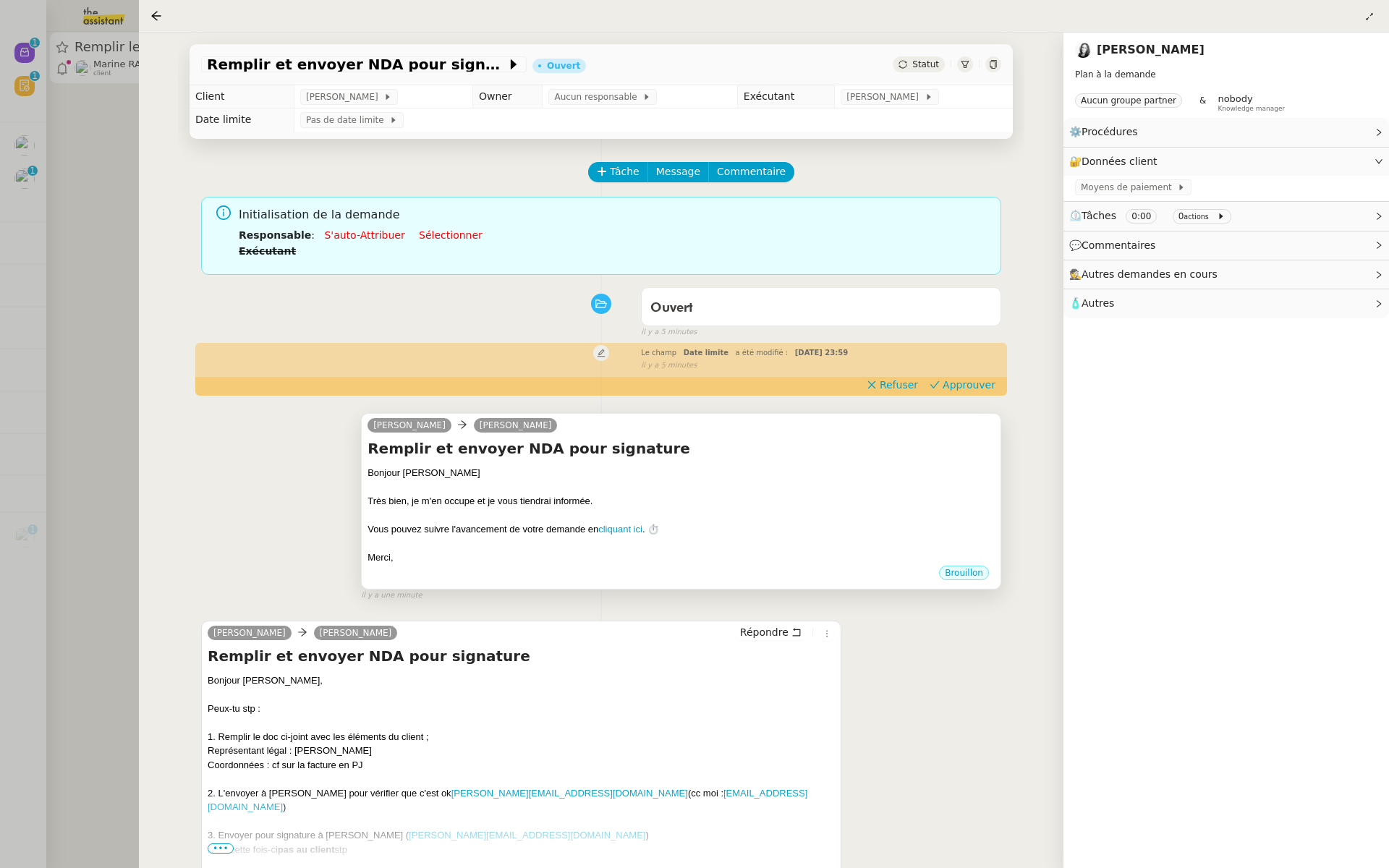
click at [793, 512] on div at bounding box center [681, 515] width 627 height 15
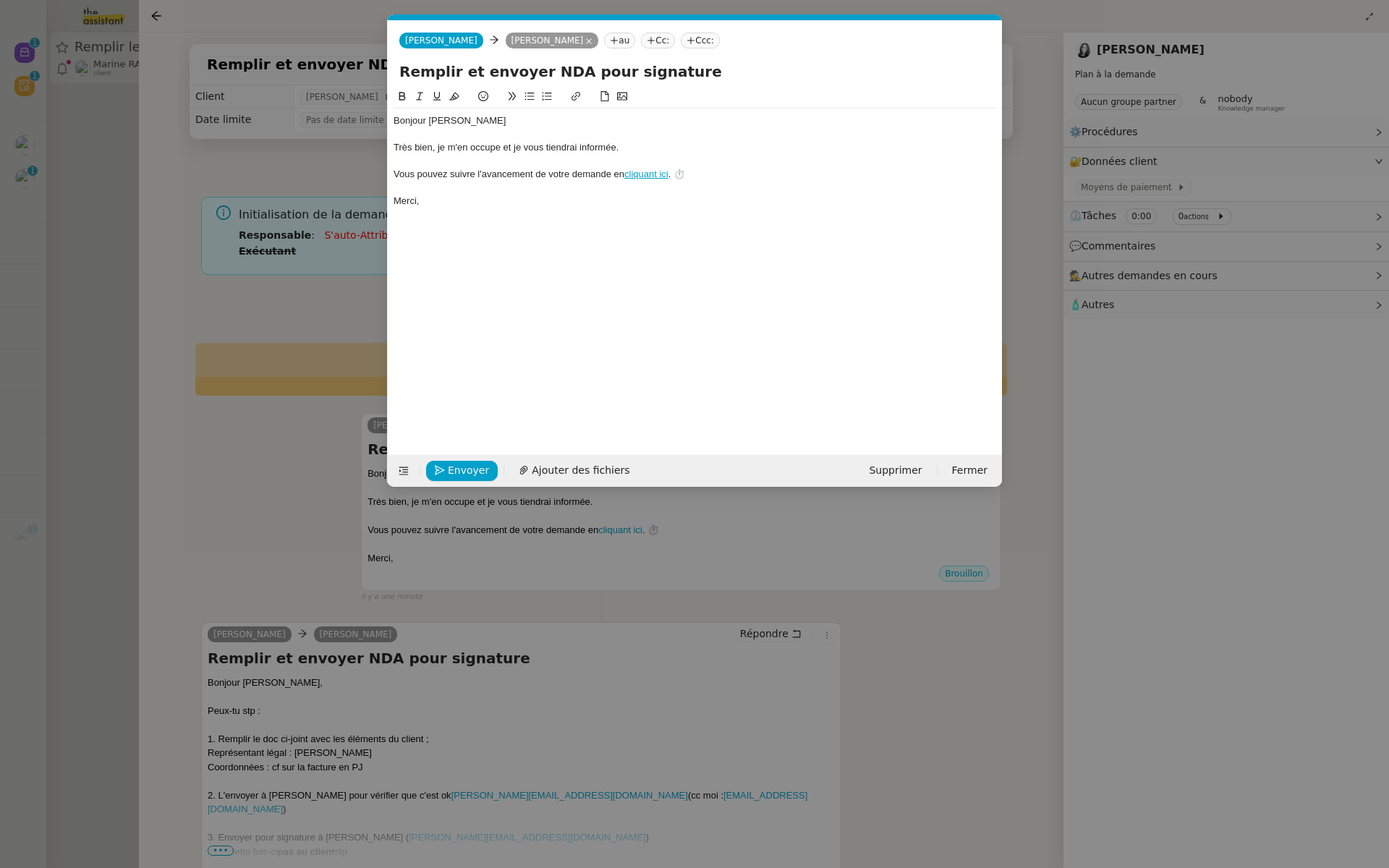
scroll to position [0, 30]
click at [453, 470] on span "Envoyer" at bounding box center [468, 470] width 41 height 16
click at [453, 470] on span "Confirmer l'envoi" at bounding box center [491, 470] width 87 height 16
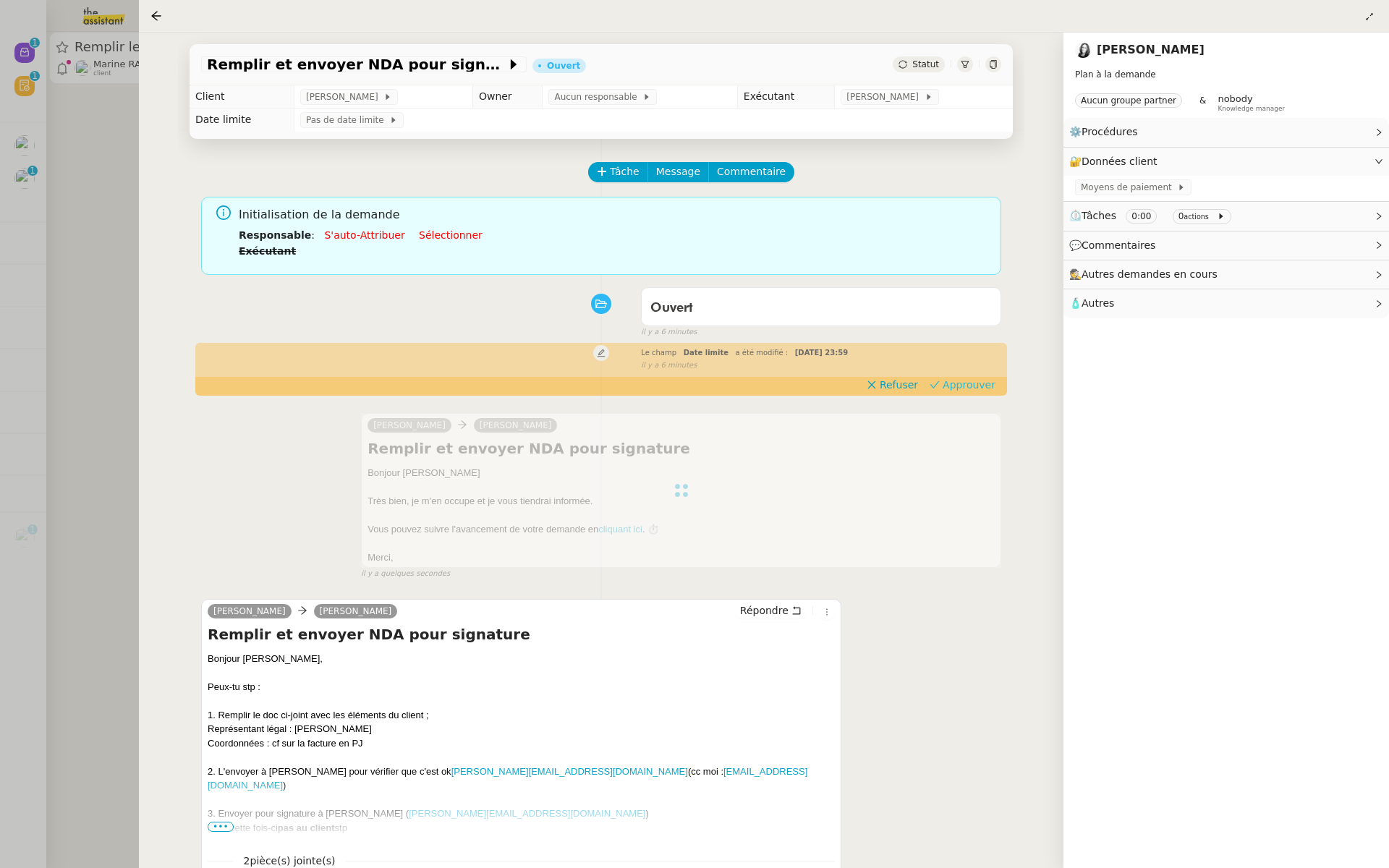
click at [971, 384] on span "Approuver" at bounding box center [969, 385] width 53 height 15
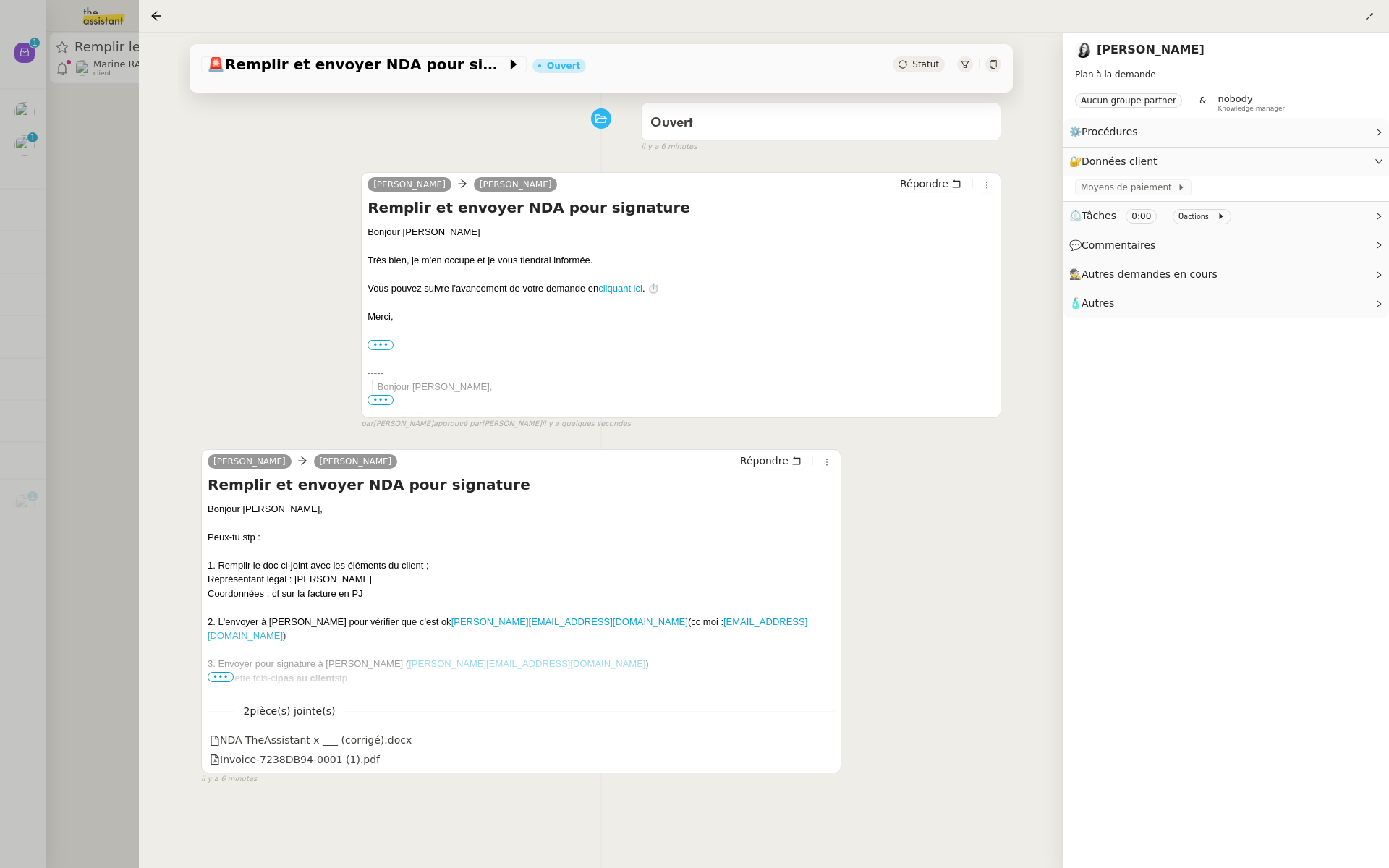
scroll to position [0, 0]
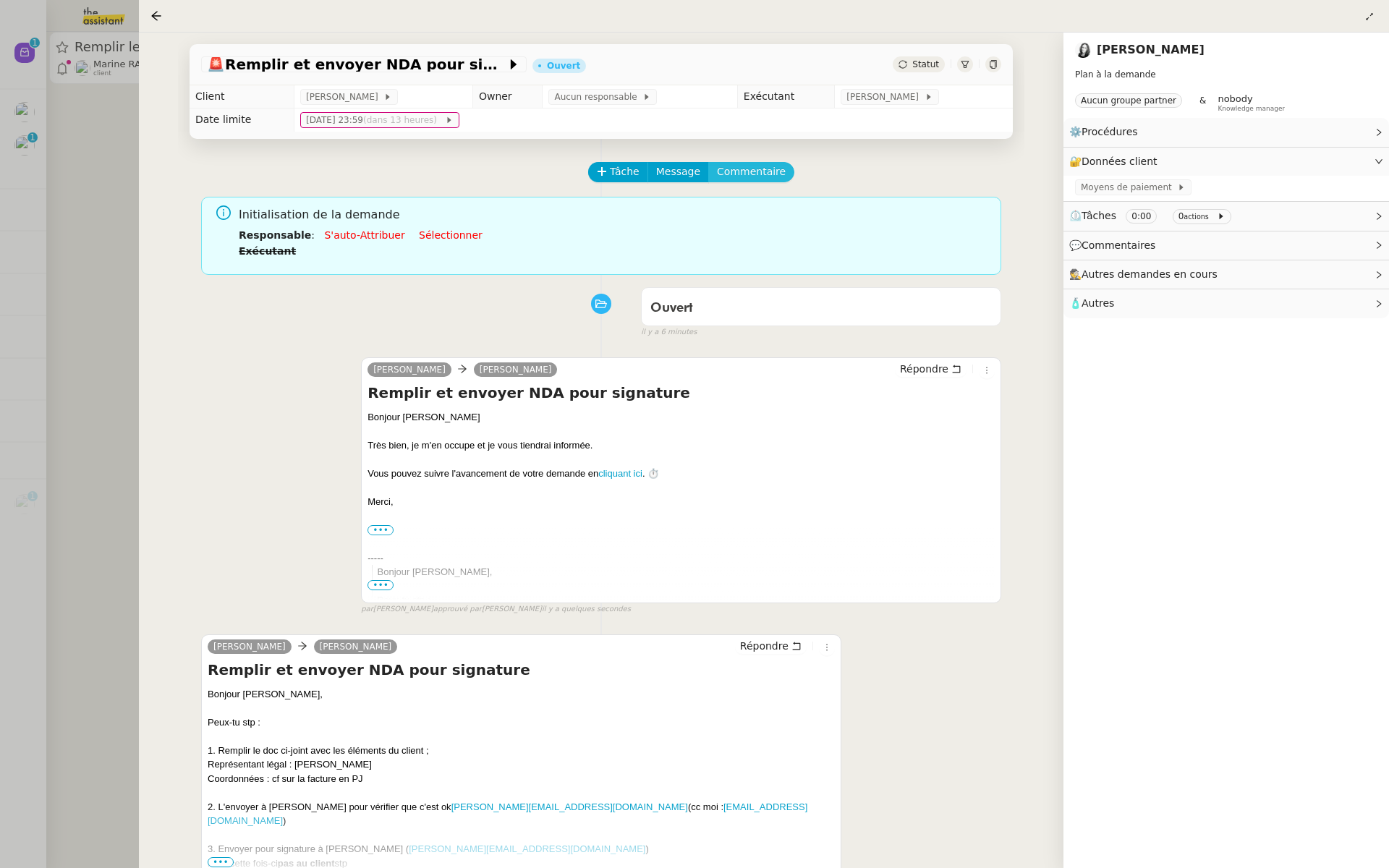
click at [741, 169] on span "Commentaire" at bounding box center [752, 172] width 69 height 16
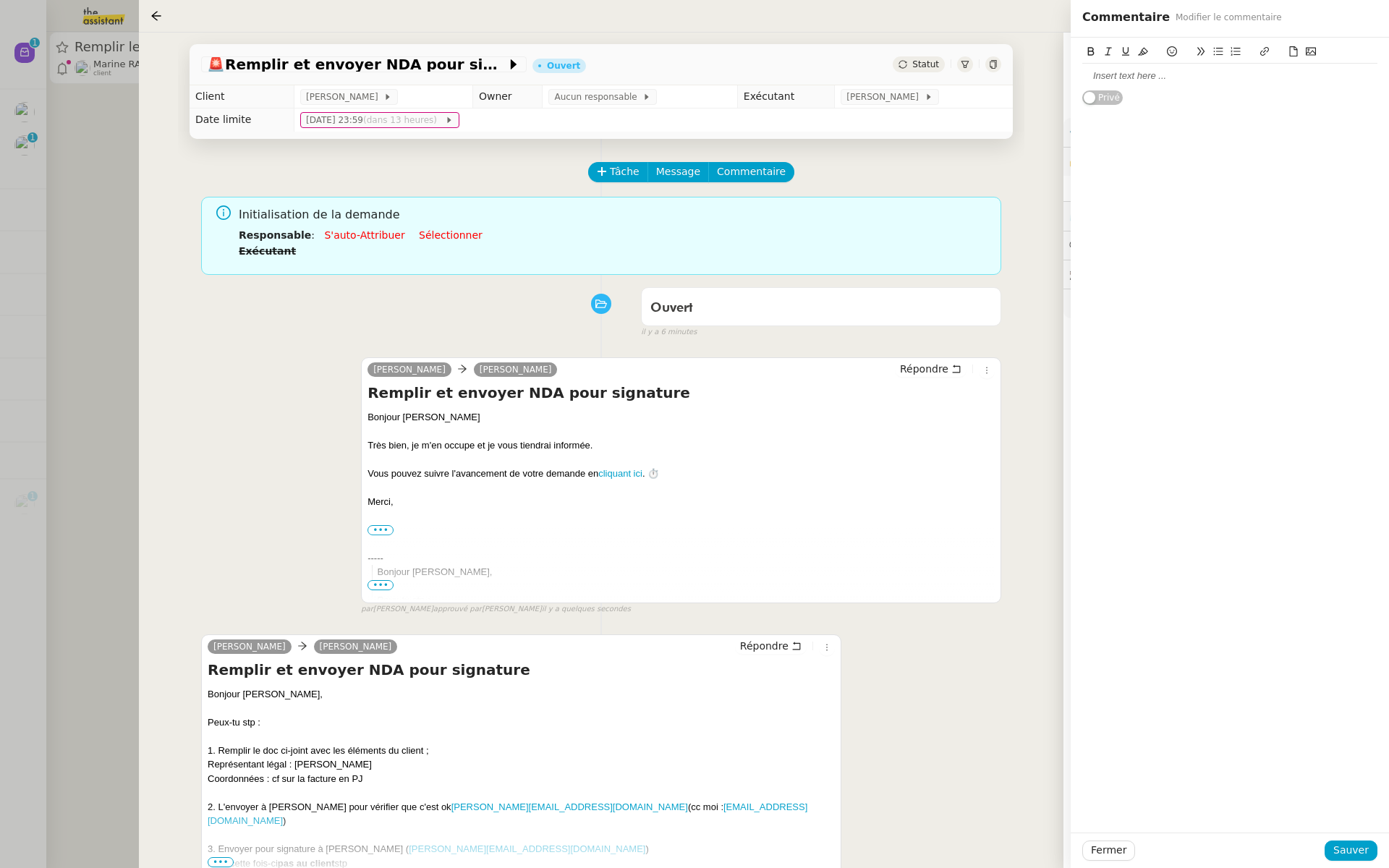
click at [1114, 78] on div at bounding box center [1230, 75] width 295 height 13
click at [1336, 854] on span "Sauver" at bounding box center [1352, 850] width 36 height 16
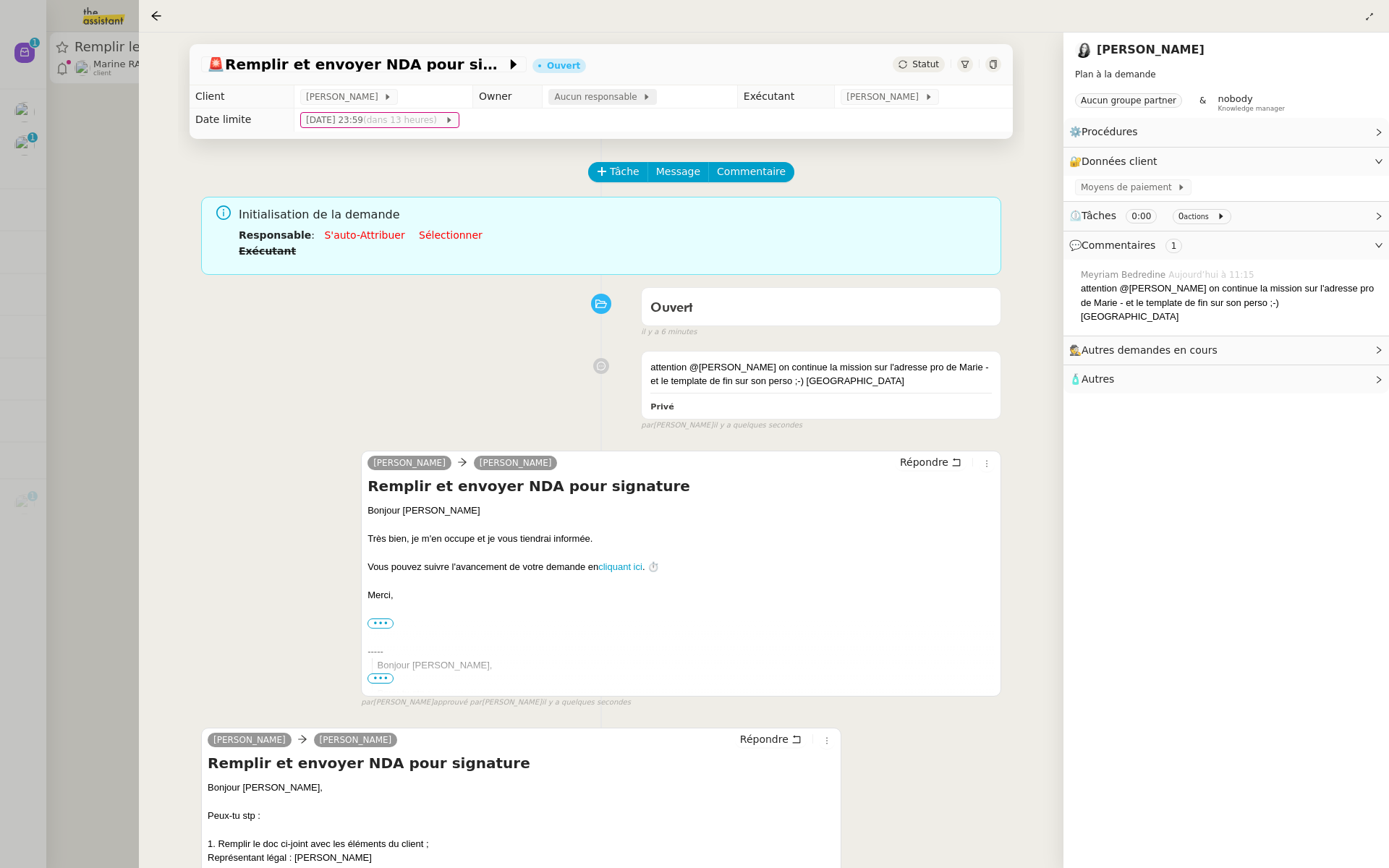
click at [563, 100] on span "Aucun responsable" at bounding box center [599, 97] width 89 height 15
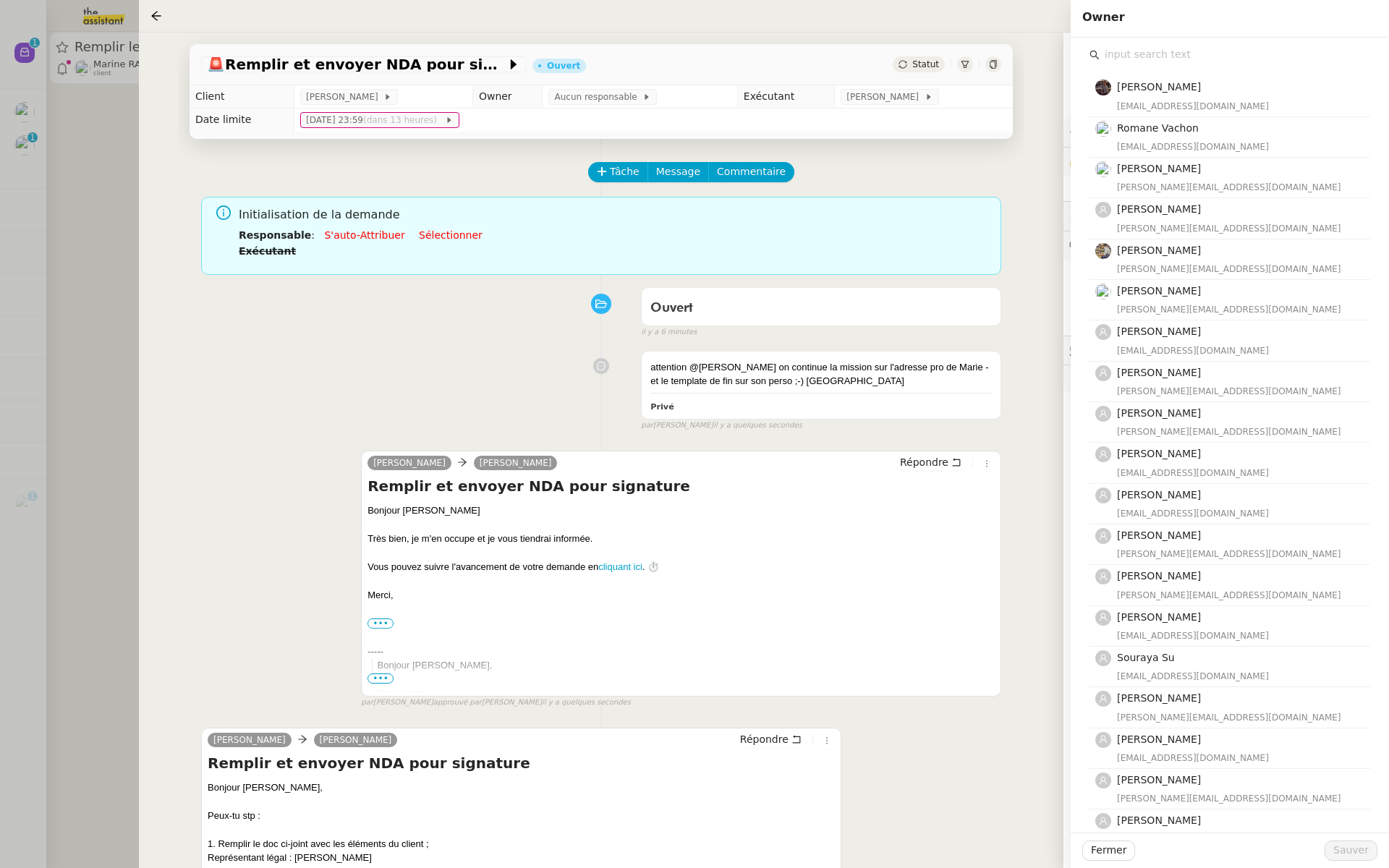
click at [1134, 52] on input "text" at bounding box center [1235, 54] width 271 height 19
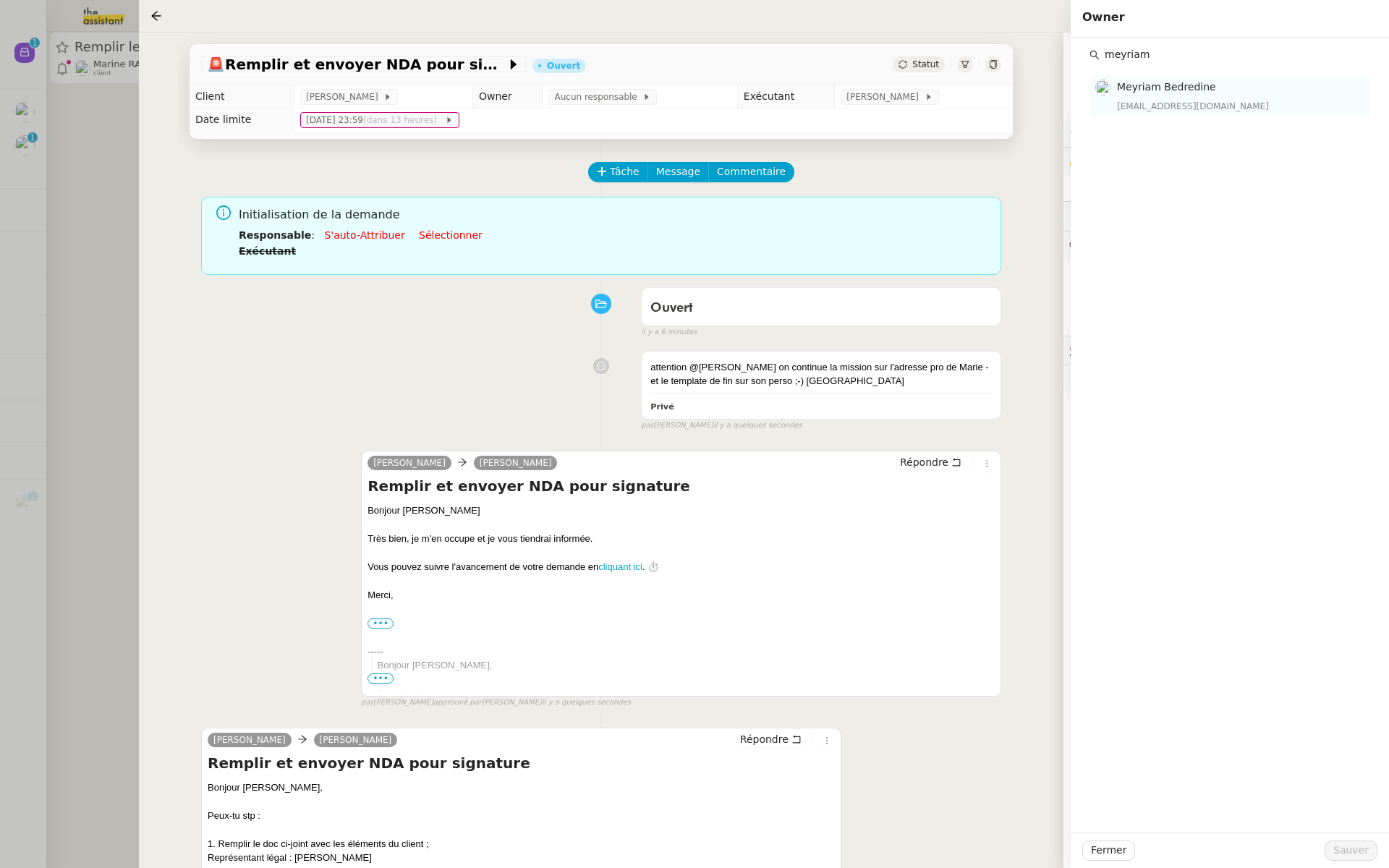
type input "meyriam"
click at [1162, 101] on div "meyriam@team.theassistant.com" at bounding box center [1239, 106] width 245 height 15
click at [1349, 849] on span "Sauver" at bounding box center [1352, 850] width 36 height 16
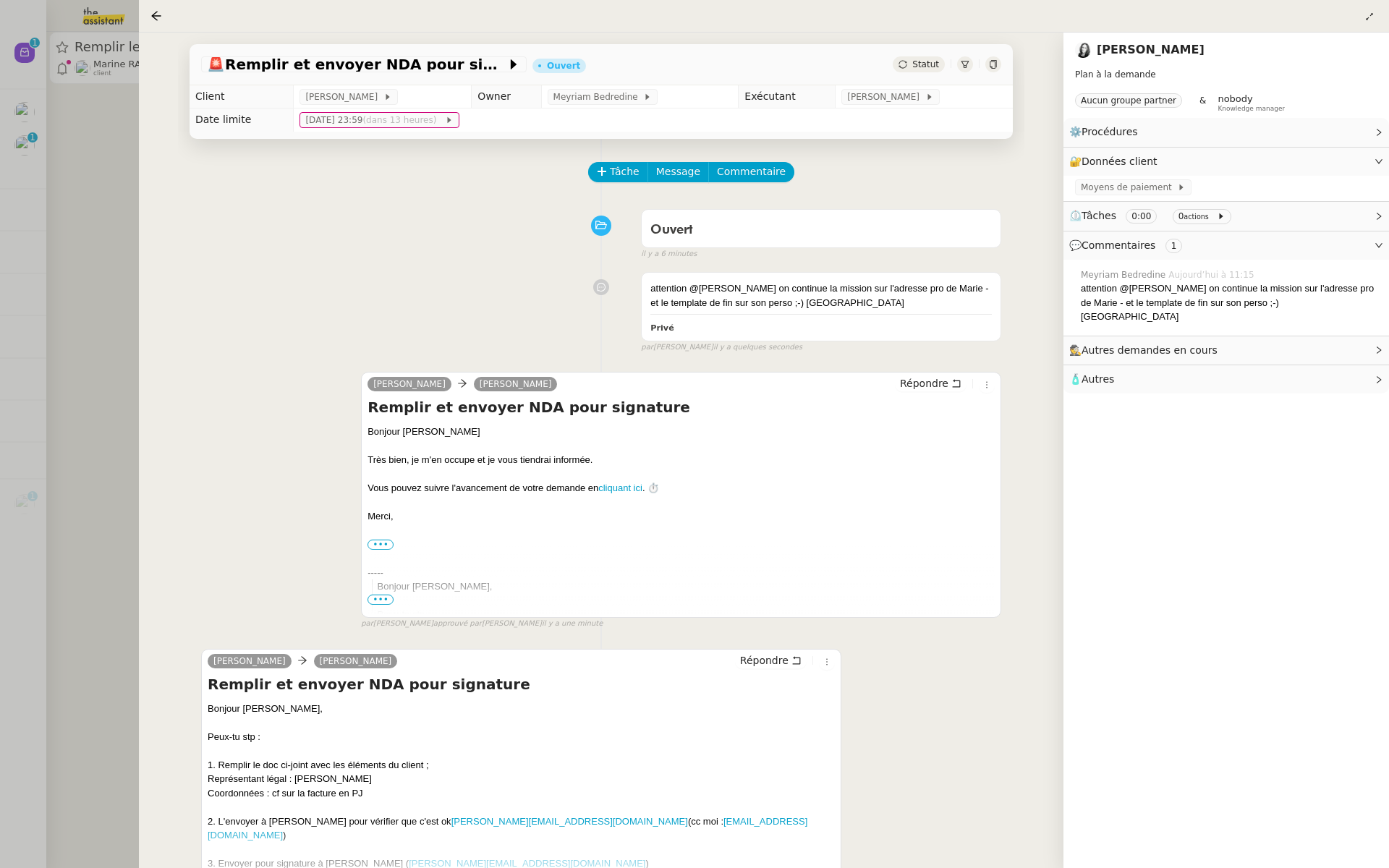
click at [42, 252] on div at bounding box center [694, 434] width 1389 height 868
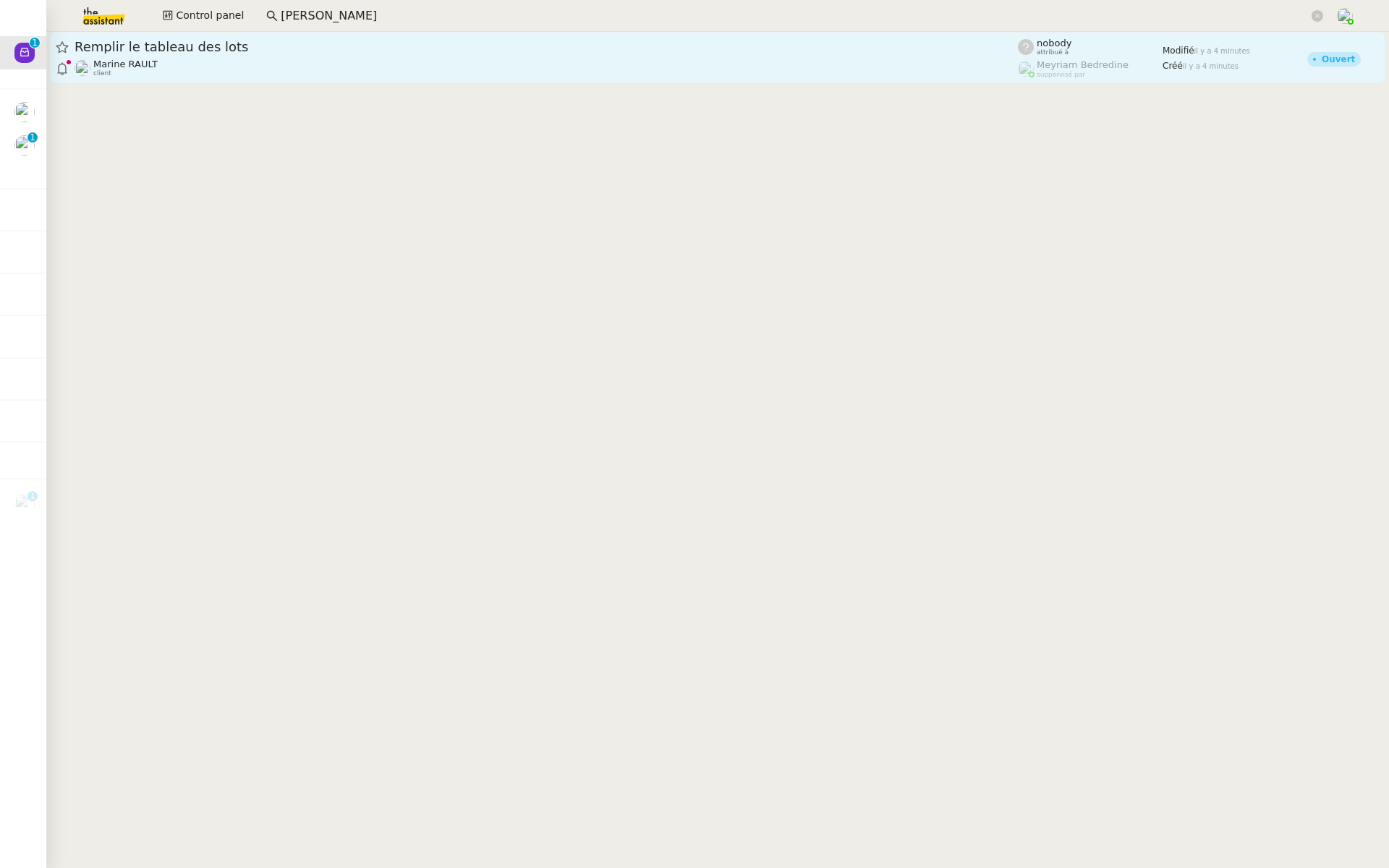
click at [207, 70] on div "Marine RAULT client" at bounding box center [546, 68] width 943 height 19
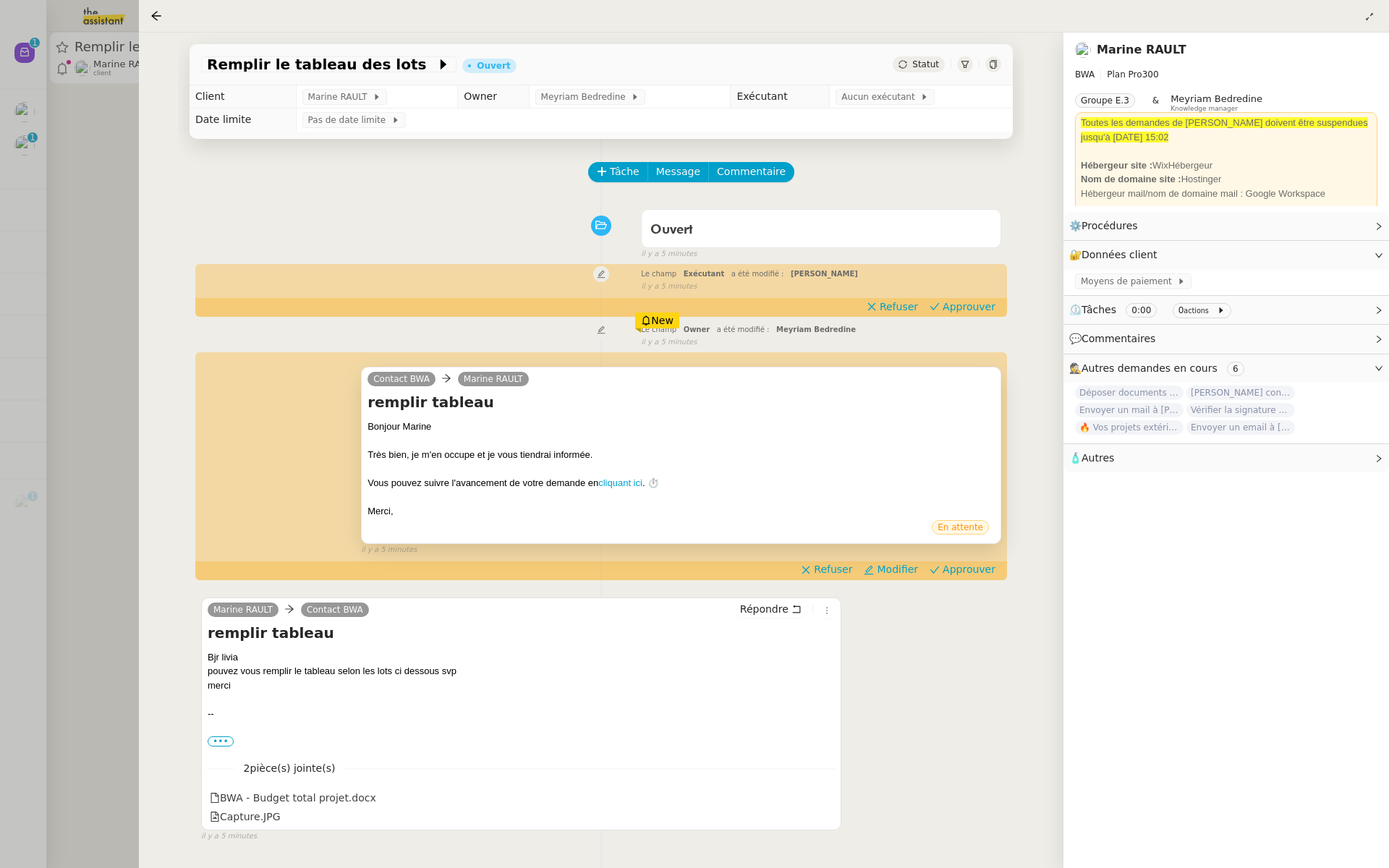
scroll to position [13, 0]
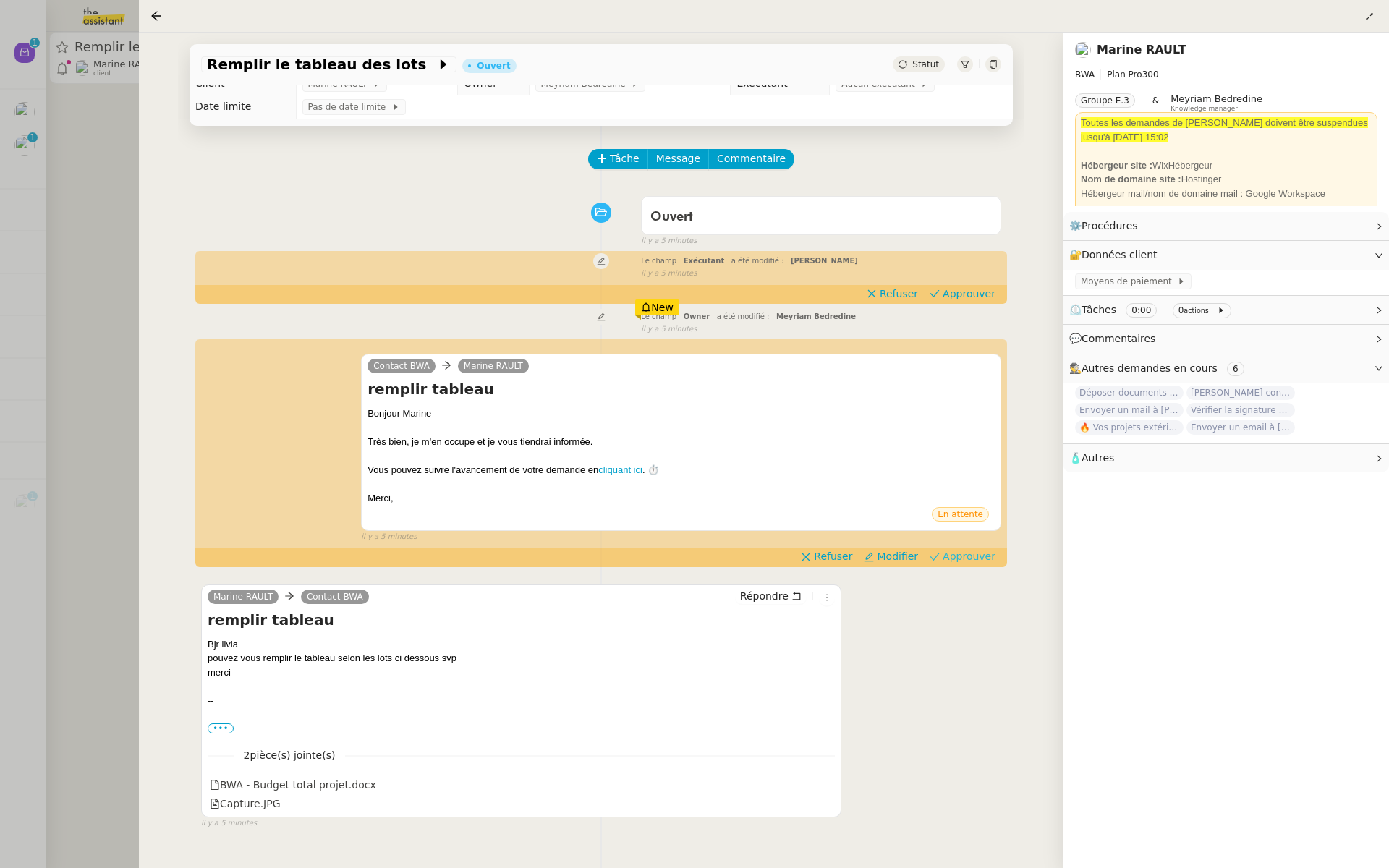
click at [984, 562] on span "Approuver" at bounding box center [969, 556] width 53 height 15
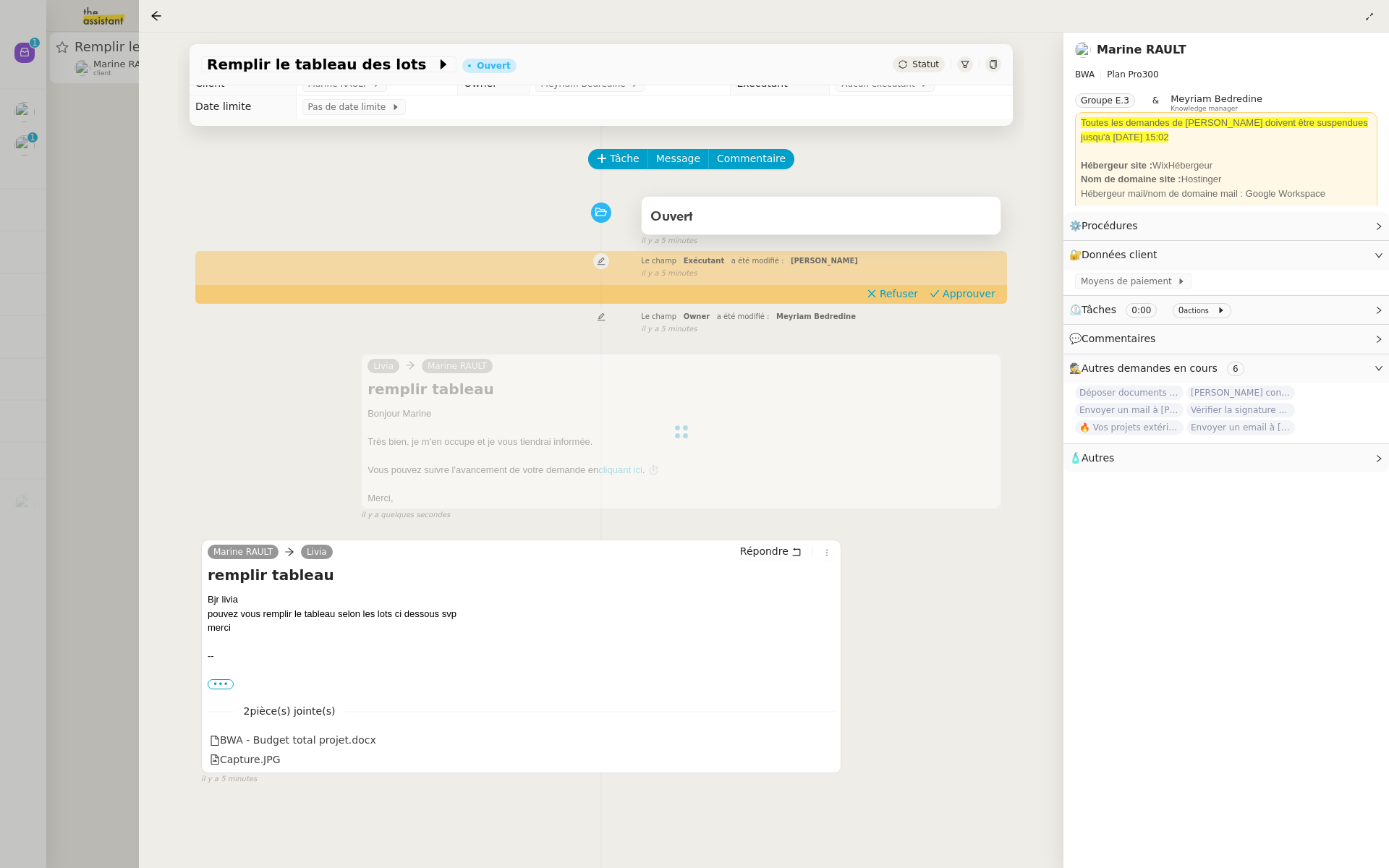
scroll to position [0, 0]
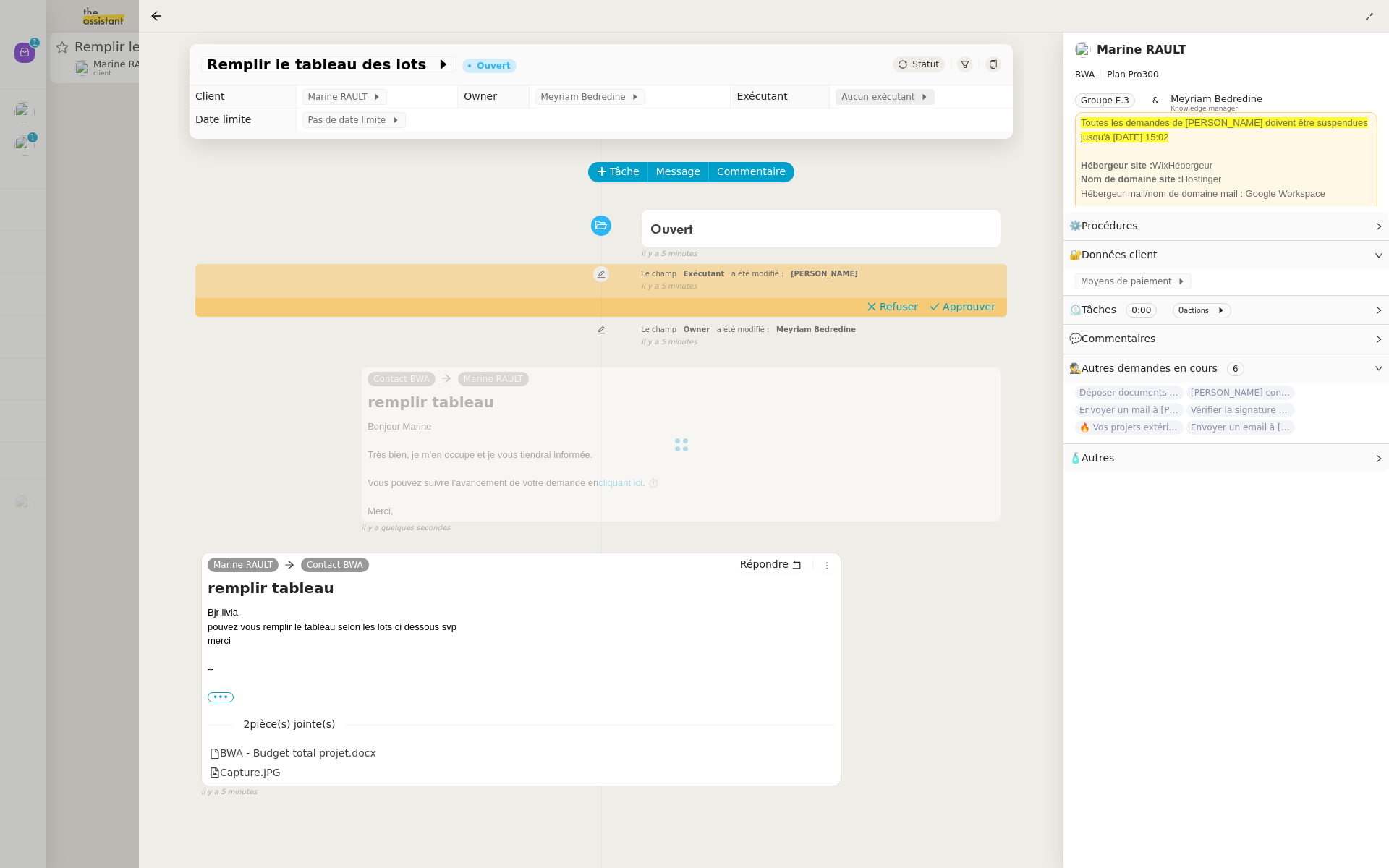
click at [873, 101] on span "Aucun exécutant" at bounding box center [881, 97] width 79 height 15
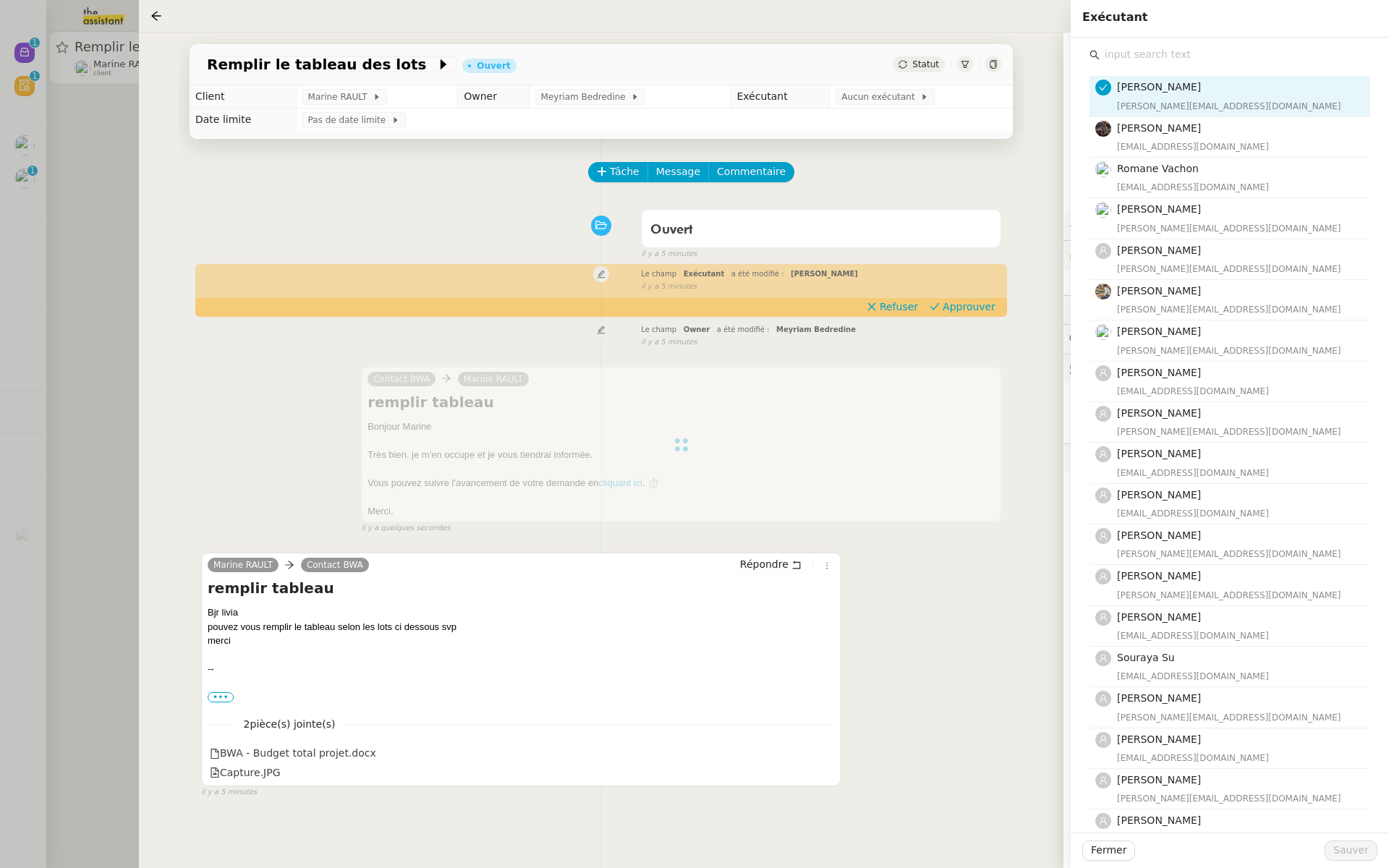
click at [1134, 58] on input "text" at bounding box center [1235, 54] width 271 height 19
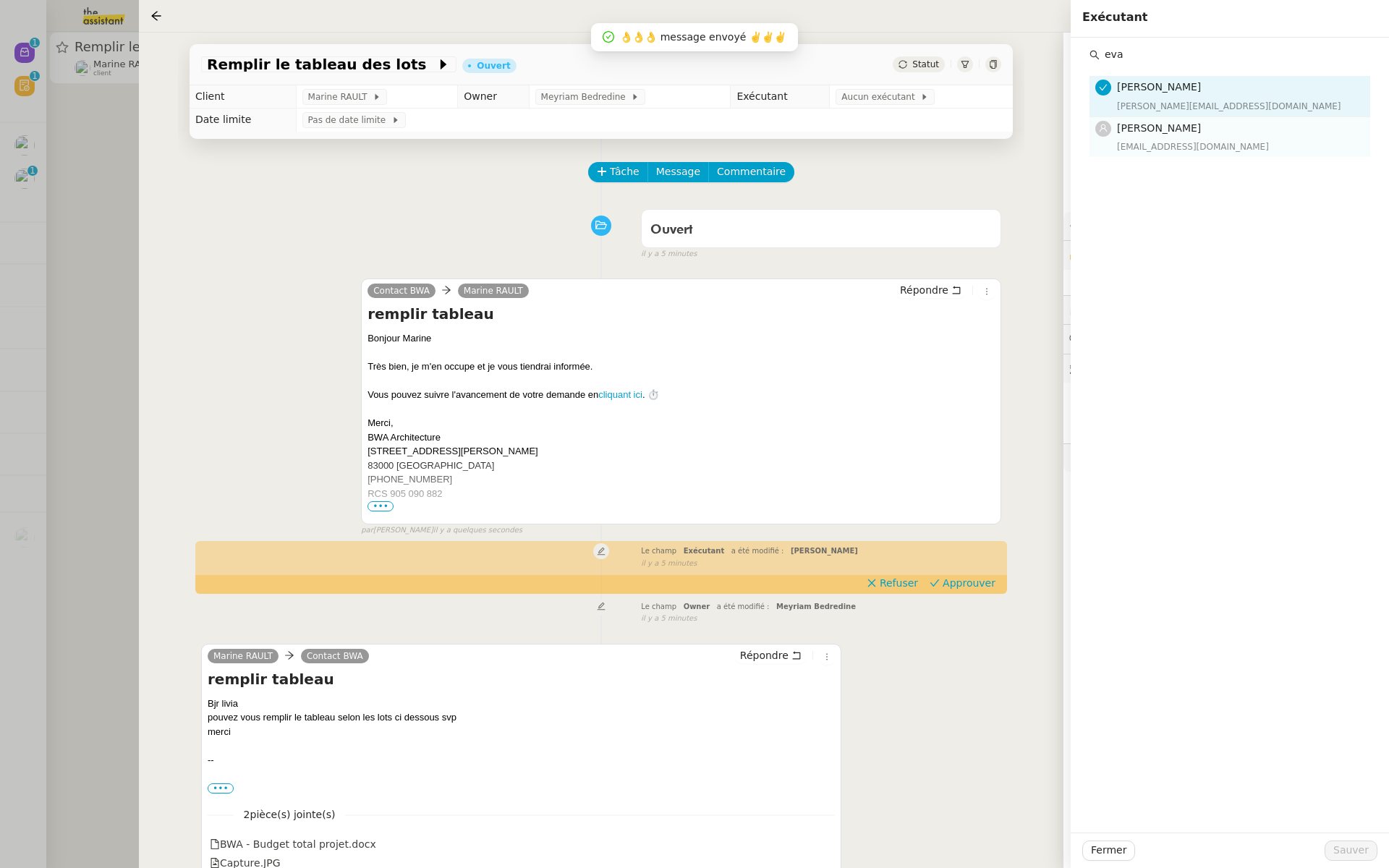
type input "eva"
click at [1168, 133] on span "[PERSON_NAME]" at bounding box center [1159, 128] width 84 height 12
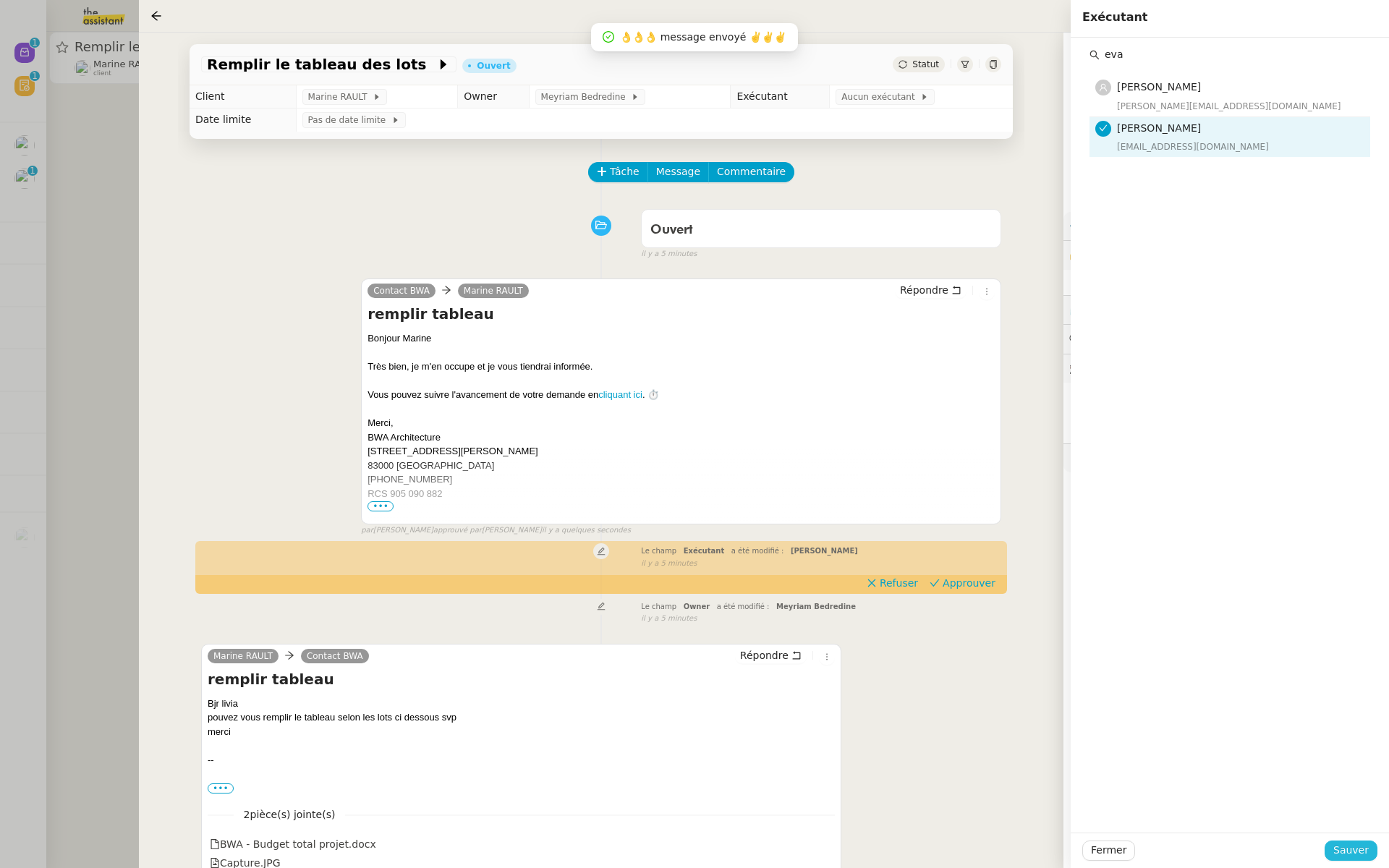
click at [1342, 852] on span "Sauver" at bounding box center [1352, 850] width 36 height 16
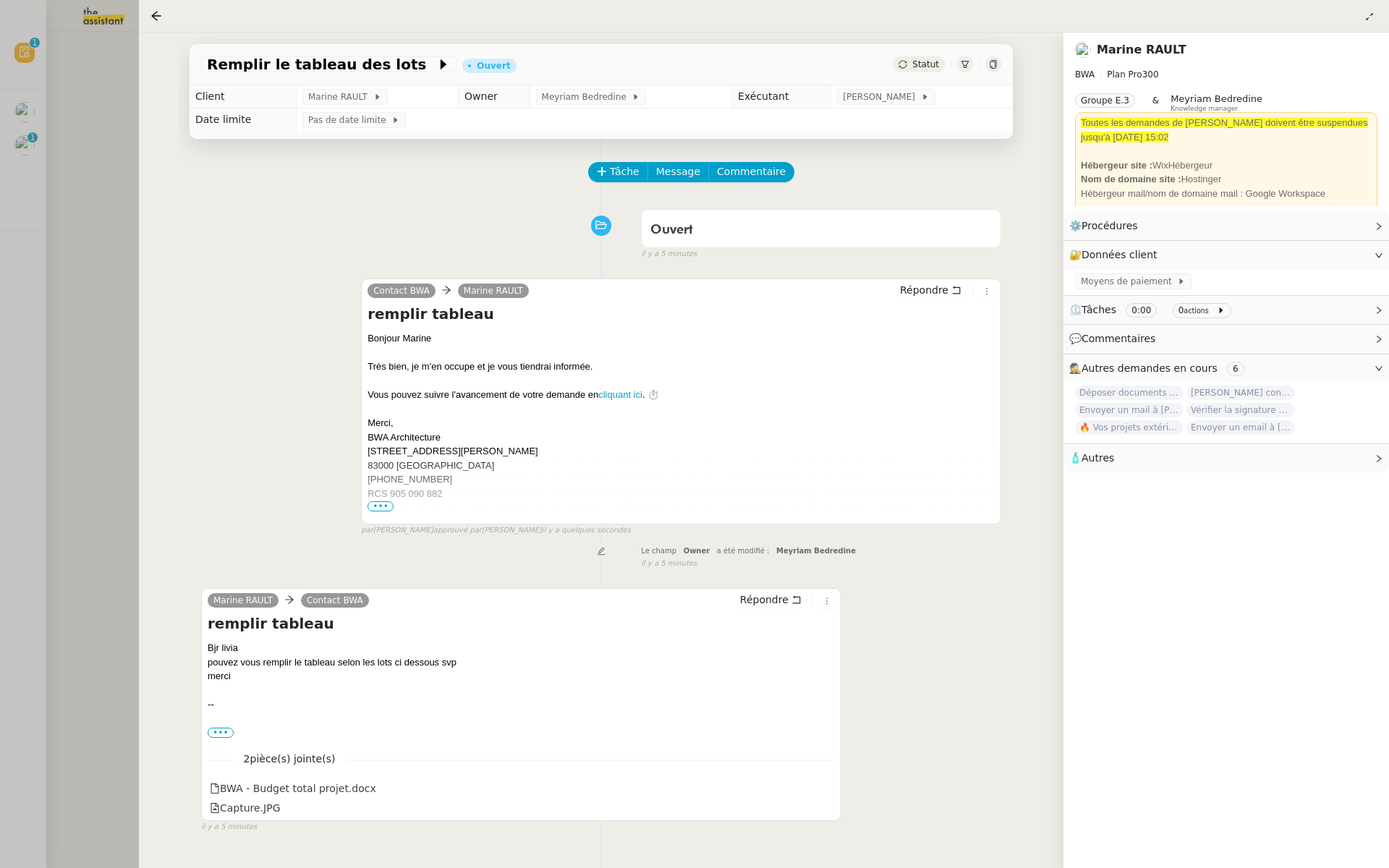
click at [80, 227] on div at bounding box center [694, 434] width 1389 height 868
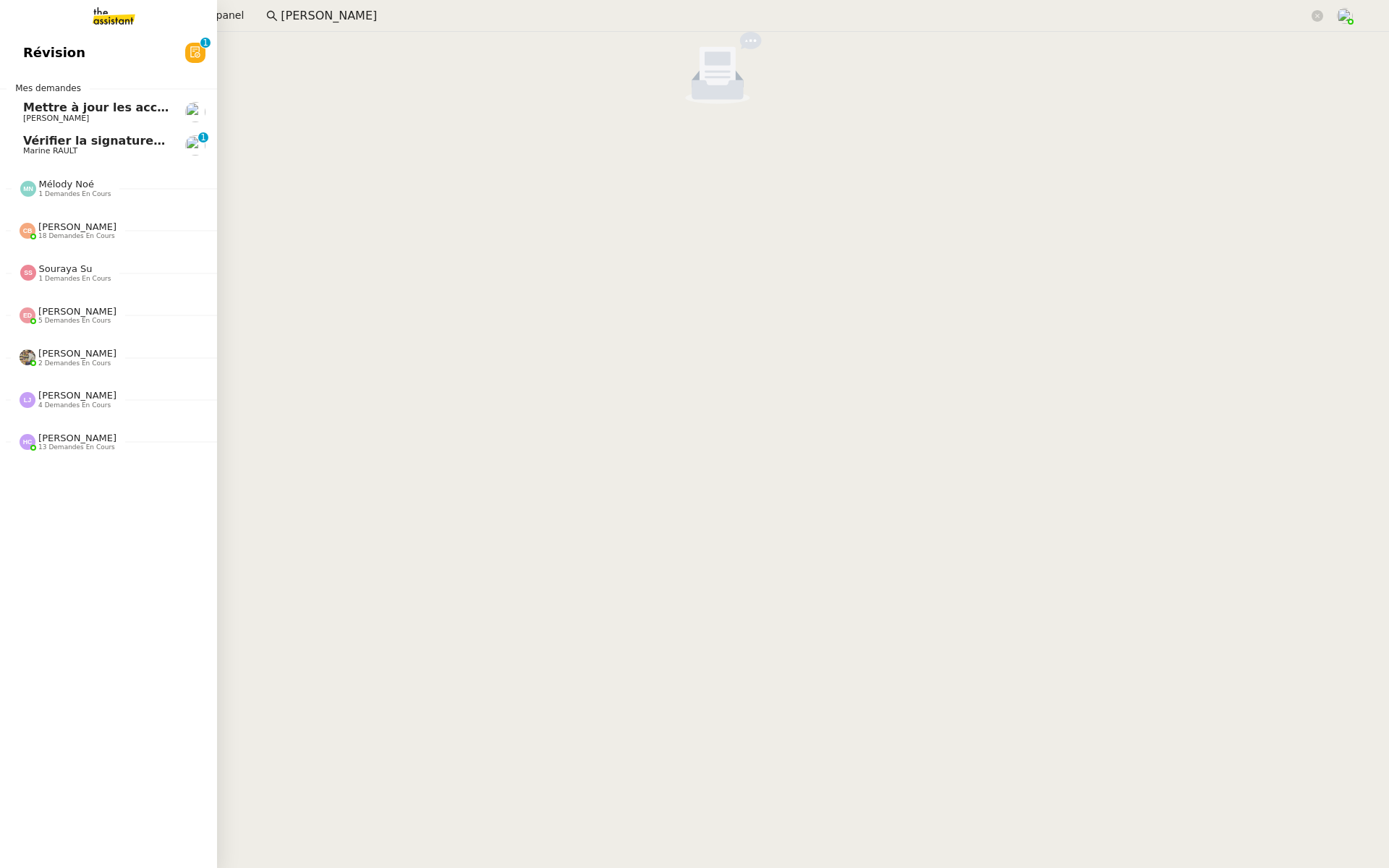
click at [78, 55] on link "Révision 0 1 2 3 4 5 6 7 8 9" at bounding box center [109, 53] width 217 height 33
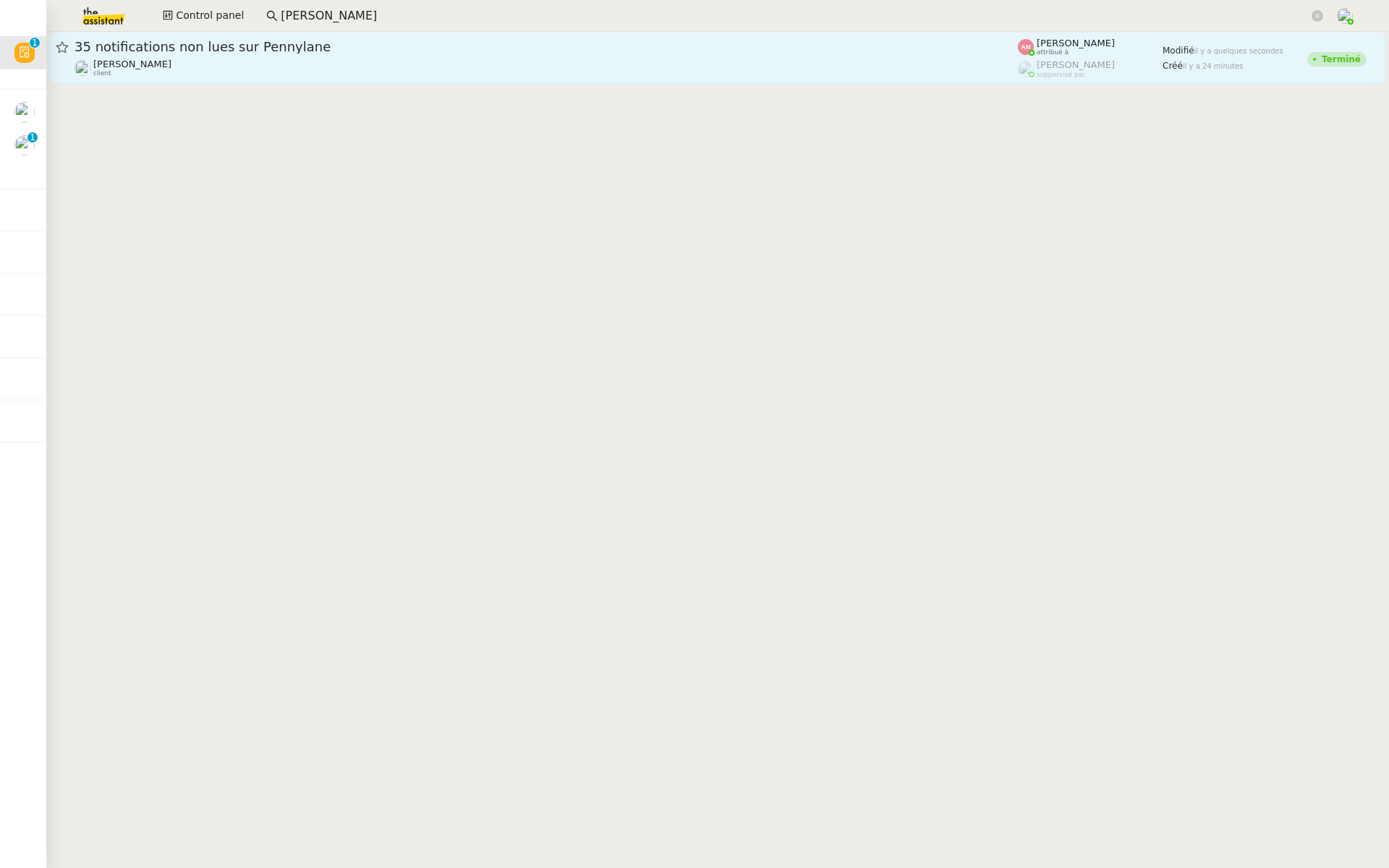
click at [328, 60] on div "Axel BANDIAKY client" at bounding box center [546, 68] width 943 height 19
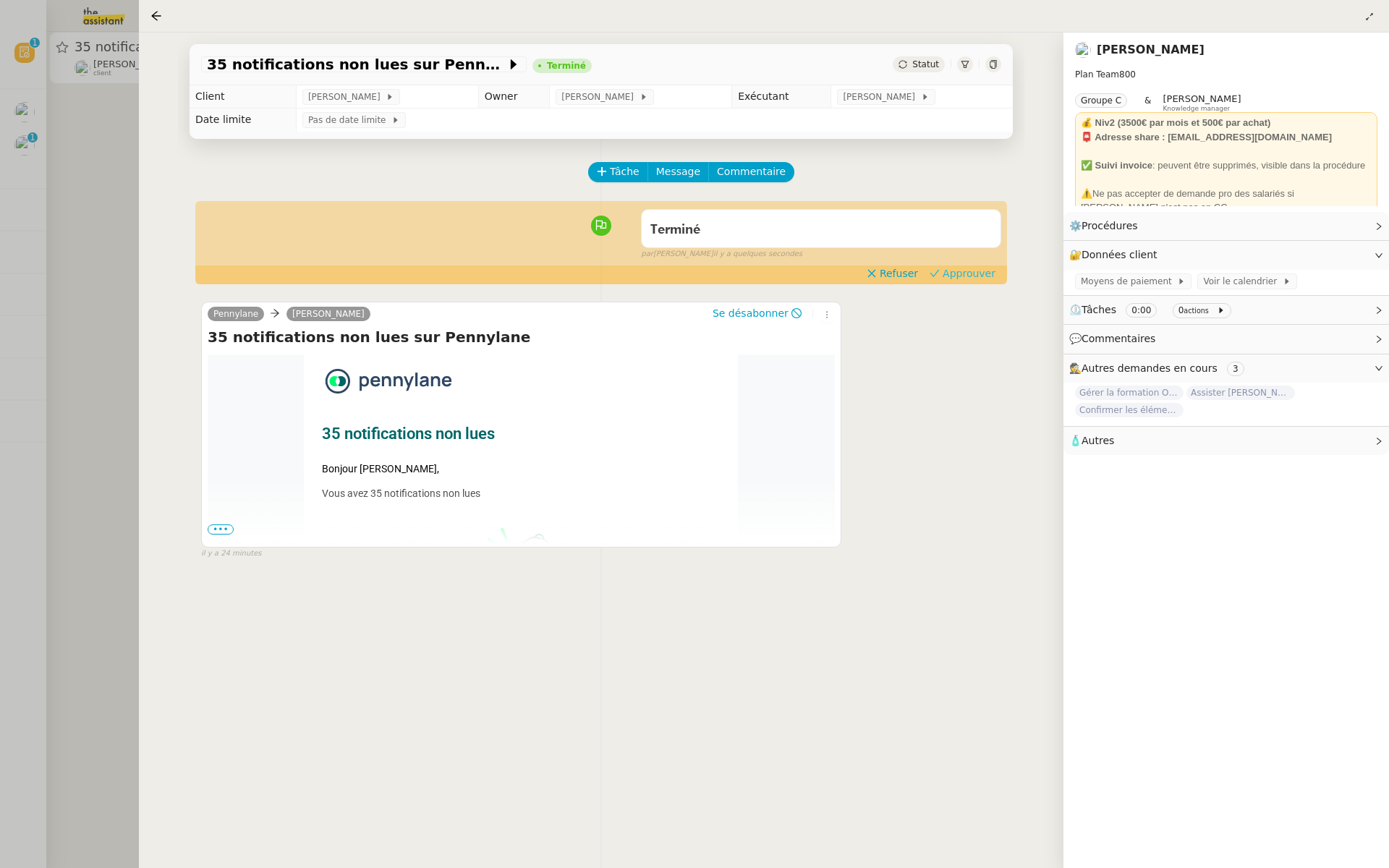
click at [995, 272] on span "Approuver" at bounding box center [969, 273] width 53 height 15
click at [27, 431] on div at bounding box center [694, 434] width 1389 height 868
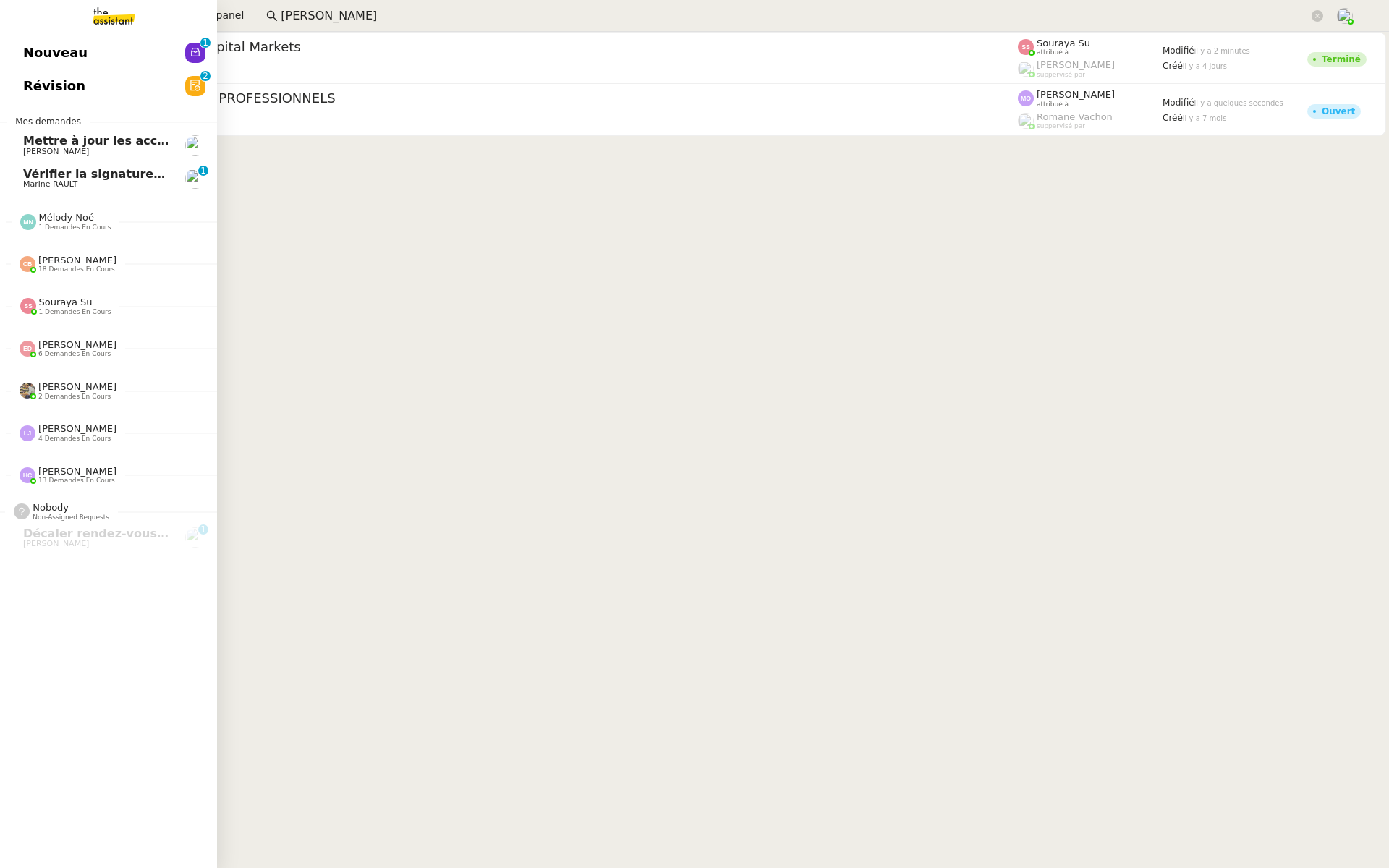
click at [28, 79] on span "Révision" at bounding box center [54, 86] width 62 height 22
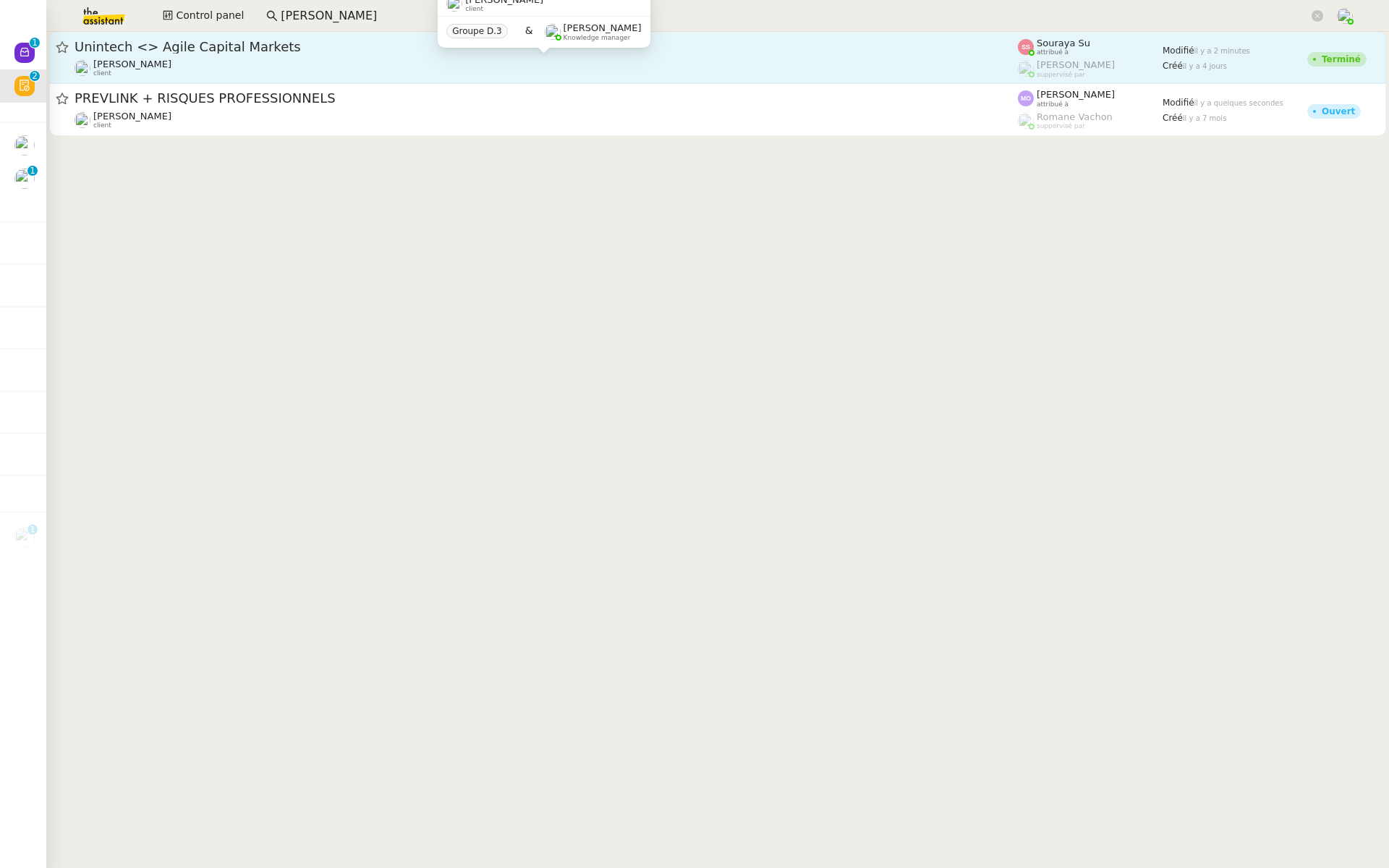
click at [266, 58] on div "Michael Khayat client" at bounding box center [546, 68] width 943 height 19
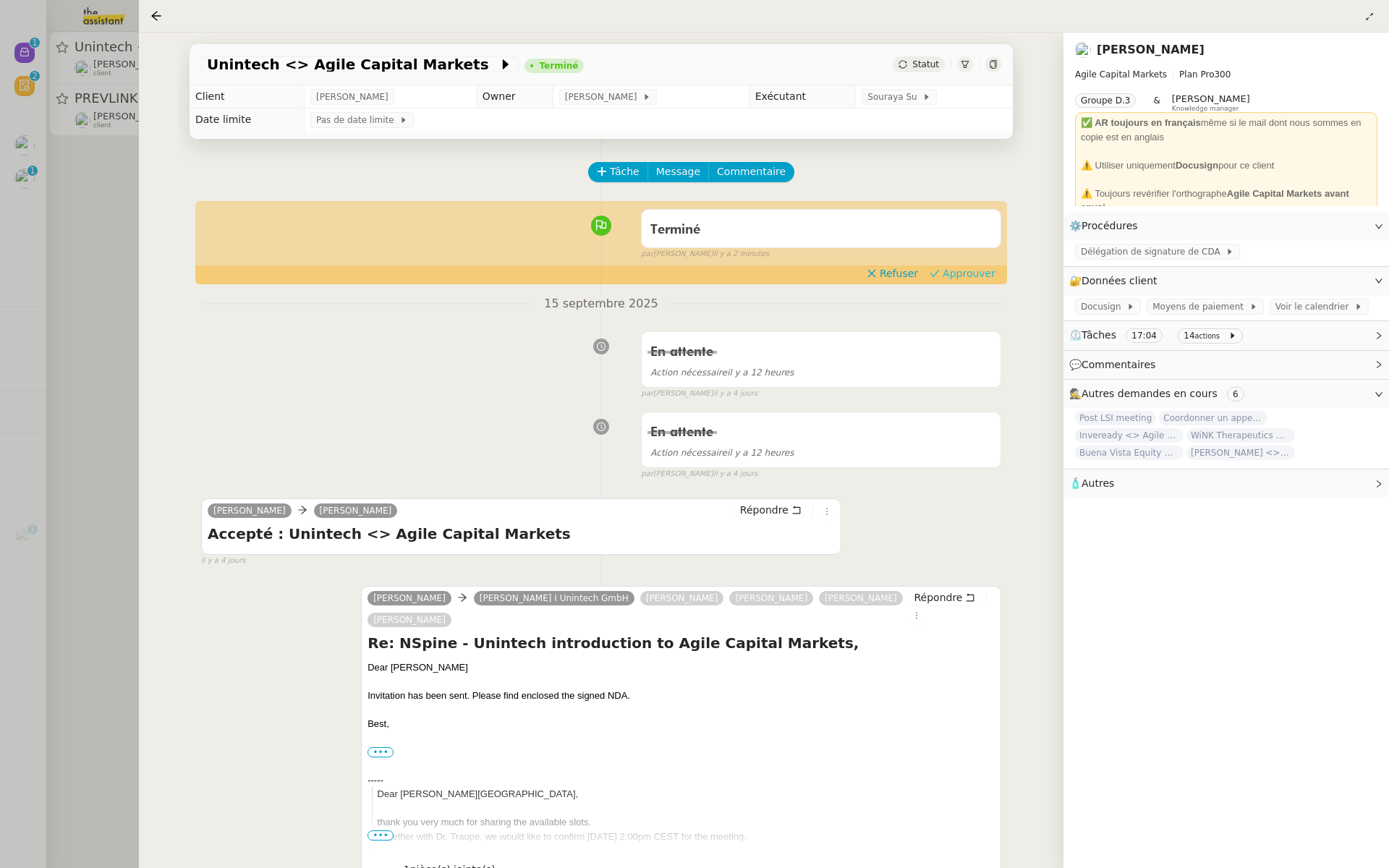
click at [967, 267] on span "Approuver" at bounding box center [969, 273] width 53 height 15
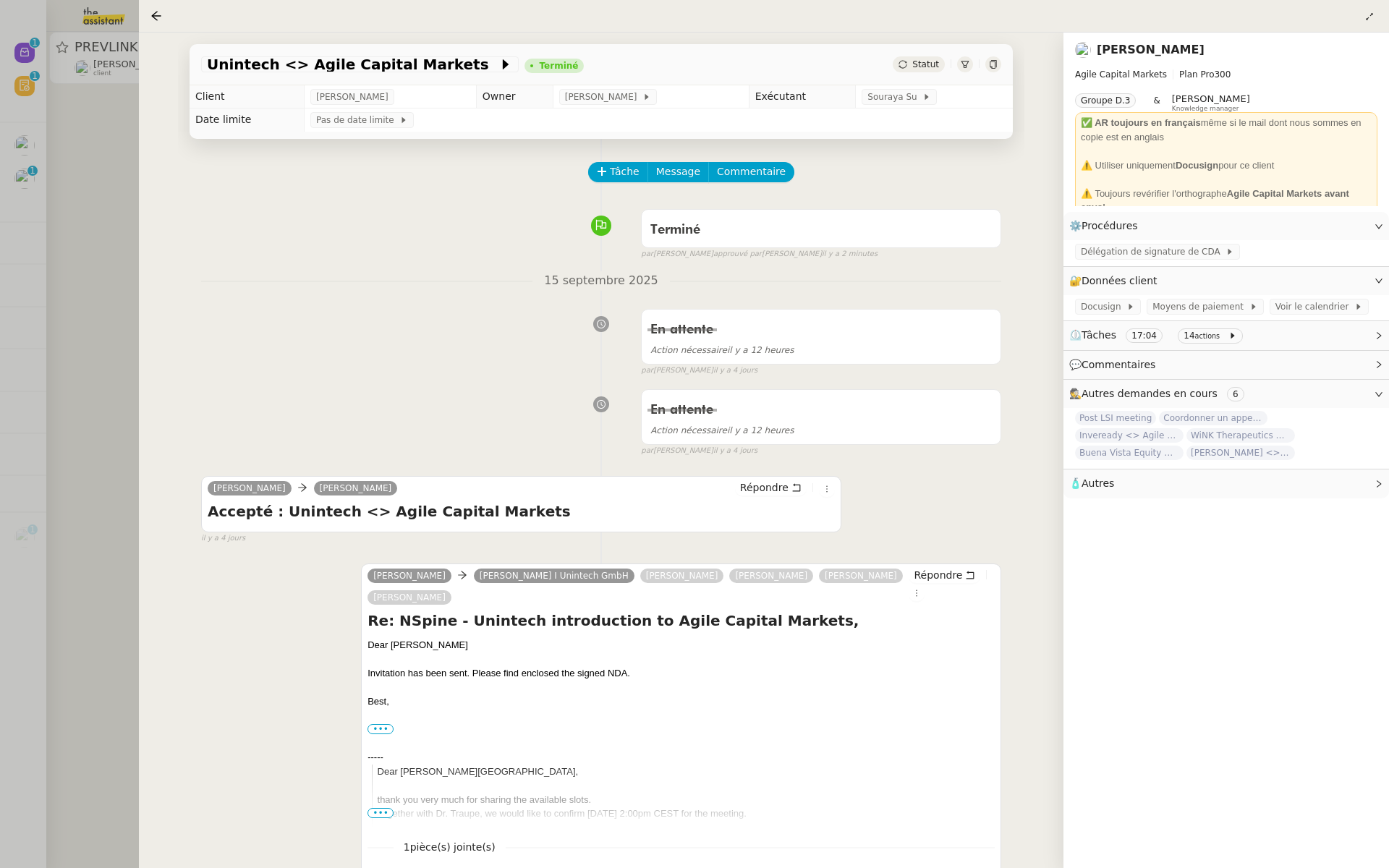
click at [1, 142] on div at bounding box center [694, 434] width 1389 height 868
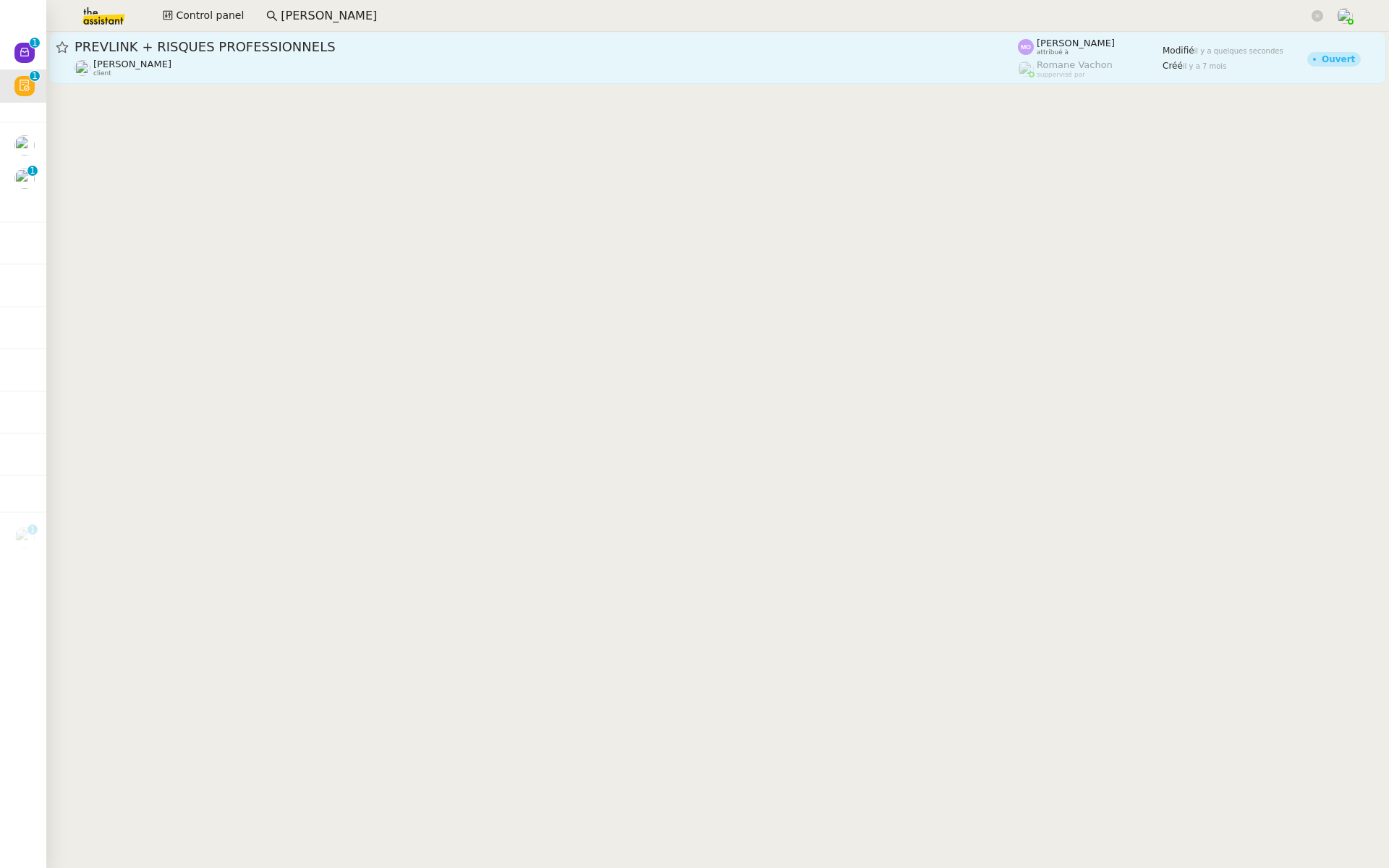
click at [183, 50] on span "PREVLINK + RISQUES PROFESSIONNELS" at bounding box center [546, 47] width 943 height 13
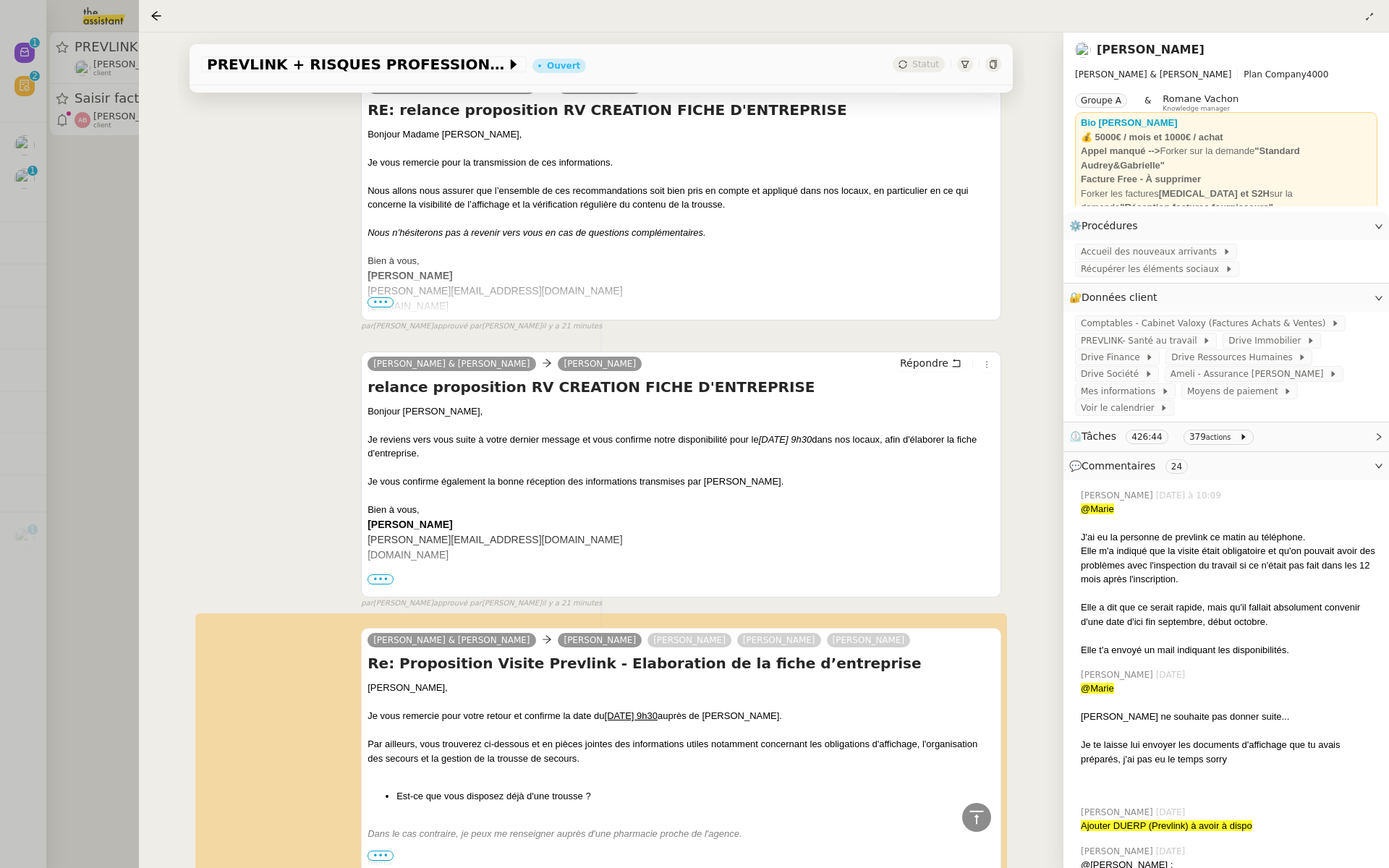
scroll to position [772, 0]
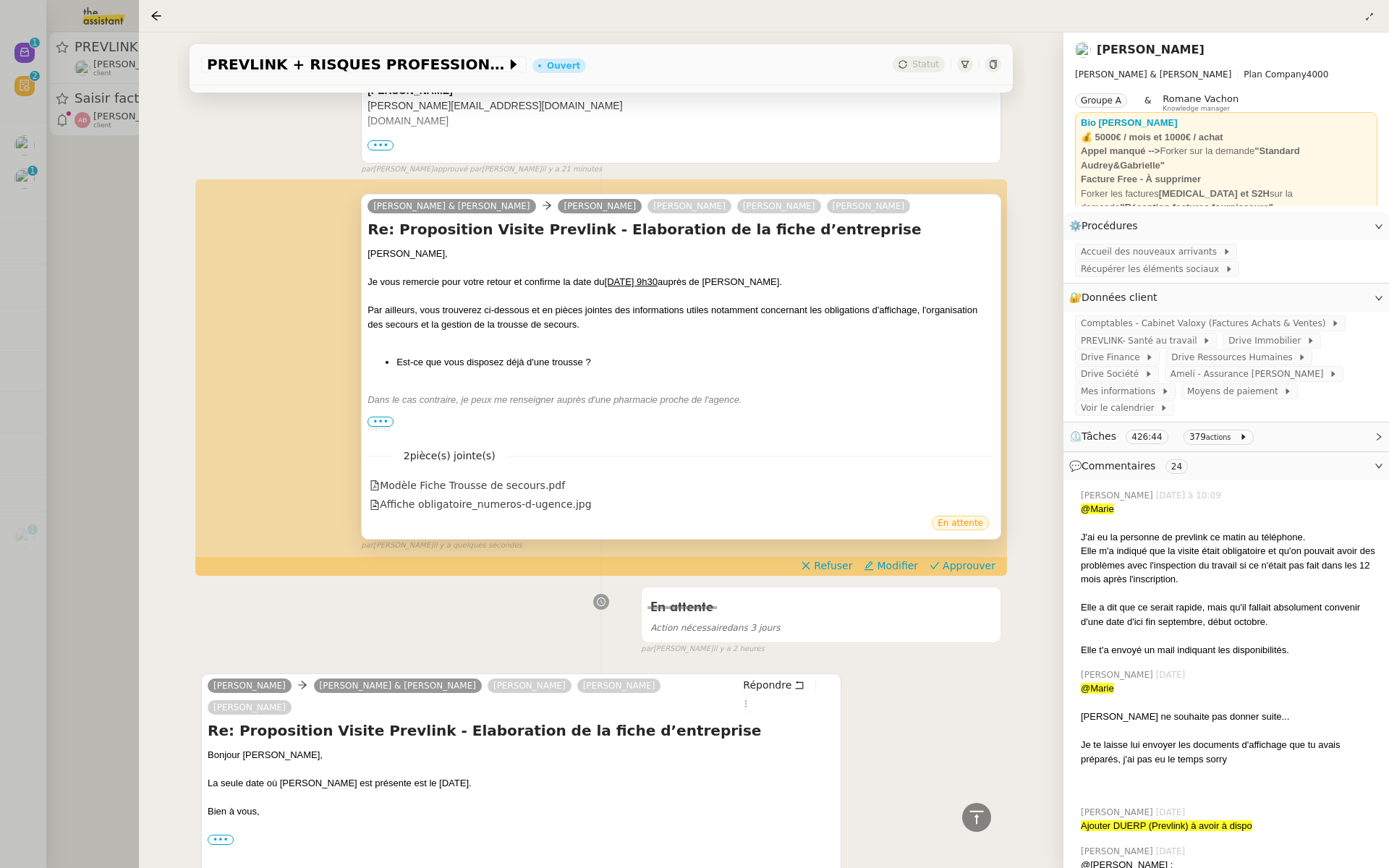
click at [373, 417] on span "•••" at bounding box center [380, 422] width 26 height 10
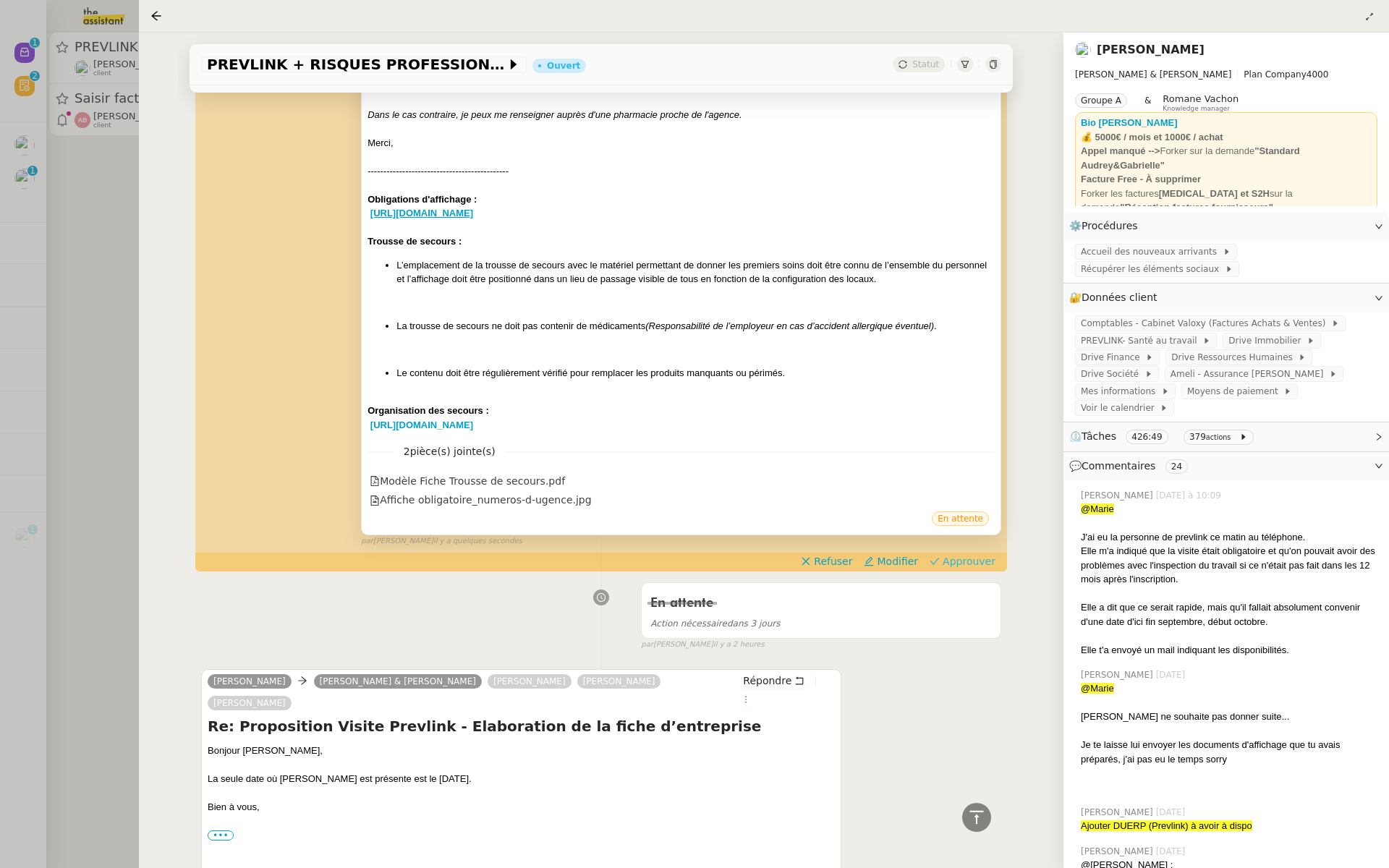
scroll to position [999, 0]
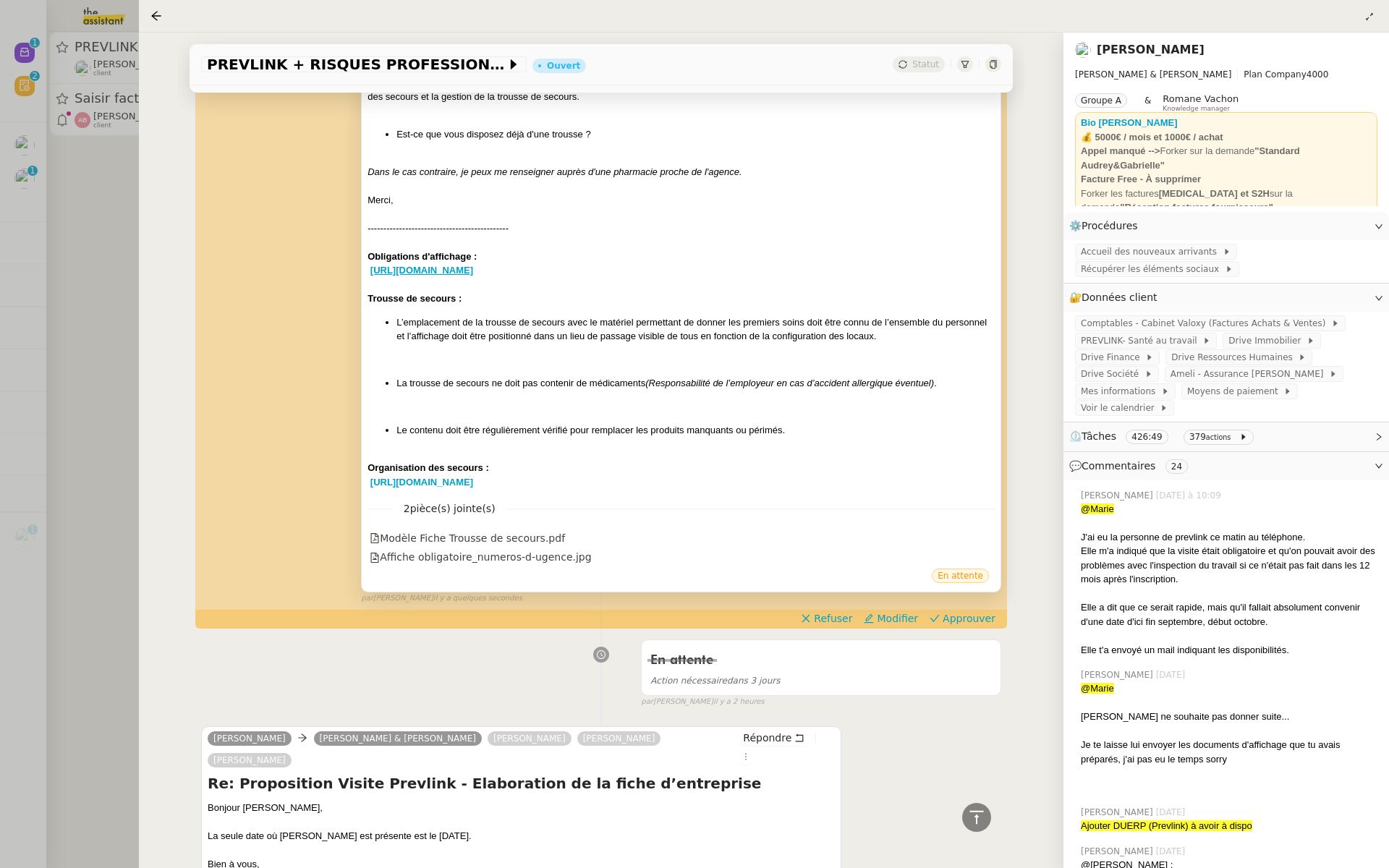
scroll to position [910, 0]
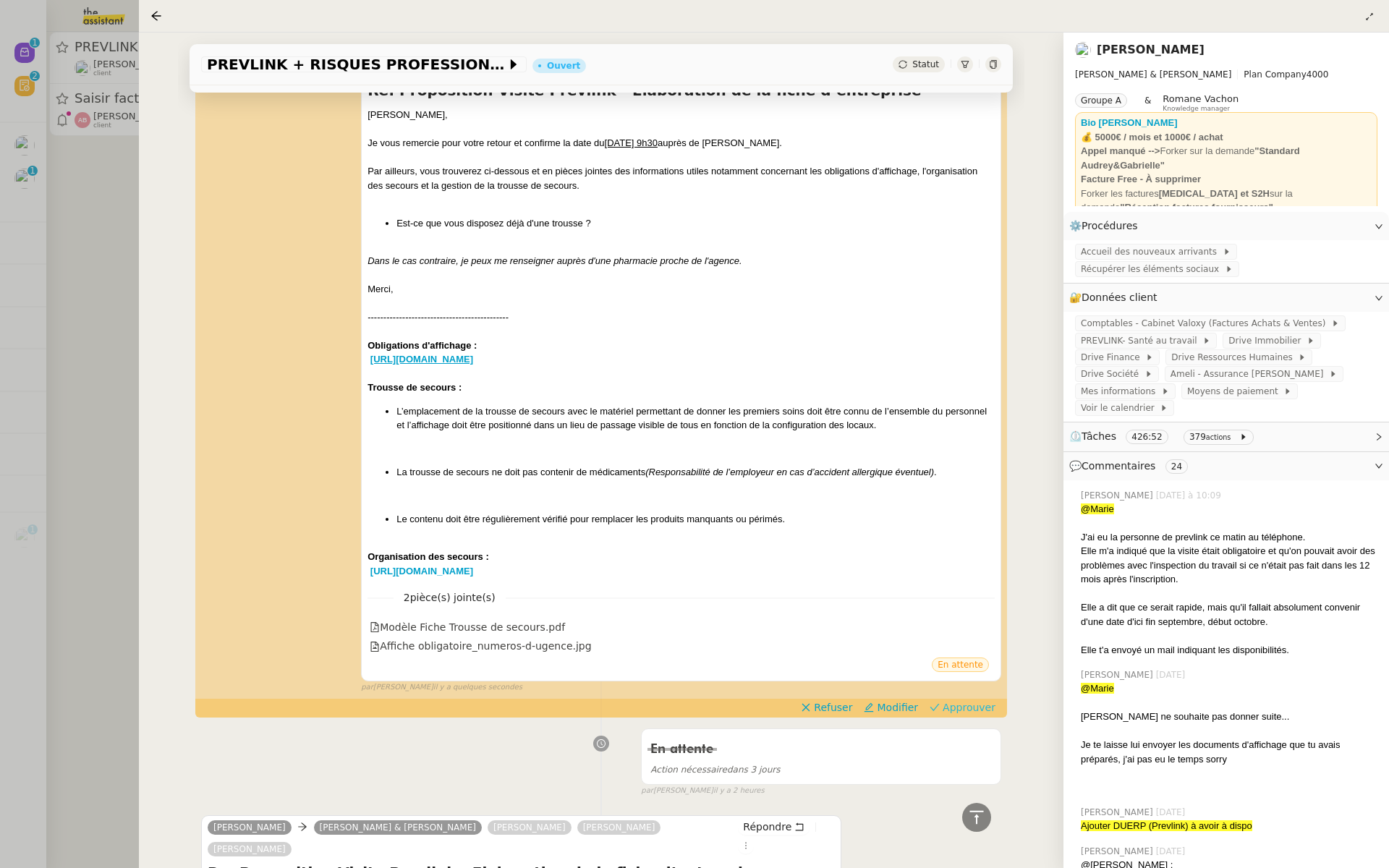
click at [972, 703] on span "Approuver" at bounding box center [969, 707] width 53 height 15
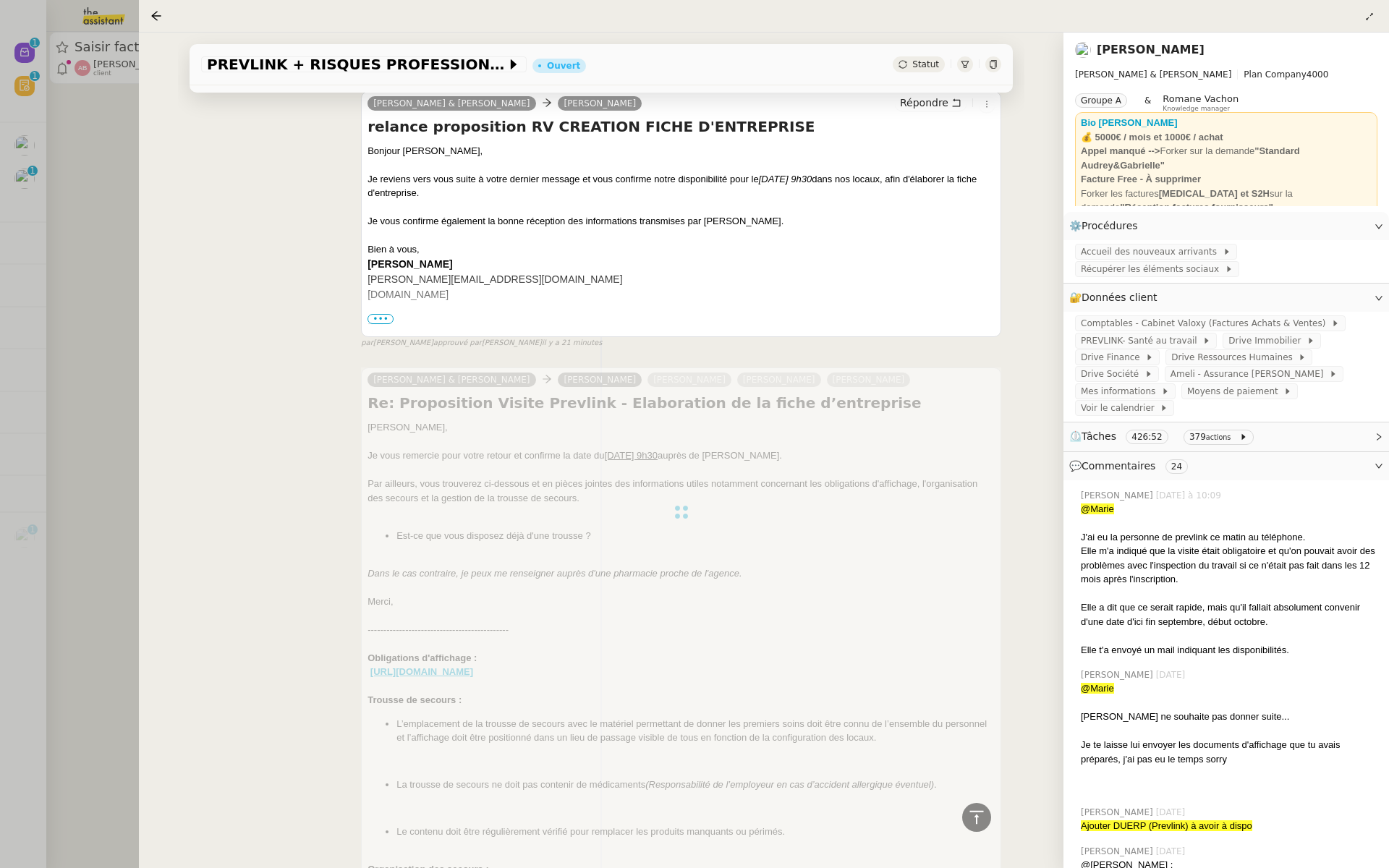
click at [96, 398] on div at bounding box center [694, 434] width 1389 height 868
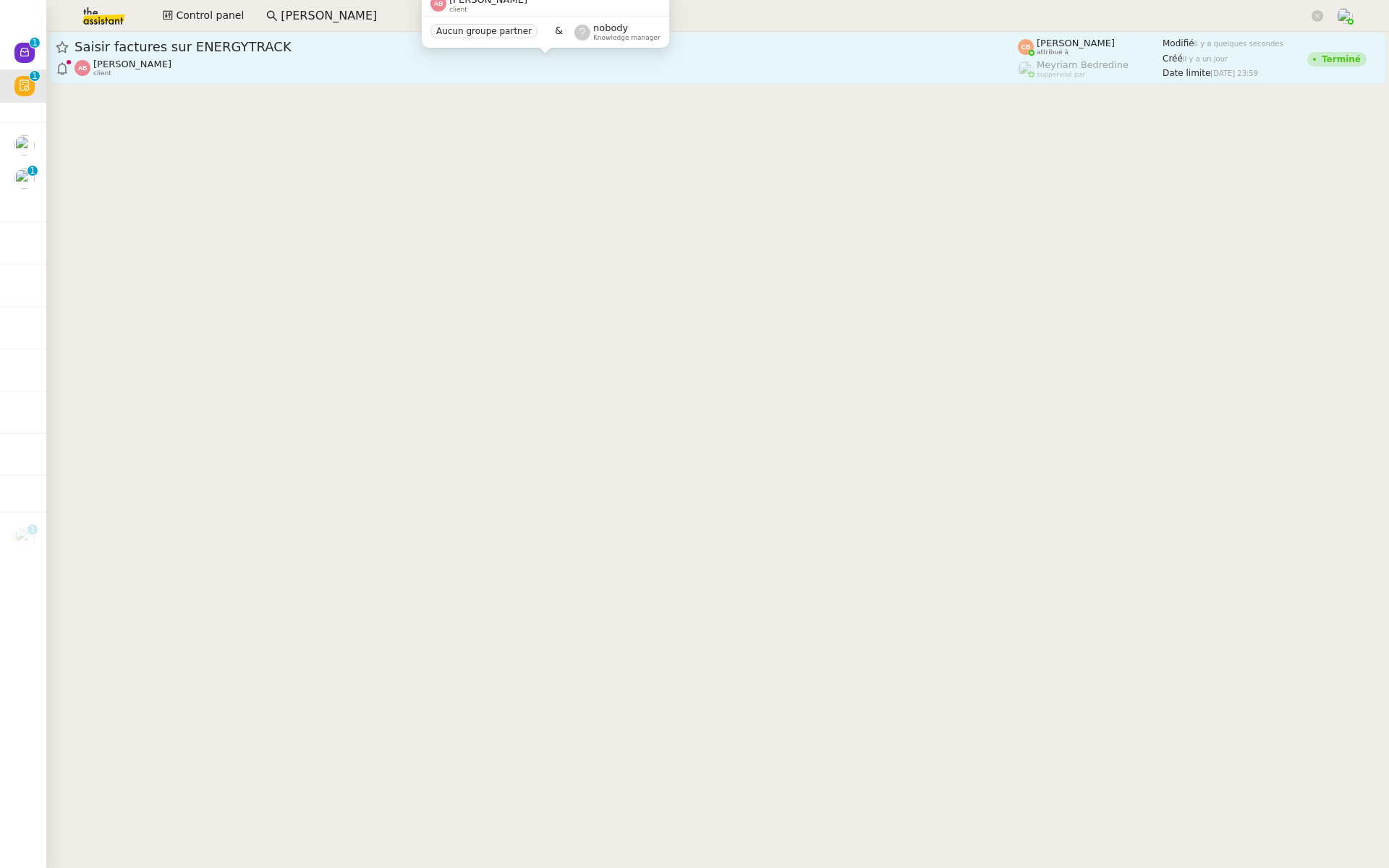
click at [219, 69] on div "[PERSON_NAME] client" at bounding box center [546, 68] width 943 height 19
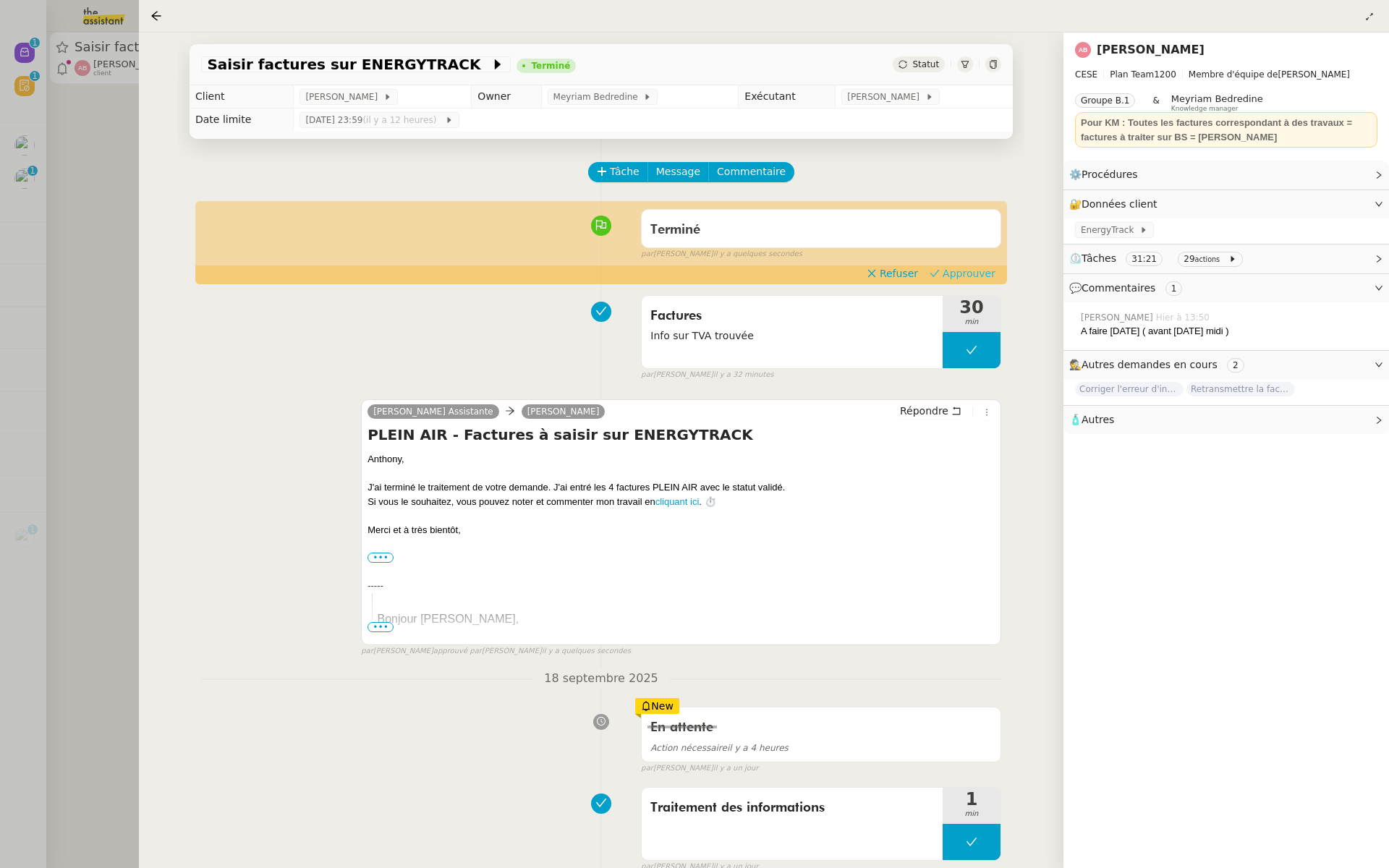
click at [987, 270] on span "Approuver" at bounding box center [969, 273] width 53 height 15
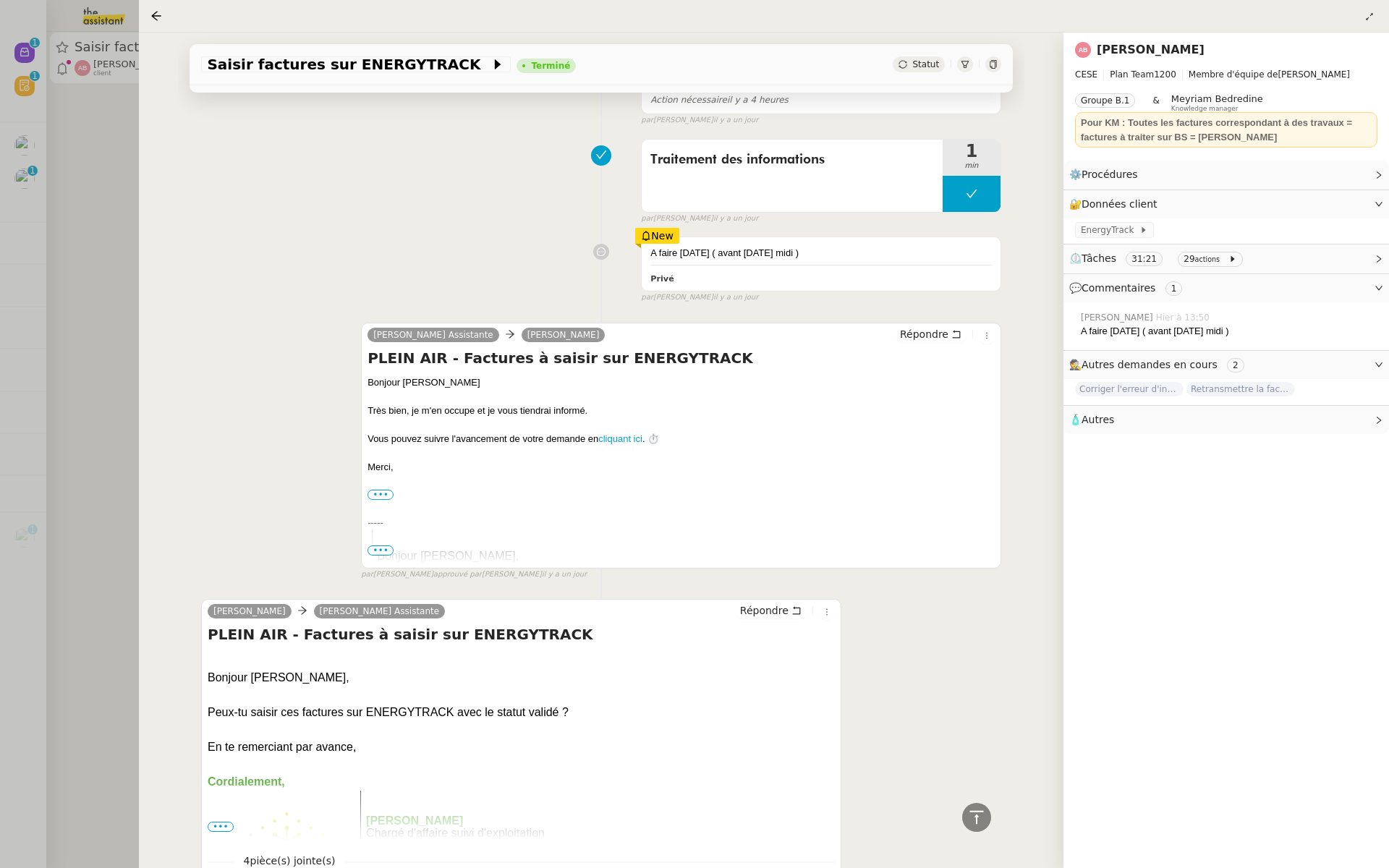
click at [0, 290] on div at bounding box center [694, 434] width 1389 height 868
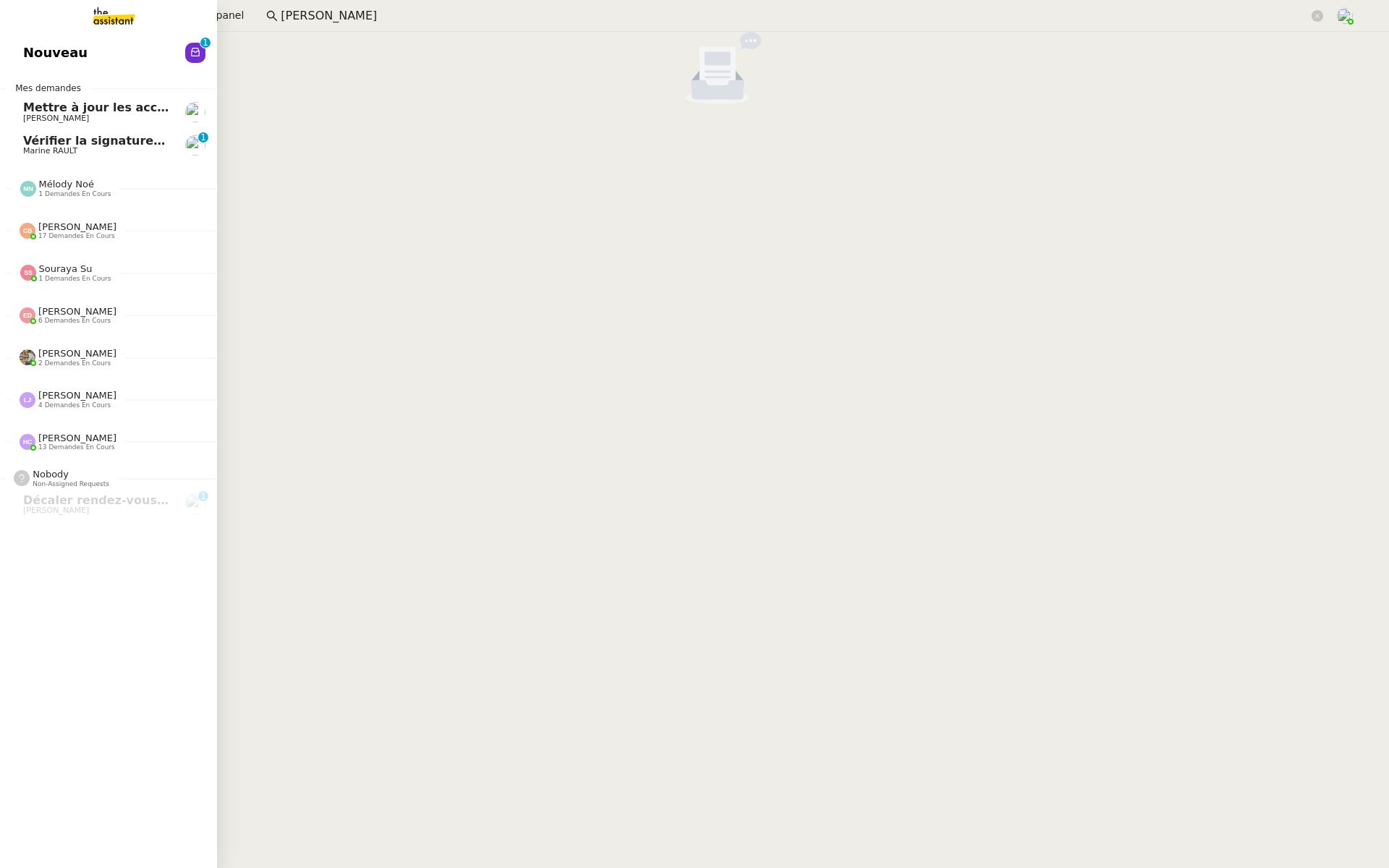
click at [22, 53] on link "Nouveau 0 1 2 3 4 5 6 7 8 9" at bounding box center [109, 53] width 217 height 33
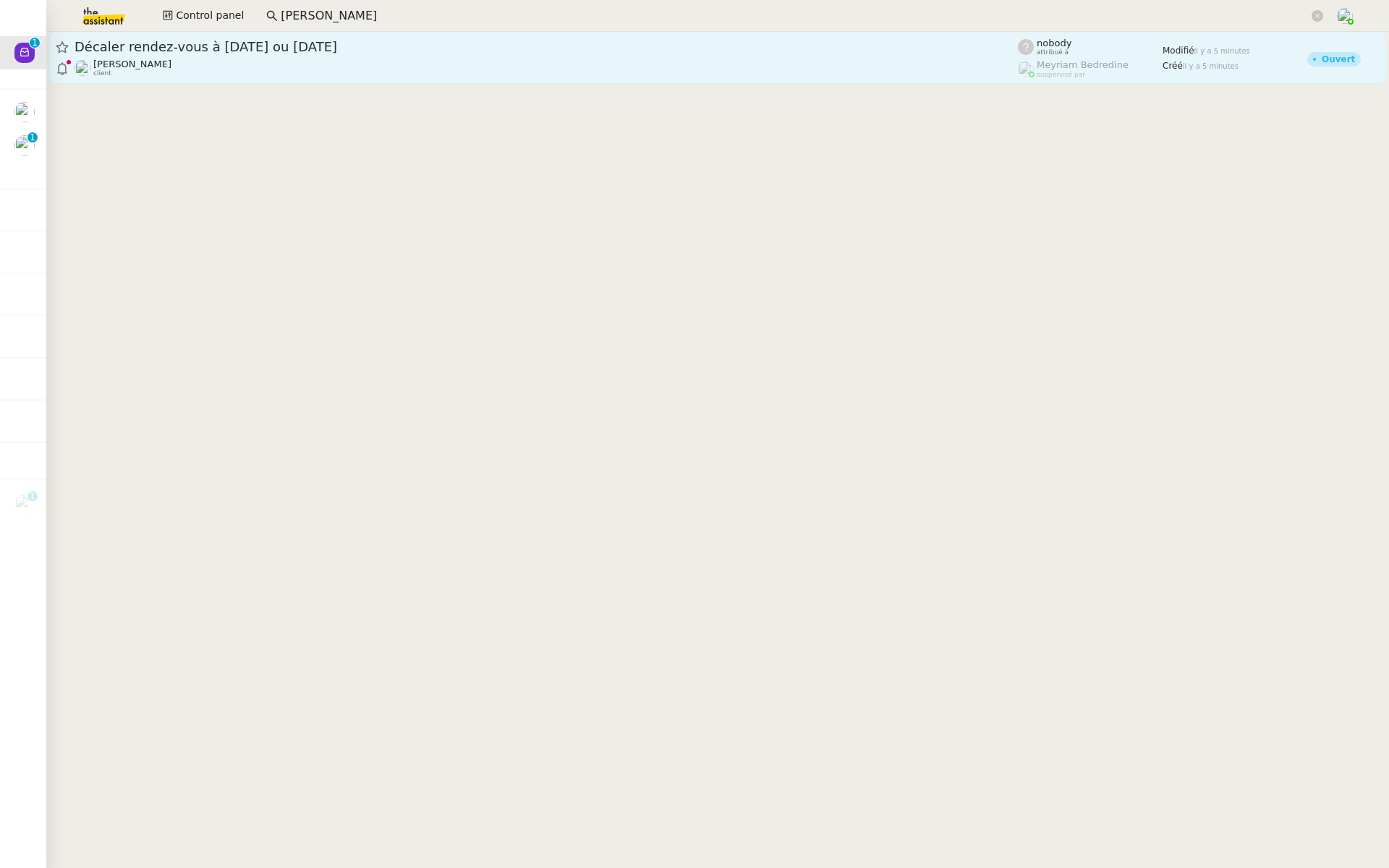
click at [283, 51] on span "Décaler rendez-vous à [DATE] ou [DATE]" at bounding box center [546, 47] width 943 height 13
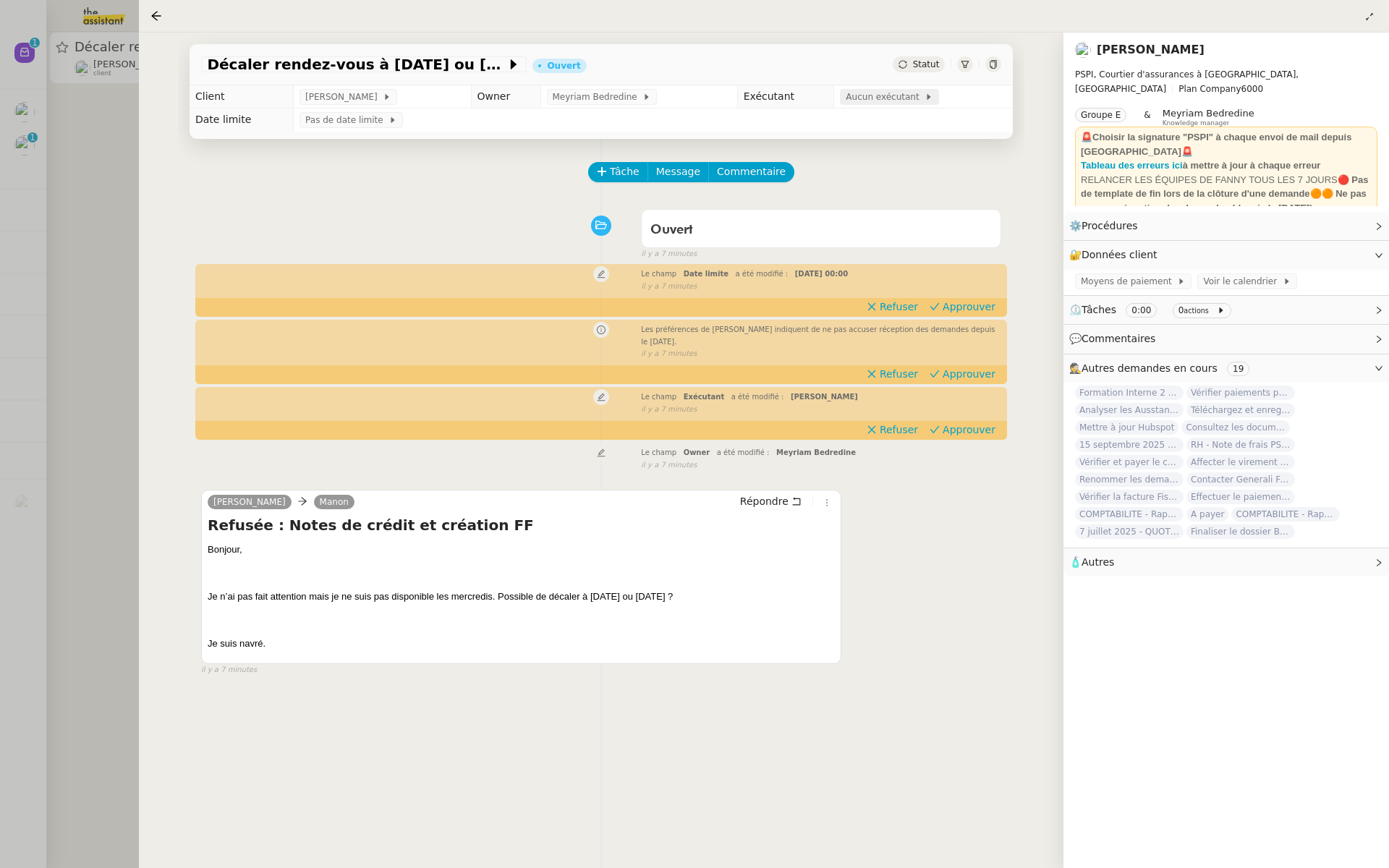
click at [867, 92] on span "Aucun exécutant" at bounding box center [886, 97] width 79 height 15
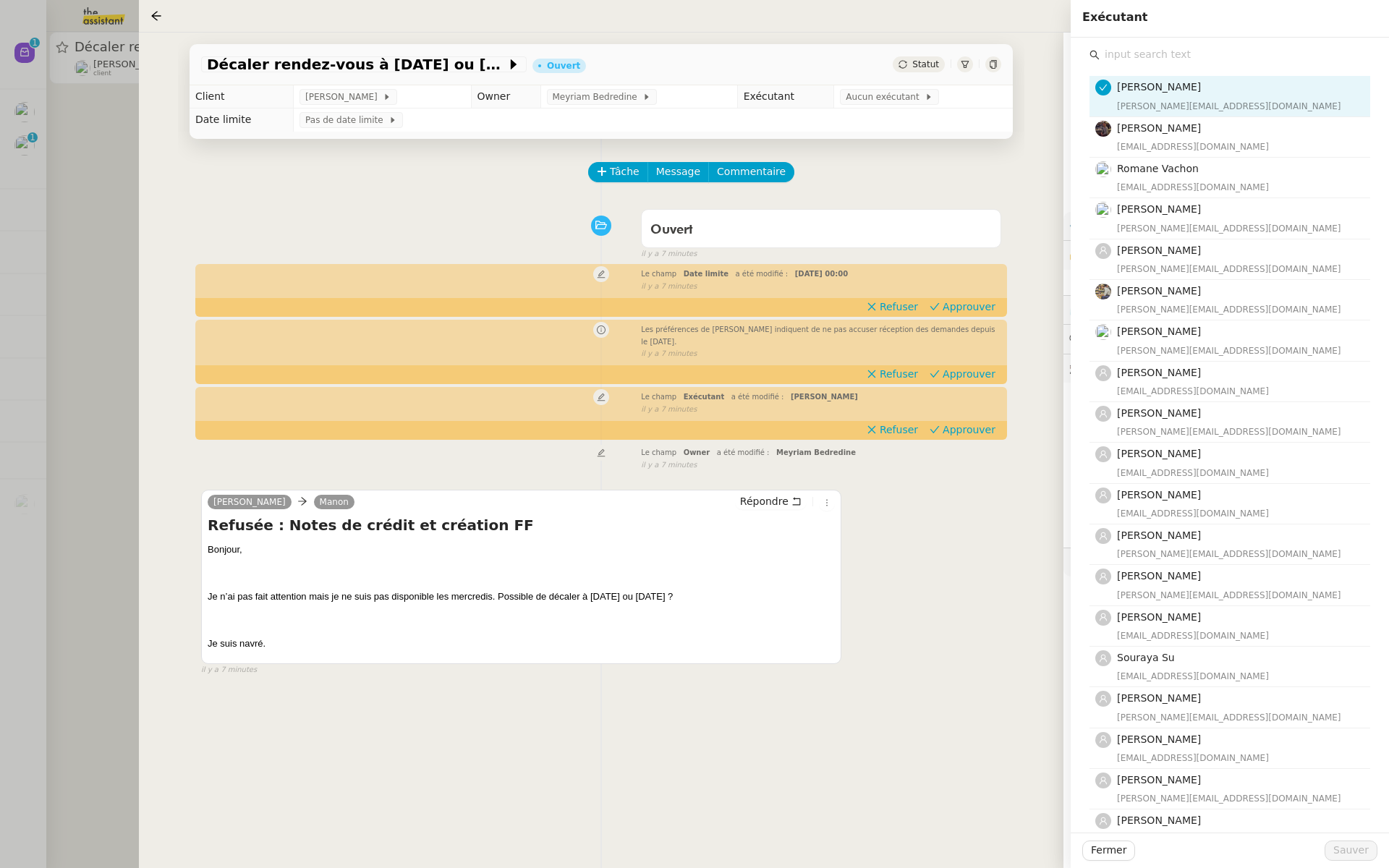
click at [1128, 54] on input "text" at bounding box center [1235, 54] width 271 height 19
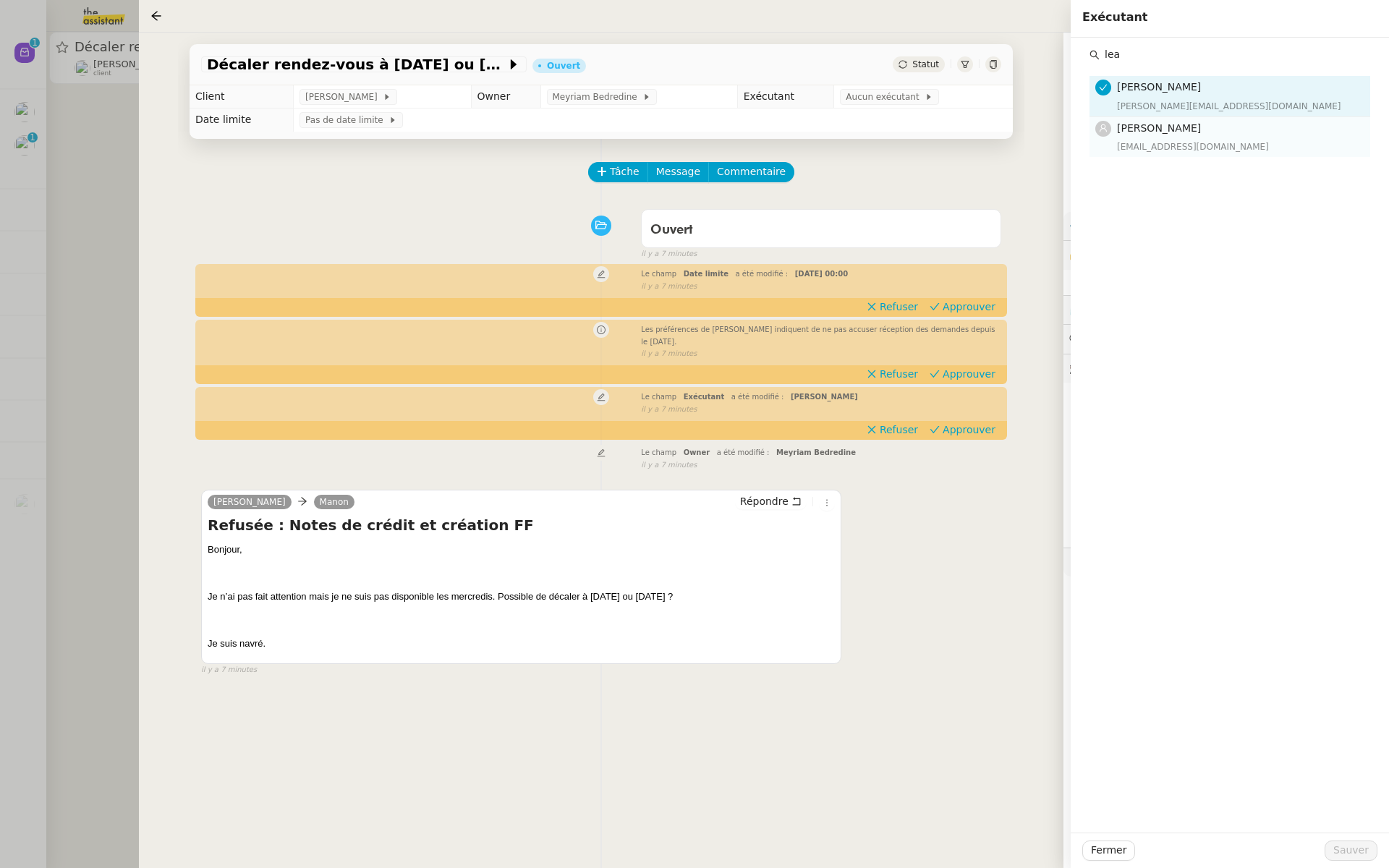
type input "lea"
click at [1167, 134] on h4 "[PERSON_NAME]" at bounding box center [1239, 128] width 245 height 16
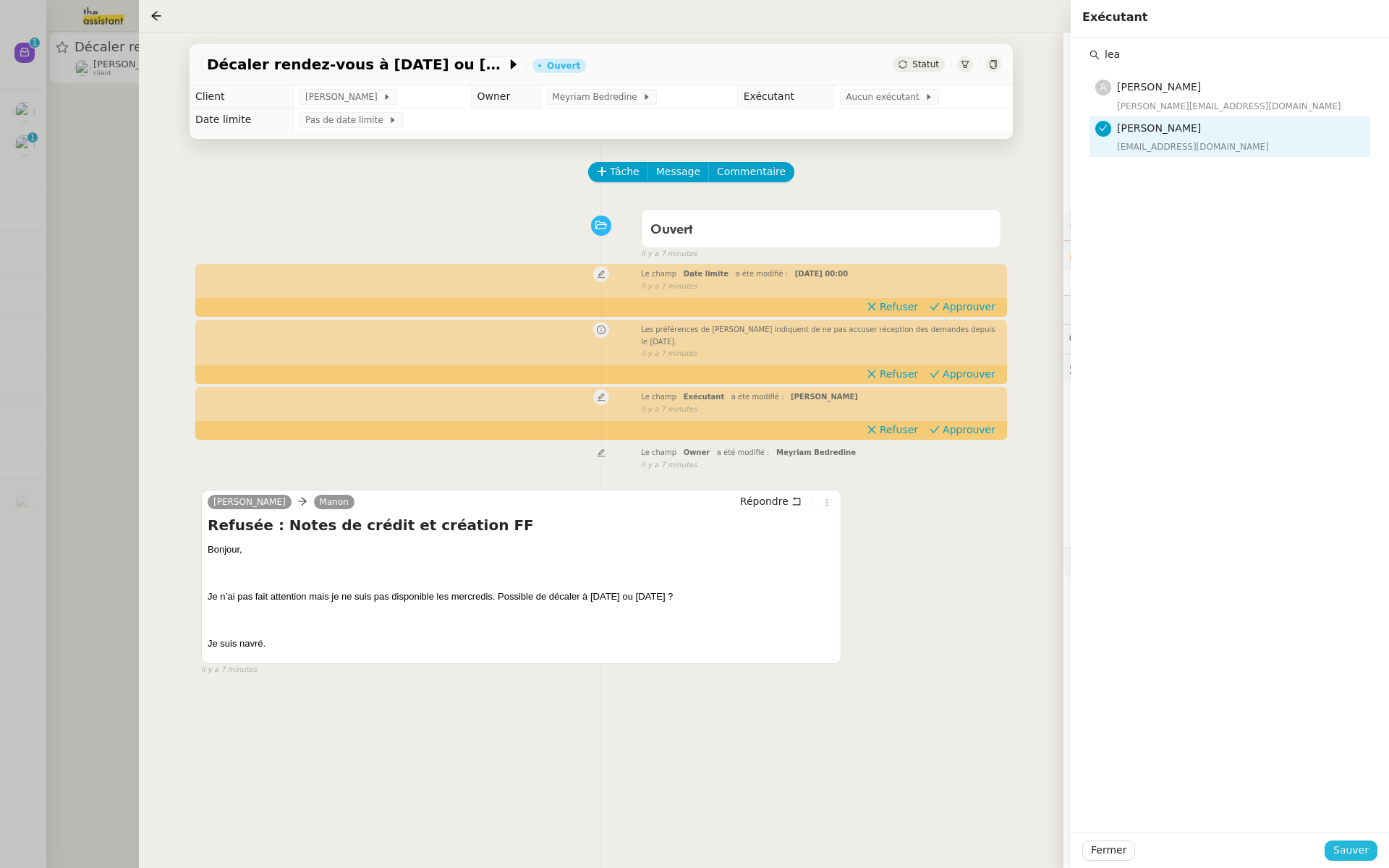
click at [1356, 856] on span "Sauver" at bounding box center [1352, 850] width 36 height 16
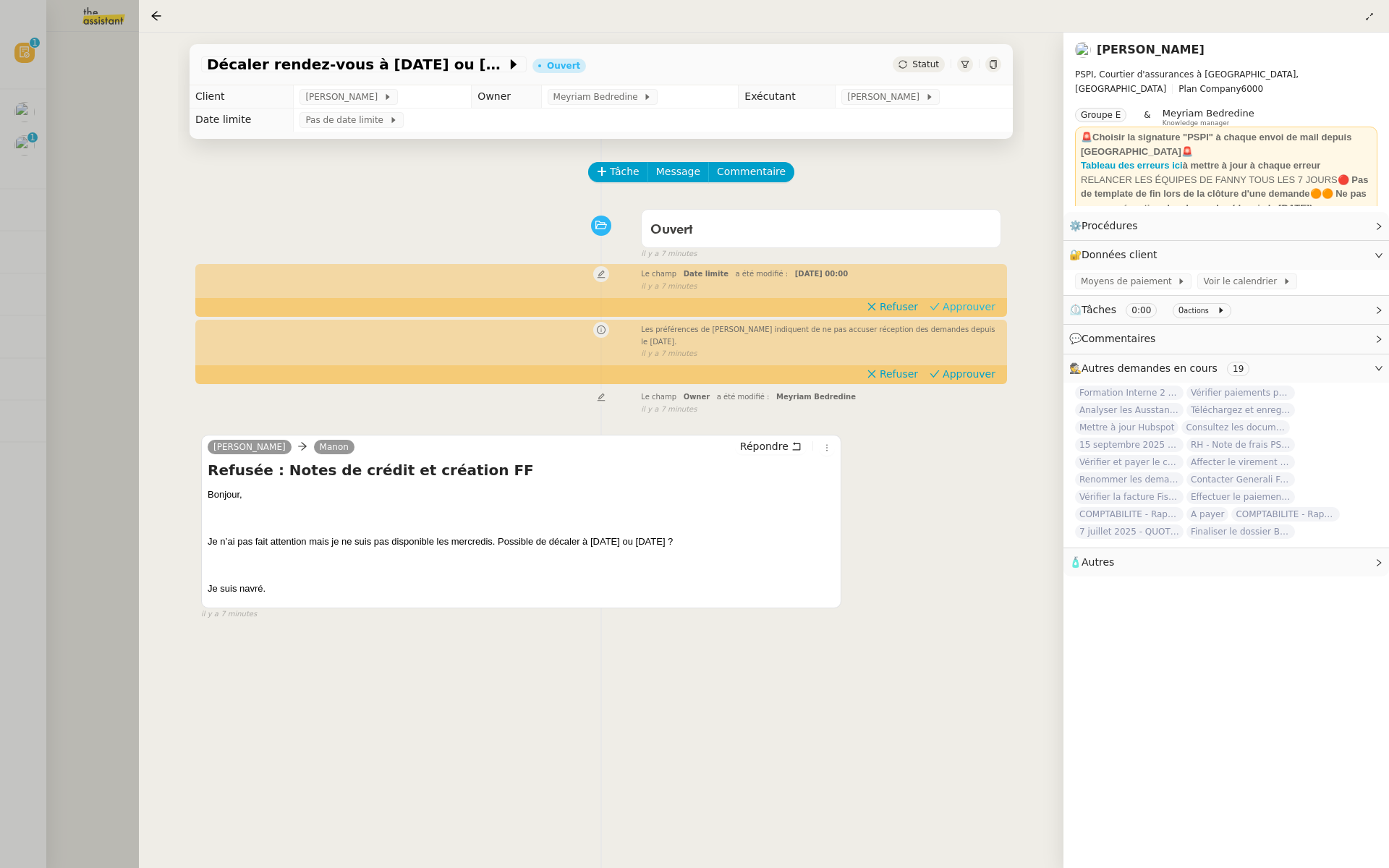
click at [974, 309] on span "Approuver" at bounding box center [969, 307] width 53 height 15
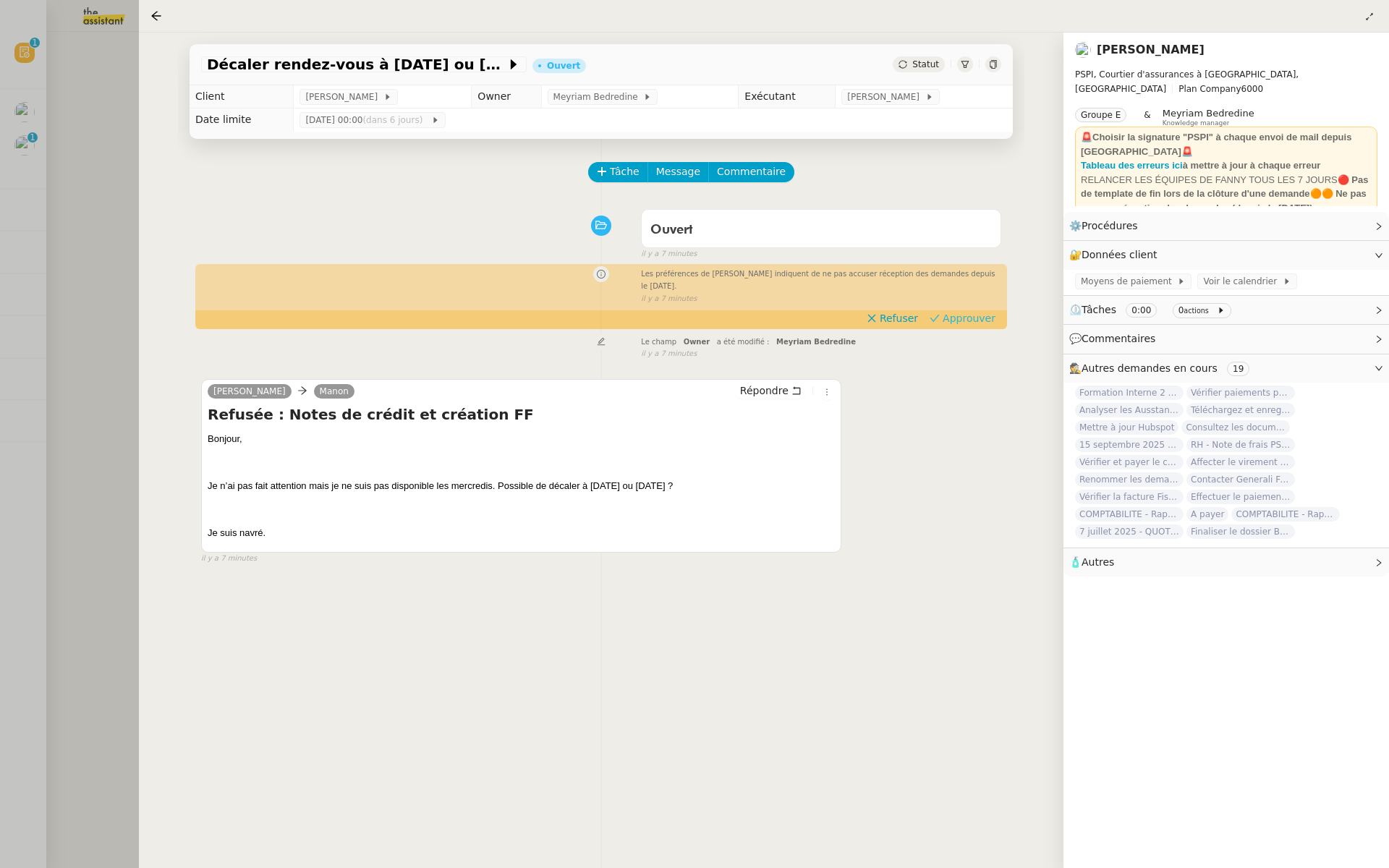
click at [974, 318] on span "Approuver" at bounding box center [969, 318] width 53 height 15
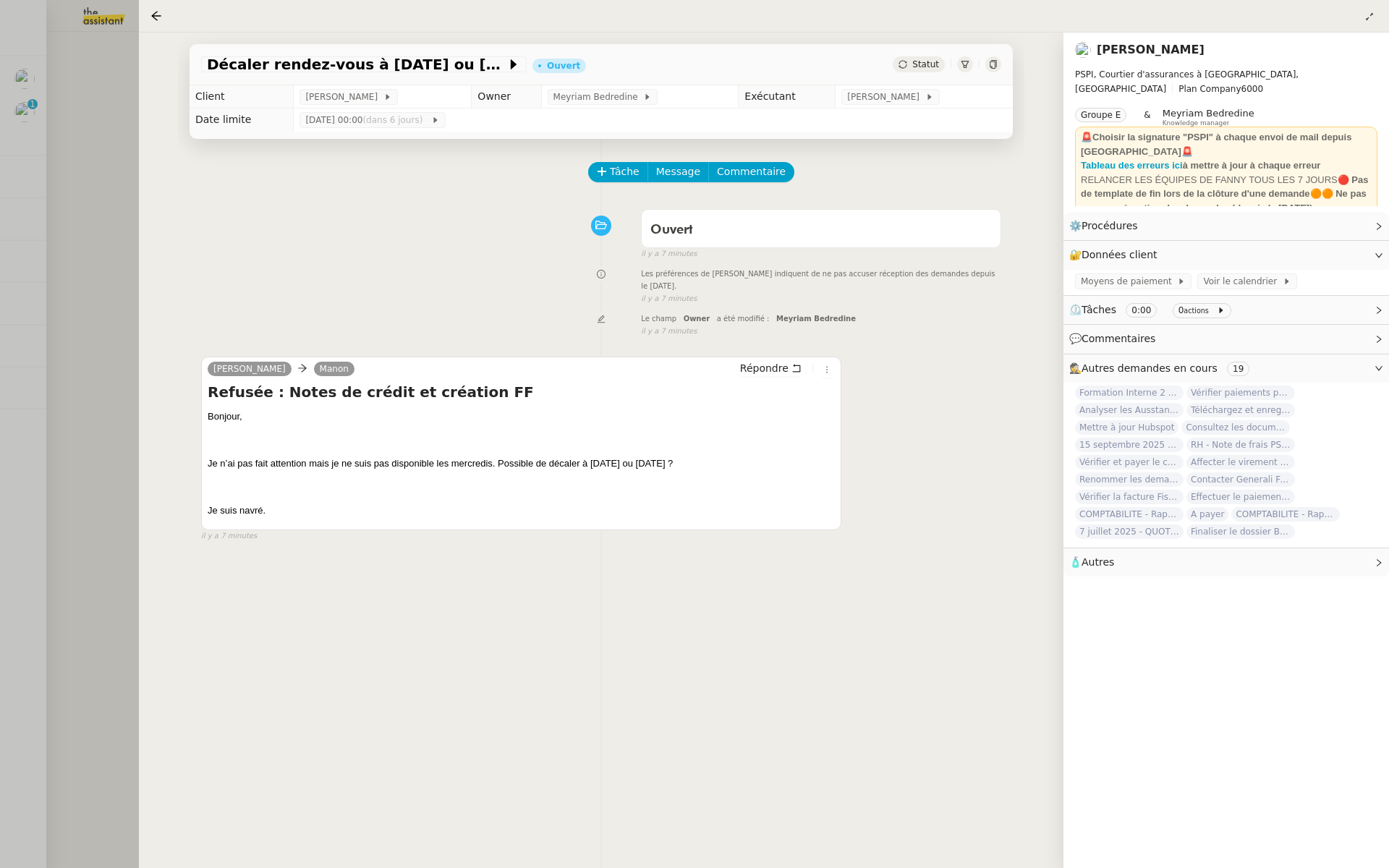
click at [117, 259] on div at bounding box center [694, 434] width 1389 height 868
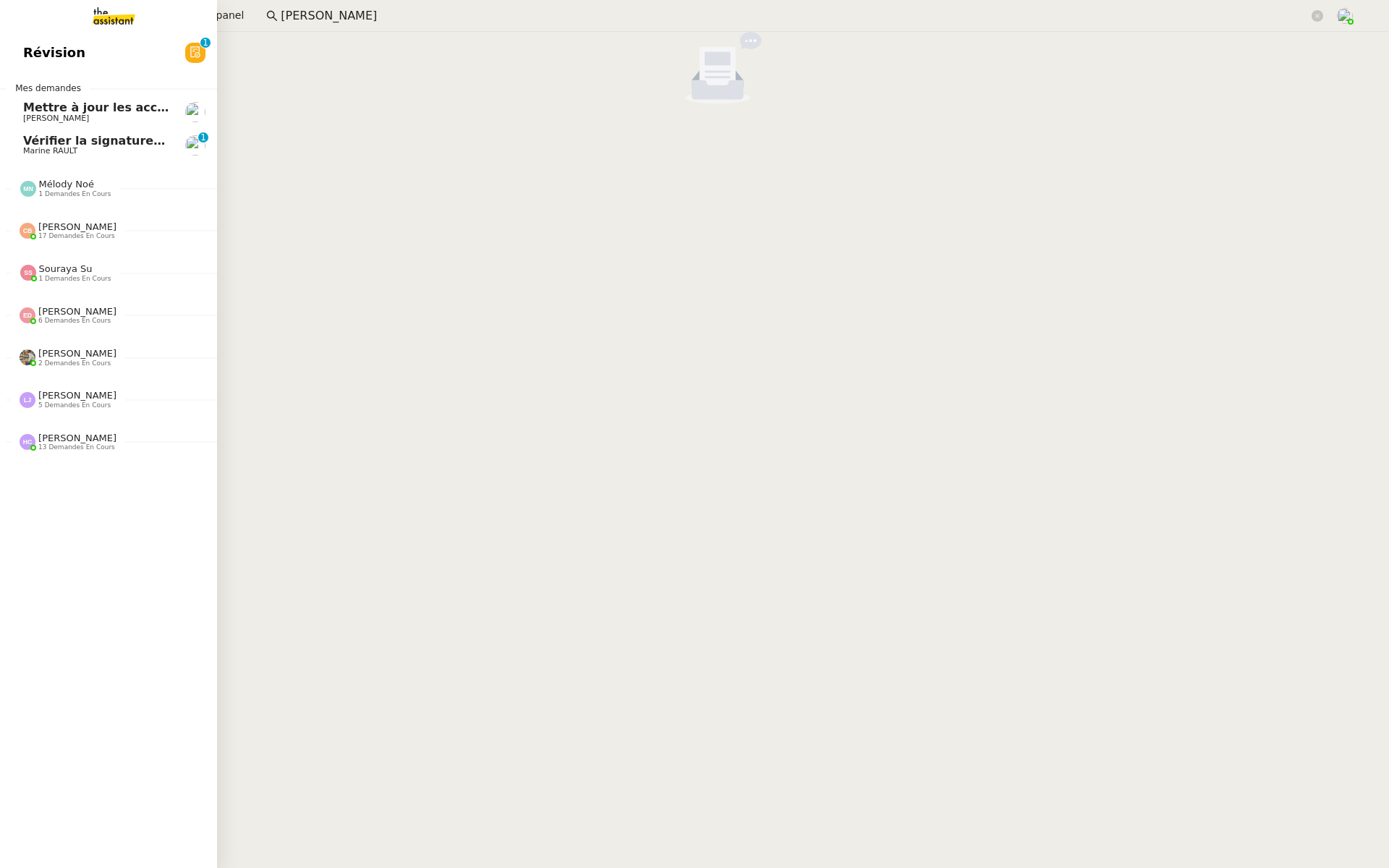
click at [28, 58] on span "Révision" at bounding box center [54, 53] width 62 height 22
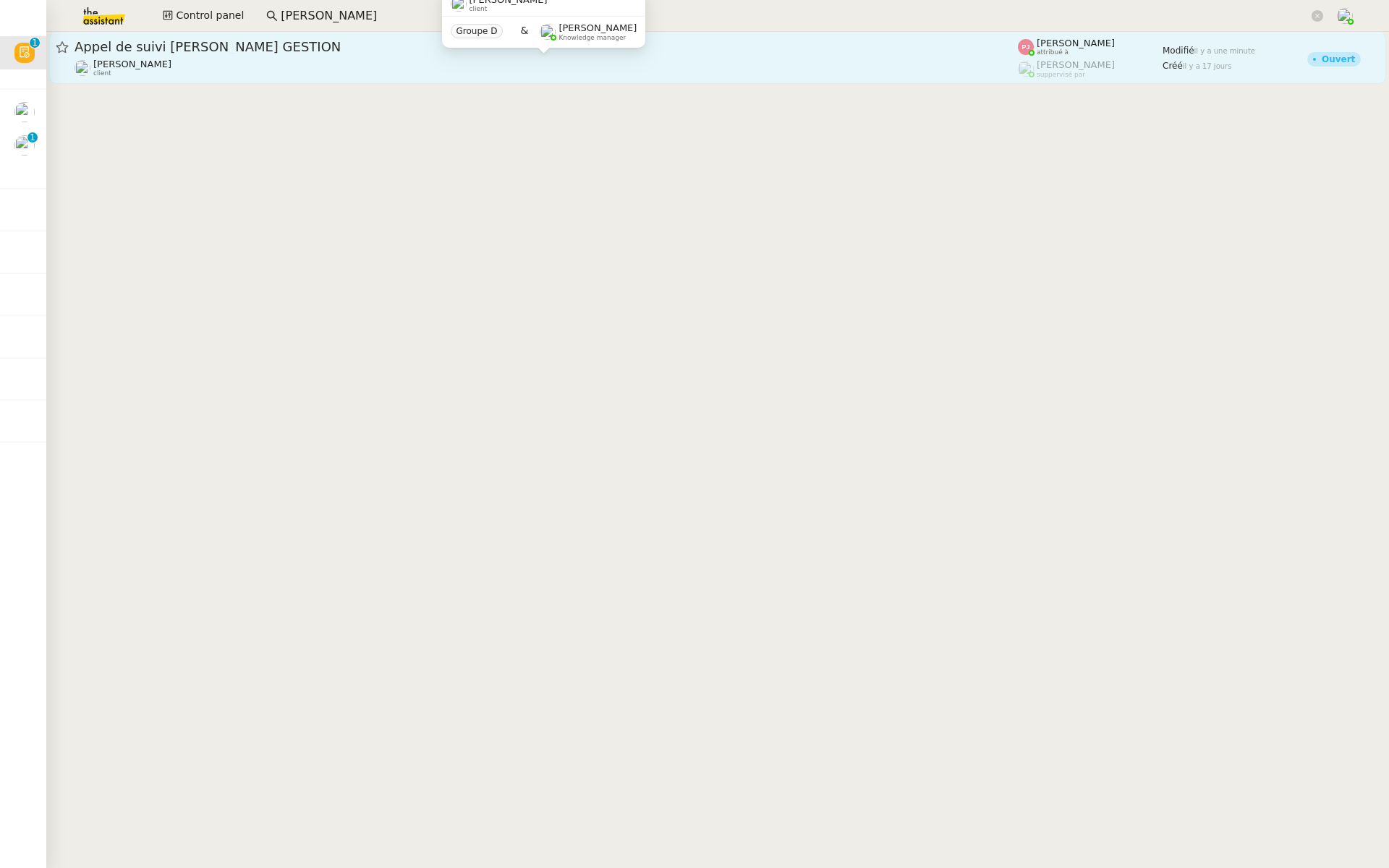
click at [387, 65] on div "[PERSON_NAME] client" at bounding box center [546, 68] width 943 height 19
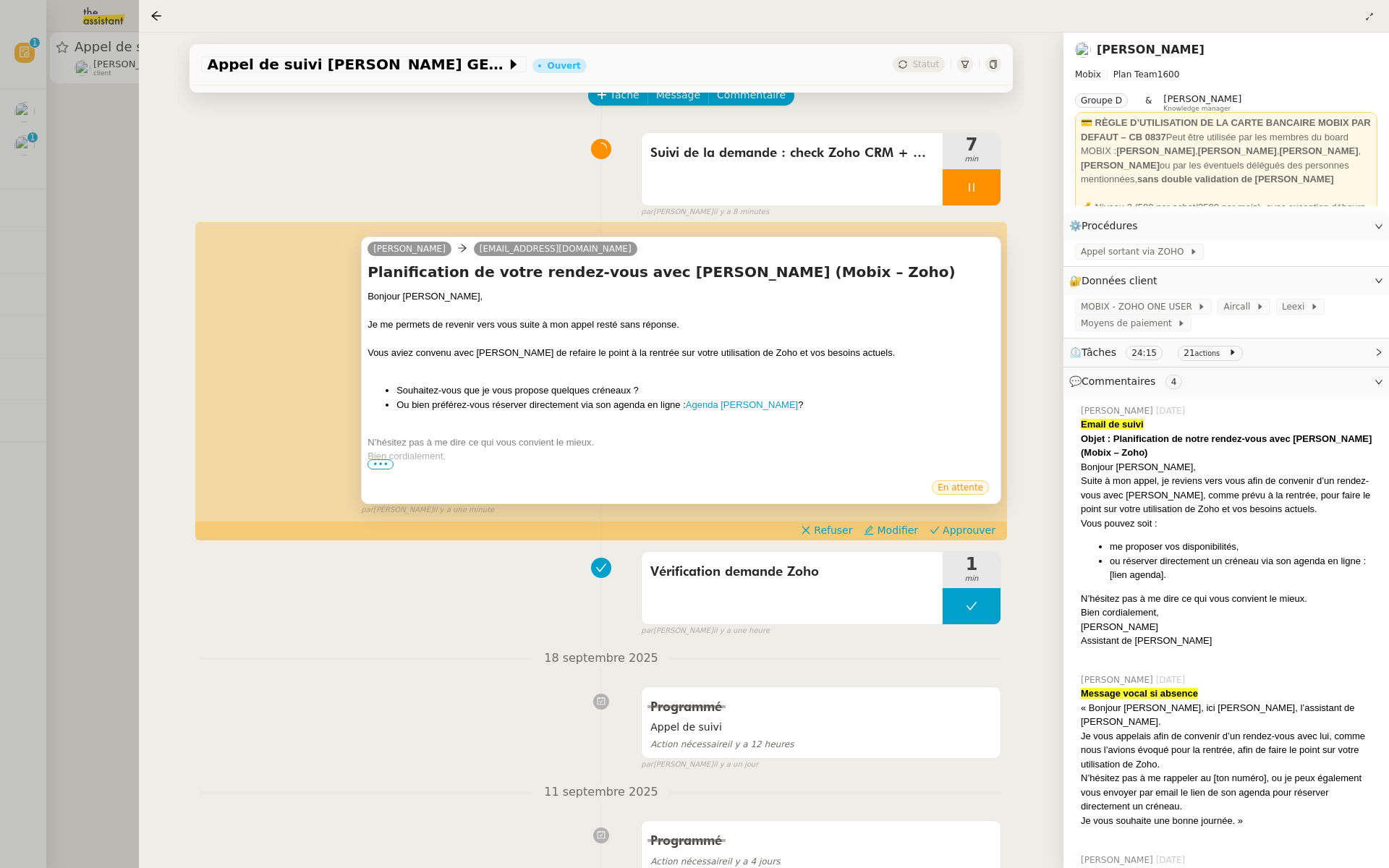
scroll to position [122, 0]
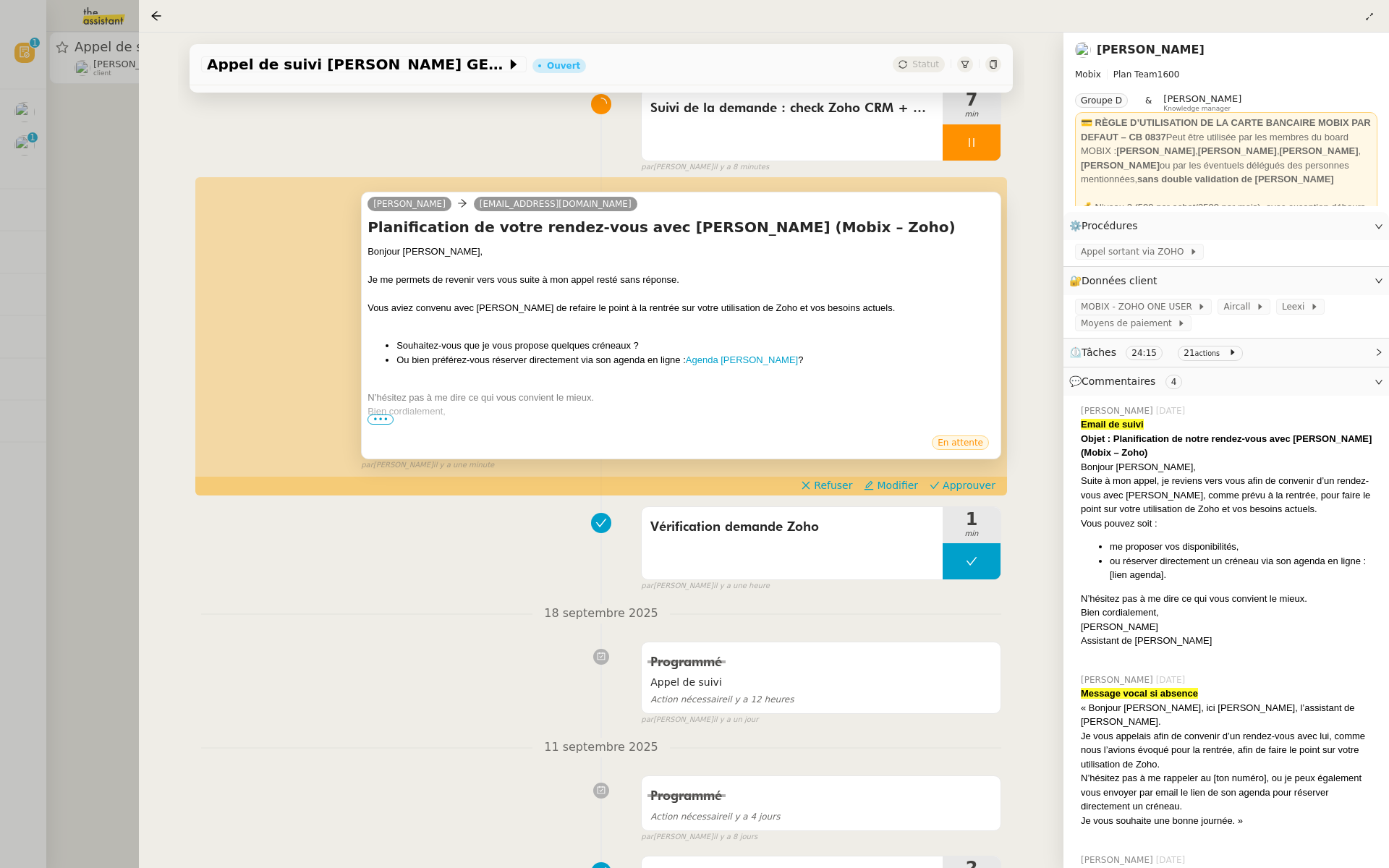
click at [378, 418] on span "•••" at bounding box center [380, 419] width 26 height 10
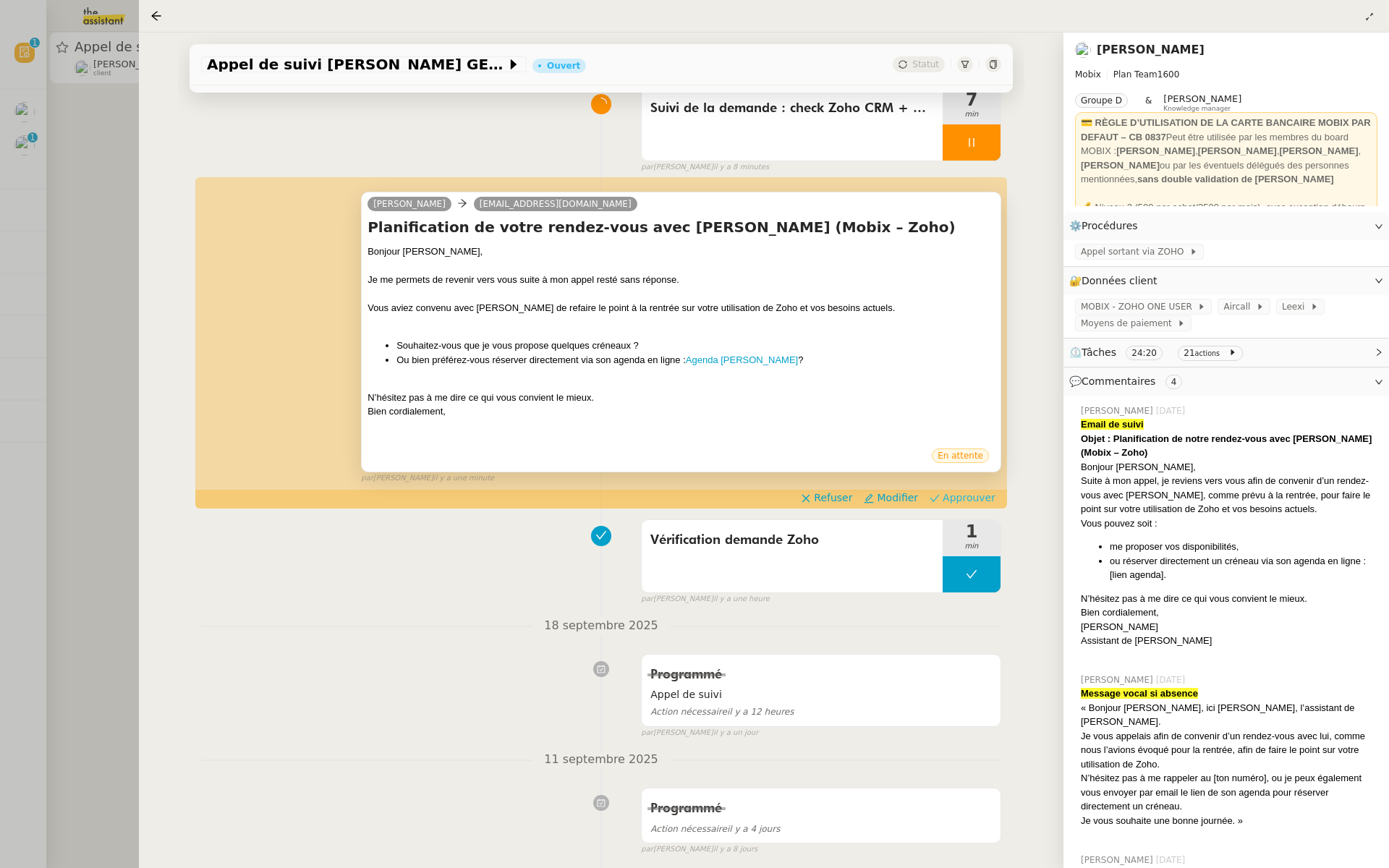
click at [984, 501] on span "Approuver" at bounding box center [969, 498] width 53 height 15
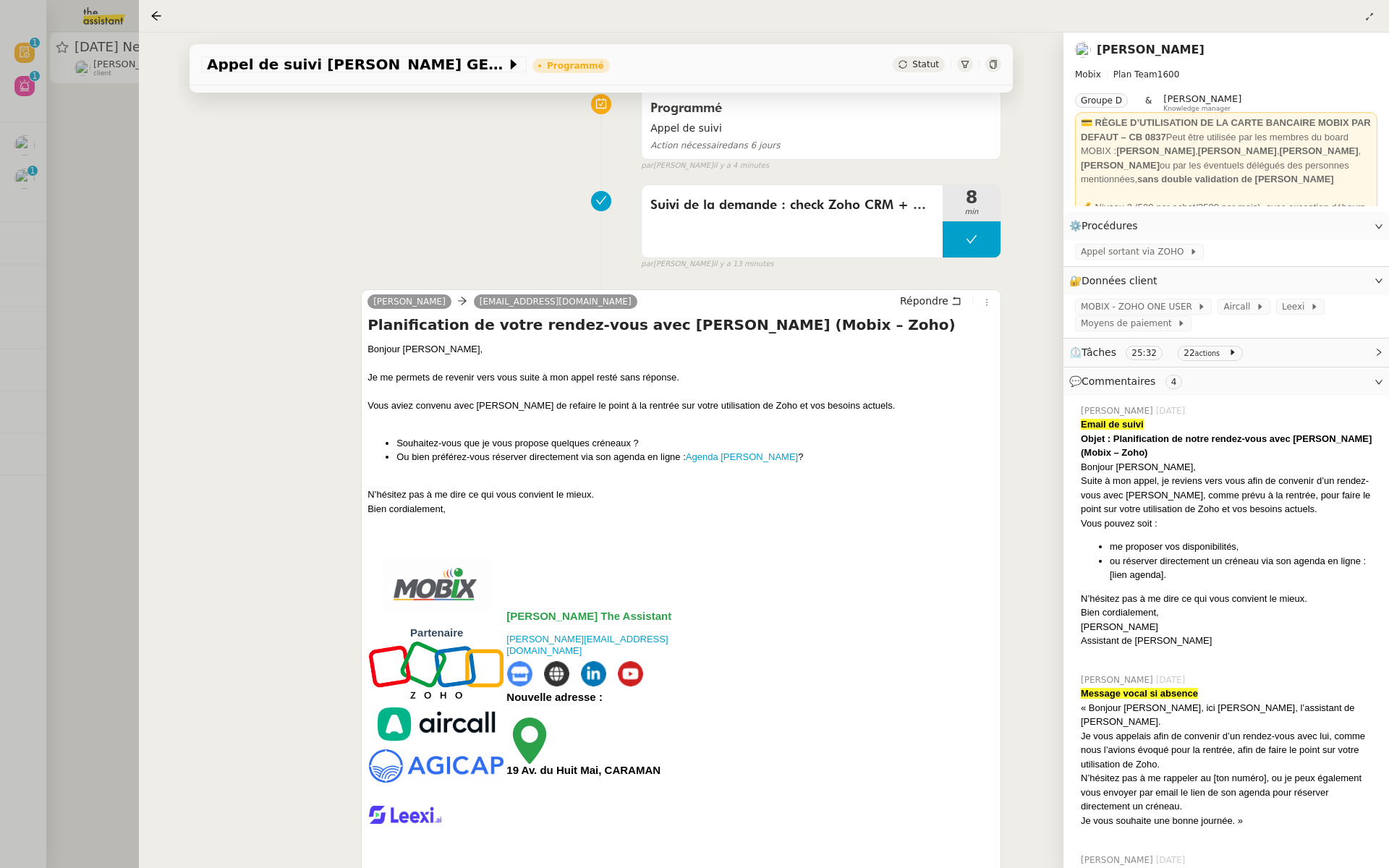
click at [390, 234] on div "Suivi de la demande : check Zoho CRM + Appel + voicemail + email 8 min false pa…" at bounding box center [601, 224] width 800 height 92
click at [107, 199] on div at bounding box center [694, 434] width 1389 height 868
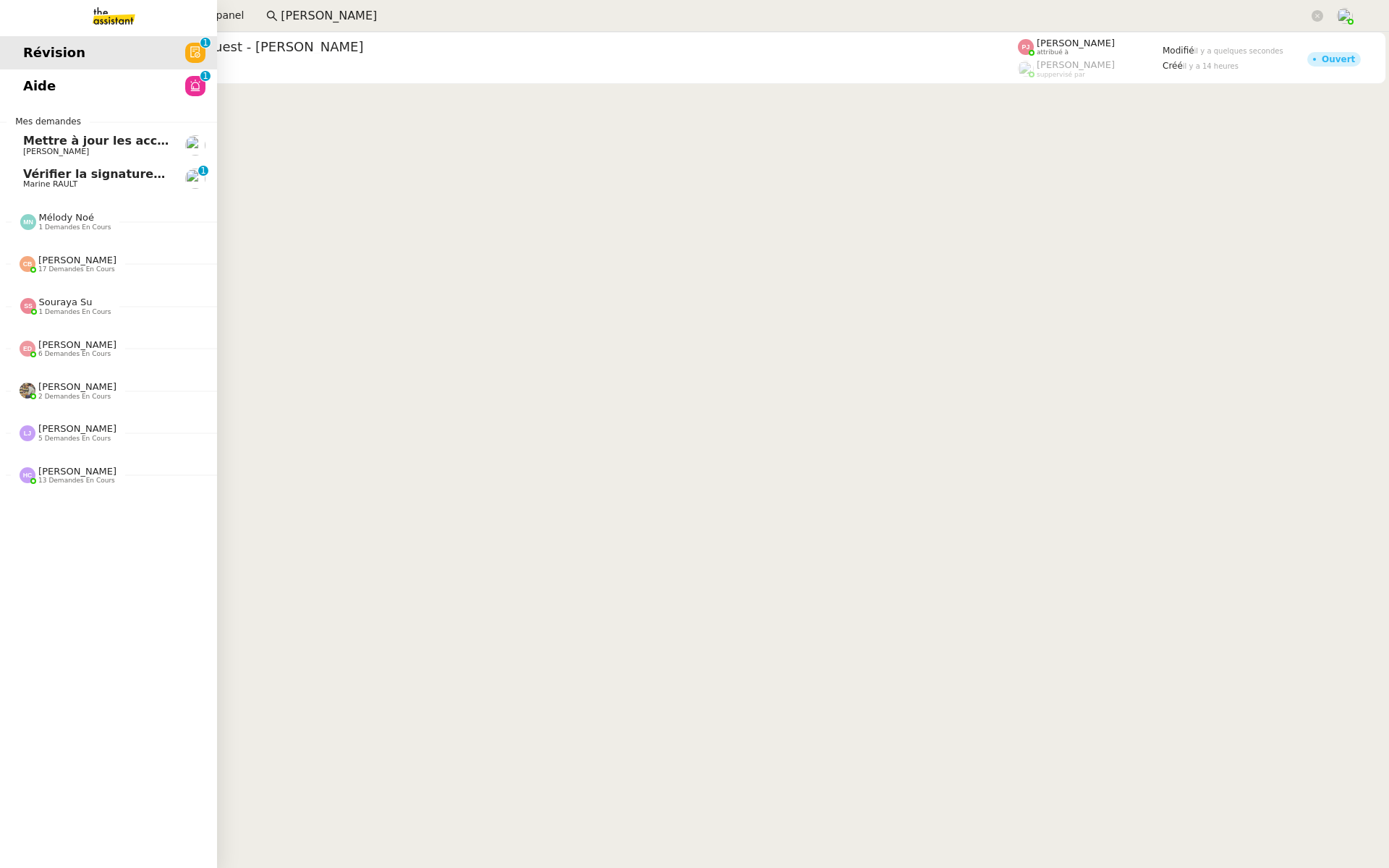
click at [39, 56] on span "Révision" at bounding box center [54, 53] width 62 height 22
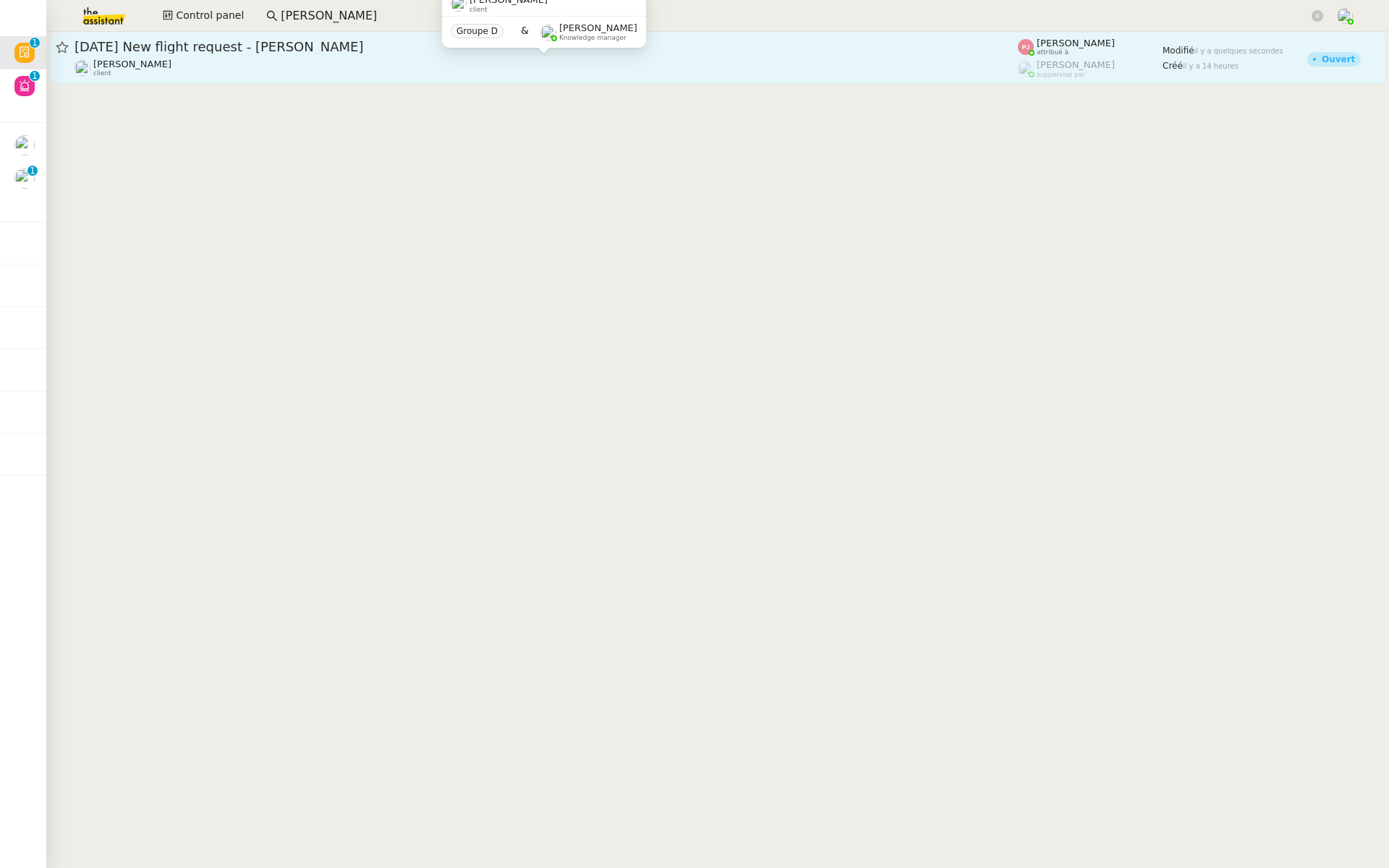
click at [289, 61] on div "[PERSON_NAME] client" at bounding box center [546, 68] width 943 height 19
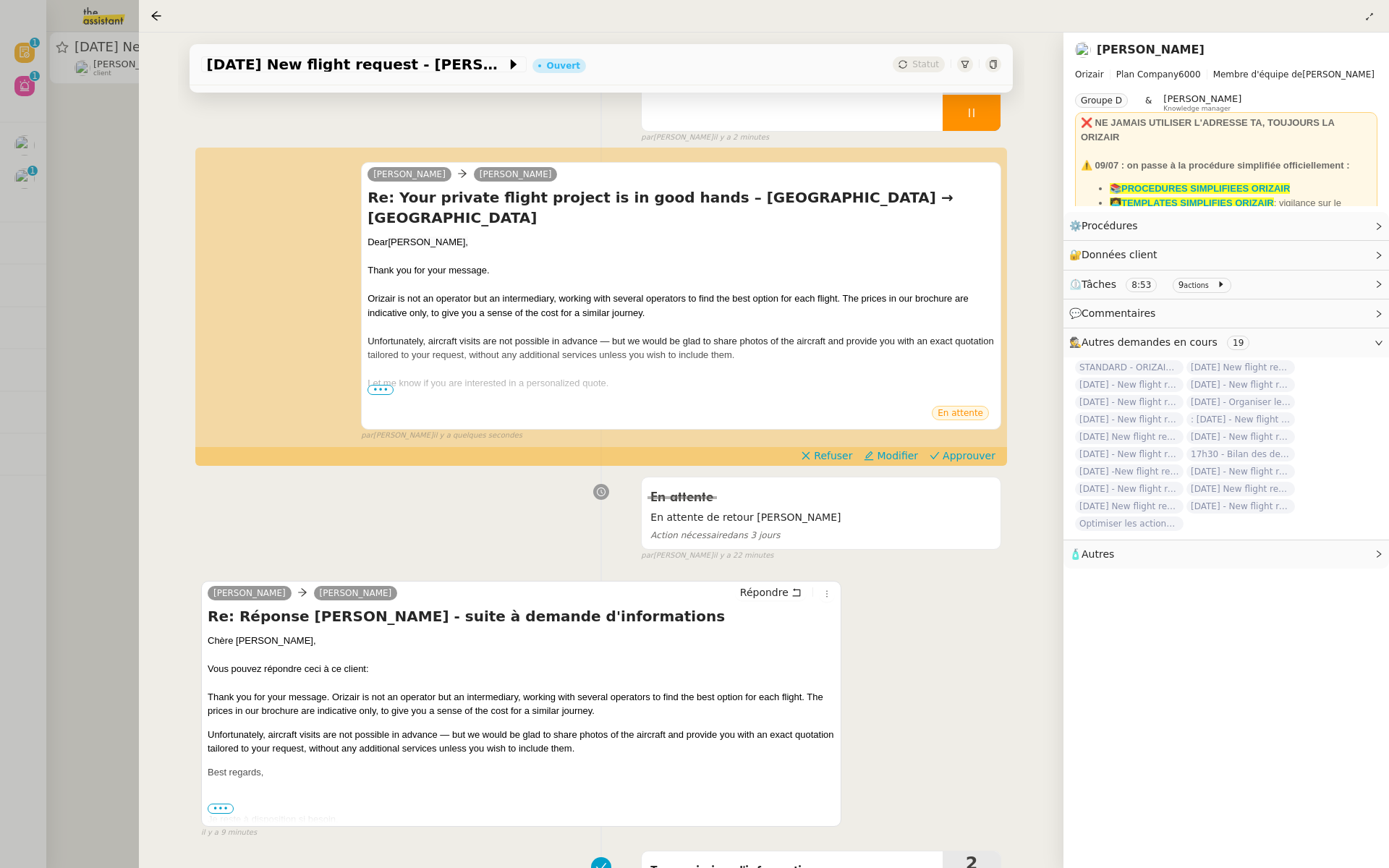
scroll to position [161, 0]
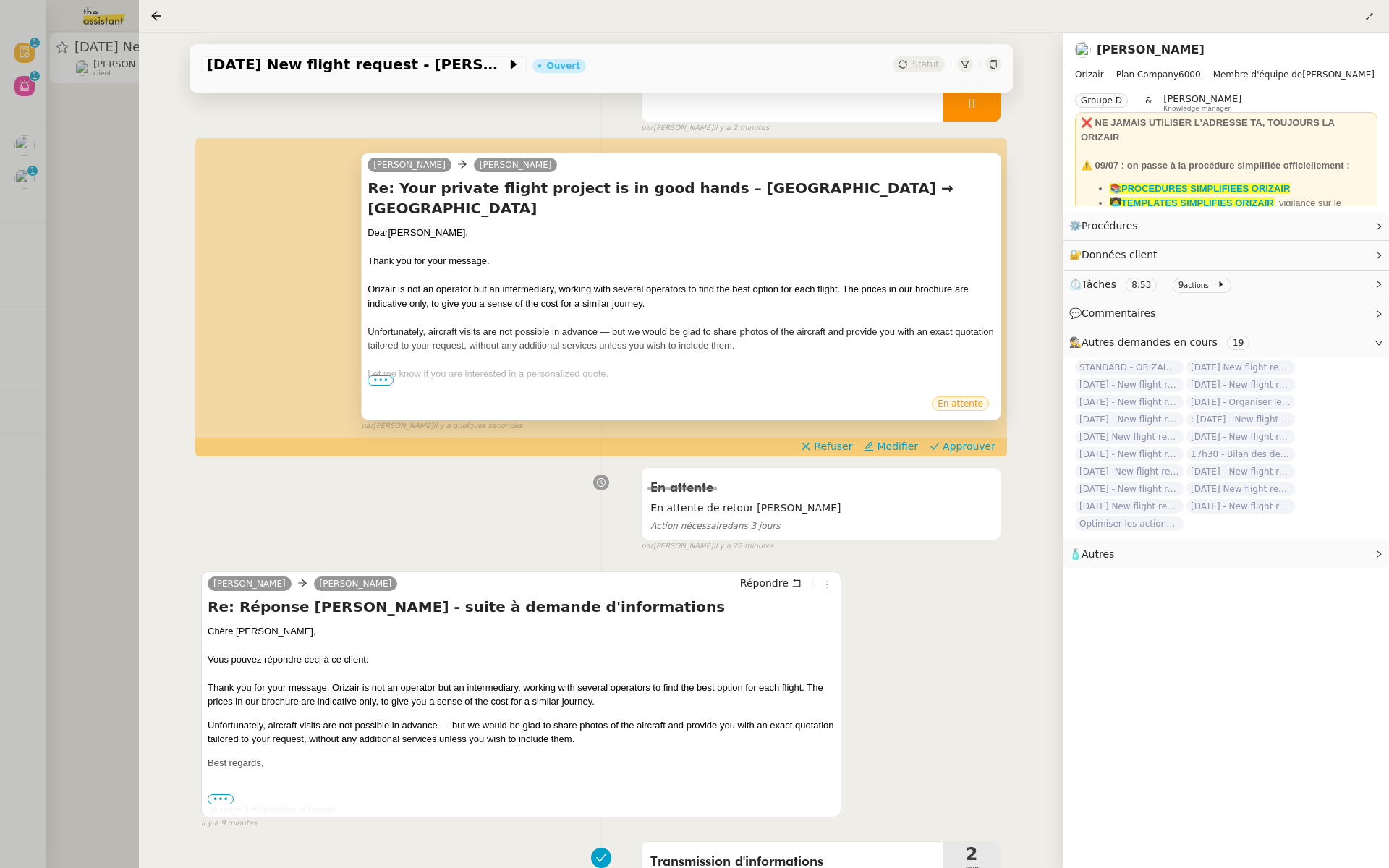
click at [378, 378] on span "•••" at bounding box center [380, 380] width 26 height 10
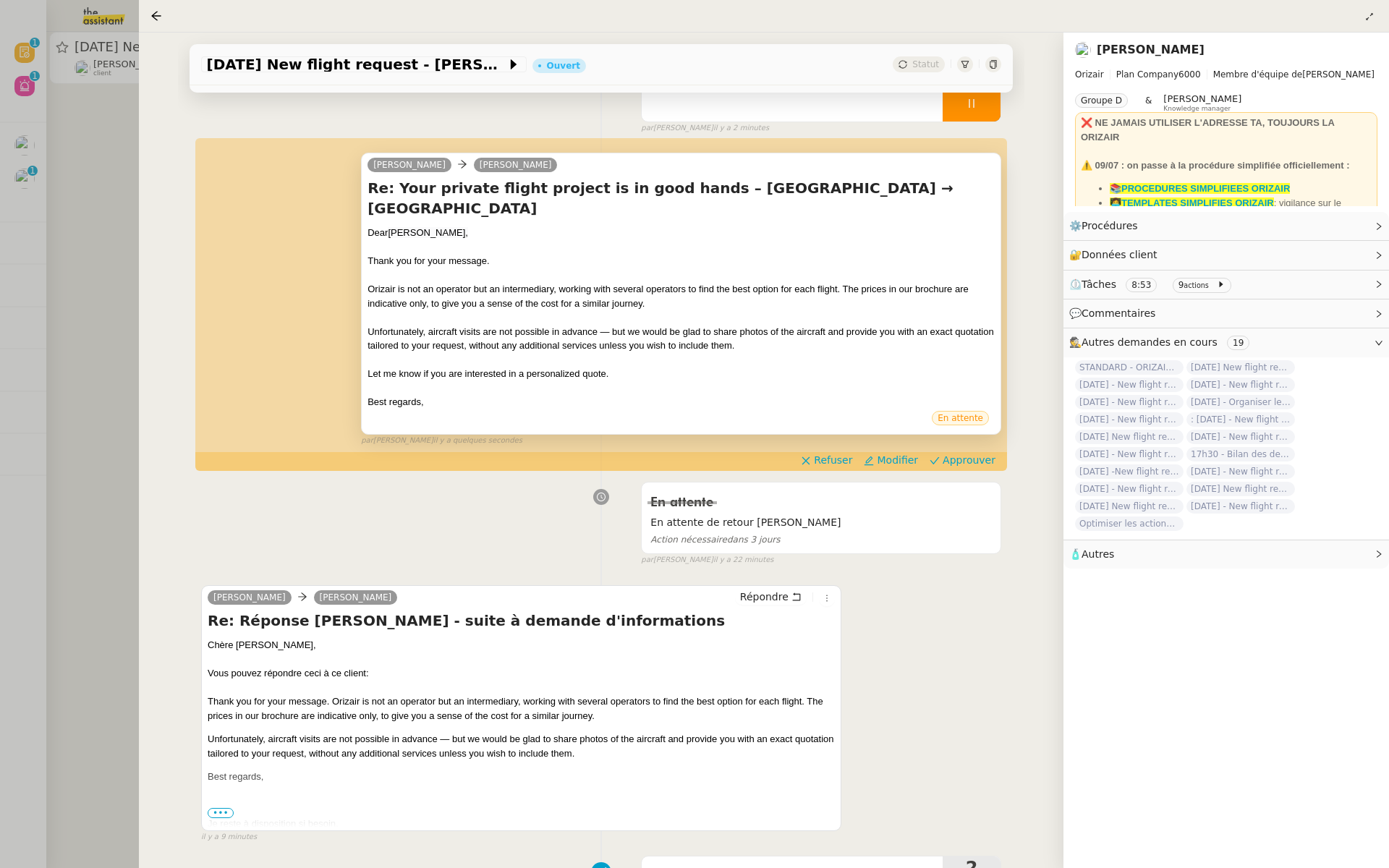
scroll to position [208, 0]
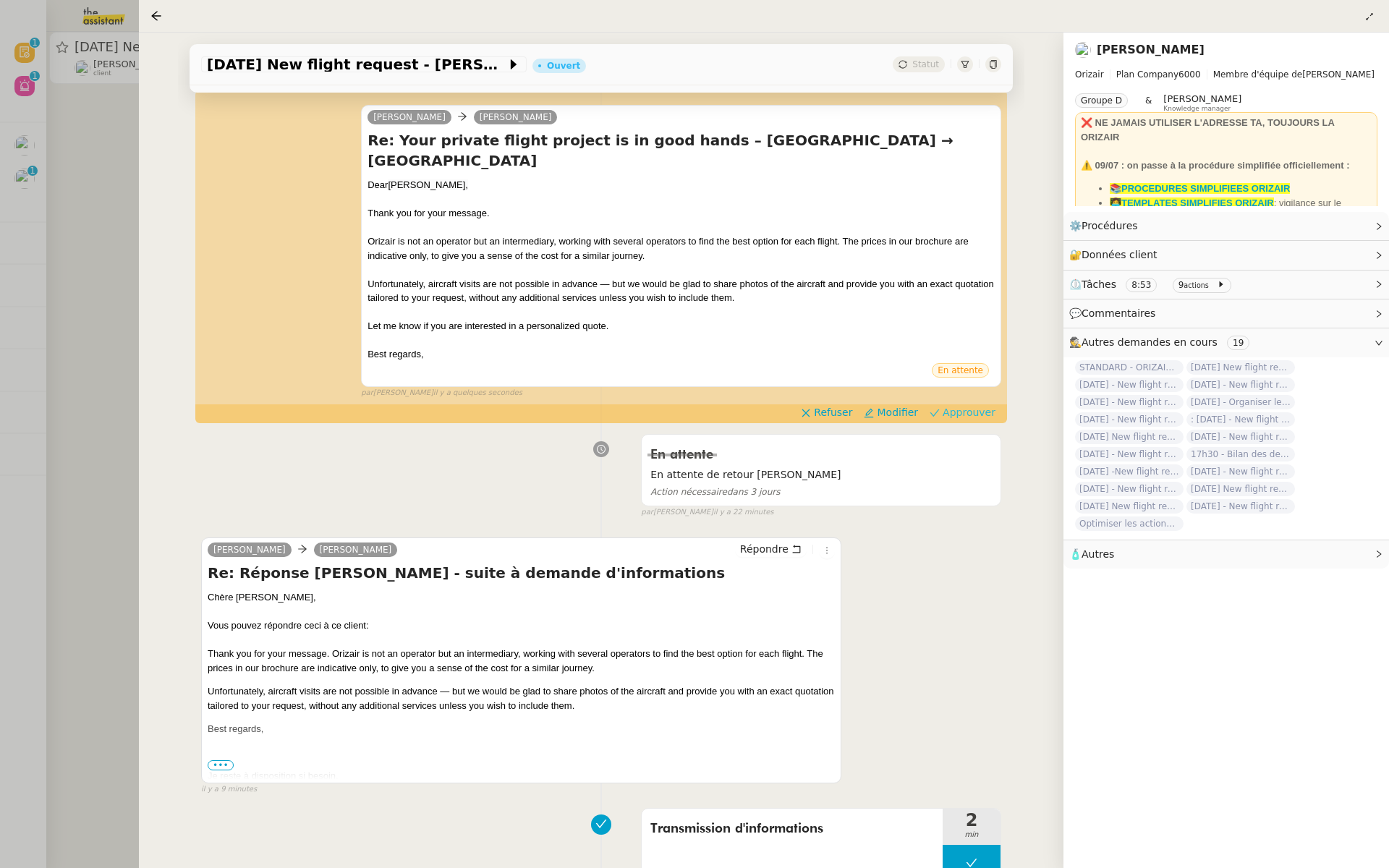
click at [976, 411] on span "Approuver" at bounding box center [969, 412] width 53 height 15
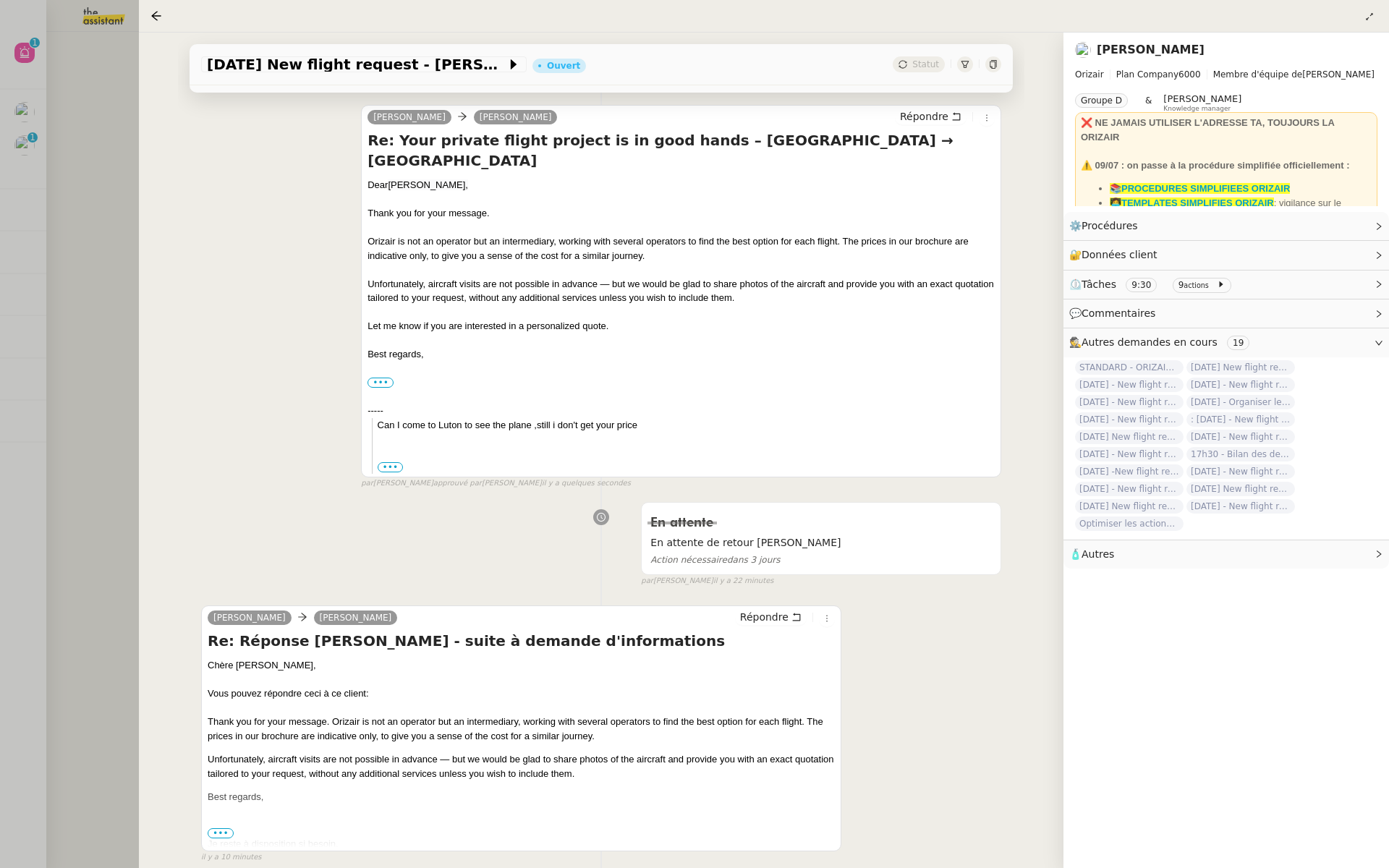
click at [0, 351] on div at bounding box center [694, 434] width 1389 height 868
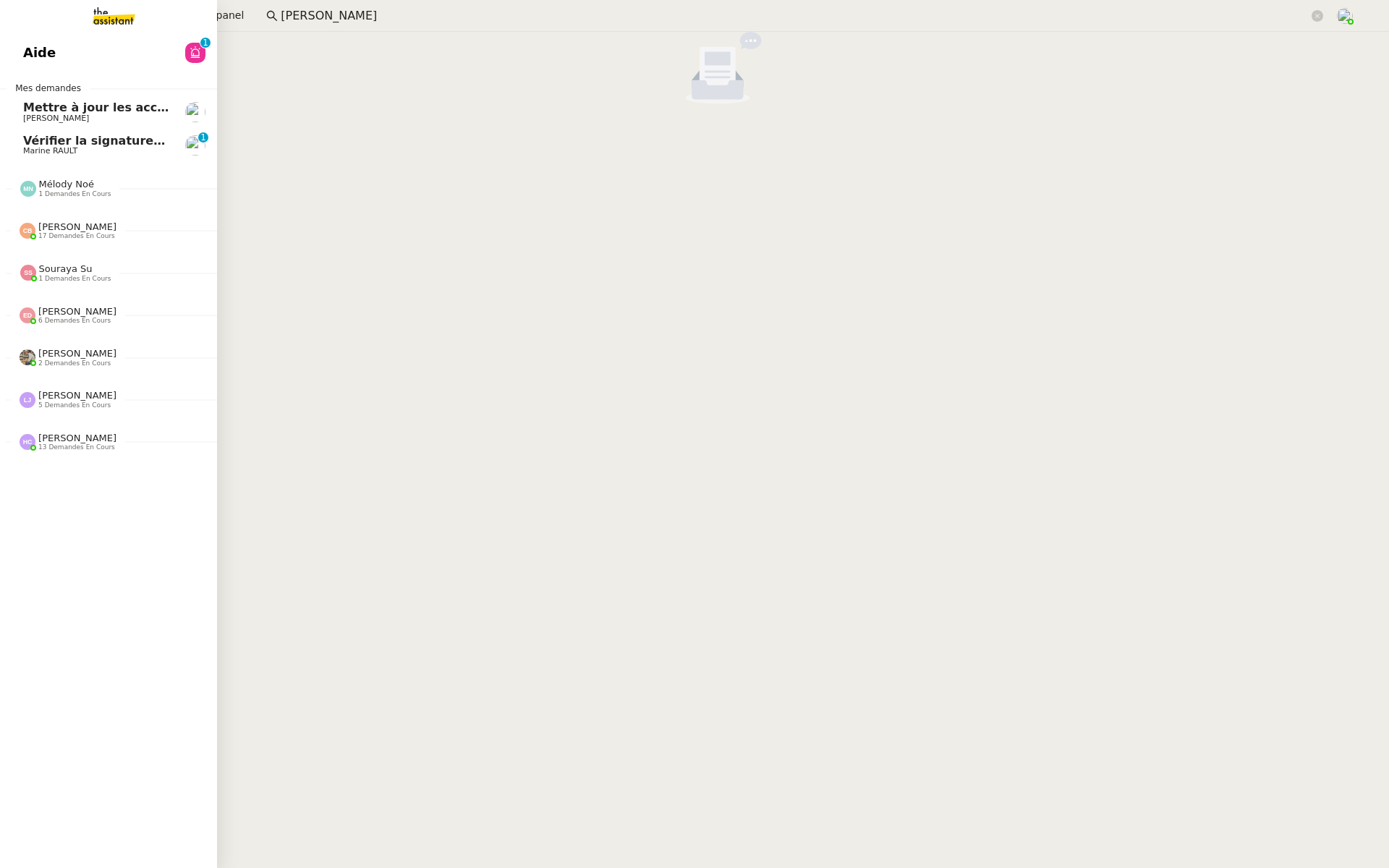
click at [9, 54] on link "Aide 0 1 2 3 4 5 6 7 8 9" at bounding box center [109, 53] width 217 height 33
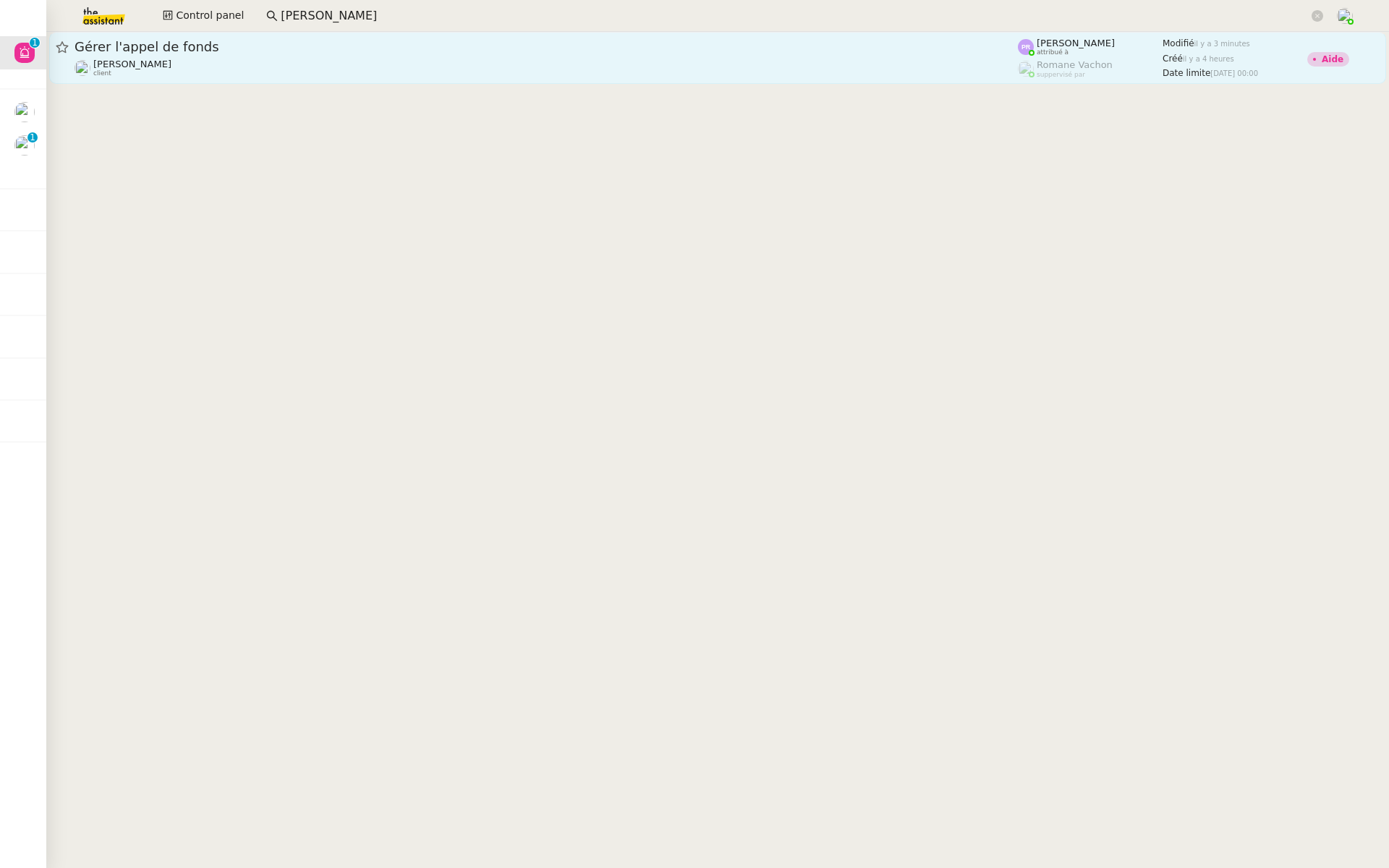
click at [287, 45] on span "Gérer l'appel de fonds" at bounding box center [546, 47] width 943 height 13
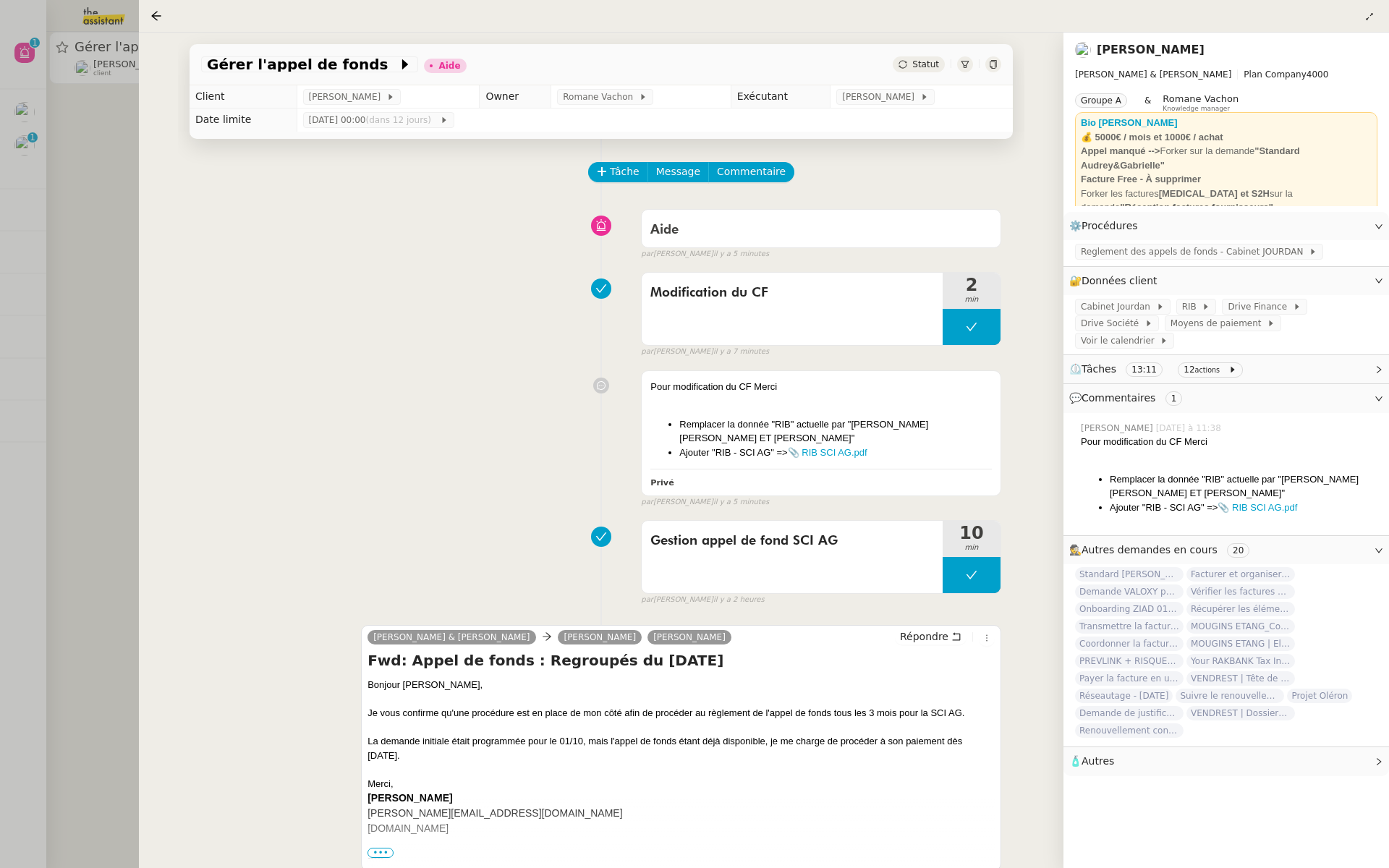
click at [60, 401] on div at bounding box center [694, 434] width 1389 height 868
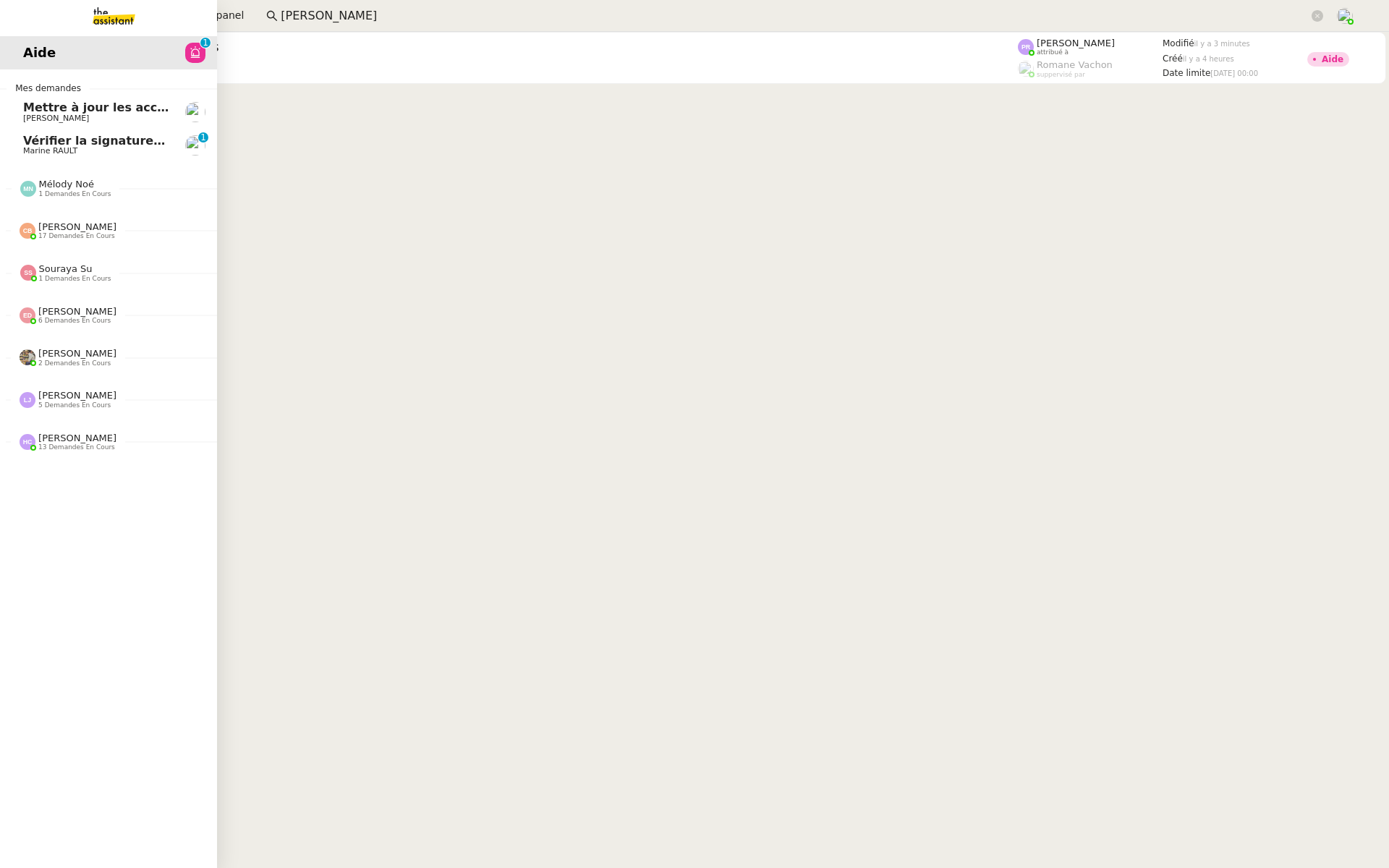
click at [71, 130] on link "Vérifier la signature de mail Marine RAULT 0 1 2 3 4 5 6 7 8 9" at bounding box center [109, 145] width 217 height 33
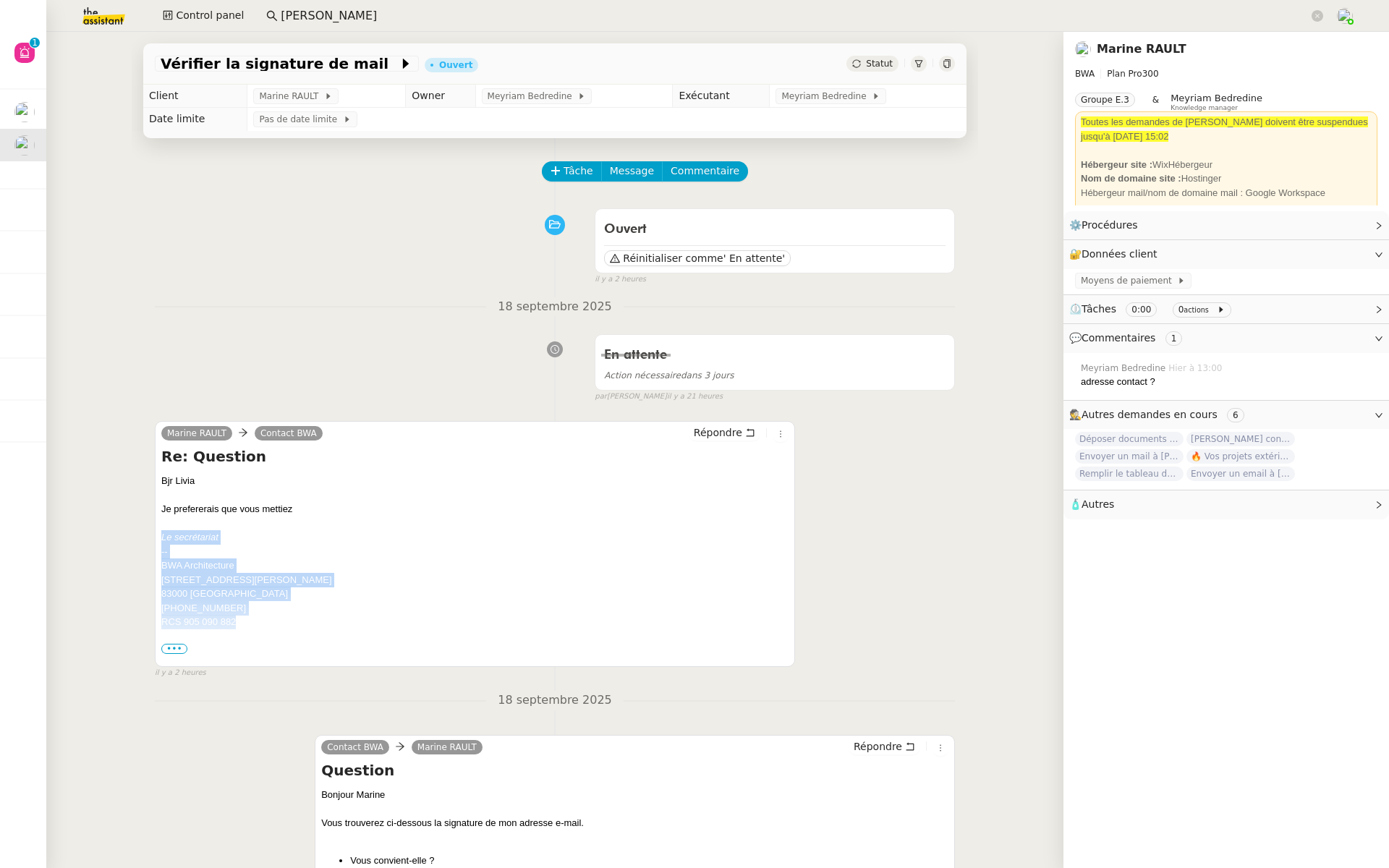
drag, startPoint x: 244, startPoint y: 624, endPoint x: 158, endPoint y: 535, distance: 123.8
click at [158, 535] on div "Marine RAULT Contact BWA Répondre Re: Question Bjr Livia Je prefererais que vou…" at bounding box center [474, 543] width 641 height 246
copy div "Le secrétariat -- BWA Architecture [STREET_ADDRESS][PERSON_NAME] [PHONE_NUMBER]…"
click at [415, 528] on div at bounding box center [475, 523] width 627 height 15
click at [168, 649] on span "•••" at bounding box center [175, 648] width 26 height 10
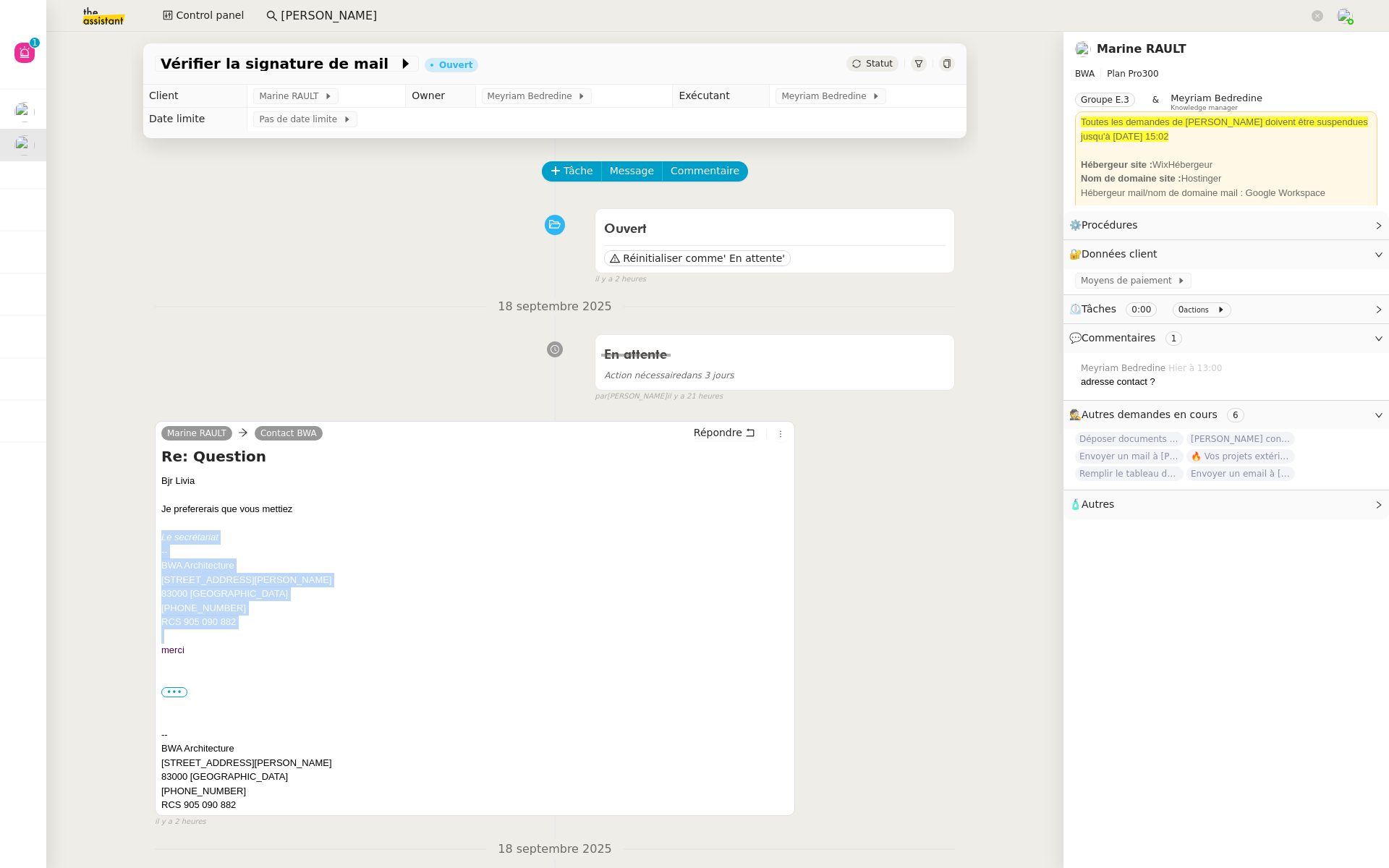
drag, startPoint x: 263, startPoint y: 628, endPoint x: 156, endPoint y: 537, distance: 140.5
click at [156, 537] on div "Marine RAULT Contact BWA Répondre Re: Question Bjr Livia Je prefererais que vou…" at bounding box center [474, 618] width 641 height 395
copy div "Le secrétariat -- BWA Architecture [STREET_ADDRESS][PERSON_NAME] [PHONE_NUMBER]…"
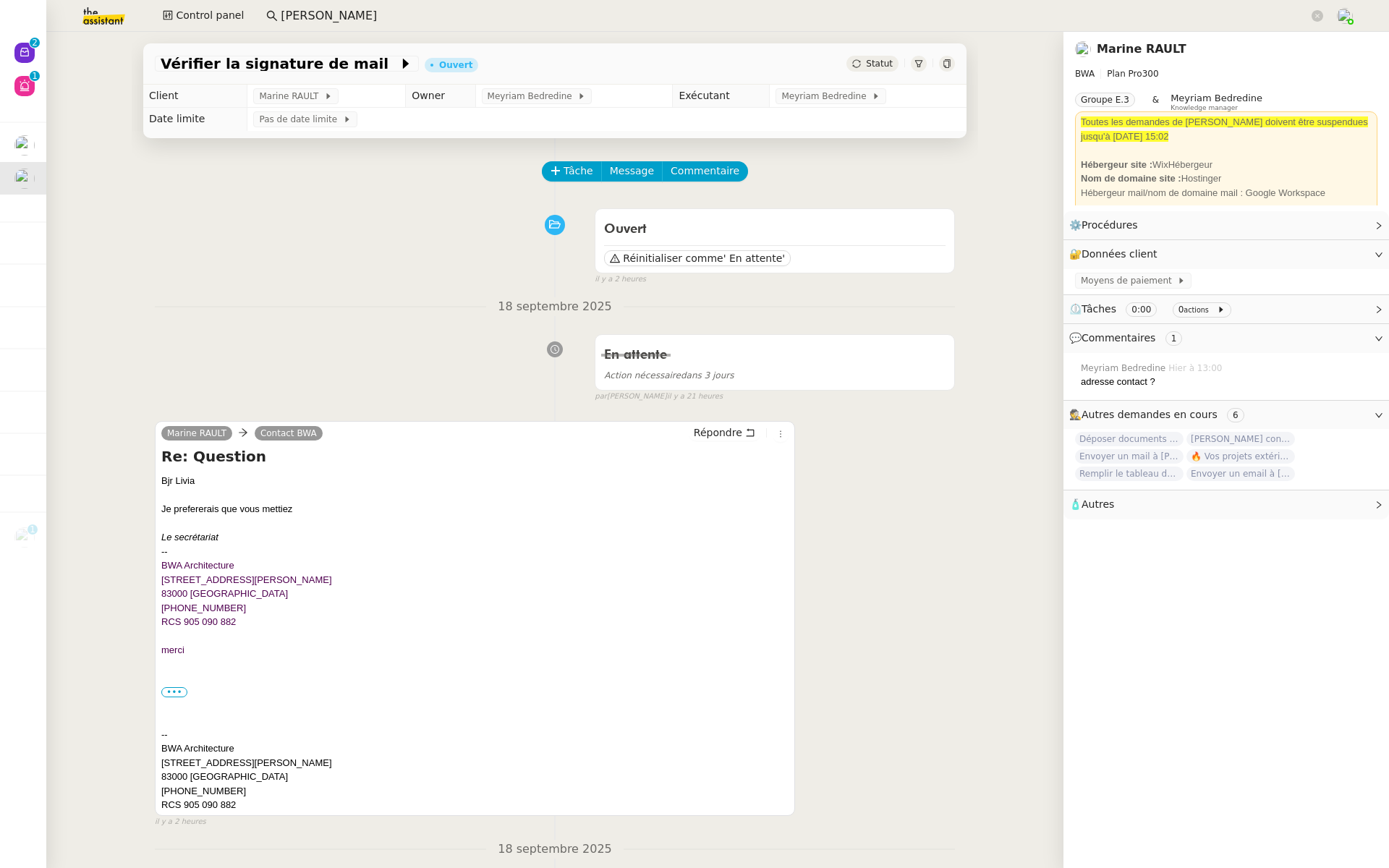
click at [947, 58] on div at bounding box center [947, 64] width 16 height 16
click at [945, 58] on div at bounding box center [947, 64] width 16 height 16
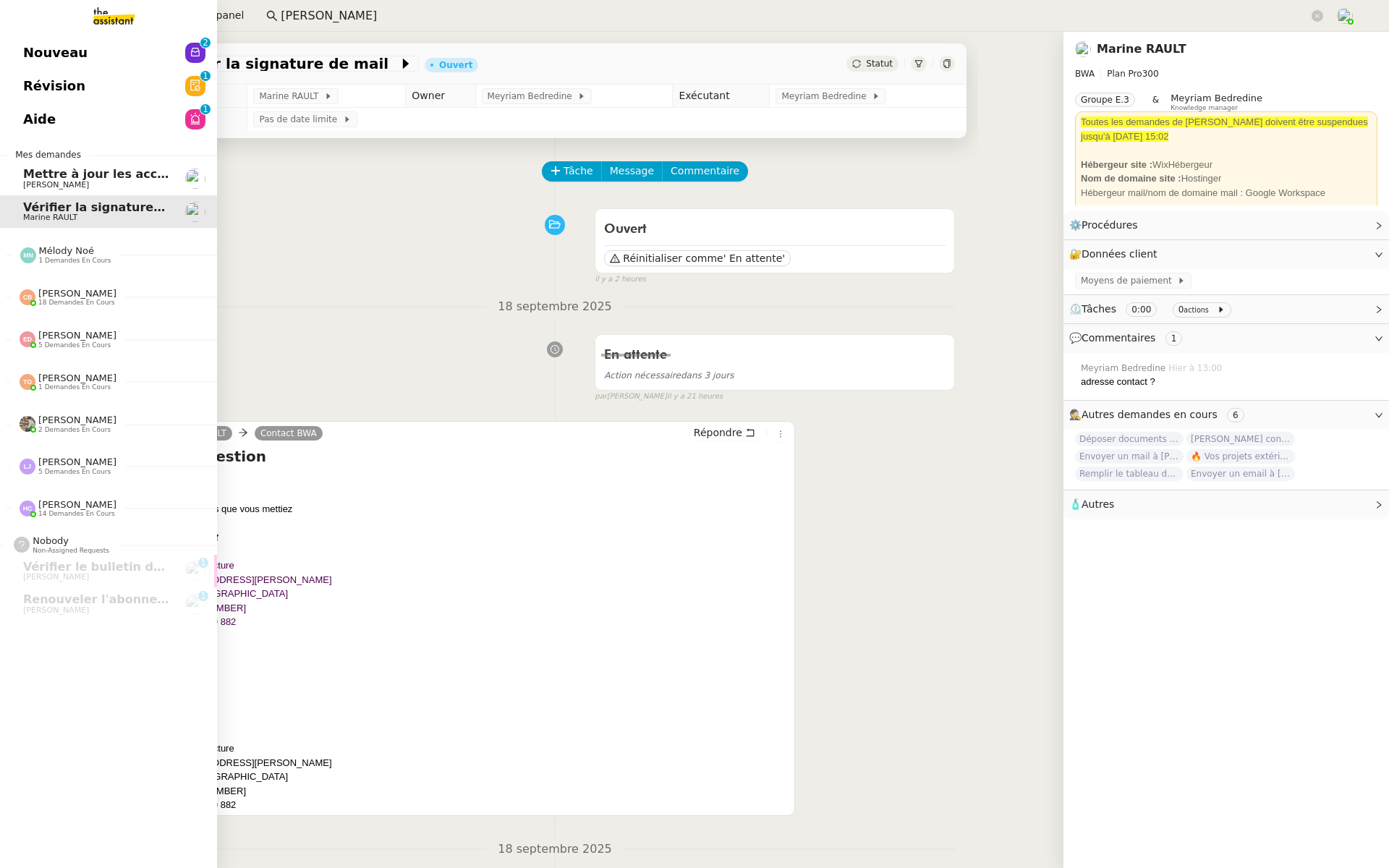
click at [26, 94] on span "Révision" at bounding box center [54, 86] width 62 height 22
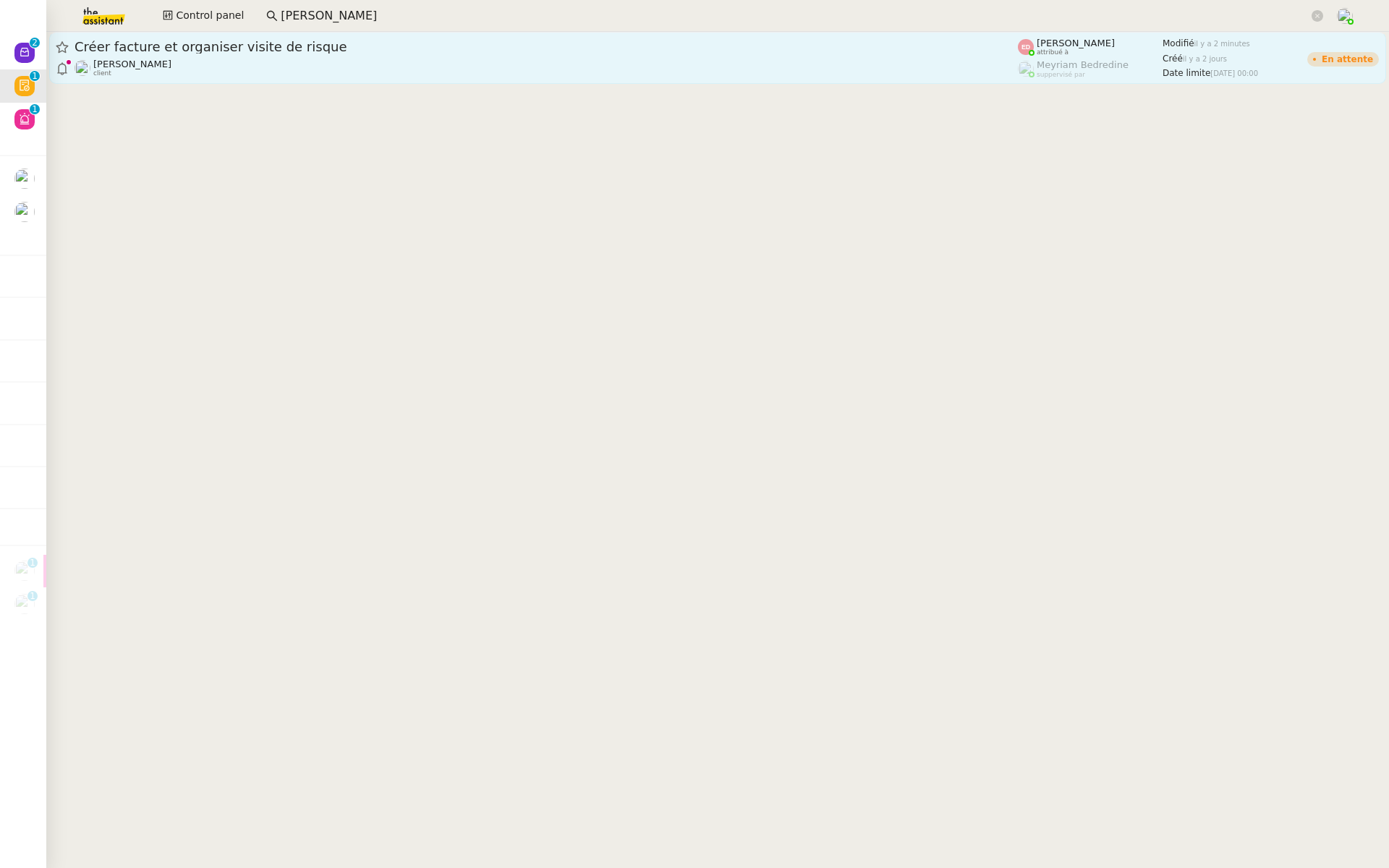
click at [229, 57] on div "Créer facture et organiser visite de risque [PERSON_NAME] client" at bounding box center [546, 57] width 943 height 39
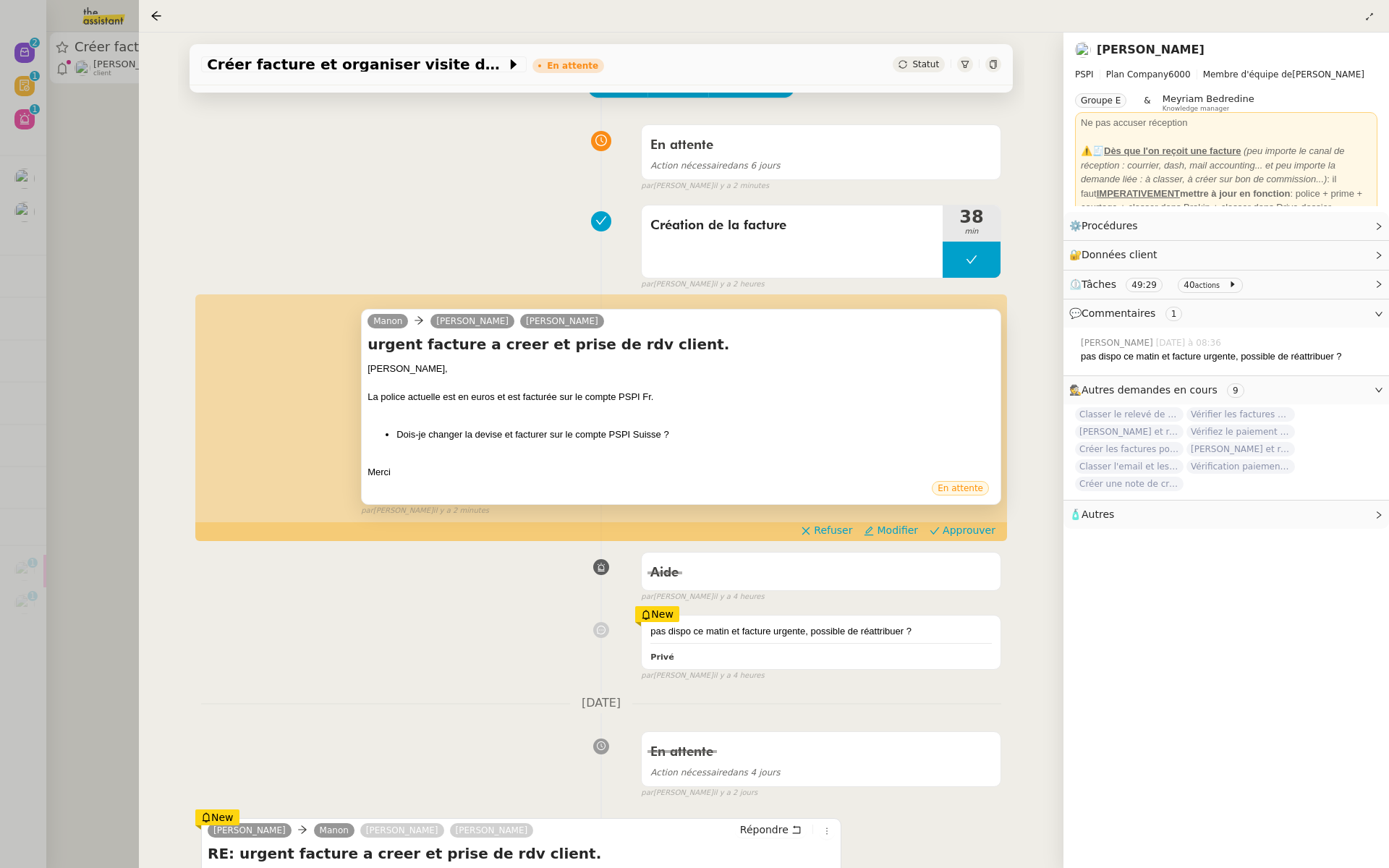
scroll to position [101, 0]
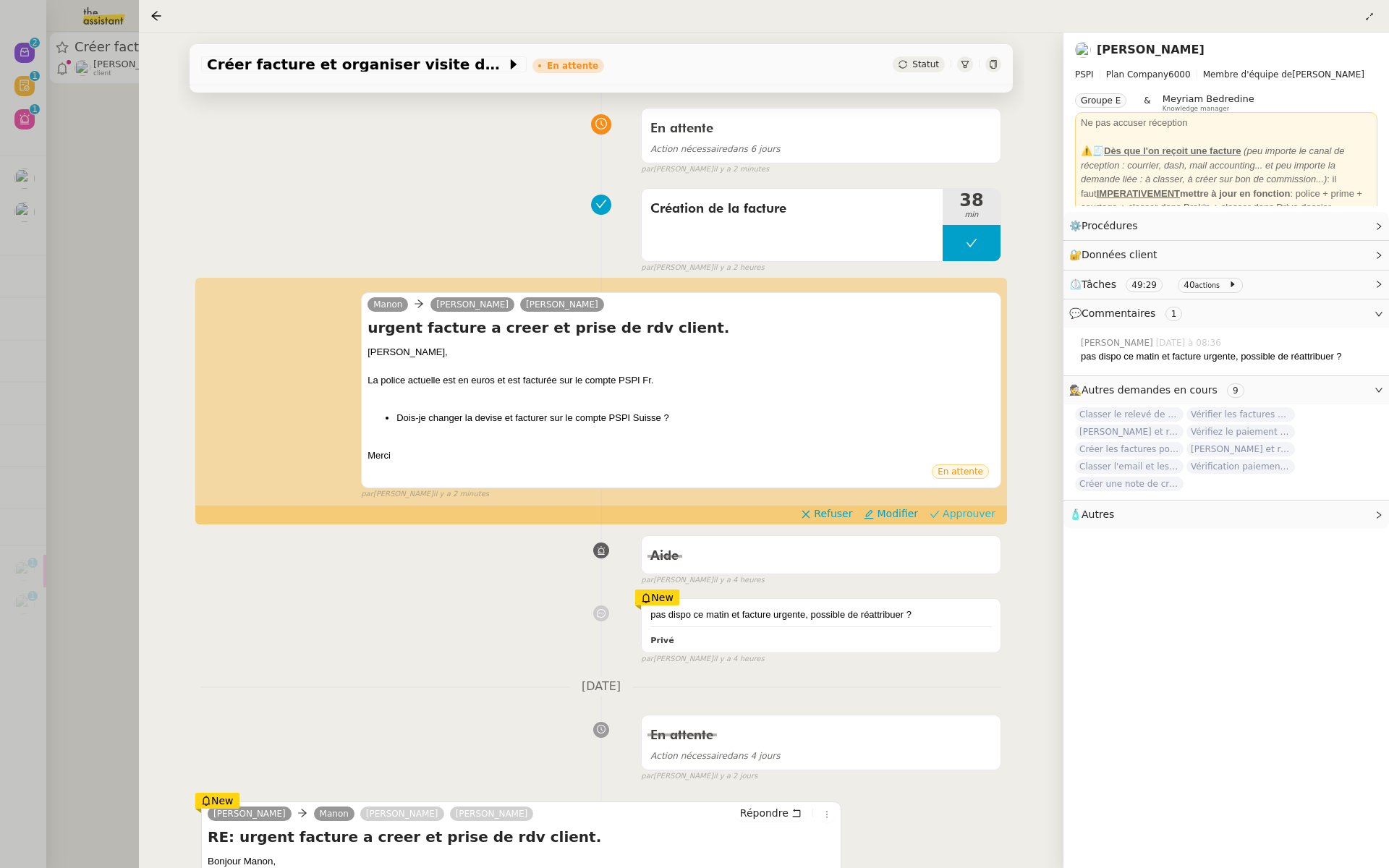
click at [984, 512] on span "Approuver" at bounding box center [969, 513] width 53 height 15
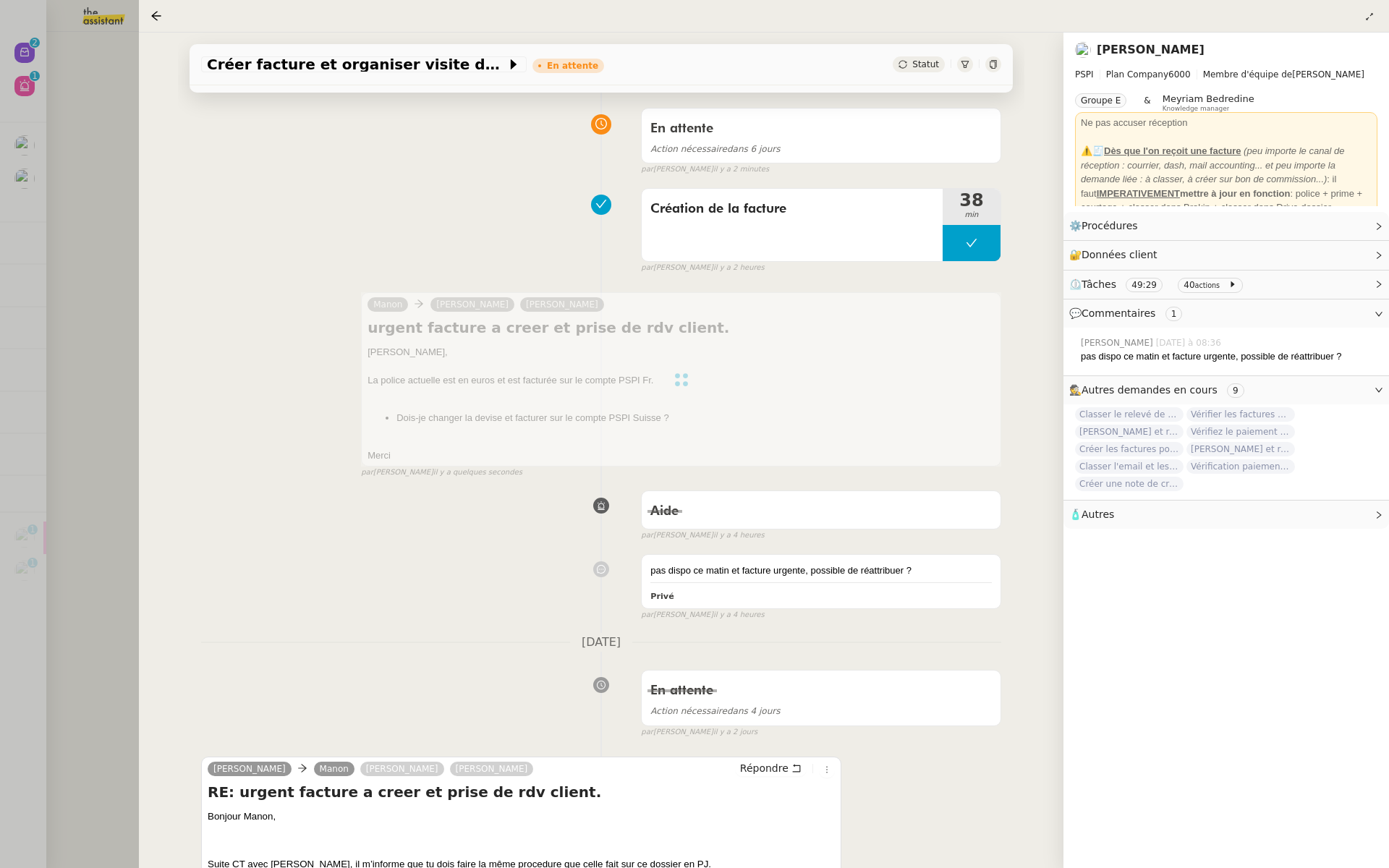
click at [67, 286] on div at bounding box center [694, 434] width 1389 height 868
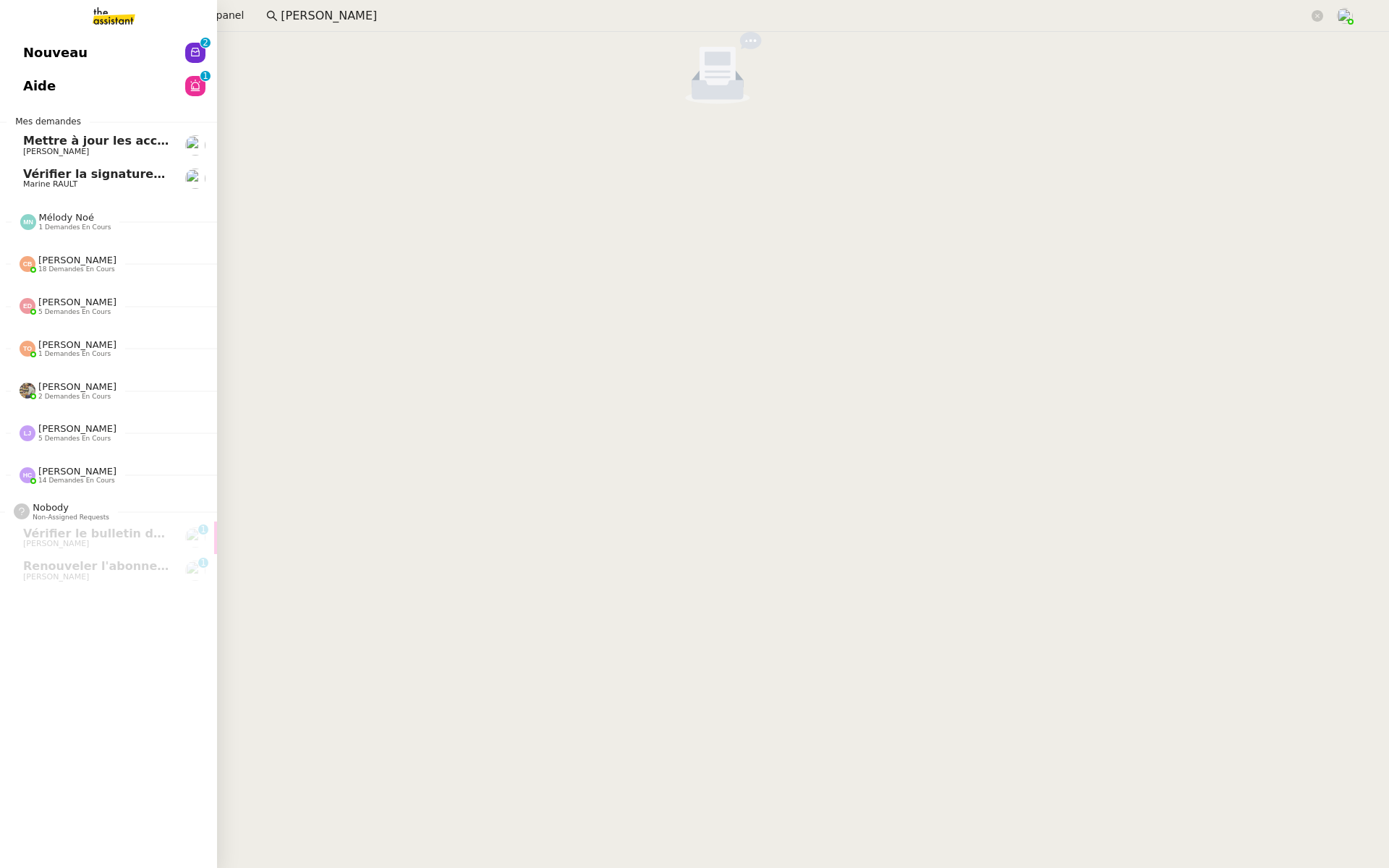
click at [7, 46] on link "Nouveau 0 1 2 3 4 5 6 7 8 9" at bounding box center [109, 53] width 217 height 33
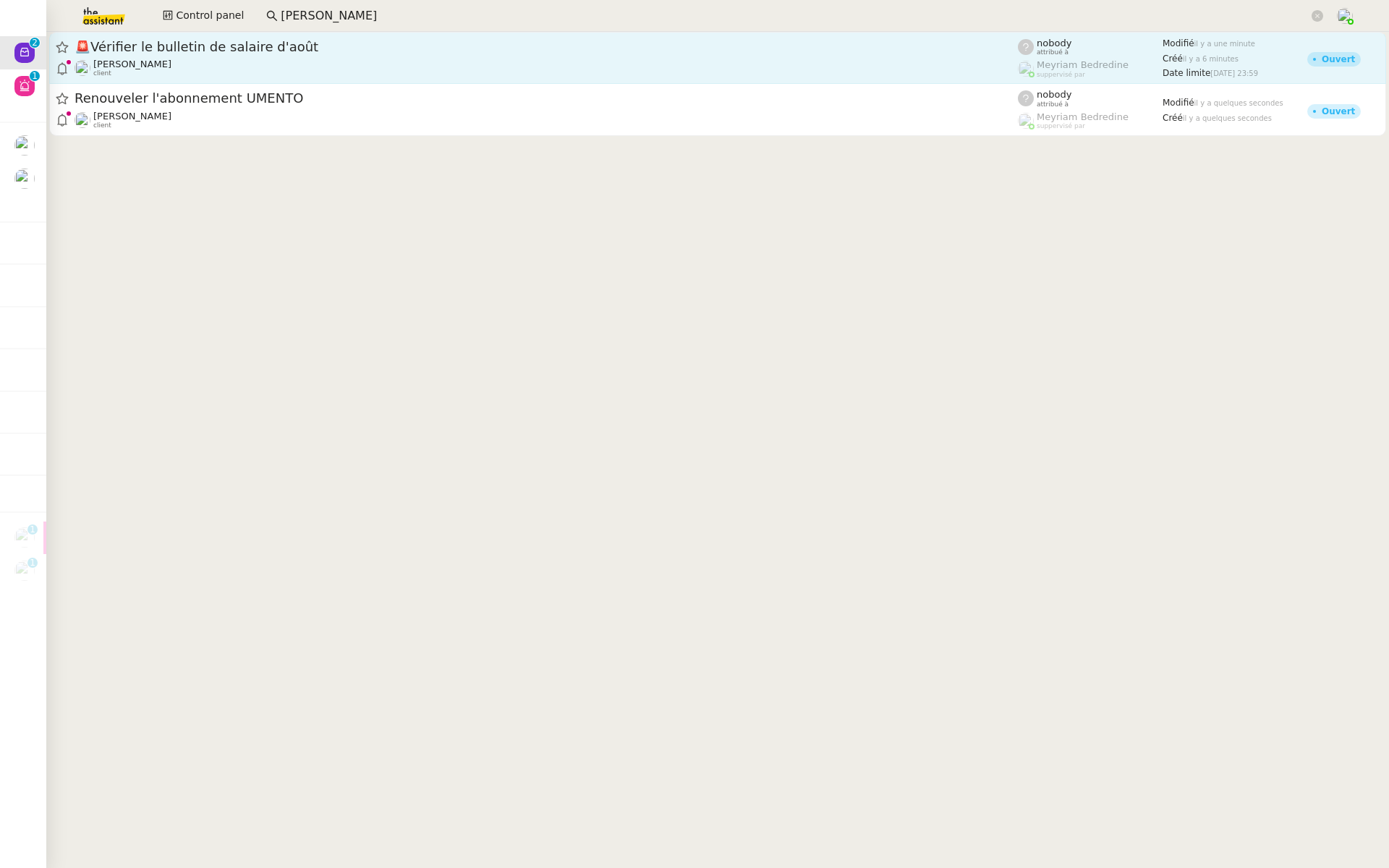
click at [201, 44] on span "🚨 Vérifier le bulletin de salaire d'août" at bounding box center [546, 47] width 943 height 13
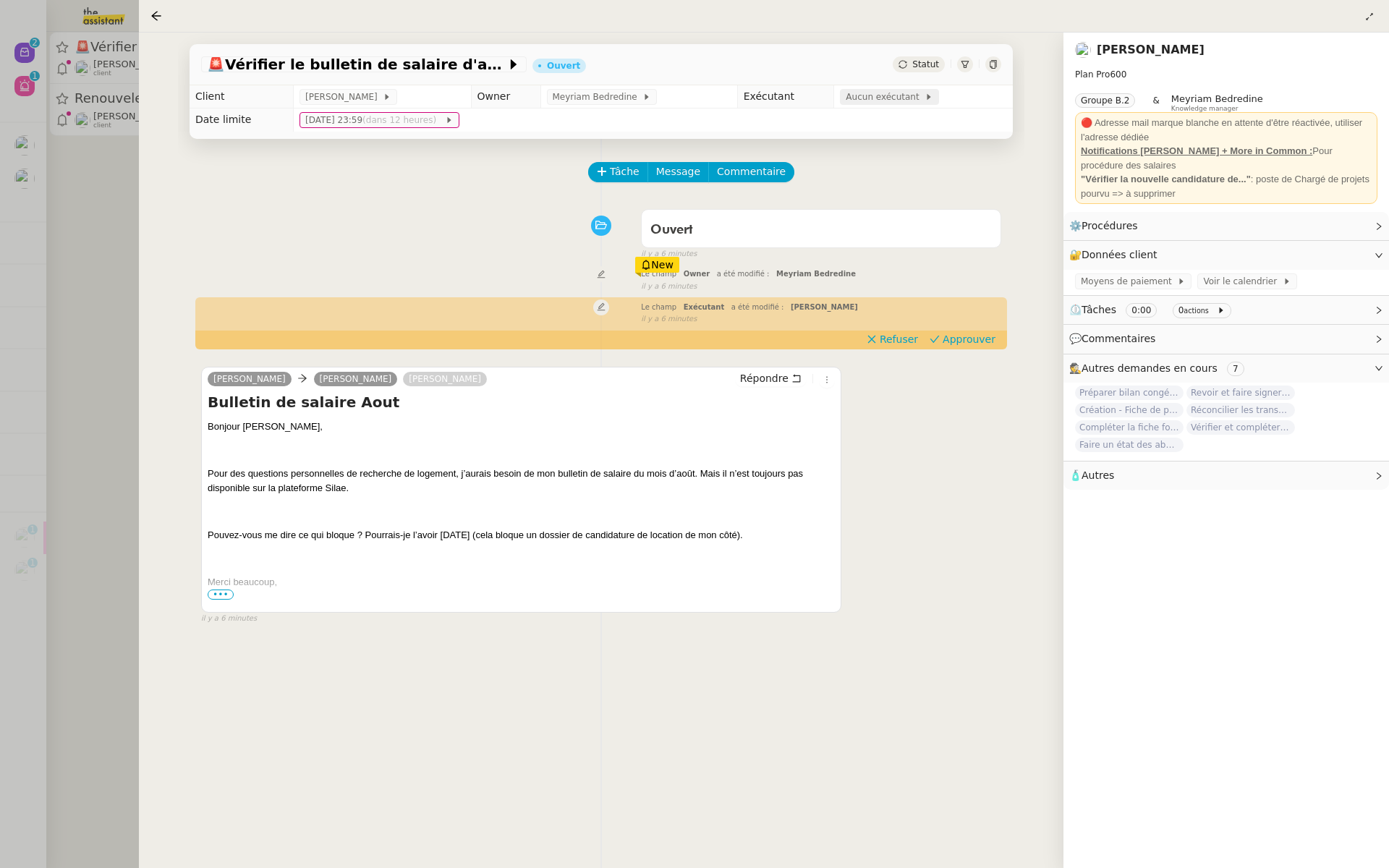
click at [898, 96] on span "Aucun exécutant" at bounding box center [886, 97] width 79 height 15
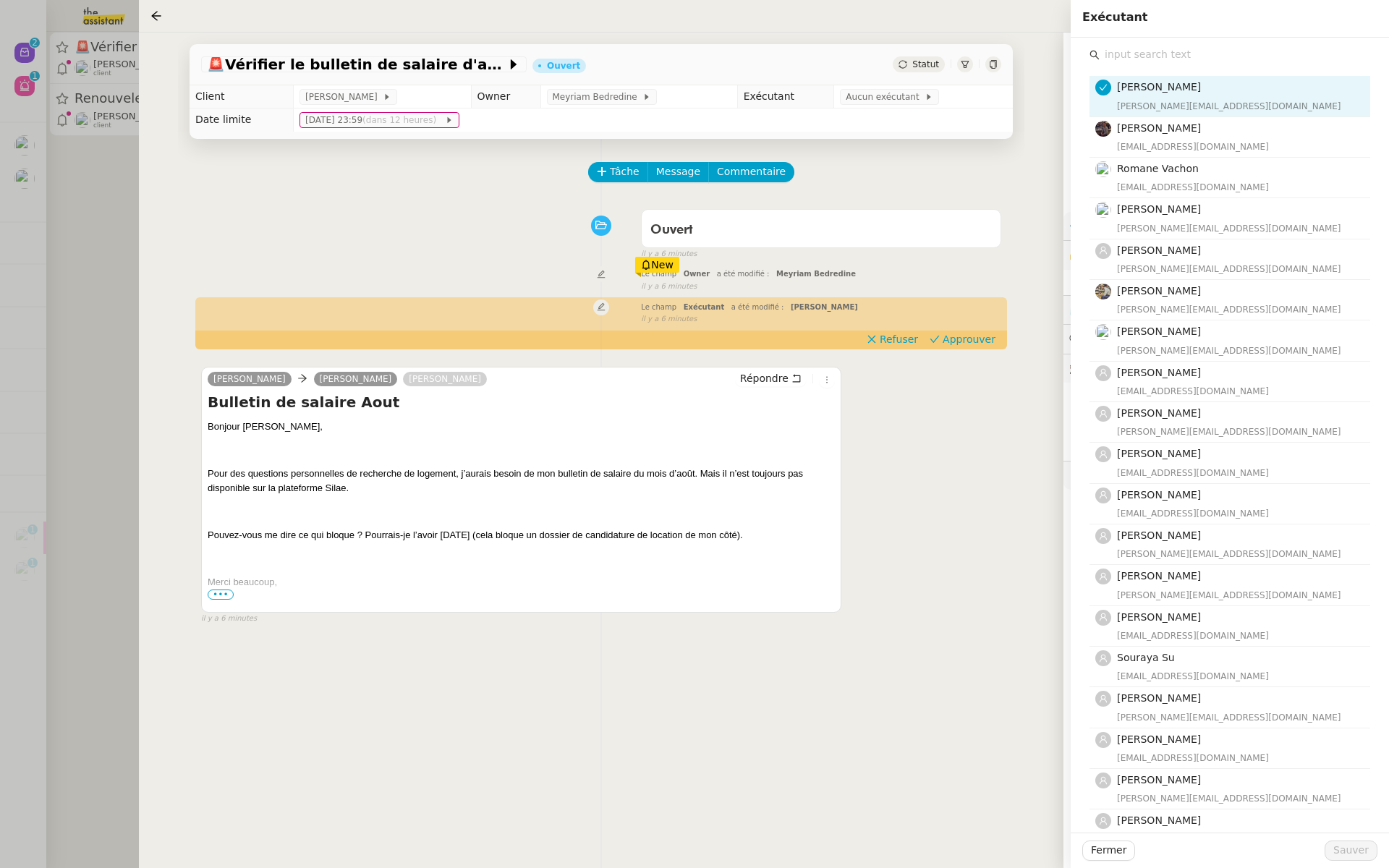
click at [1140, 47] on input "text" at bounding box center [1235, 54] width 271 height 19
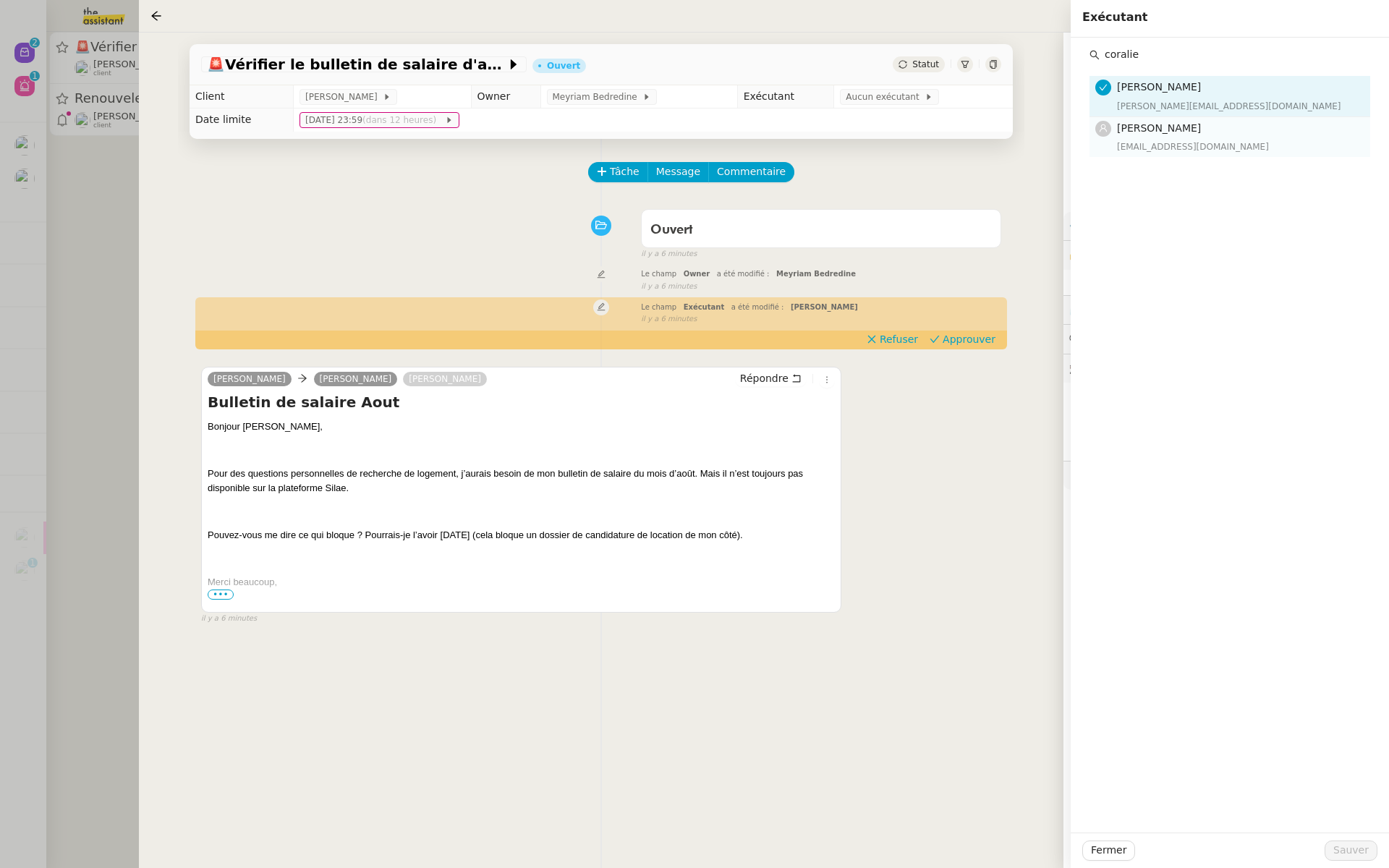
type input "coralie"
click at [1114, 136] on nz-list-item-meta-avatar at bounding box center [1106, 128] width 22 height 16
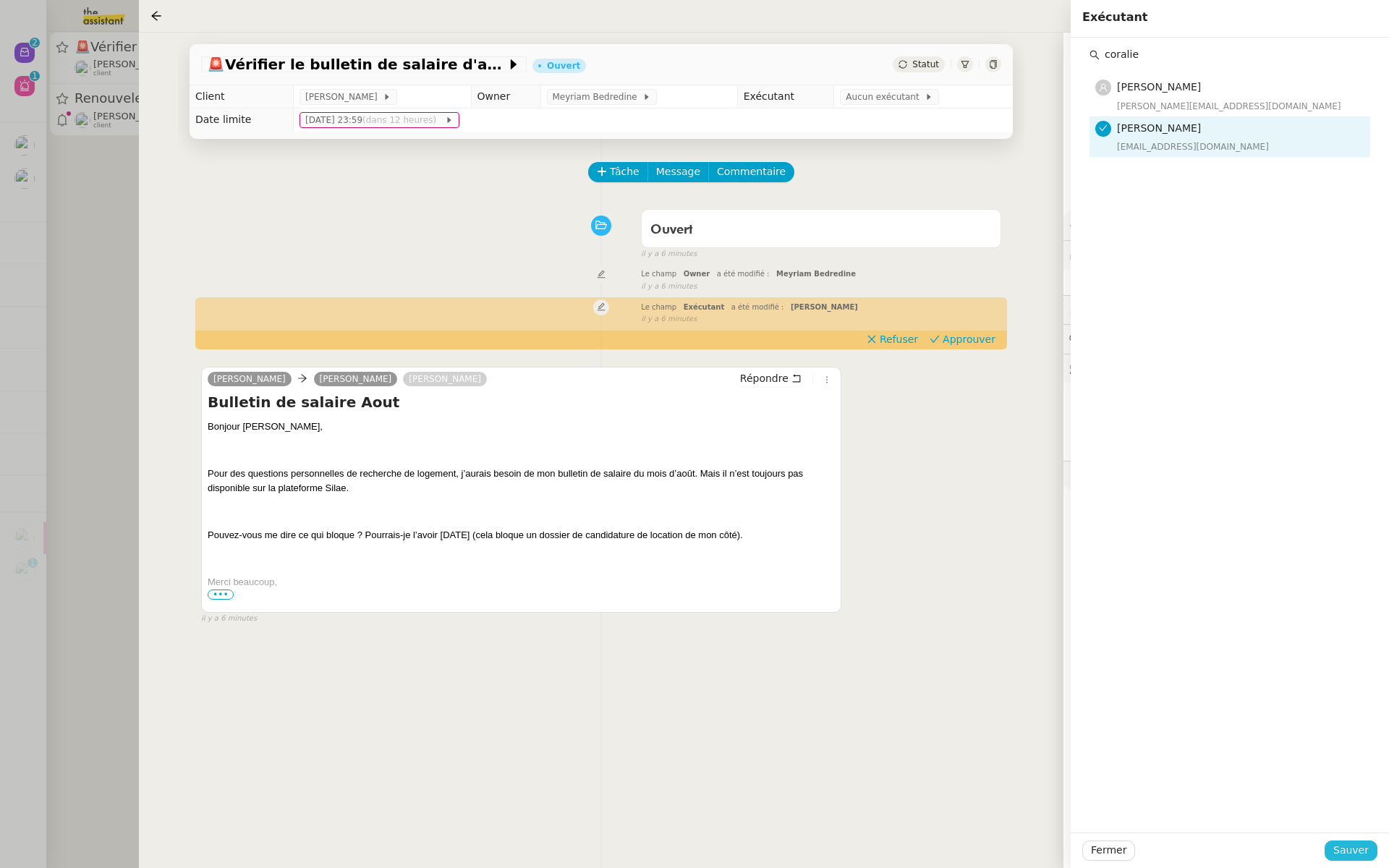
click at [1353, 849] on span "Sauver" at bounding box center [1352, 850] width 36 height 16
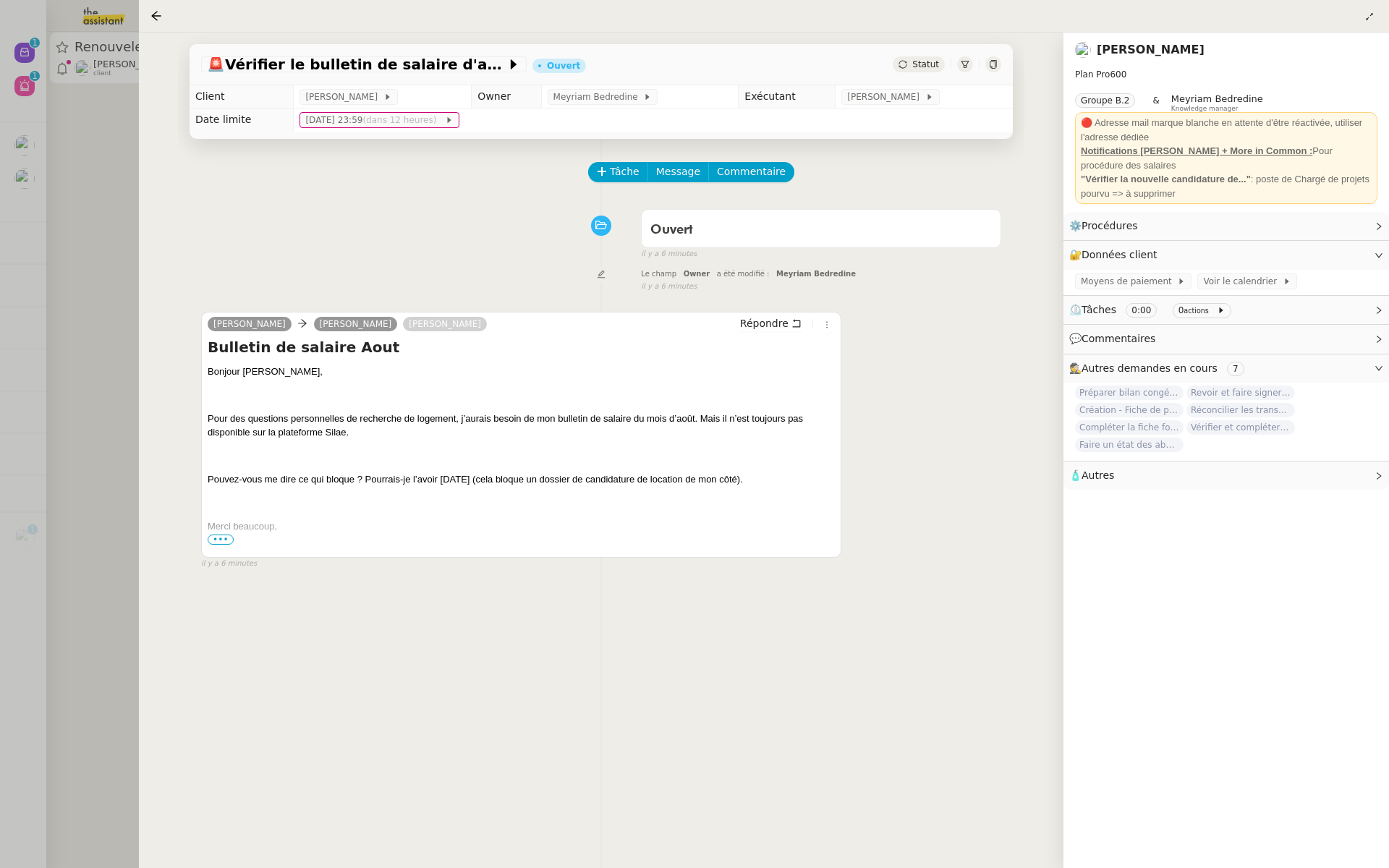
click at [29, 263] on div at bounding box center [694, 434] width 1389 height 868
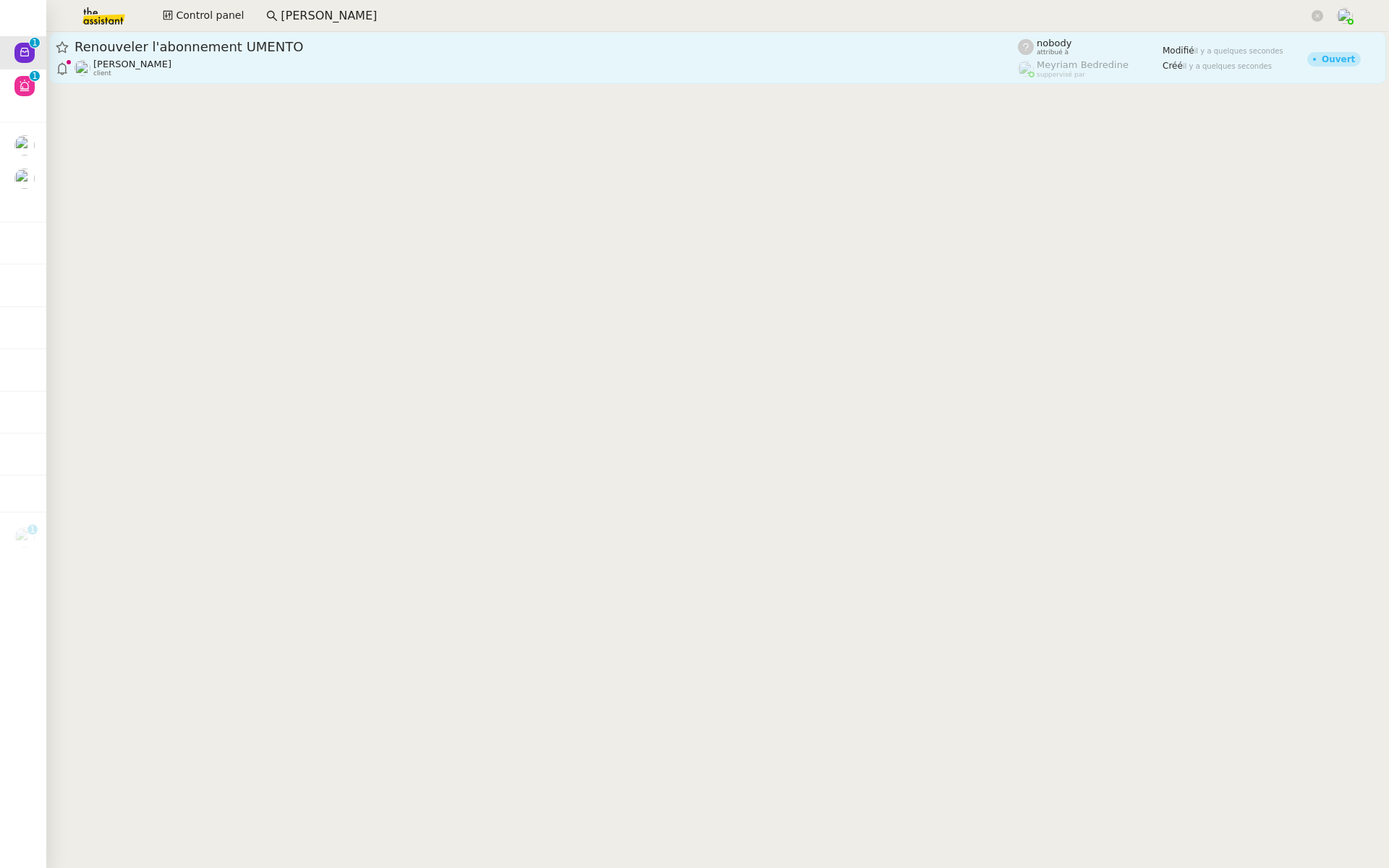
click at [266, 58] on div "Cédric Tempestini client" at bounding box center [546, 68] width 943 height 19
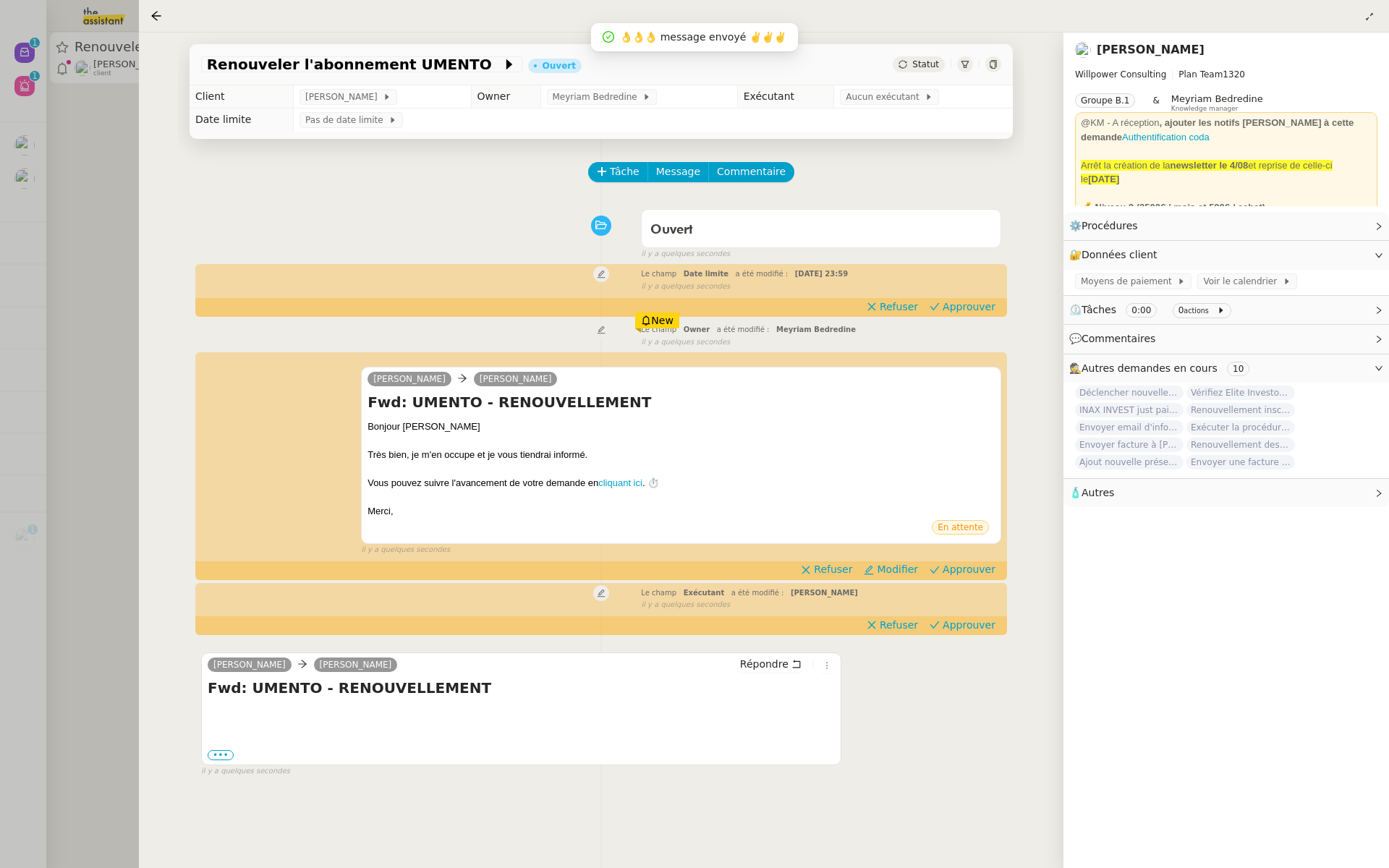
scroll to position [186, 0]
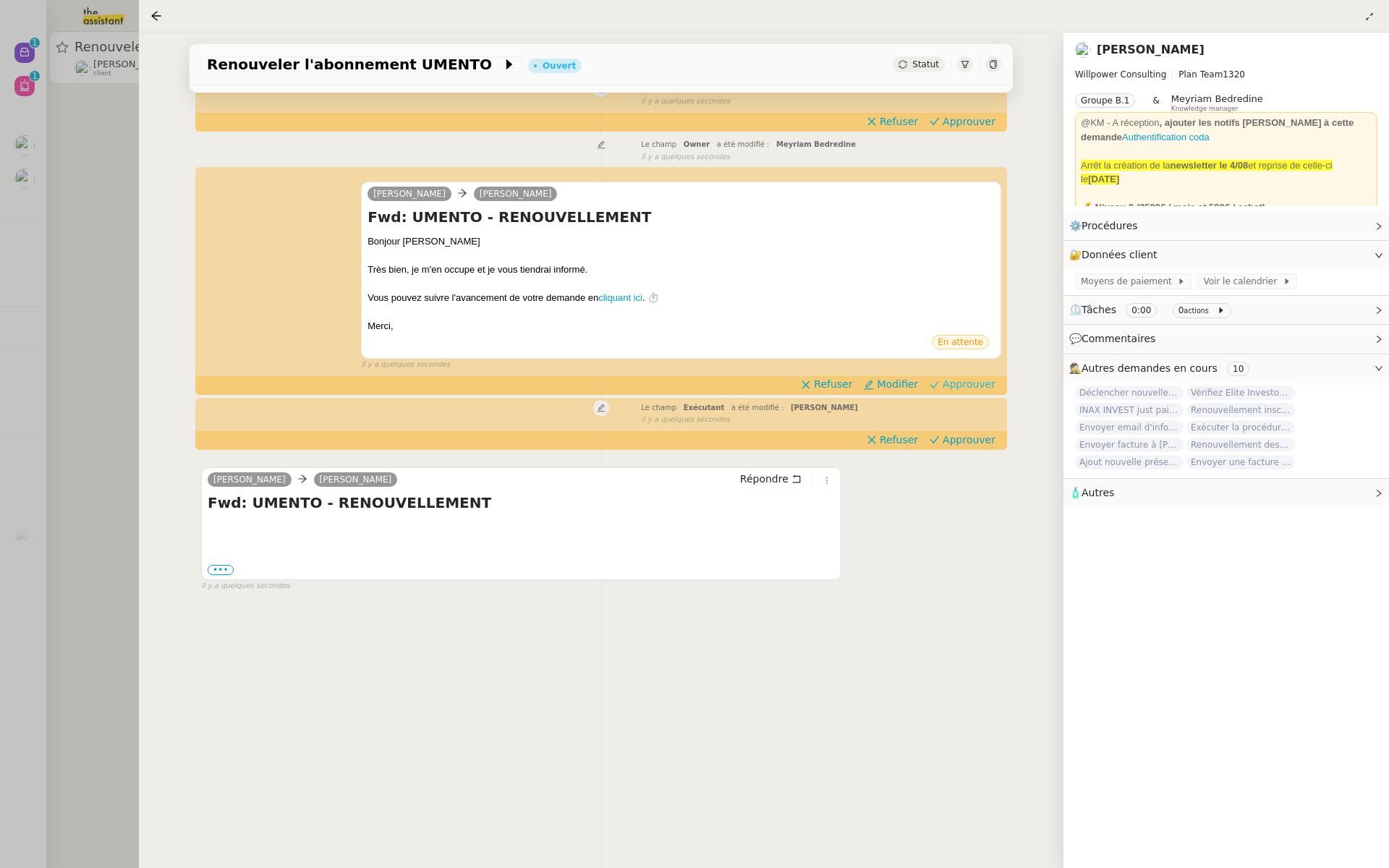
click at [968, 385] on span "Approuver" at bounding box center [969, 384] width 53 height 15
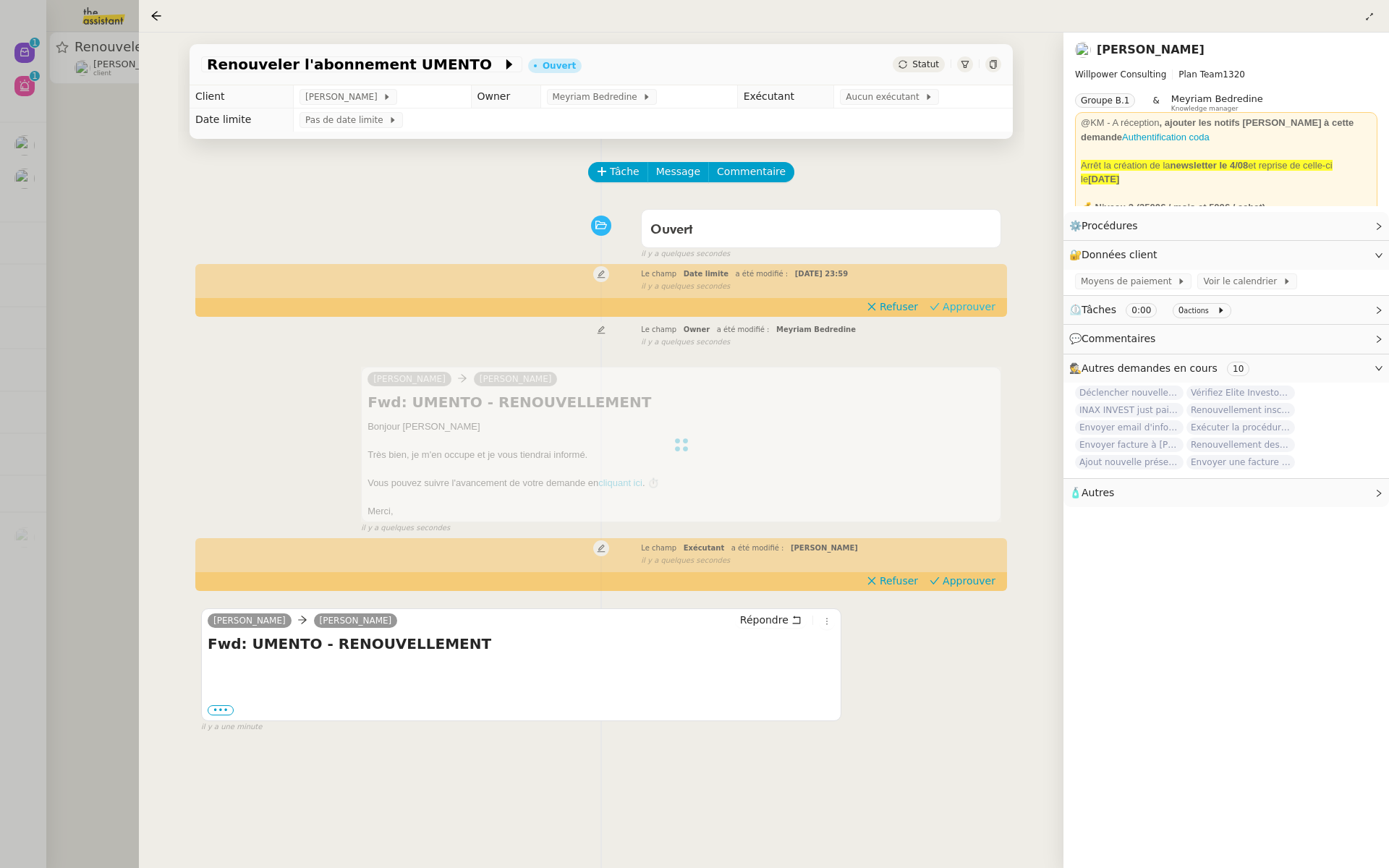
click at [971, 302] on span "Approuver" at bounding box center [969, 307] width 53 height 15
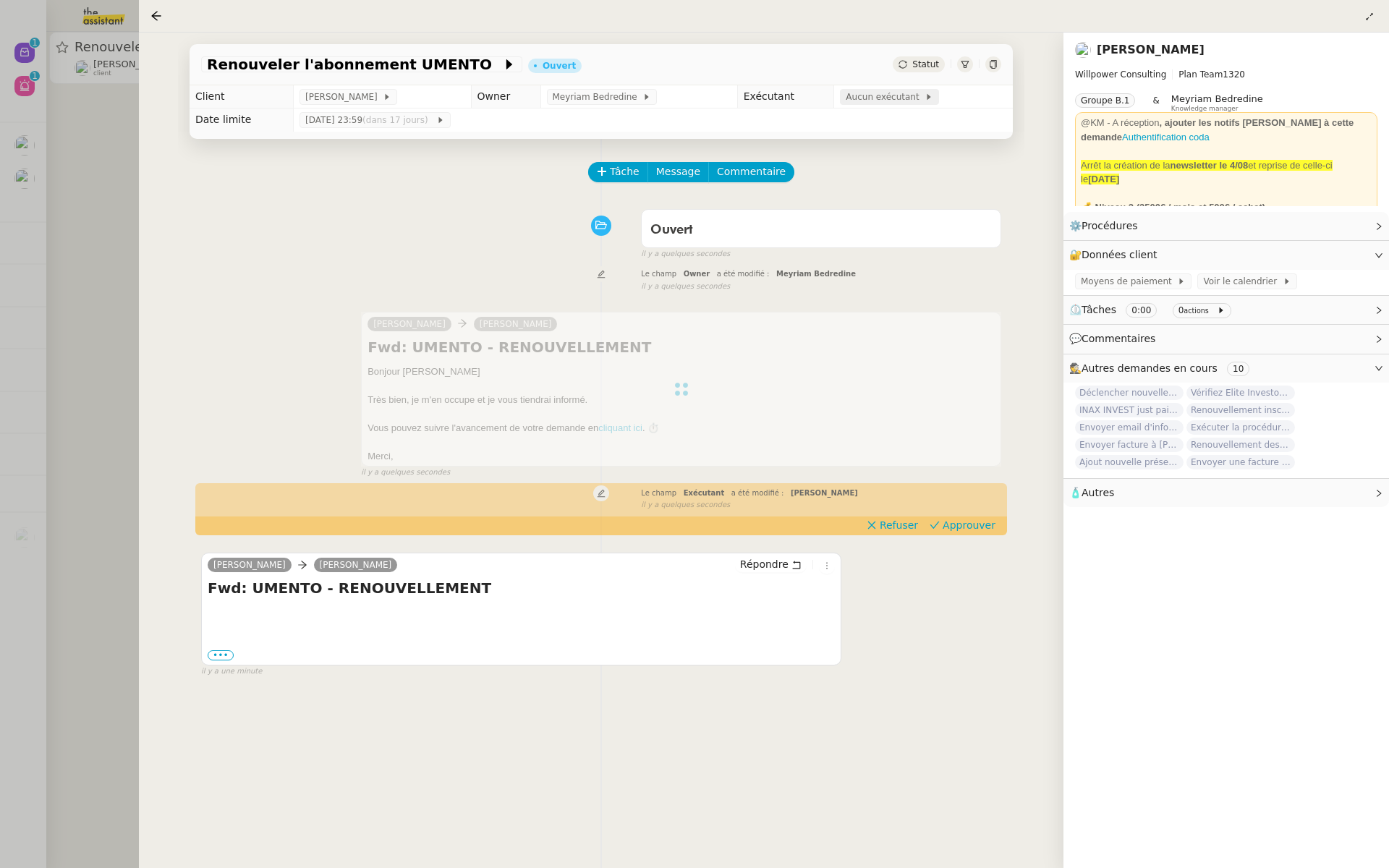
click at [856, 98] on span "Aucun exécutant" at bounding box center [886, 97] width 79 height 15
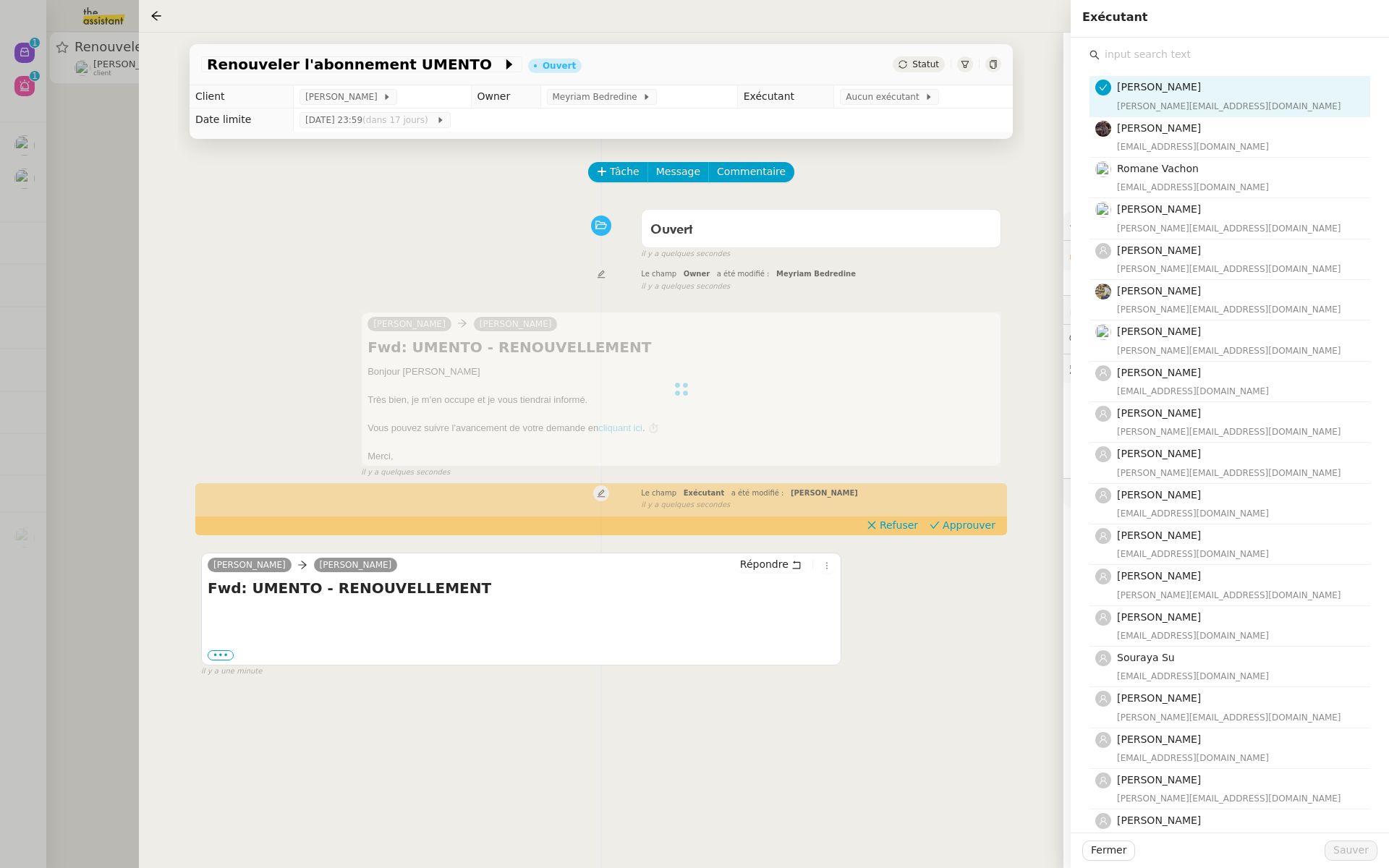
click at [1123, 51] on input "text" at bounding box center [1235, 54] width 271 height 19
type input "o"
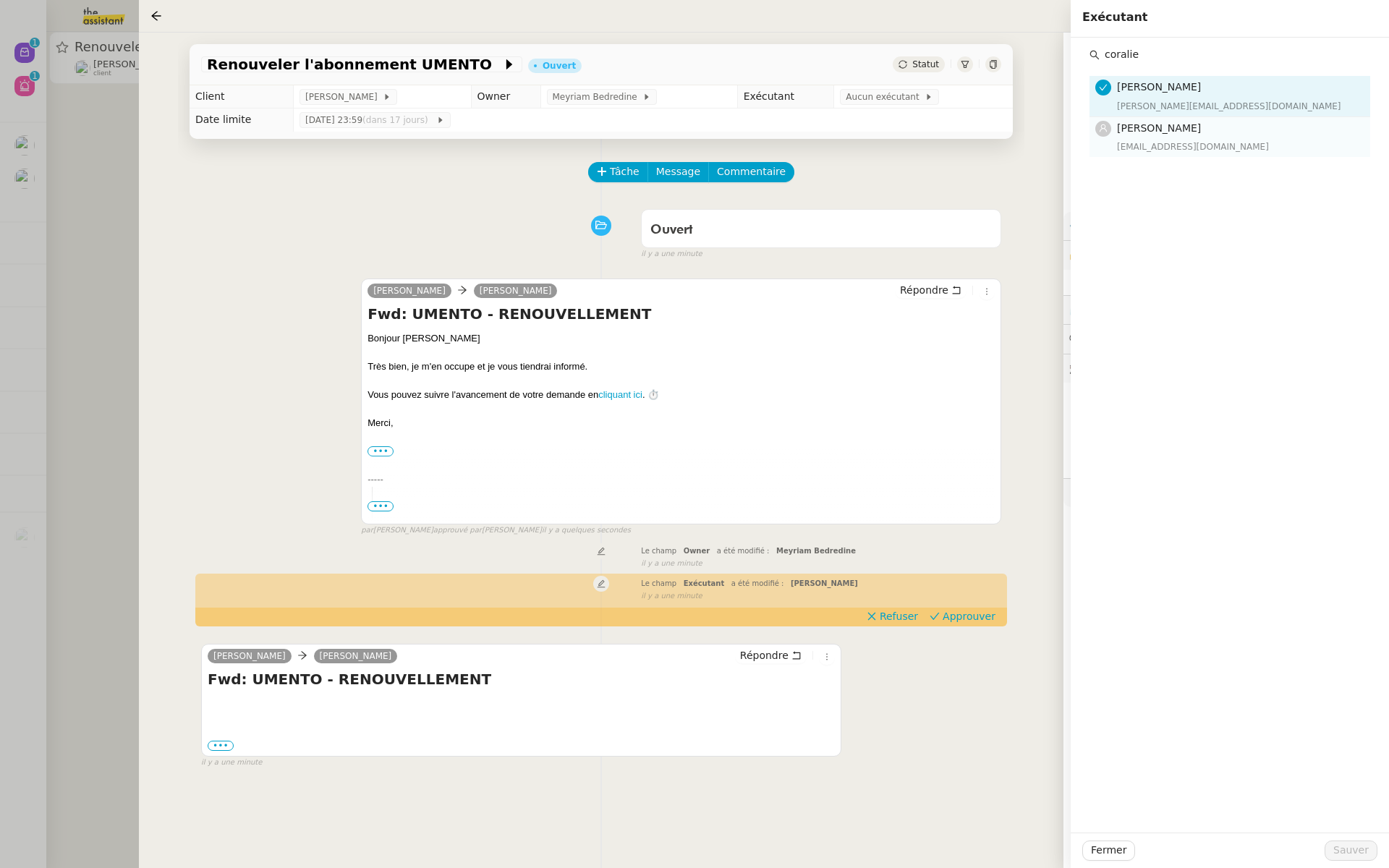
type input "coralie"
click at [1127, 127] on span "[PERSON_NAME]" at bounding box center [1159, 128] width 84 height 12
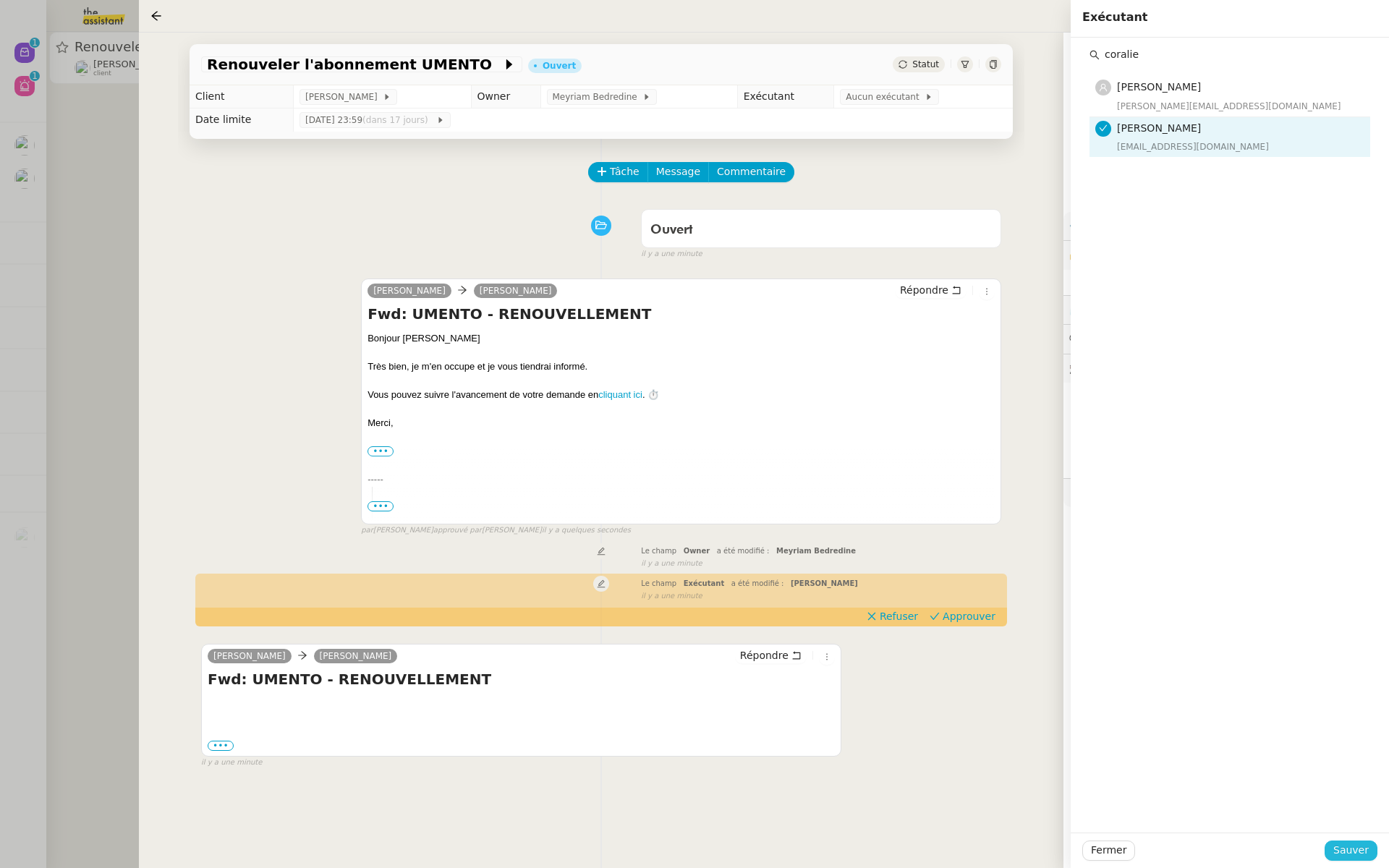
click at [1362, 859] on span "Sauver" at bounding box center [1352, 850] width 36 height 16
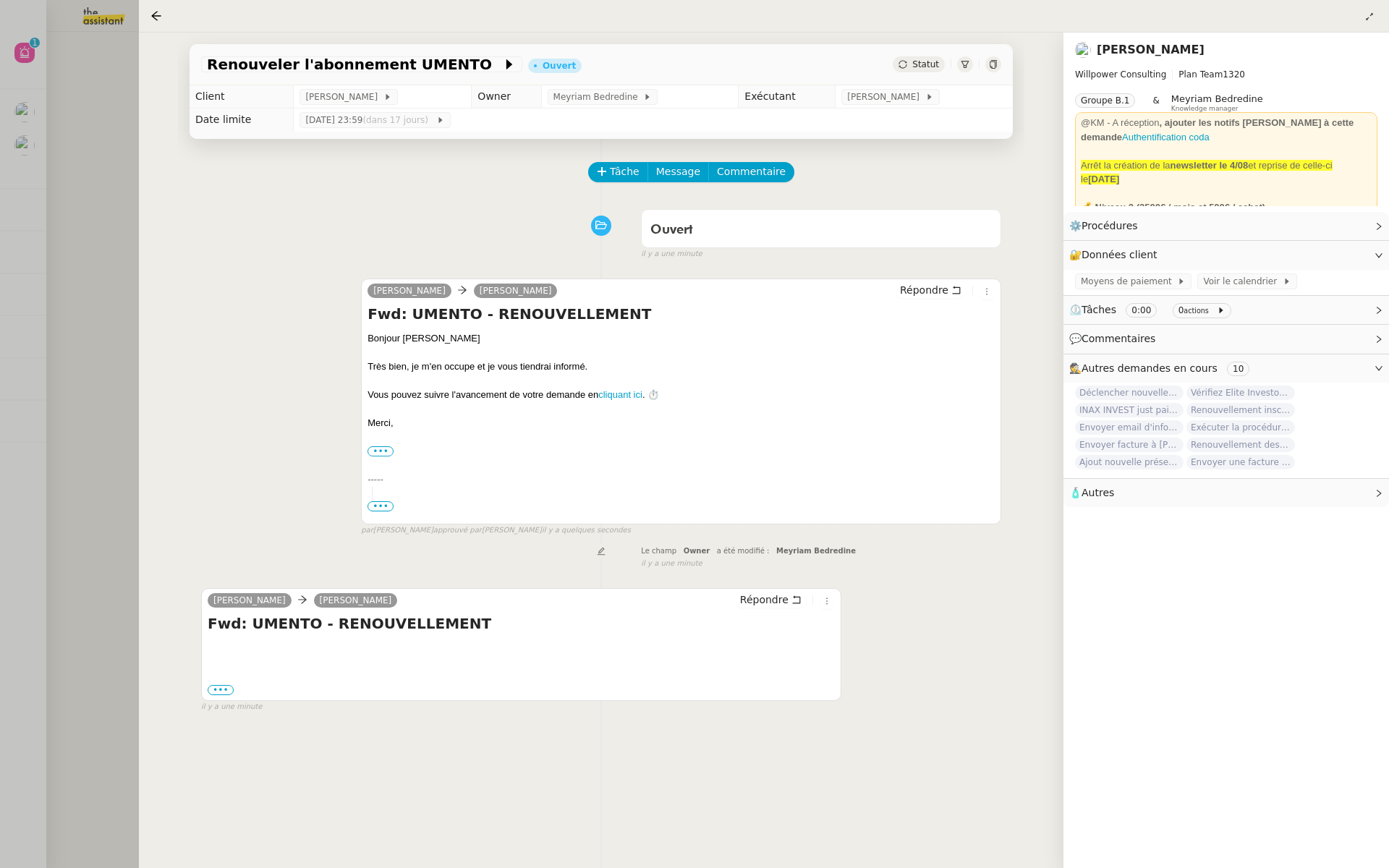
click at [97, 147] on div at bounding box center [694, 434] width 1389 height 868
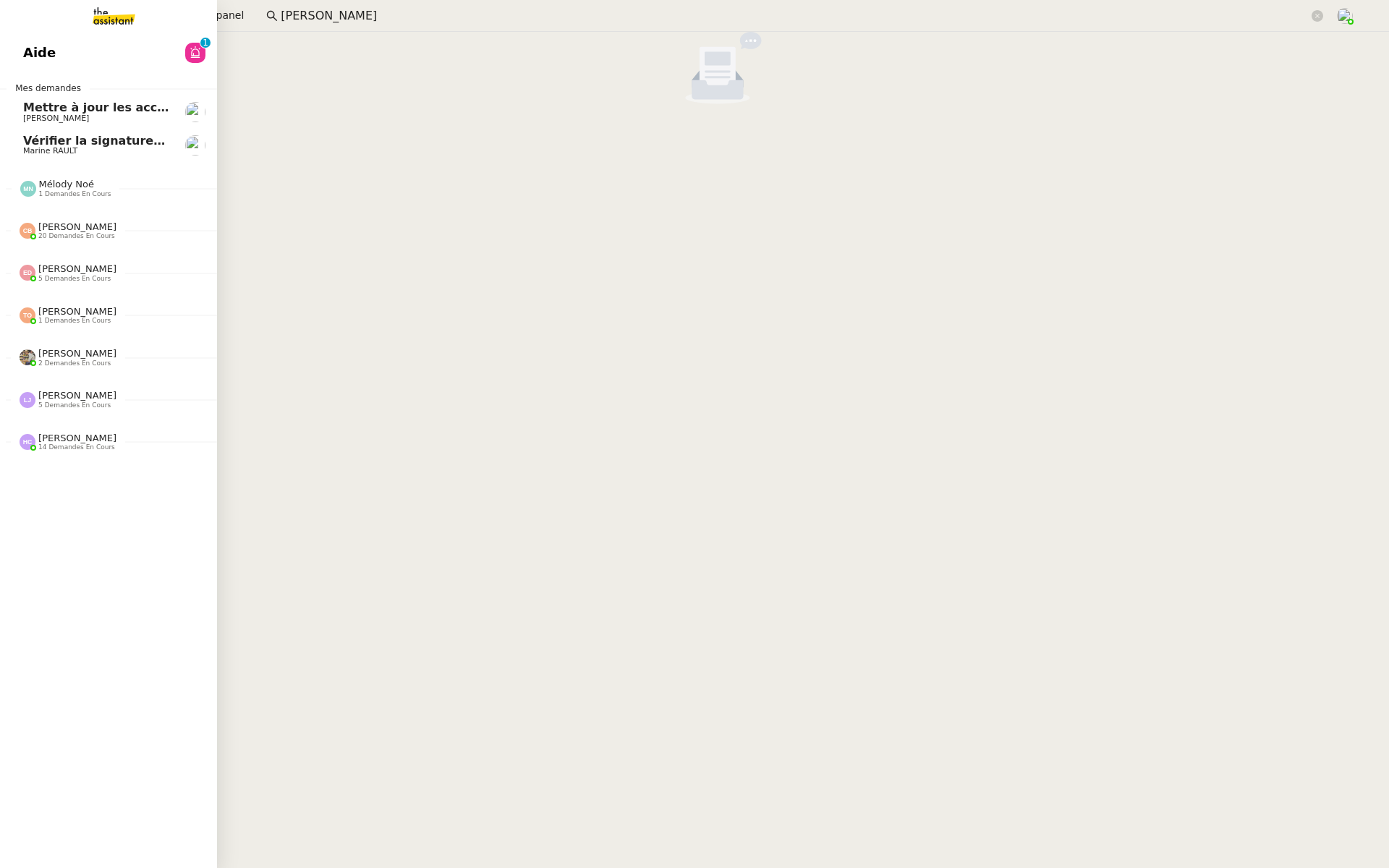
click at [36, 52] on span "Aide" at bounding box center [40, 53] width 33 height 22
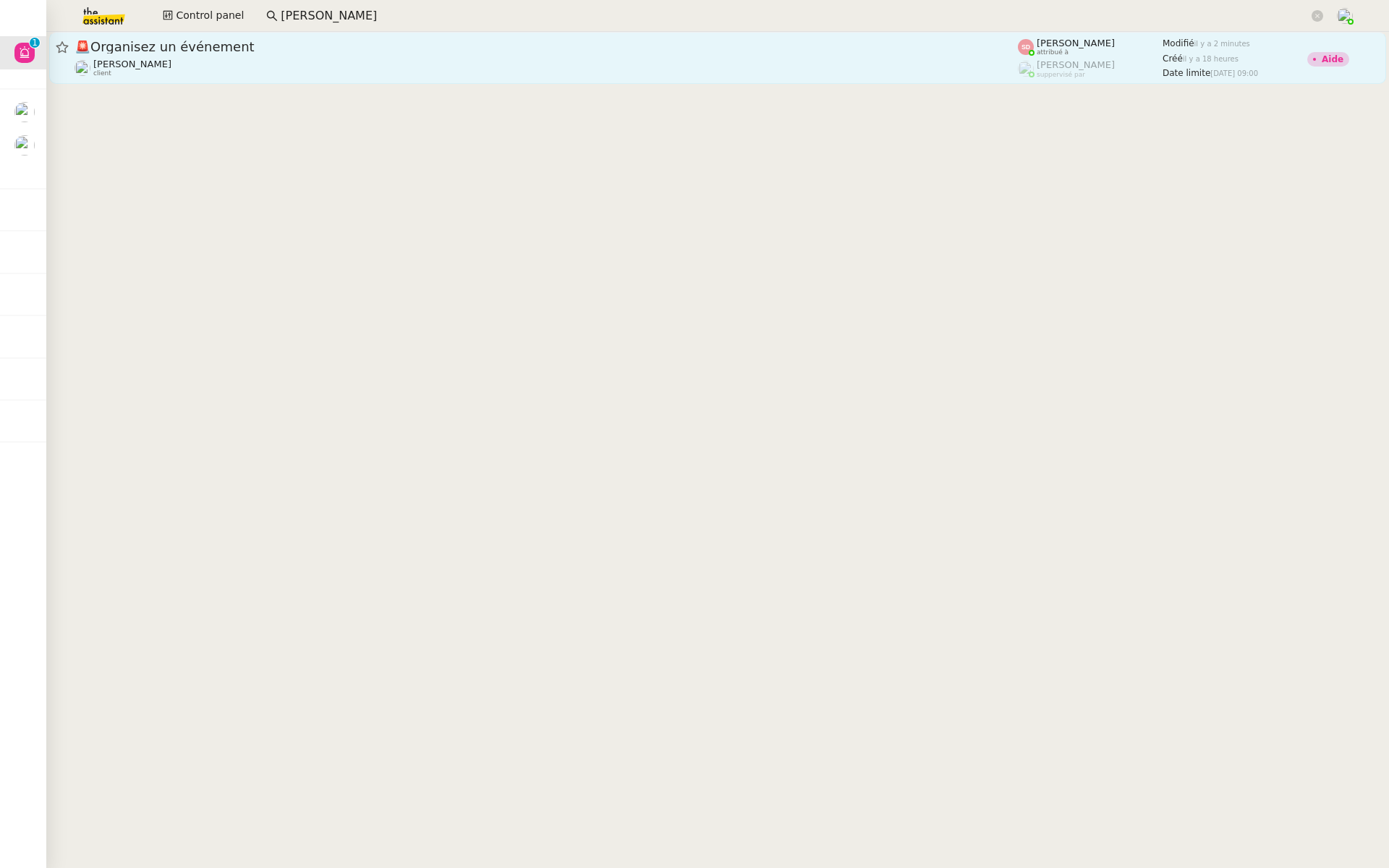
click at [197, 36] on link "🚨 Organisez un événement Maurice N'Diaye client Sheida Delpazir attribué à Fréd…" at bounding box center [717, 57] width 1337 height 52
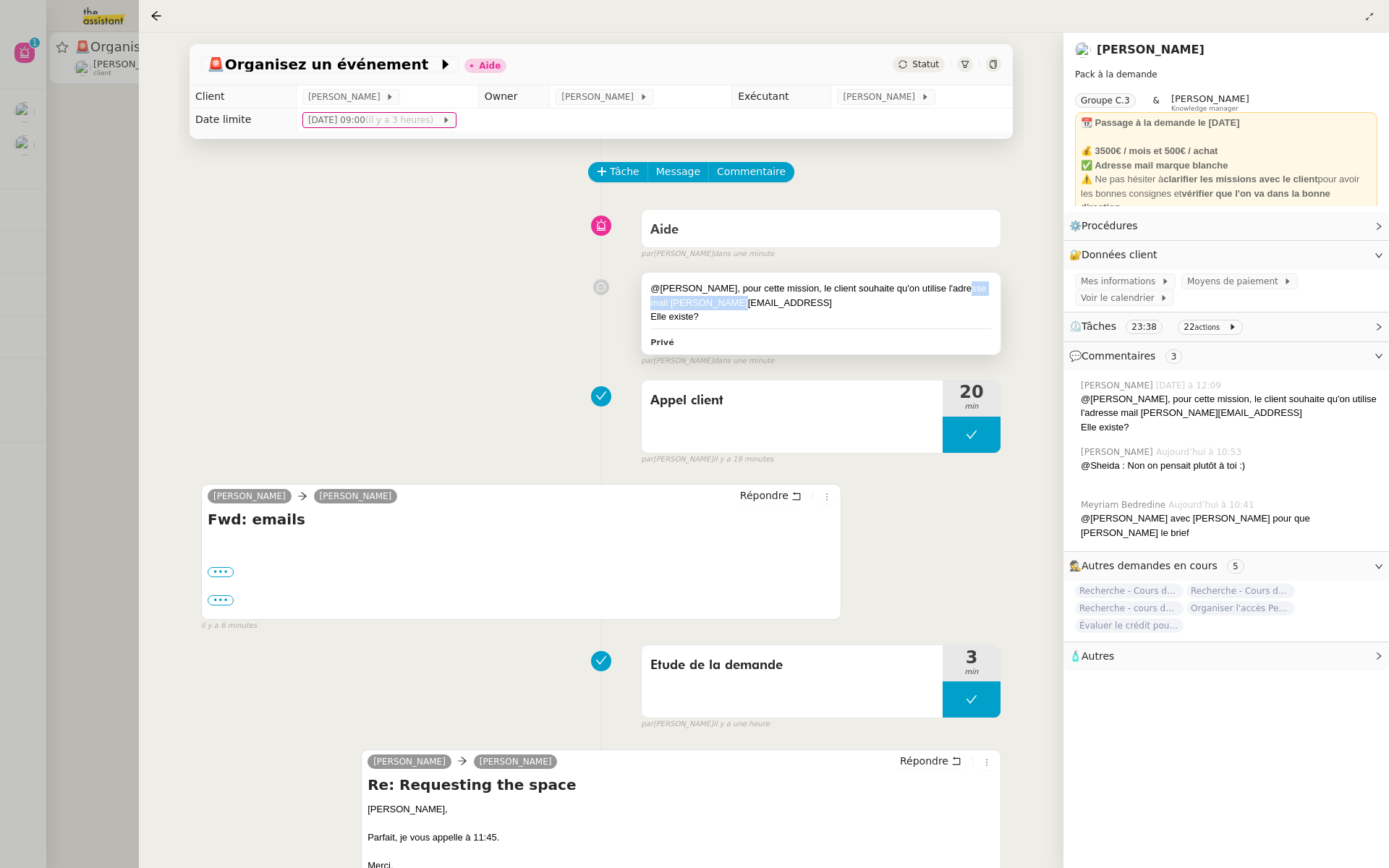
drag, startPoint x: 764, startPoint y: 300, endPoint x: 645, endPoint y: 297, distance: 119.0
click at [645, 297] on div "@Fred, pour cette mission, le client souhaite qu'on utilise l'adresse mail alex…" at bounding box center [821, 313] width 359 height 82
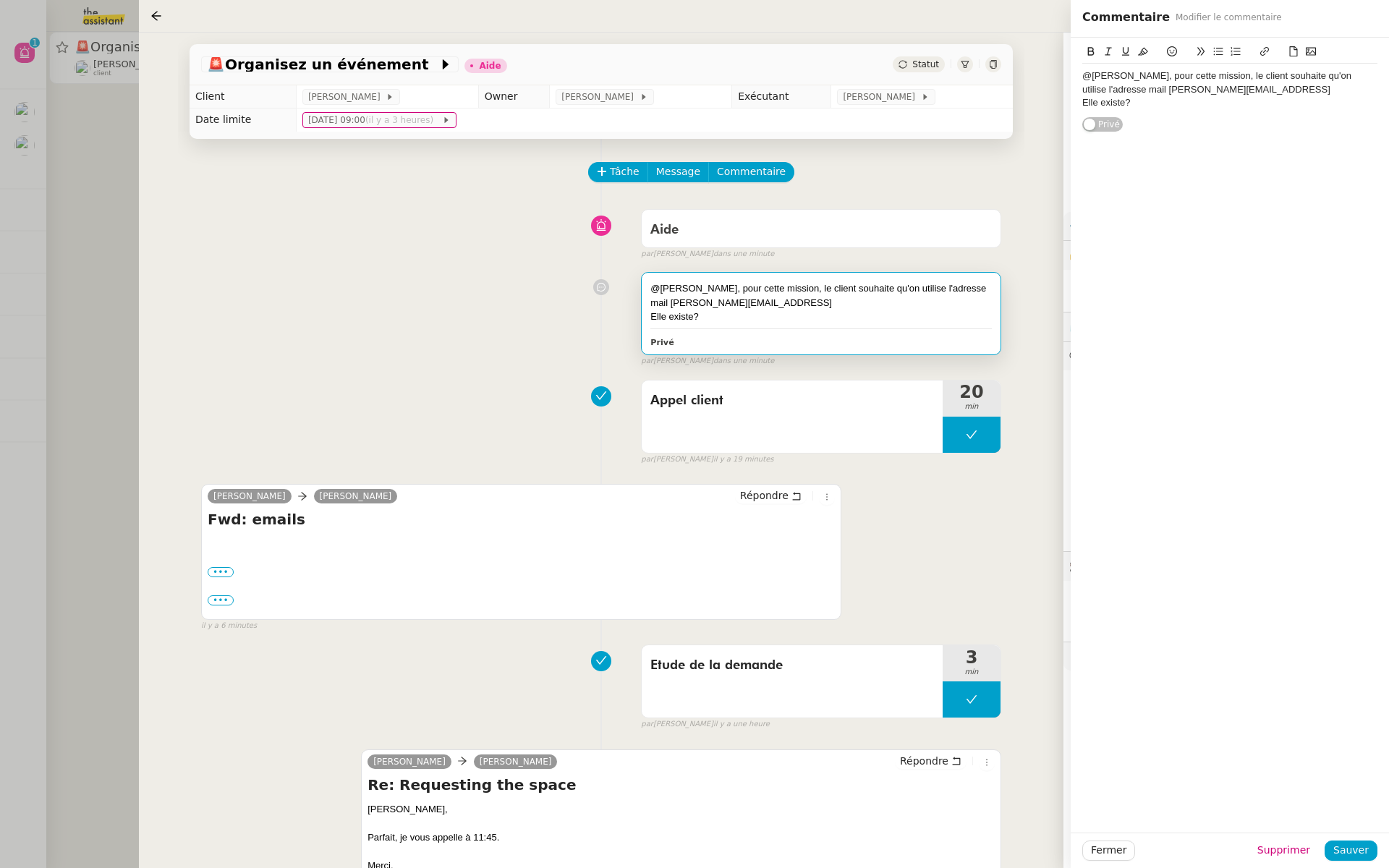
click at [377, 276] on div "@Fred, pour cette mission, le client souhaite qu'on utilise l'adresse mail alex…" at bounding box center [601, 316] width 800 height 101
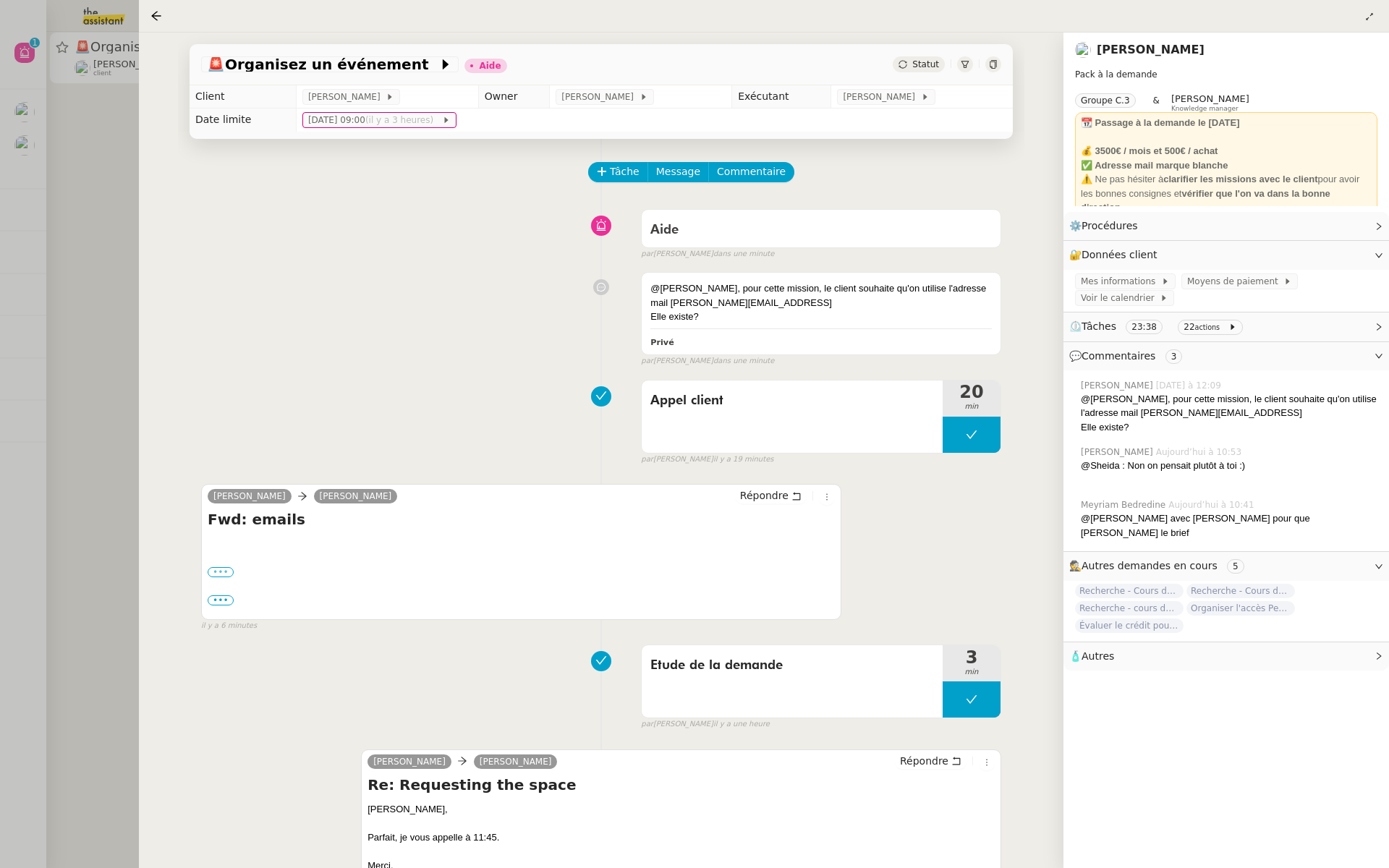
click at [215, 568] on label "•••" at bounding box center [221, 572] width 26 height 10
click at [0, 0] on input "•••" at bounding box center [0, 0] width 0 height 0
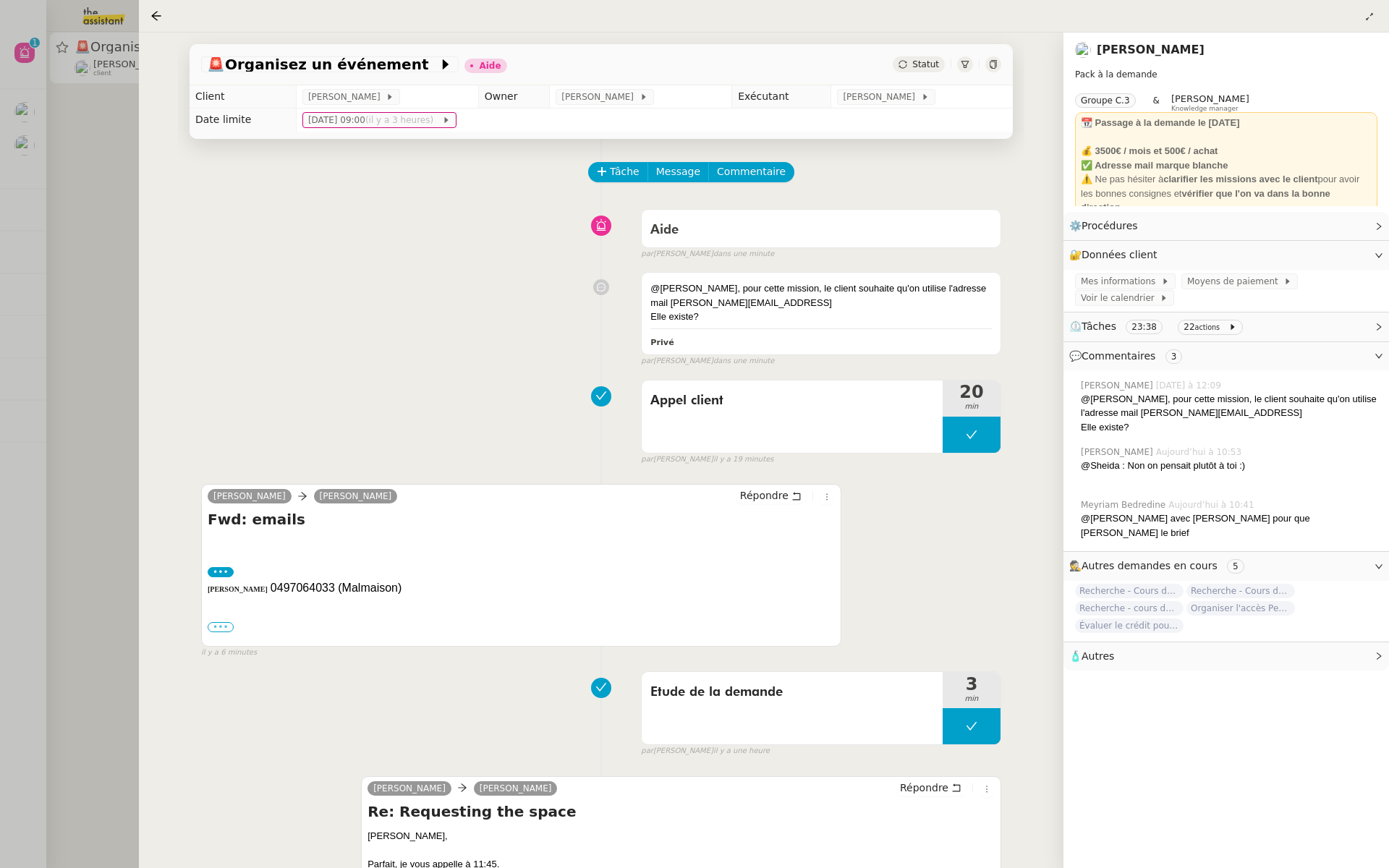
click at [218, 623] on label "•••" at bounding box center [221, 627] width 26 height 10
click at [0, 0] on input "•••" at bounding box center [0, 0] width 0 height 0
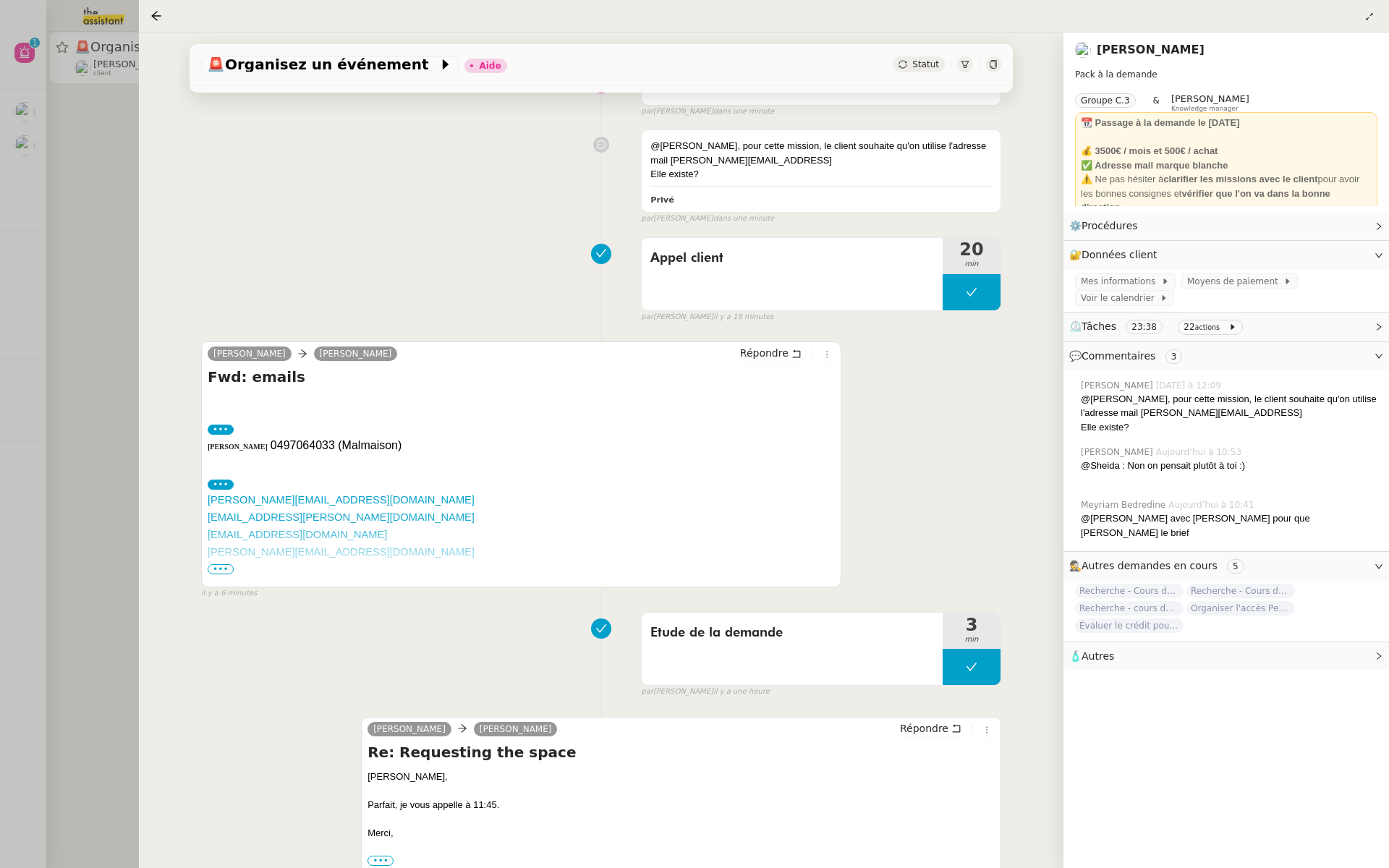
scroll to position [293, 0]
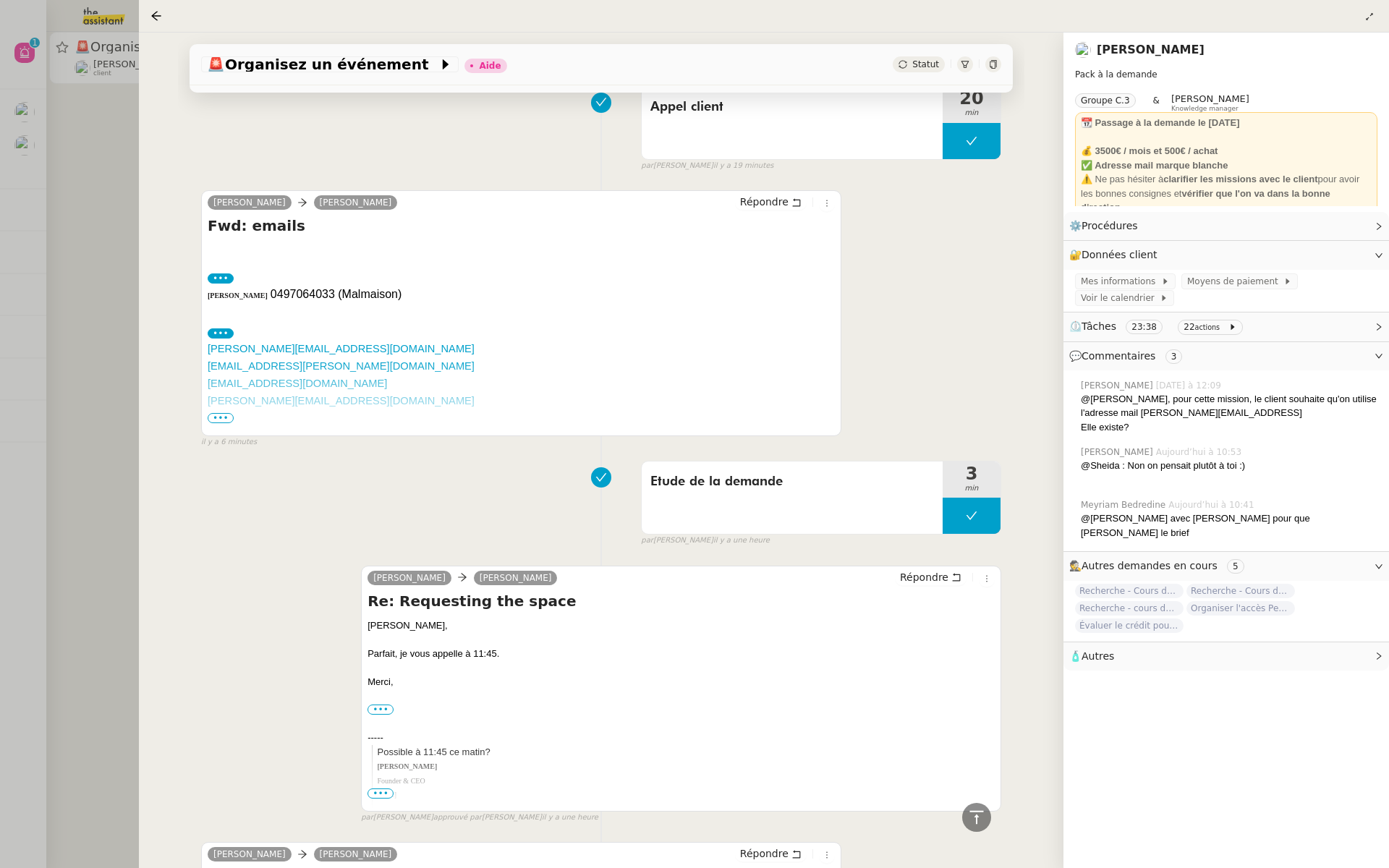
click at [217, 417] on span "•••" at bounding box center [221, 418] width 26 height 10
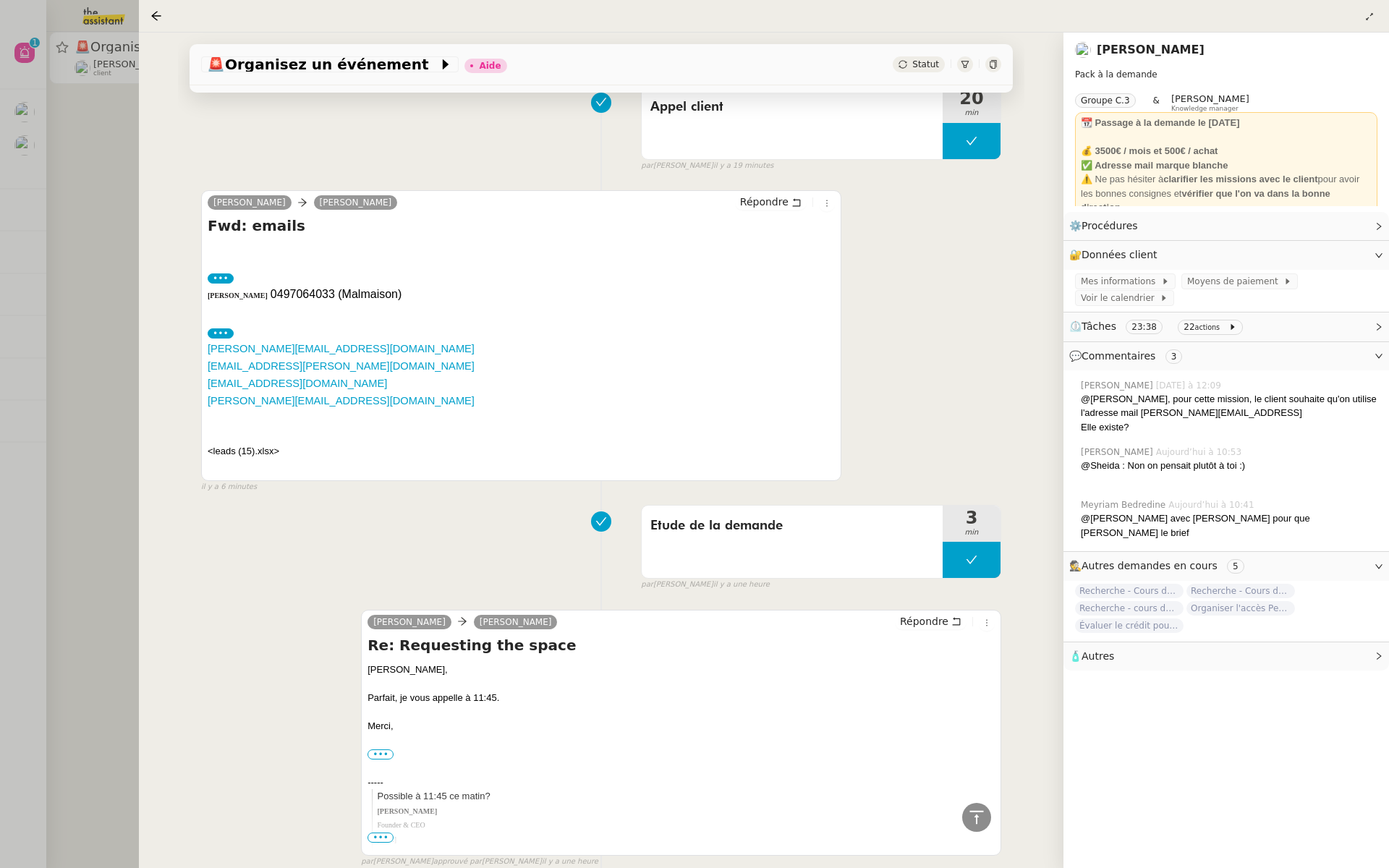
click at [128, 143] on div at bounding box center [694, 434] width 1389 height 868
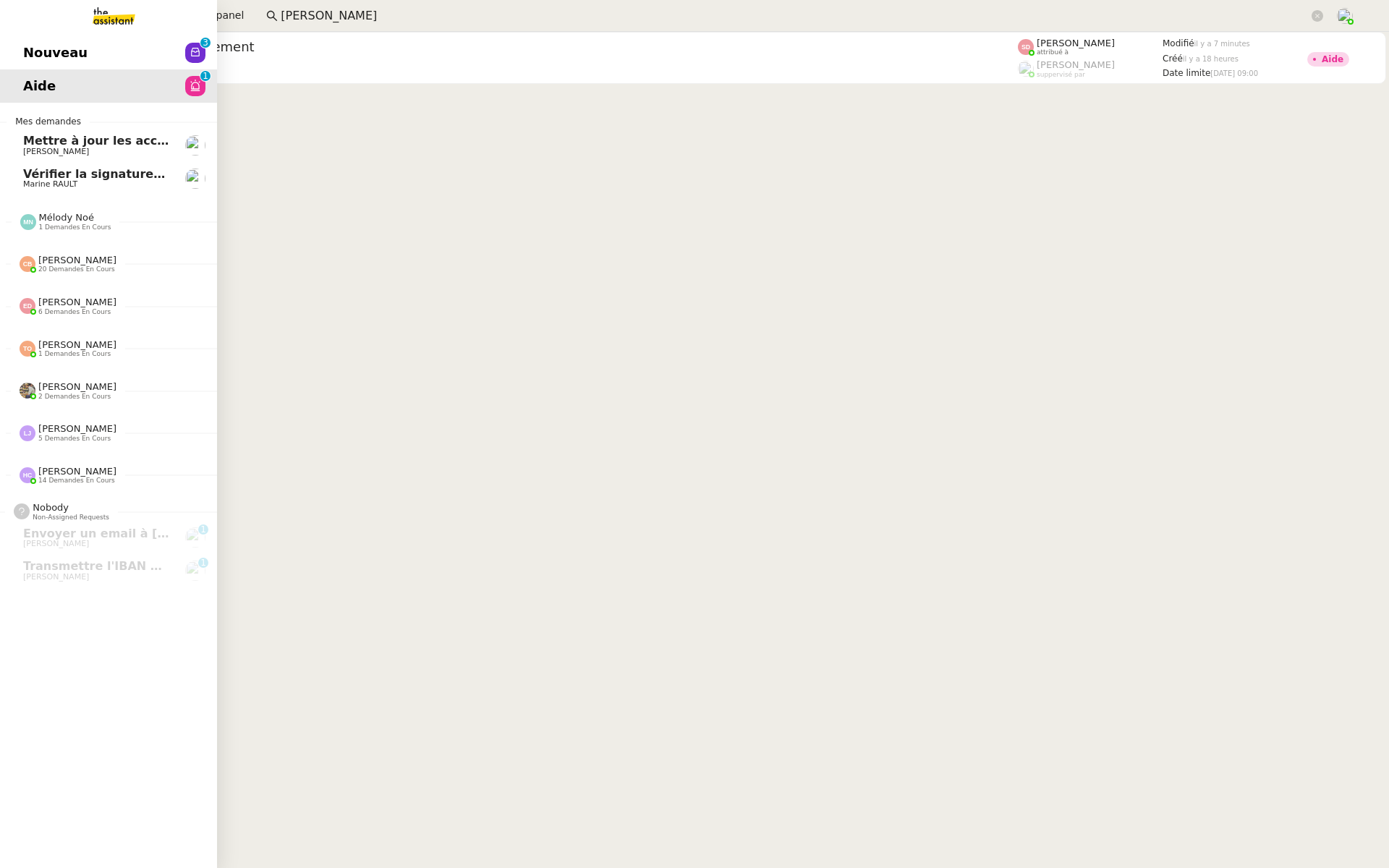
click at [30, 43] on span "Nouveau" at bounding box center [55, 53] width 64 height 22
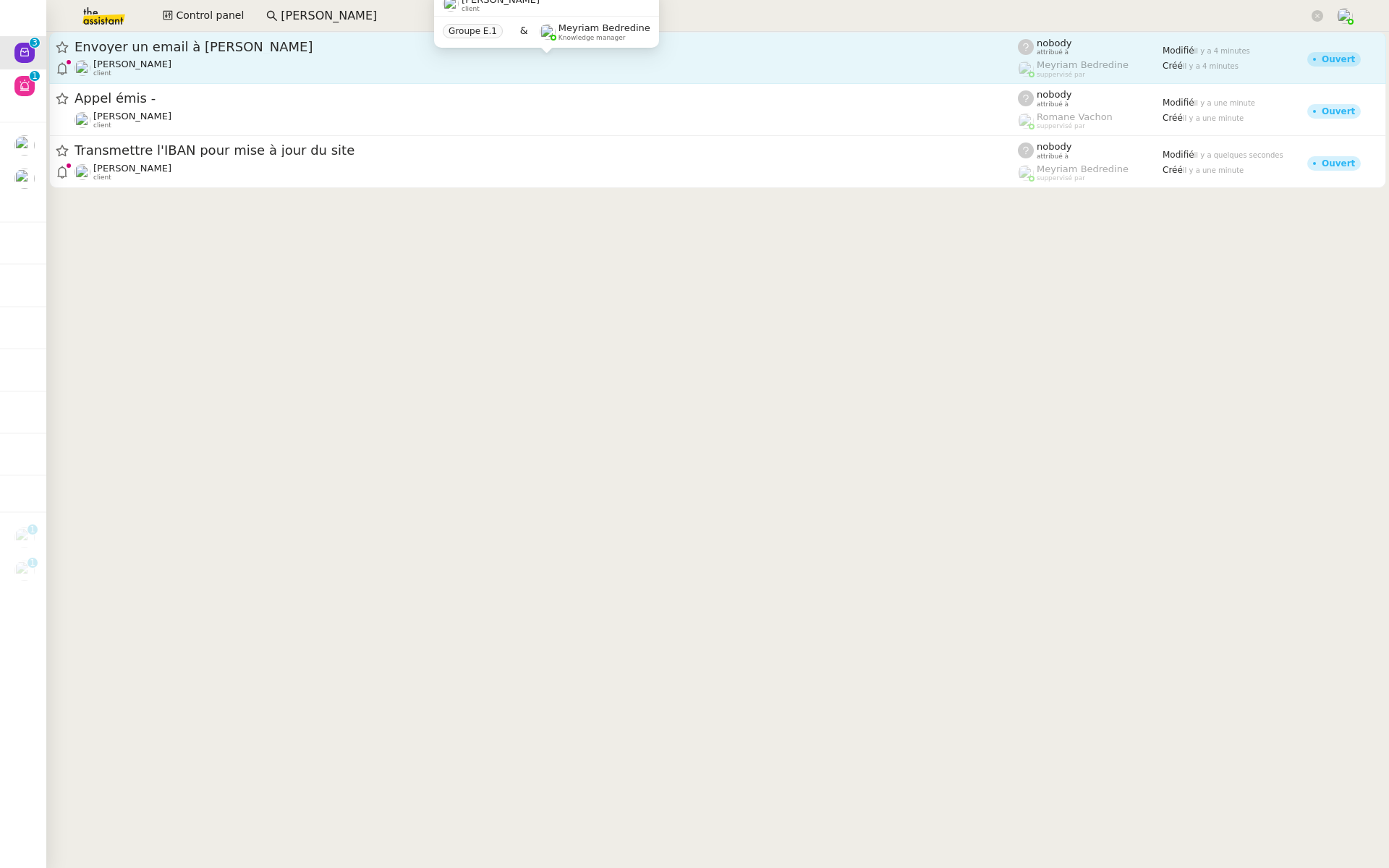
click at [234, 63] on div "Sylvie SUCRA client" at bounding box center [546, 68] width 943 height 19
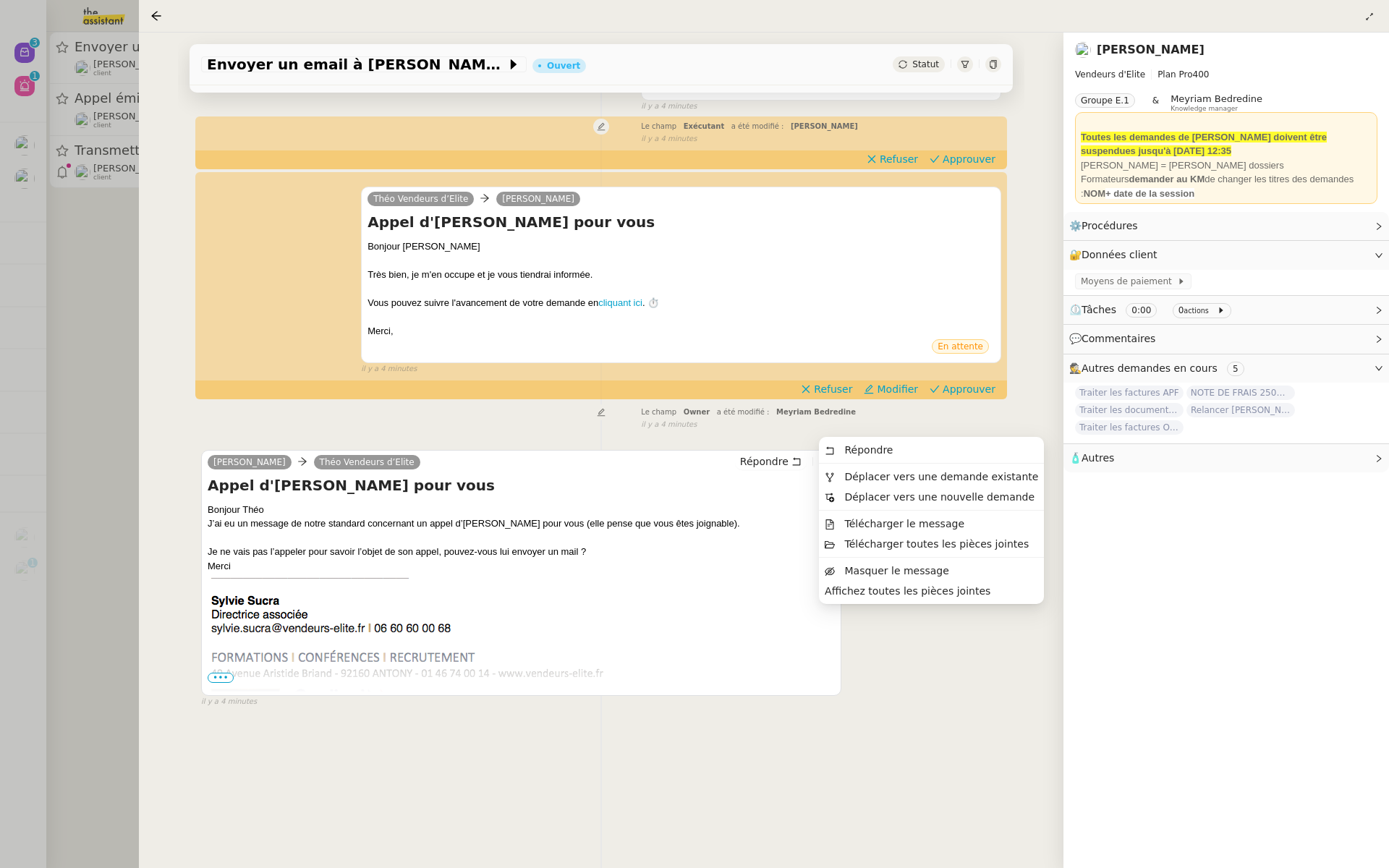
scroll to position [186, 0]
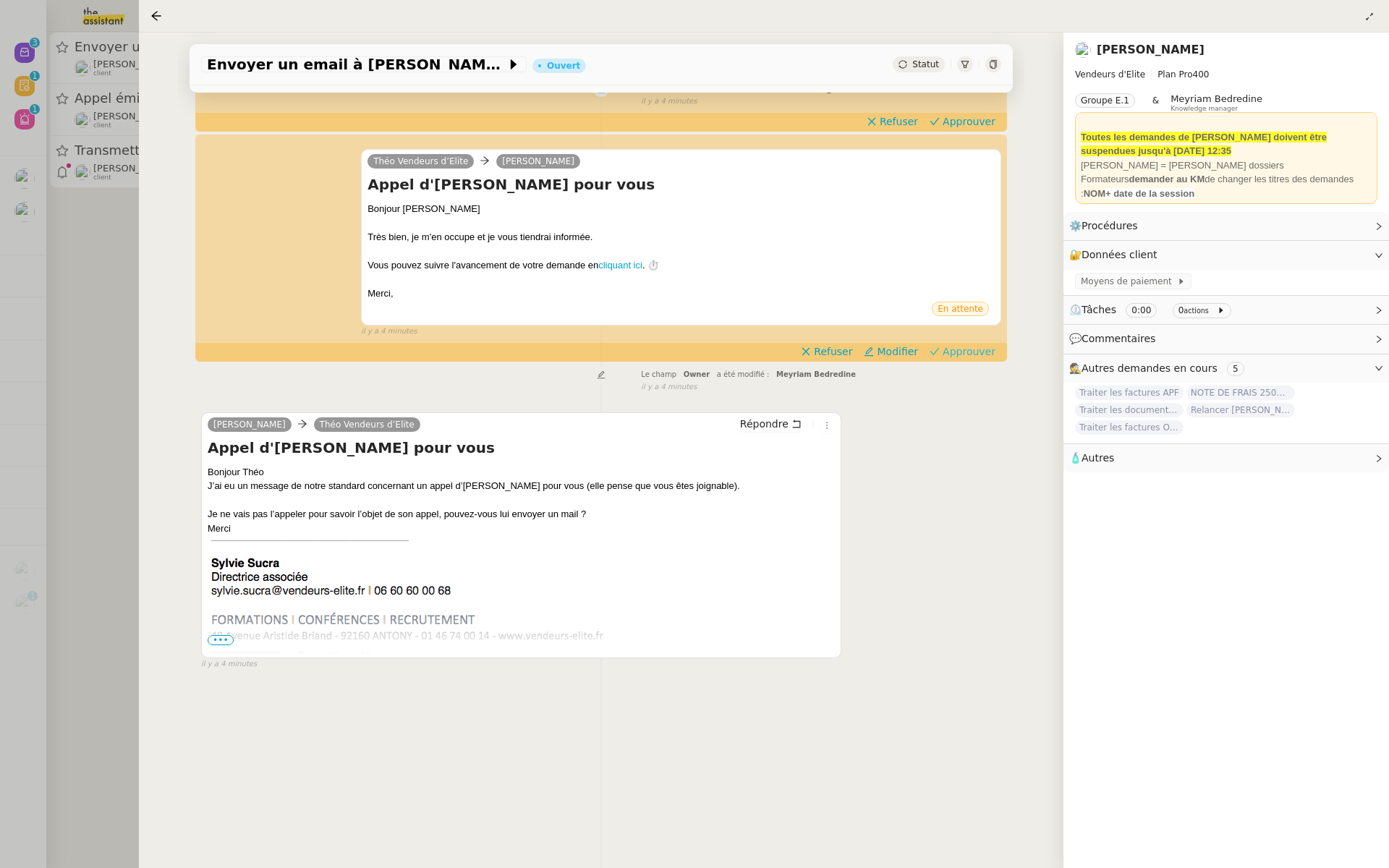
click at [975, 348] on span "Approuver" at bounding box center [969, 352] width 53 height 15
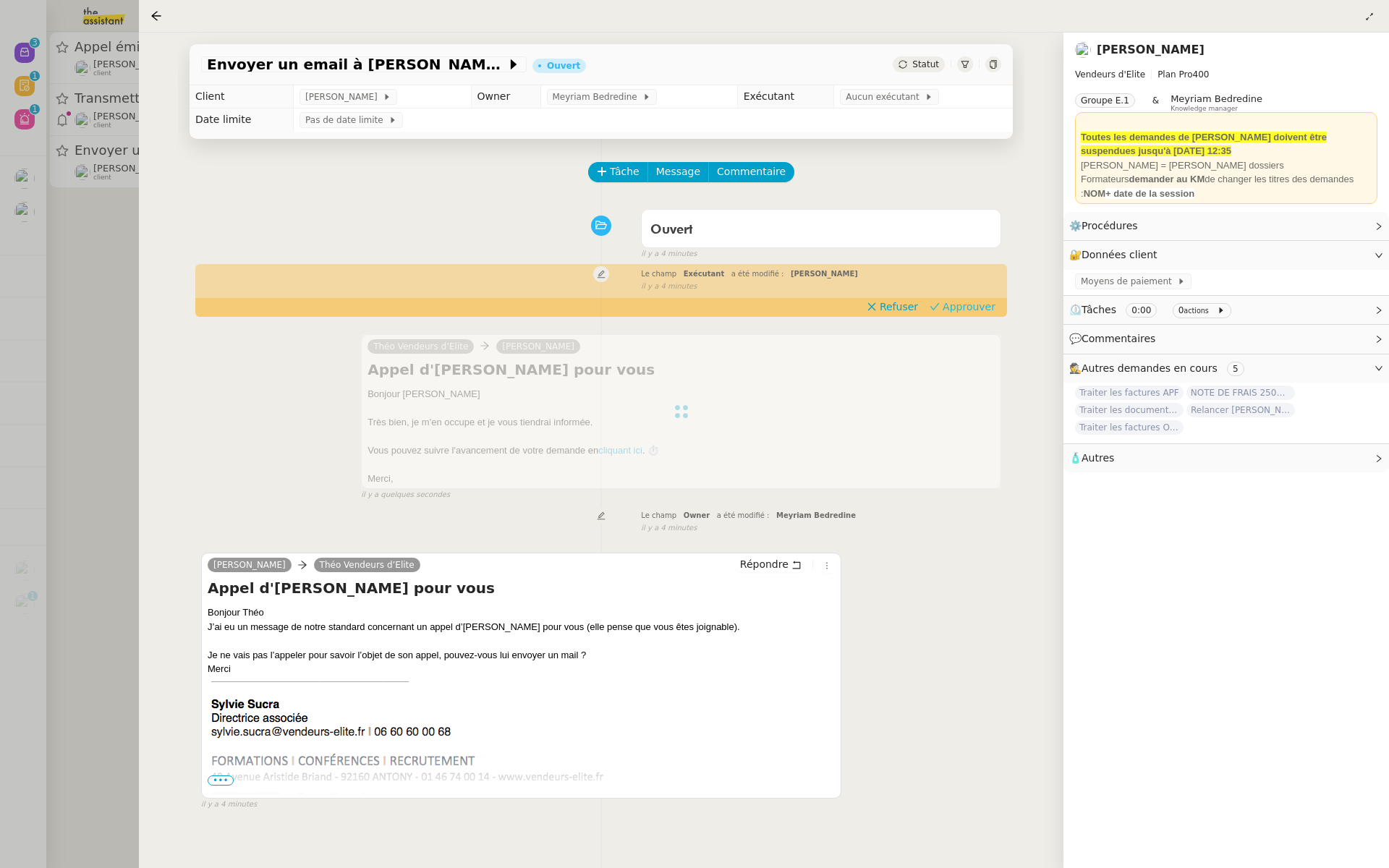
click at [974, 305] on span "Approuver" at bounding box center [969, 307] width 53 height 15
click at [102, 113] on div at bounding box center [694, 434] width 1389 height 868
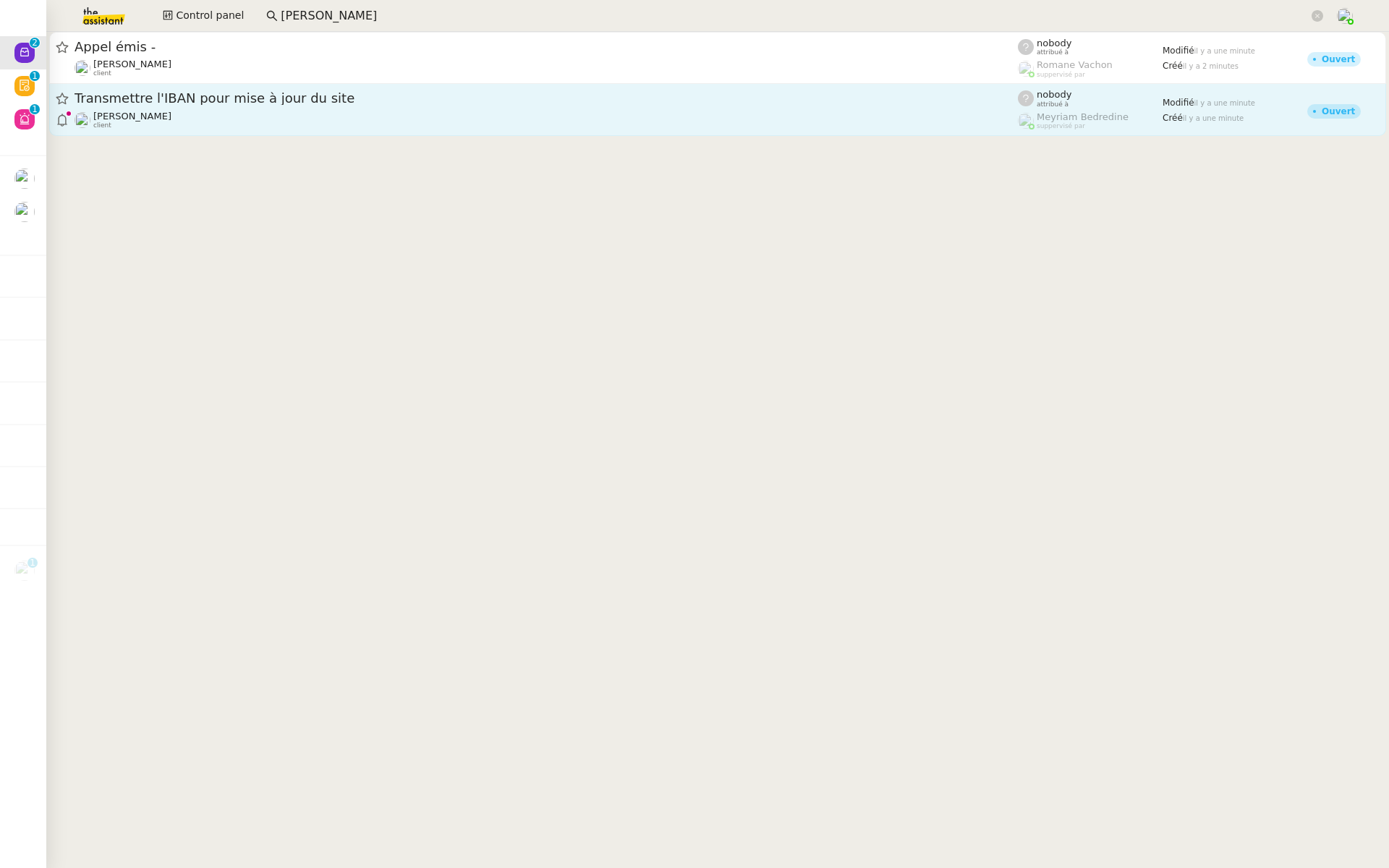
click at [203, 101] on span "Transmettre l'IBAN pour mise à jour du site" at bounding box center [546, 98] width 943 height 13
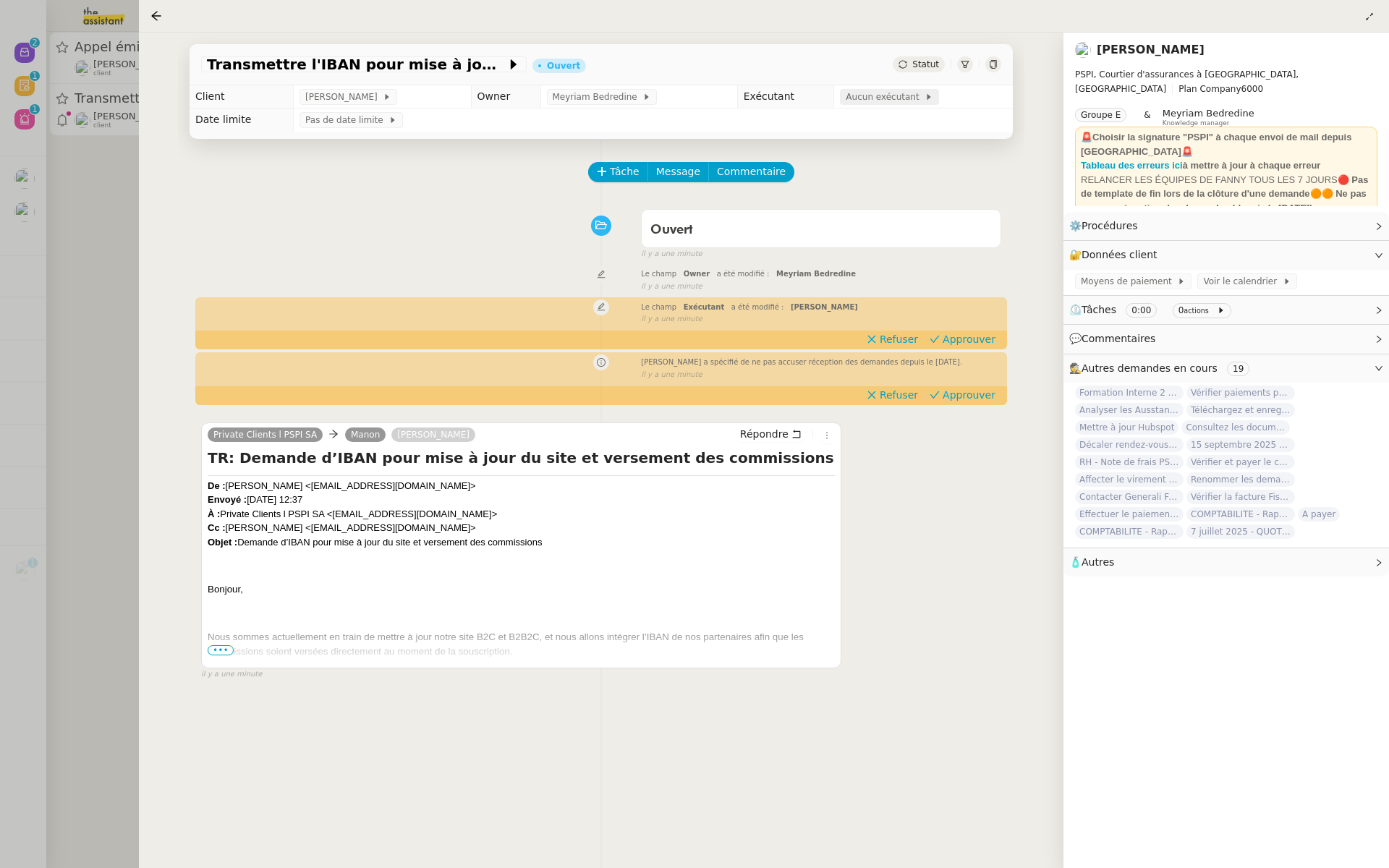
click at [858, 95] on span "Aucun exécutant" at bounding box center [886, 97] width 79 height 15
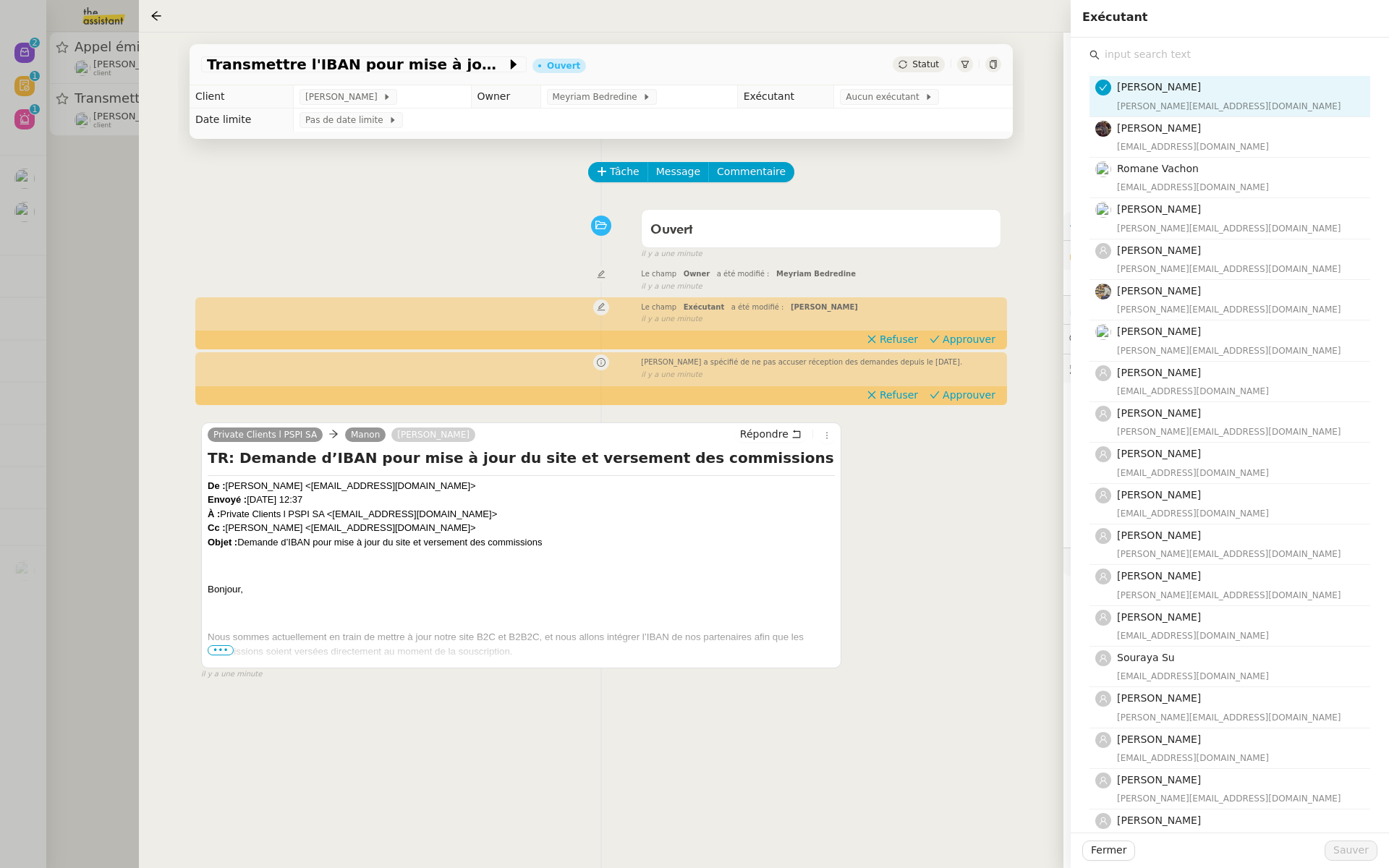
click at [1131, 62] on input "text" at bounding box center [1235, 54] width 271 height 19
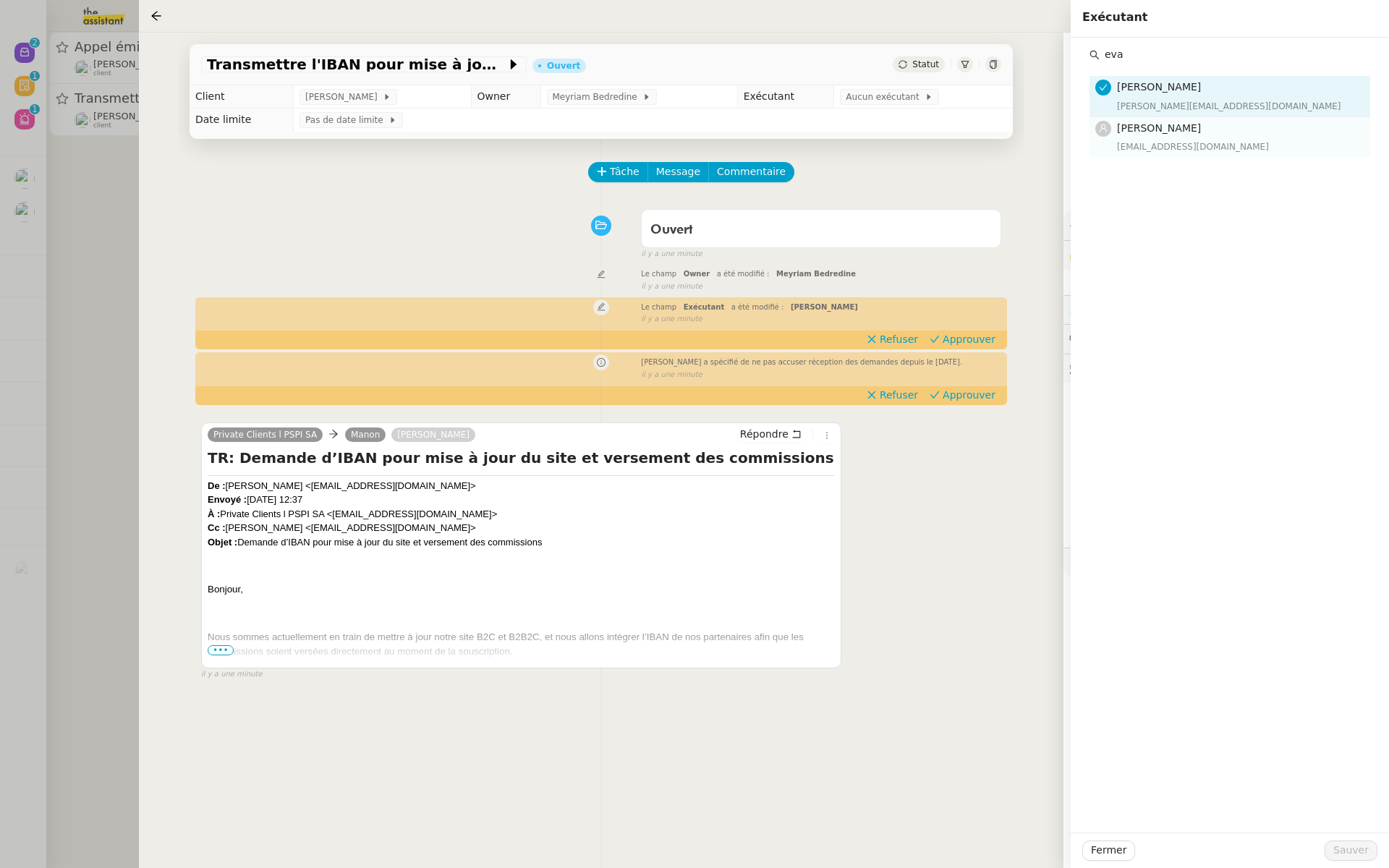
type input "eva"
click at [1214, 133] on h4 "[PERSON_NAME]" at bounding box center [1239, 128] width 245 height 16
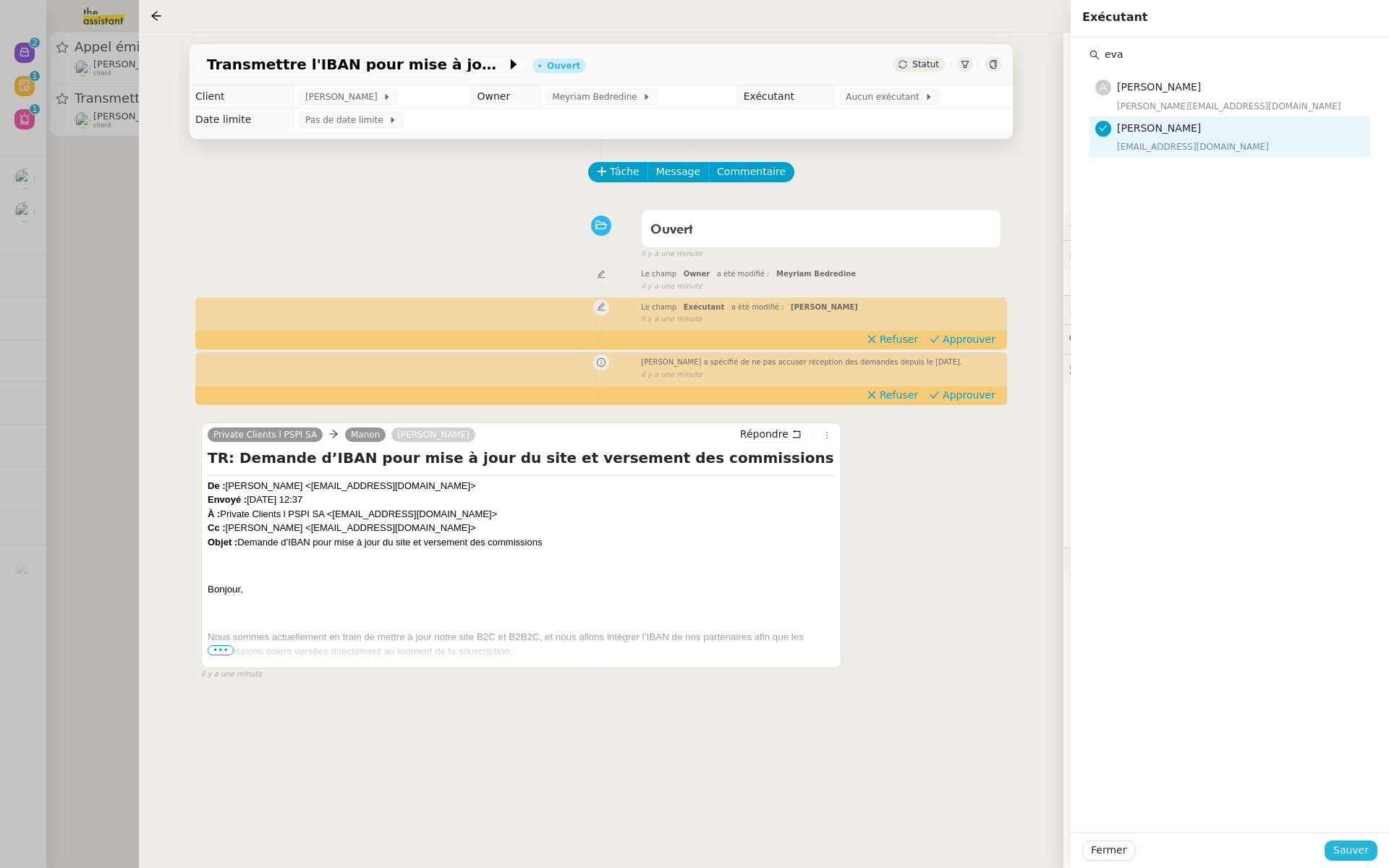
click at [1350, 854] on span "Sauver" at bounding box center [1352, 850] width 36 height 16
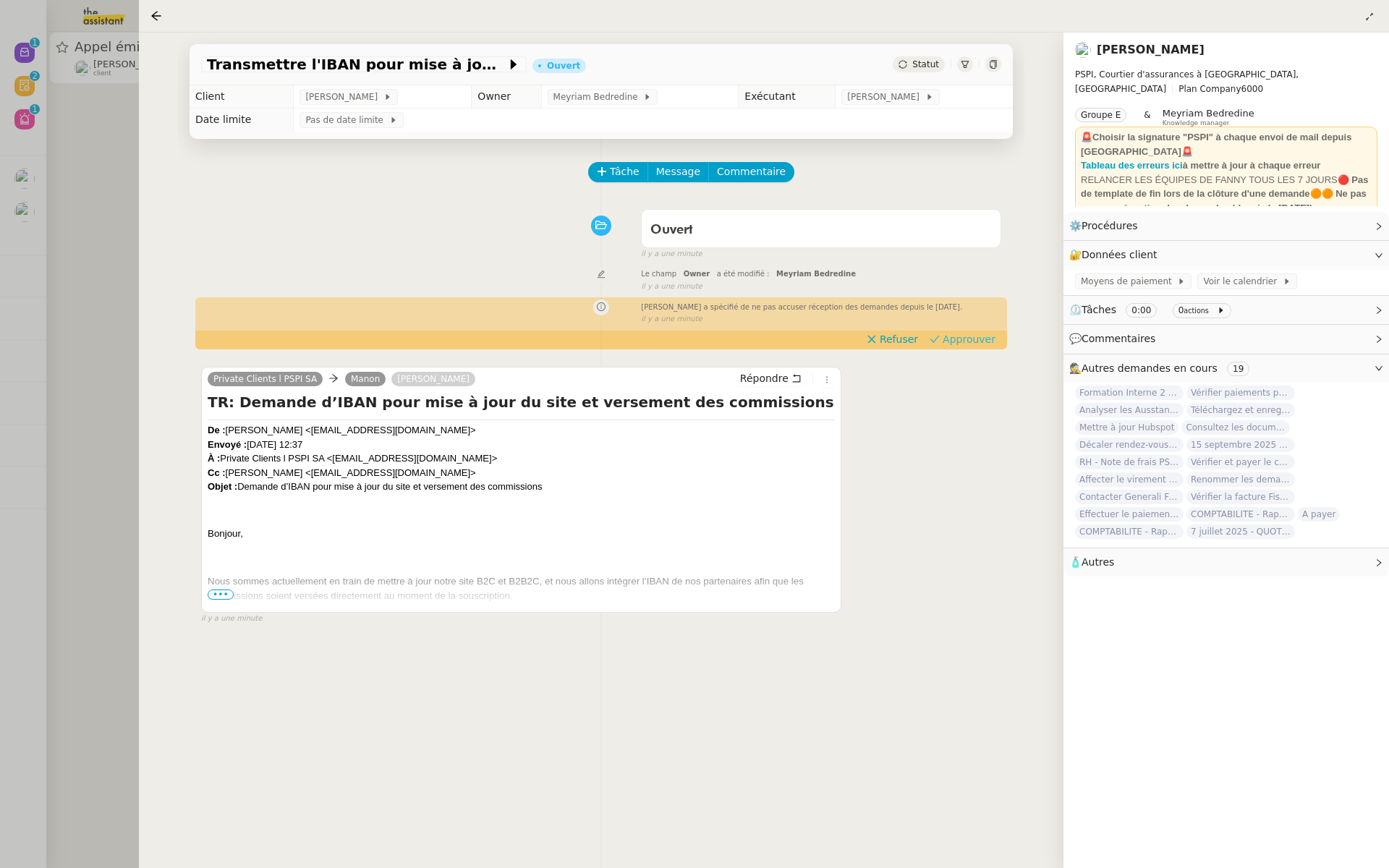
click at [971, 333] on span "Approuver" at bounding box center [969, 339] width 53 height 15
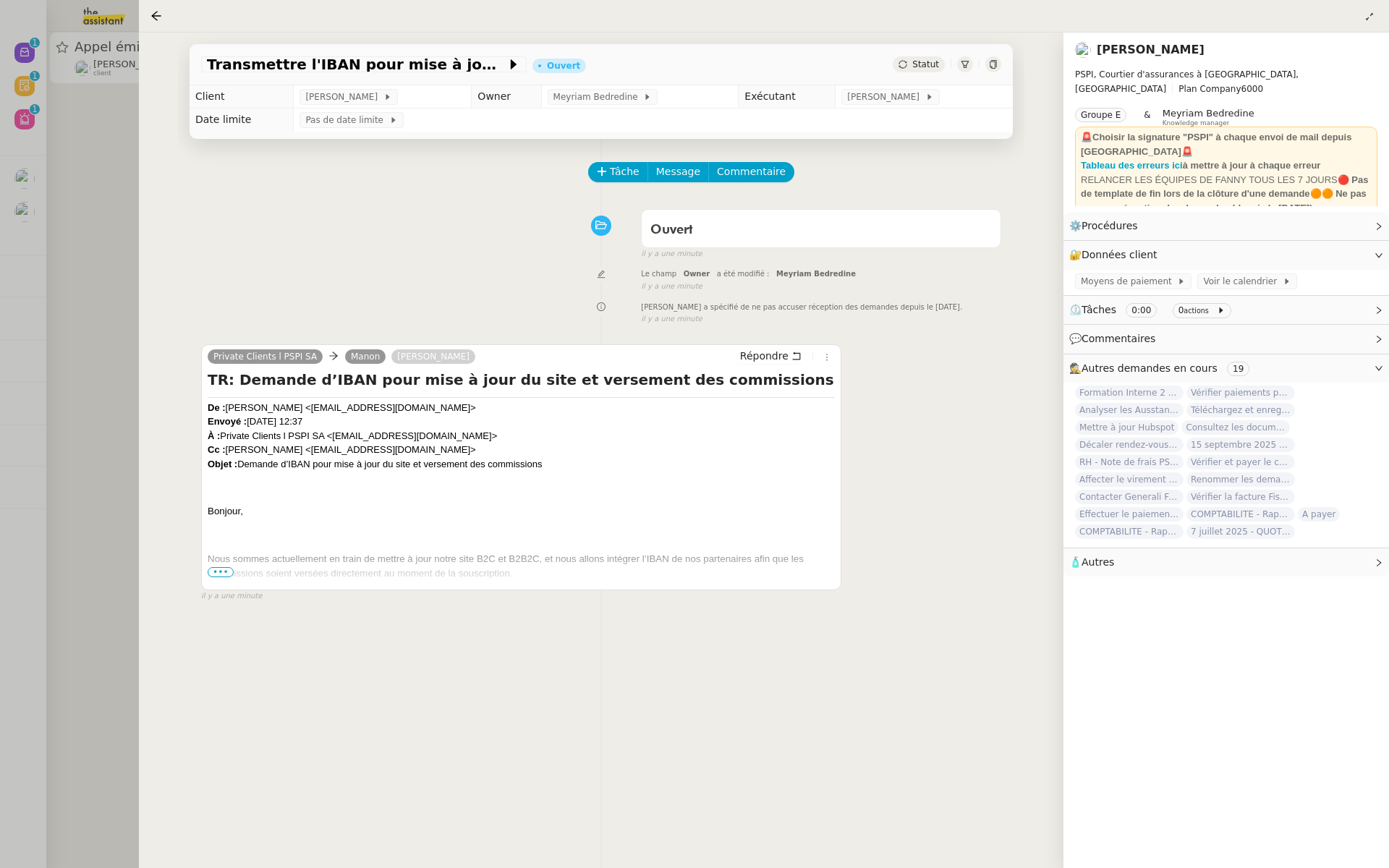
click at [102, 135] on div at bounding box center [694, 434] width 1389 height 868
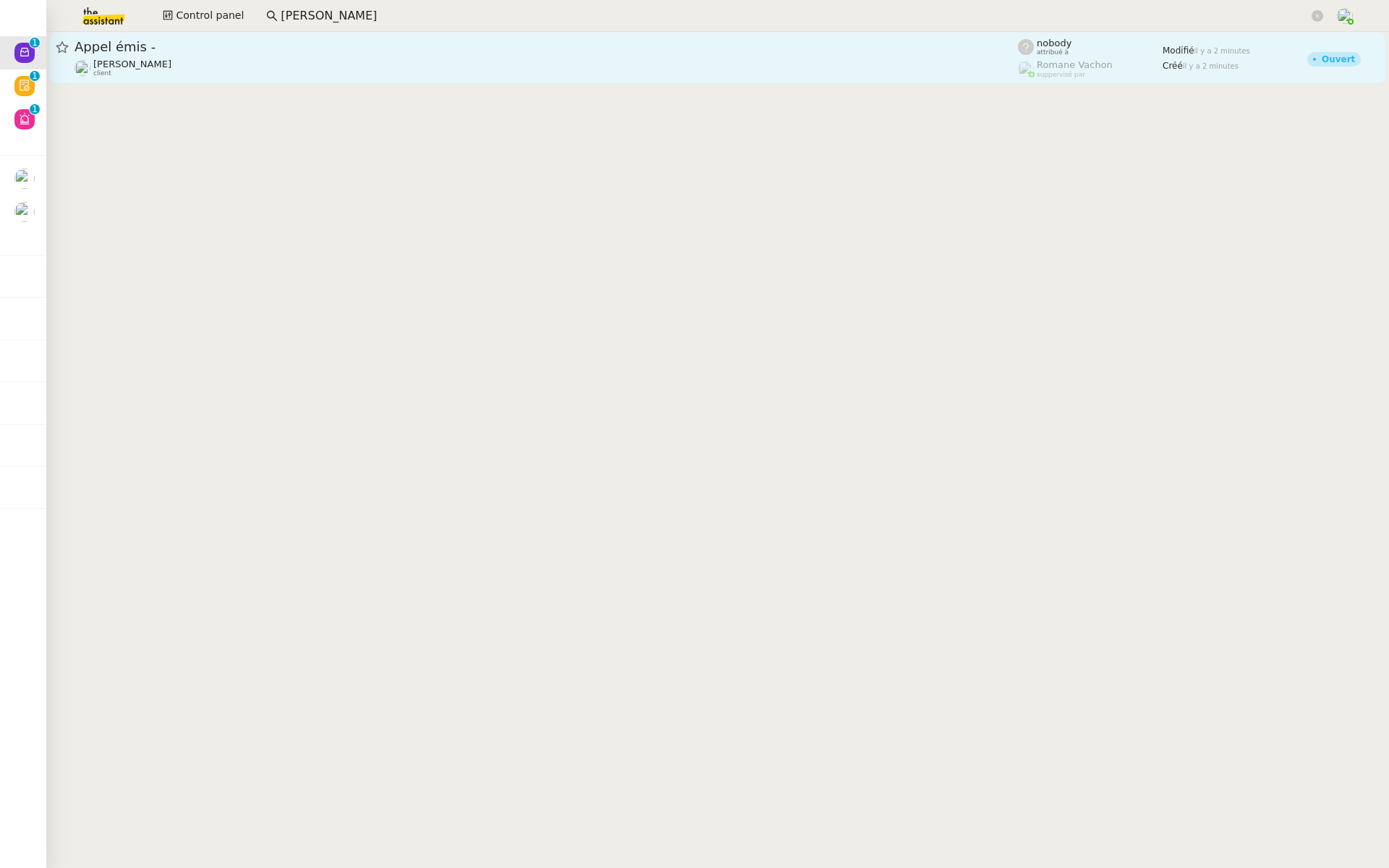
click at [155, 48] on span "Appel émis -" at bounding box center [546, 47] width 943 height 13
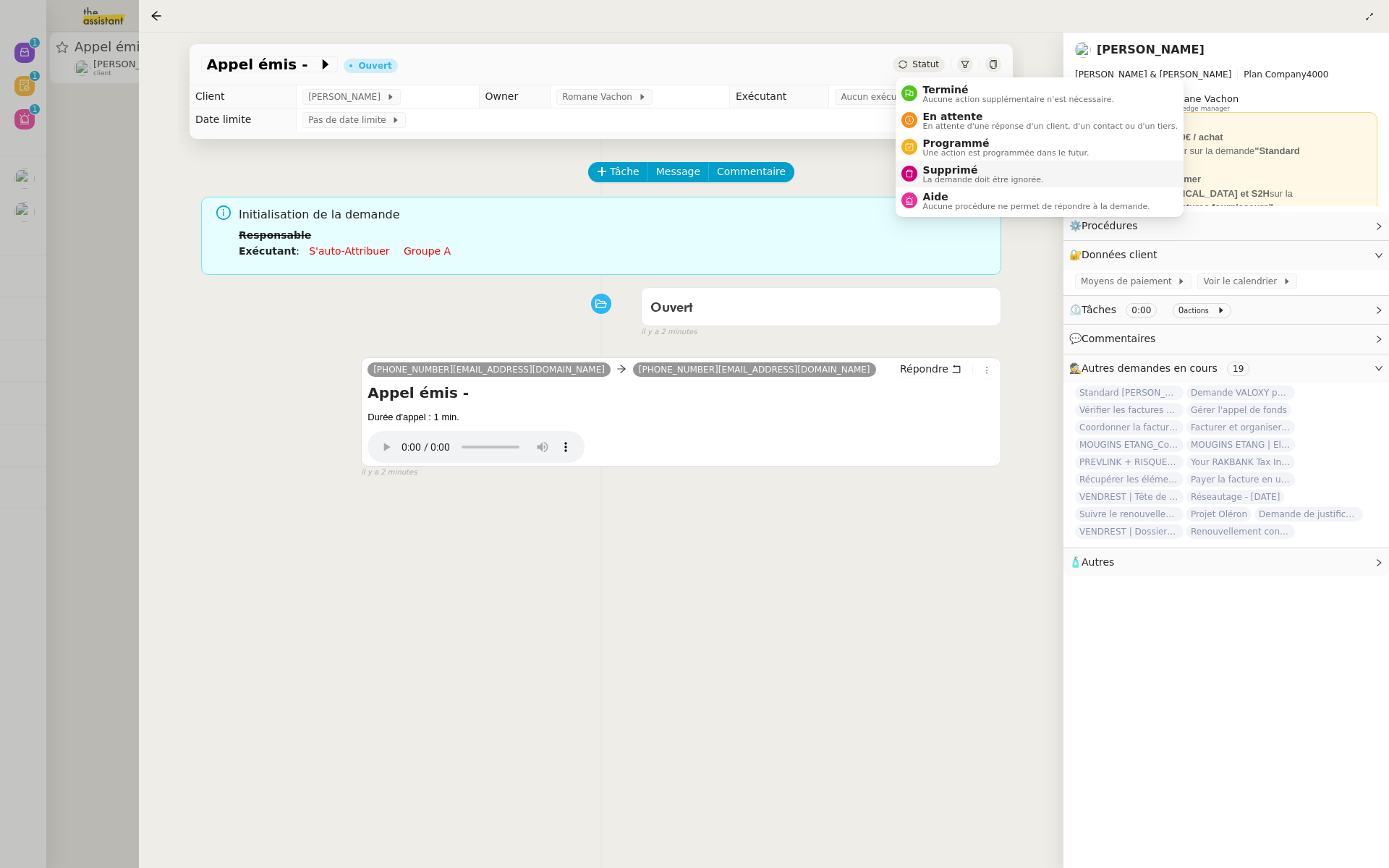
click at [941, 173] on span "Supprimé" at bounding box center [984, 170] width 121 height 12
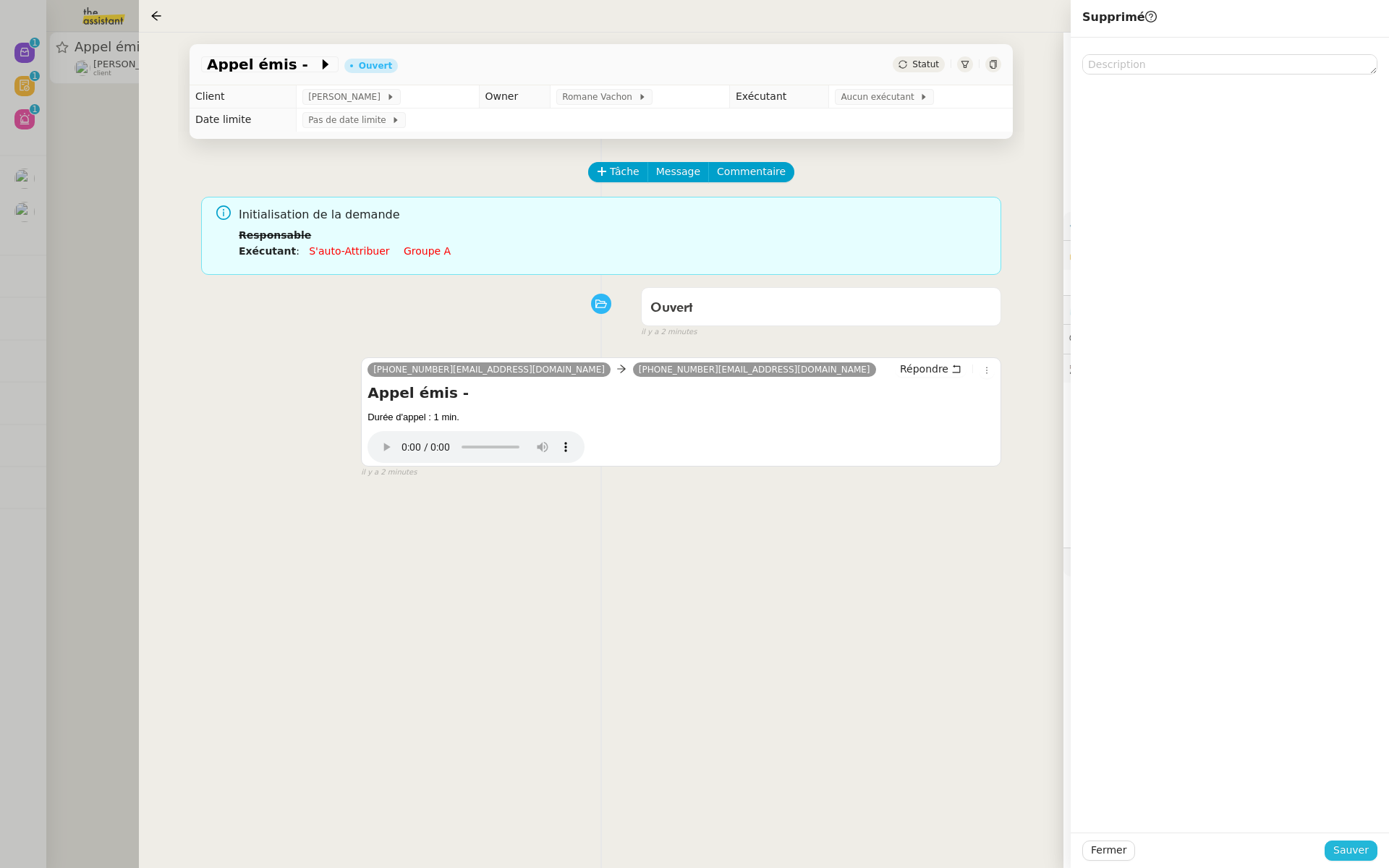
click at [1346, 843] on span "Sauver" at bounding box center [1352, 850] width 36 height 16
click at [47, 197] on div at bounding box center [694, 434] width 1389 height 868
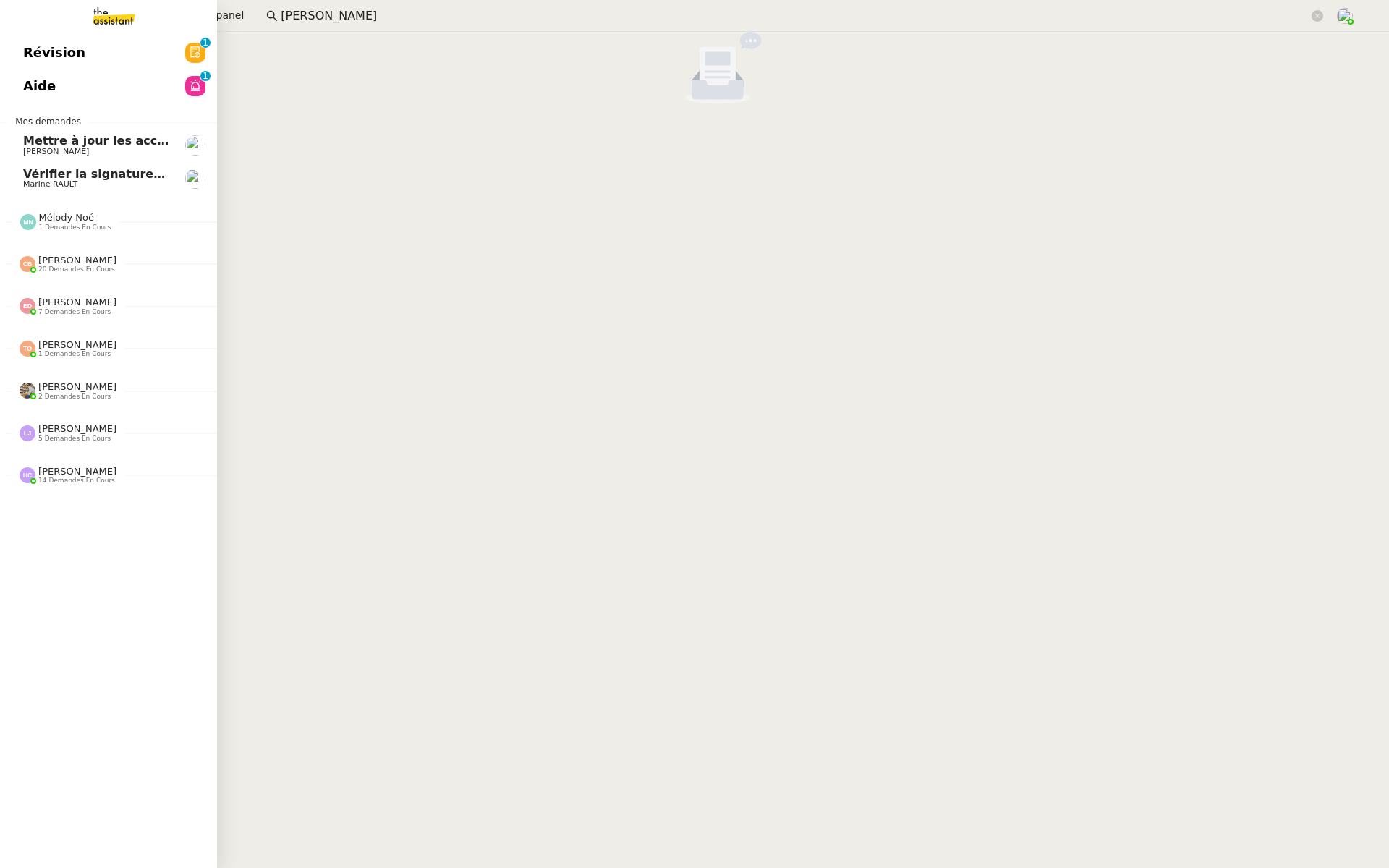
click at [27, 50] on span "Révision" at bounding box center [54, 53] width 62 height 22
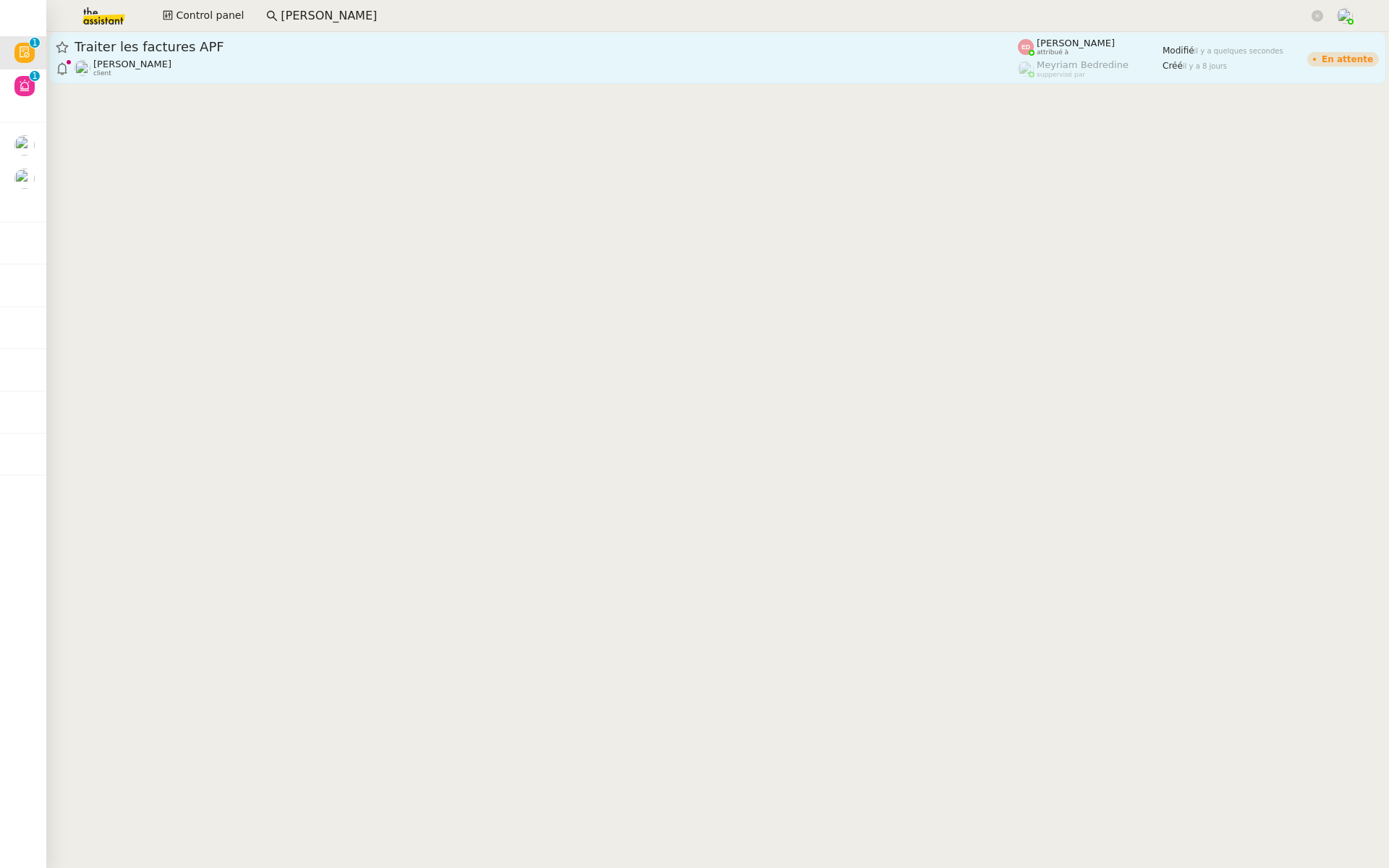
click at [270, 57] on div "Traiter les factures APF Sylvie SUCRA client" at bounding box center [546, 57] width 943 height 39
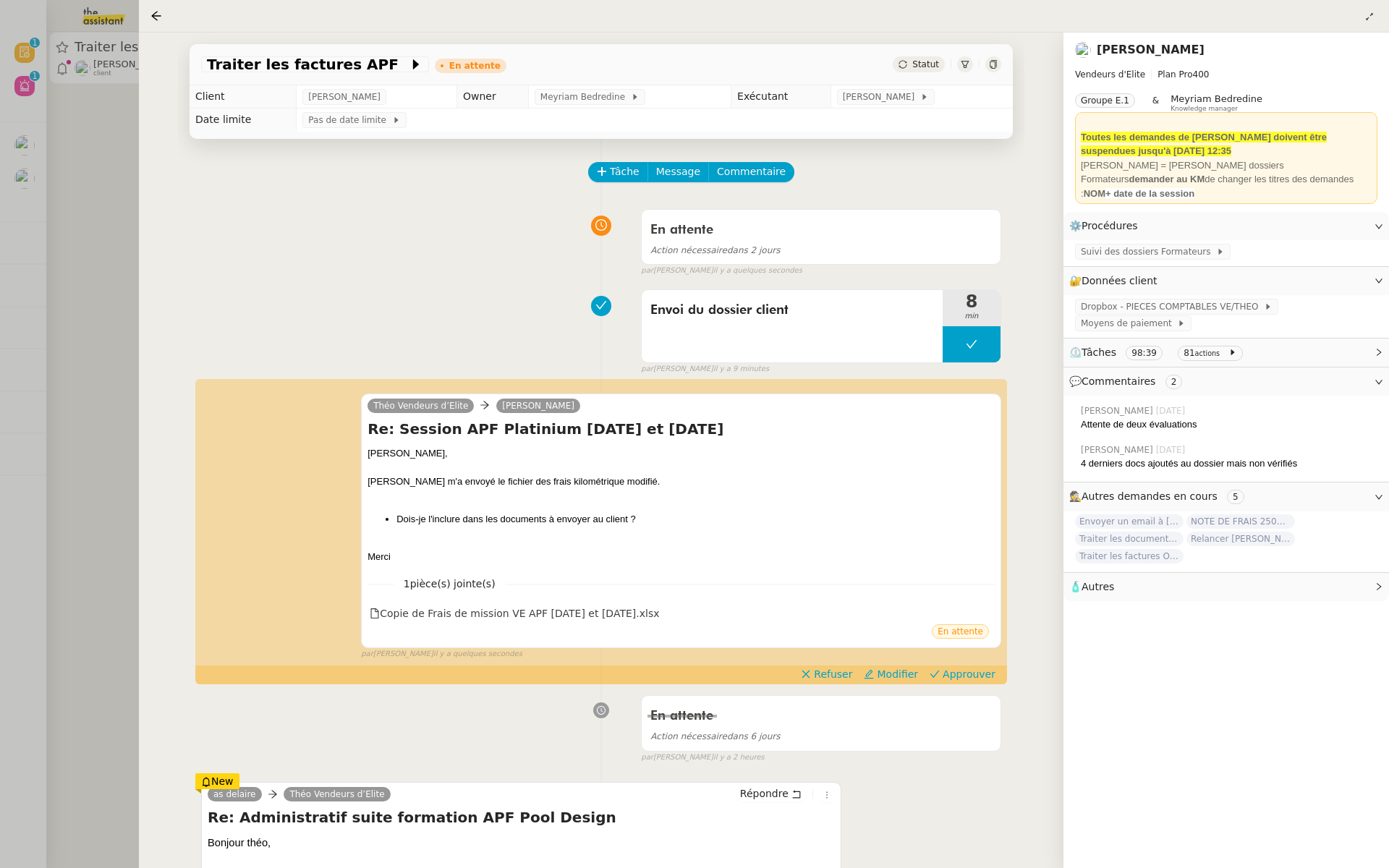
scroll to position [139, 0]
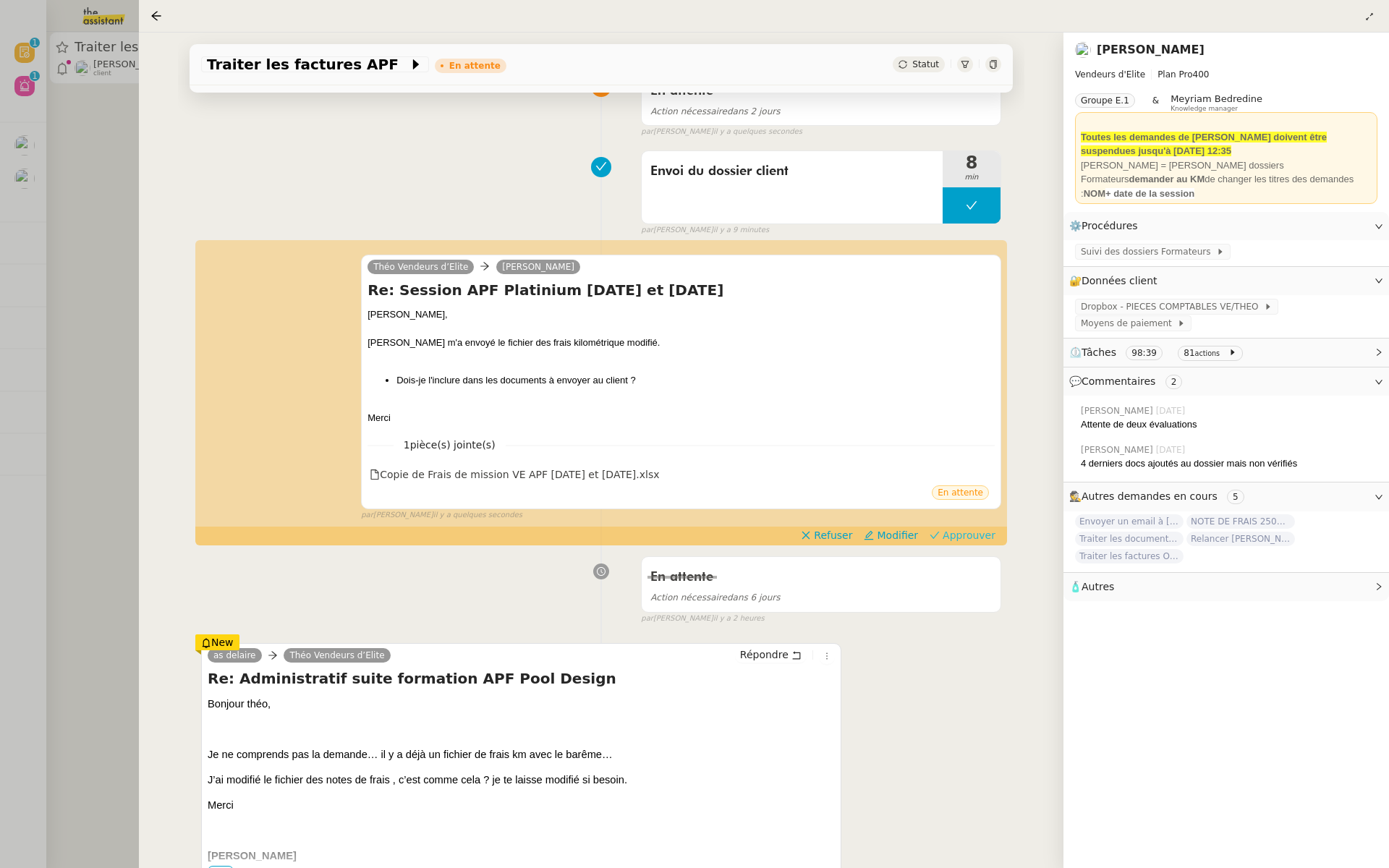
click at [975, 536] on span "Approuver" at bounding box center [969, 535] width 53 height 15
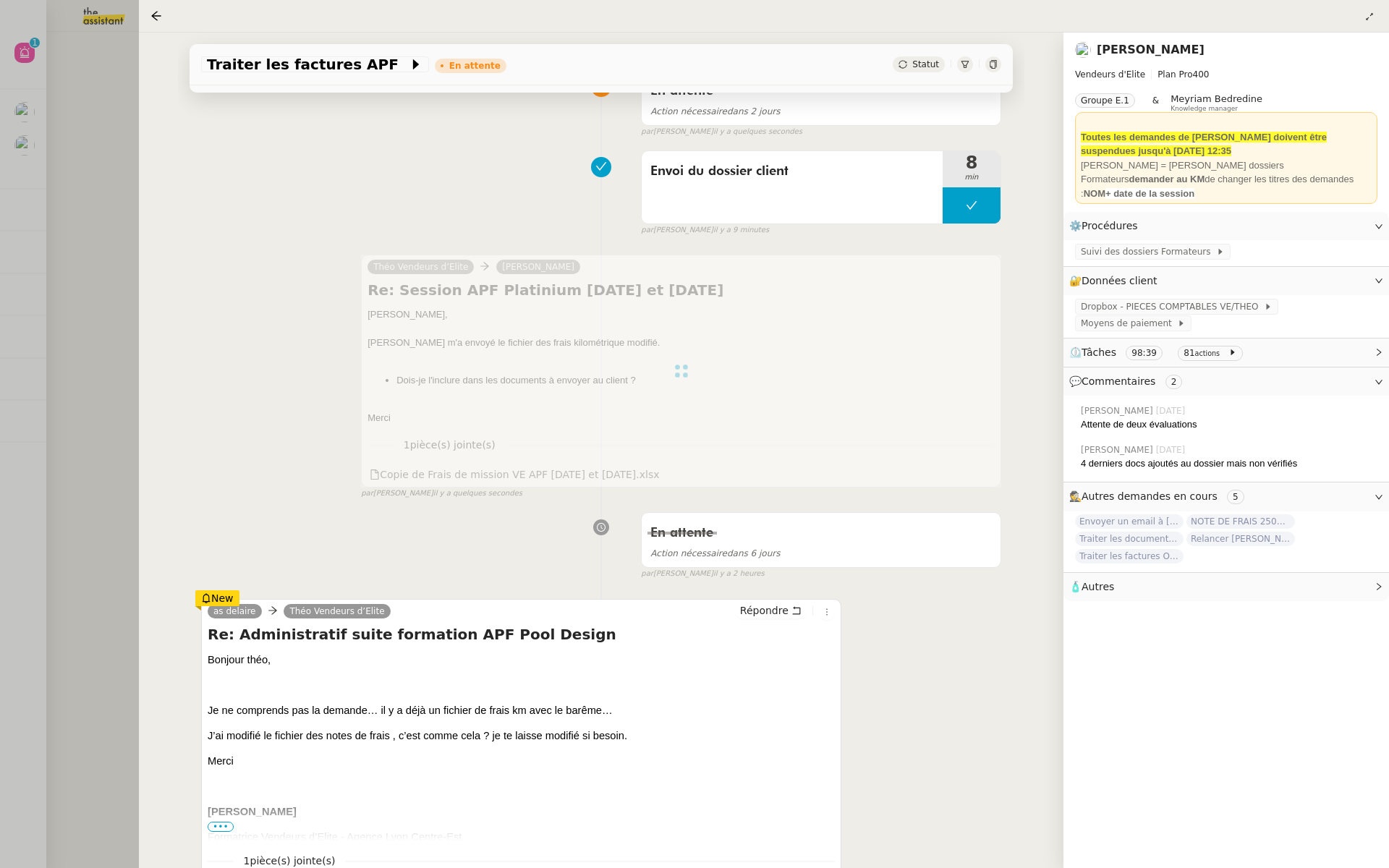
click at [83, 279] on div at bounding box center [694, 434] width 1389 height 868
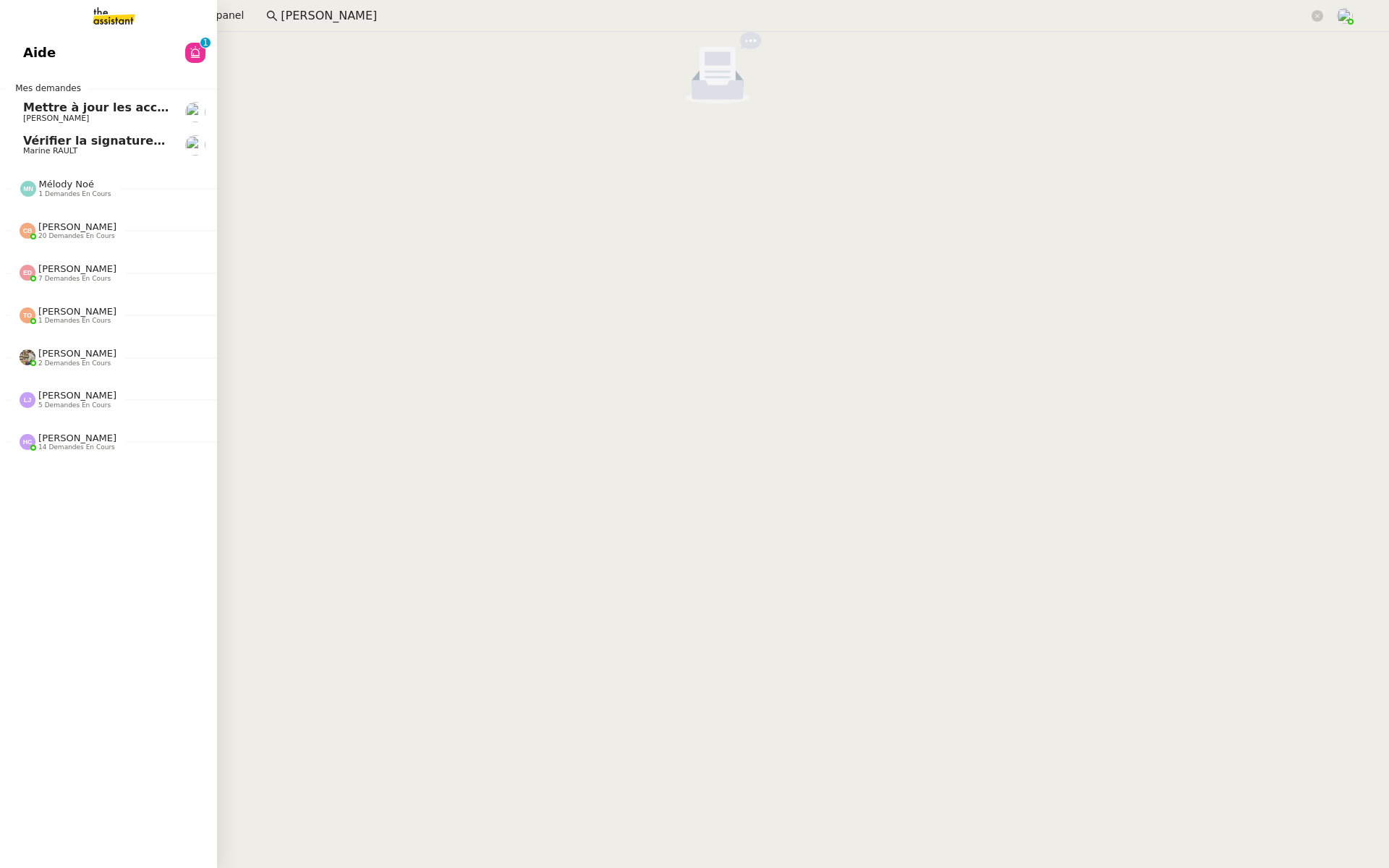
click at [32, 61] on span "Aide" at bounding box center [40, 53] width 33 height 22
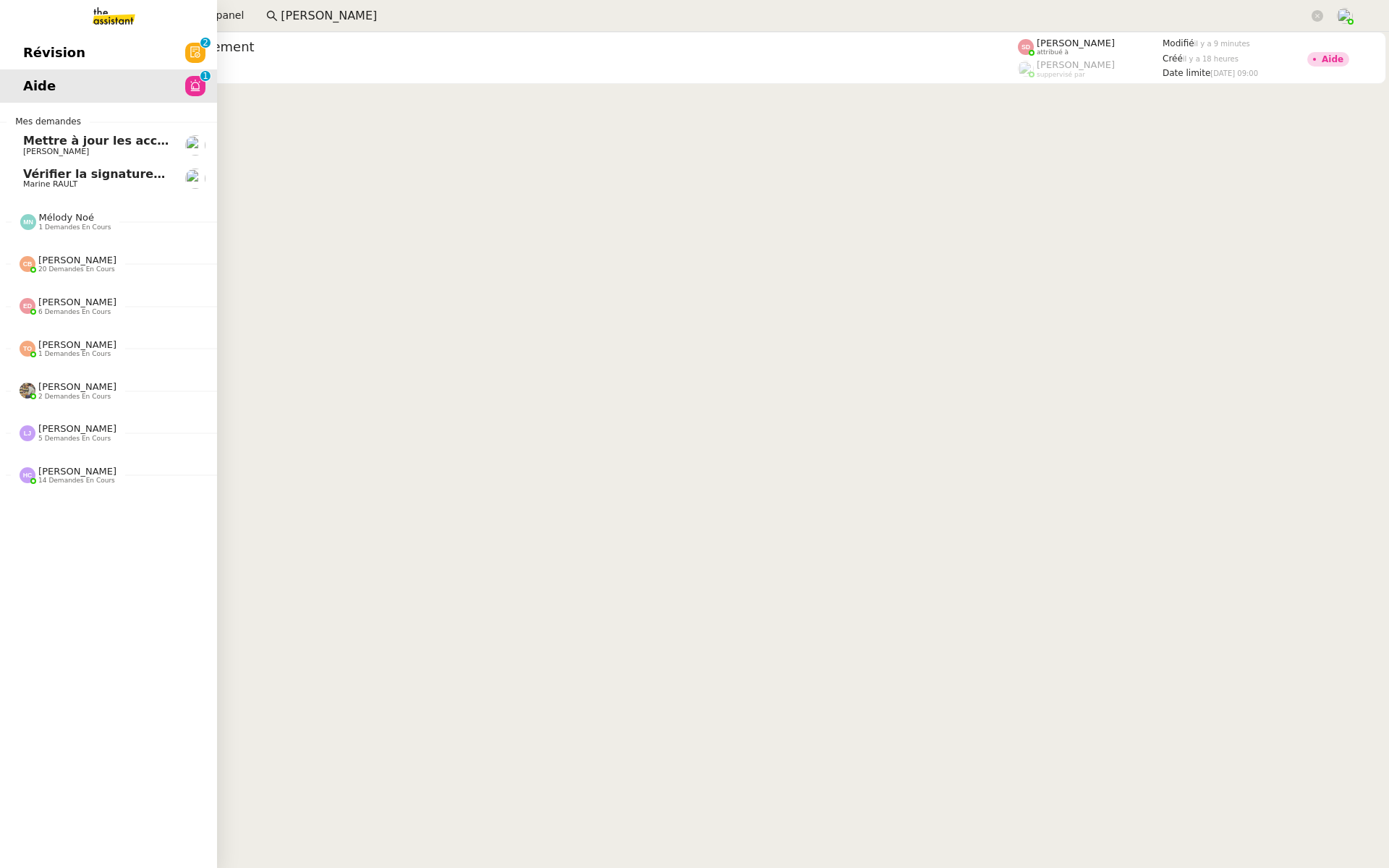
click at [76, 56] on link "Révision 0 1 2 3 4 5 6 7 8 9" at bounding box center [109, 53] width 217 height 33
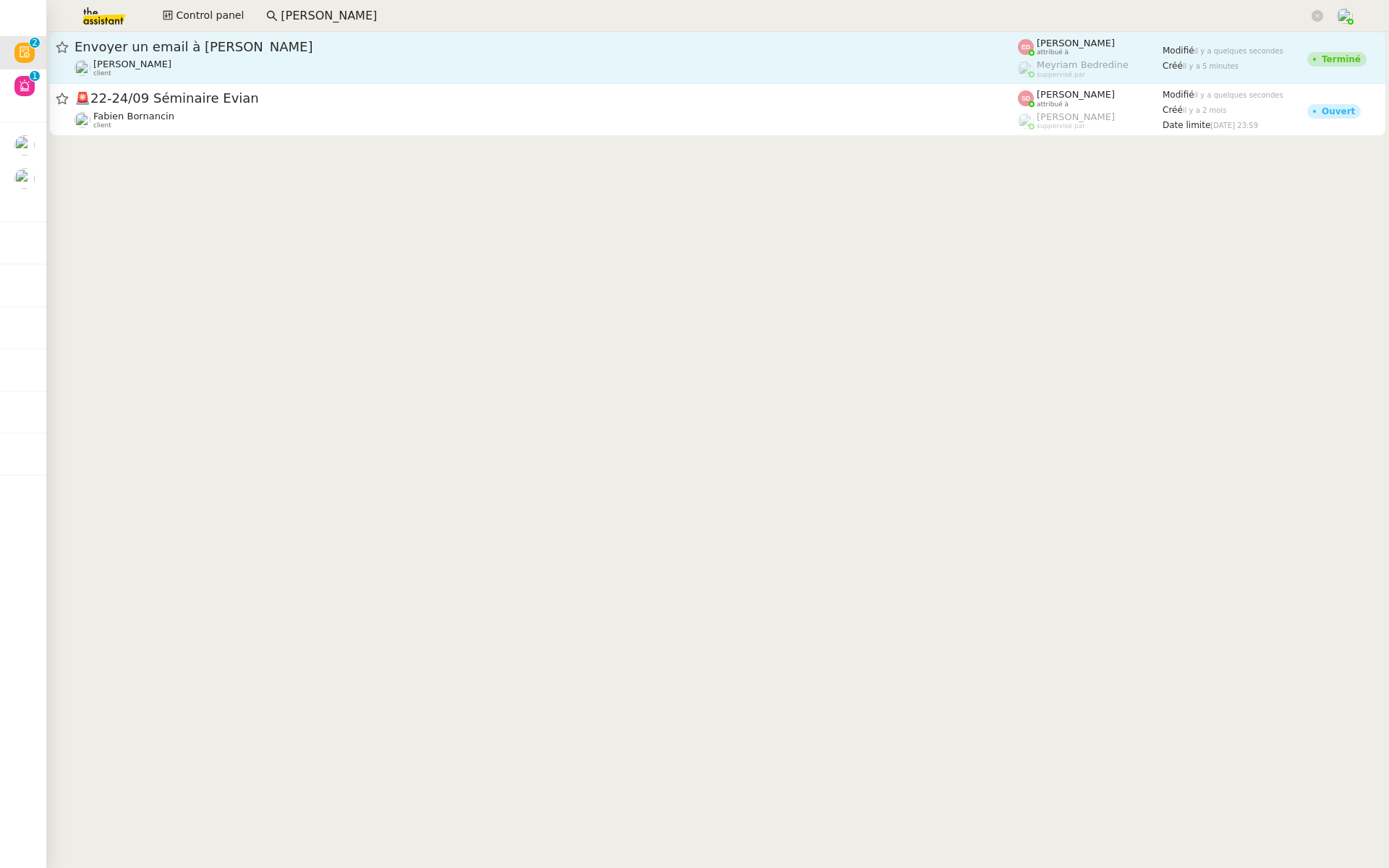
click at [425, 53] on span "Envoyer un email à [PERSON_NAME]" at bounding box center [546, 47] width 943 height 13
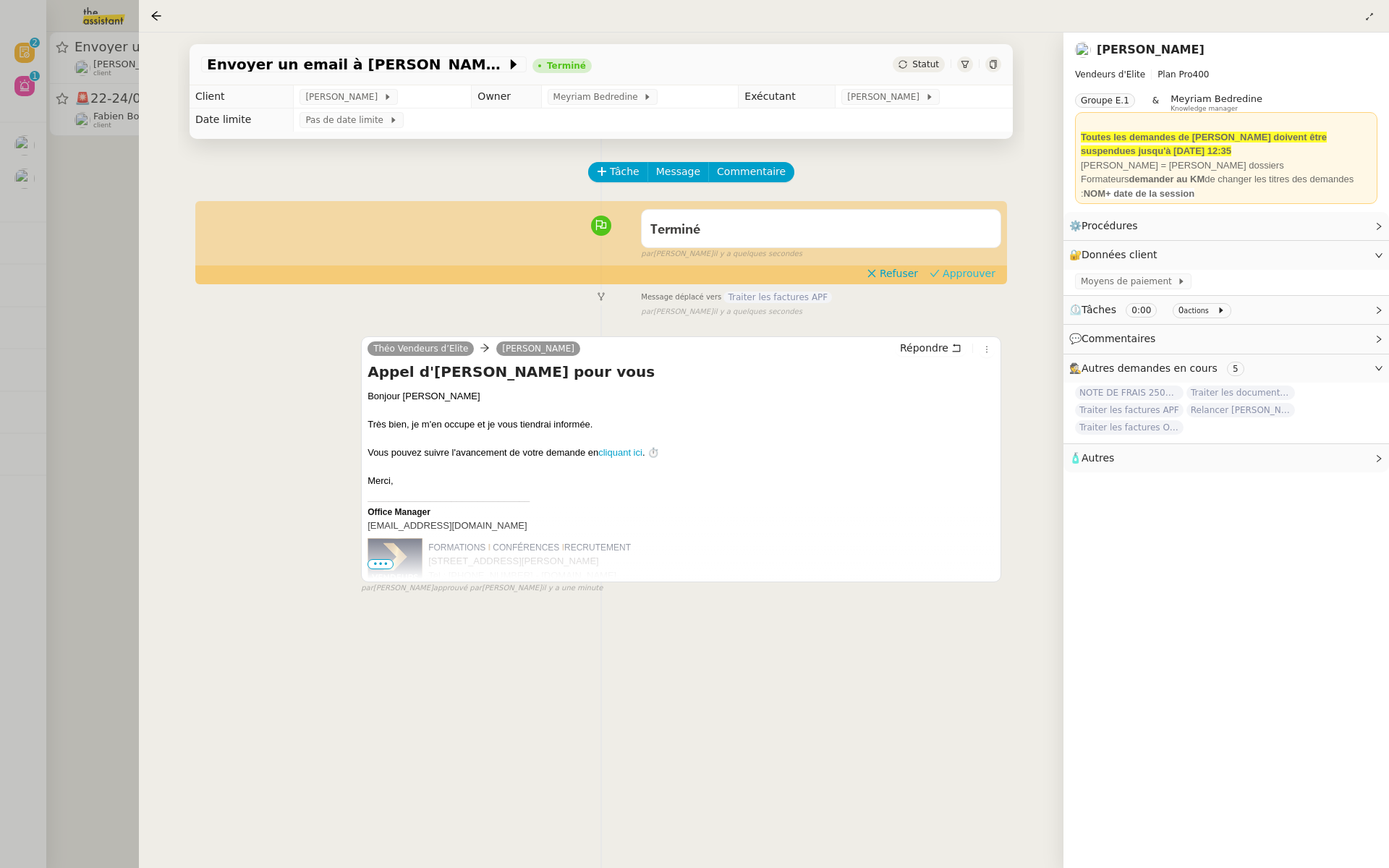
click at [964, 270] on span "Approuver" at bounding box center [969, 273] width 53 height 15
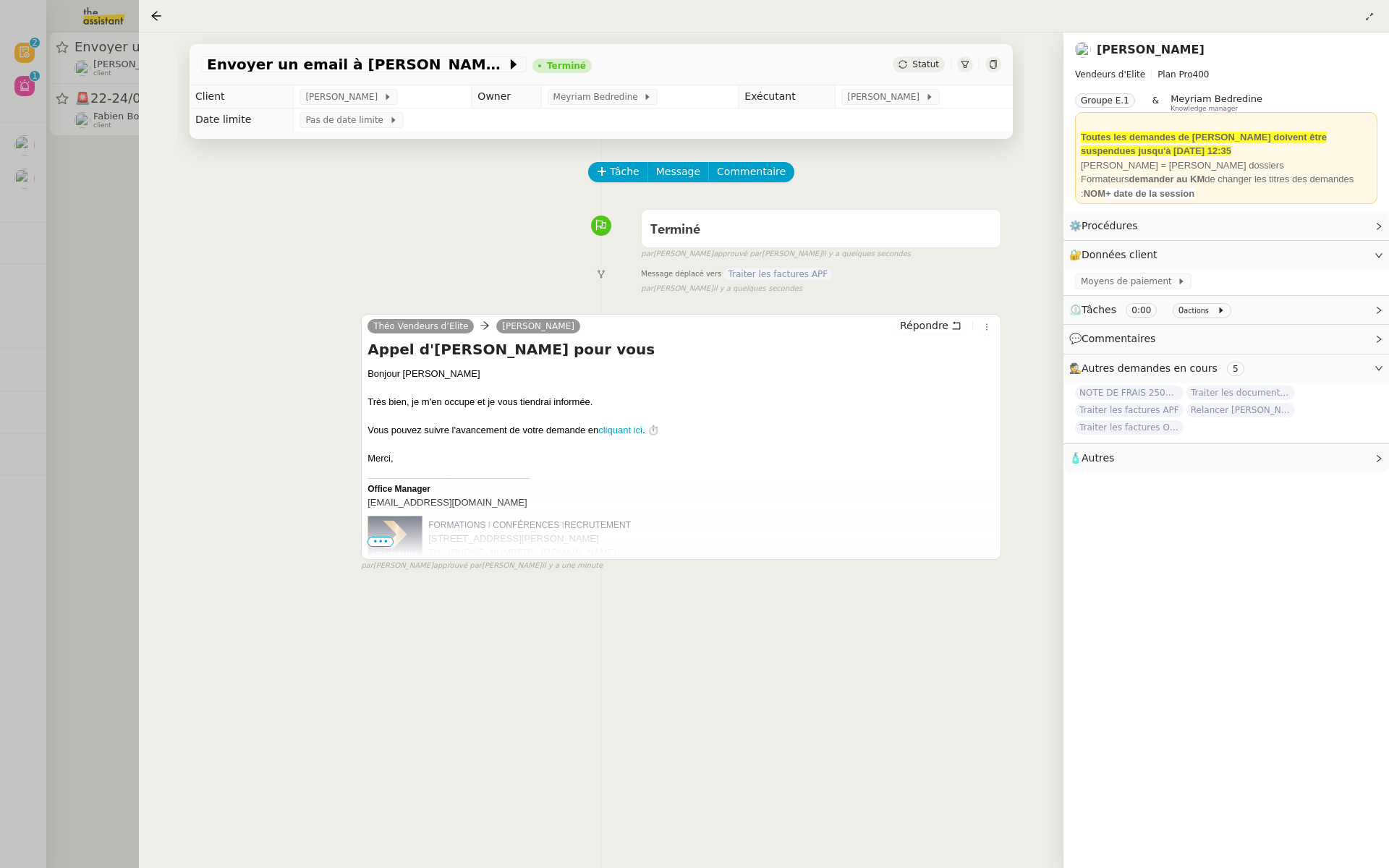
click at [87, 320] on div at bounding box center [694, 434] width 1389 height 868
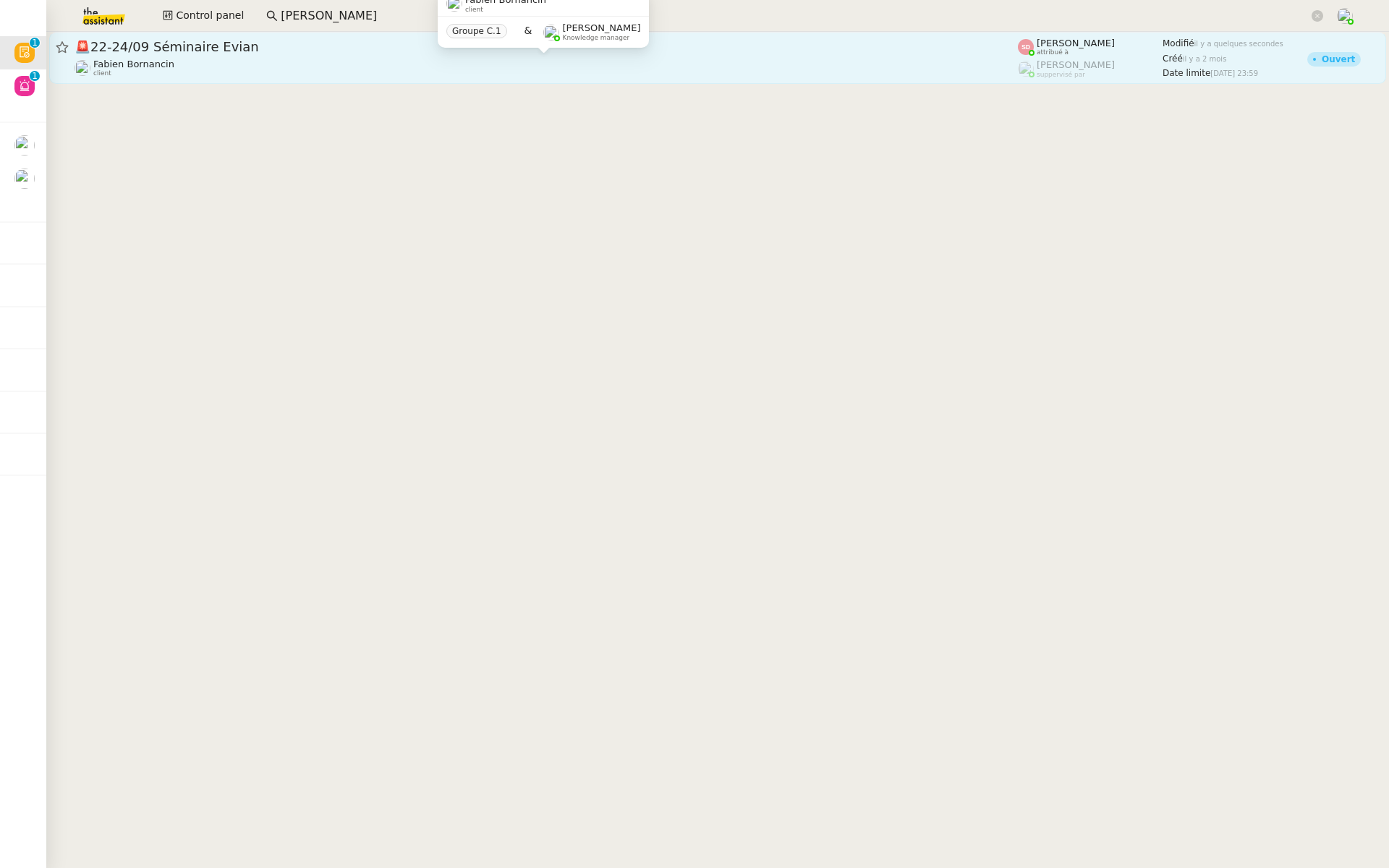
click at [349, 72] on div "[PERSON_NAME] client" at bounding box center [546, 68] width 943 height 19
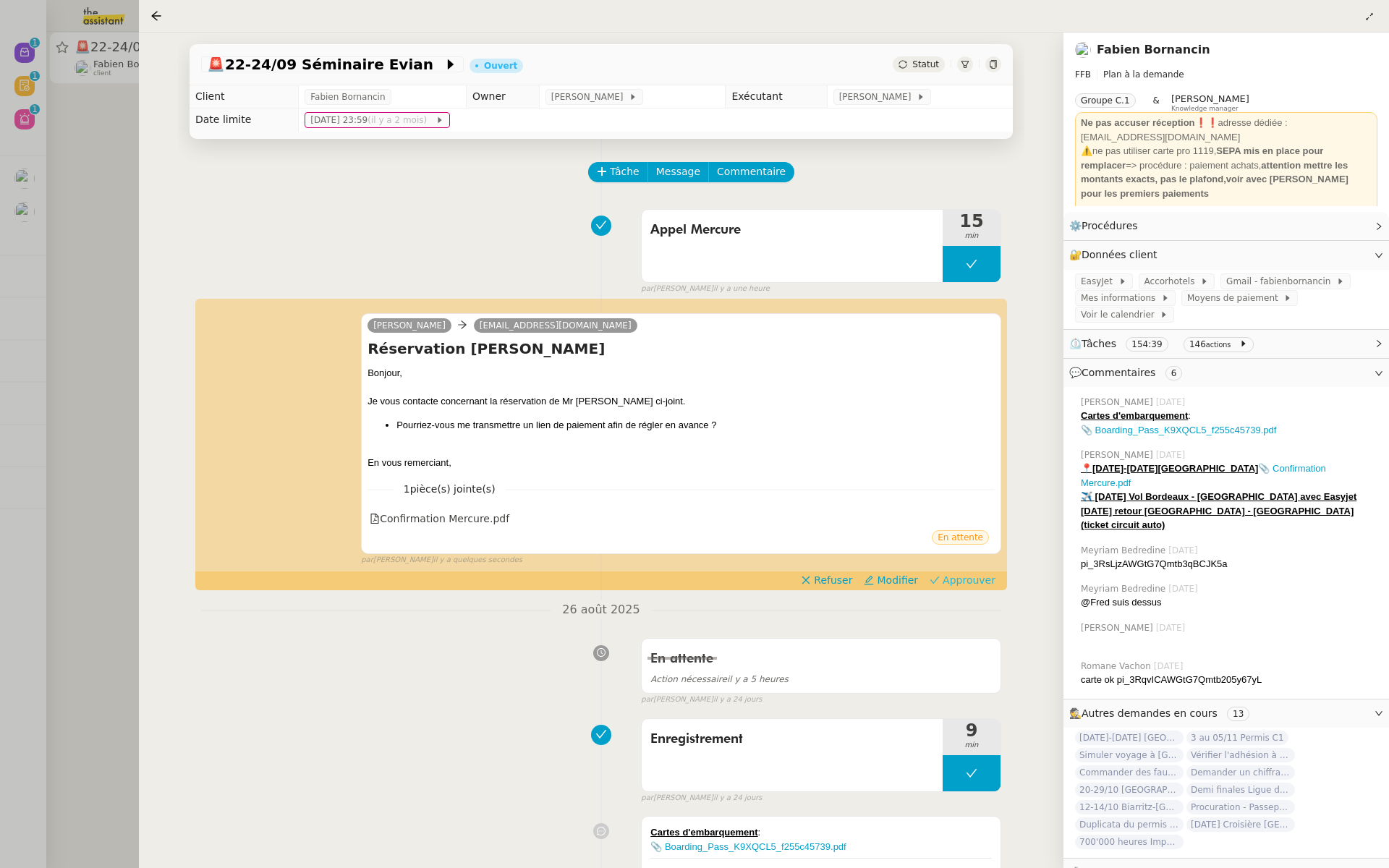
click at [974, 578] on span "Approuver" at bounding box center [969, 580] width 53 height 15
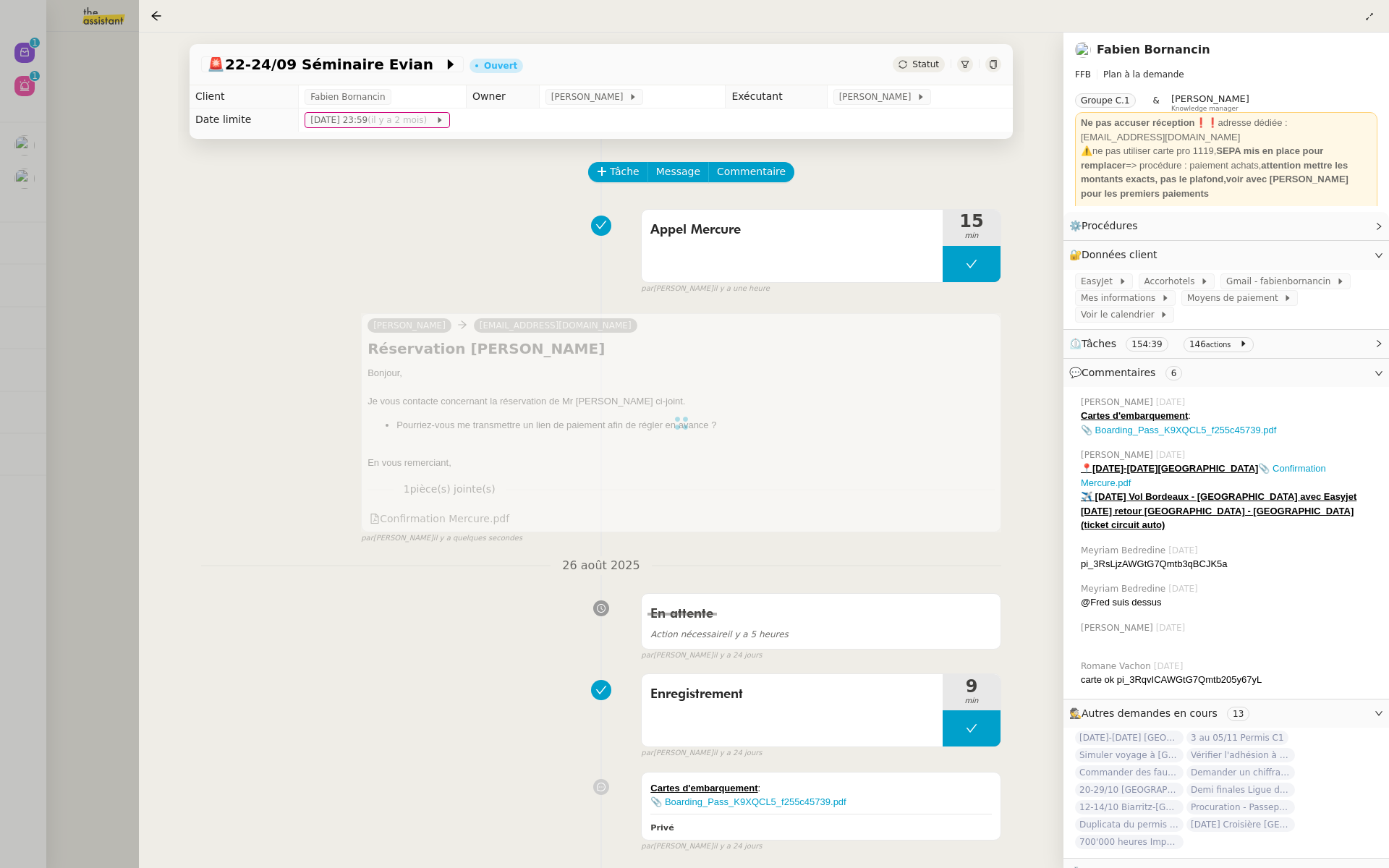
click at [58, 329] on div at bounding box center [694, 434] width 1389 height 868
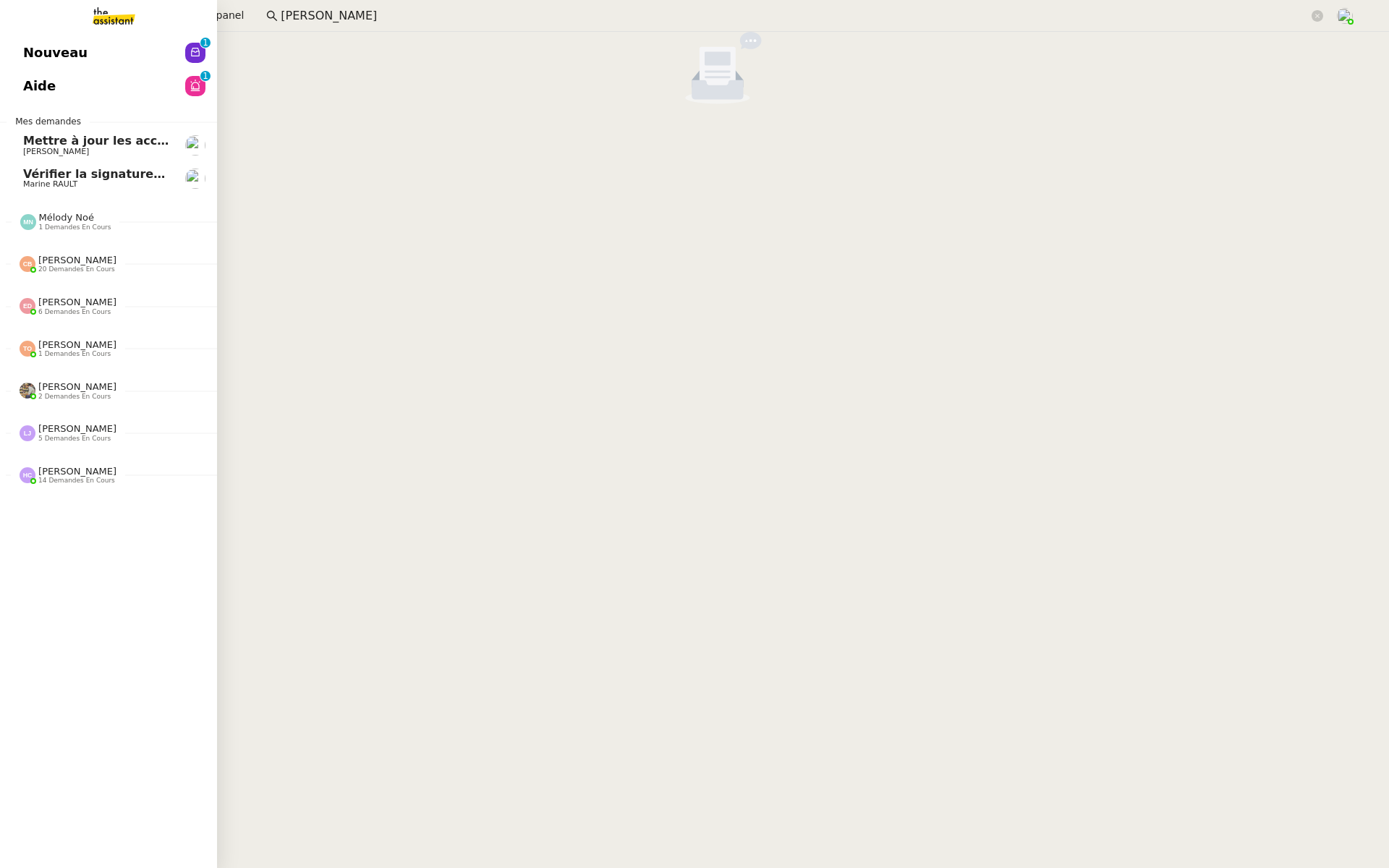
click at [32, 54] on span "Nouveau" at bounding box center [55, 53] width 64 height 22
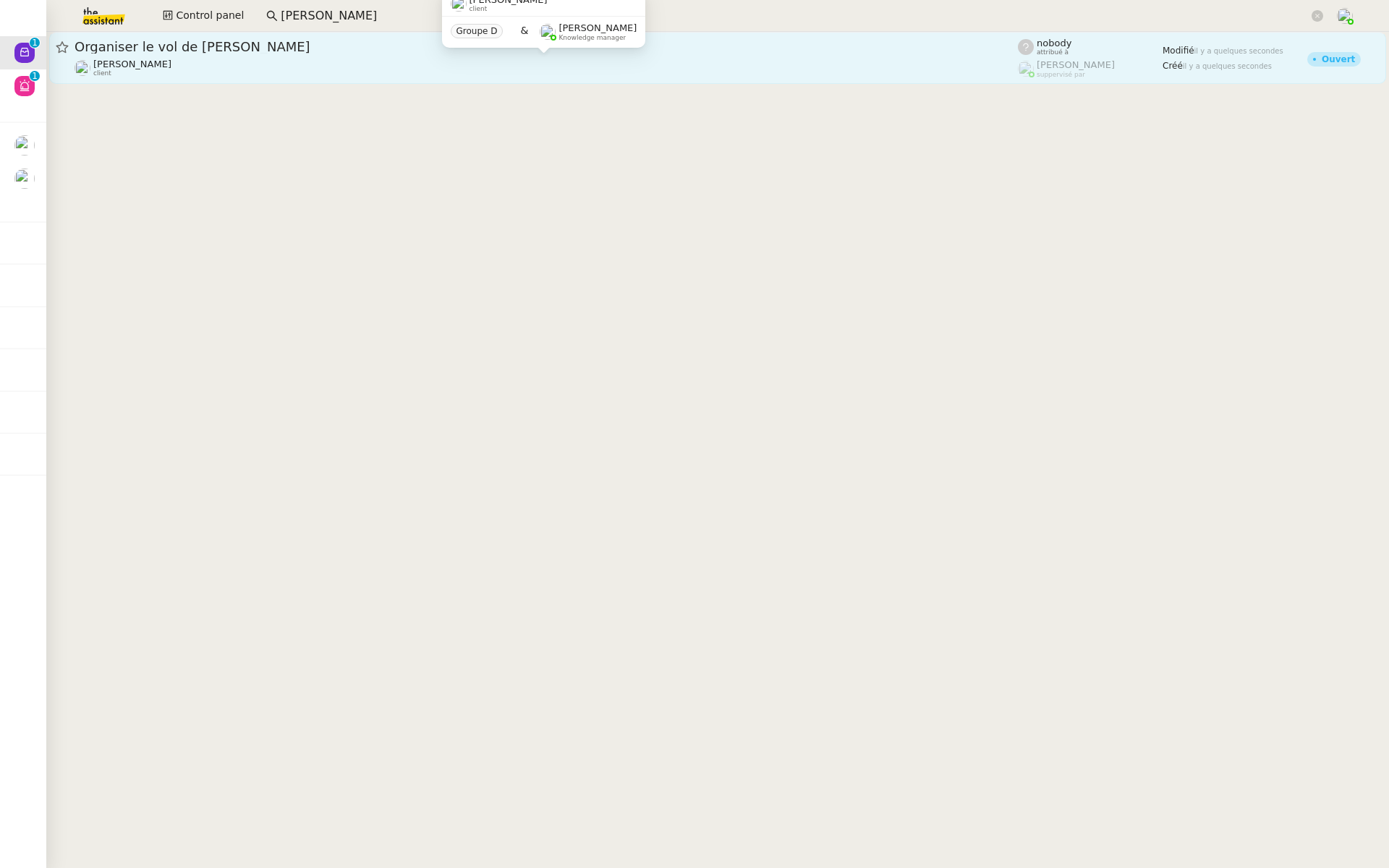
click at [382, 67] on div "Louis Frei client" at bounding box center [546, 68] width 943 height 19
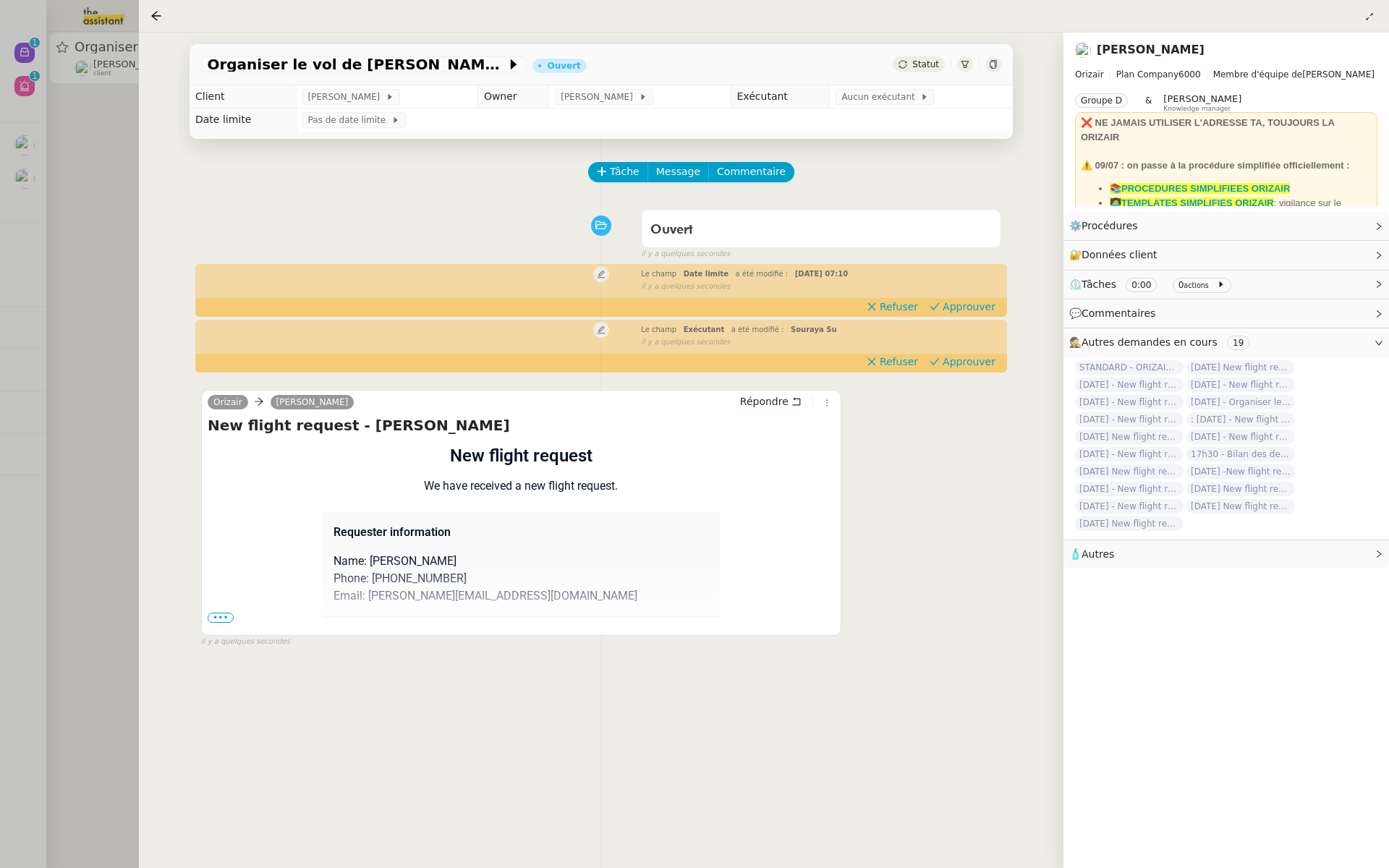
click at [218, 613] on span "•••" at bounding box center [221, 617] width 26 height 10
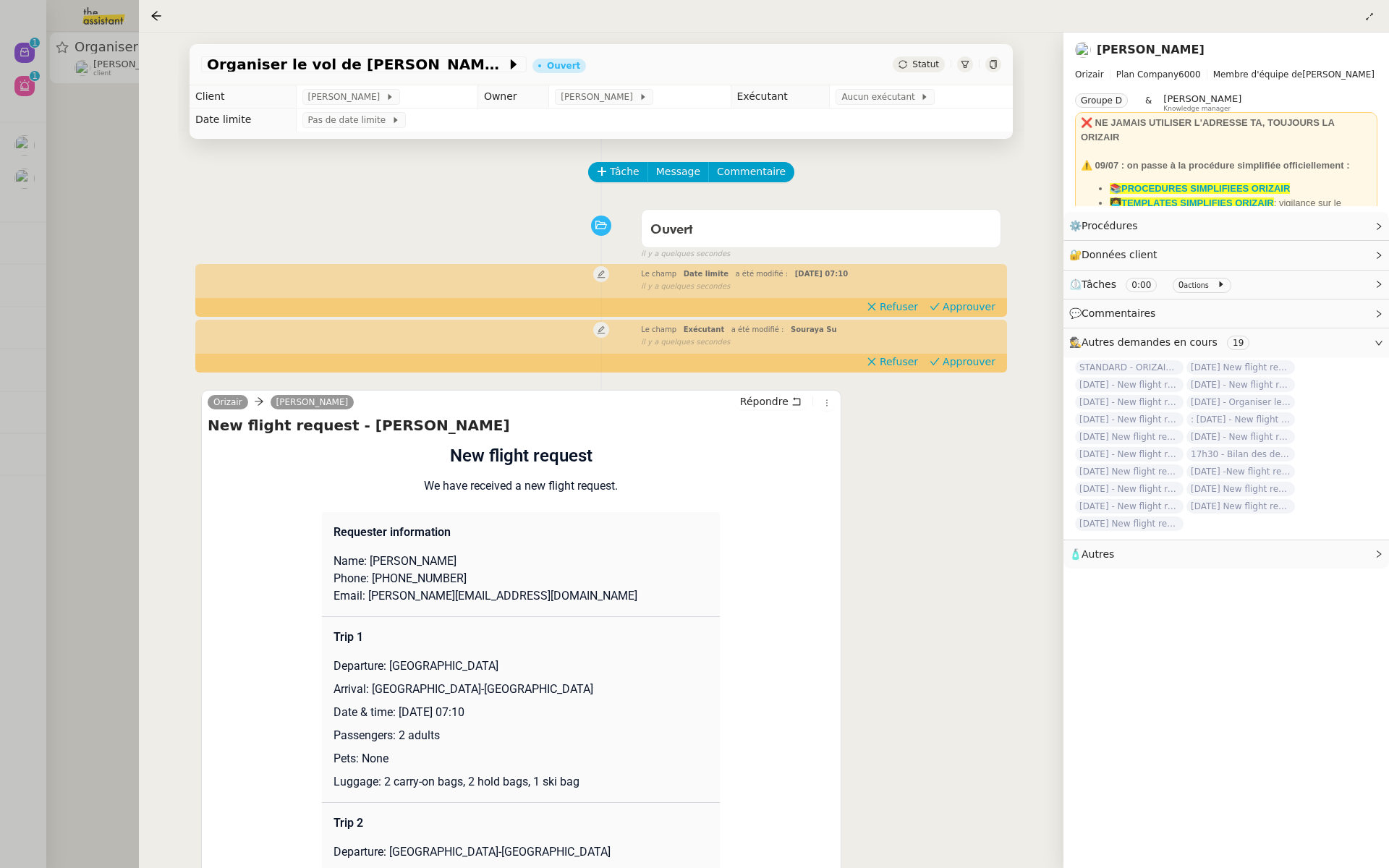
scroll to position [297, 0]
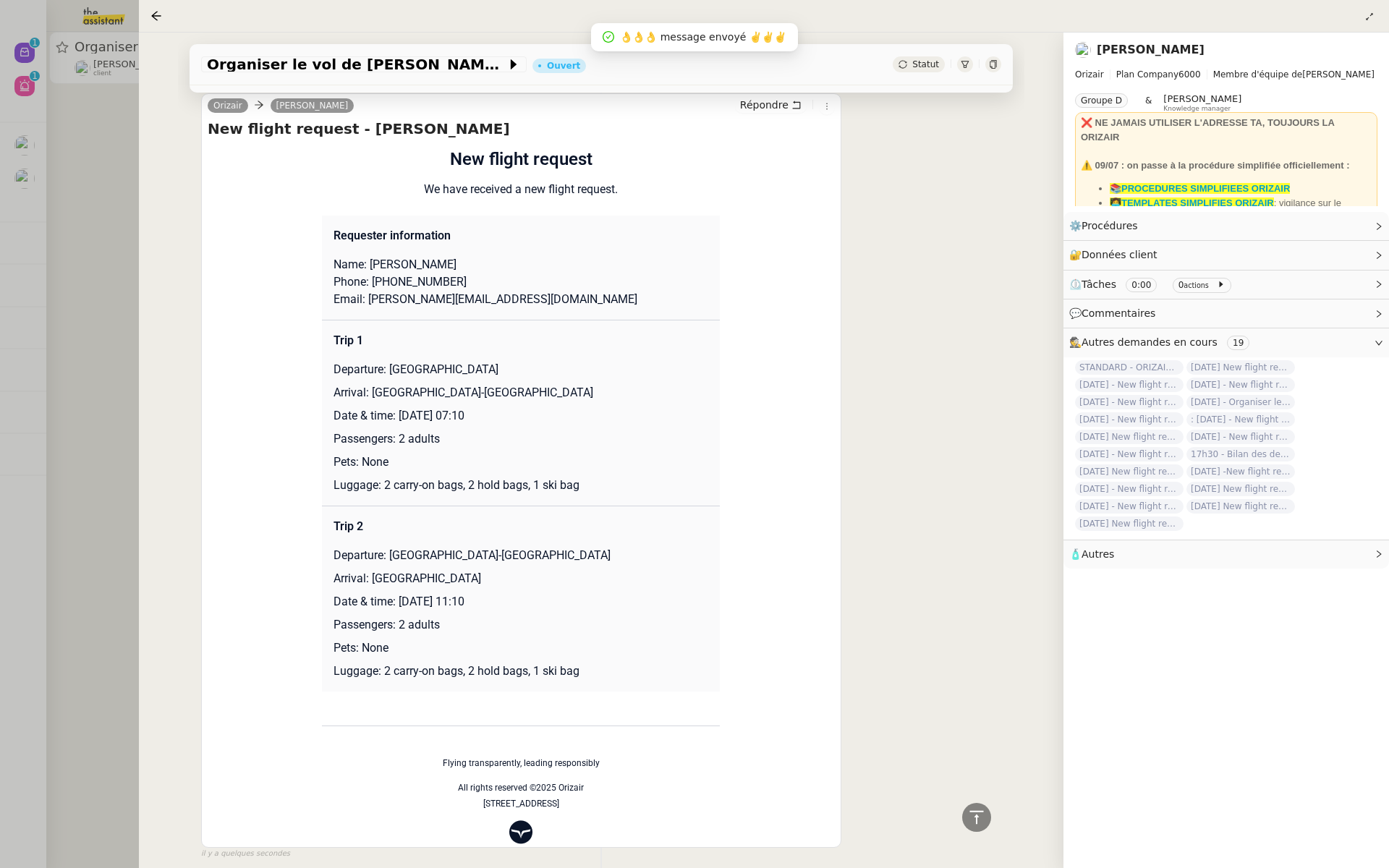
drag, startPoint x: 499, startPoint y: 414, endPoint x: 397, endPoint y: 417, distance: 102.0
click at [397, 417] on p "Date & time: 11th February 2026 07:10" at bounding box center [521, 416] width 375 height 17
copy p "11th February 2026"
click at [284, 64] on span "Organiser le vol de David Lee" at bounding box center [357, 64] width 300 height 15
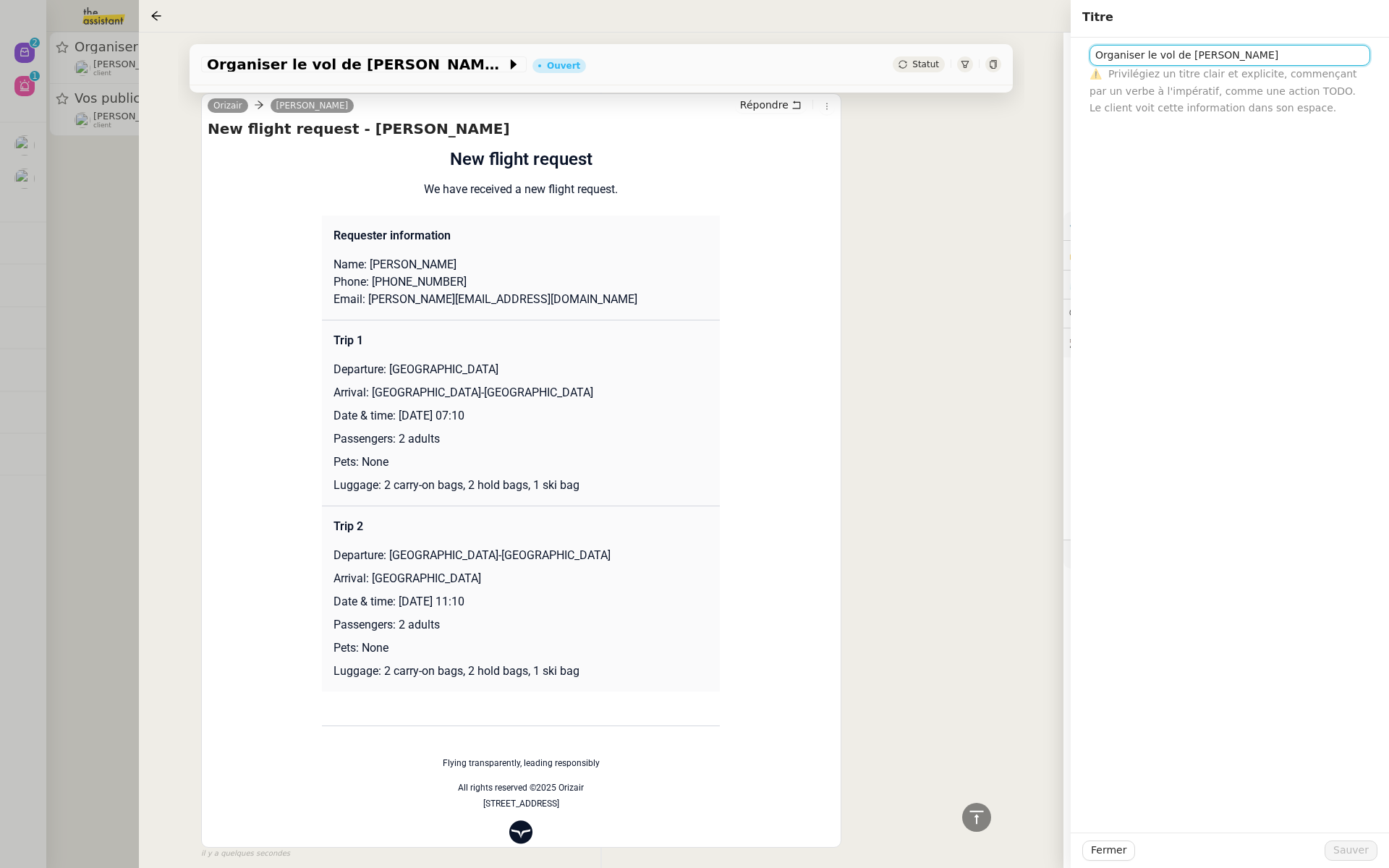
click at [1093, 54] on input "Organiser le vol de David Lee" at bounding box center [1231, 55] width 281 height 21
paste input "11th February 2026"
type input "11th February 2026 - Organiser le vol de David Lee"
click at [1354, 856] on span "Sauver" at bounding box center [1352, 850] width 36 height 16
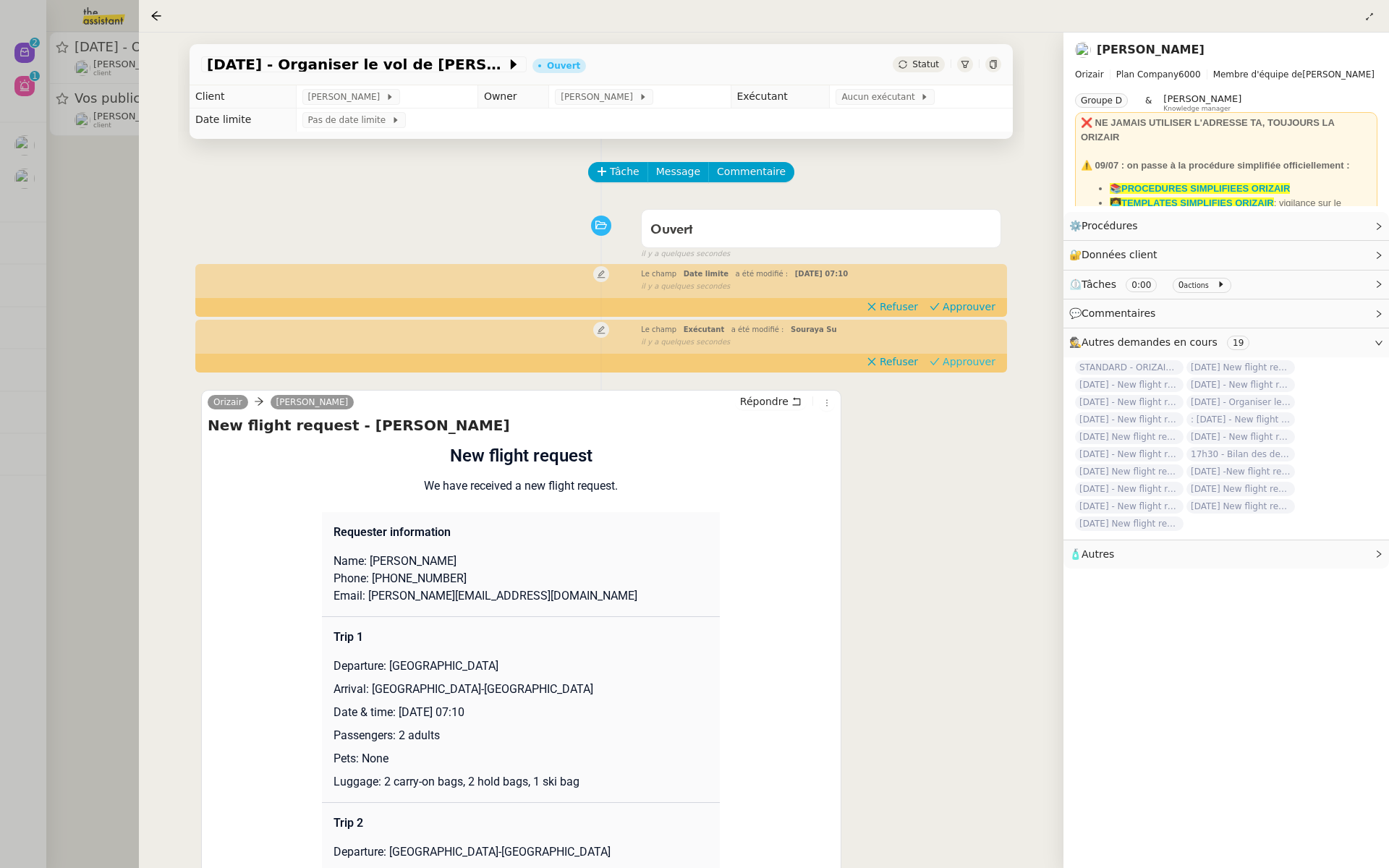
click at [965, 359] on span "Approuver" at bounding box center [969, 362] width 53 height 15
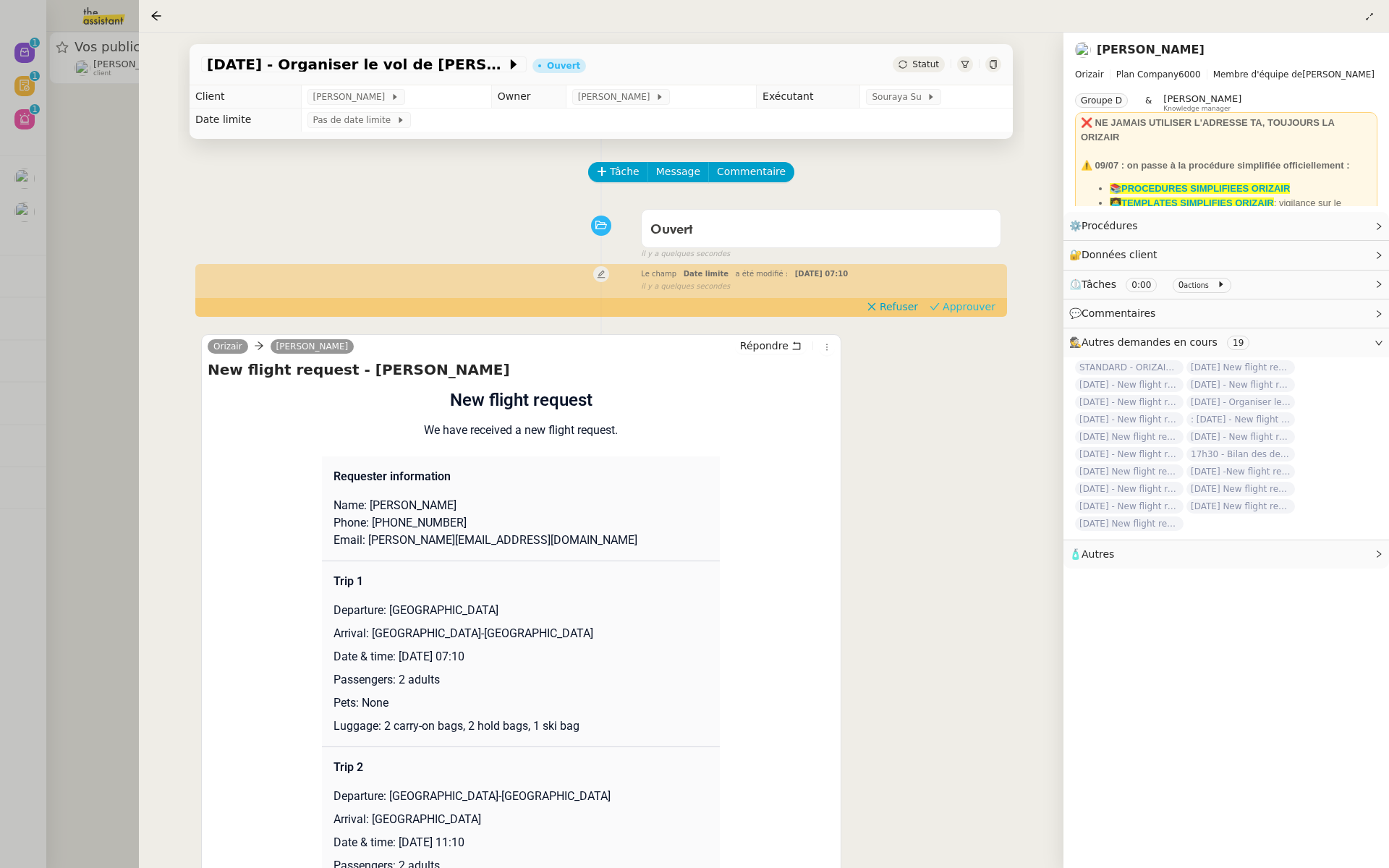
click at [971, 307] on span "Approuver" at bounding box center [969, 307] width 53 height 15
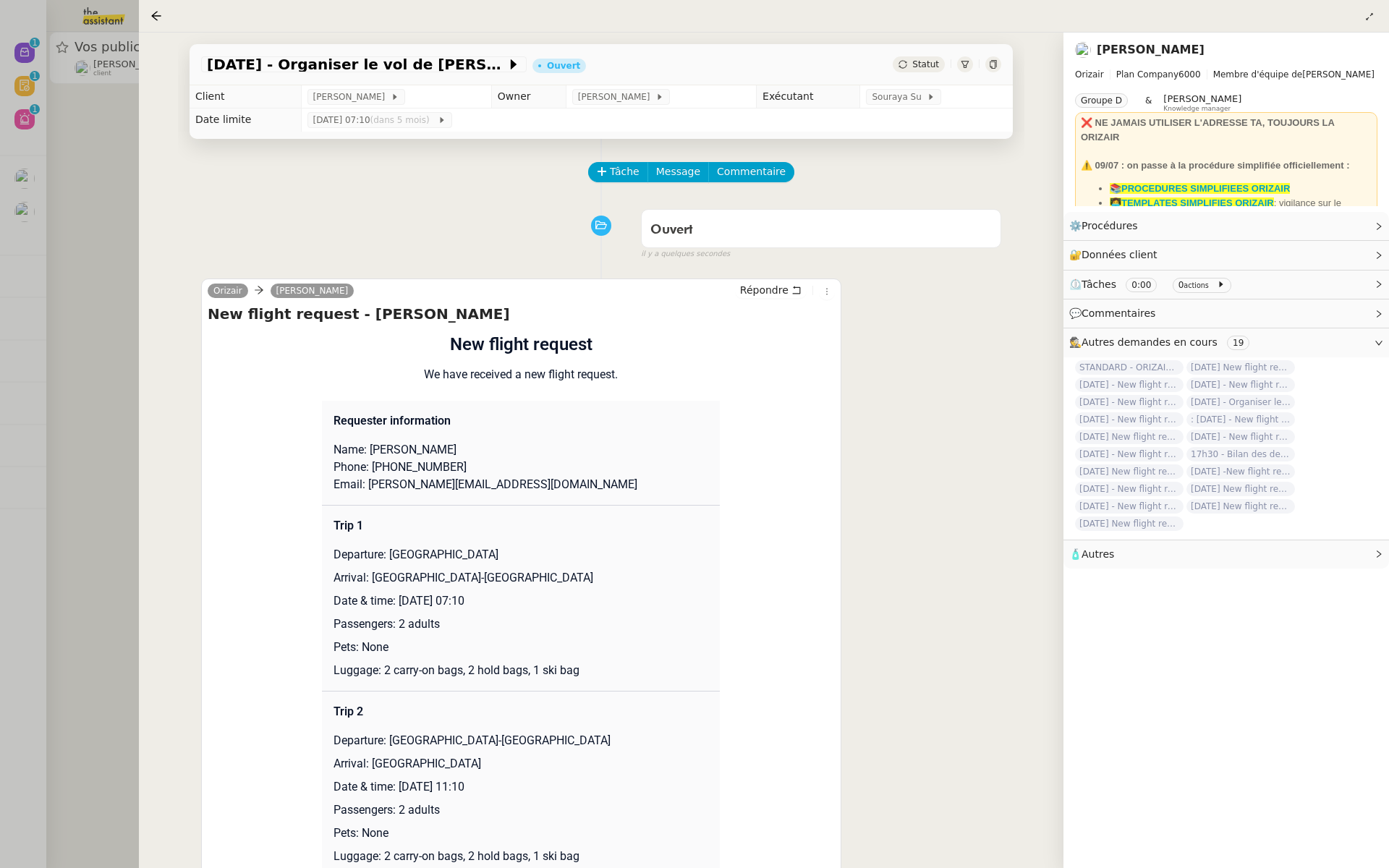
click at [17, 199] on div at bounding box center [694, 434] width 1389 height 868
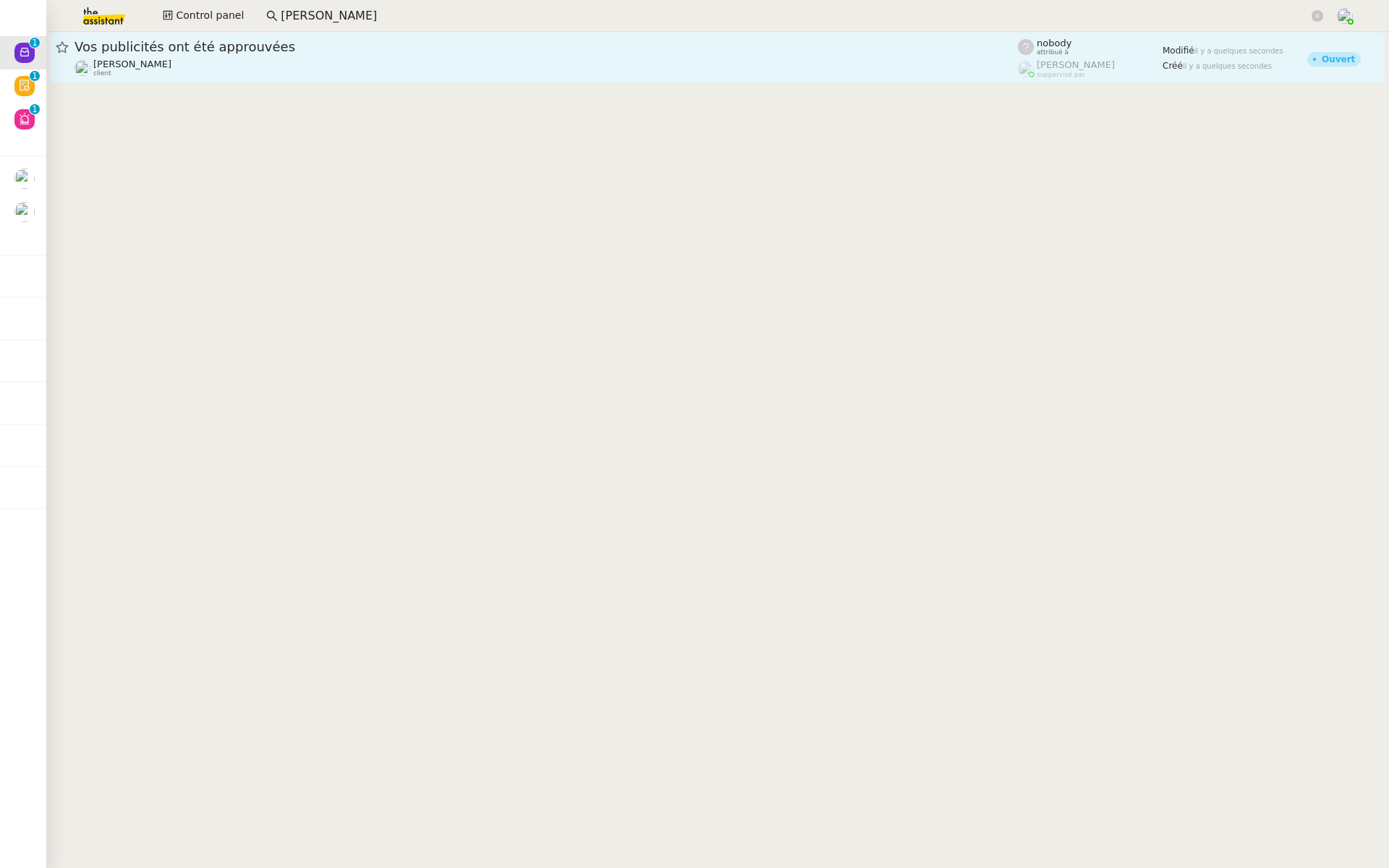
click at [196, 59] on div "Anthony Morcillo client" at bounding box center [546, 68] width 943 height 19
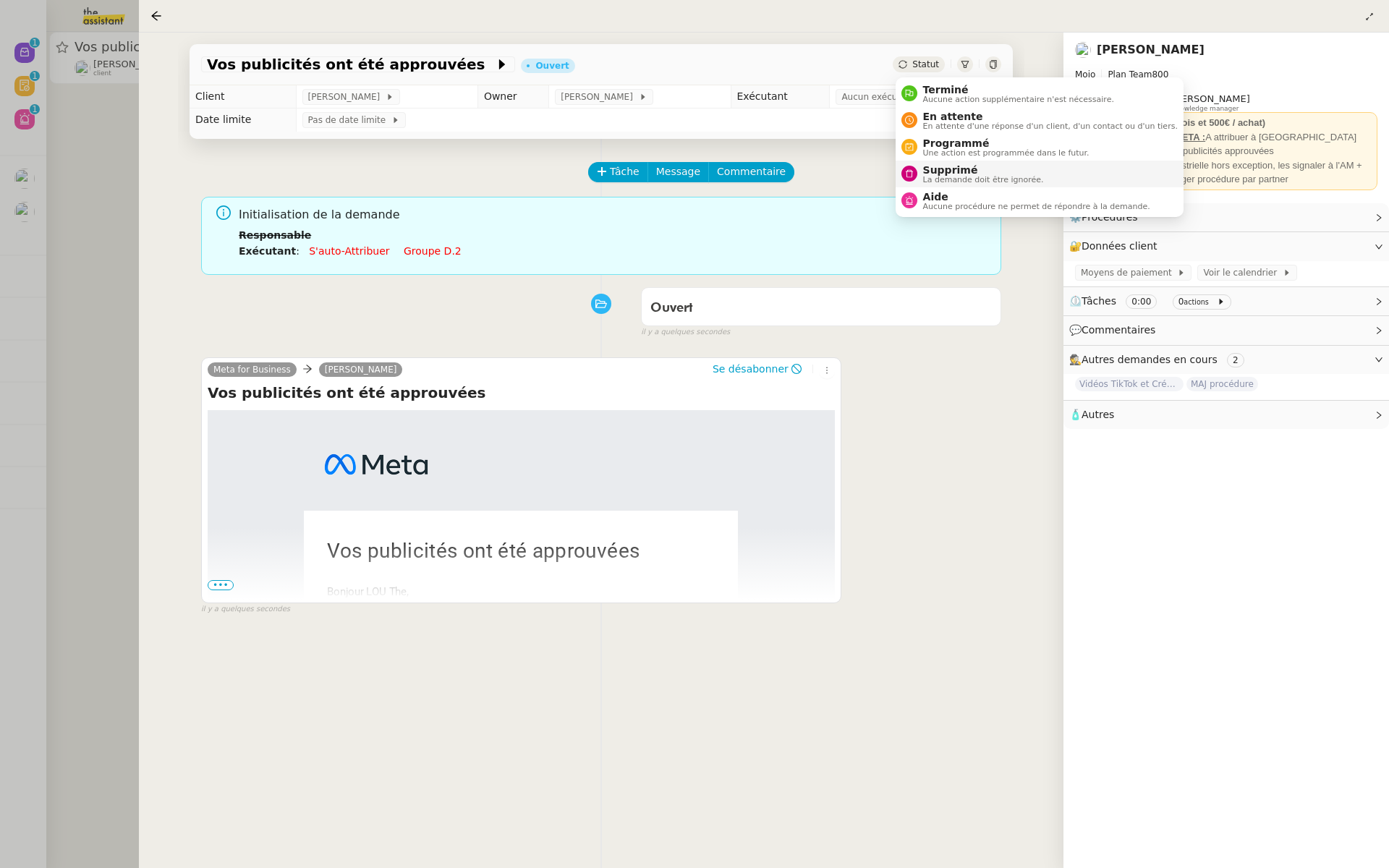
click at [932, 183] on span "La demande doit être ignorée." at bounding box center [984, 179] width 121 height 8
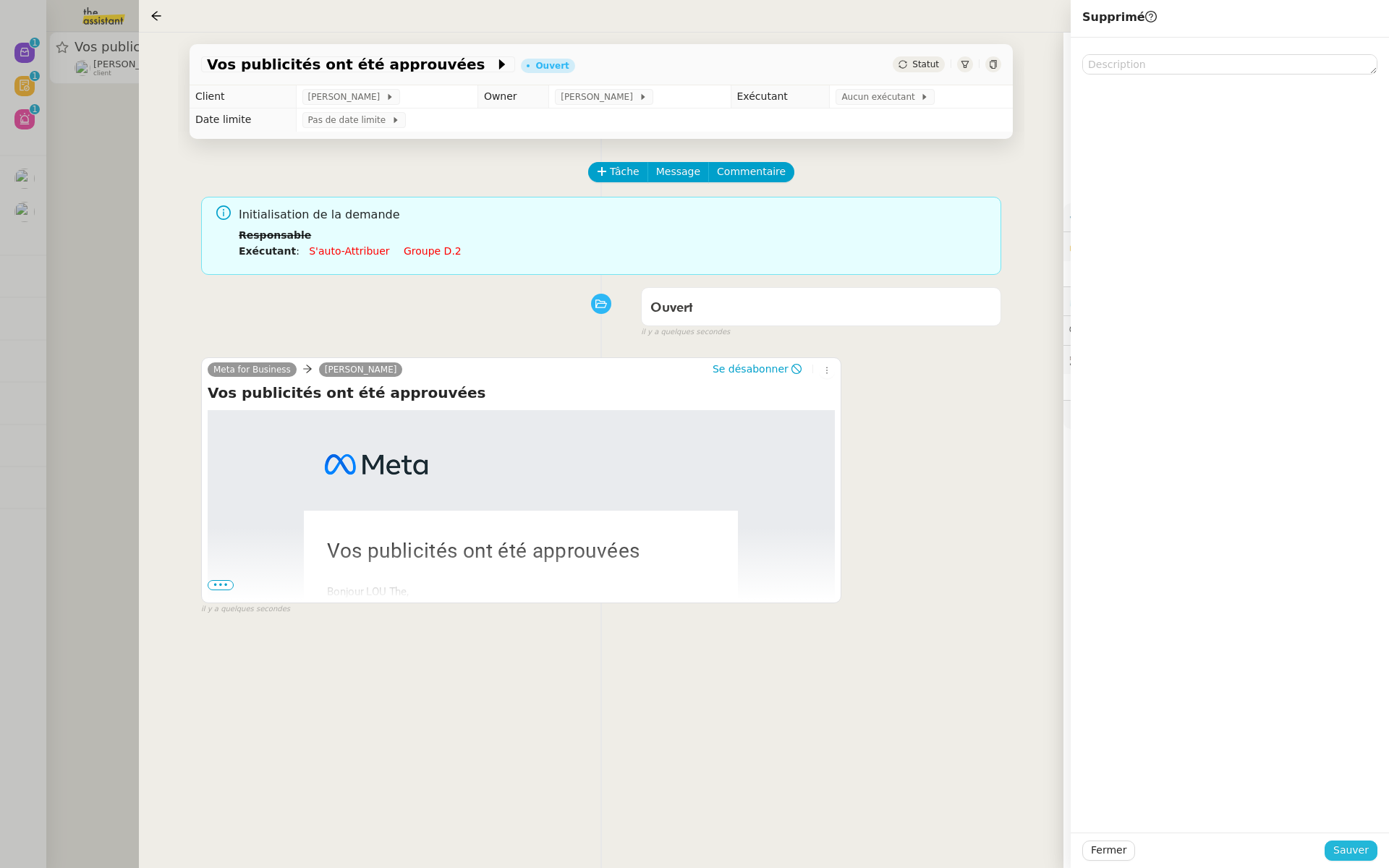
click at [1355, 855] on span "Sauver" at bounding box center [1352, 850] width 36 height 16
click at [15, 289] on div at bounding box center [694, 434] width 1389 height 868
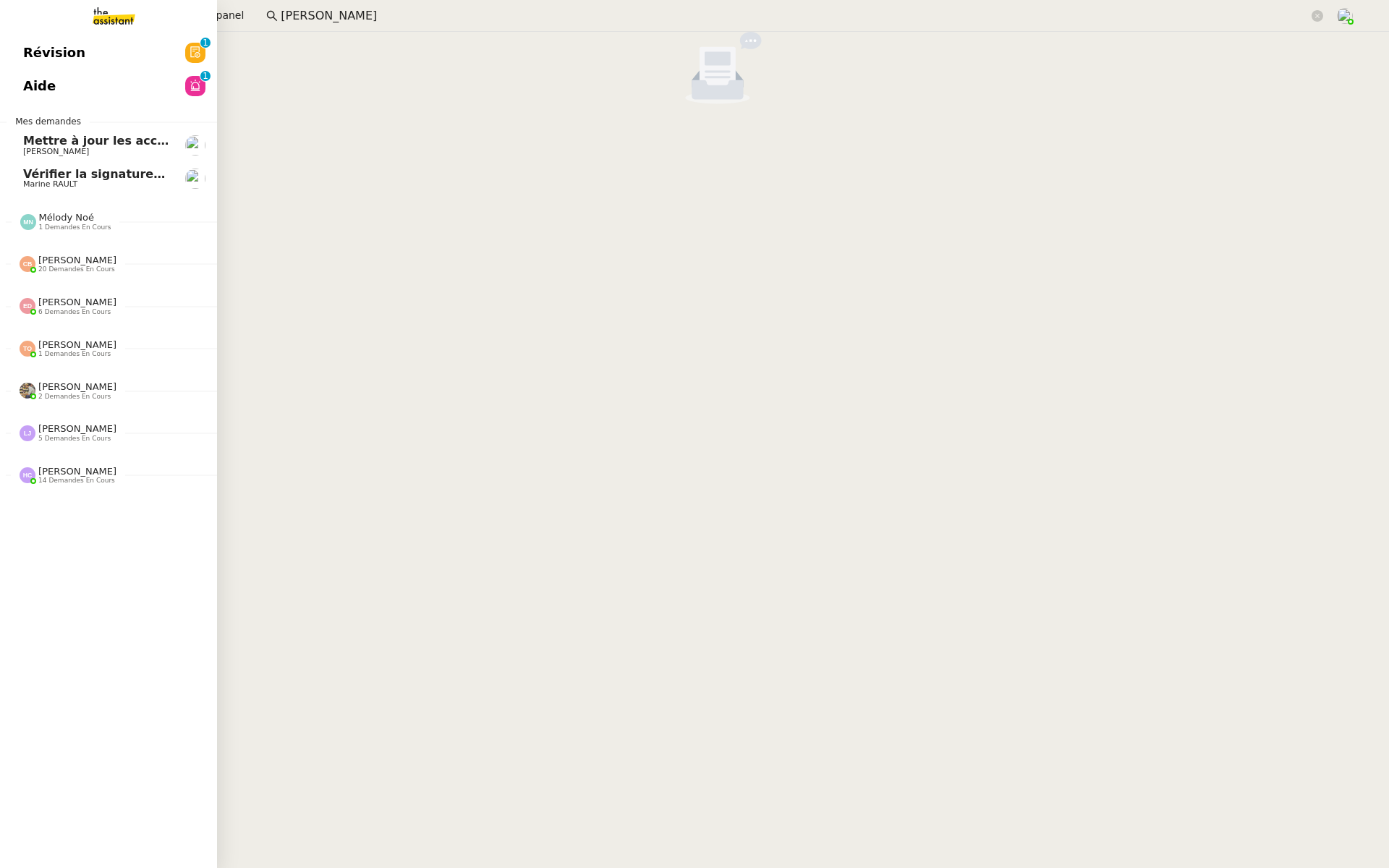
click at [5, 58] on link "Révision 0 1 2 3 4 5 6 7 8 9" at bounding box center [109, 53] width 217 height 33
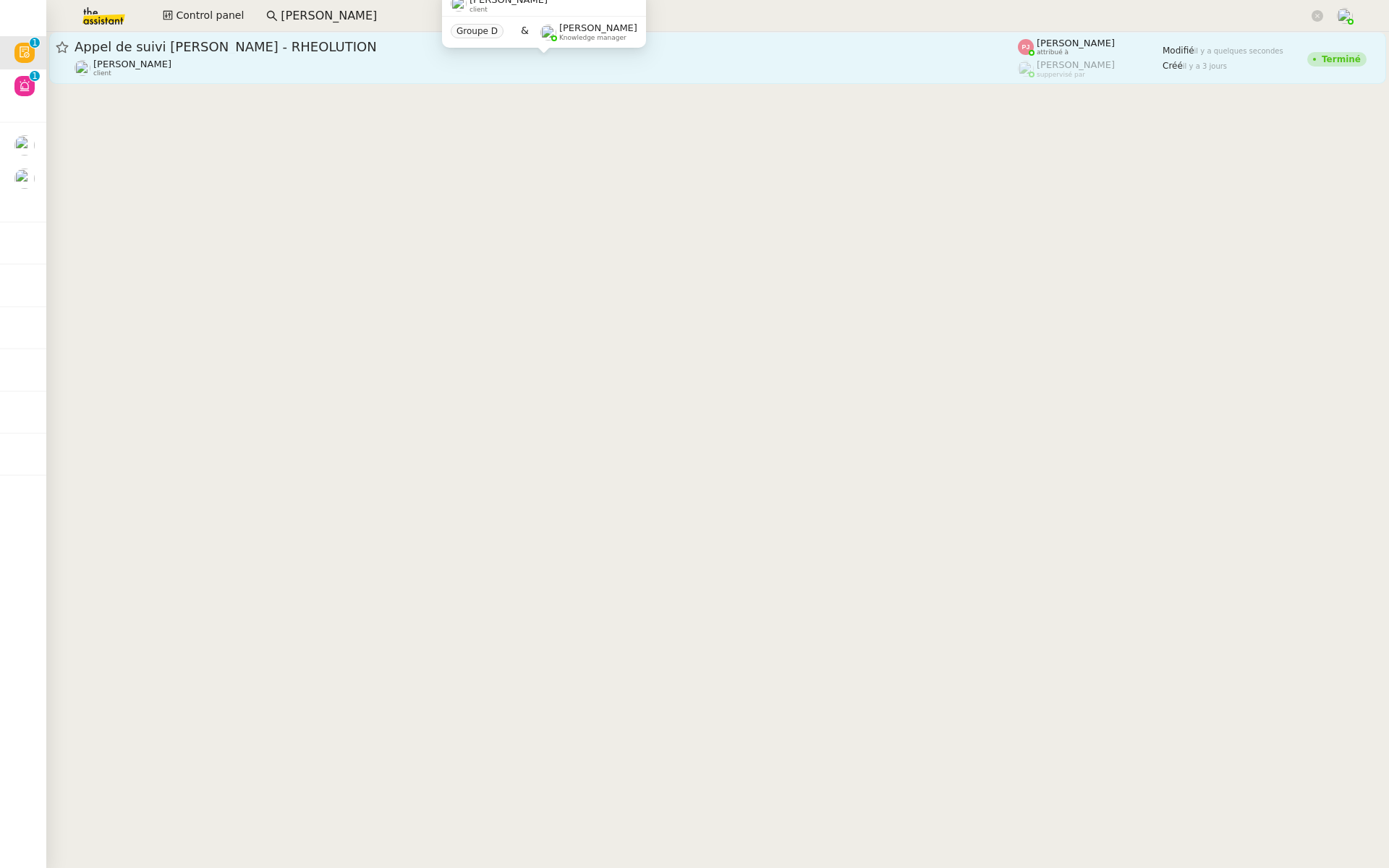
click at [275, 70] on div "Florian Parant client" at bounding box center [546, 68] width 943 height 19
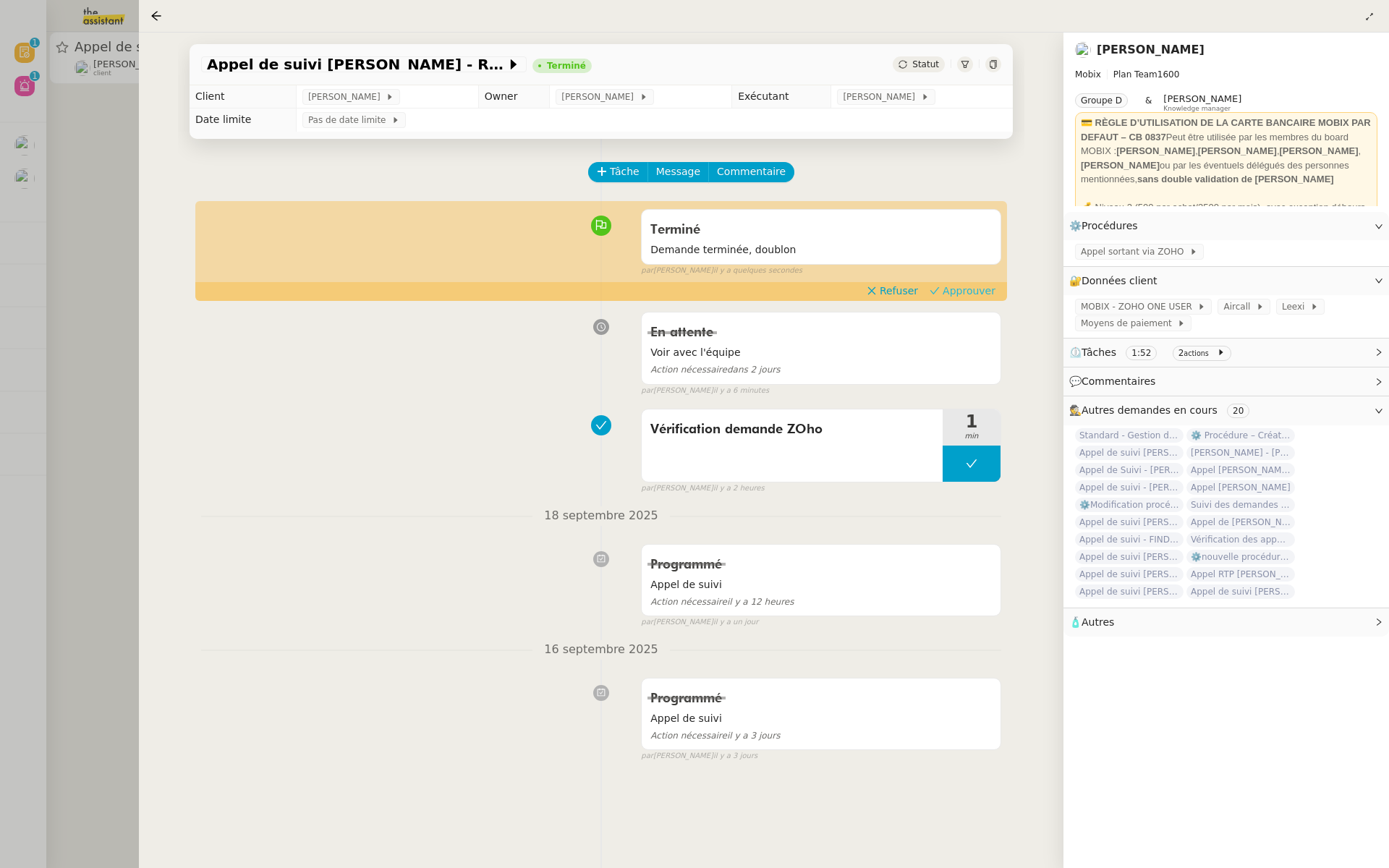
click at [962, 286] on span "Approuver" at bounding box center [969, 290] width 53 height 15
click at [16, 196] on div at bounding box center [694, 434] width 1389 height 868
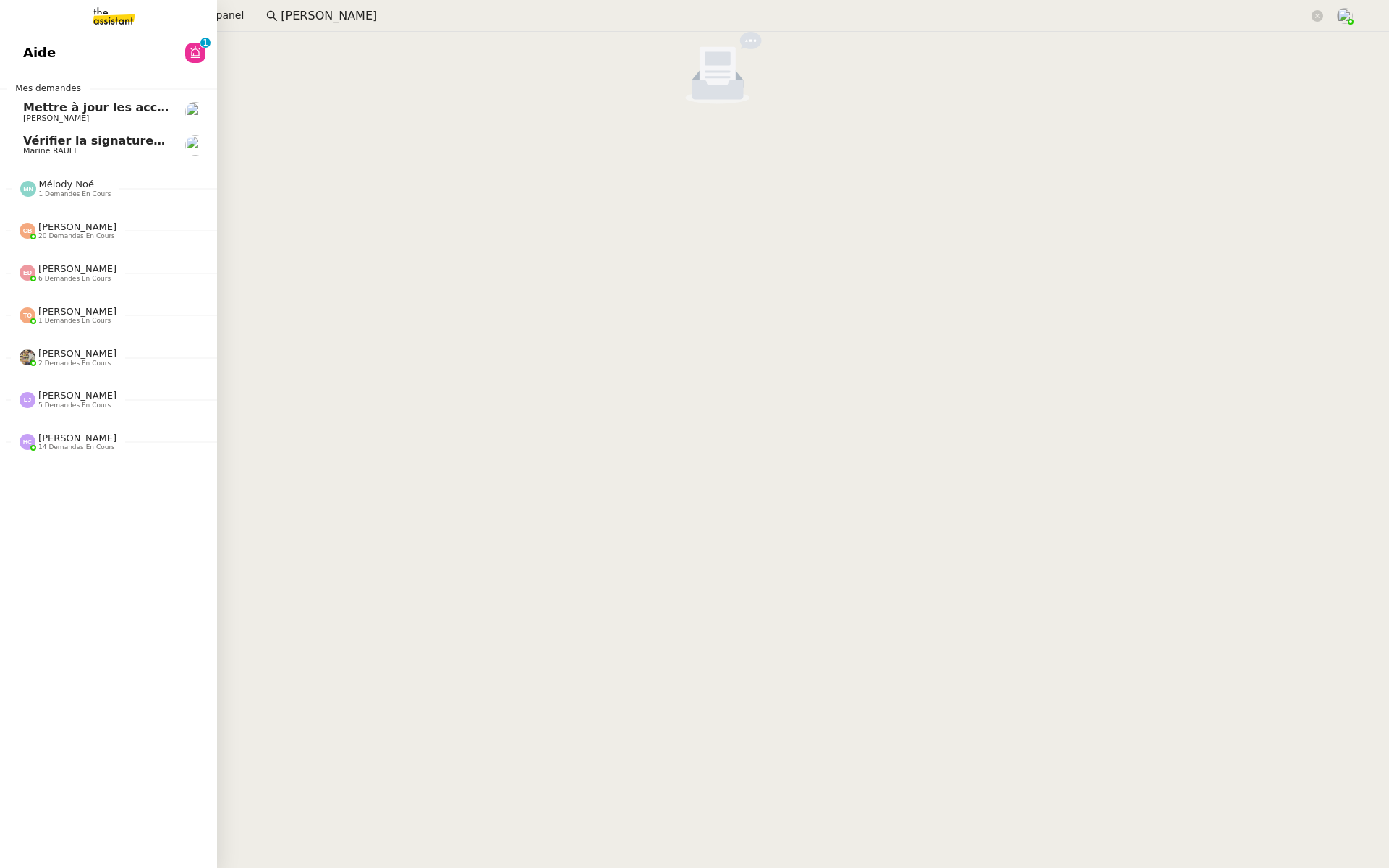
click at [22, 46] on link "Aide 0 1 2 3 4 5 6 7 8 9" at bounding box center [109, 53] width 217 height 33
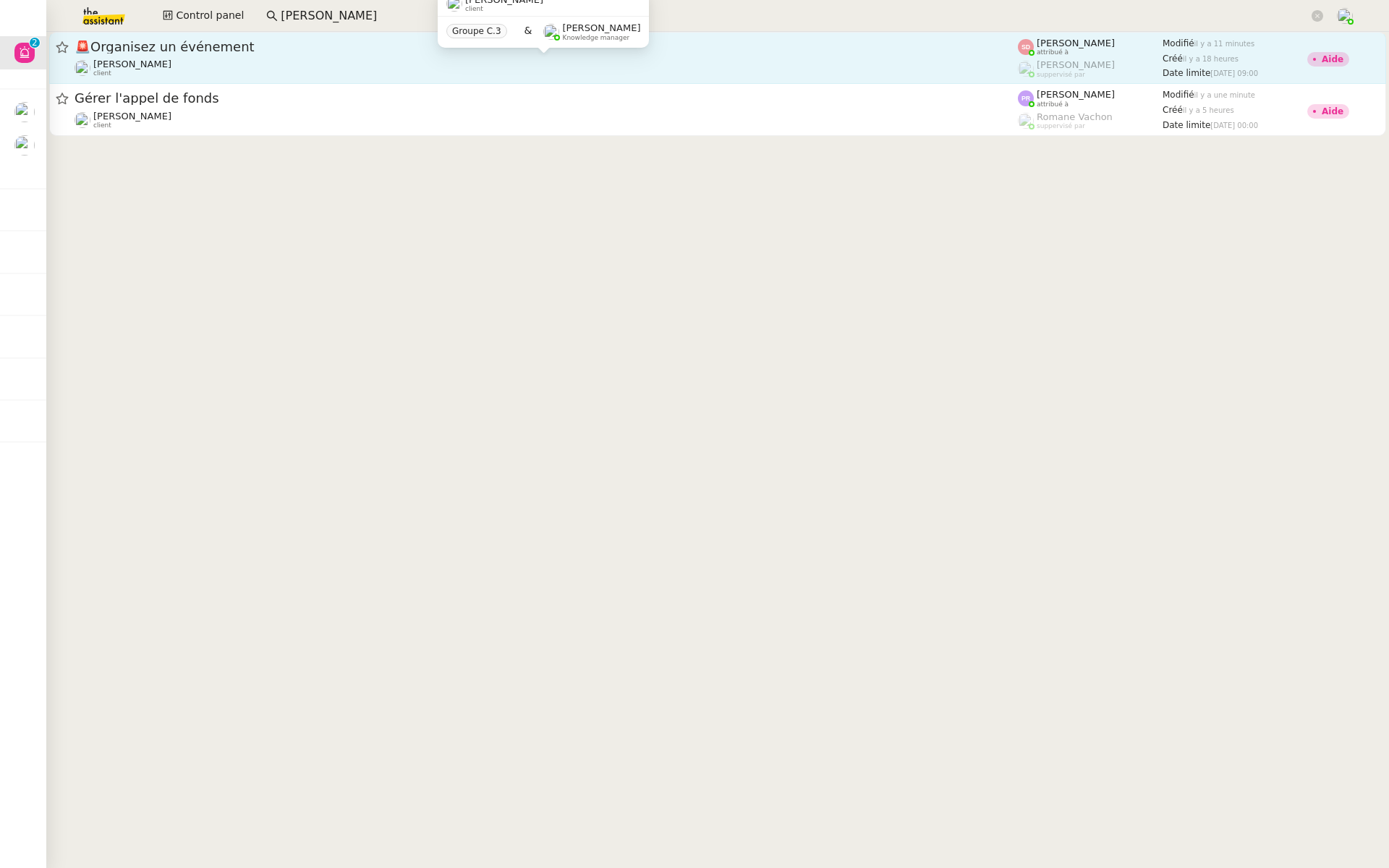
click at [439, 69] on div "Maurice N'Diaye client" at bounding box center [546, 68] width 943 height 19
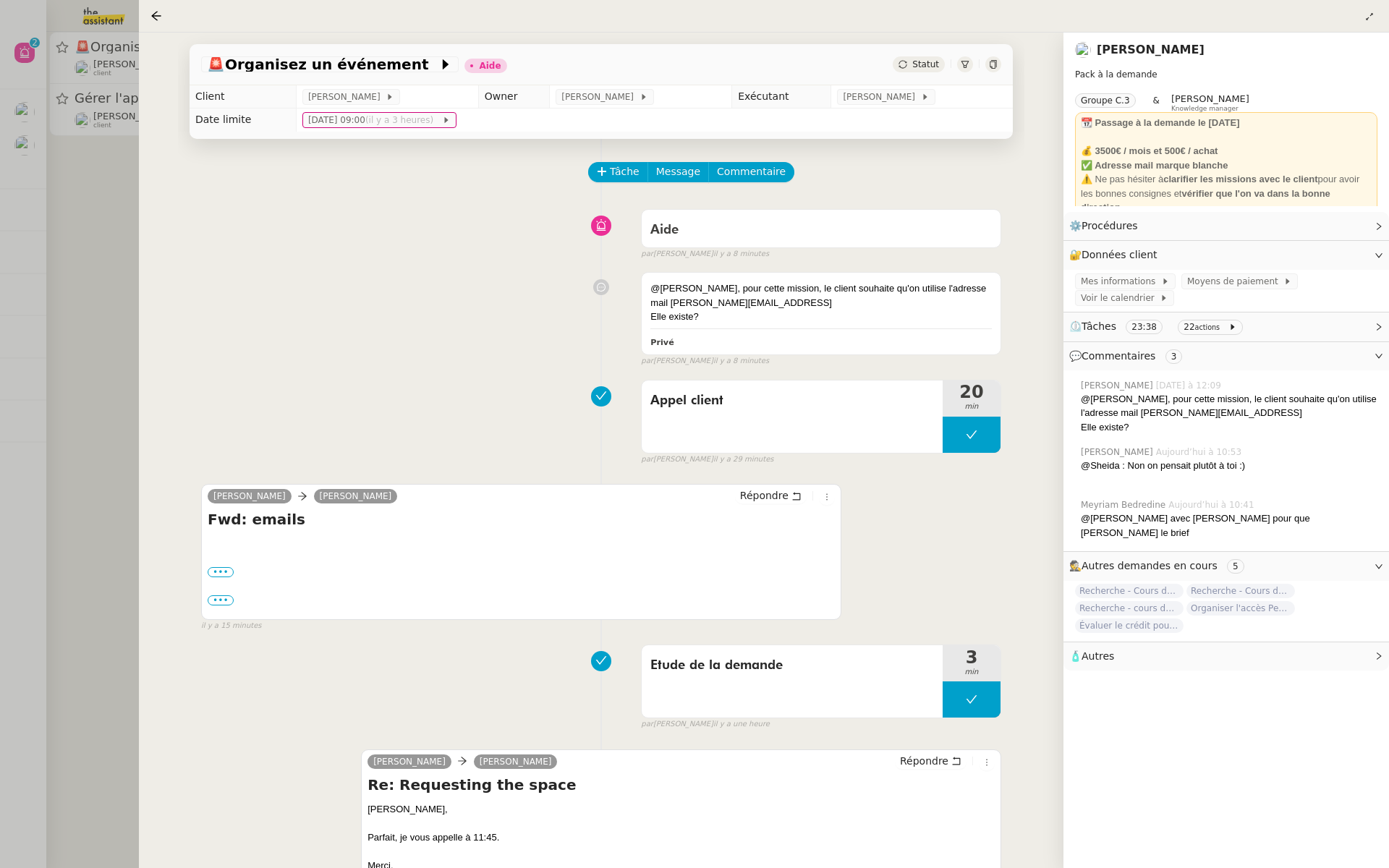
click at [29, 260] on div at bounding box center [694, 434] width 1389 height 868
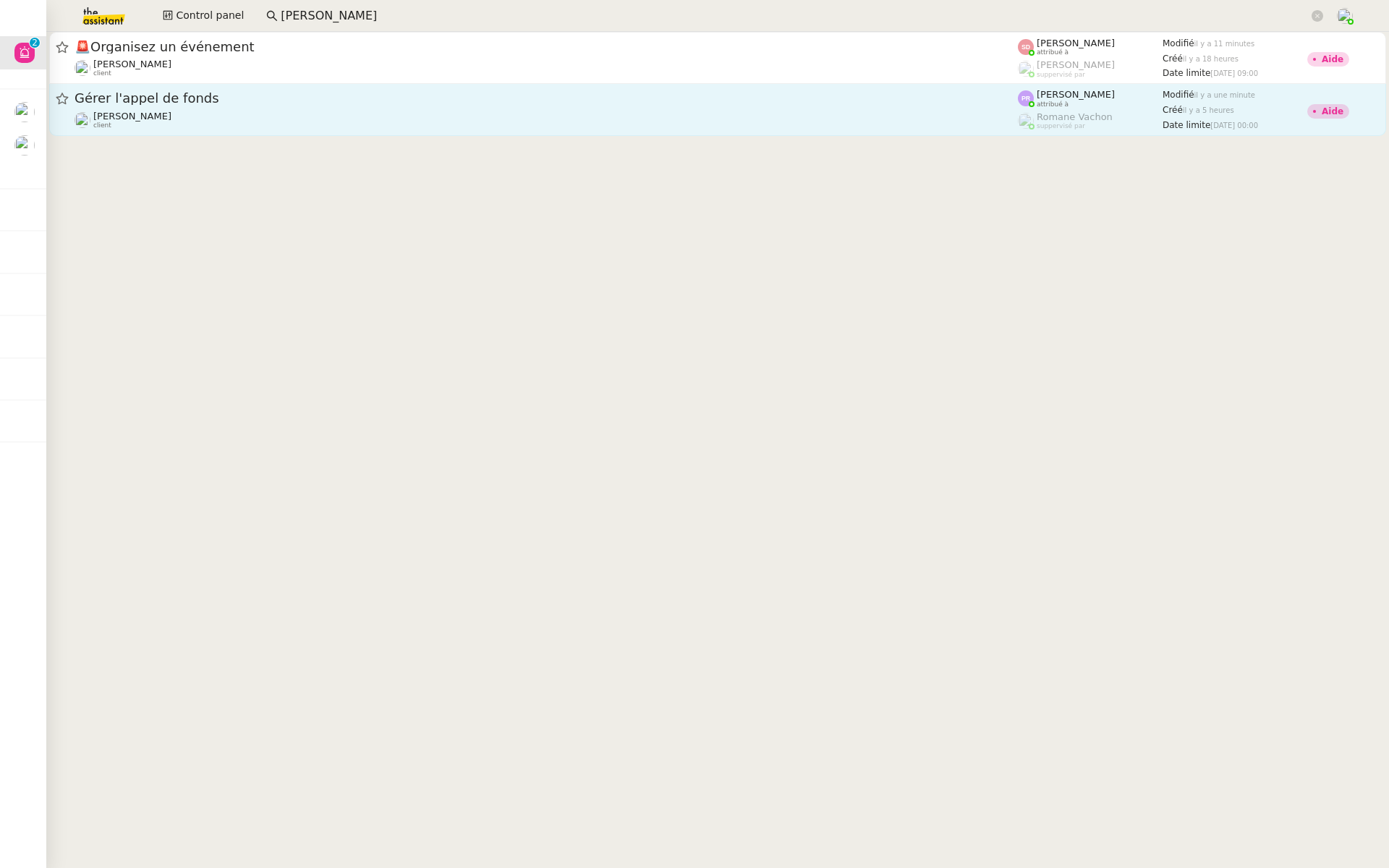
click at [252, 105] on div "Gérer l'appel de fonds" at bounding box center [546, 99] width 943 height 18
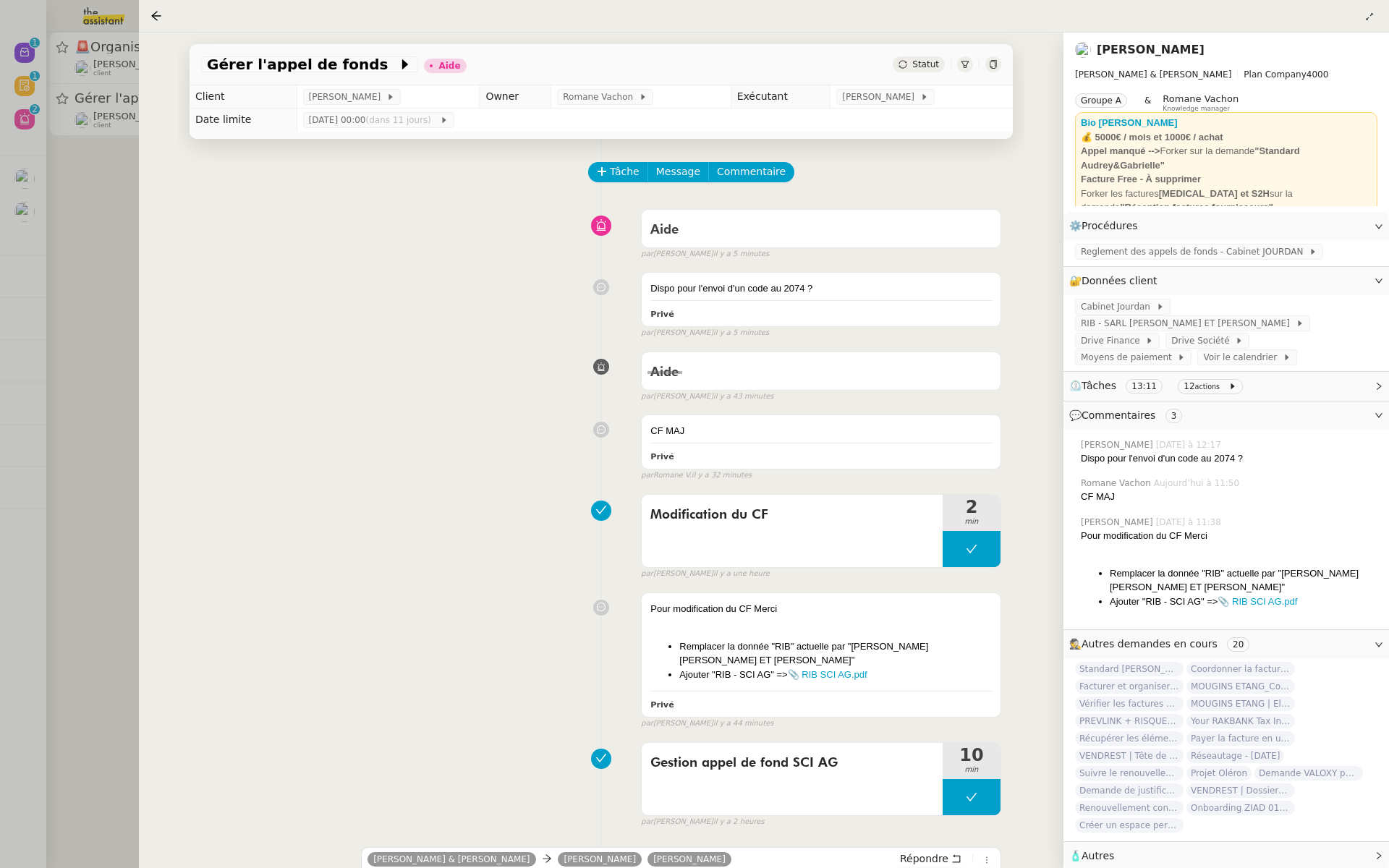
click at [121, 322] on div at bounding box center [694, 434] width 1389 height 868
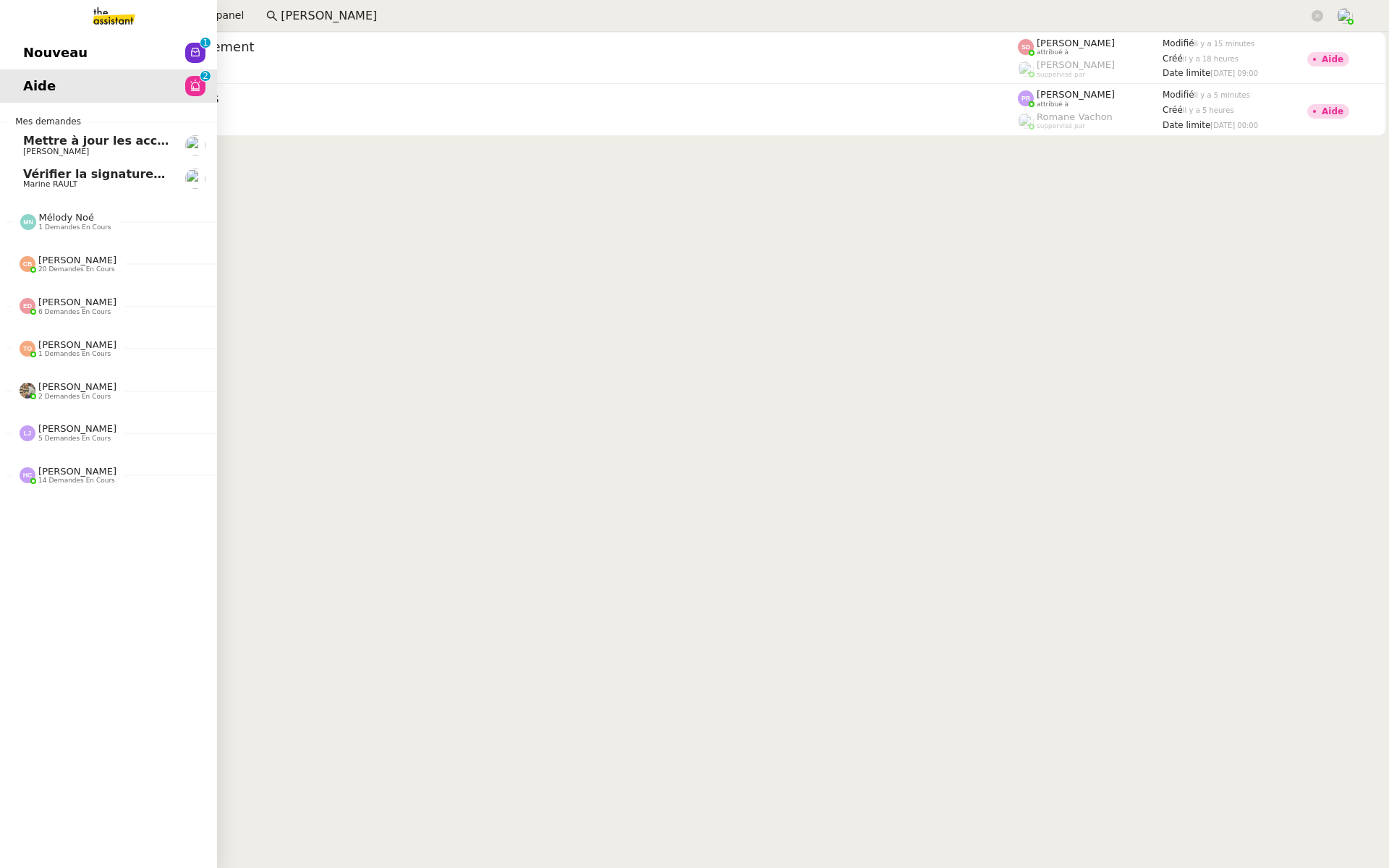
click at [38, 56] on span "Nouveau" at bounding box center [55, 53] width 64 height 22
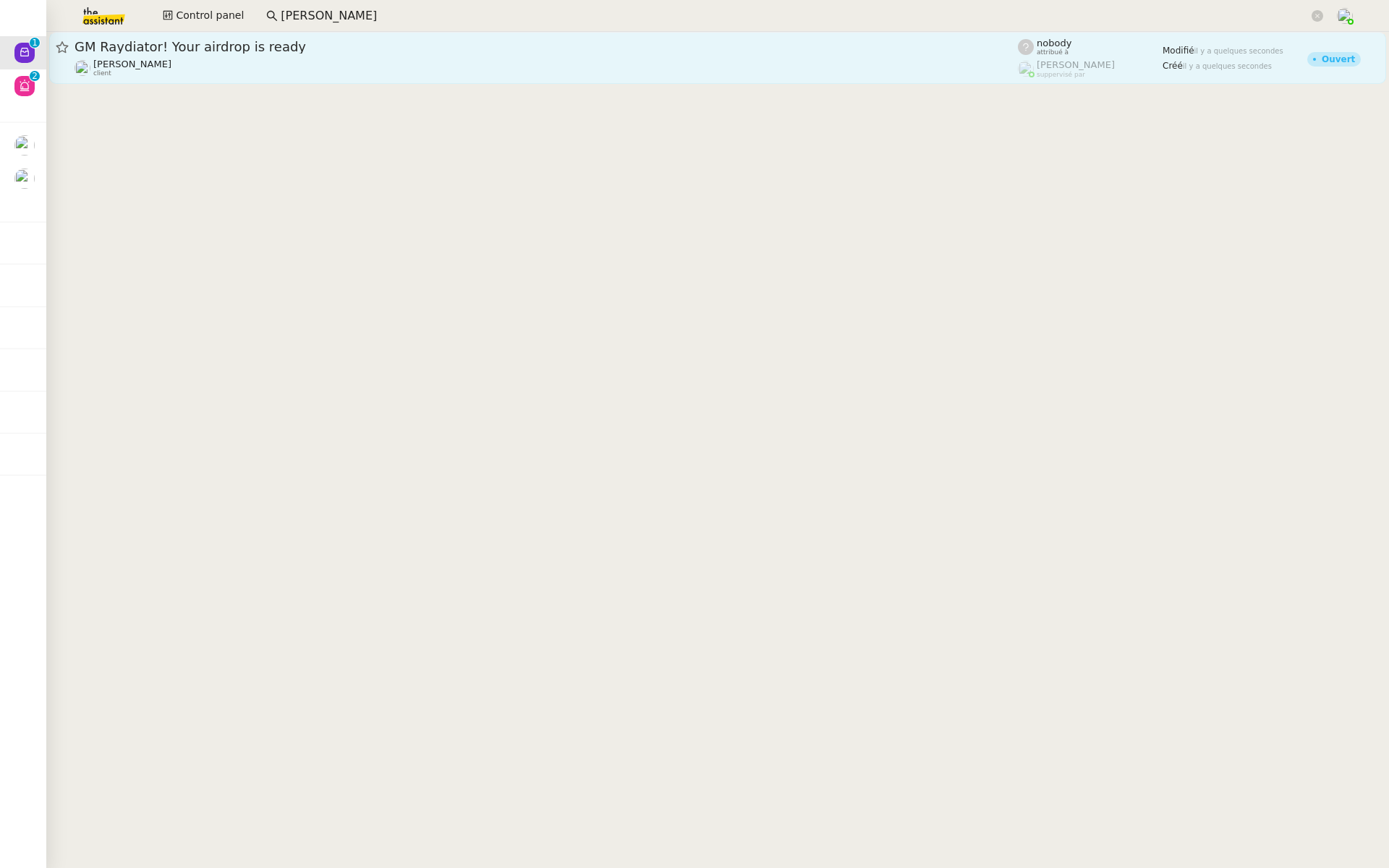
click at [246, 48] on span "GM Raydiator! Your airdrop is ready" at bounding box center [546, 47] width 943 height 13
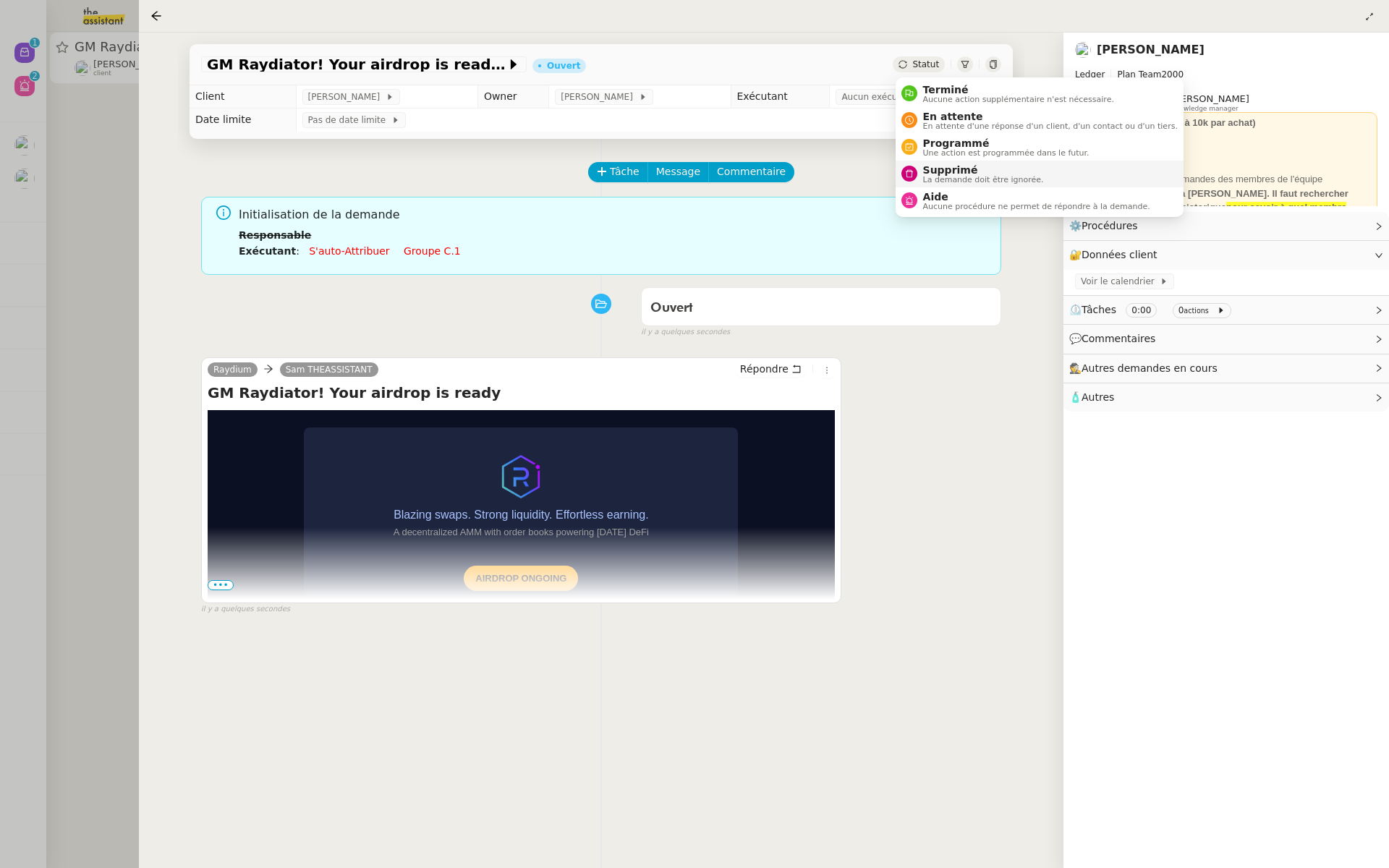
click at [932, 183] on span "La demande doit être ignorée." at bounding box center [984, 179] width 121 height 8
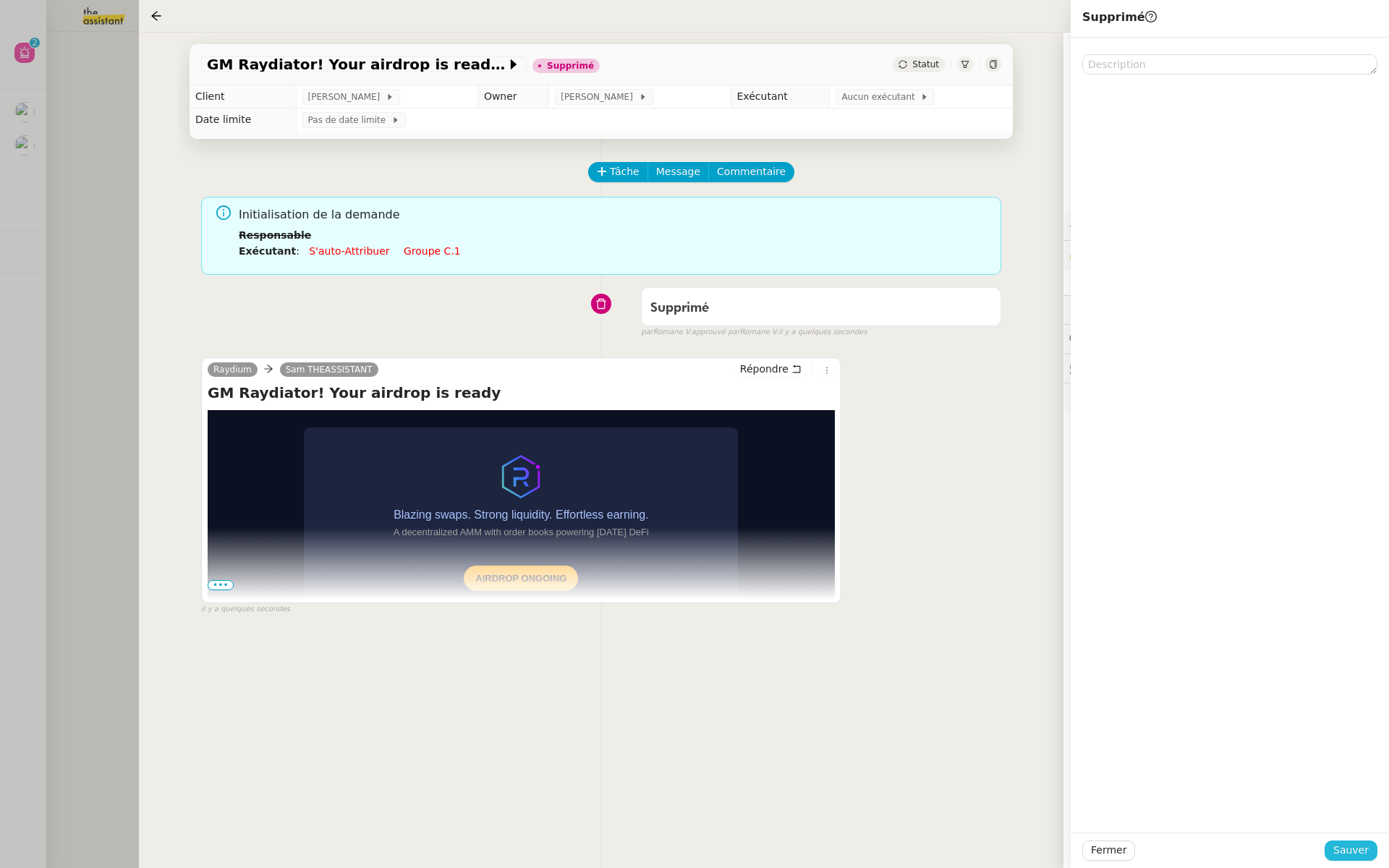
click at [1343, 846] on span "Sauver" at bounding box center [1352, 850] width 36 height 16
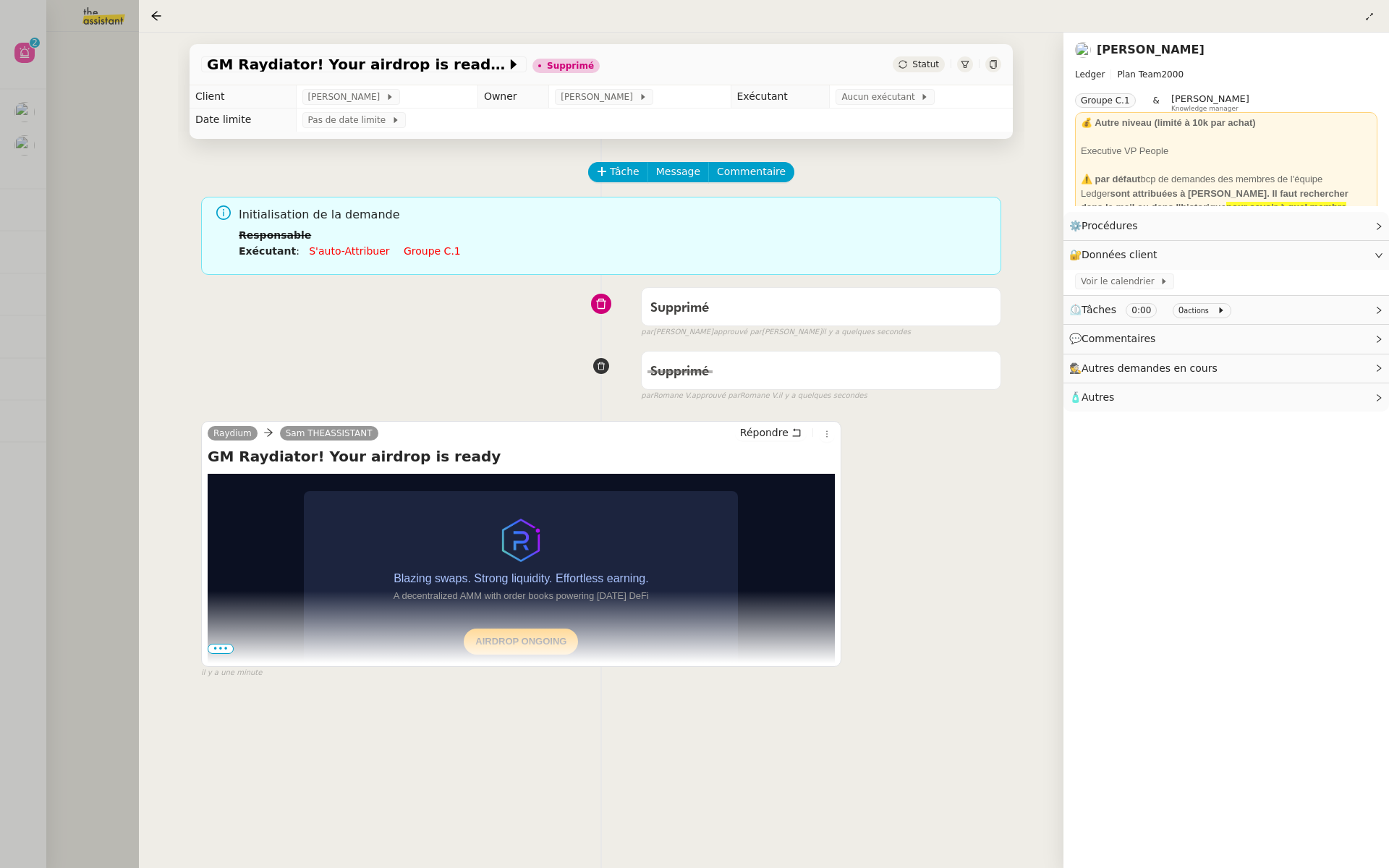
click at [63, 168] on div at bounding box center [694, 434] width 1389 height 868
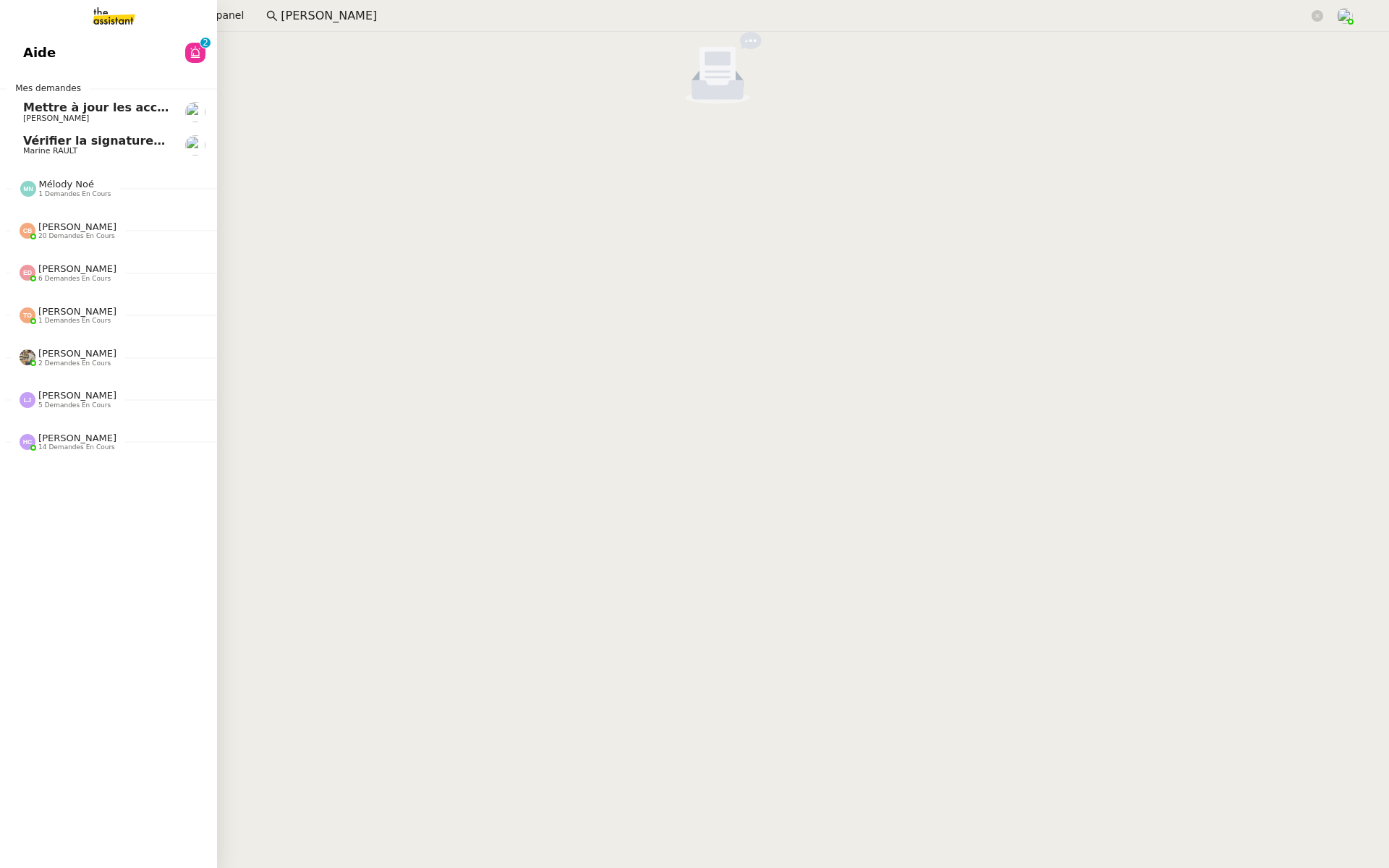
click at [44, 56] on span "Aide" at bounding box center [40, 53] width 33 height 22
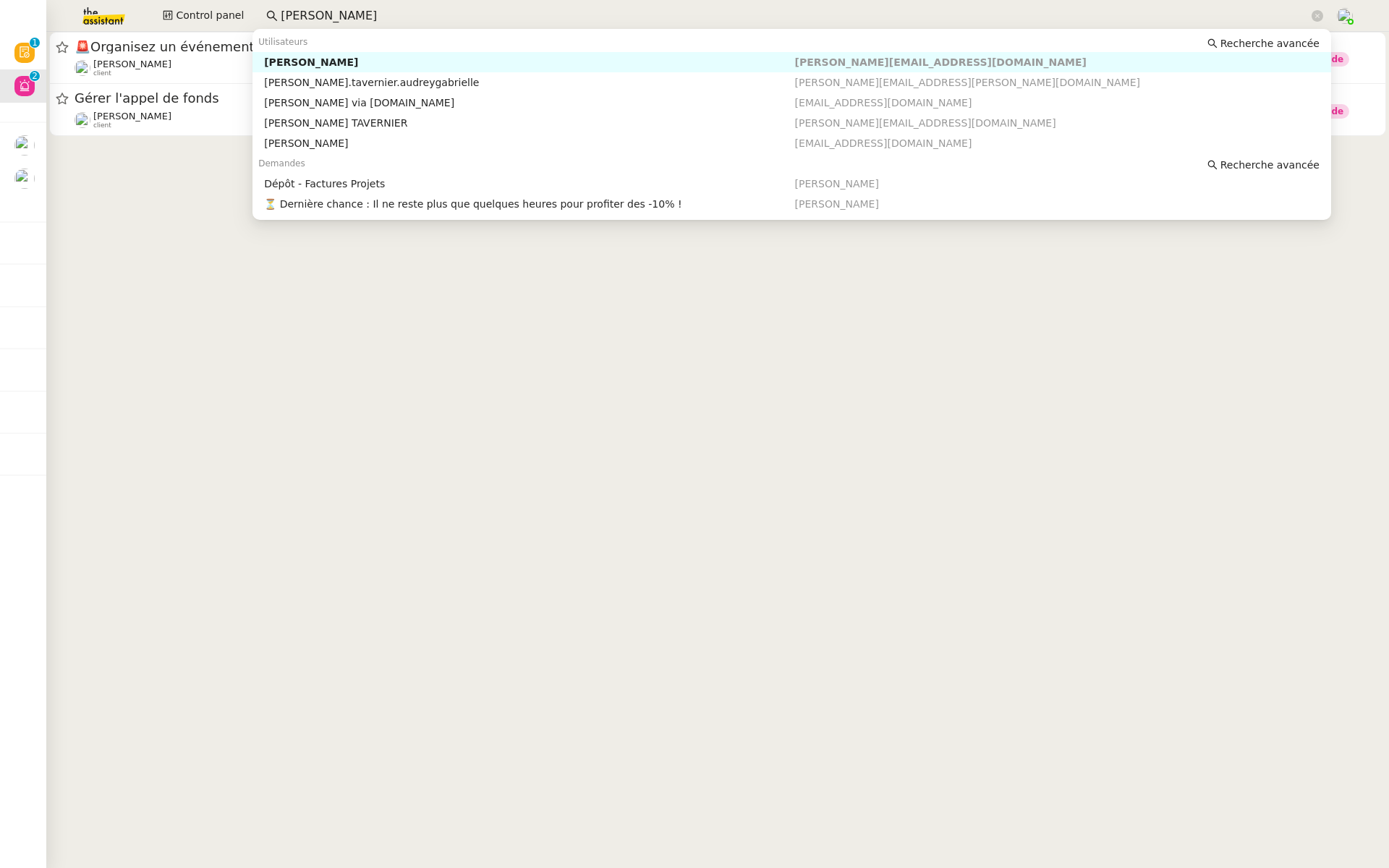
drag, startPoint x: 344, startPoint y: 19, endPoint x: 120, endPoint y: 0, distance: 224.8
click at [120, 0] on div "Control panel garielle taver" at bounding box center [695, 16] width 1317 height 32
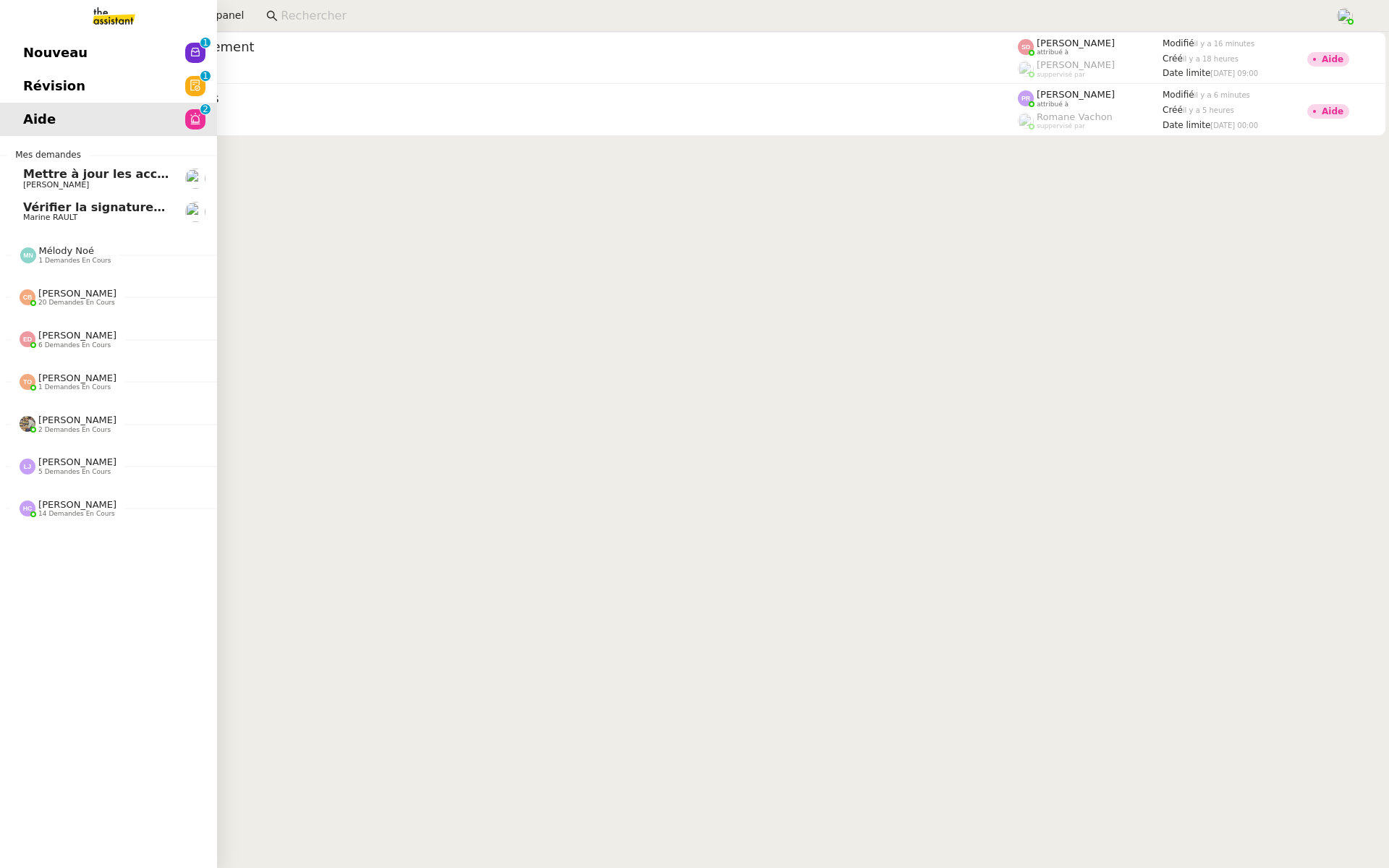
click at [87, 80] on link "Révision 0 1 2 3 4 5 6 7 8 9" at bounding box center [109, 85] width 217 height 33
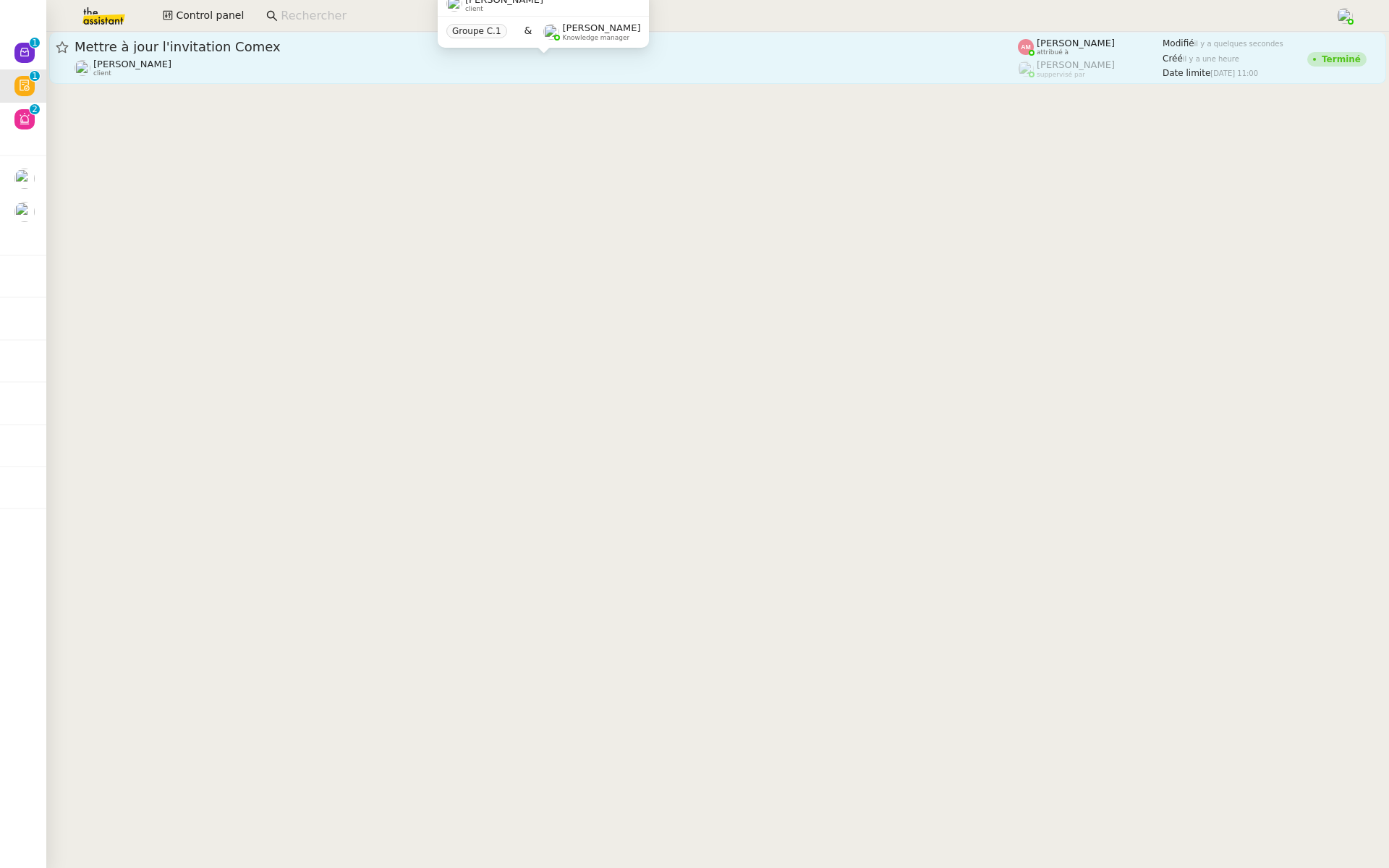
click at [441, 65] on div "David Berrebi client" at bounding box center [546, 68] width 943 height 19
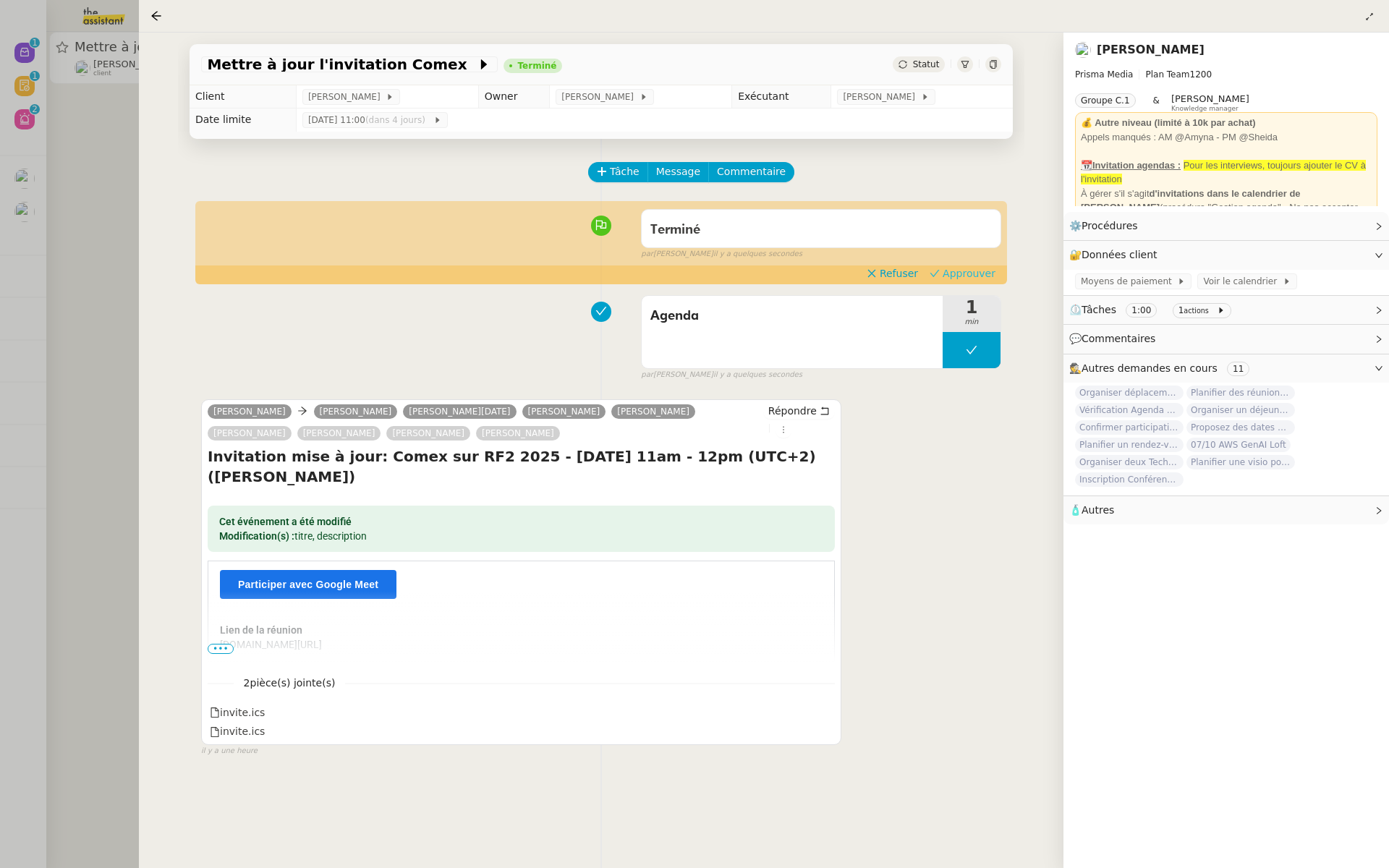
click at [971, 273] on span "Approuver" at bounding box center [969, 273] width 53 height 15
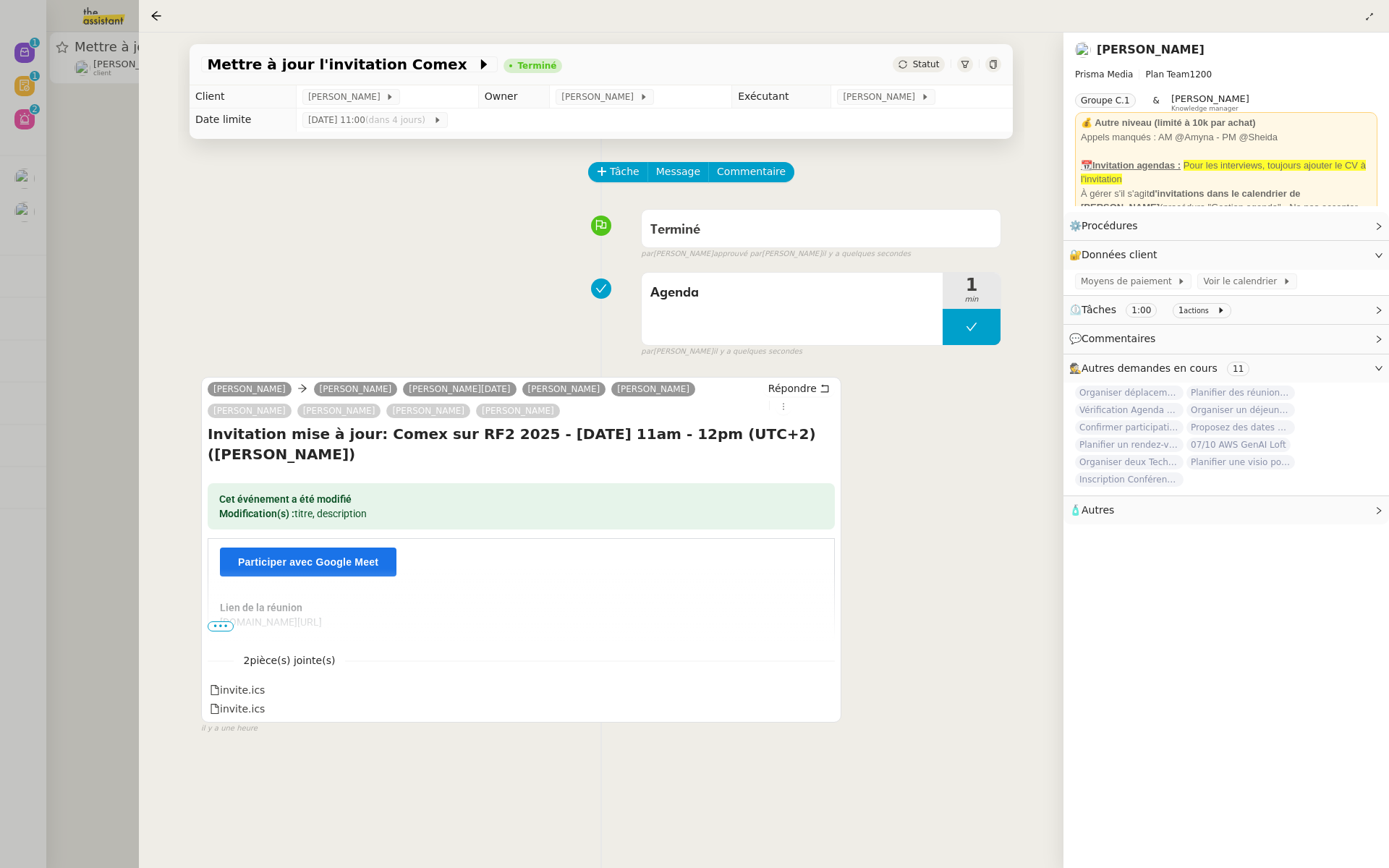
click at [95, 144] on div at bounding box center [694, 434] width 1389 height 868
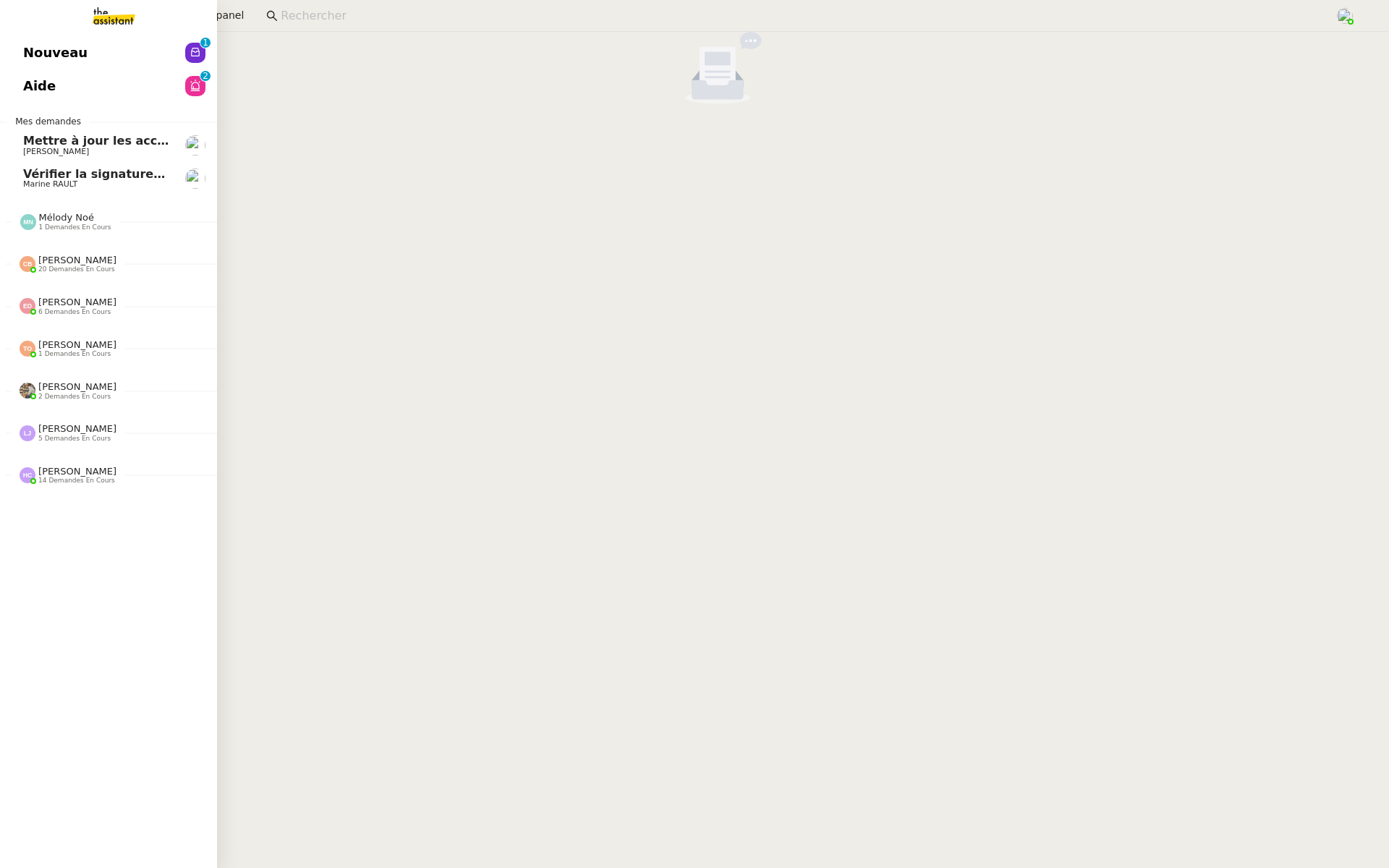
click at [0, 40] on link "Nouveau 0 1 2 3 4 5 6 7 8 9" at bounding box center [109, 53] width 217 height 33
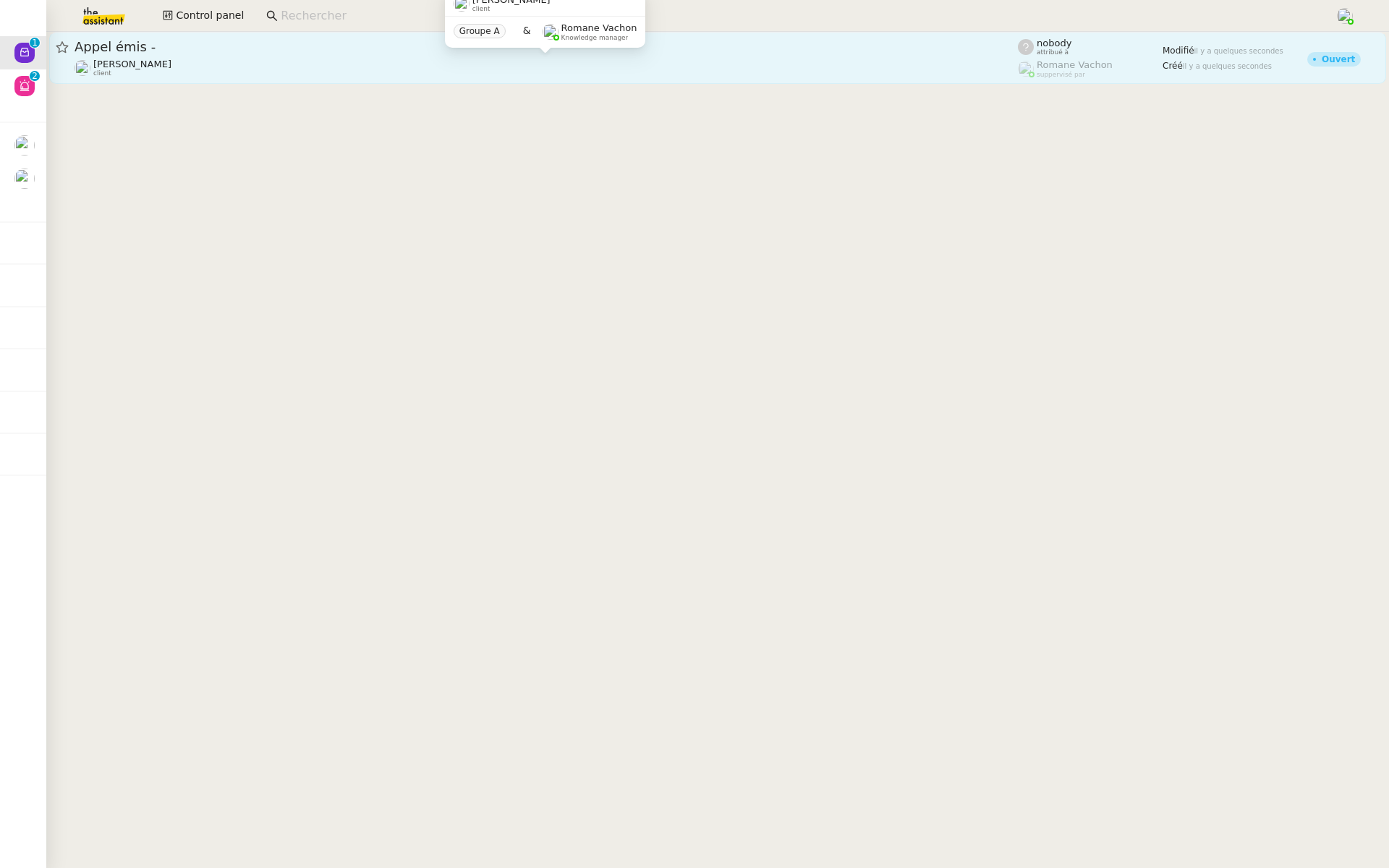
click at [476, 60] on div "Gabrielle Tavernier client" at bounding box center [546, 68] width 943 height 19
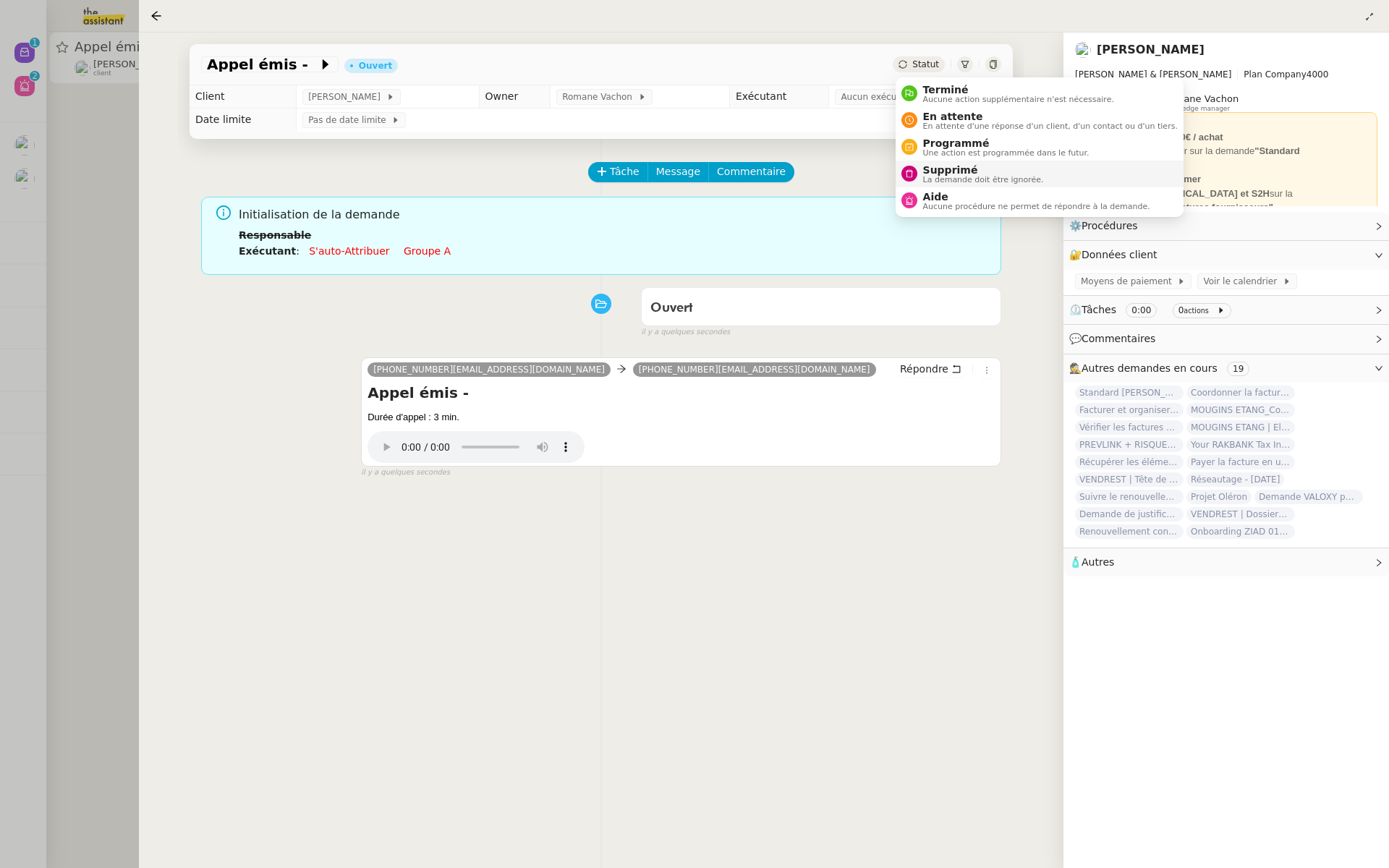
click at [935, 173] on span "Supprimé" at bounding box center [984, 170] width 121 height 12
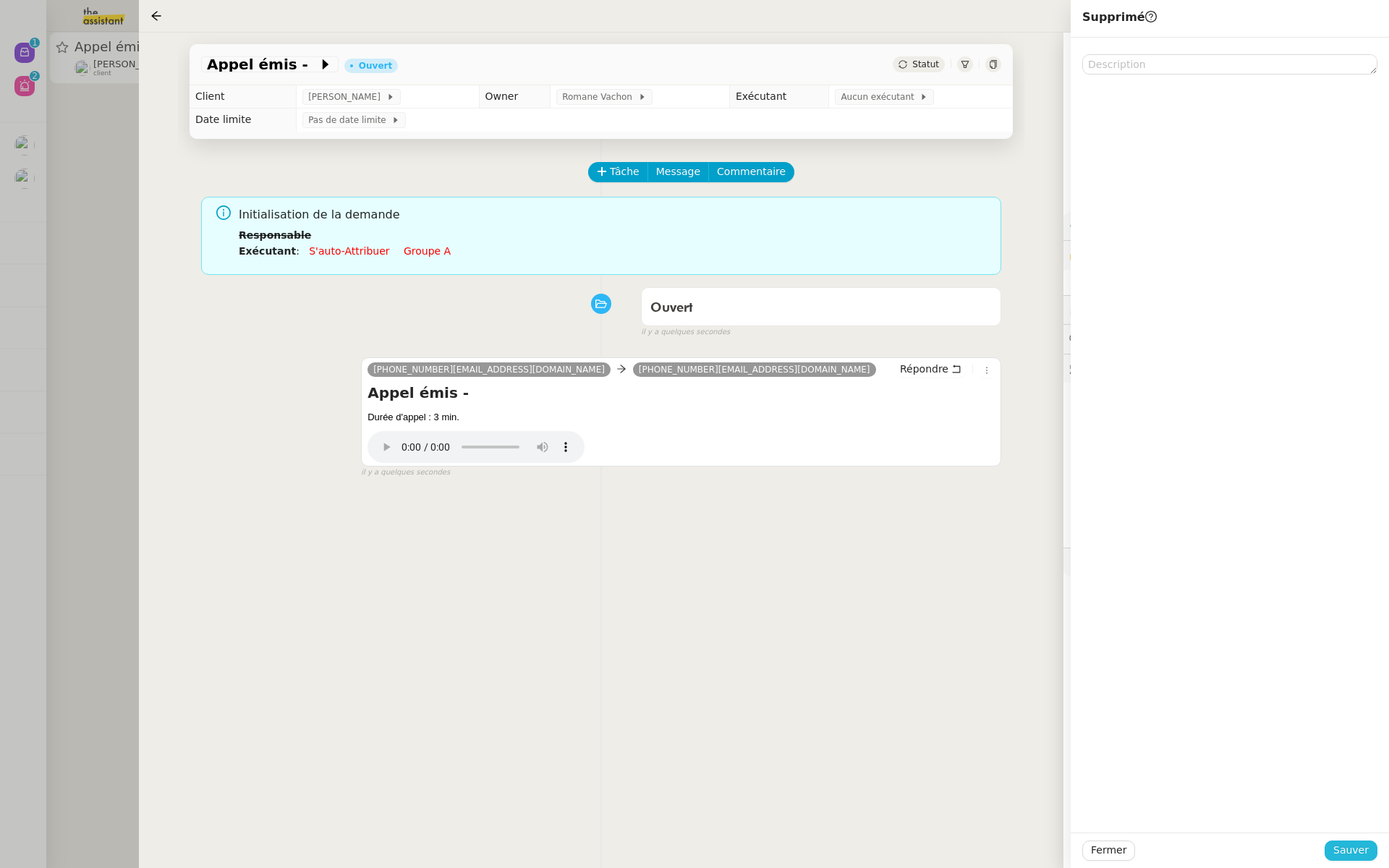
click at [1347, 849] on span "Sauver" at bounding box center [1352, 850] width 36 height 16
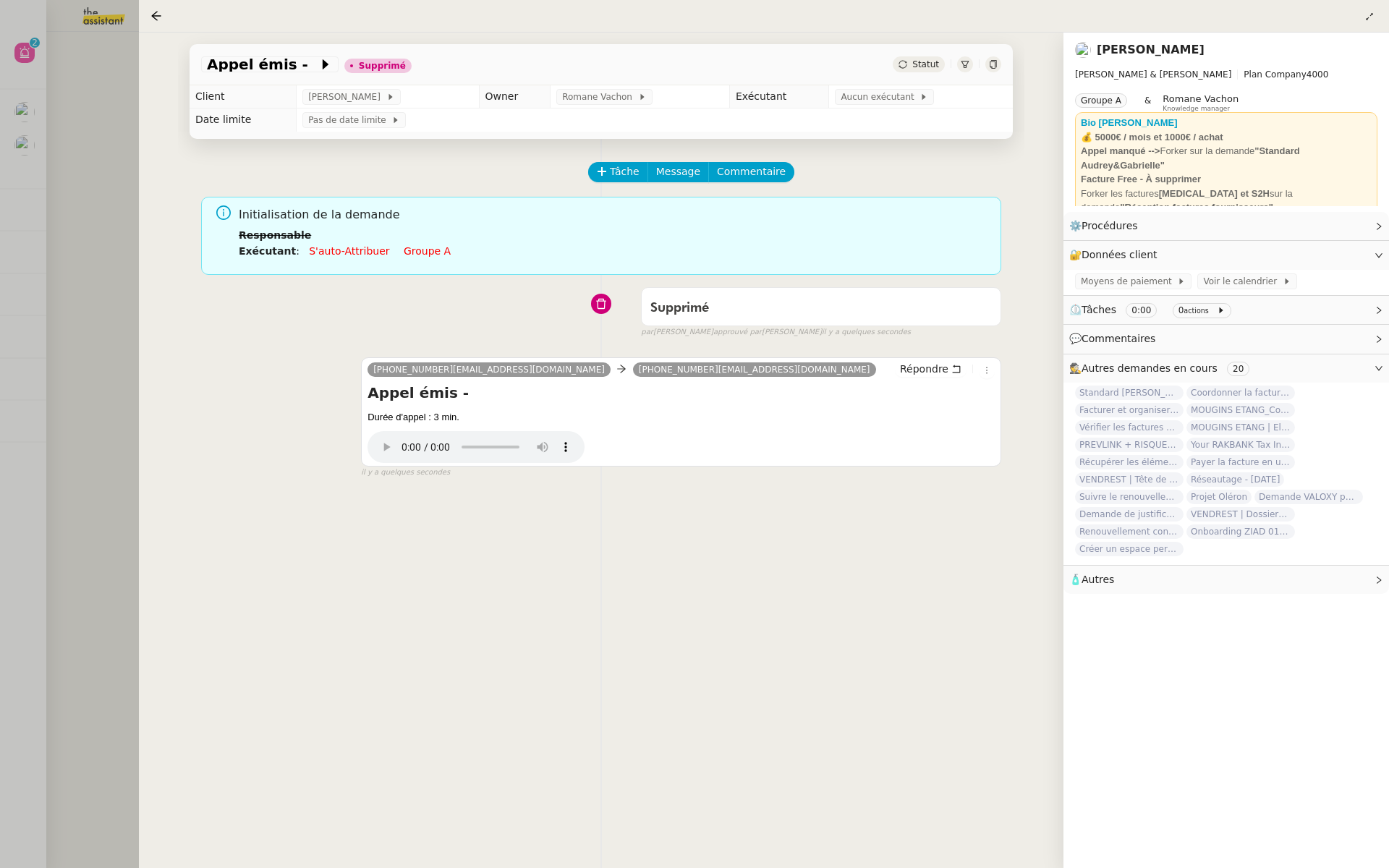
click at [125, 346] on div at bounding box center [694, 434] width 1389 height 868
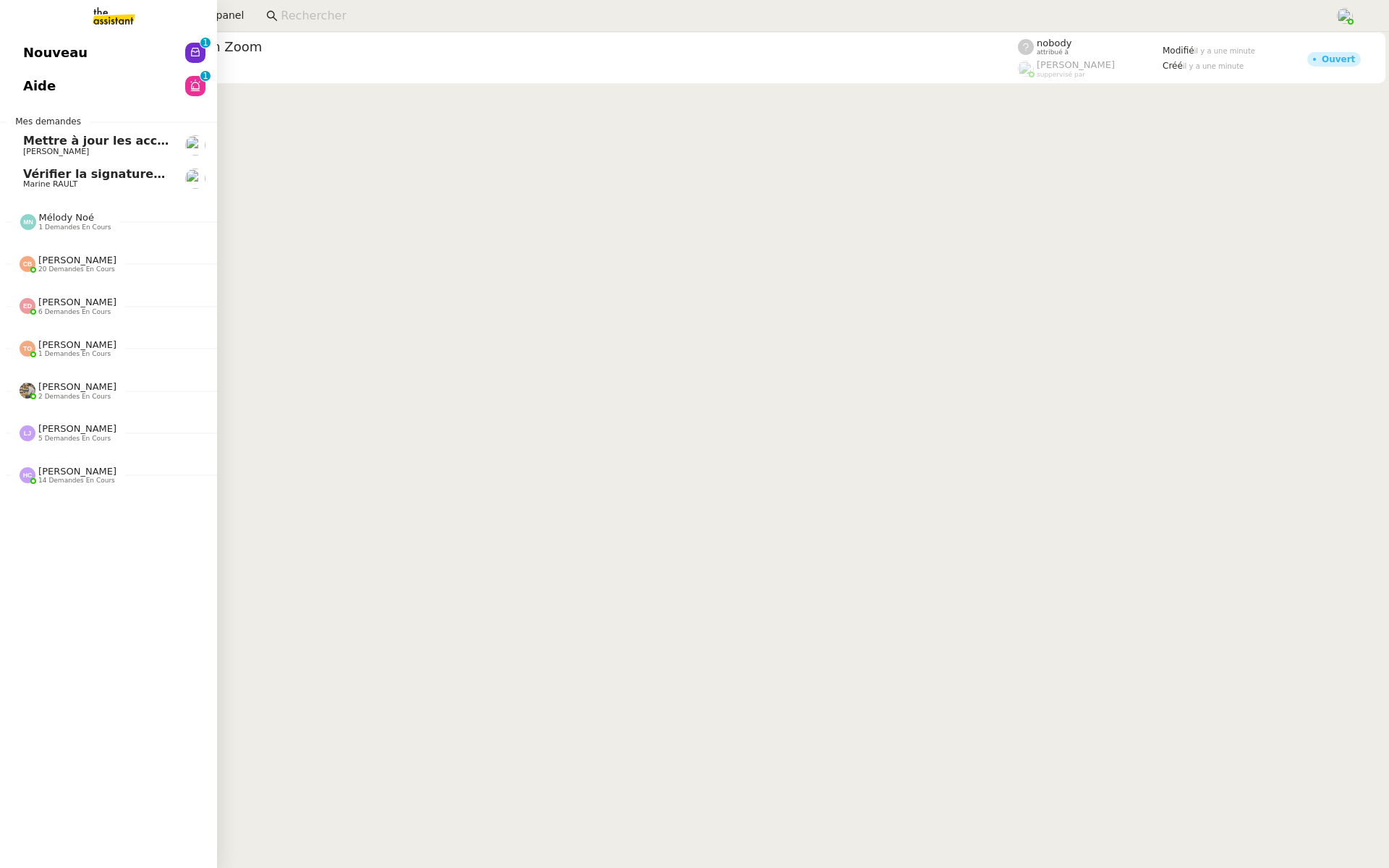
click at [42, 57] on span "Nouveau" at bounding box center [55, 53] width 64 height 22
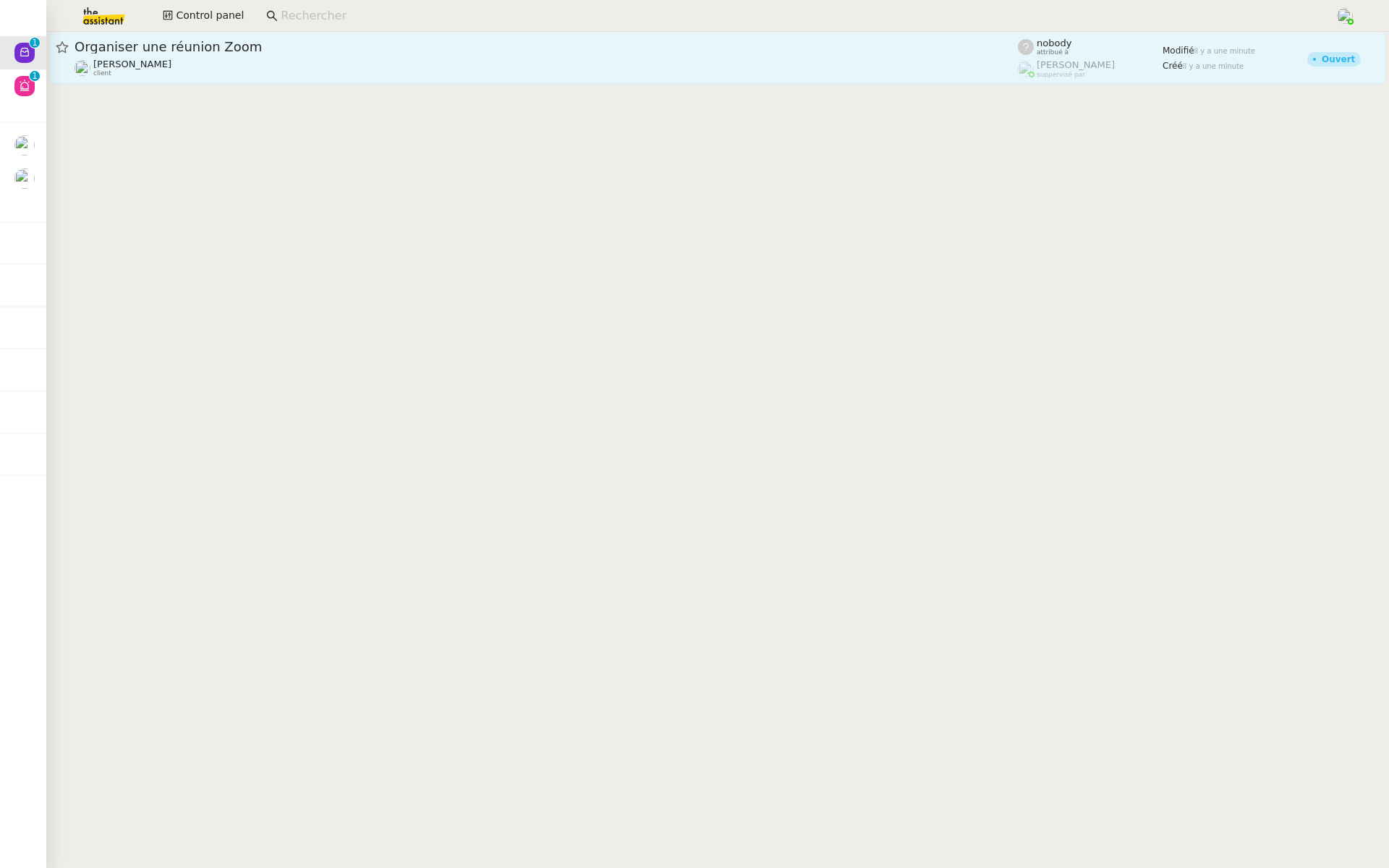
click at [296, 55] on div "Organiser une réunion Zoom" at bounding box center [546, 47] width 943 height 17
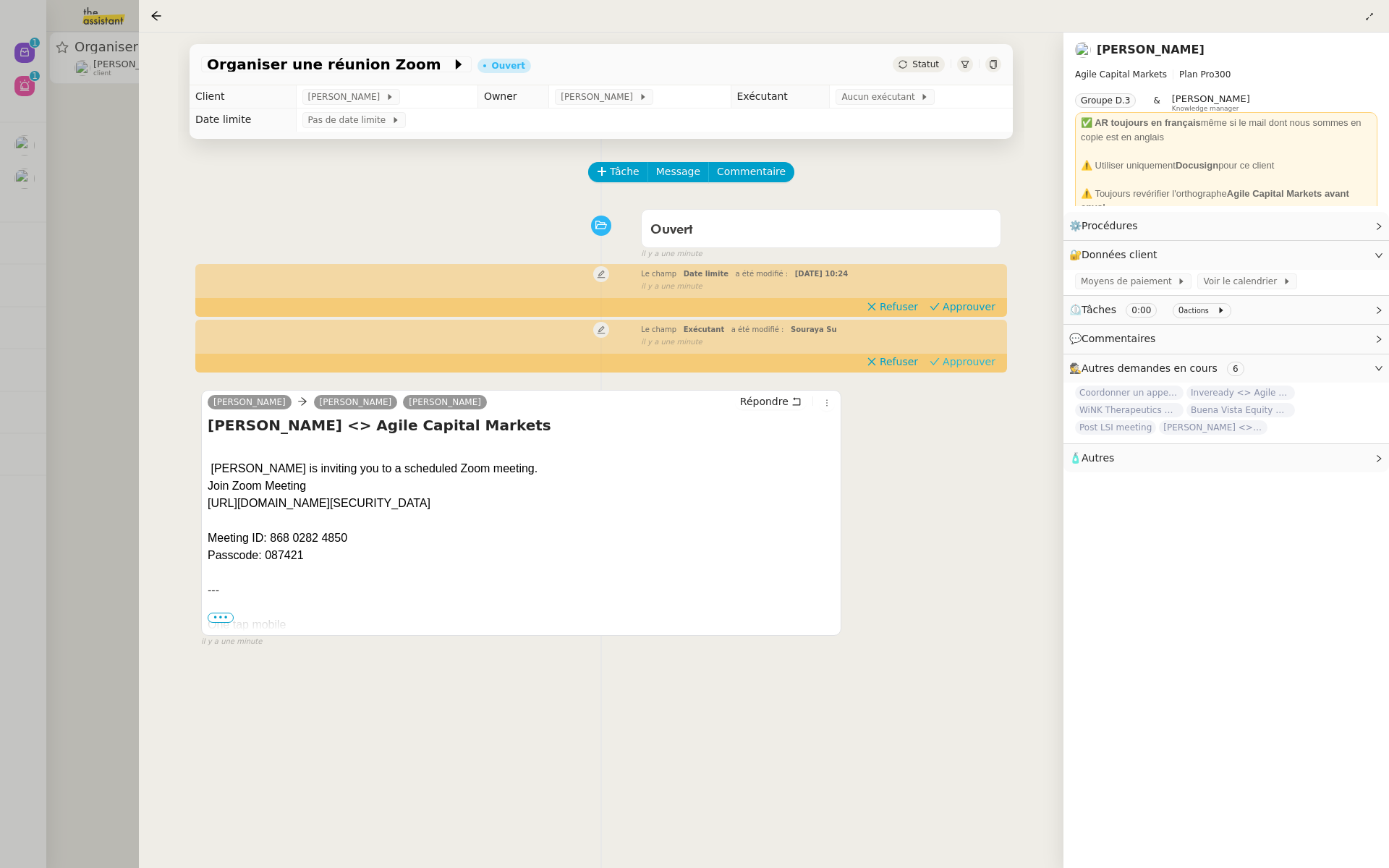
click at [957, 359] on span "Approuver" at bounding box center [969, 362] width 53 height 15
click at [968, 307] on span "Approuver" at bounding box center [969, 307] width 53 height 15
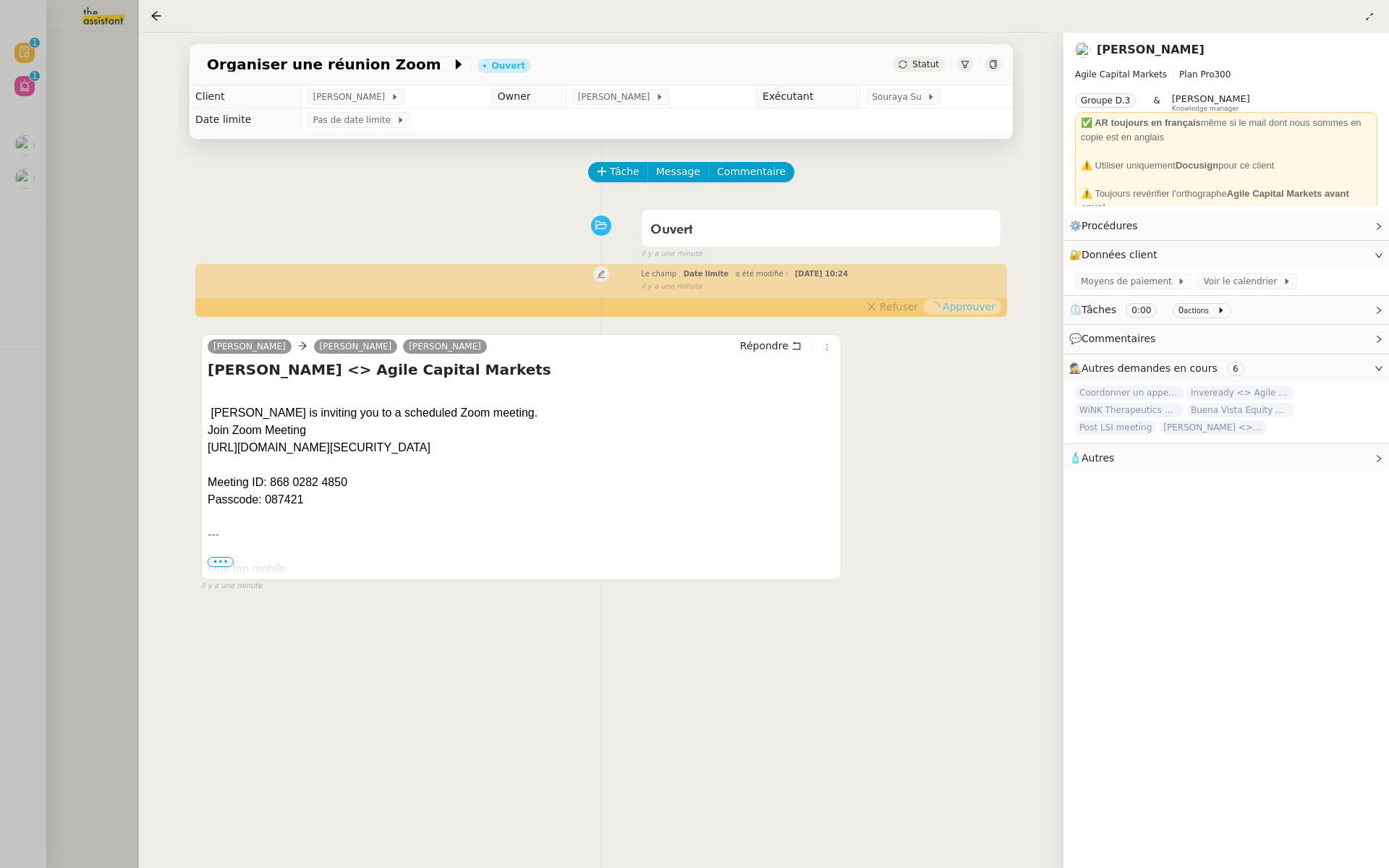
click at [62, 168] on div at bounding box center [694, 434] width 1389 height 868
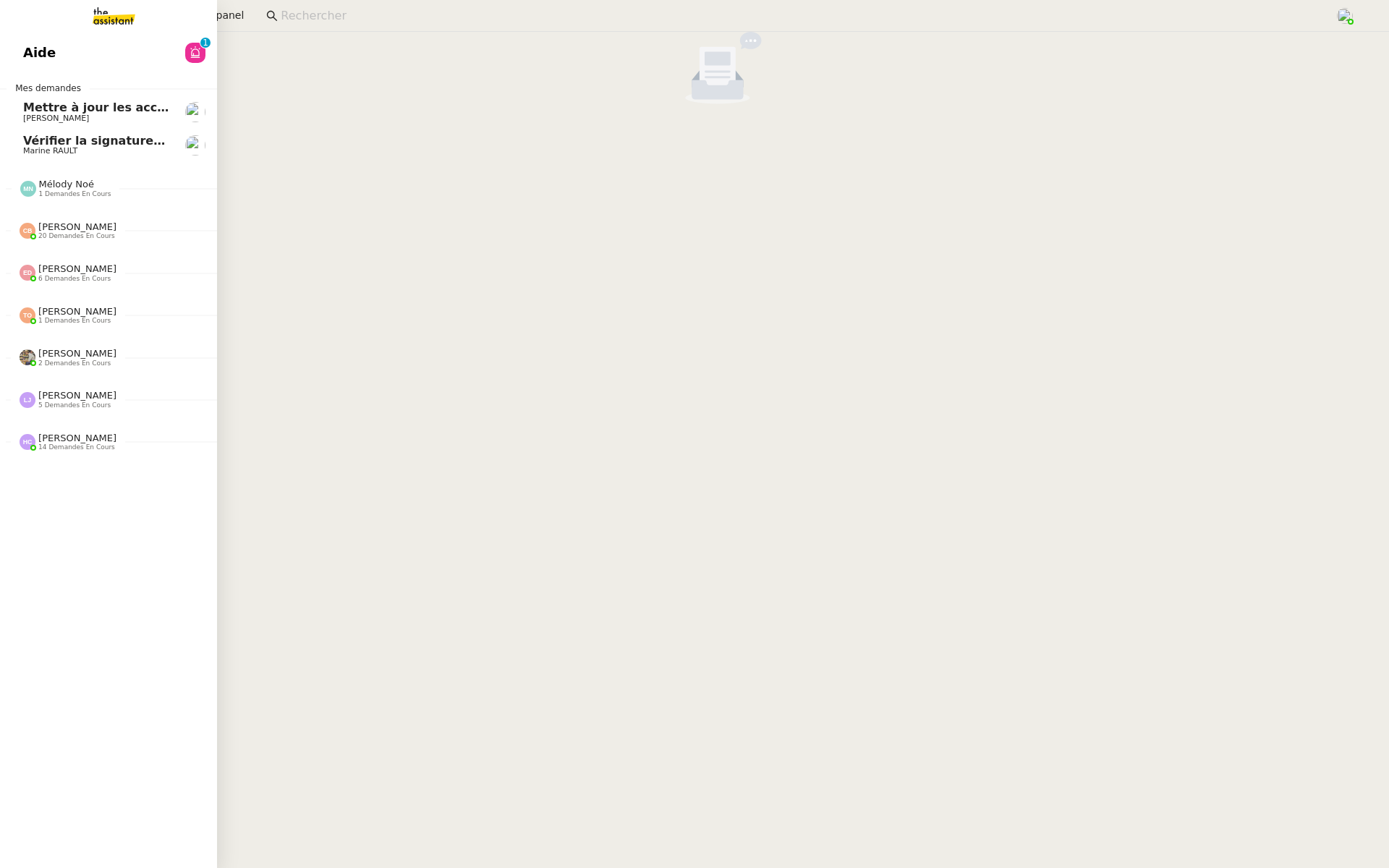
click at [20, 48] on link "Aide 0 1 2 3 4 5 6 7 8 9" at bounding box center [109, 53] width 217 height 33
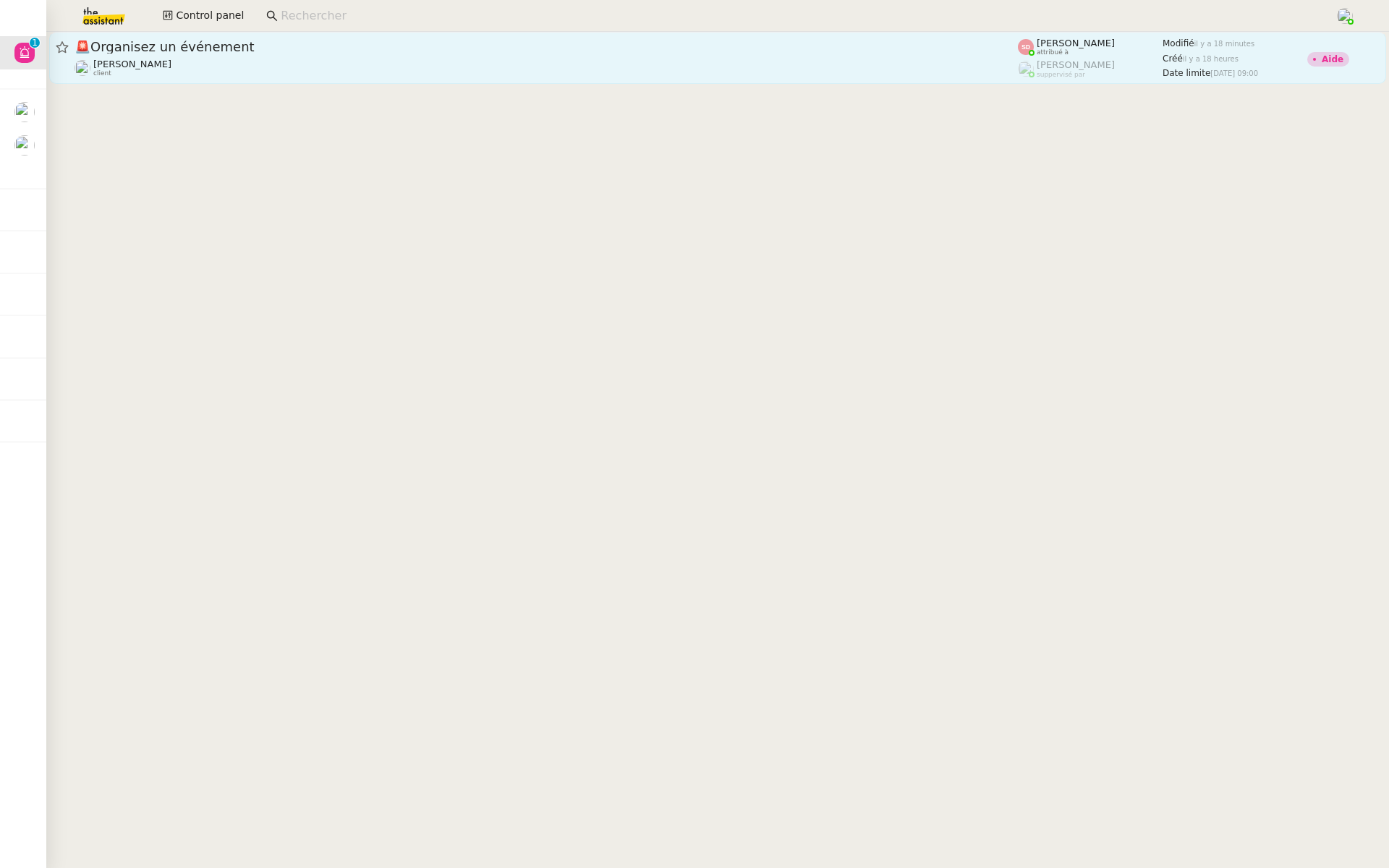
click at [410, 50] on span "🚨 Organisez un événement" at bounding box center [546, 47] width 943 height 13
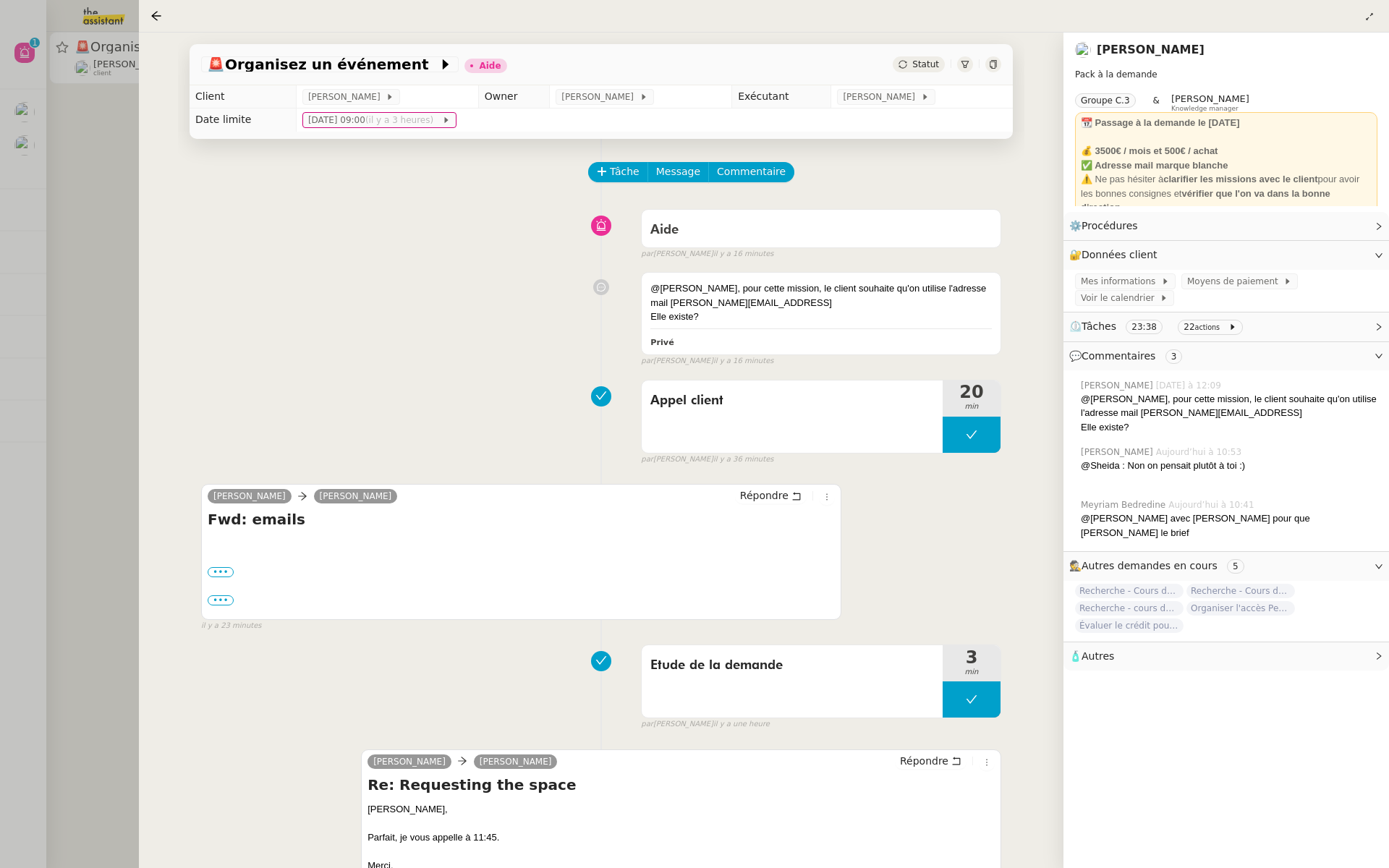
click at [48, 146] on div at bounding box center [694, 434] width 1389 height 868
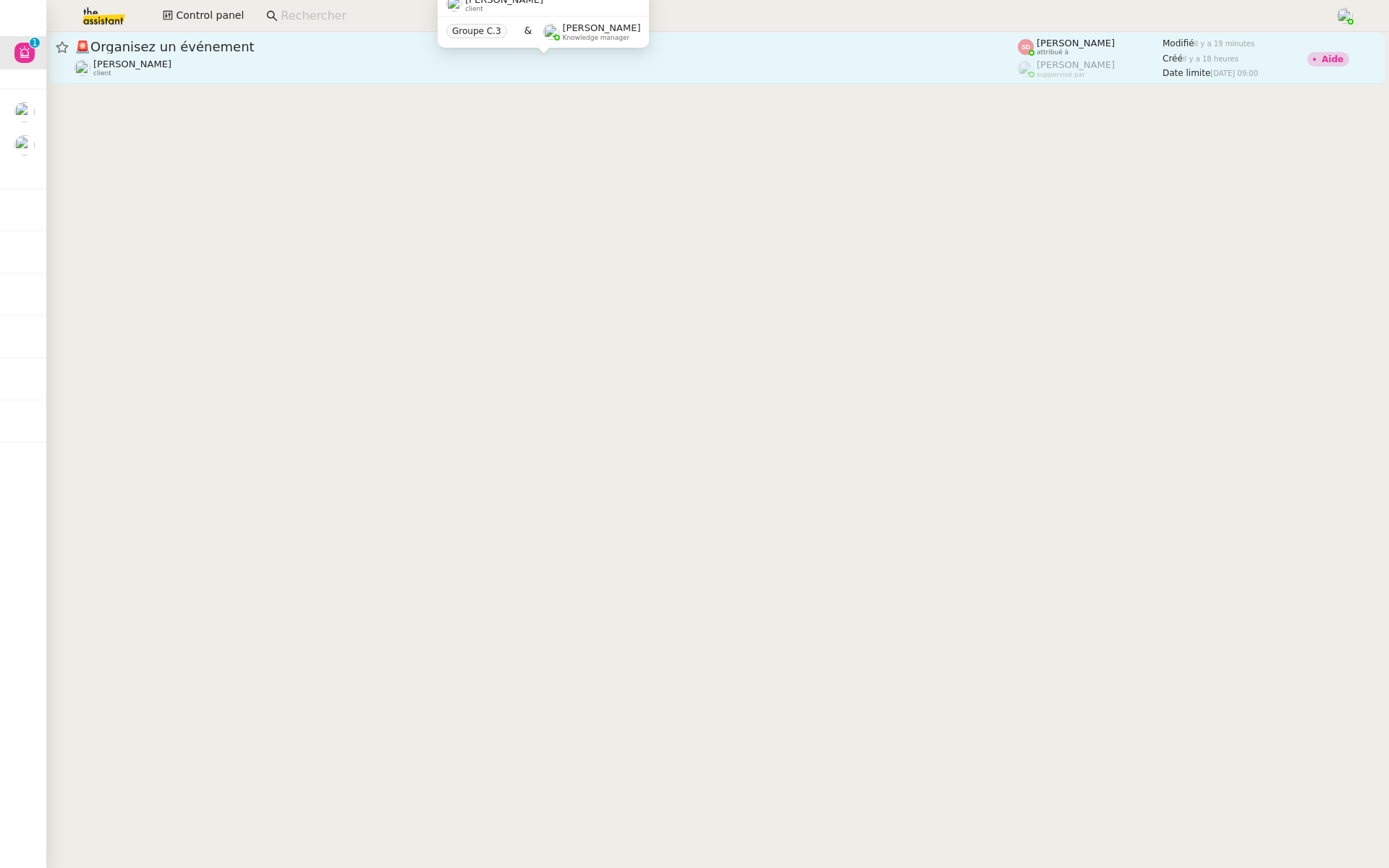
click at [389, 59] on div "Maurice N'Diaye client" at bounding box center [546, 68] width 943 height 19
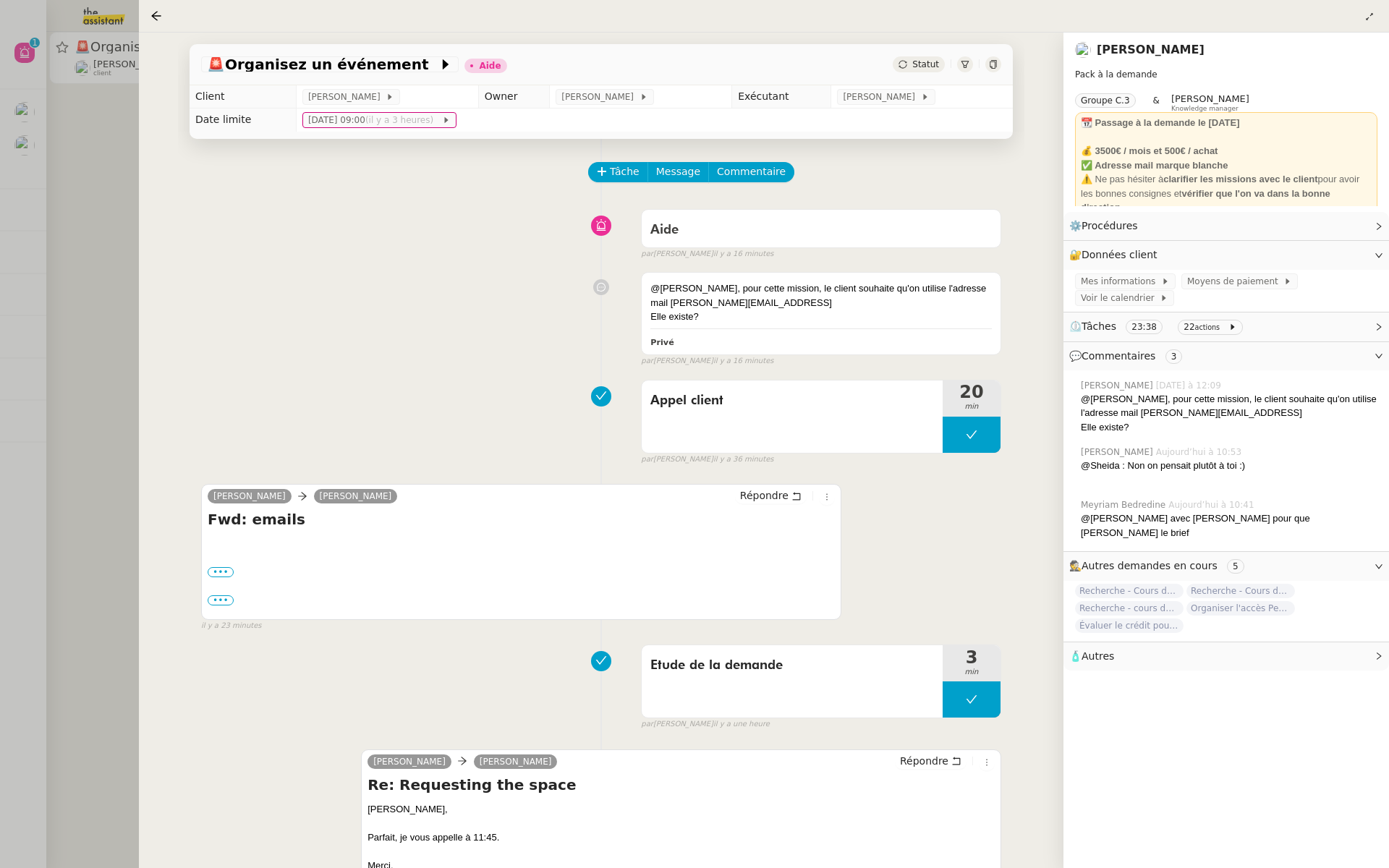
click at [125, 108] on div at bounding box center [694, 434] width 1389 height 868
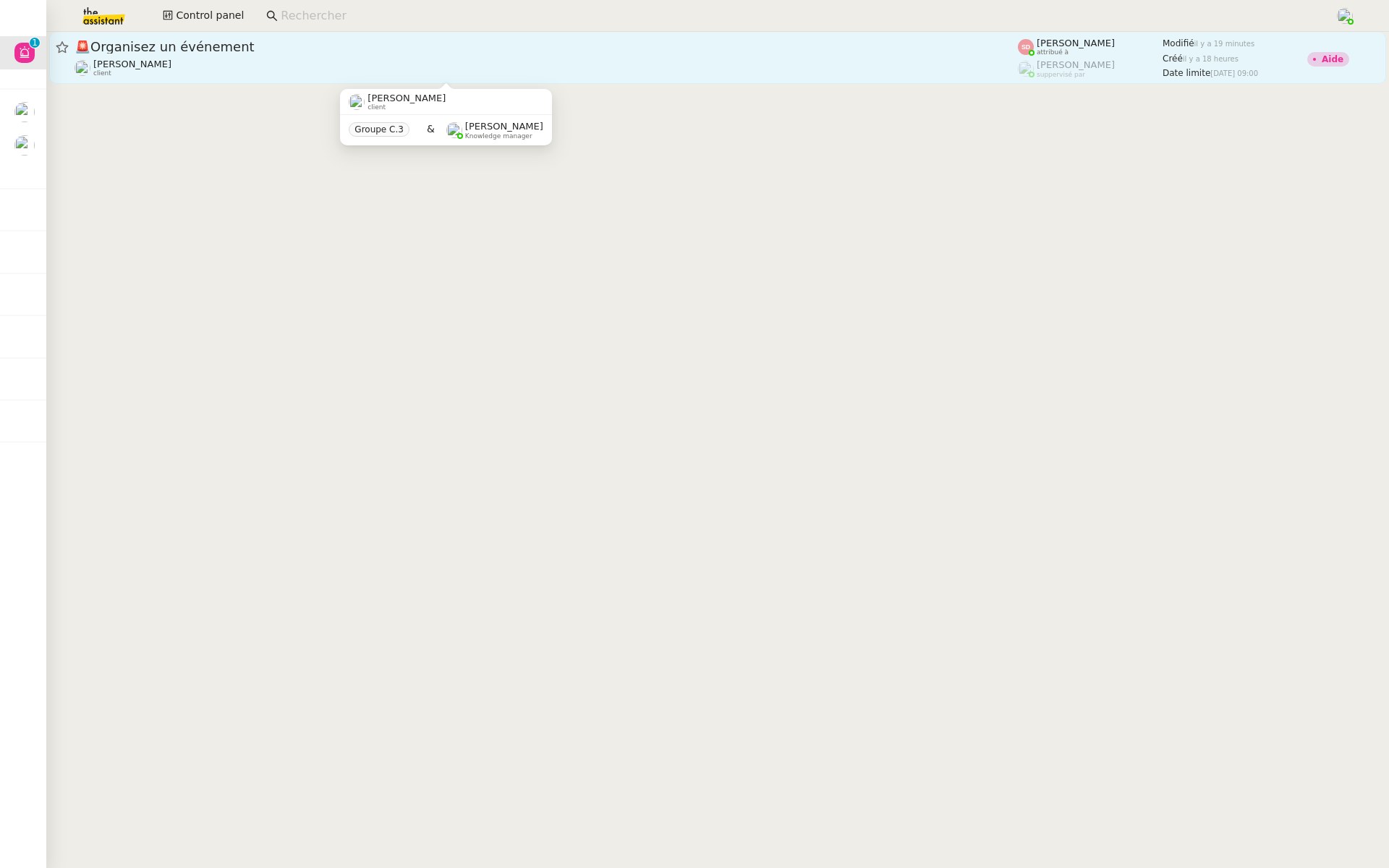
click at [227, 59] on div "Maurice N'Diaye client" at bounding box center [546, 68] width 943 height 19
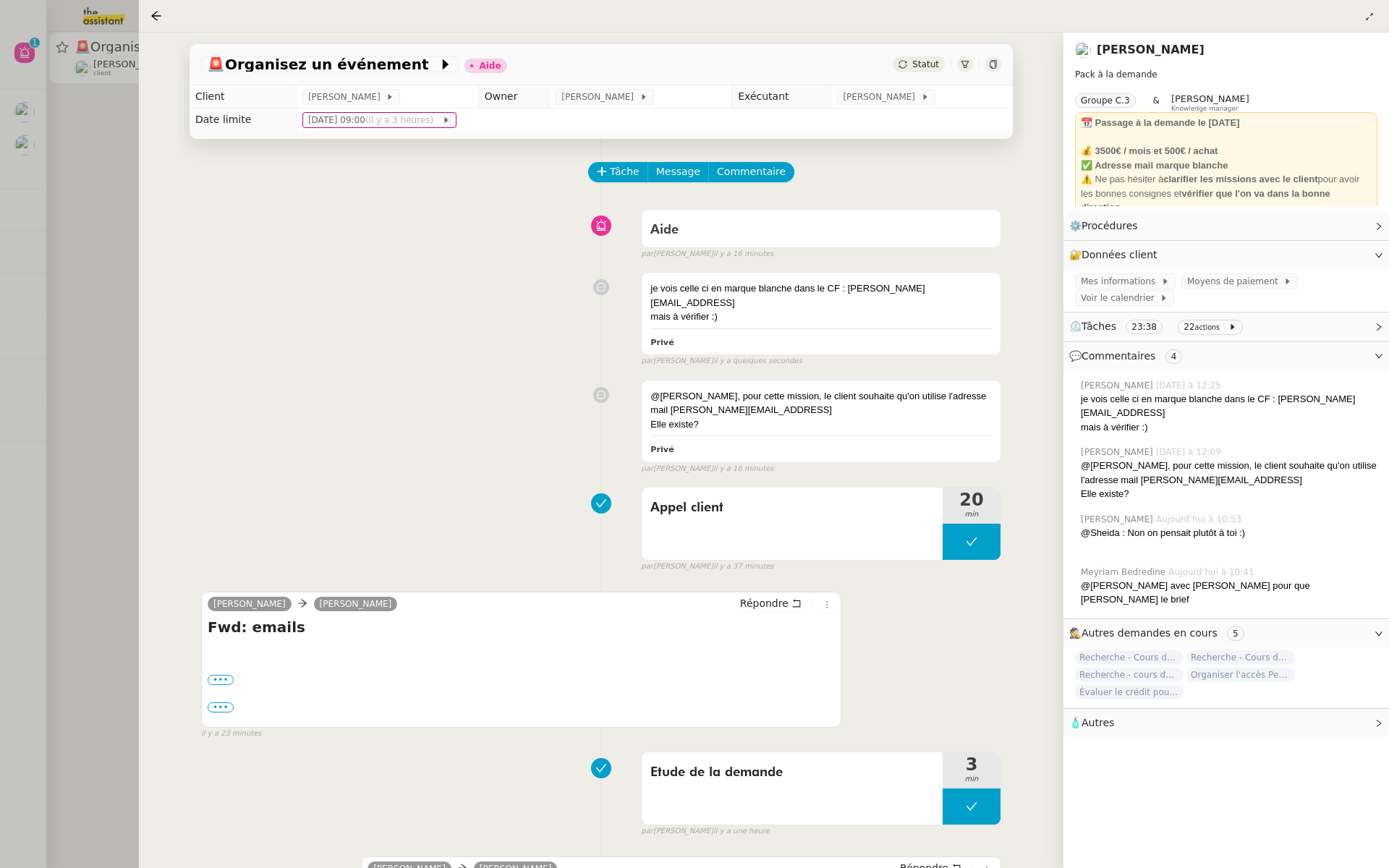
click at [81, 253] on div at bounding box center [694, 434] width 1389 height 868
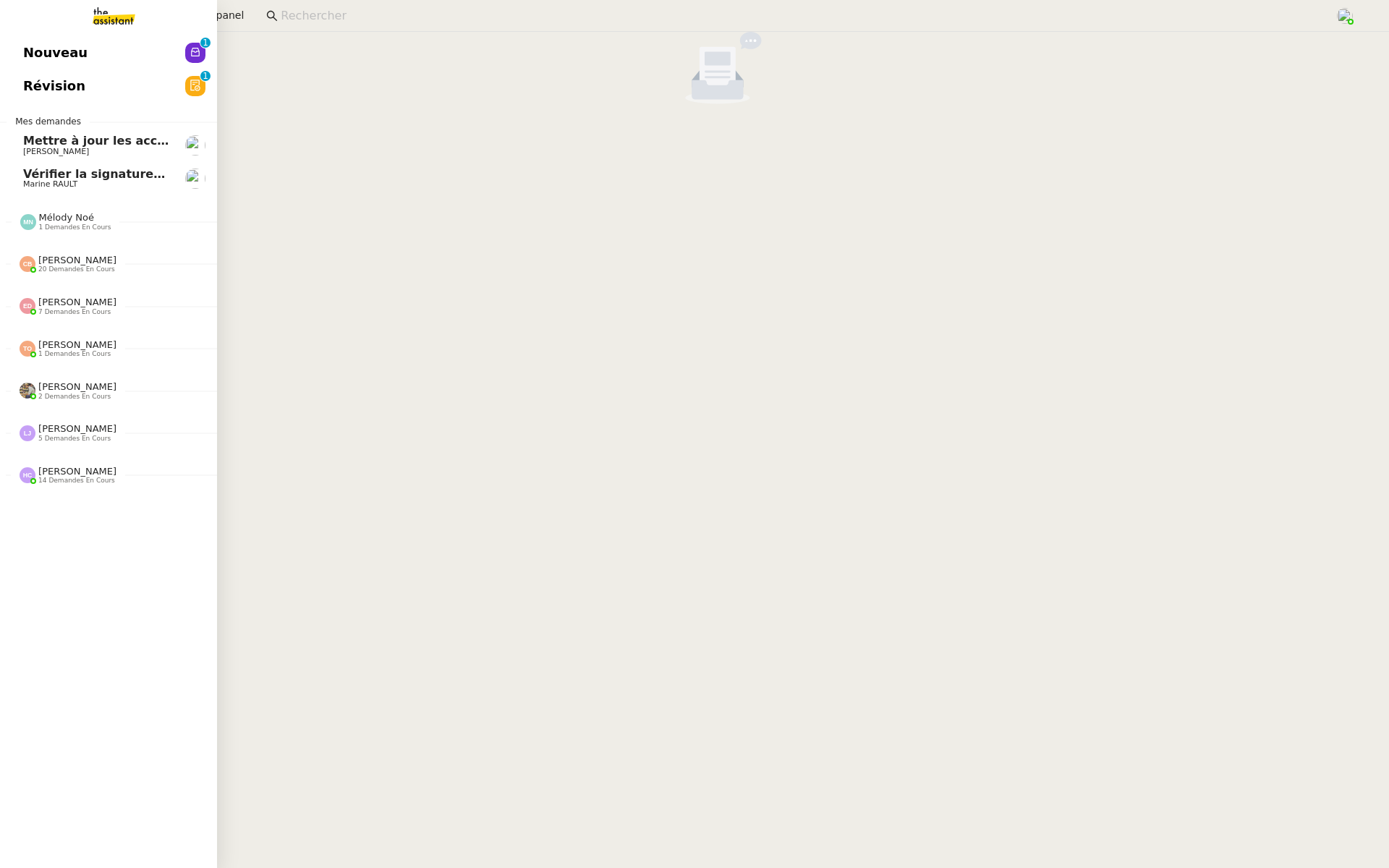
click at [27, 80] on span "Révision" at bounding box center [54, 86] width 62 height 22
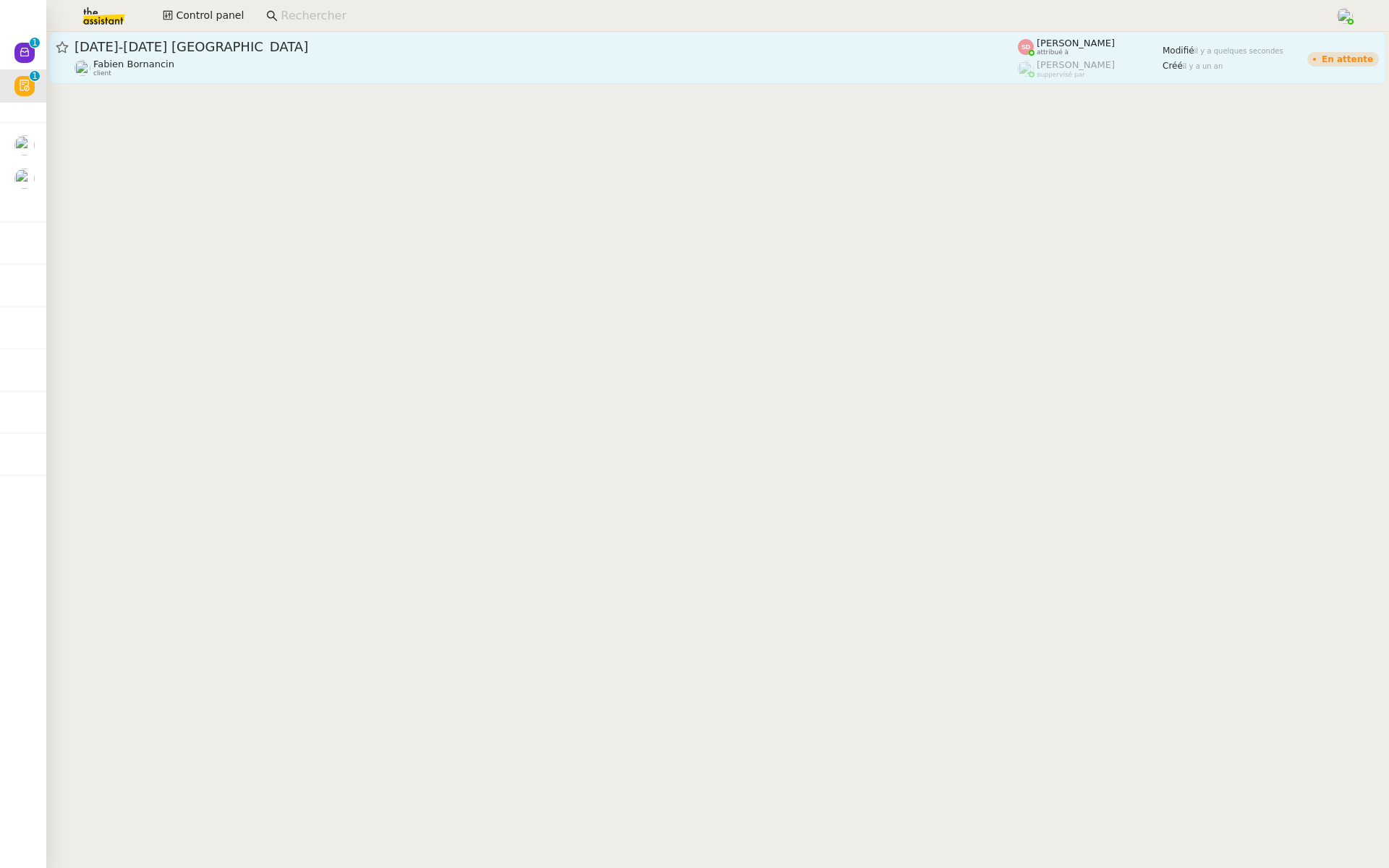
click at [575, 50] on span "25-28 sept Circuit Zandvoort" at bounding box center [546, 47] width 943 height 13
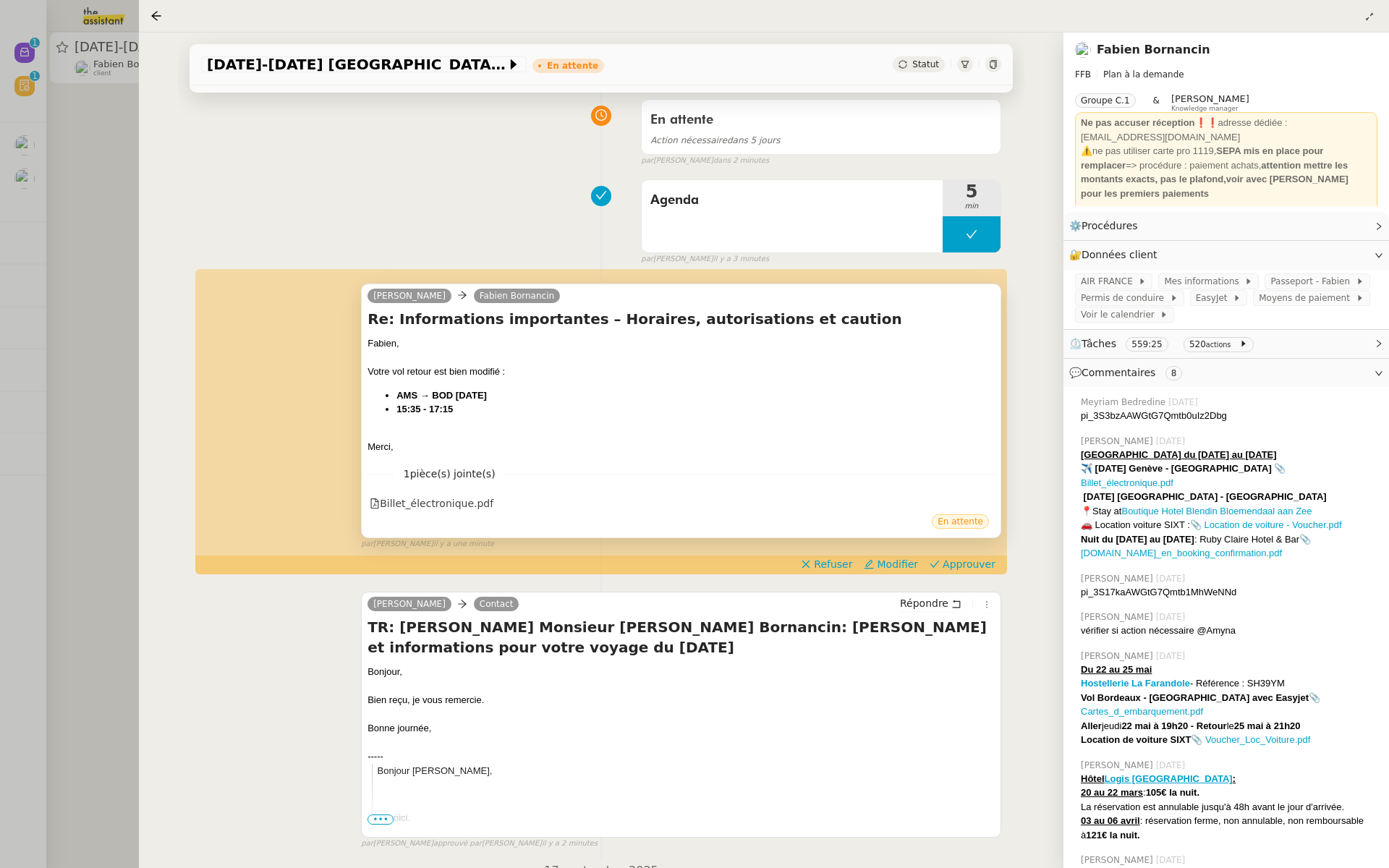
scroll to position [120, 0]
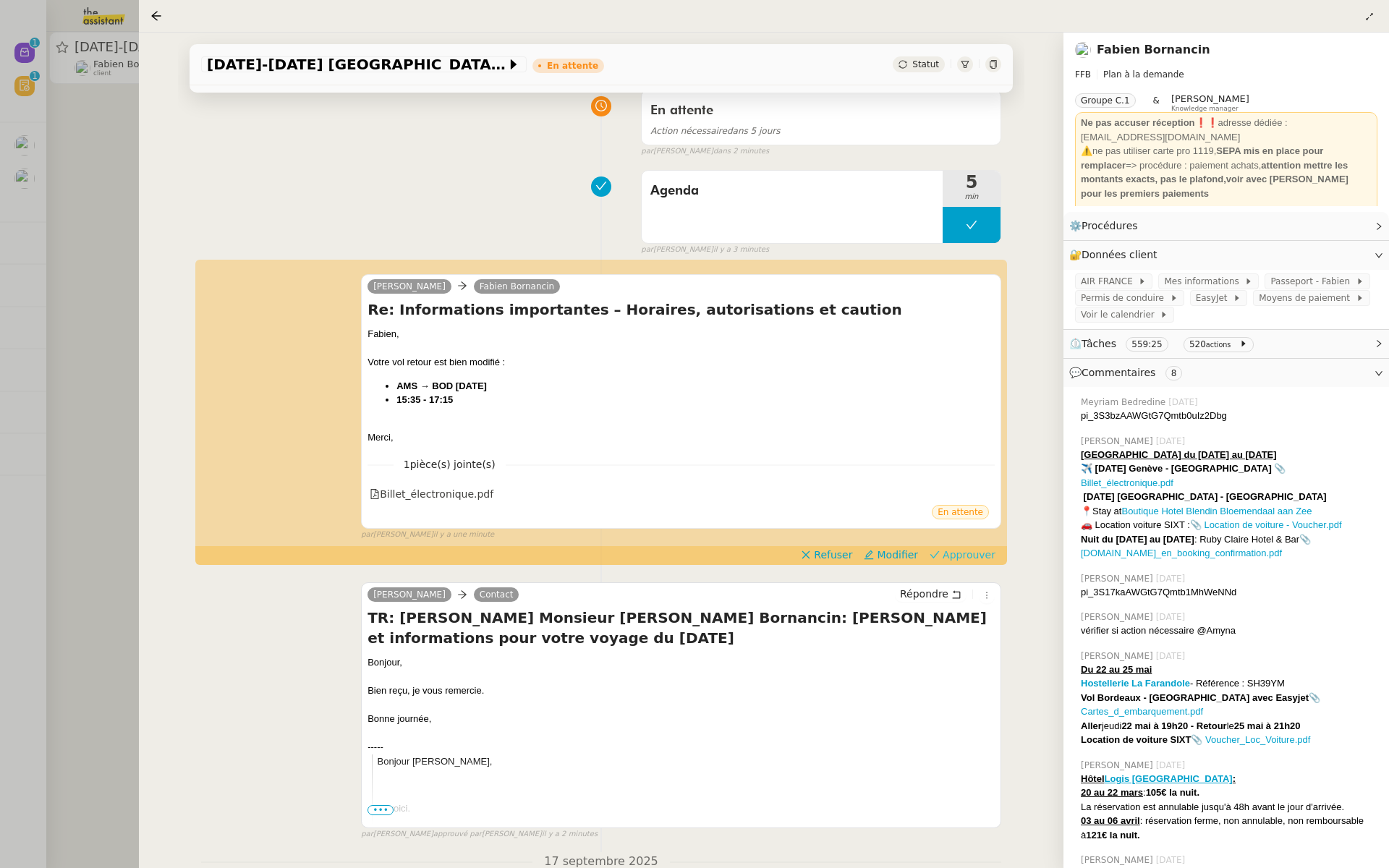
click at [973, 559] on span "Approuver" at bounding box center [969, 555] width 53 height 15
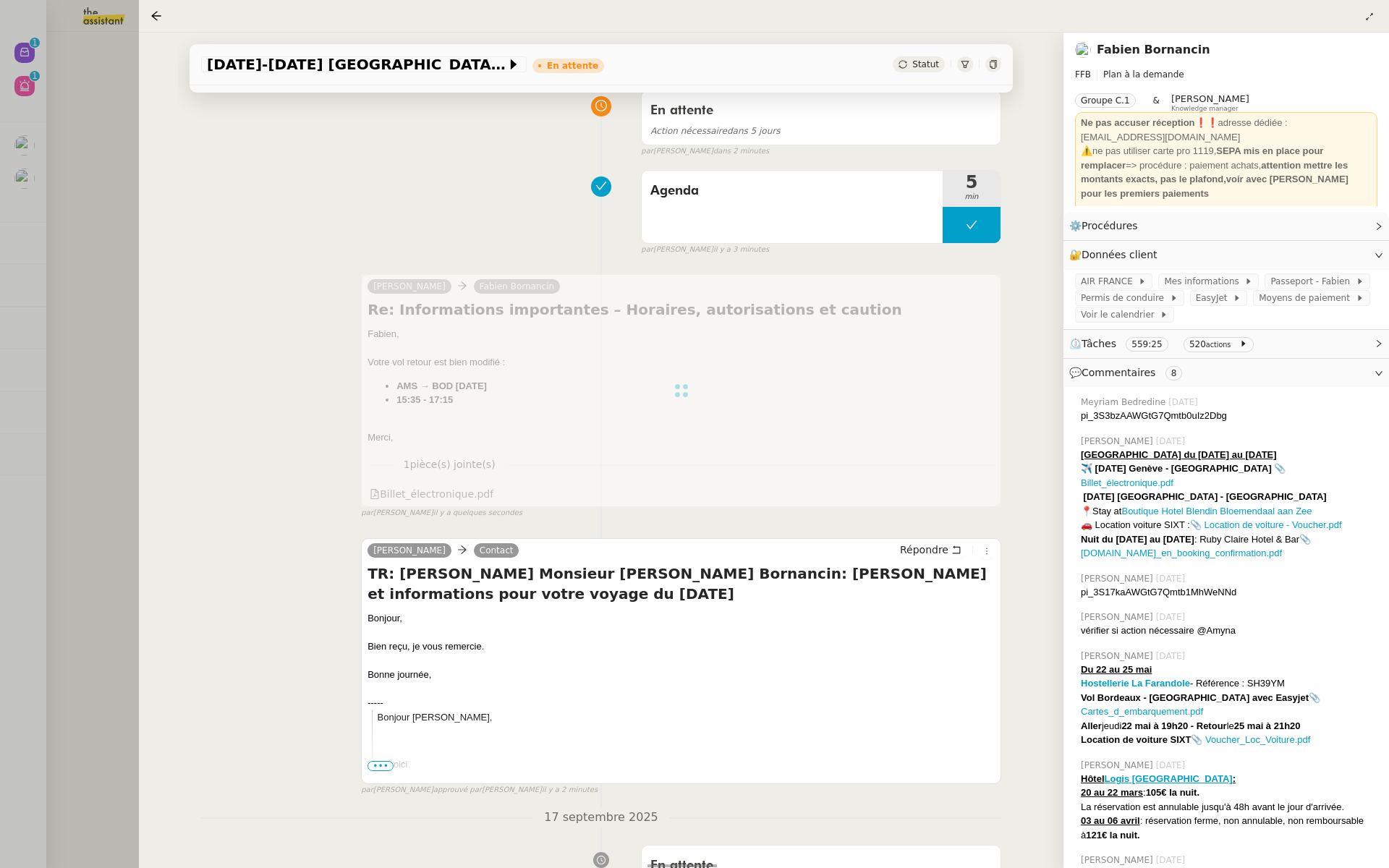
click at [97, 235] on div at bounding box center [694, 434] width 1389 height 868
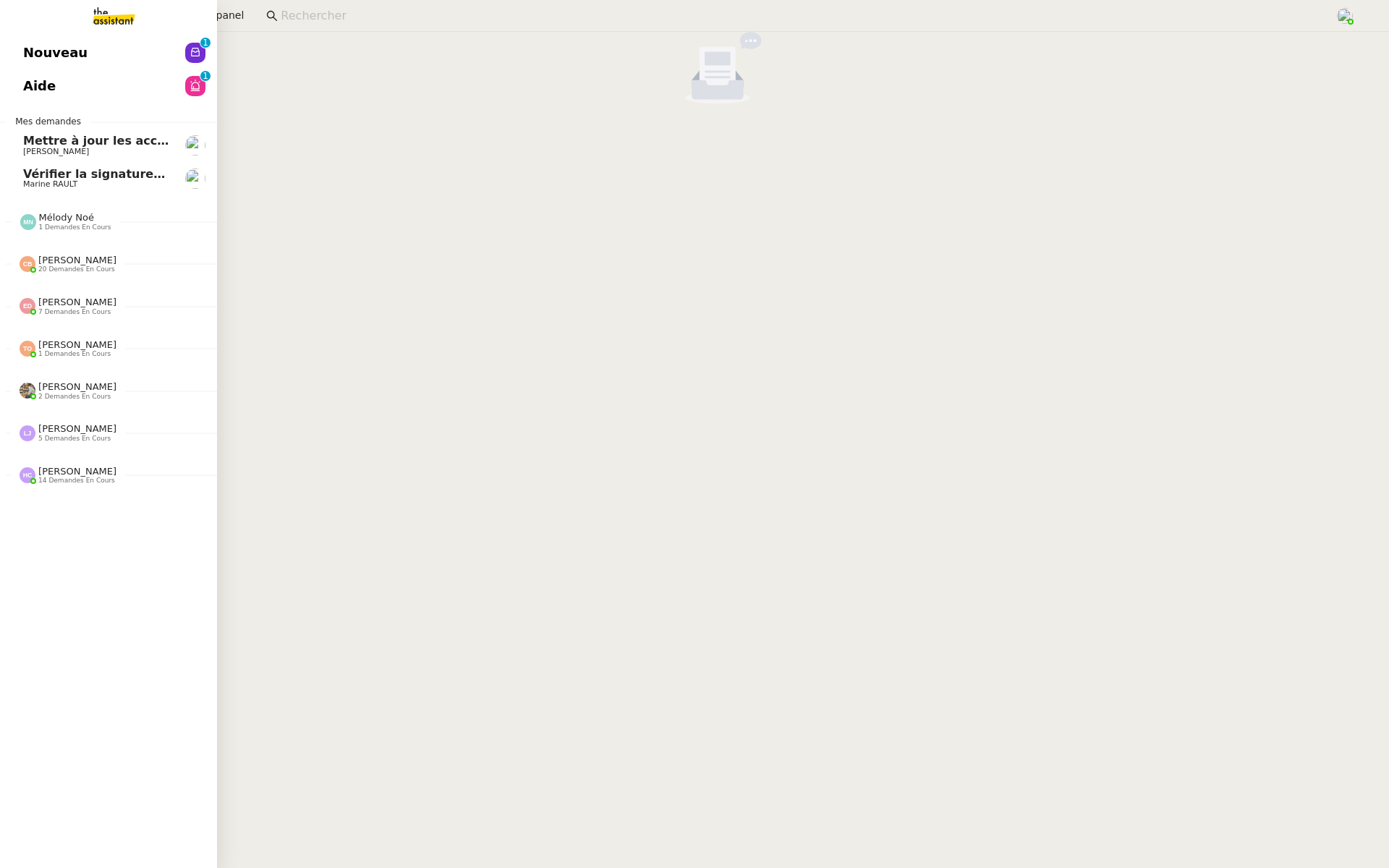
click at [63, 60] on span "Nouveau" at bounding box center [55, 53] width 64 height 22
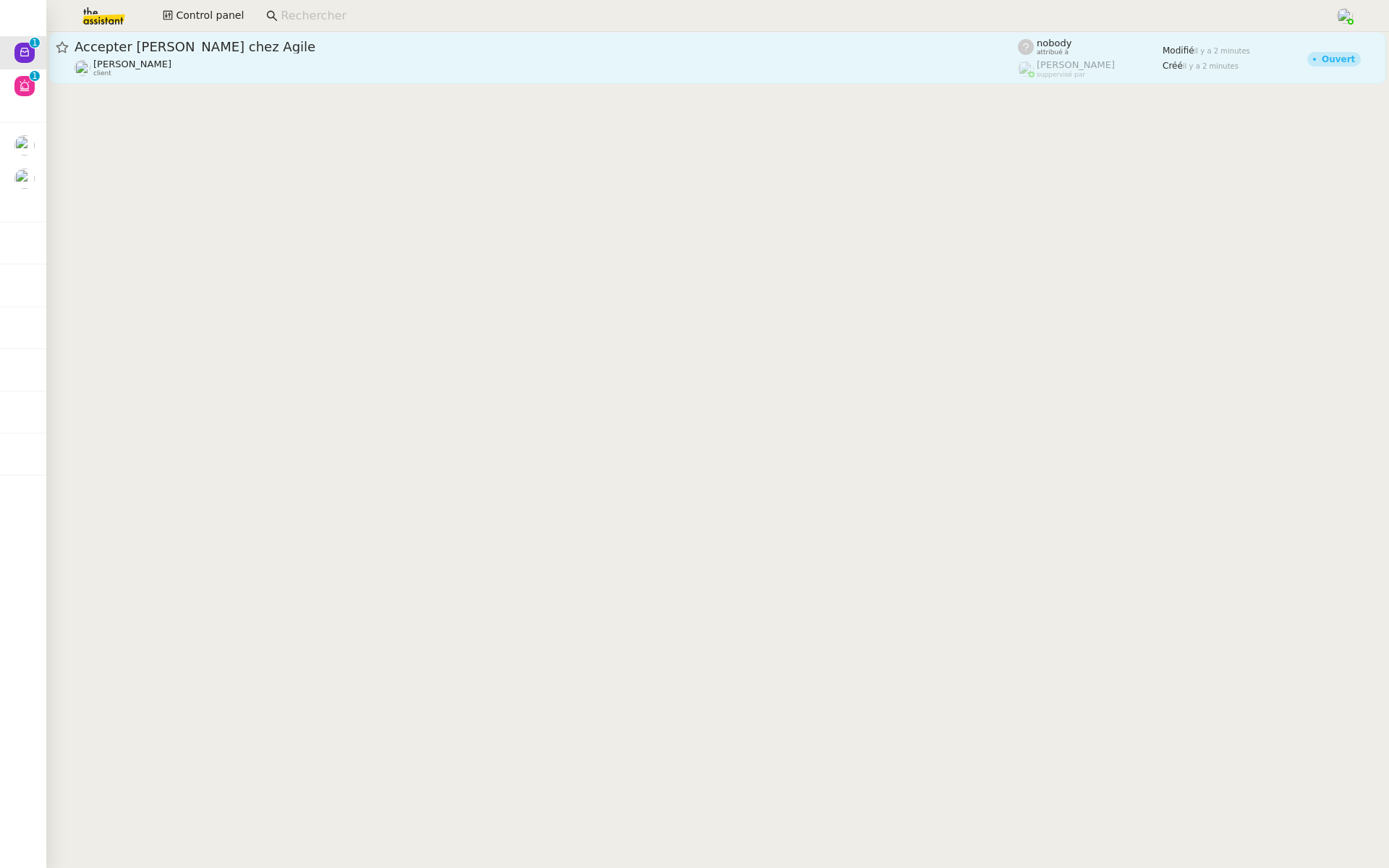
click at [280, 54] on div "Accepter [PERSON_NAME] chez Agile" at bounding box center [546, 47] width 943 height 17
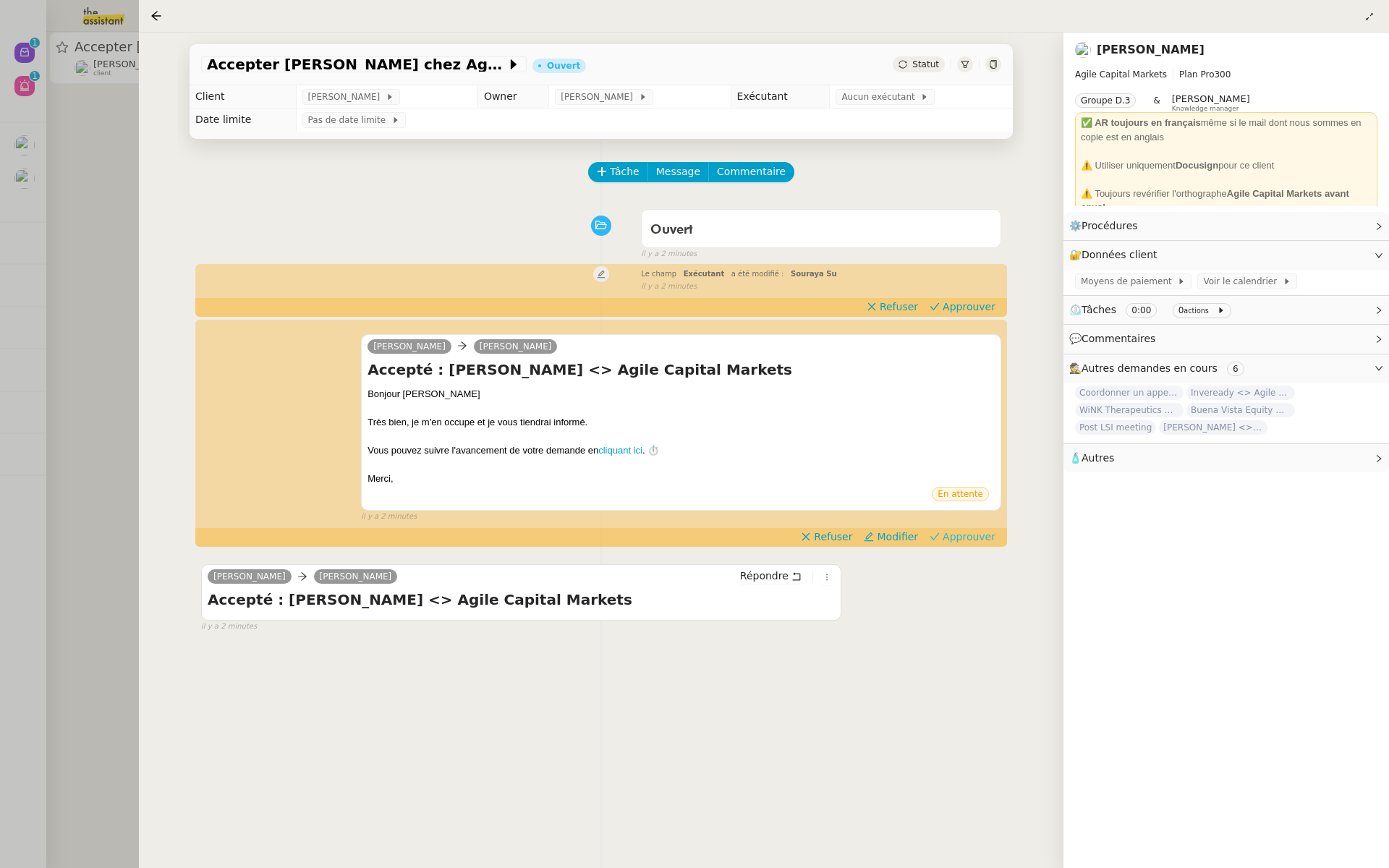
click at [988, 536] on span "Approuver" at bounding box center [969, 536] width 53 height 15
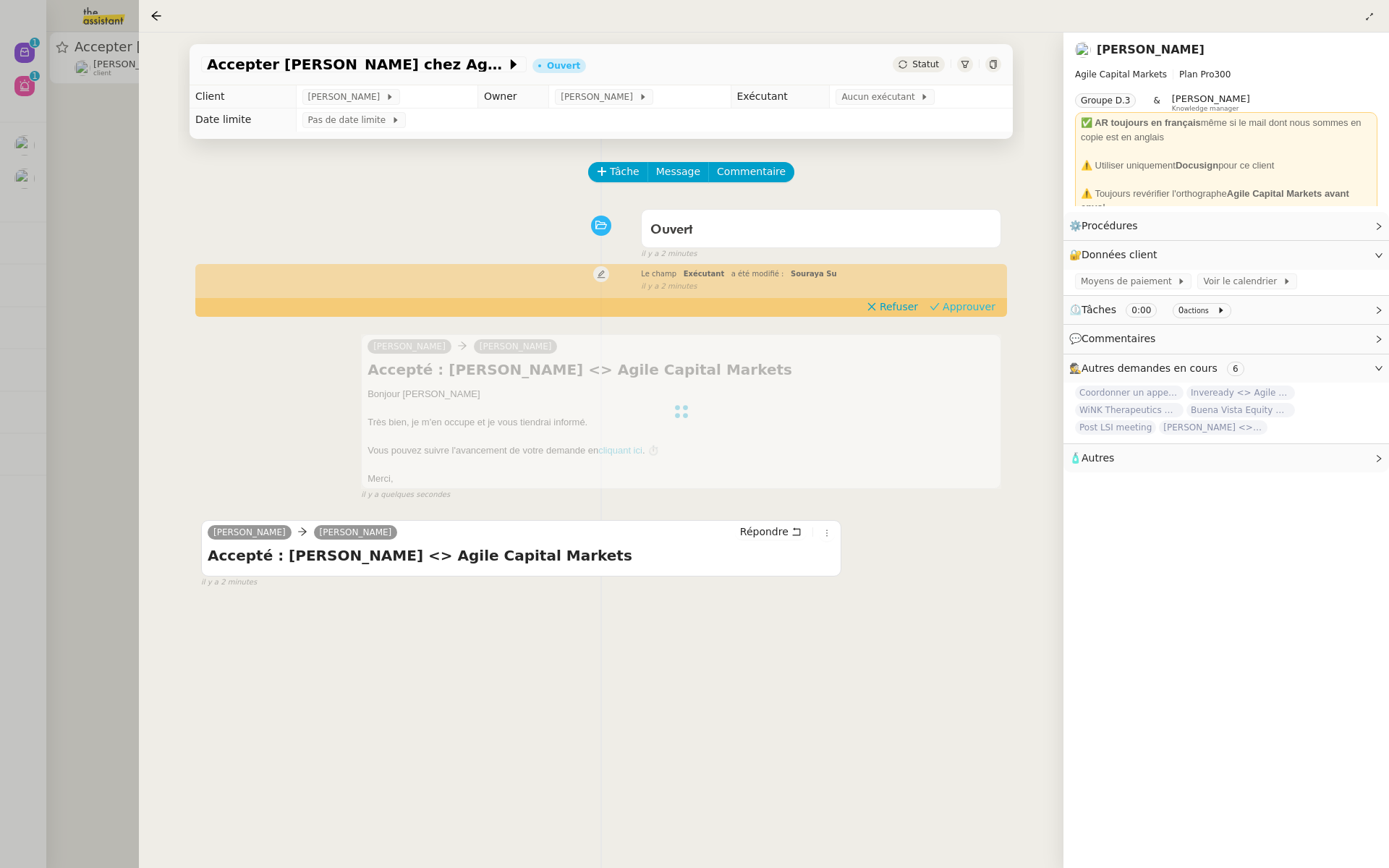
click at [967, 307] on span "Approuver" at bounding box center [969, 307] width 53 height 15
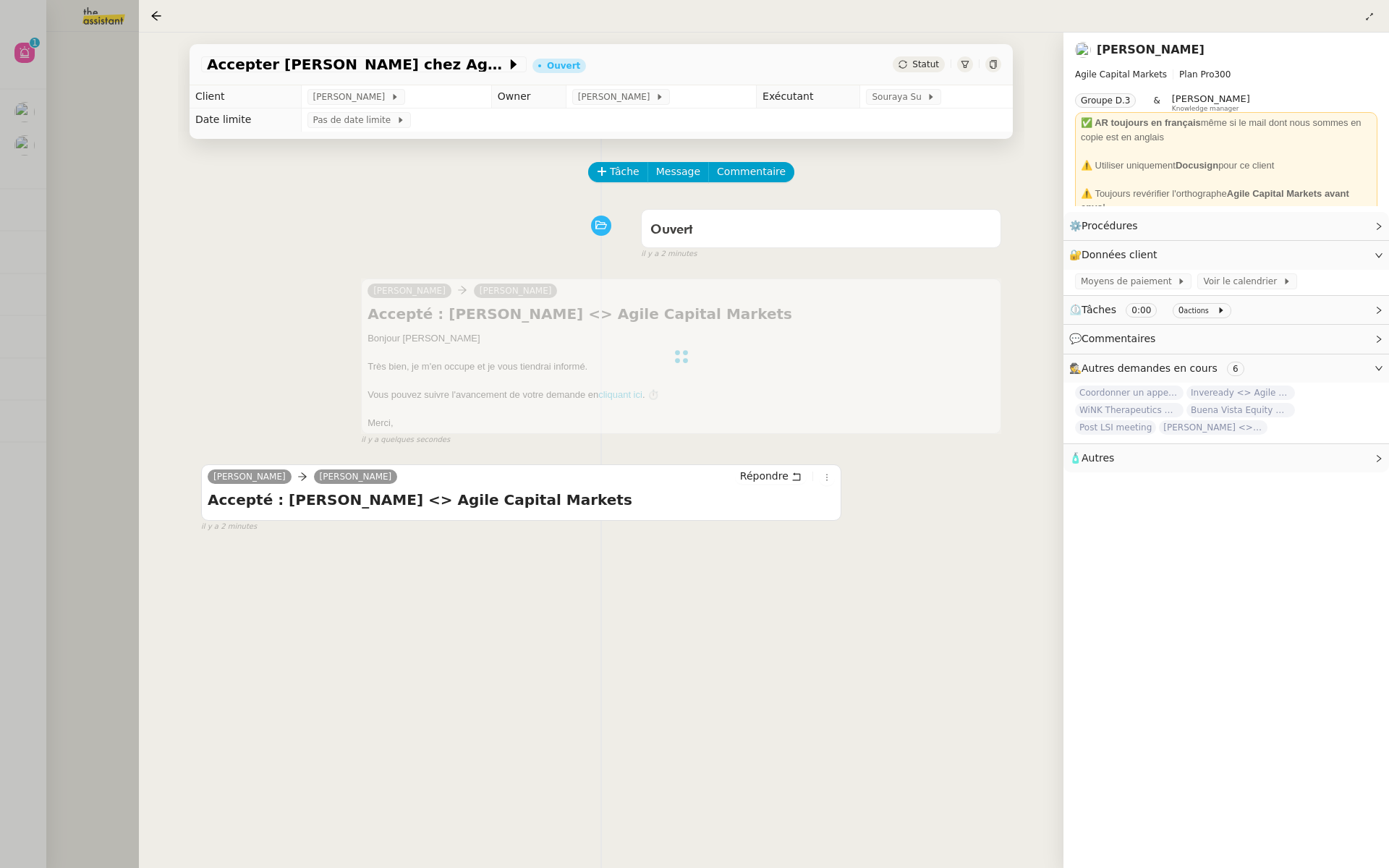
click at [5, 137] on div at bounding box center [694, 434] width 1389 height 868
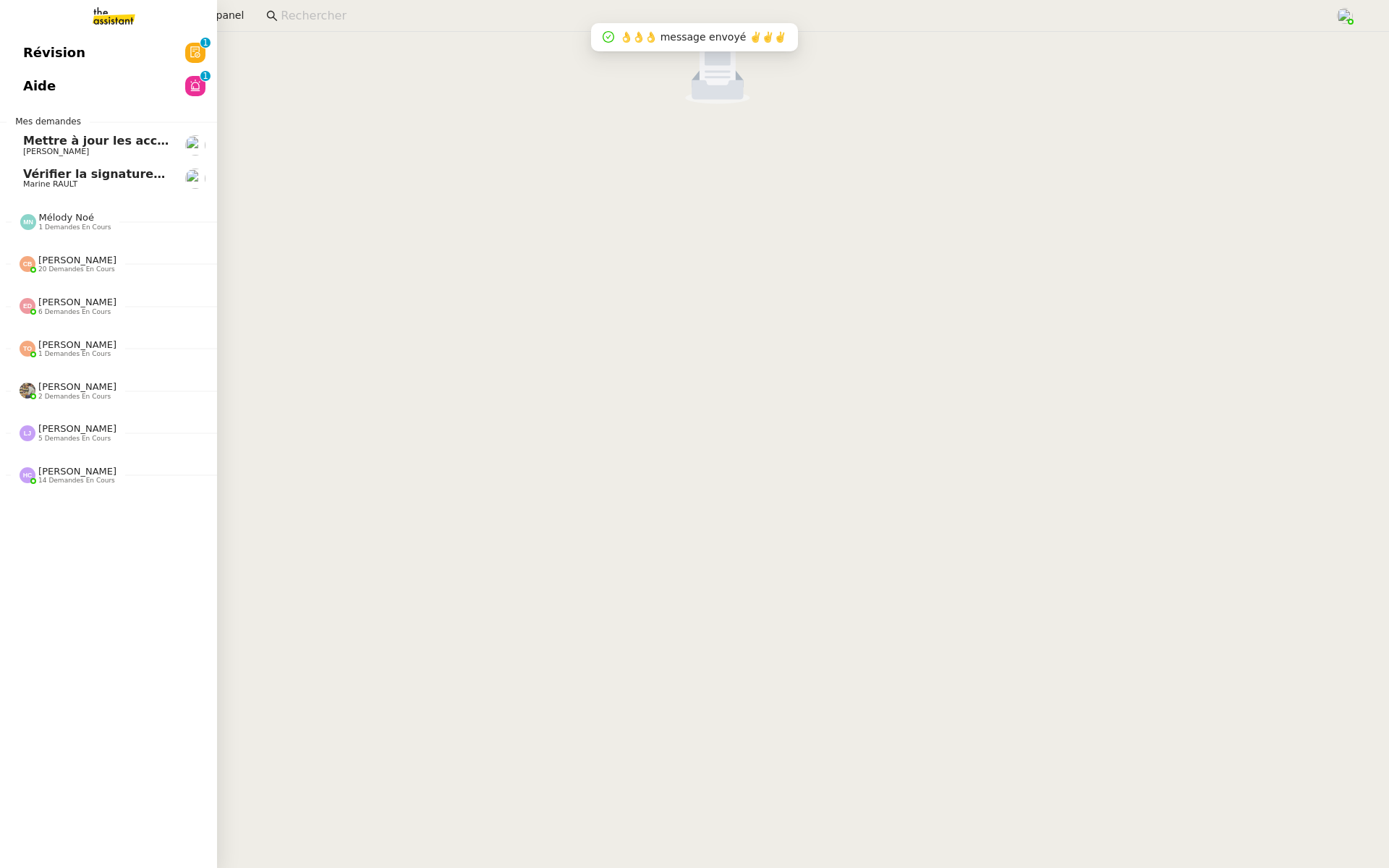
click at [47, 58] on span "Révision" at bounding box center [54, 53] width 62 height 22
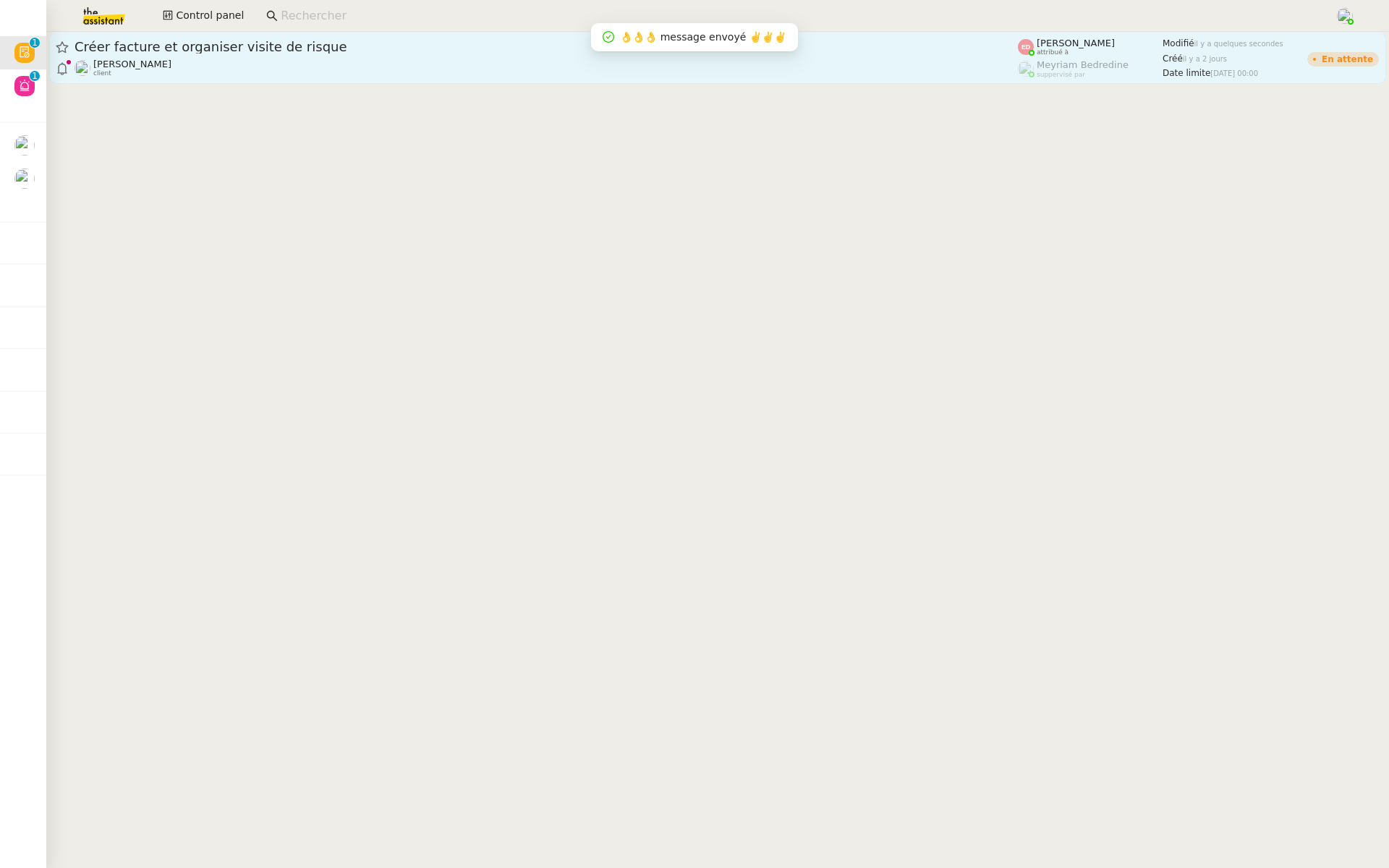
click at [283, 78] on link "Créer facture et organiser visite de risque Sophie Mouraire client Eva Dubois a…" at bounding box center [717, 57] width 1337 height 52
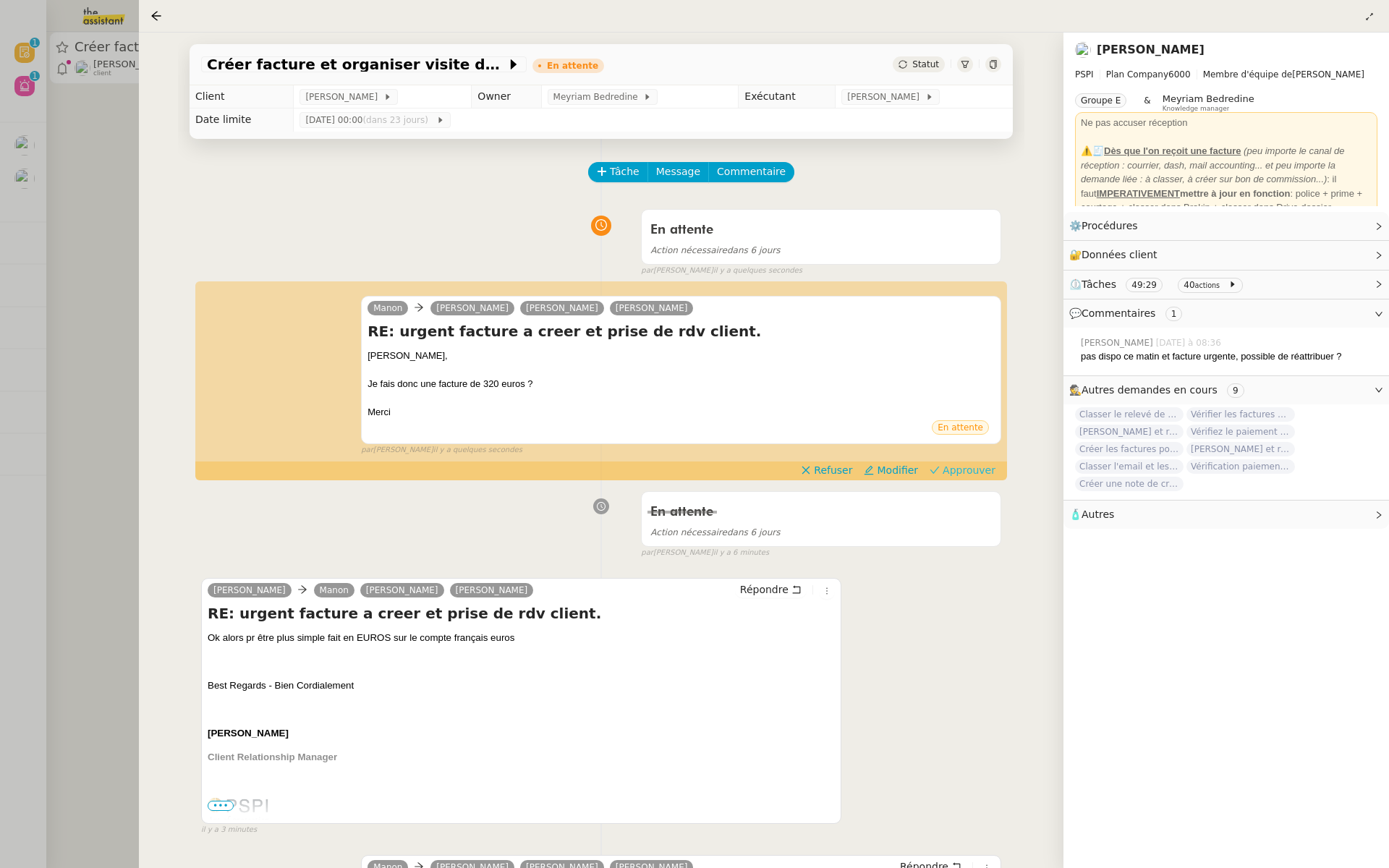
click at [977, 467] on span "Approuver" at bounding box center [969, 470] width 53 height 15
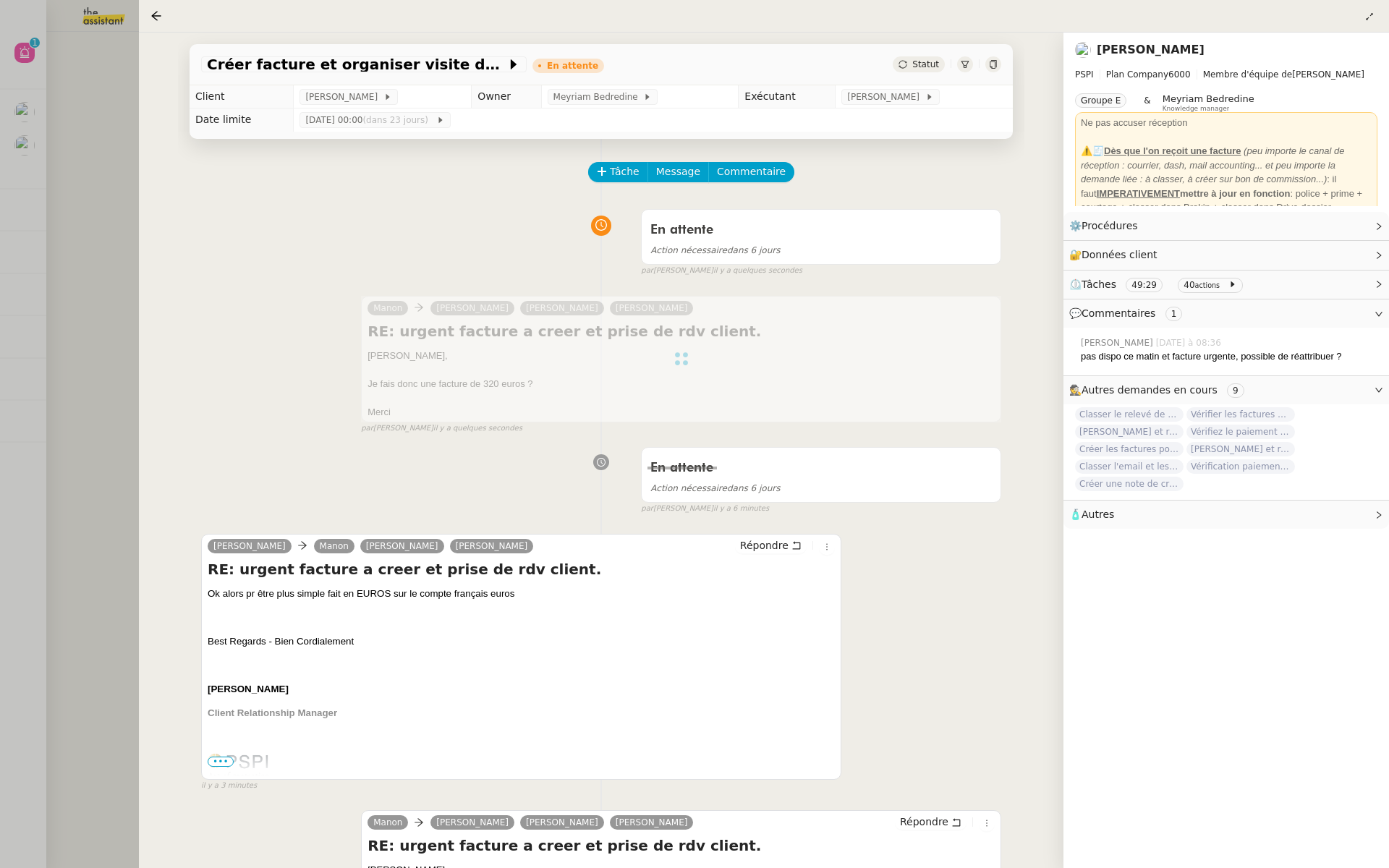
click at [40, 122] on div at bounding box center [694, 434] width 1389 height 868
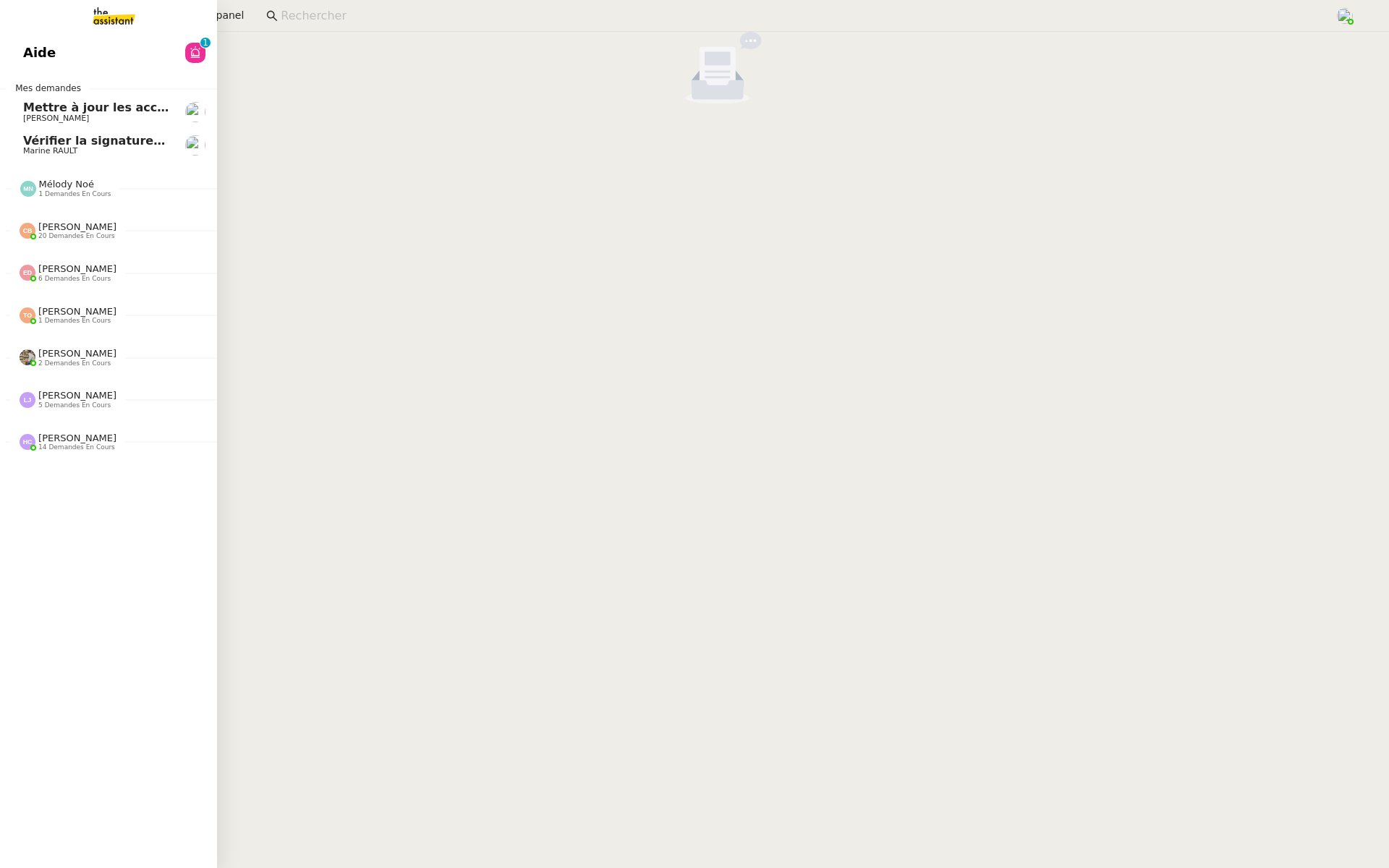
click at [50, 56] on span "Aide" at bounding box center [40, 53] width 33 height 22
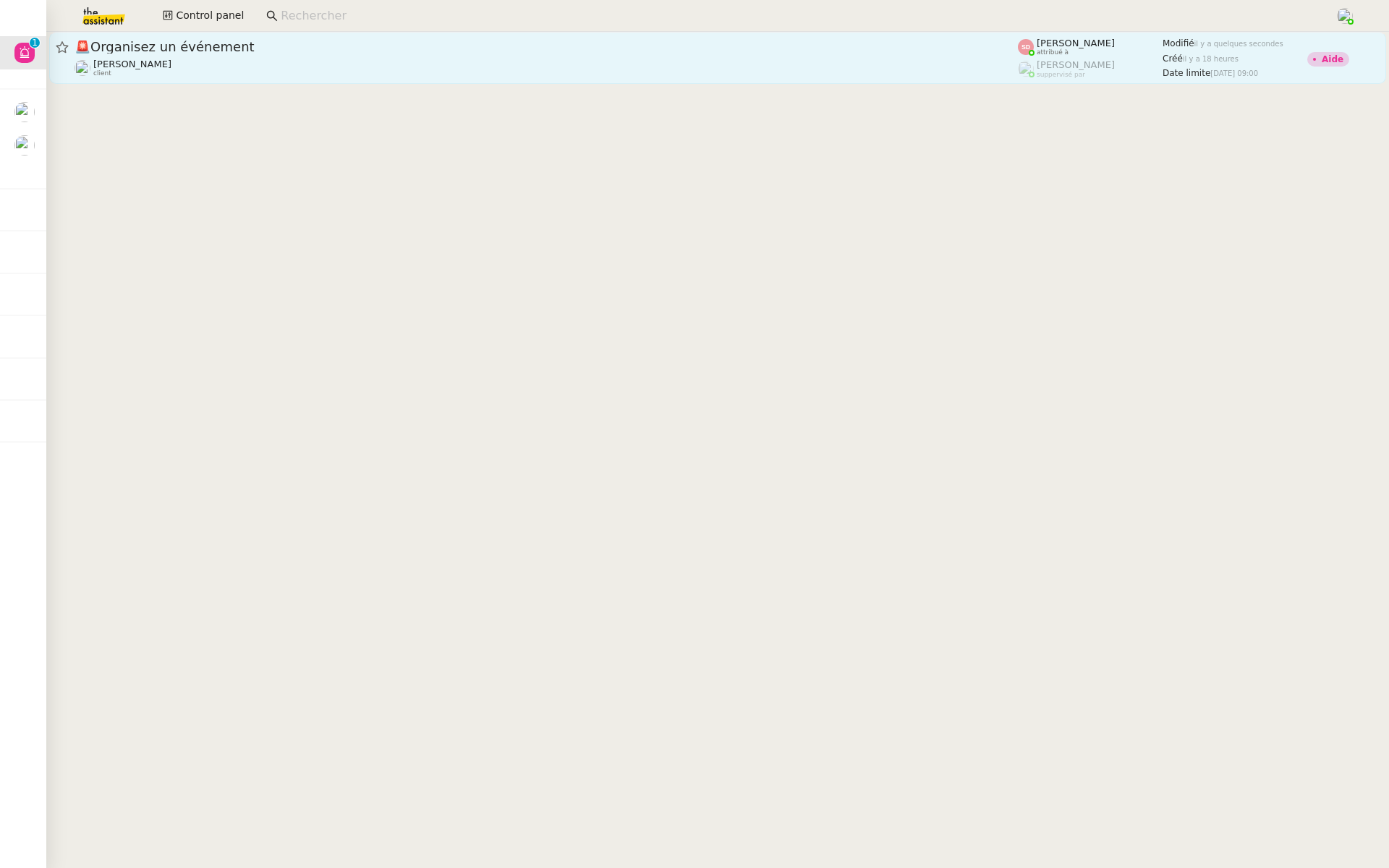
click at [325, 82] on link "🚨 Organisez un événement Maurice N'Diaye client Sheida Delpazir attribué à Fréd…" at bounding box center [717, 57] width 1337 height 52
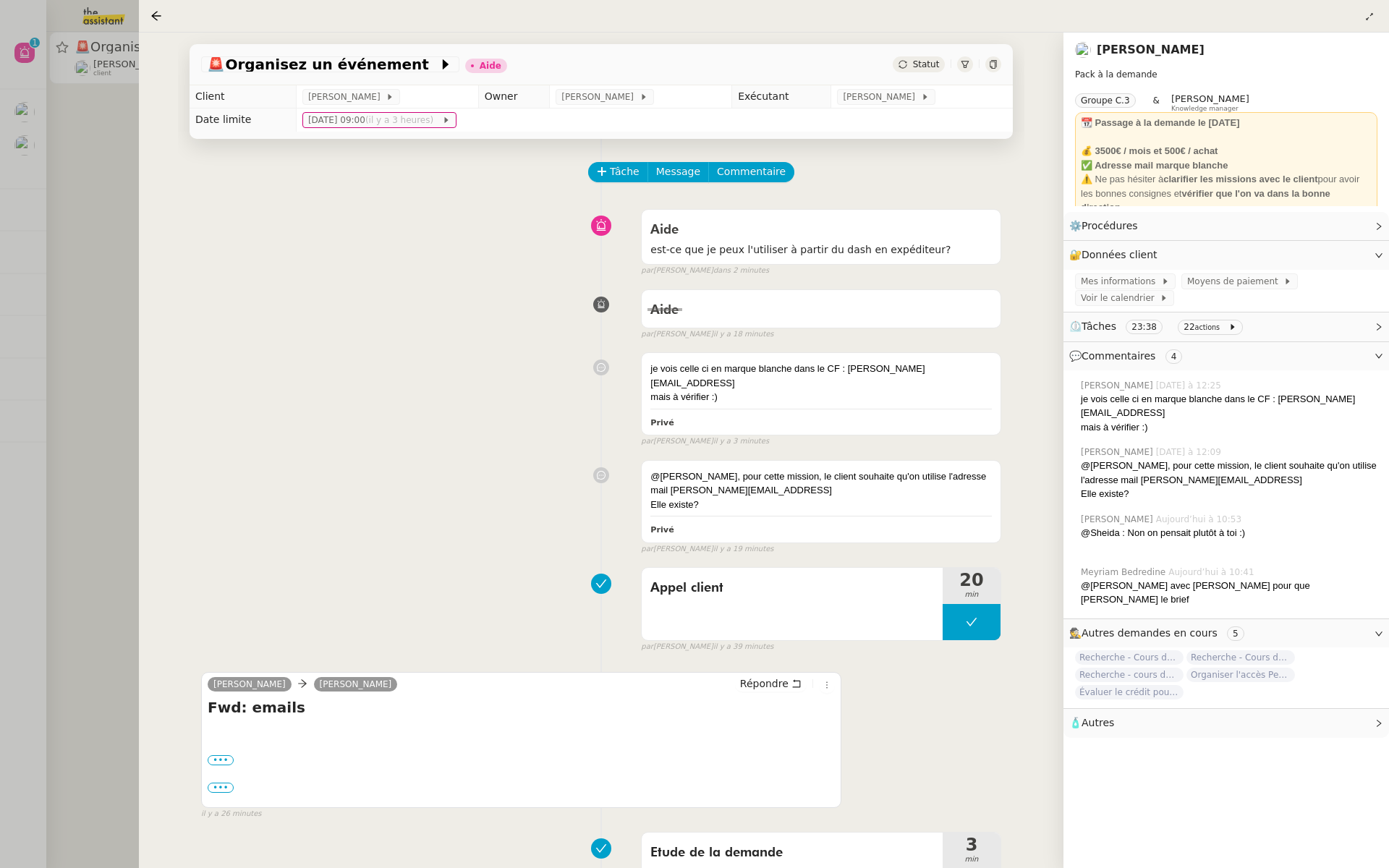
click at [74, 212] on div at bounding box center [694, 434] width 1389 height 868
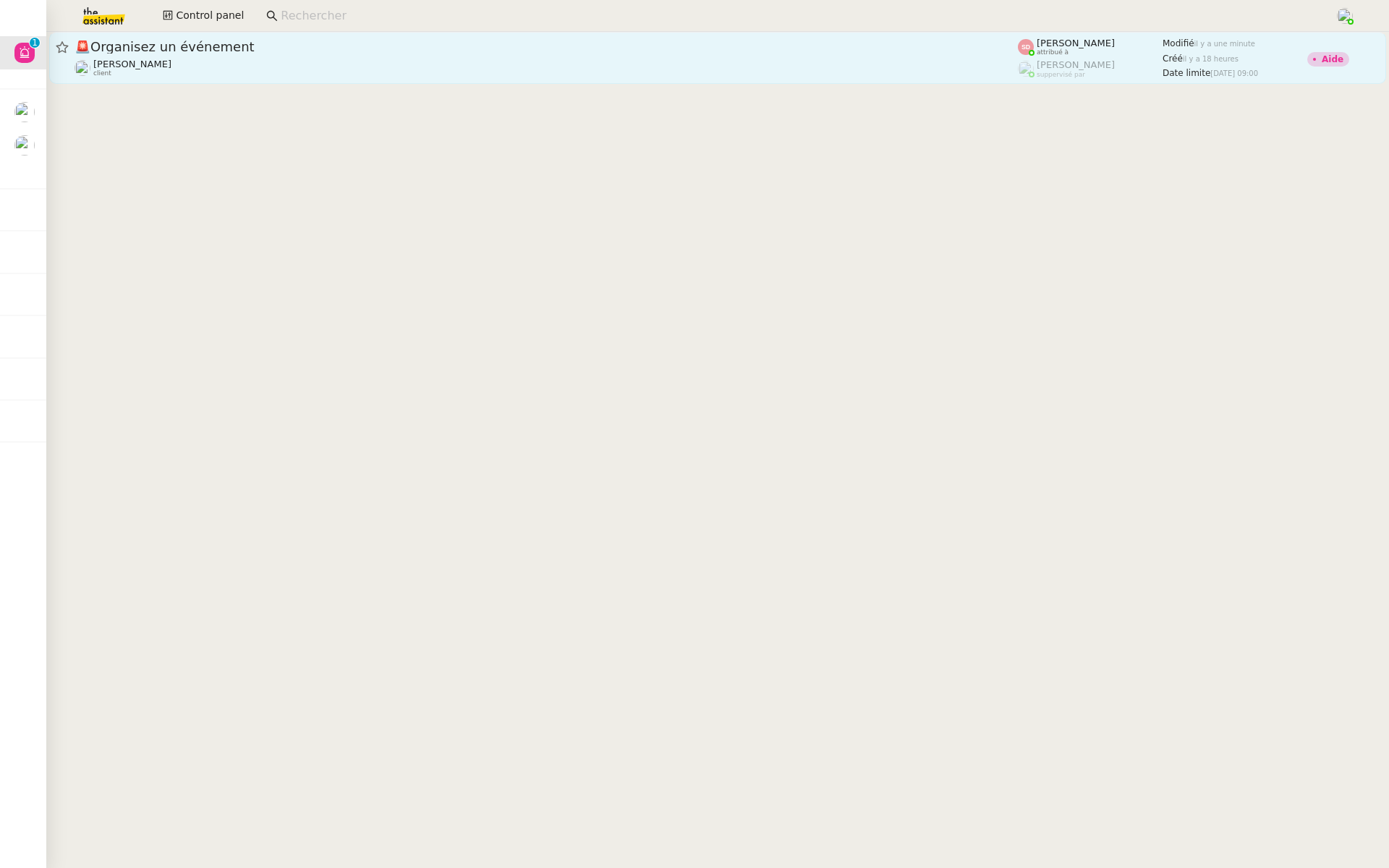
click at [276, 71] on div "Maurice N'Diaye client" at bounding box center [546, 68] width 943 height 19
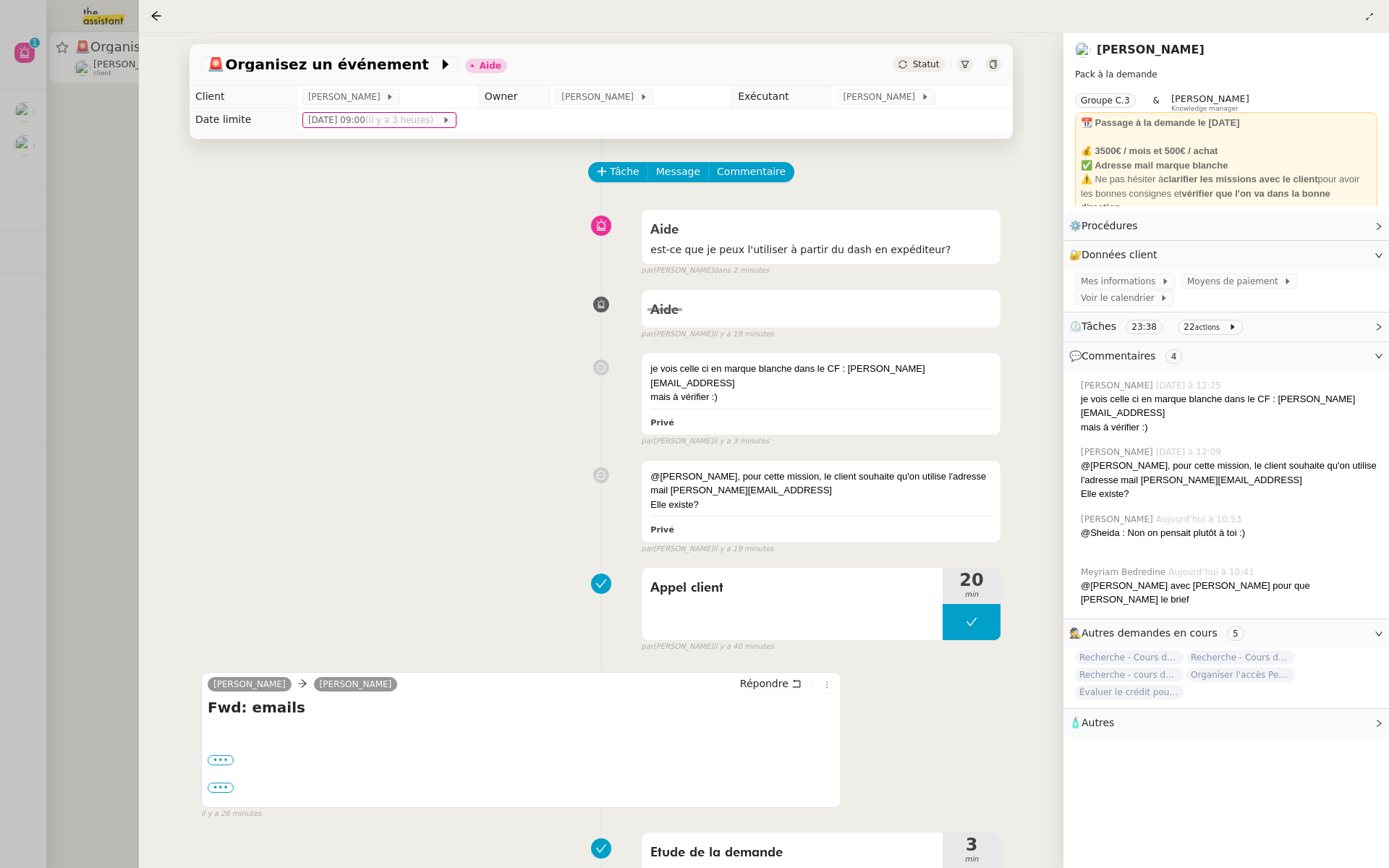
click at [90, 238] on div at bounding box center [694, 434] width 1389 height 868
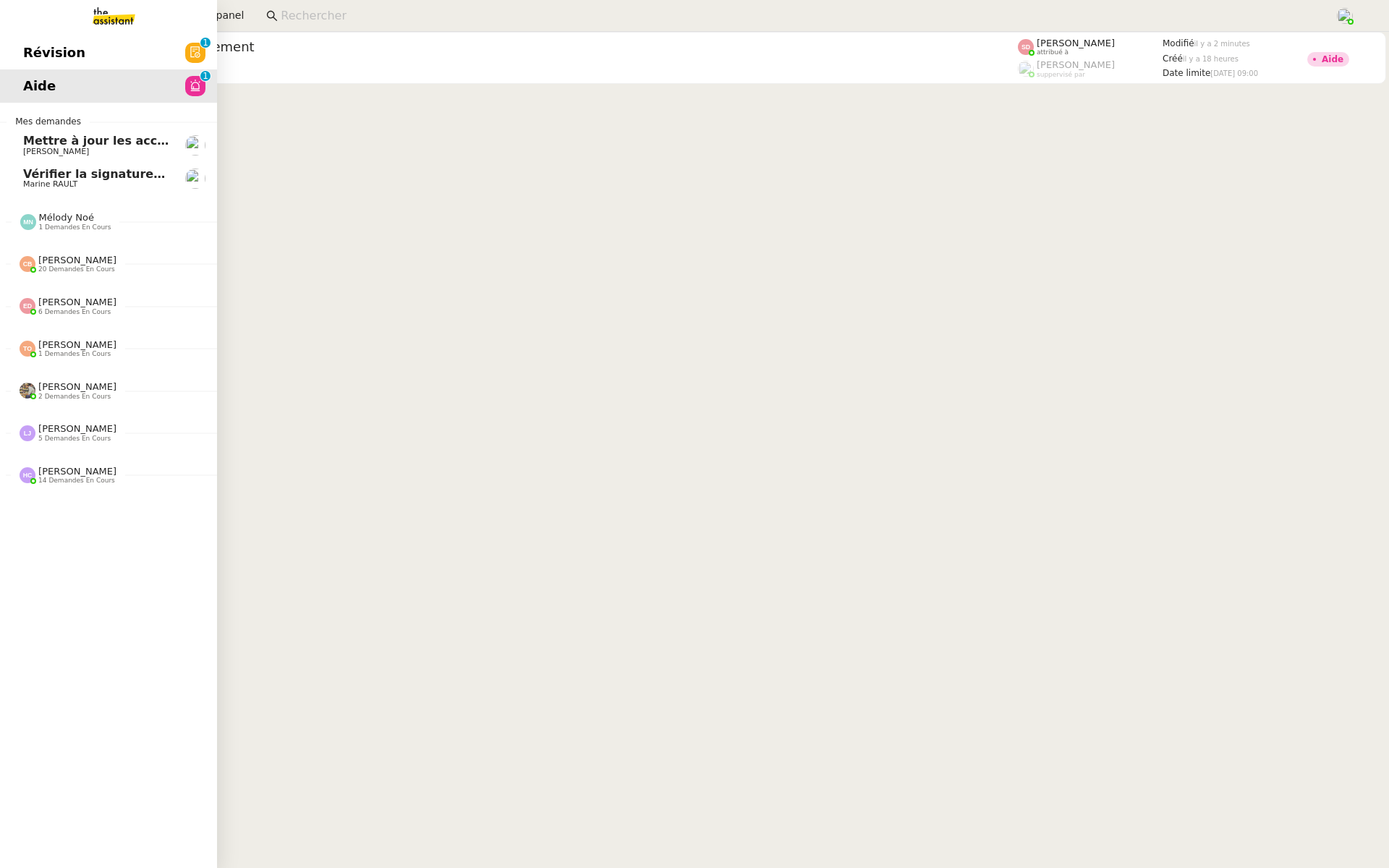
click at [69, 61] on span "Révision" at bounding box center [54, 53] width 62 height 22
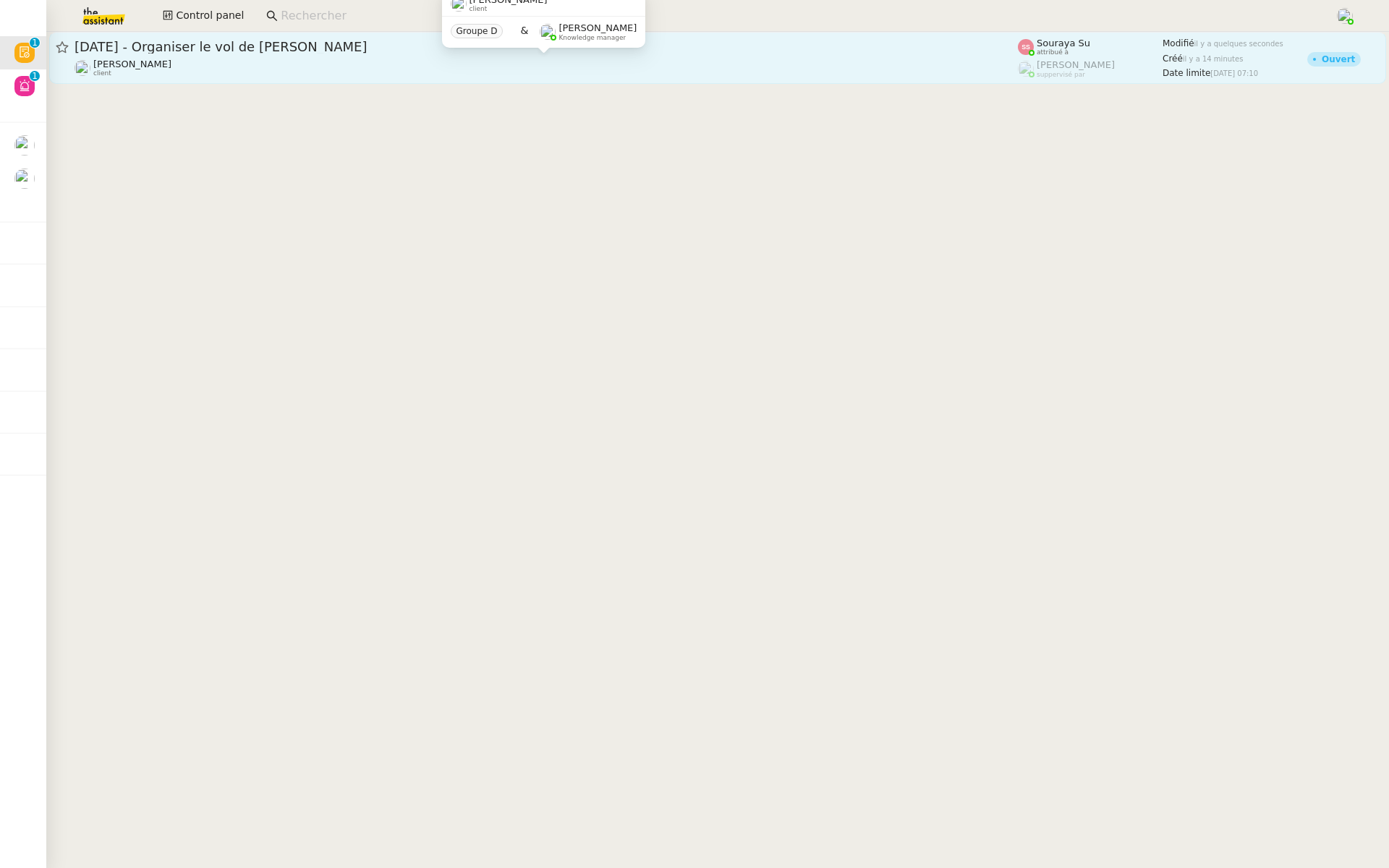
click at [289, 62] on div "Louis Frei client" at bounding box center [546, 68] width 943 height 19
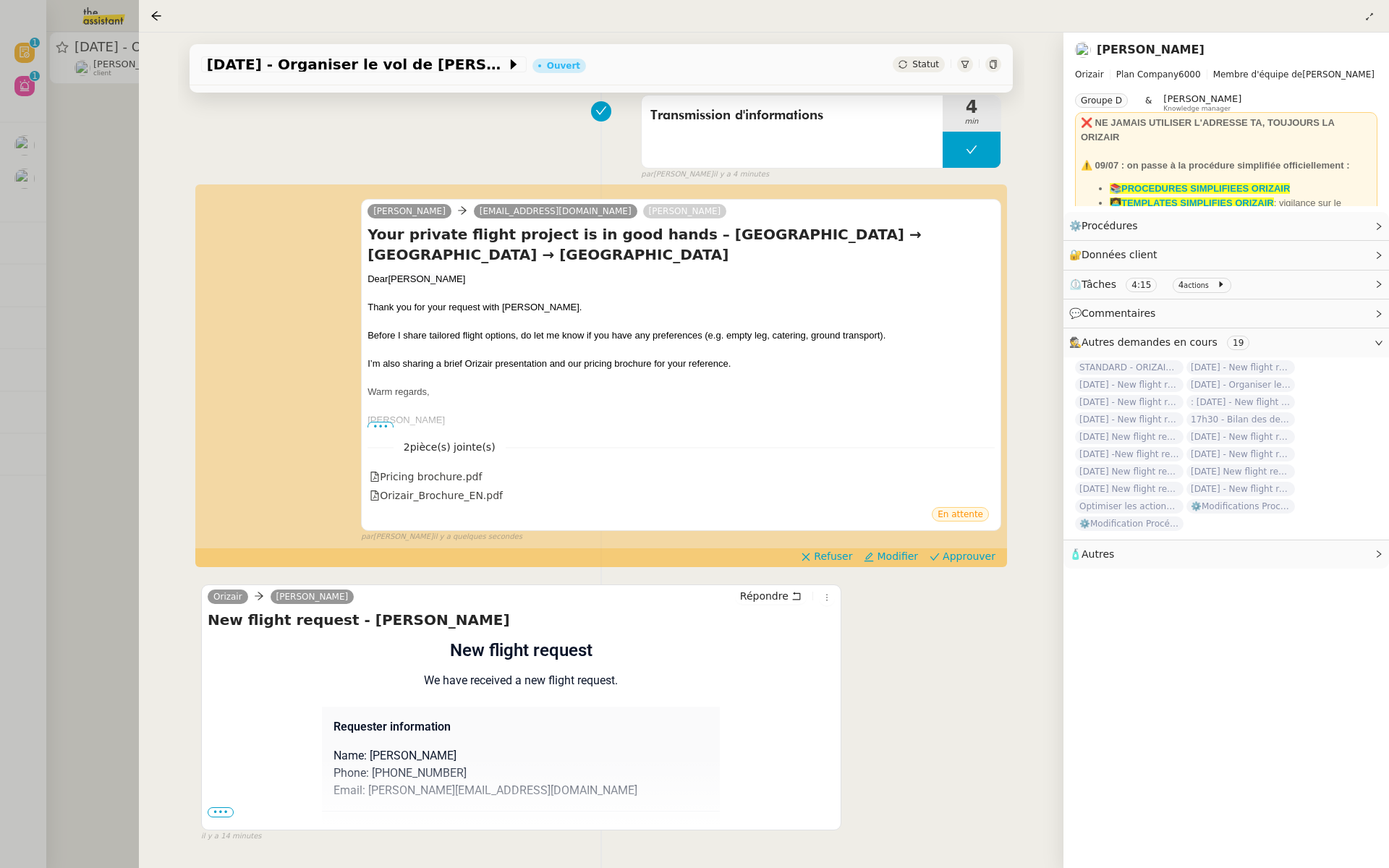
scroll to position [186, 0]
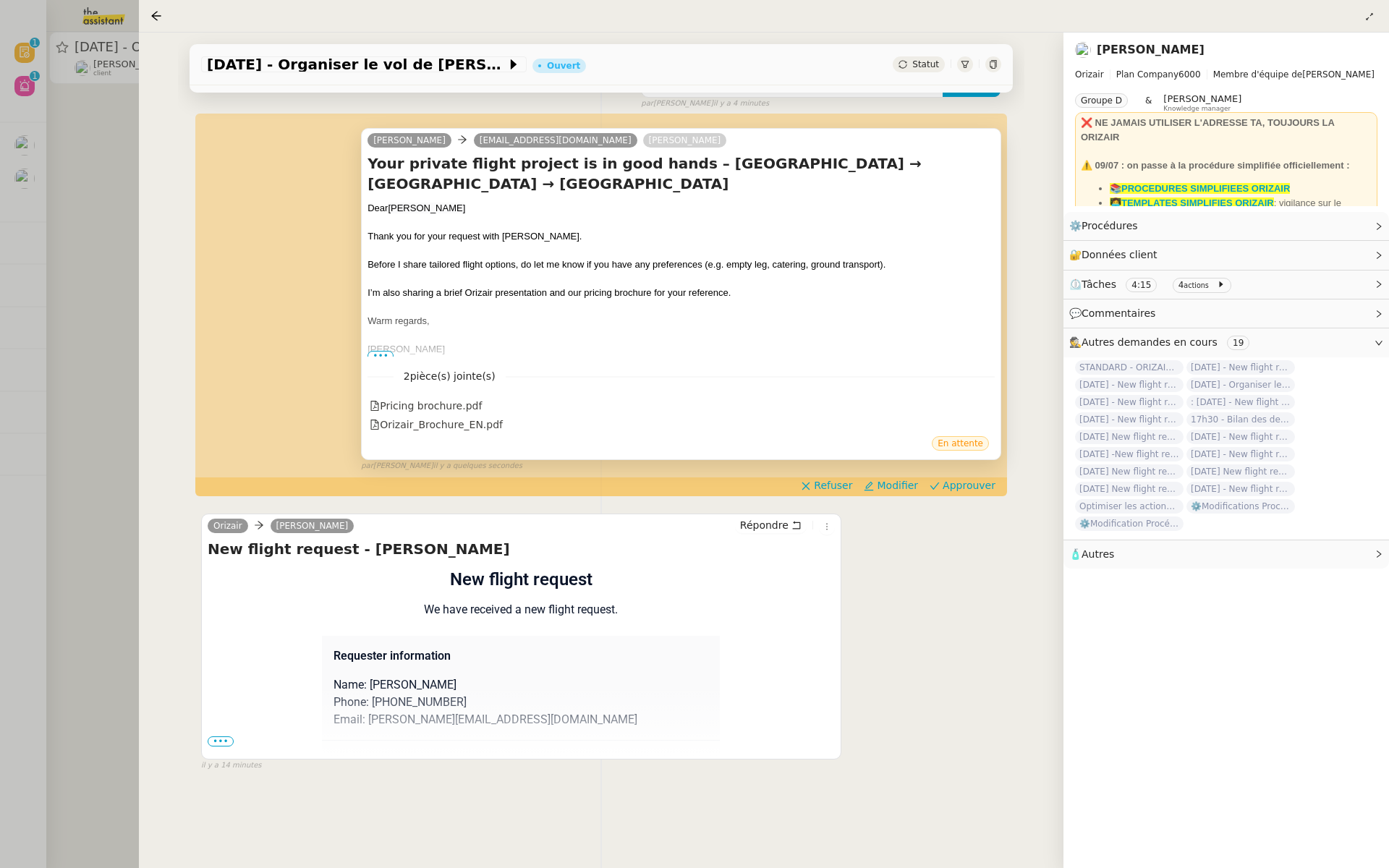
click at [380, 355] on span "•••" at bounding box center [380, 356] width 26 height 10
click at [986, 485] on span "Approuver" at bounding box center [969, 485] width 53 height 15
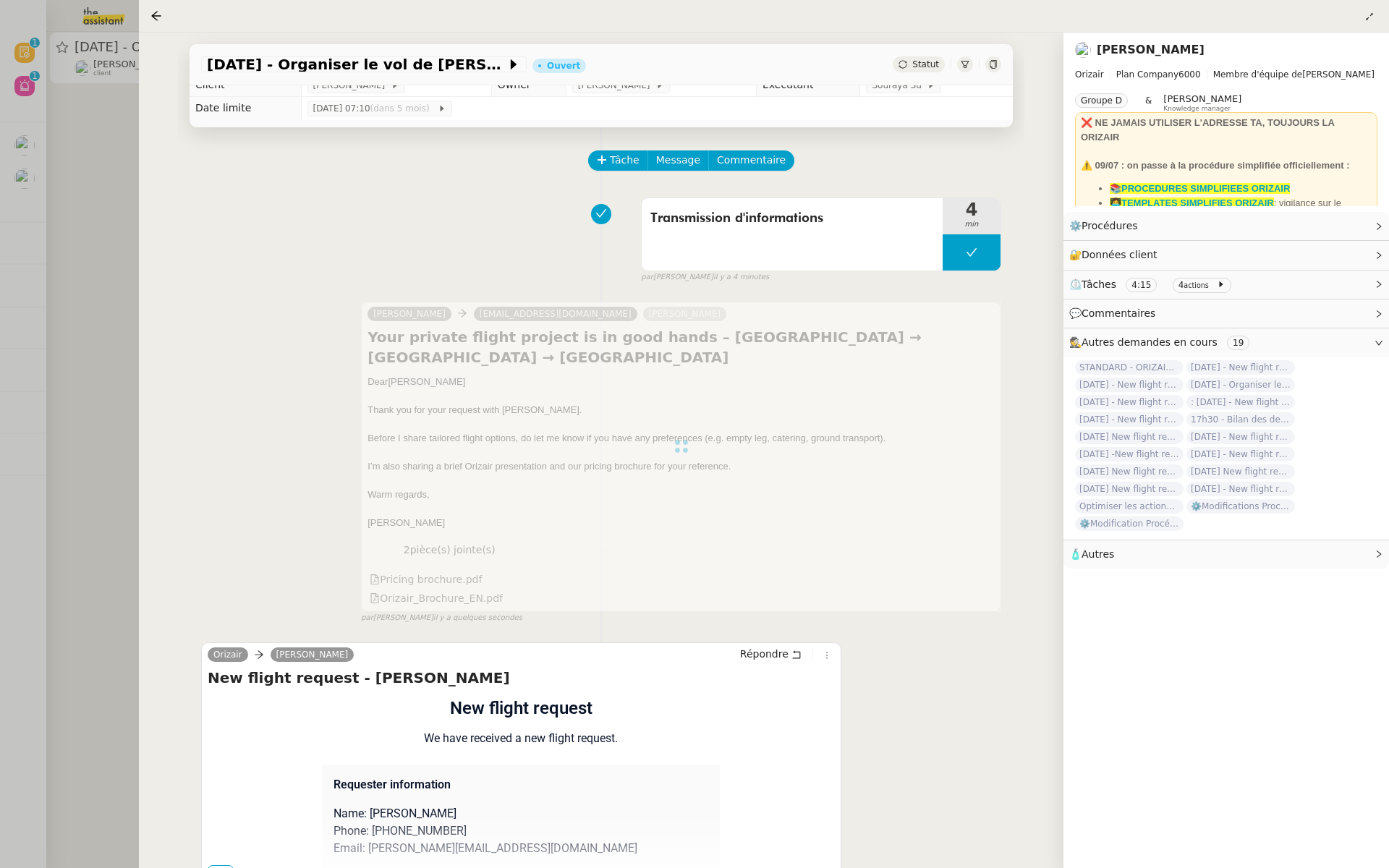
scroll to position [0, 0]
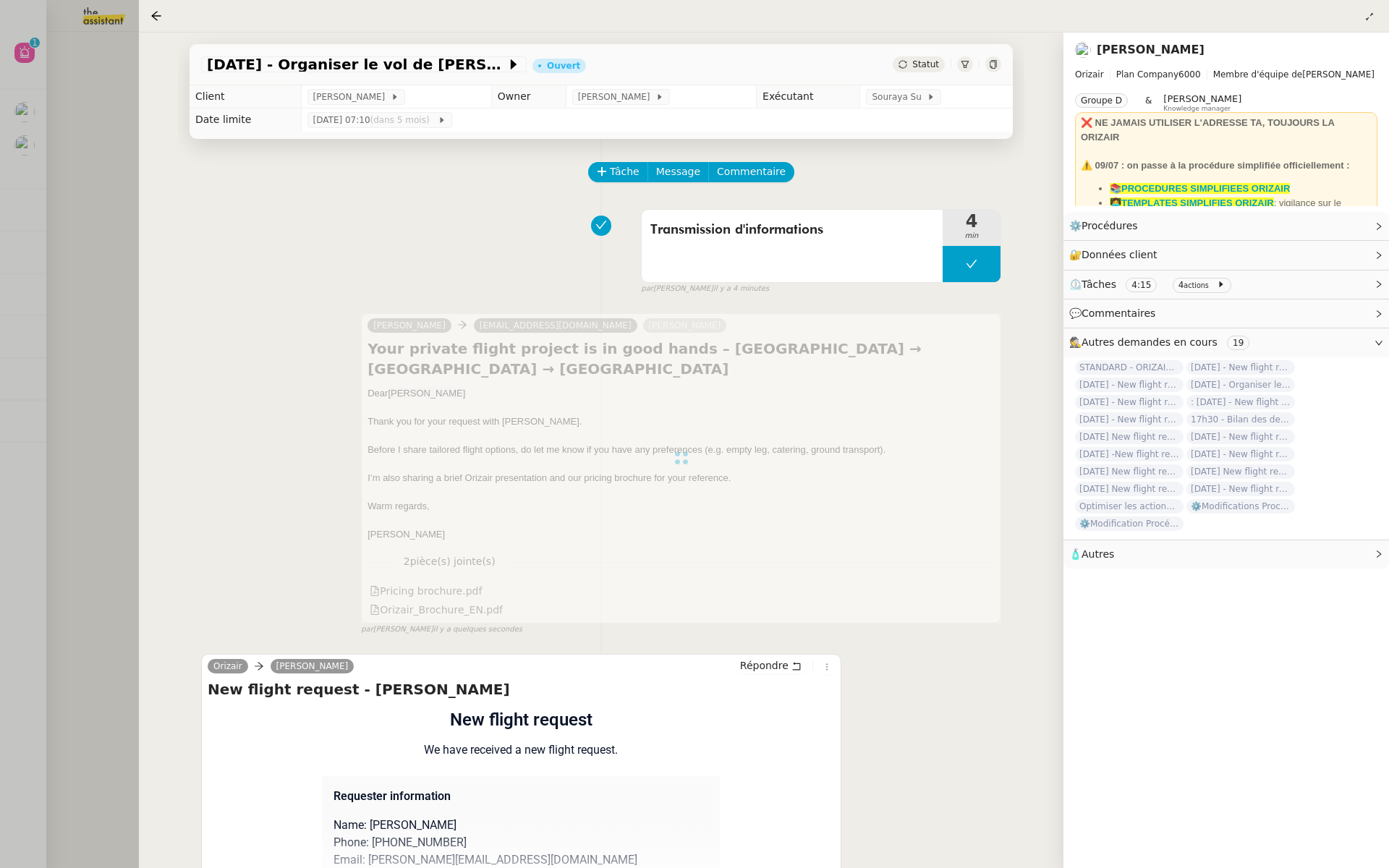
click at [68, 201] on div at bounding box center [694, 434] width 1389 height 868
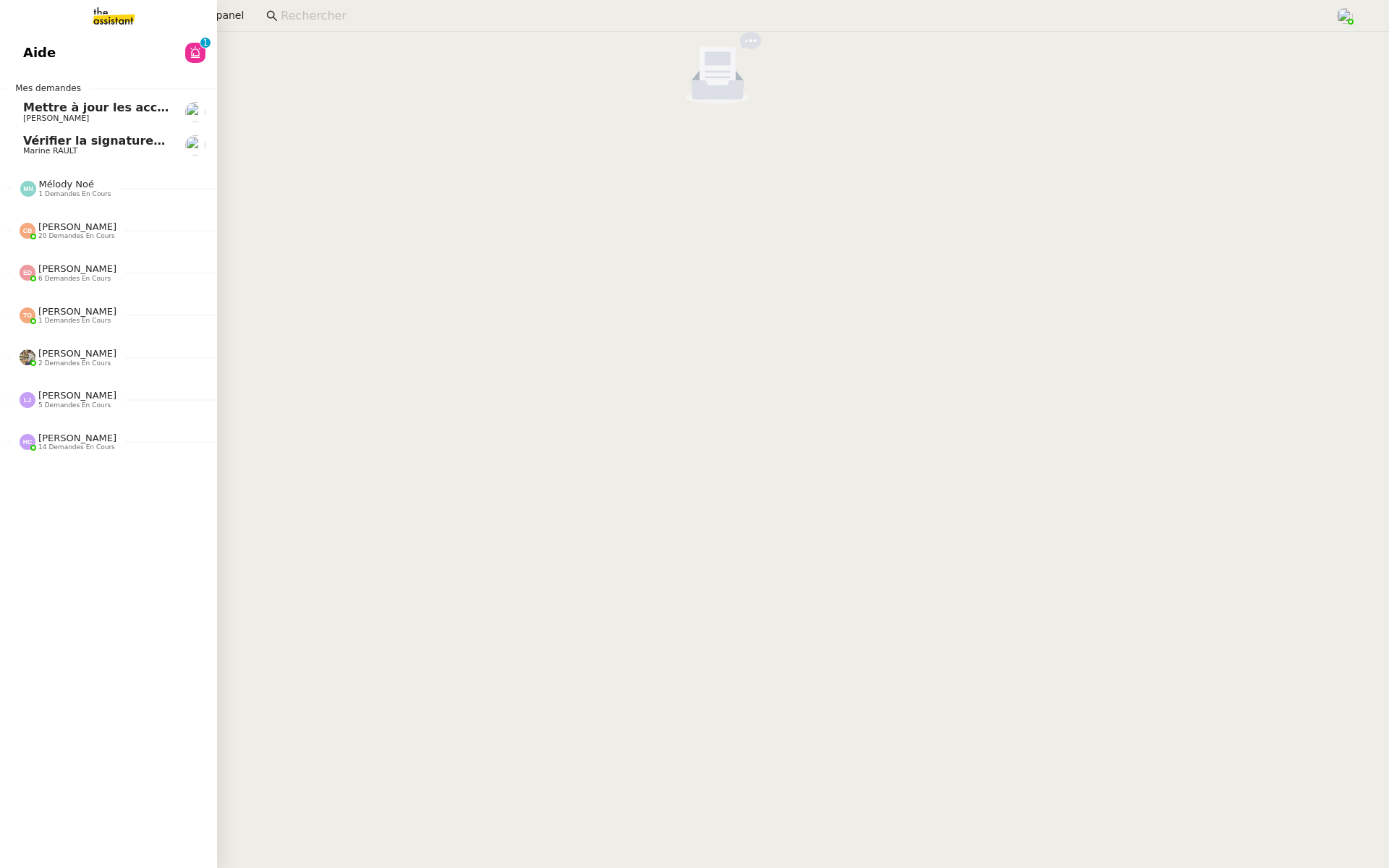
click at [83, 40] on link "Aide 0 1 2 3 4 5 6 7 8 9" at bounding box center [109, 53] width 217 height 33
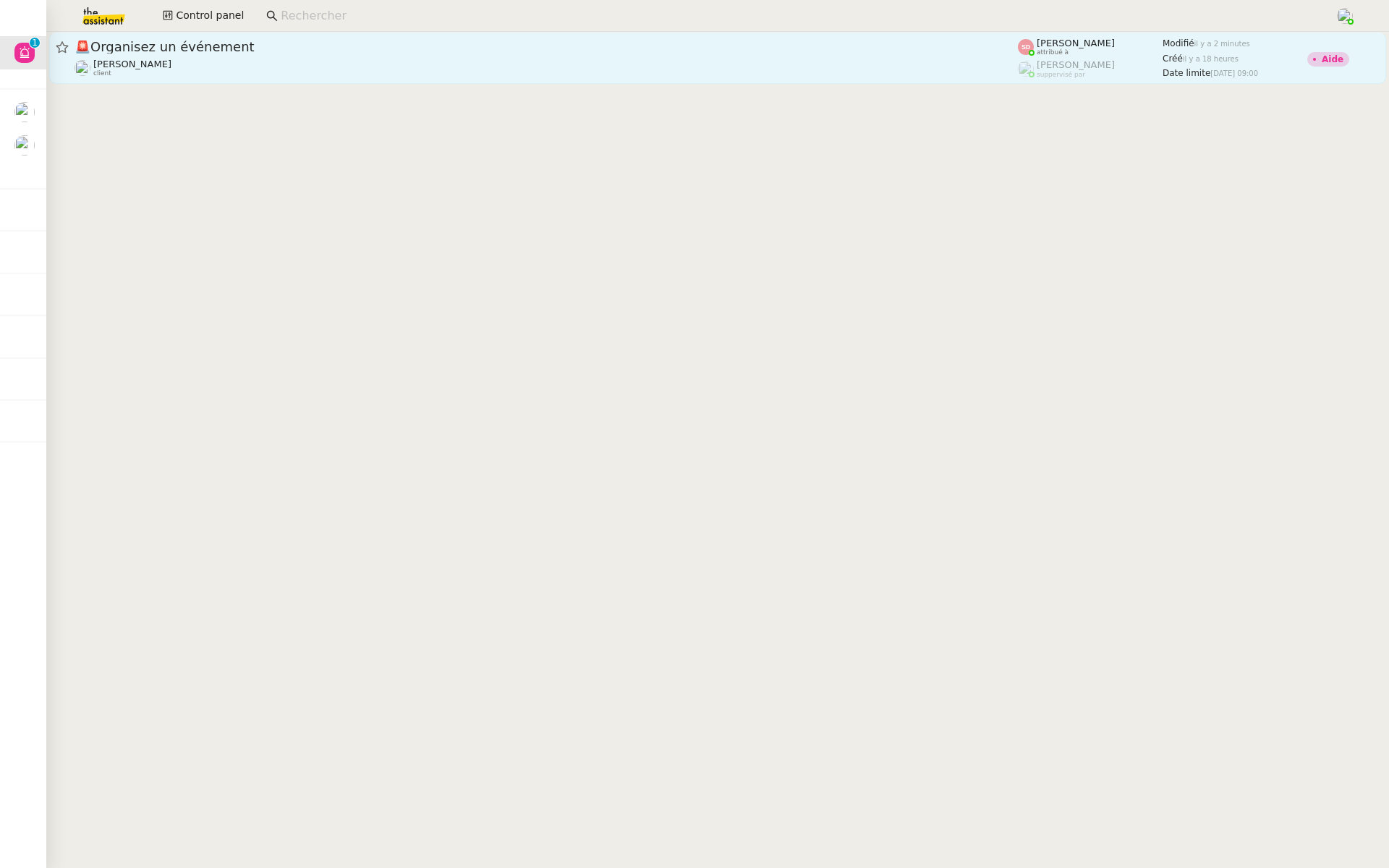
click at [574, 50] on span "🚨 Organisez un événement" at bounding box center [546, 47] width 943 height 13
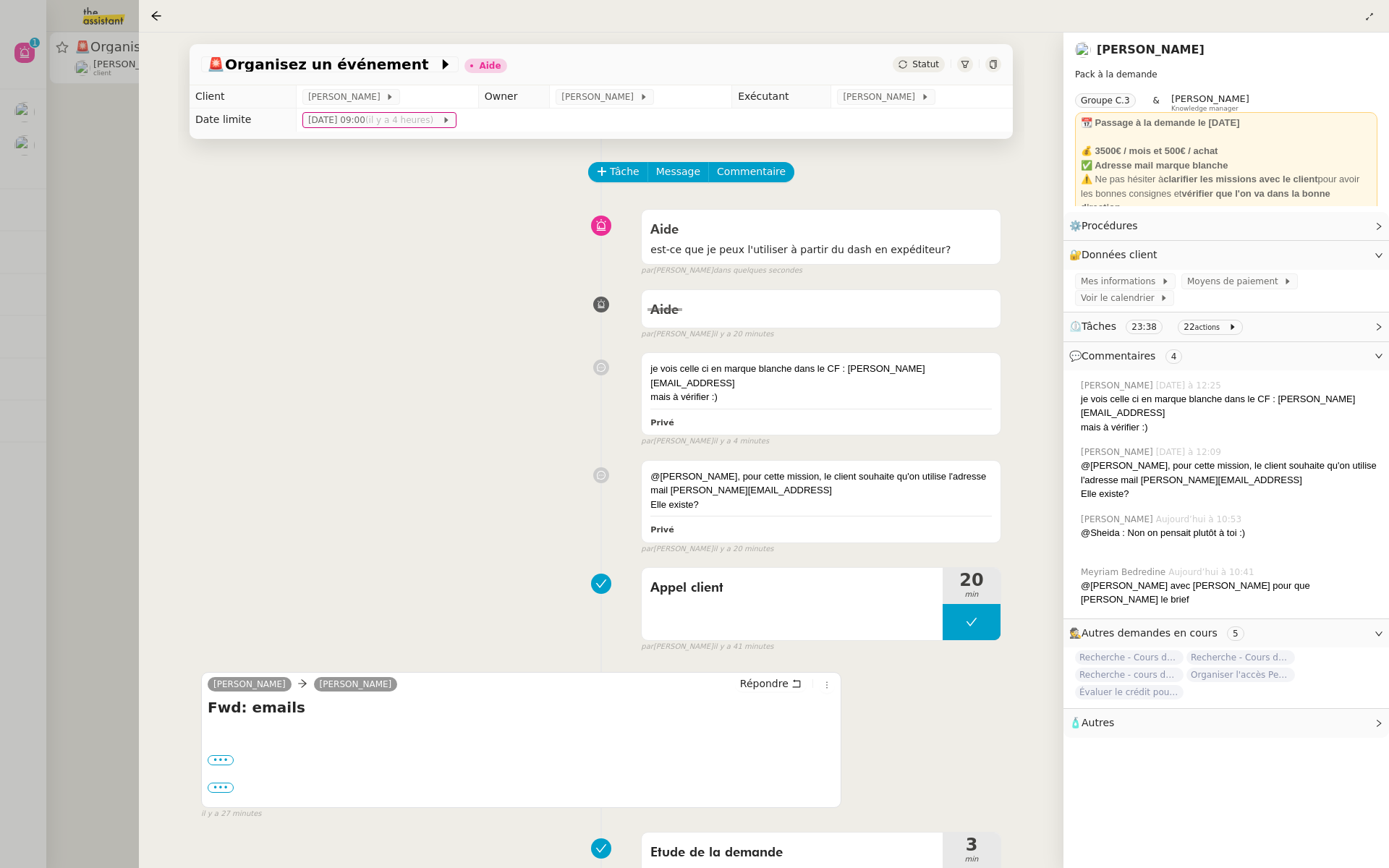
click at [1155, 48] on link "Maurice N'Diaye" at bounding box center [1151, 50] width 108 height 14
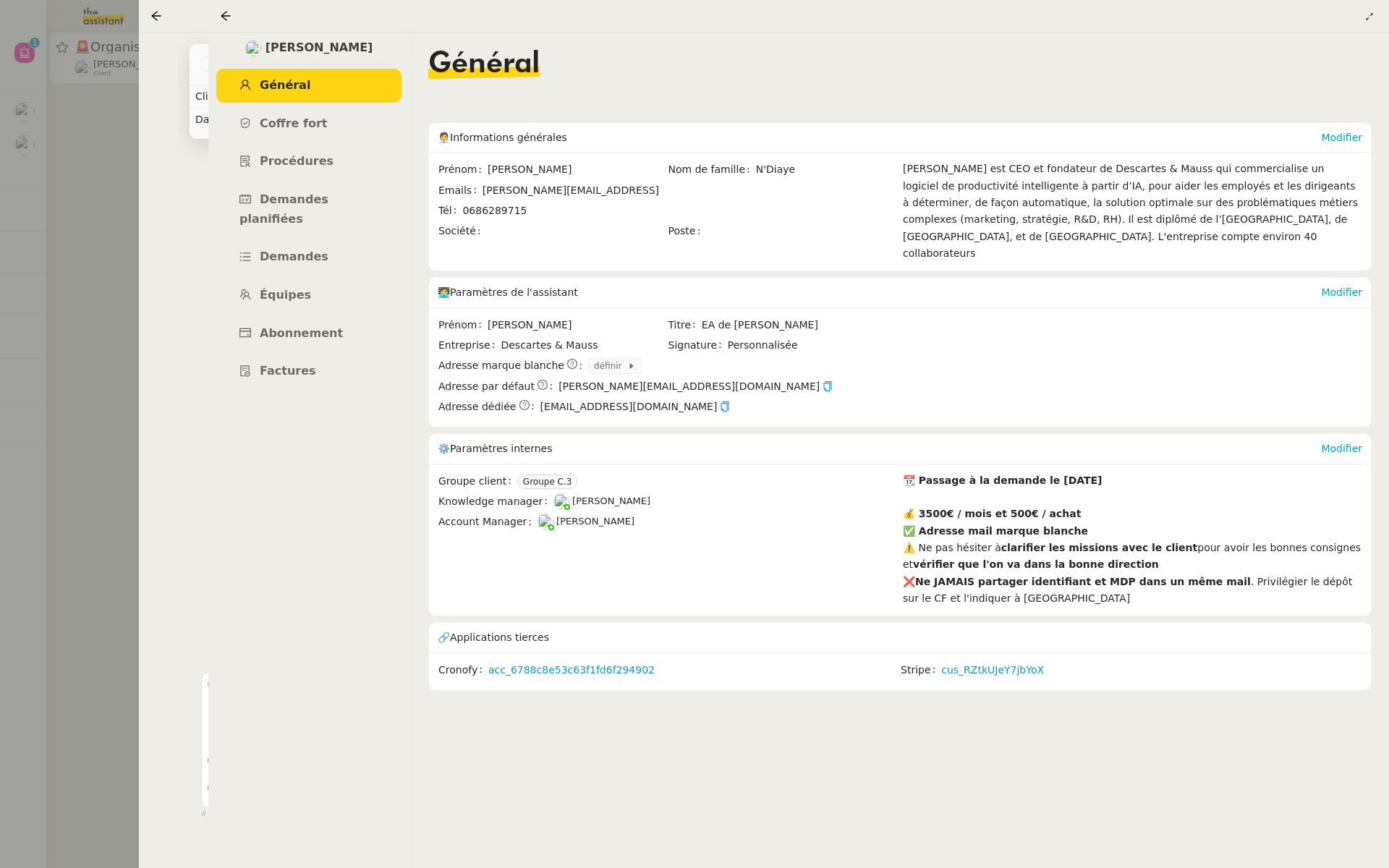
click at [96, 264] on div at bounding box center [694, 434] width 1389 height 868
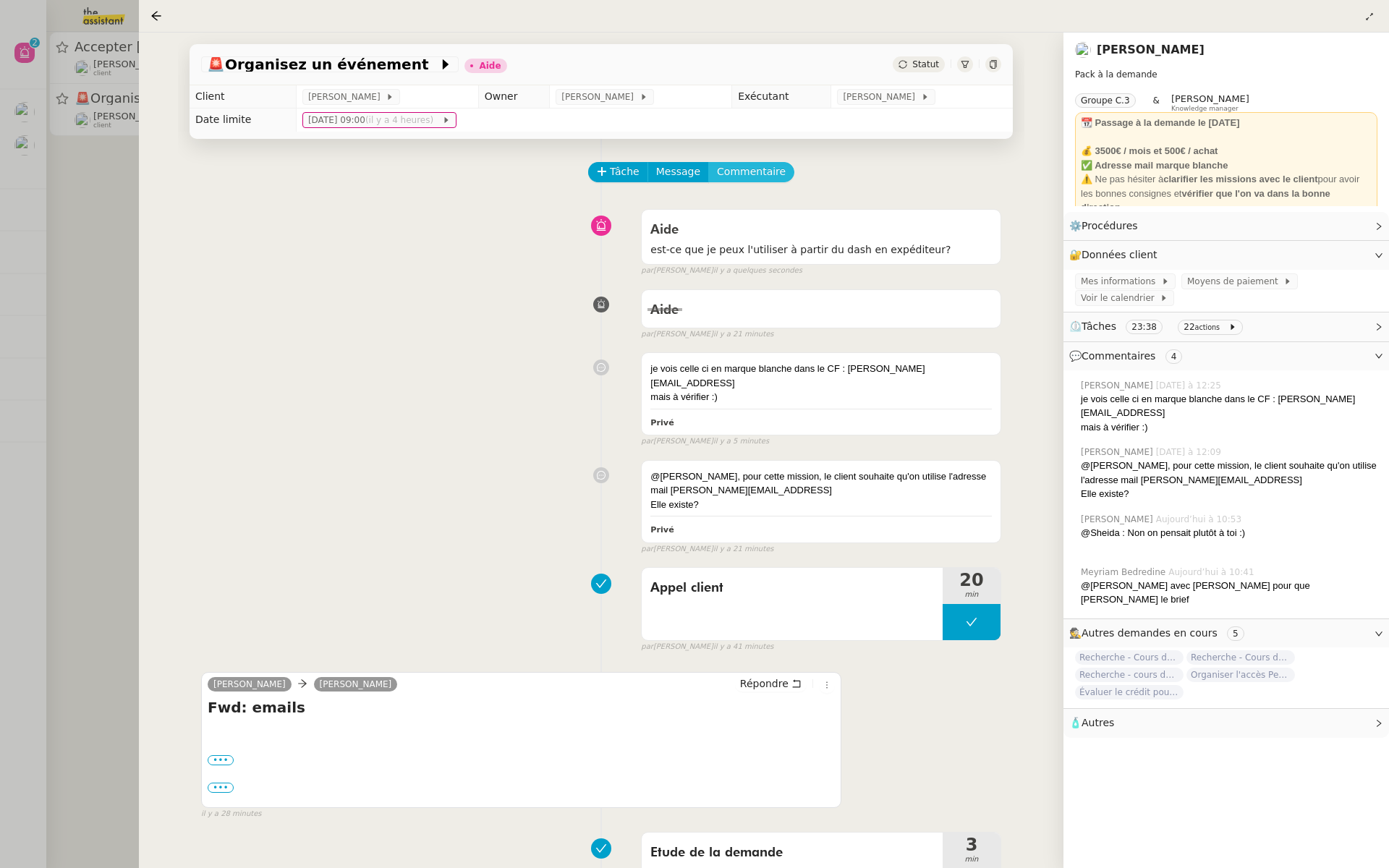
click at [744, 169] on span "Commentaire" at bounding box center [752, 172] width 69 height 16
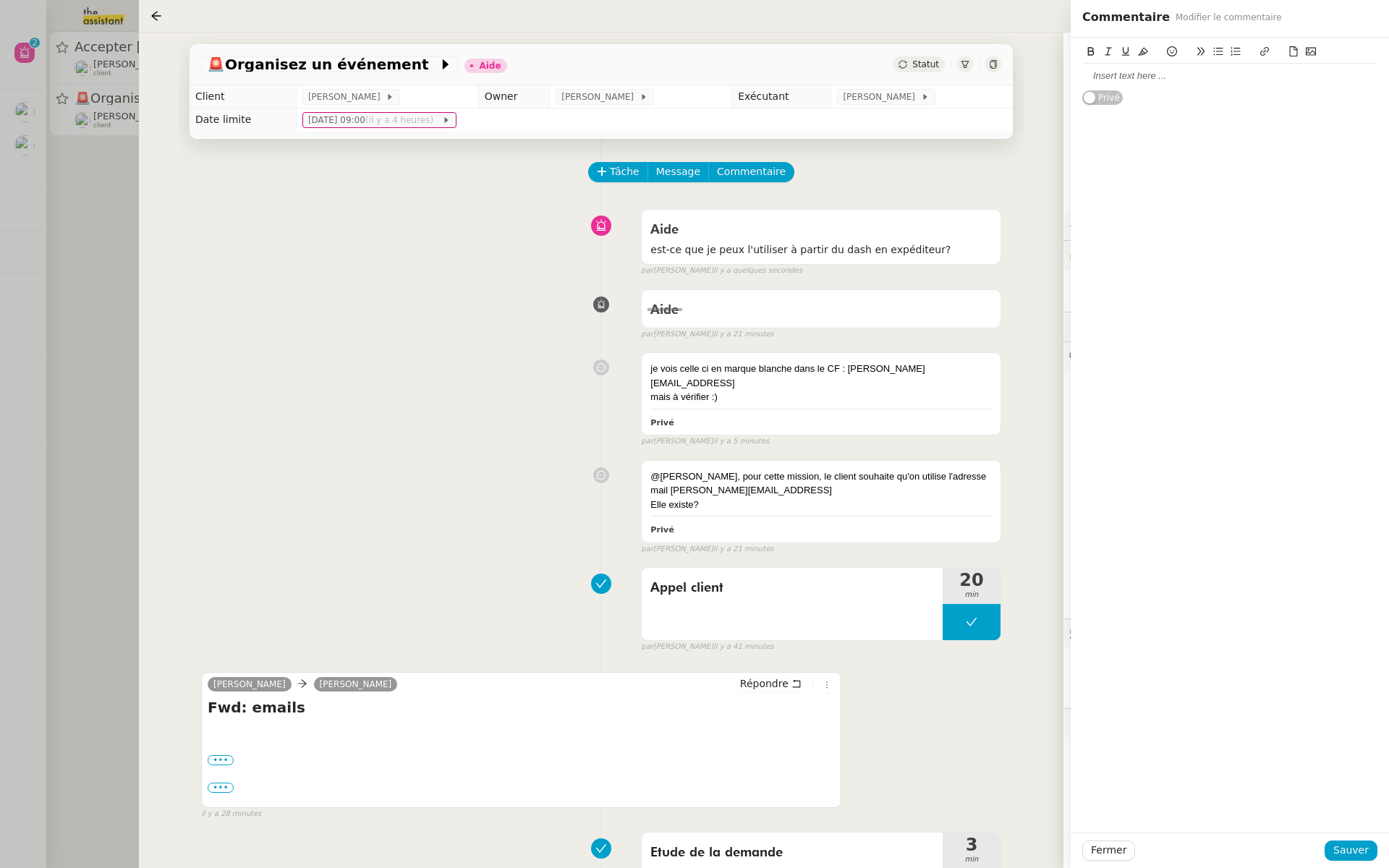
click at [533, 314] on div "Aide false par Sheida D. il y a 21 minutes" at bounding box center [601, 311] width 800 height 58
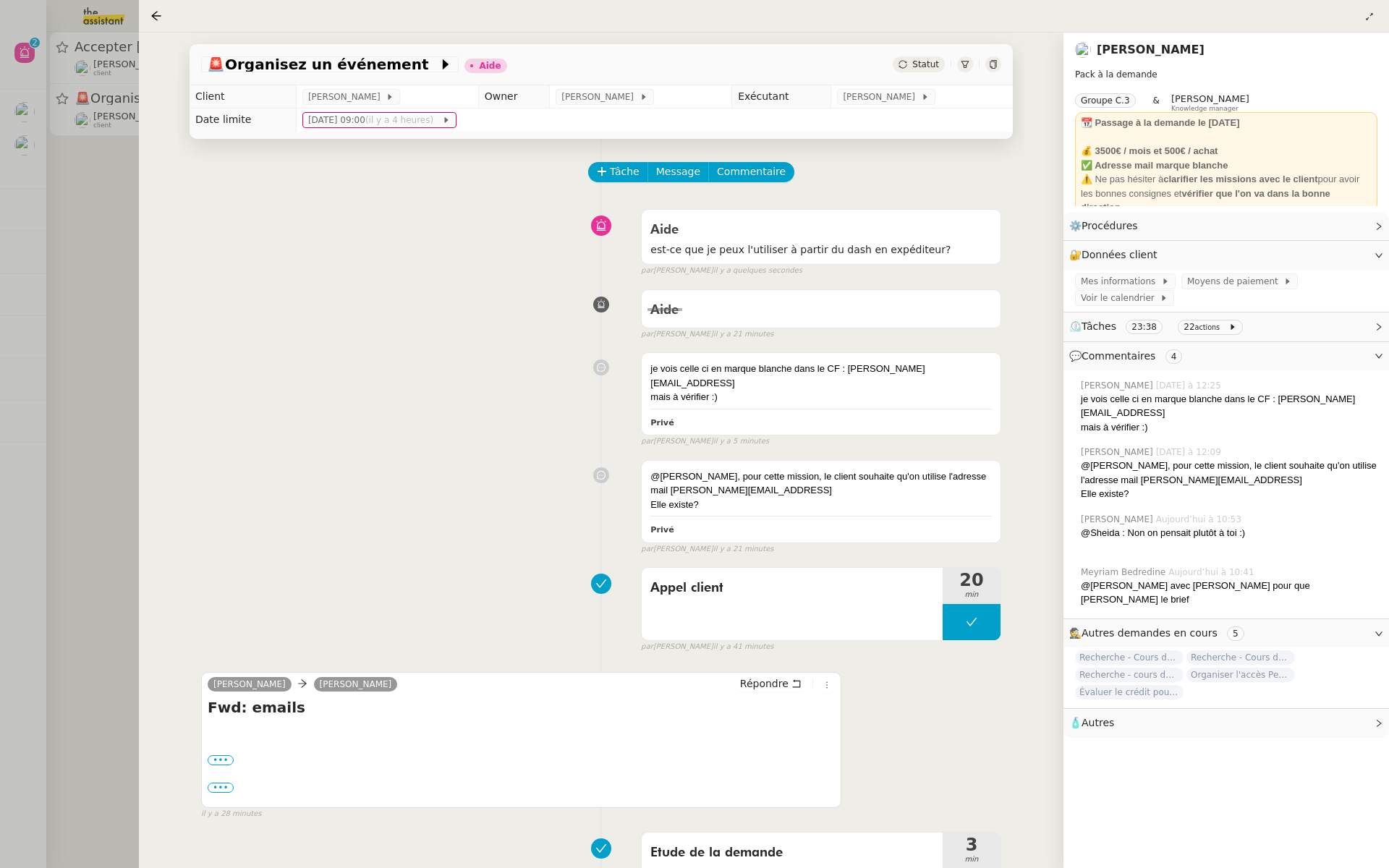
click at [75, 175] on div at bounding box center [694, 434] width 1389 height 868
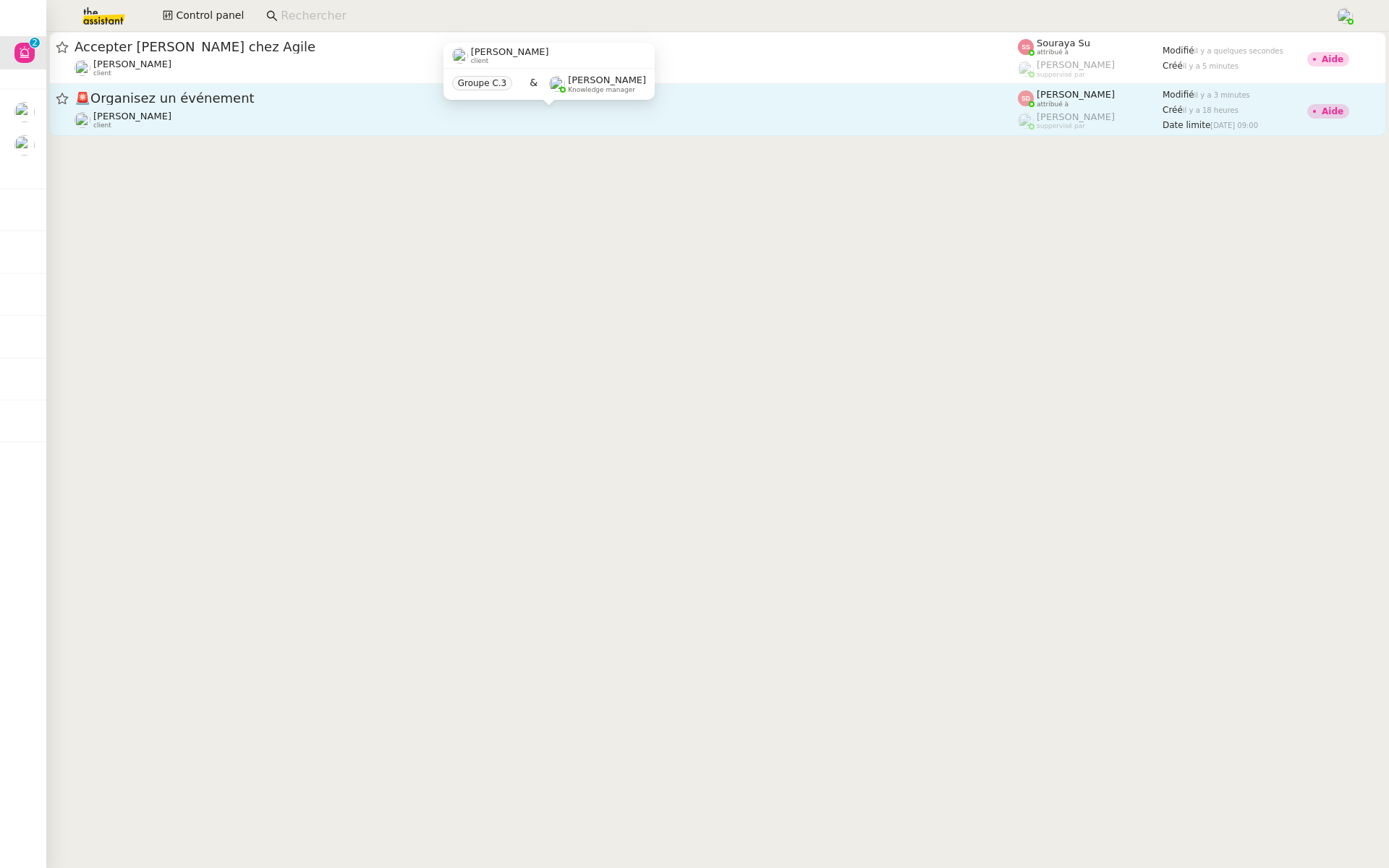
click at [258, 118] on div "Maurice N'Diaye client" at bounding box center [546, 120] width 943 height 19
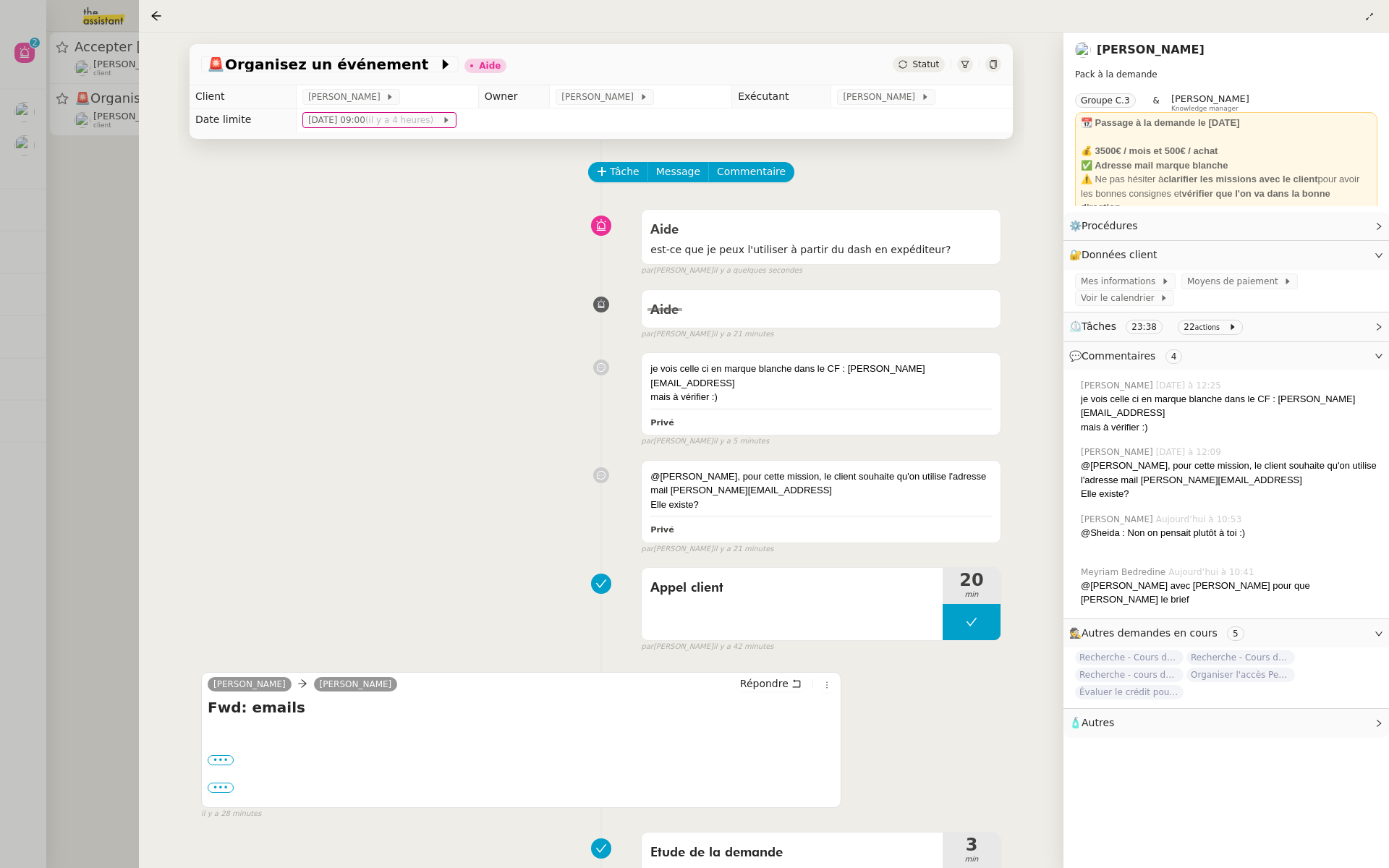
click at [0, 215] on div at bounding box center [694, 434] width 1389 height 868
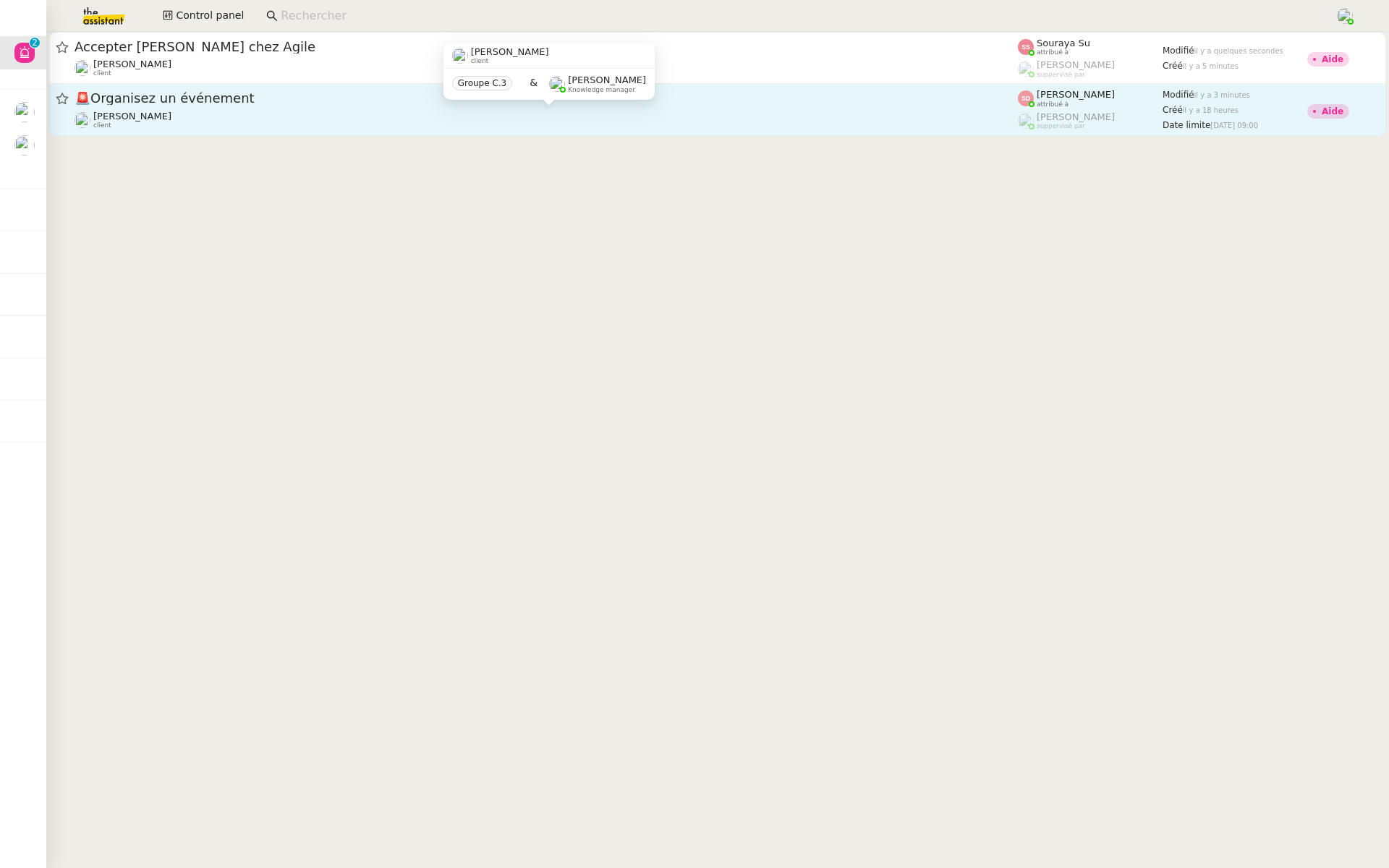
click at [158, 120] on span "Maurice N'Diaye" at bounding box center [132, 116] width 78 height 11
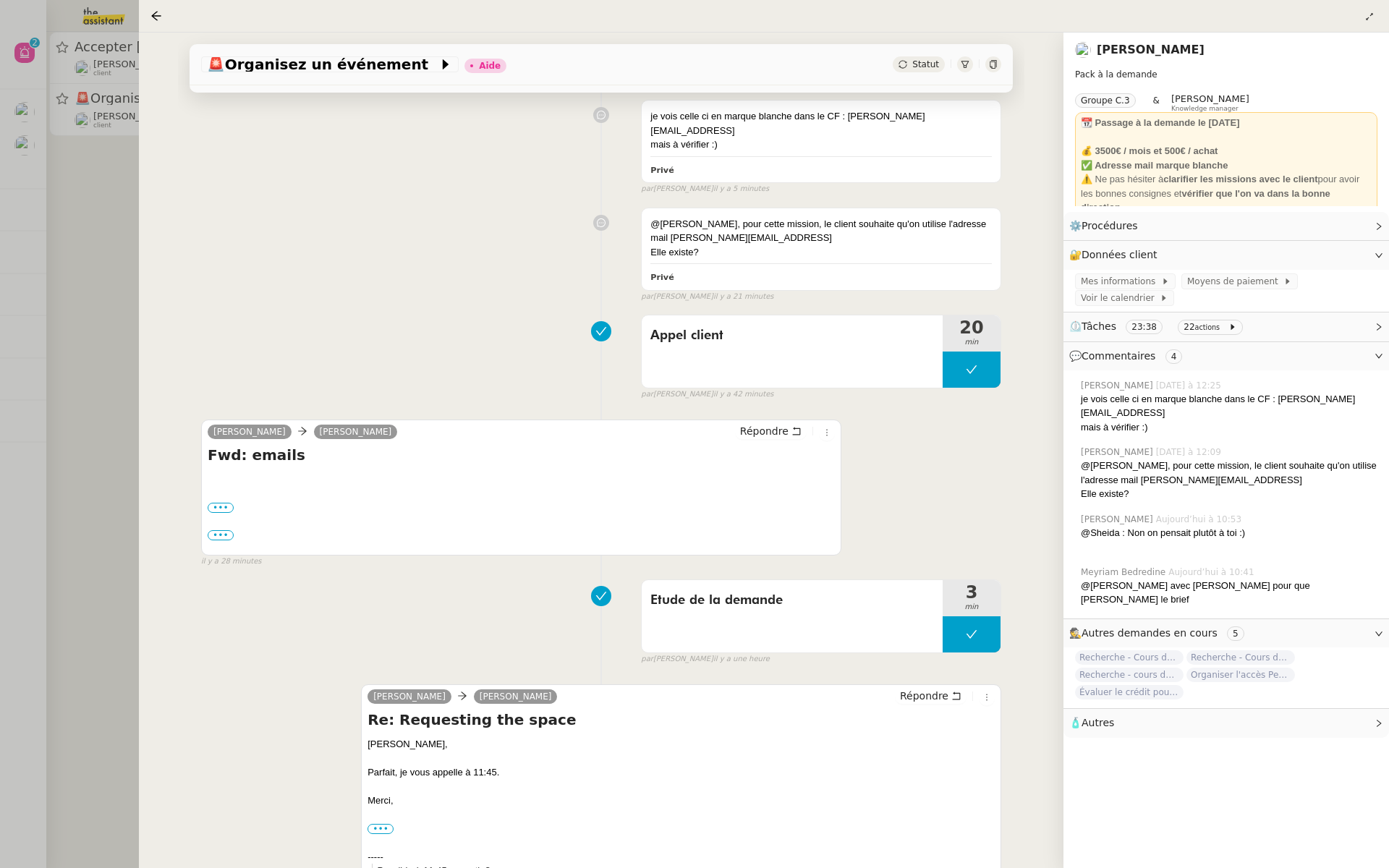
scroll to position [356, 0]
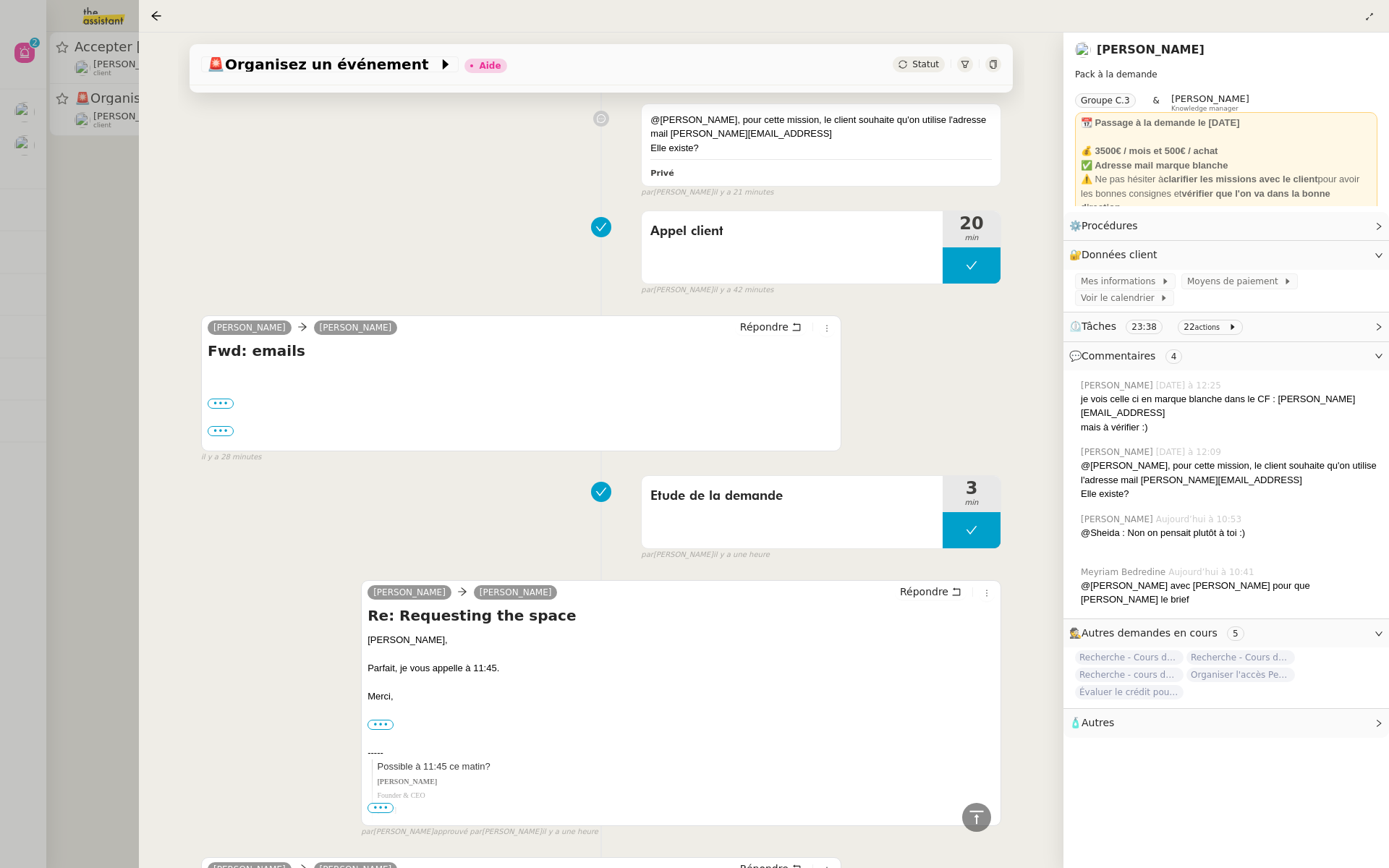
click at [48, 239] on div at bounding box center [694, 434] width 1389 height 868
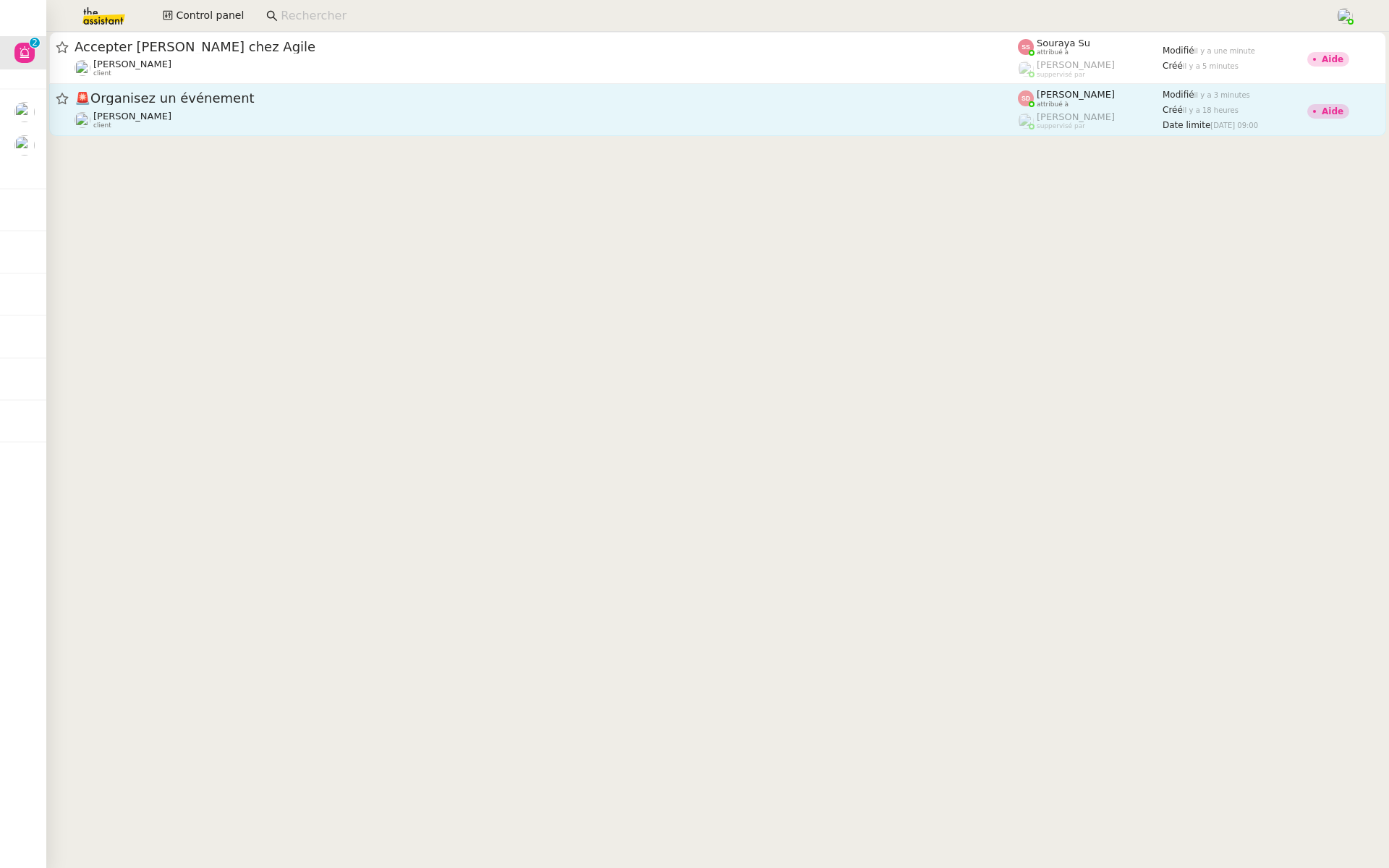
click at [240, 91] on div "🚨 Organisez un événement" at bounding box center [546, 99] width 943 height 18
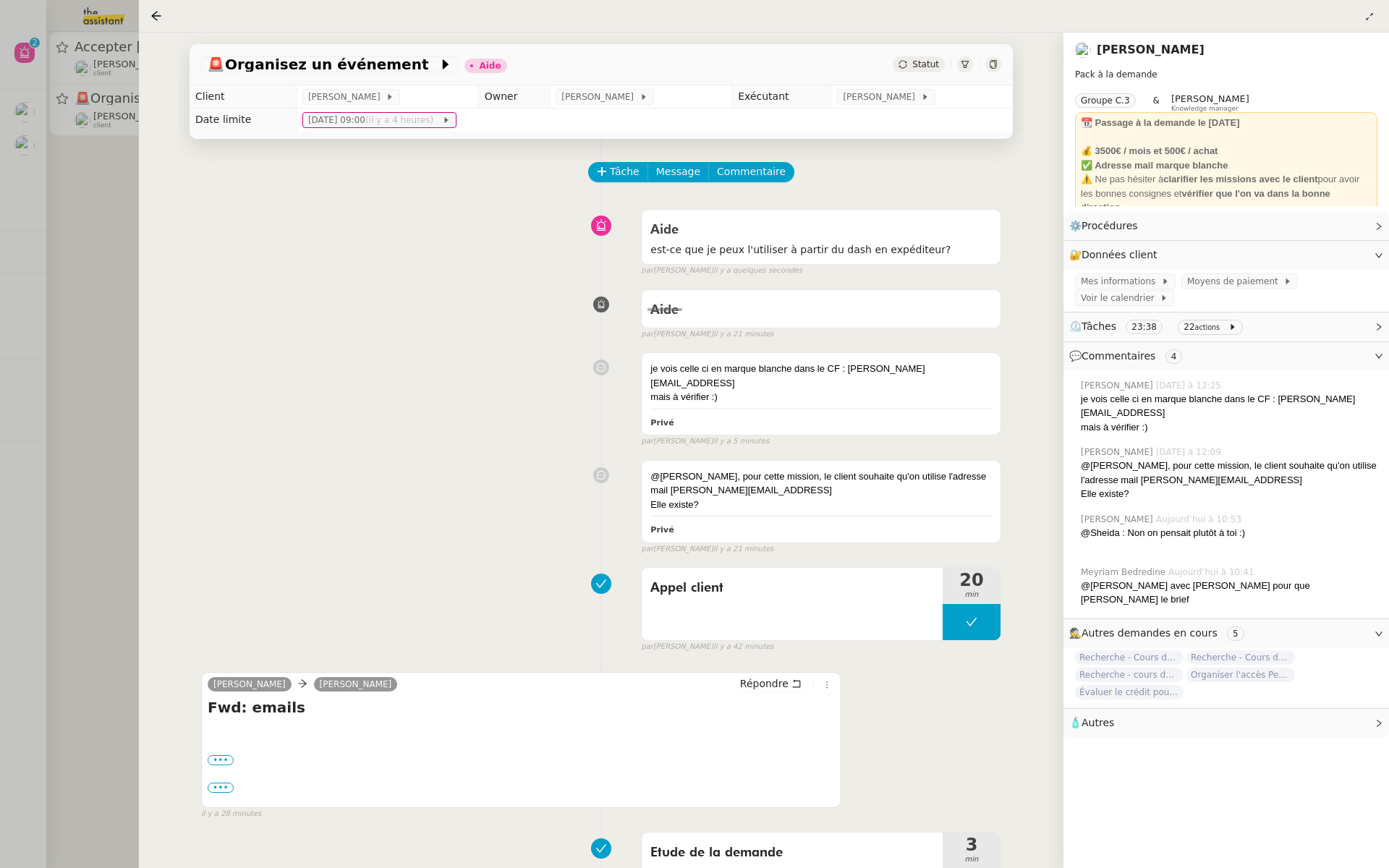
click at [143, 259] on div "🚨 Organisez un événement Aide Statut Client Maurice N'Diaye Owner Frédérique Al…" at bounding box center [601, 450] width 925 height 835
click at [40, 209] on div at bounding box center [694, 434] width 1389 height 868
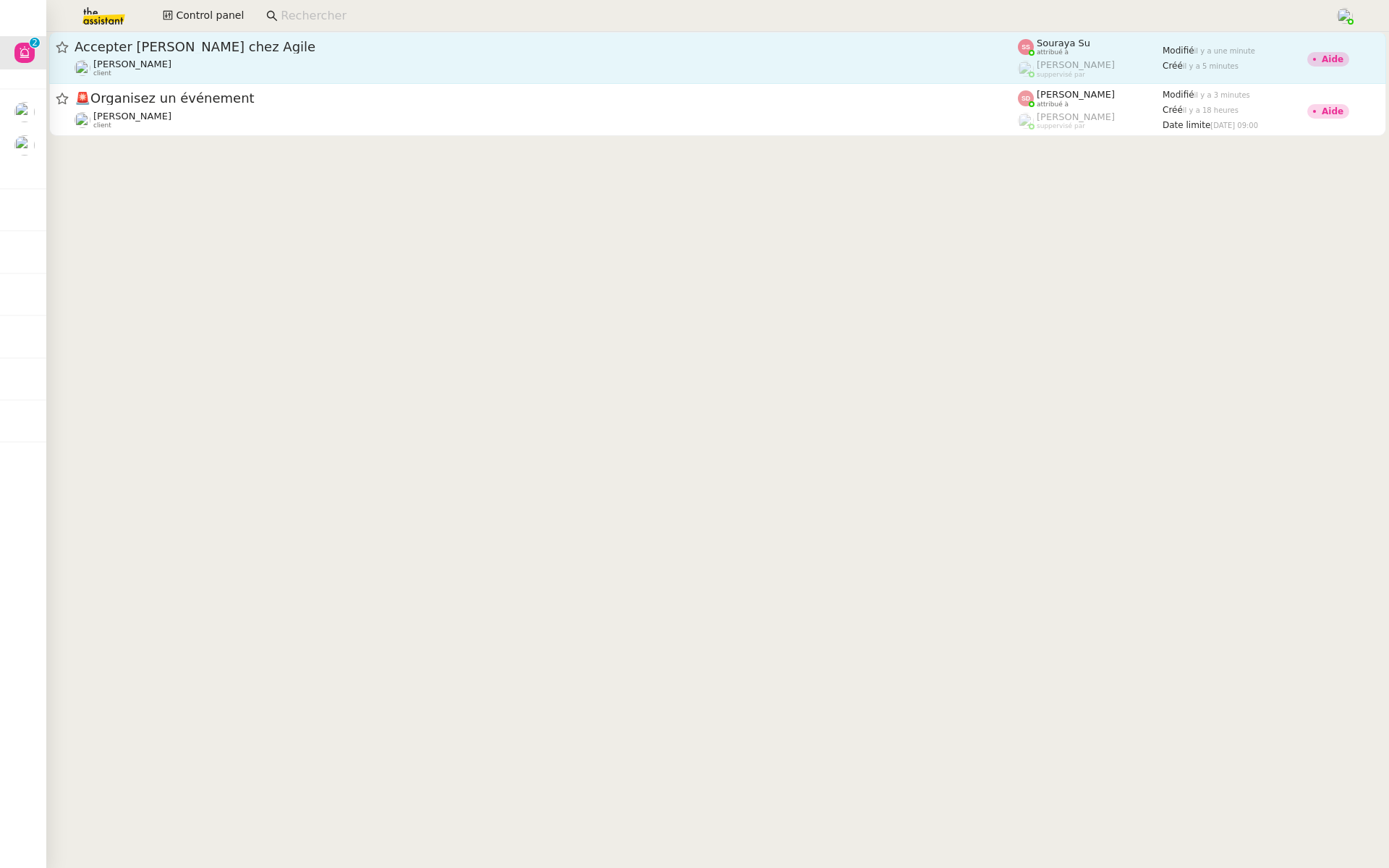
click at [258, 51] on span "Accepter [PERSON_NAME] chez Agile" at bounding box center [546, 47] width 943 height 13
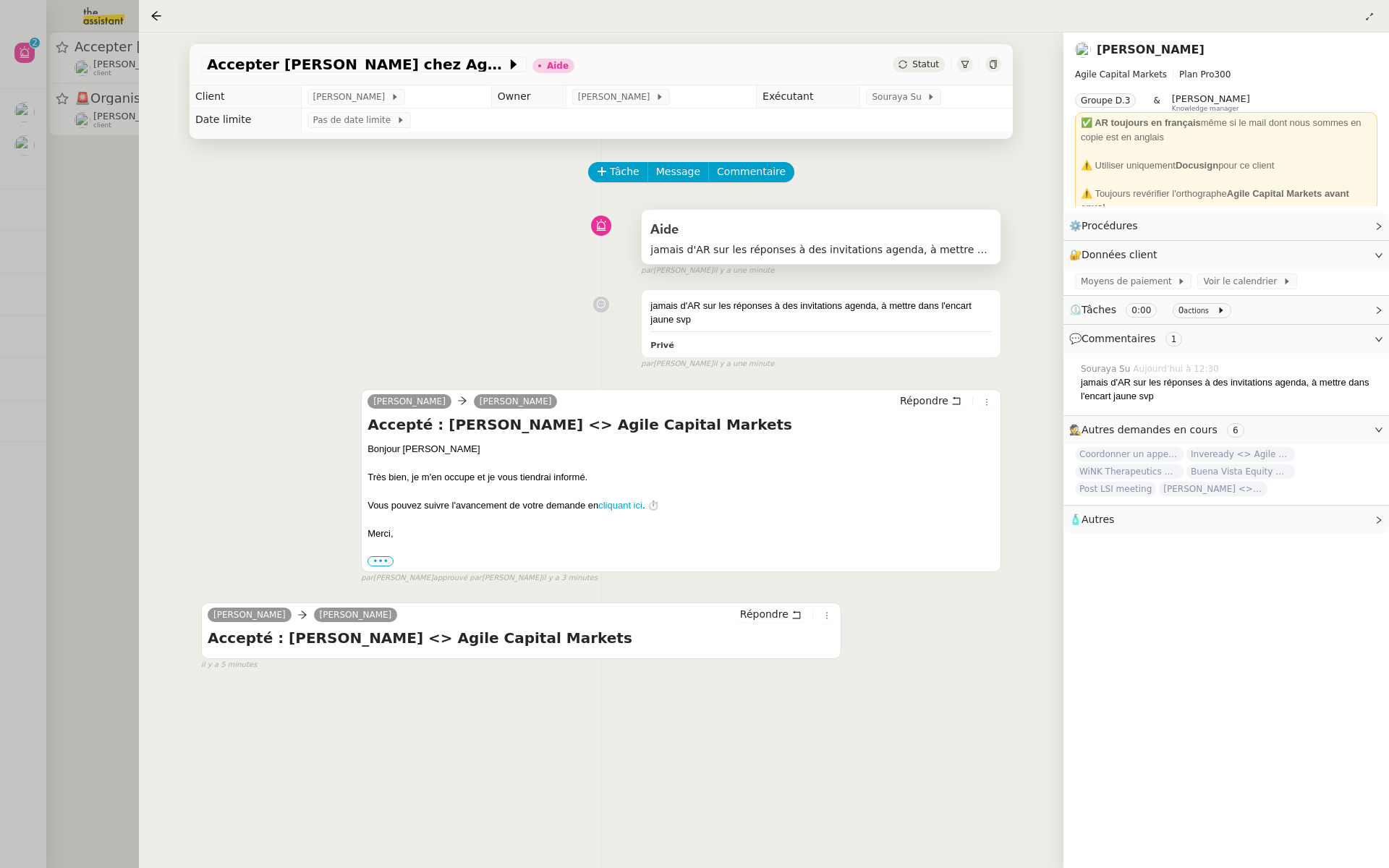
click at [863, 254] on span "jamais d'AR sur les réponses à des invitations agenda, à mettre dans l'encart j…" at bounding box center [821, 249] width 342 height 16
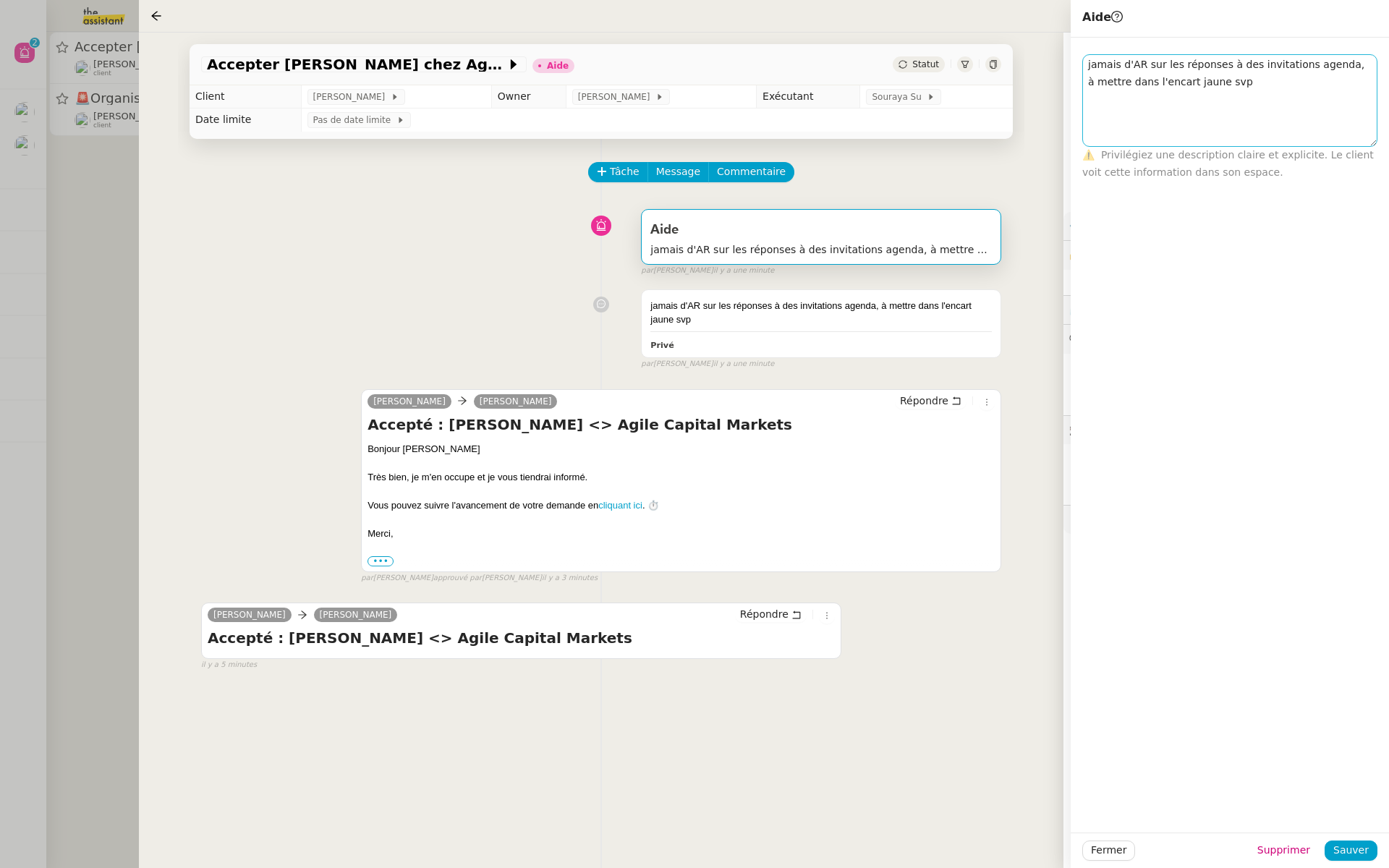
drag, startPoint x: 1371, startPoint y: 72, endPoint x: 1365, endPoint y: 142, distance: 70.3
click at [1365, 142] on textarea "jamais d'AR sur les réponses à des invitations agenda, à mettre dans l'encart j…" at bounding box center [1230, 100] width 295 height 92
drag, startPoint x: 1336, startPoint y: 66, endPoint x: 1075, endPoint y: 64, distance: 261.0
click at [1075, 64] on div "jamais d'AR sur les réponses à des invitations agenda, à mettre dans l'encart j…" at bounding box center [1230, 108] width 318 height 142
click at [520, 228] on div "Aide jamais d'AR sur les réponses à des invitations agenda, à mettre dans l'enc…" at bounding box center [601, 240] width 800 height 75
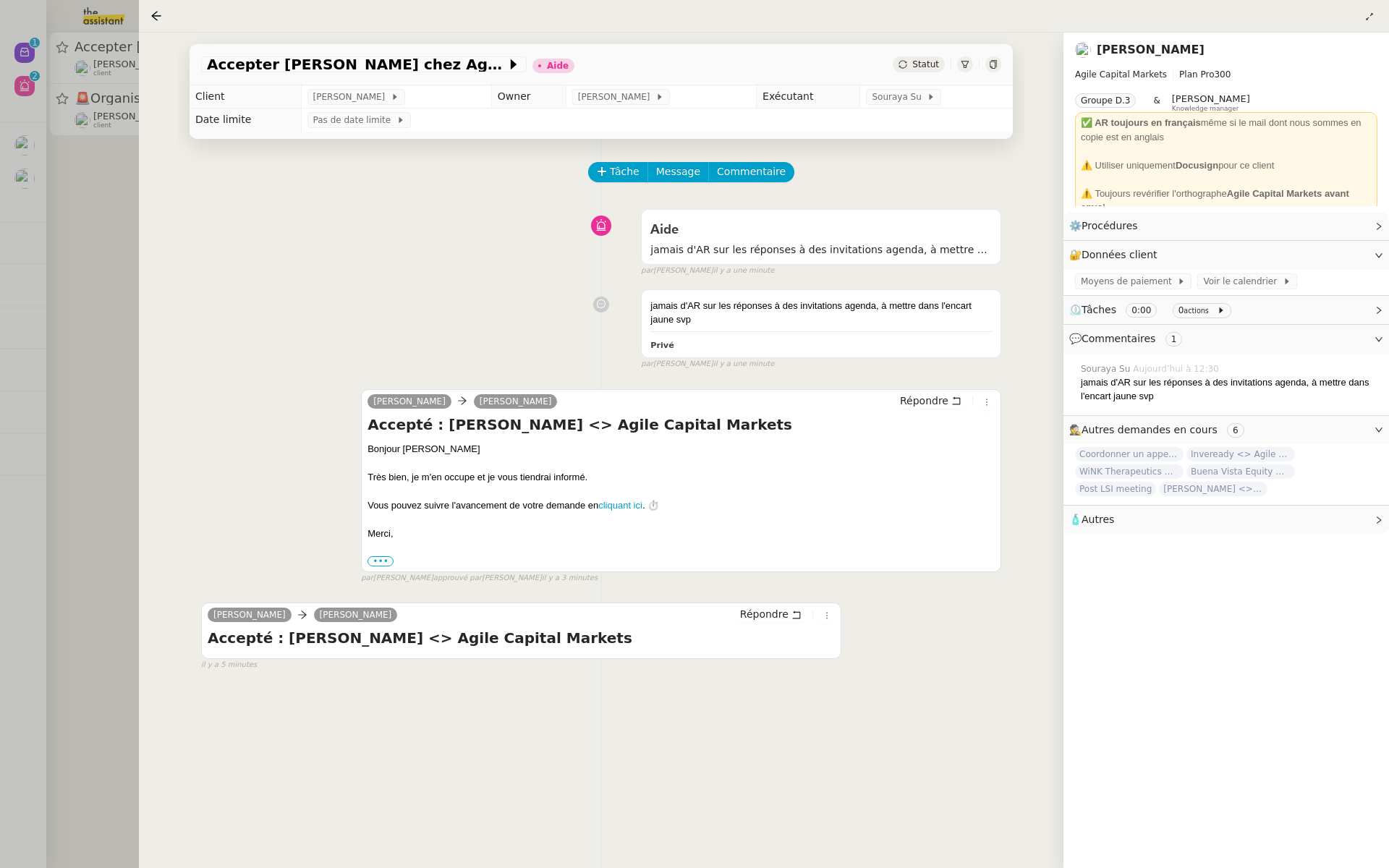
click at [1125, 44] on link "[PERSON_NAME]" at bounding box center [1151, 50] width 108 height 14
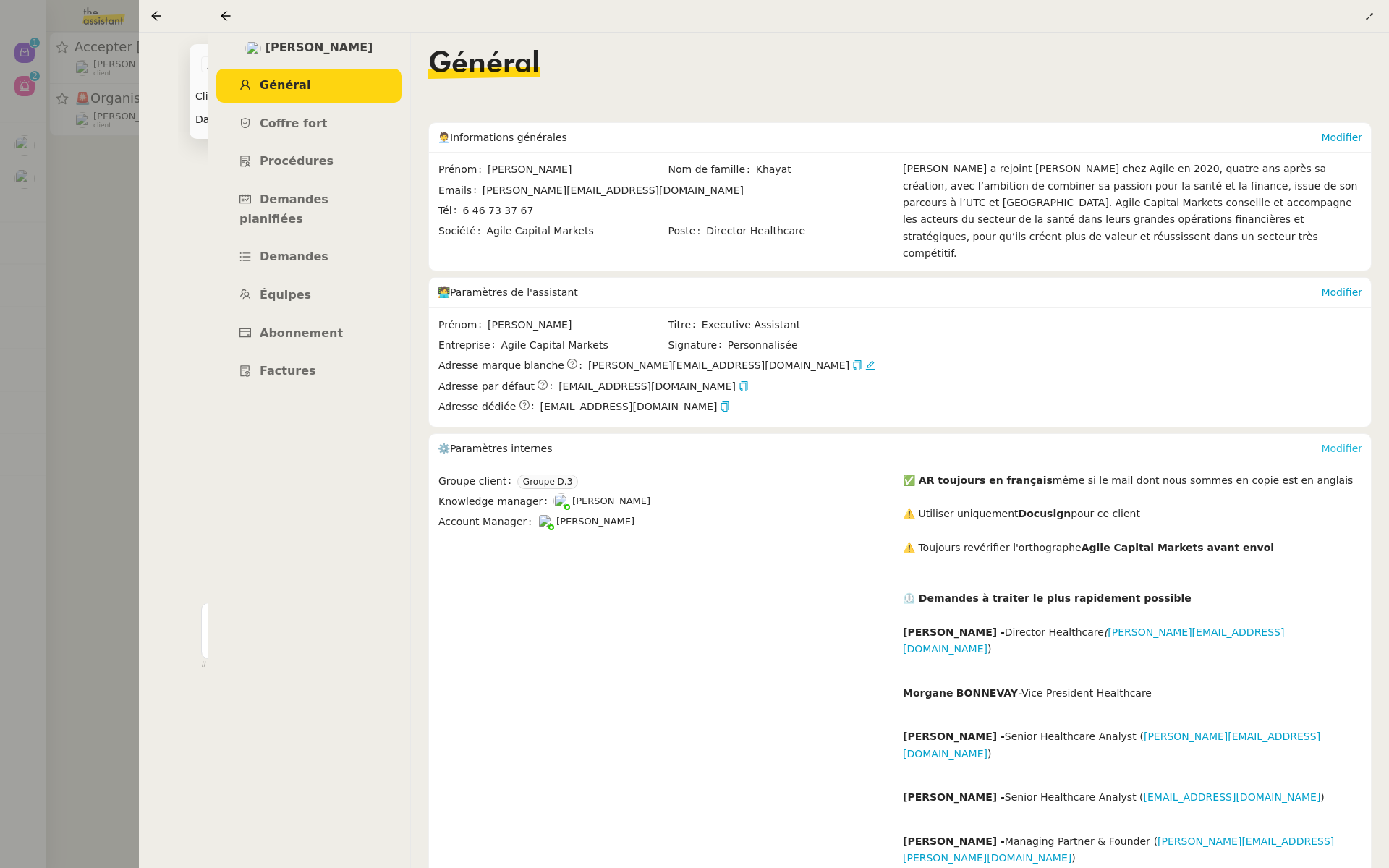
click at [1349, 443] on link "Modifier" at bounding box center [1342, 448] width 41 height 12
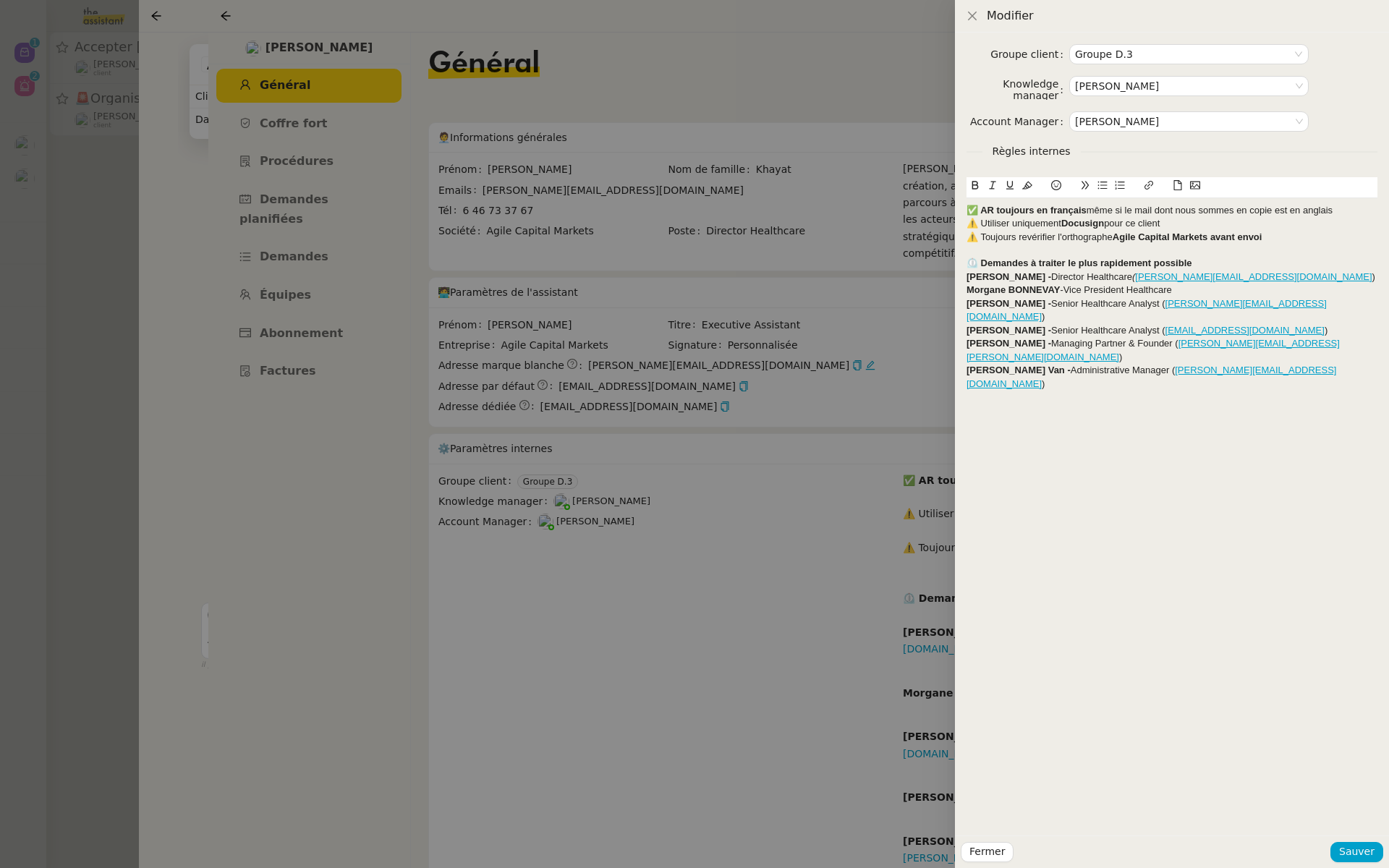
click at [784, 577] on div at bounding box center [694, 434] width 1389 height 868
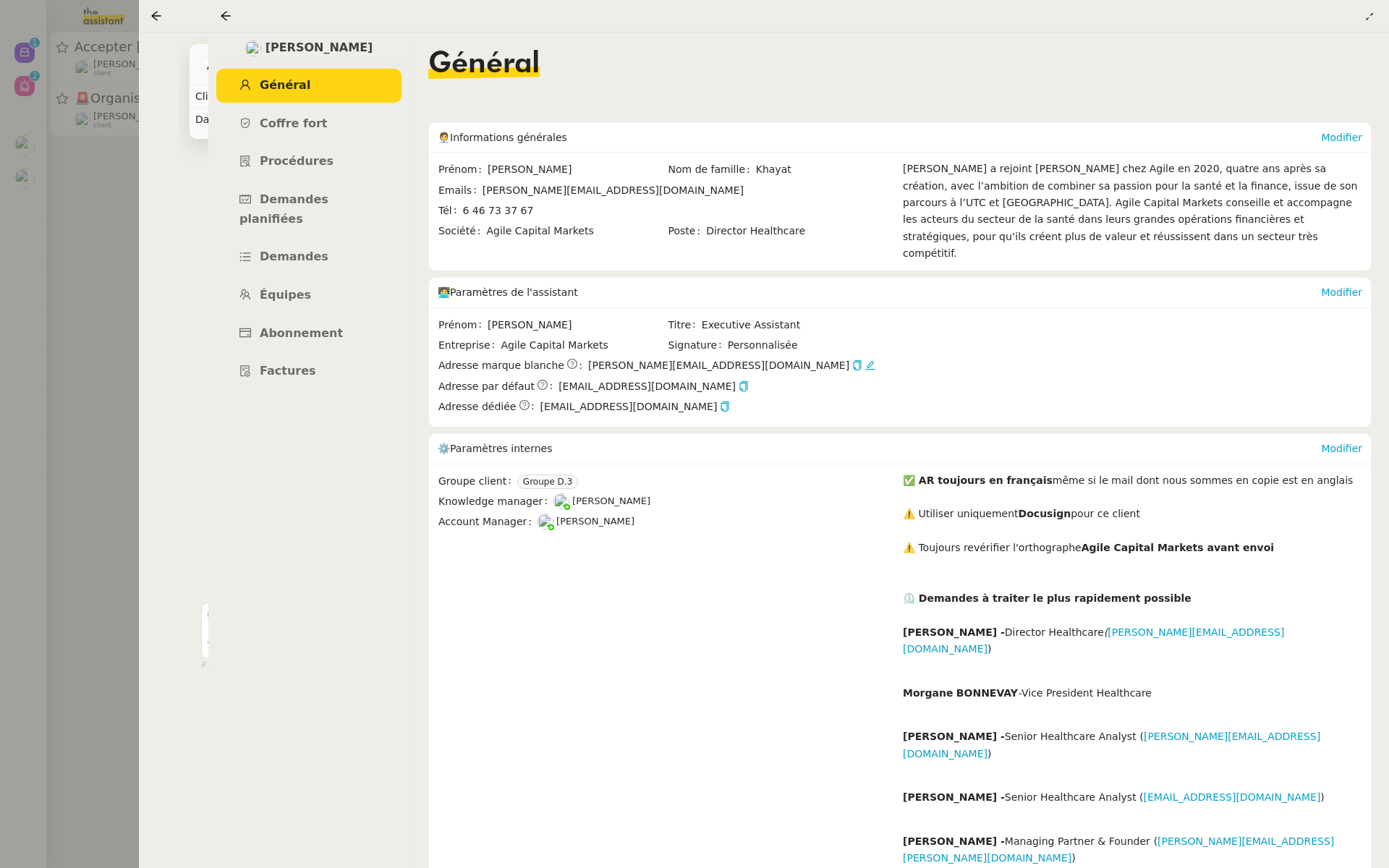
click at [1346, 434] on div "Modifier" at bounding box center [1342, 448] width 41 height 29
click at [1338, 443] on link "Modifier" at bounding box center [1342, 448] width 41 height 12
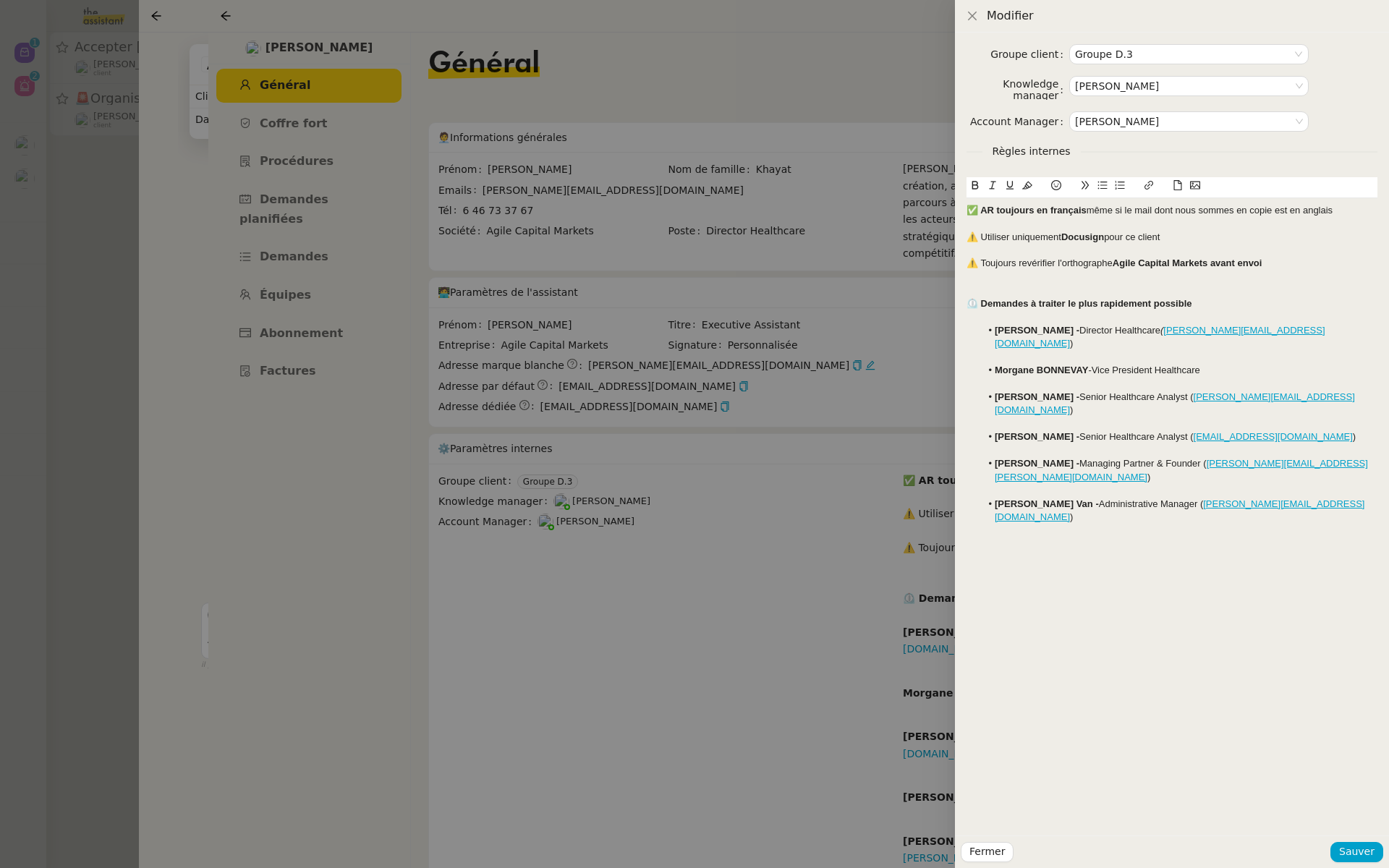
click at [1346, 207] on div "✅ AR toujours en français même si le mail dont nous sommes en copie est en angl…" at bounding box center [1172, 210] width 411 height 13
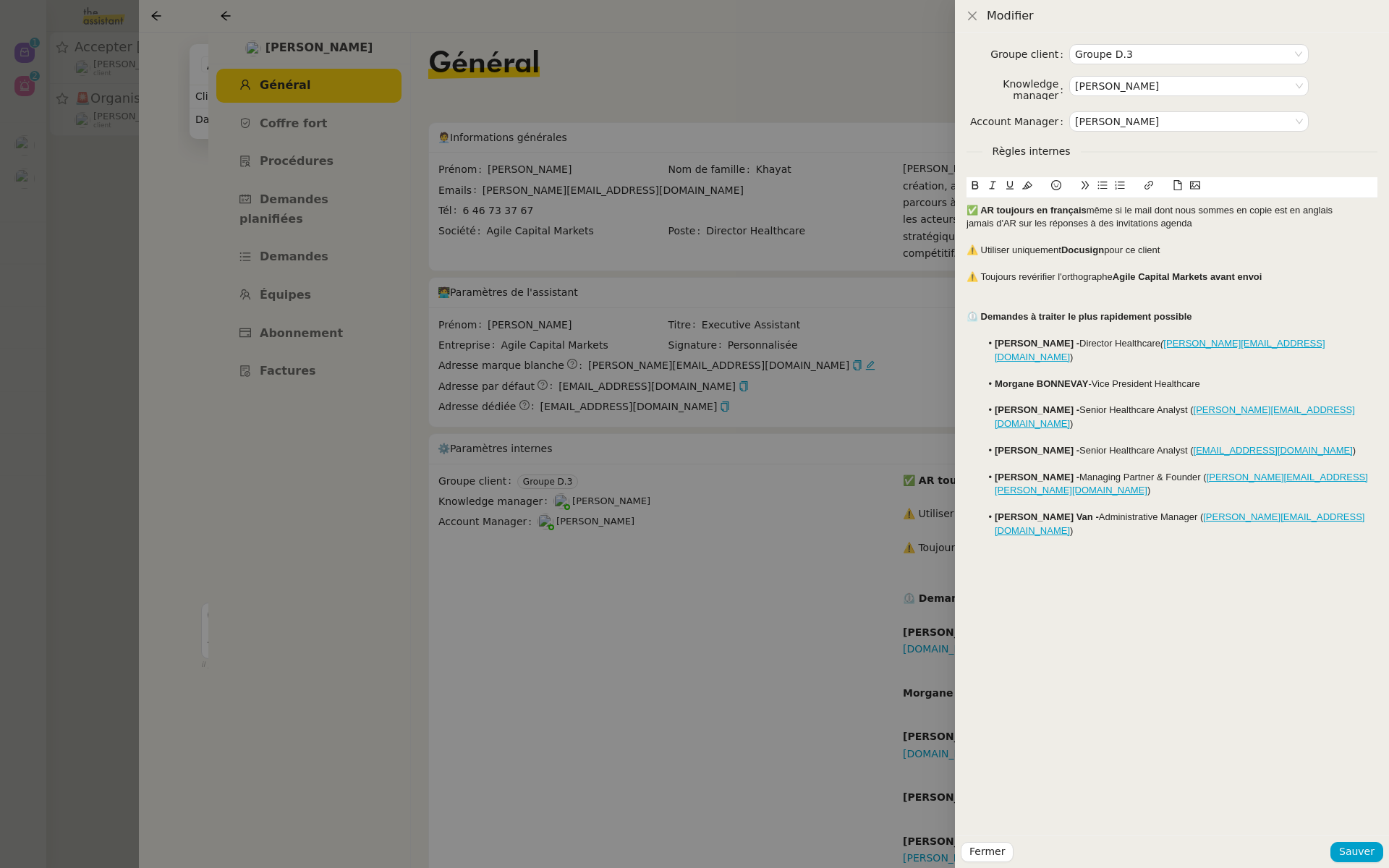
click at [968, 224] on div "jamais d'AR sur les réponses à des invitations agenda" at bounding box center [1172, 224] width 411 height 13
click at [965, 223] on div "Groupe client Groupe D.3 Knowledge manager Frédérique Albert Account Manager Ma…" at bounding box center [1172, 434] width 434 height 804
click at [968, 222] on div "Jamais d'AR sur les réponses à des invitations agenda" at bounding box center [1172, 224] width 411 height 13
click at [1057, 183] on icon at bounding box center [1056, 185] width 10 height 10
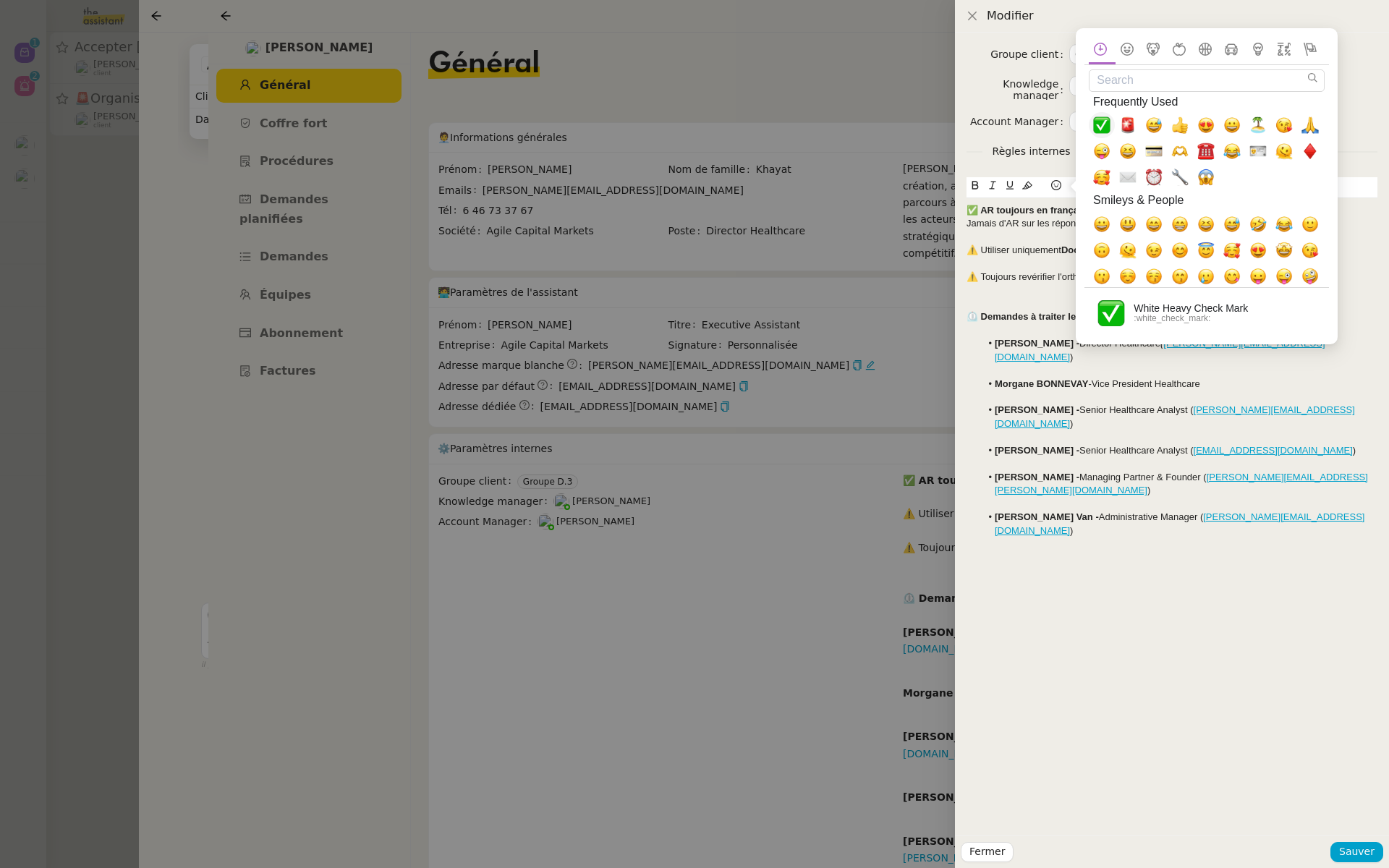
click at [1103, 120] on span "✅, white_check_mark" at bounding box center [1102, 126] width 17 height 17
click at [1031, 234] on div at bounding box center [1172, 237] width 411 height 13
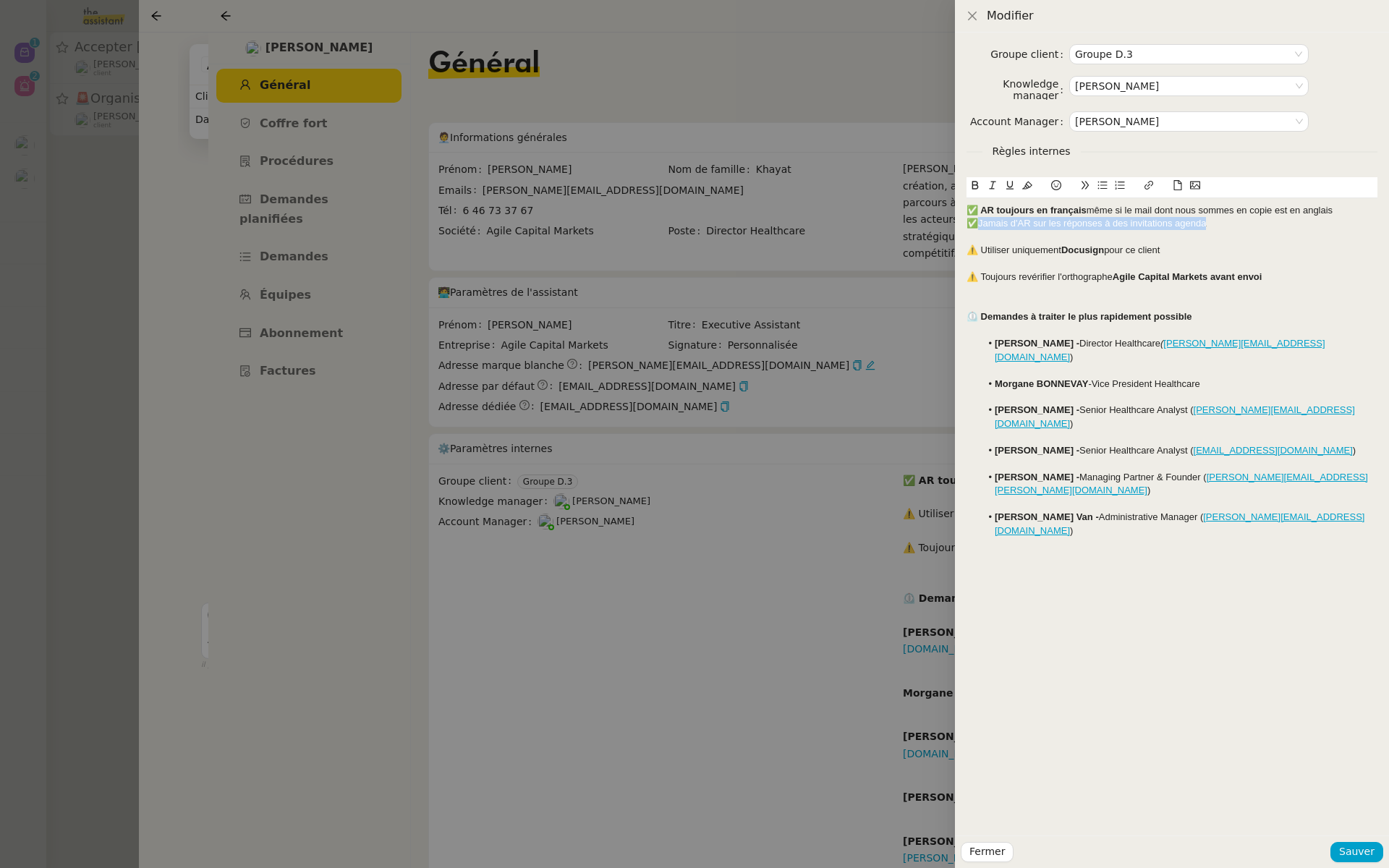
drag, startPoint x: 1210, startPoint y: 227, endPoint x: 975, endPoint y: 227, distance: 235.0
click at [975, 227] on div "✅Jamais d'AR sur les réponses à des invitations agenda" at bounding box center [1172, 224] width 411 height 13
click at [973, 186] on icon at bounding box center [976, 186] width 6 height 9
click at [1279, 227] on div "✅ Jamais d'AR sur les réponses à des invitations agenda" at bounding box center [1172, 224] width 411 height 13
click at [1252, 218] on div "✅ Jamais d'AR sur les réponses à des invitations agenda" at bounding box center [1172, 224] width 411 height 13
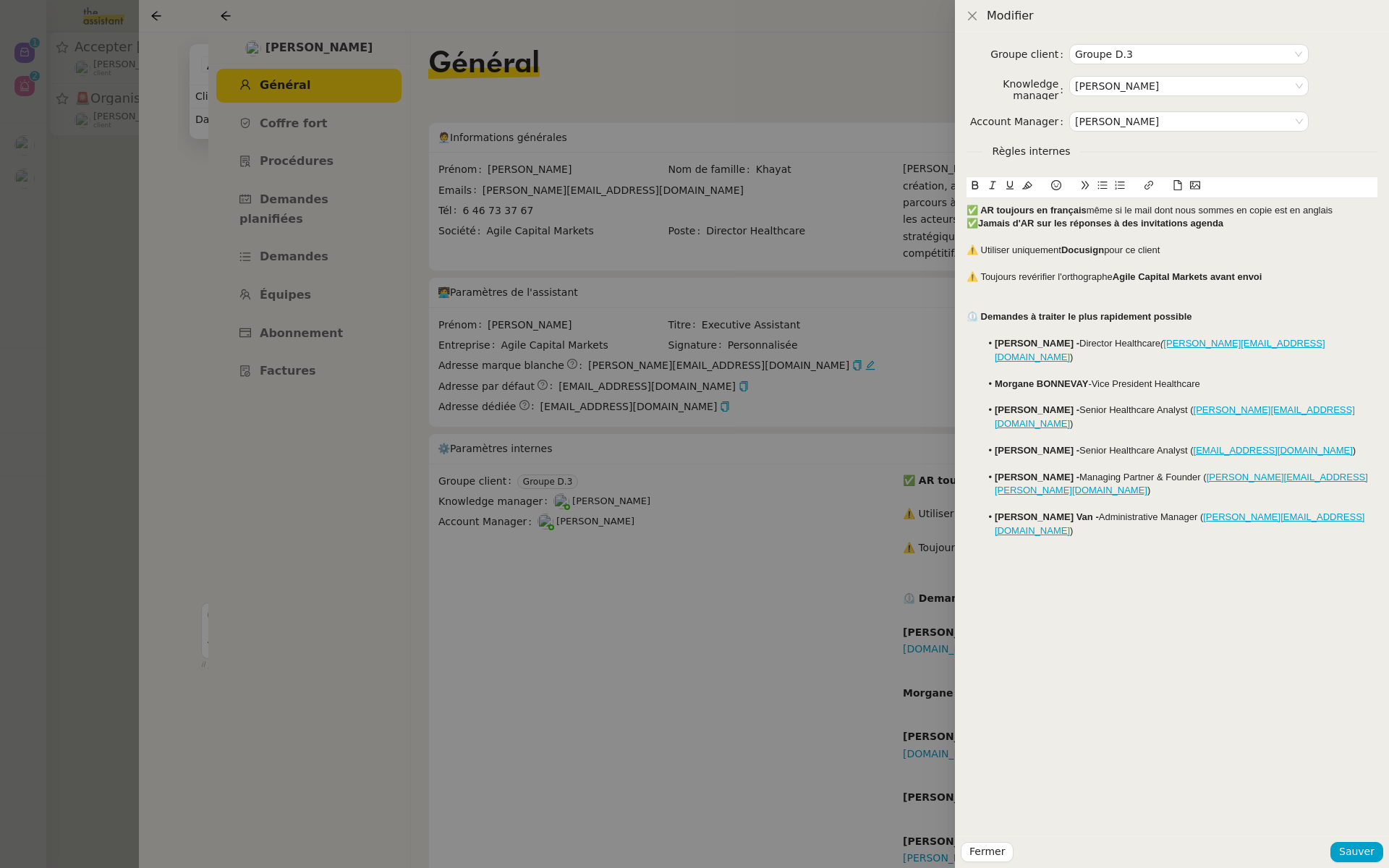
click at [981, 222] on strong "Jamais d'AR sur les réponses à des invitations agenda" at bounding box center [1101, 224] width 245 height 11
click at [1273, 238] on div at bounding box center [1172, 237] width 411 height 13
click at [1367, 856] on span "Sauver" at bounding box center [1357, 852] width 36 height 16
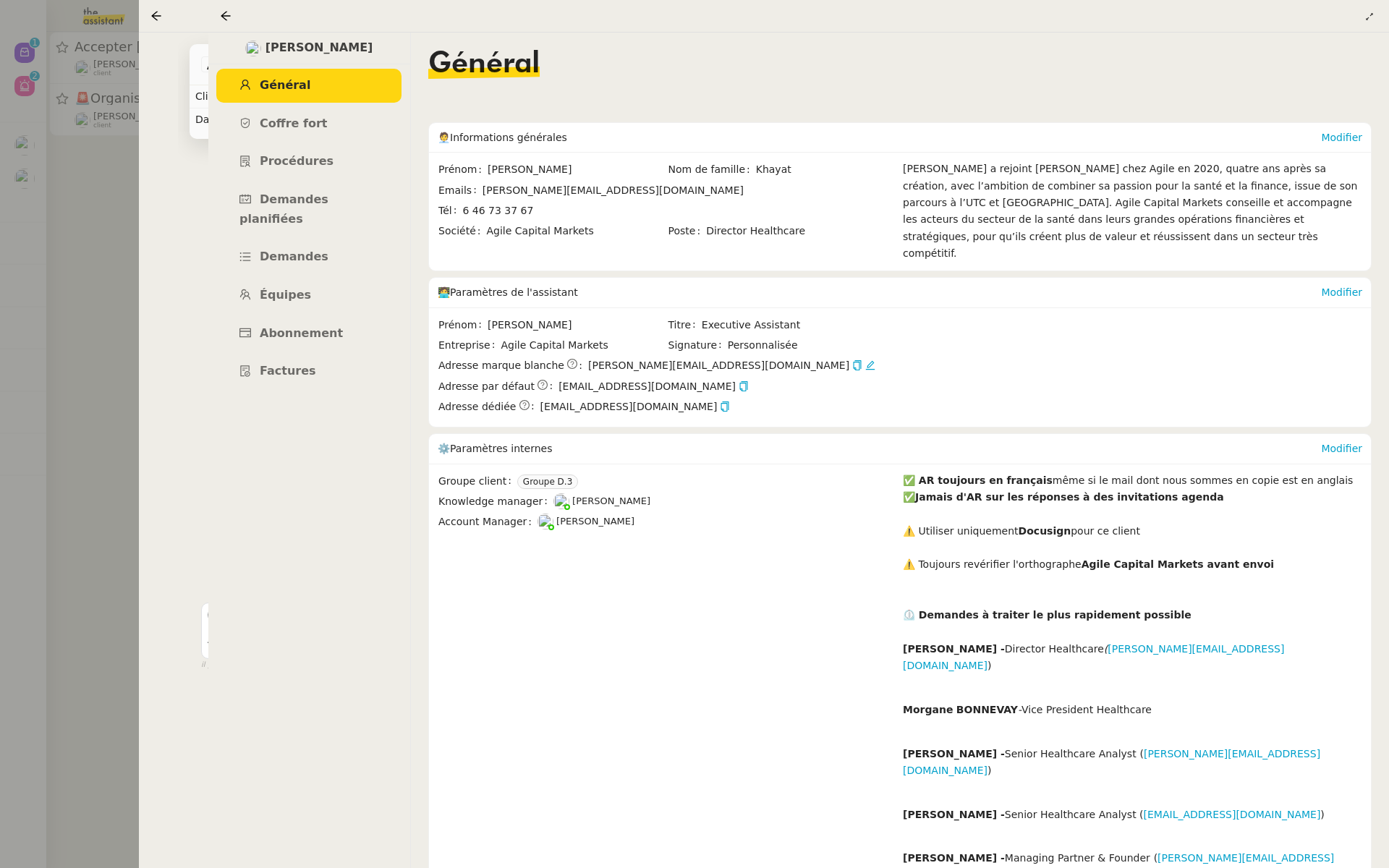
click at [68, 123] on div at bounding box center [694, 434] width 1389 height 868
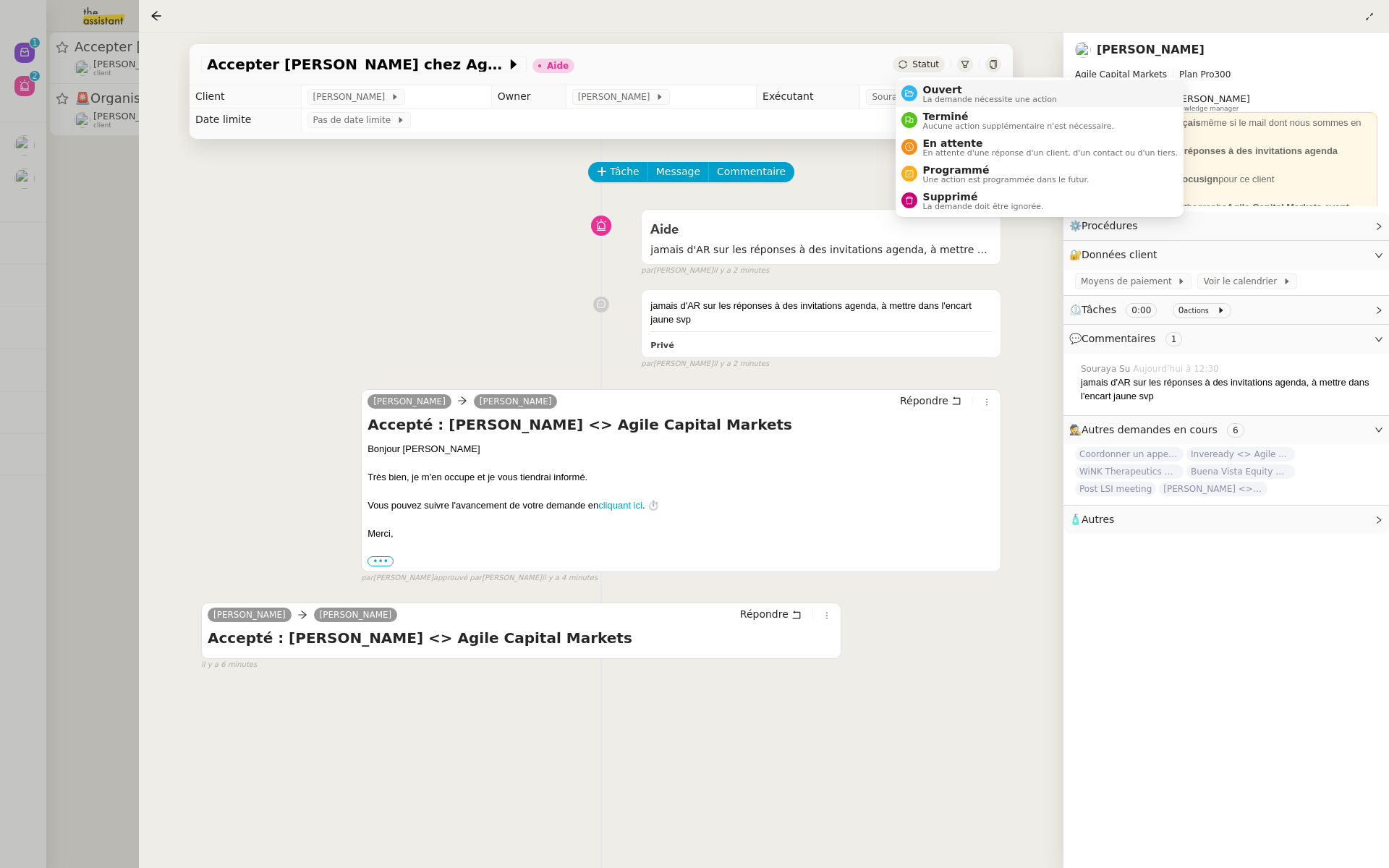
click at [932, 92] on span "Ouvert" at bounding box center [990, 89] width 134 height 12
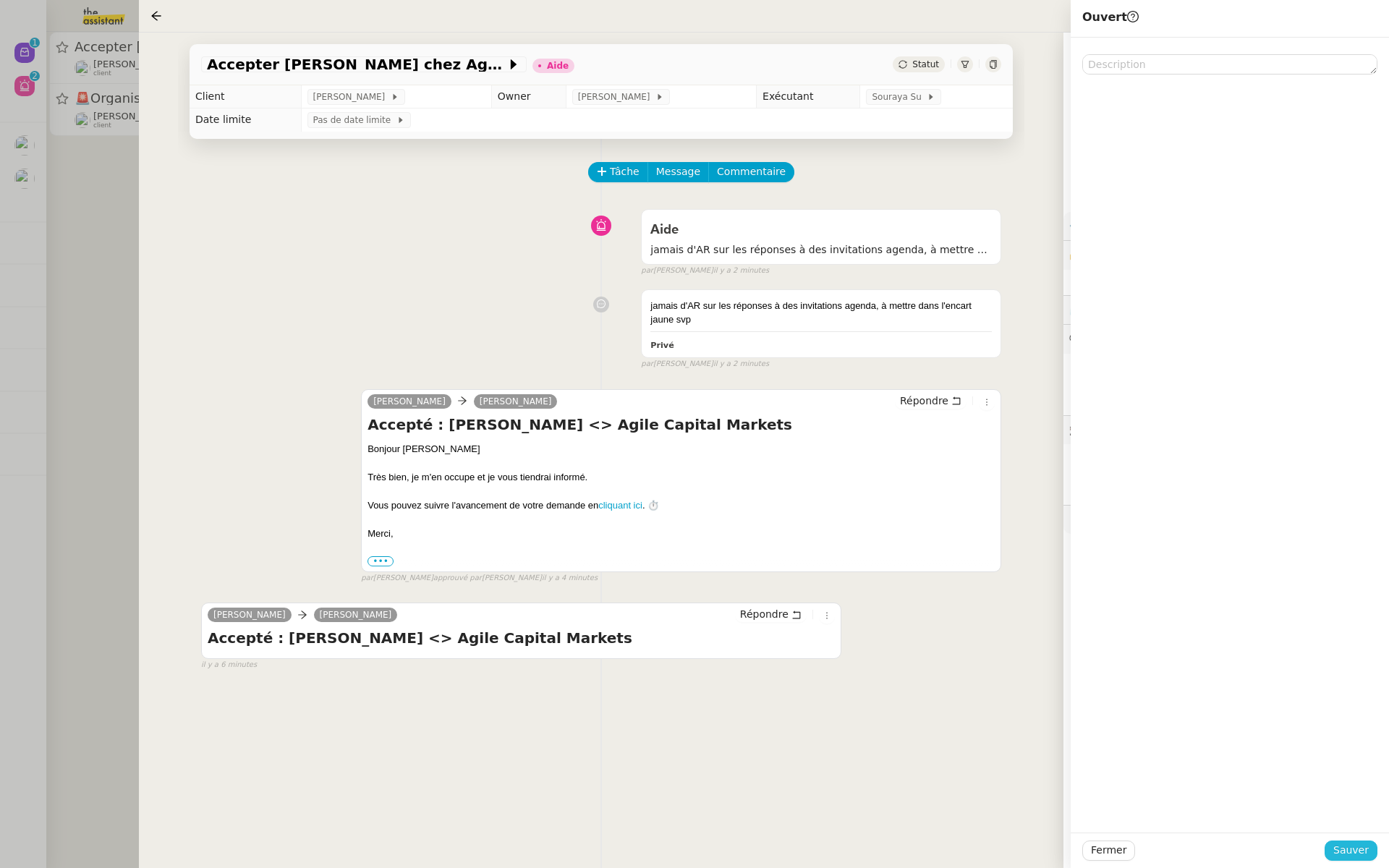
click at [1358, 849] on span "Sauver" at bounding box center [1352, 850] width 36 height 16
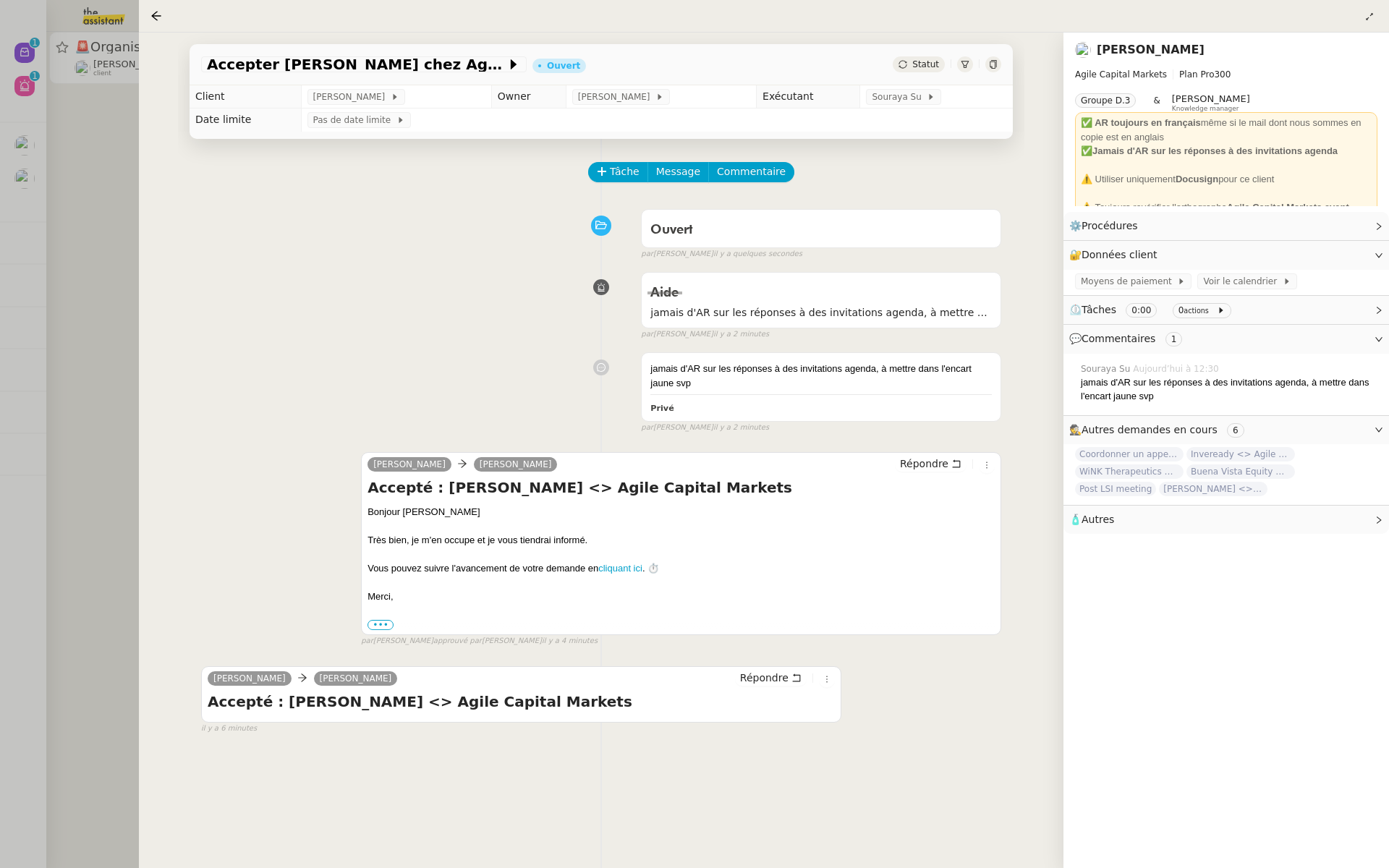
click at [1270, 140] on div "✅ AR toujours en français même si le mail dont nous sommes en copie est en angl…" at bounding box center [1226, 130] width 291 height 28
click at [273, 240] on div "Ouvert false par Meyriam B. il y a quelques secondes" at bounding box center [601, 231] width 800 height 58
click at [78, 163] on div at bounding box center [694, 434] width 1389 height 868
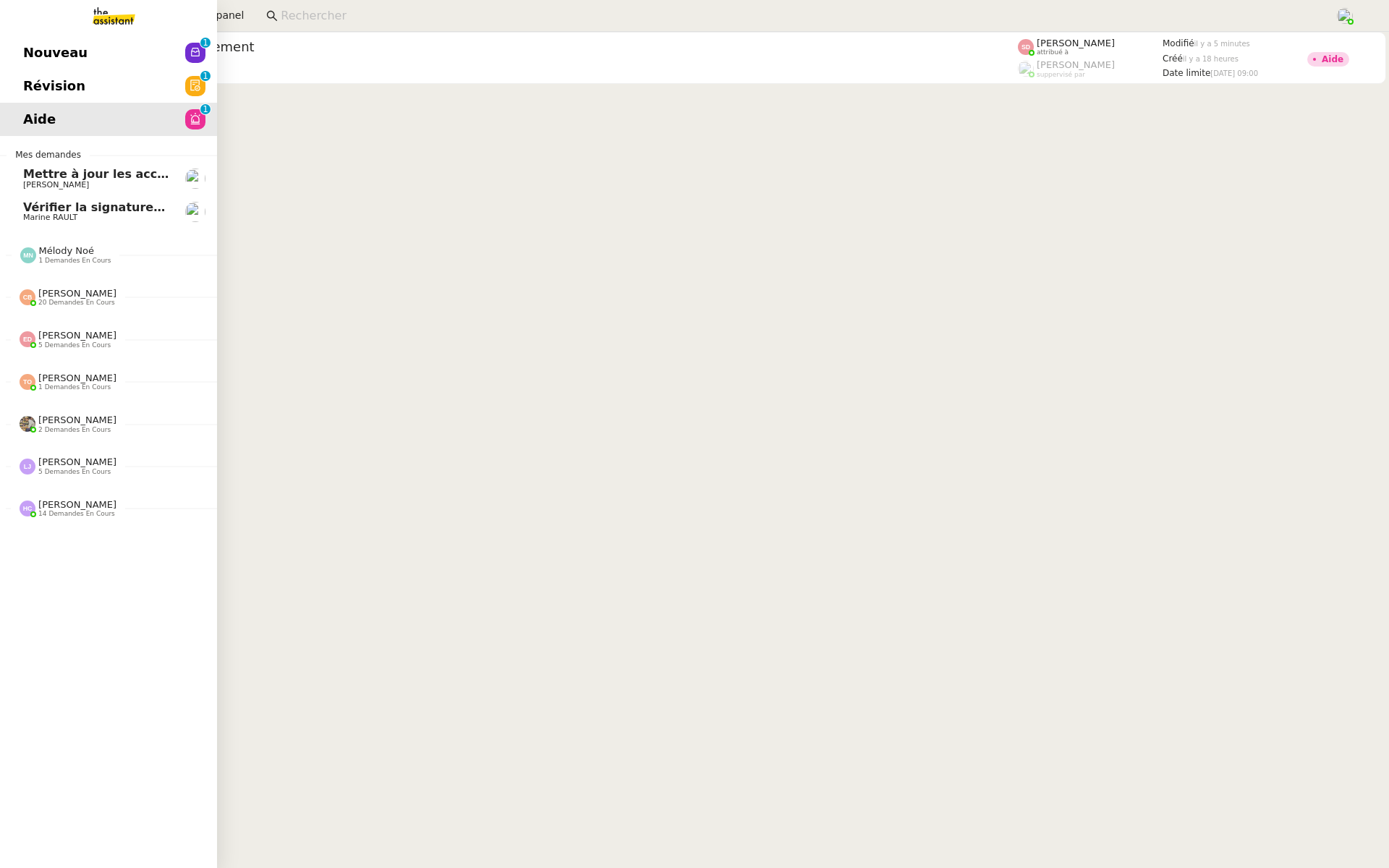
click at [59, 80] on span "Révision" at bounding box center [54, 86] width 62 height 22
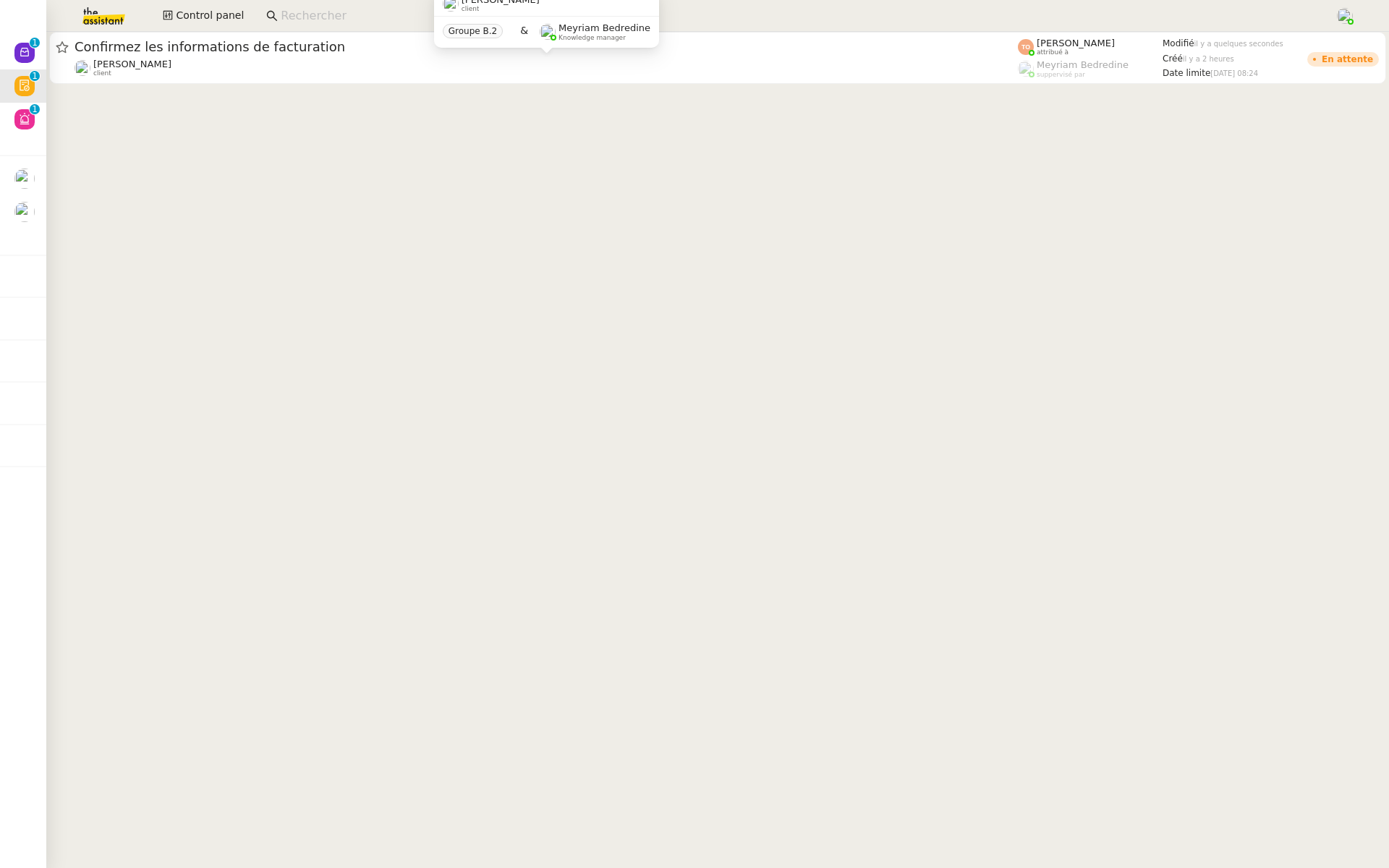
click at [297, 63] on div "Charles Medlicott client" at bounding box center [546, 68] width 943 height 19
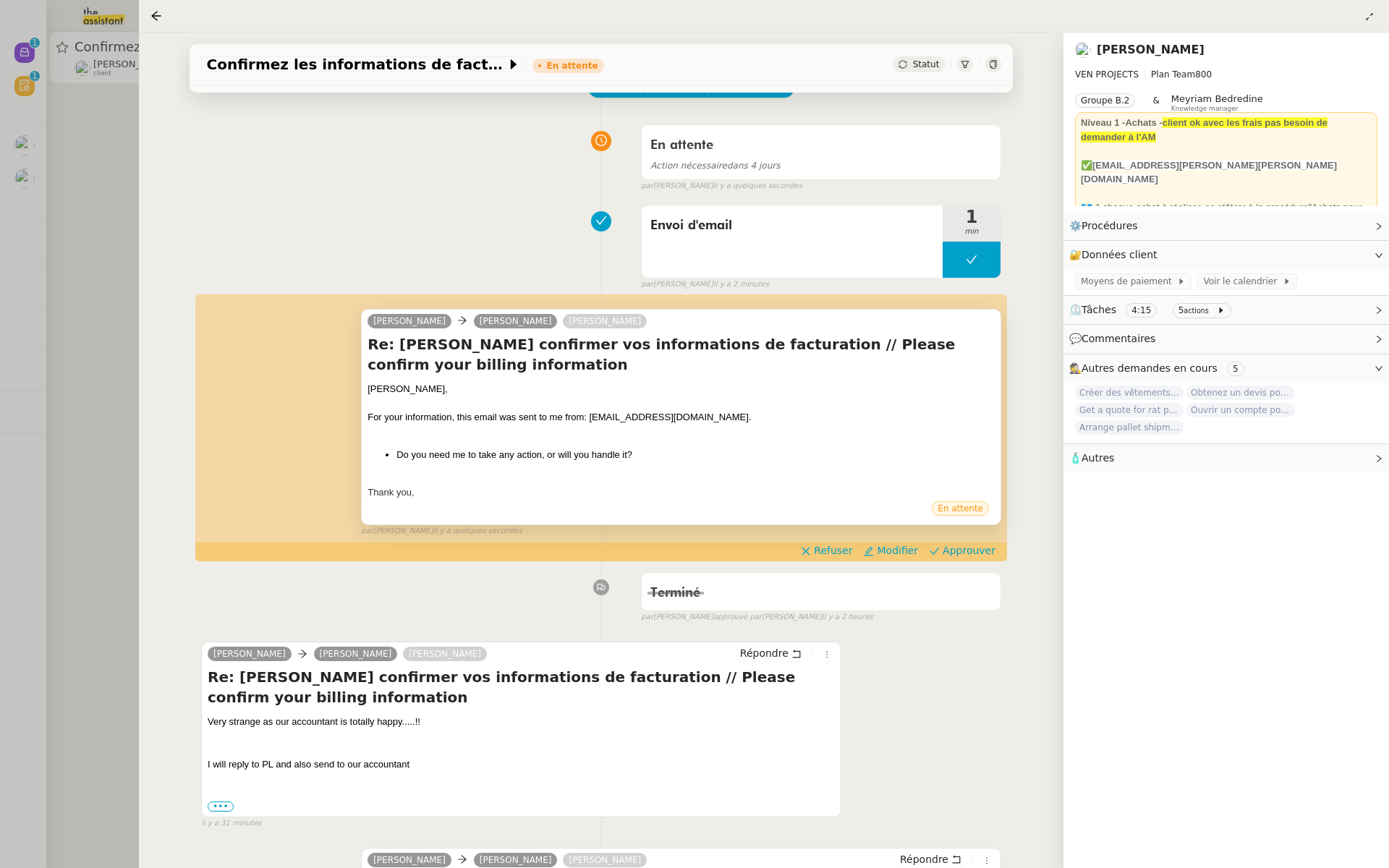
scroll to position [151, 0]
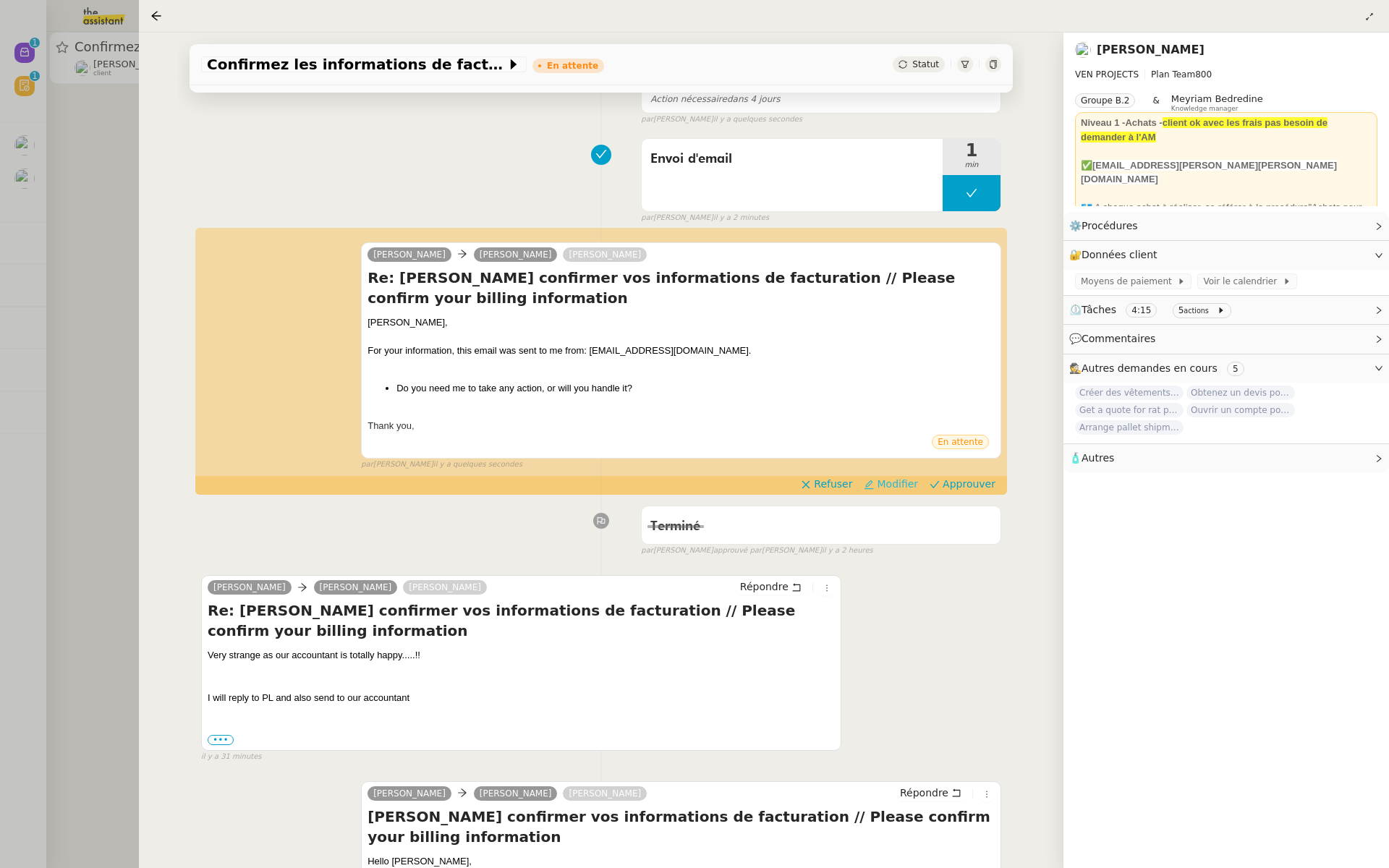
click at [901, 477] on span "Modifier" at bounding box center [898, 484] width 41 height 15
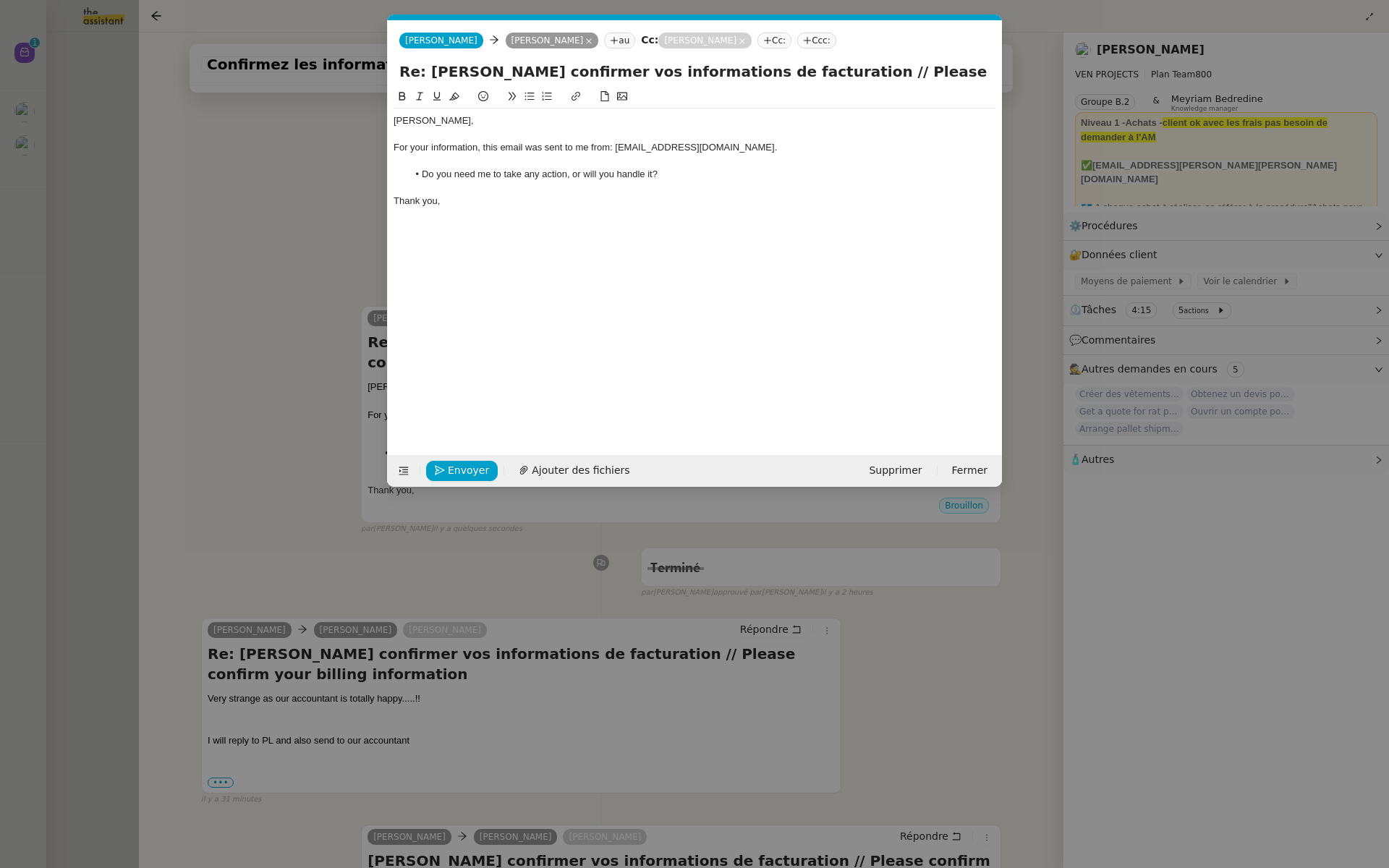
scroll to position [0, 30]
click at [652, 174] on li "Do you need me to take any action, or will you handle it?" at bounding box center [703, 174] width 589 height 13
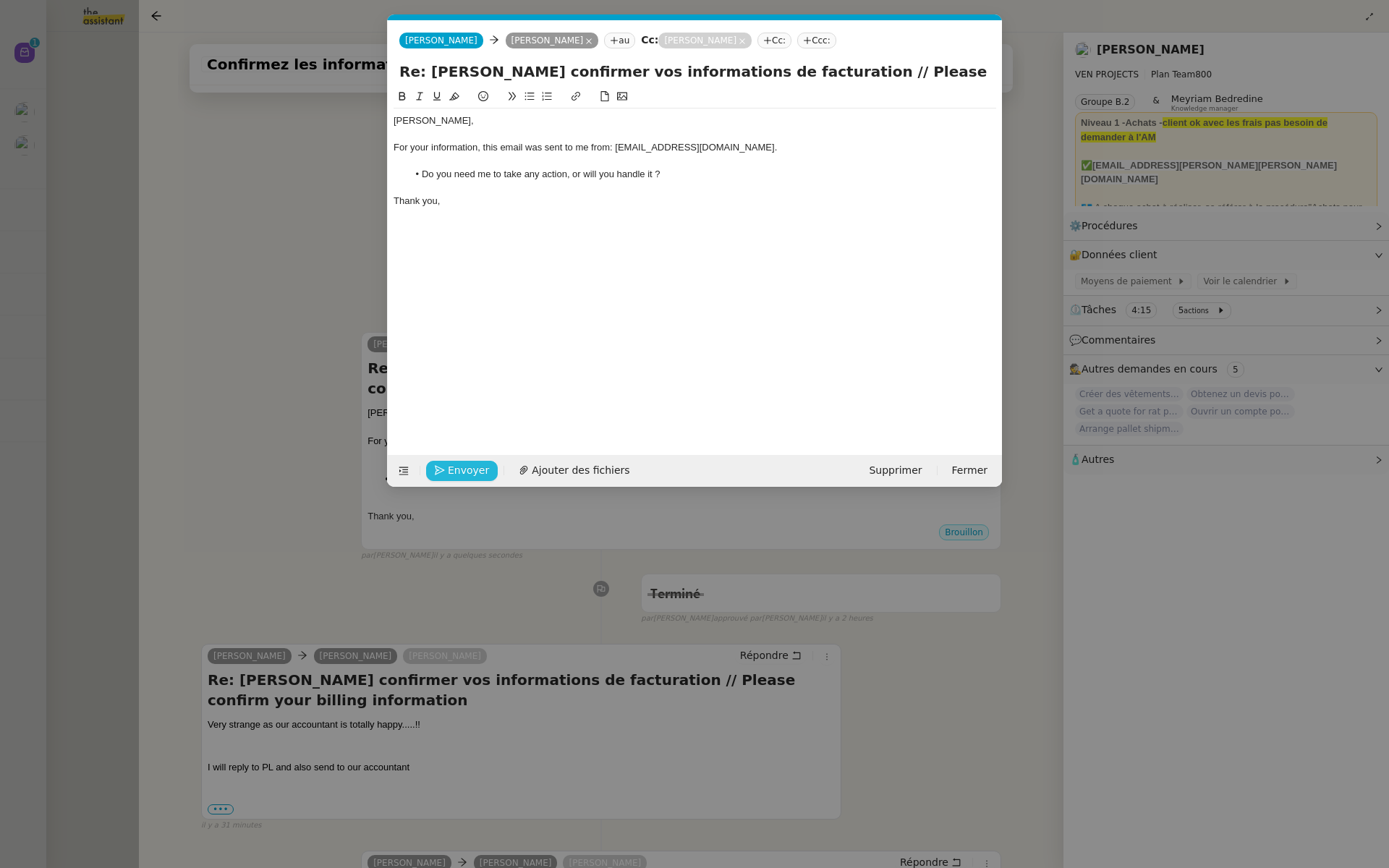
click at [443, 461] on button "Envoyer" at bounding box center [462, 471] width 71 height 20
click at [443, 461] on button "Confirmer l'envoi" at bounding box center [484, 471] width 117 height 20
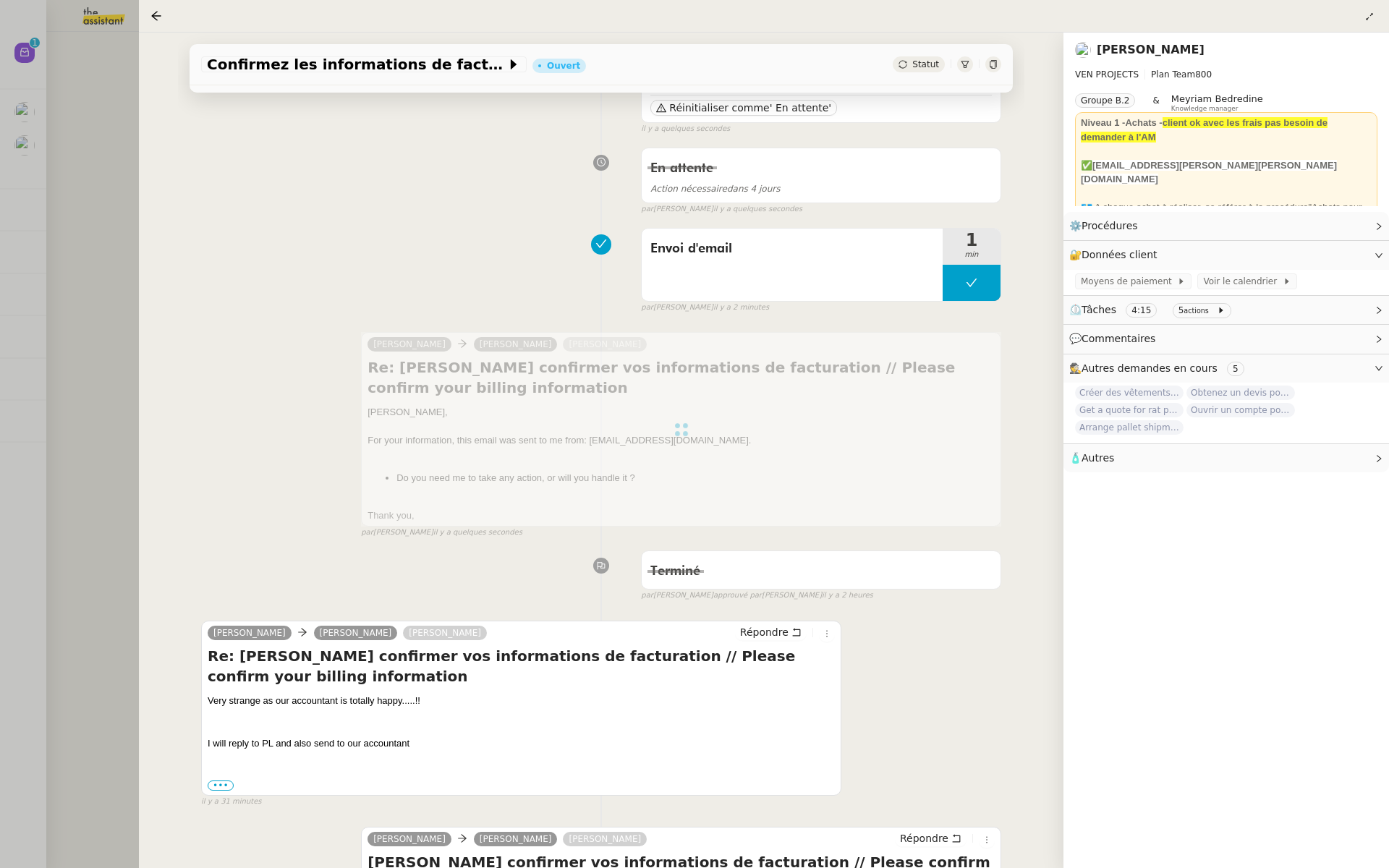
scroll to position [0, 0]
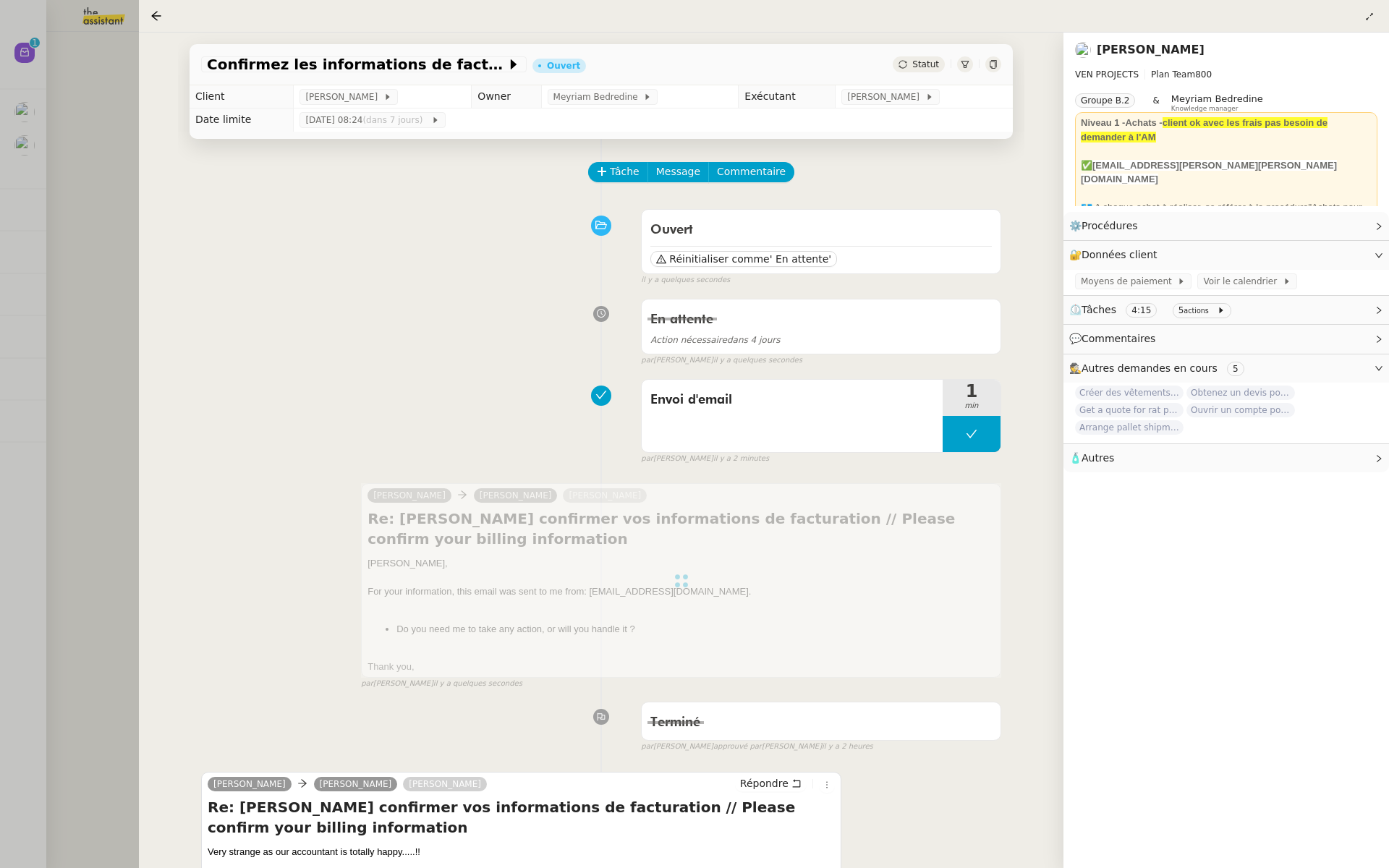
click at [95, 163] on div at bounding box center [694, 434] width 1389 height 868
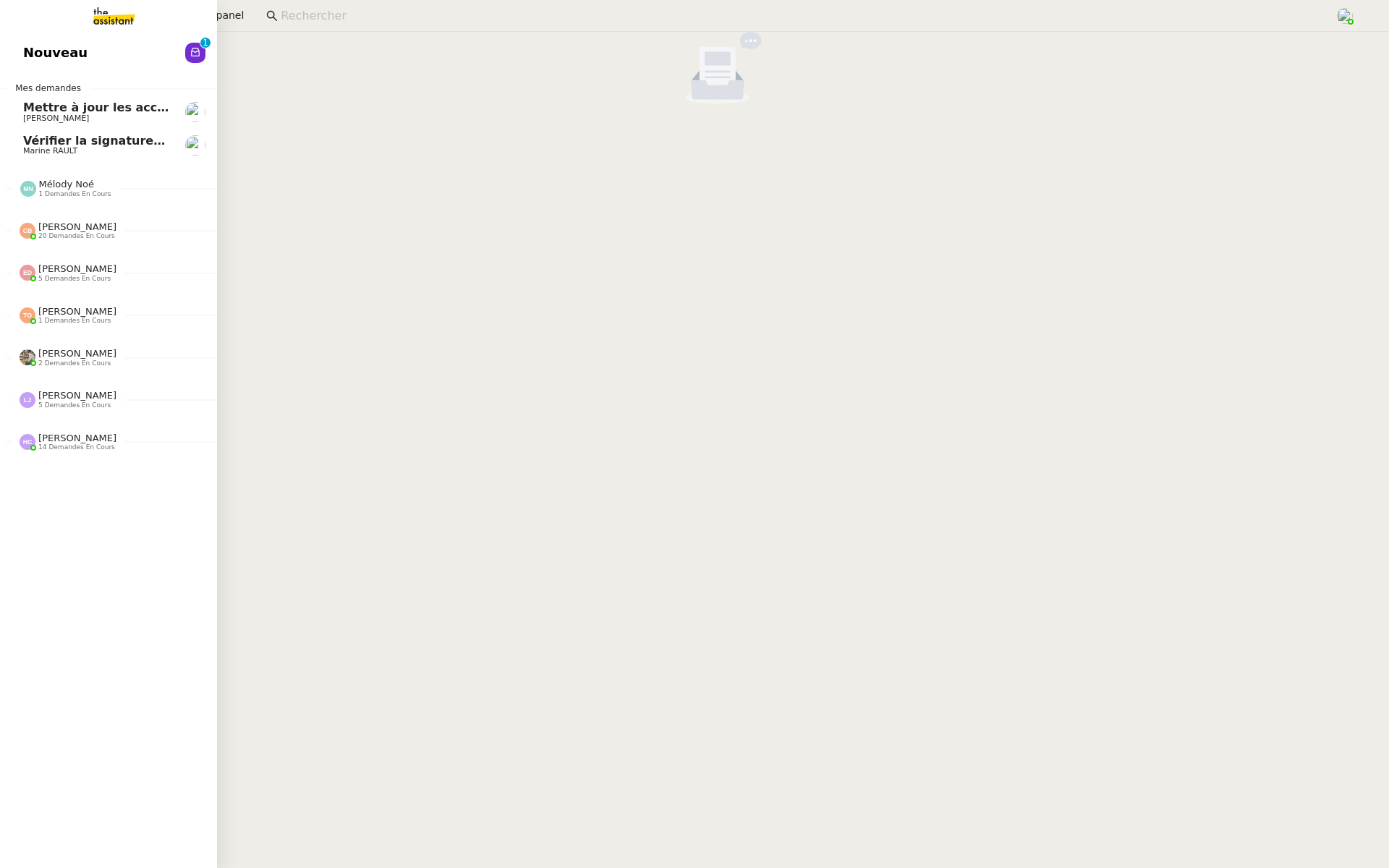
click at [23, 48] on span "Nouveau" at bounding box center [55, 53] width 64 height 22
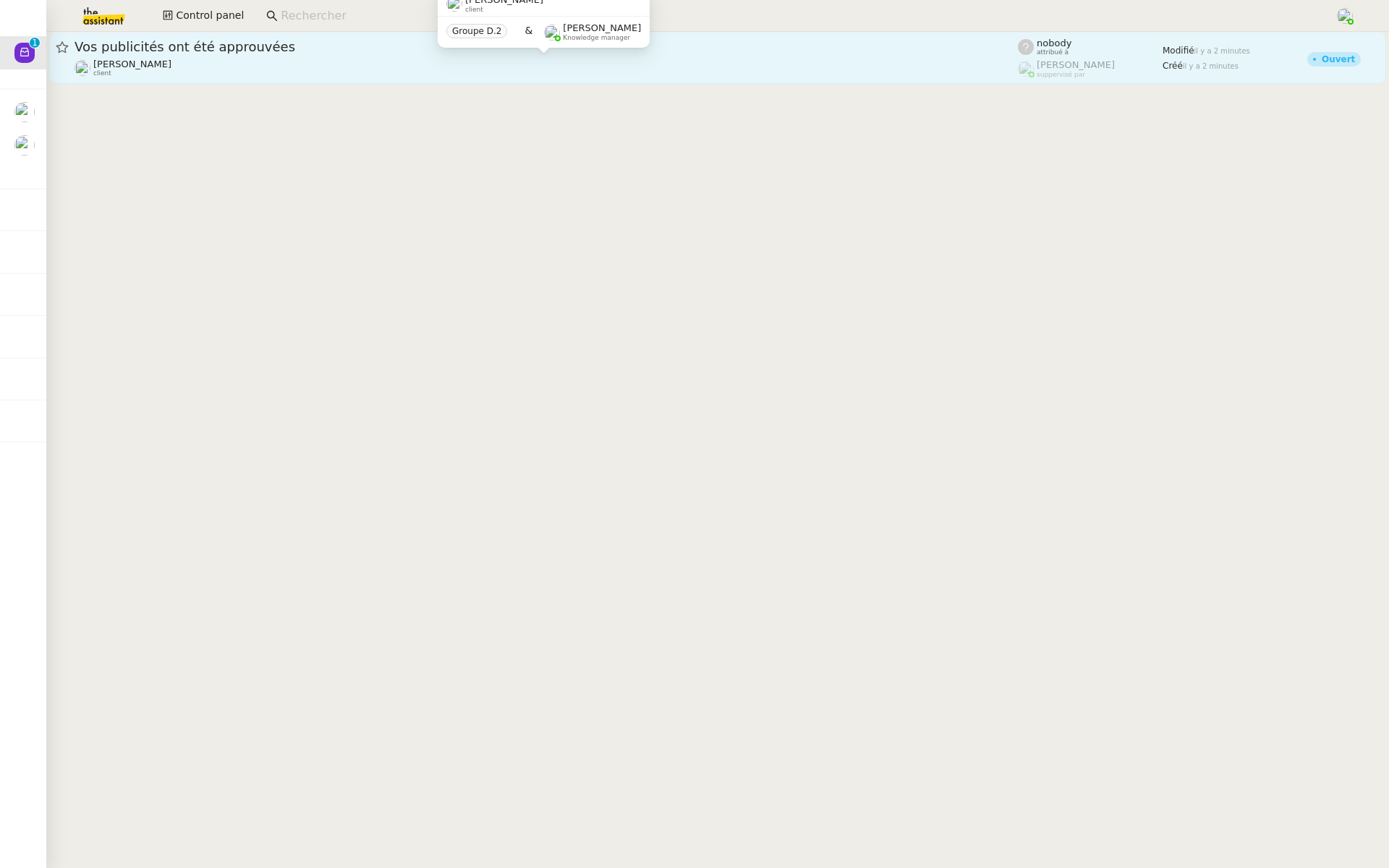
click at [376, 66] on div "Anthony Morcillo client" at bounding box center [546, 68] width 943 height 19
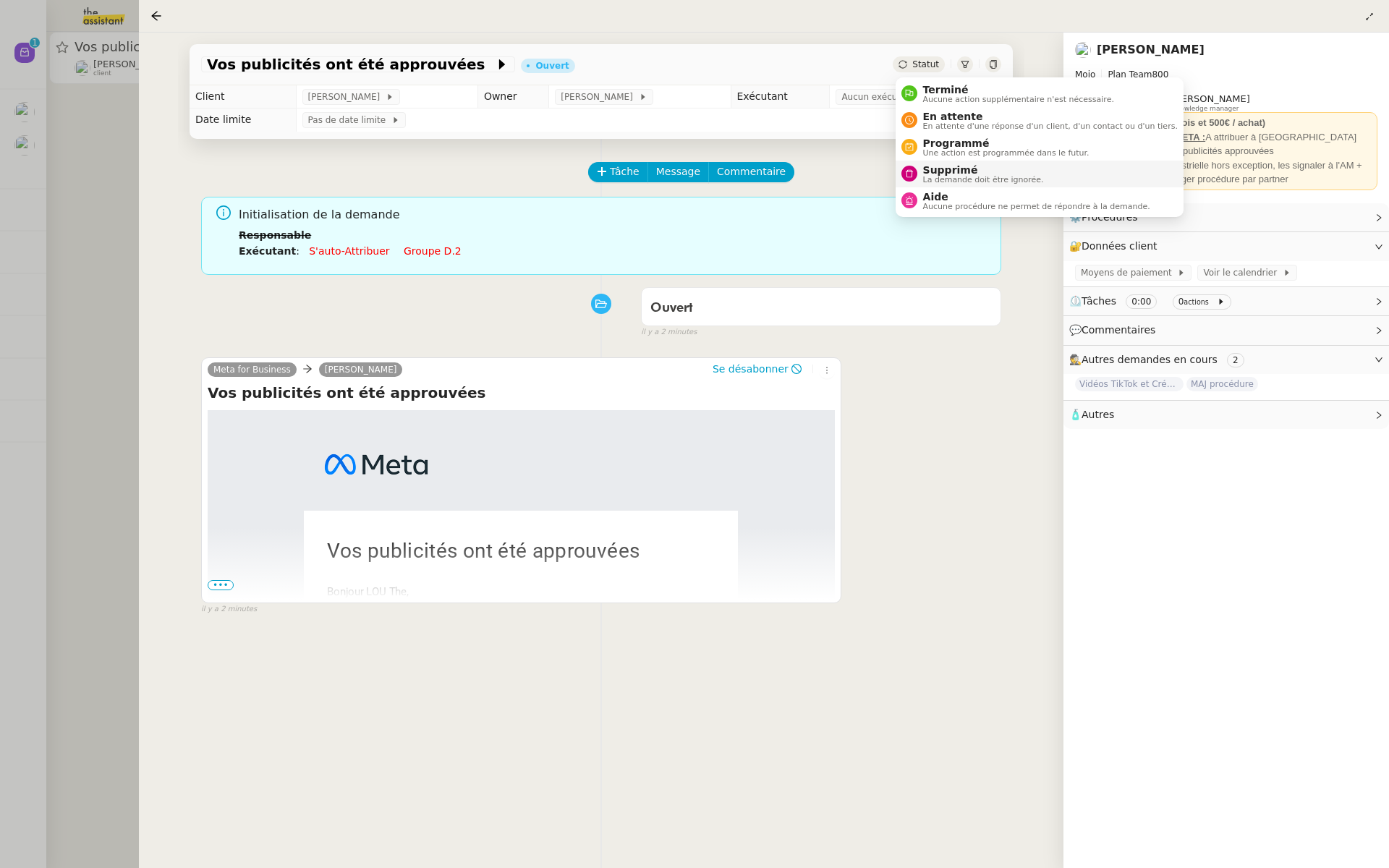
click at [946, 168] on span "Supprimé" at bounding box center [984, 170] width 121 height 12
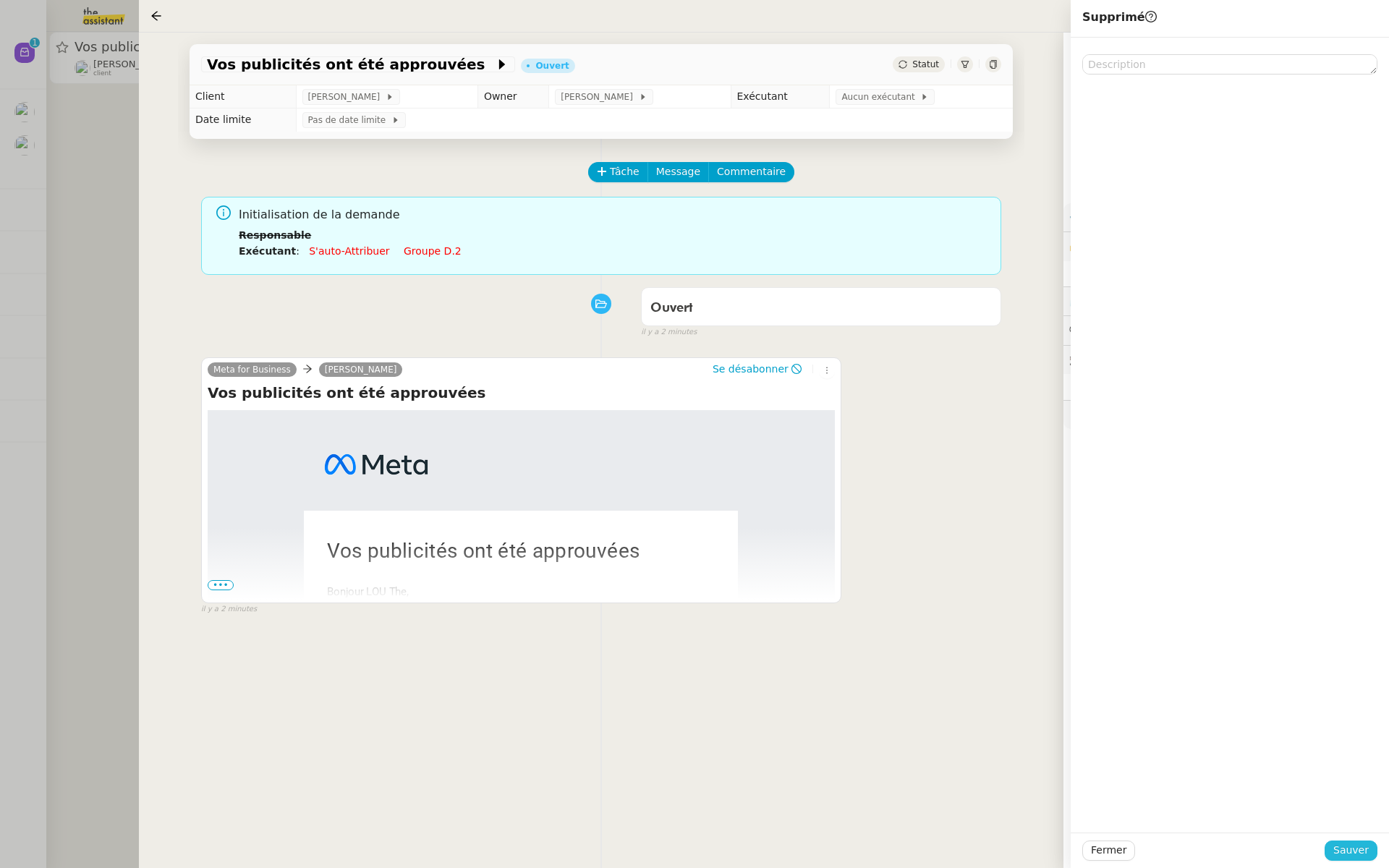
click at [1345, 856] on span "Sauver" at bounding box center [1352, 850] width 36 height 16
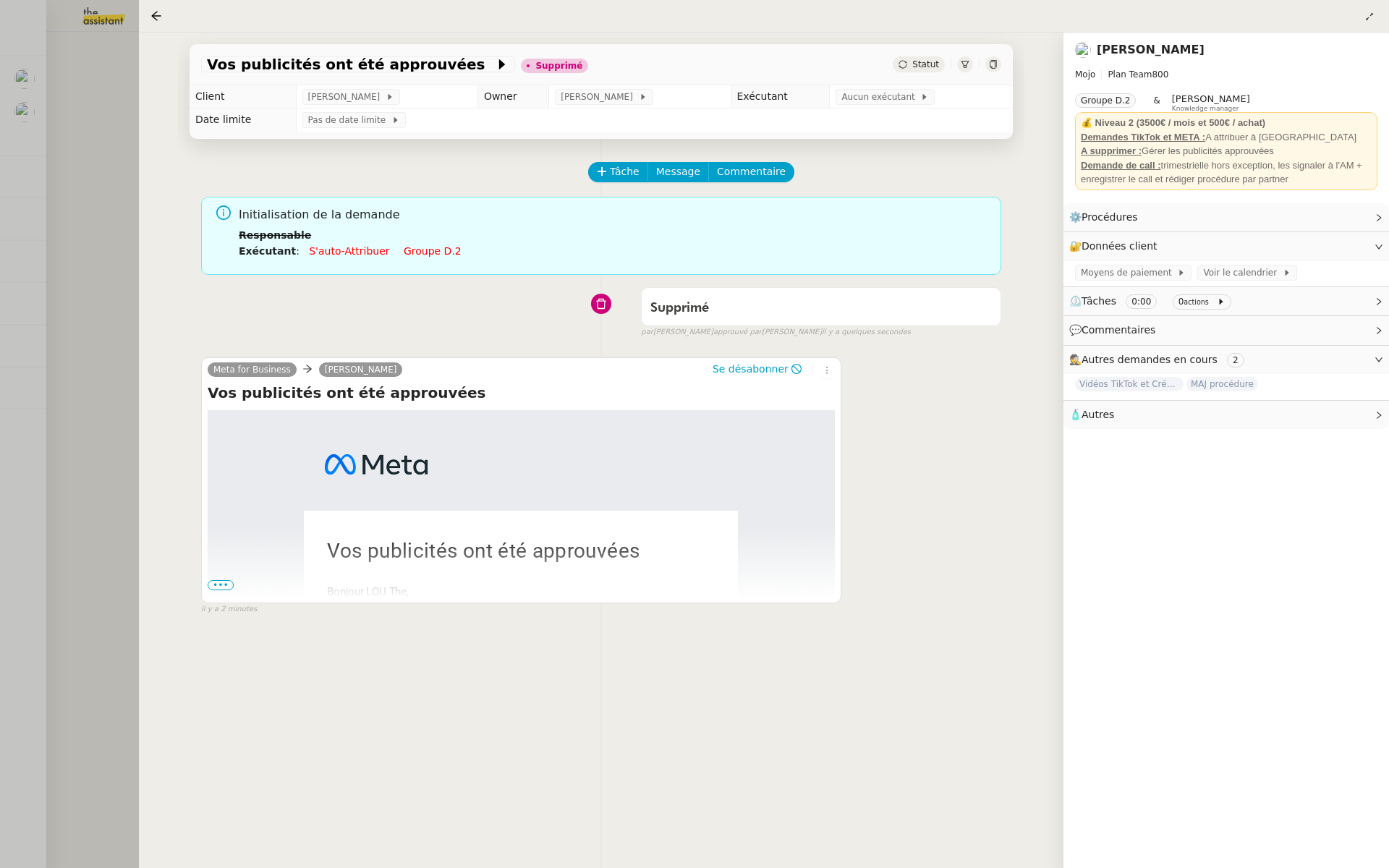
click at [77, 188] on div at bounding box center [694, 434] width 1389 height 868
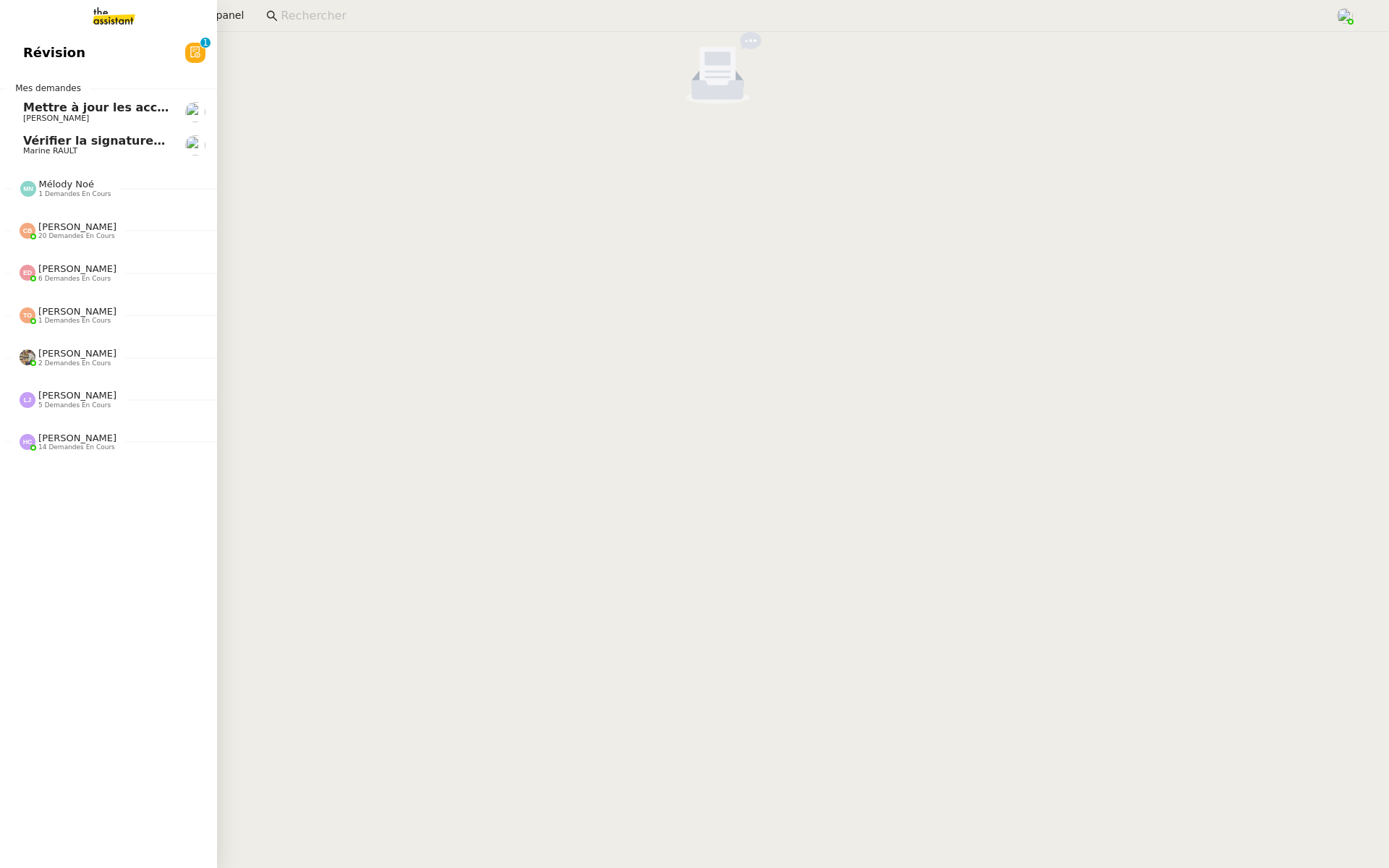
click at [82, 53] on link "Révision 0 1 2 3 4 5 6 7 8 9" at bounding box center [109, 53] width 217 height 33
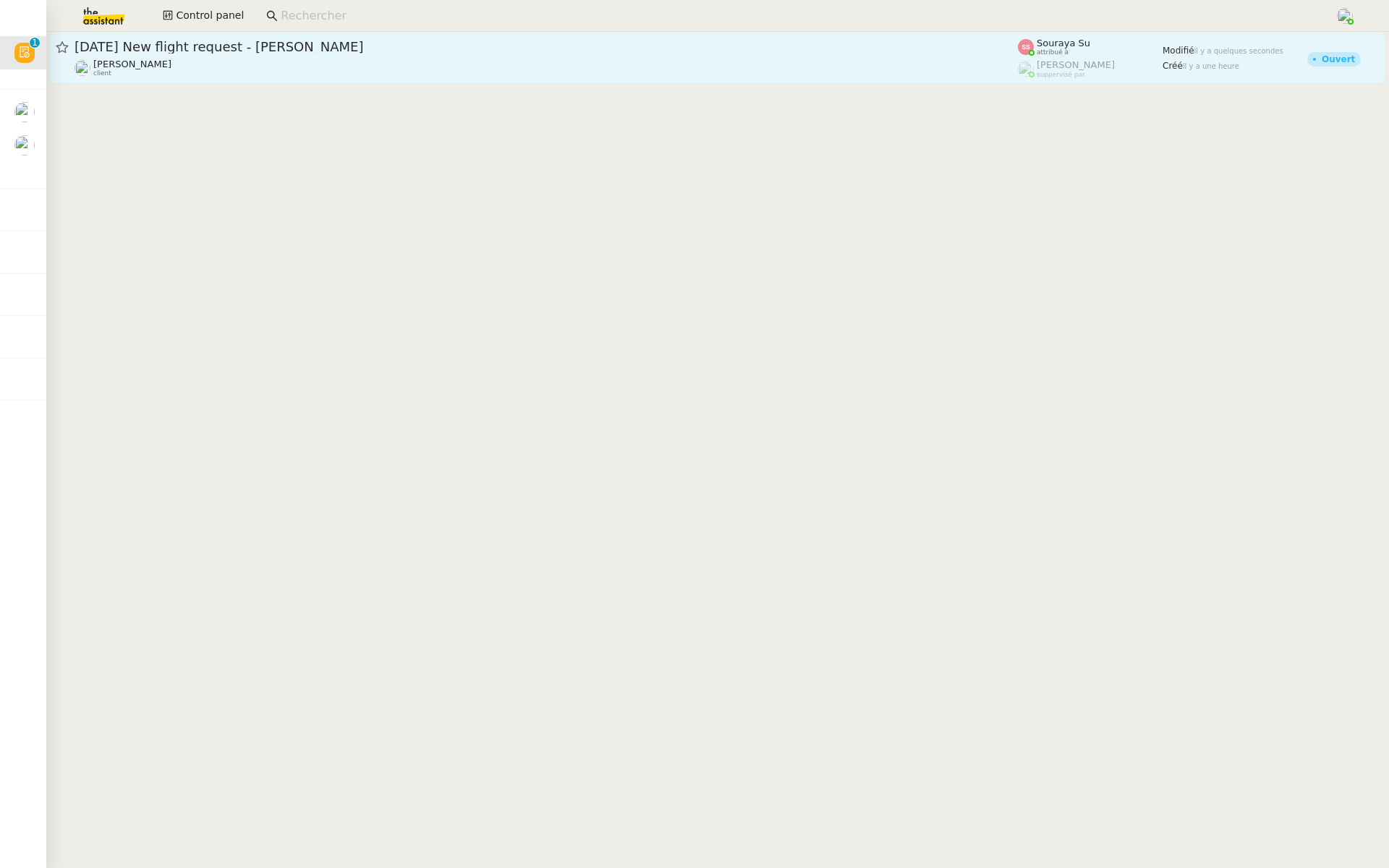
click at [359, 47] on span "9th February 2026 New flight request - Claudiu Axinte" at bounding box center [546, 47] width 943 height 13
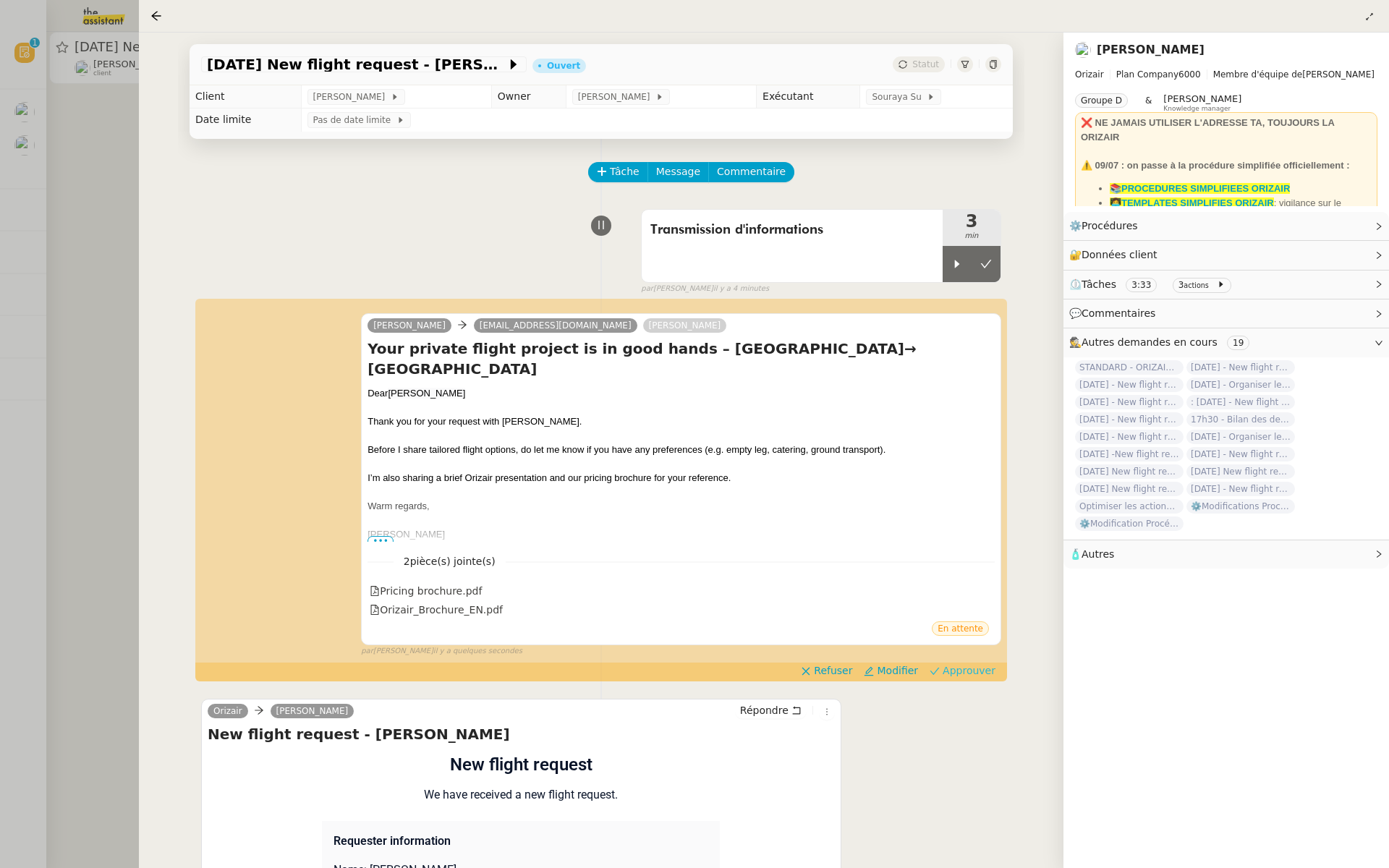
click at [974, 664] on span "Approuver" at bounding box center [969, 671] width 53 height 15
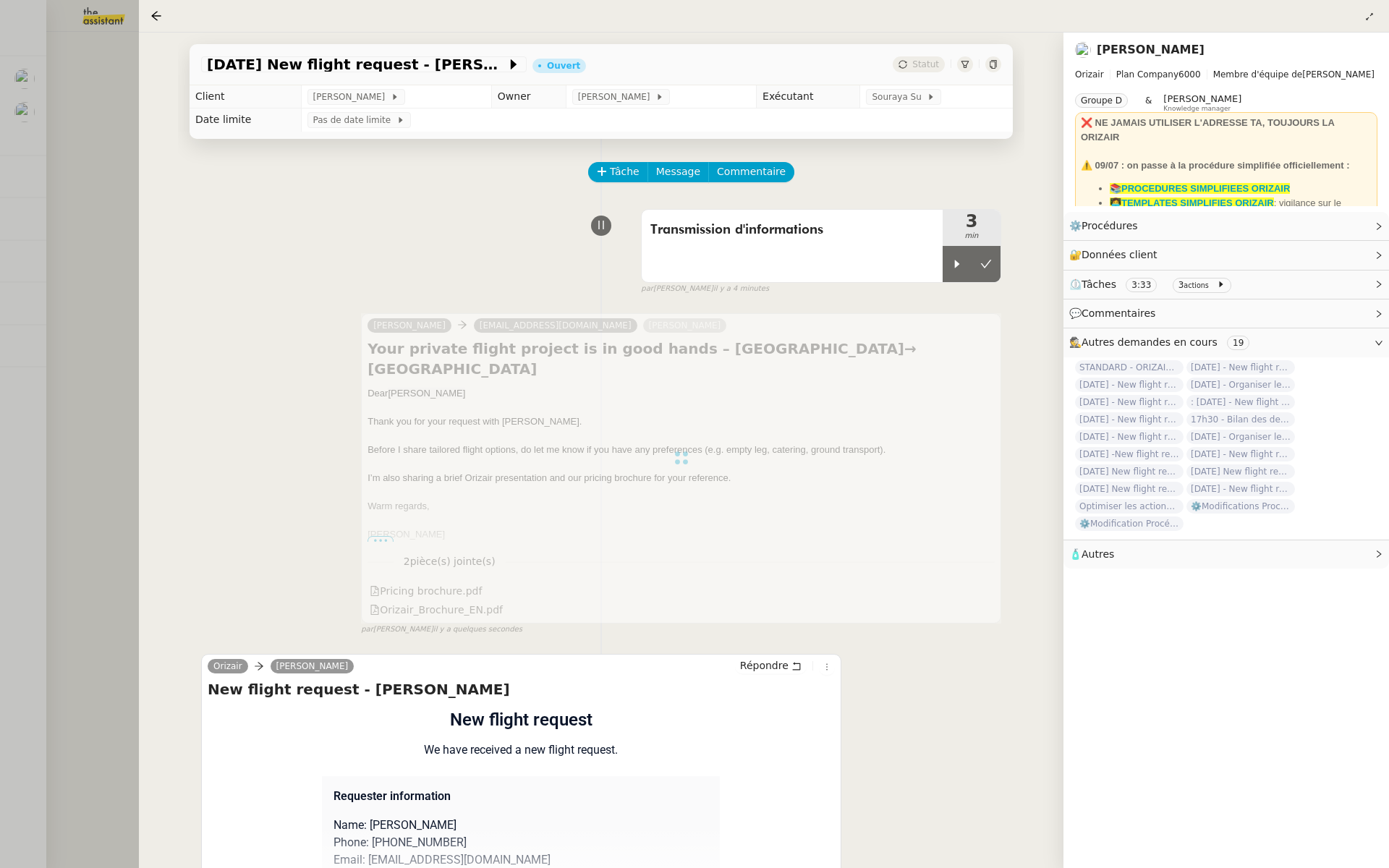
click at [78, 191] on div at bounding box center [694, 434] width 1389 height 868
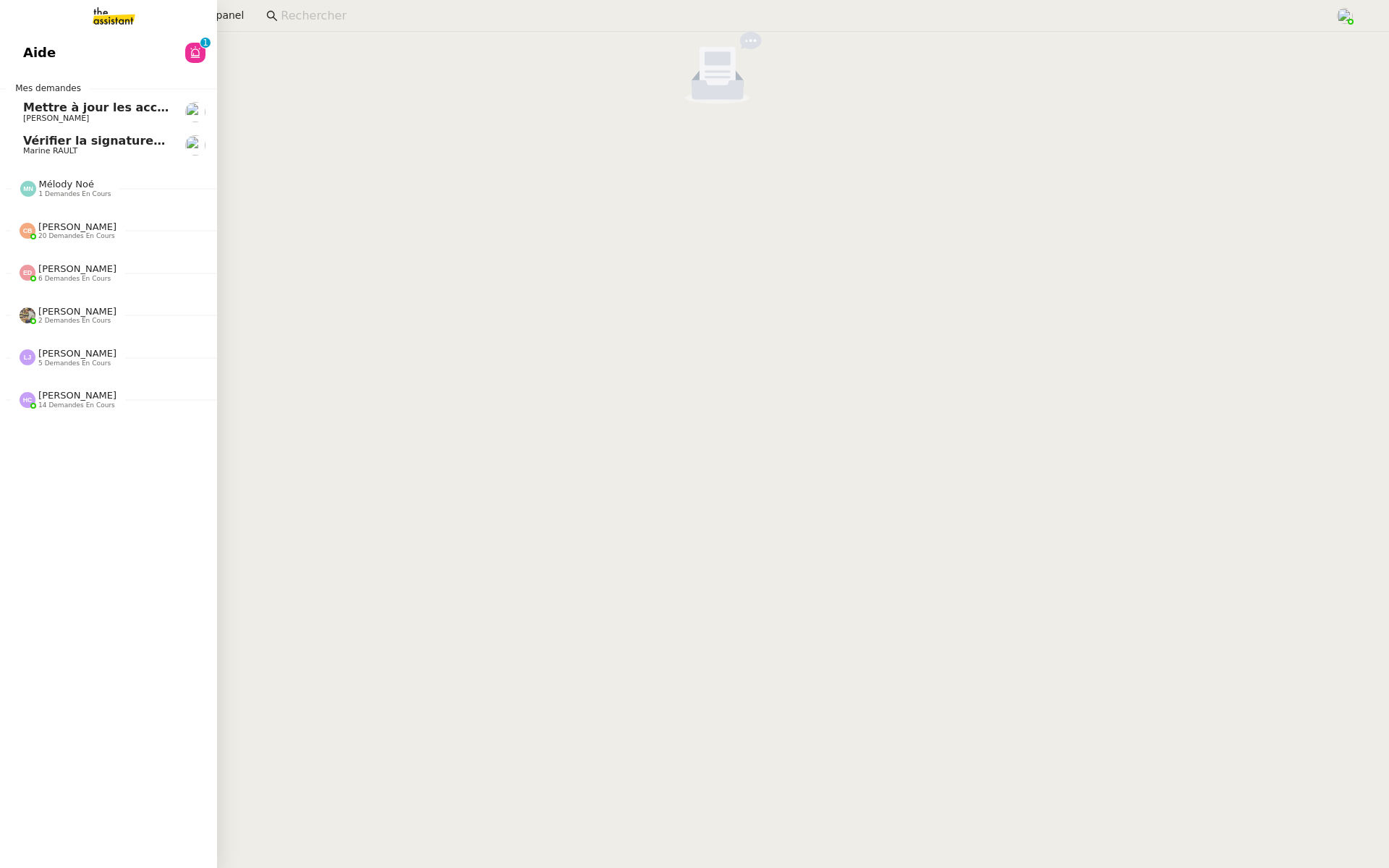
click at [89, 59] on link "Aide 0 1 2 3 4 5 6 7 8 9" at bounding box center [109, 53] width 217 height 33
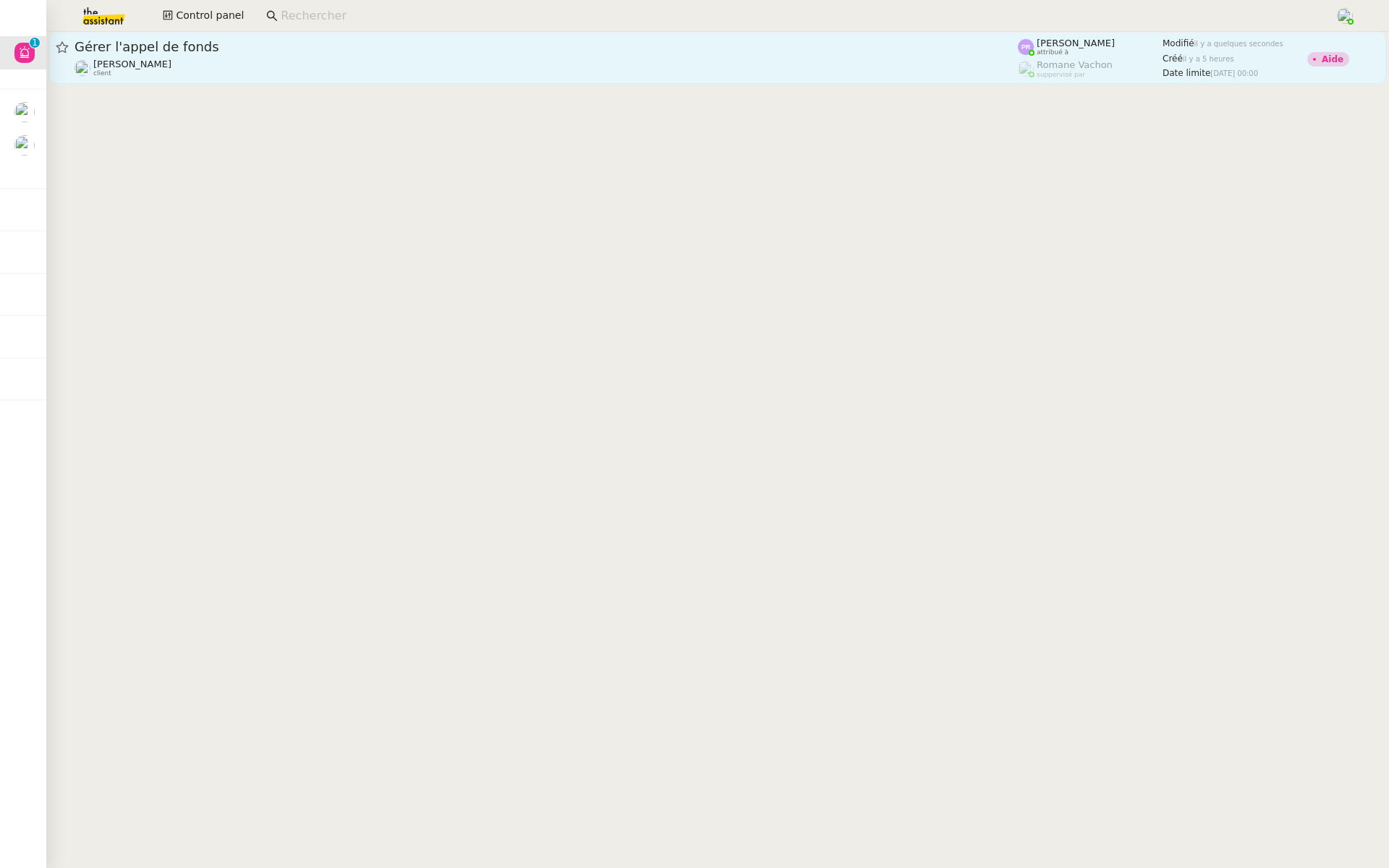
click at [442, 46] on span "Gérer l'appel de fonds" at bounding box center [546, 47] width 943 height 13
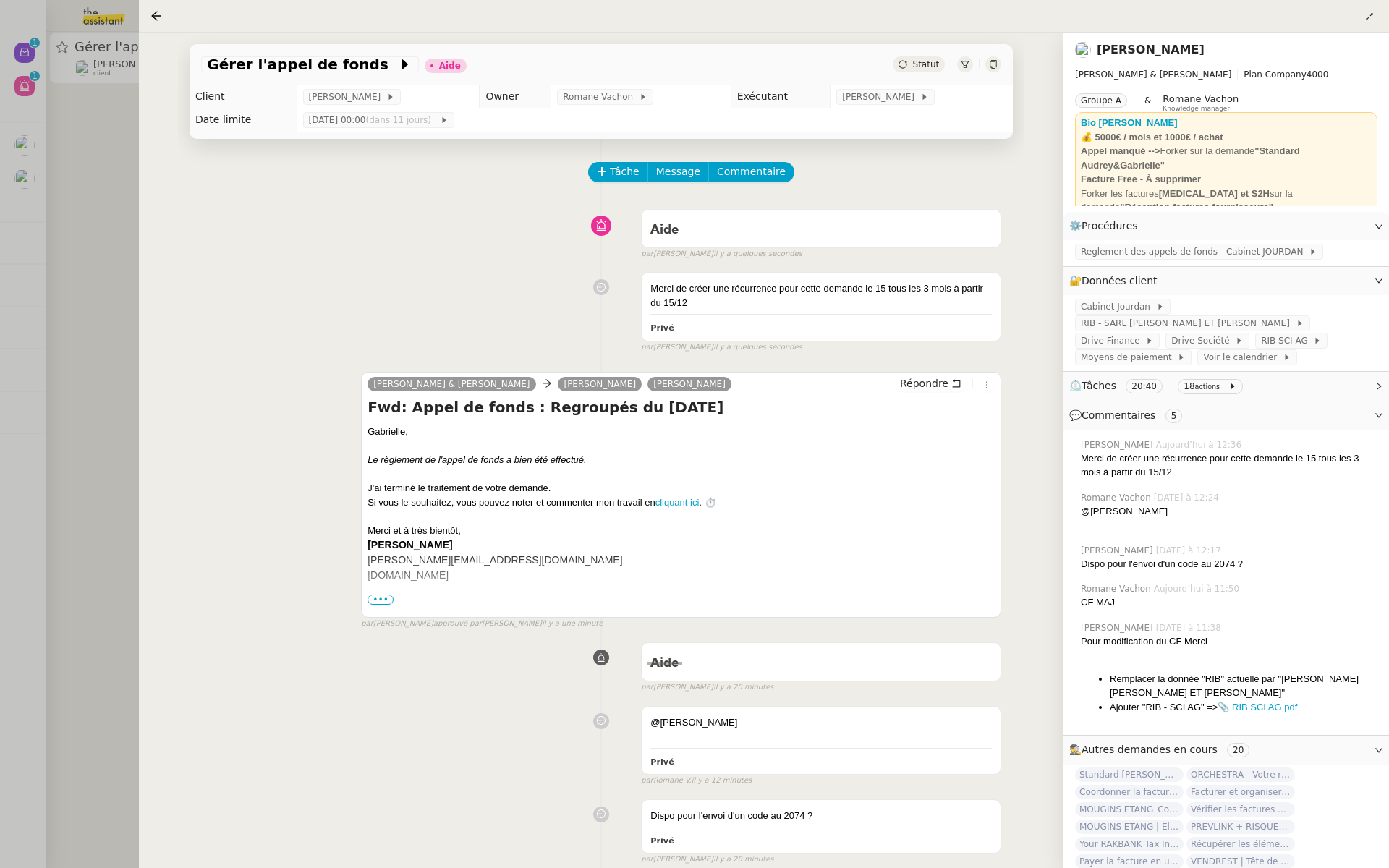
click at [71, 269] on div at bounding box center [694, 434] width 1389 height 868
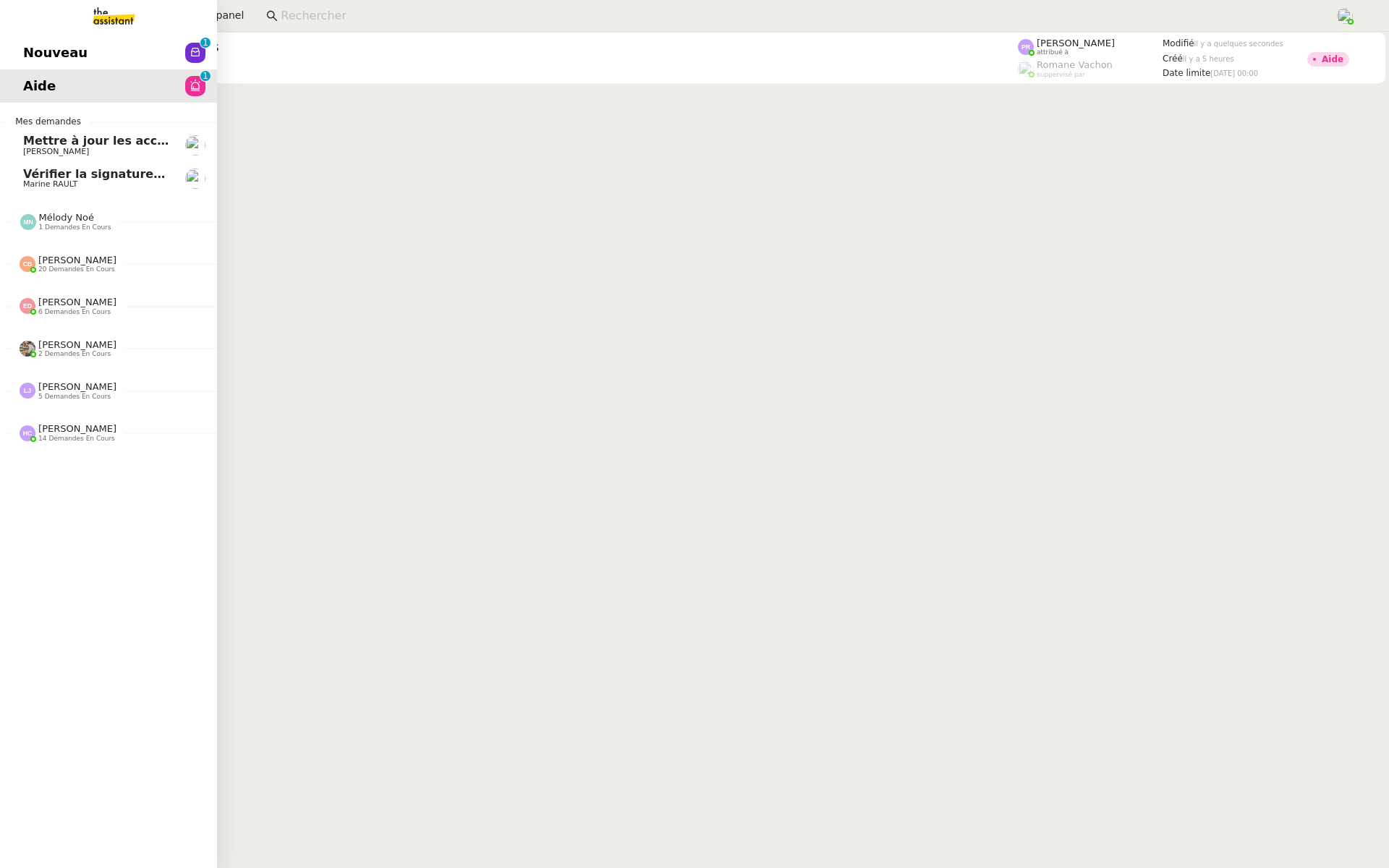
click at [61, 57] on span "Nouveau" at bounding box center [55, 53] width 64 height 22
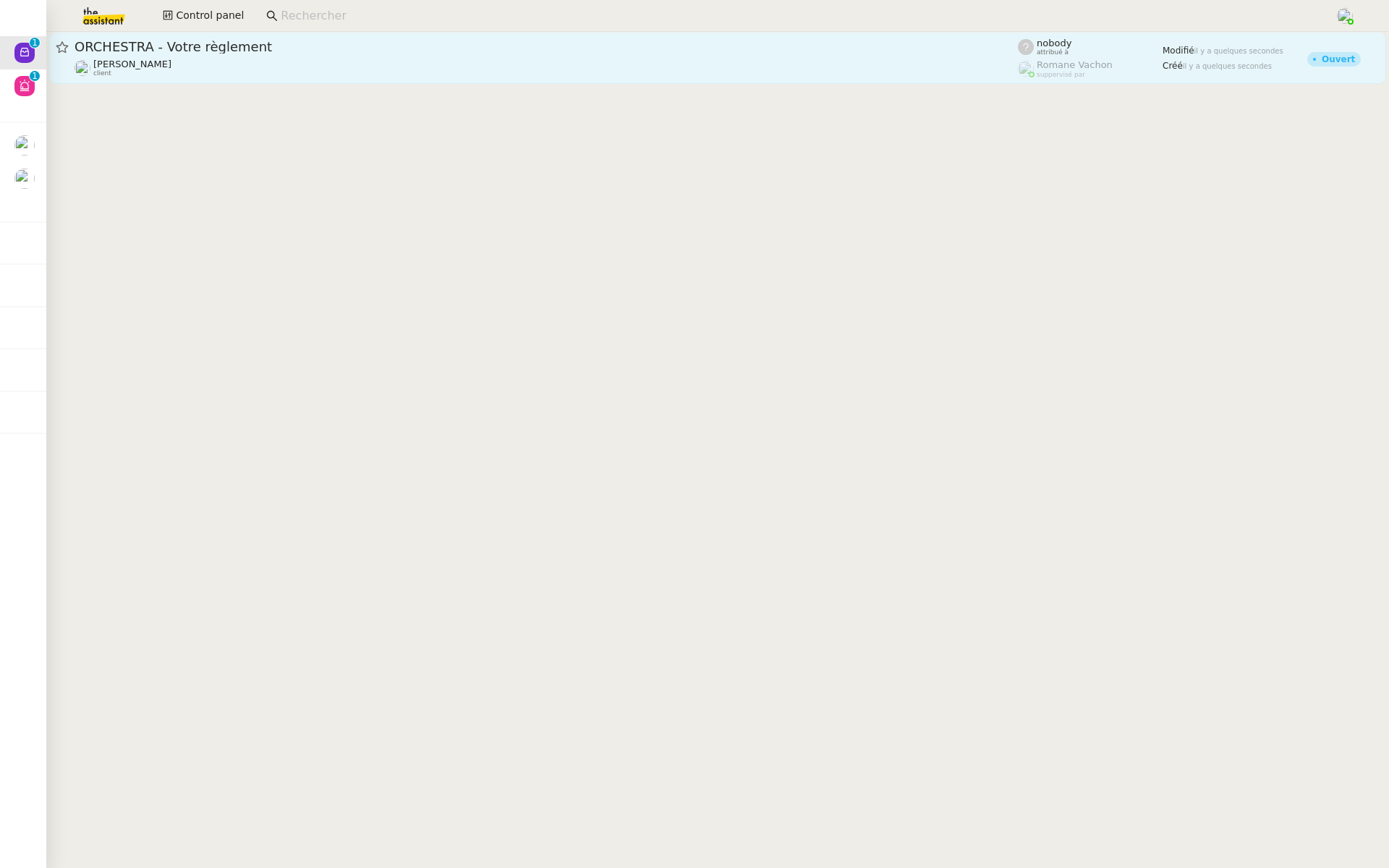
click at [474, 51] on span "ORCHESTRA - Votre règlement" at bounding box center [546, 47] width 943 height 13
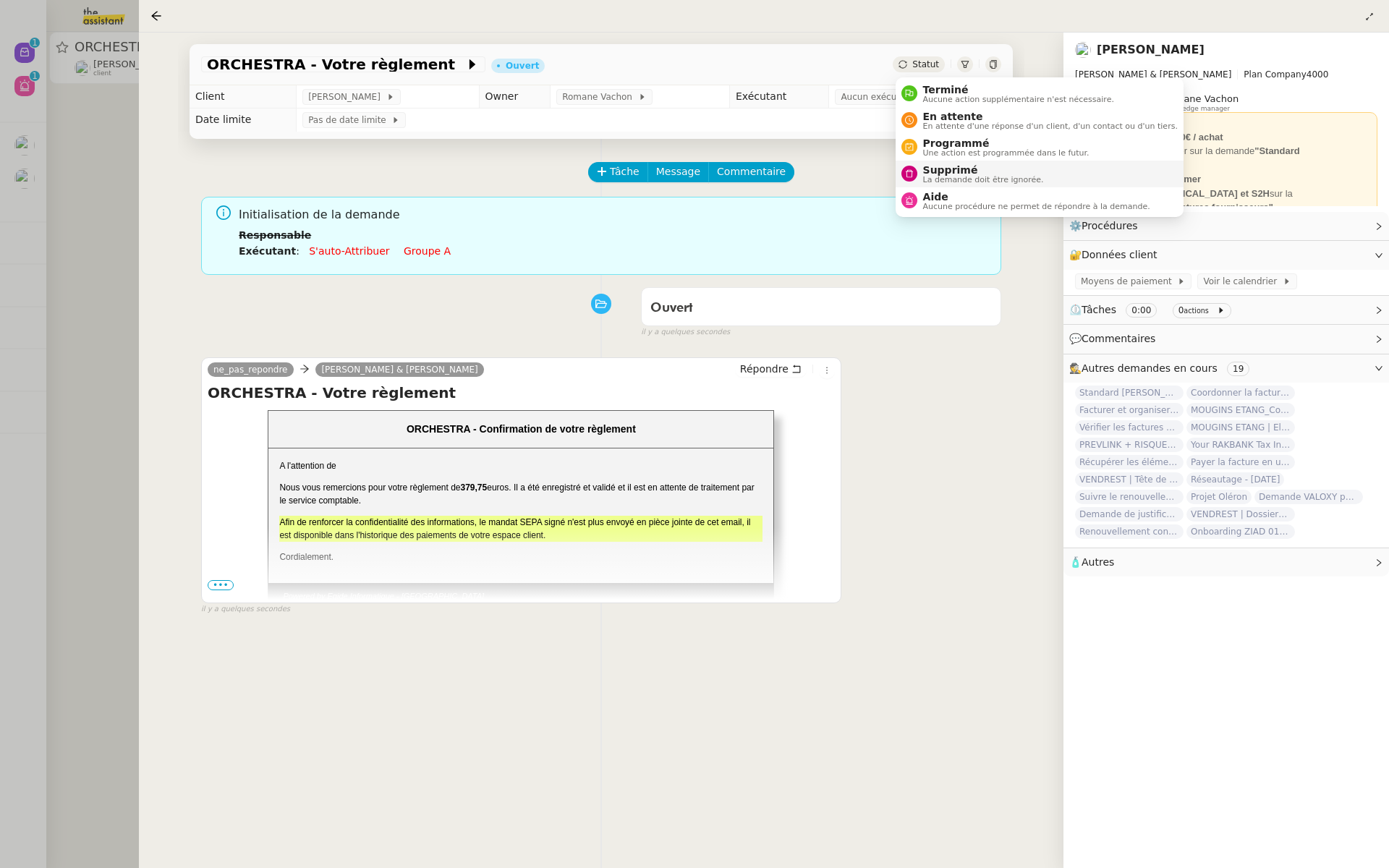
click at [939, 172] on span "Supprimé" at bounding box center [984, 170] width 121 height 12
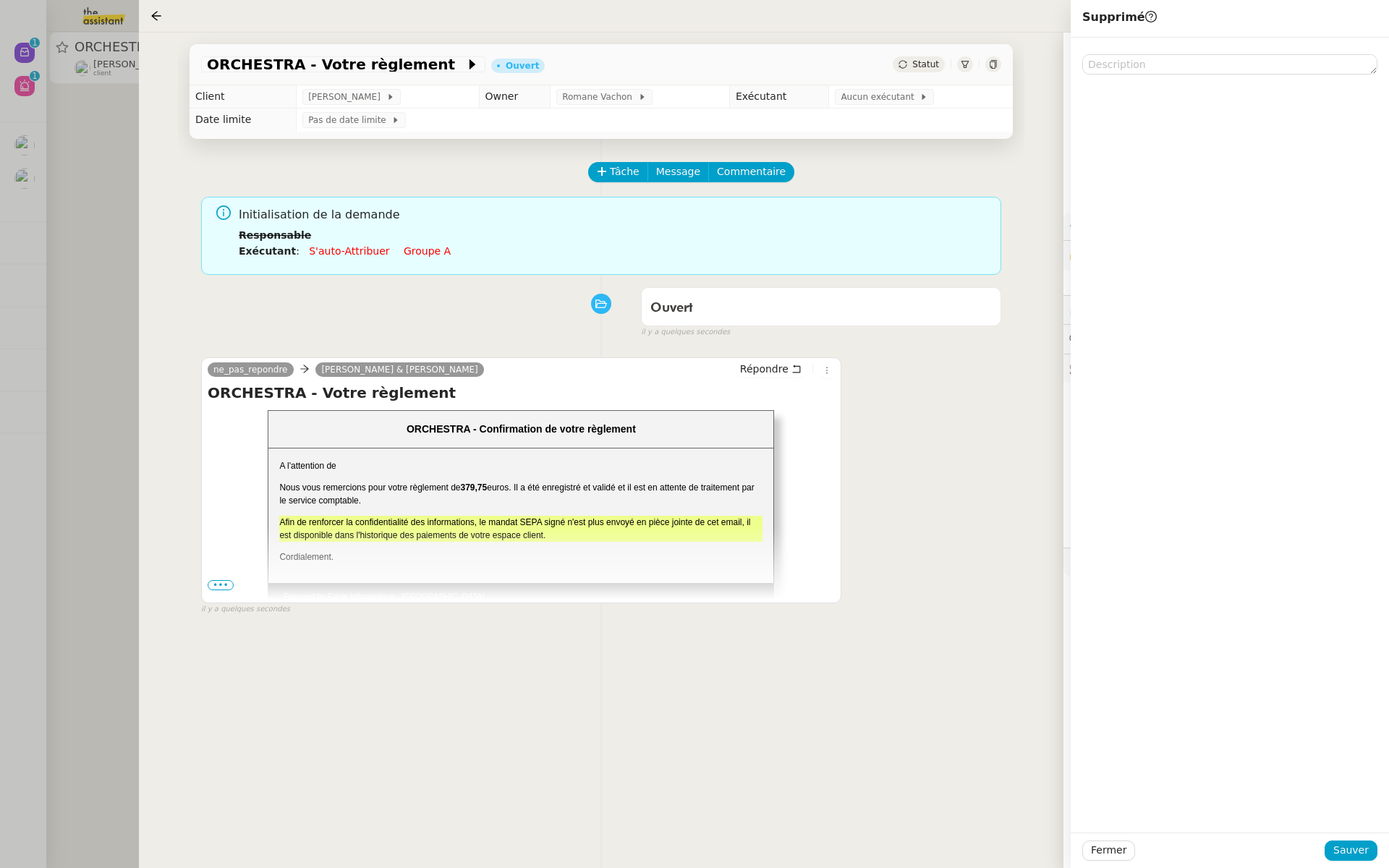
click at [214, 582] on span "•••" at bounding box center [221, 585] width 26 height 10
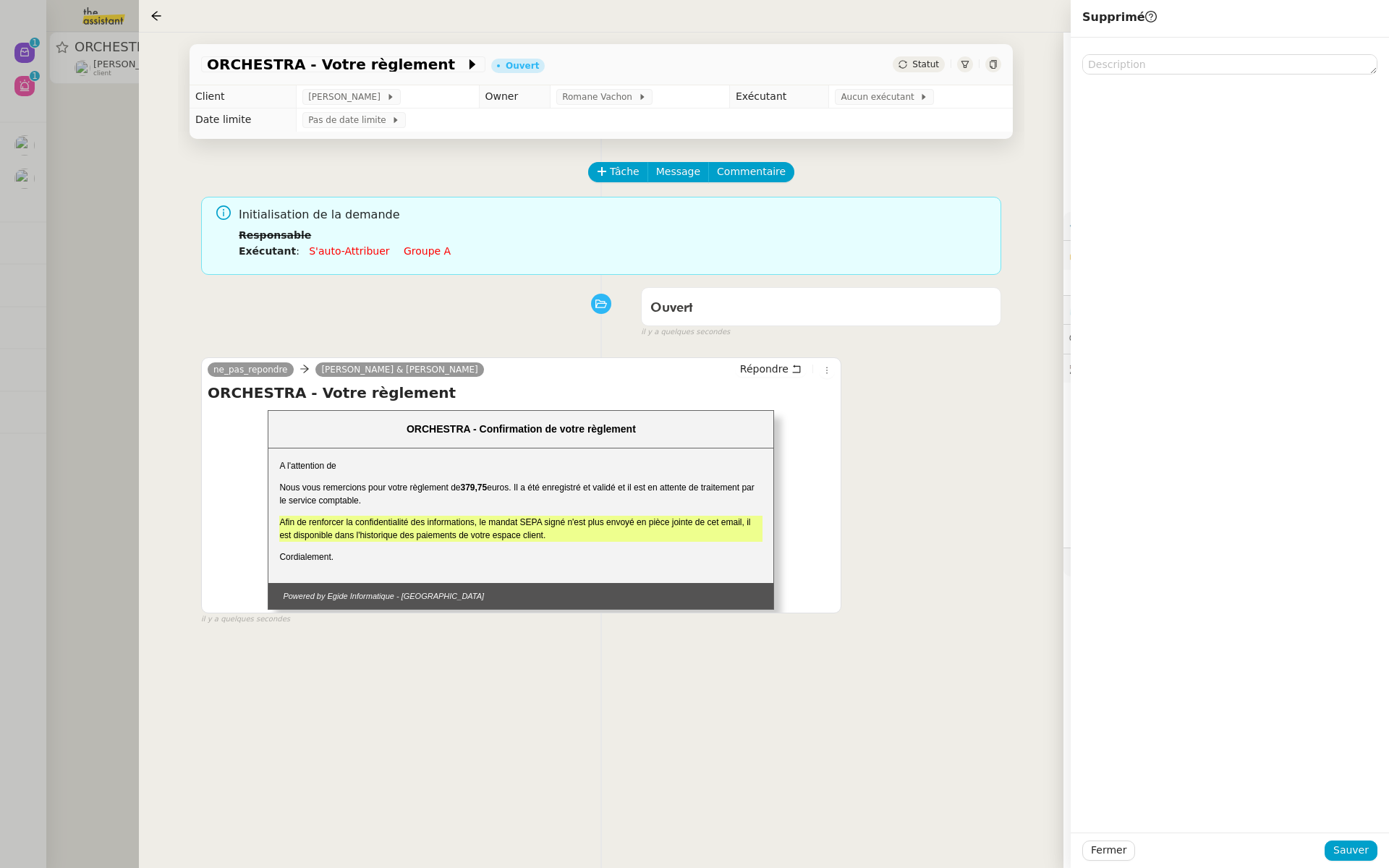
click at [700, 669] on div "Tâche Message Commentaire Veuillez patienter une erreur s'est produite 👌👌👌 mess…" at bounding box center [601, 573] width 846 height 868
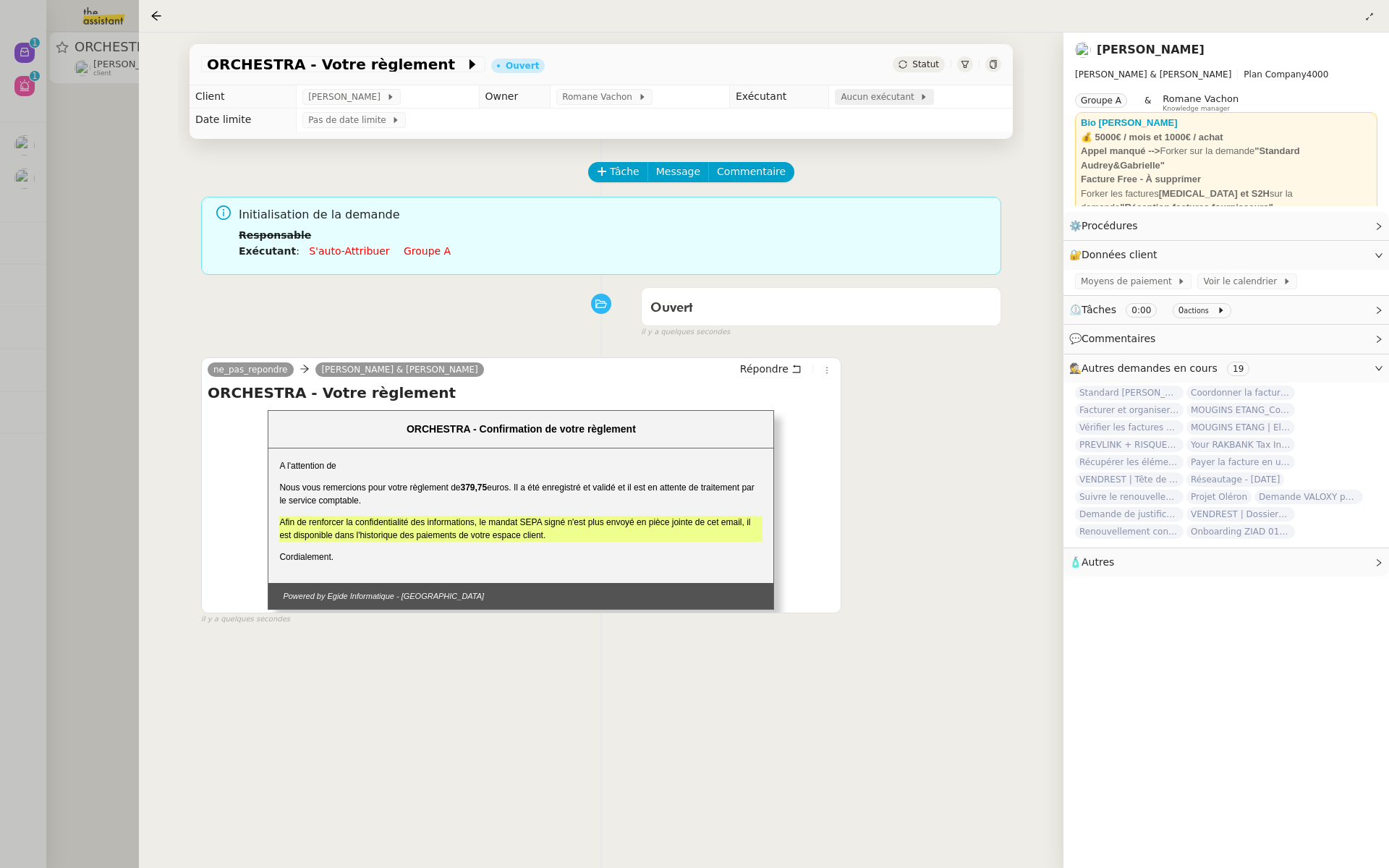
click at [884, 94] on span "Aucun exécutant" at bounding box center [880, 97] width 79 height 15
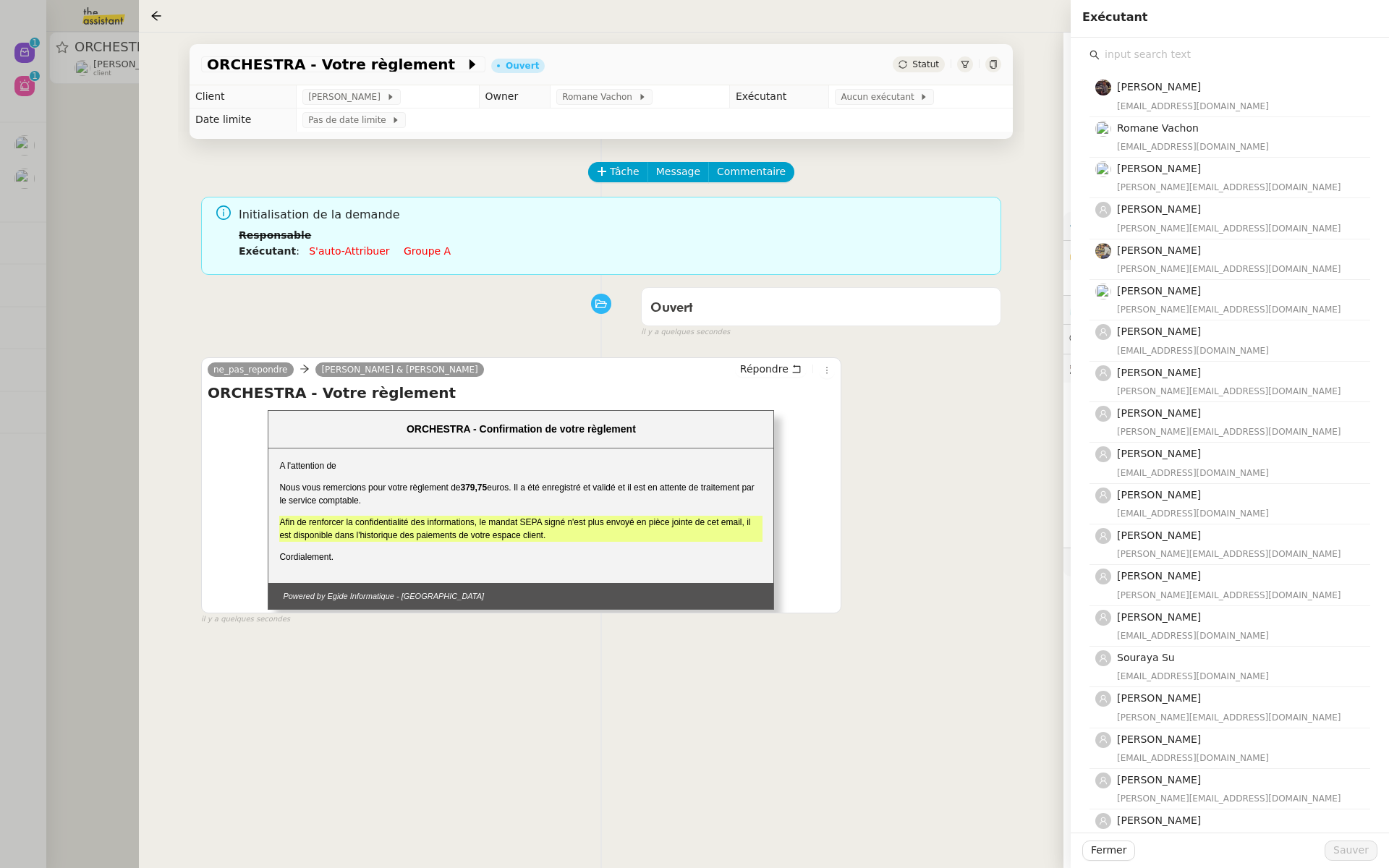
click at [1131, 53] on input "text" at bounding box center [1235, 54] width 271 height 19
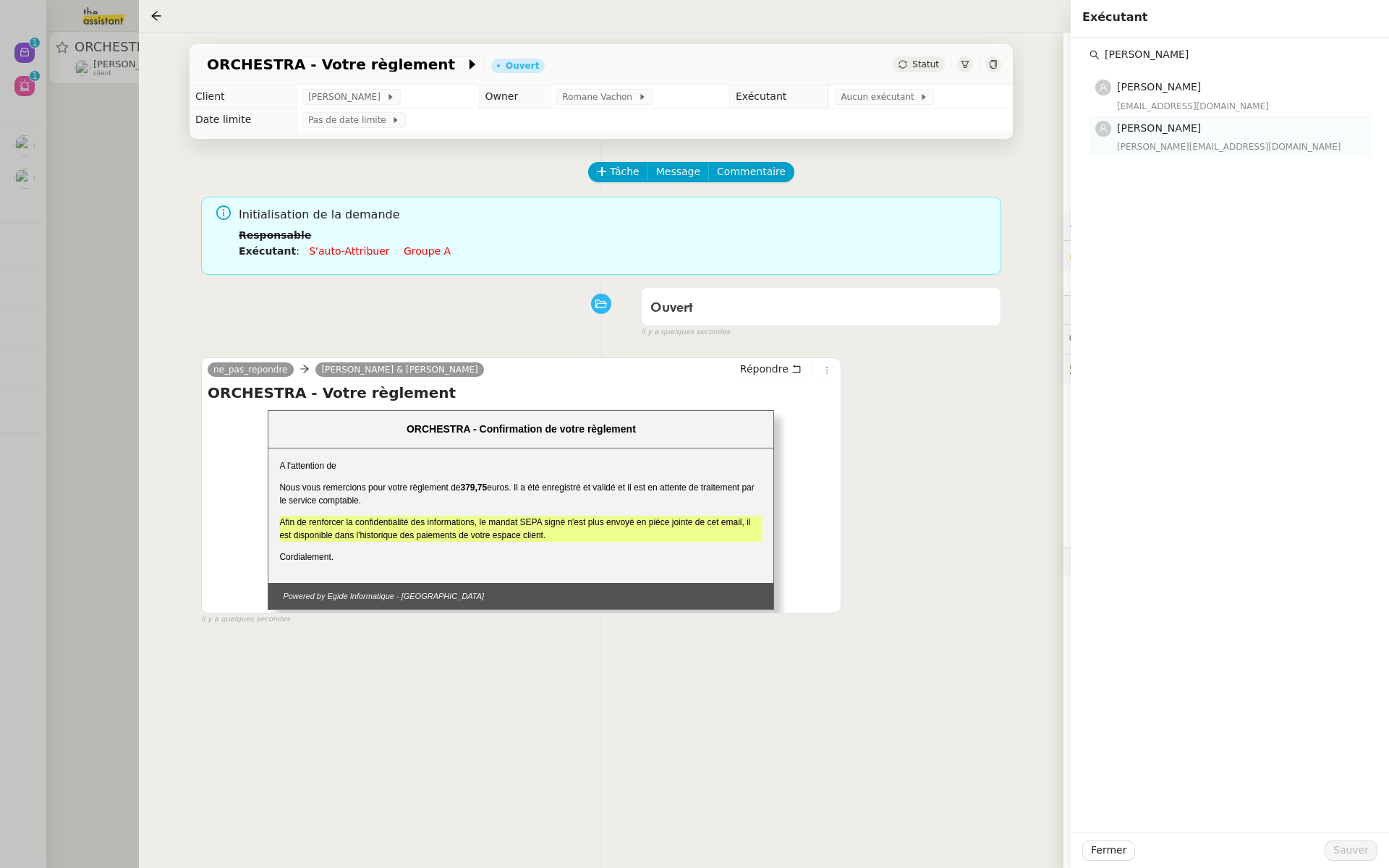
type input "pauline"
click at [1146, 129] on span "[PERSON_NAME]" at bounding box center [1159, 128] width 84 height 12
click at [1345, 844] on span "Sauver" at bounding box center [1352, 850] width 36 height 16
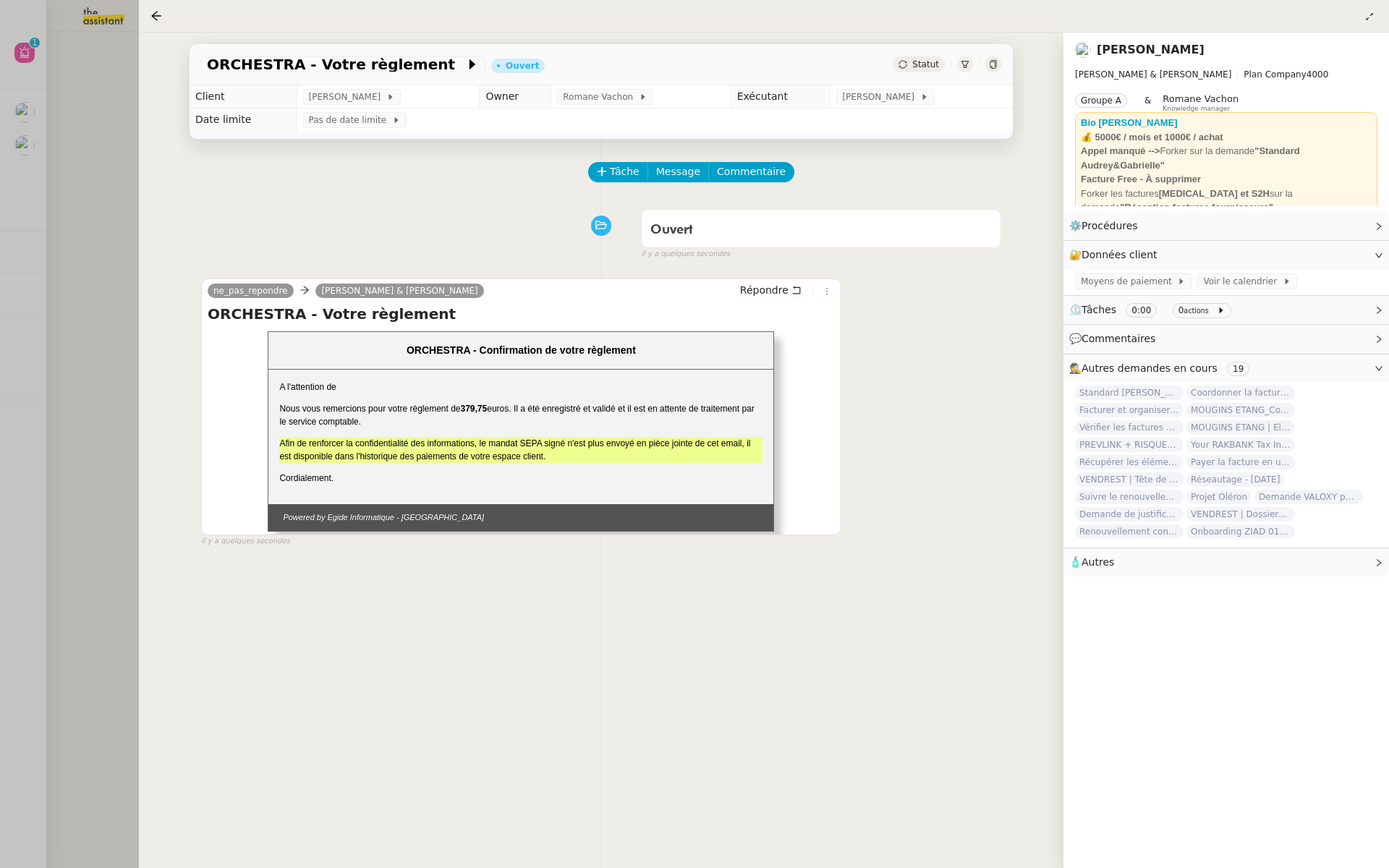
click at [158, 339] on div "ORCHESTRA - Votre règlement Ouvert Statut Client Gabrielle Tavernier Owner Roma…" at bounding box center [601, 450] width 925 height 835
click at [107, 304] on div at bounding box center [694, 434] width 1389 height 868
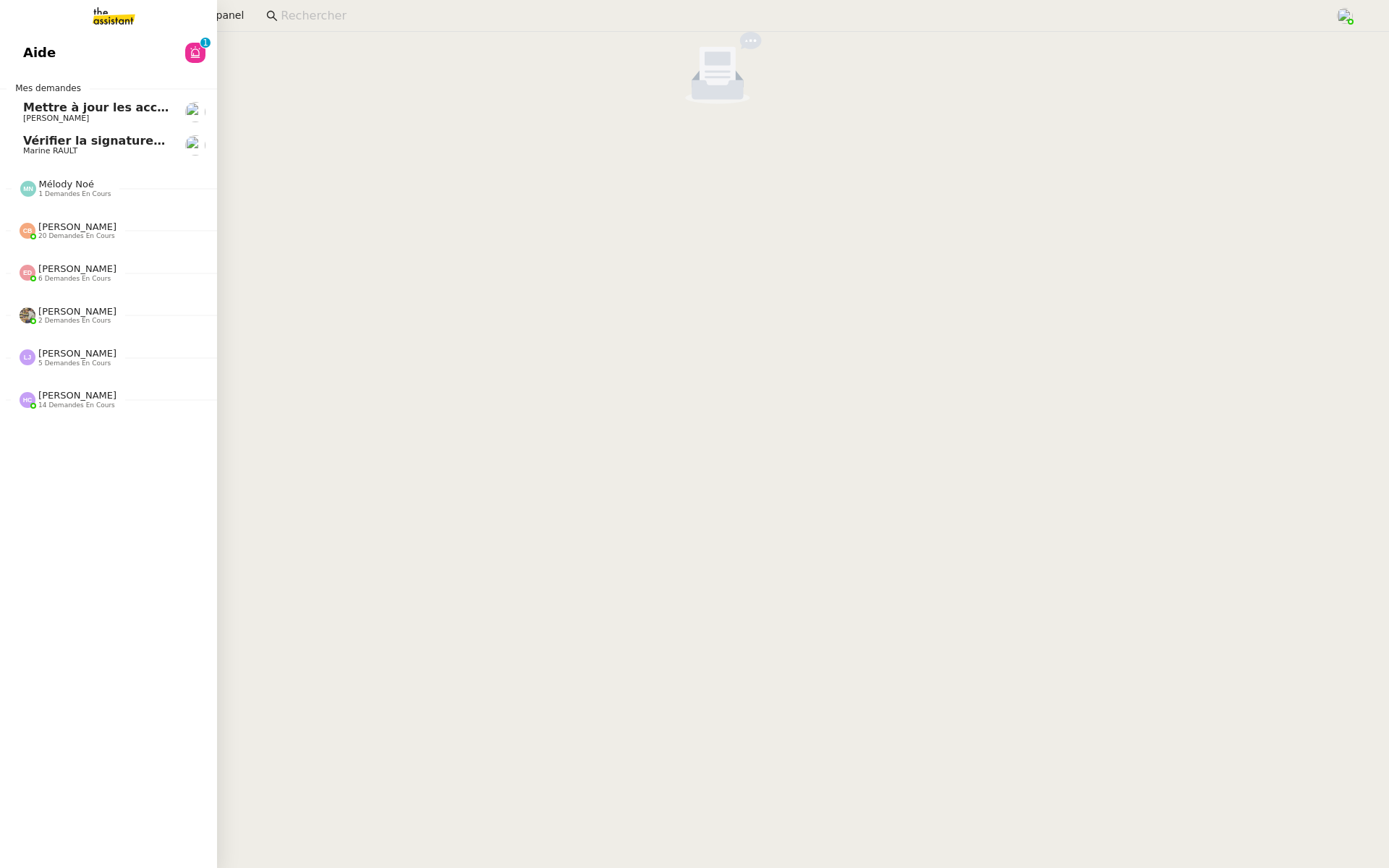
click at [23, 56] on link "Aide 0 1 2 3 4 5 6 7 8 9" at bounding box center [109, 53] width 217 height 33
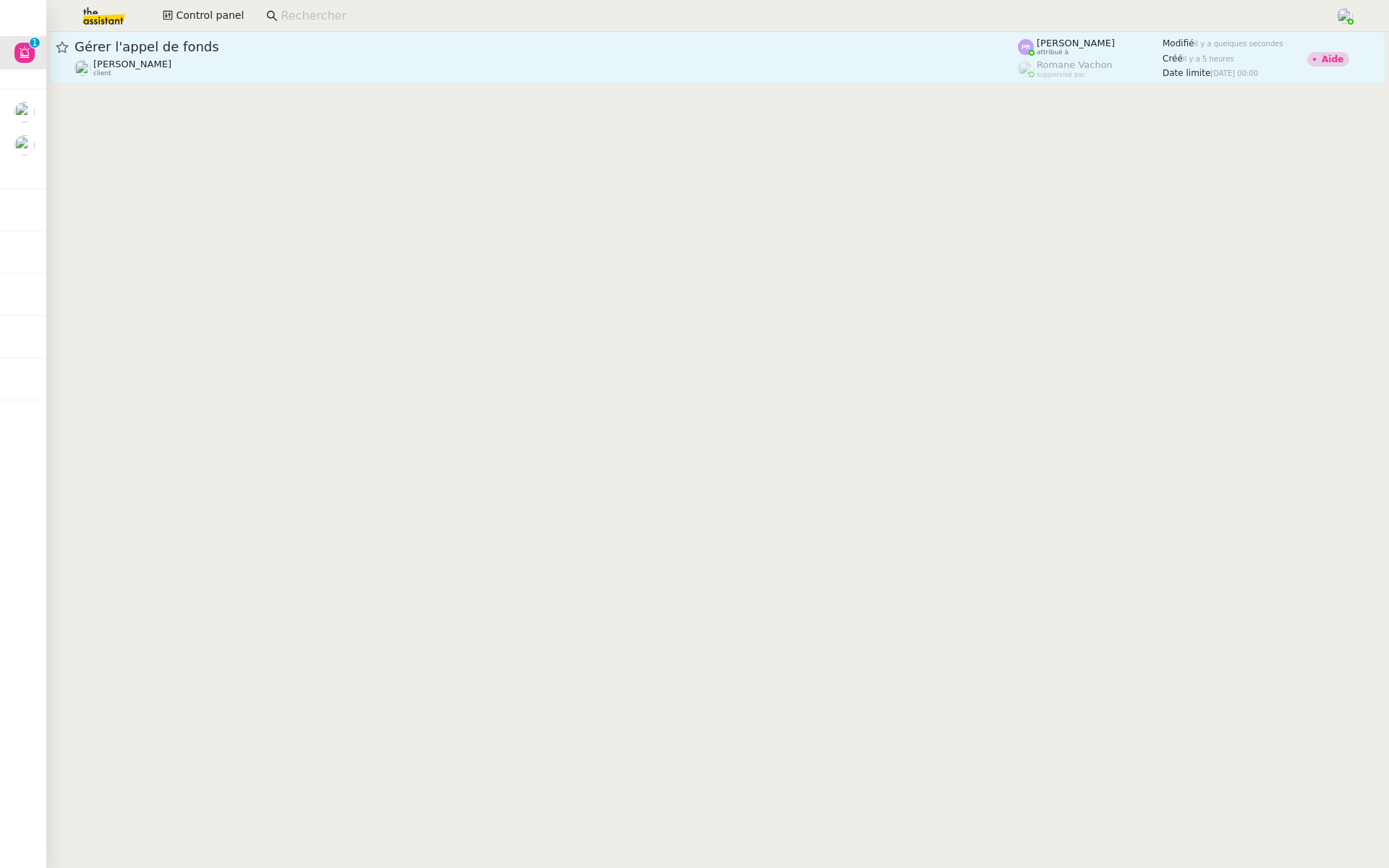
click at [273, 48] on span "Gérer l'appel de fonds" at bounding box center [546, 47] width 943 height 13
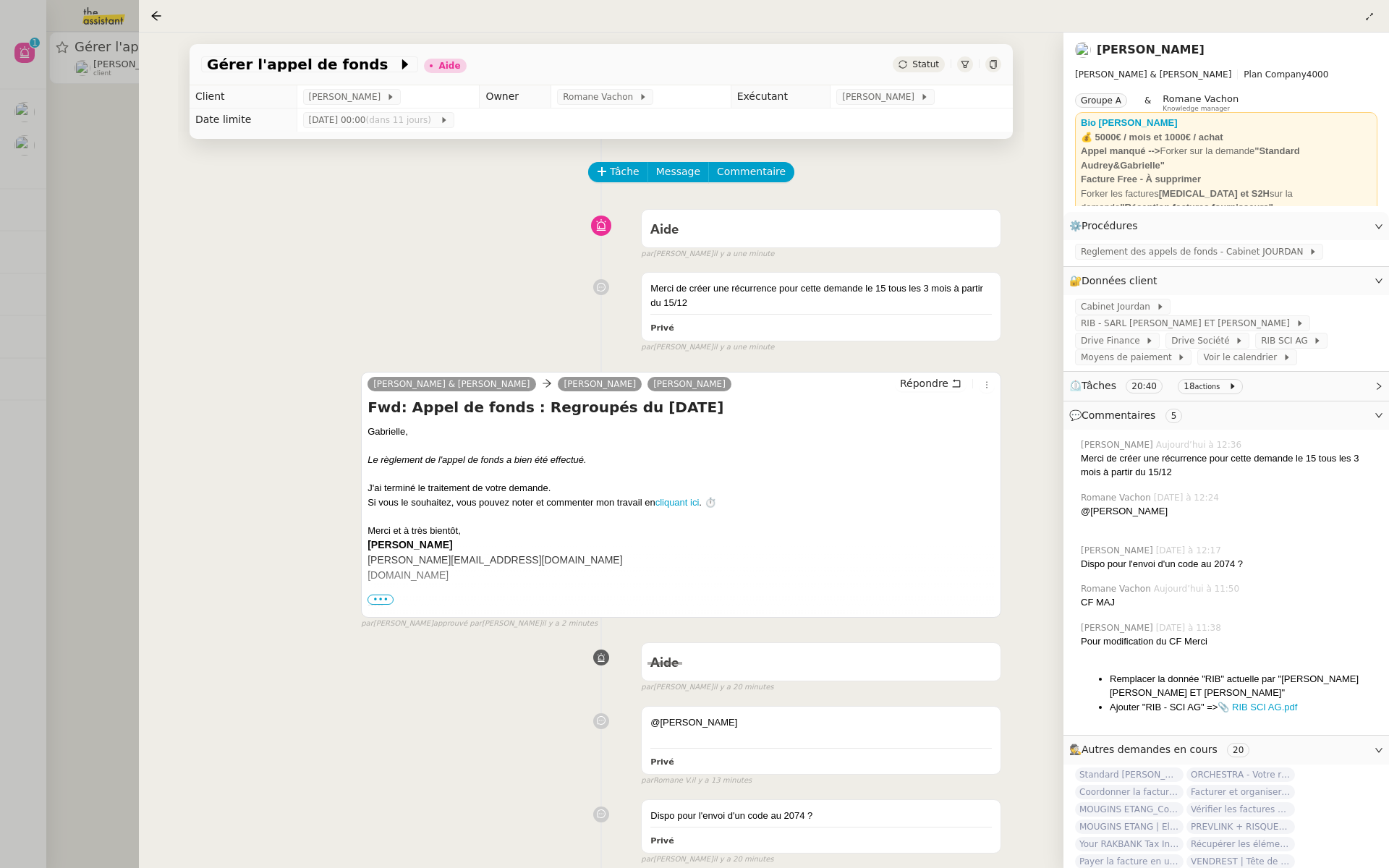
click at [1171, 47] on link "[PERSON_NAME]" at bounding box center [1151, 50] width 108 height 14
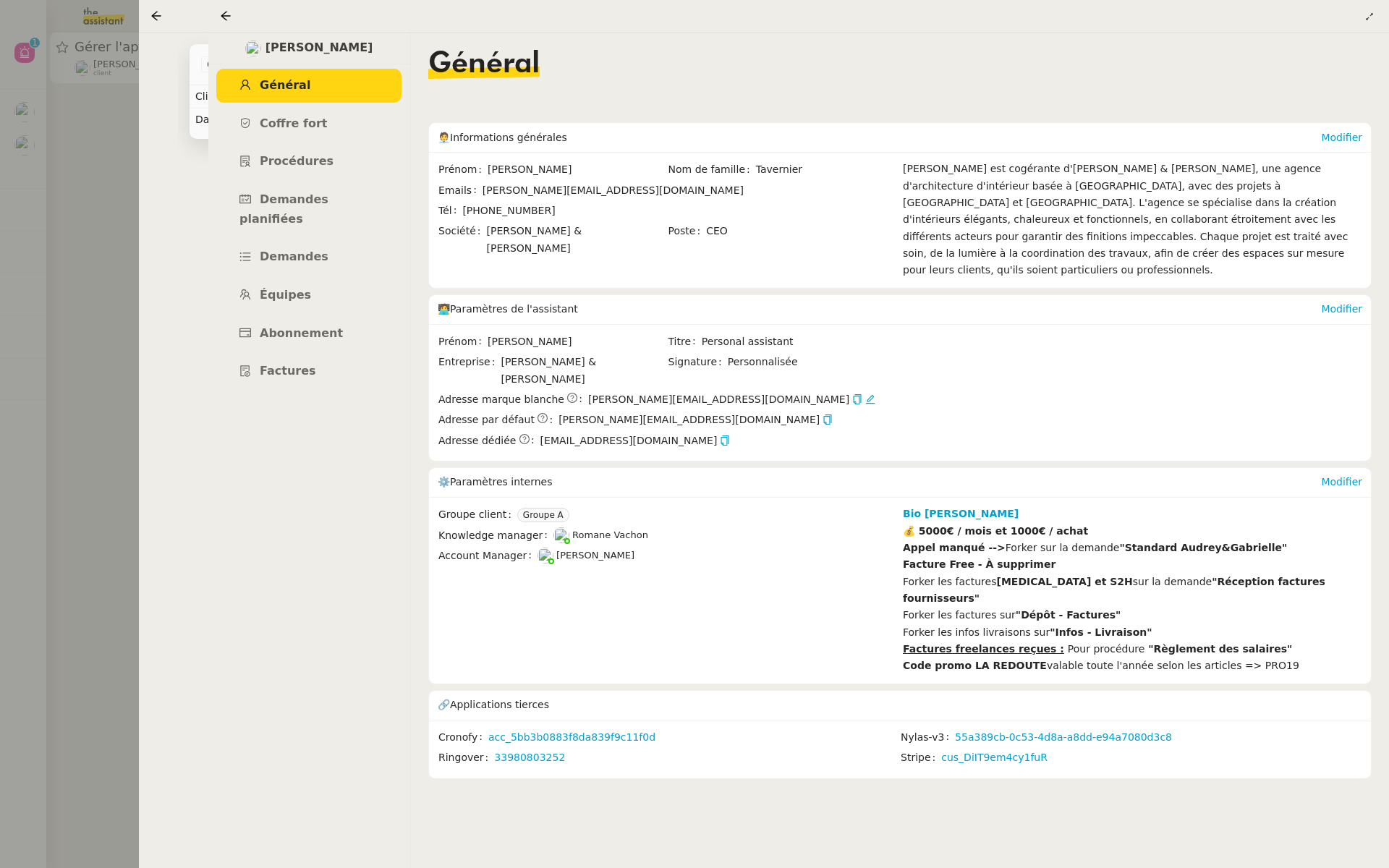
click at [64, 285] on div at bounding box center [694, 434] width 1389 height 868
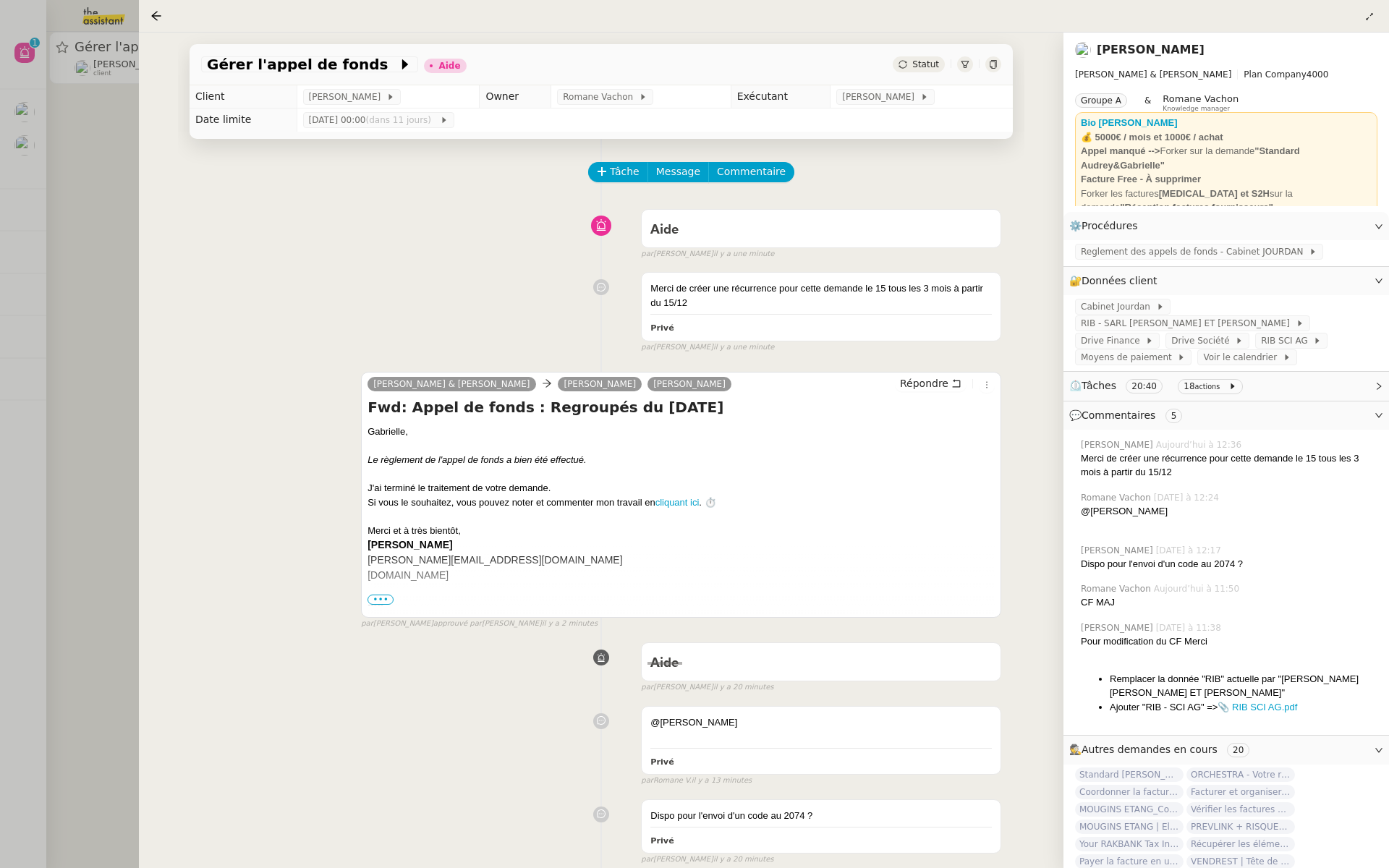
click at [1134, 48] on link "[PERSON_NAME]" at bounding box center [1151, 50] width 108 height 14
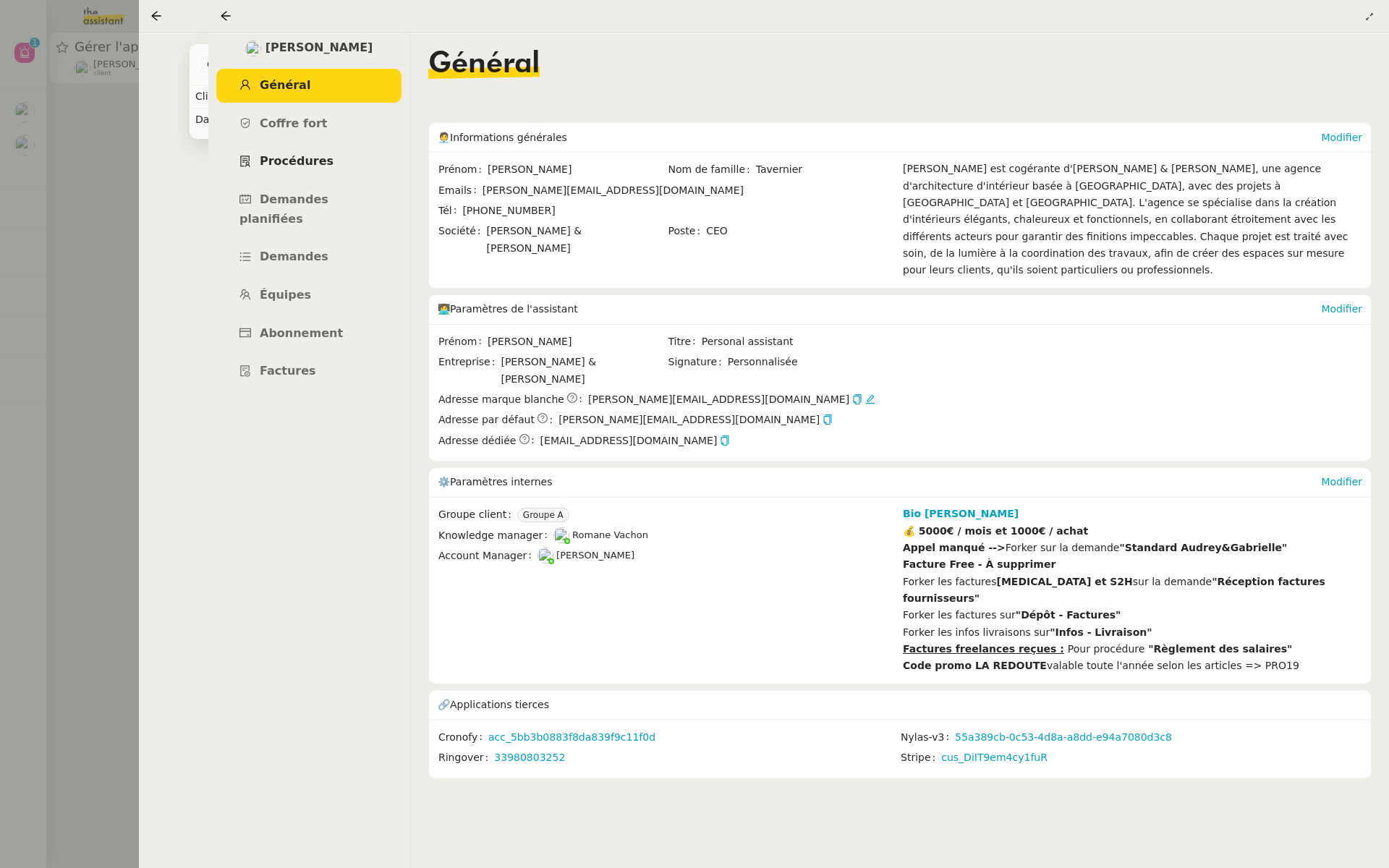
click at [296, 162] on span "Procédures" at bounding box center [297, 161] width 74 height 14
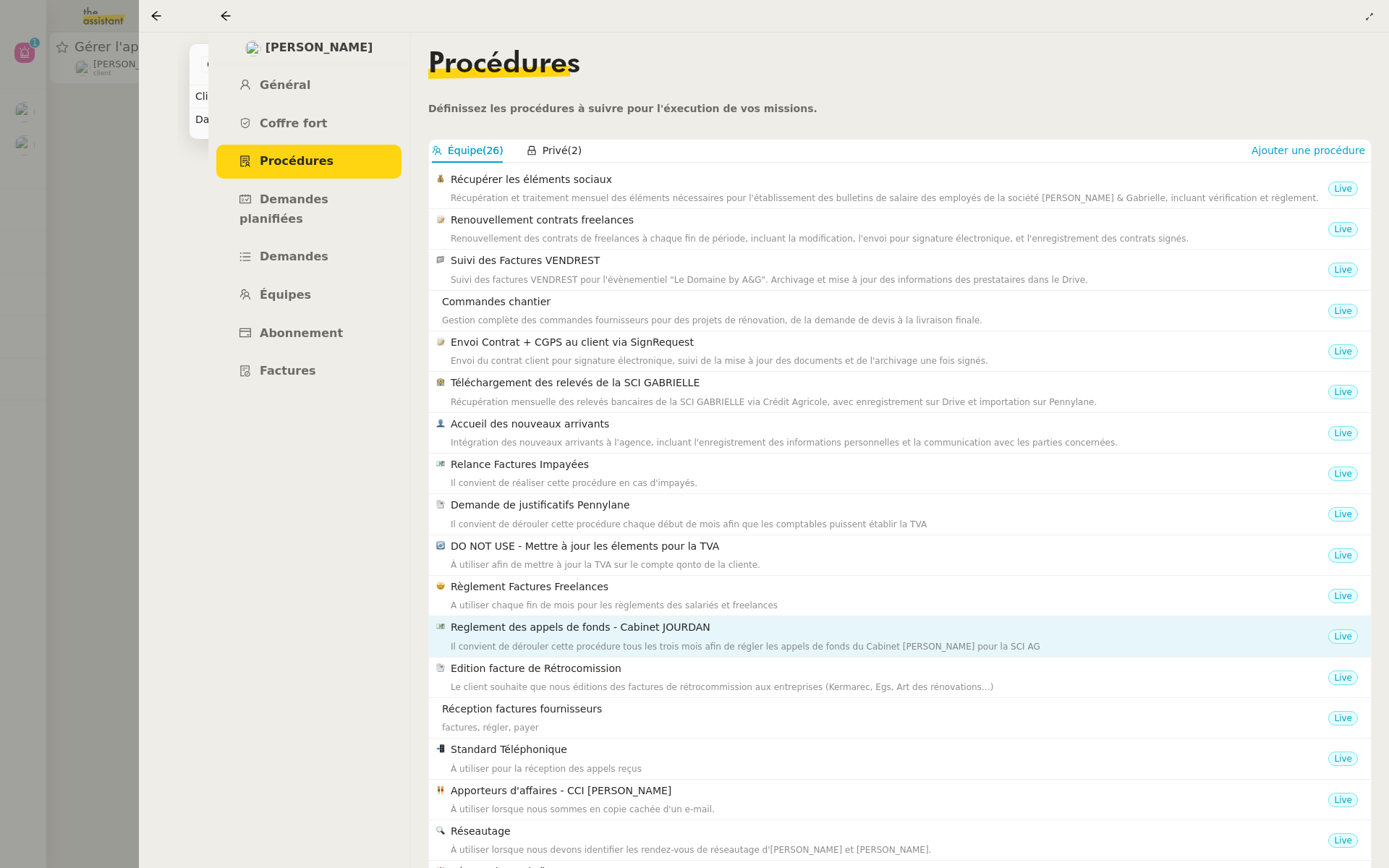
click at [620, 624] on h4 "Reglement des appels de fonds - Cabinet JOURDAN" at bounding box center [890, 627] width 878 height 16
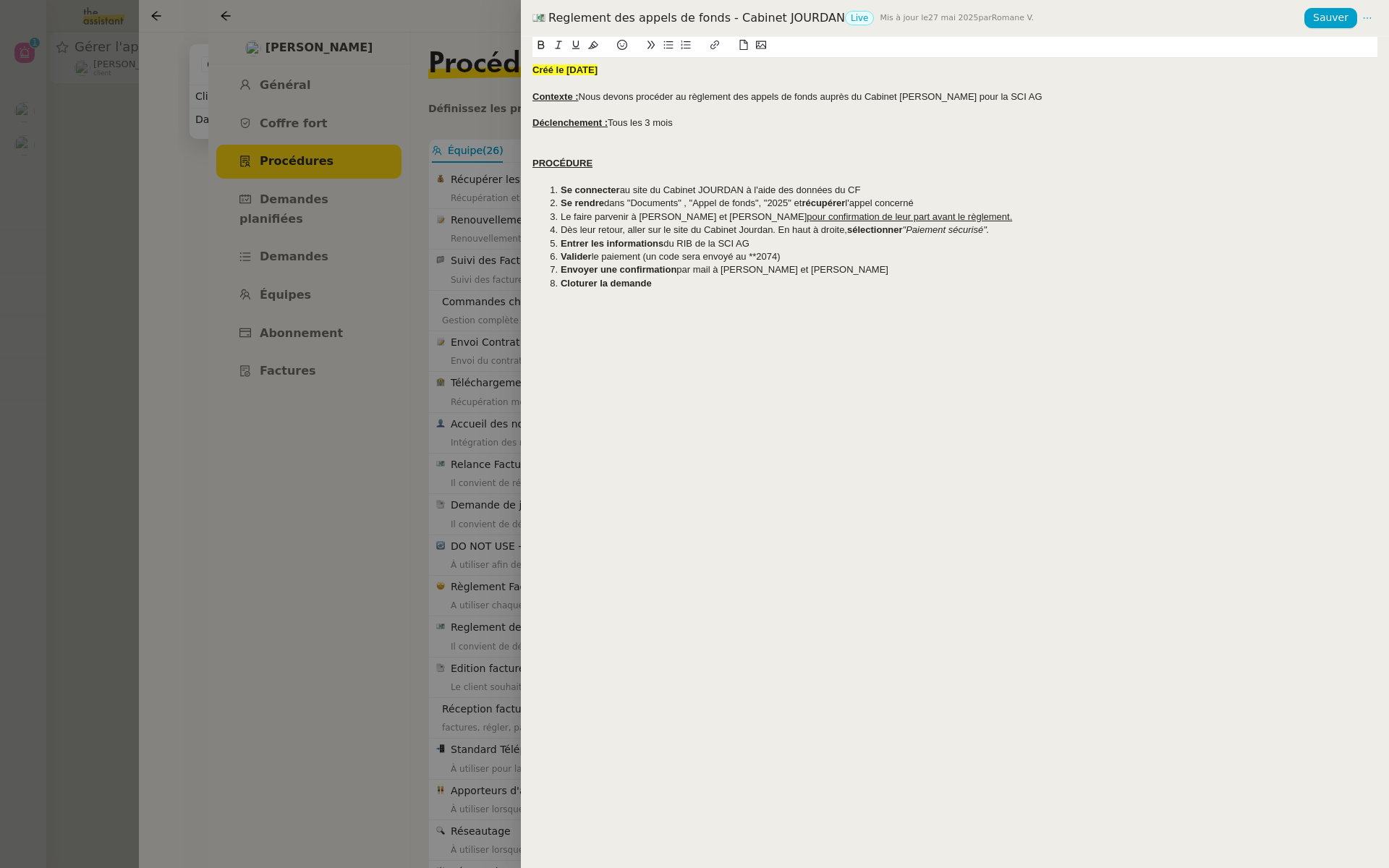
click at [646, 123] on div "Déclenchement : Tous les 3 mois" at bounding box center [955, 123] width 846 height 13
click at [791, 120] on div "Déclenchement : Tous les 15 du mois tous 3 mois" at bounding box center [955, 123] width 846 height 13
click at [655, 71] on div "Créé le [DATE]" at bounding box center [955, 70] width 846 height 13
drag, startPoint x: 1346, startPoint y: 21, endPoint x: 1038, endPoint y: 6, distance: 308.4
click at [1346, 21] on span "Sauver" at bounding box center [1332, 17] width 36 height 16
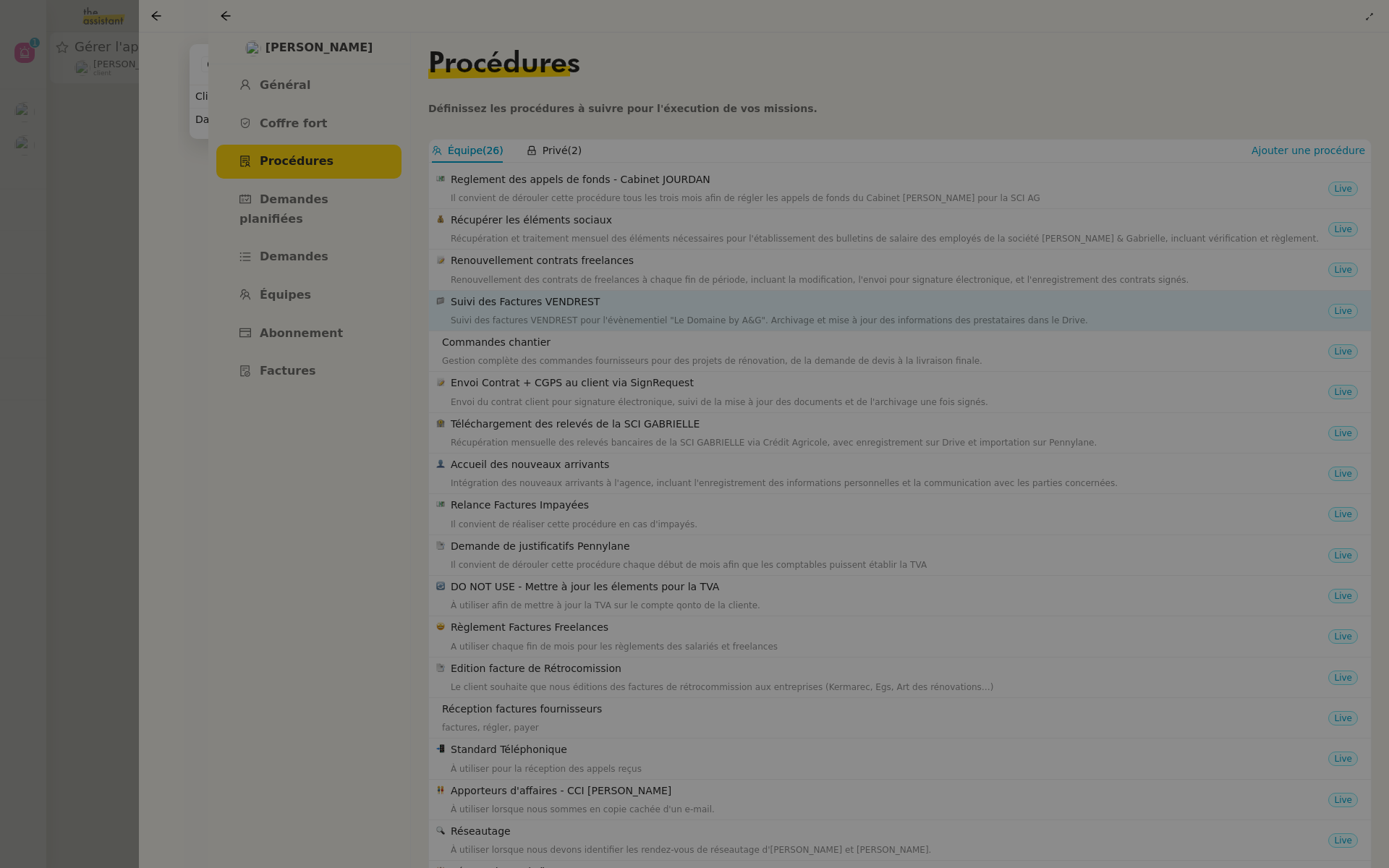
scroll to position [135, 0]
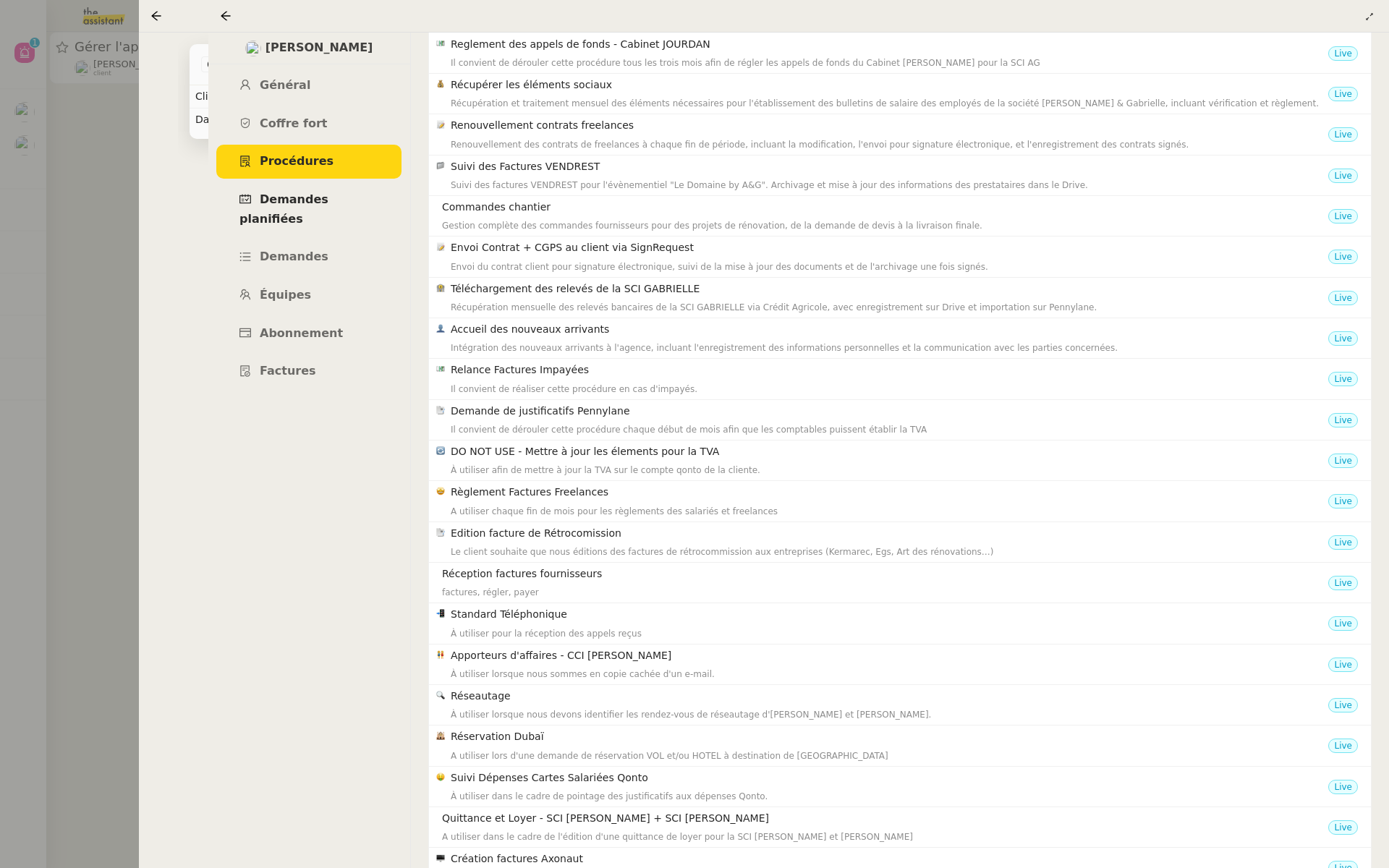
click at [293, 205] on span "Demandes planifiées" at bounding box center [283, 209] width 89 height 33
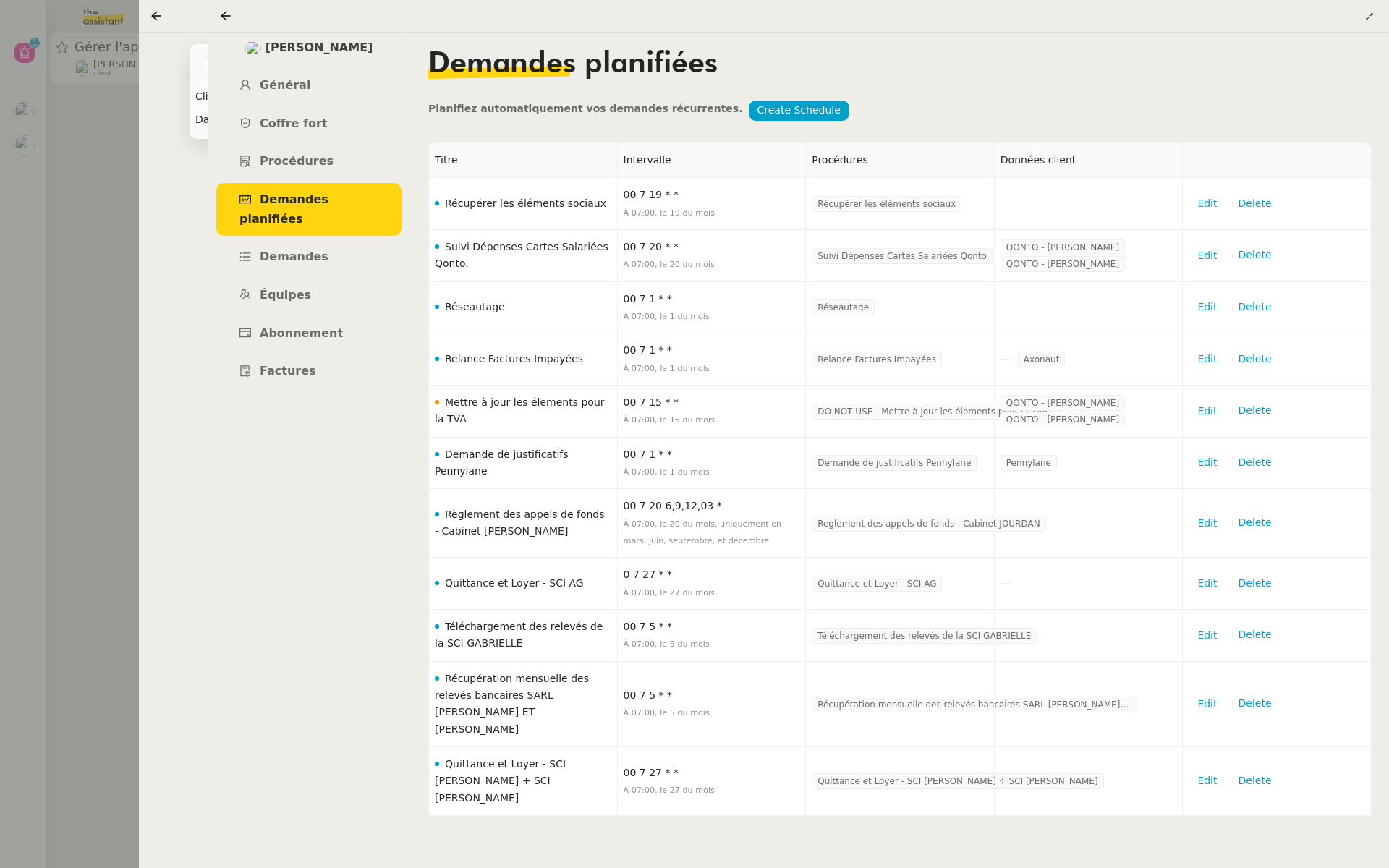
click at [86, 224] on div at bounding box center [694, 434] width 1389 height 868
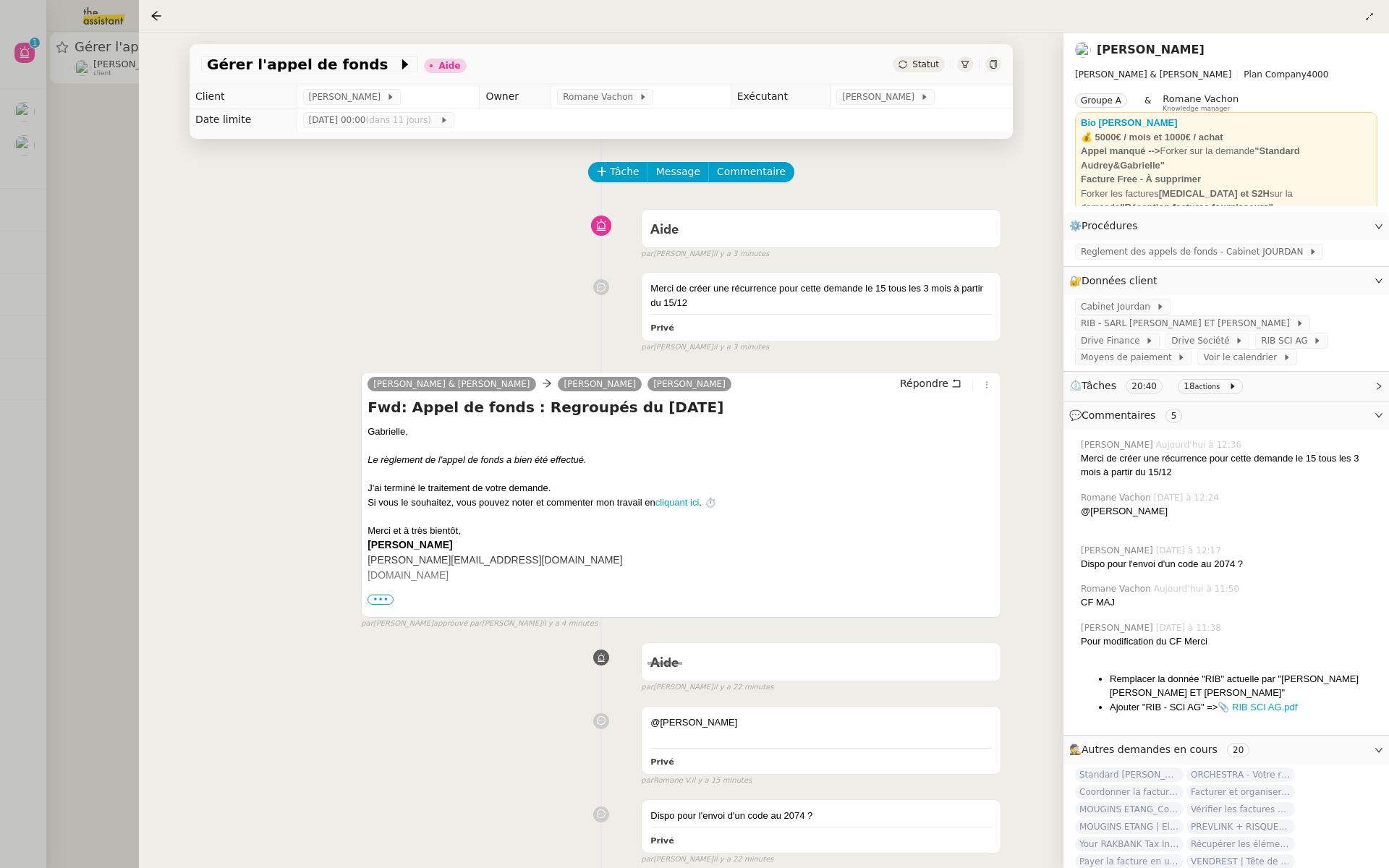
click at [1140, 50] on link "[PERSON_NAME]" at bounding box center [1151, 50] width 108 height 14
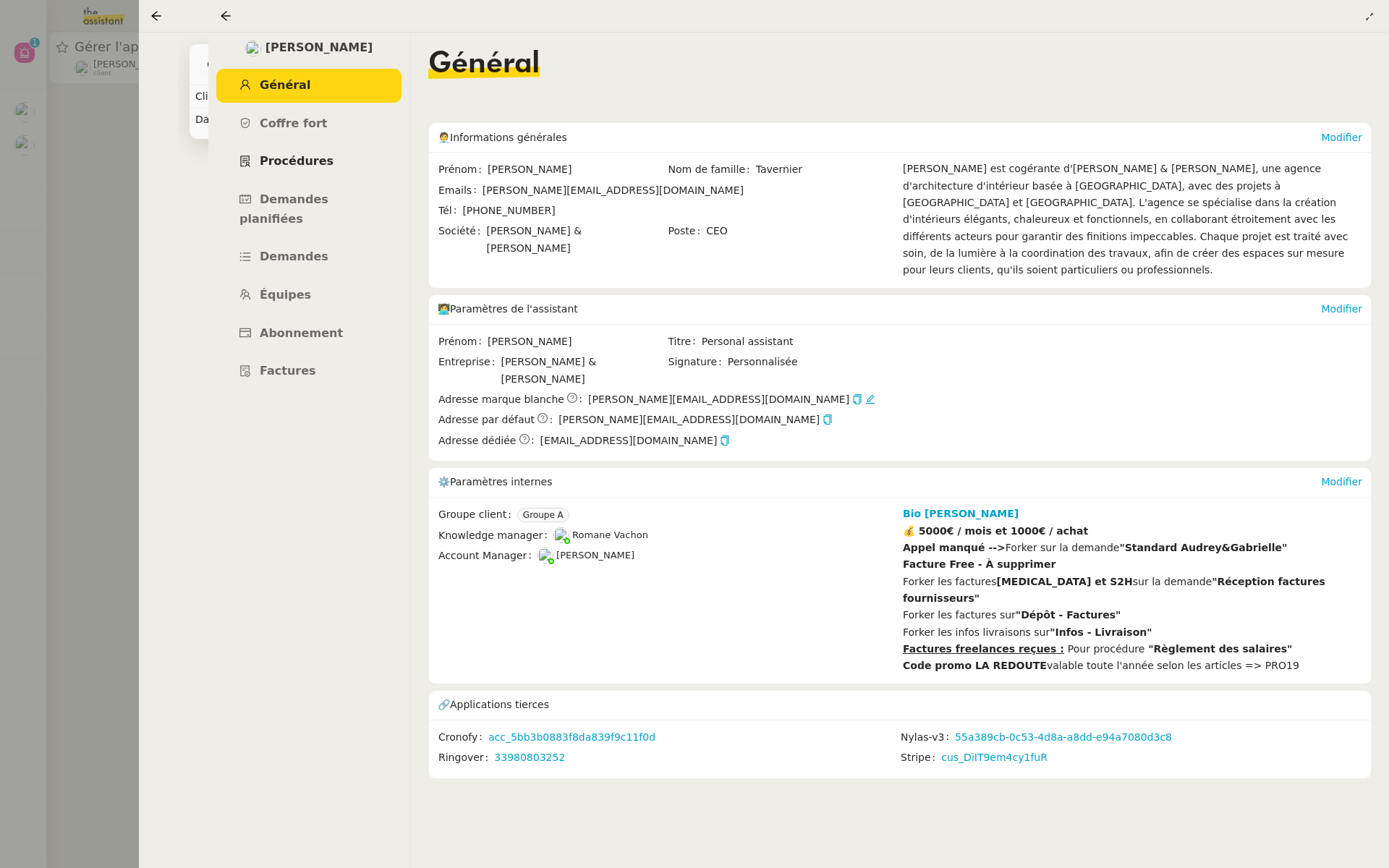
click at [296, 167] on span "Procédures" at bounding box center [297, 161] width 74 height 14
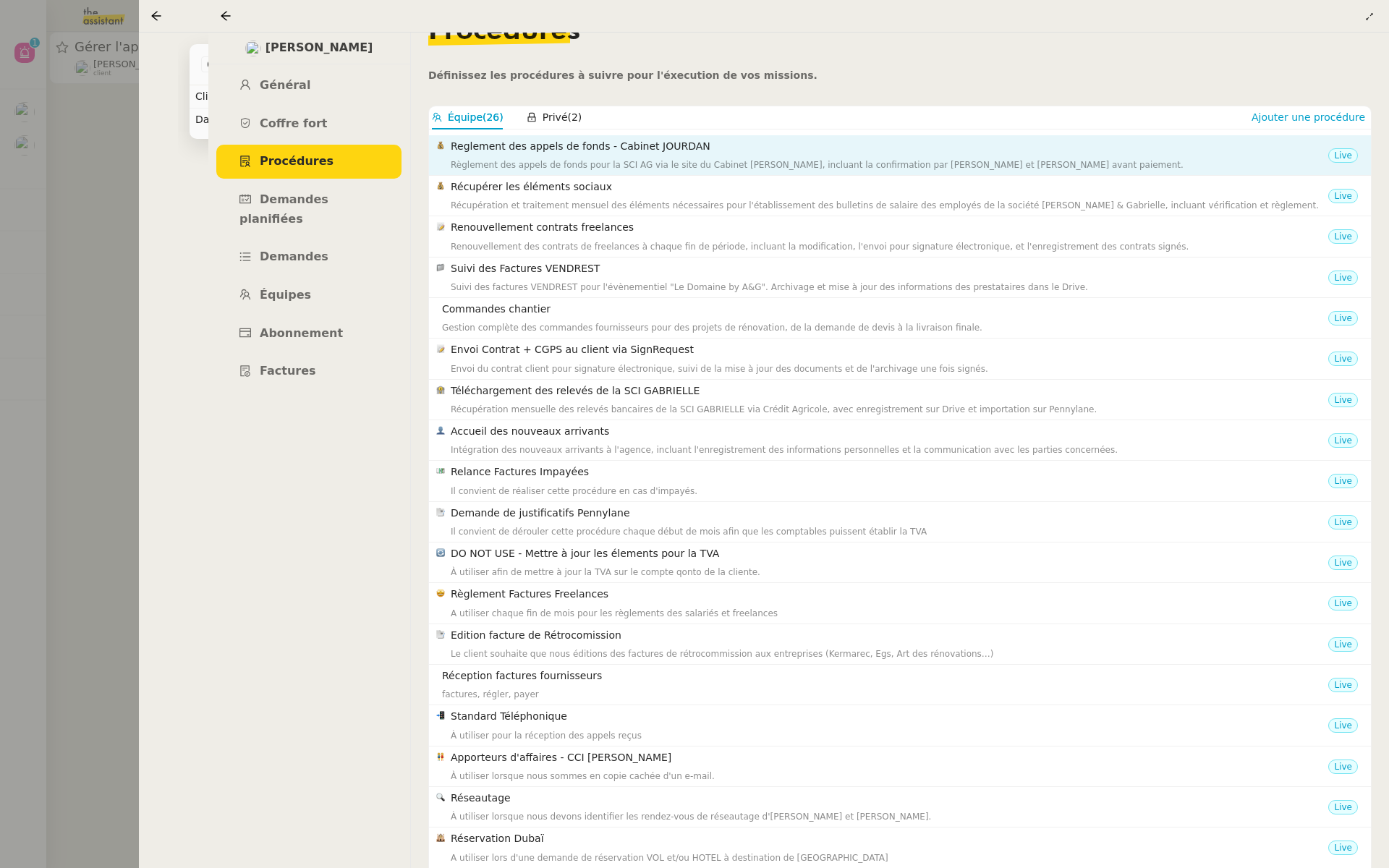
scroll to position [7, 0]
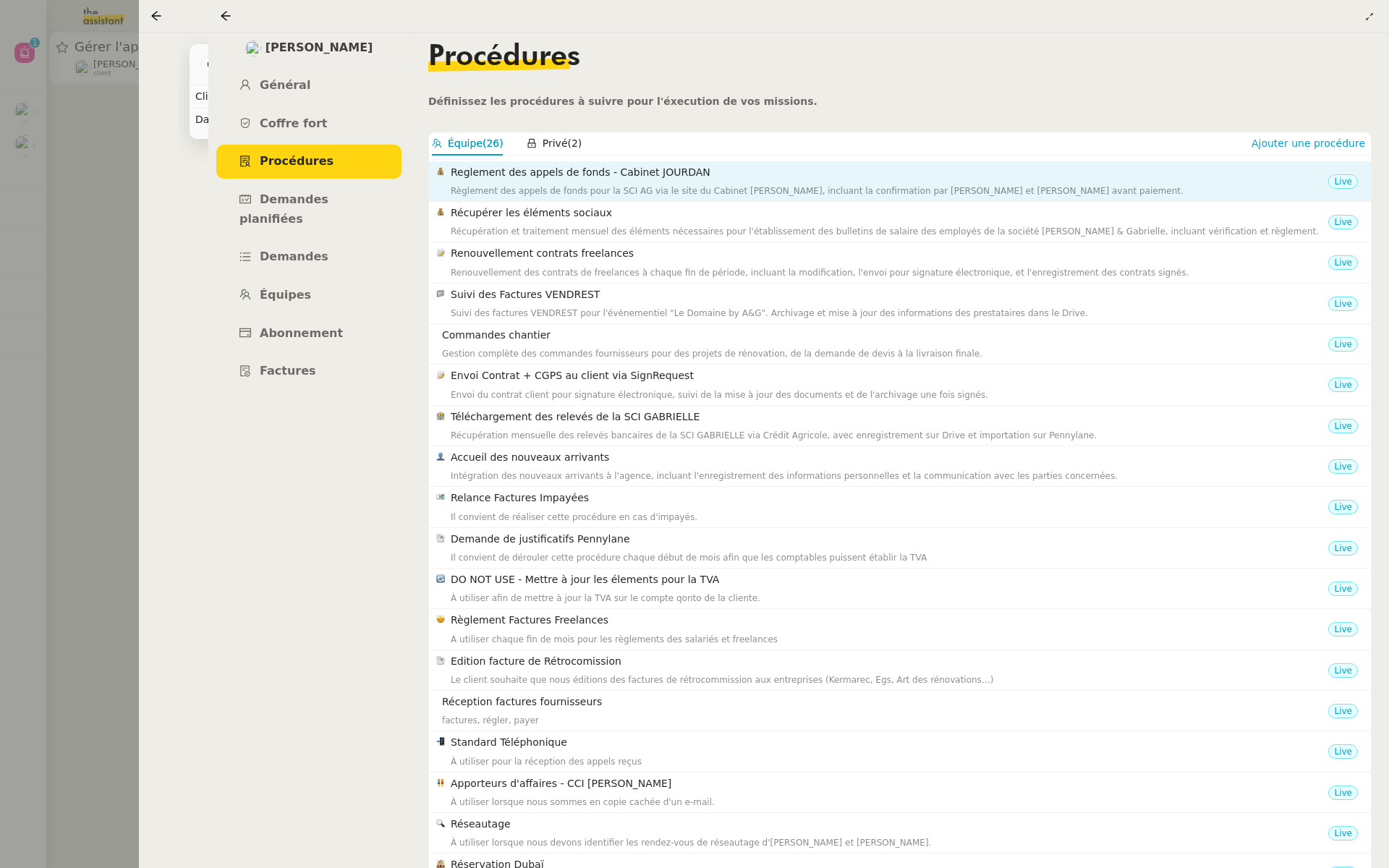
click at [636, 183] on div "Reglement des appels de fonds - Cabinet JOURDAN Règlement des appels de fonds p…" at bounding box center [890, 182] width 878 height 34
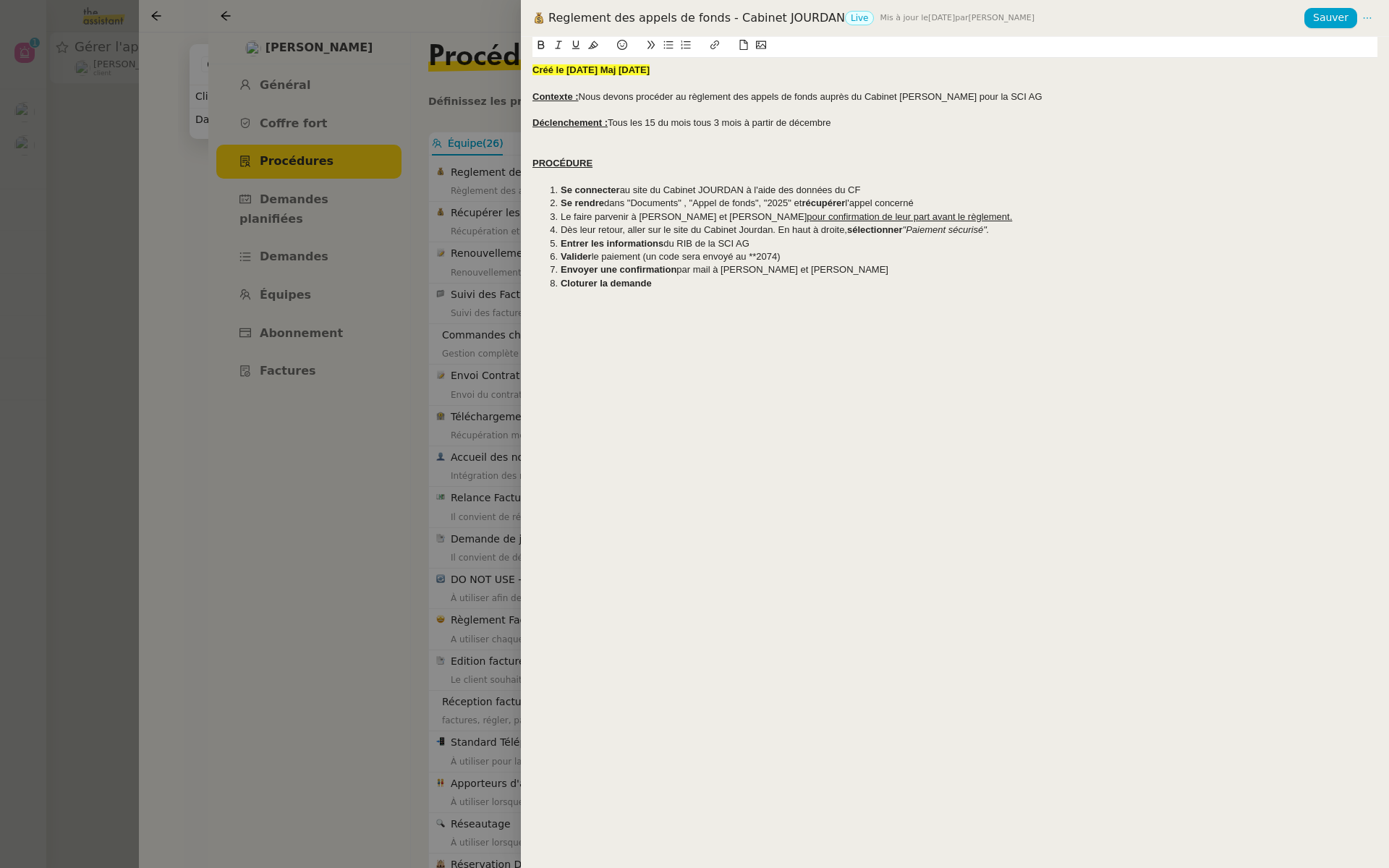
drag, startPoint x: 826, startPoint y: 20, endPoint x: 549, endPoint y: 19, distance: 277.0
click at [549, 19] on div "Reglement des appels de fonds - Cabinet JOURDAN Live Mis à jour le [DATE] par […" at bounding box center [918, 18] width 772 height 16
copy div "Reglement des appels de fonds - Cabinet JOURDAN"
click at [280, 311] on div at bounding box center [694, 434] width 1389 height 868
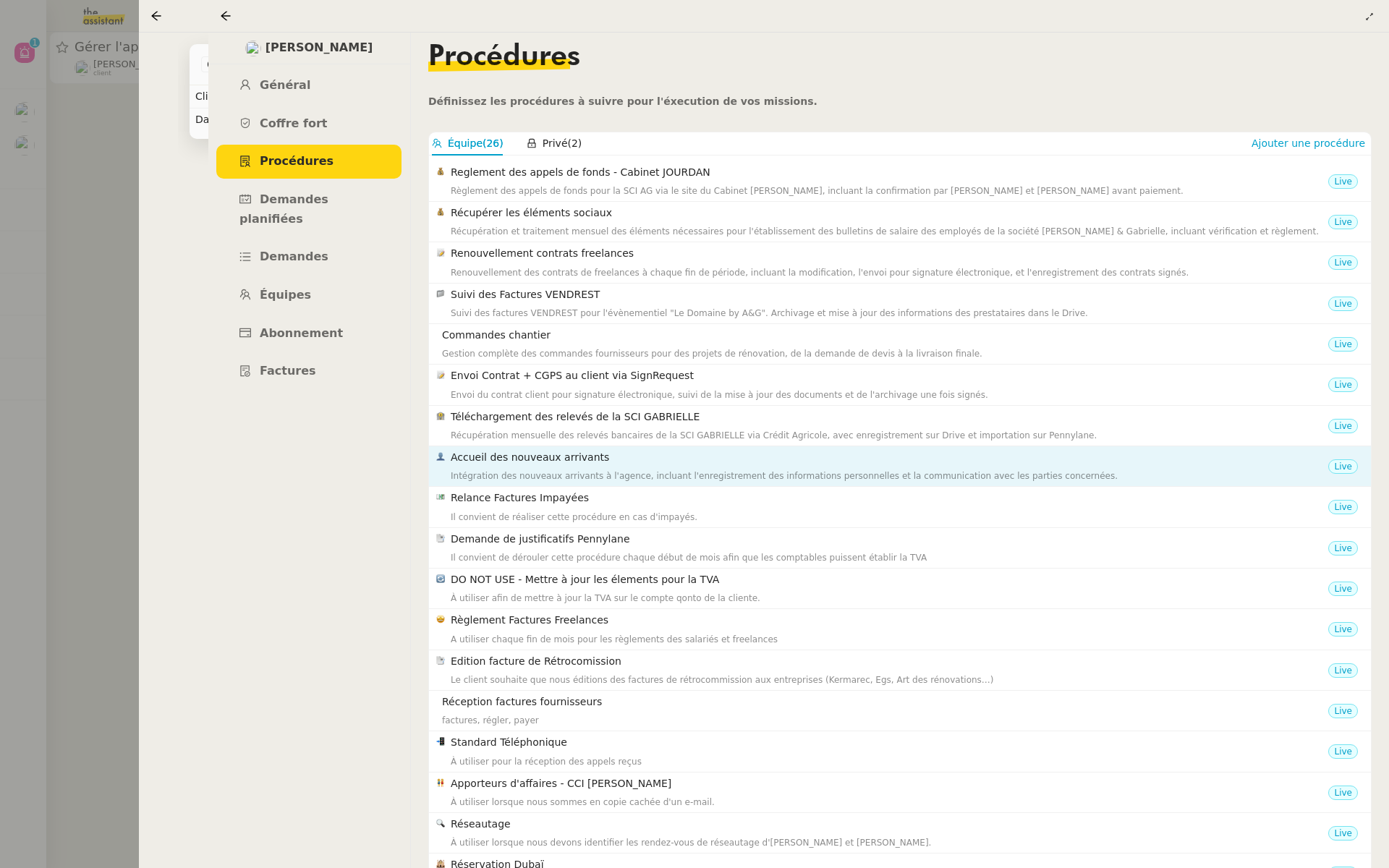
scroll to position [135, 0]
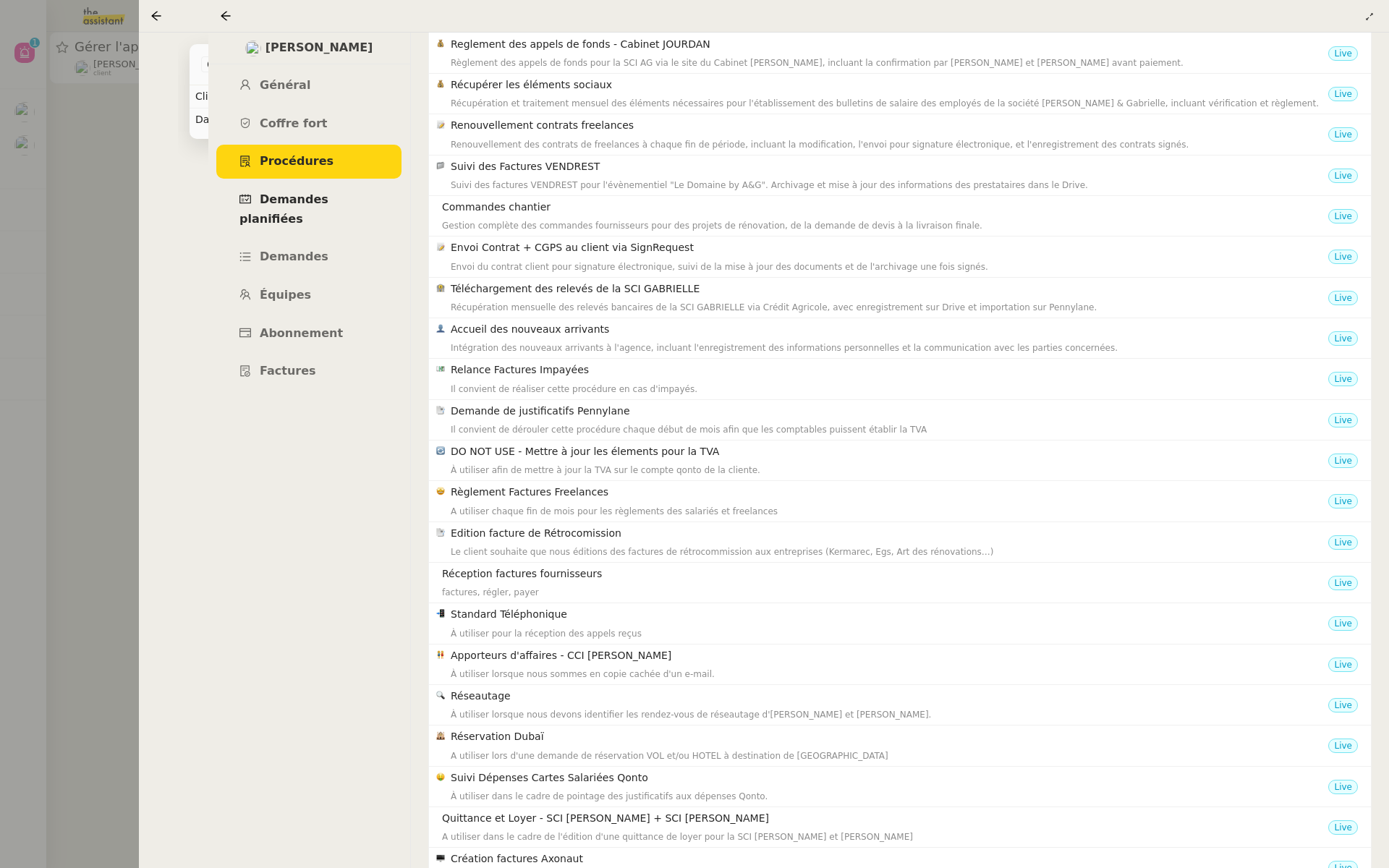
click at [307, 201] on span "Demandes planifiées" at bounding box center [283, 209] width 89 height 33
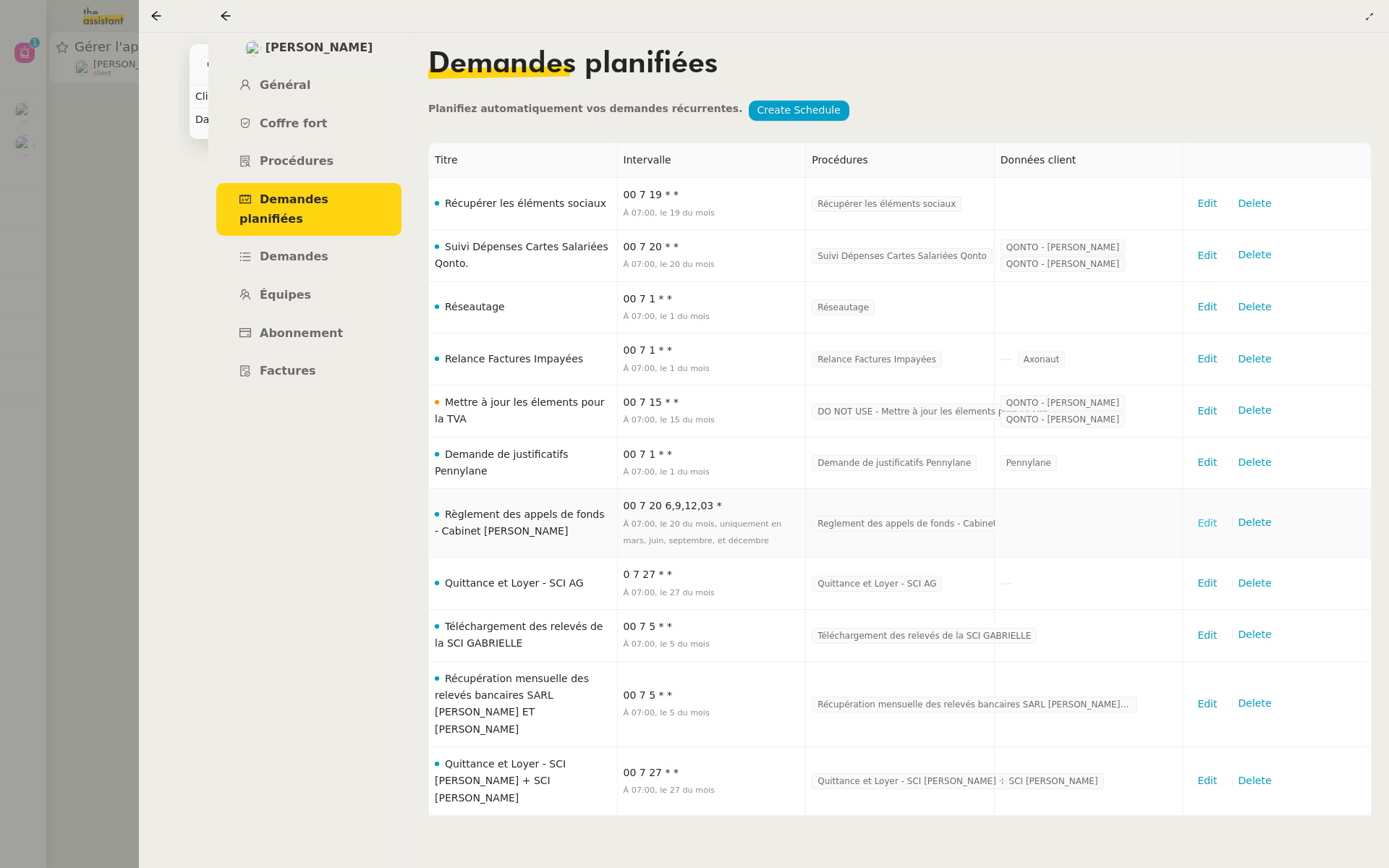
click at [1210, 517] on span "Edit" at bounding box center [1207, 523] width 19 height 16
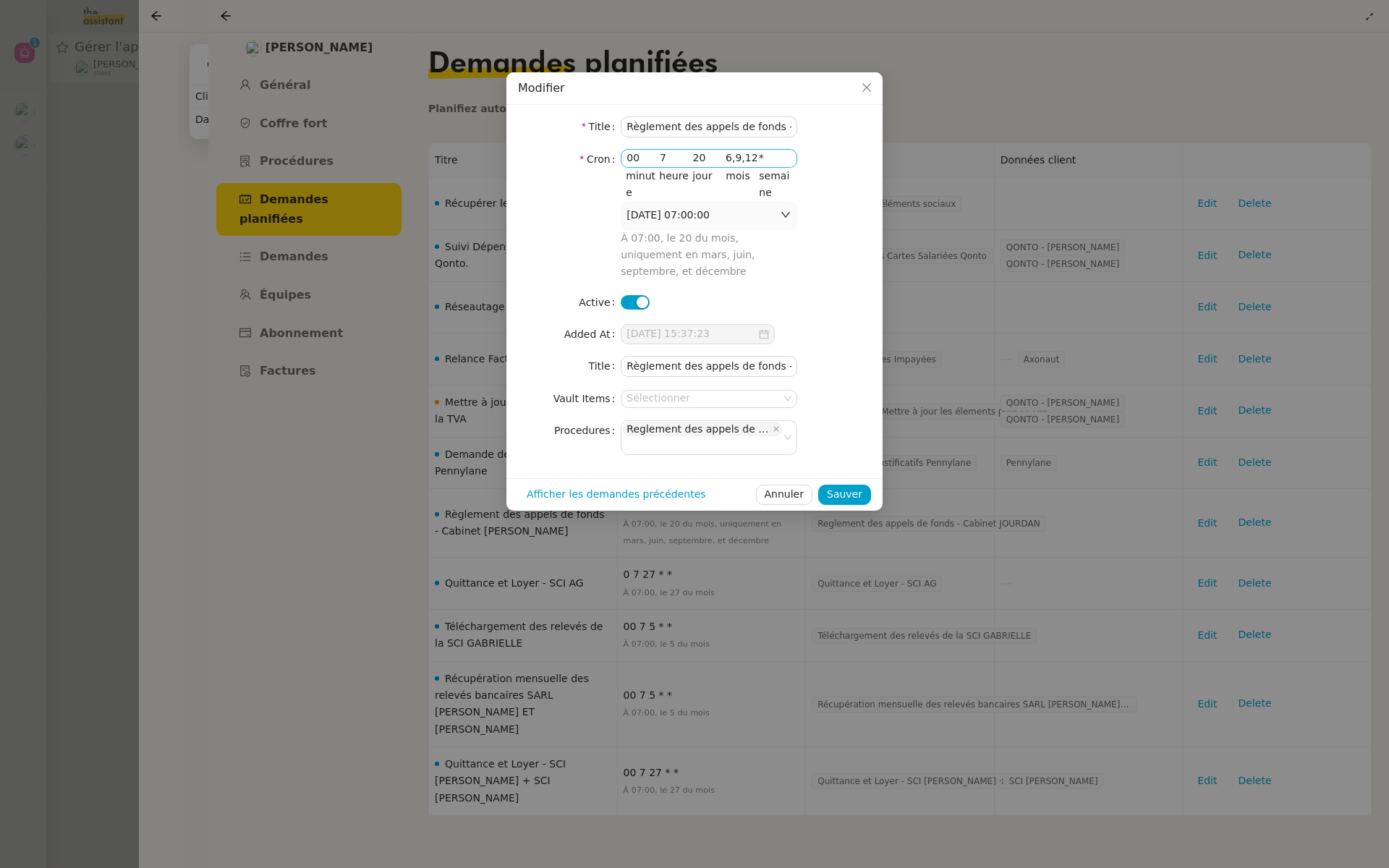
click at [705, 159] on input "20" at bounding box center [710, 158] width 33 height 16
type input "15"
click at [849, 492] on span "Sauver" at bounding box center [845, 494] width 36 height 16
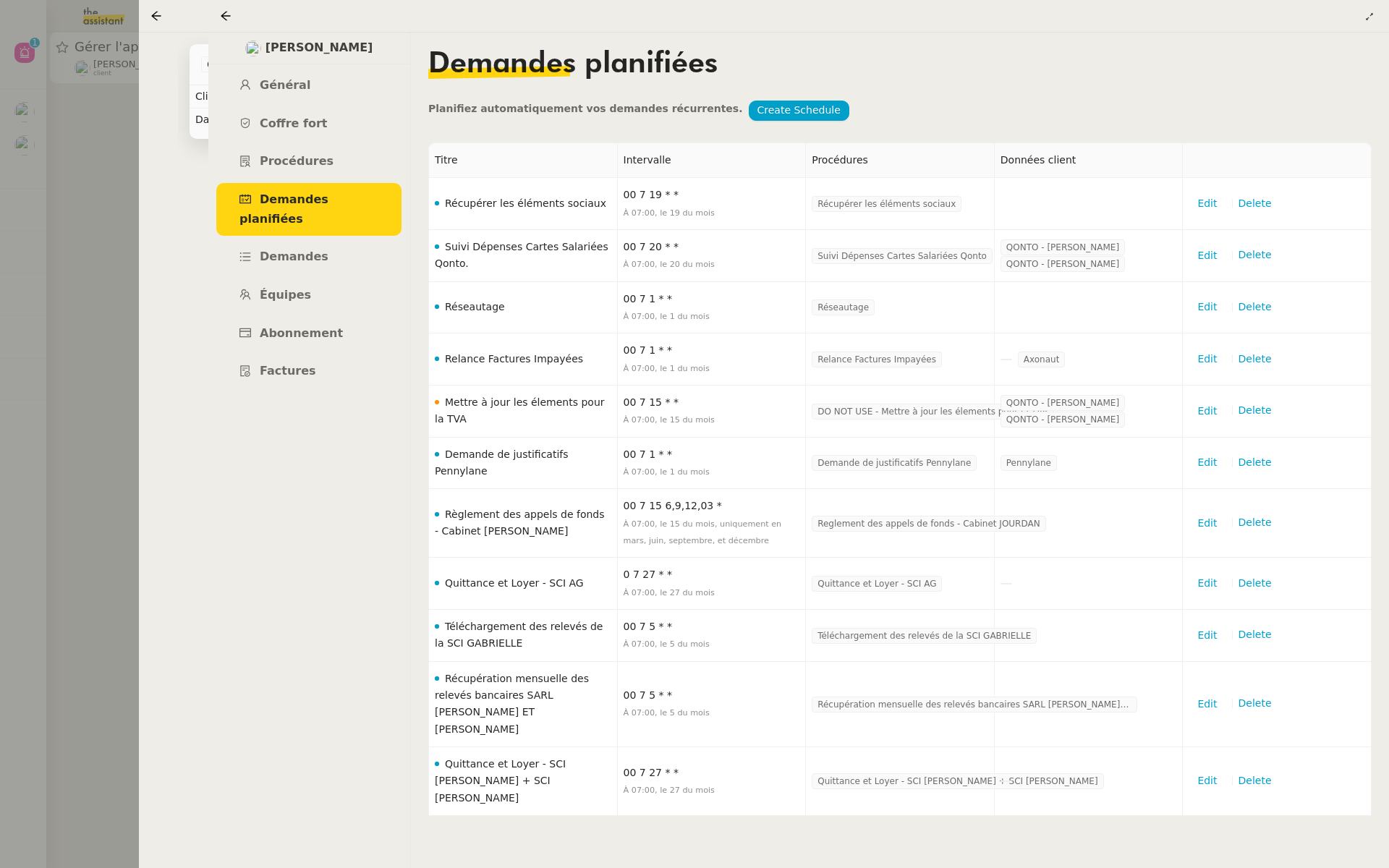
click at [102, 309] on div at bounding box center [694, 434] width 1389 height 868
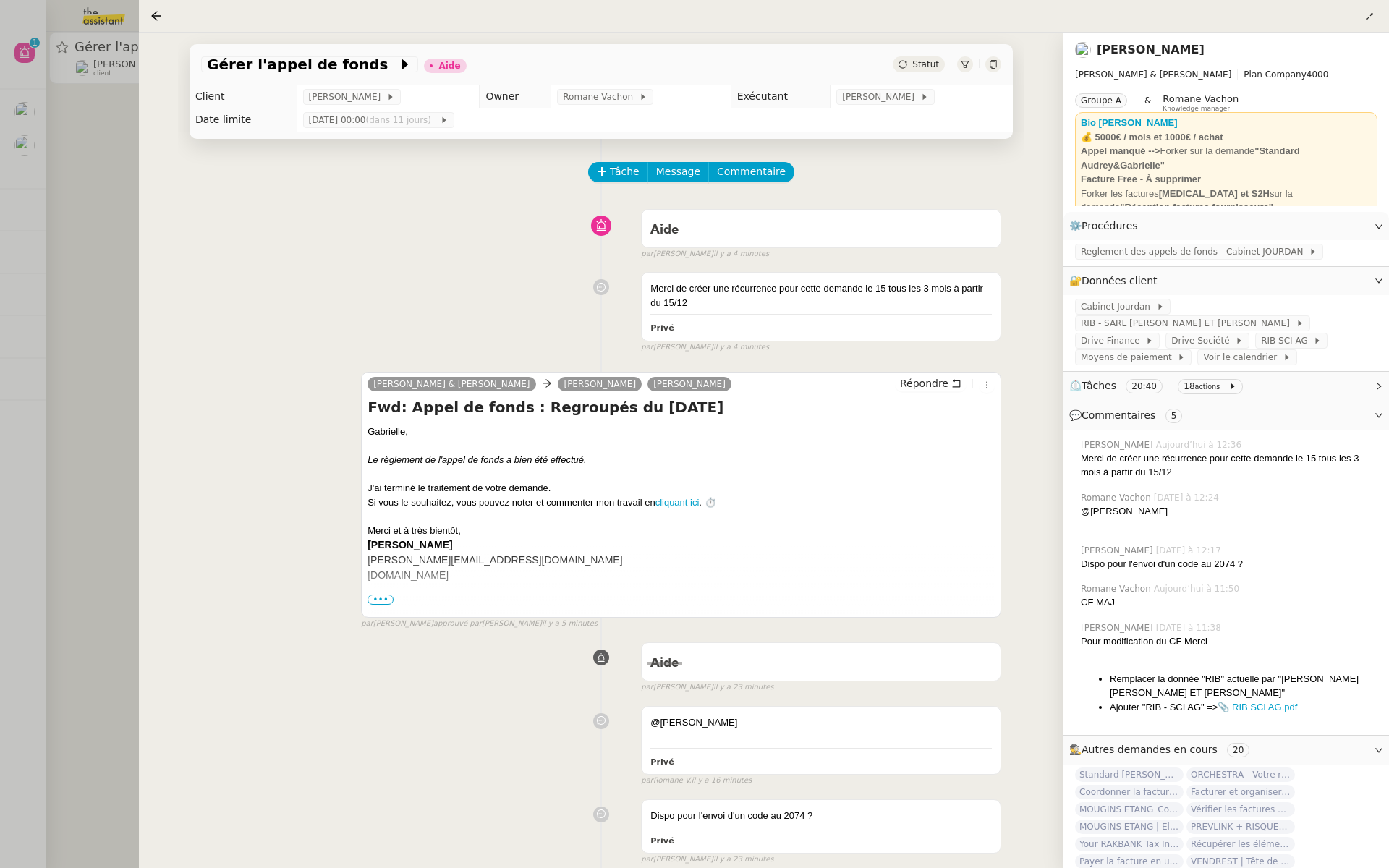
click at [757, 171] on span "Commentaire" at bounding box center [752, 172] width 69 height 16
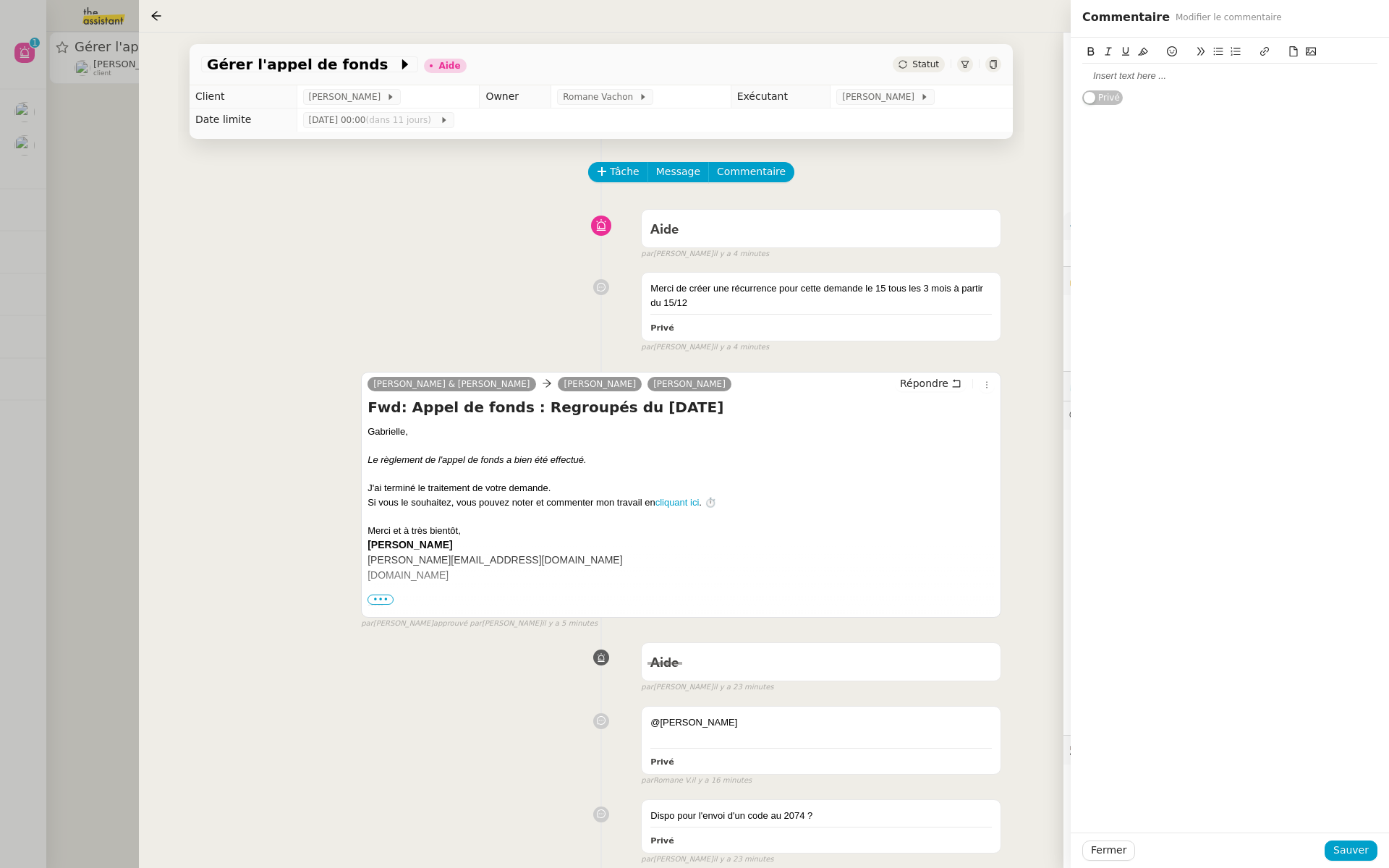
click at [1127, 77] on div at bounding box center [1230, 75] width 295 height 13
click at [1353, 853] on span "Sauver" at bounding box center [1352, 850] width 36 height 16
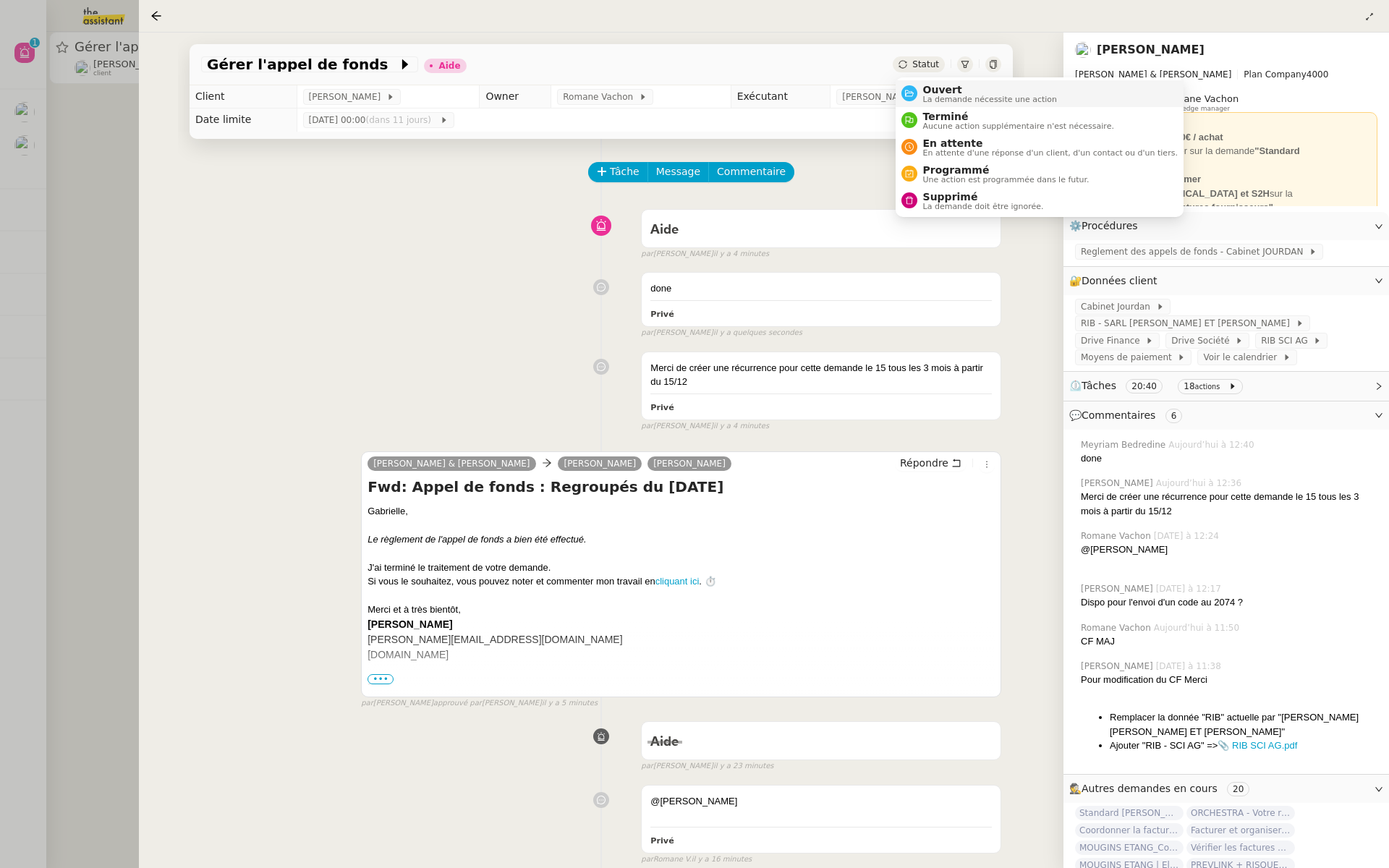
click at [929, 95] on span "La demande nécessite une action" at bounding box center [990, 99] width 134 height 8
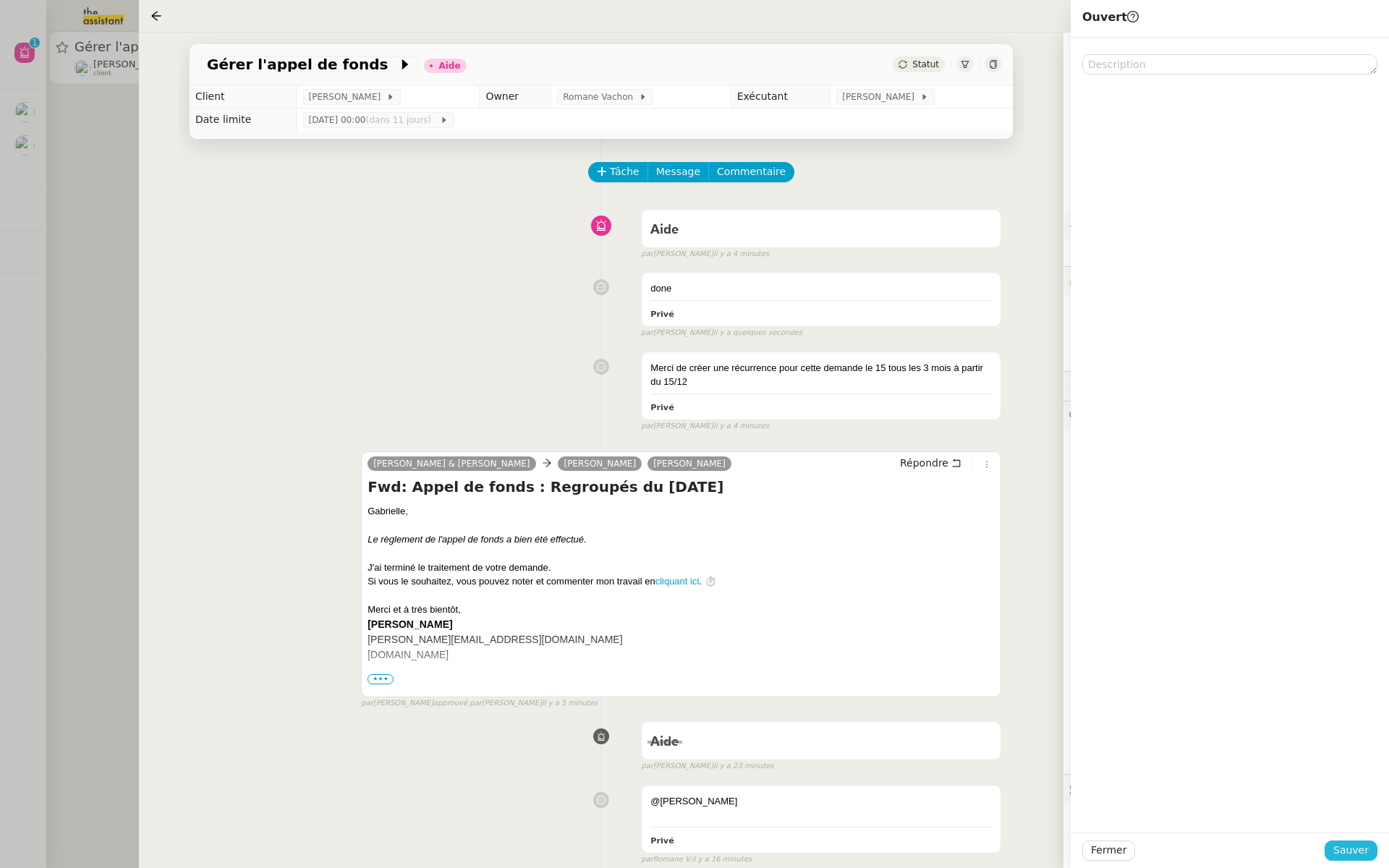
click at [1344, 851] on span "Sauver" at bounding box center [1352, 850] width 36 height 16
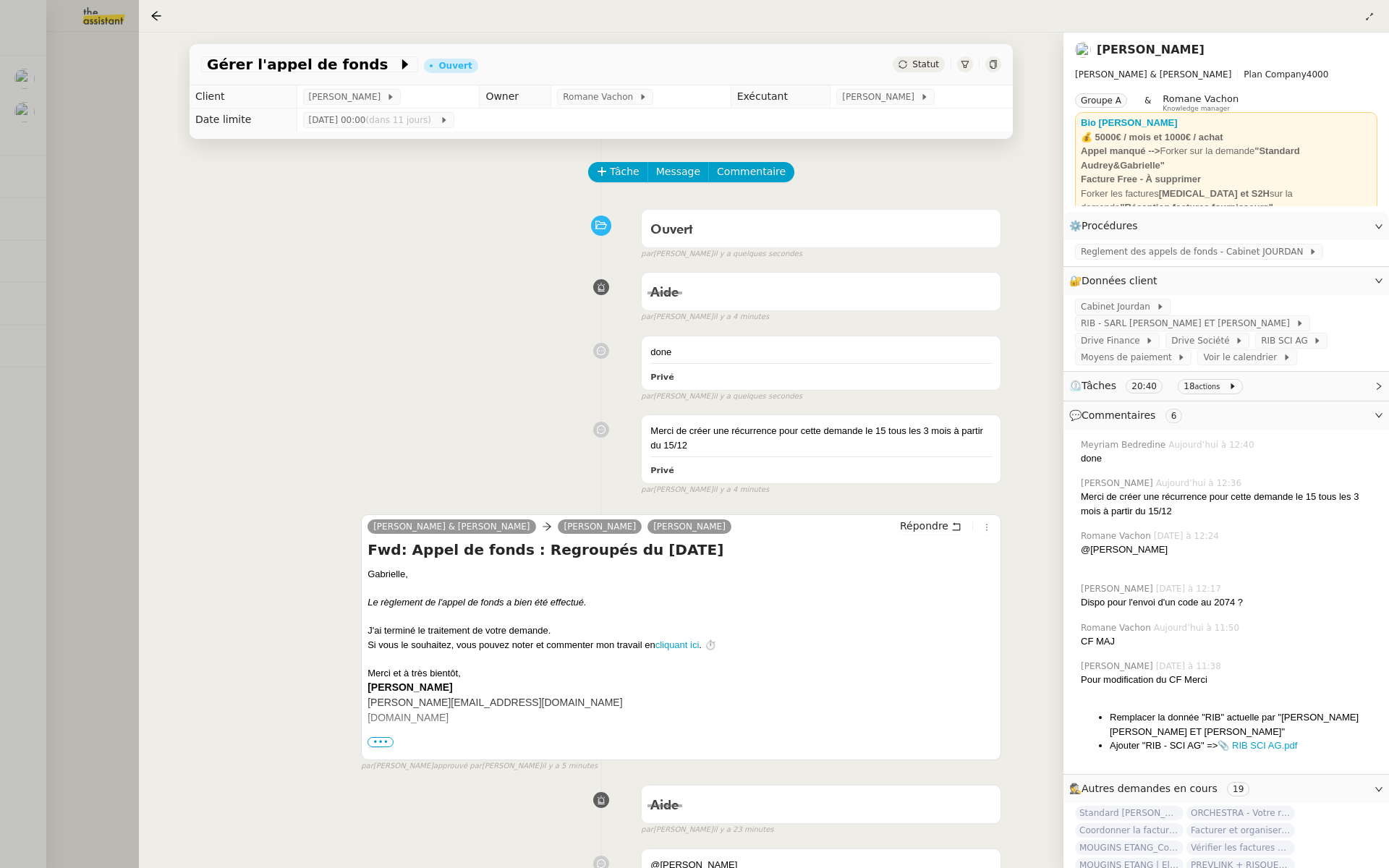
click at [40, 232] on div at bounding box center [694, 434] width 1389 height 868
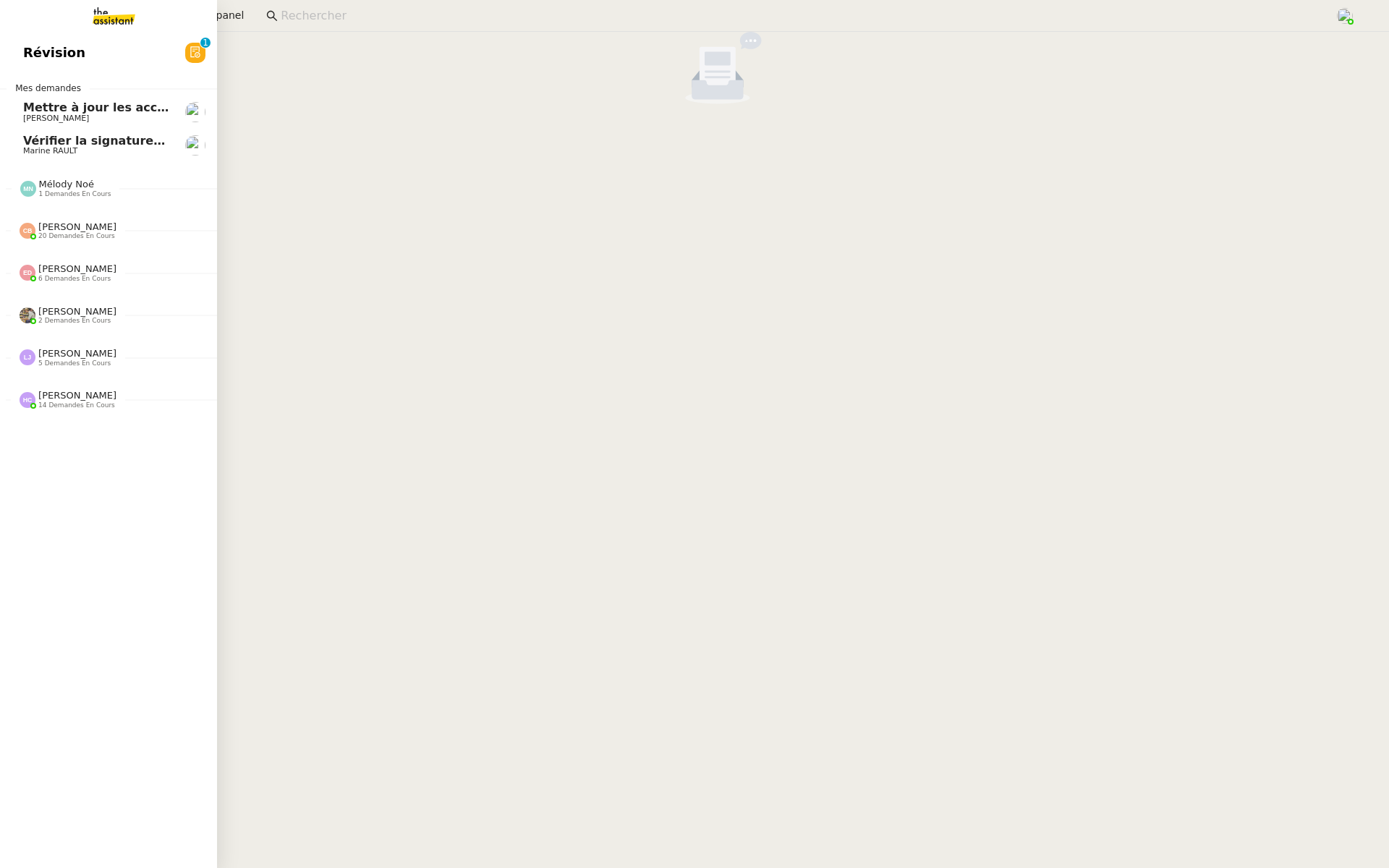
click at [68, 65] on link "Révision 0 1 2 3 4 5 6 7 8 9" at bounding box center [109, 53] width 217 height 33
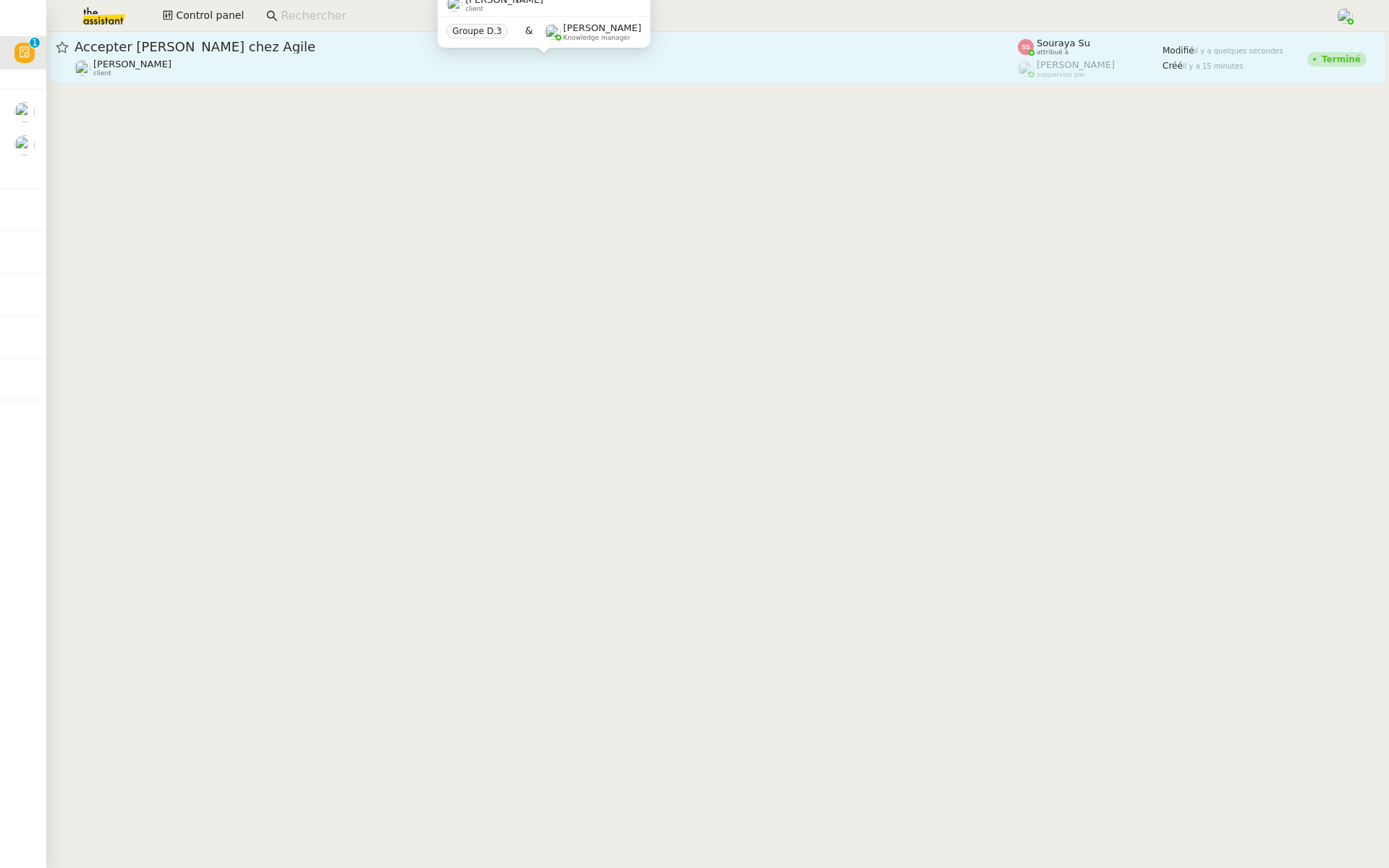
click at [280, 57] on div "Accepter [PERSON_NAME] chez Agile [PERSON_NAME] client" at bounding box center [546, 57] width 943 height 39
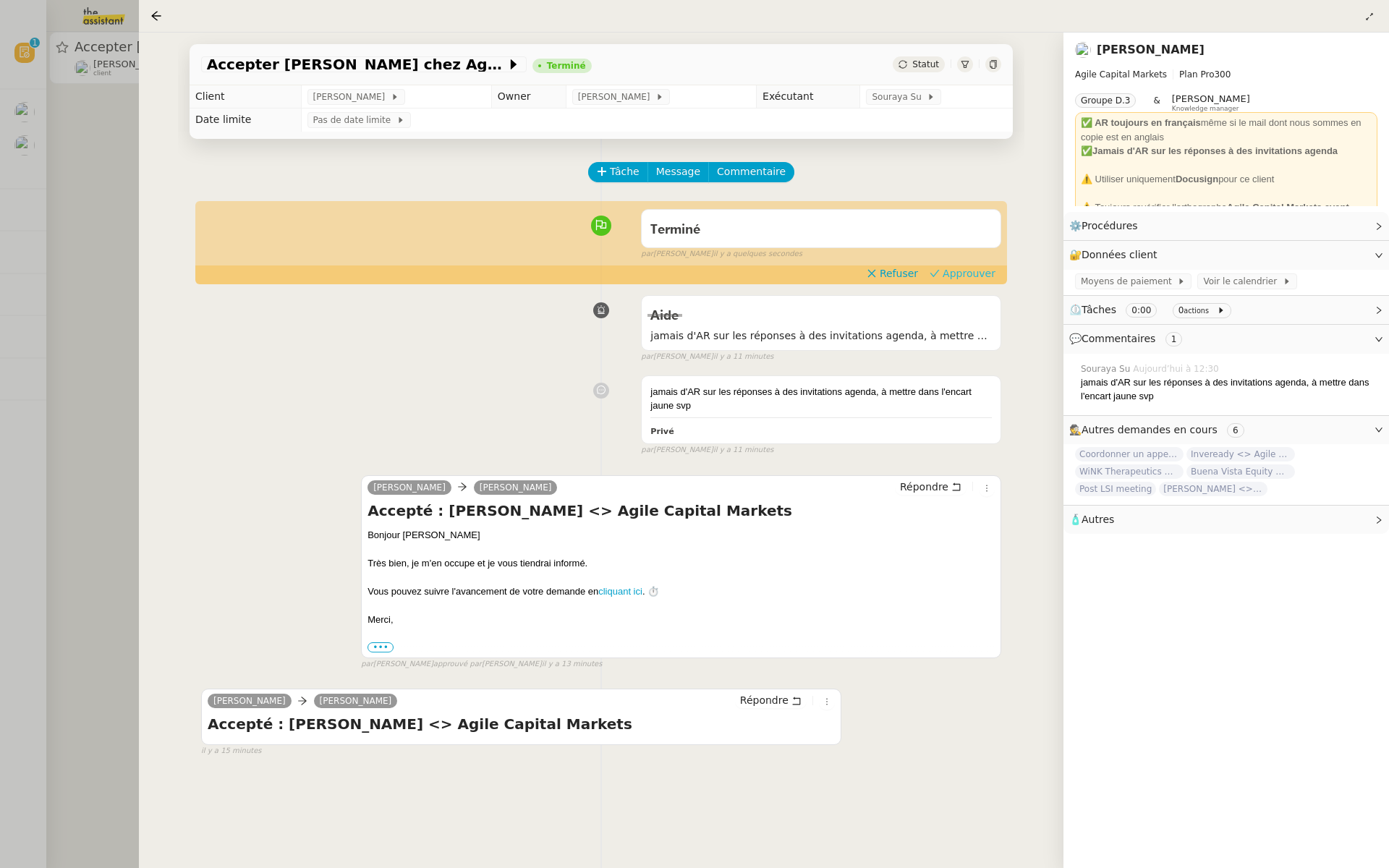
click at [984, 272] on span "Approuver" at bounding box center [969, 273] width 53 height 15
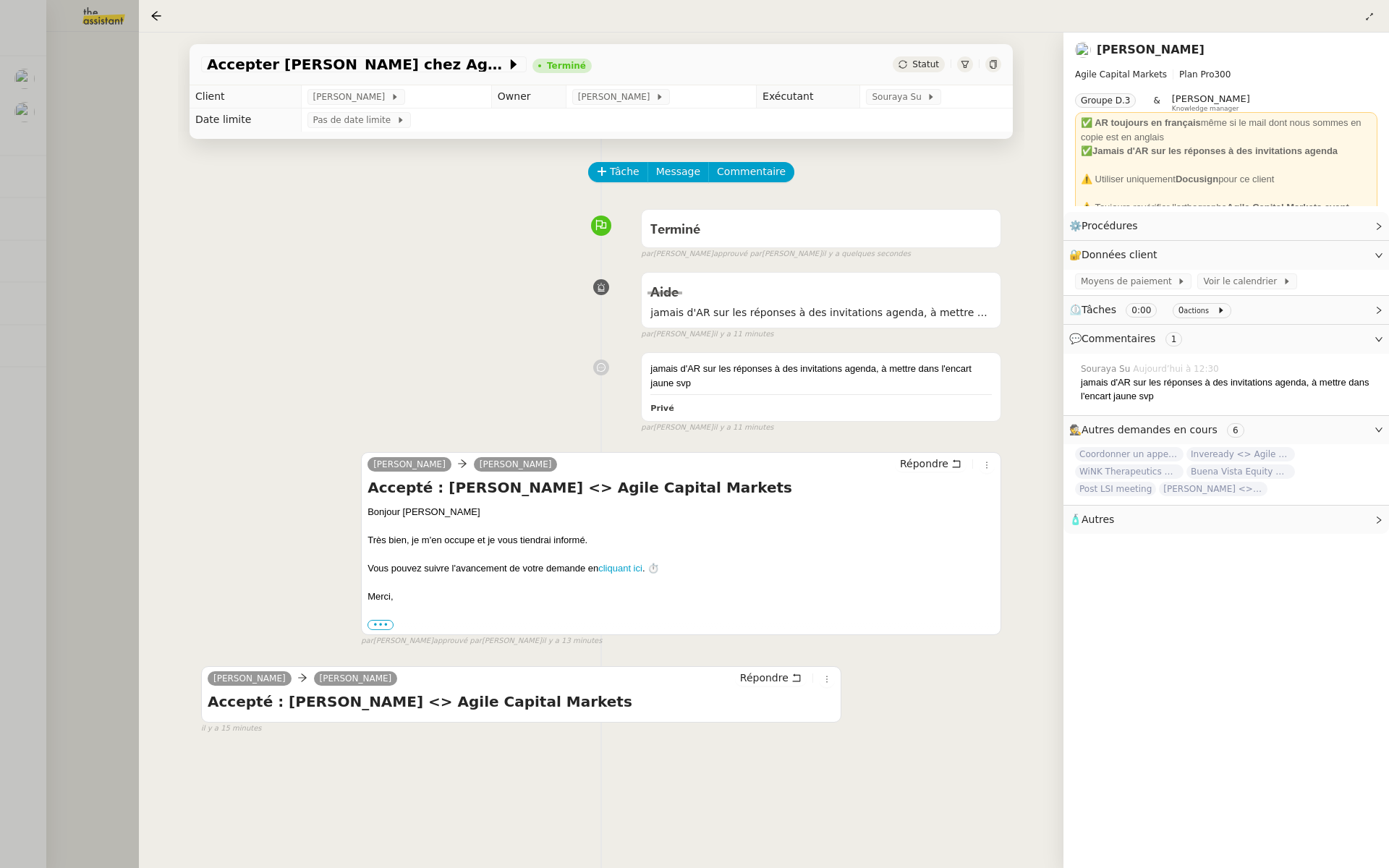
click at [74, 163] on div at bounding box center [694, 434] width 1389 height 868
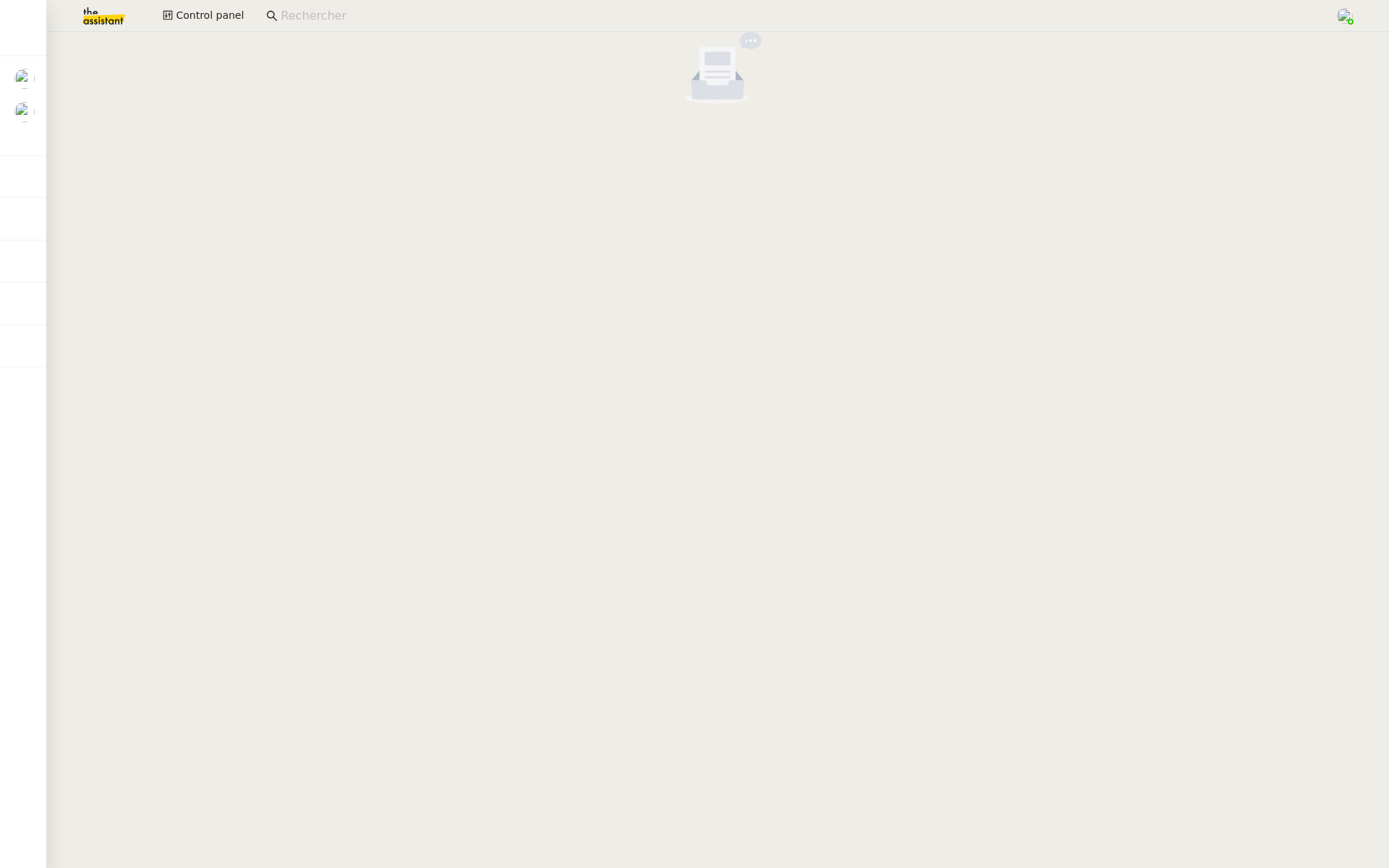
click at [108, 14] on img at bounding box center [92, 16] width 112 height 32
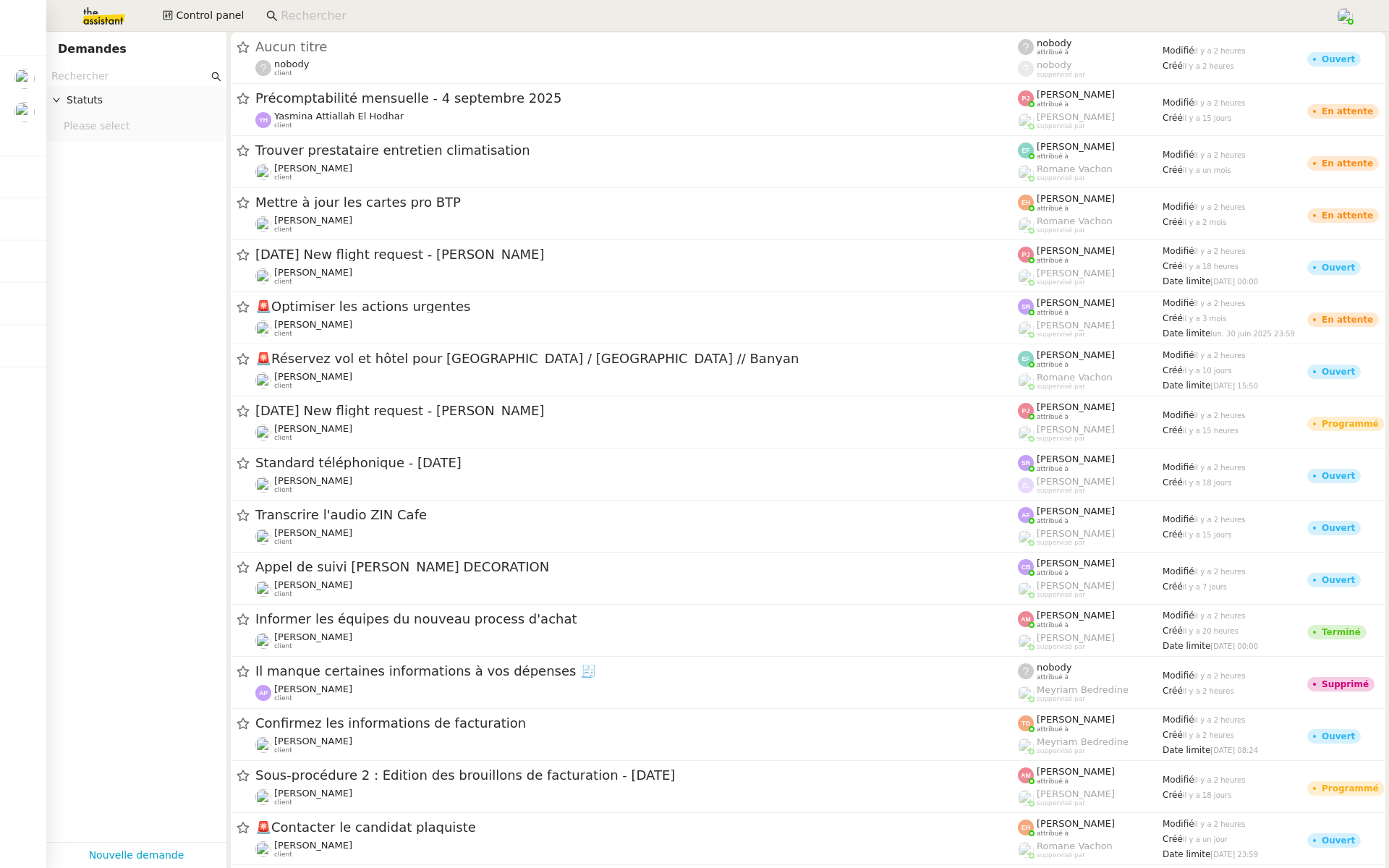
click at [101, 78] on input "text" at bounding box center [130, 76] width 157 height 16
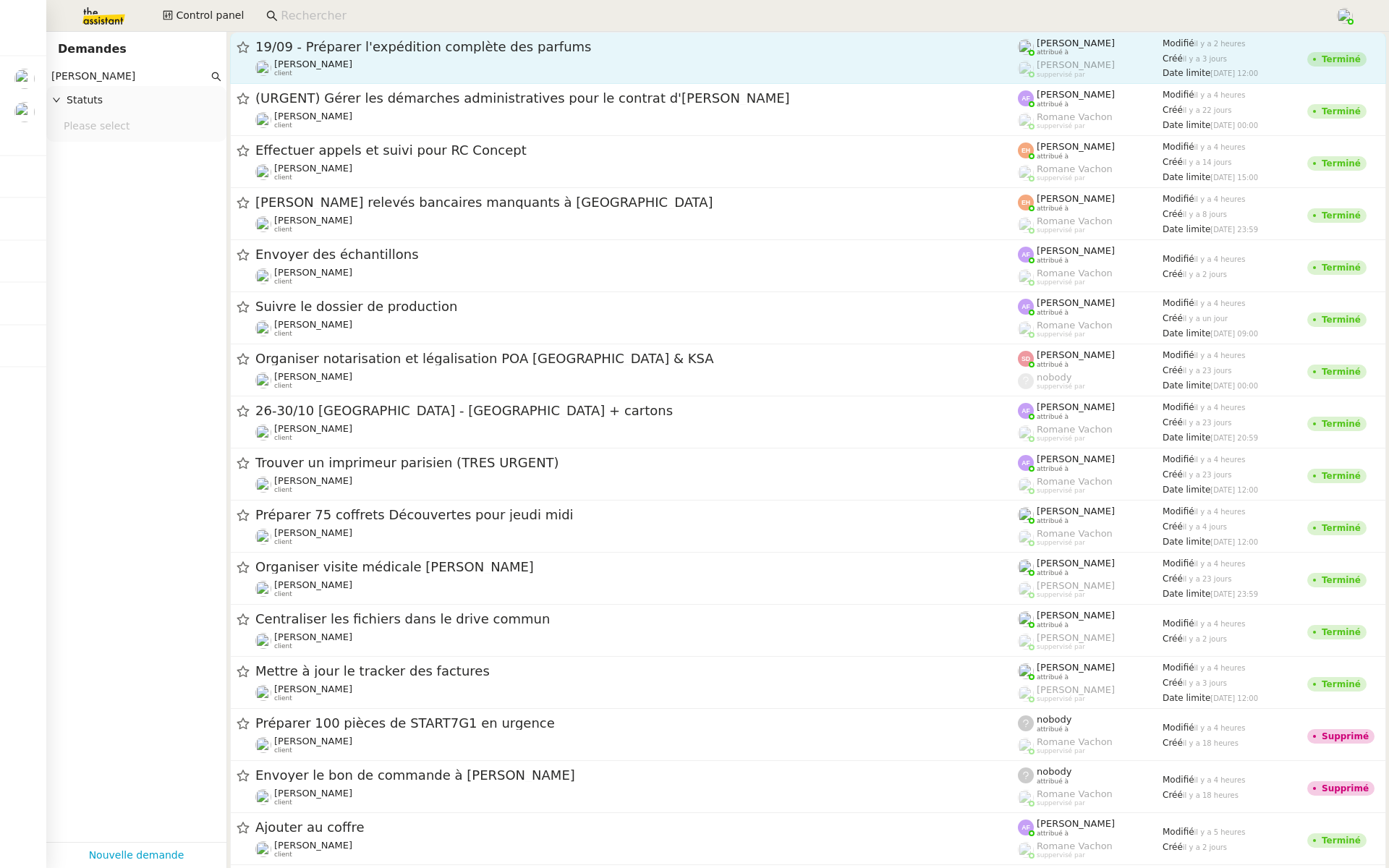
type input "[PERSON_NAME]"
click at [471, 45] on span "19/09 - Préparer l'expédition complète des parfums" at bounding box center [637, 47] width 762 height 13
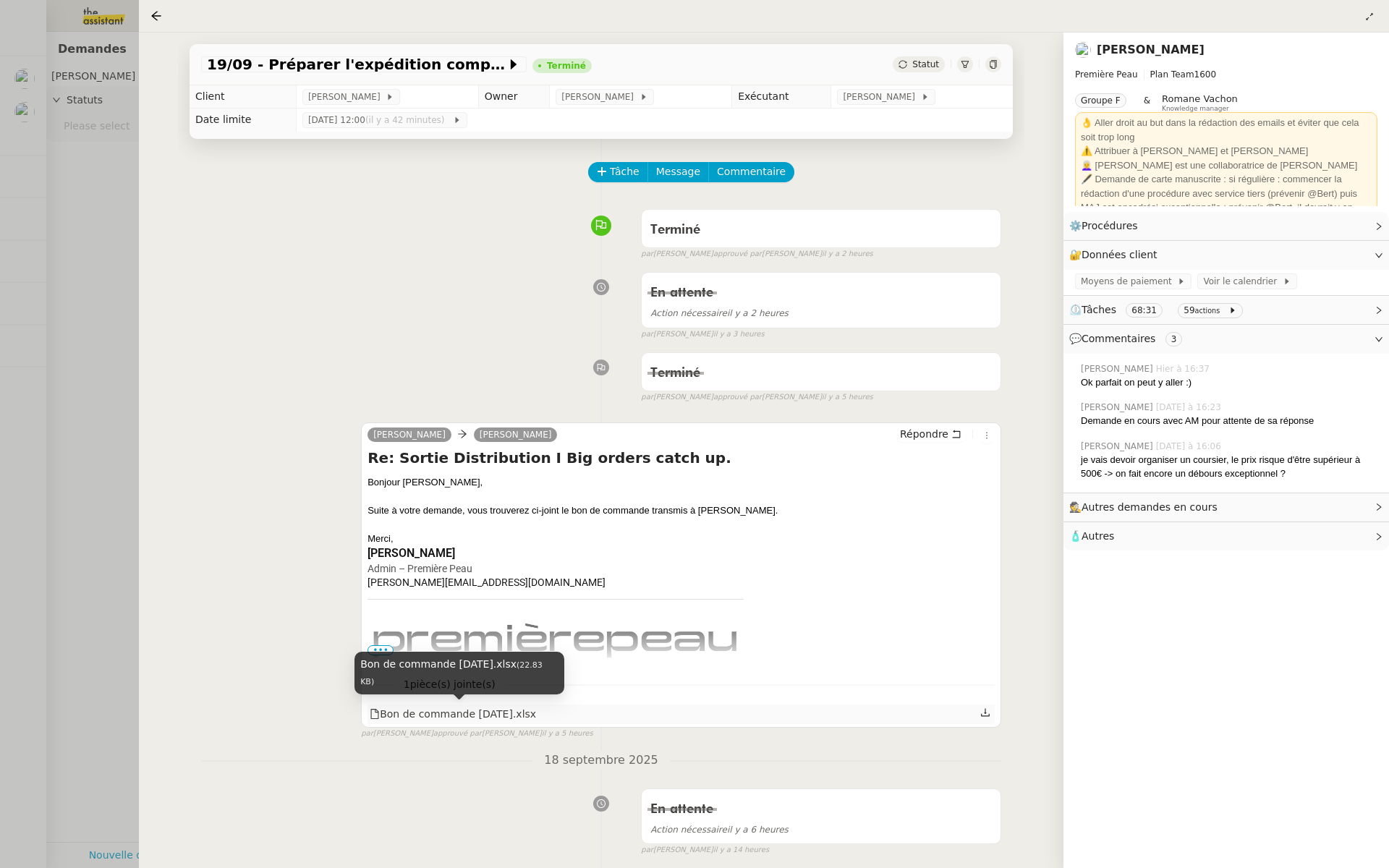
click at [477, 707] on div "Bon de commande [DATE].xlsx" at bounding box center [453, 714] width 166 height 16
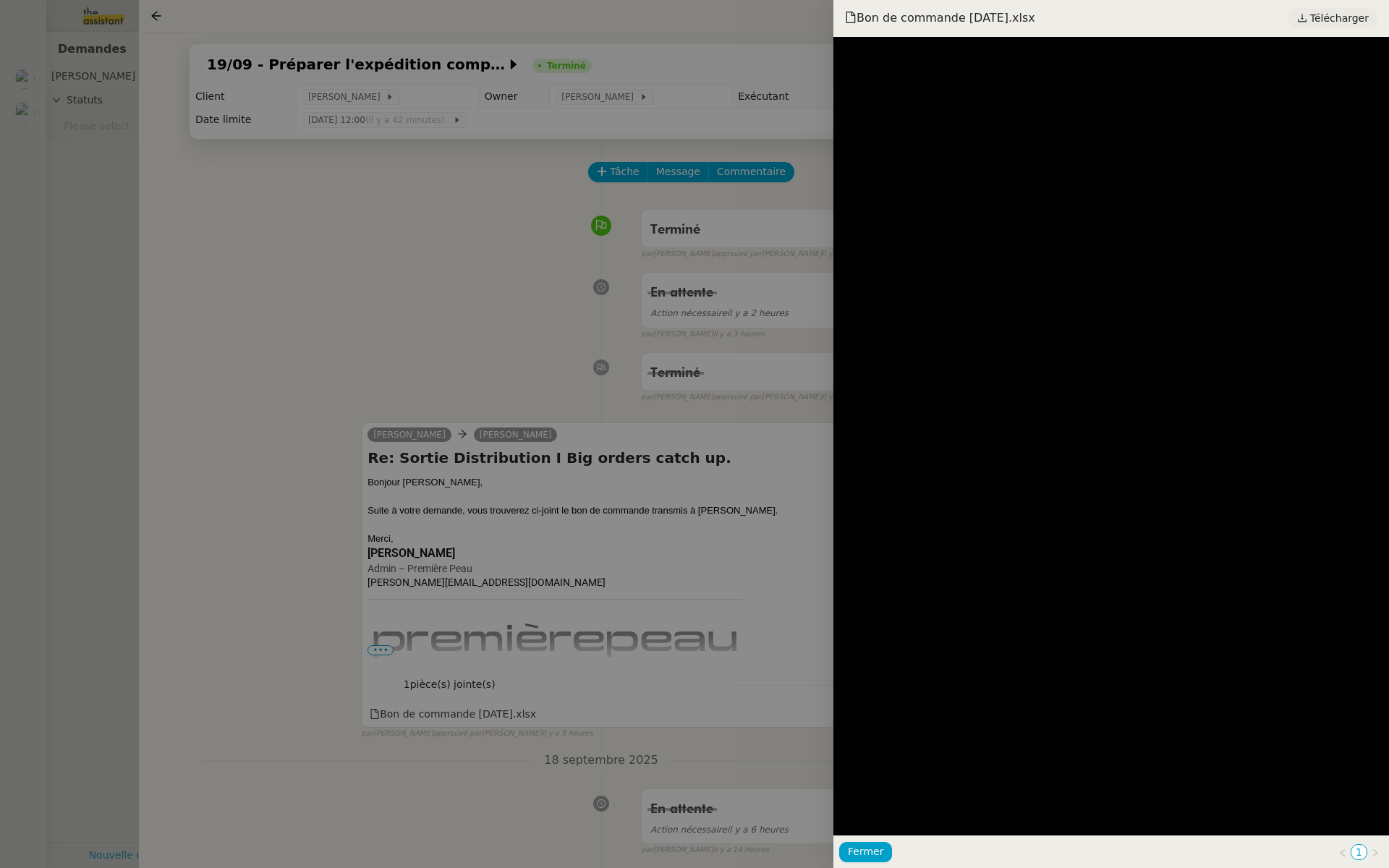
click at [1335, 16] on span "Télécharger" at bounding box center [1339, 18] width 58 height 19
click at [790, 245] on div at bounding box center [694, 434] width 1389 height 868
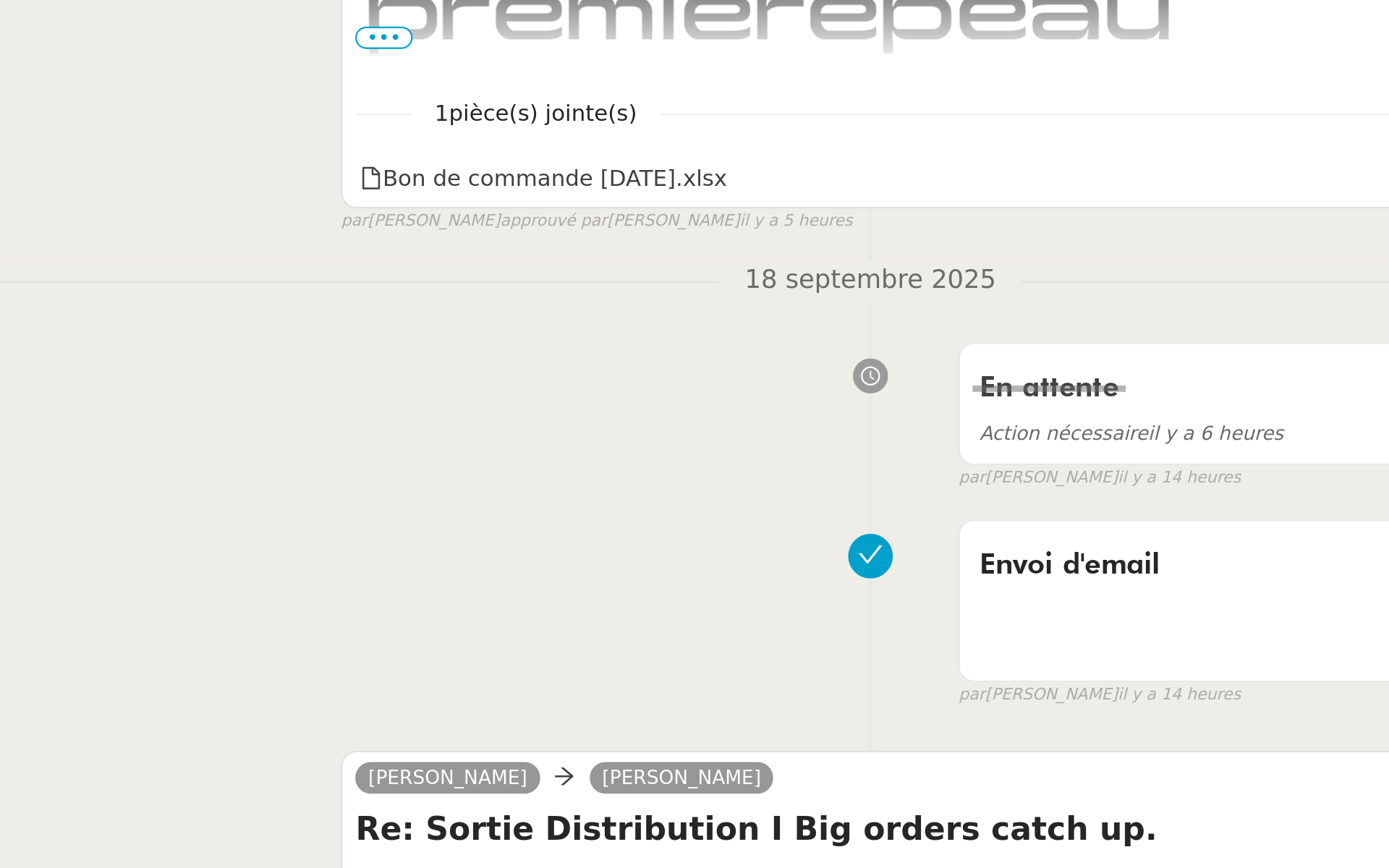
scroll to position [374, 0]
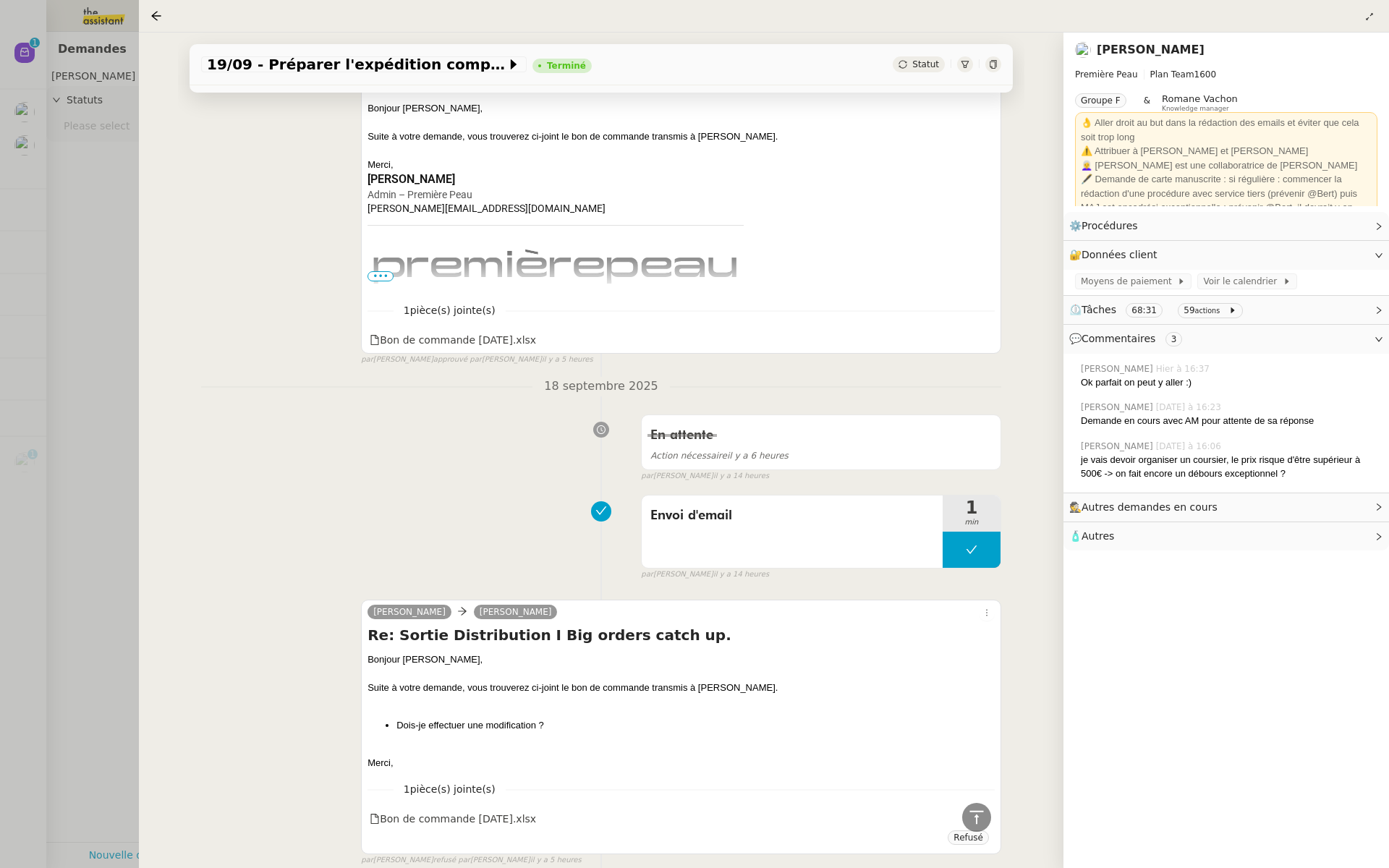
click at [136, 245] on div at bounding box center [694, 434] width 1389 height 868
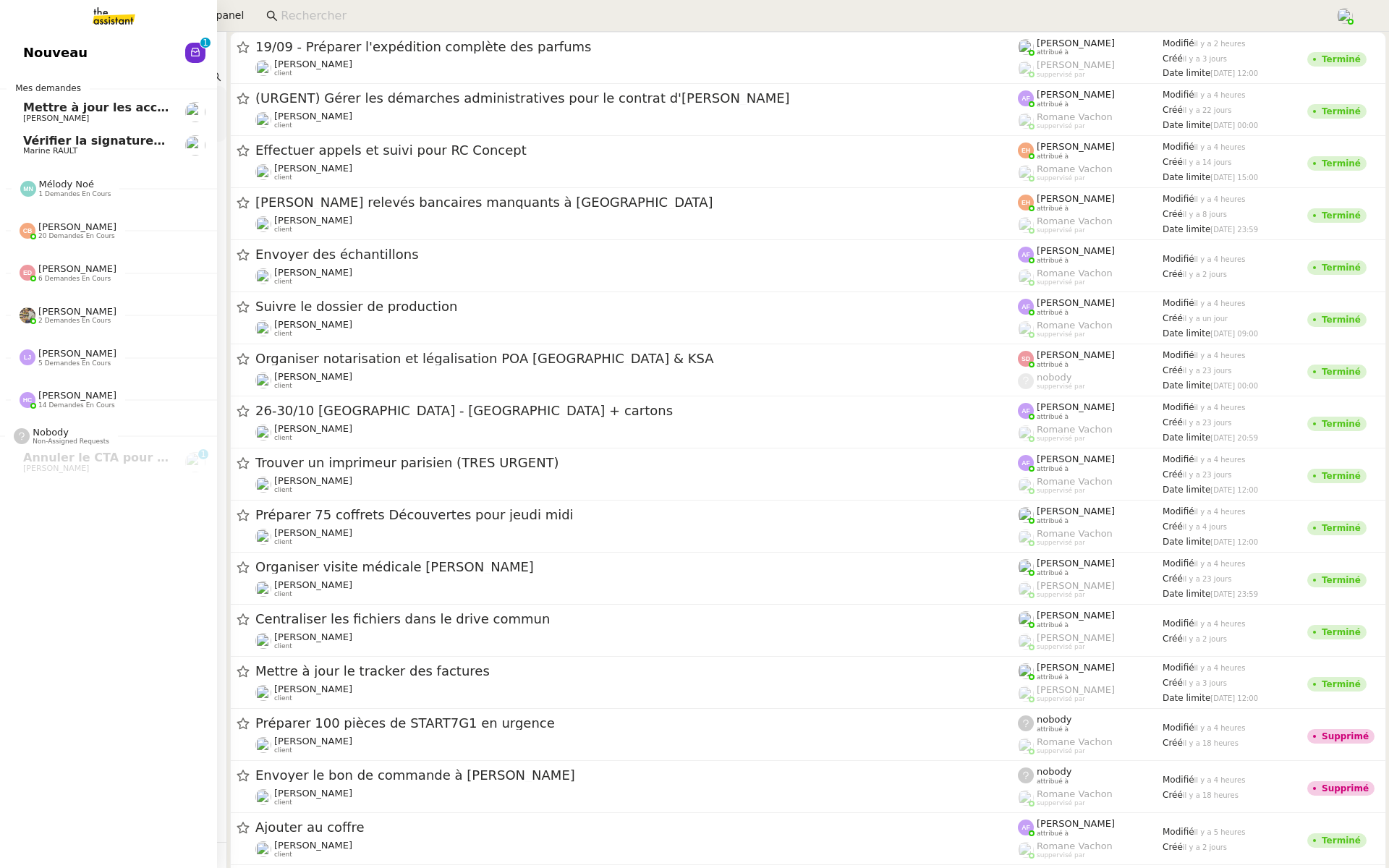
click at [20, 49] on link "Nouveau 0 1 2 3 4 5 6 7 8 9" at bounding box center [109, 53] width 217 height 33
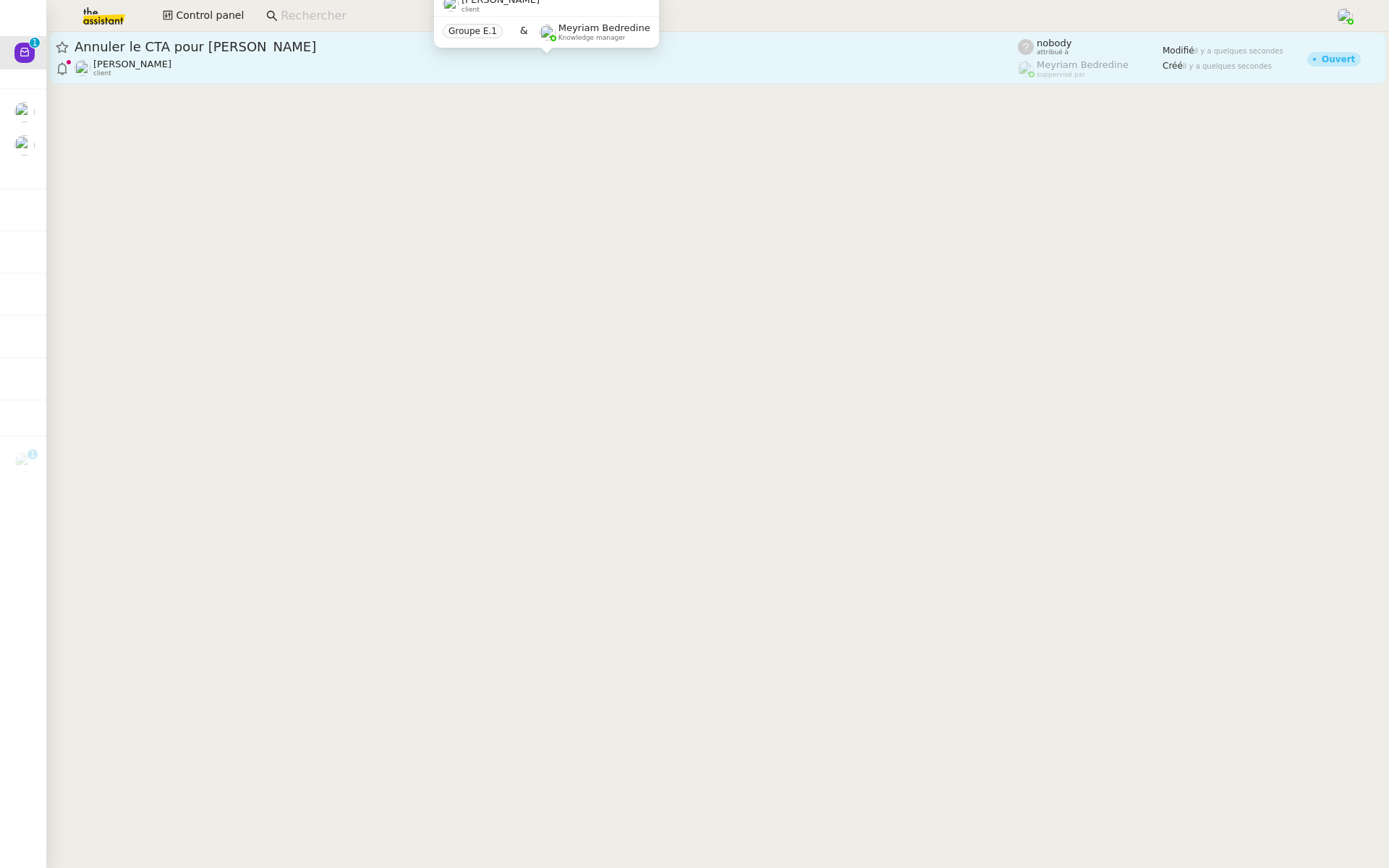
click at [295, 69] on div "[PERSON_NAME] client" at bounding box center [546, 68] width 943 height 19
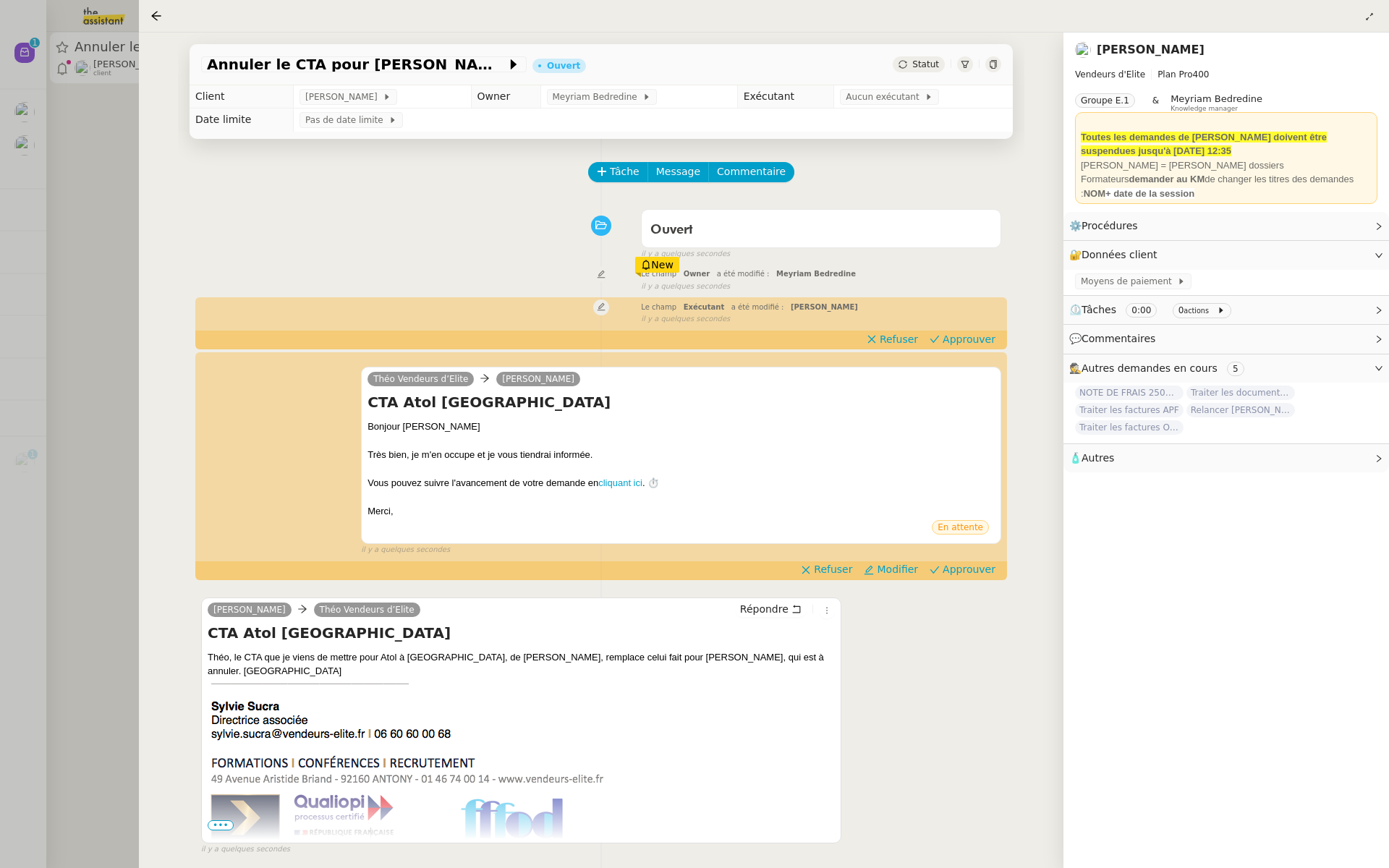
scroll to position [45, 0]
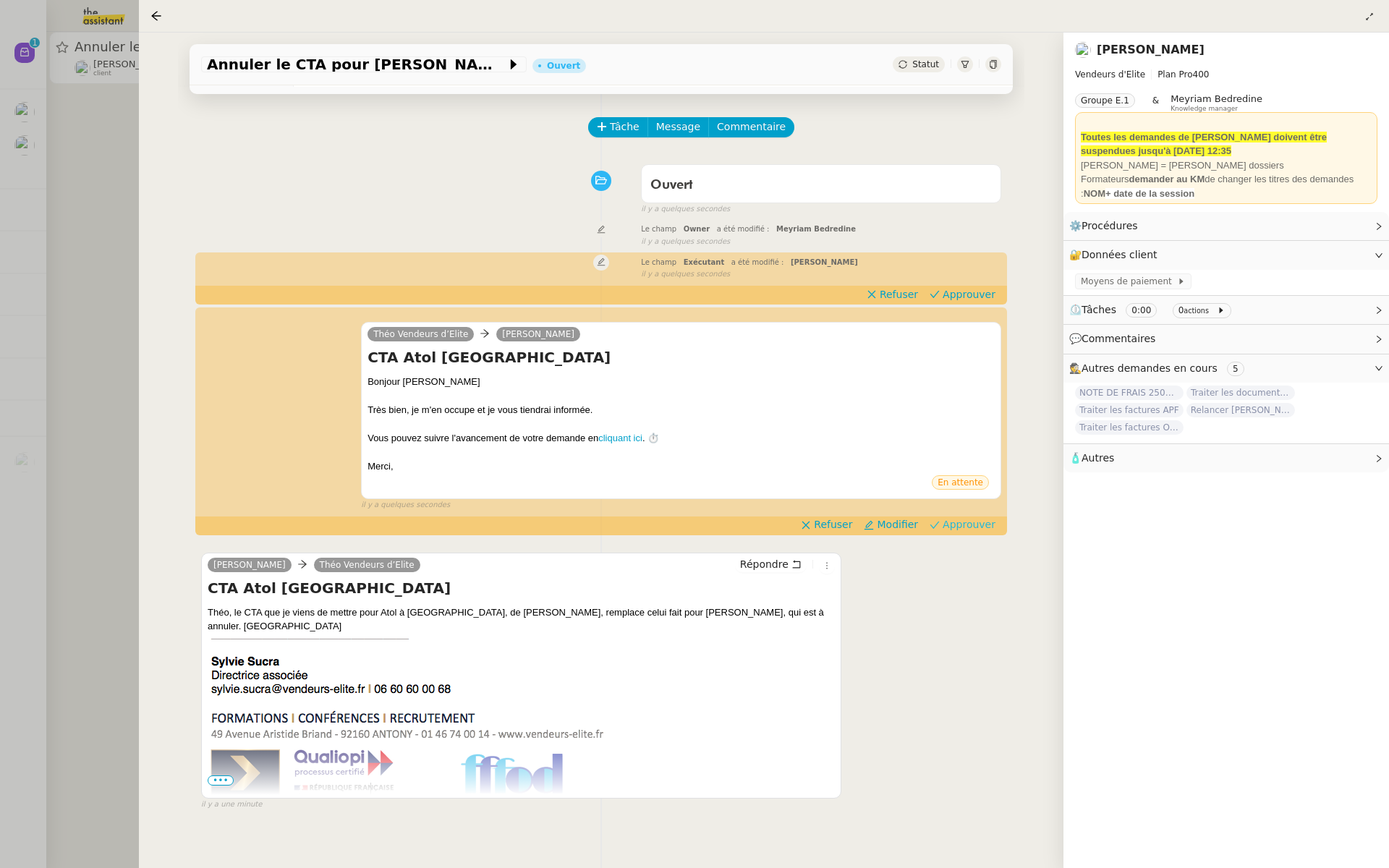
click at [974, 526] on span "Approuver" at bounding box center [969, 524] width 53 height 15
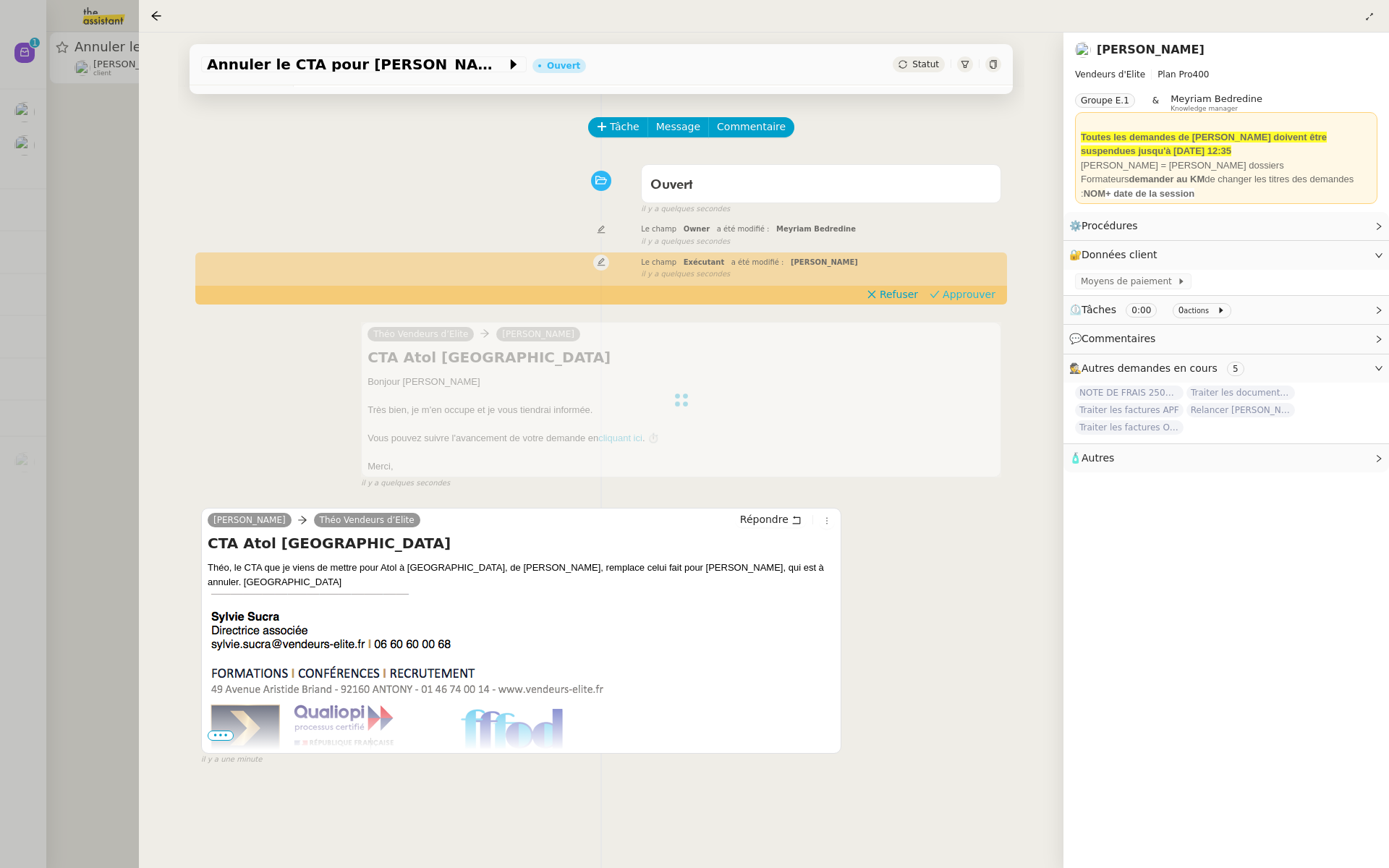
click at [978, 293] on span "Approuver" at bounding box center [969, 294] width 53 height 15
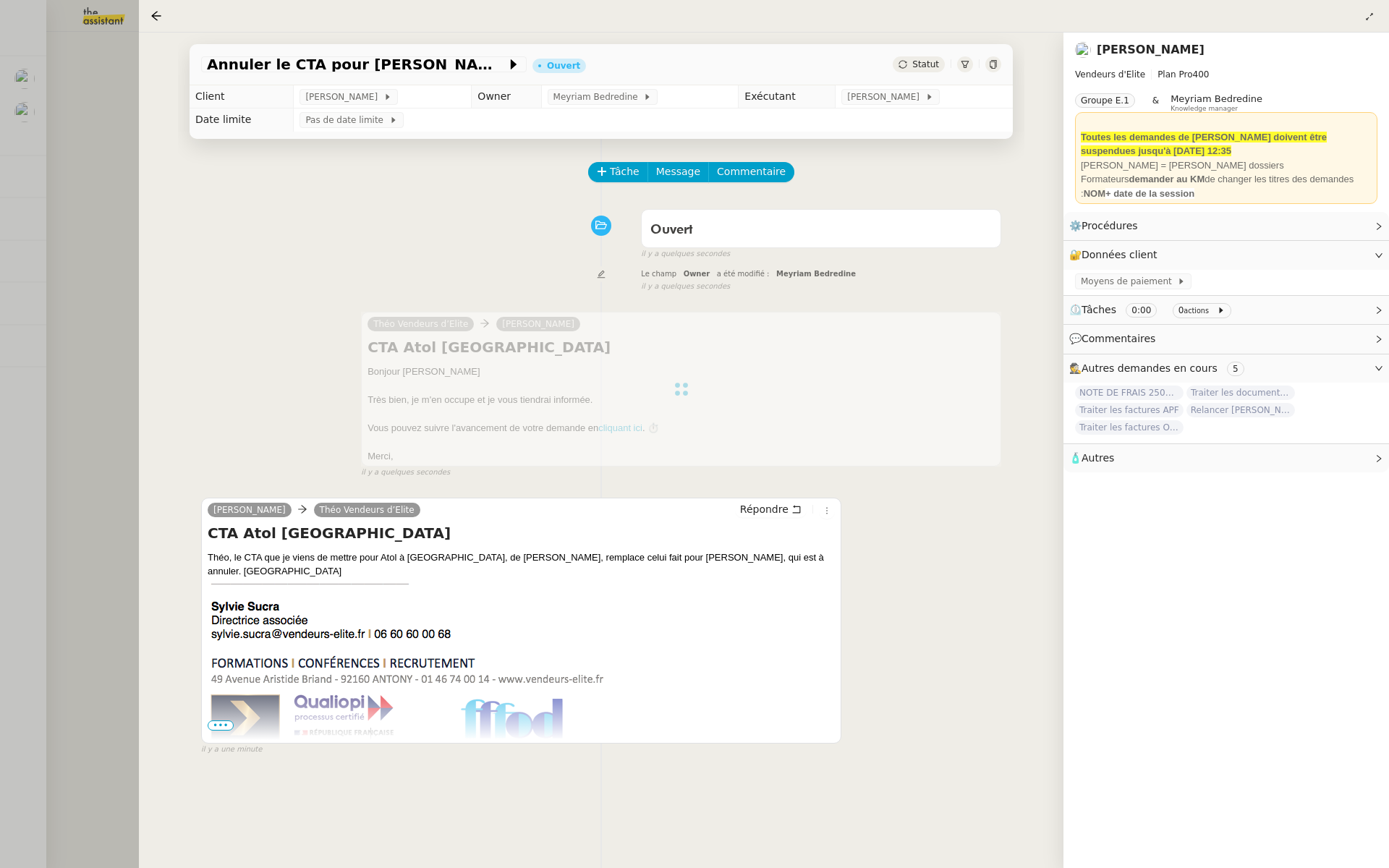
click at [102, 190] on div at bounding box center [694, 434] width 1389 height 868
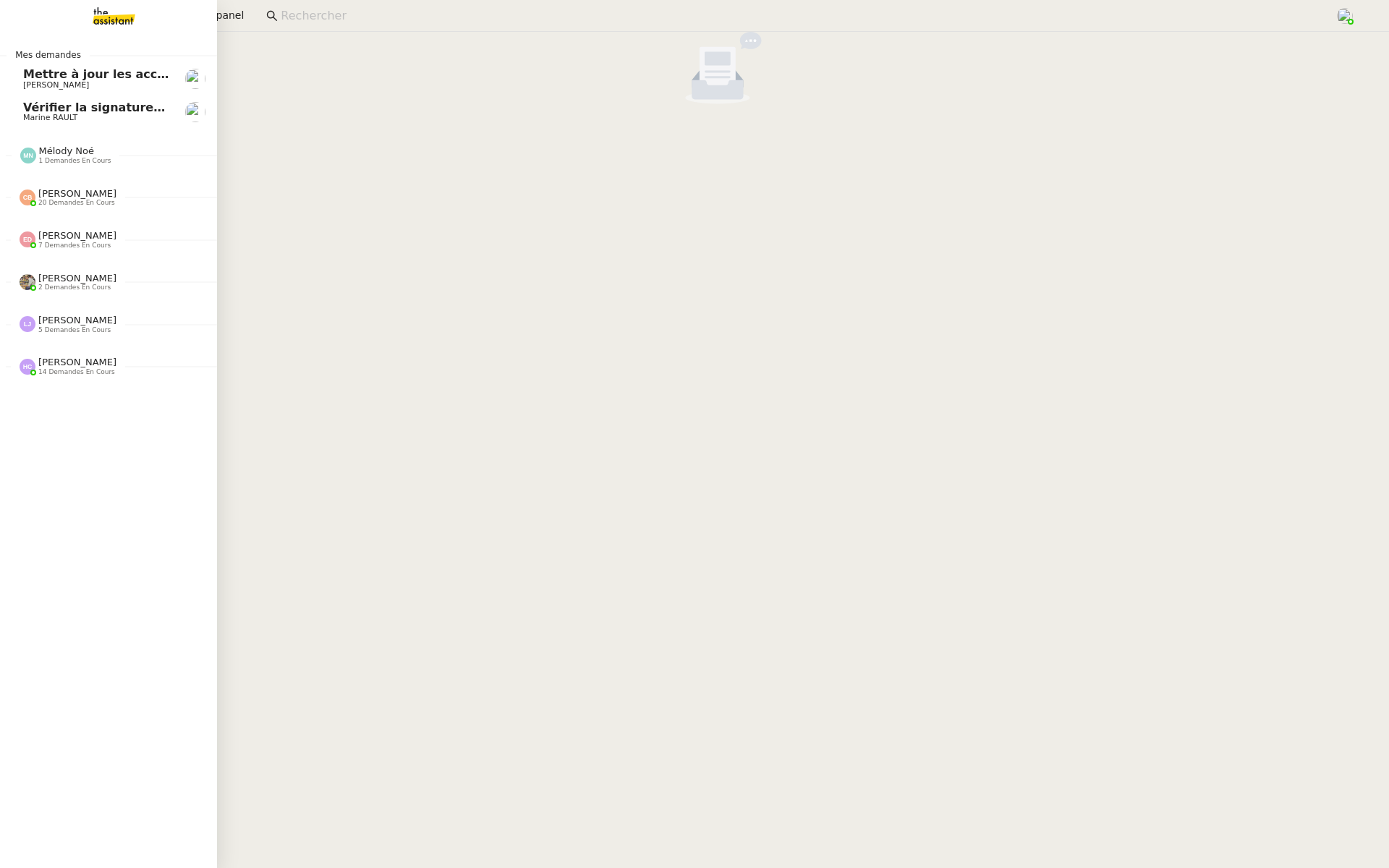
click at [64, 86] on span "[PERSON_NAME]" at bounding box center [56, 85] width 66 height 9
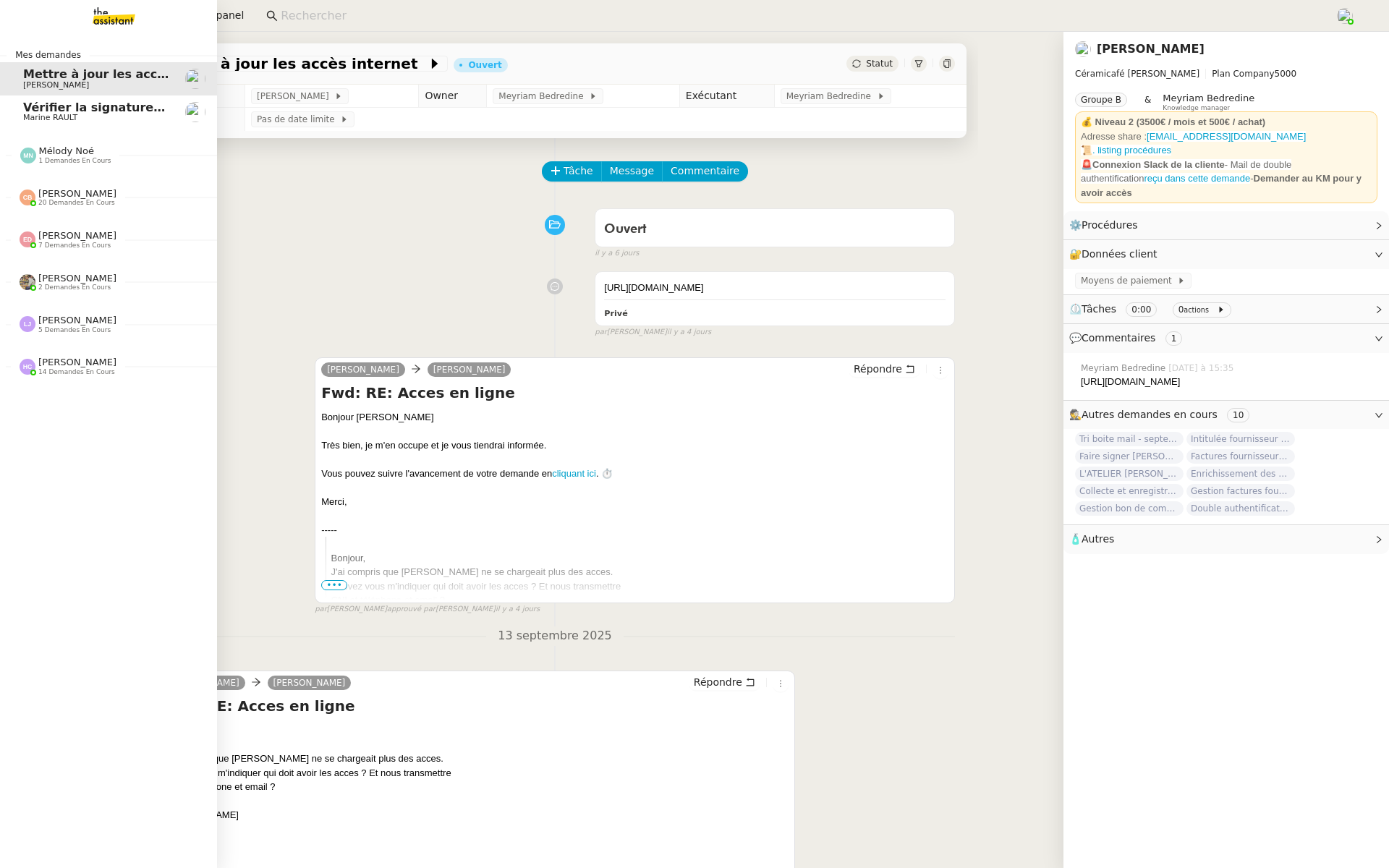
click at [50, 107] on span "Vérifier la signature de mail" at bounding box center [114, 108] width 182 height 14
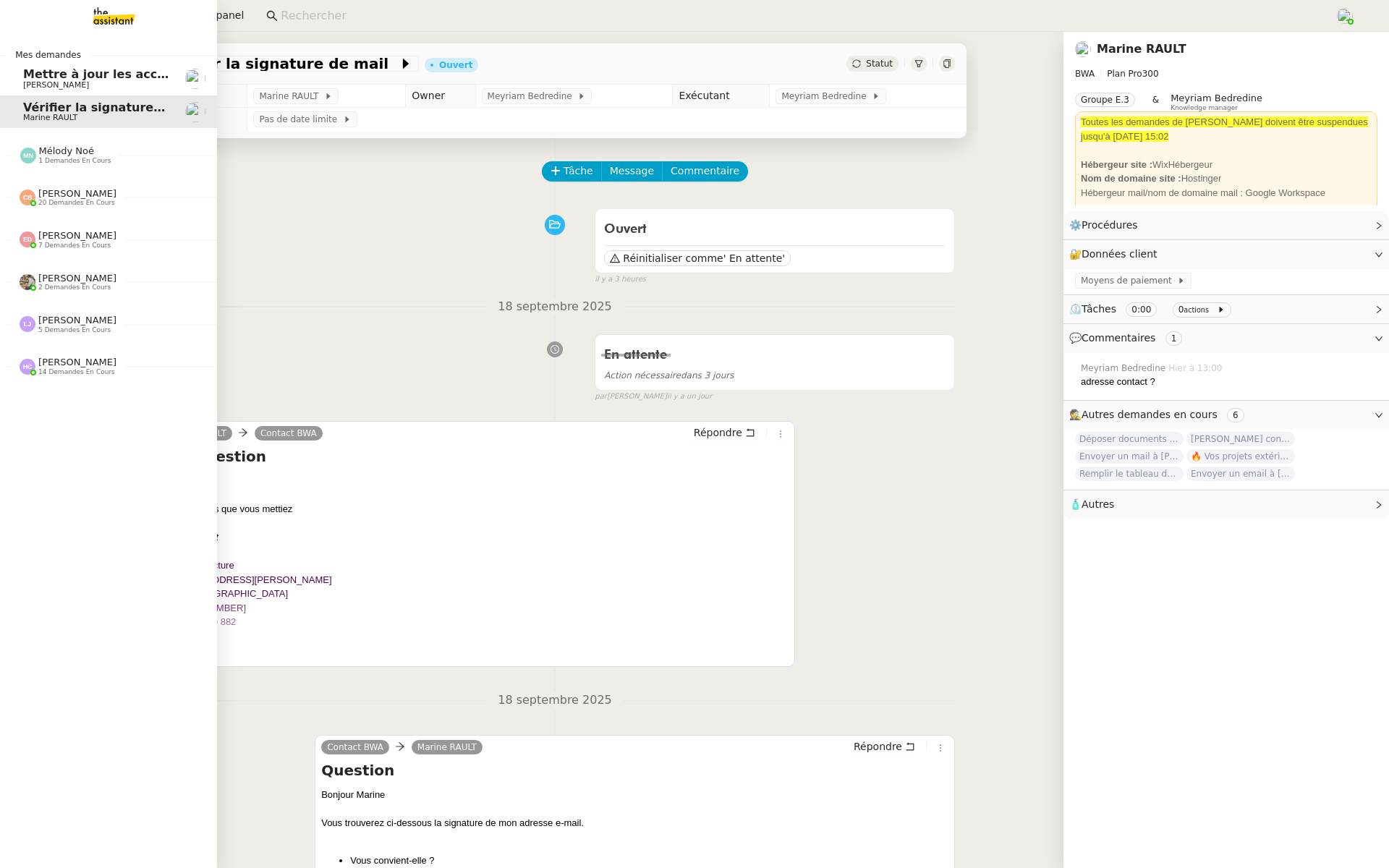
click at [80, 84] on span "[PERSON_NAME]" at bounding box center [56, 85] width 66 height 9
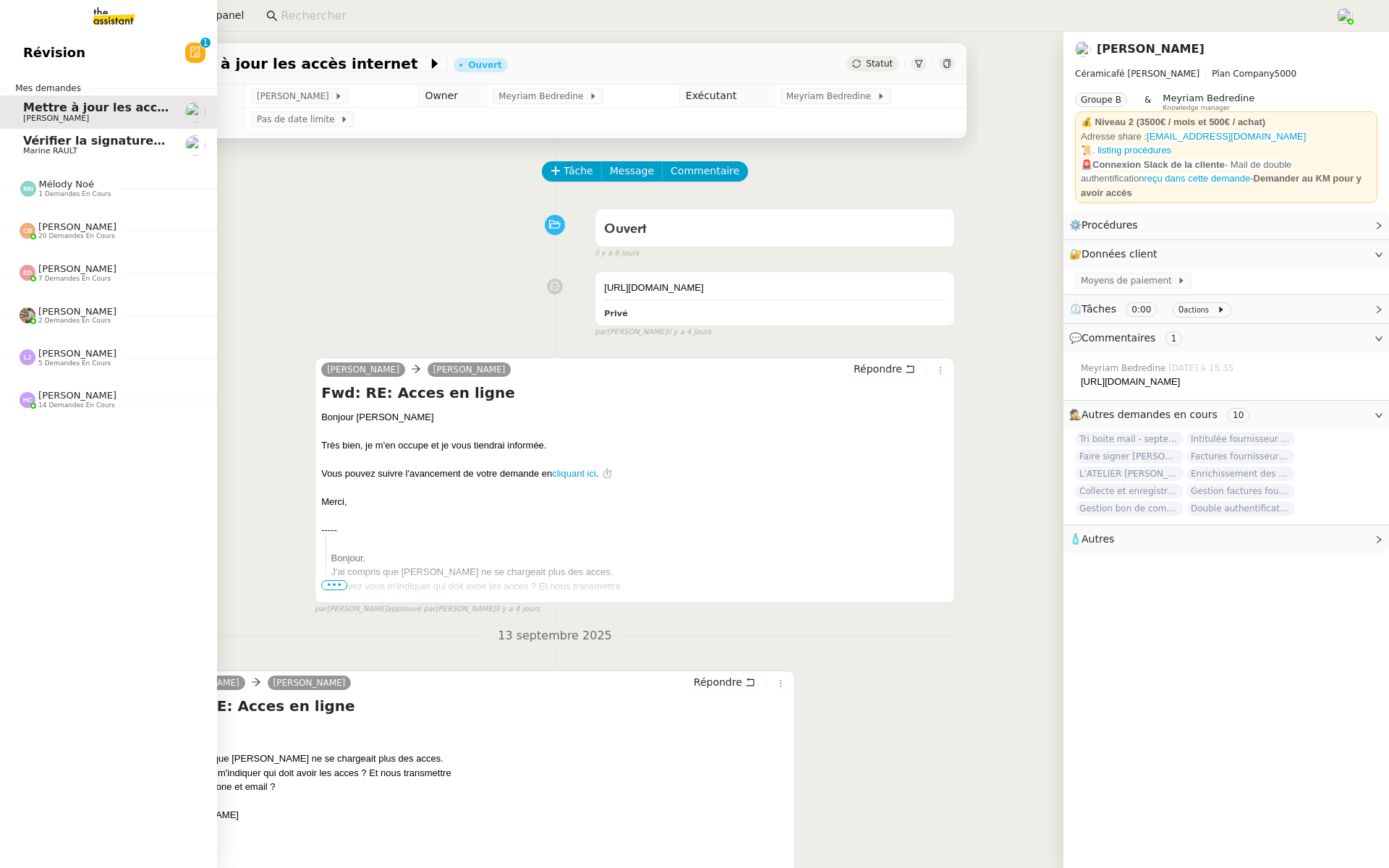
click at [72, 50] on span "Révision" at bounding box center [54, 53] width 62 height 22
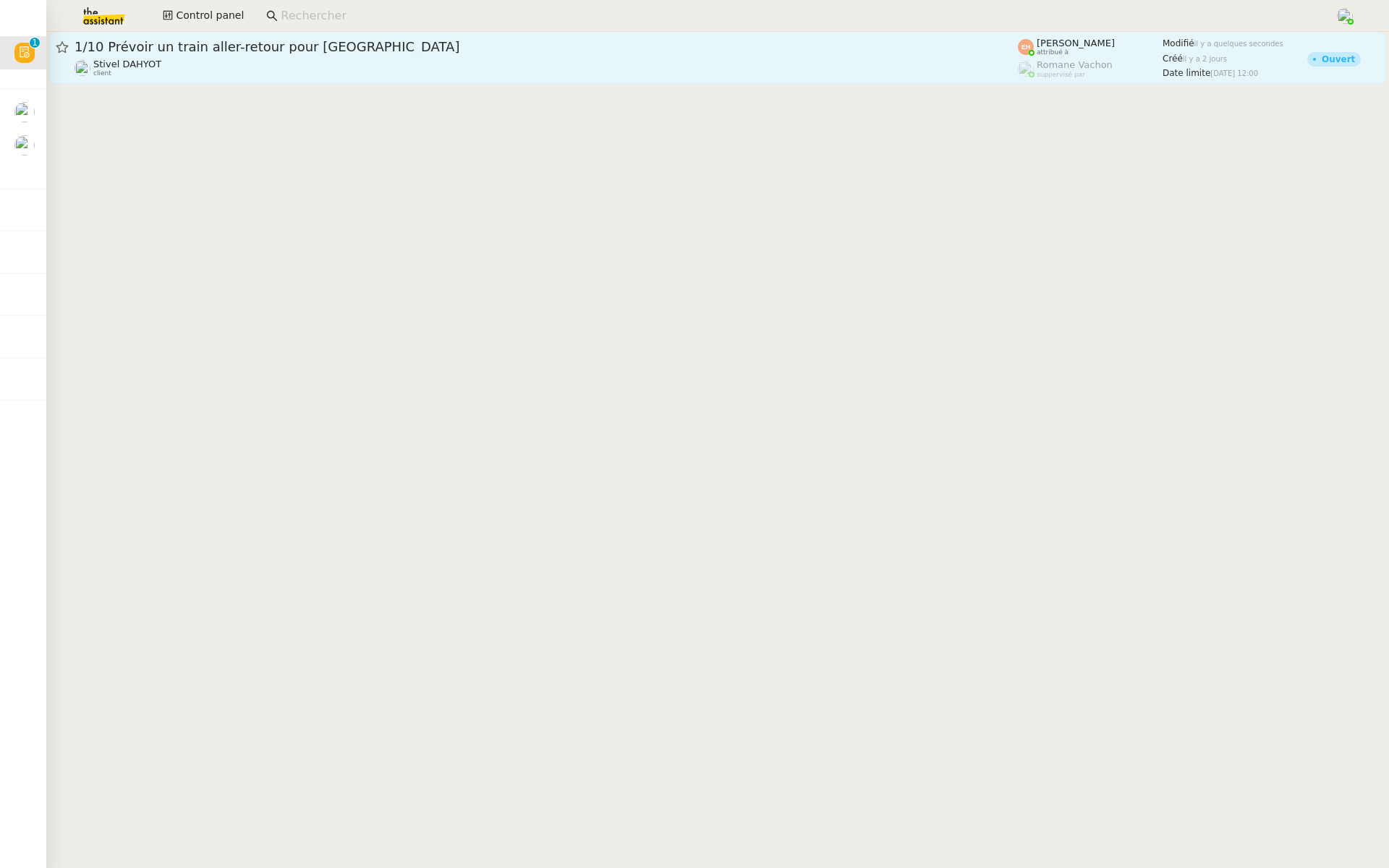
click at [453, 51] on span "1/10 Prévoir un train aller-retour pour [GEOGRAPHIC_DATA]" at bounding box center [546, 47] width 943 height 13
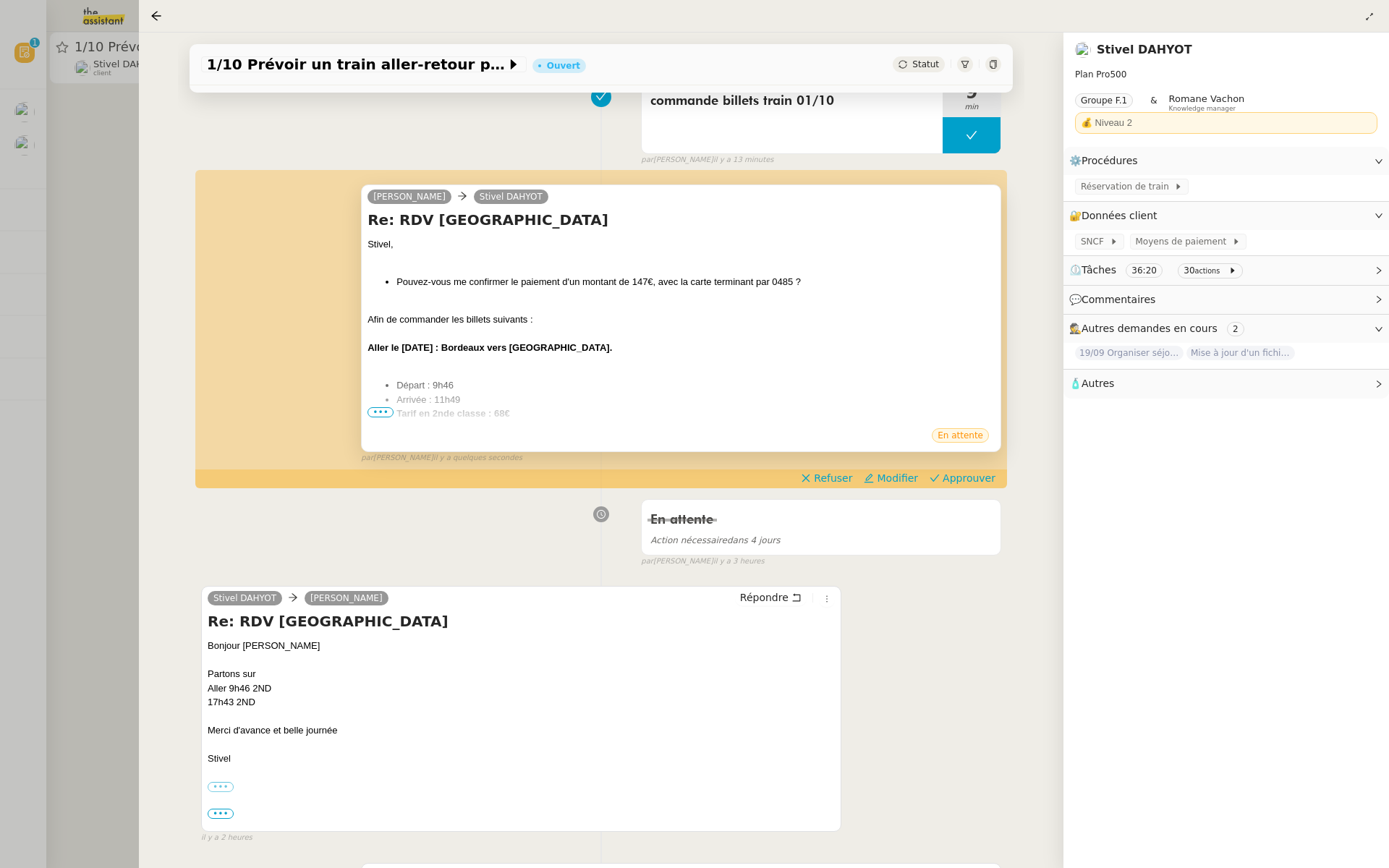
scroll to position [265, 0]
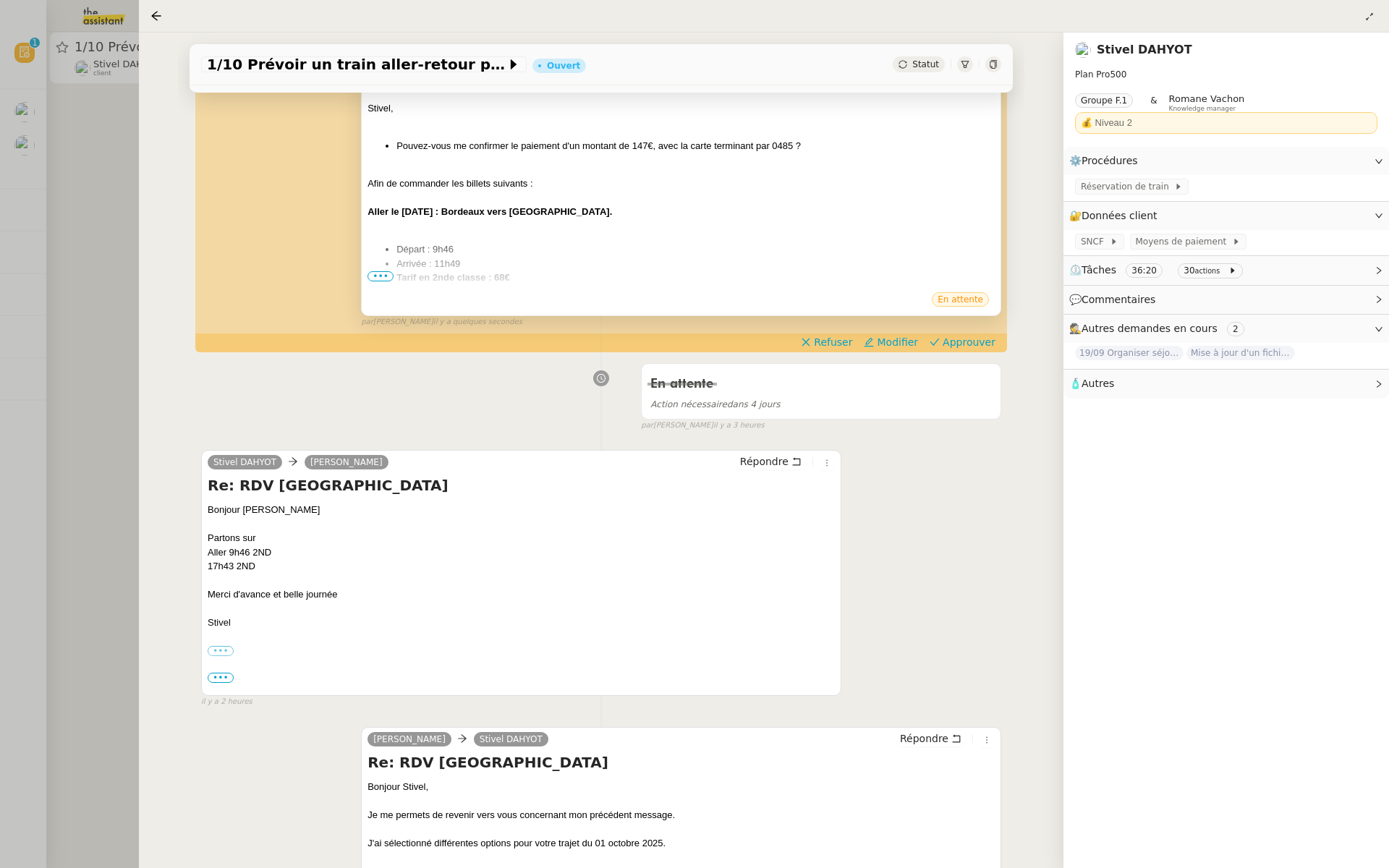
click at [373, 277] on span "•••" at bounding box center [380, 276] width 26 height 10
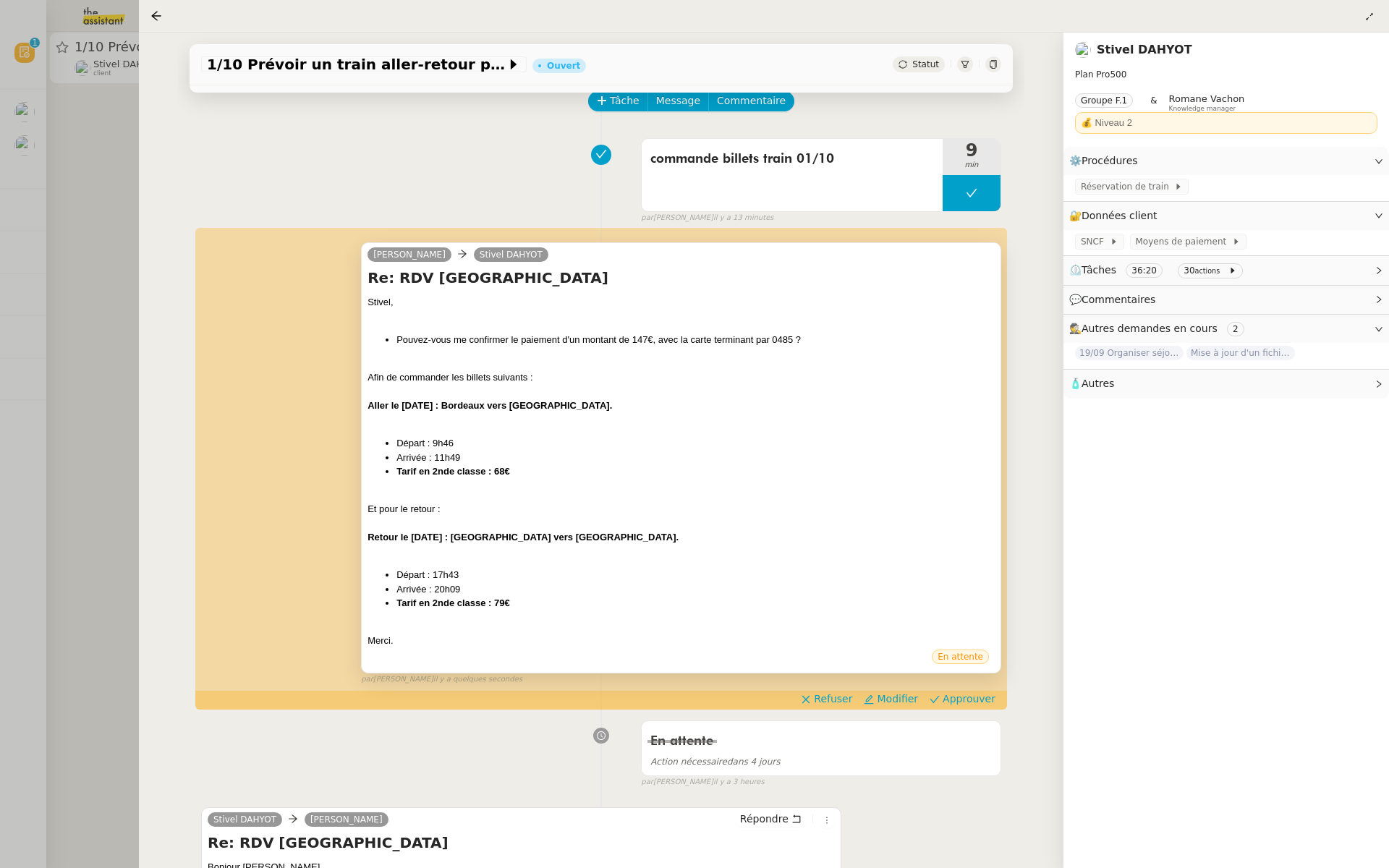
scroll to position [84, 0]
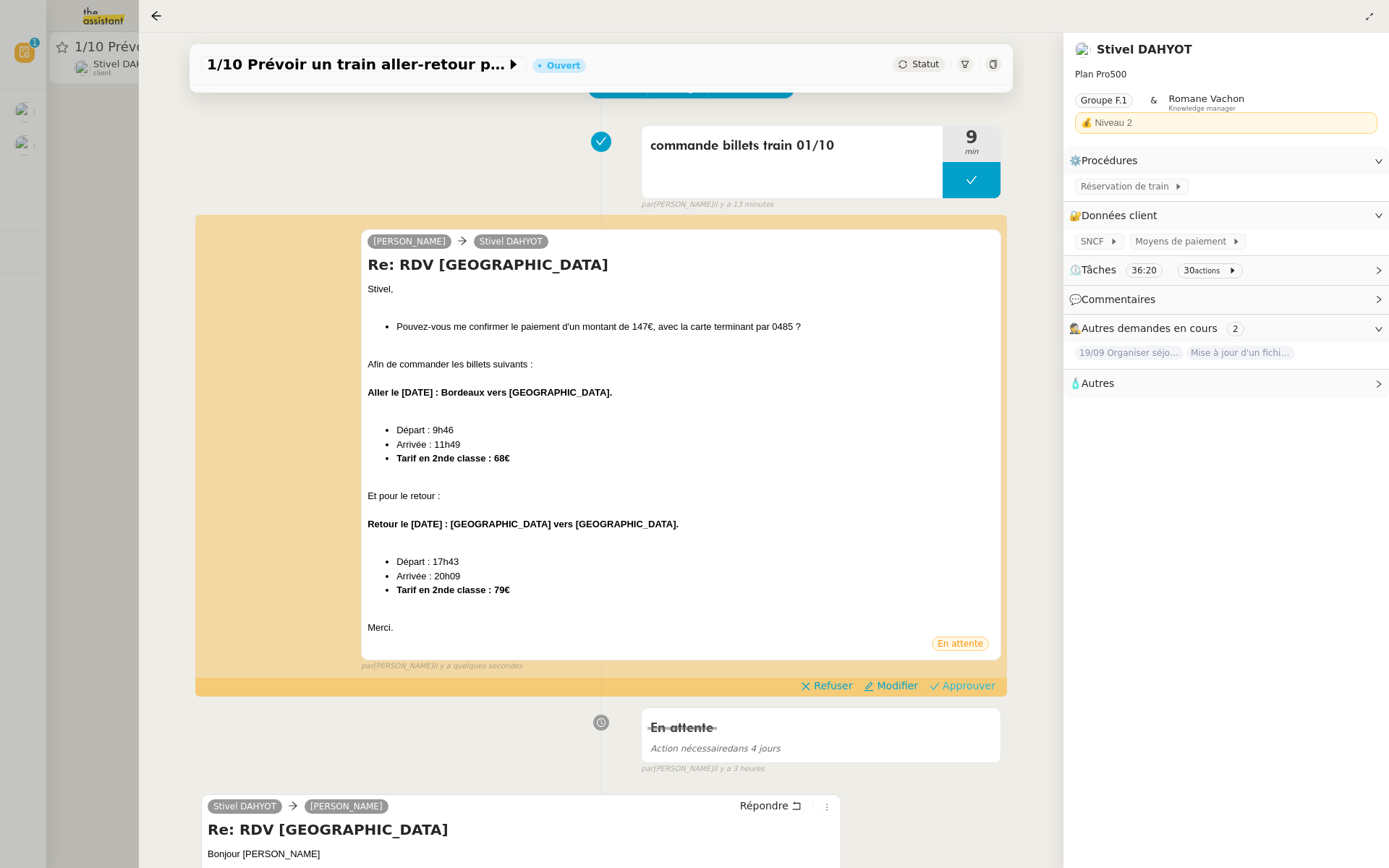
click at [978, 687] on span "Approuver" at bounding box center [969, 686] width 53 height 15
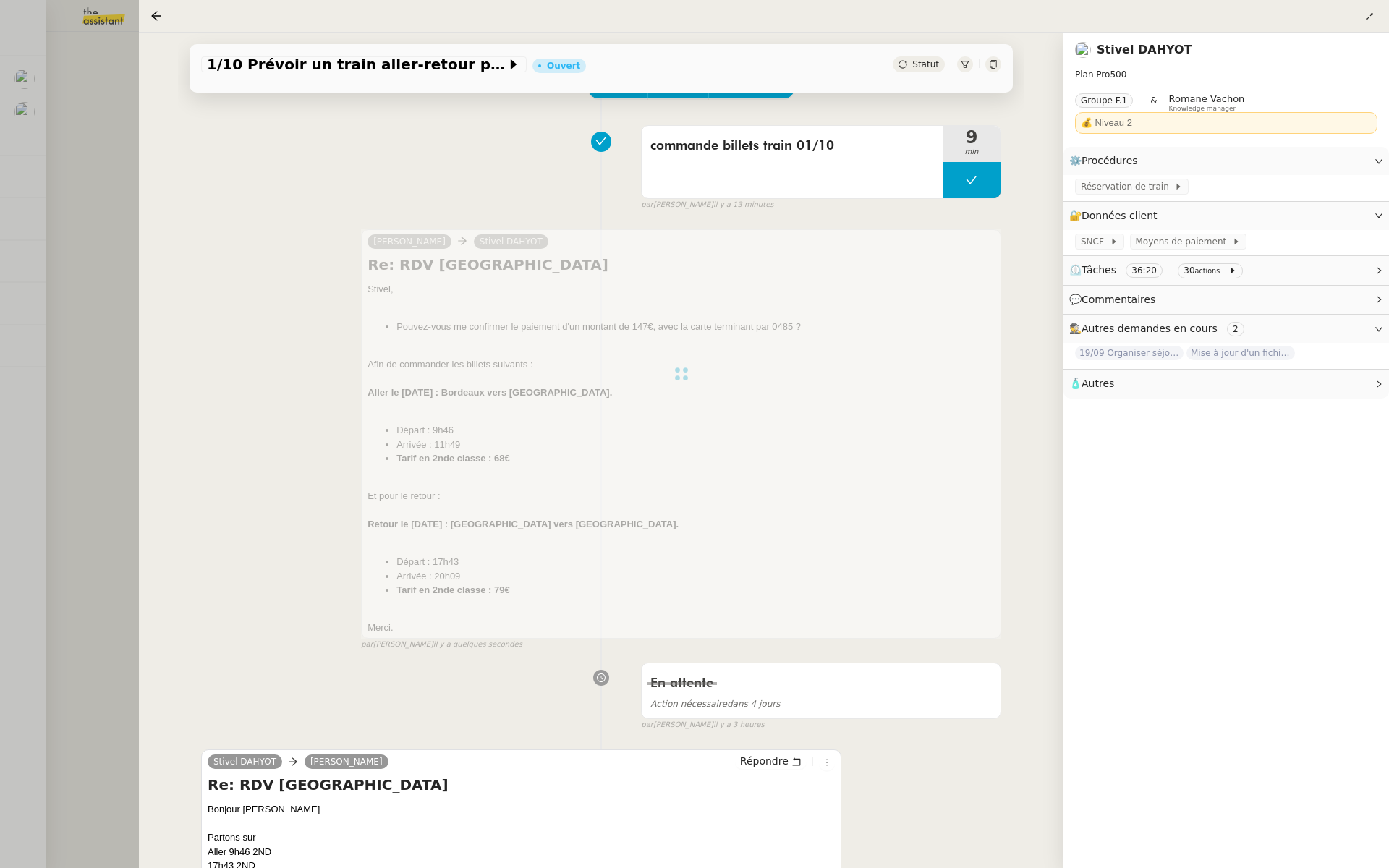
click at [15, 233] on div at bounding box center [694, 434] width 1389 height 868
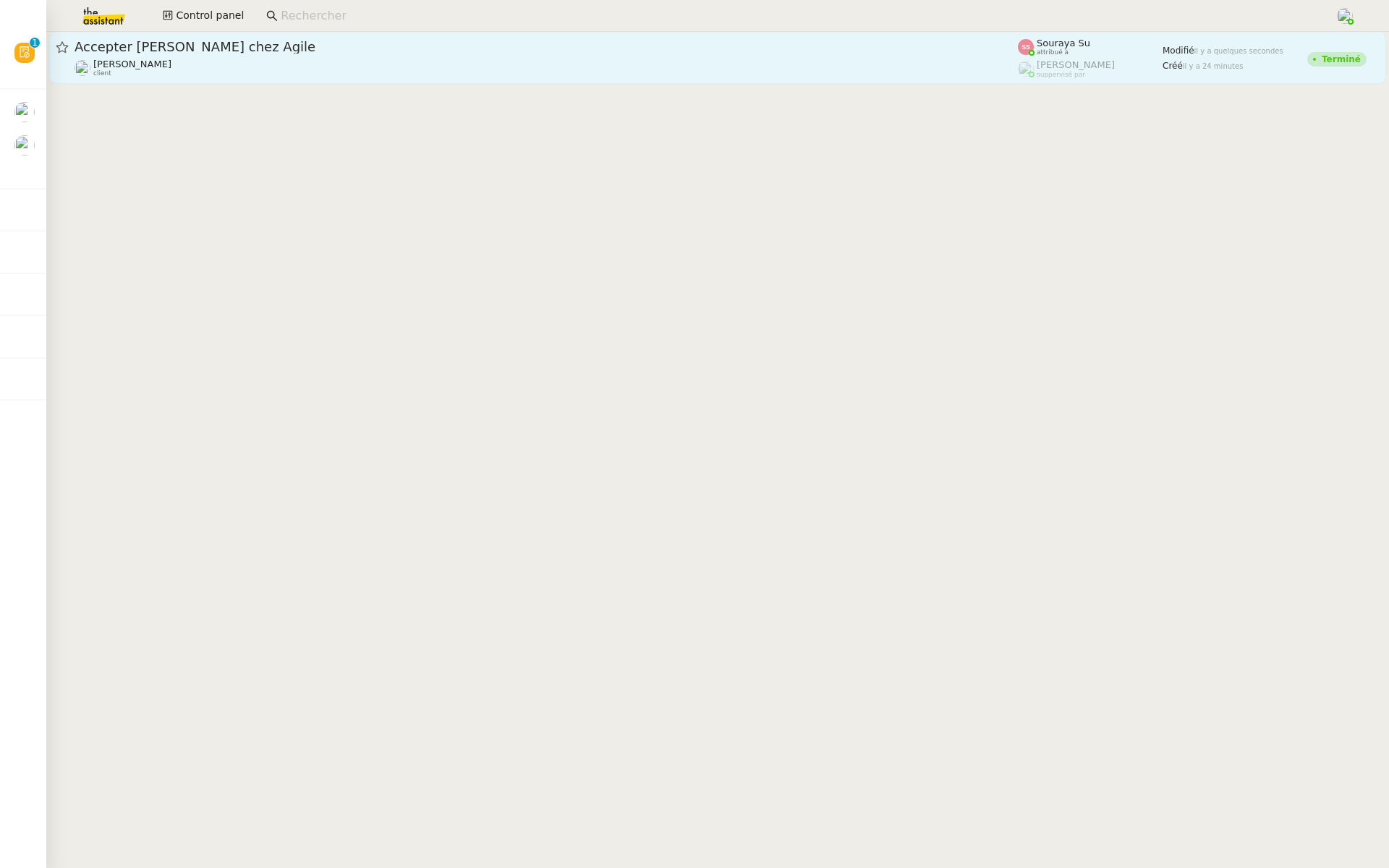
click at [270, 48] on span "Accepter [PERSON_NAME] chez Agile" at bounding box center [546, 47] width 943 height 13
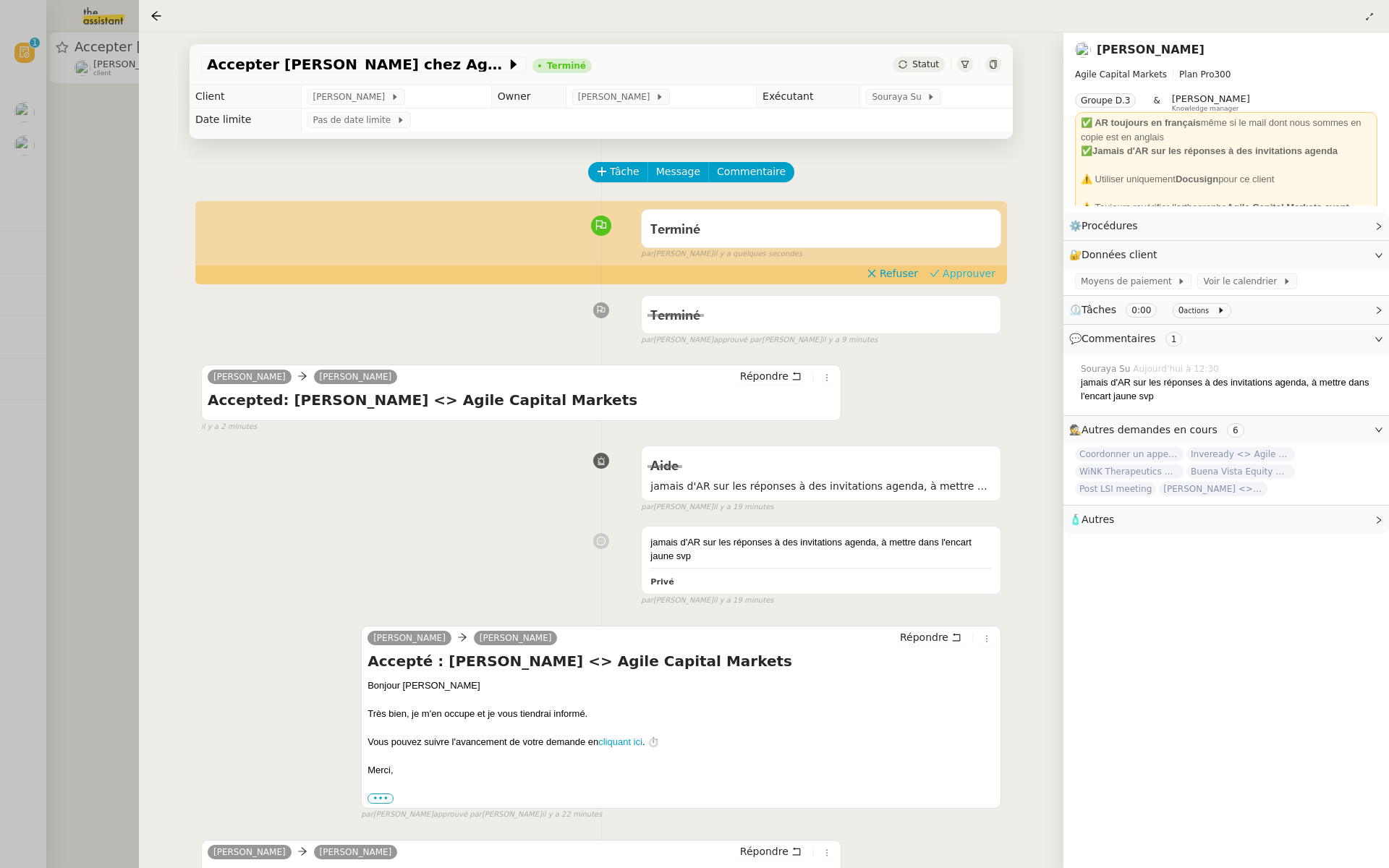
click at [954, 276] on span "Approuver" at bounding box center [969, 273] width 53 height 15
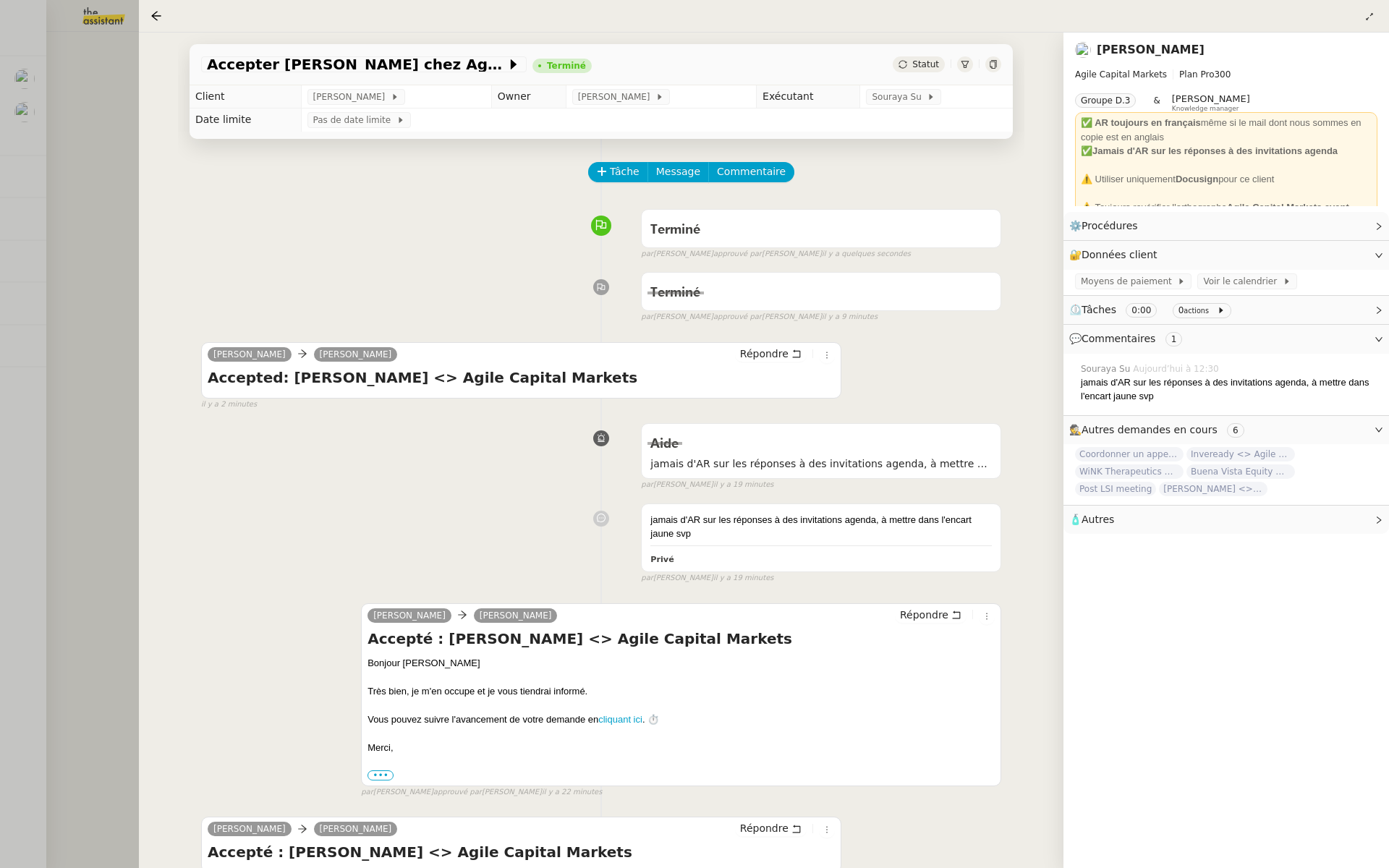
click at [130, 290] on div at bounding box center [694, 434] width 1389 height 868
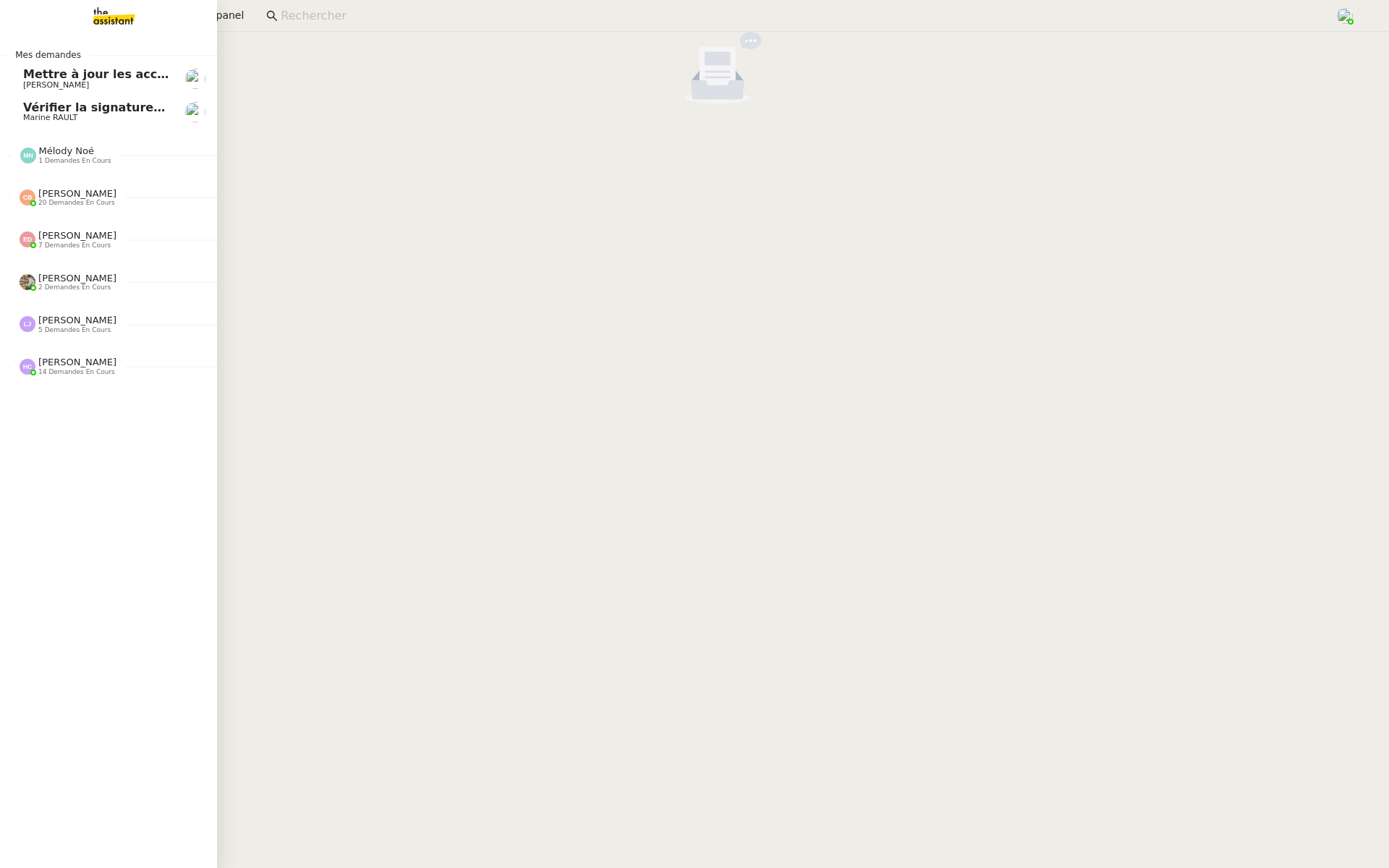
click at [83, 123] on link "Vérifier la signature de mail Marine RAULT" at bounding box center [109, 112] width 217 height 33
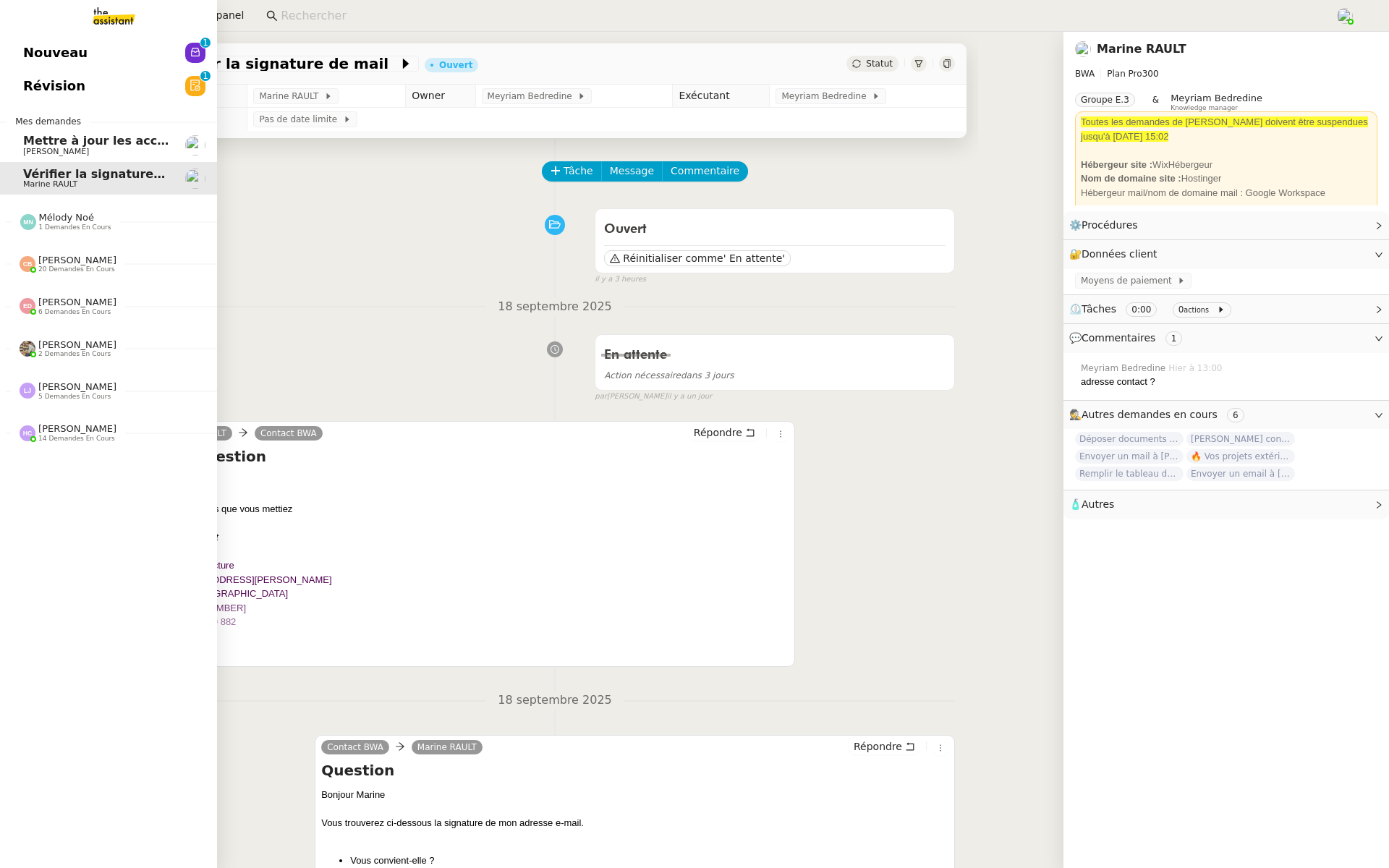
click at [113, 92] on link "Révision 0 1 2 3 4 5 6 7 8 9" at bounding box center [109, 85] width 217 height 33
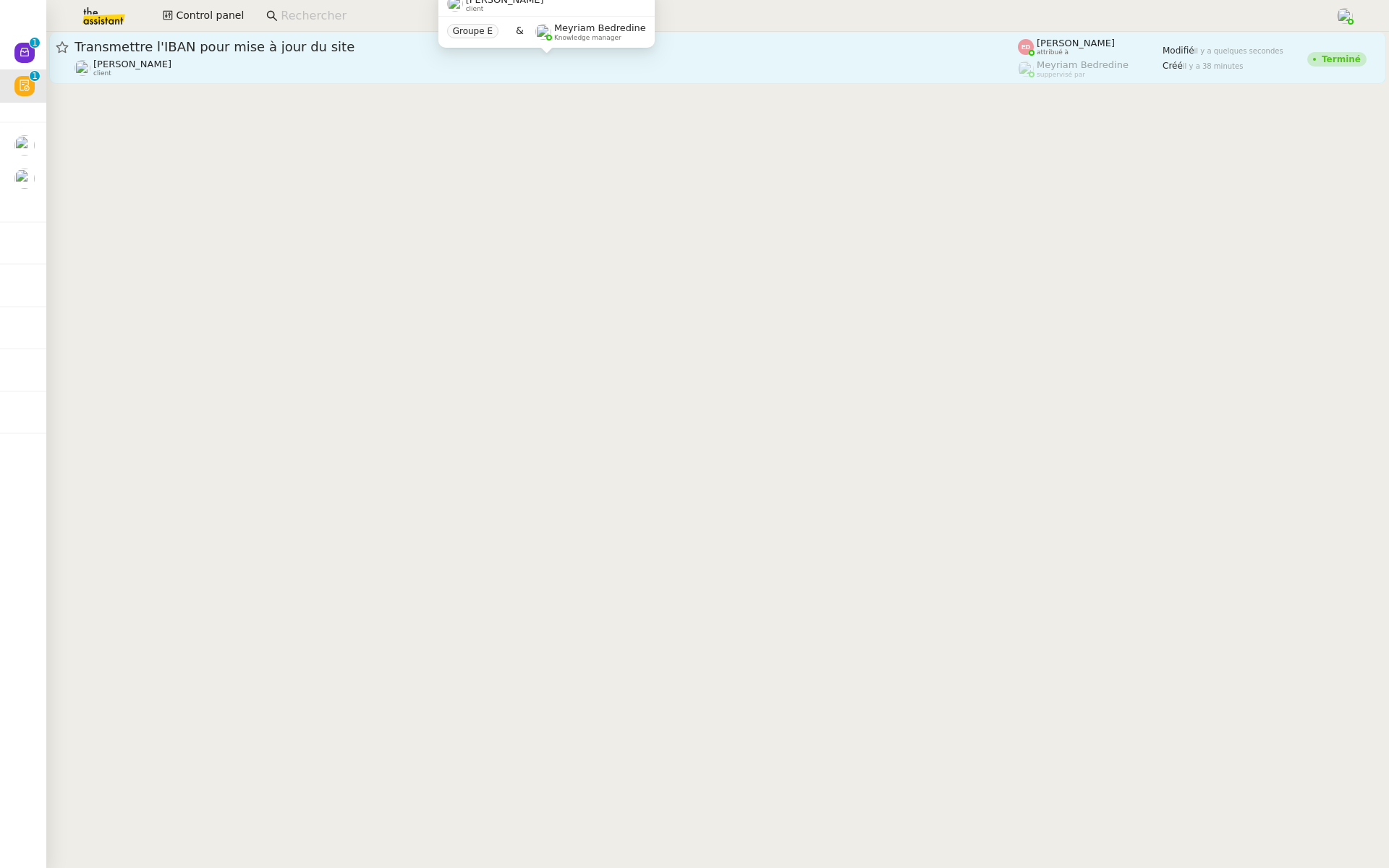
click at [275, 64] on div "[PERSON_NAME] client" at bounding box center [546, 68] width 943 height 19
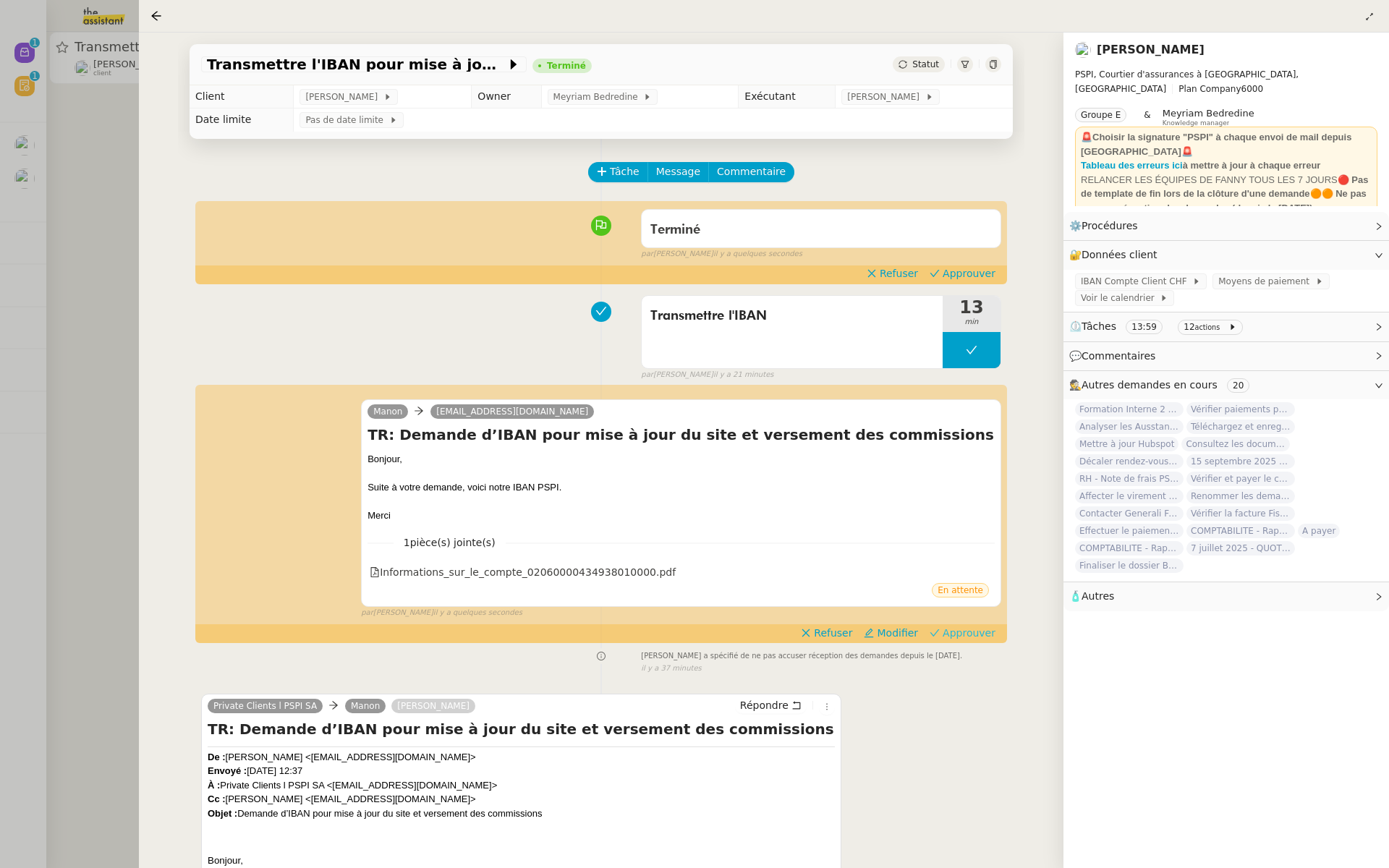
click at [977, 634] on span "Approuver" at bounding box center [969, 633] width 53 height 15
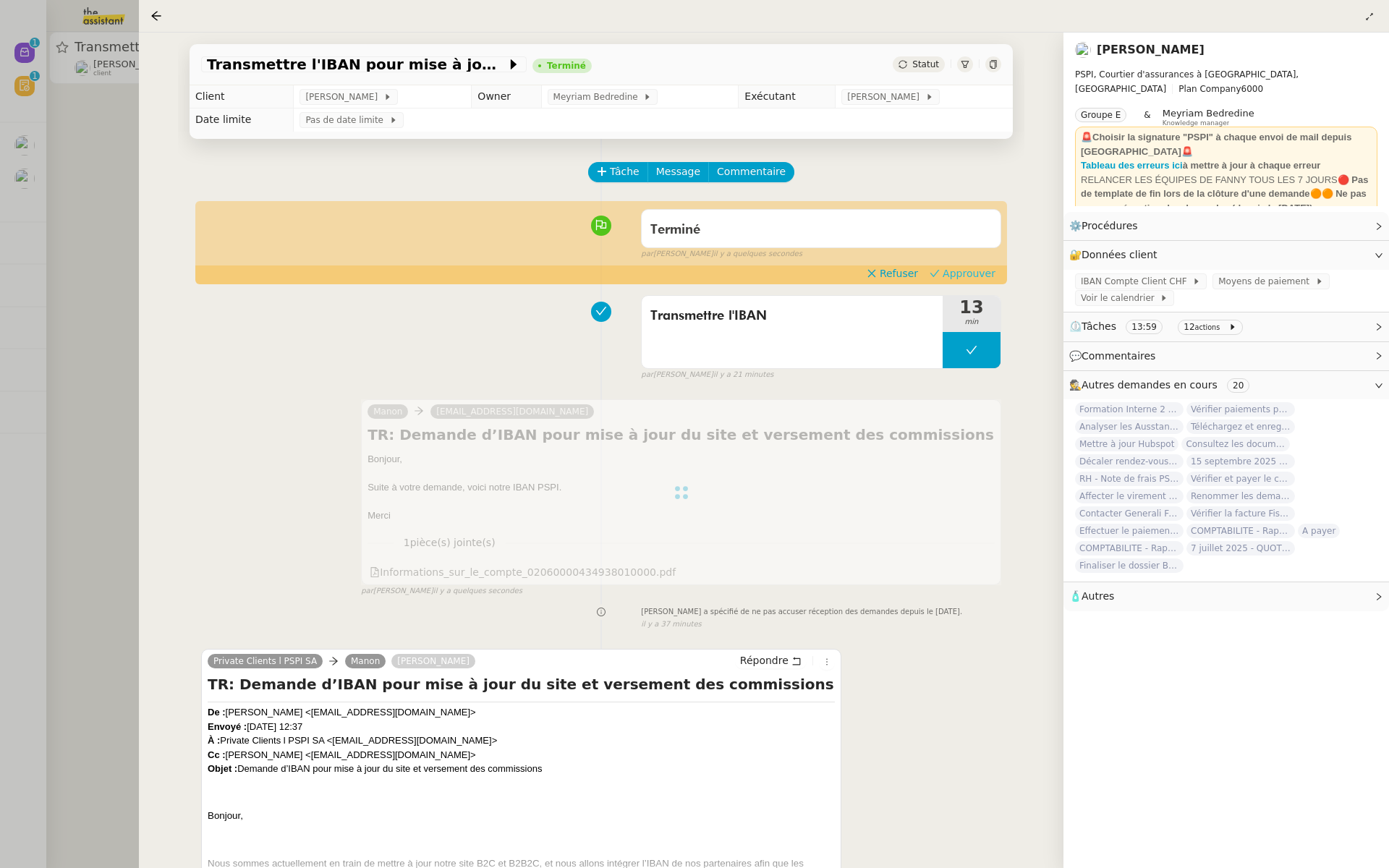
click at [987, 273] on span "Approuver" at bounding box center [969, 273] width 53 height 15
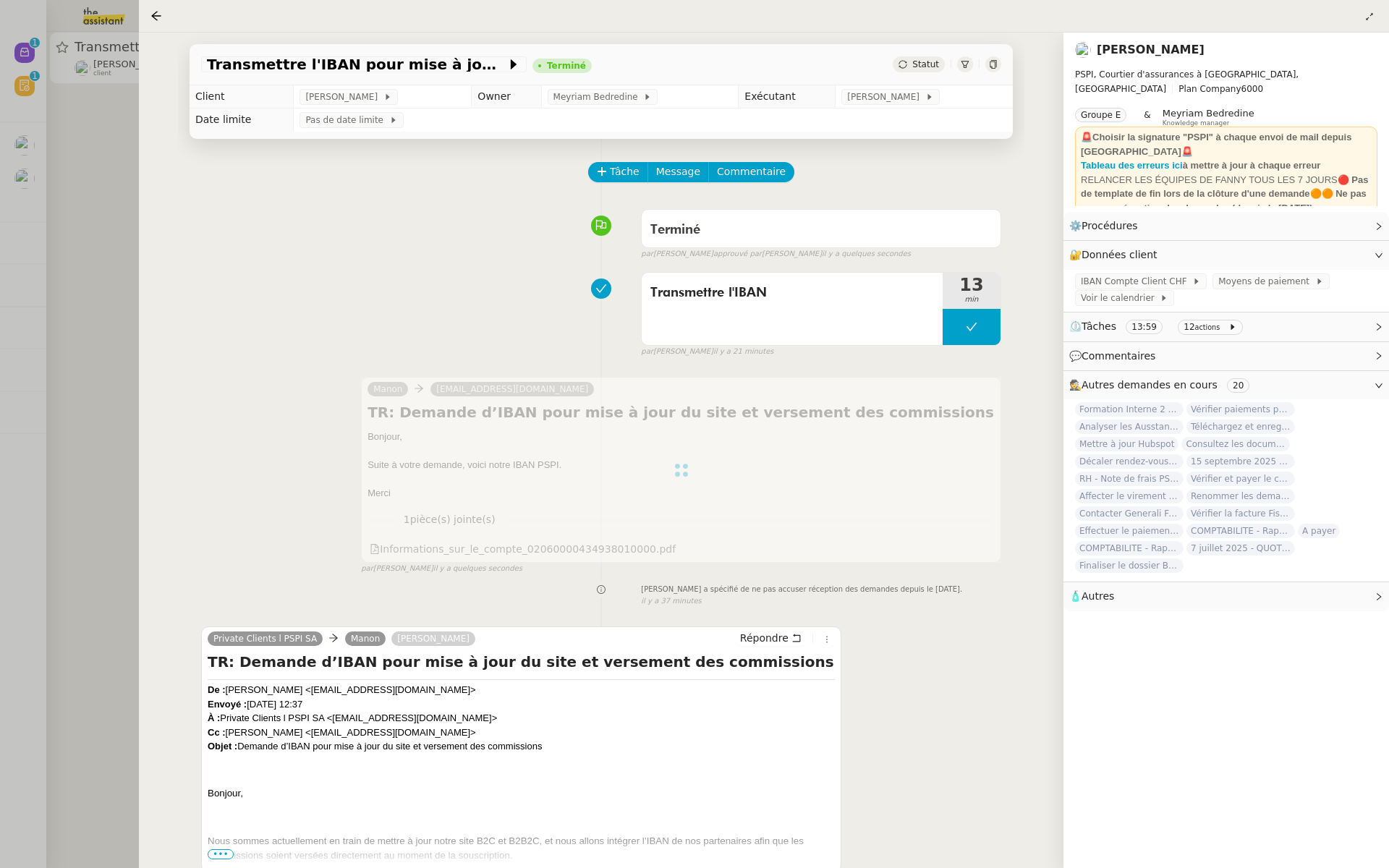
click at [87, 276] on div at bounding box center [694, 434] width 1389 height 868
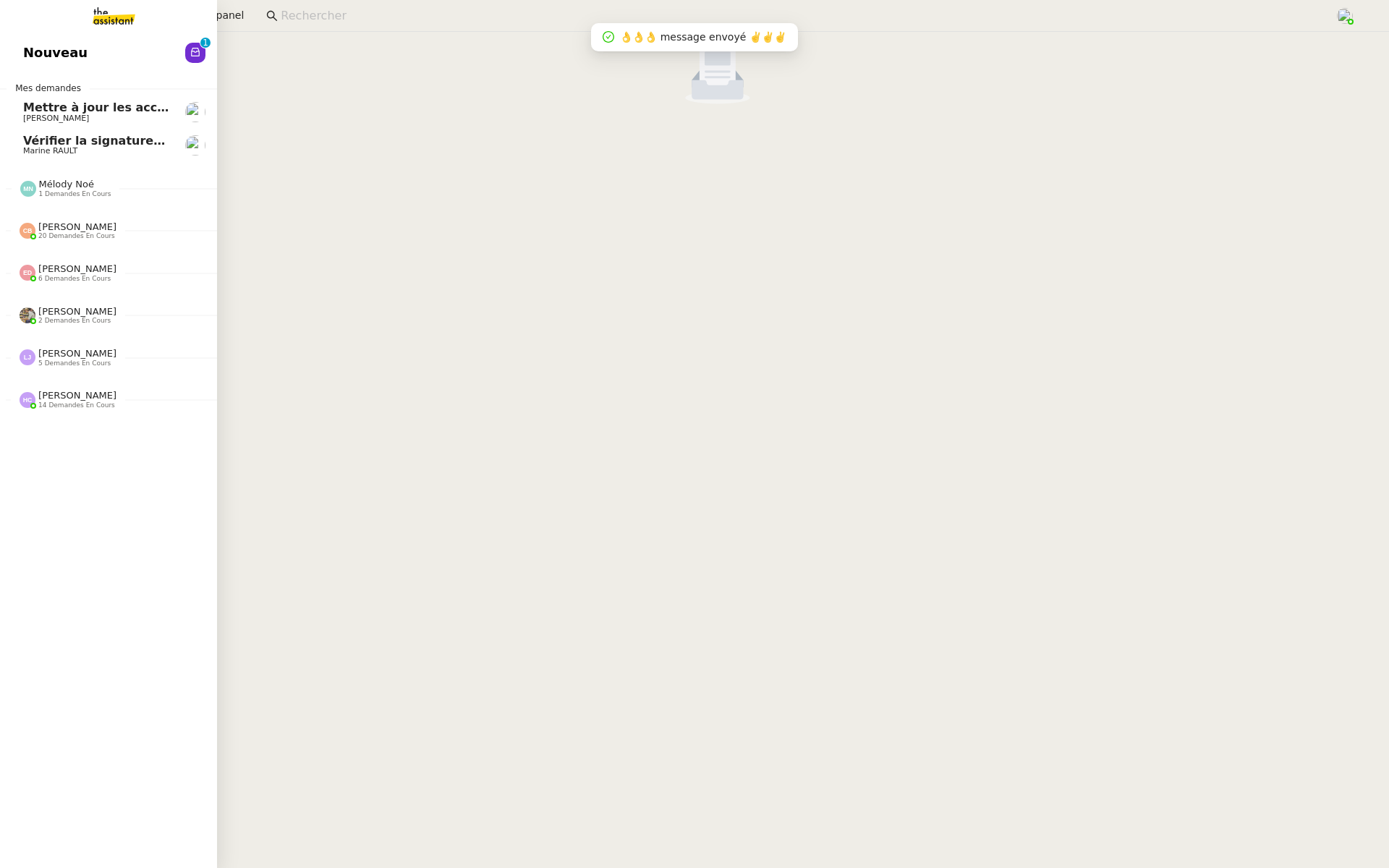
click at [42, 58] on span "Nouveau" at bounding box center [55, 53] width 64 height 22
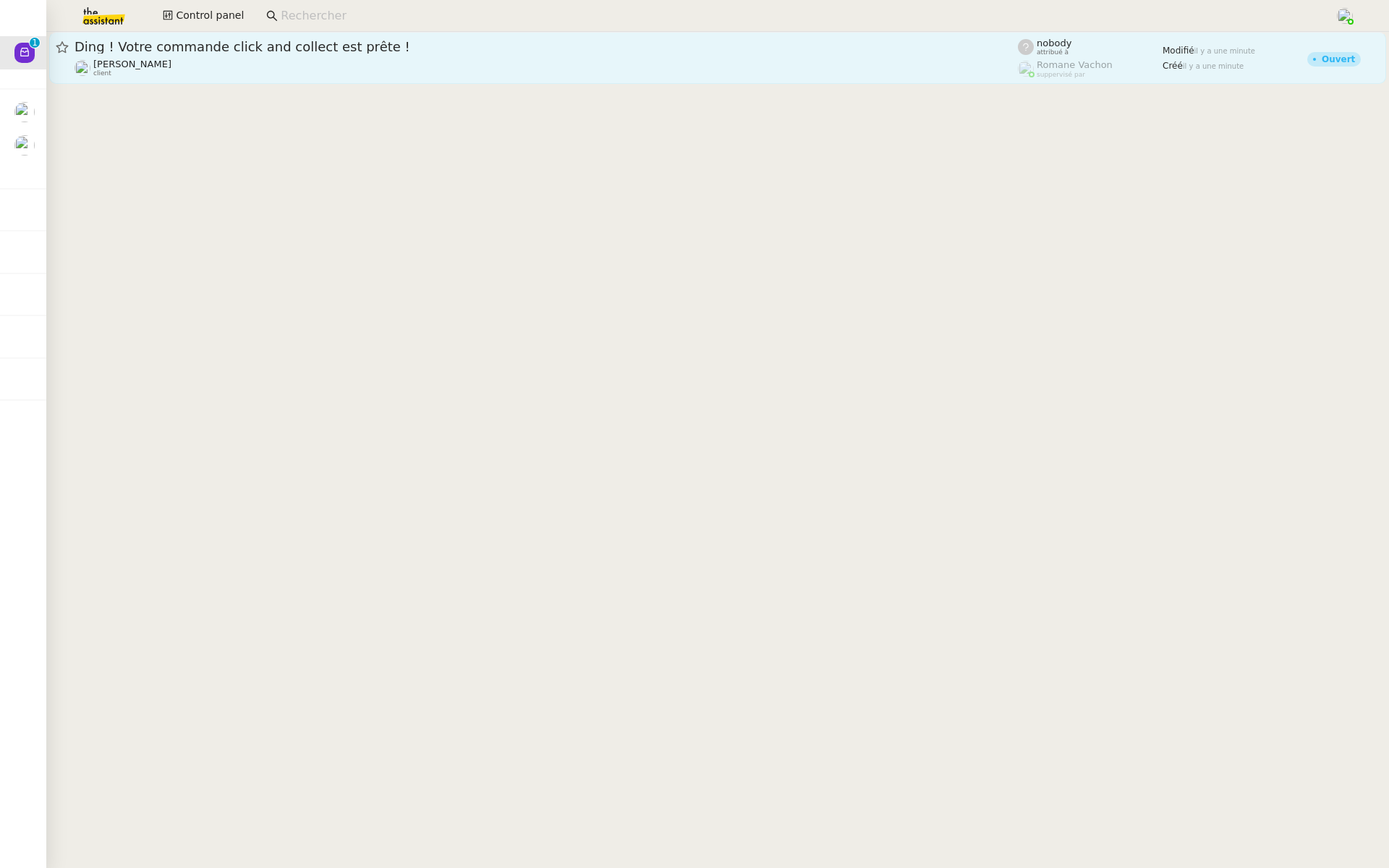
click at [242, 50] on span "Ding ! Votre commande click and collect est prête !" at bounding box center [546, 47] width 943 height 13
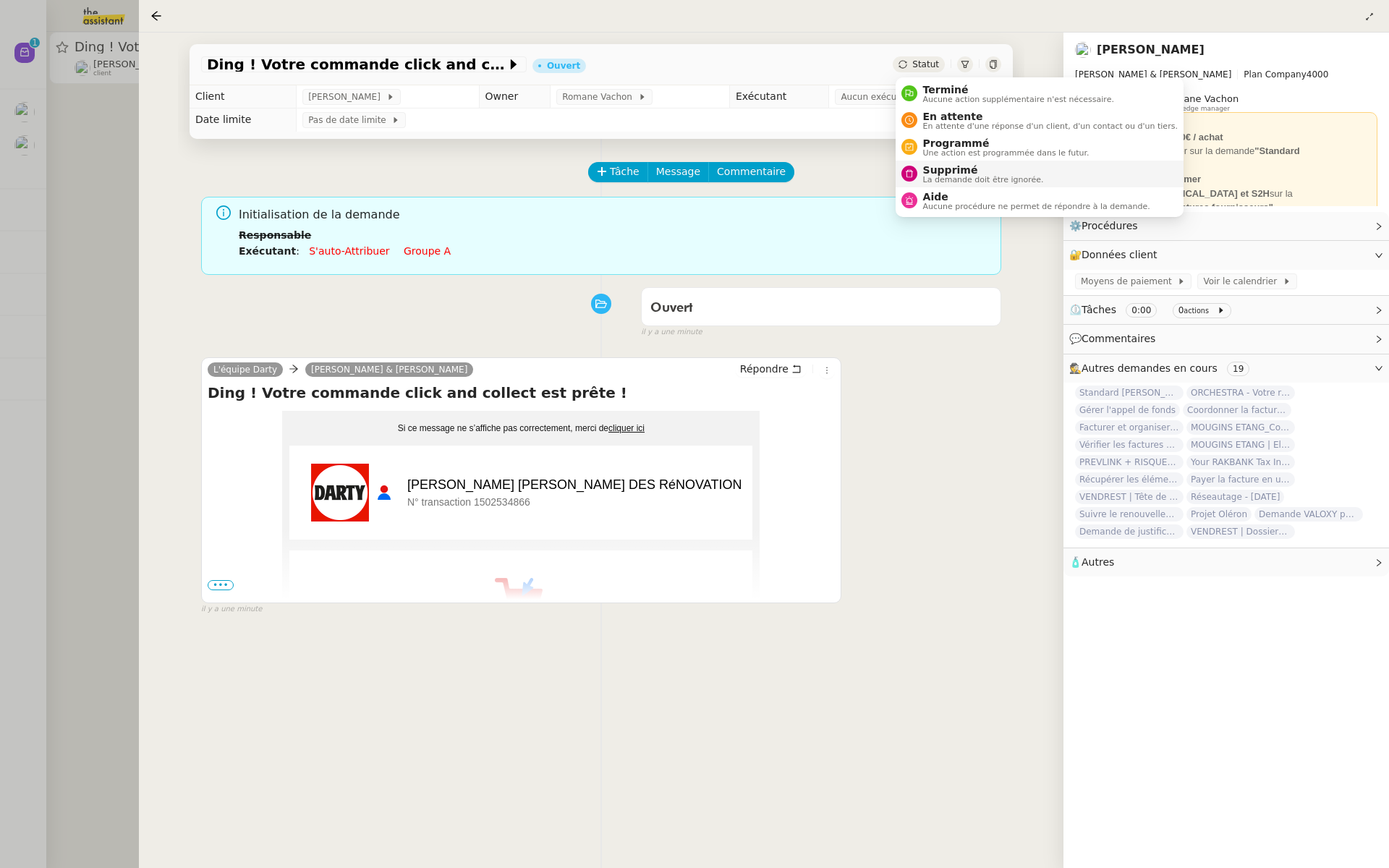
click at [916, 168] on div "Supprimé La demande doit être ignorée." at bounding box center [973, 174] width 143 height 19
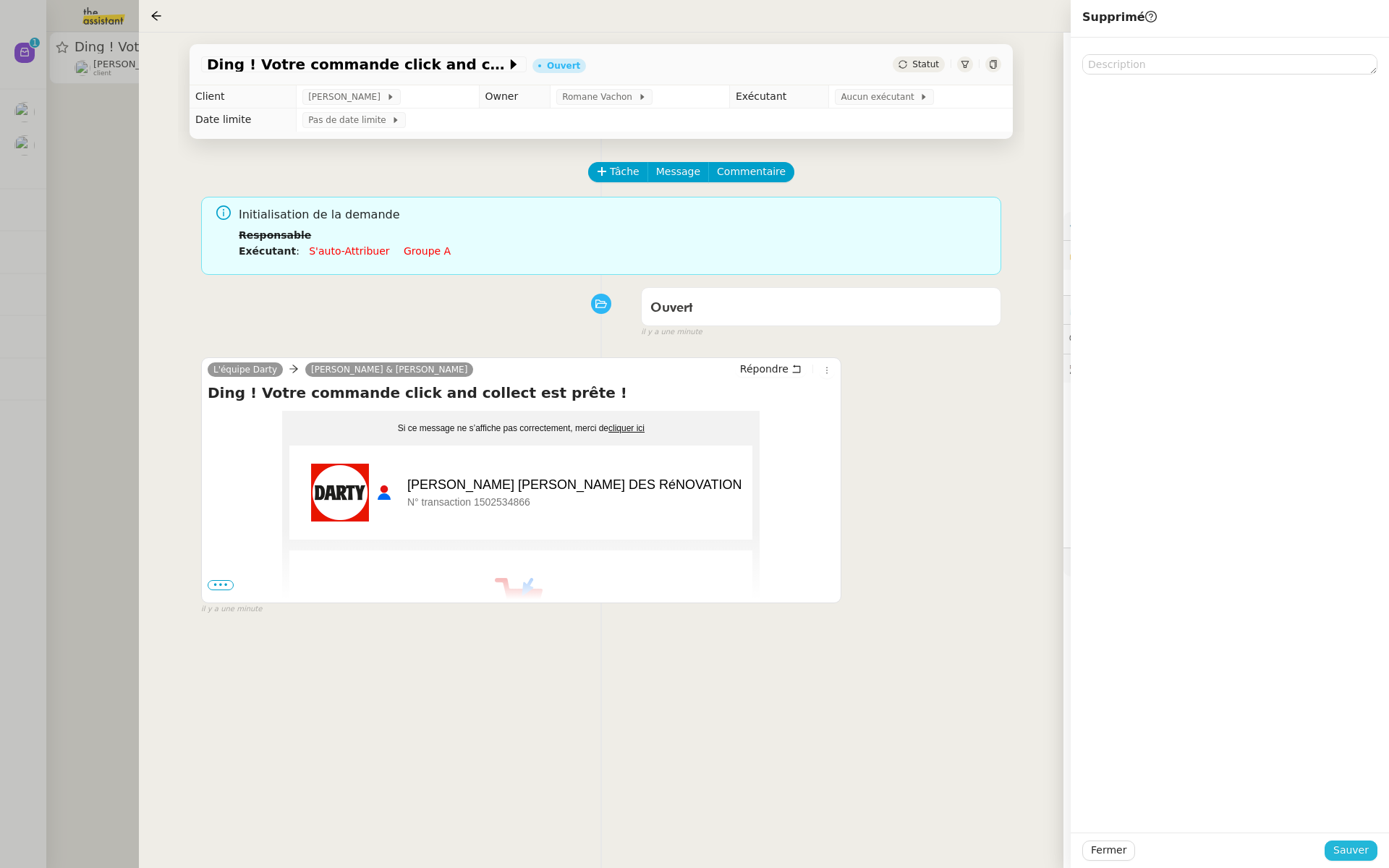
click at [1346, 846] on span "Sauver" at bounding box center [1352, 850] width 36 height 16
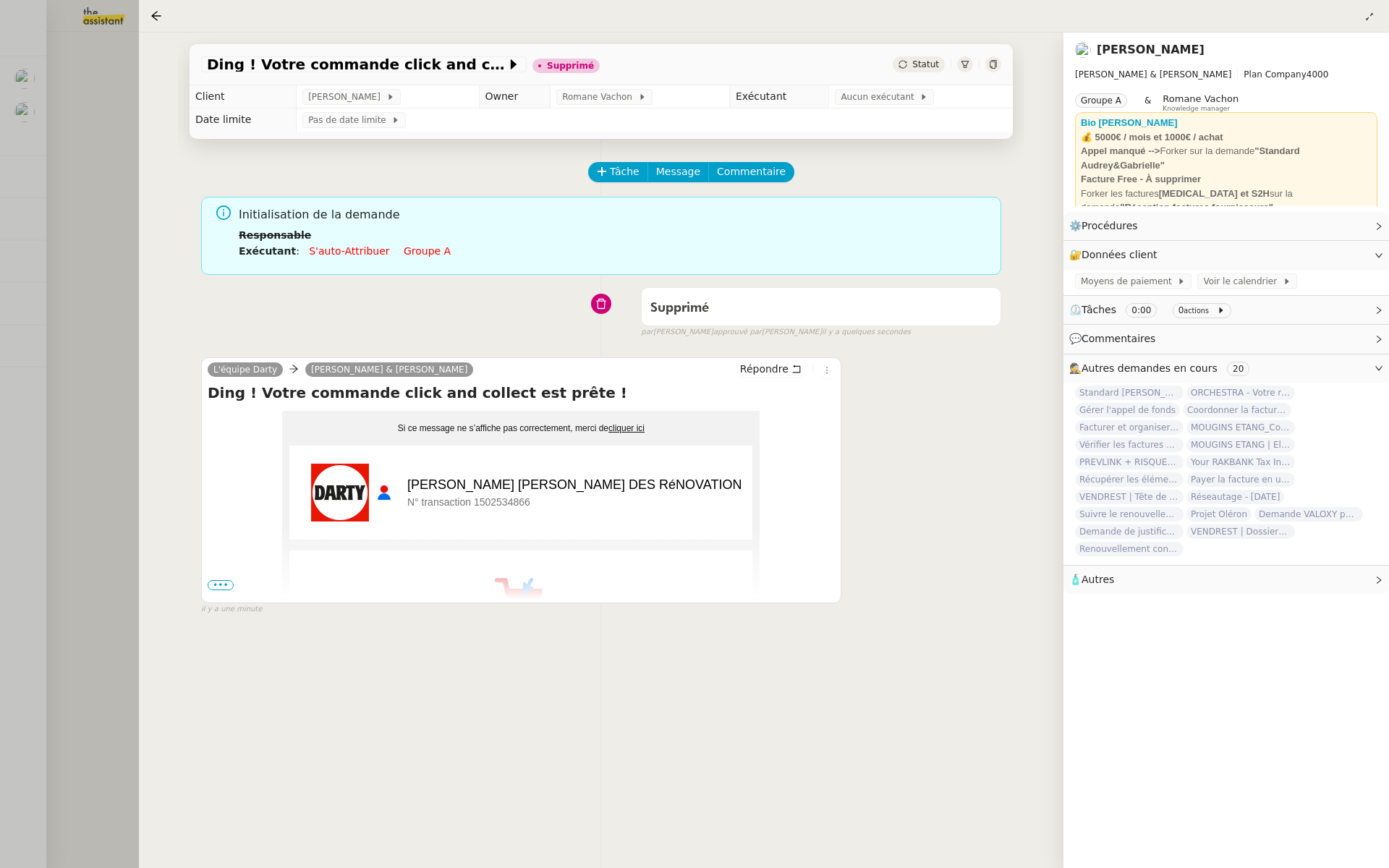
click at [43, 286] on div at bounding box center [694, 434] width 1389 height 868
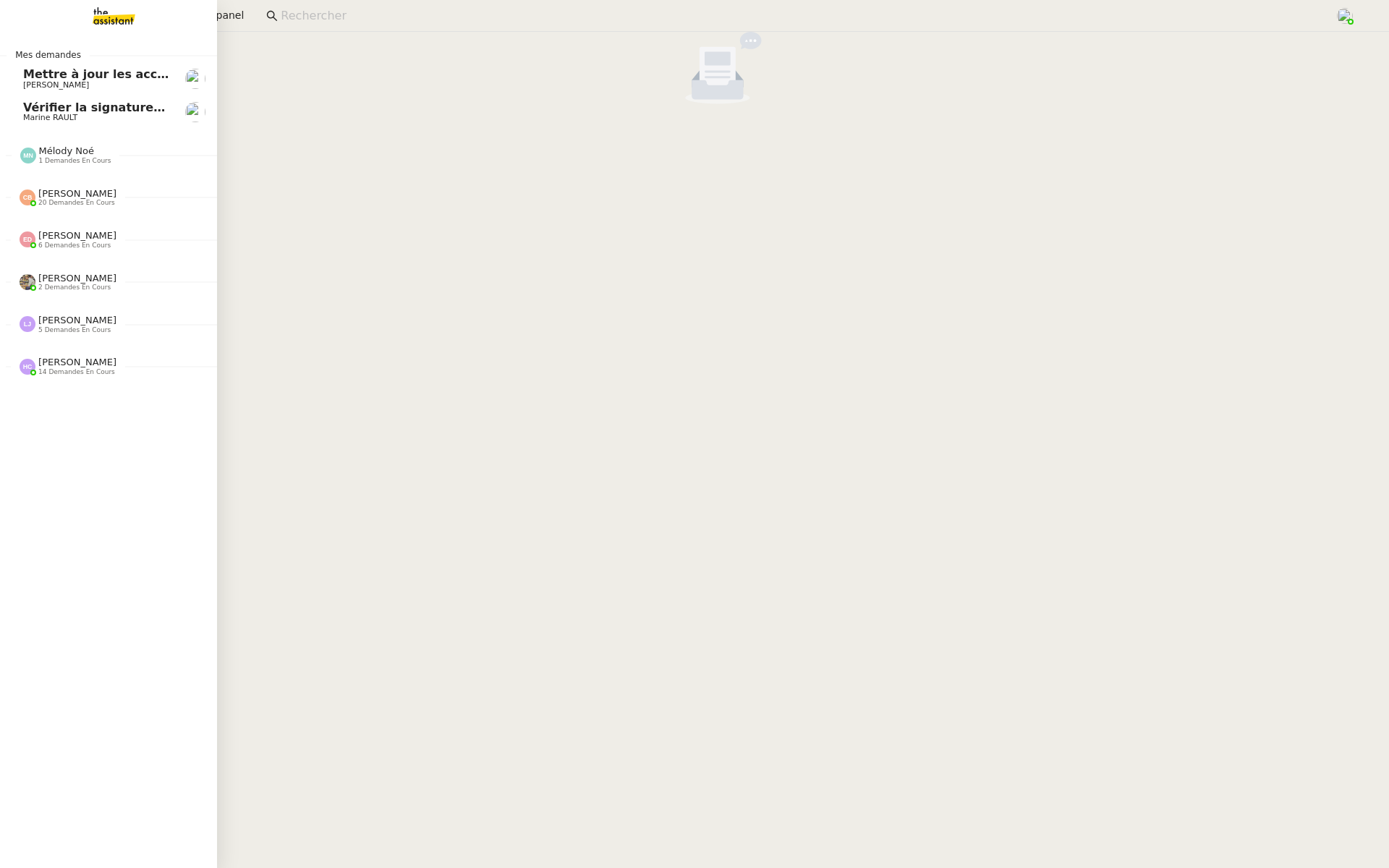
click at [47, 72] on span "Mettre à jour les accès internet" at bounding box center [126, 75] width 206 height 14
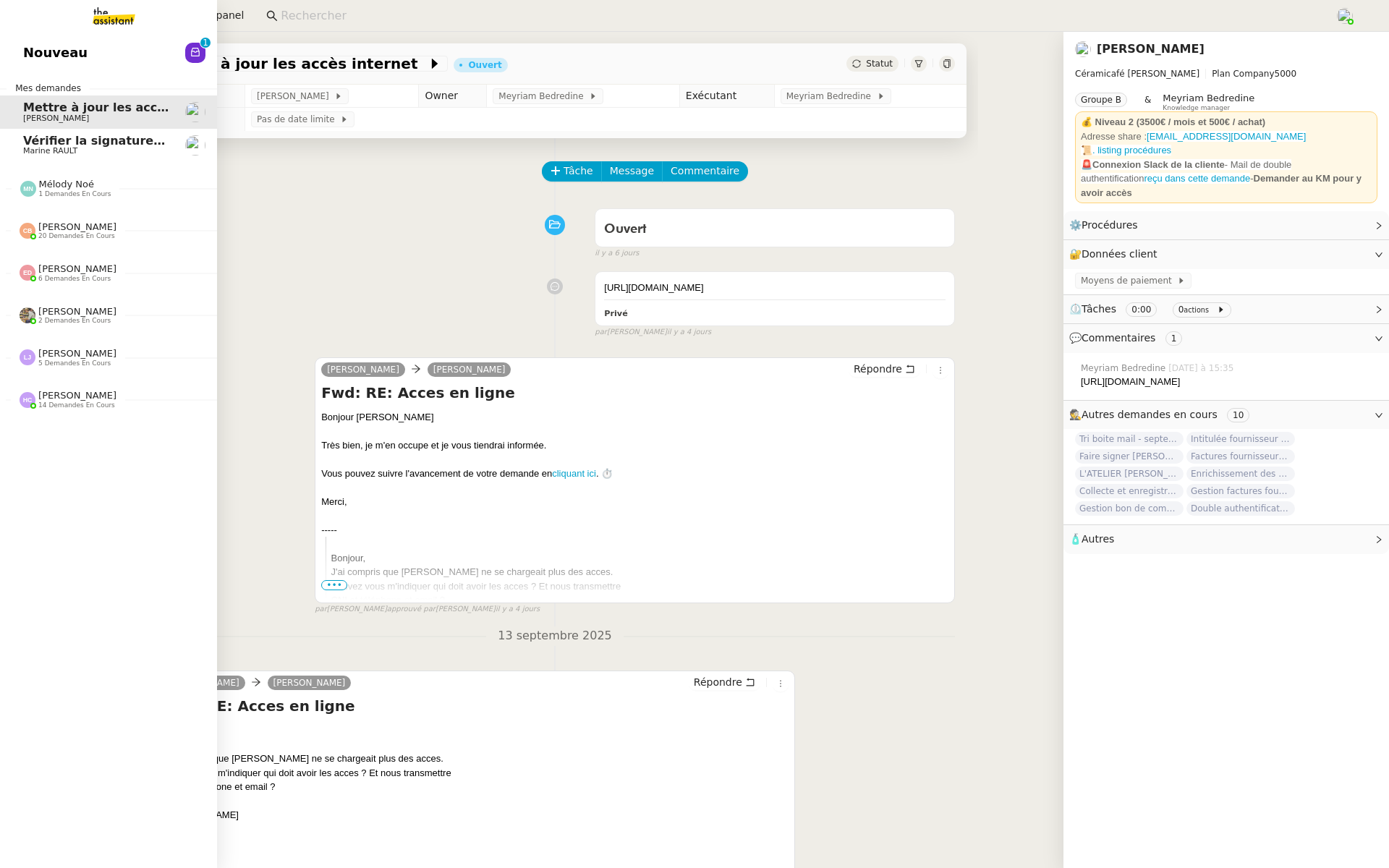
click at [85, 112] on span "Mettre à jour les accès internet" at bounding box center [126, 108] width 206 height 14
click at [116, 45] on link "Nouveau 0 1 2 3 4 5 6 7 8 9" at bounding box center [109, 53] width 217 height 33
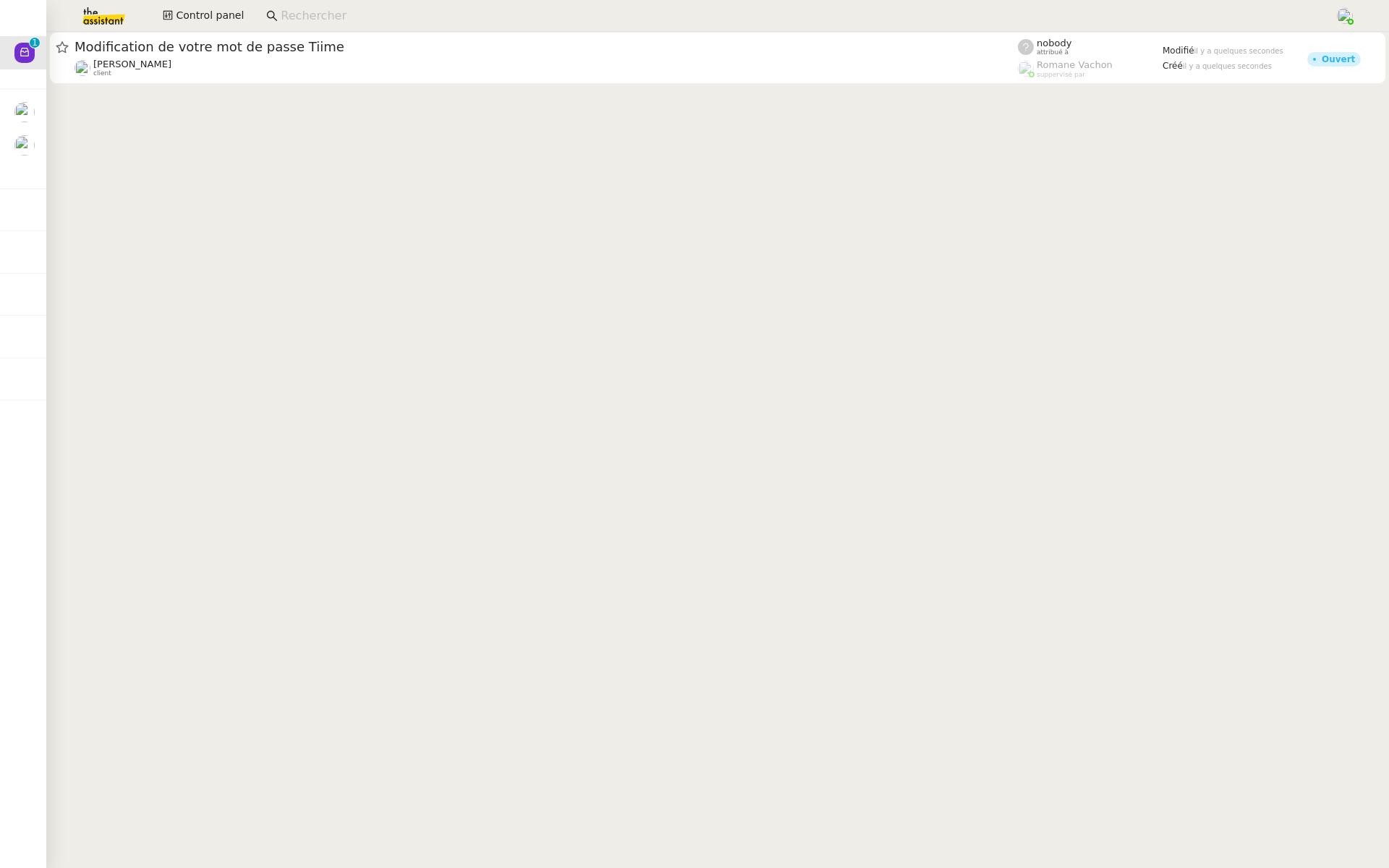
click at [304, 51] on span "Modification de votre mot de passe Tiime" at bounding box center [546, 47] width 943 height 13
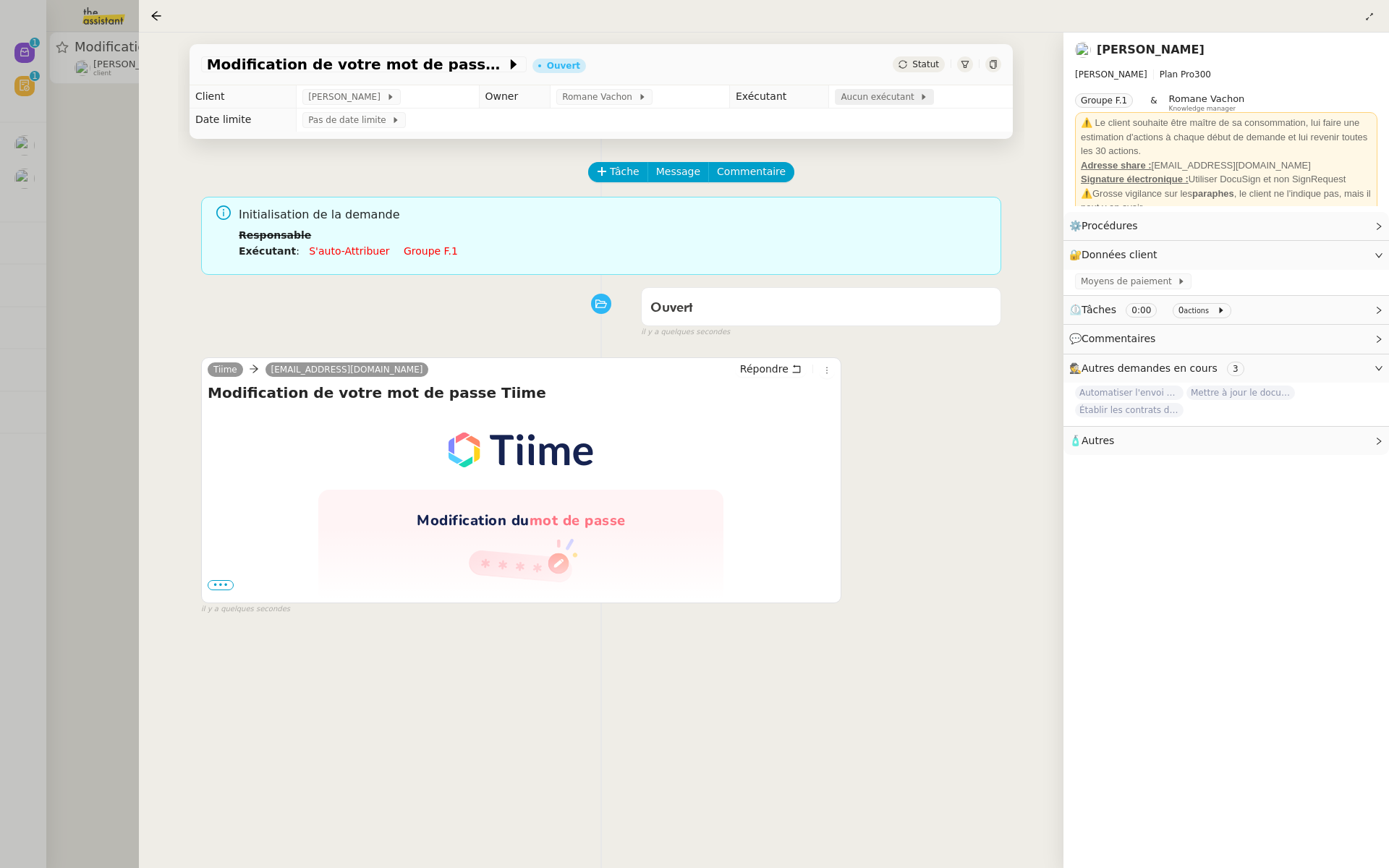
click at [872, 95] on span "Aucun exécutant" at bounding box center [880, 97] width 79 height 15
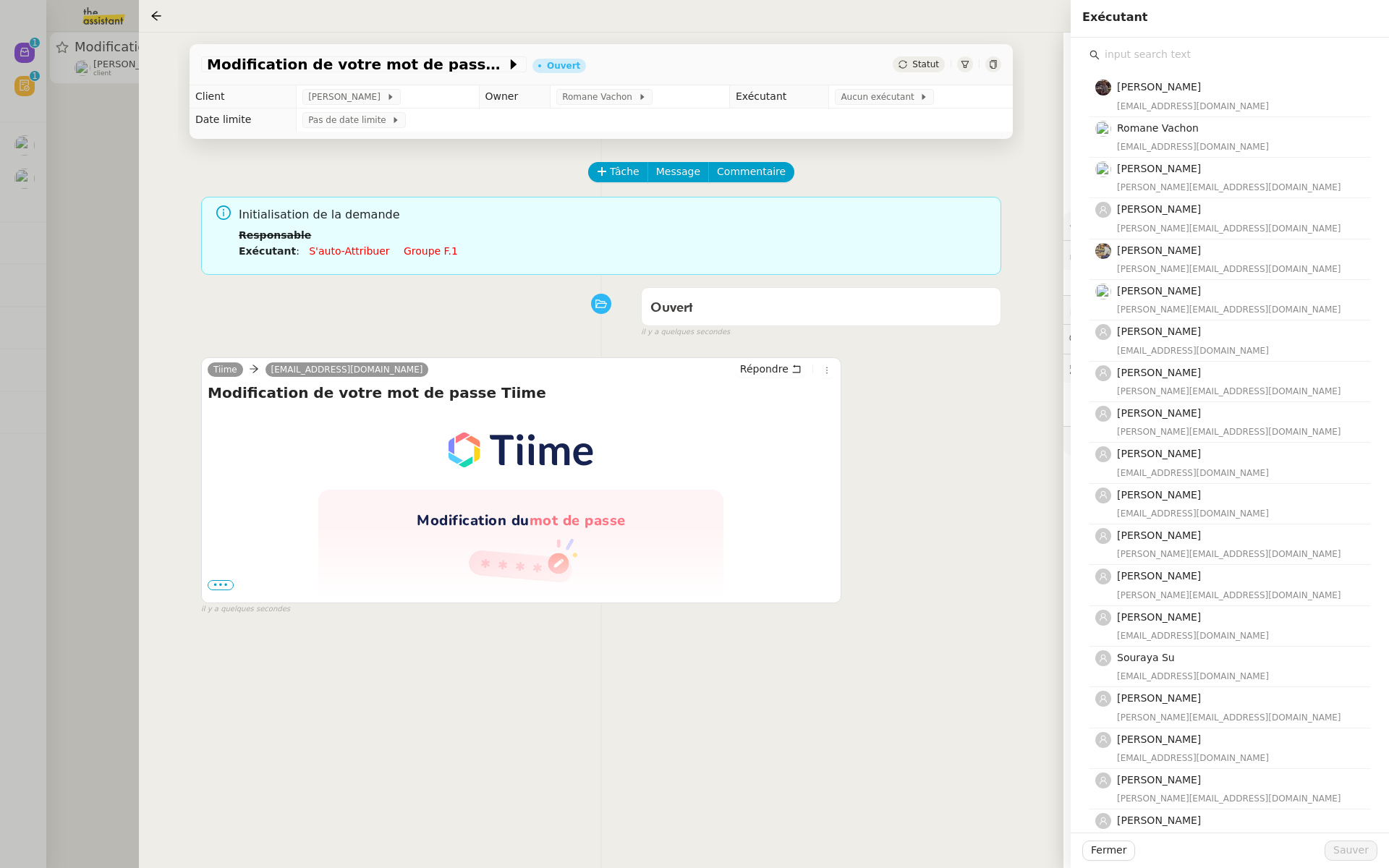
click at [1143, 49] on input "text" at bounding box center [1235, 54] width 271 height 19
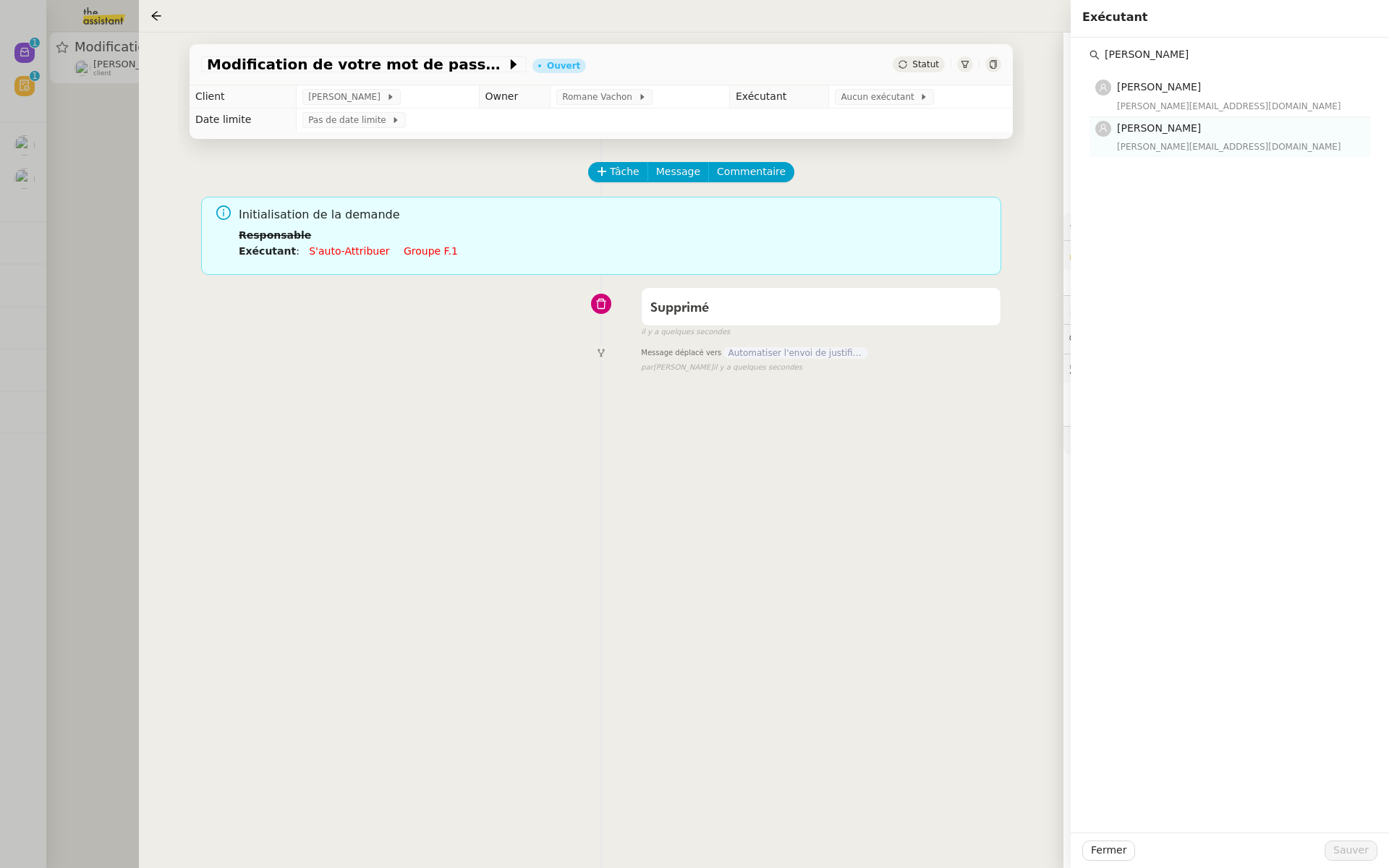
type input "[PERSON_NAME]"
click at [1145, 133] on span "[PERSON_NAME]" at bounding box center [1159, 128] width 84 height 12
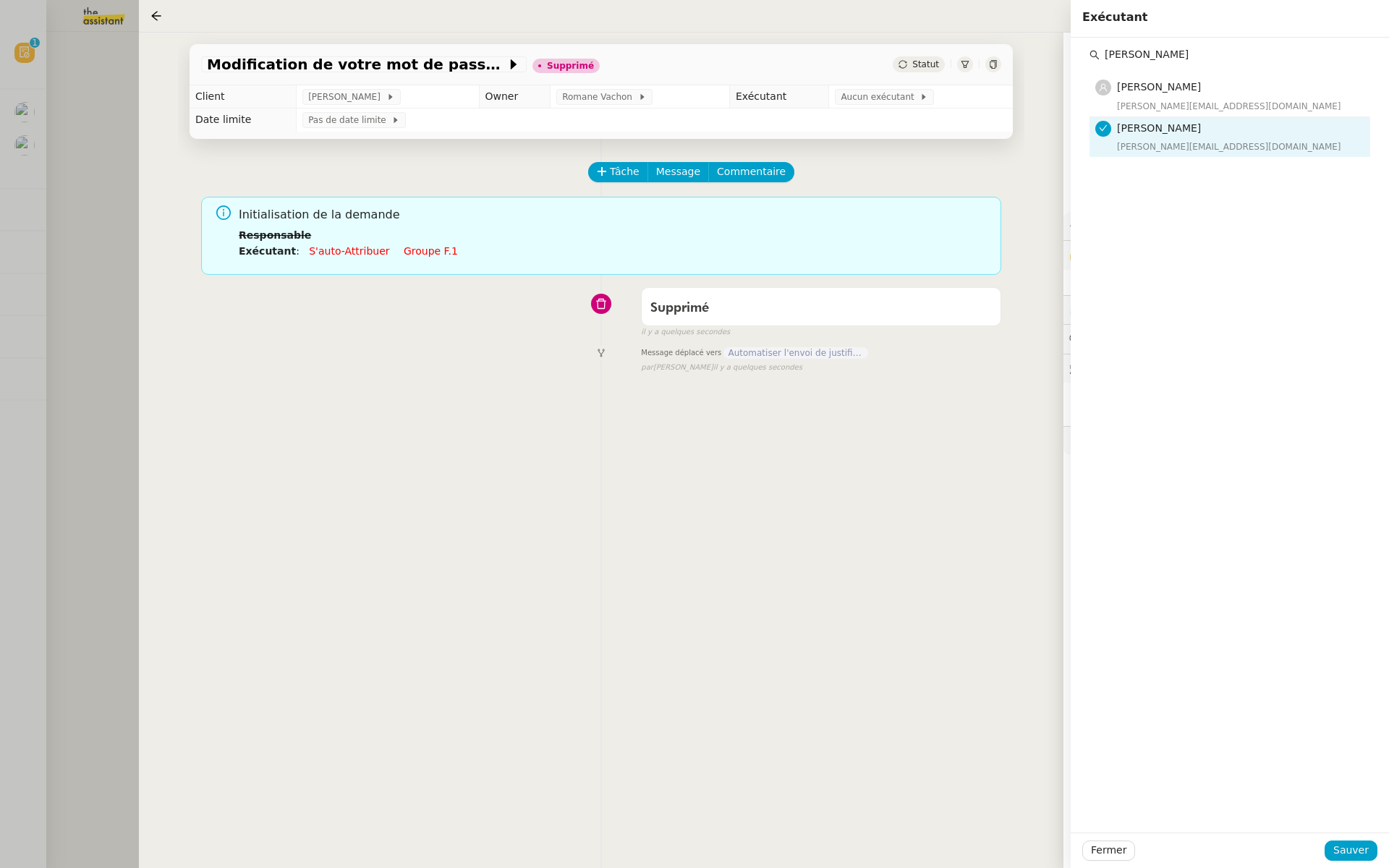
click at [53, 208] on div at bounding box center [694, 434] width 1389 height 868
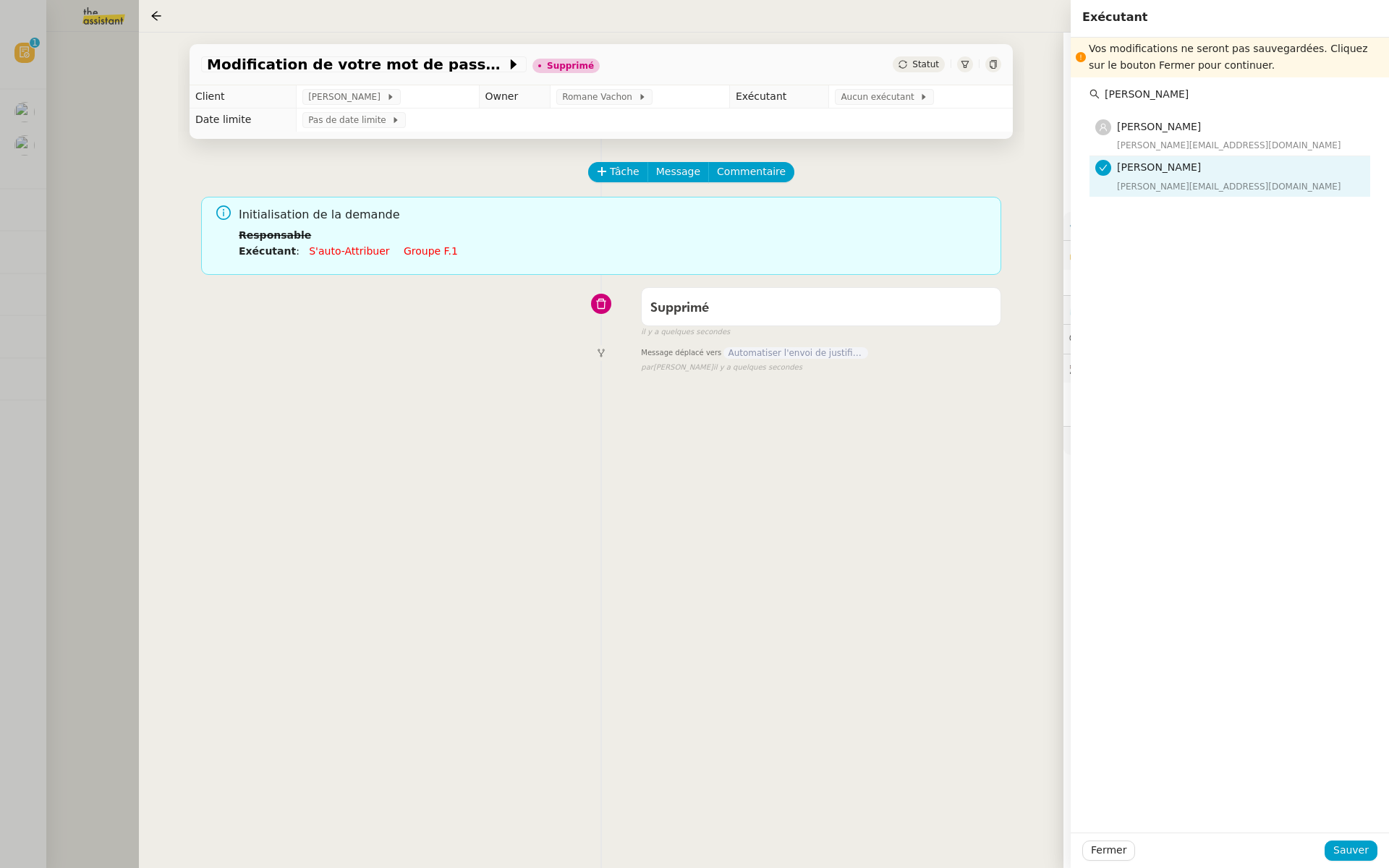
click at [23, 50] on div at bounding box center [694, 434] width 1389 height 868
click at [23, 51] on div at bounding box center [694, 434] width 1389 height 868
click at [31, 51] on div at bounding box center [694, 434] width 1389 height 868
click at [1103, 849] on span "Fermer" at bounding box center [1109, 850] width 36 height 16
click at [1229, 807] on span "Ok" at bounding box center [1236, 811] width 14 height 15
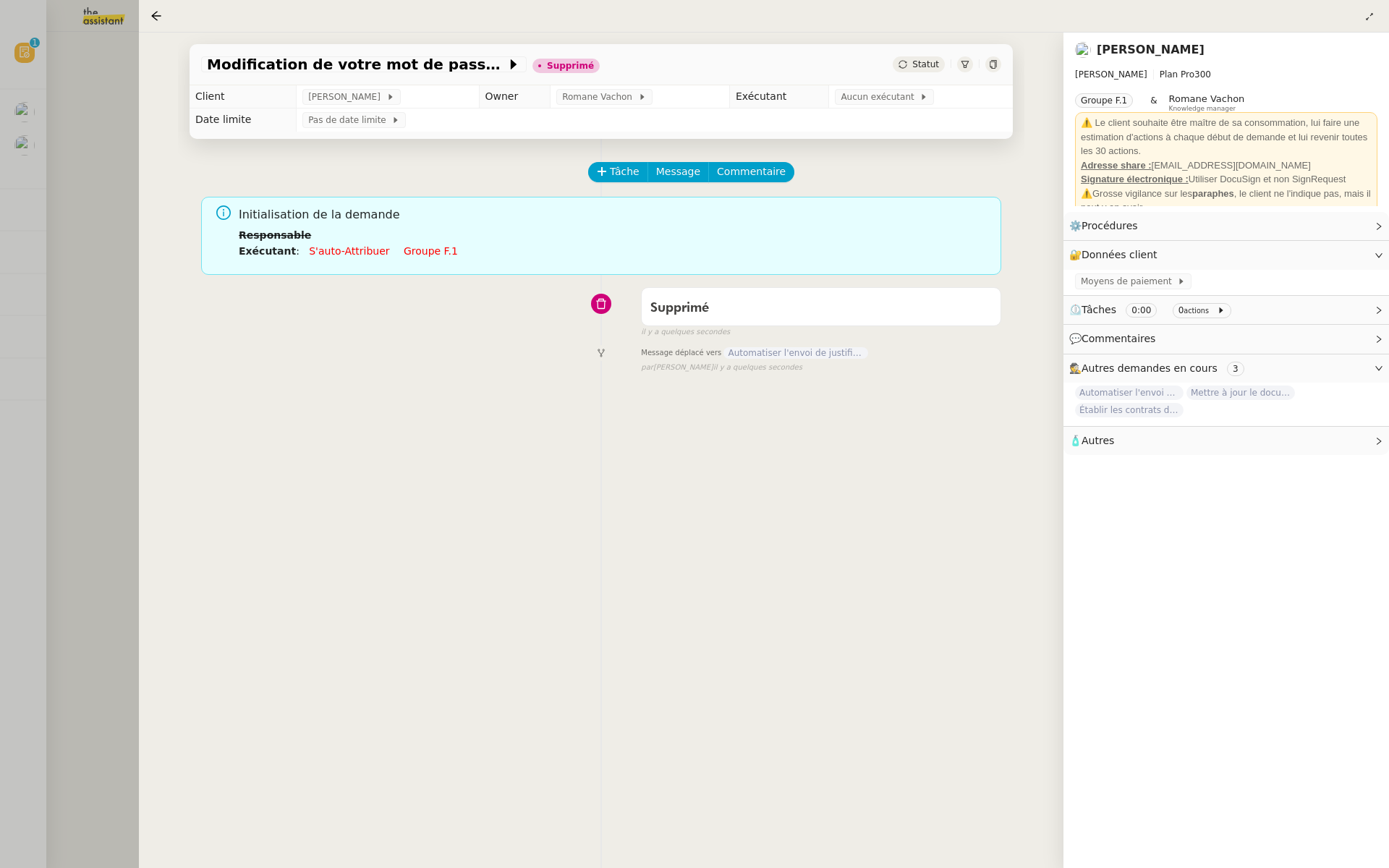
click at [0, 117] on div at bounding box center [694, 434] width 1389 height 868
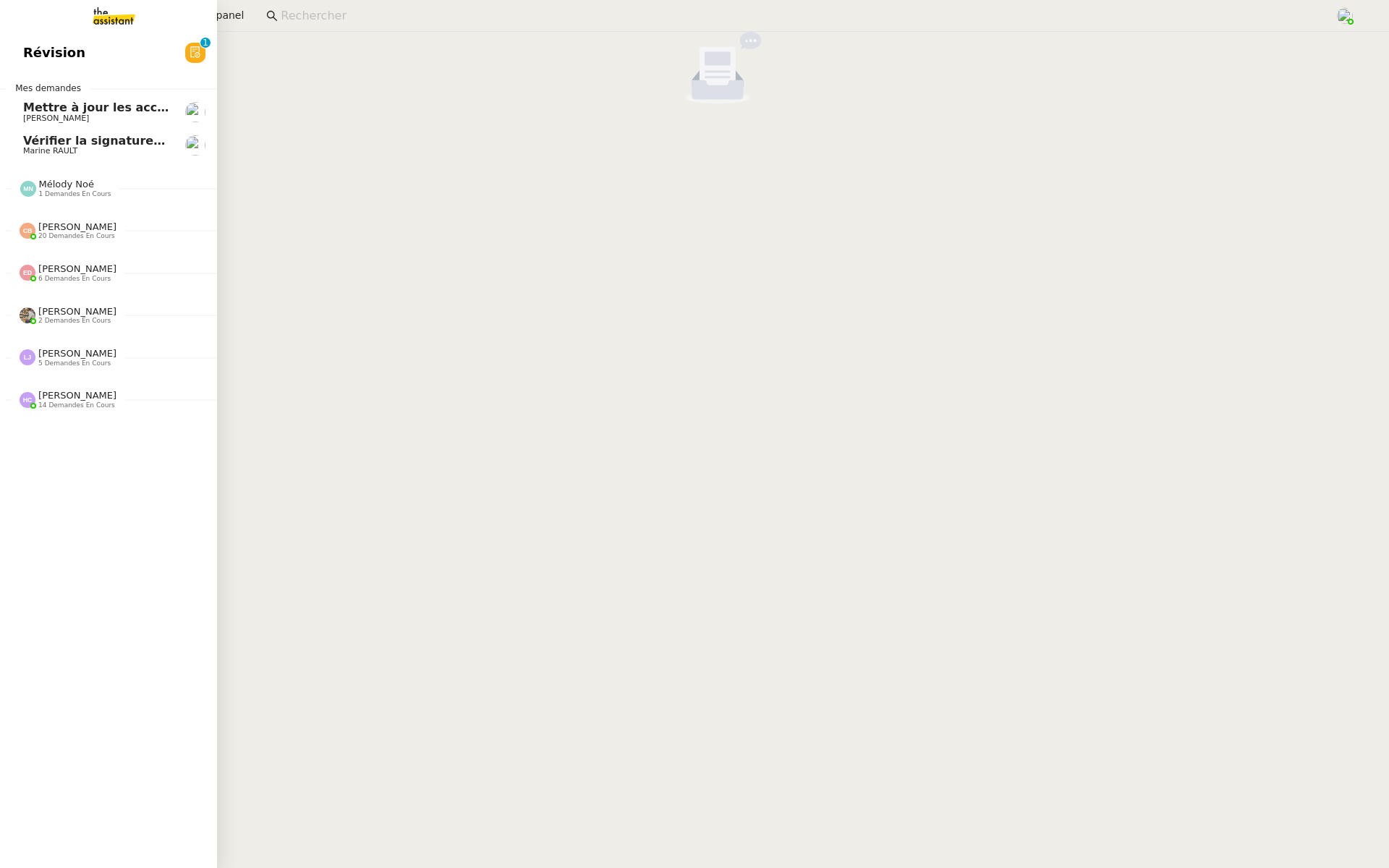
click at [5, 54] on link "Révision 0 1 2 3 4 5 6 7 8 9" at bounding box center [109, 53] width 217 height 33
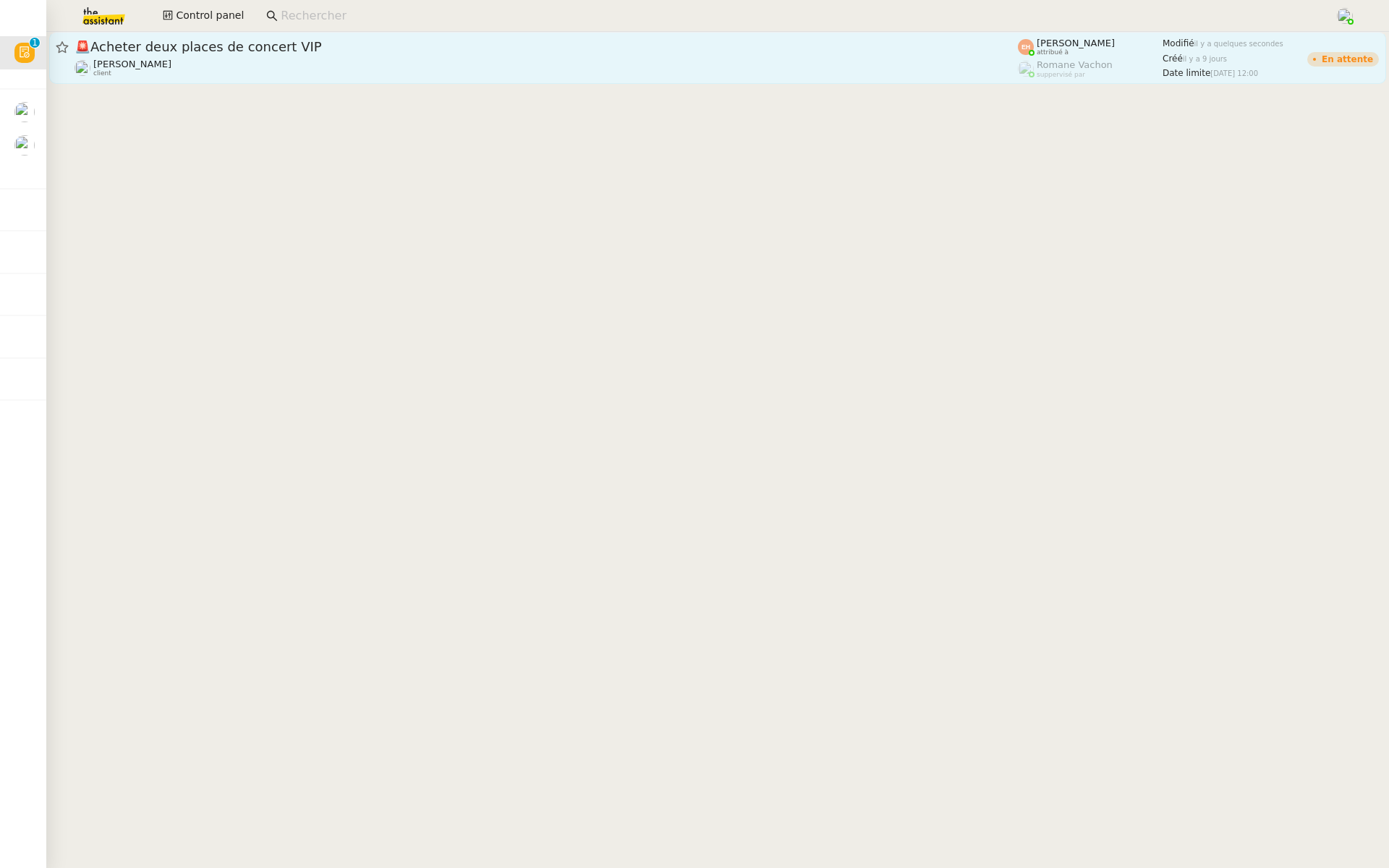
click at [280, 54] on div "🚨 Acheter deux places de concert VIP" at bounding box center [546, 47] width 943 height 17
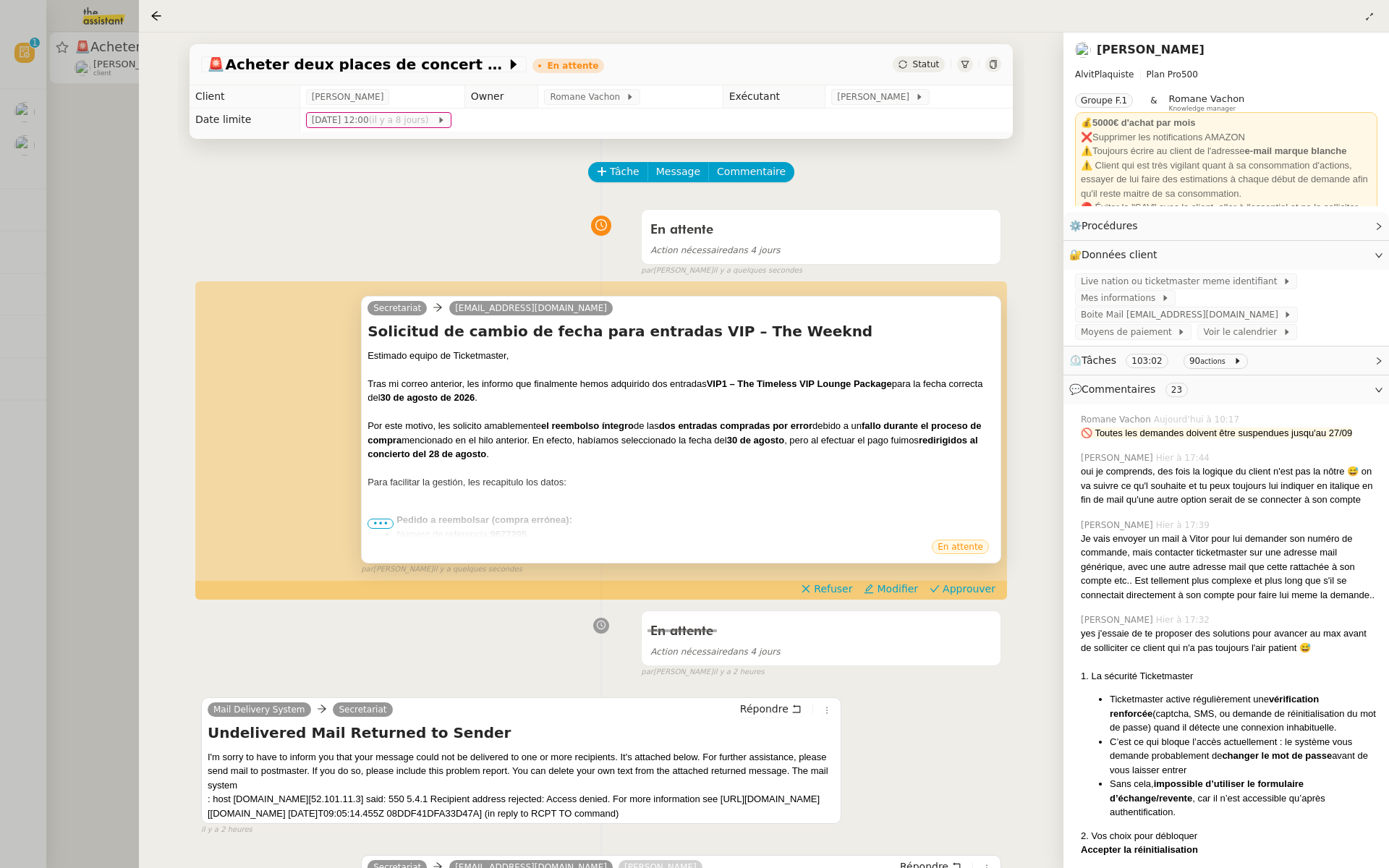
click at [381, 521] on span "•••" at bounding box center [380, 523] width 26 height 10
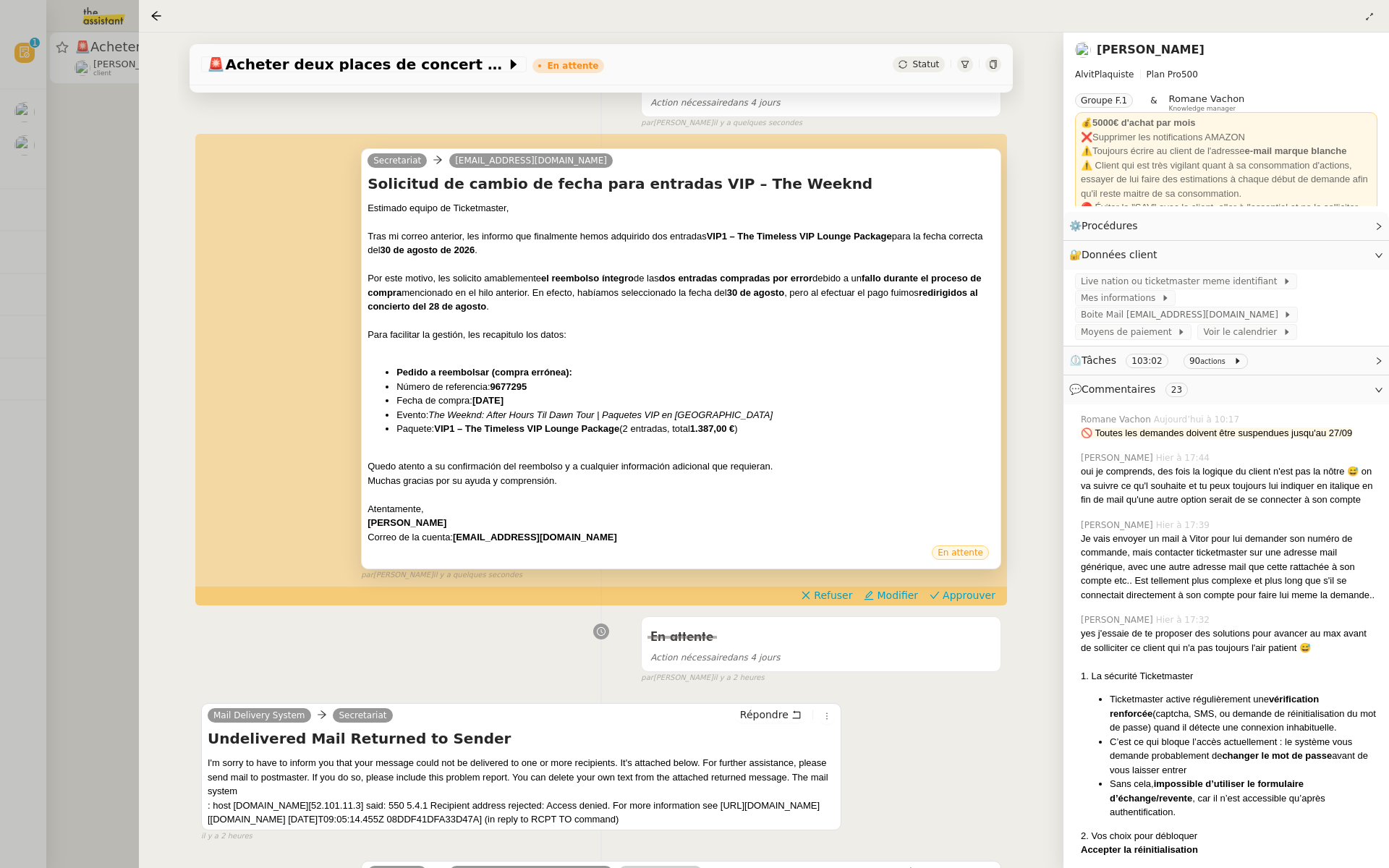
scroll to position [168, 0]
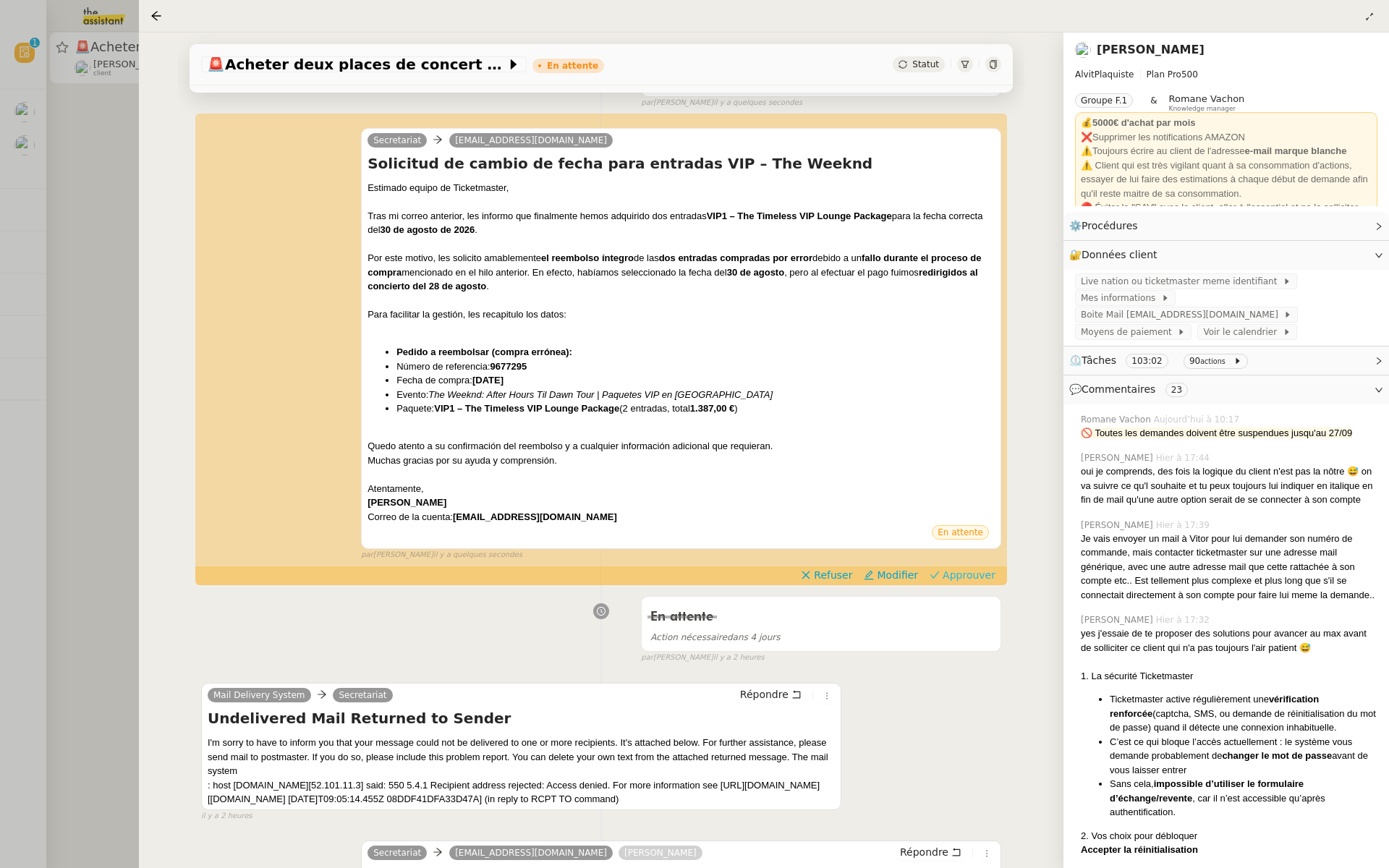
click at [970, 578] on span "Approuver" at bounding box center [969, 575] width 53 height 15
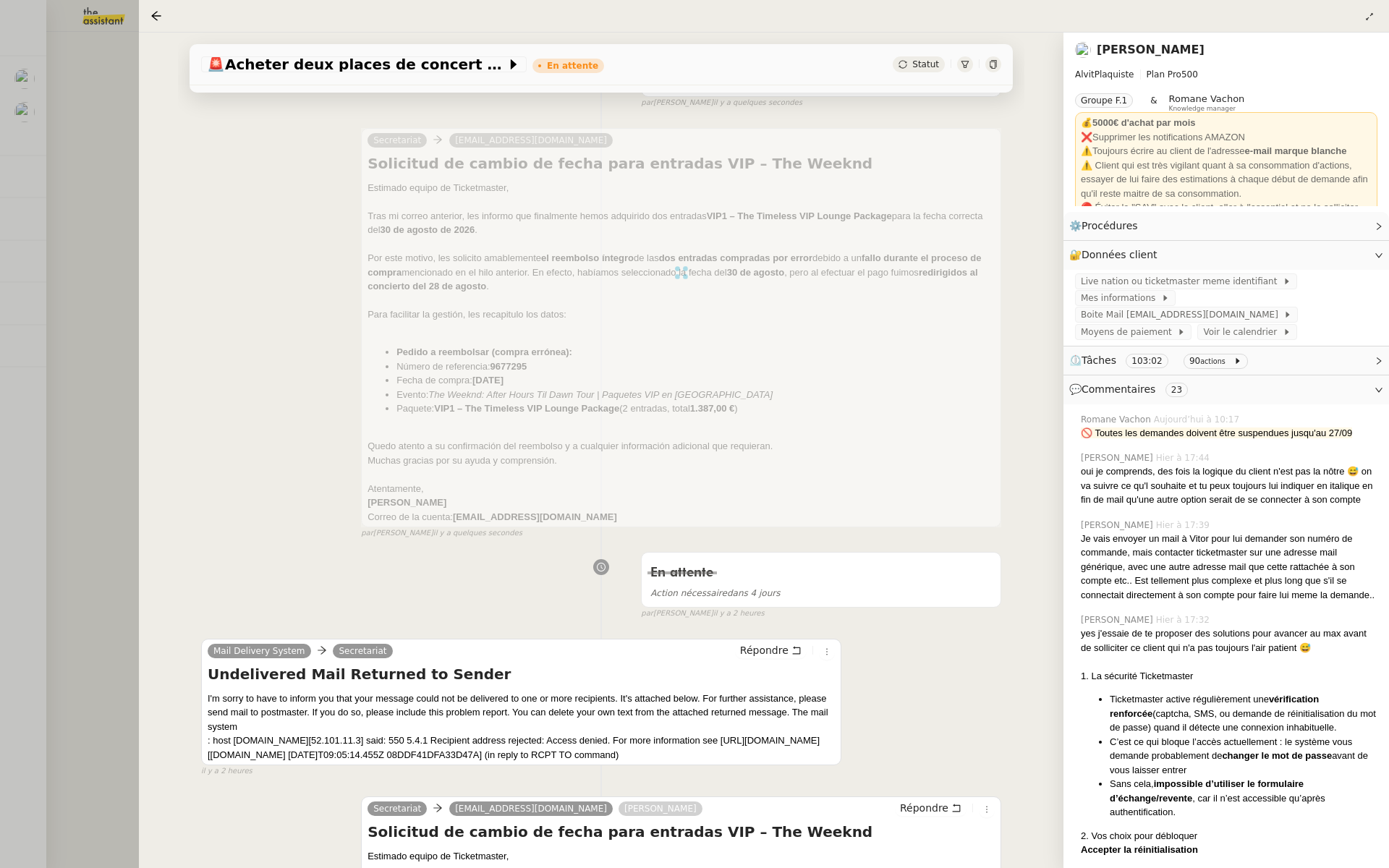
click at [84, 218] on div at bounding box center [694, 434] width 1389 height 868
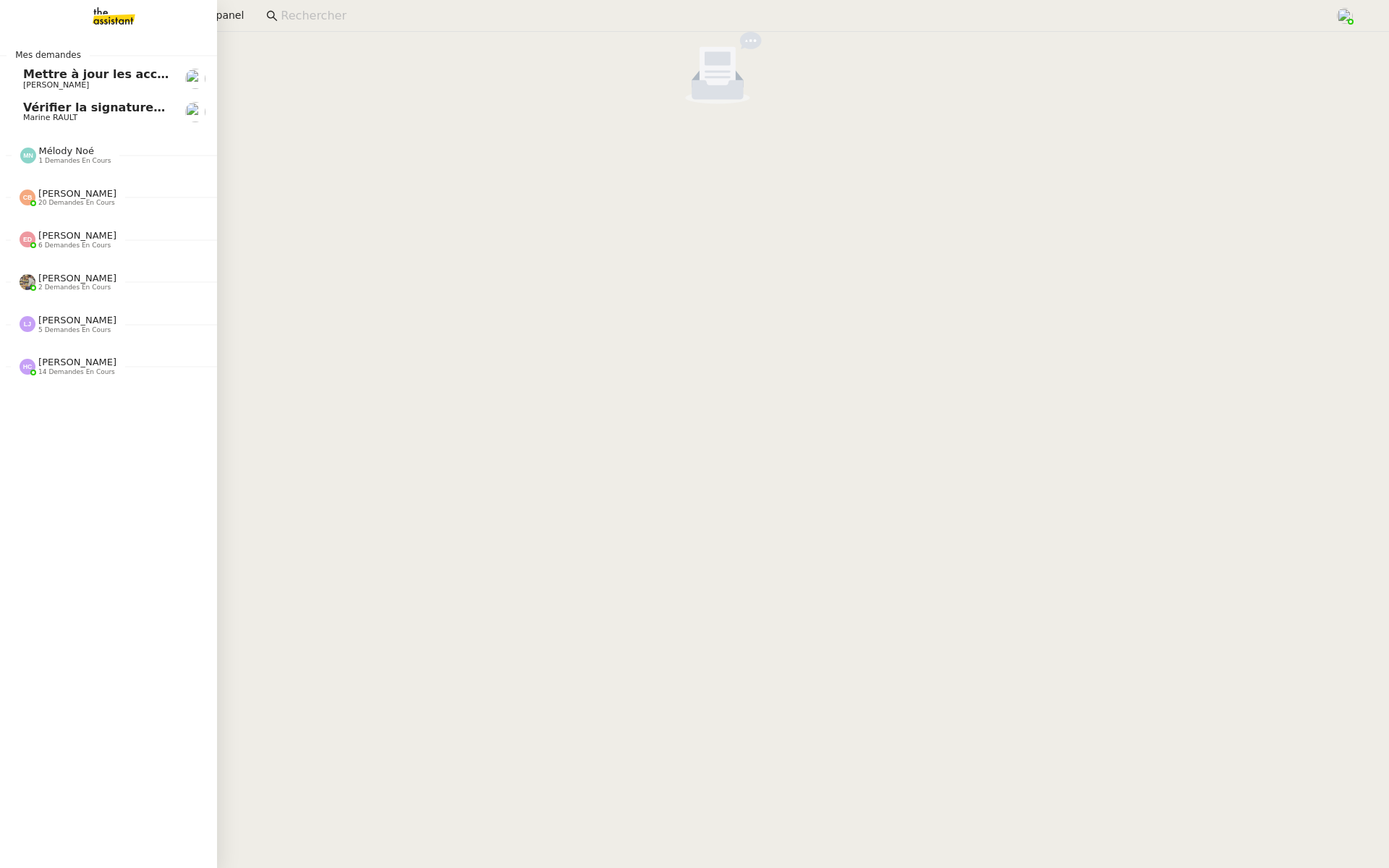
click at [86, 85] on span "[PERSON_NAME]" at bounding box center [56, 85] width 66 height 9
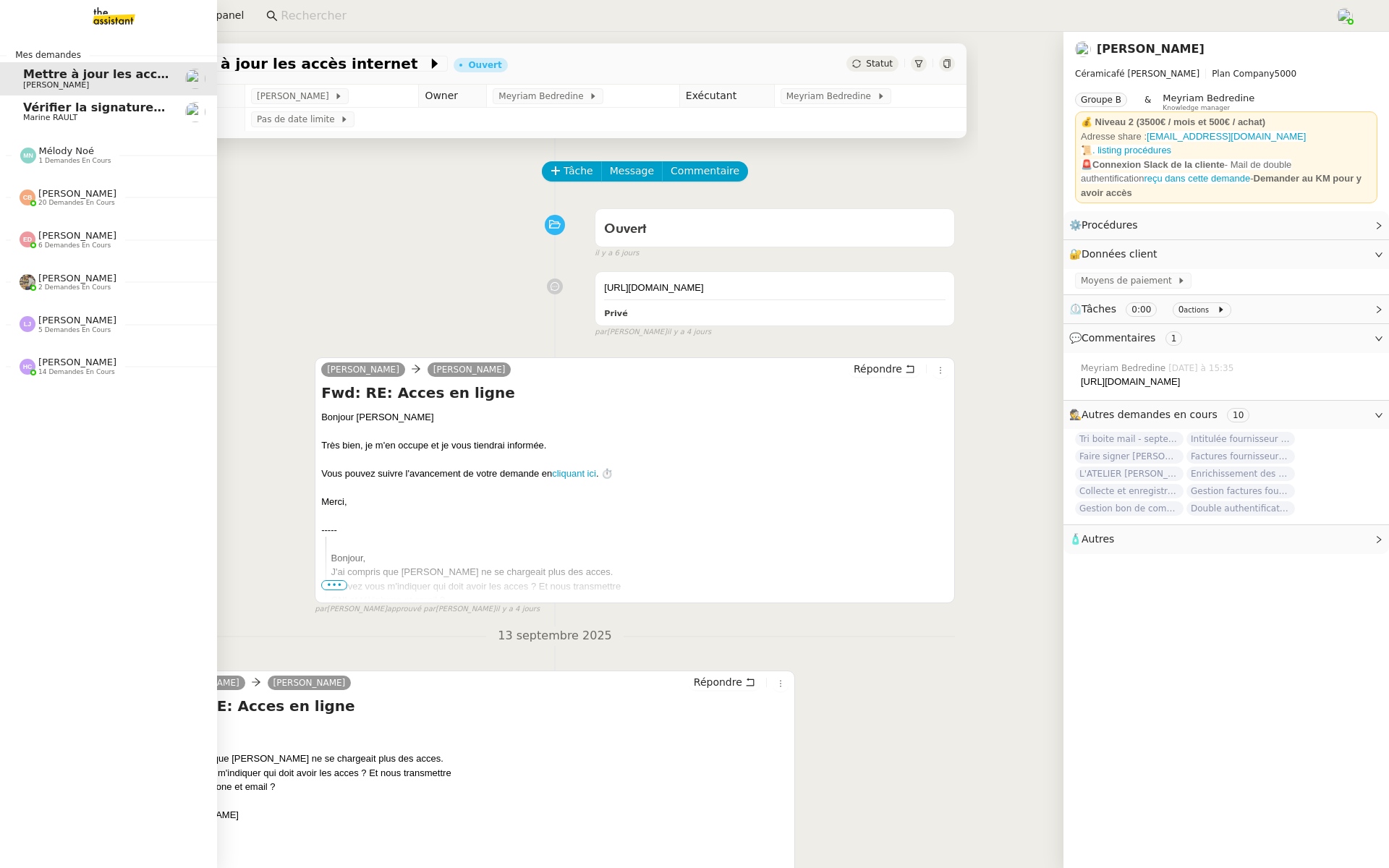
click at [81, 121] on span "Marine RAULT" at bounding box center [96, 117] width 146 height 9
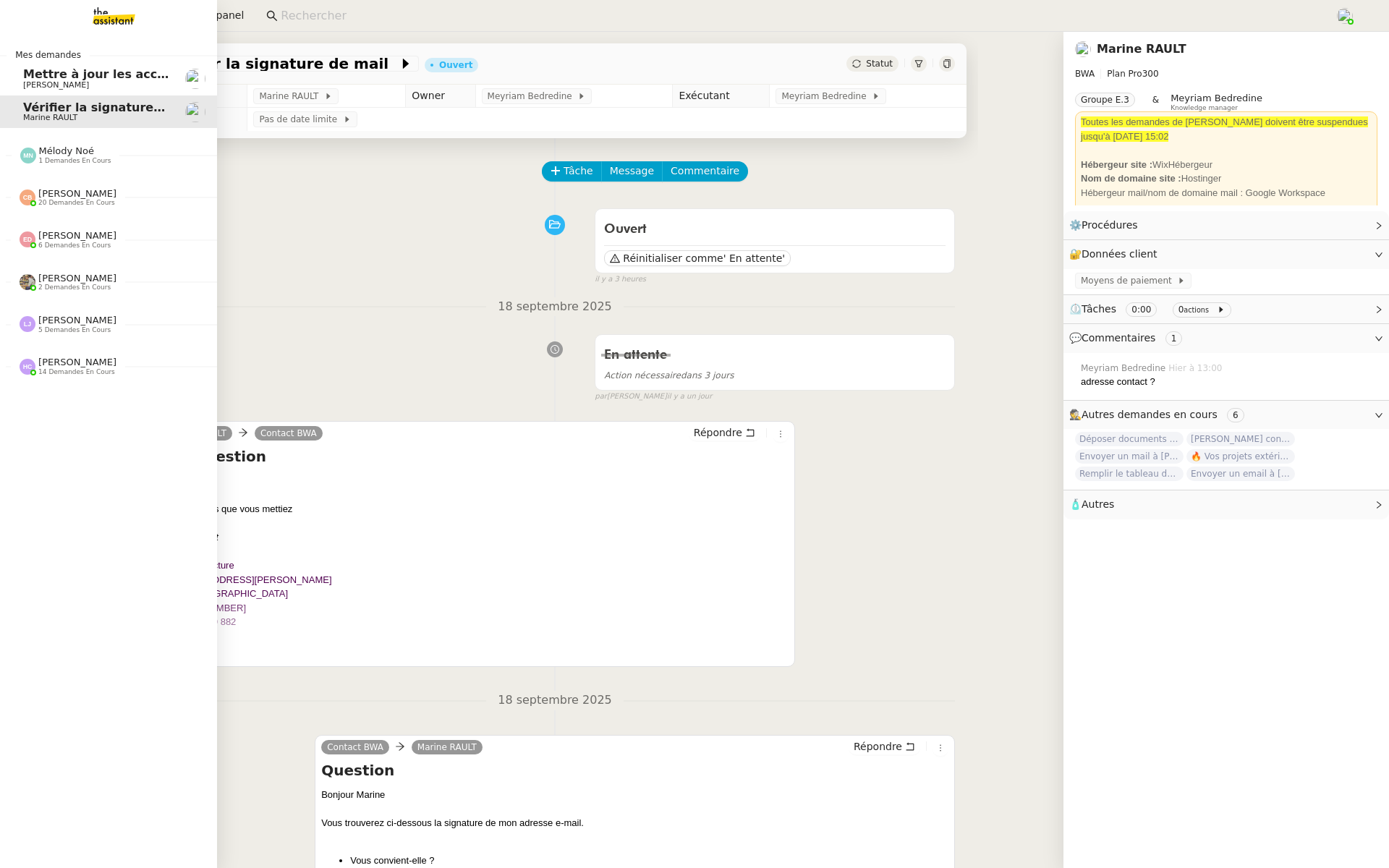
click at [88, 90] on link "Mettre à jour les accès internet [PERSON_NAME]" at bounding box center [109, 78] width 217 height 33
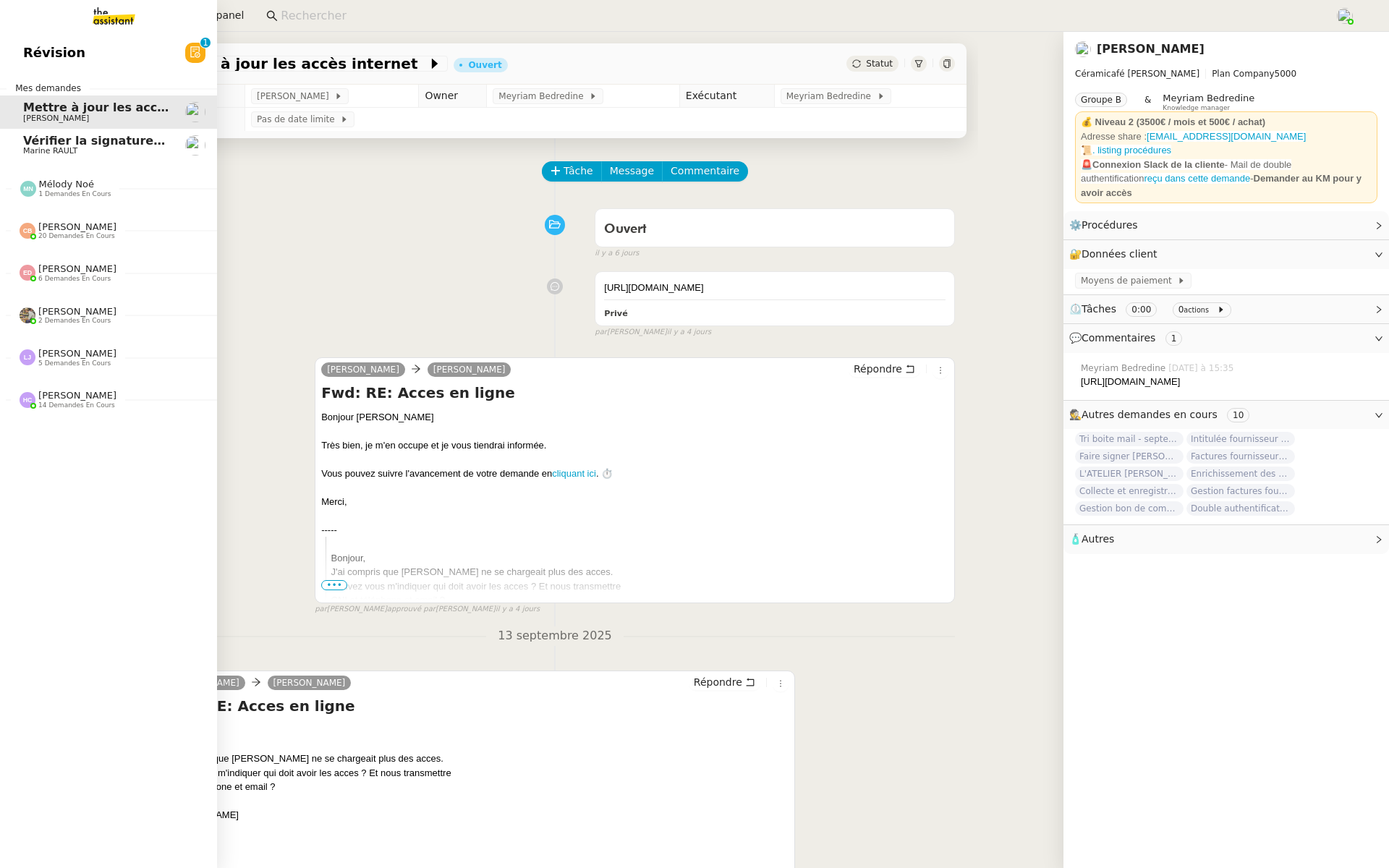
click at [50, 48] on span "Révision" at bounding box center [54, 53] width 62 height 22
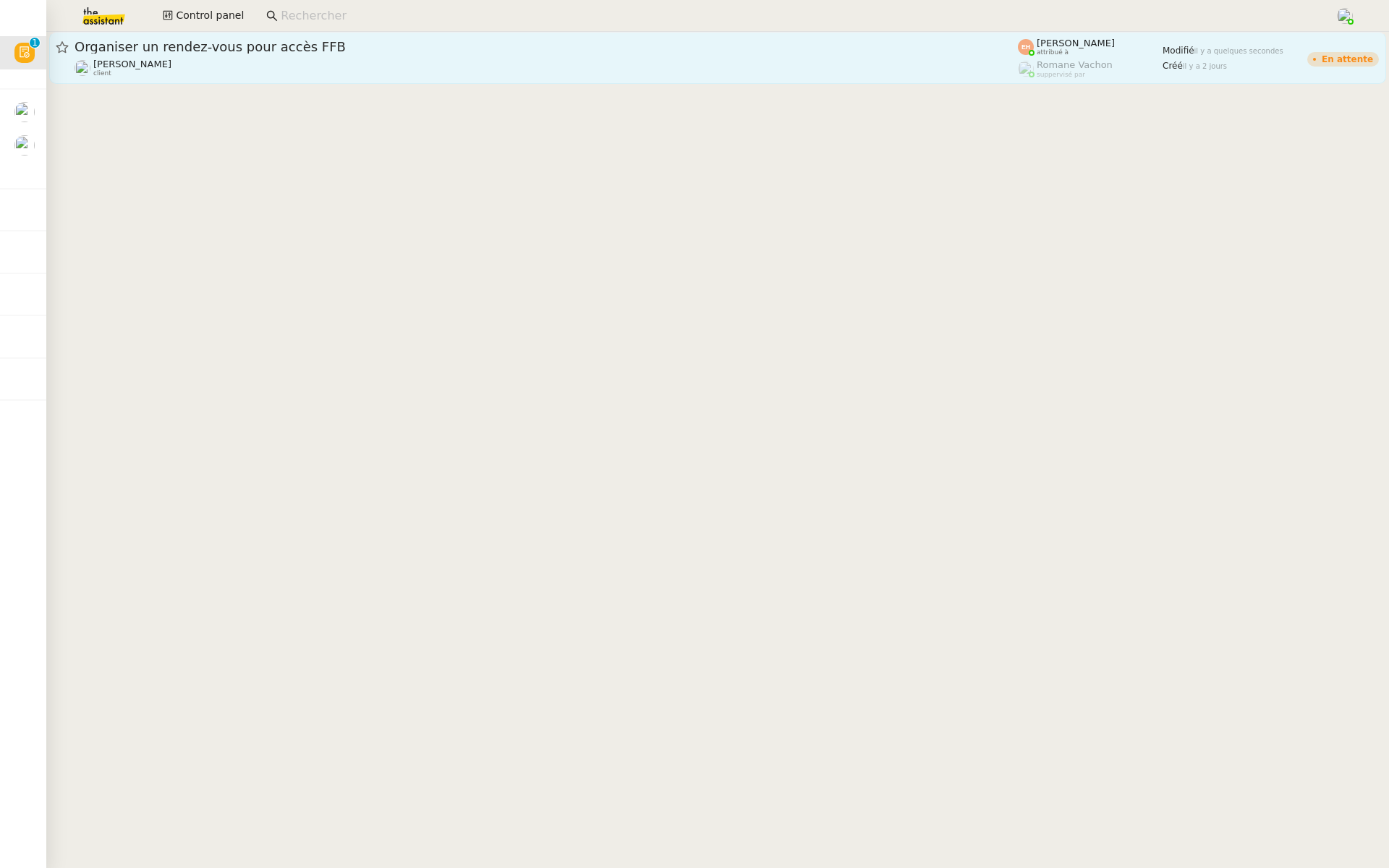
click at [326, 48] on span "Organiser un rendez-vous pour accès FFB" at bounding box center [546, 47] width 943 height 13
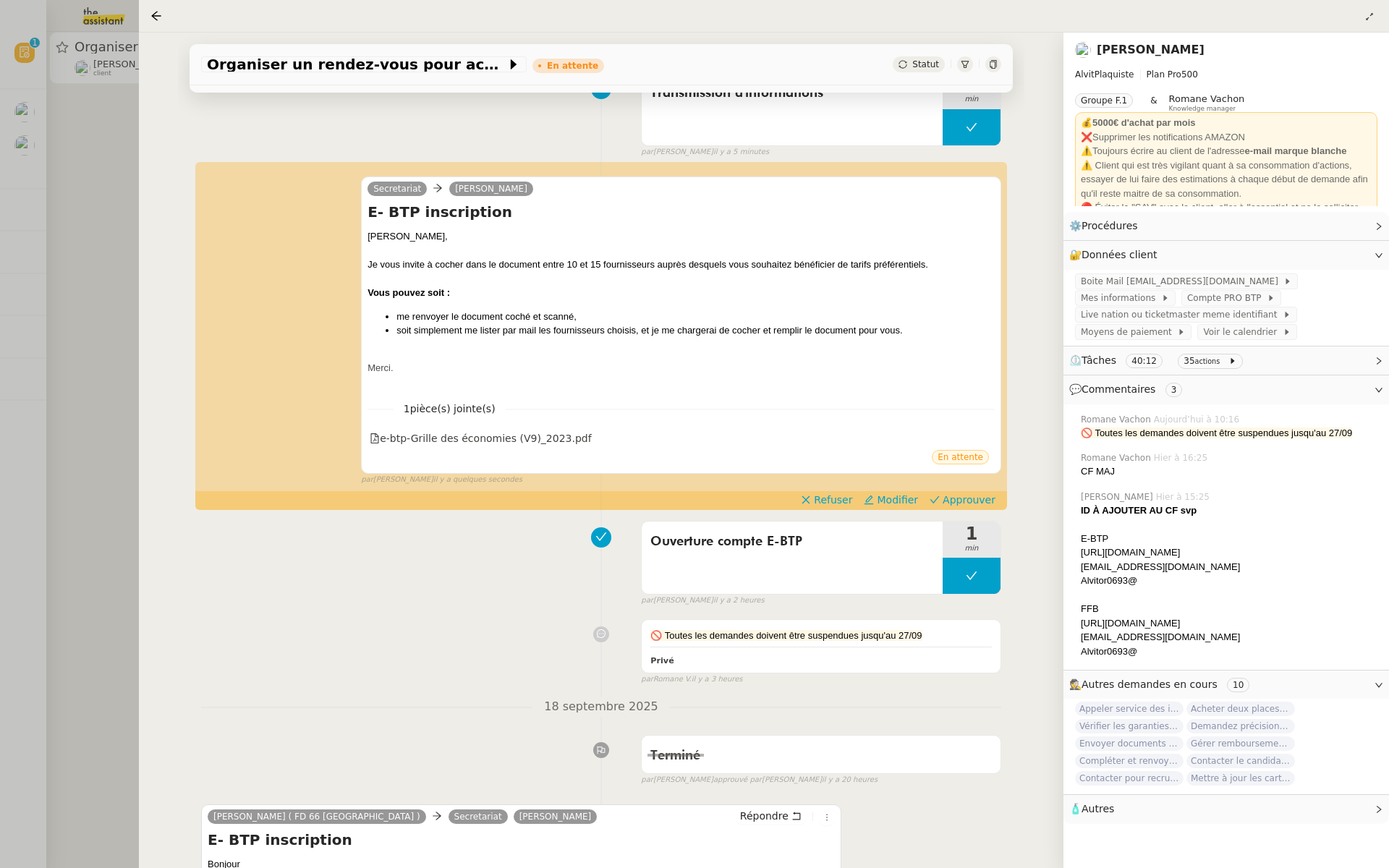
scroll to position [208, 0]
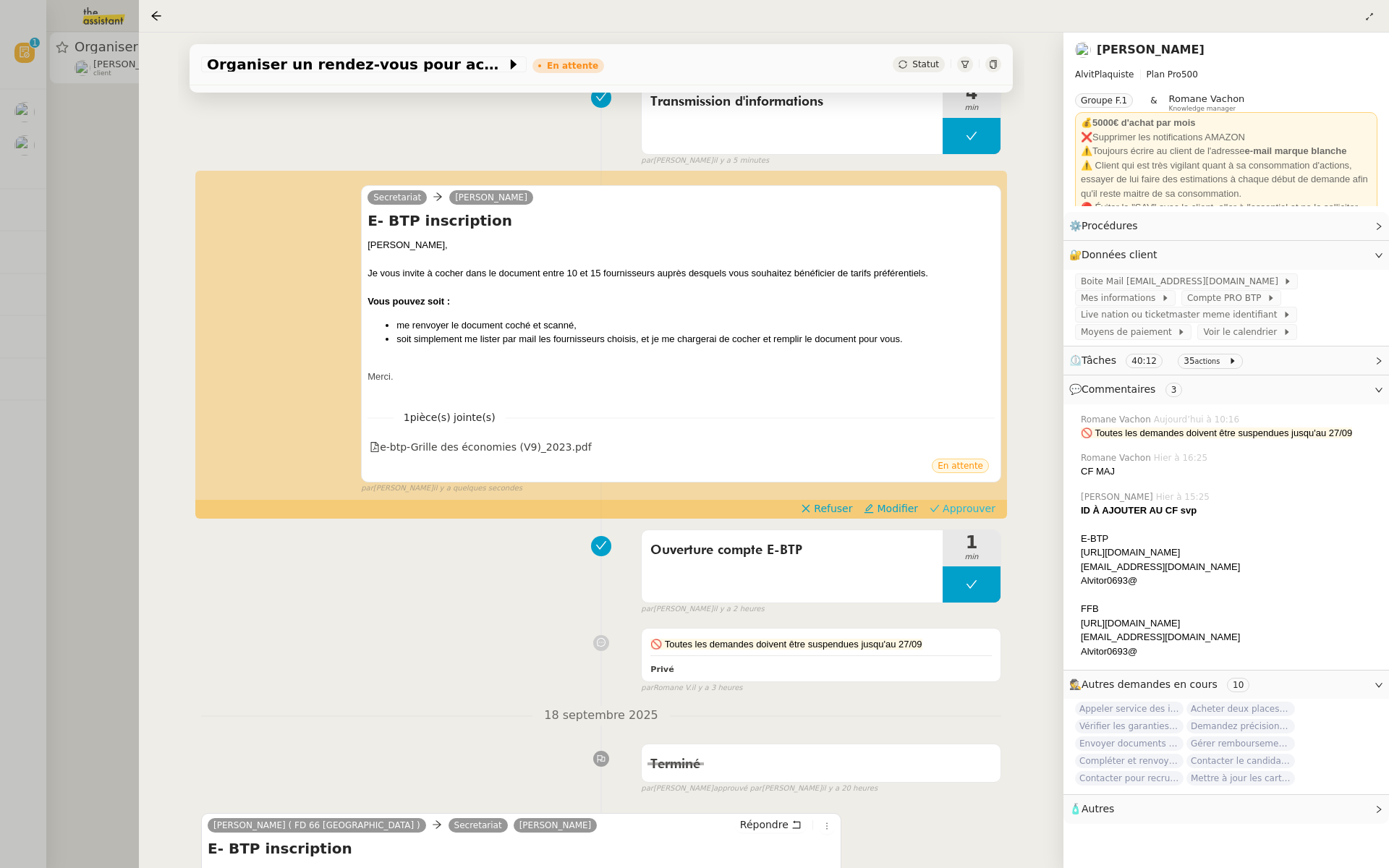
click at [981, 509] on span "Approuver" at bounding box center [969, 509] width 53 height 15
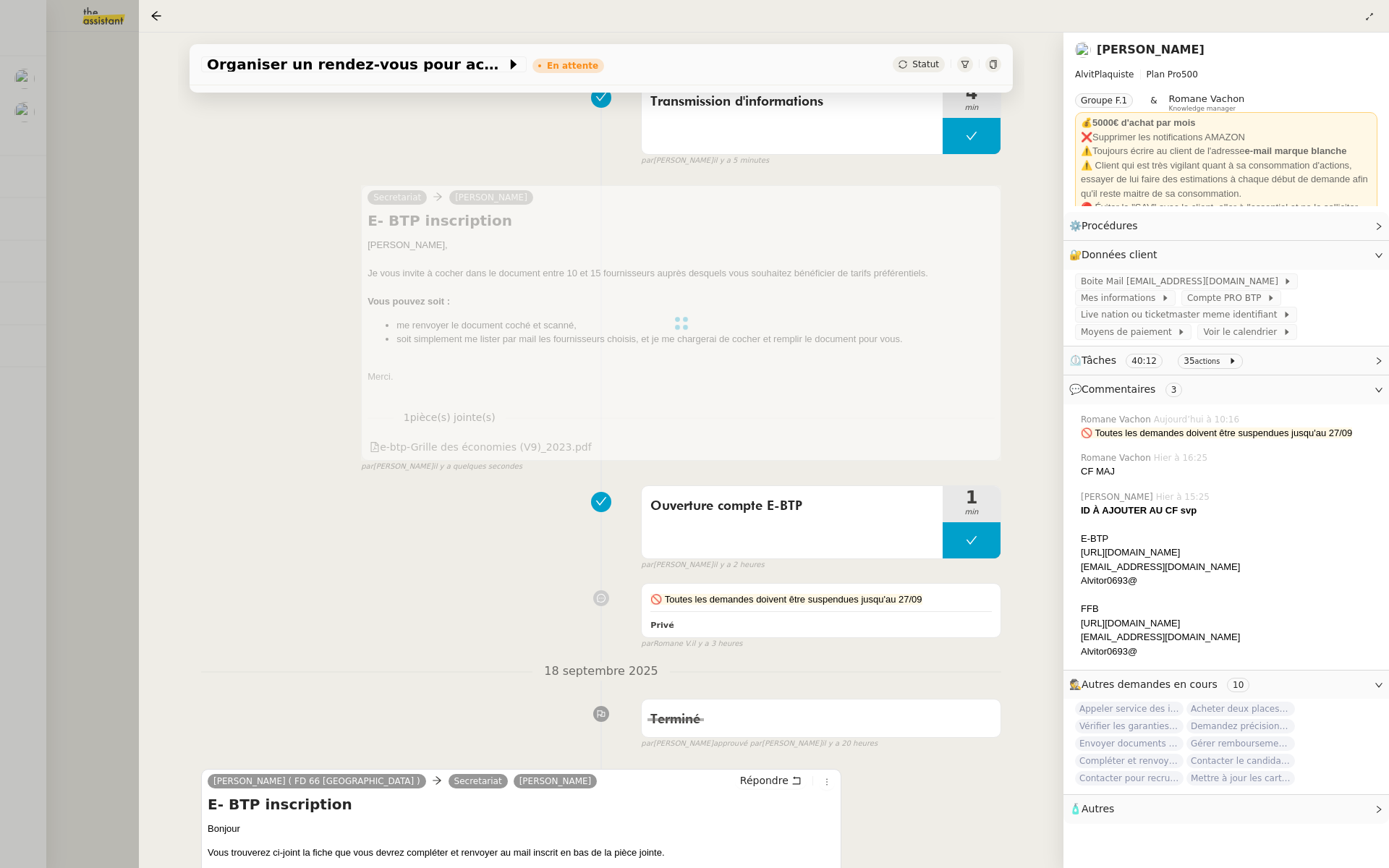
scroll to position [0, 0]
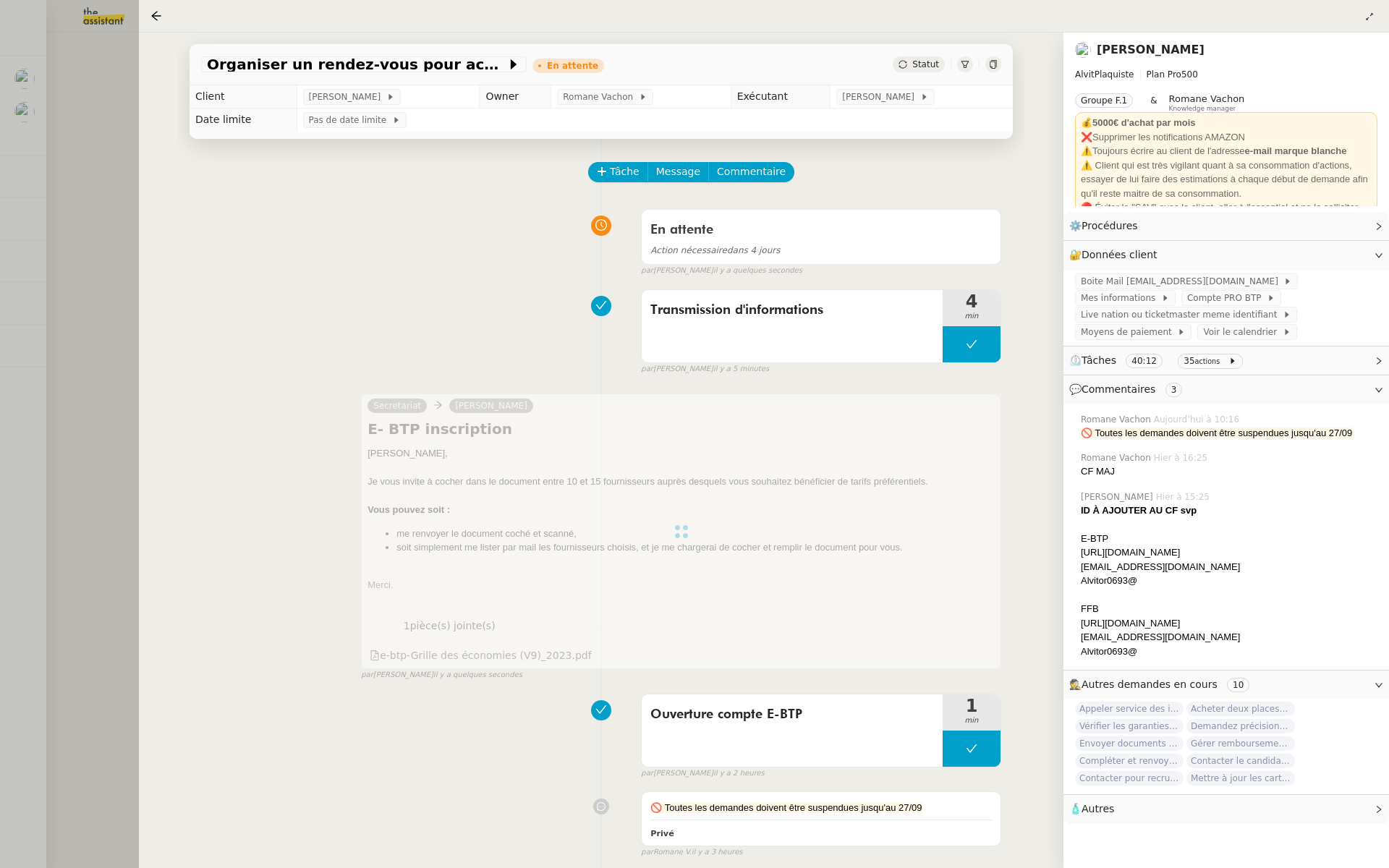
click at [106, 134] on div at bounding box center [694, 434] width 1389 height 868
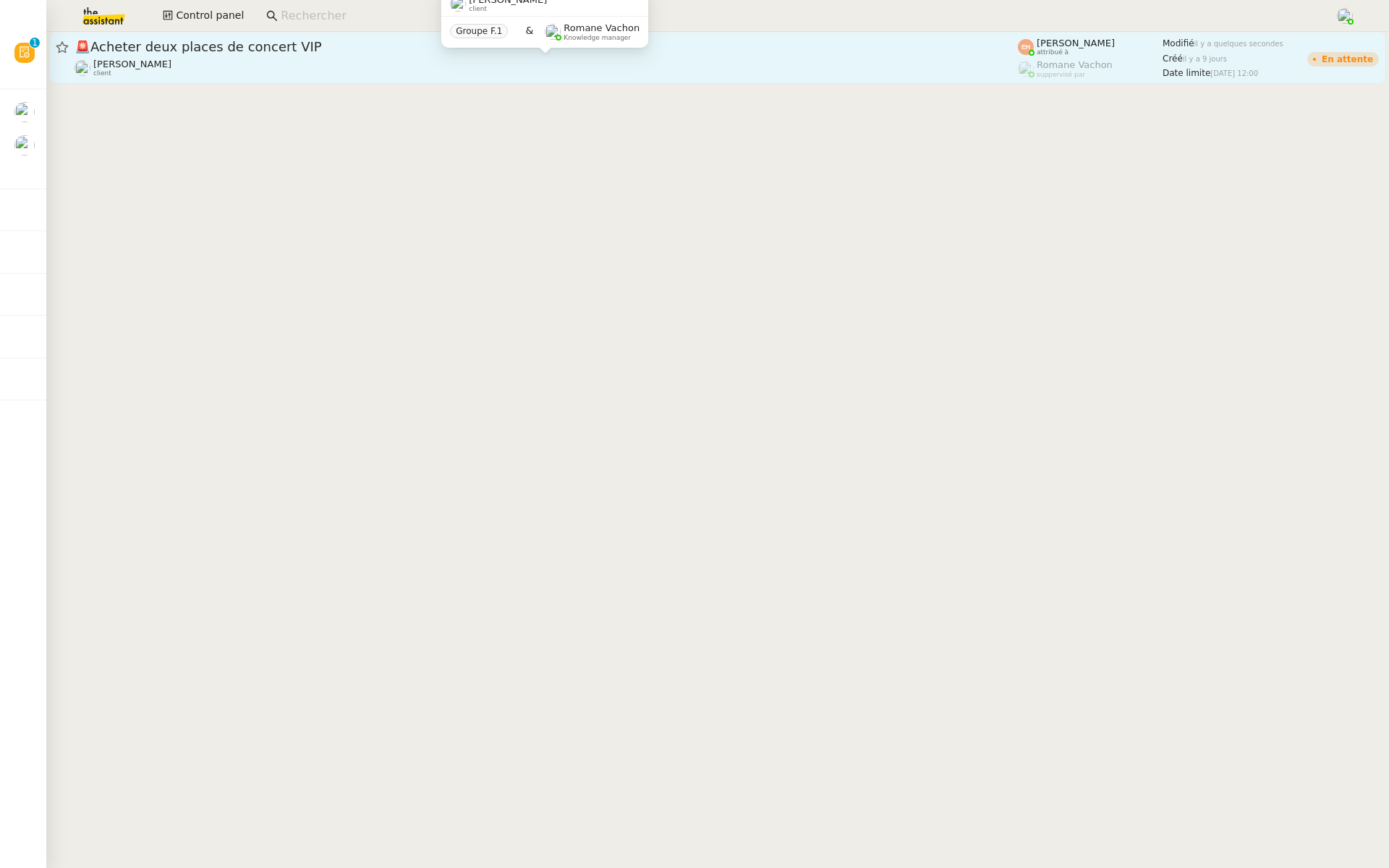
click at [245, 63] on div "[PERSON_NAME] client" at bounding box center [546, 68] width 943 height 19
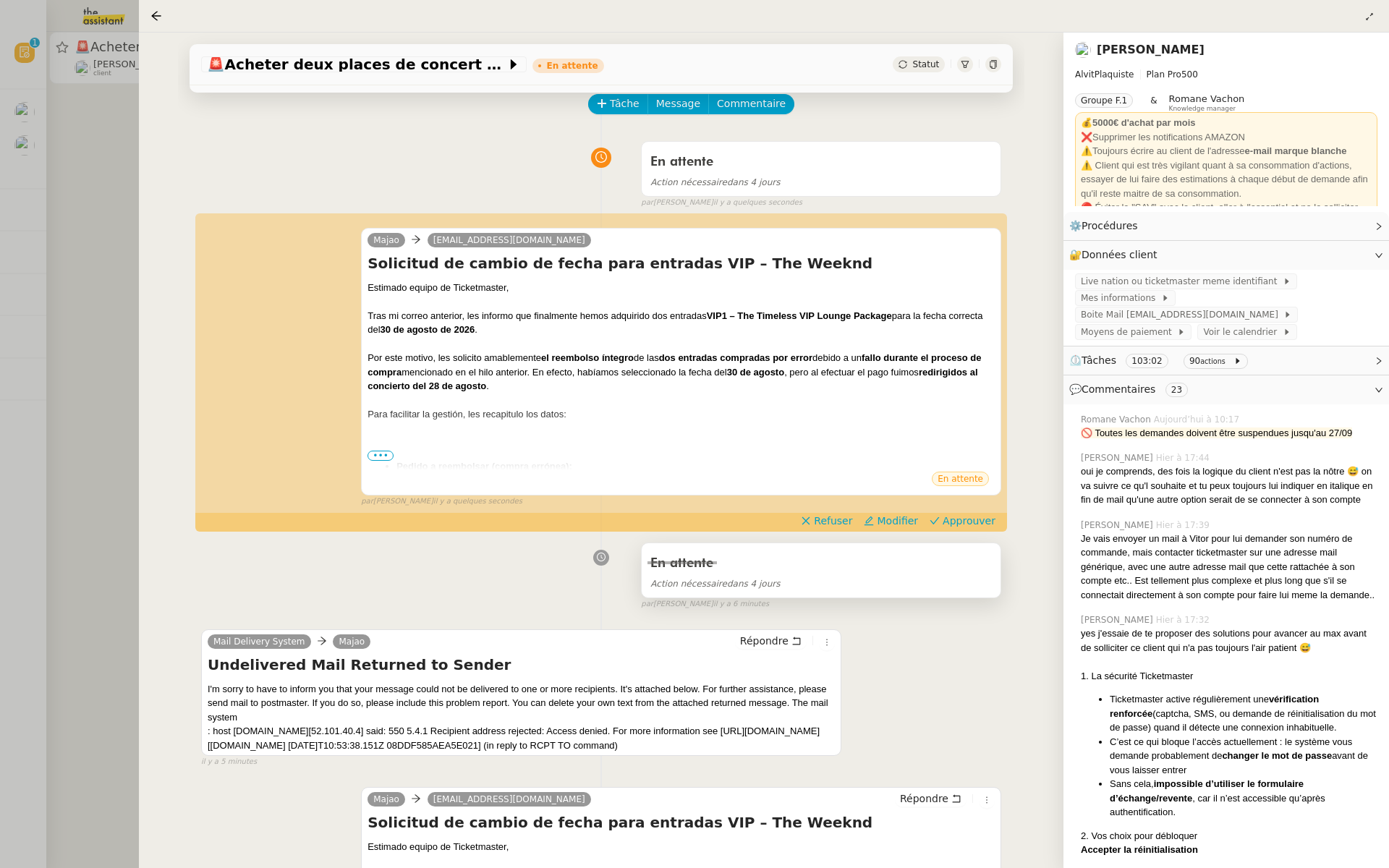
scroll to position [69, 0]
click at [985, 520] on span "Approuver" at bounding box center [969, 519] width 53 height 15
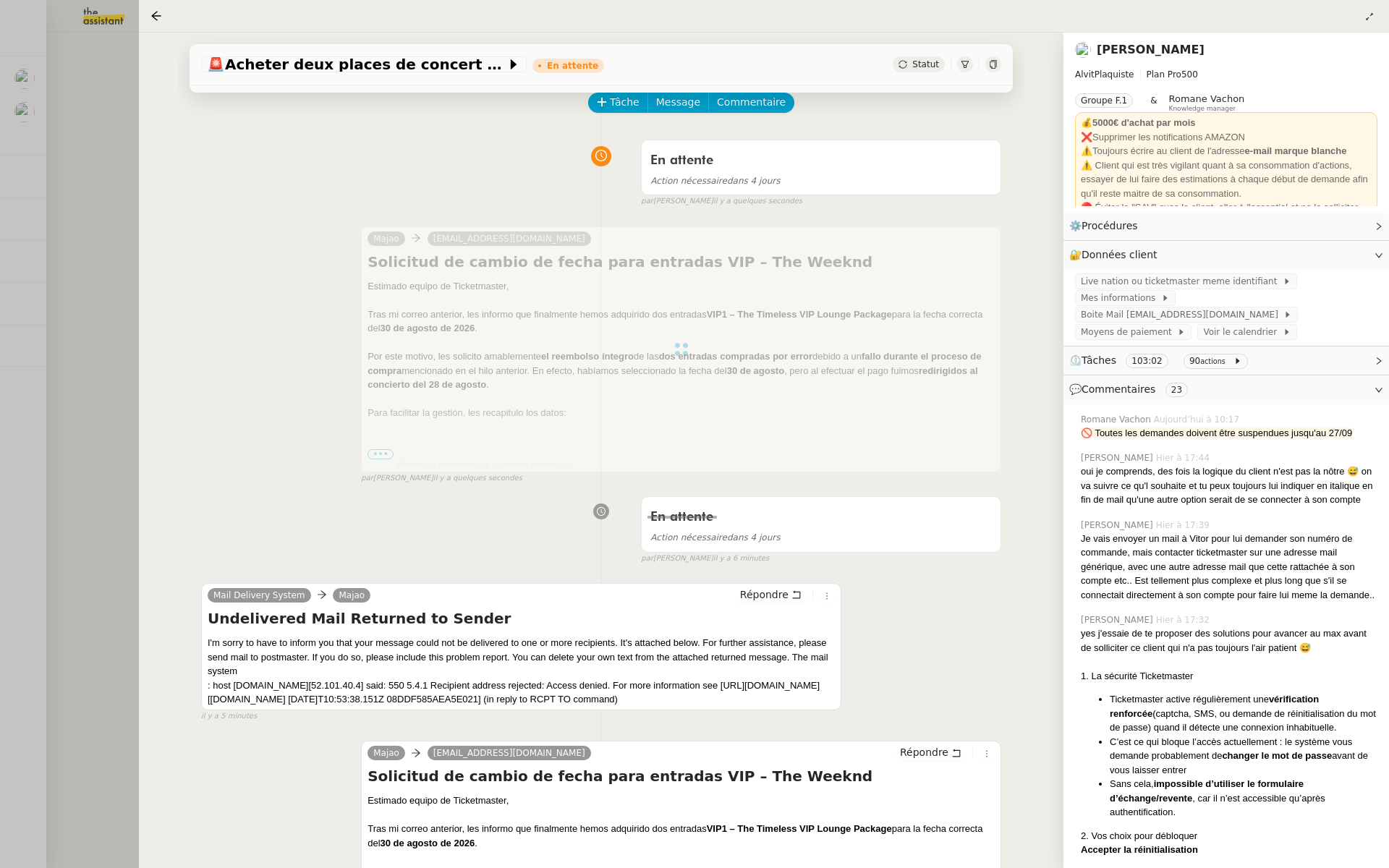
click at [71, 210] on div at bounding box center [694, 434] width 1389 height 868
